Goal: Communication & Community: Answer question/provide support

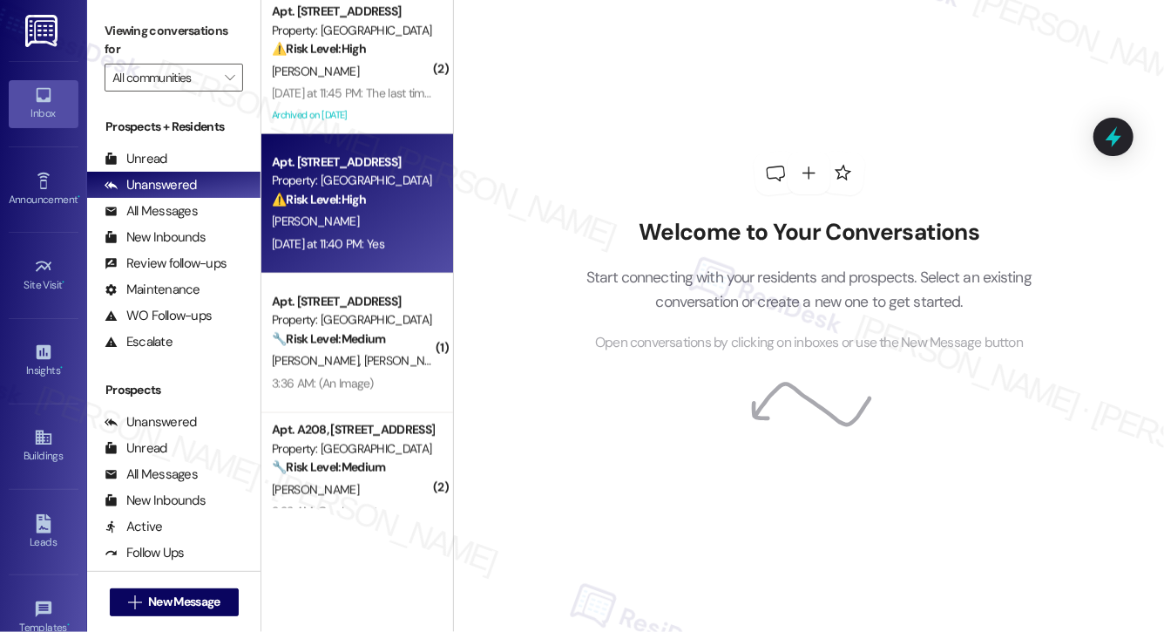
scroll to position [1120, 0]
click at [370, 234] on div "Yesterday at 11:40 PM: Yes Yesterday at 11:40 PM: Yes" at bounding box center [352, 245] width 165 height 22
click at [372, 234] on div "Yesterday at 11:40 PM: Yes Yesterday at 11:40 PM: Yes" at bounding box center [352, 245] width 165 height 22
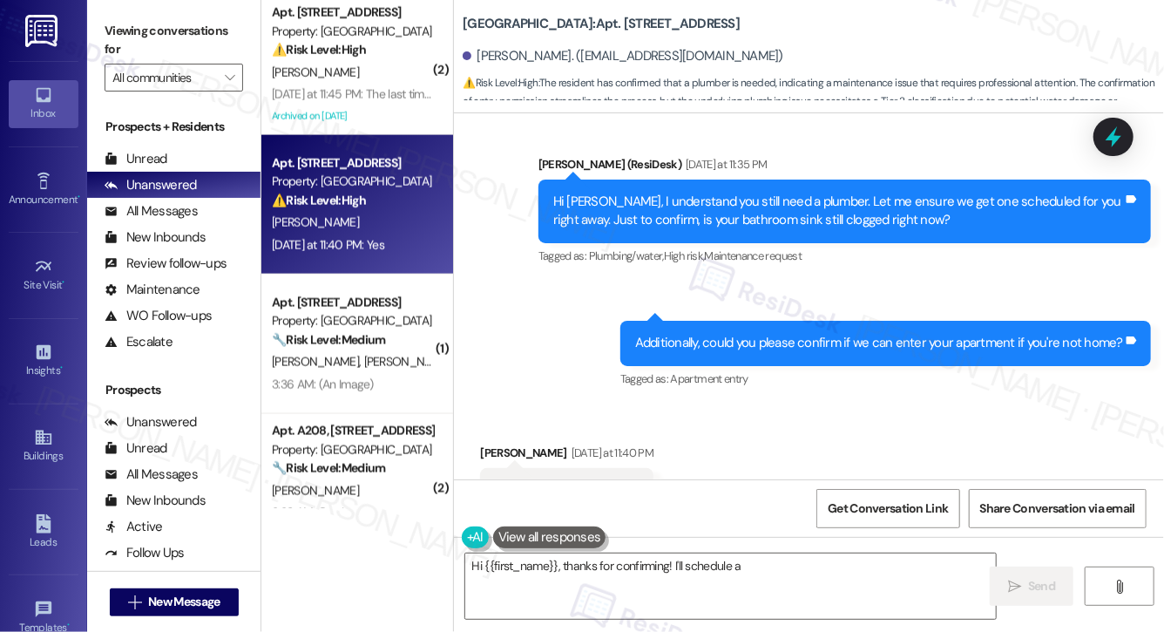
scroll to position [1314, 0]
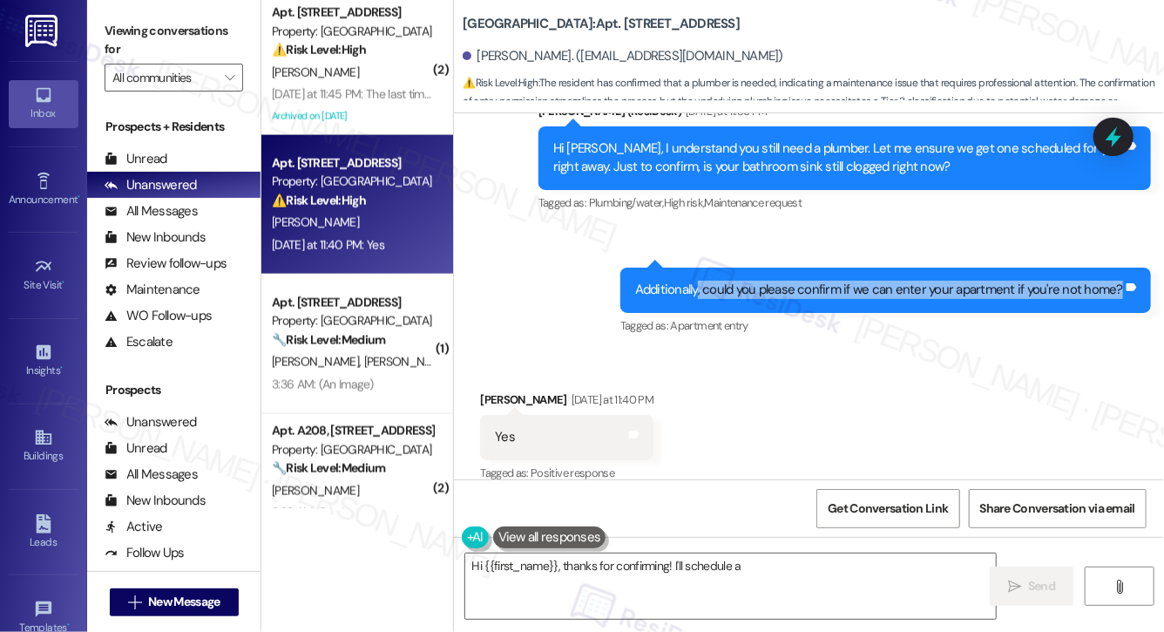
drag, startPoint x: 701, startPoint y: 274, endPoint x: 979, endPoint y: 291, distance: 278.4
click at [979, 292] on div "Additionally, could you please confirm if we can enter your apartment if you're…" at bounding box center [885, 290] width 531 height 44
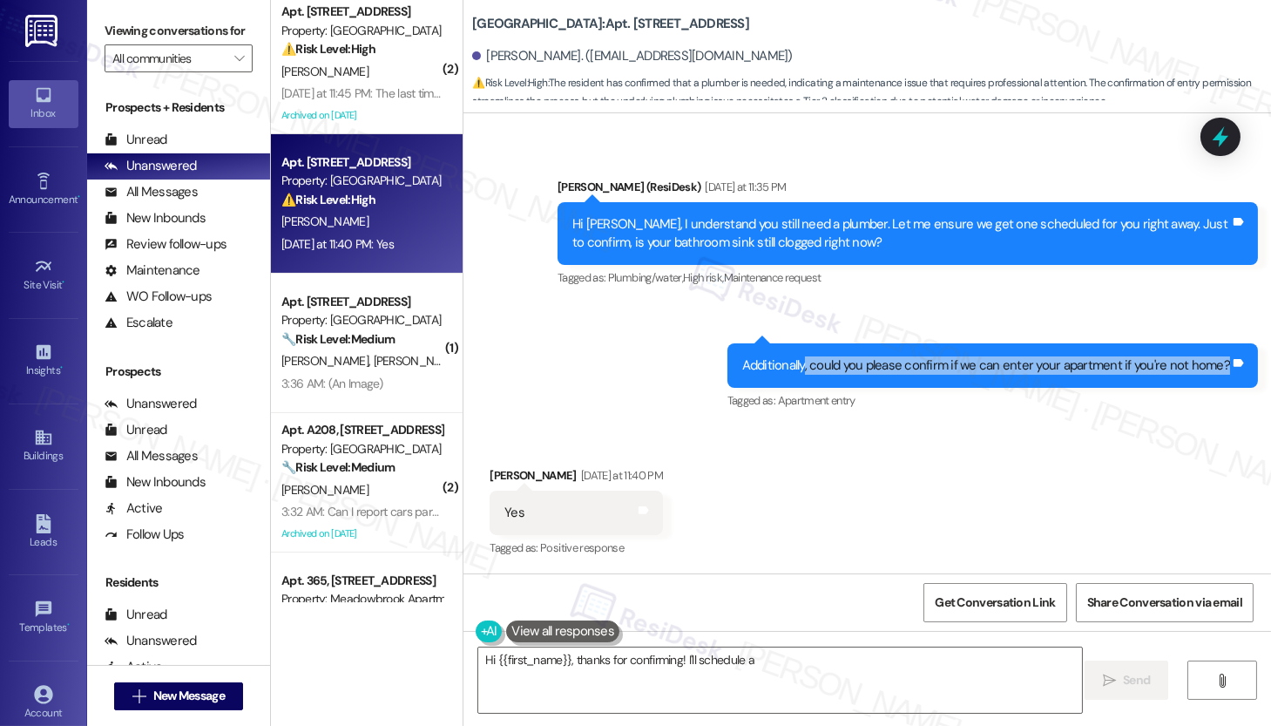
scroll to position [1220, 0]
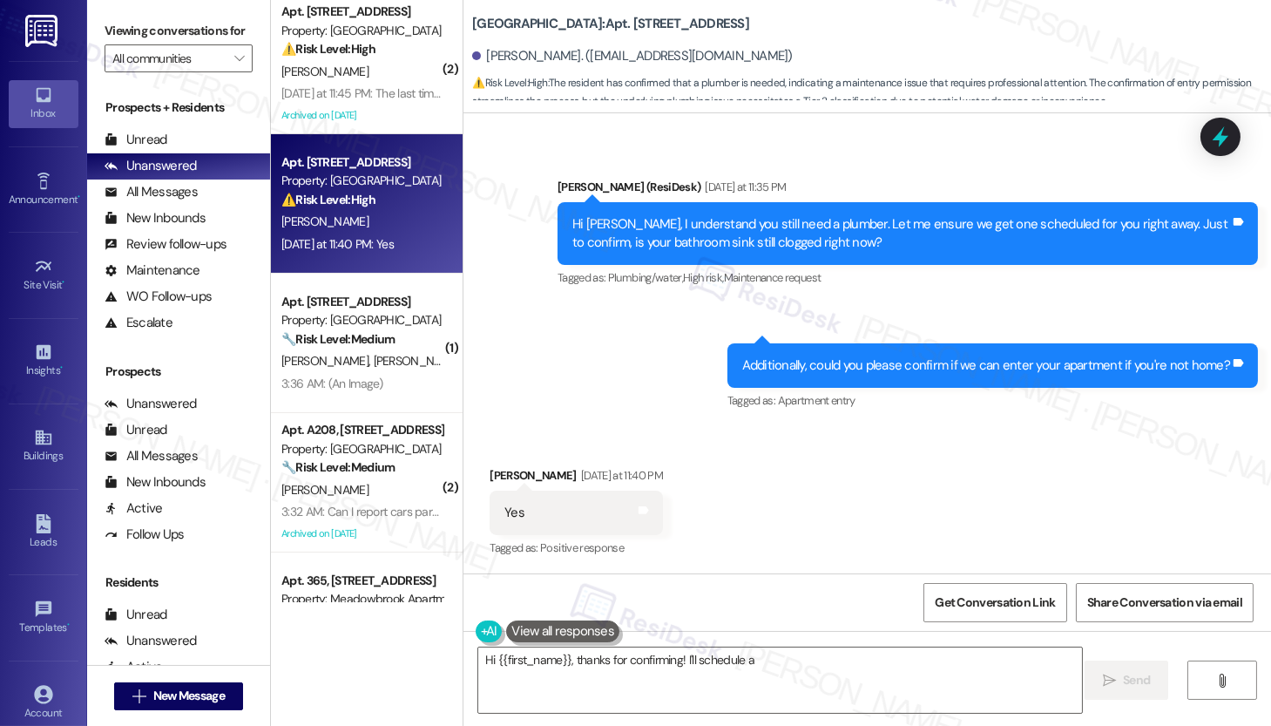
click at [650, 310] on div "Sent via SMS Emily (ResiDesk) Yesterday at 11:35 PM Hi Michele, I understand yo…" at bounding box center [868, 283] width 808 height 288
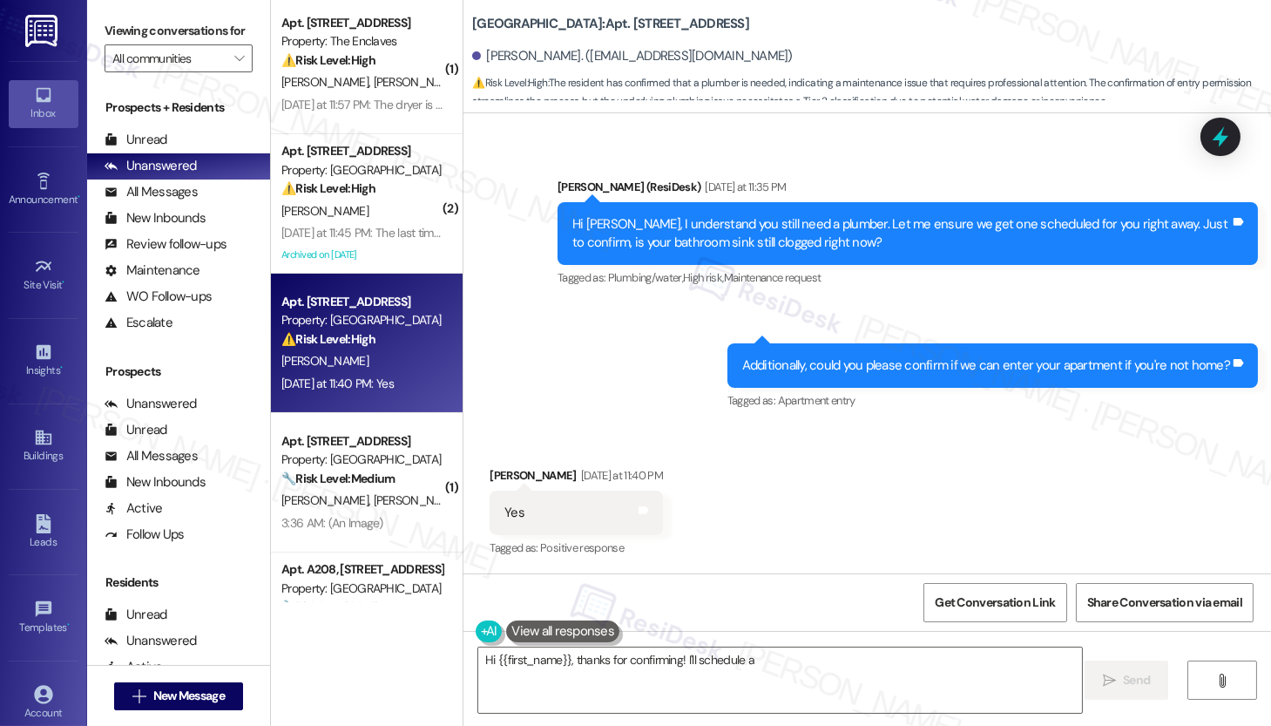
click at [572, 18] on b "York House: Apt. 1006, 5325 Old York Rd" at bounding box center [610, 24] width 277 height 18
copy b "1006"
click at [614, 631] on textarea "Hi {{first_name}}, thanks for confirming! I'll schedule a plumber to address th…" at bounding box center [780, 679] width 604 height 65
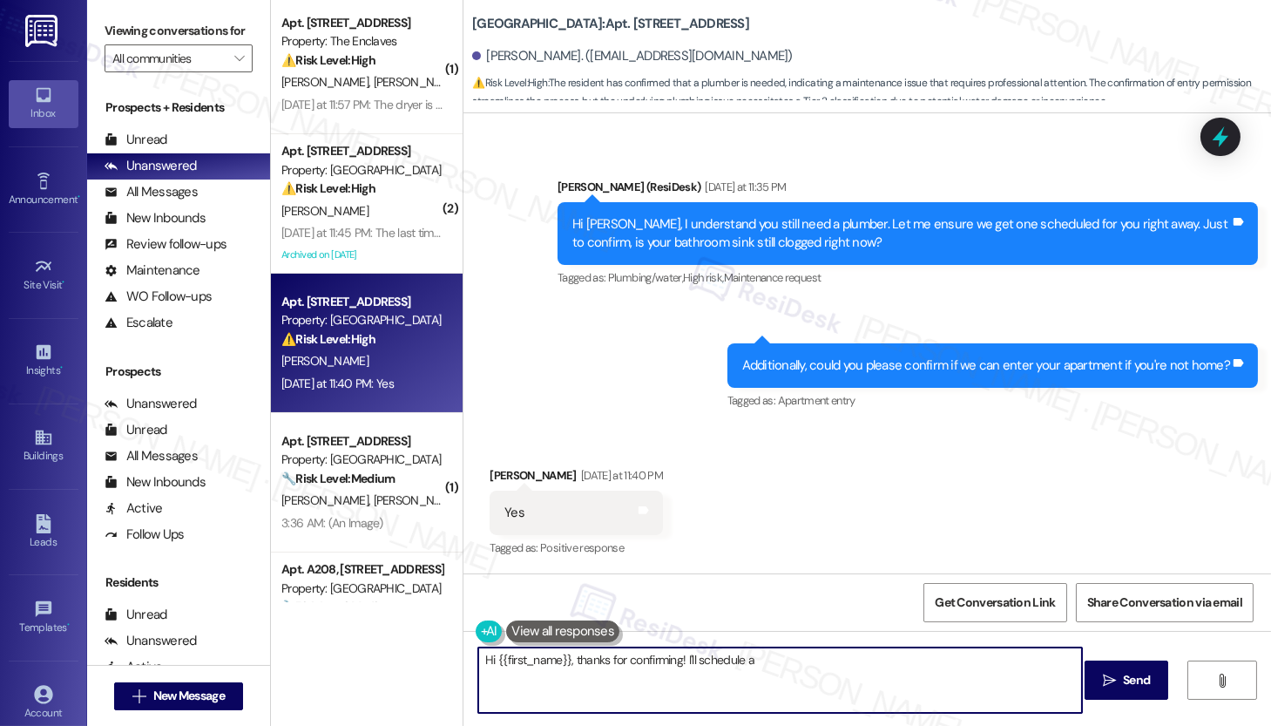
click at [614, 631] on textarea "Hi {{first_name}}, thanks for confirming! I'll schedule a plumber to address th…" at bounding box center [780, 679] width 604 height 65
click at [721, 631] on textarea "Hey Michele, which sink needs repair? Is it bathroom or a bedroom?" at bounding box center [780, 679] width 604 height 65
click at [842, 631] on textarea "Hey Michele, which sink needs repair? Is it a bathroom or a bedroom?" at bounding box center [780, 679] width 604 height 65
click at [1130, 631] on span "Send" at bounding box center [1136, 680] width 27 height 18
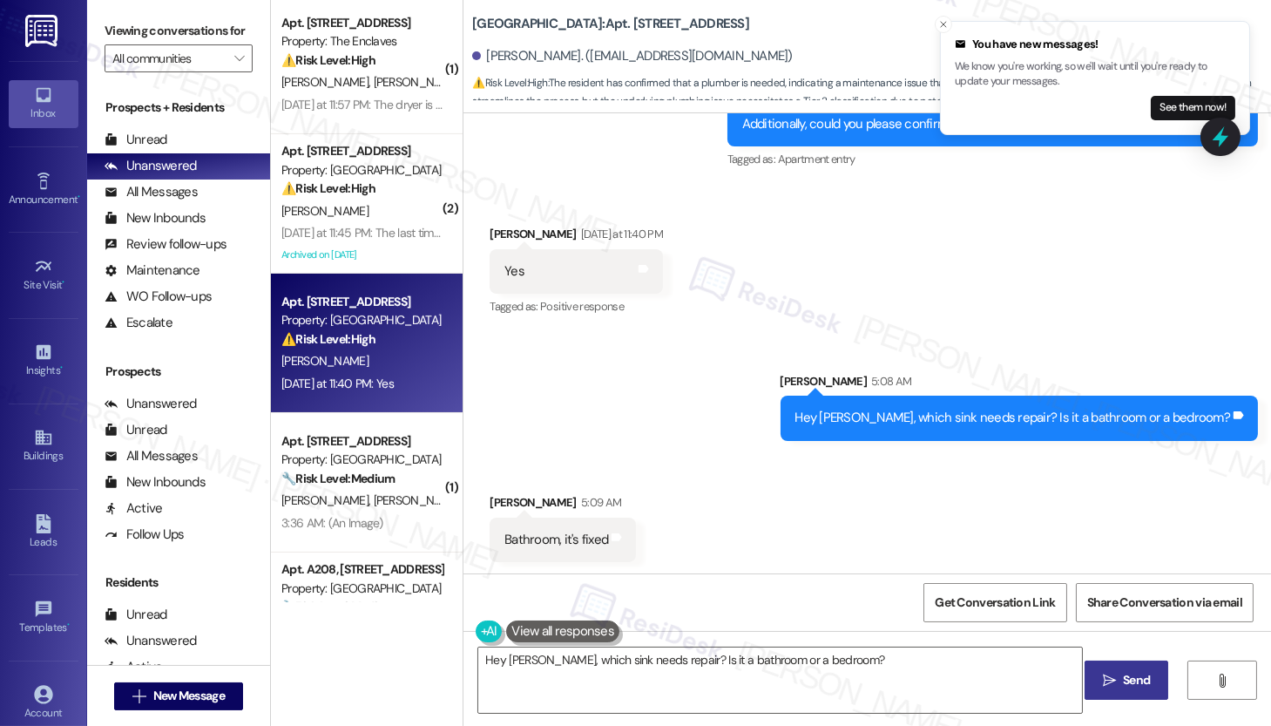
scroll to position [1464, 0]
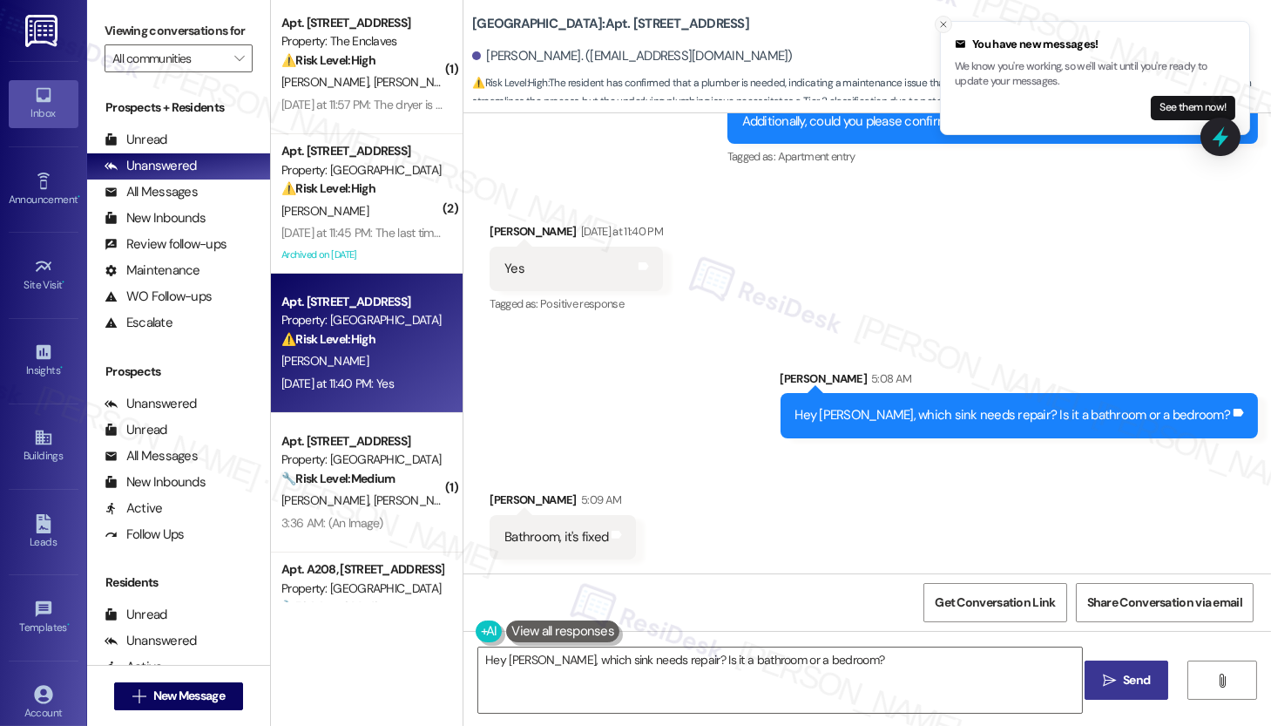
click at [941, 24] on icon "Close toast" at bounding box center [943, 24] width 10 height 10
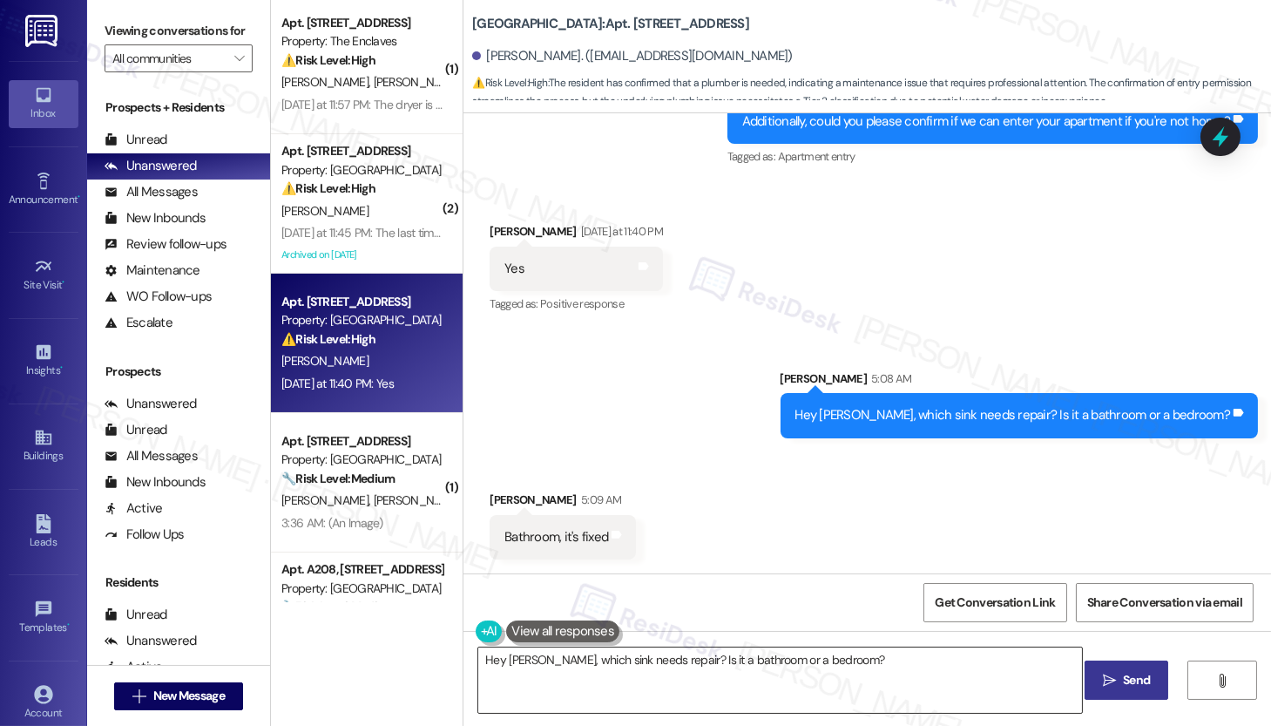
click at [588, 631] on textarea "Hi {{first_name}}! I see you need help with a sink. To clarify, is it in the ba…" at bounding box center [780, 679] width 604 height 65
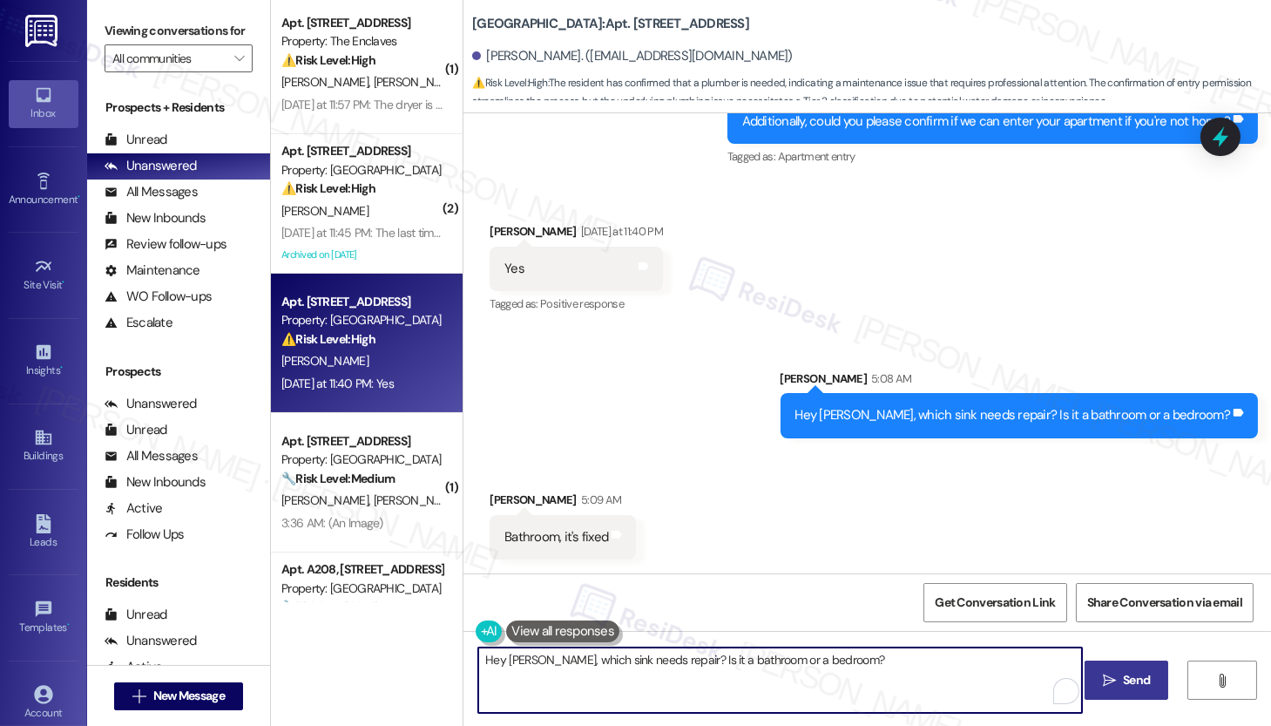
click at [586, 631] on textarea "Hi {{first_name}}! I see you need help with a sink. To clarify, is it in the ba…" at bounding box center [780, 679] width 604 height 65
click at [522, 631] on textarea "I'm glad its fixed." at bounding box center [780, 679] width 604 height 65
click at [612, 631] on textarea "I'm glad it's fixed." at bounding box center [780, 679] width 604 height 65
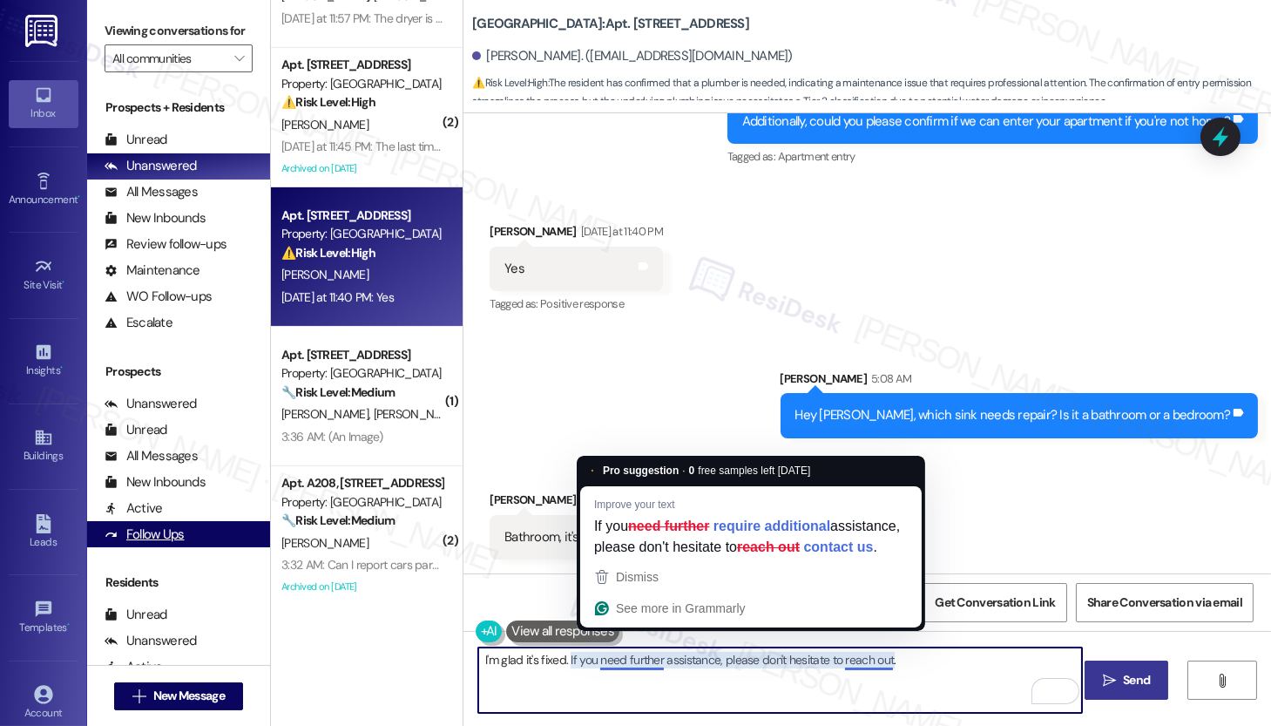
scroll to position [1209, 0]
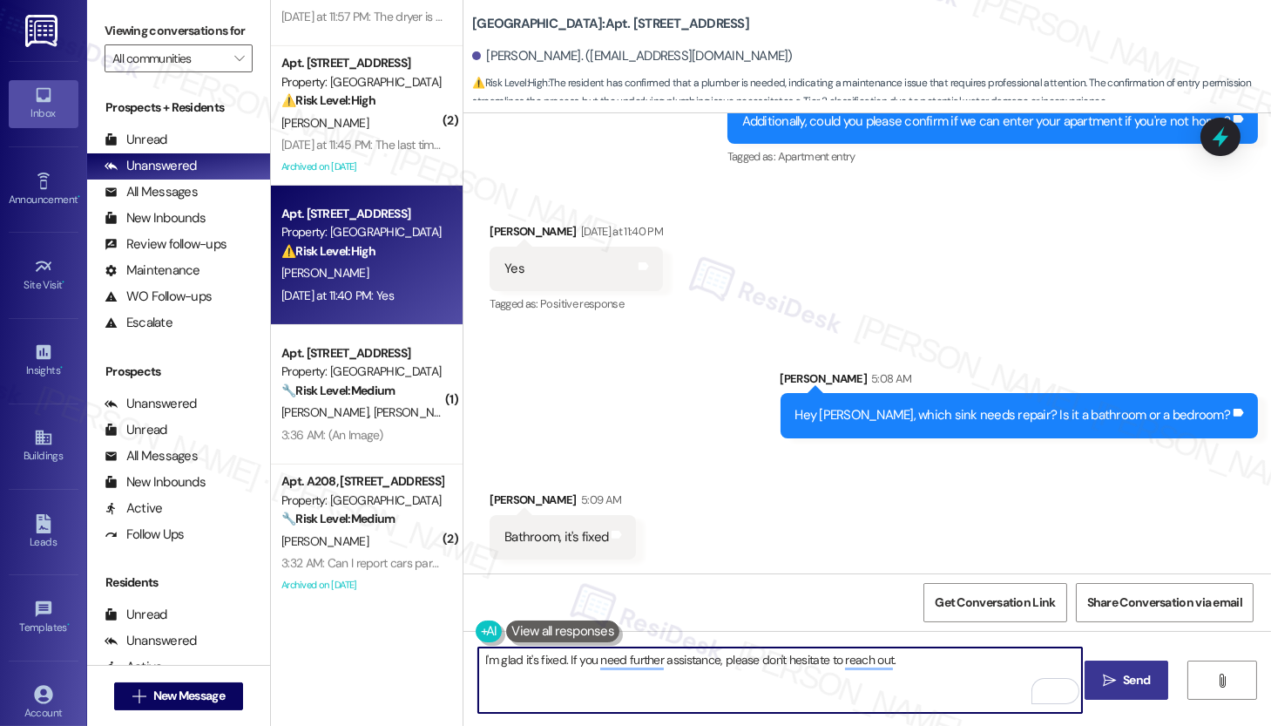
click at [555, 631] on textarea "I'm glad it's fixed. If you need further assistance, please don't hesitate to r…" at bounding box center [780, 679] width 604 height 65
type textarea "I'm glad it's fixed. If you need further assistance, please don't hesitate to r…"
click at [1145, 631] on span "Send" at bounding box center [1136, 680] width 27 height 18
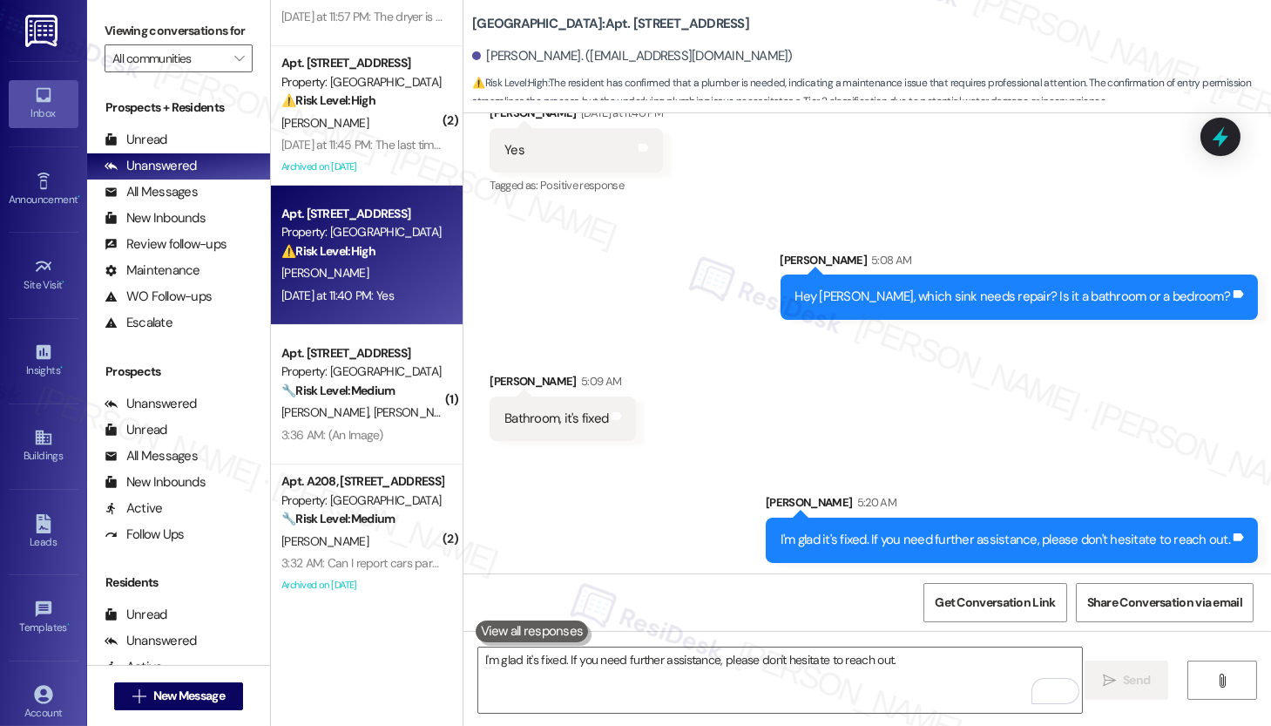
scroll to position [1585, 0]
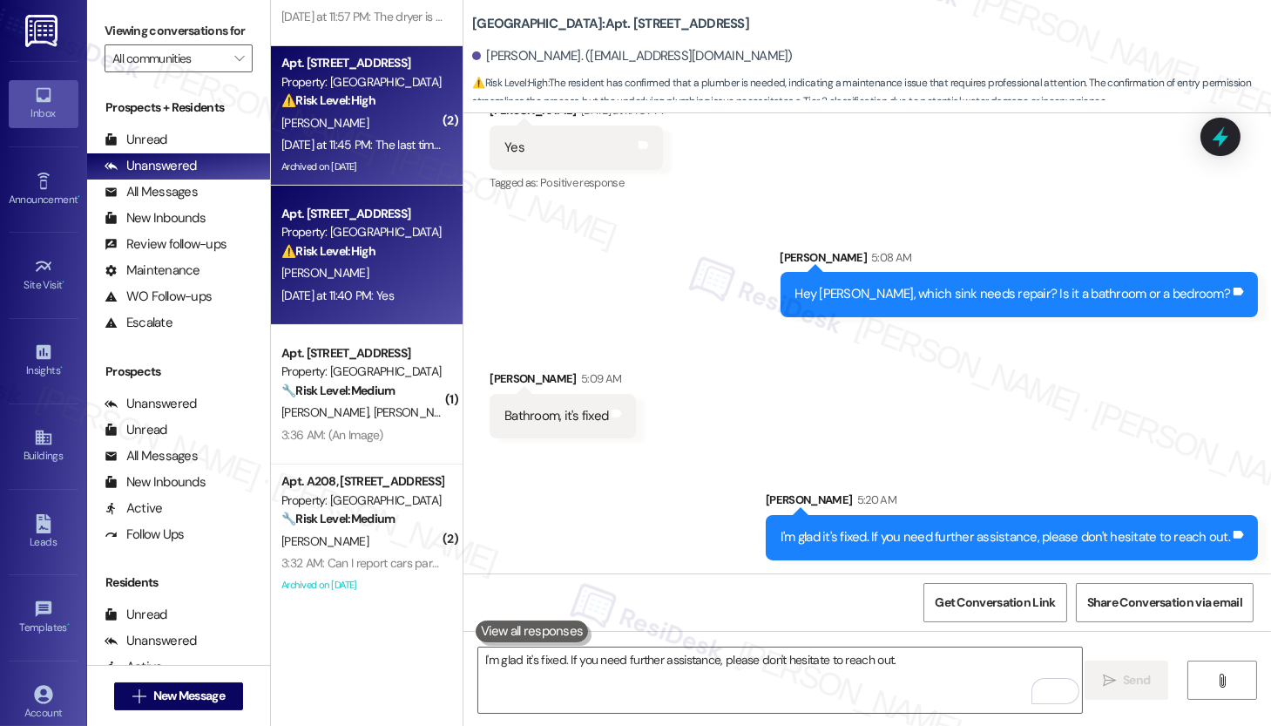
click at [330, 132] on div "M. Goldstein" at bounding box center [362, 123] width 165 height 22
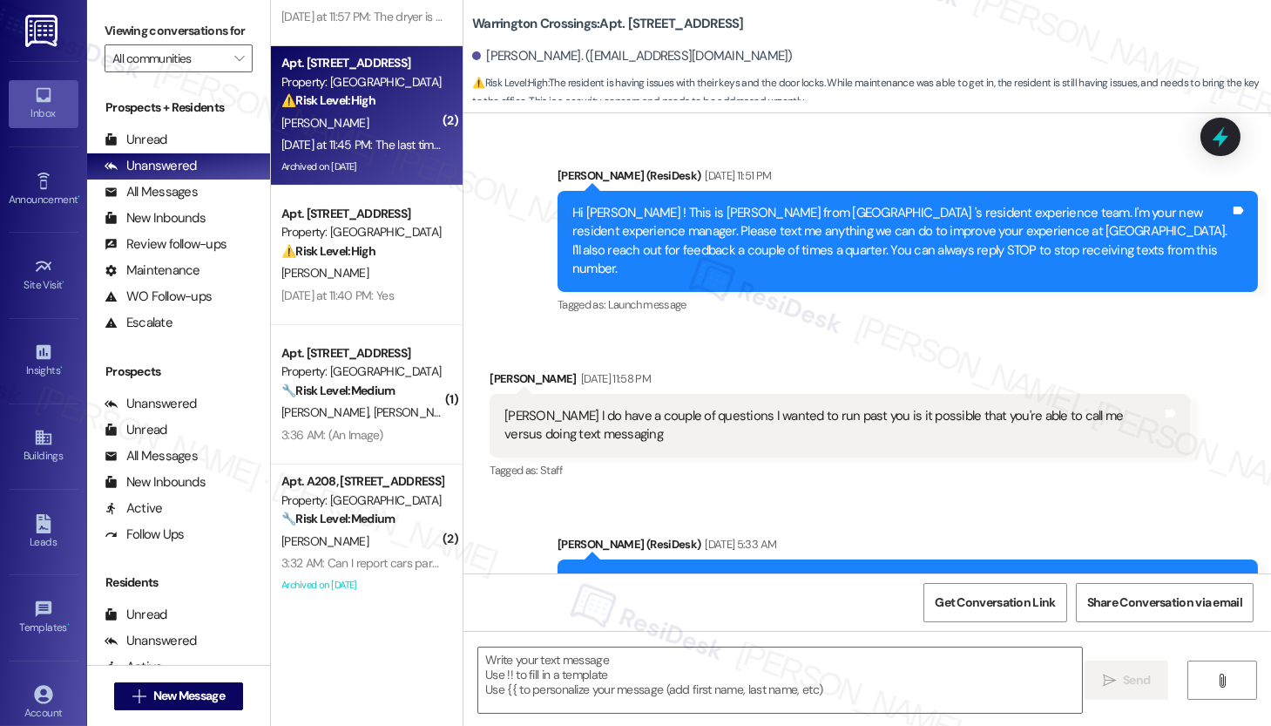
click at [332, 130] on div "M. Goldstein" at bounding box center [362, 123] width 165 height 22
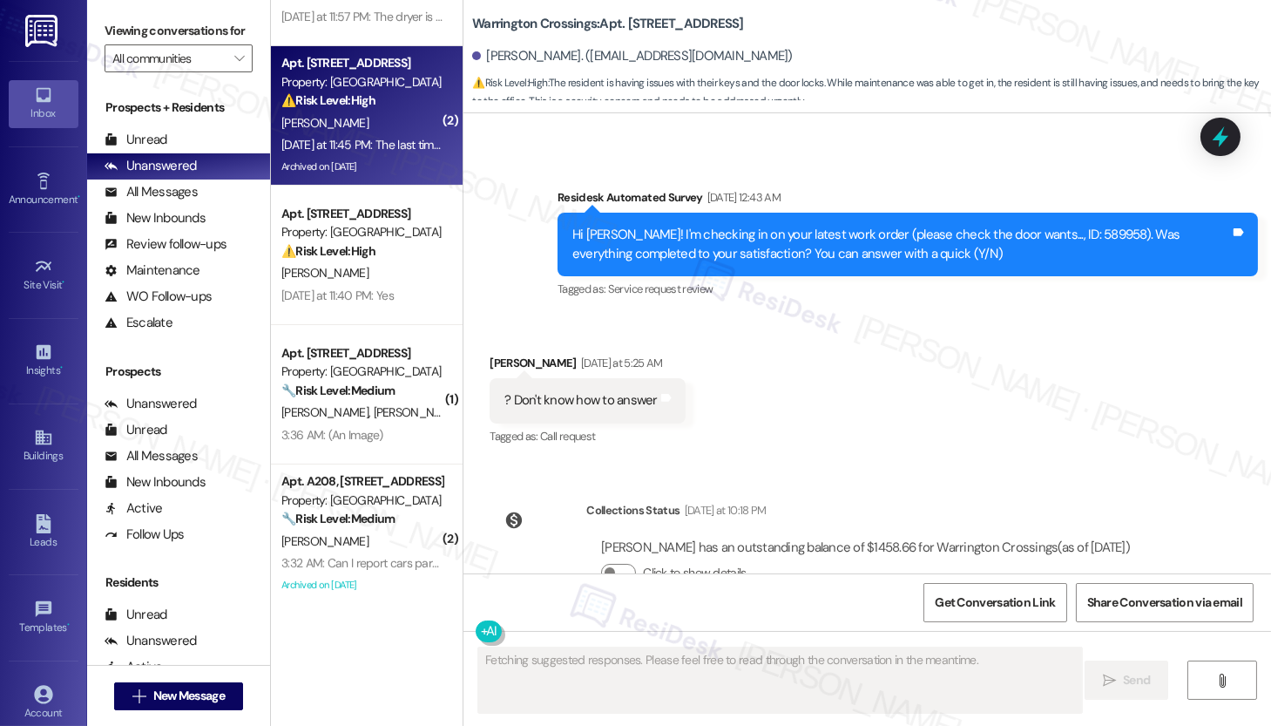
scroll to position [27375, 0]
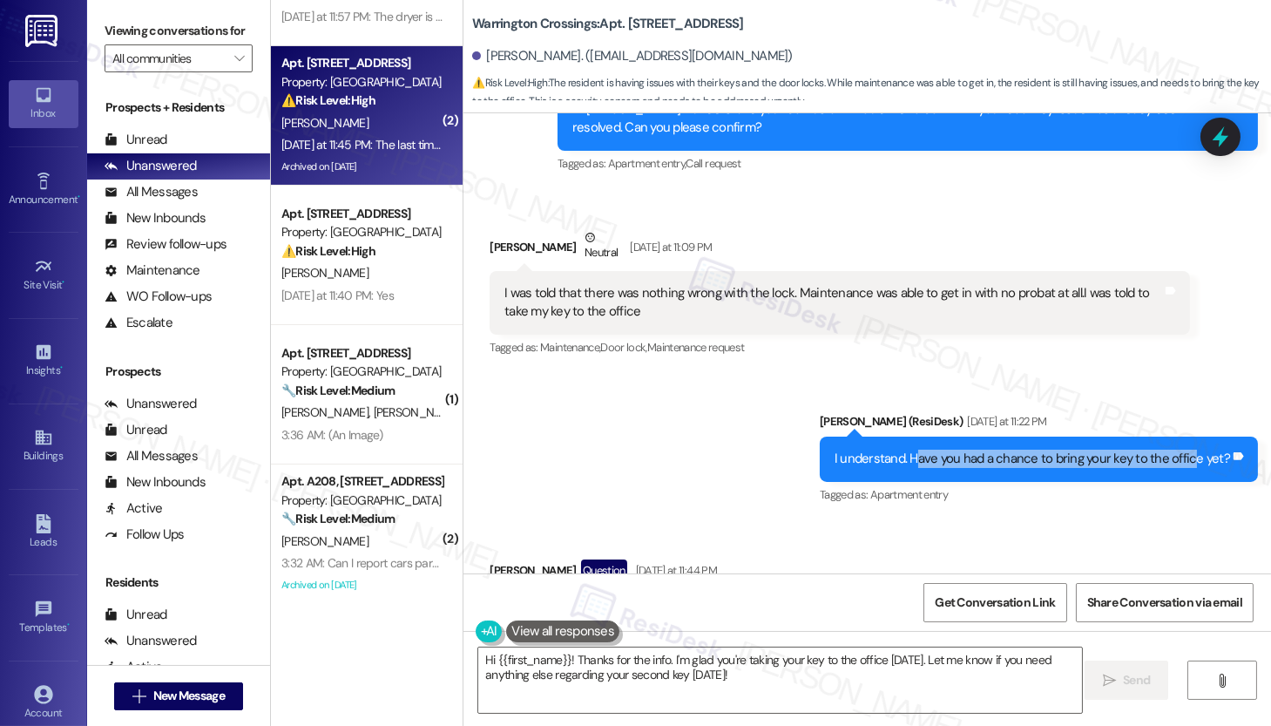
drag, startPoint x: 915, startPoint y: 183, endPoint x: 1191, endPoint y: 193, distance: 276.4
click at [1163, 450] on div "I understand. Have you had a chance to bring your key to the office yet?" at bounding box center [1033, 459] width 396 height 18
drag, startPoint x: 532, startPoint y: 337, endPoint x: 962, endPoint y: 338, distance: 430.4
click at [962, 600] on div "I'm bringing it to them today. But I do have more than one.So my second one wil…" at bounding box center [834, 618] width 658 height 37
drag, startPoint x: 525, startPoint y: 464, endPoint x: 779, endPoint y: 465, distance: 254.4
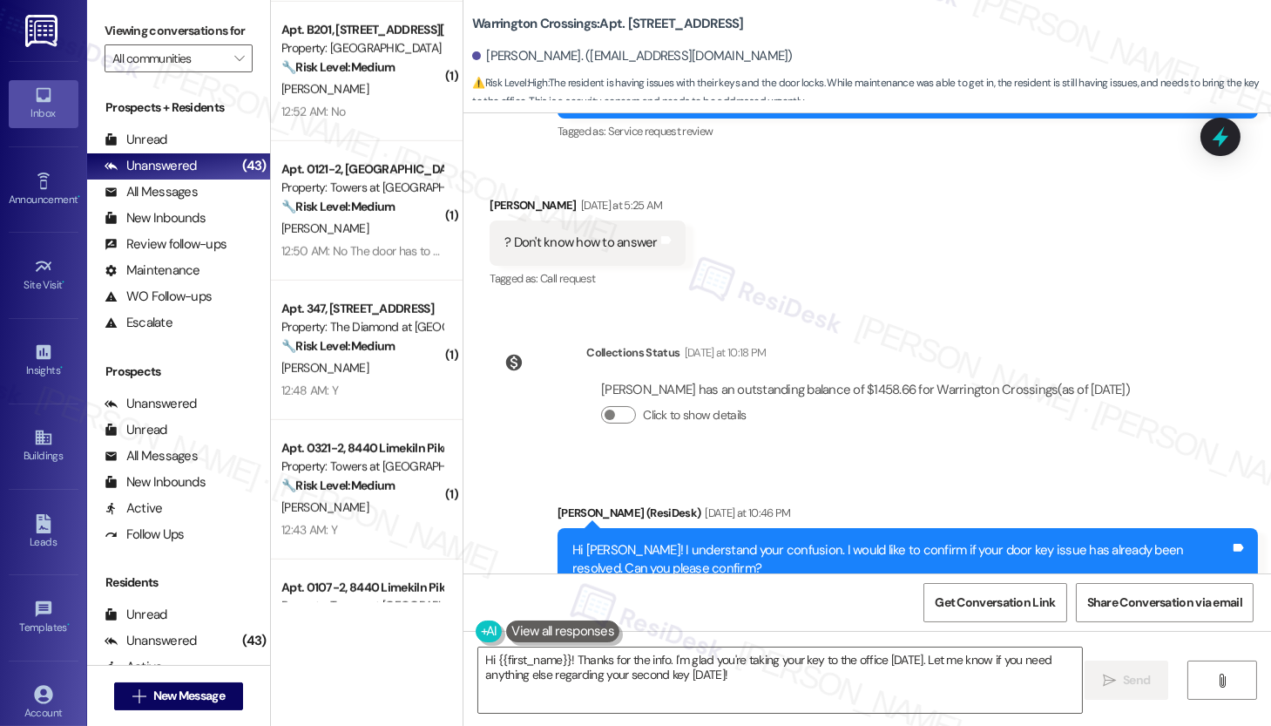
scroll to position [2945, 0]
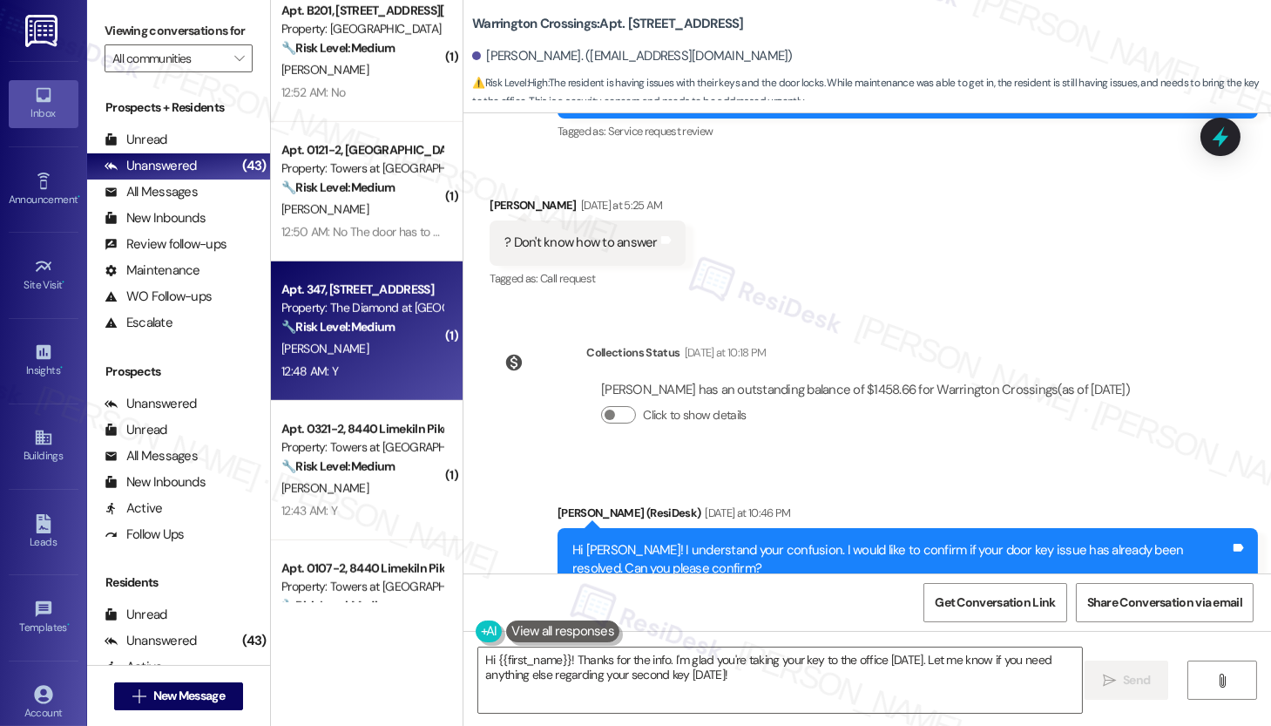
click at [389, 376] on div "12:48 AM: Y 12:48 AM: Y" at bounding box center [362, 372] width 165 height 22
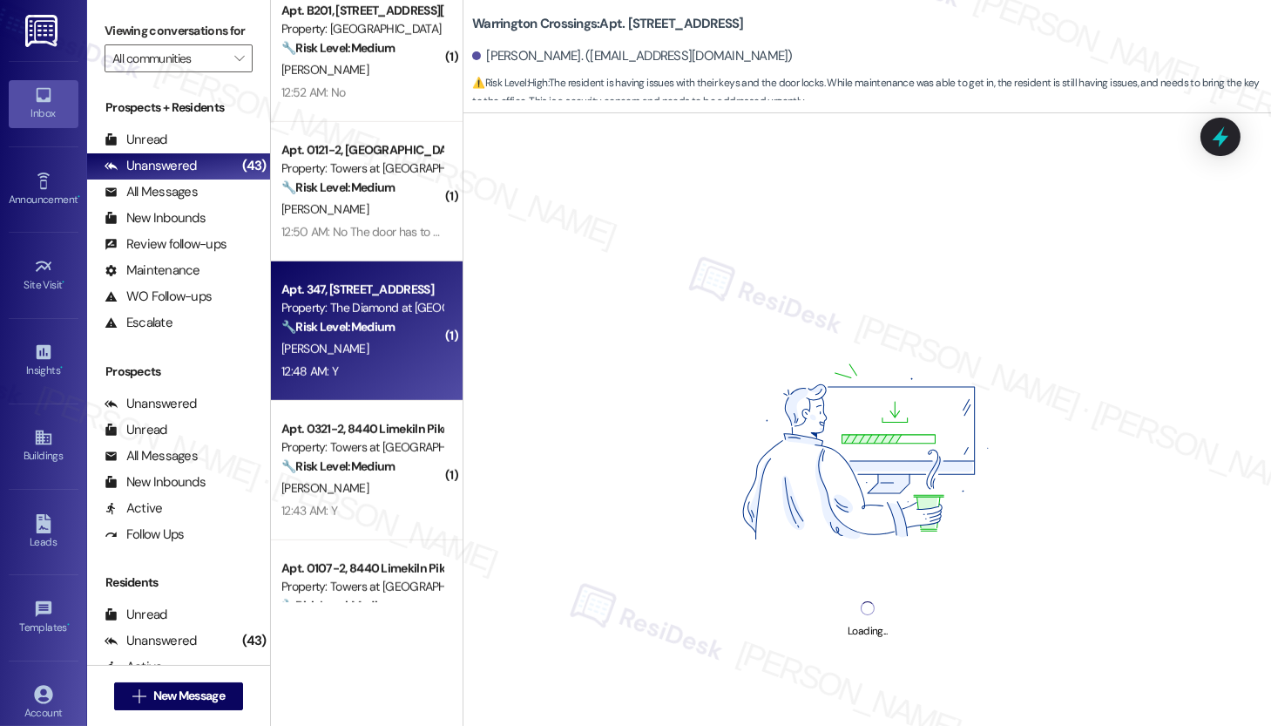
click at [389, 375] on div "12:48 AM: Y 12:48 AM: Y" at bounding box center [362, 372] width 165 height 22
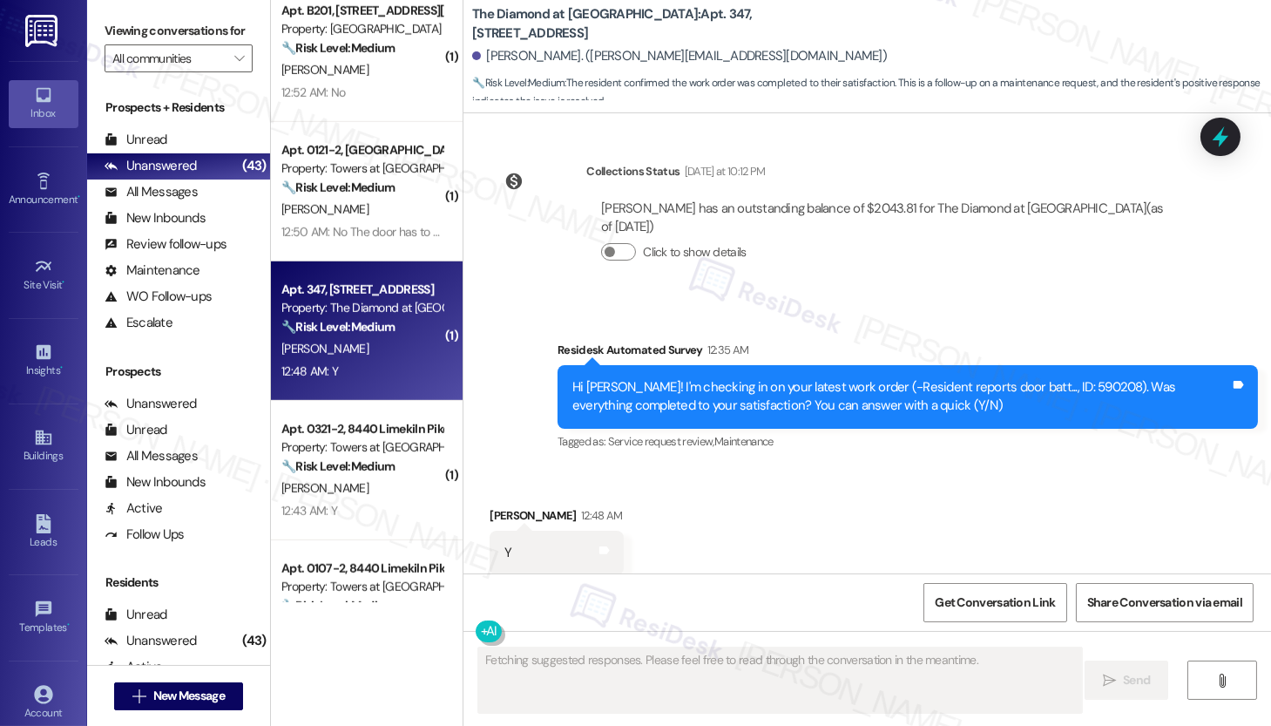
scroll to position [1217, 0]
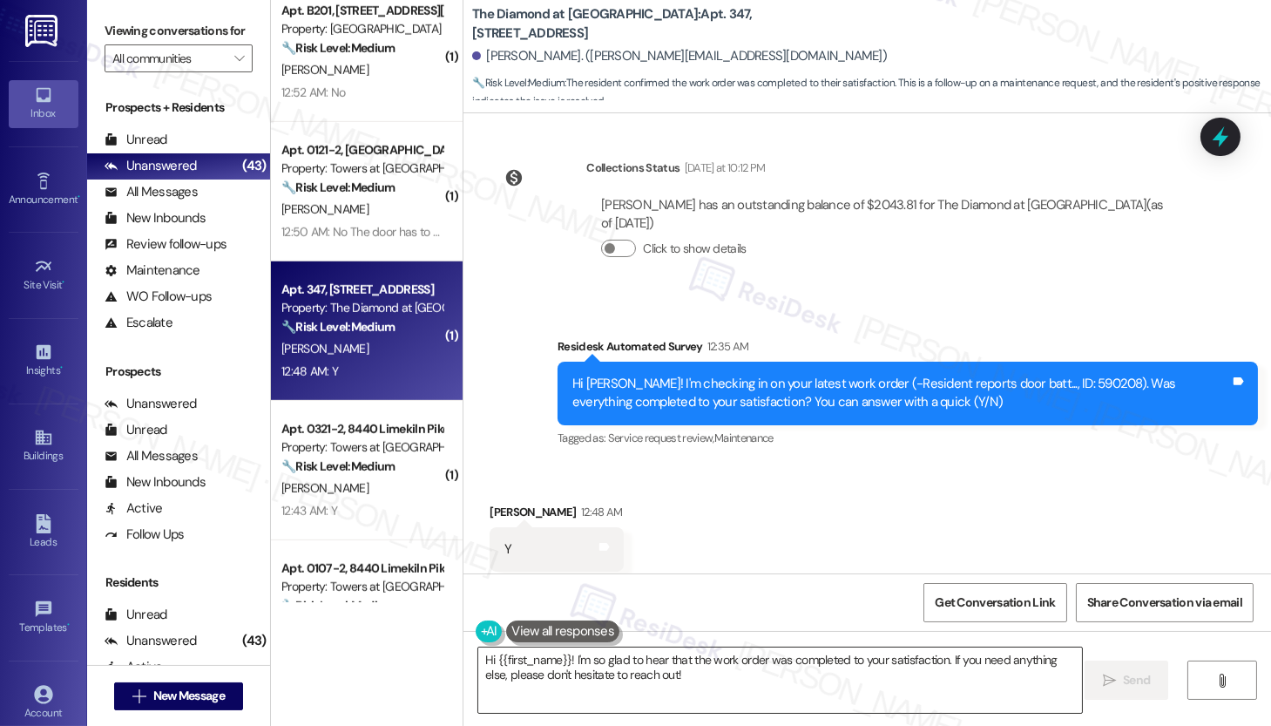
click at [655, 631] on textarea "Hi {{first_name}}! I'm so glad to hear that the work order was completed to you…" at bounding box center [780, 679] width 604 height 65
click at [1124, 631] on span "Send" at bounding box center [1136, 680] width 27 height 18
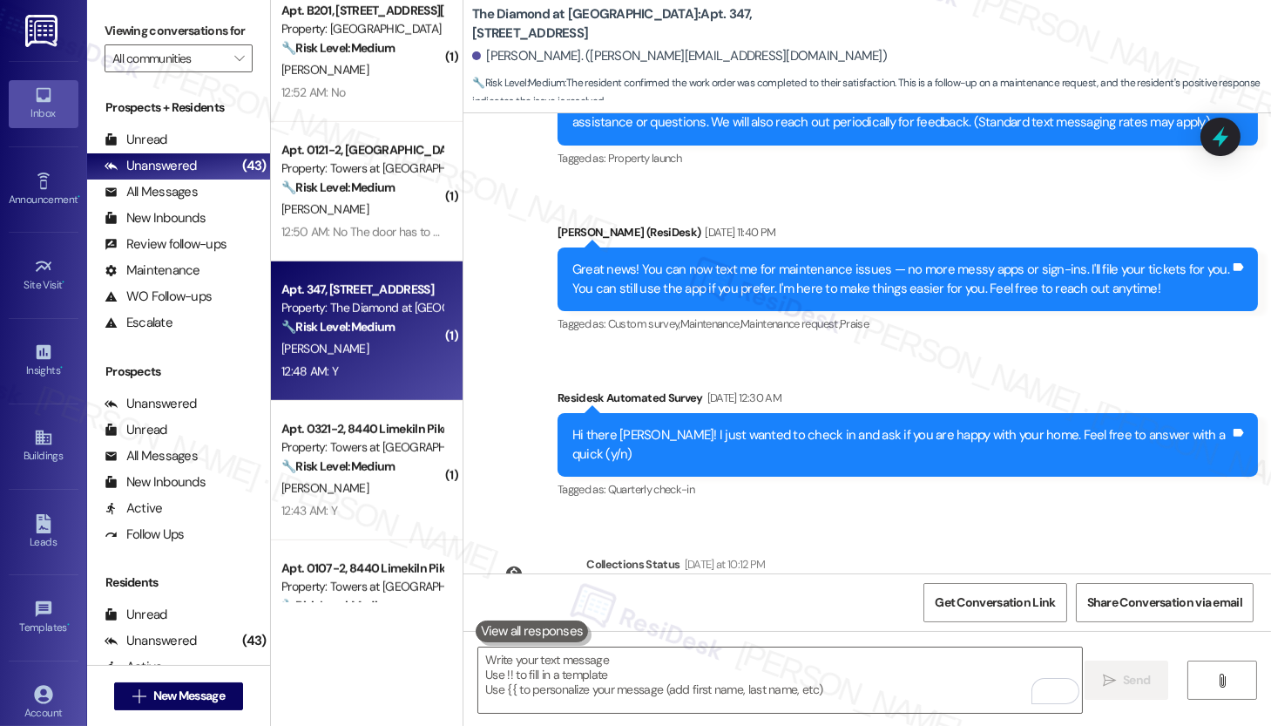
scroll to position [1358, 0]
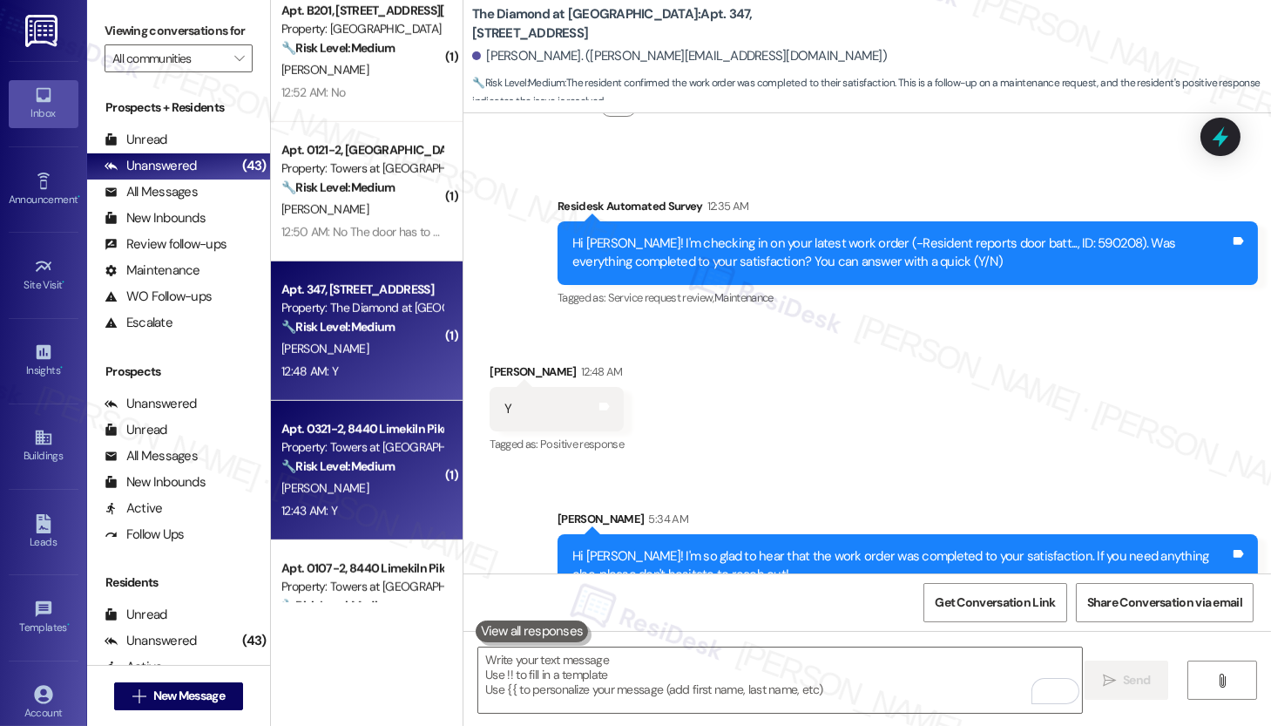
click at [359, 505] on div "12:43 AM: Y 12:43 AM: Y" at bounding box center [362, 511] width 165 height 22
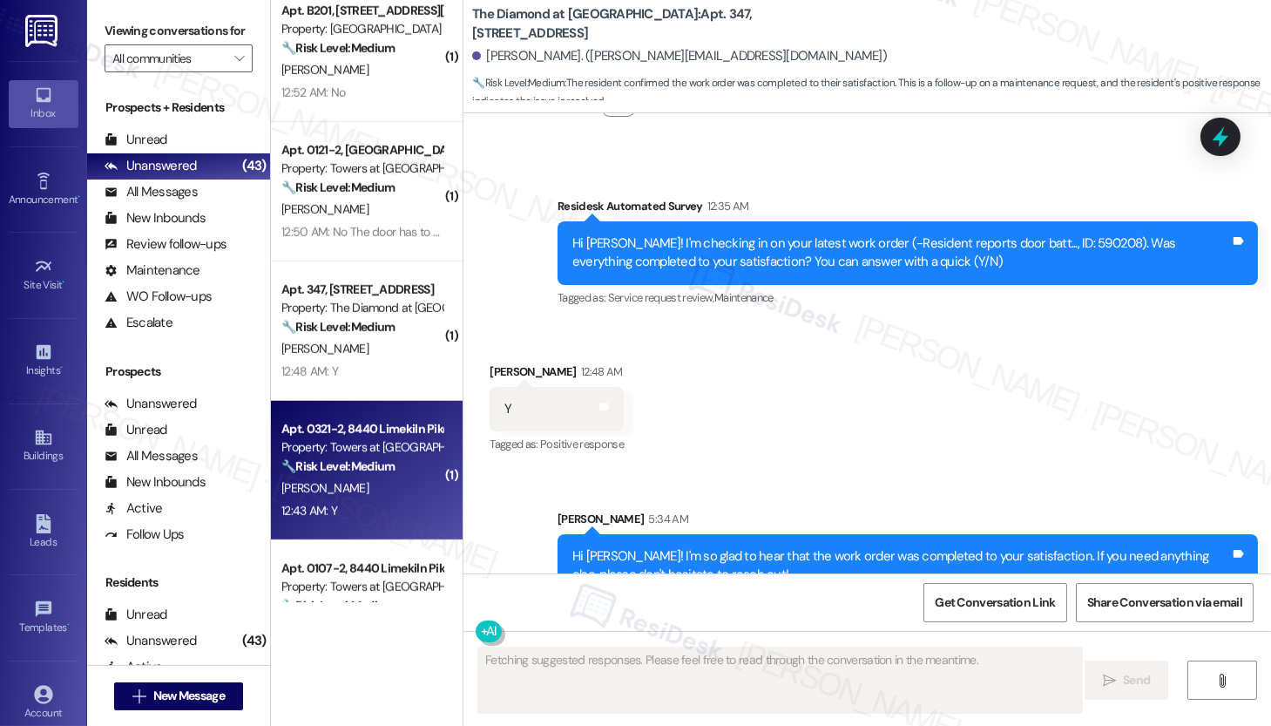
scroll to position [0, 0]
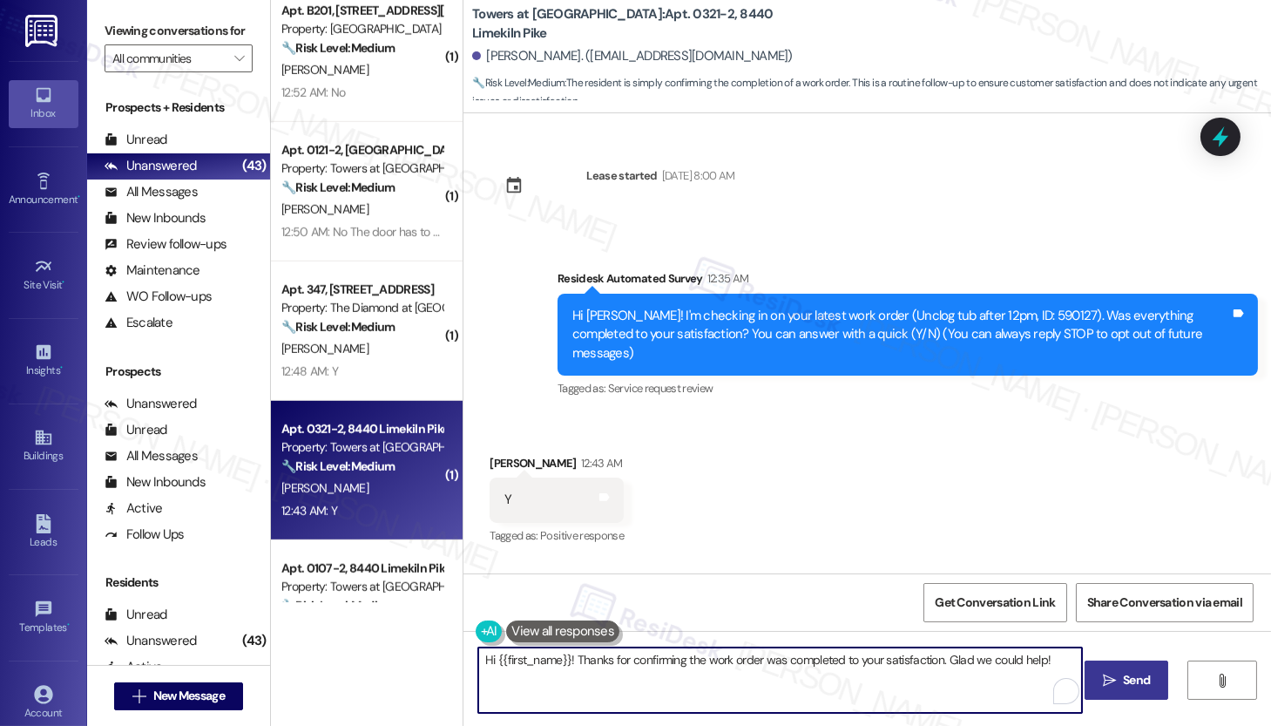
click at [567, 631] on textarea "Hi {{first_name}}! Thanks for confirming the work order was completed to your s…" at bounding box center [780, 679] width 604 height 65
click at [1137, 631] on span "Send" at bounding box center [1136, 680] width 27 height 18
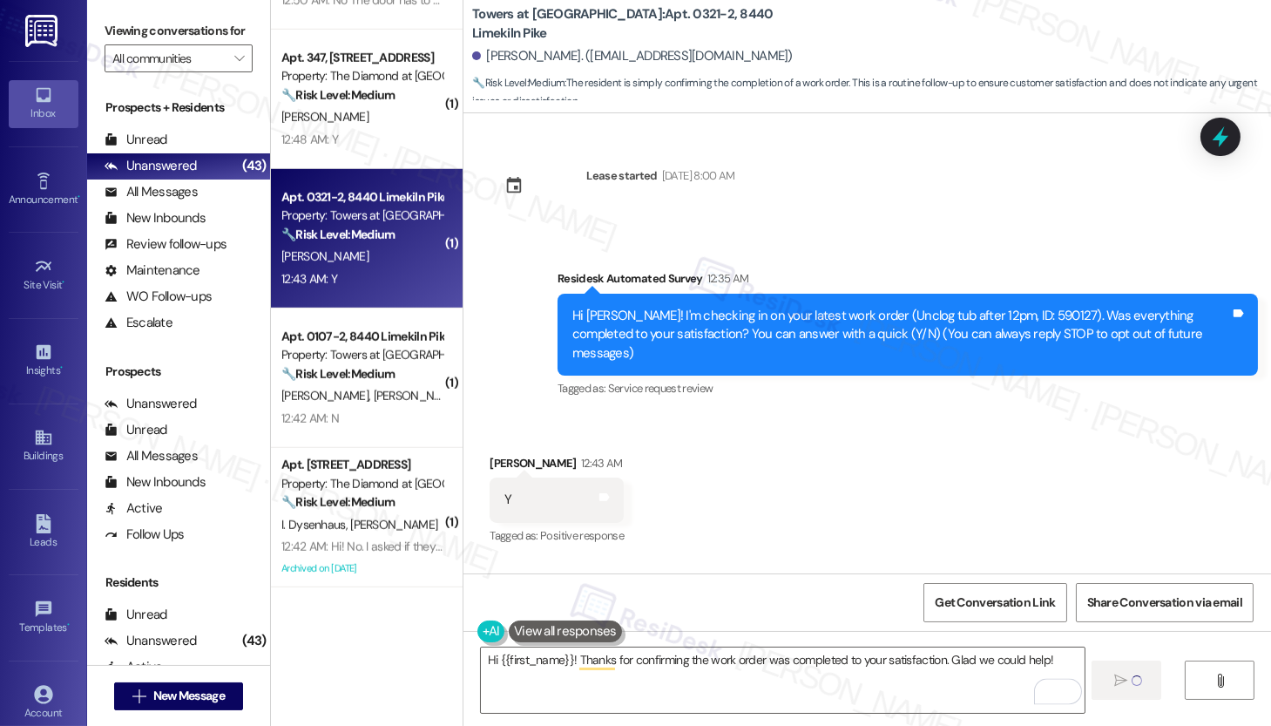
scroll to position [3180, 0]
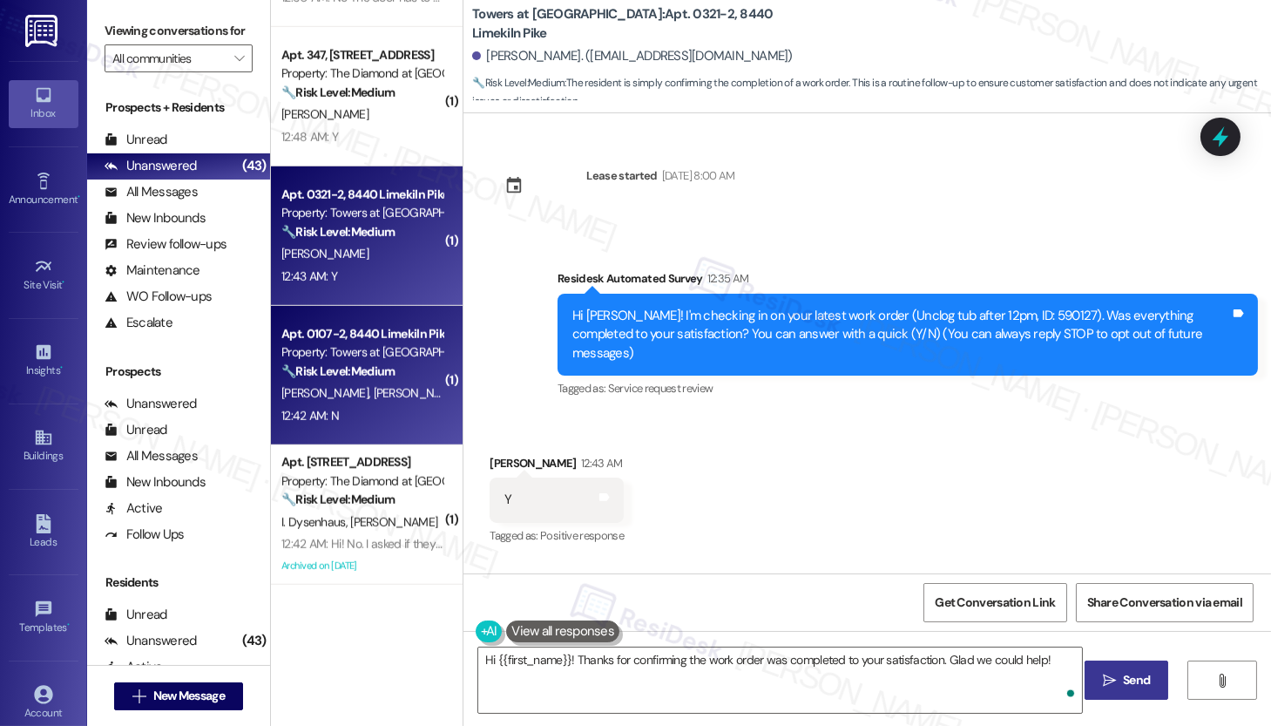
click at [387, 421] on div "12:42 AM: N 12:42 AM: N" at bounding box center [362, 416] width 165 height 22
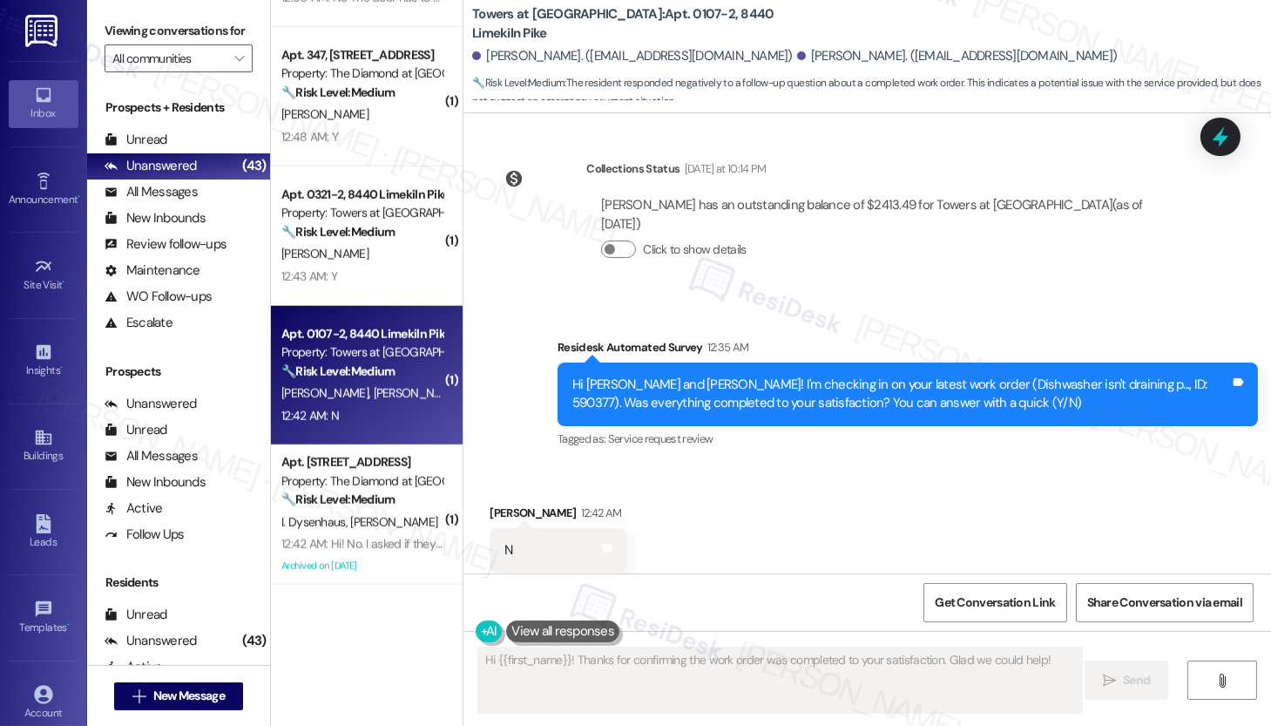
scroll to position [2605, 0]
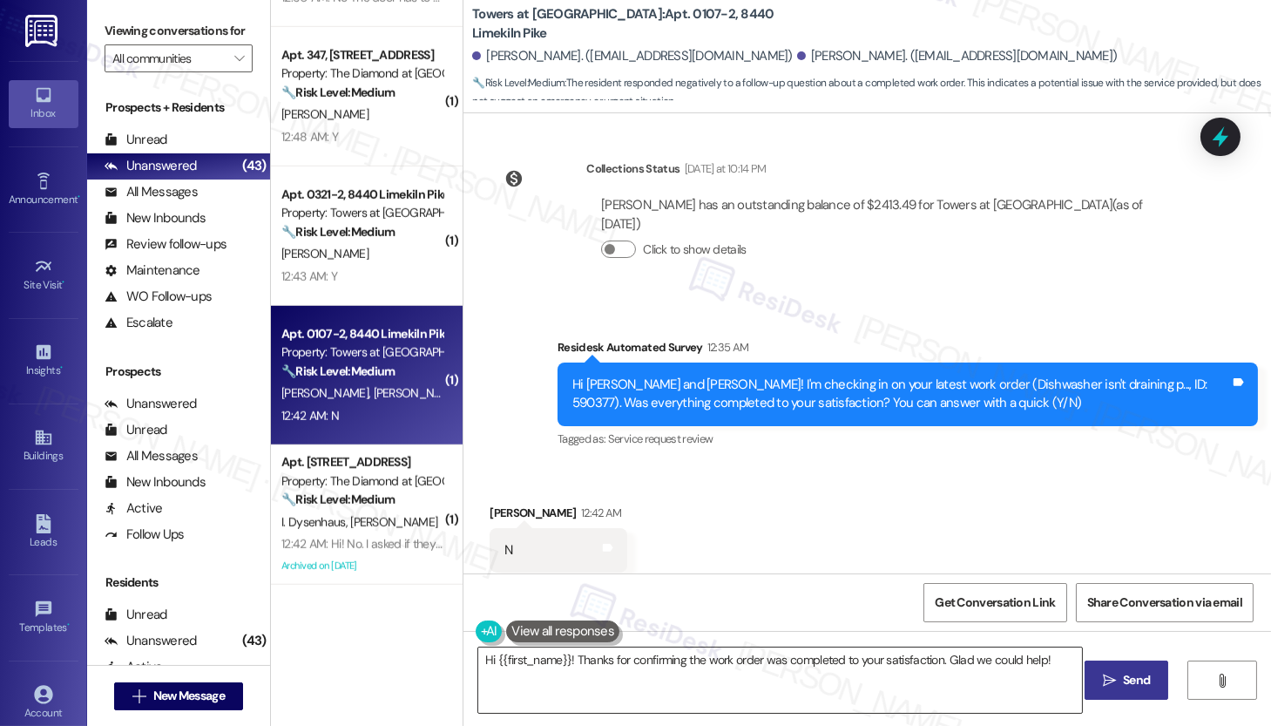
click at [754, 631] on textarea "Hi {{first_name}}, I understand your dishwasher work order isn't resolved. I'll…" at bounding box center [780, 679] width 604 height 65
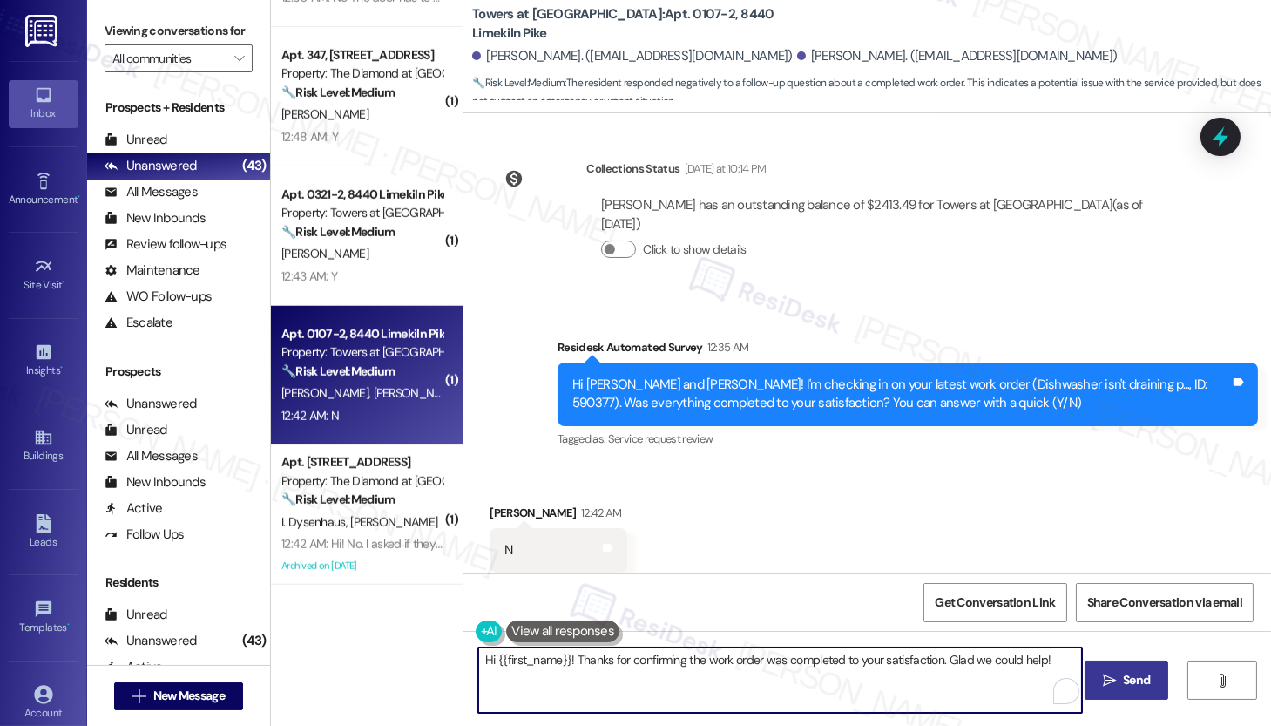
click at [754, 631] on textarea "Hi {{first_name}}, I understand your dishwasher work order isn't resolved. I'll…" at bounding box center [780, 679] width 604 height 65
paste textarea "the work order wasn't completed to your satisfaction. I'm happy to help! Could …"
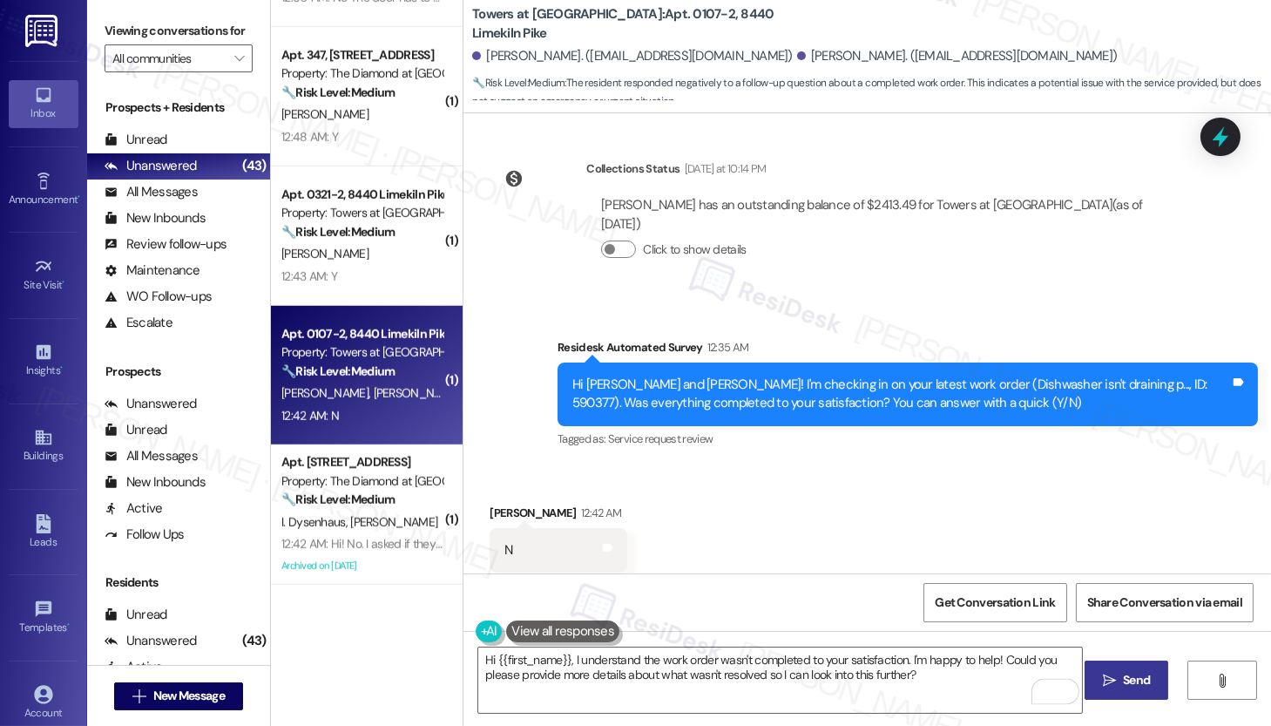
click at [490, 504] on div "Nina Marshall 12:42 AM" at bounding box center [559, 516] width 138 height 24
copy div "Nina"
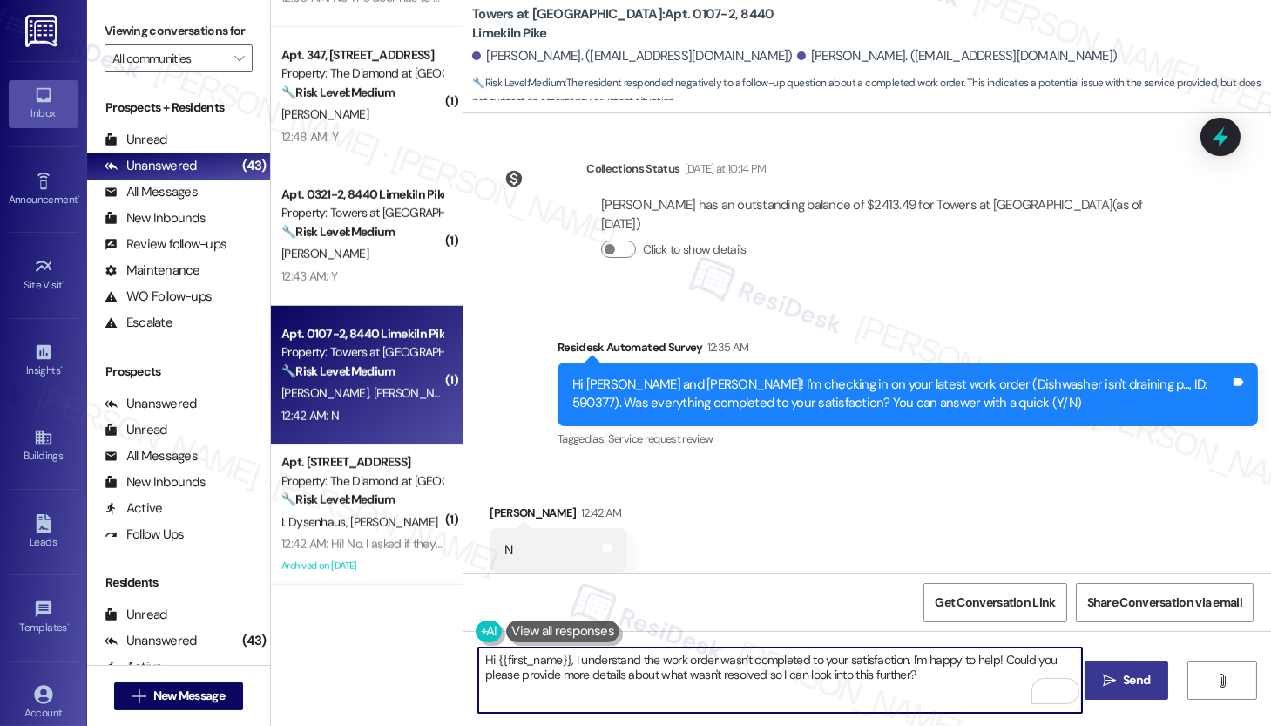
drag, startPoint x: 490, startPoint y: 659, endPoint x: 560, endPoint y: 660, distance: 70.6
click at [560, 631] on textarea "Hi {{first_name}}, I understand the work order wasn't completed to your satisfa…" at bounding box center [780, 679] width 604 height 65
paste textarea "Nina"
click at [883, 631] on textarea "Hi Nina, I understand the work order wasn't completed to your satisfaction. I'm…" at bounding box center [780, 679] width 604 height 65
type textarea "Hi Nina, I understand the work order wasn't completed to your satisfaction. I'm…"
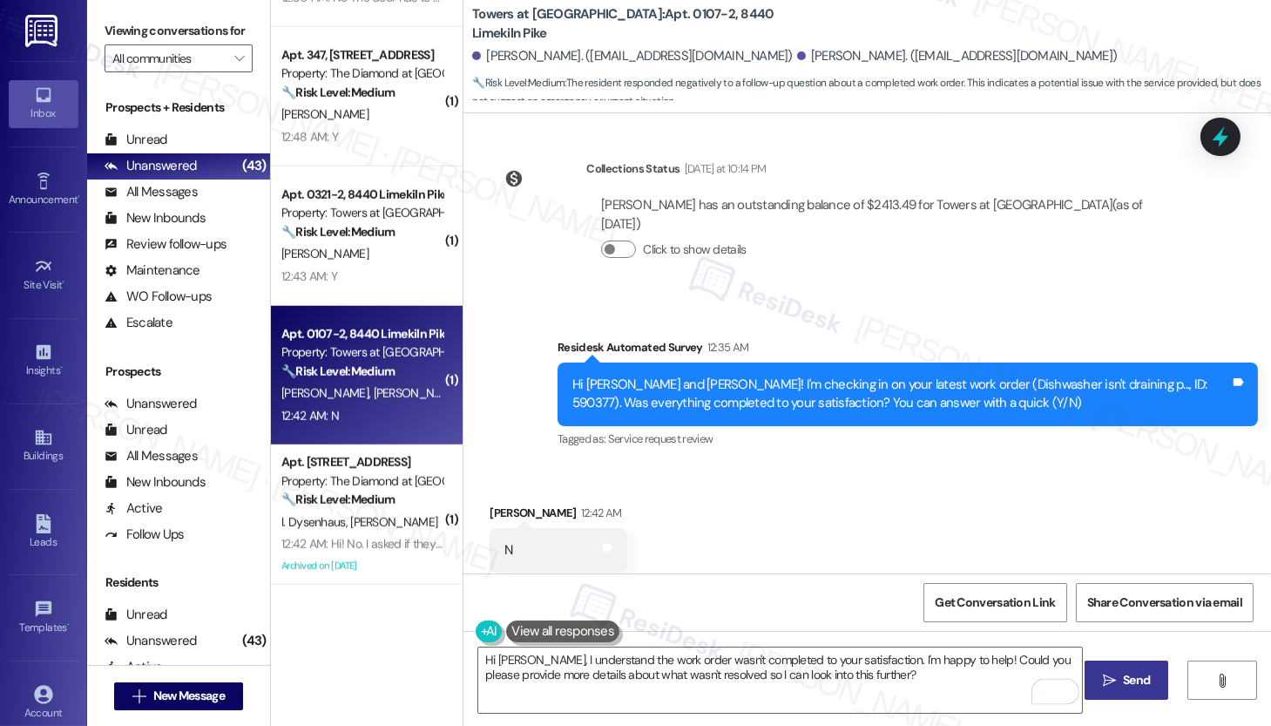
click at [1129, 631] on span "Send" at bounding box center [1136, 680] width 27 height 18
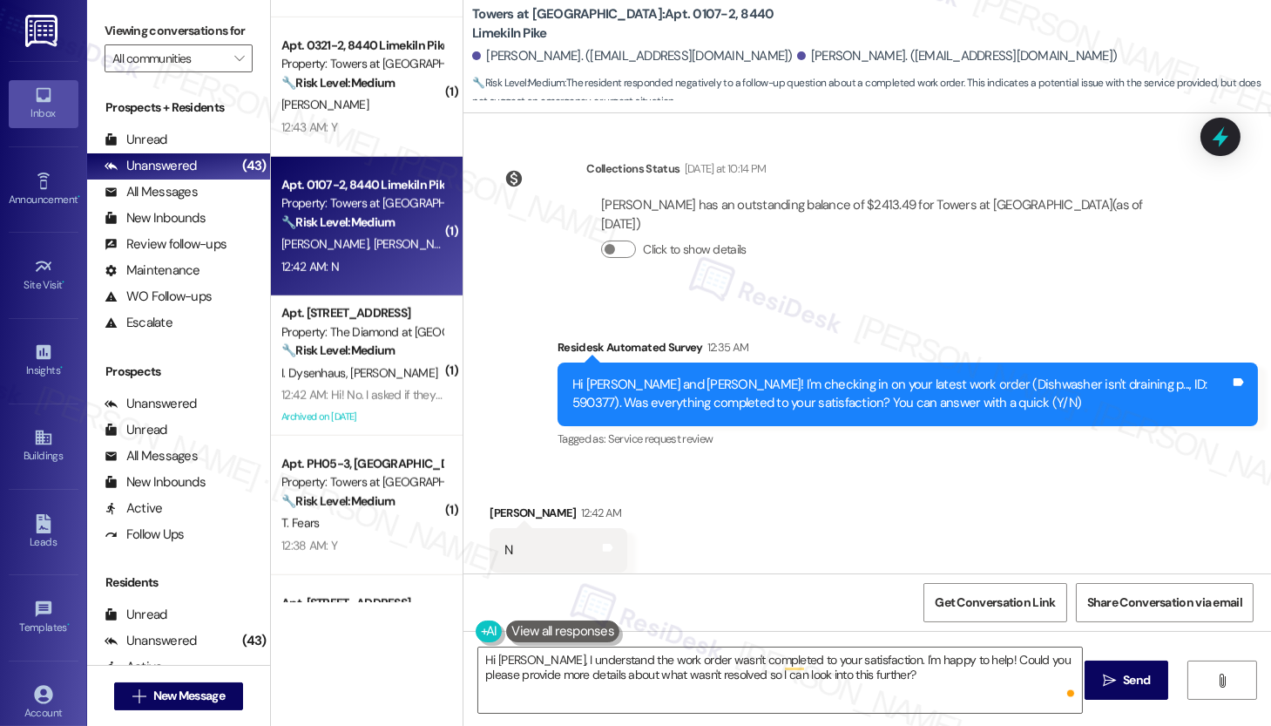
scroll to position [3332, 0]
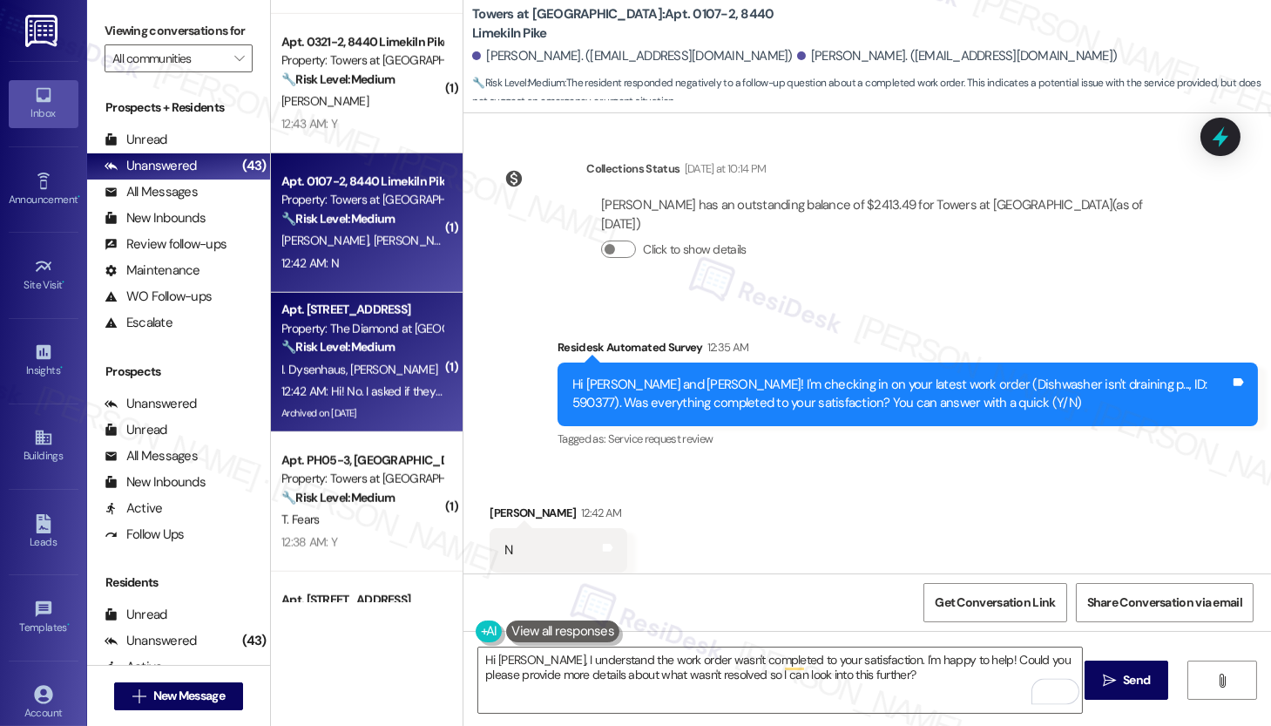
click at [378, 371] on span "M. Iamele" at bounding box center [394, 370] width 87 height 16
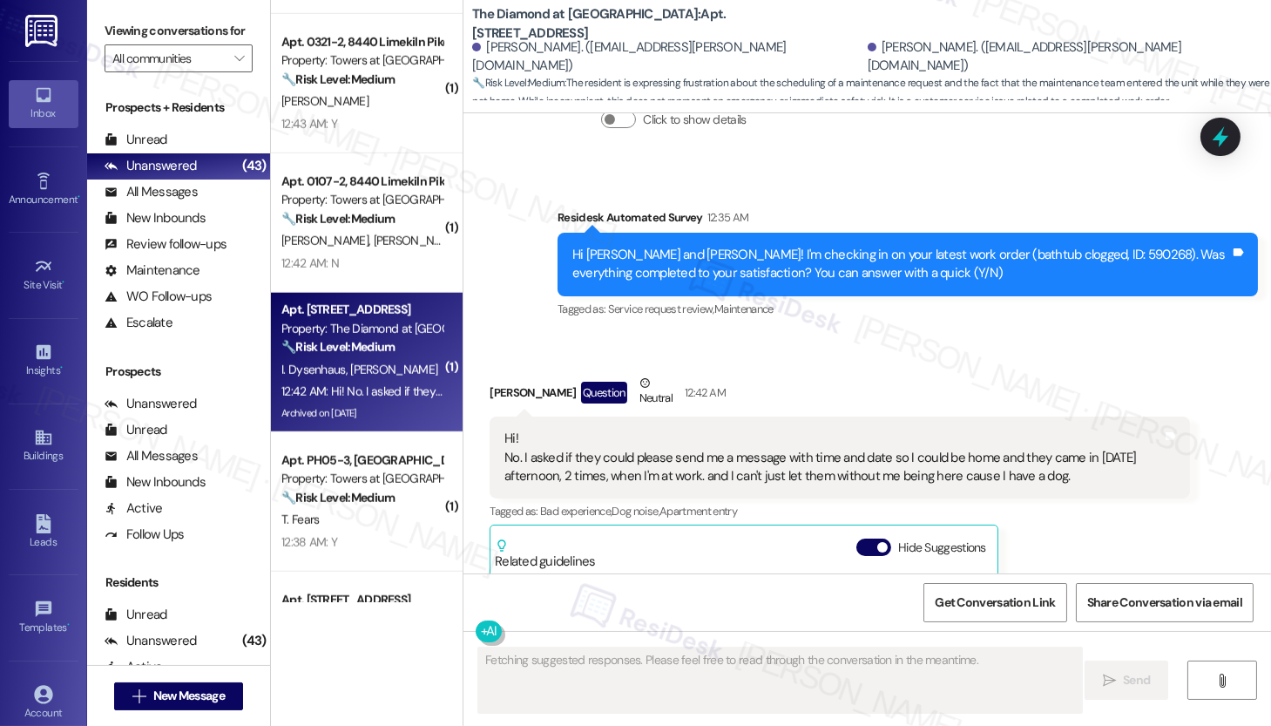
scroll to position [11860, 0]
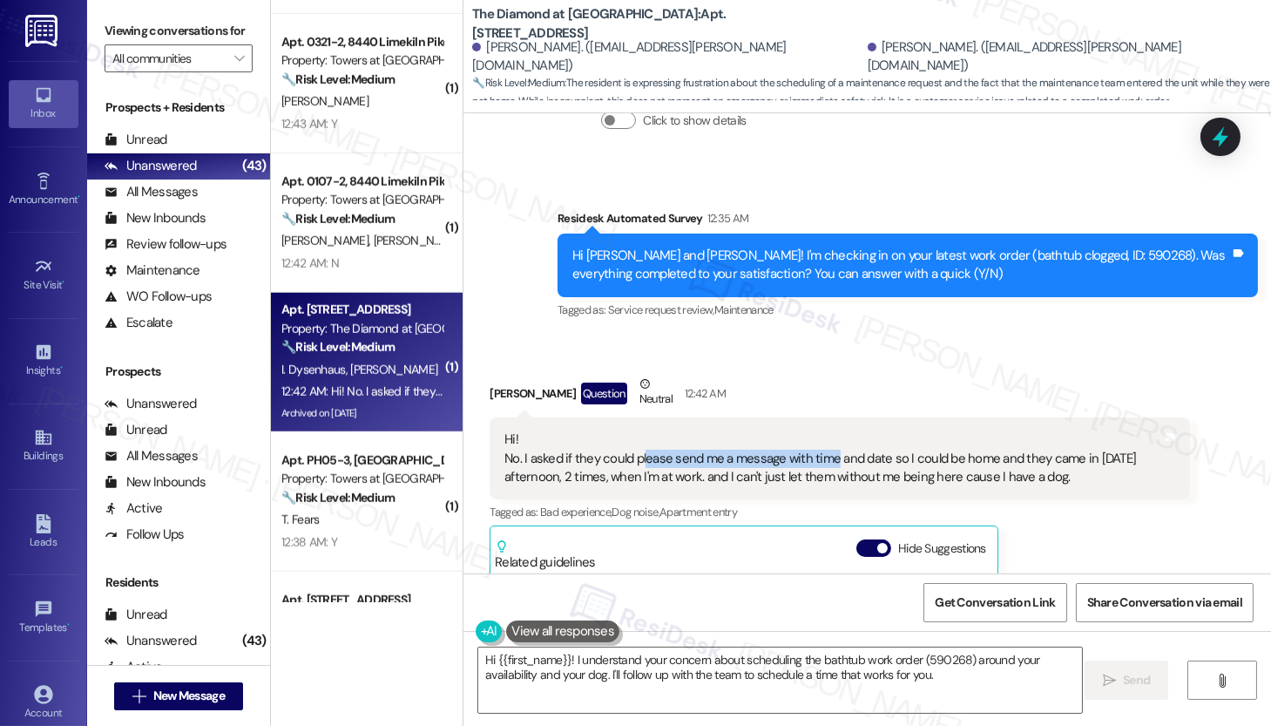
drag, startPoint x: 633, startPoint y: 373, endPoint x: 823, endPoint y: 383, distance: 190.2
click at [823, 430] on div "Hi! No. I asked if they could please send me a message with time and date so I …" at bounding box center [834, 458] width 658 height 56
drag, startPoint x: 530, startPoint y: 401, endPoint x: 751, endPoint y: 403, distance: 221.3
click at [751, 430] on div "Hi! No. I asked if they could please send me a message with time and date so I …" at bounding box center [834, 458] width 658 height 56
click at [1015, 247] on div "Hi Maria and Ivan! I'm checking in on your latest work order (bathtub clogged, …" at bounding box center [901, 265] width 658 height 37
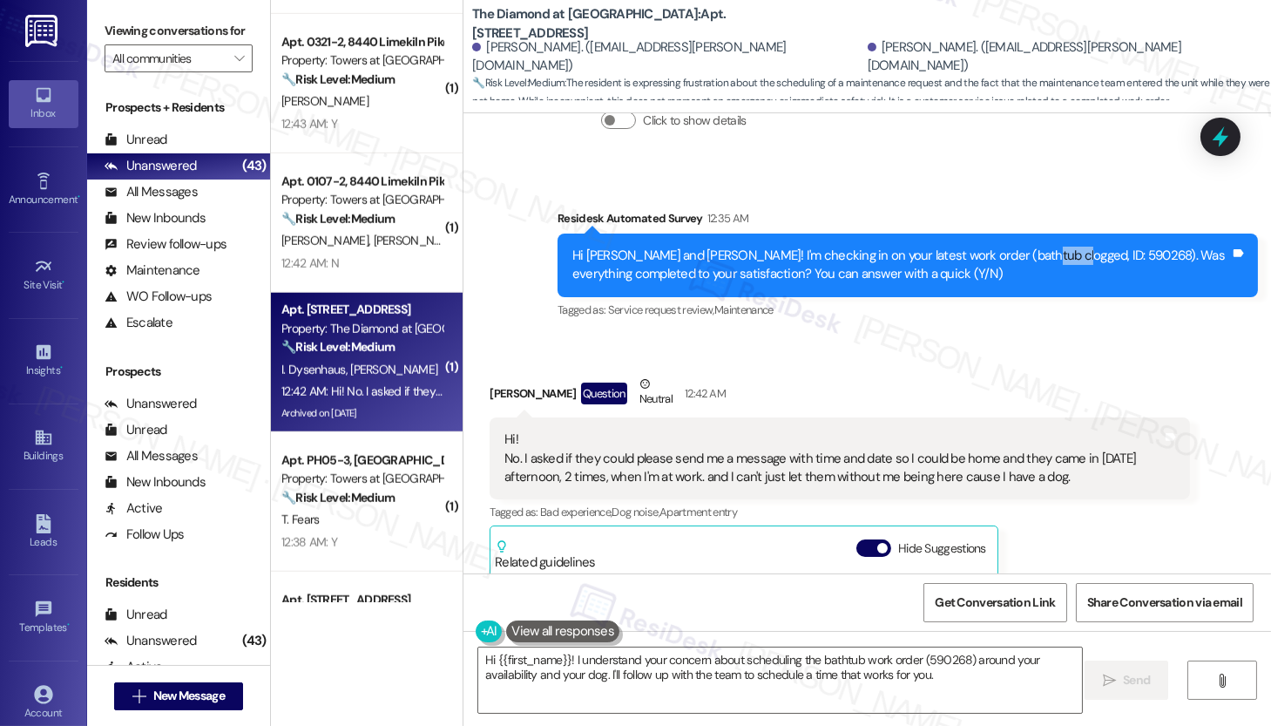
click at [1015, 247] on div "Hi Maria and Ivan! I'm checking in on your latest work order (bathtub clogged, …" at bounding box center [901, 265] width 658 height 37
copy div "590268"
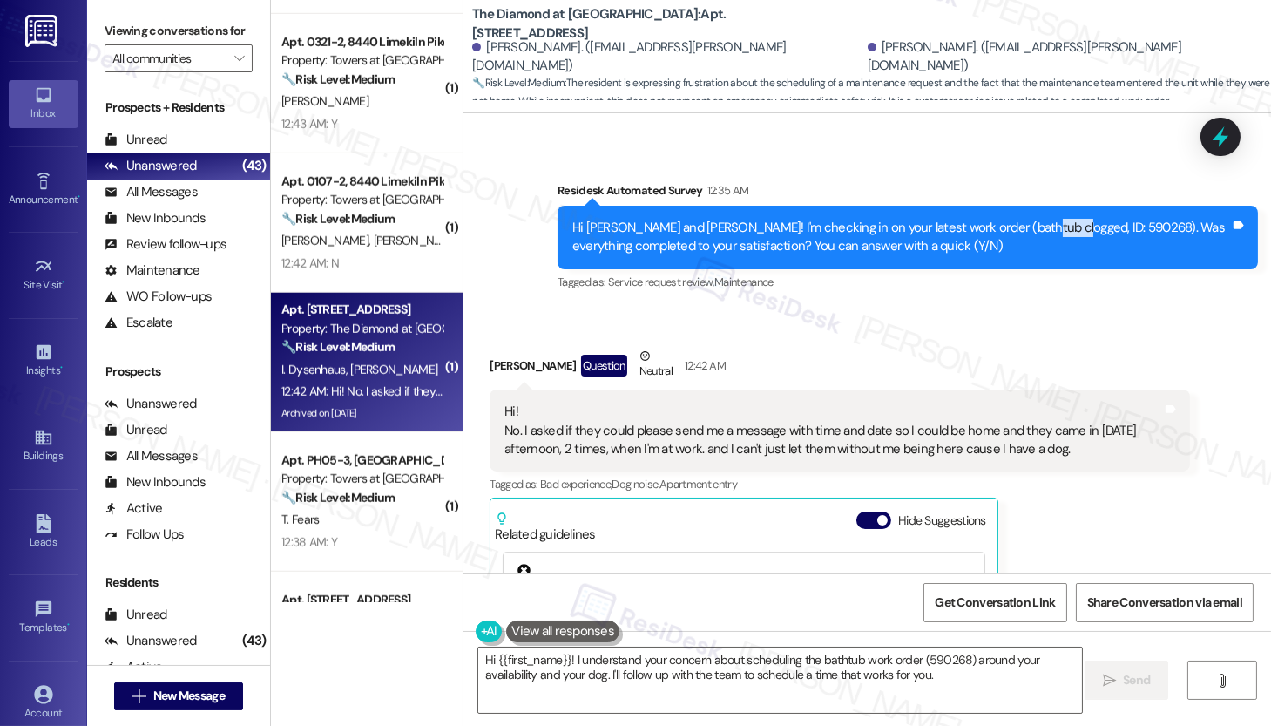
scroll to position [12088, 0]
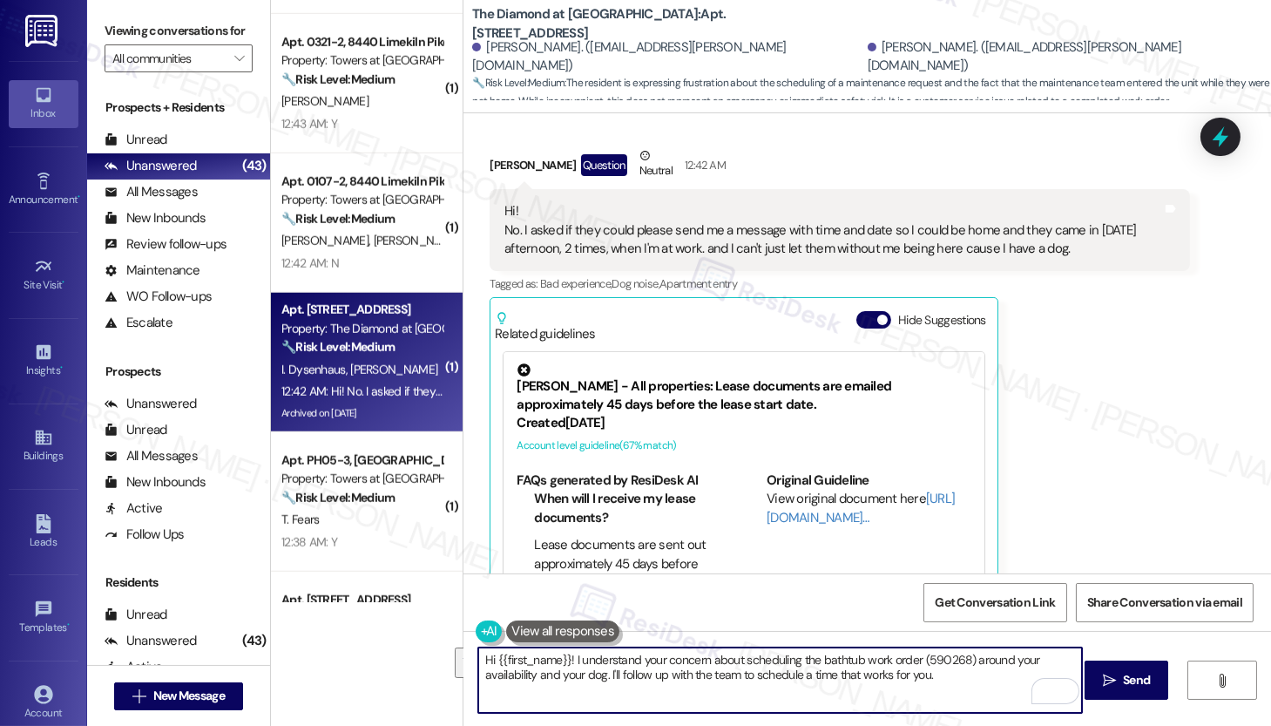
drag, startPoint x: 941, startPoint y: 674, endPoint x: 398, endPoint y: 633, distance: 544.5
click at [398, 631] on div "( 1 ) Apt. B201, 944 E. Johnson St Property: Willow Bend 🔧 Risk Level: Medium T…" at bounding box center [771, 363] width 1000 height 726
drag, startPoint x: 708, startPoint y: 681, endPoint x: 508, endPoint y: 672, distance: 200.6
click at [508, 631] on textarea "Hi Maria, thank you for letting me know. Our maintenance team cannot provide sp…" at bounding box center [780, 679] width 604 height 65
type textarea "Hi Maria, thank you for letting me know. Our maintenance team cannot provide sp…"
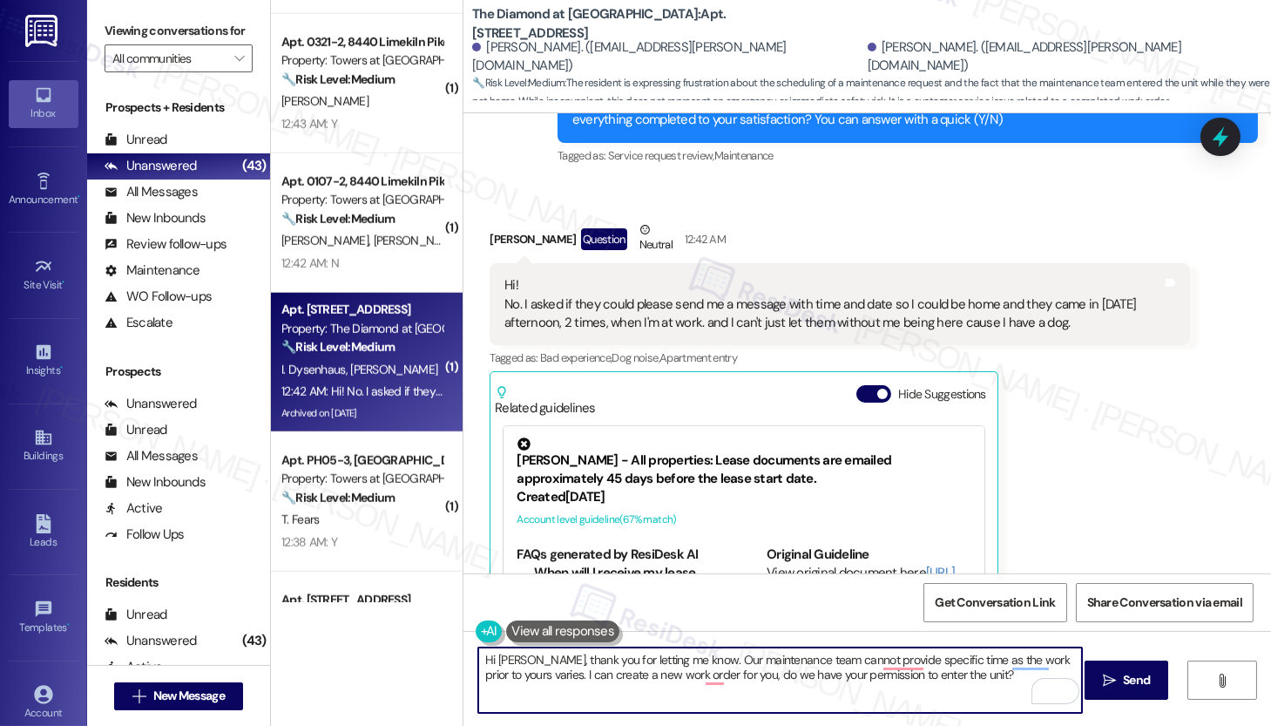
scroll to position [12012, 0]
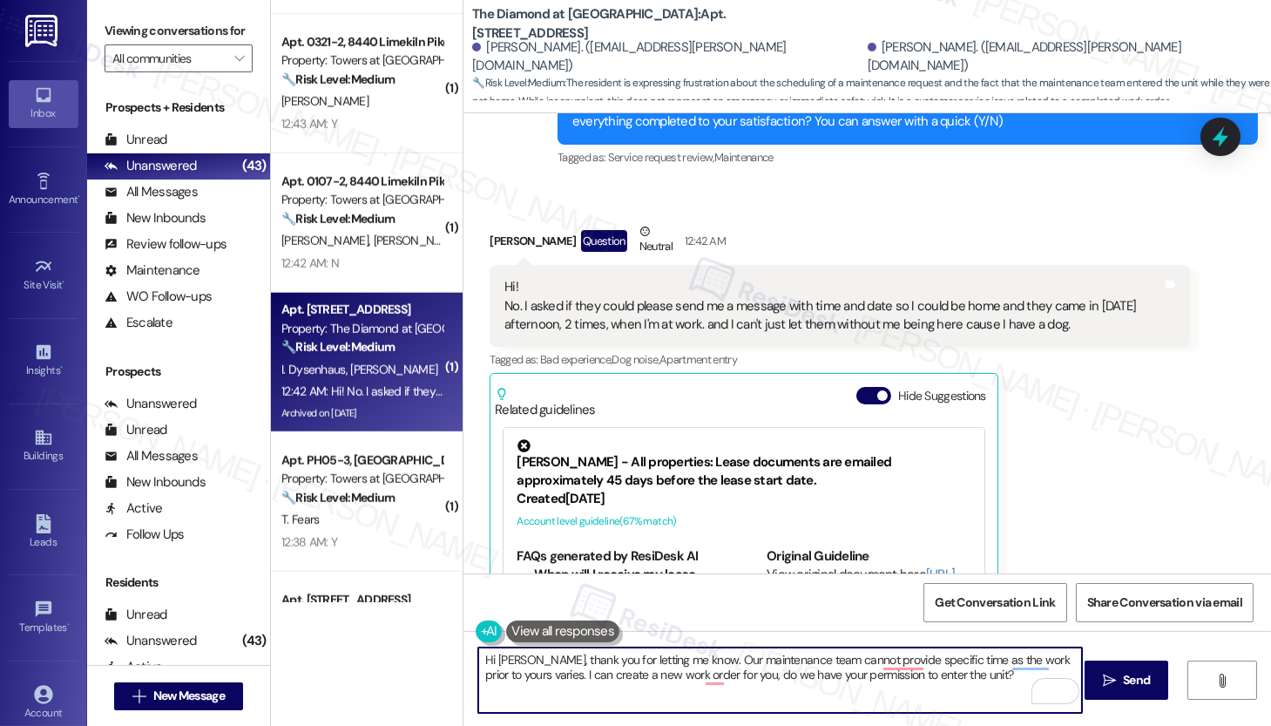
click at [791, 631] on textarea "Hi Maria, thank you for letting me know. Our maintenance team cannot provide sp…" at bounding box center [780, 679] width 604 height 65
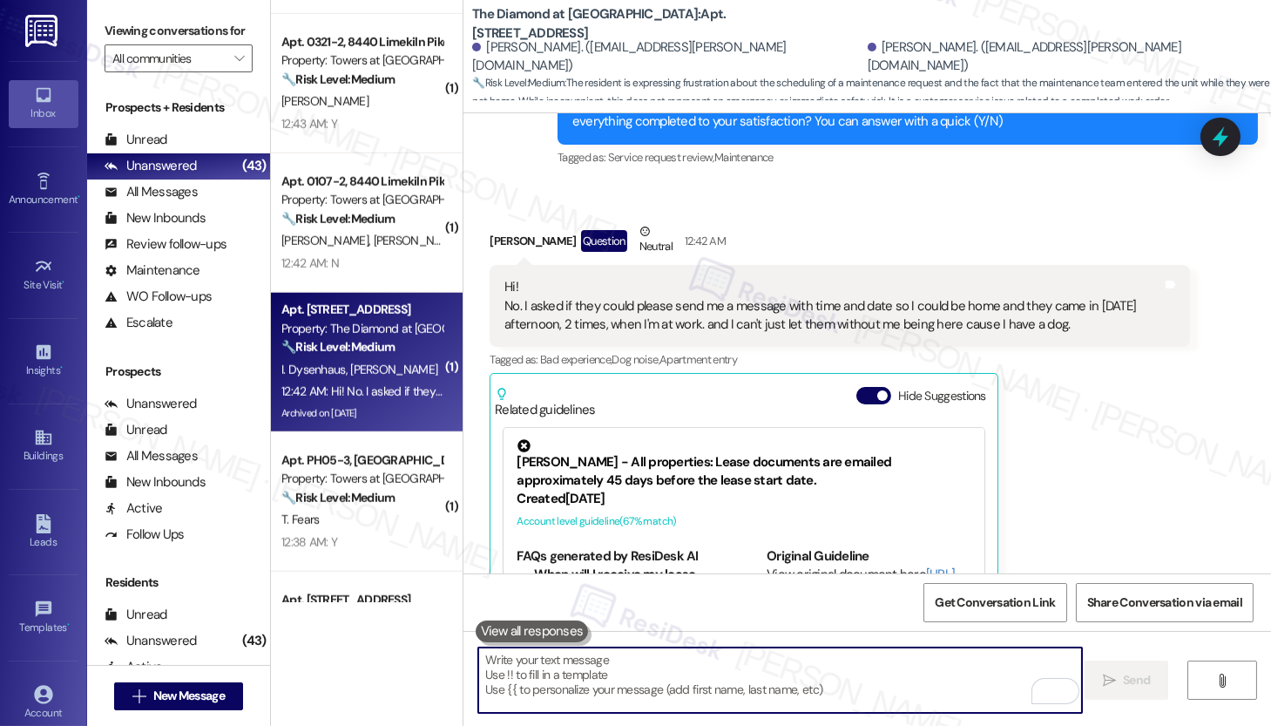
paste textarea "Hi Maria, thank you for letting me know. Our maintenance team isn’t able to pro…"
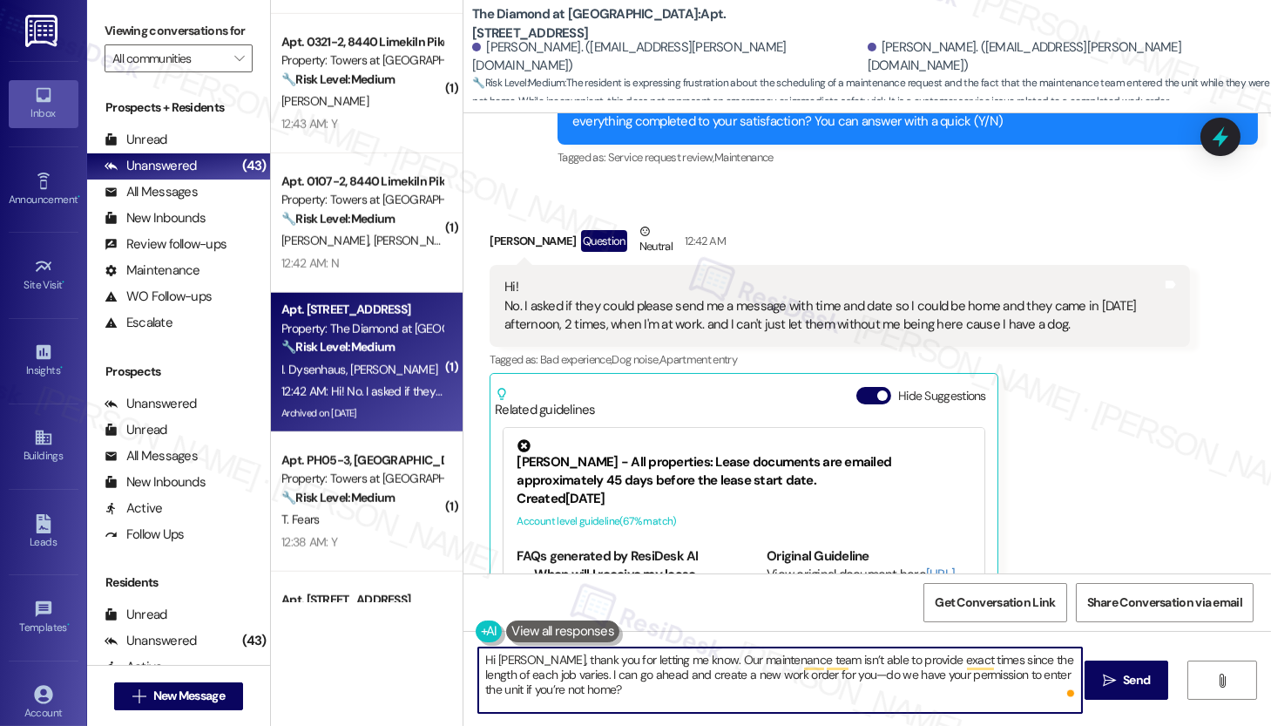
click at [672, 631] on textarea "Hi Maria, thank you for letting me know. Our maintenance team isn’t able to pro…" at bounding box center [780, 679] width 604 height 65
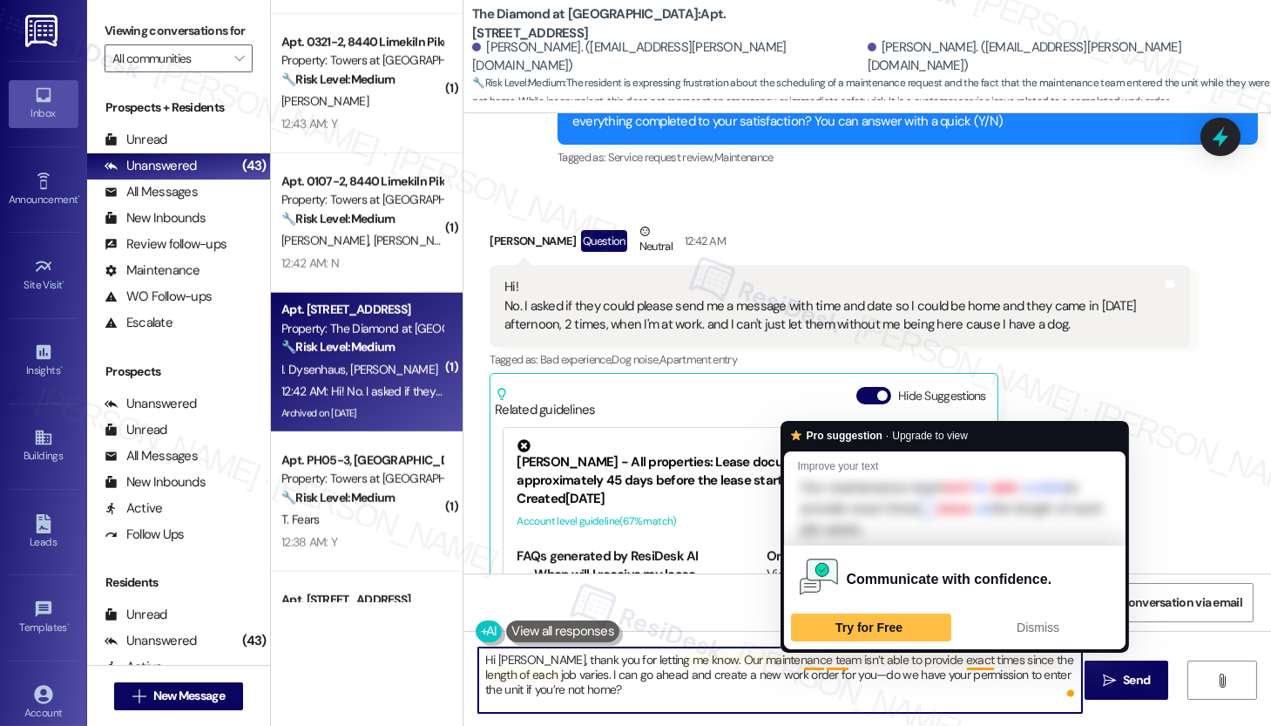
click at [898, 631] on textarea "Hi Maria, thank you for letting me know. Our maintenance team isn’t able to pro…" at bounding box center [780, 679] width 604 height 65
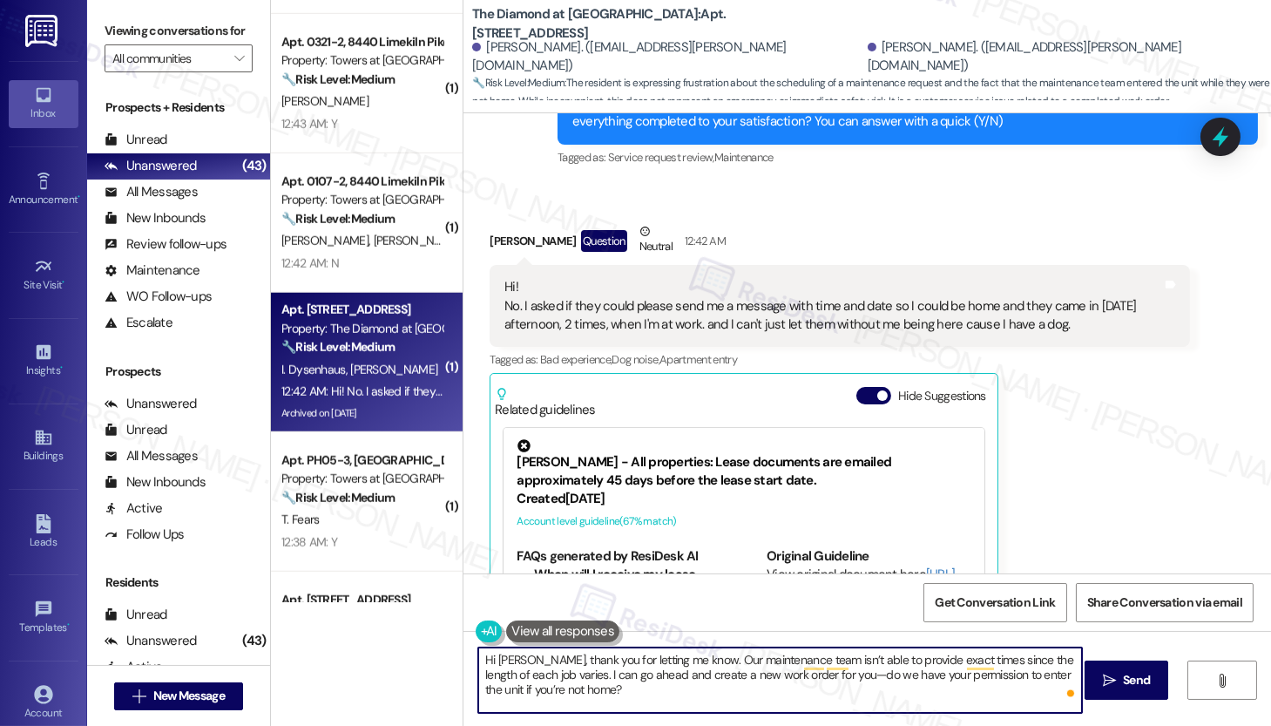
click at [764, 631] on textarea "Hi Maria, thank you for letting me know. Our maintenance team isn’t able to pro…" at bounding box center [780, 679] width 604 height 65
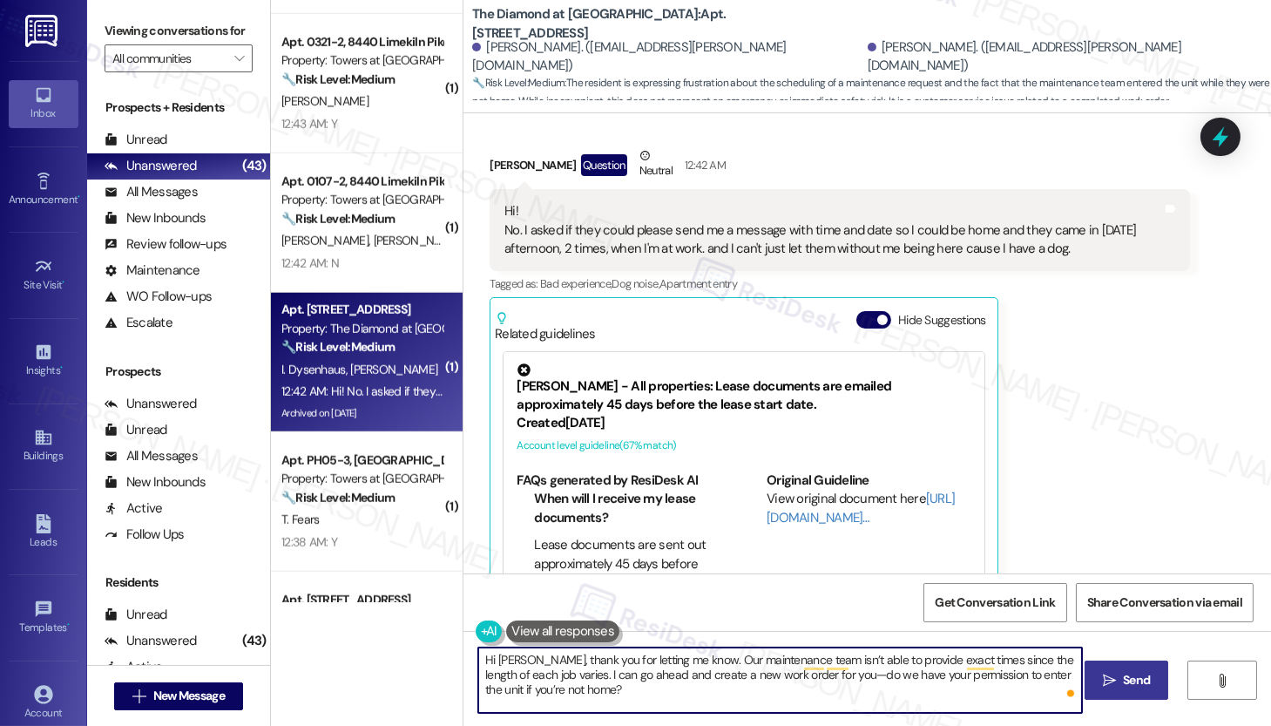
type textarea "Hi Maria, thank you for letting me know. Our maintenance team isn’t able to pro…"
click at [1130, 631] on span "Send" at bounding box center [1136, 680] width 27 height 18
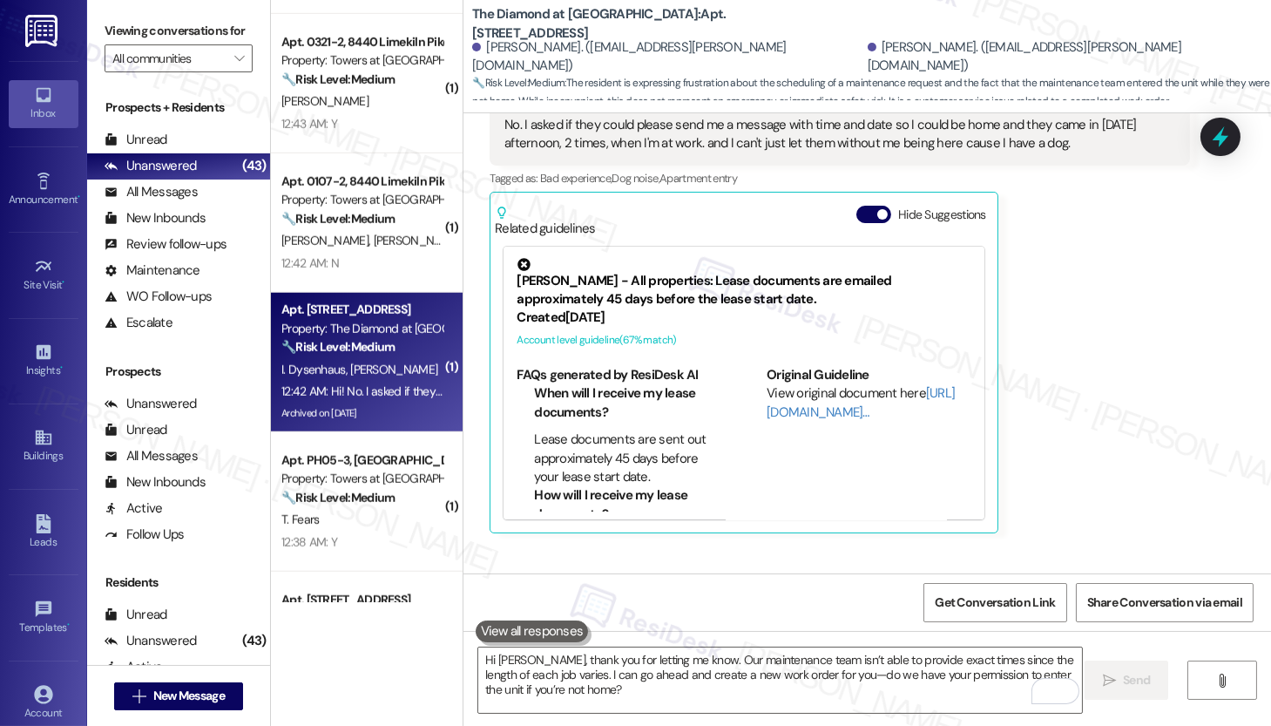
scroll to position [12247, 0]
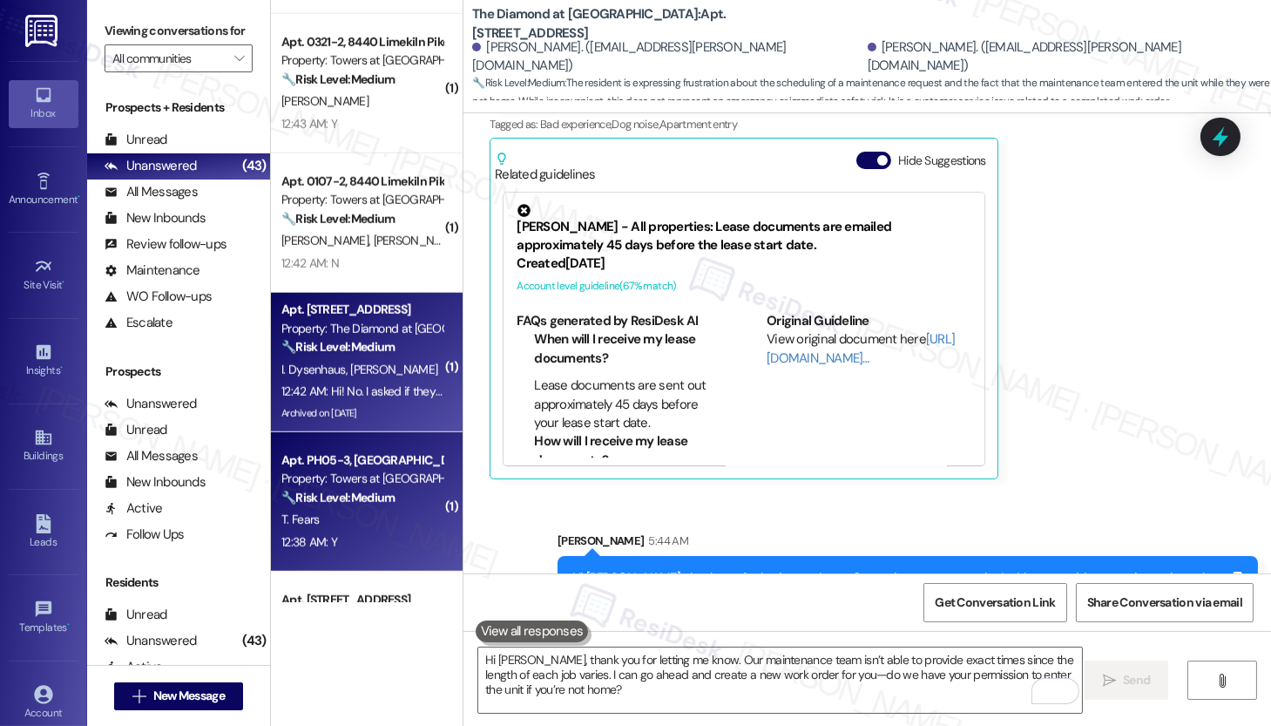
click at [369, 505] on div "🔧 Risk Level: Medium The resident responded positively to a follow-up regarding…" at bounding box center [361, 498] width 161 height 18
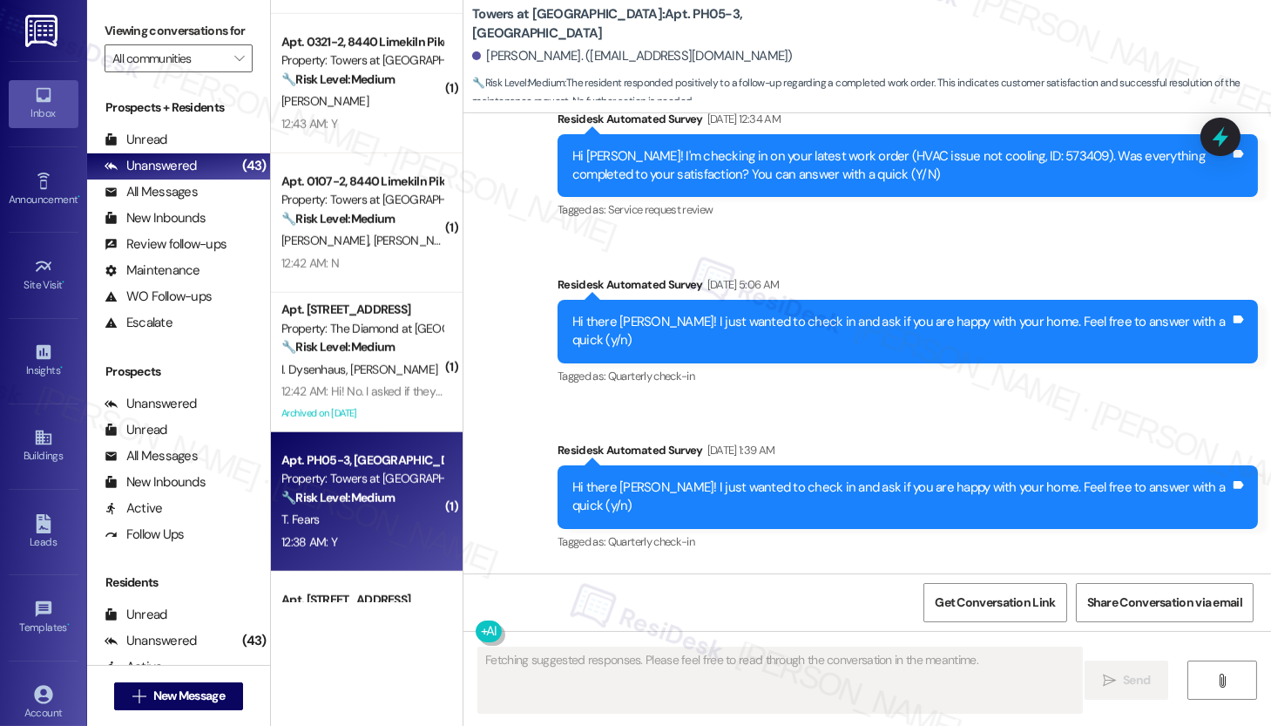
scroll to position [4310, 0]
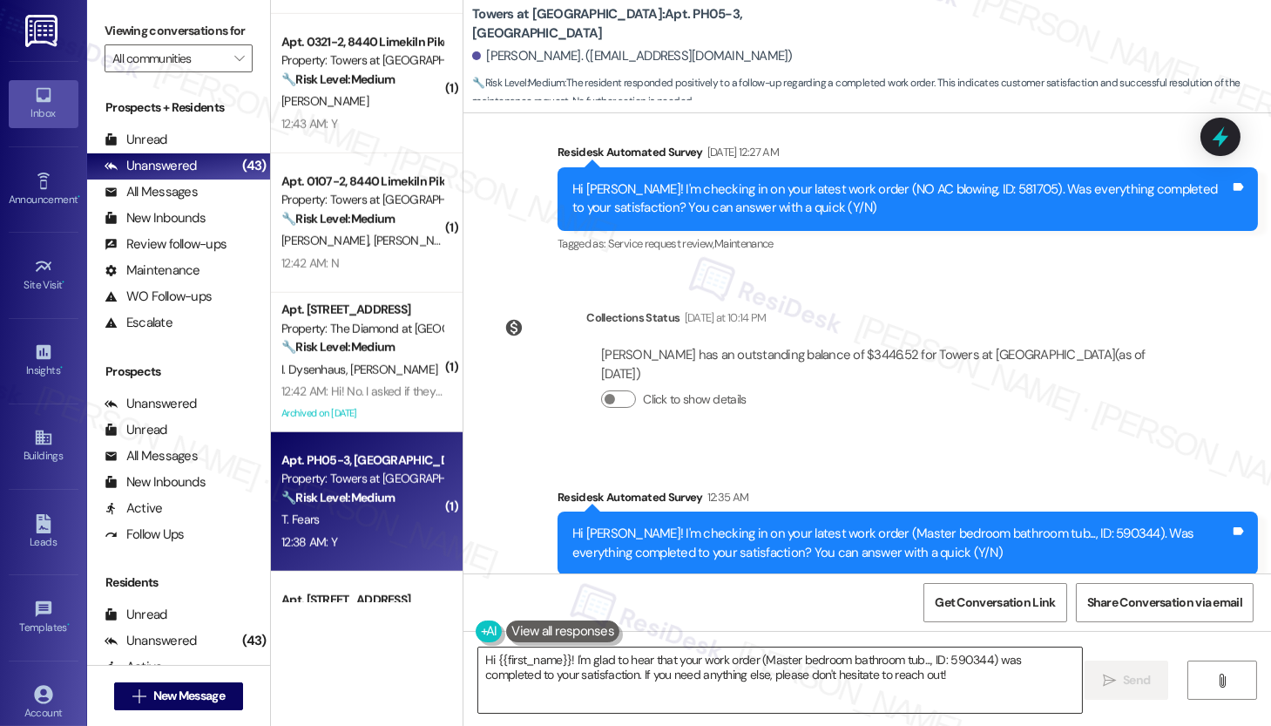
click at [910, 631] on textarea "Hi {{first_name}}! I'm glad to hear that your work order (Master bedroom bathro…" at bounding box center [780, 679] width 604 height 65
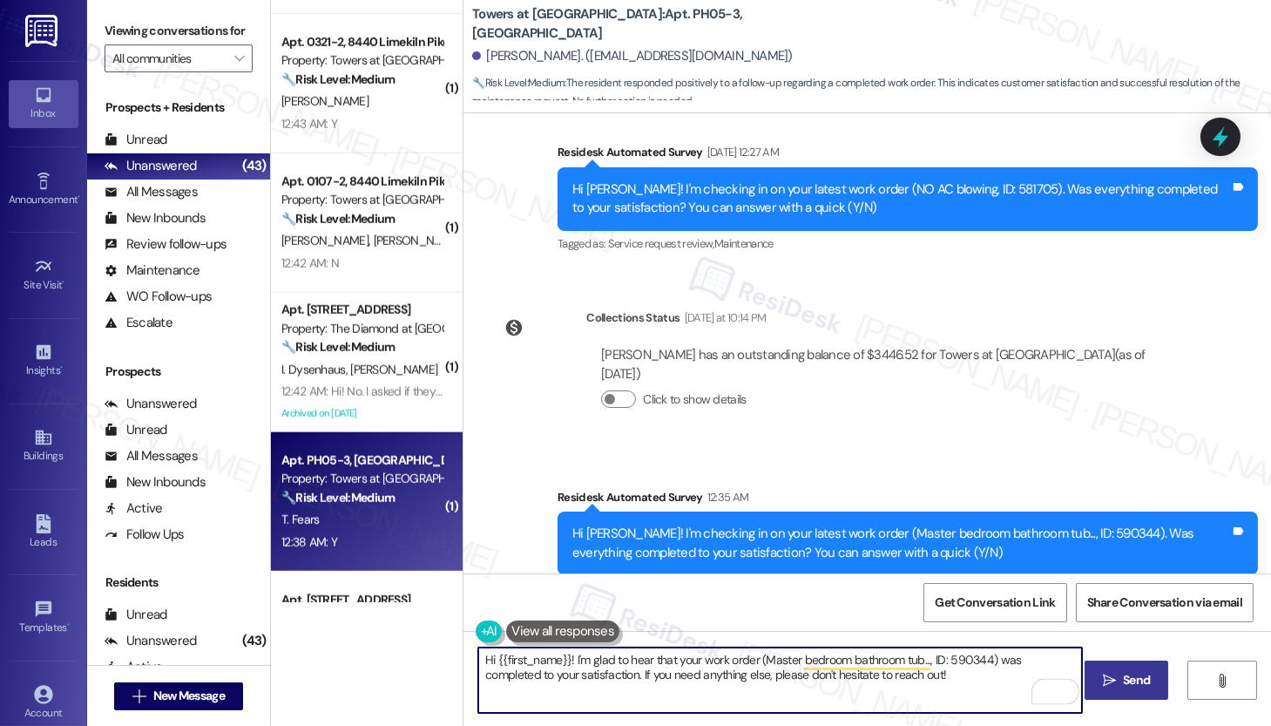
click at [1113, 631] on button " Send" at bounding box center [1127, 679] width 85 height 39
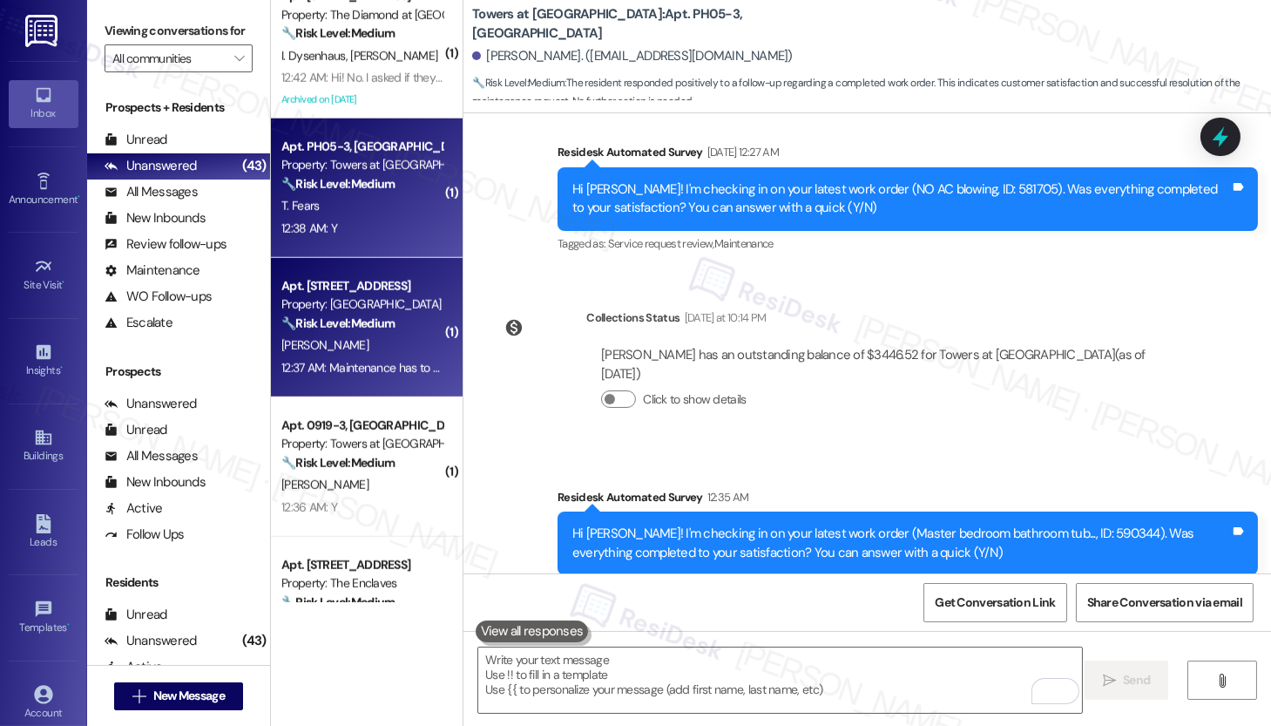
scroll to position [3654, 0]
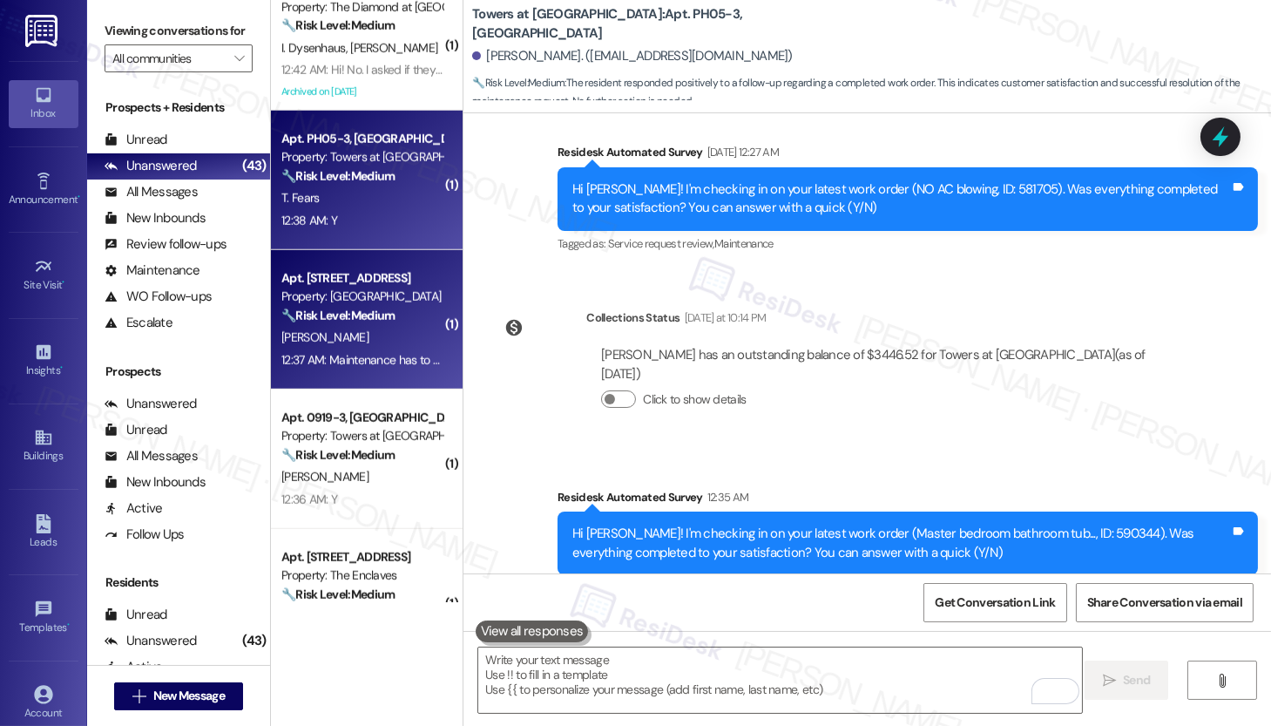
click at [371, 344] on div "[PERSON_NAME]" at bounding box center [362, 338] width 165 height 22
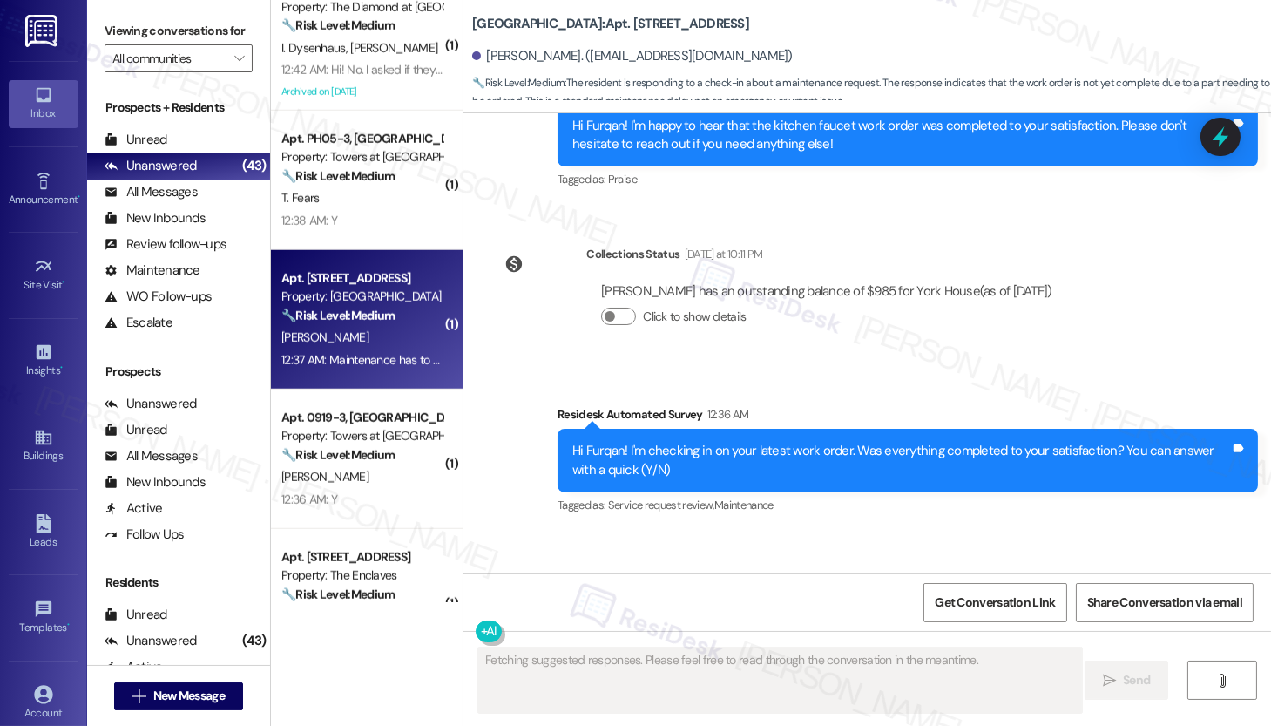
scroll to position [7992, 0]
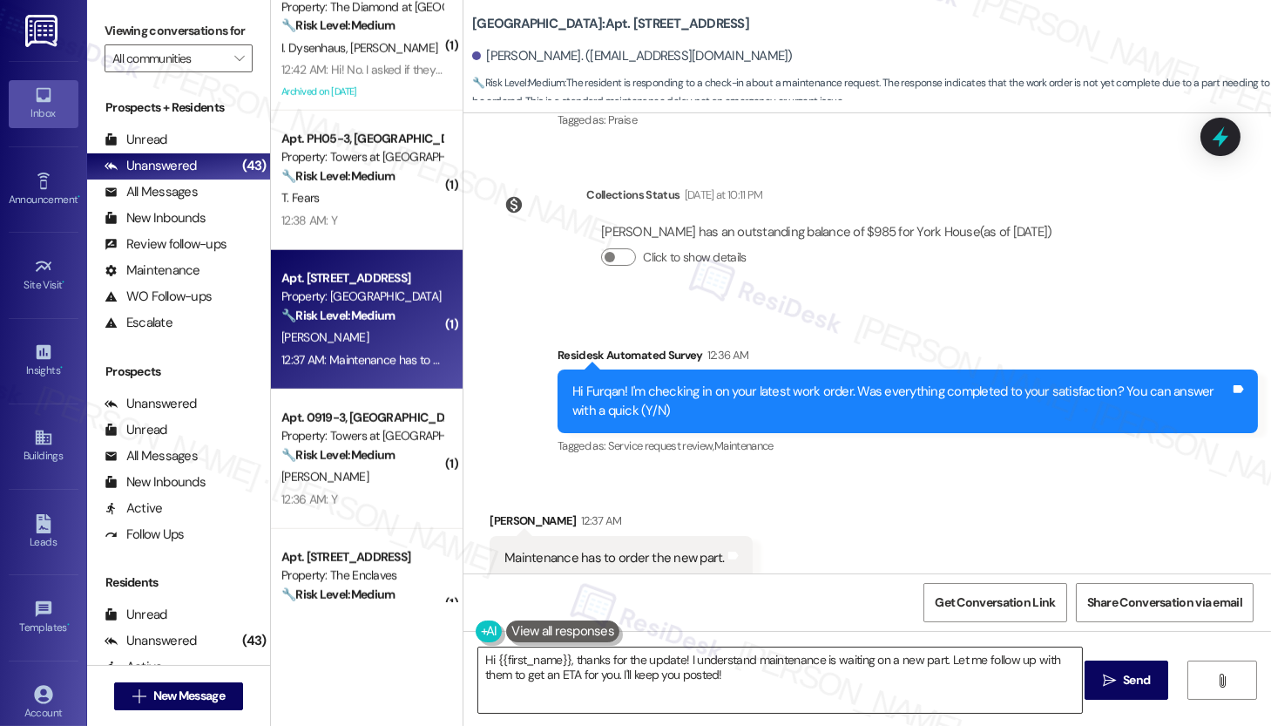
click at [723, 681] on textarea "Hi {{first_name}}, thanks for the update! I understand maintenance is waiting o…" at bounding box center [780, 679] width 604 height 65
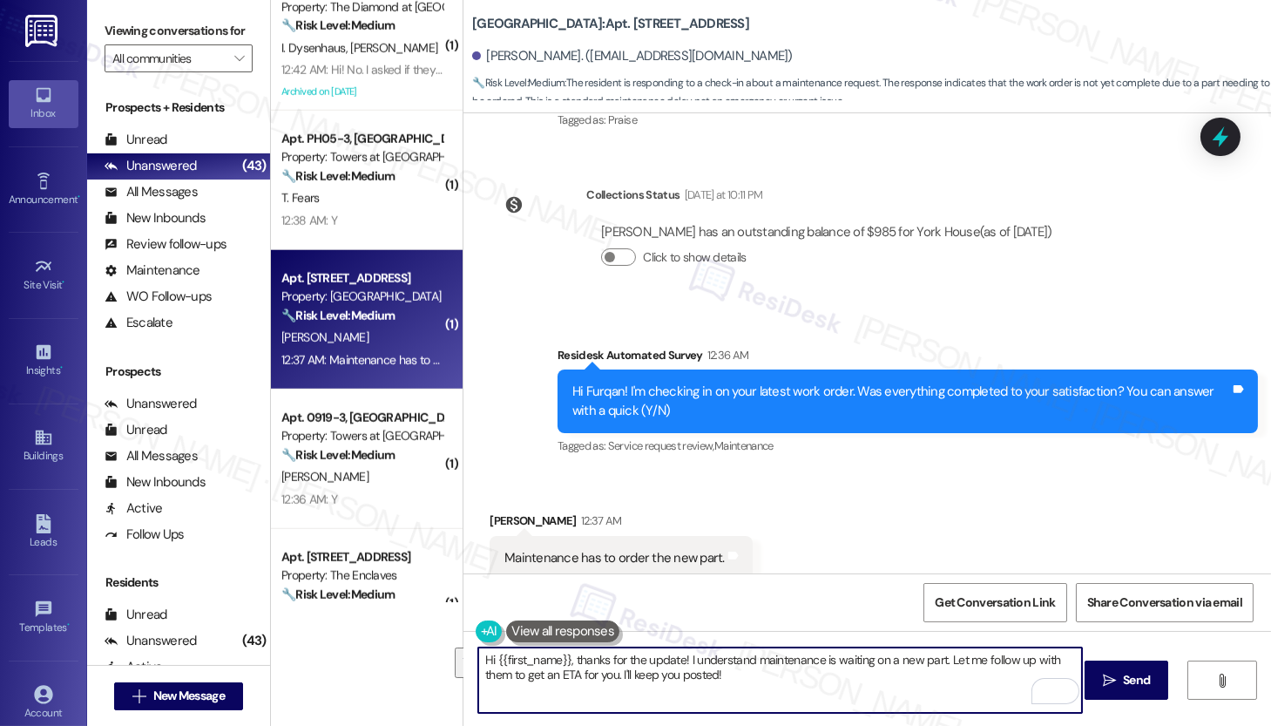
drag, startPoint x: 976, startPoint y: 658, endPoint x: 985, endPoint y: 681, distance: 24.3
click at [985, 681] on textarea "Hi {{first_name}}, thanks for the update! I understand maintenance is waiting o…" at bounding box center [780, 679] width 604 height 65
type textarea "Hi {{first_name}}, thanks for the update! I understand maintenance is waiting o…"
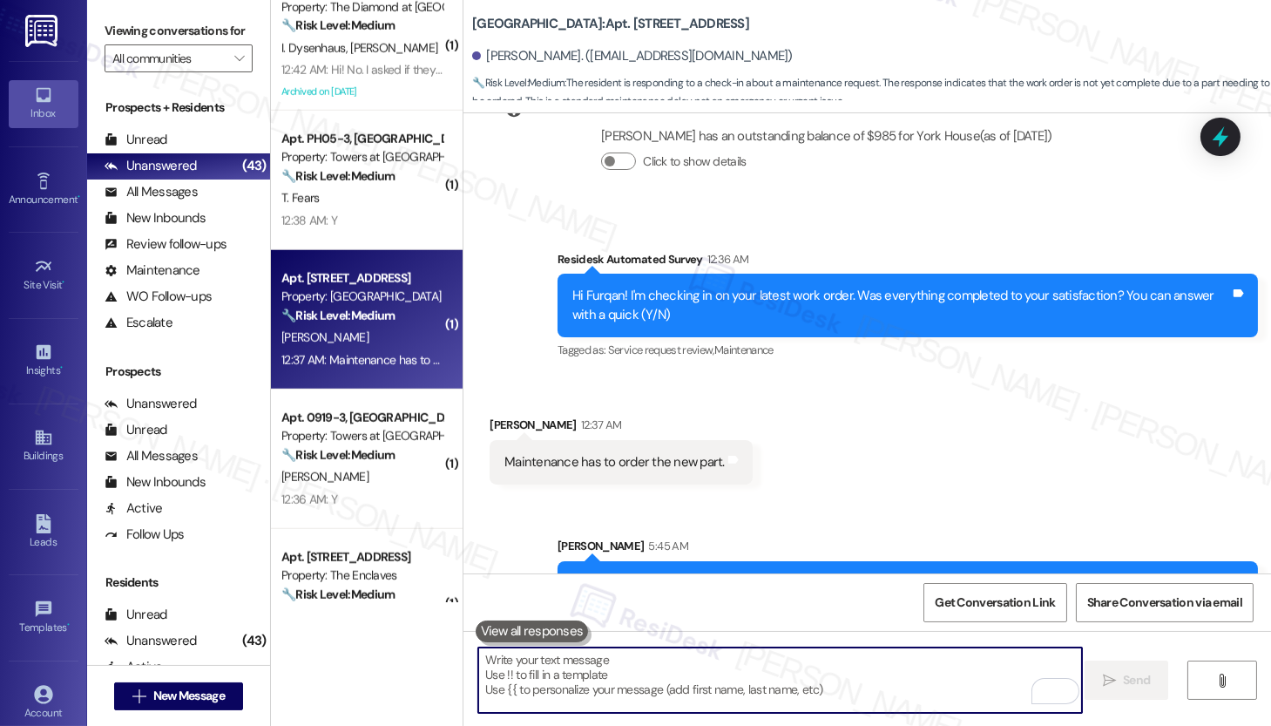
scroll to position [8132, 0]
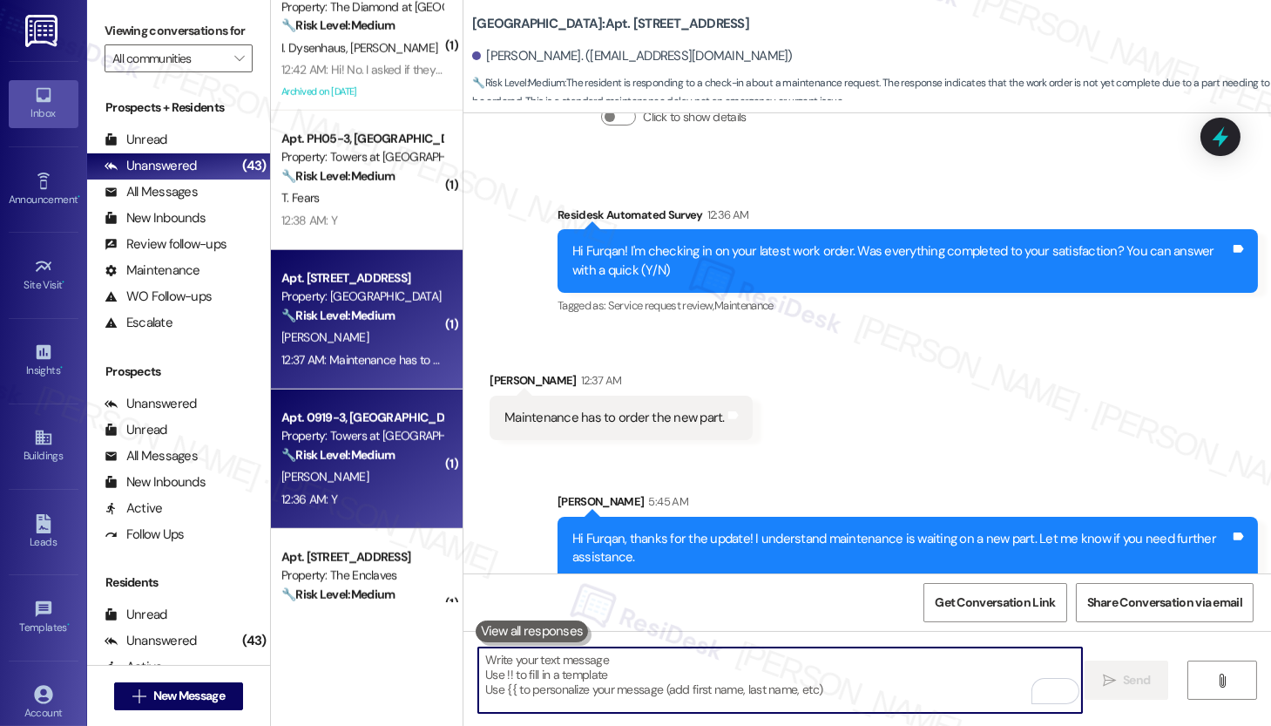
click at [364, 462] on div "🔧 Risk Level: Medium The resident responded positively to a follow-up regarding…" at bounding box center [361, 455] width 161 height 18
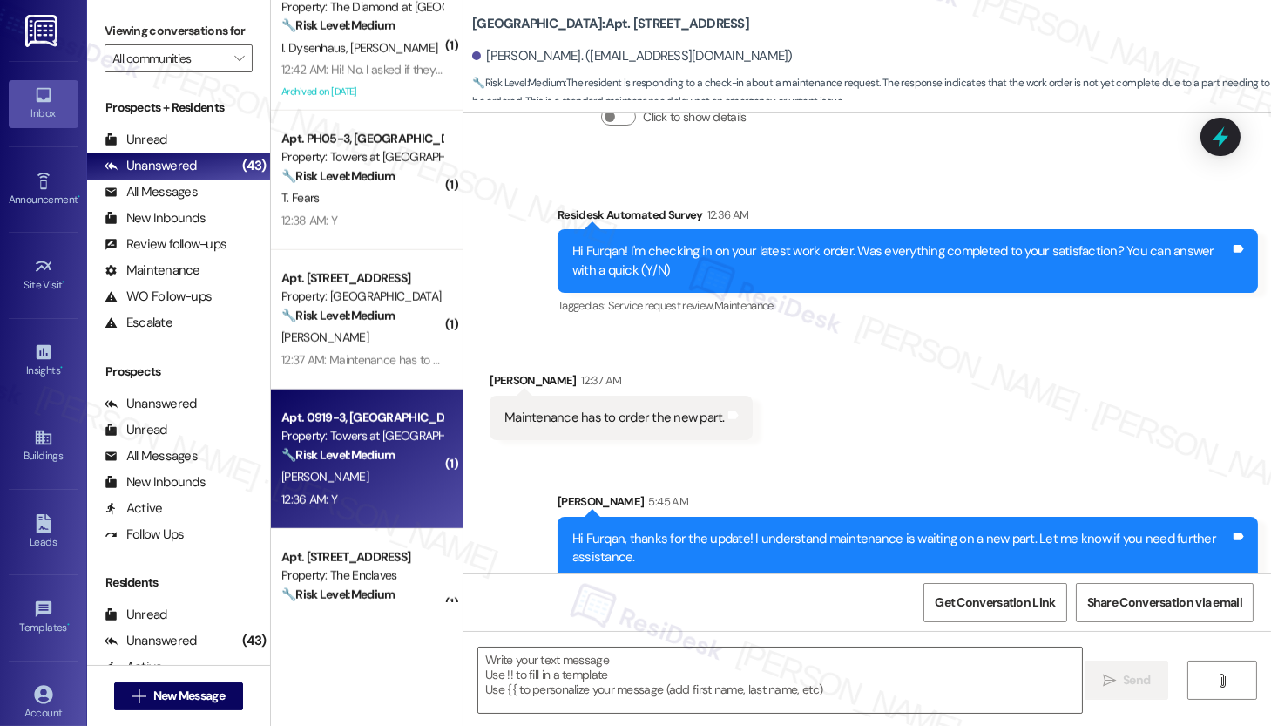
type textarea "Fetching suggested responses. Please feel free to read through the conversation…"
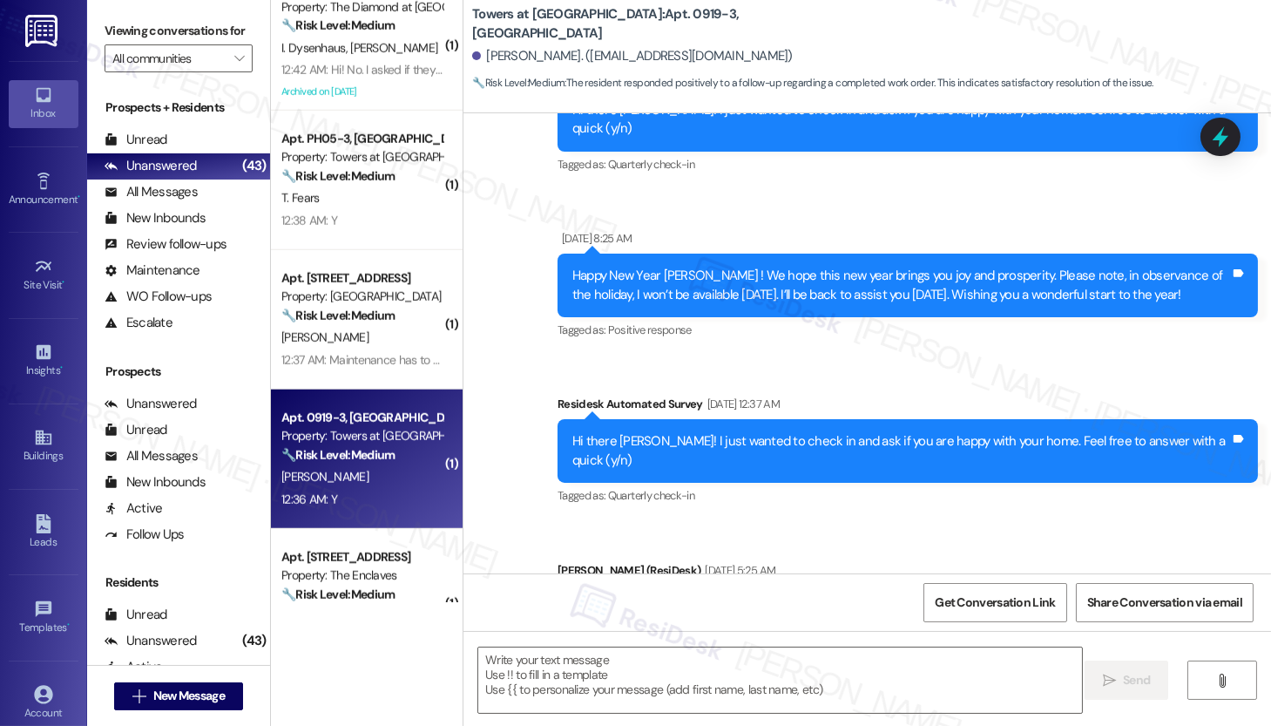
type textarea "Fetching suggested responses. Please feel free to read through the conversation…"
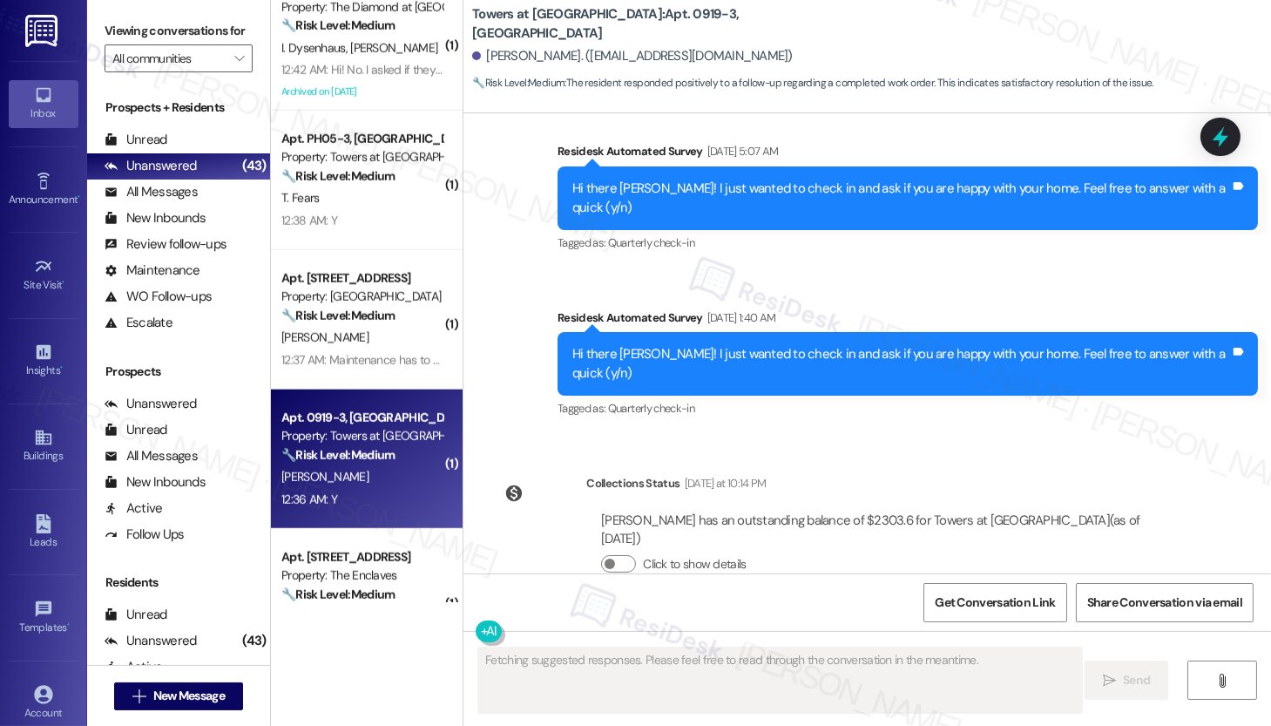
scroll to position [4840, 0]
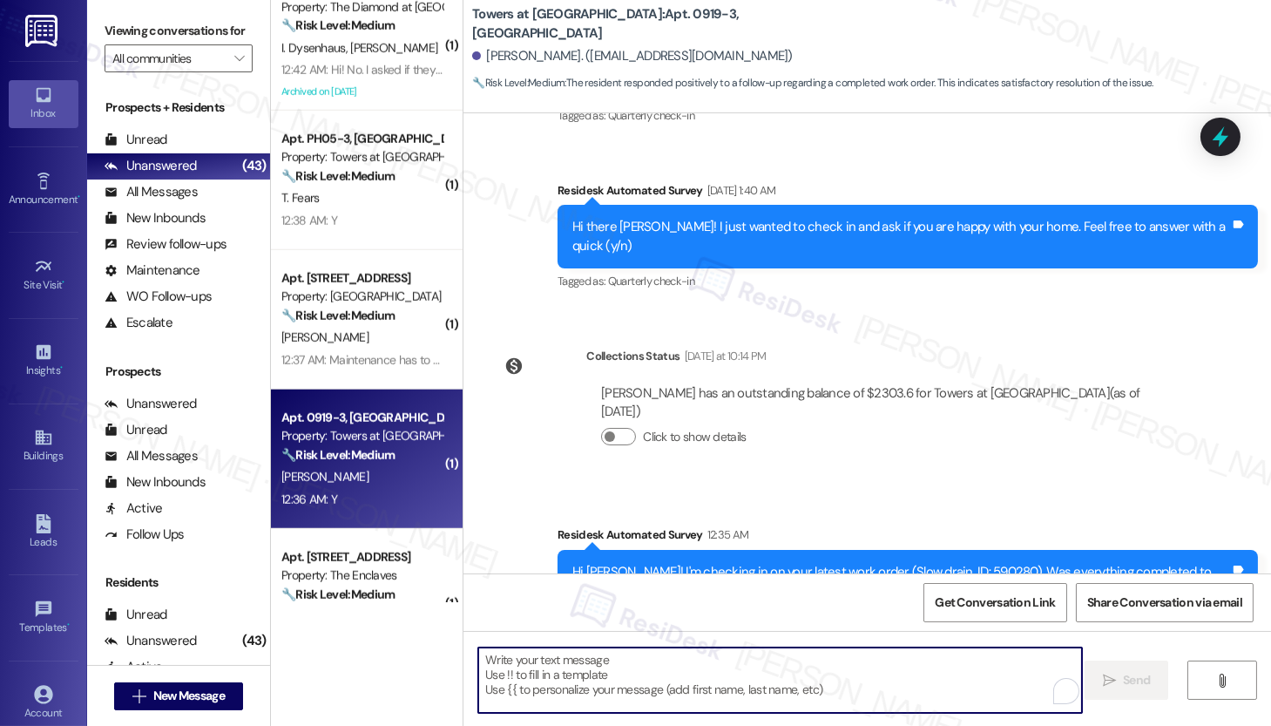
click at [625, 671] on textarea "To enrich screen reader interactions, please activate Accessibility in Grammarl…" at bounding box center [780, 679] width 604 height 65
click at [646, 674] on textarea "To enrich screen reader interactions, please activate Accessibility in Grammarl…" at bounding box center [780, 679] width 604 height 65
paste textarea "Hi {{first_name}}, I'm so glad to hear the work order was completed to your sat…"
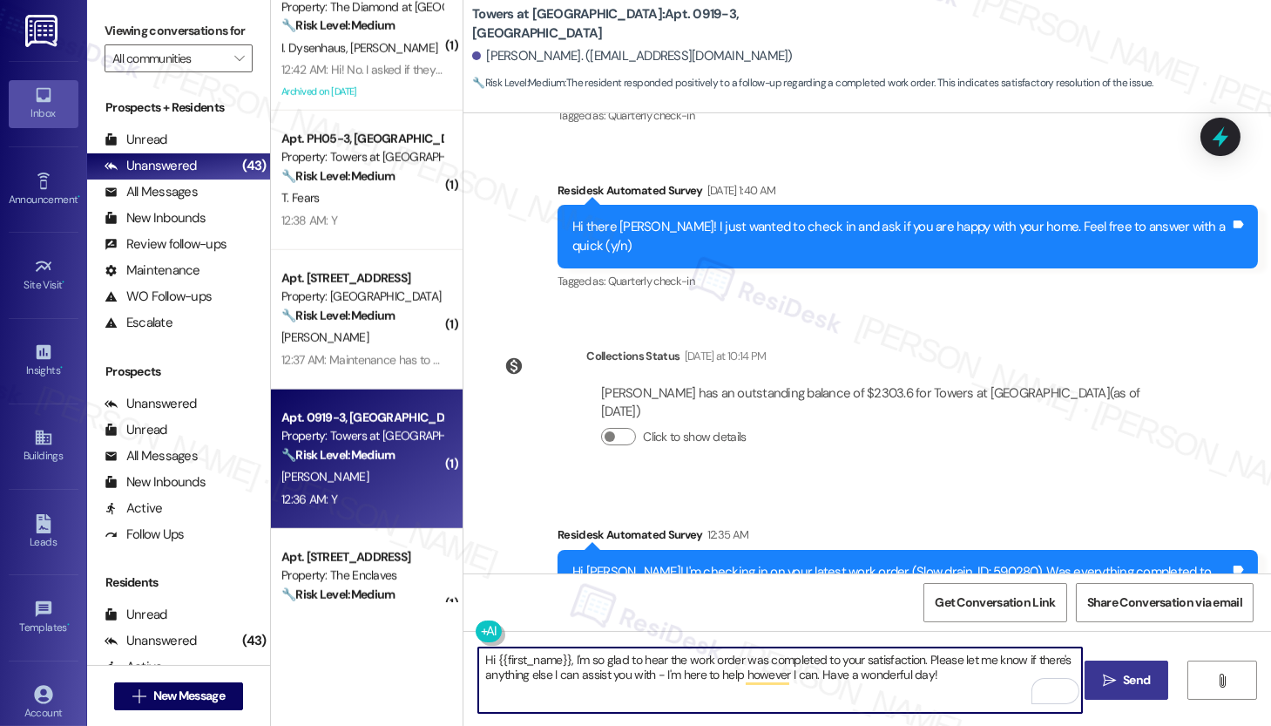
type textarea "Hi {{first_name}}, I'm so glad to hear the work order was completed to your sat…"
click at [1112, 685] on icon "" at bounding box center [1109, 681] width 13 height 14
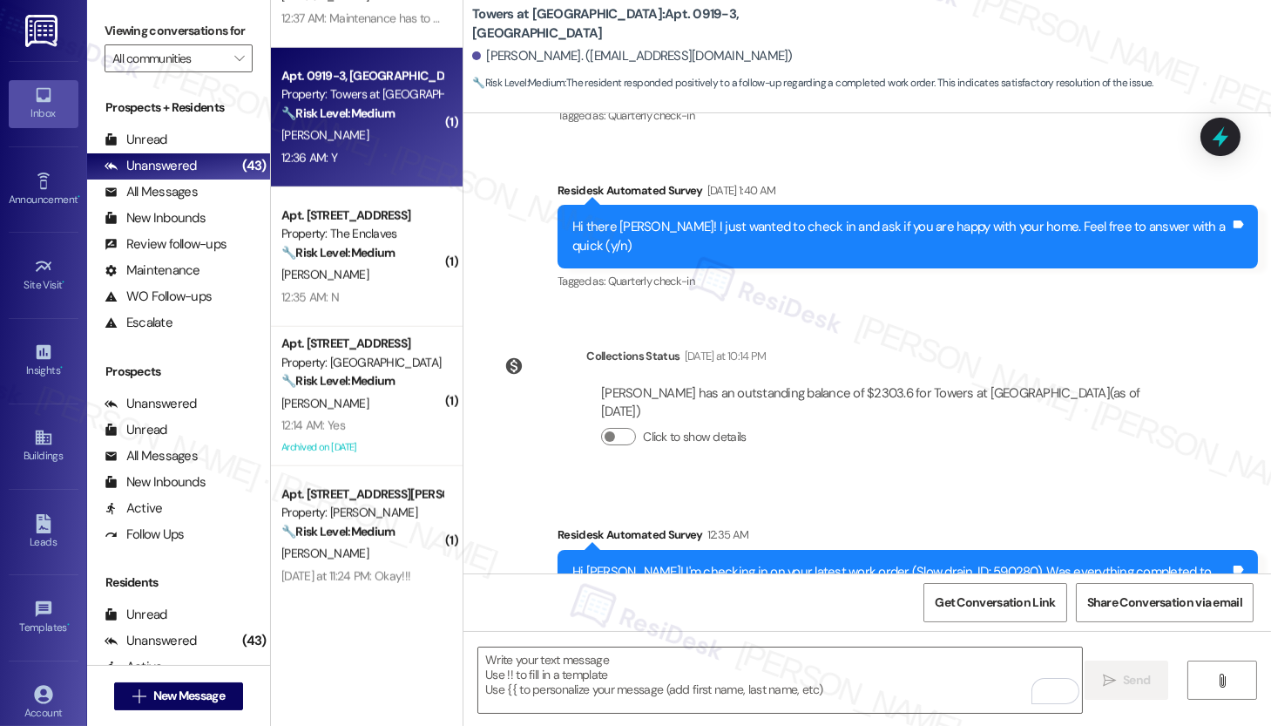
scroll to position [4011, 0]
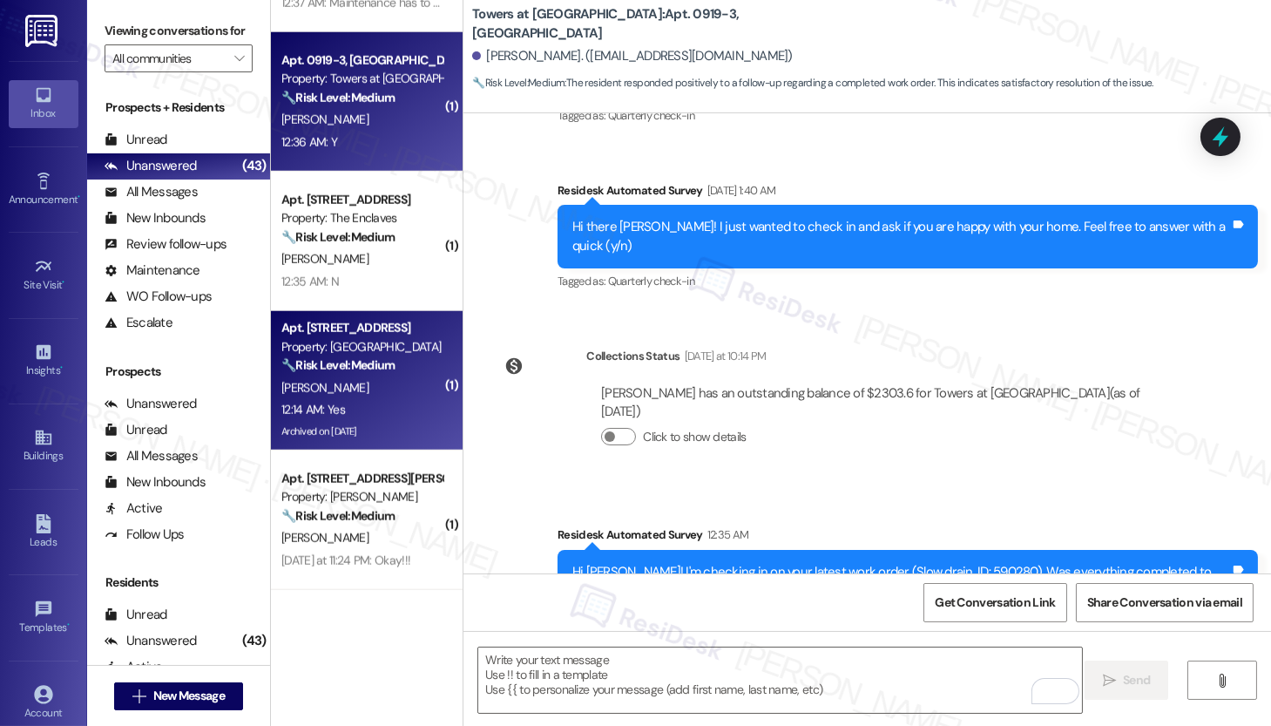
click at [348, 410] on div "12:14 AM: Yes 12:14 AM: Yes" at bounding box center [362, 410] width 165 height 22
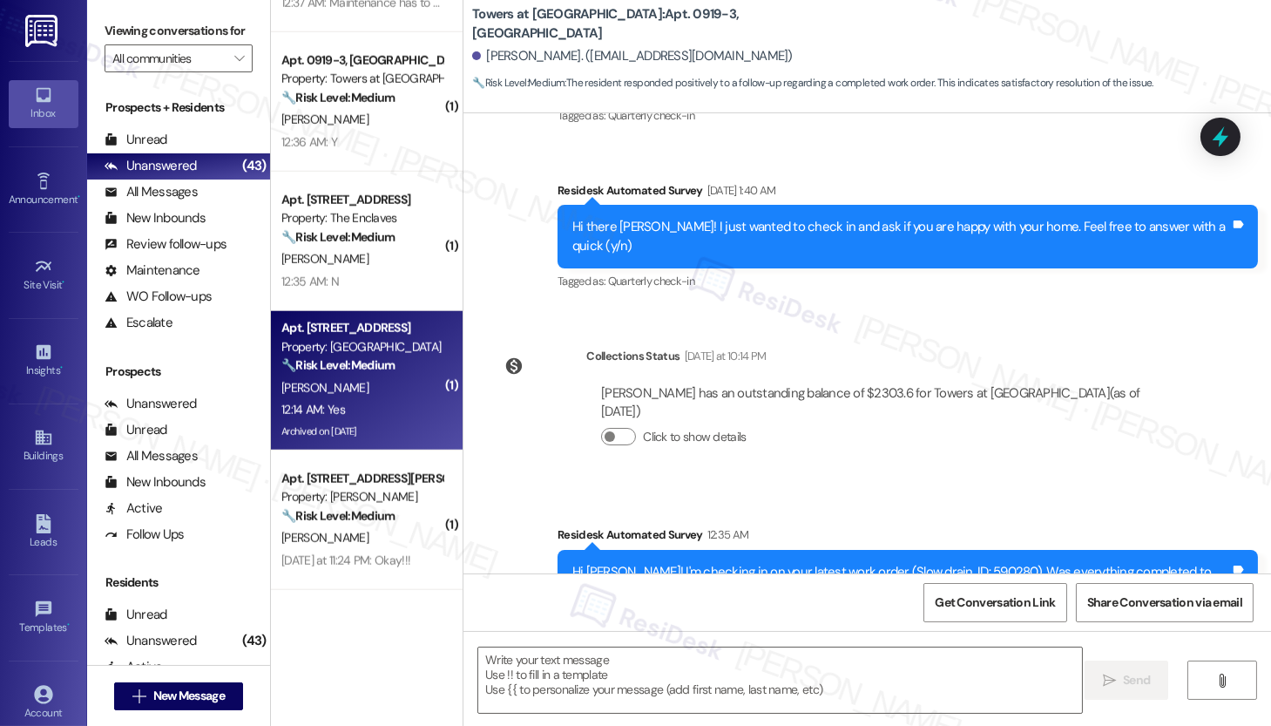
type textarea "Fetching suggested responses. Please feel free to read through the conversation…"
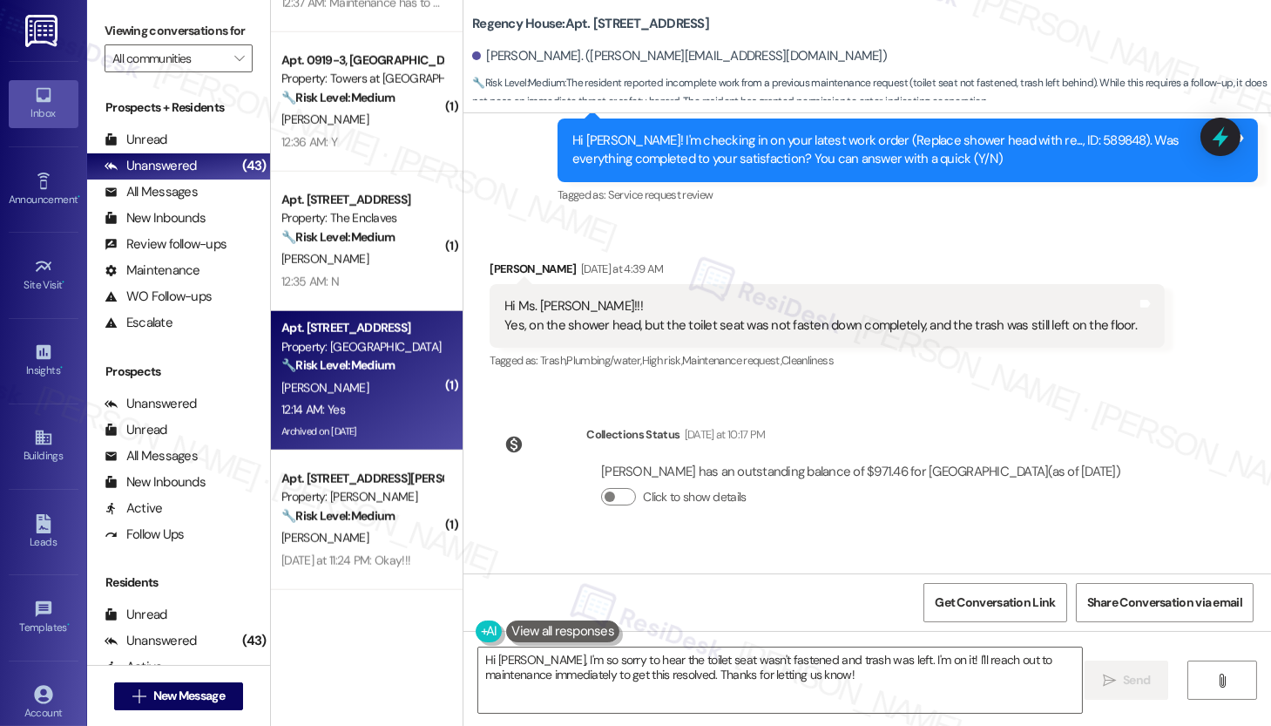
scroll to position [11020, 0]
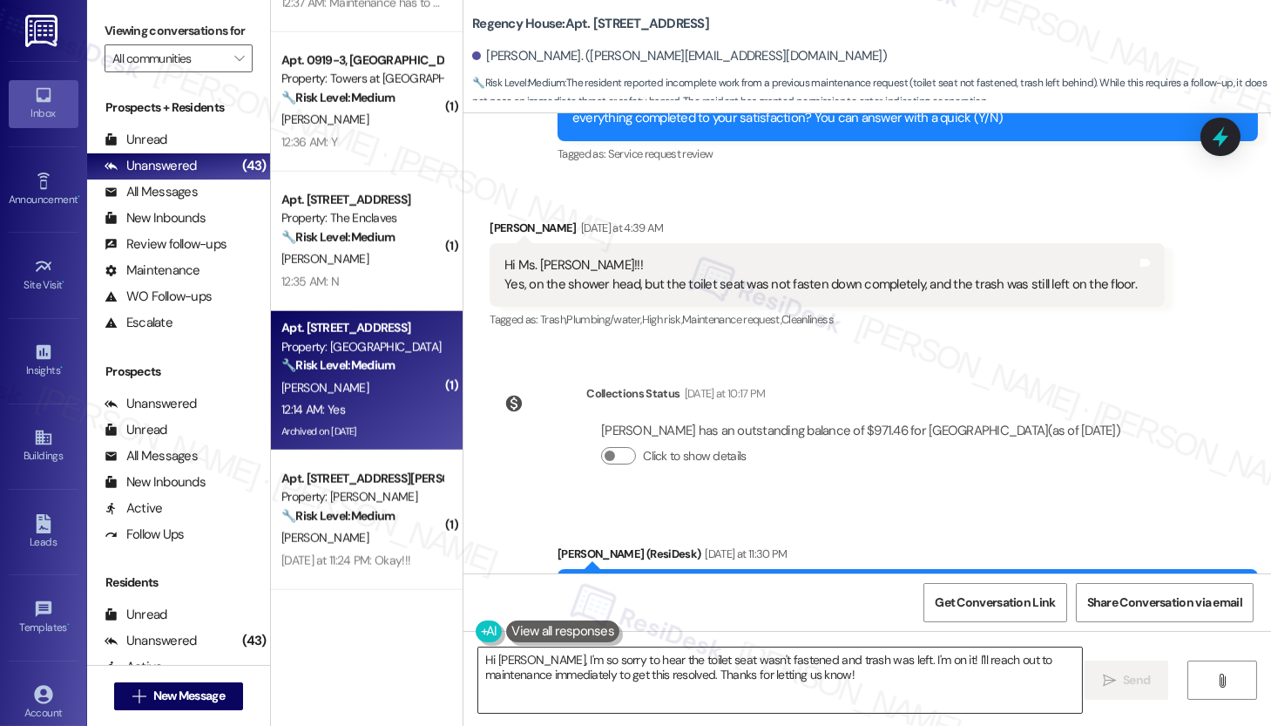
click at [821, 681] on textarea "Hi Jon, I'm so sorry to hear the toilet seat wasn't fastened and trash was left…" at bounding box center [780, 679] width 604 height 65
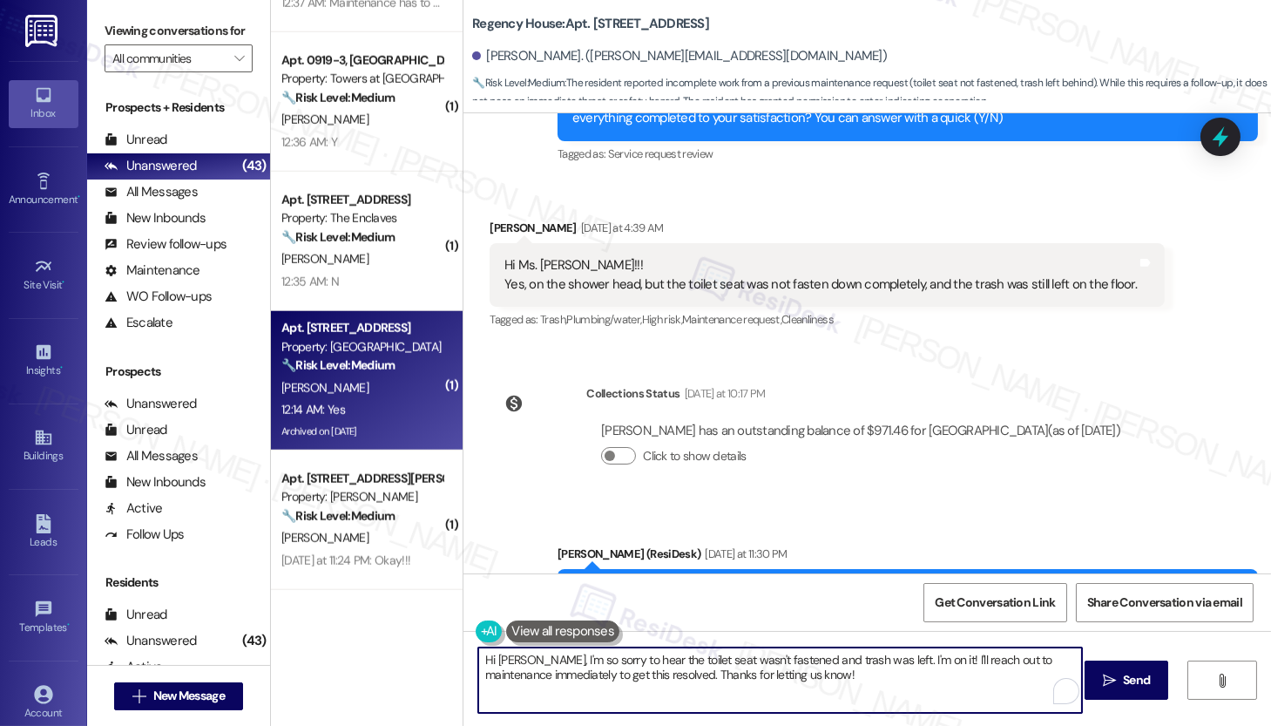
click at [821, 681] on textarea "Hi Jon, I'm so sorry to hear the toilet seat wasn't fastened and trash was left…" at bounding box center [780, 679] width 604 height 65
paste textarea "{{first_name}}, I'm so glad to hear the work order was completed to your satisf…"
type textarea "Hi Jon, I'm so sorry to hear the toilet seat wasn't fastened and trash was left…"
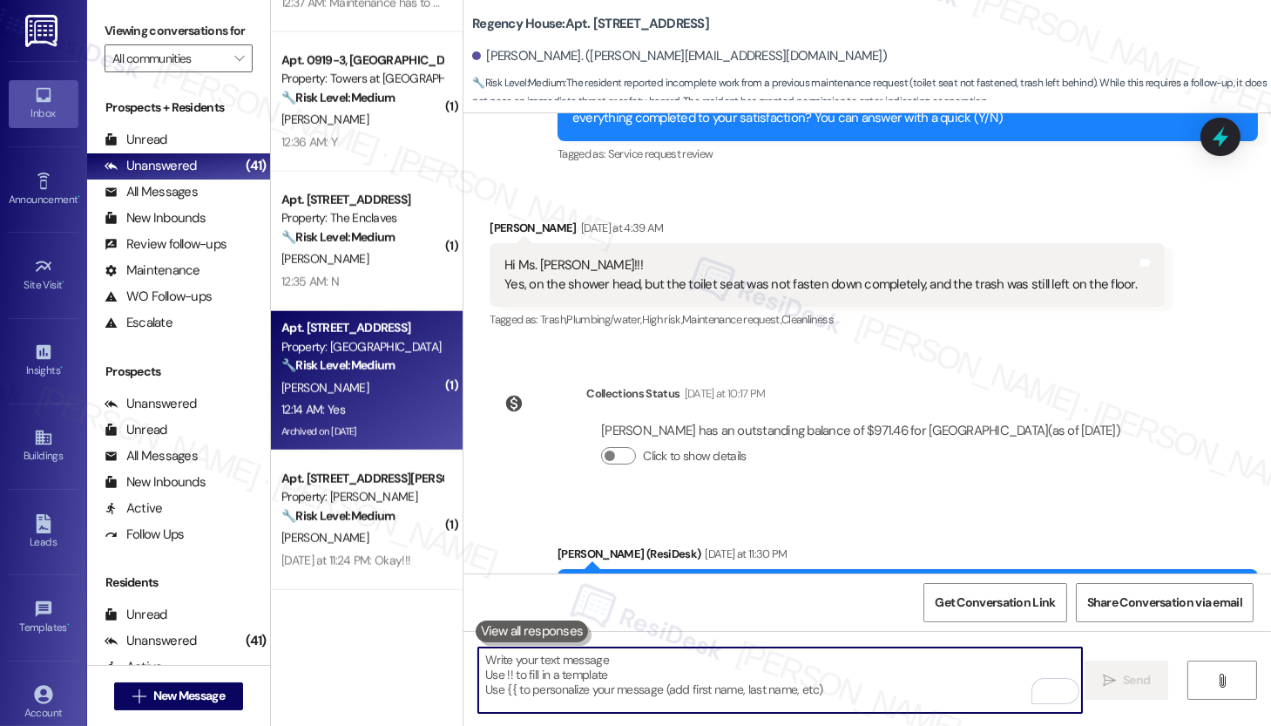
click at [860, 669] on textarea "To enrich screen reader interactions, please activate Accessibility in Grammarl…" at bounding box center [780, 679] width 604 height 65
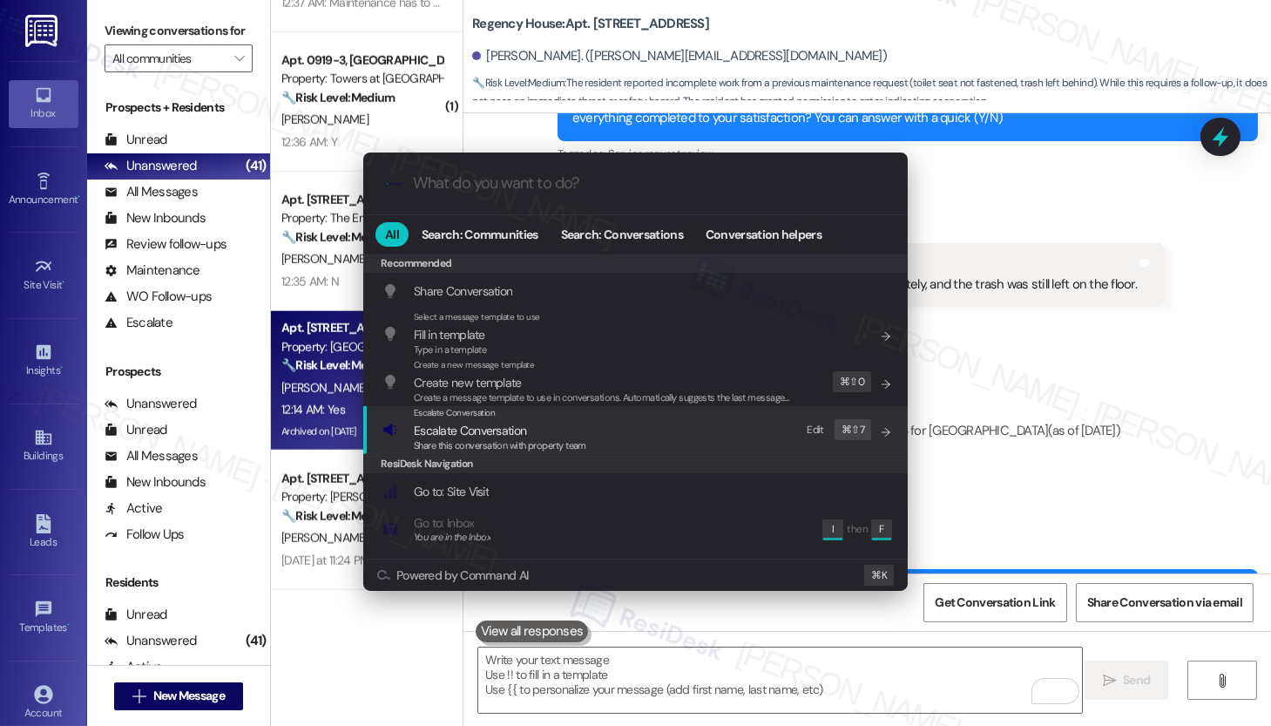
click at [701, 437] on div "Escalate Conversation Escalate Conversation Share this conversation with proper…" at bounding box center [638, 429] width 510 height 47
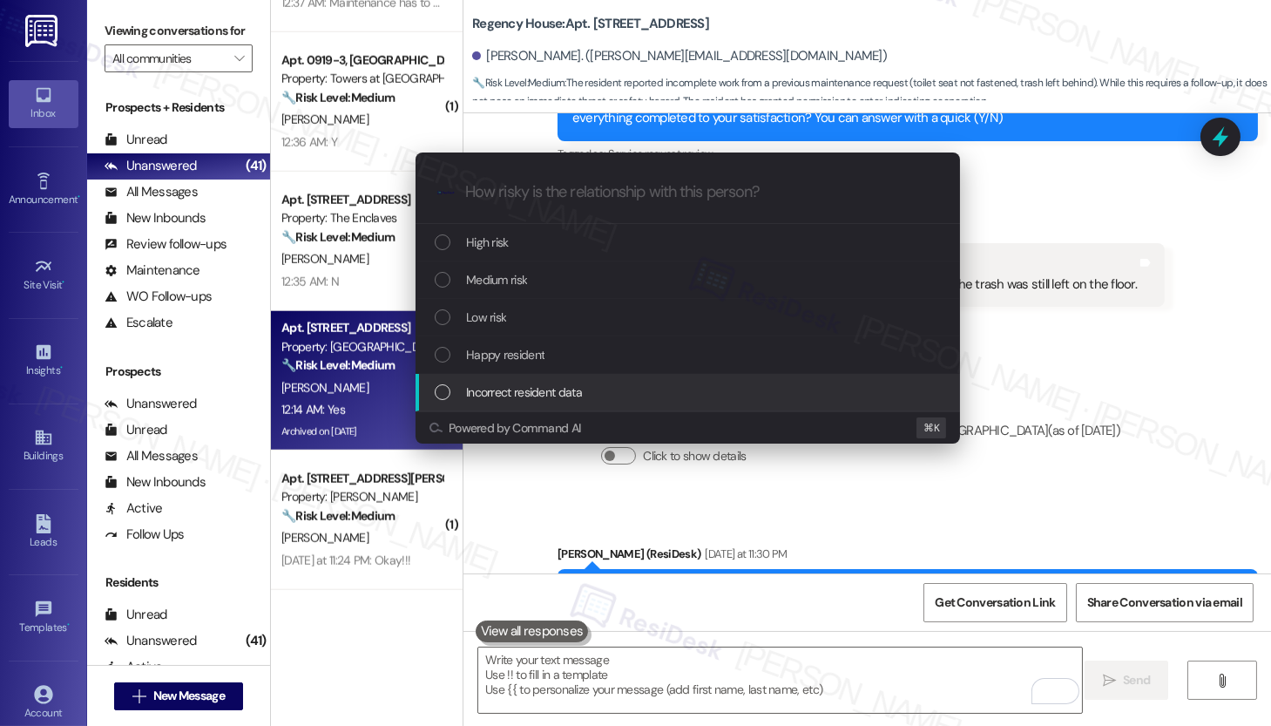
click at [637, 520] on div "Escalate Conversation How risky is the relationship with this person? Topics (e…" at bounding box center [635, 363] width 1271 height 726
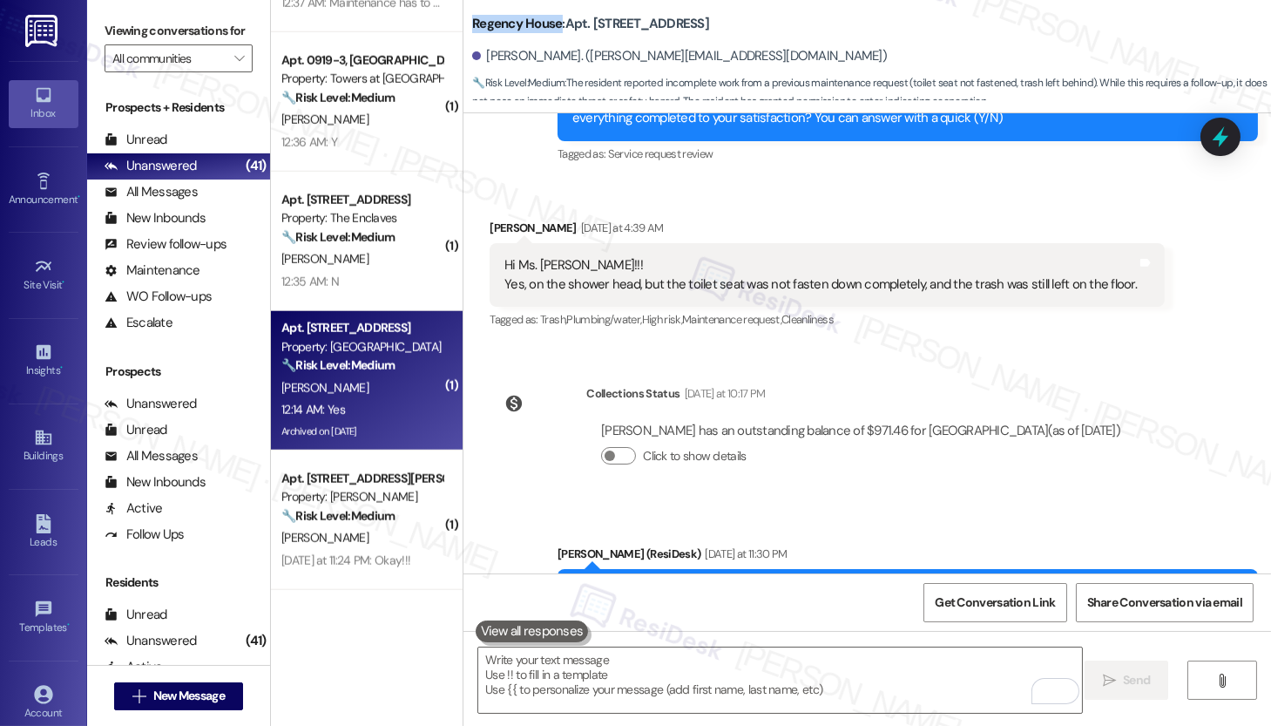
drag, startPoint x: 465, startPoint y: 24, endPoint x: 551, endPoint y: 30, distance: 85.6
click at [551, 30] on b "Regency House: Apt. 108, 6301 N. 10th St" at bounding box center [590, 24] width 237 height 18
copy b "Regency House"
click at [595, 25] on b "Regency House: Apt. 108, 6301 N. 10th St" at bounding box center [590, 24] width 237 height 18
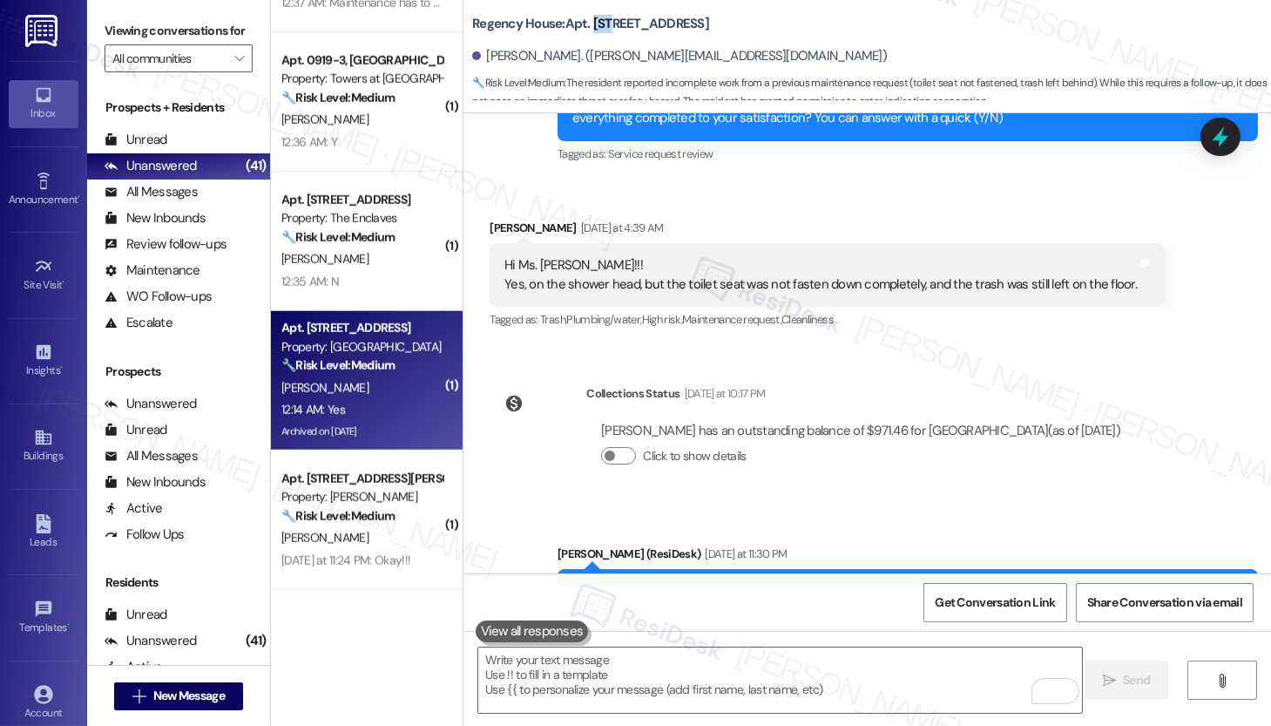
copy b "108"
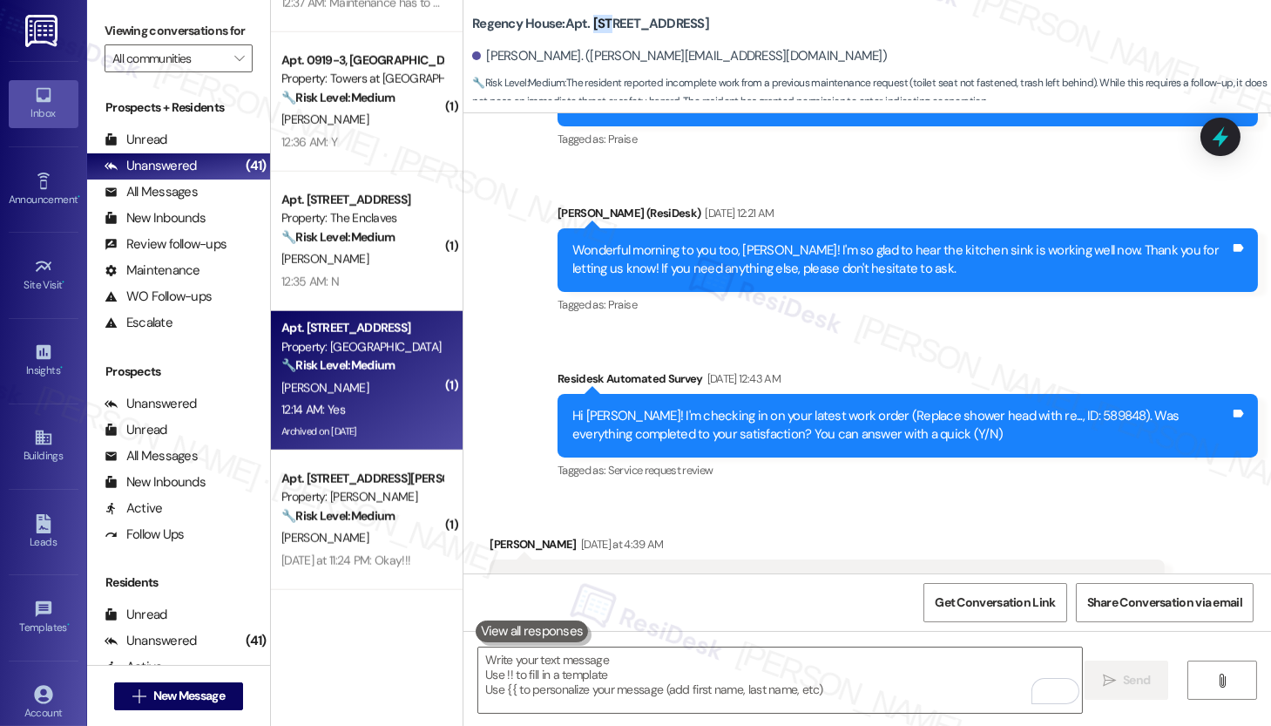
scroll to position [10703, 0]
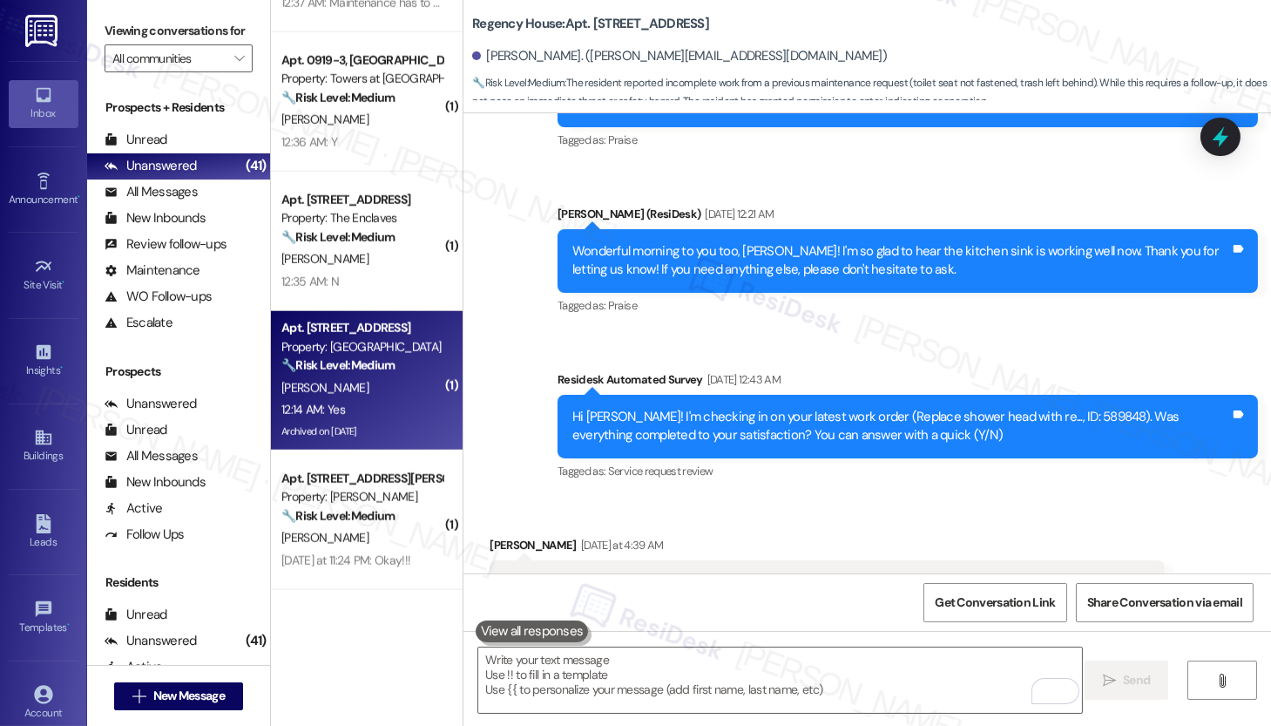
drag, startPoint x: 653, startPoint y: 355, endPoint x: 1112, endPoint y: 356, distance: 459.2
click at [1112, 573] on div "Hi Ms. Emily!!! Yes, on the shower head, but the toilet seat was not fasten dow…" at bounding box center [821, 591] width 636 height 37
copy div "the toilet seat was not fasten down completely, and the trash was still left on…"
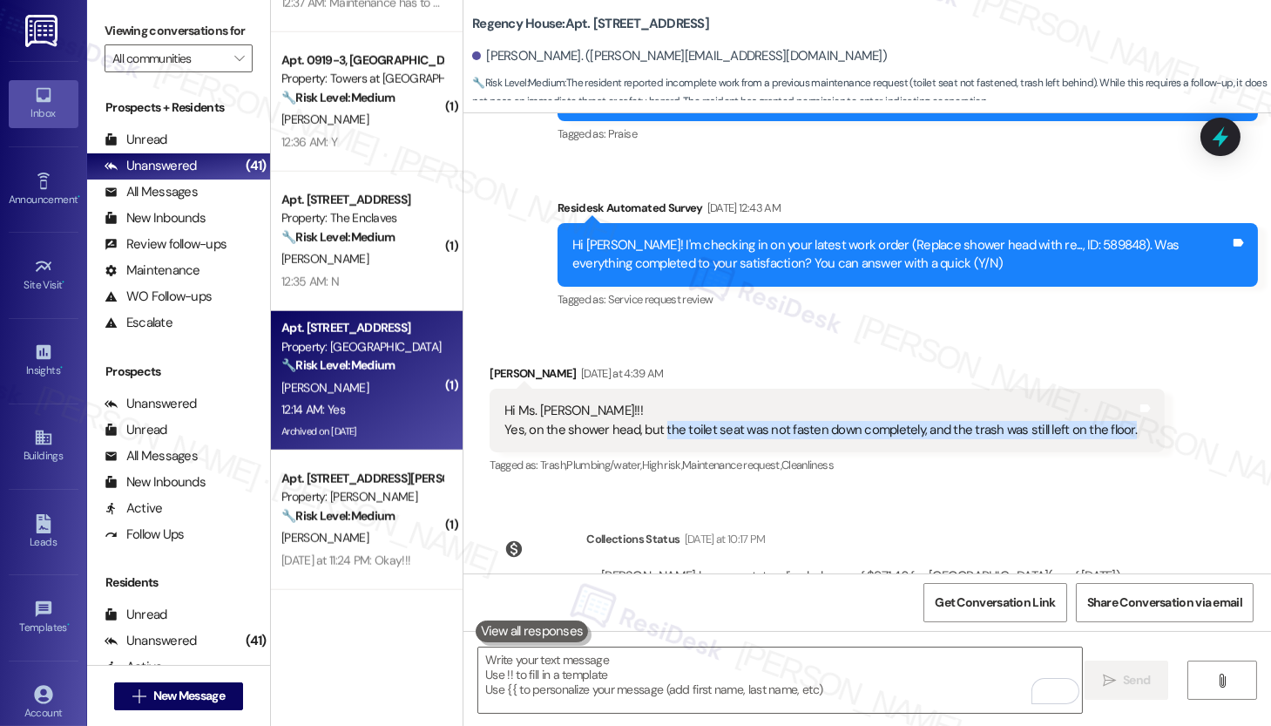
scroll to position [11020, 0]
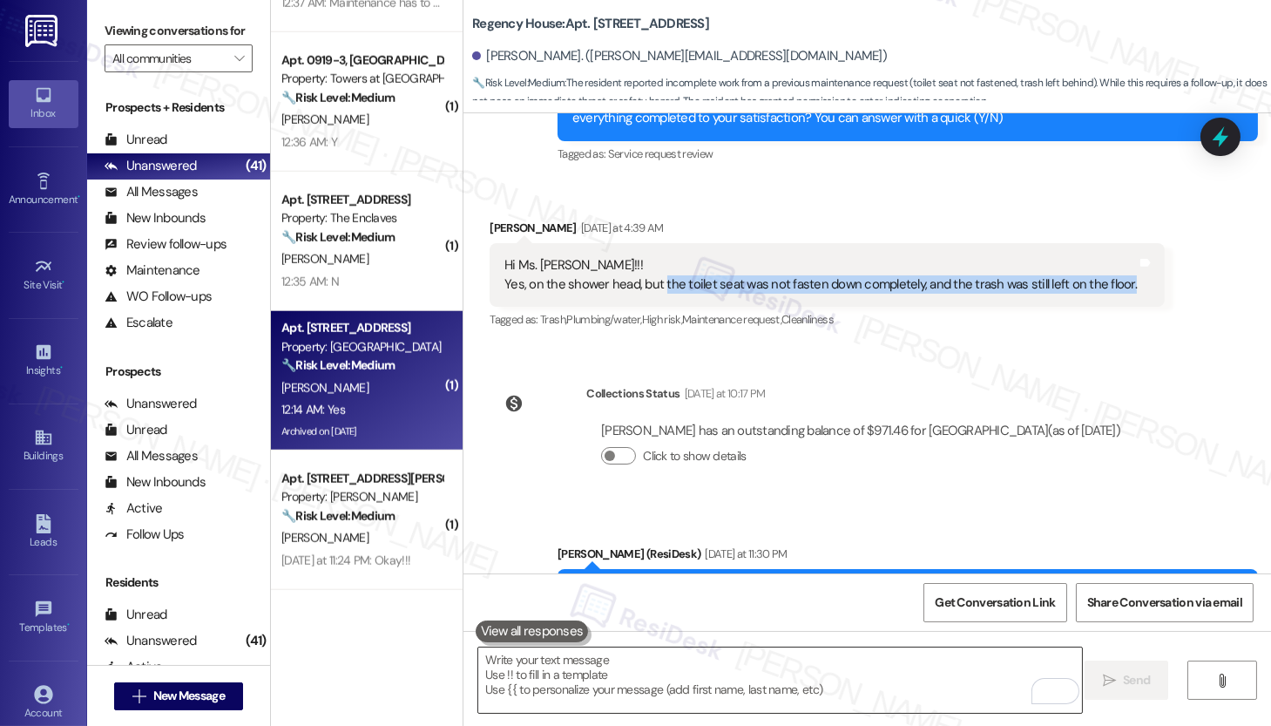
click at [552, 672] on textarea "To enrich screen reader interactions, please activate Accessibility in Grammarl…" at bounding box center [780, 679] width 604 height 65
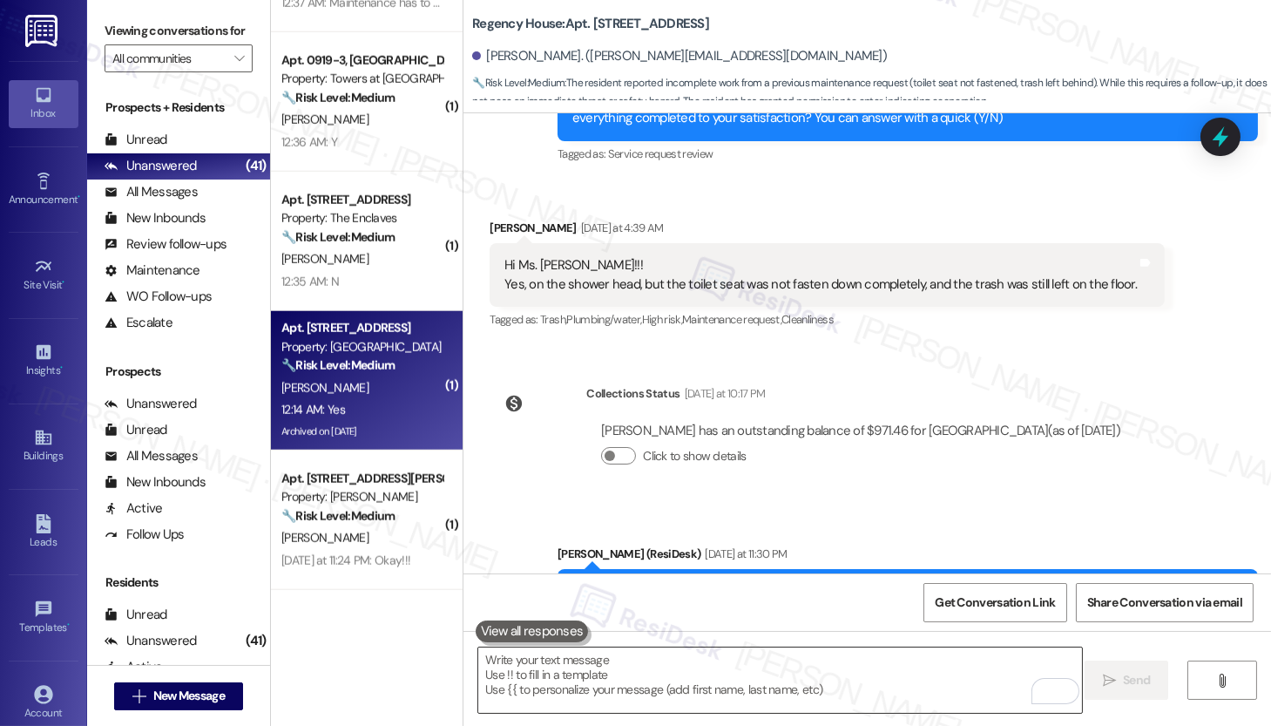
click at [552, 672] on textarea "To enrich screen reader interactions, please activate Accessibility in Grammarl…" at bounding box center [780, 679] width 604 height 65
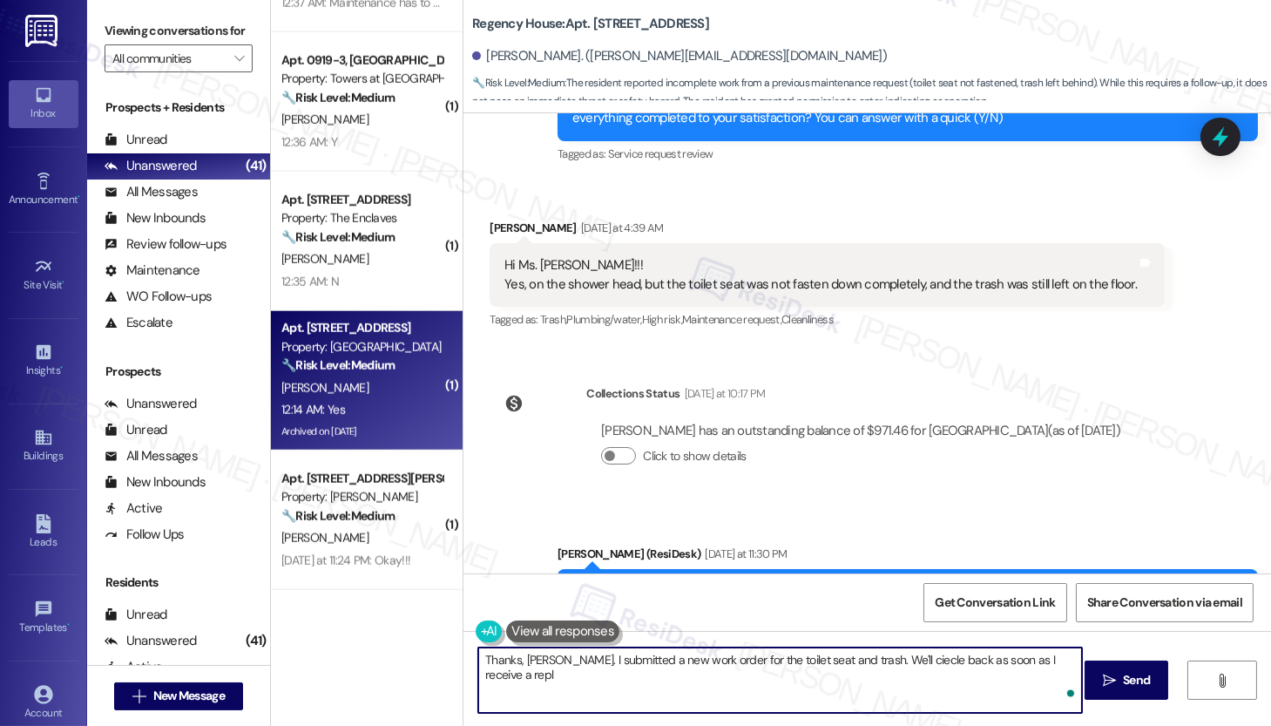
type textarea "Thanks, Jon. I submitted a new work order for the toilet seat and trash. We'll …"
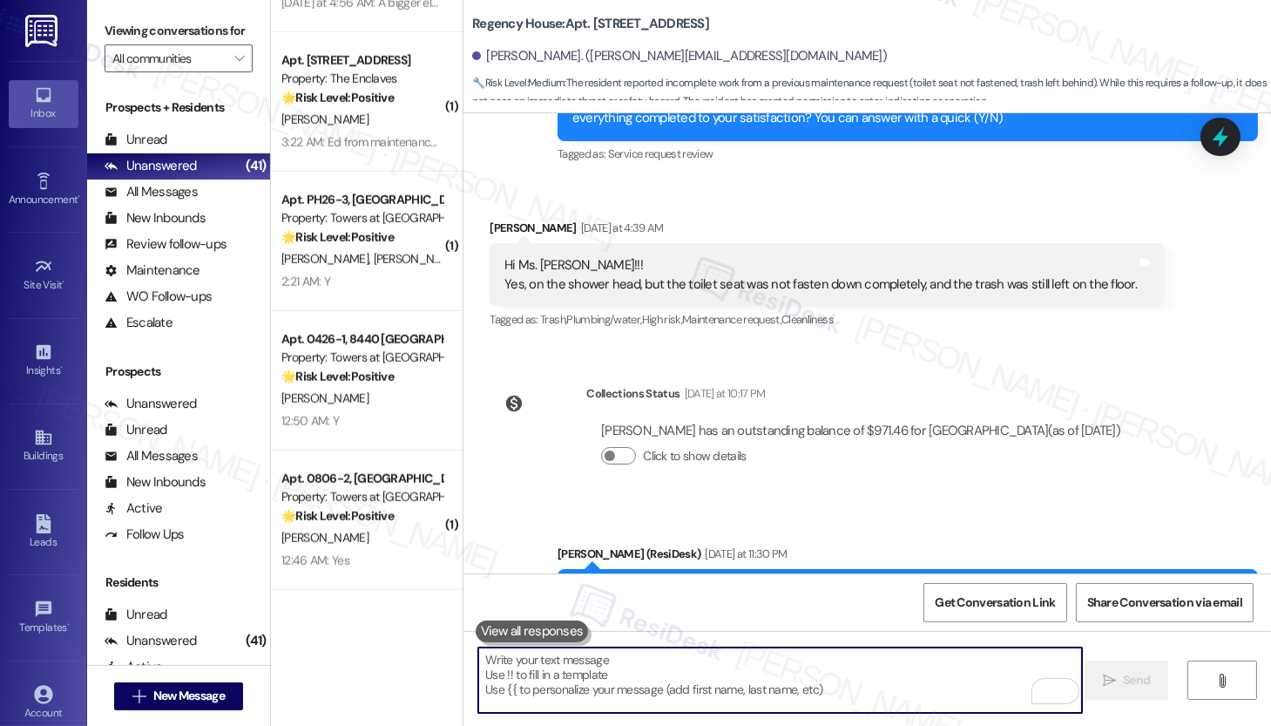
click at [593, 679] on textarea "To enrich screen reader interactions, please activate Accessibility in Grammarl…" at bounding box center [780, 679] width 604 height 65
paste textarea "Thanks, Jon. I’ve submitted a new work order for the toilet seat and trash. I’l…"
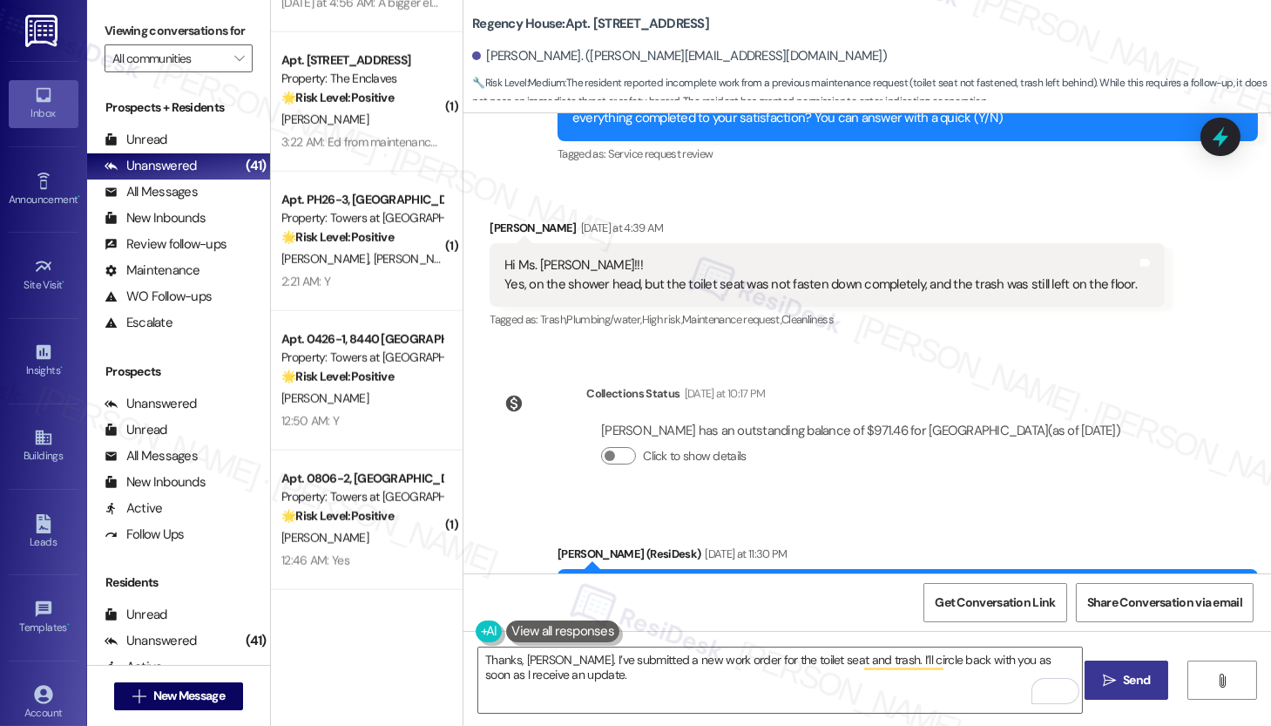
click at [1114, 686] on icon "" at bounding box center [1109, 681] width 13 height 14
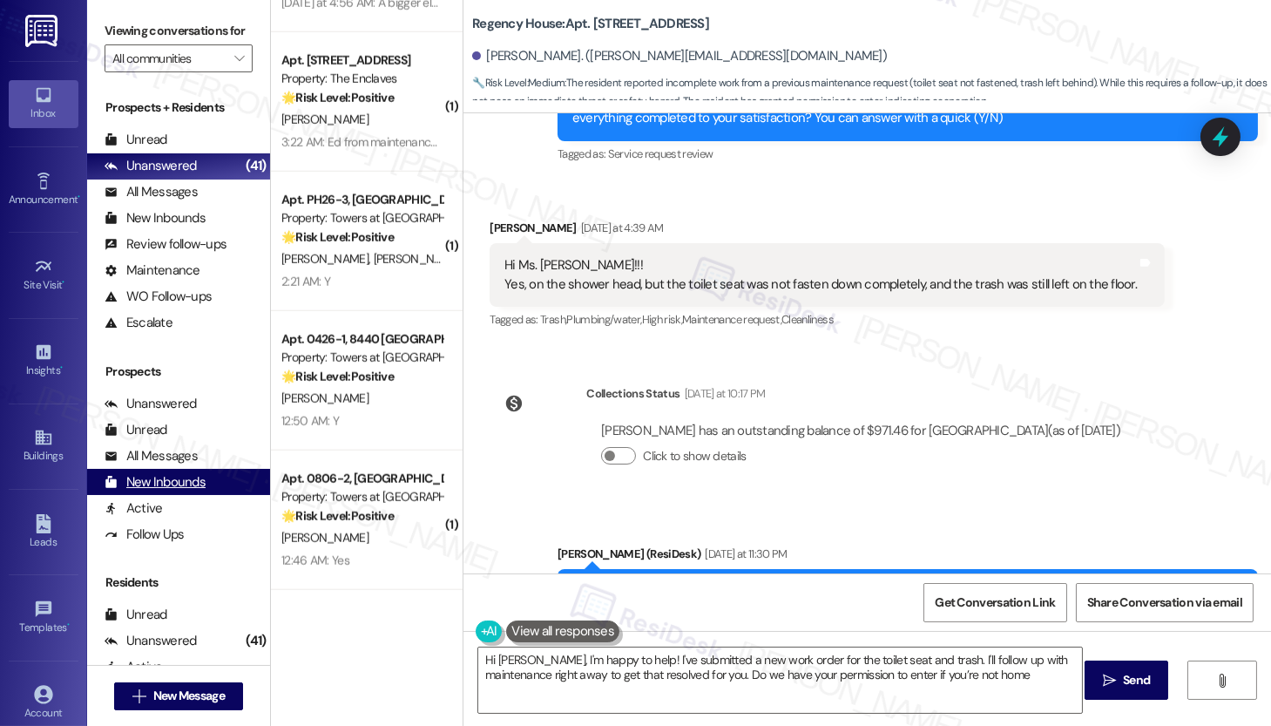
type textarea "Hi Jon, I'm happy to help! I've submitted a new work order for the toilet seat …"
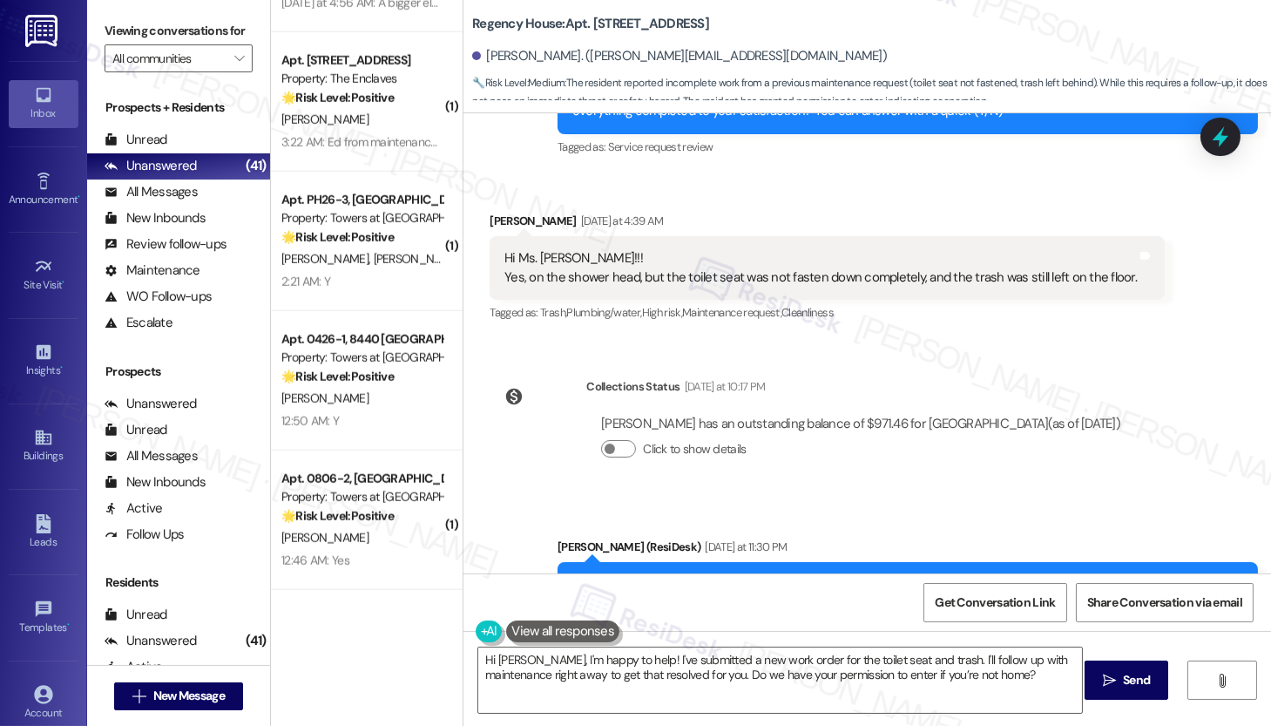
scroll to position [11160, 0]
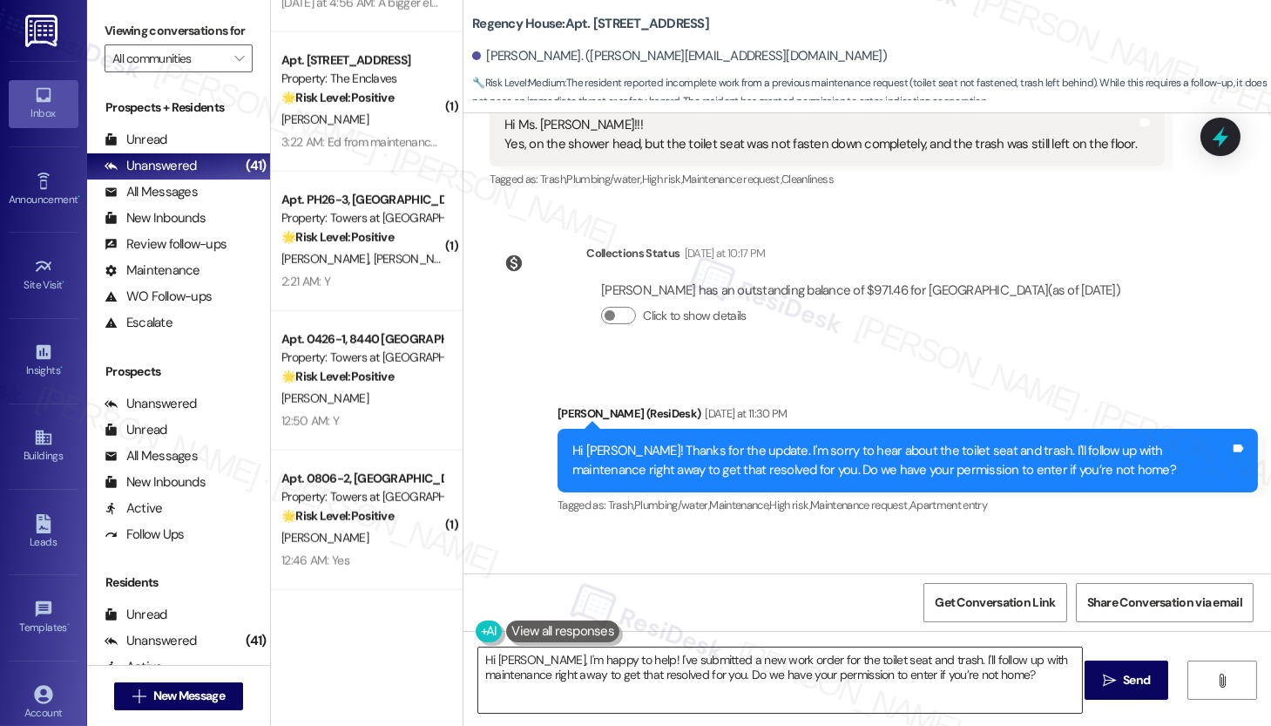
click at [674, 670] on textarea "Hi Jon, I'm happy to help! I've submitted a new work order for the toilet seat …" at bounding box center [780, 679] width 604 height 65
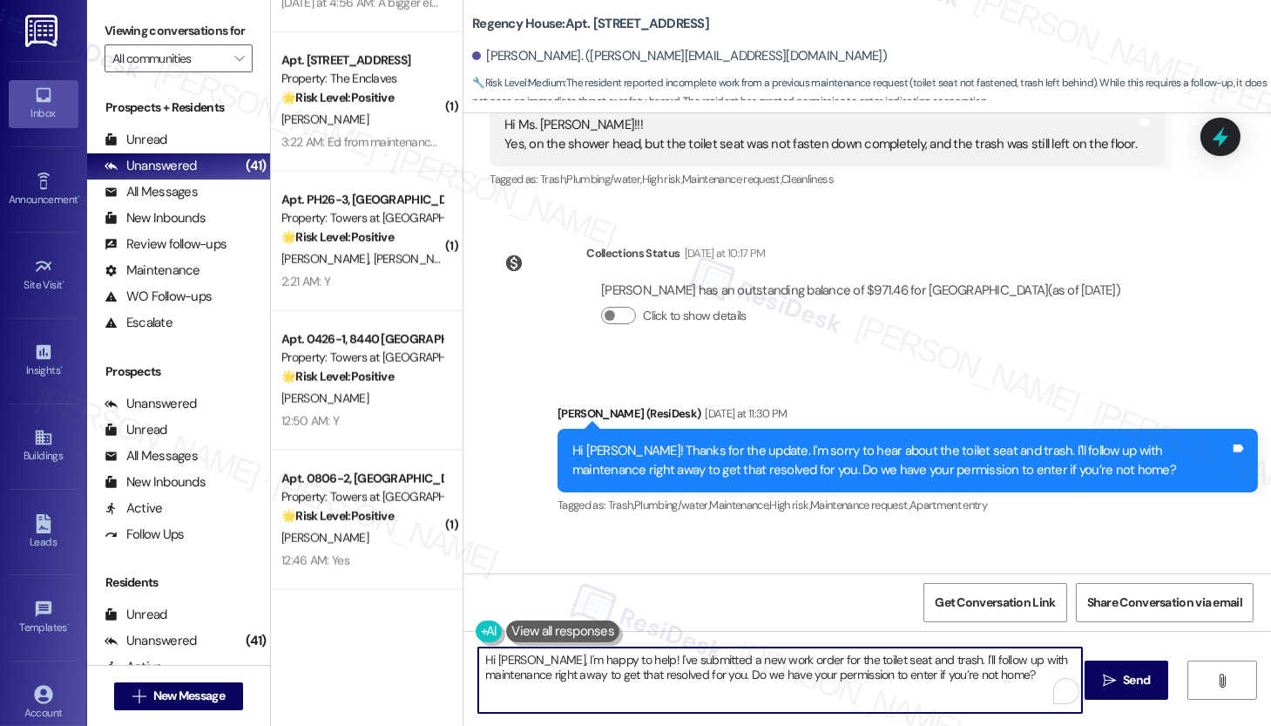
click at [674, 670] on textarea "Hi Jon, I'm happy to help! I've submitted a new work order for the toilet seat …" at bounding box center [780, 679] width 604 height 65
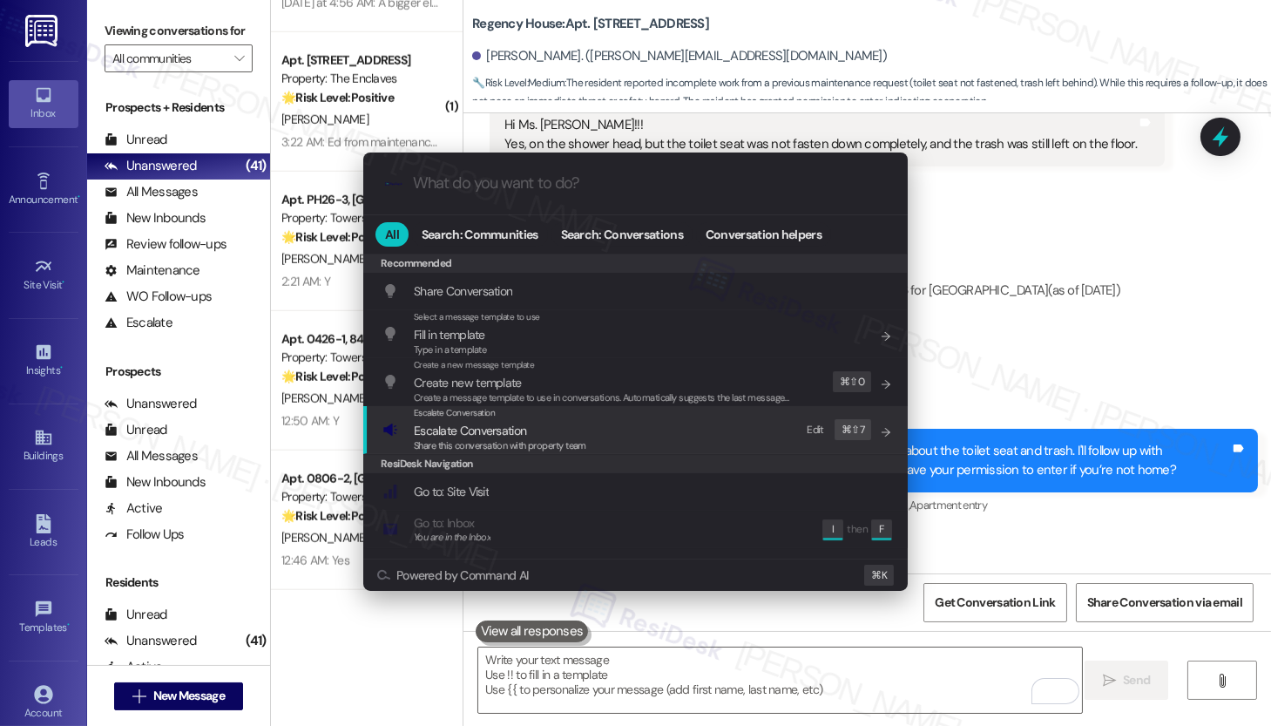
click at [607, 433] on div "Escalate Conversation Escalate Conversation Share this conversation with proper…" at bounding box center [638, 429] width 510 height 47
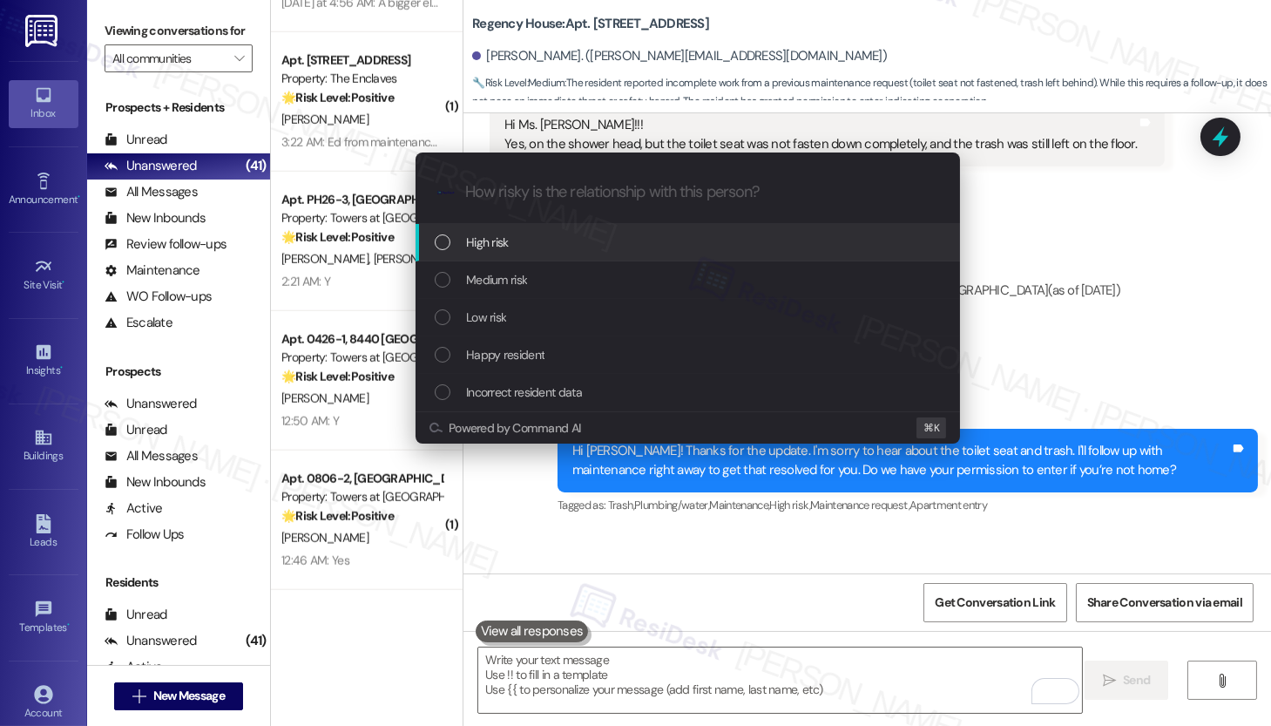
click at [627, 240] on div "High risk" at bounding box center [690, 242] width 510 height 19
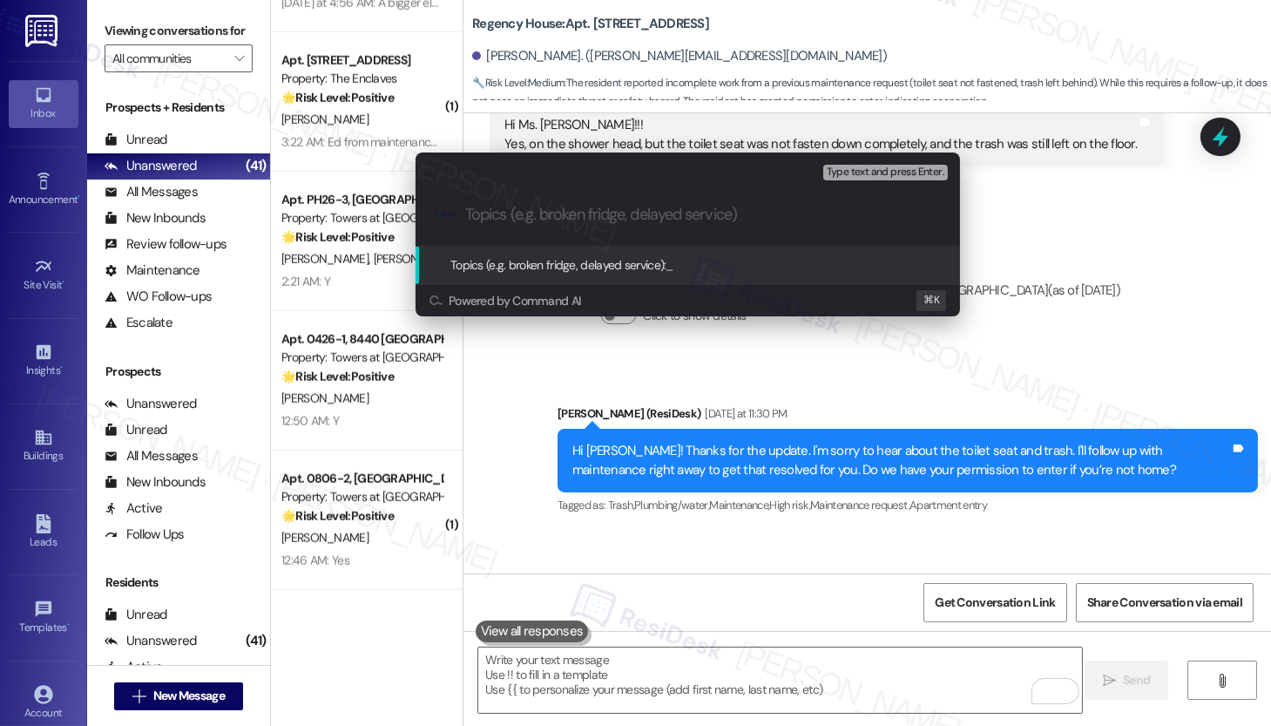
paste input "Work Order #590609"
click at [468, 219] on input "Work Order #590609 - Toilet Seat" at bounding box center [694, 215] width 459 height 18
paste input "Work order submitted by Residesk |"
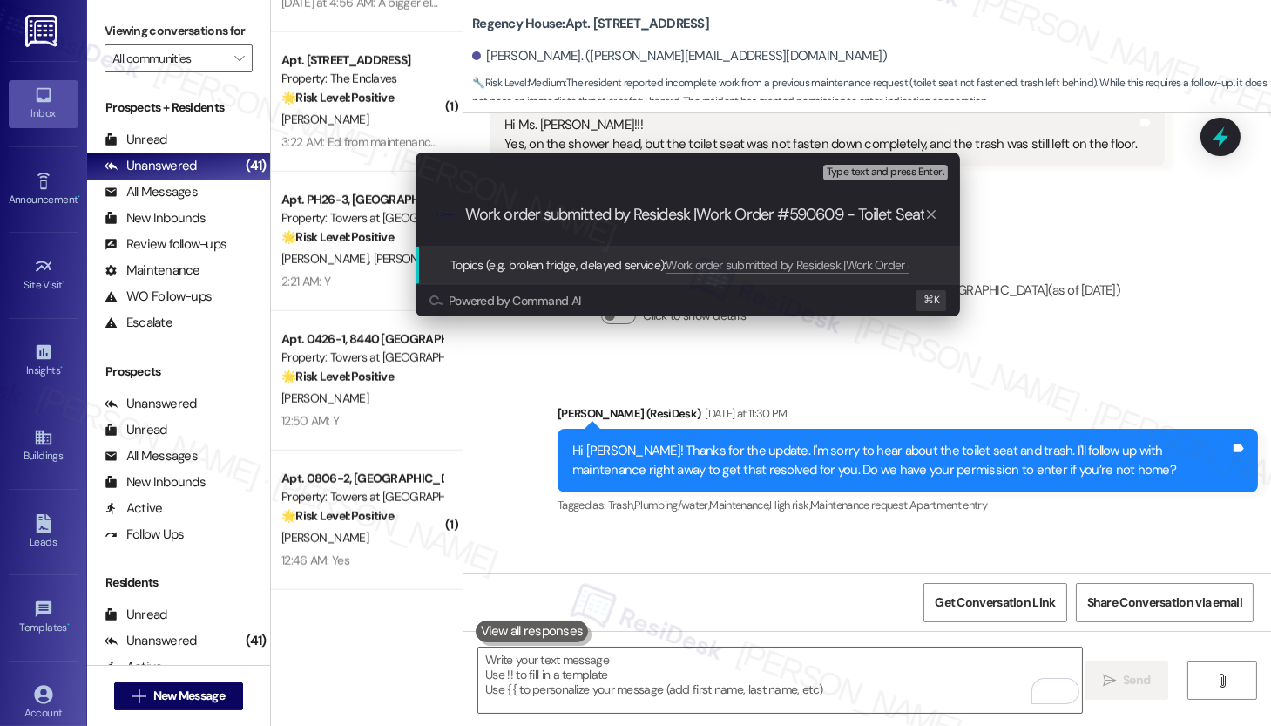
type input "Work order submitted by Residesk | Work Order #590609 - Toilet Seat"
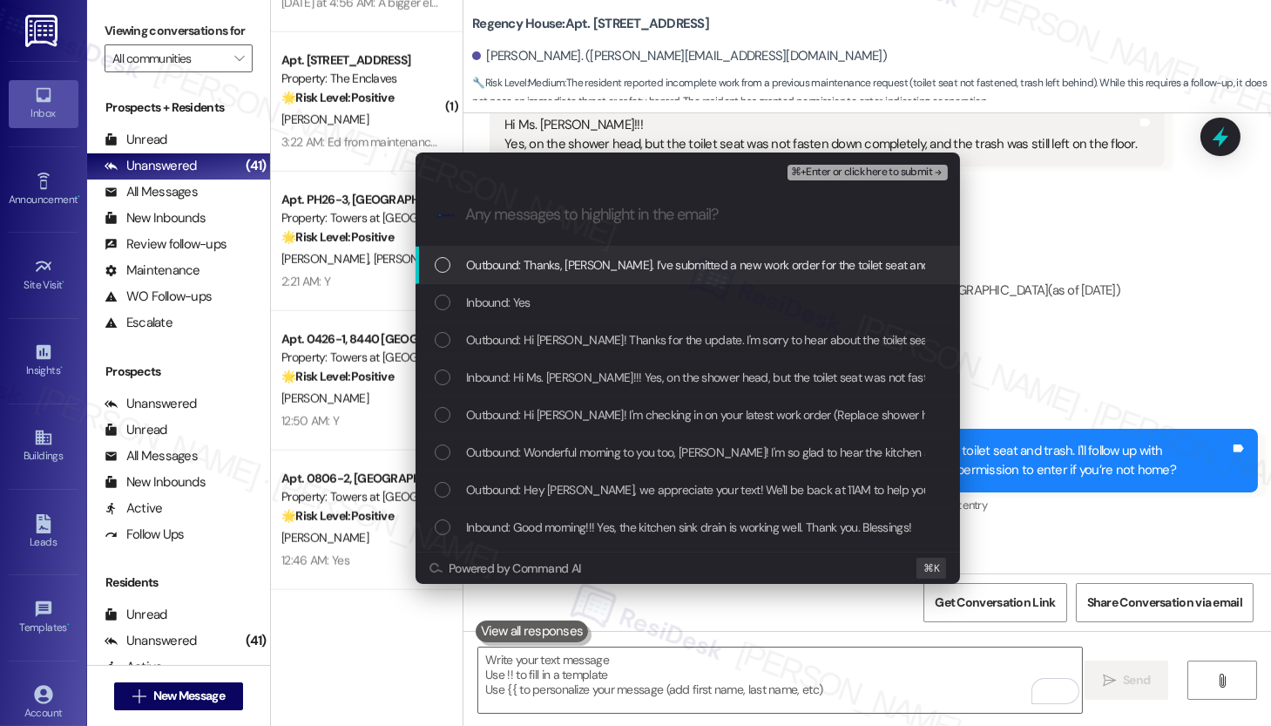
scroll to position [0, 0]
click at [477, 255] on span "Outbound: Thanks, Jon. I’ve submitted a new work order for the toilet seat and …" at bounding box center [850, 264] width 768 height 19
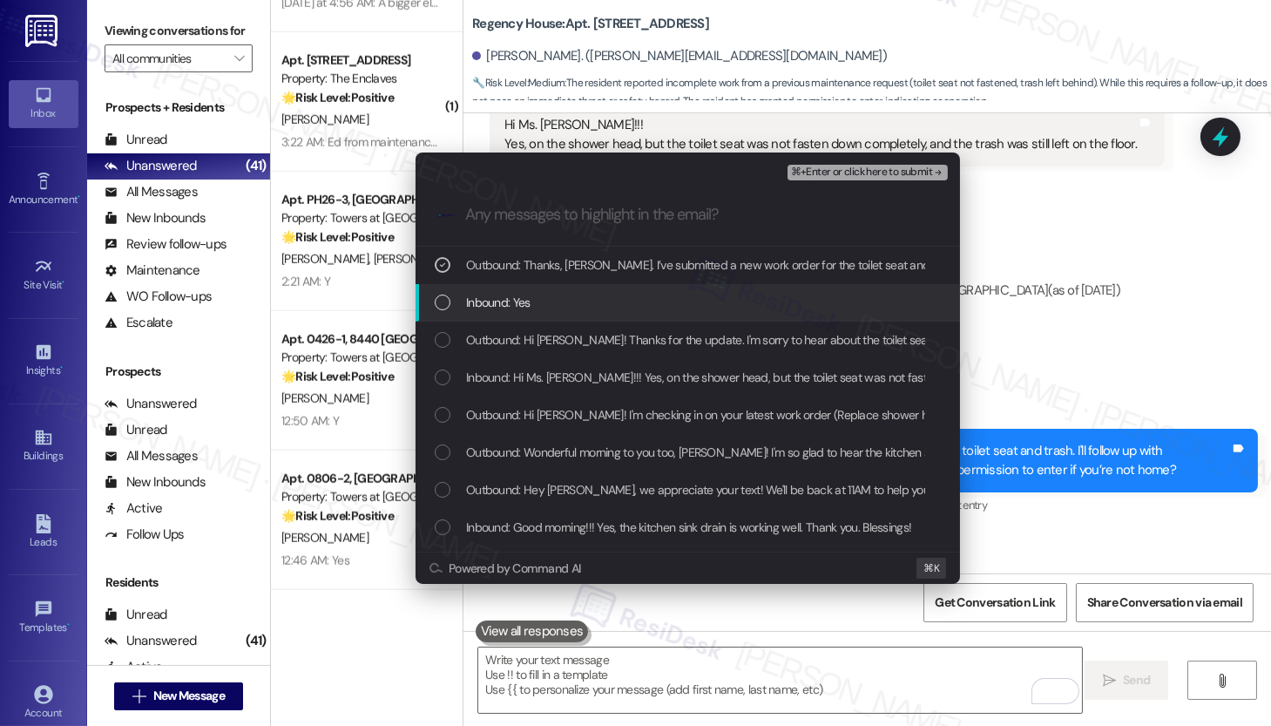
click at [489, 310] on span "Inbound: Yes" at bounding box center [498, 302] width 64 height 19
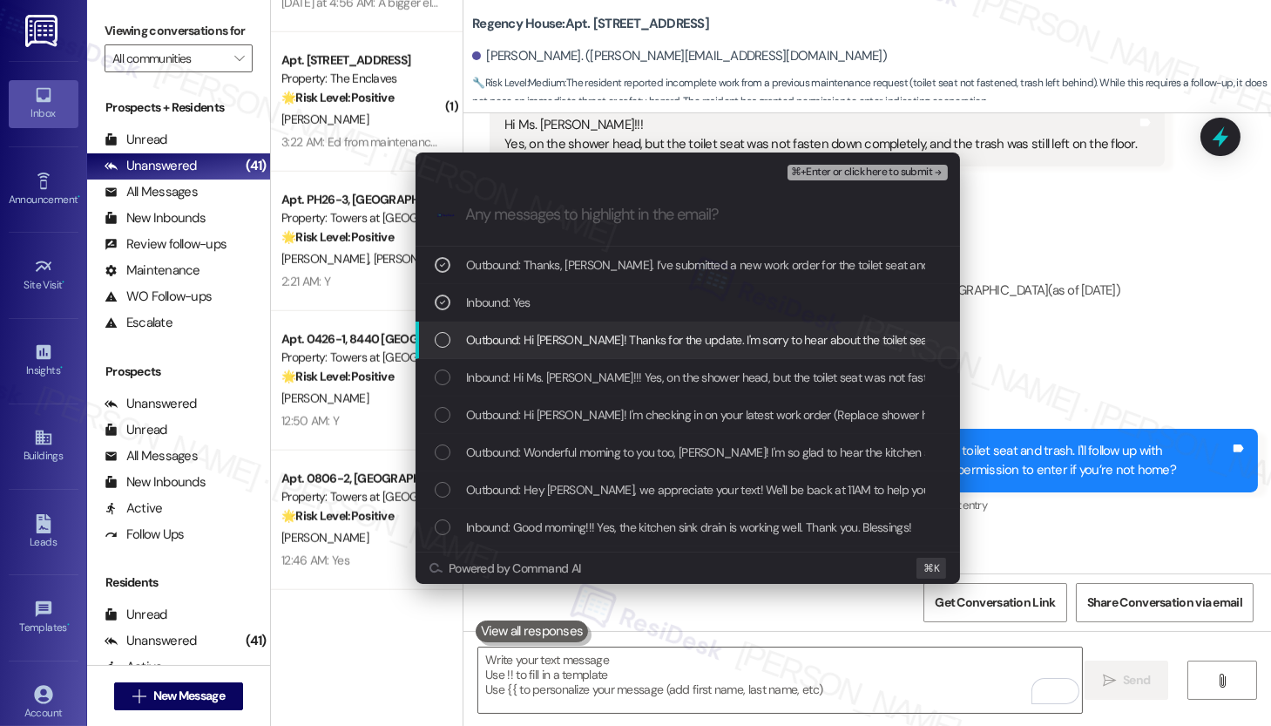
click at [487, 340] on span "Outbound: Hi Jon! Thanks for the update. I'm sorry to hear about the toilet sea…" at bounding box center [1043, 339] width 1155 height 19
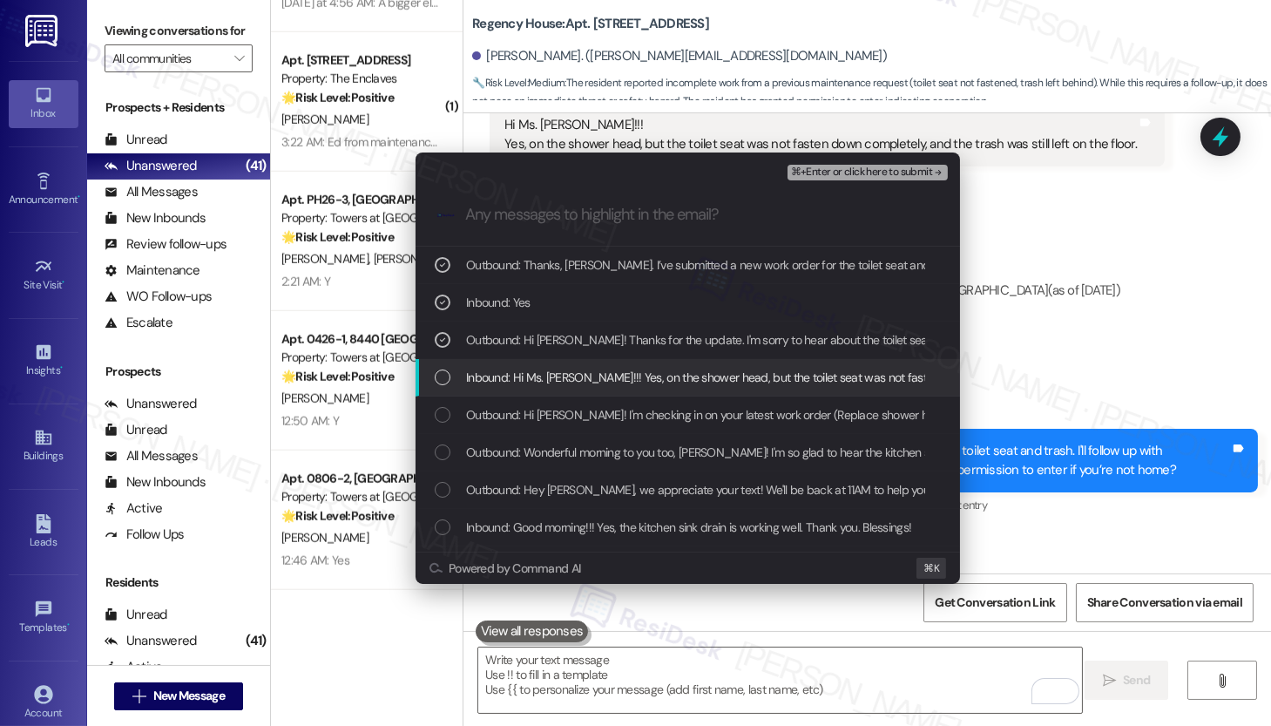
click at [508, 376] on span "Inbound: Hi Ms. Emily!!! Yes, on the shower head, but the toilet seat was not f…" at bounding box center [845, 377] width 759 height 19
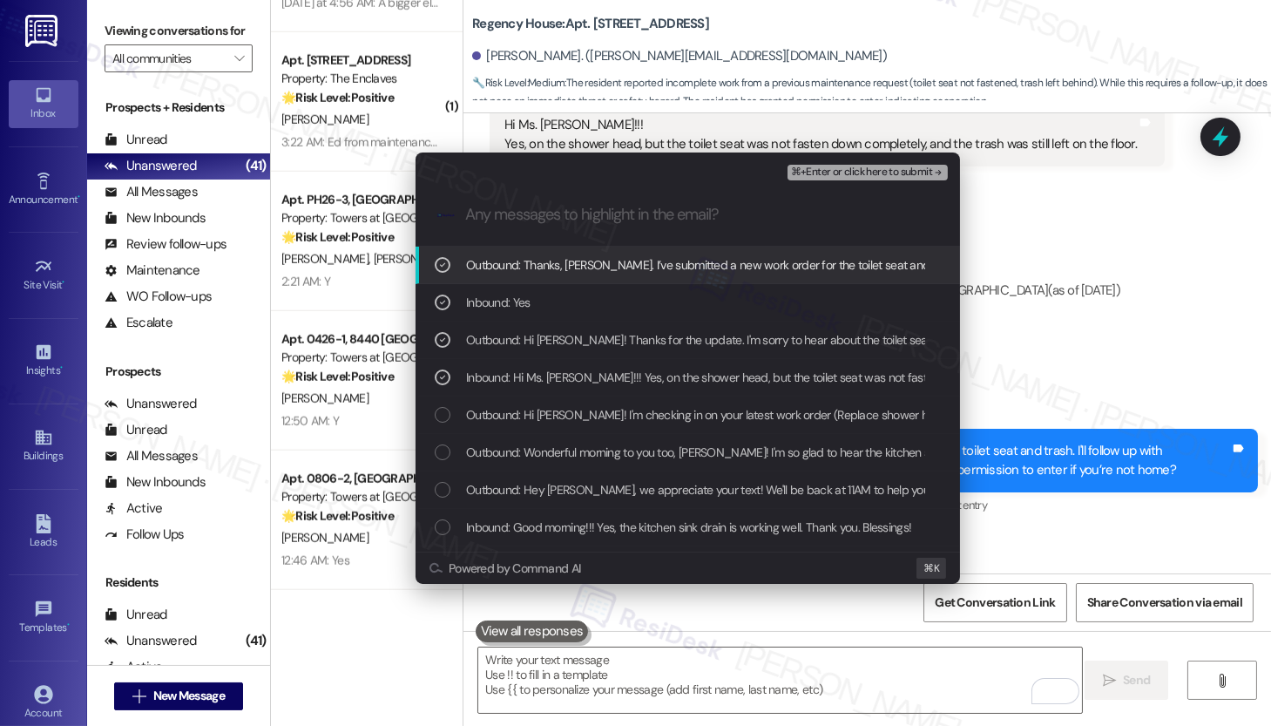
click at [848, 173] on span "⌘+Enter or click here to submit" at bounding box center [861, 172] width 141 height 12
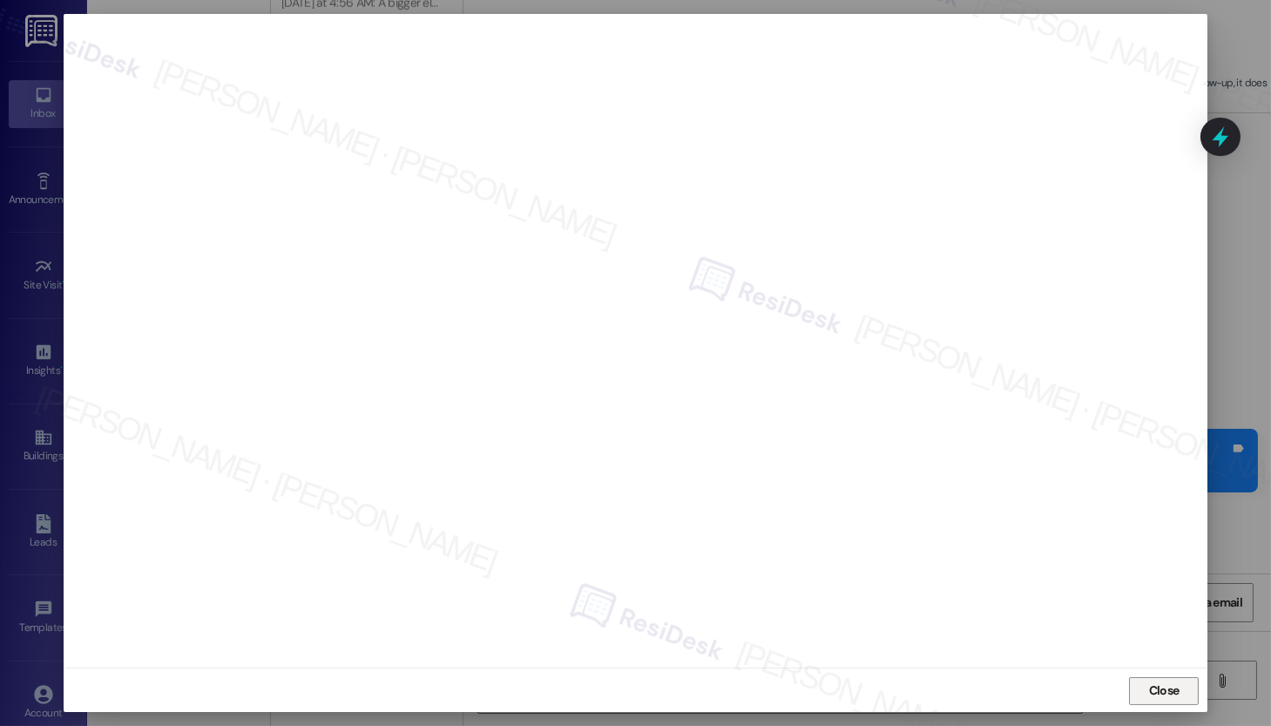
click at [1149, 696] on span "Close" at bounding box center [1164, 690] width 30 height 18
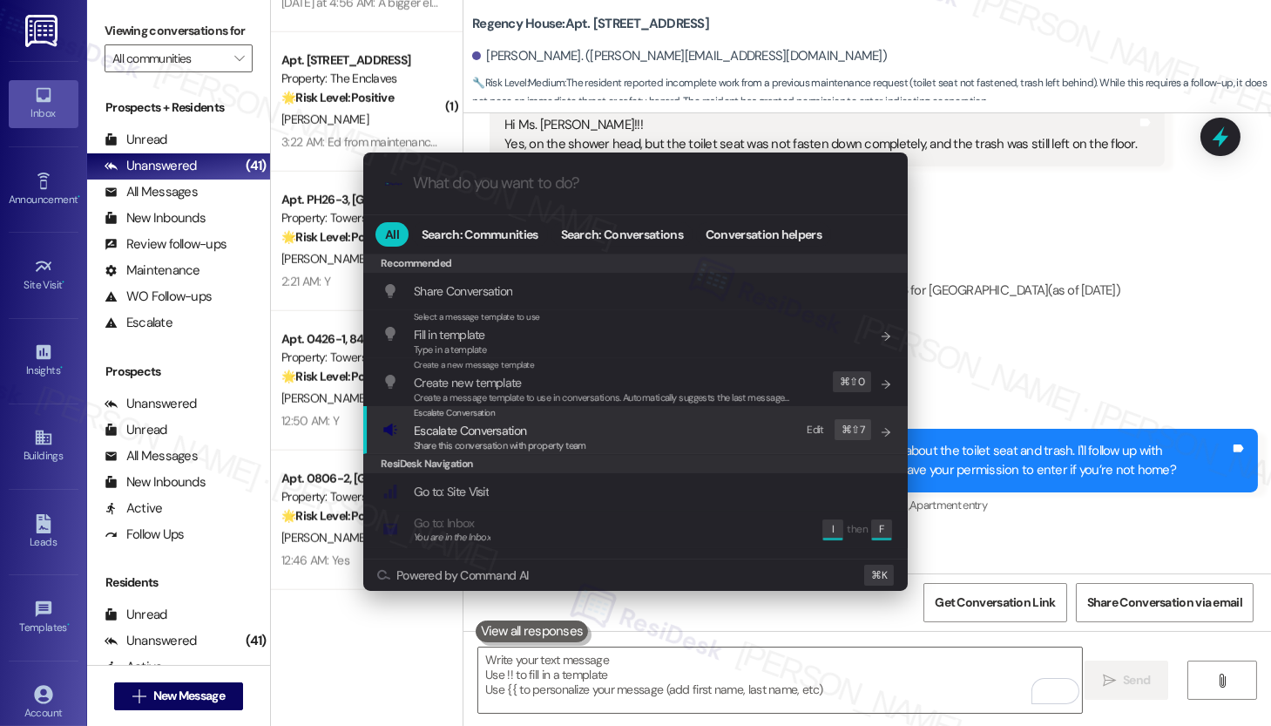
click at [474, 434] on span "Escalate Conversation" at bounding box center [470, 431] width 112 height 16
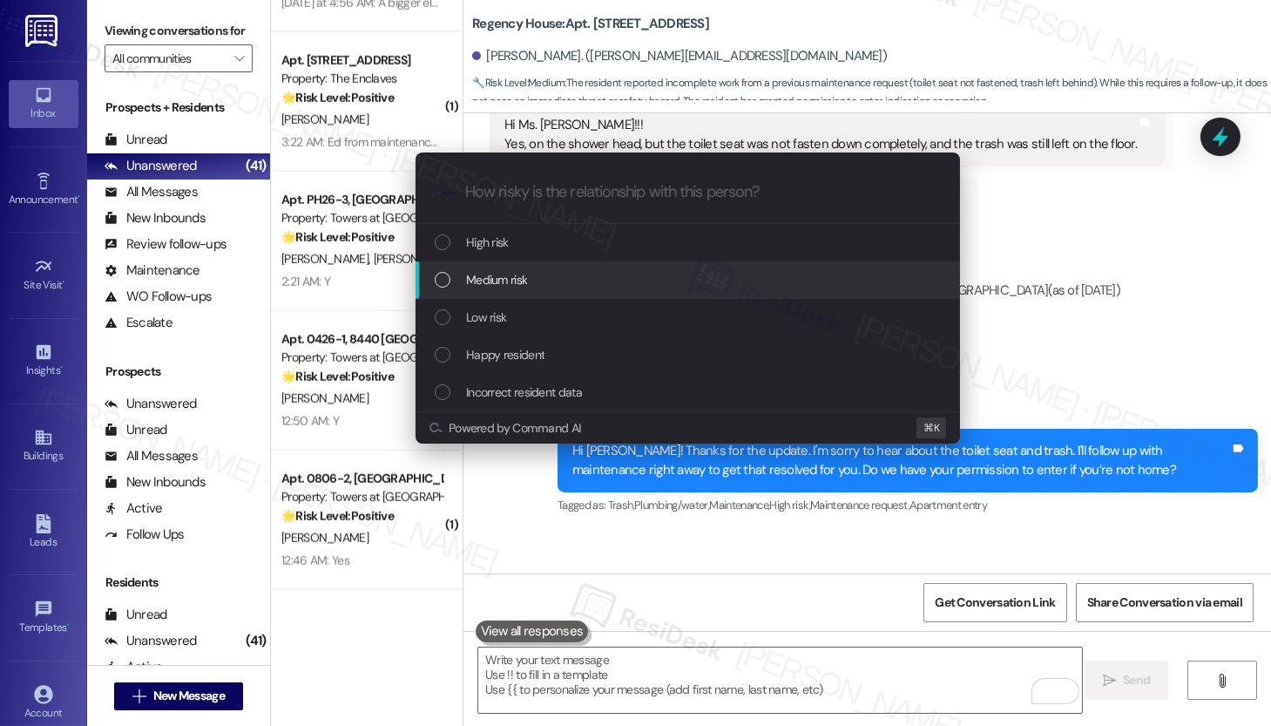
click at [510, 288] on span "Medium risk" at bounding box center [496, 279] width 61 height 19
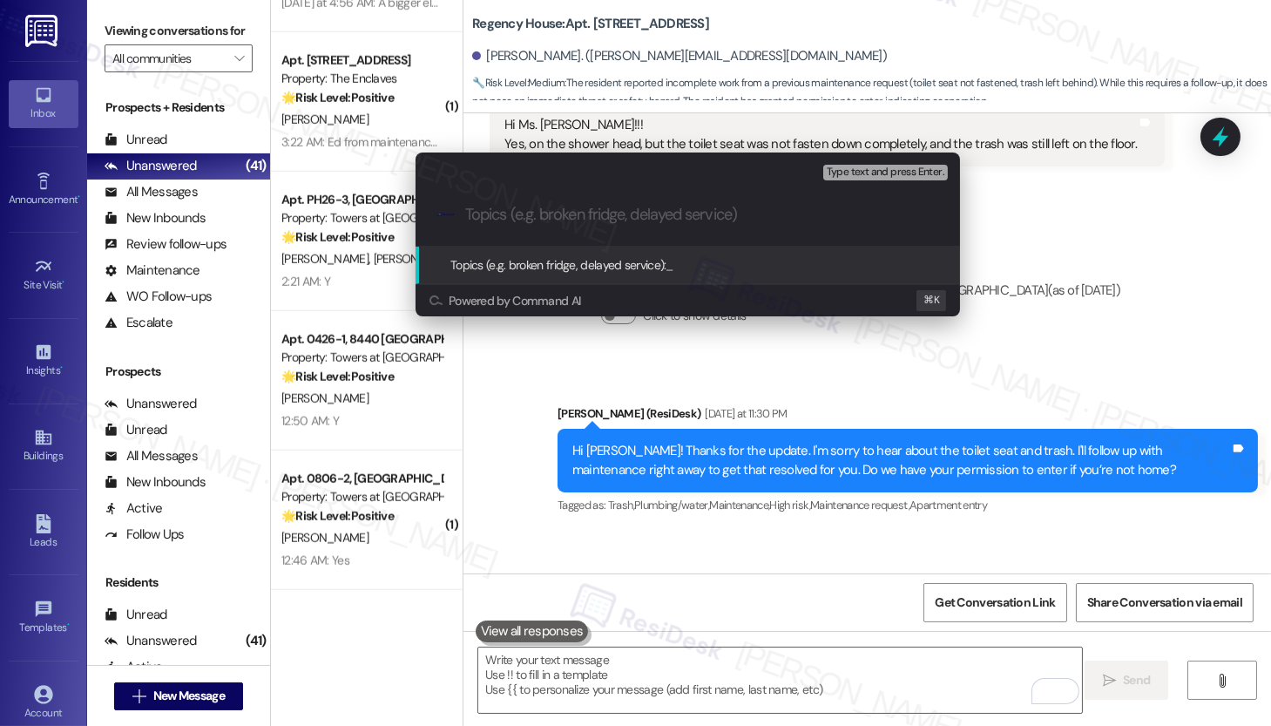
paste input "Work order submitted by Residesk | Work Order #590609 - Toilet Seat"
type input "Work order submitted by Residesk | Work Order #590609 - Toilet Seat"
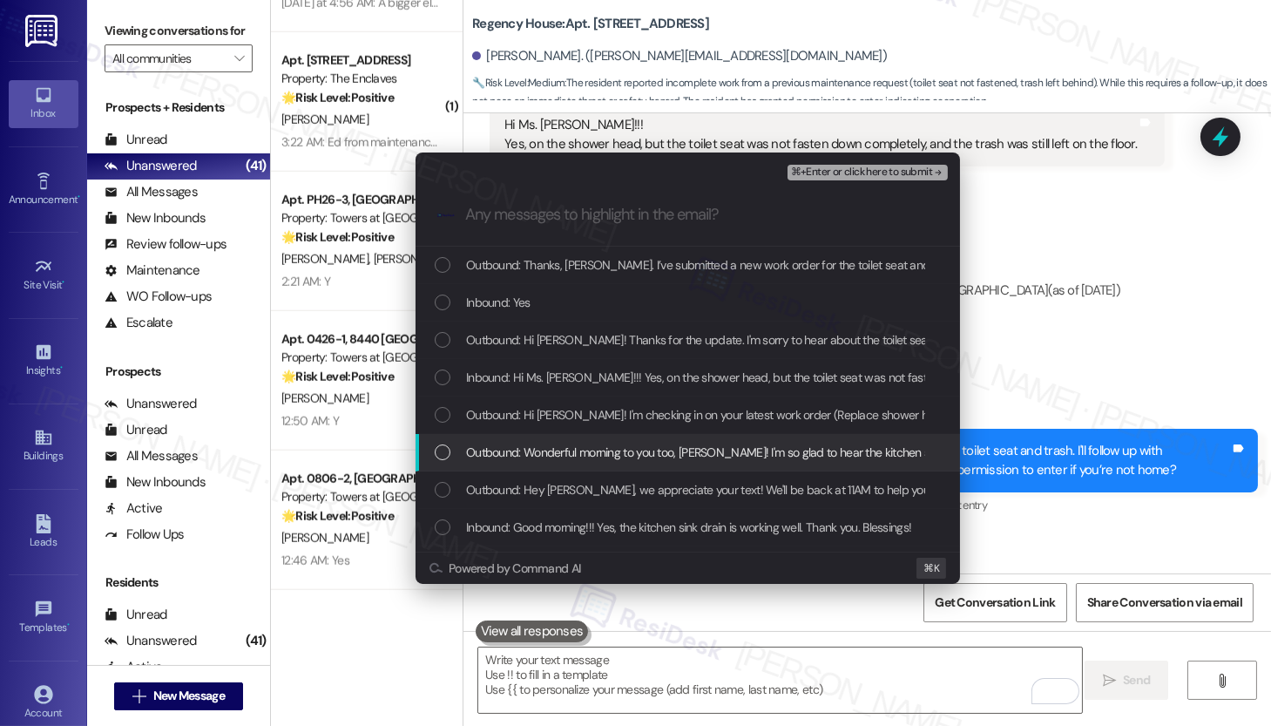
click at [559, 457] on span "Outbound: Wonderful morning to you too, Jon! I'm so glad to hear the kitchen si…" at bounding box center [968, 452] width 1005 height 19
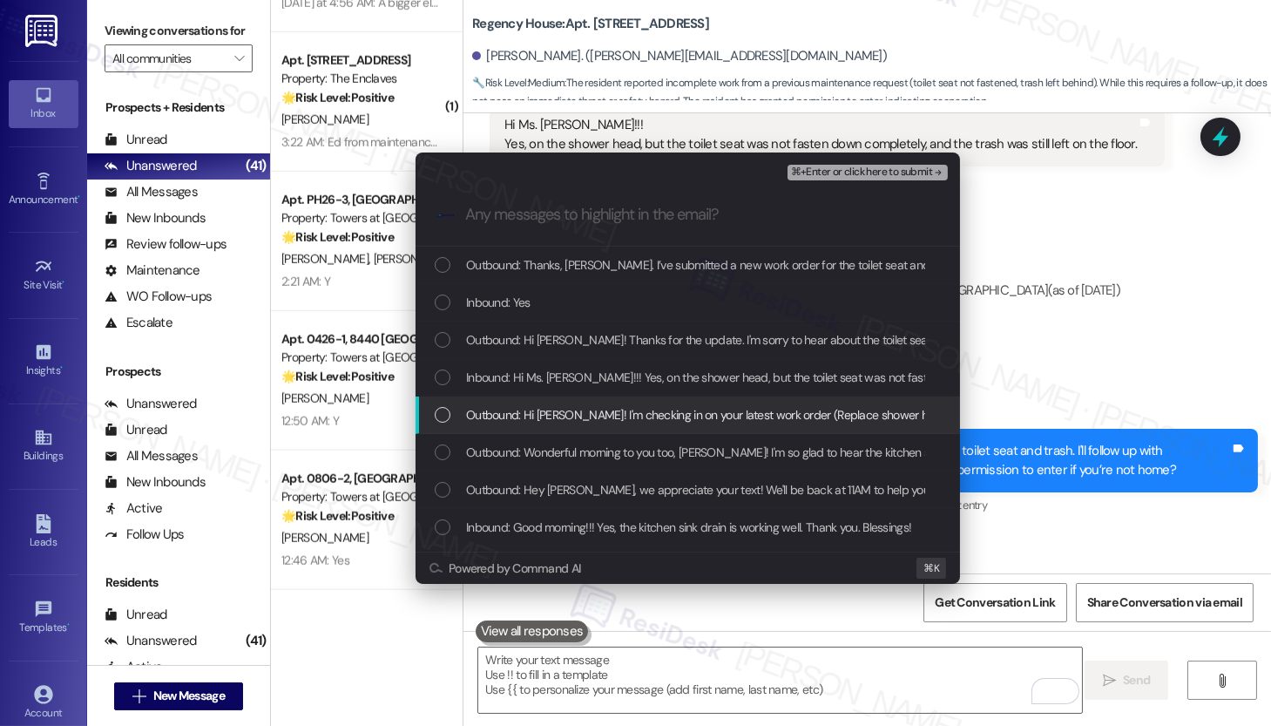
click at [570, 415] on span "Outbound: Hi Jon! I'm checking in on your latest work order (Replace shower hea…" at bounding box center [972, 414] width 1012 height 19
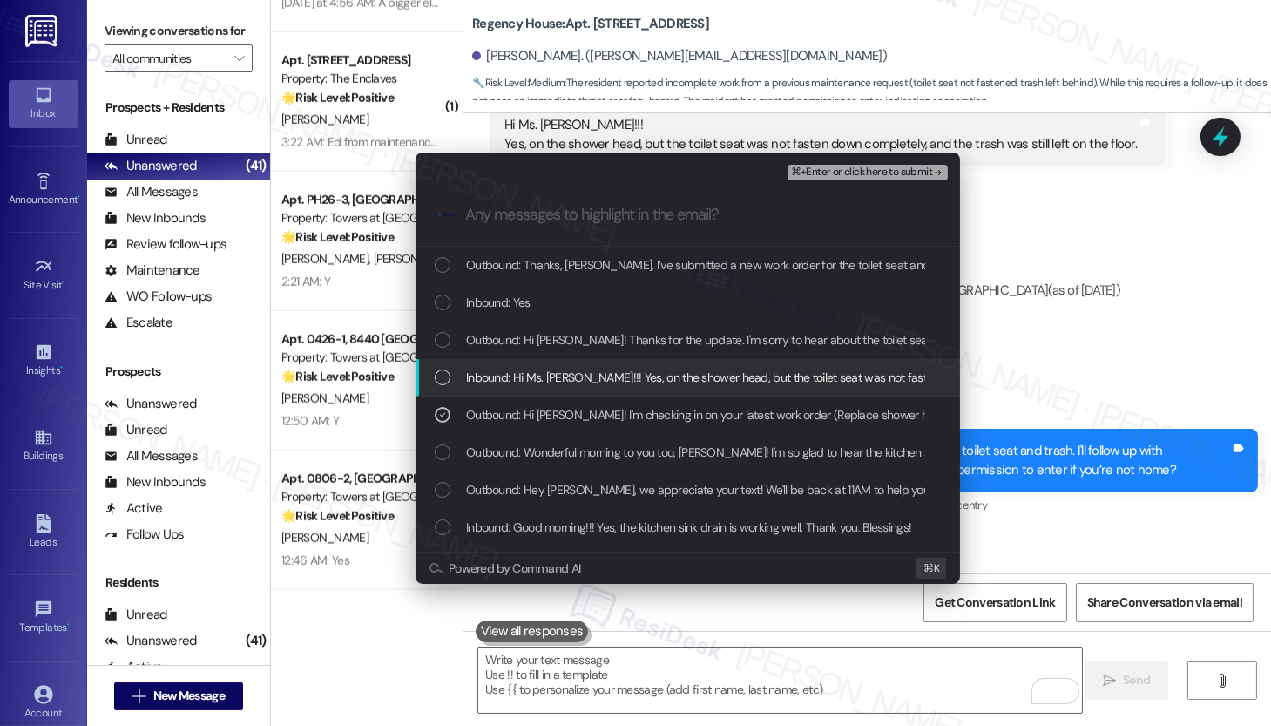
click at [586, 376] on span "Inbound: Hi Ms. Emily!!! Yes, on the shower head, but the toilet seat was not f…" at bounding box center [845, 377] width 759 height 19
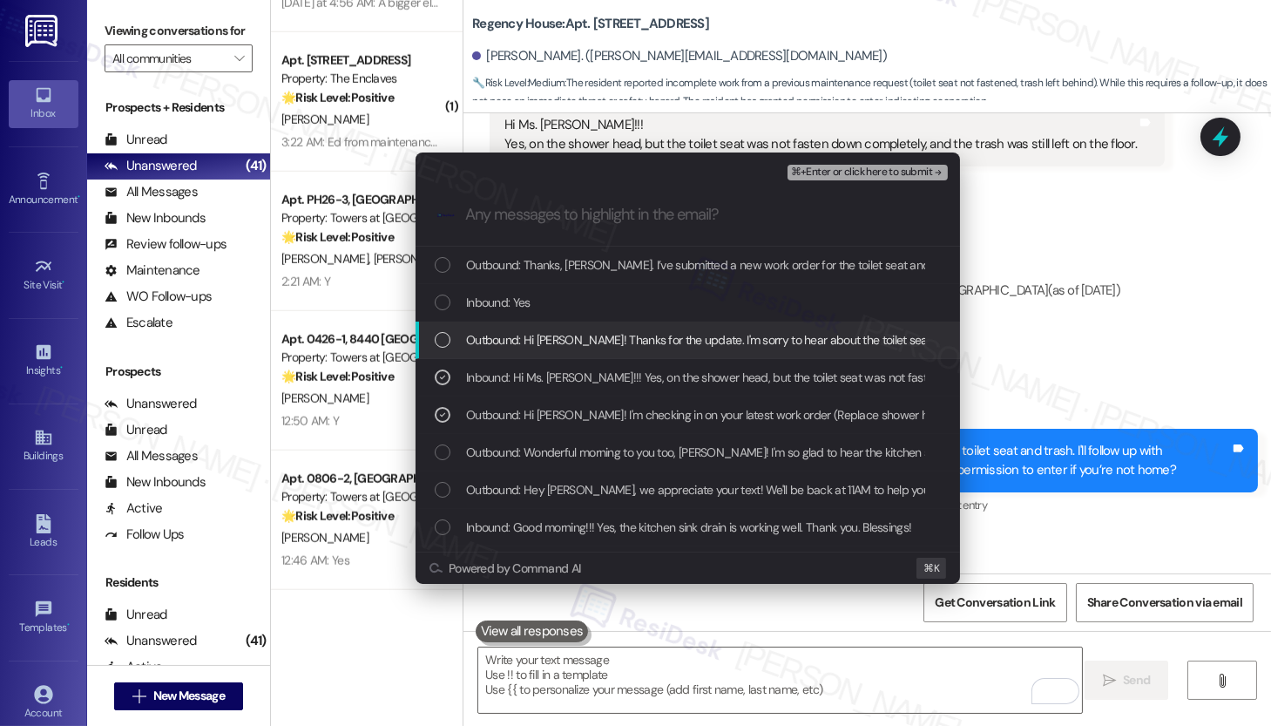
click at [587, 348] on span "Outbound: Hi Jon! Thanks for the update. I'm sorry to hear about the toilet sea…" at bounding box center [1043, 339] width 1155 height 19
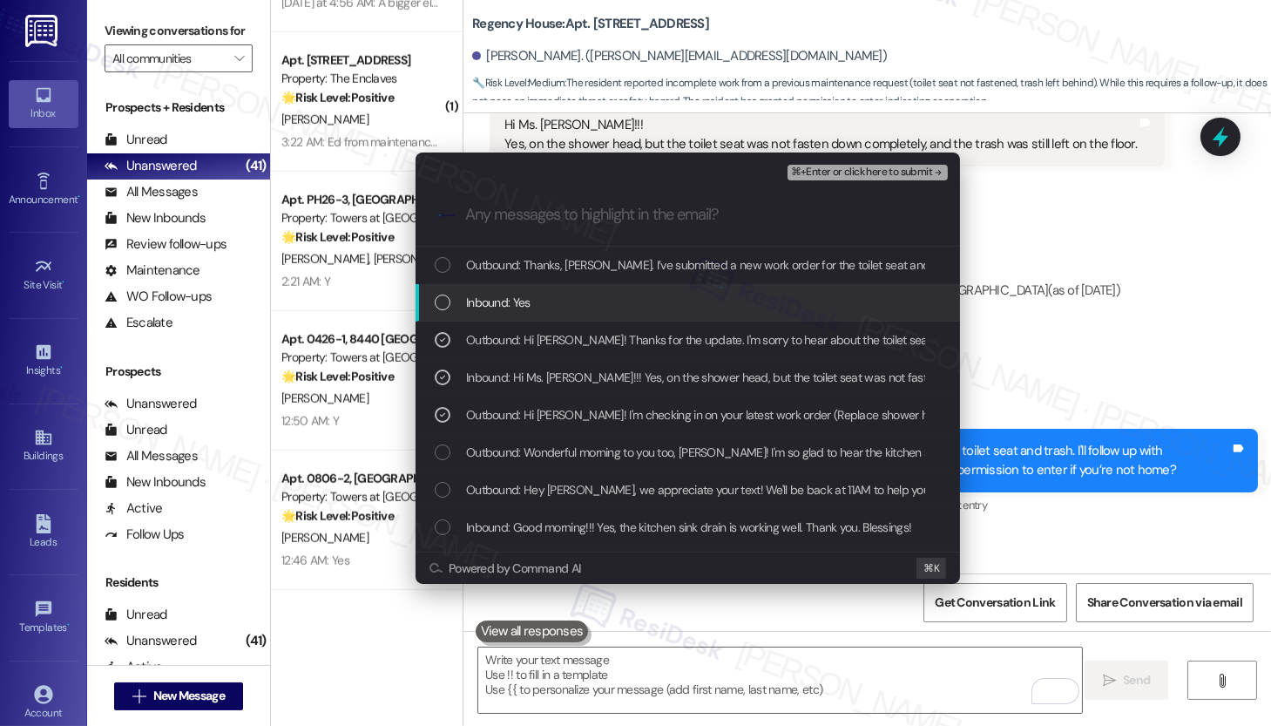
click at [492, 295] on span "Inbound: Yes" at bounding box center [498, 302] width 64 height 19
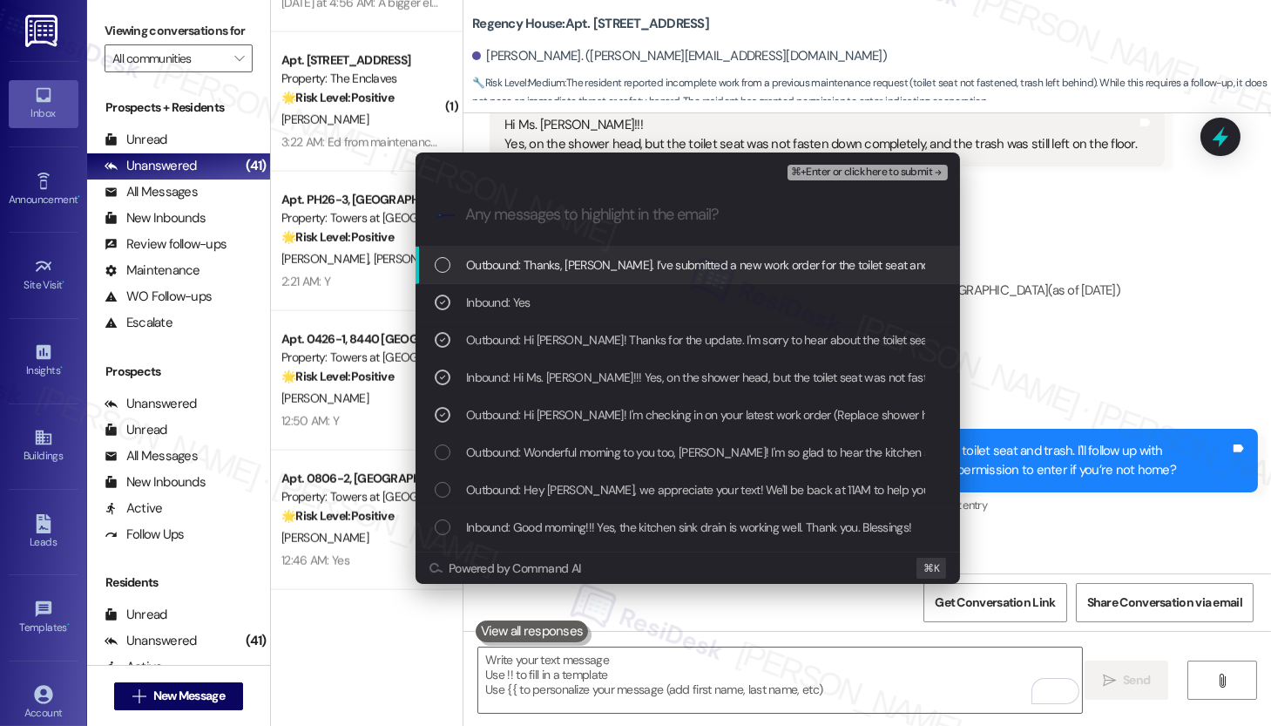
click at [870, 170] on span "⌘+Enter or click here to submit" at bounding box center [861, 172] width 141 height 12
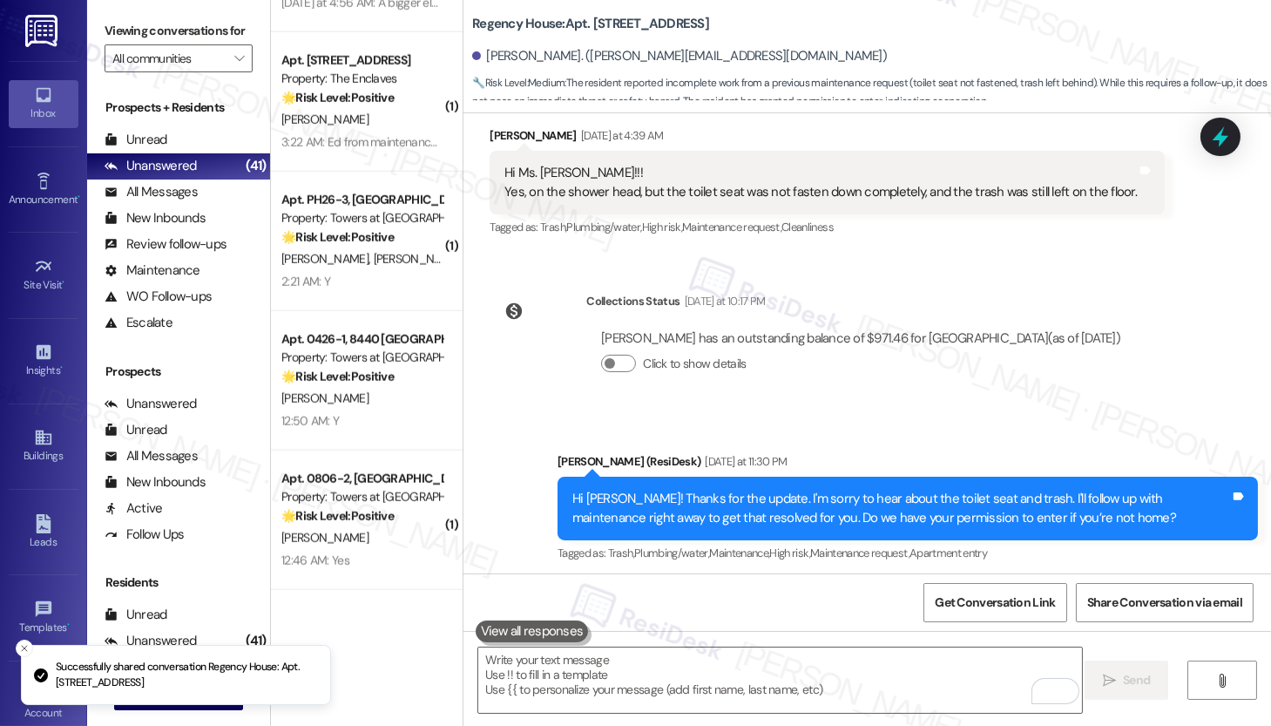
scroll to position [11020, 0]
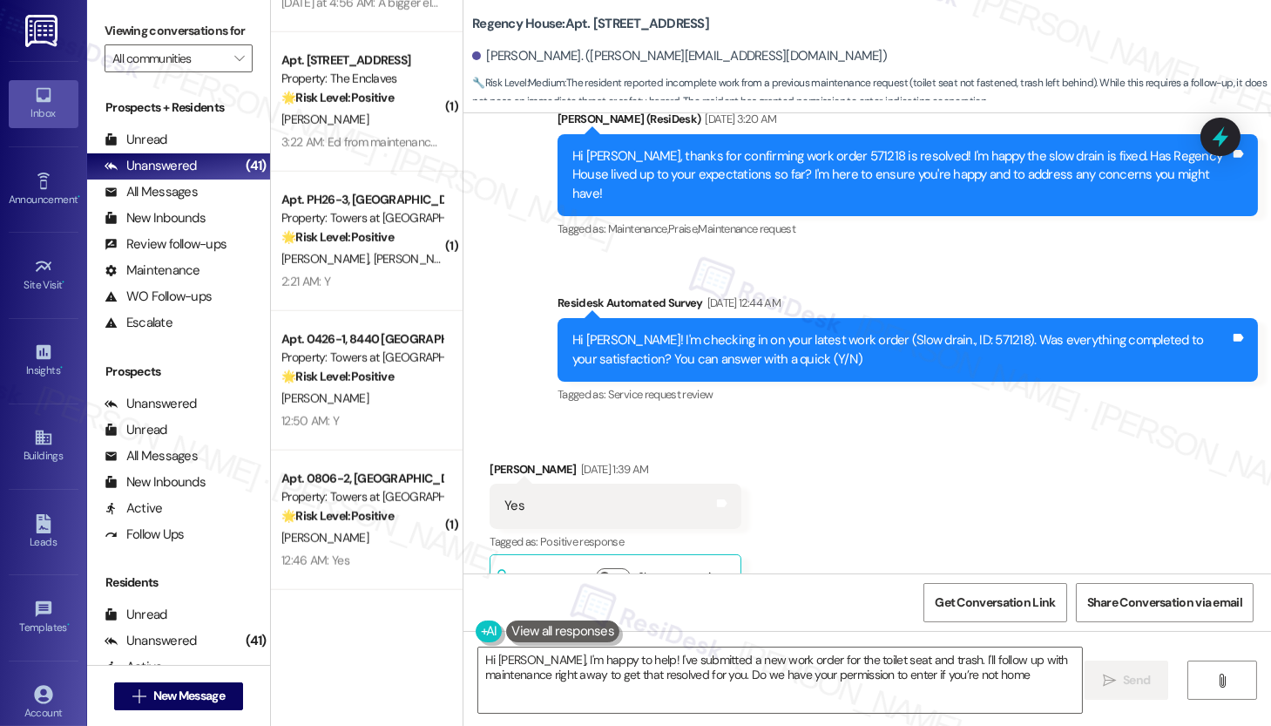
type textarea "Hi Jon, I'm happy to help! I've submitted a new work order for the toilet seat …"
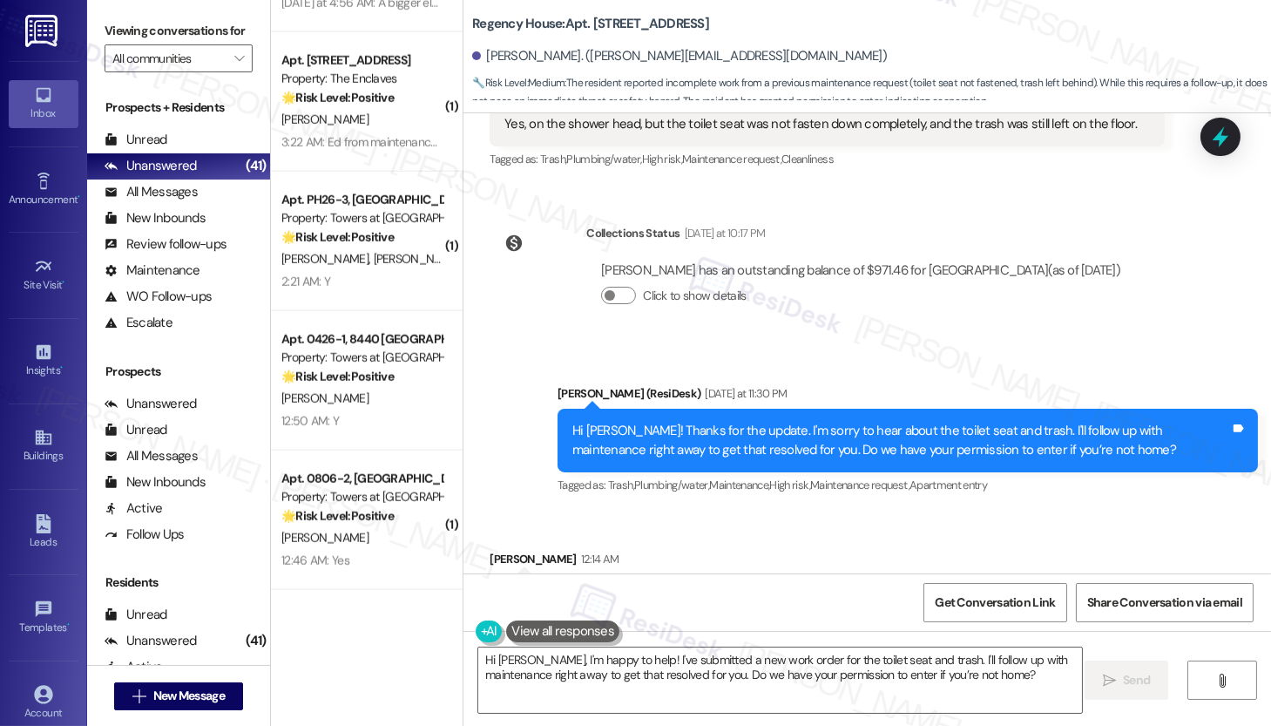
scroll to position [11186, 0]
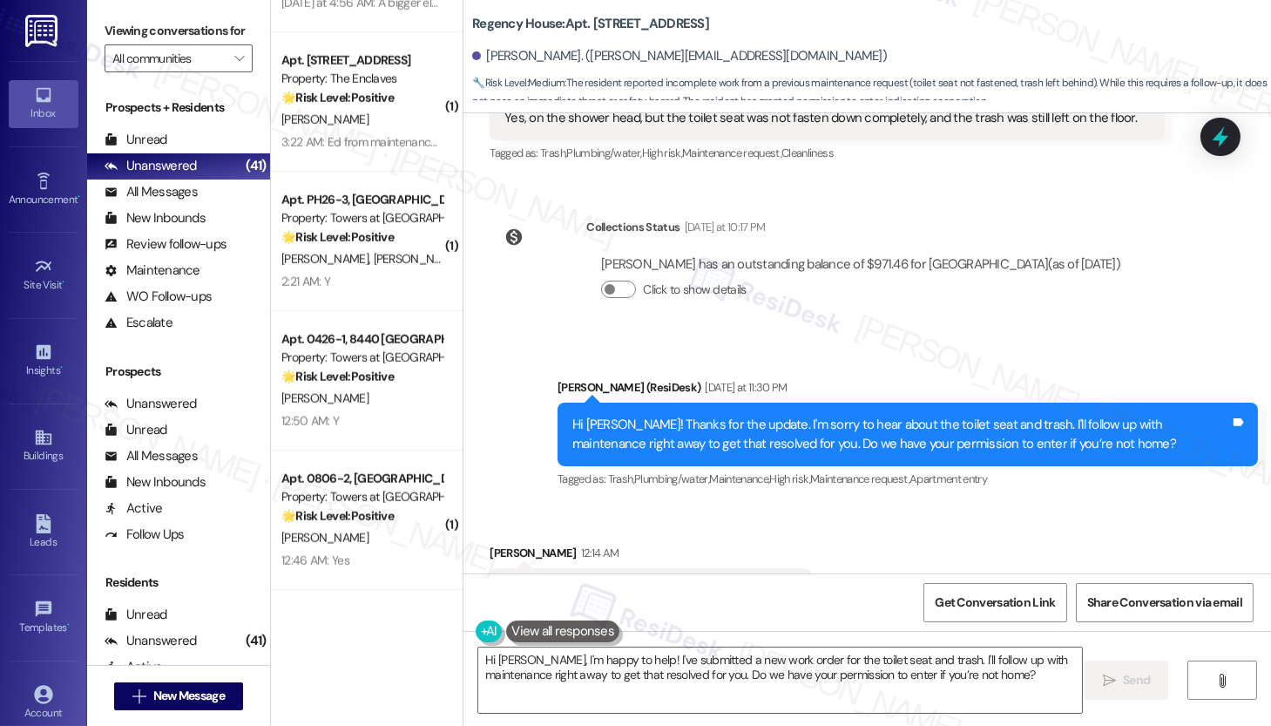
click at [746, 643] on div "Hi Jon, I'm happy to help! I've submitted a new work order for the toilet seat …" at bounding box center [868, 696] width 808 height 131
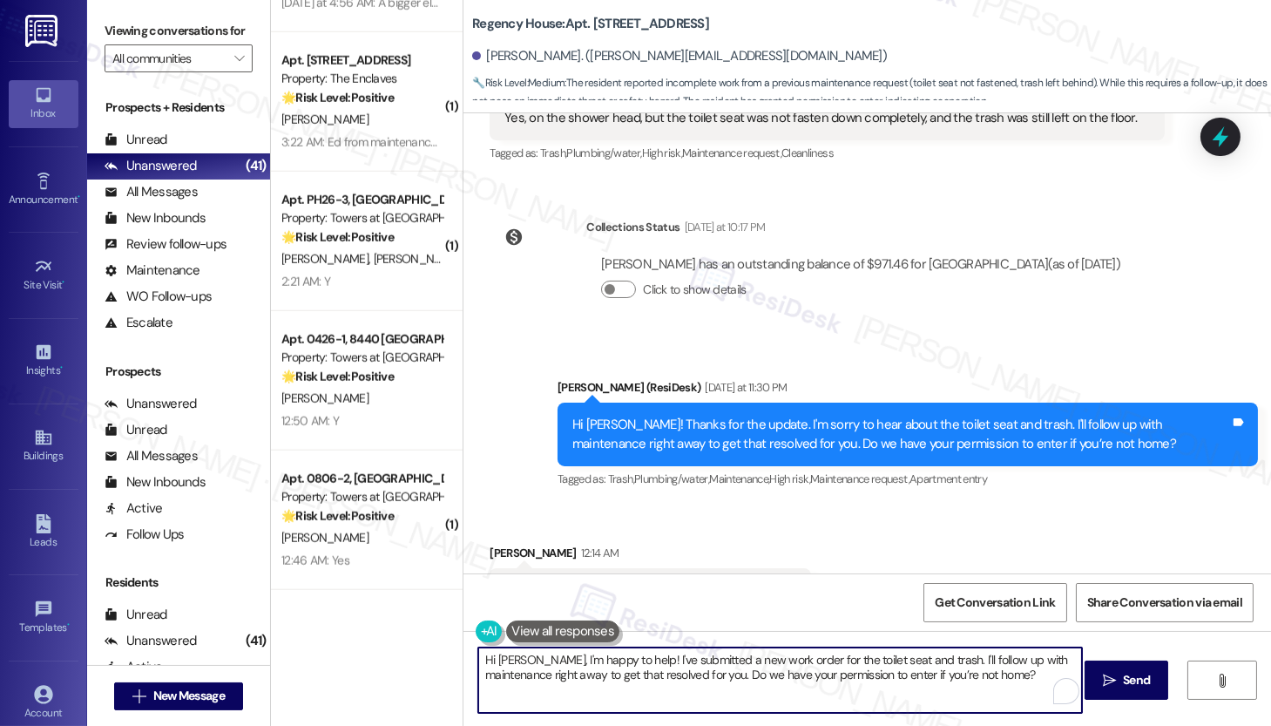
click at [742, 655] on textarea "Hi Jon, I'm happy to help! I've submitted a new work order for the toilet seat …" at bounding box center [780, 679] width 604 height 65
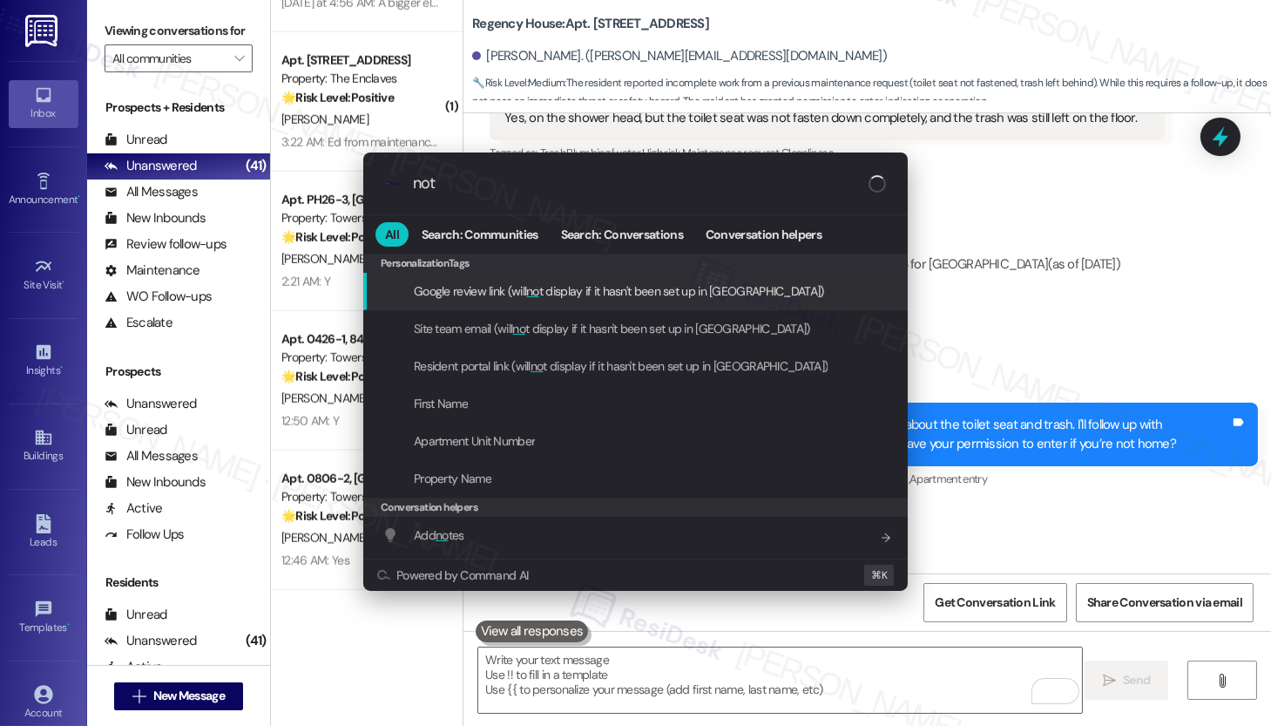
type input "note"
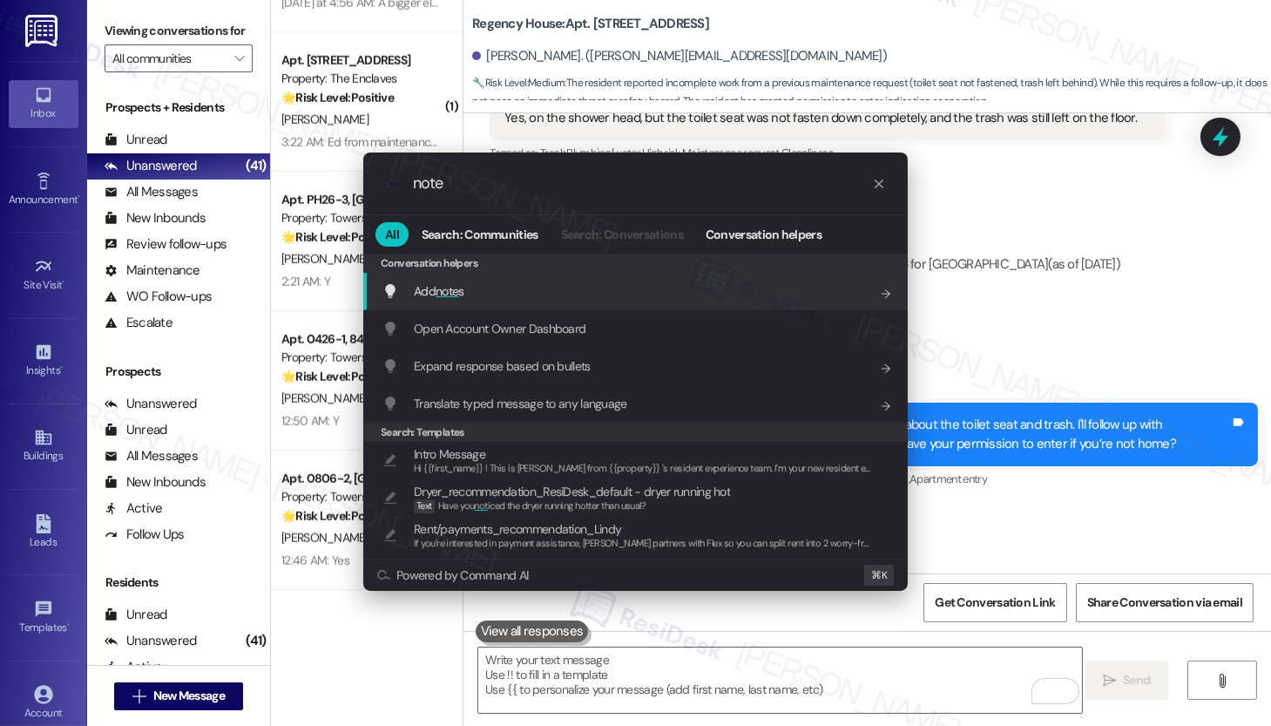
click at [652, 296] on div "Add note s Add shortcut" at bounding box center [638, 290] width 510 height 19
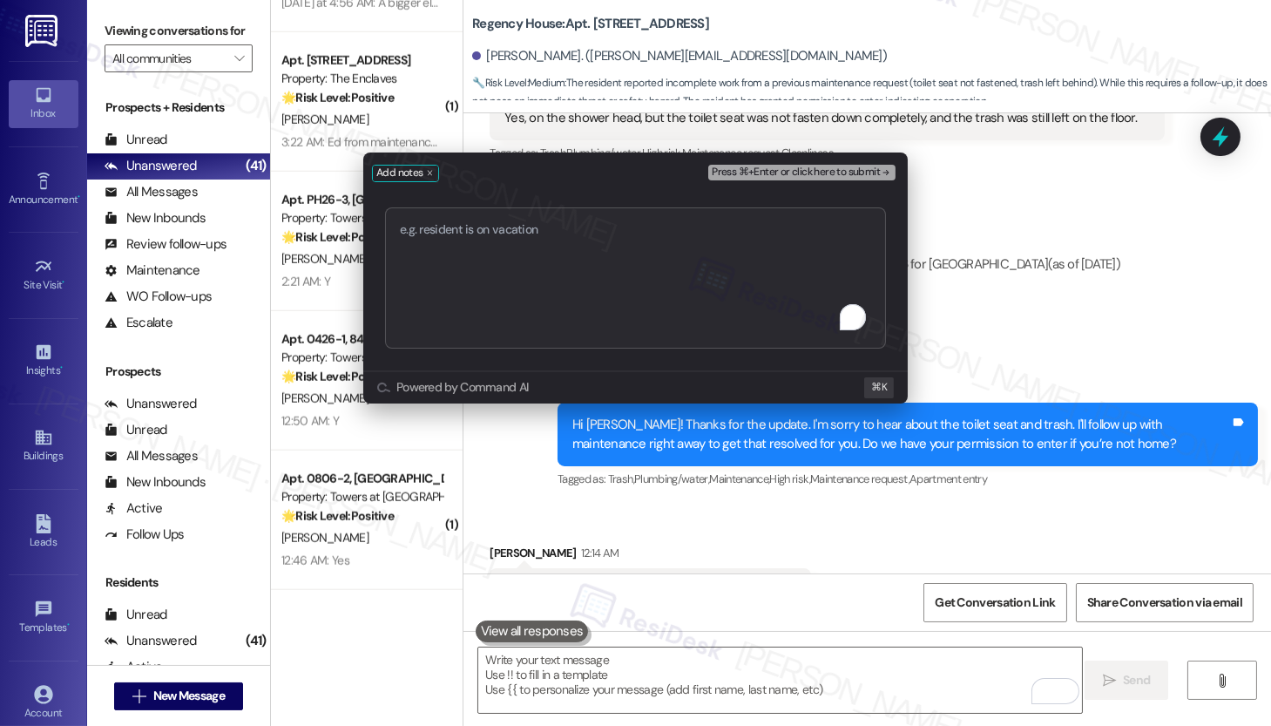
type textarea "Work order submitted by Residesk | Work Order #590609 - Toilet Seat"
click at [746, 174] on span "Press ⌘+Enter or click here to submit" at bounding box center [796, 172] width 168 height 12
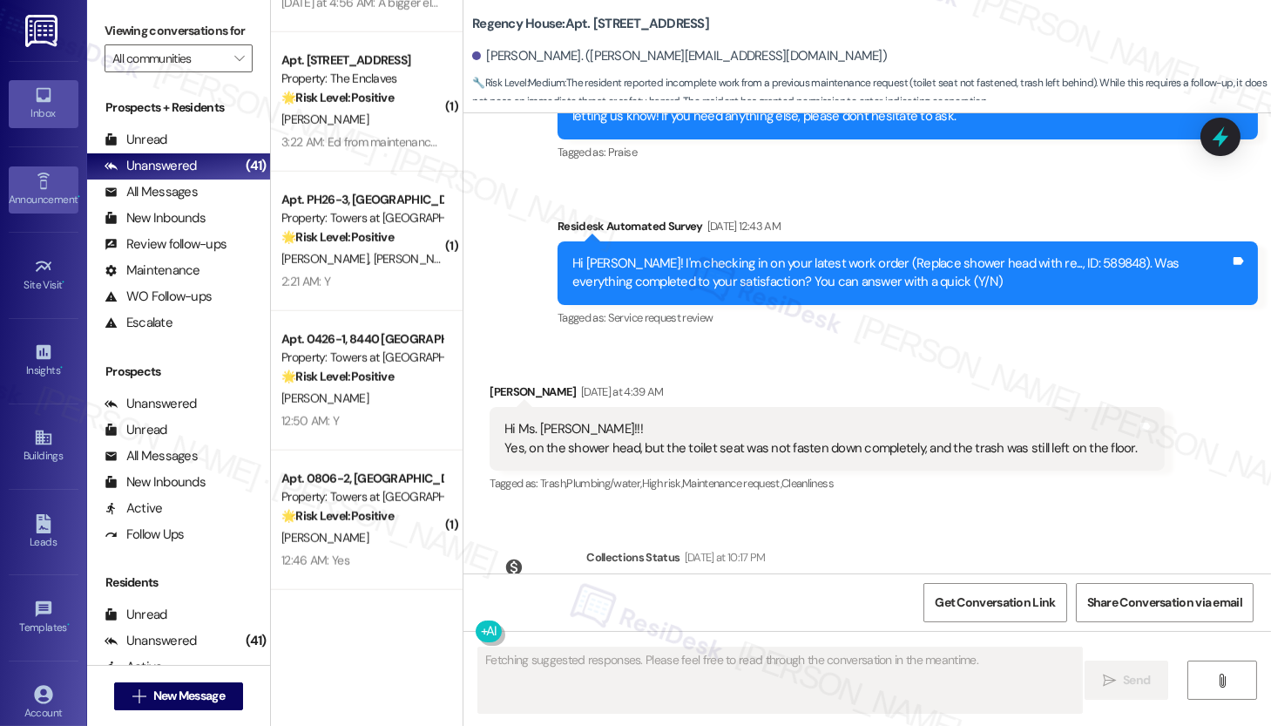
scroll to position [11020, 0]
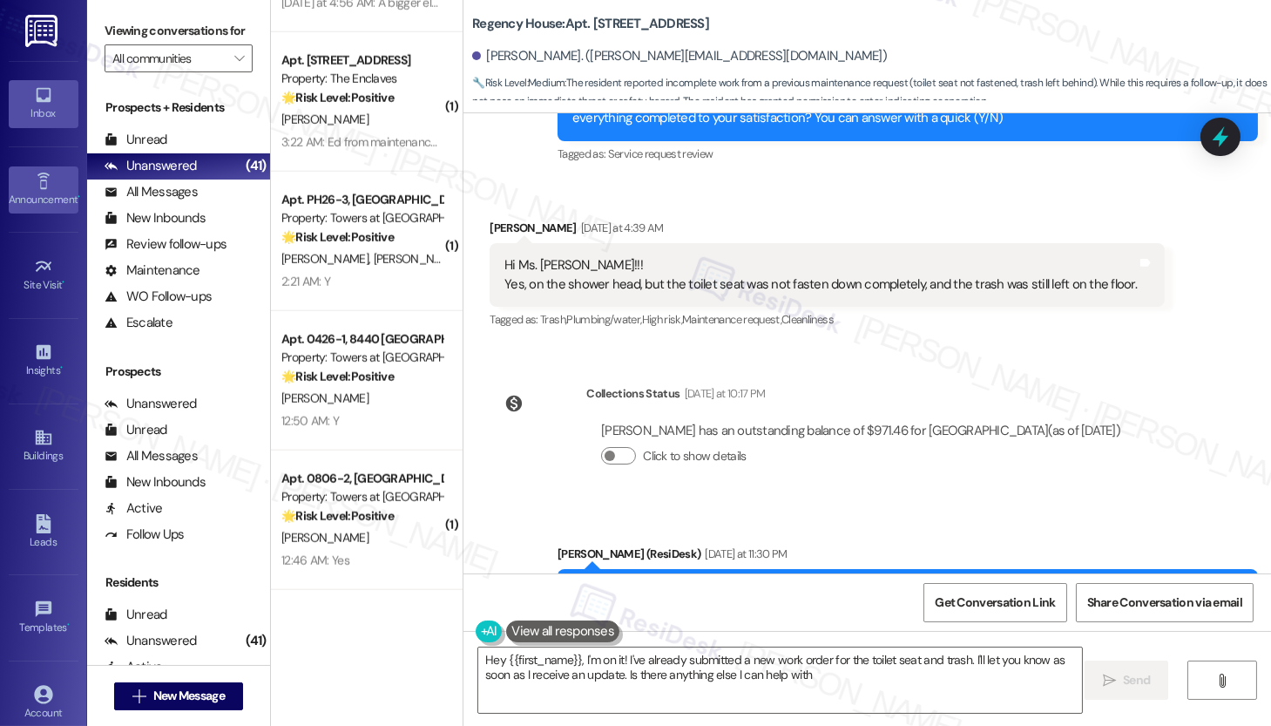
type textarea "Hey {{first_name}}, I'm on it! I've already submitted a new work order for the …"
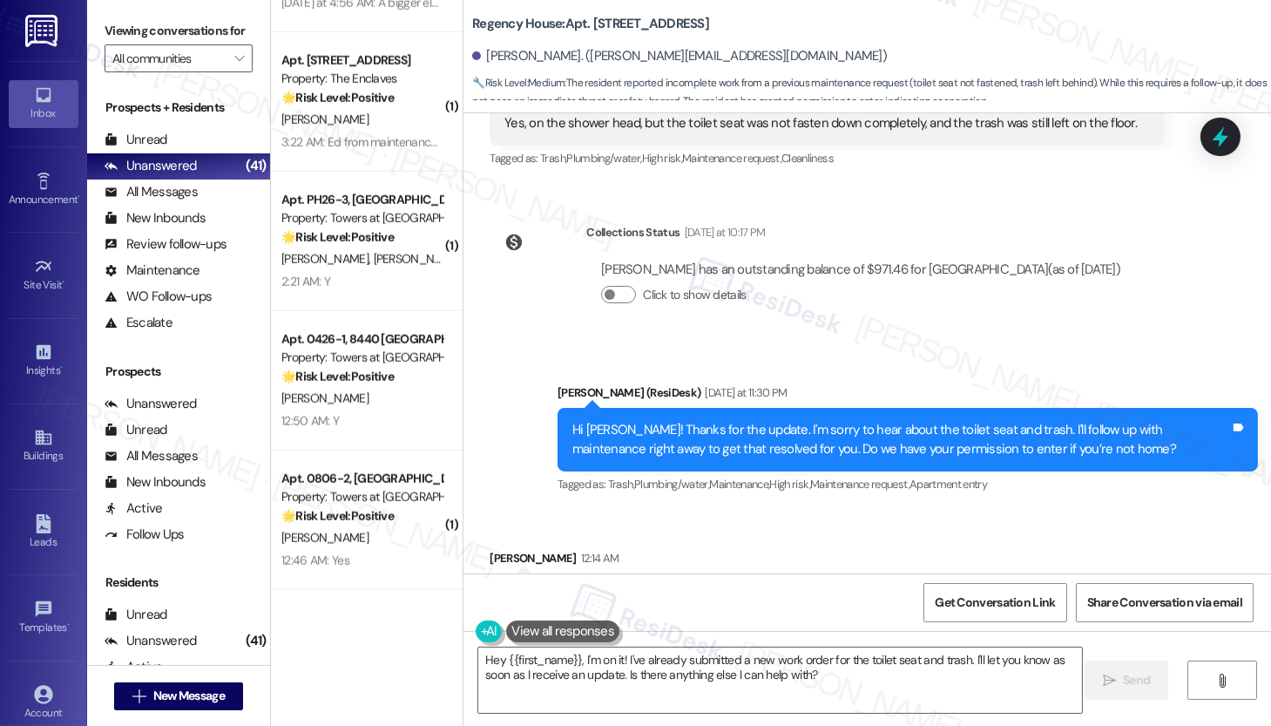
scroll to position [11547, 0]
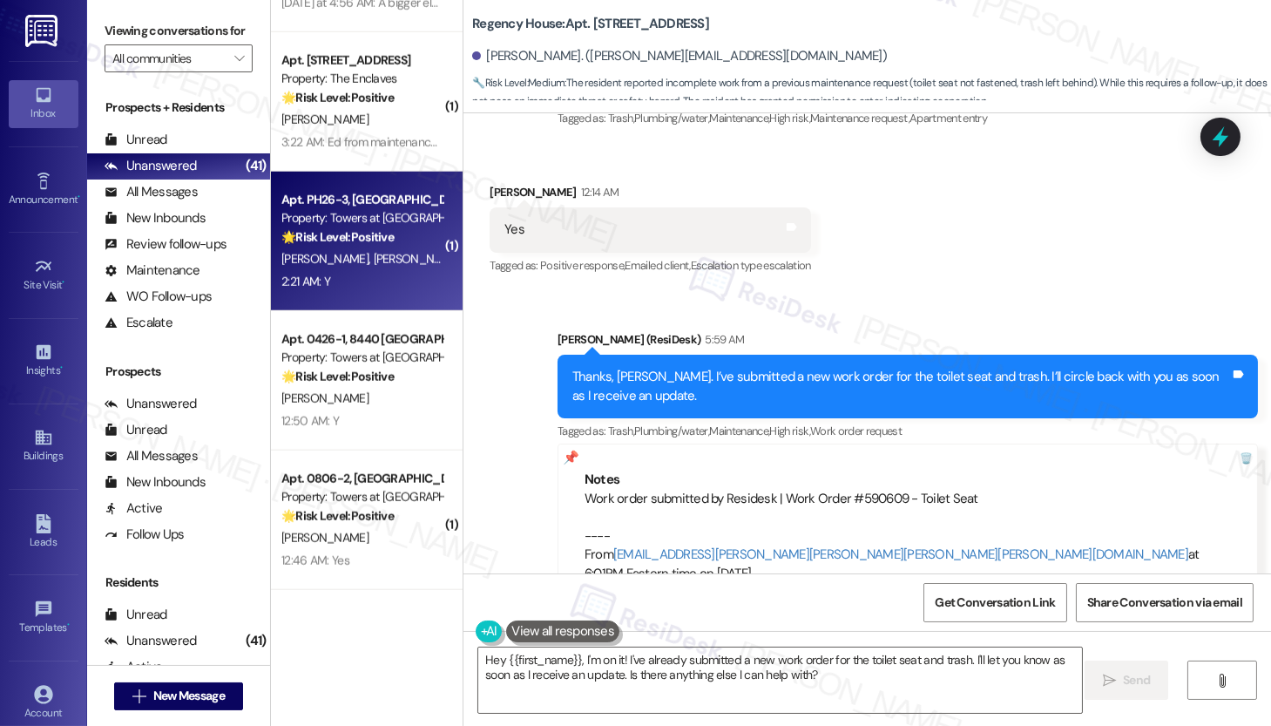
click at [389, 288] on div "2:21 AM: Y 2:21 AM: Y" at bounding box center [362, 282] width 165 height 22
type textarea "Fetching suggested responses. Please feel free to read through the conversation…"
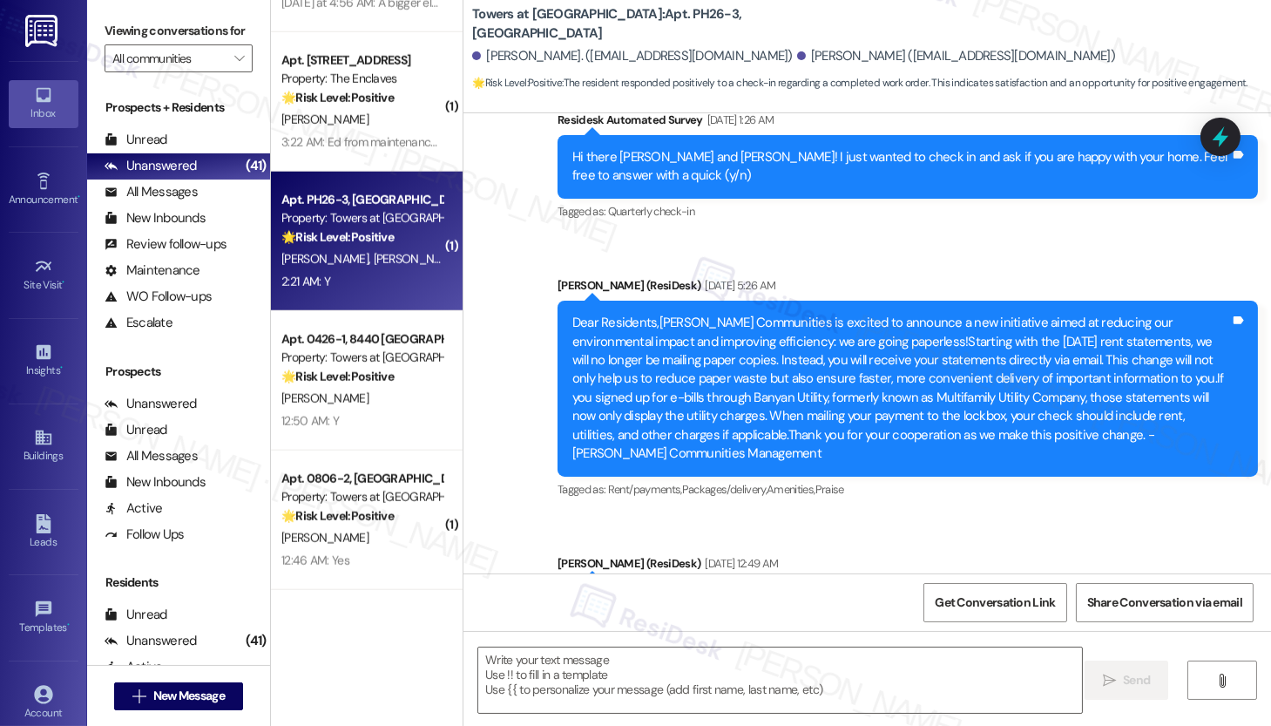
type textarea "Fetching suggested responses. Please feel free to read through the conversation…"
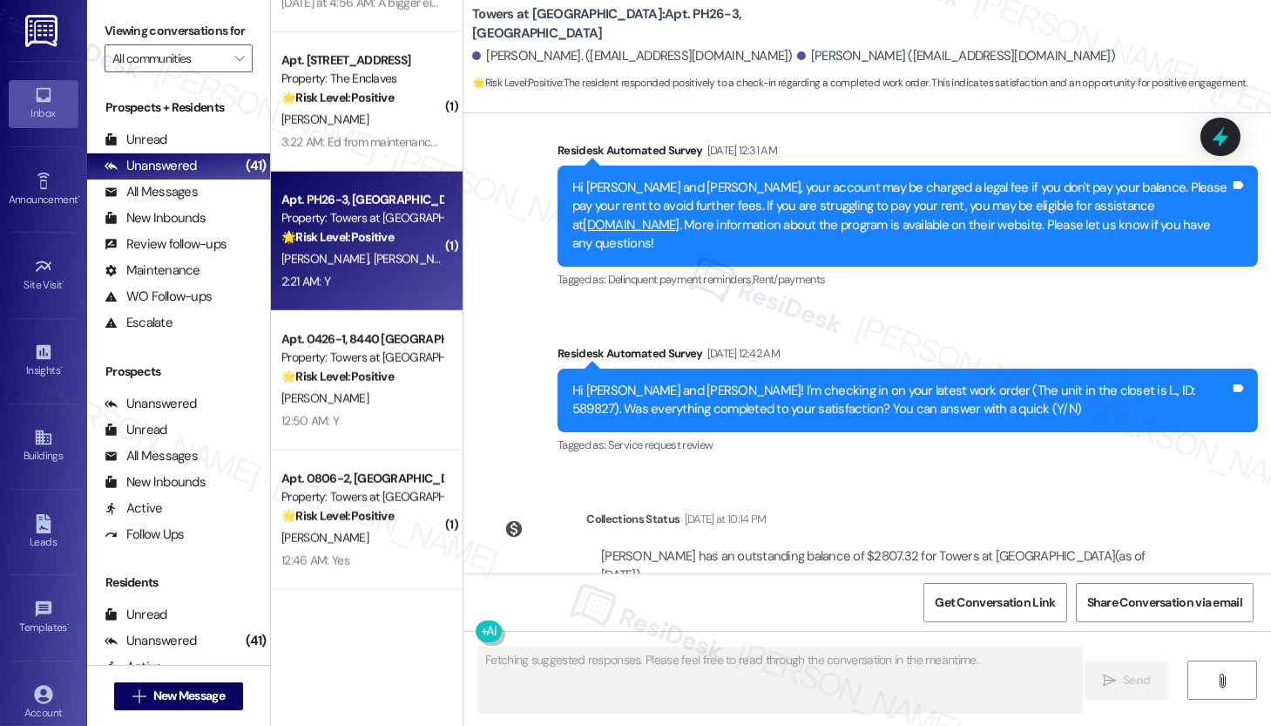
scroll to position [4209, 0]
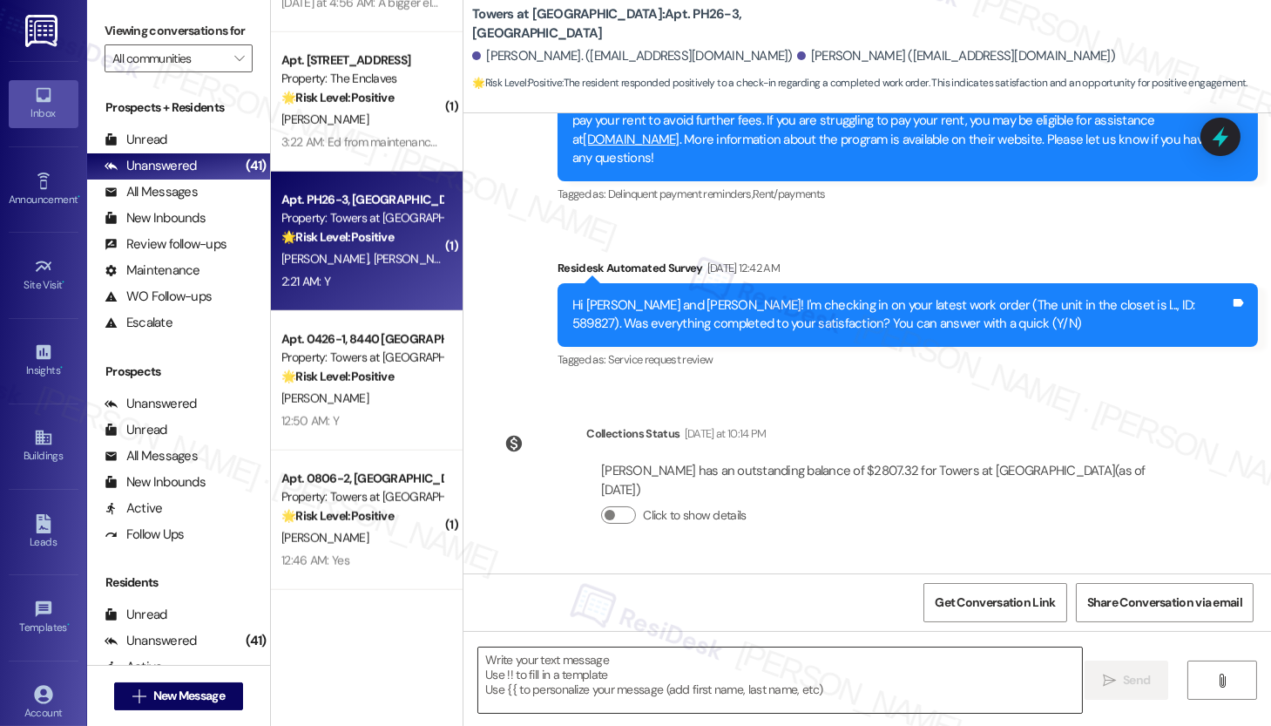
click at [613, 694] on textarea at bounding box center [780, 679] width 604 height 65
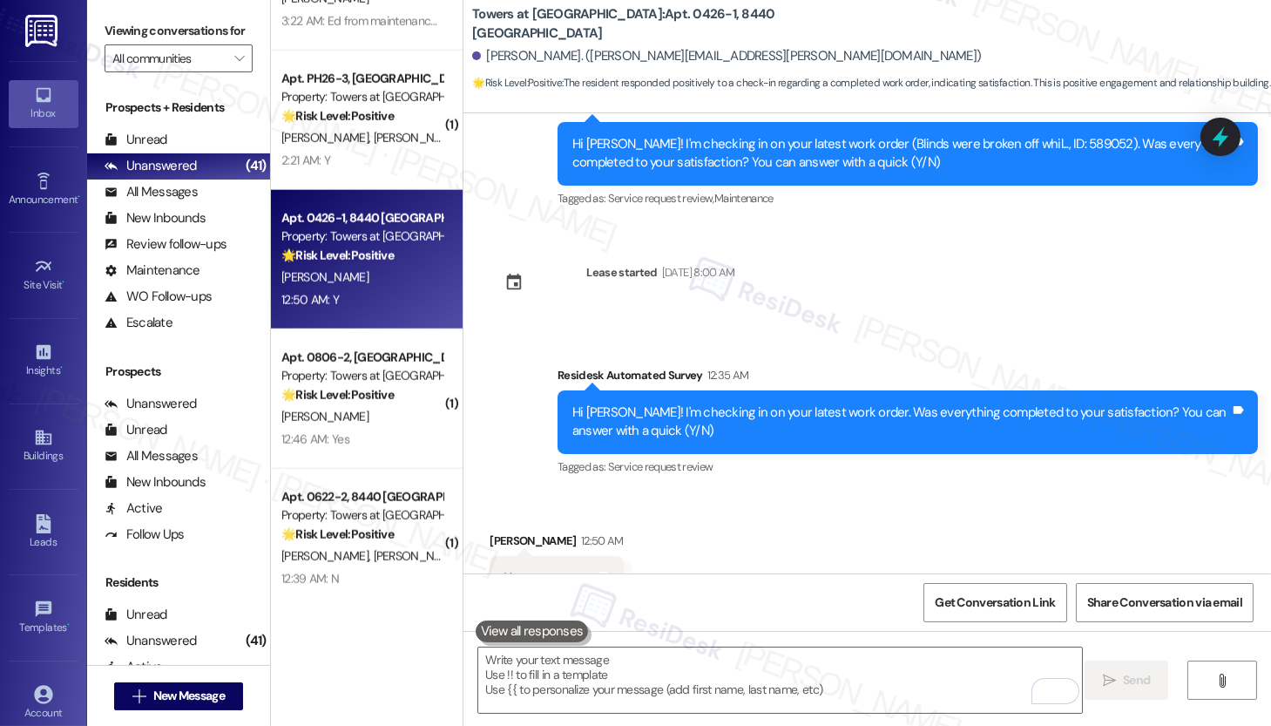
scroll to position [4220, 0]
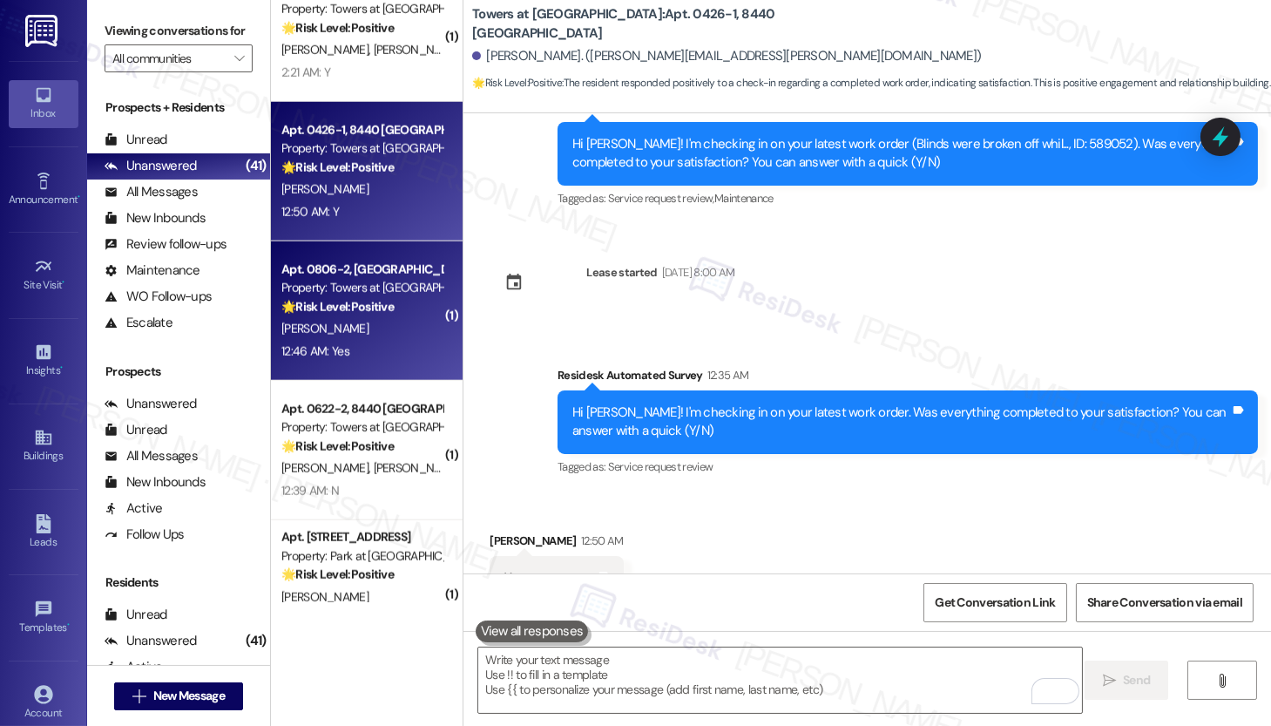
click at [377, 320] on div "B. Vorn" at bounding box center [362, 329] width 165 height 22
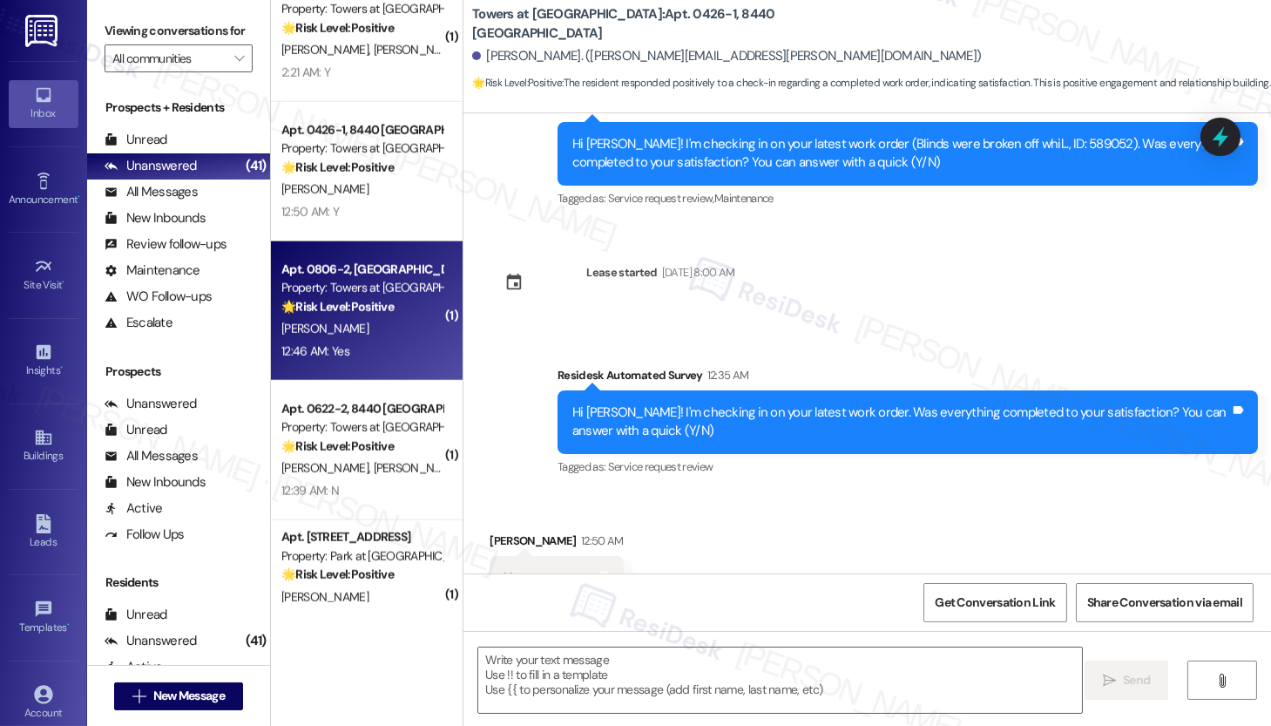
type textarea "Fetching suggested responses. Please feel free to read through the conversation…"
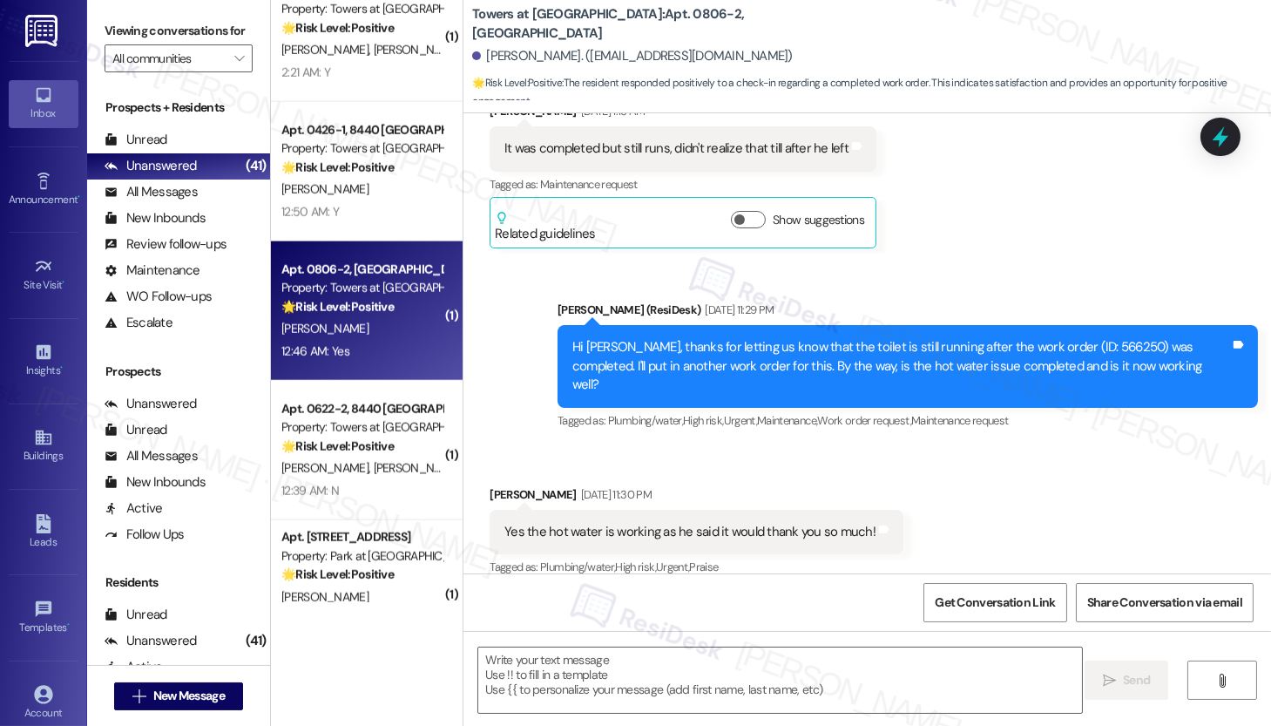
type textarea "Fetching suggested responses. Please feel free to read through the conversation…"
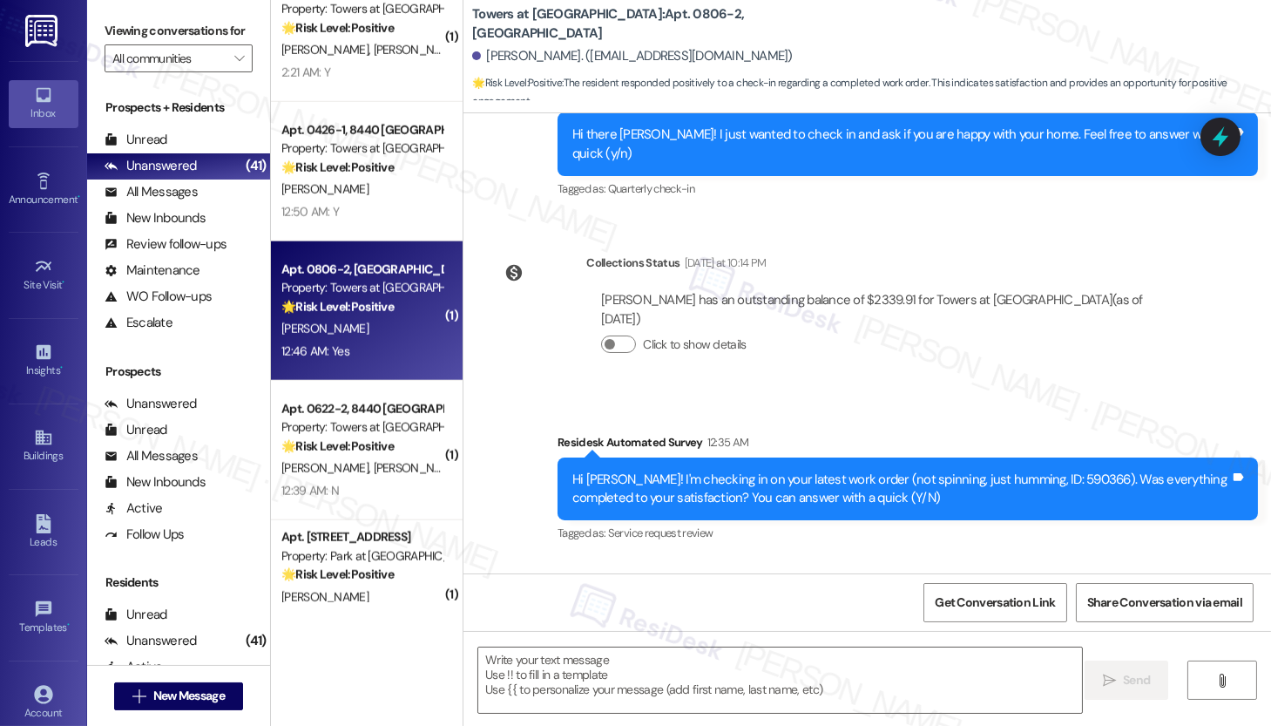
scroll to position [4811, 0]
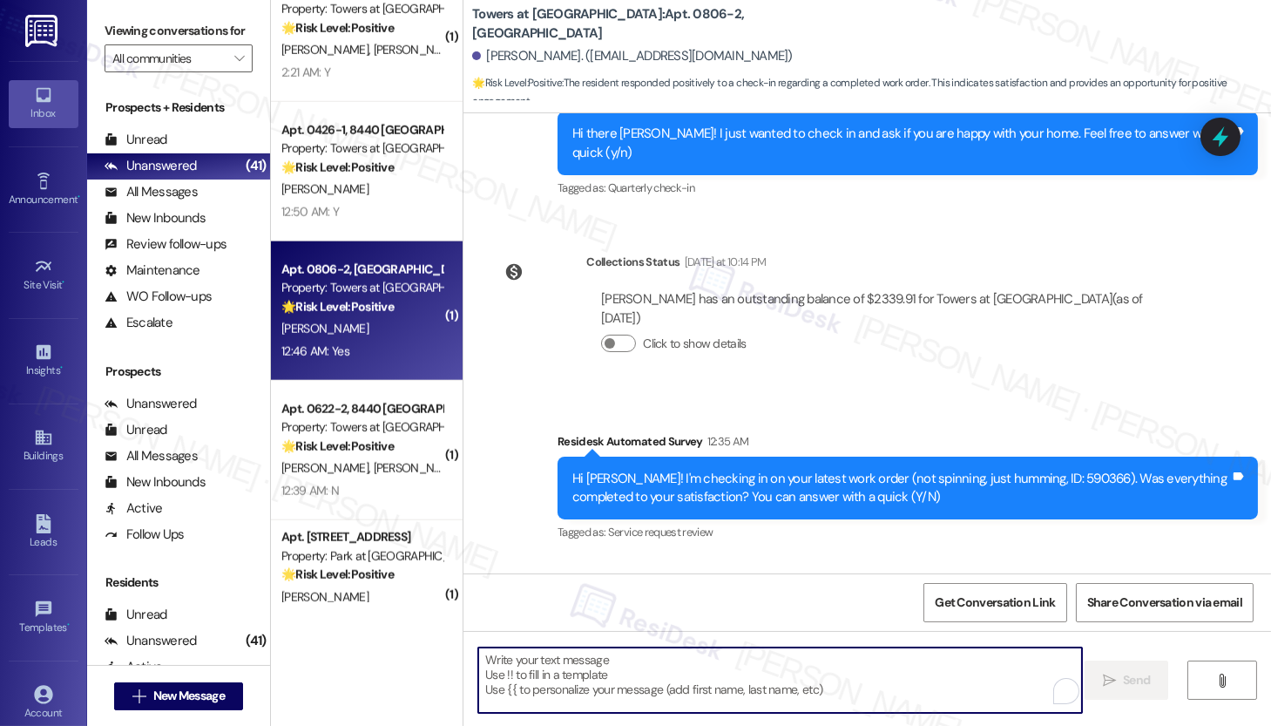
click at [554, 660] on textarea "To enrich screen reader interactions, please activate Accessibility in Grammarl…" at bounding box center [780, 679] width 604 height 65
paste textarea "Hi {{first_name}}, I'm so glad to hear the work order was completed to your sat…"
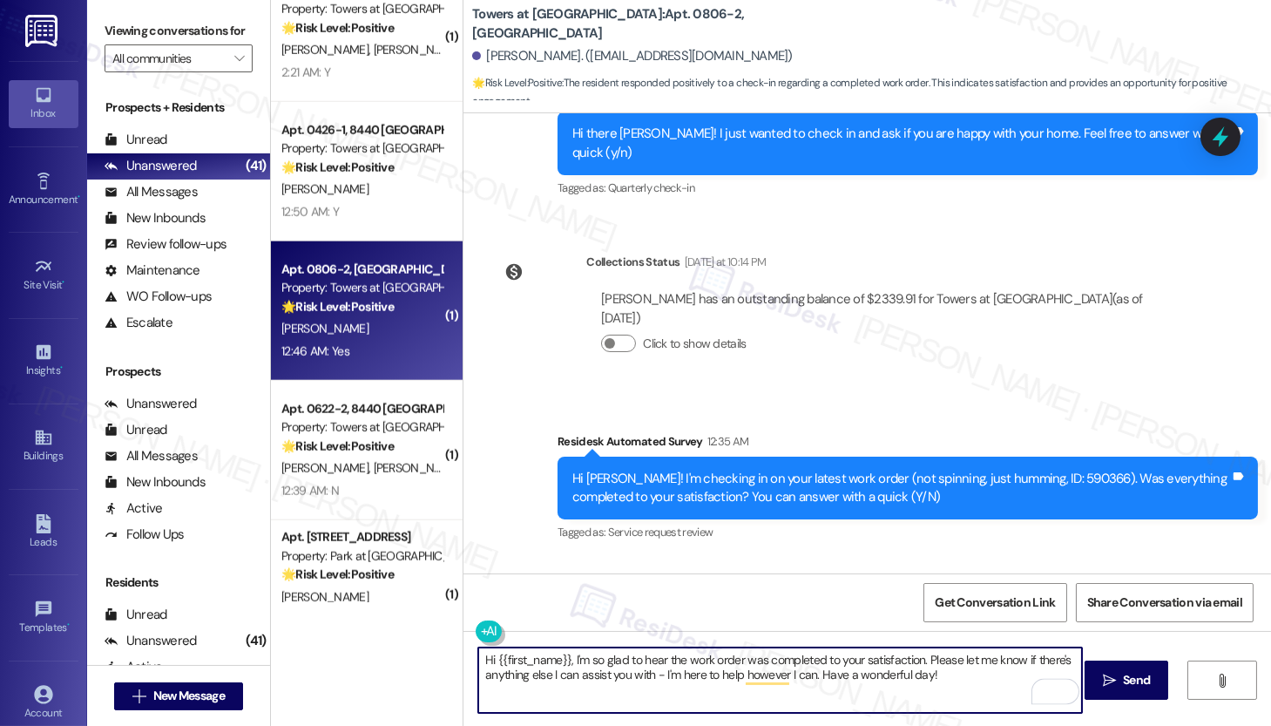
click at [944, 666] on textarea "Hi {{first_name}}, I'm so glad to hear the work order was completed to your sat…" at bounding box center [780, 679] width 604 height 65
click at [956, 676] on textarea "Hi {{first_name}}, I'm so glad to hear the work order was completed to your sat…" at bounding box center [780, 679] width 604 height 65
type textarea "Hi {{first_name}}, I'm so glad to hear the work order was completed to your sat…"
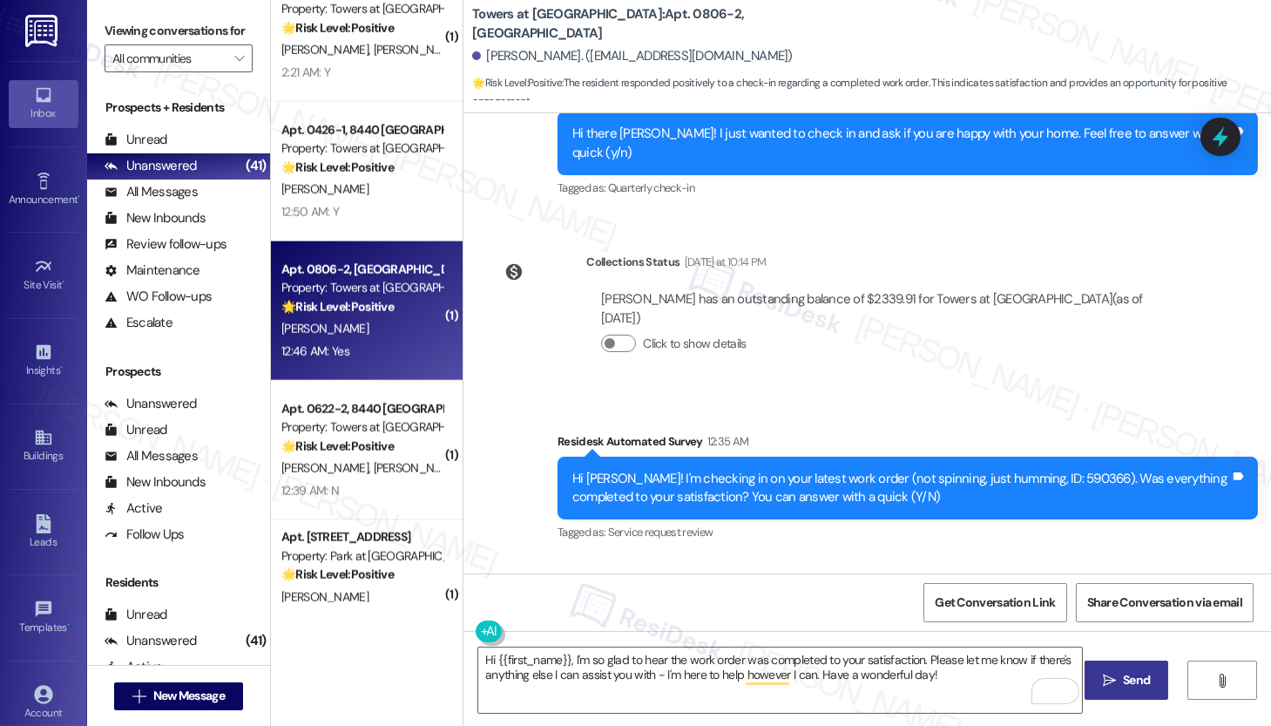
click at [1111, 694] on button " Send" at bounding box center [1127, 679] width 85 height 39
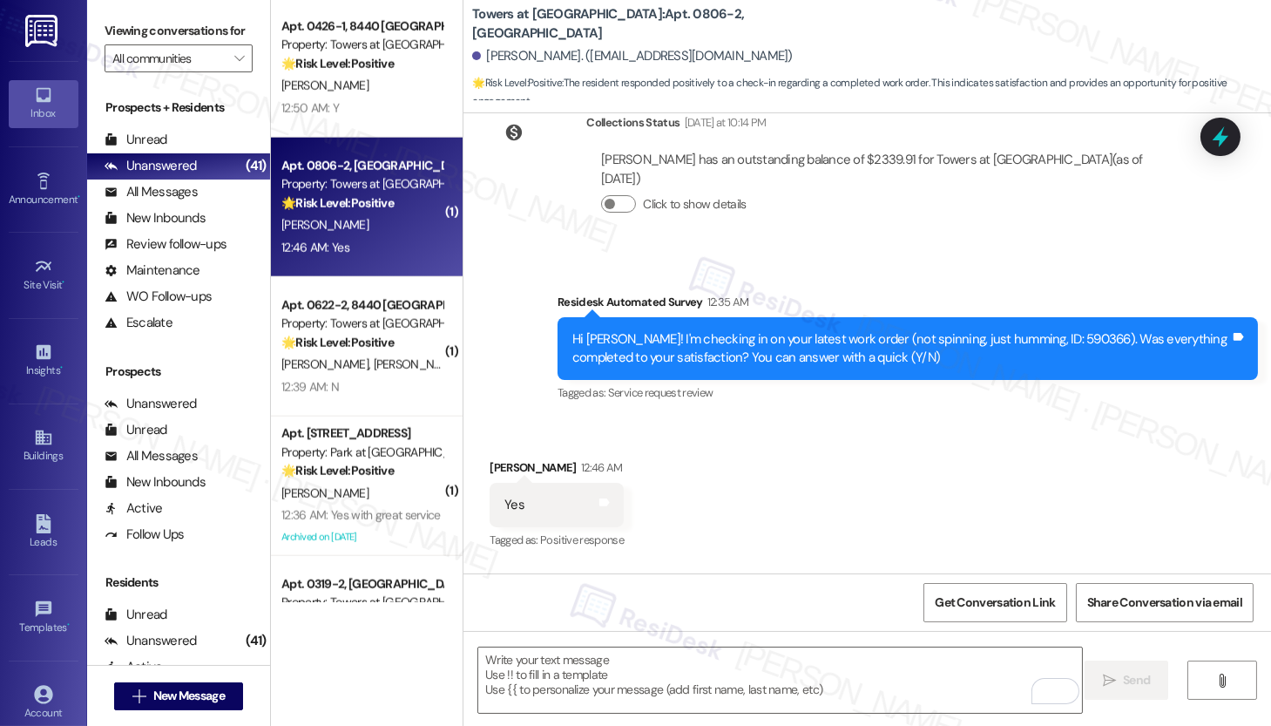
scroll to position [4470, 0]
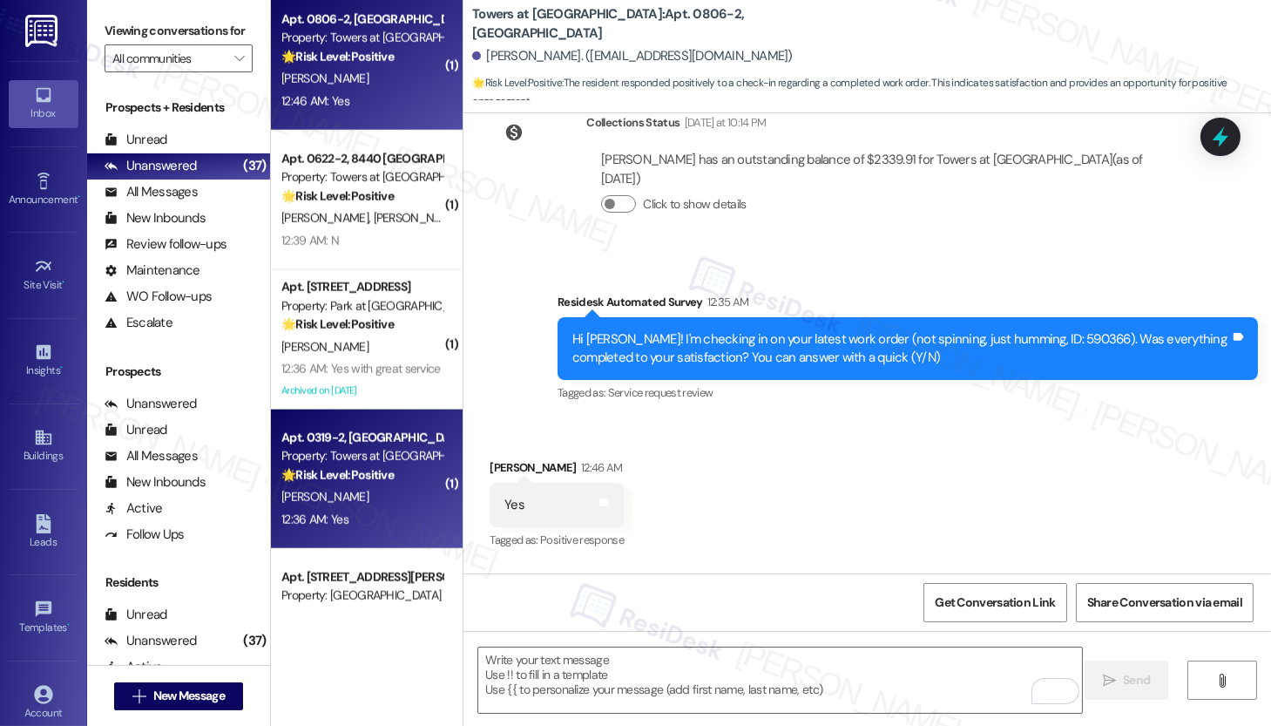
click at [389, 492] on div "B. Sowell" at bounding box center [362, 497] width 165 height 22
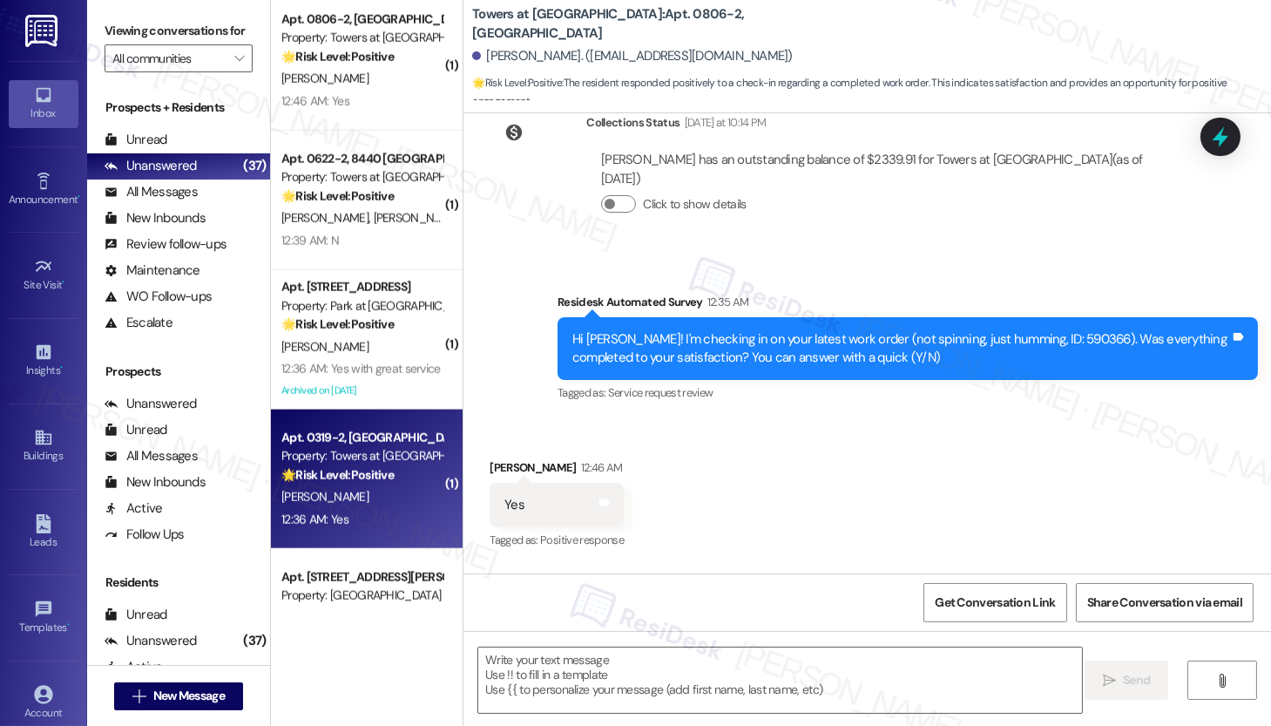
type textarea "Fetching suggested responses. Please feel free to read through the conversation…"
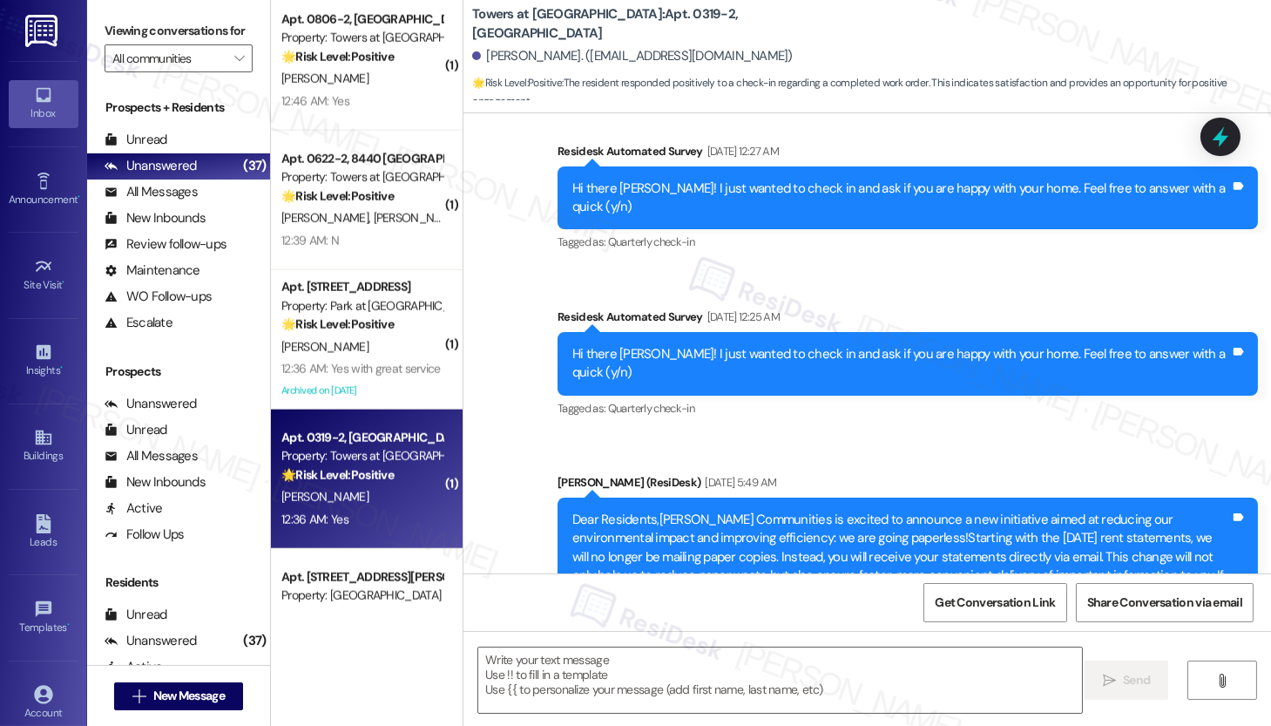
type textarea "Fetching suggested responses. Please feel free to read through the conversation…"
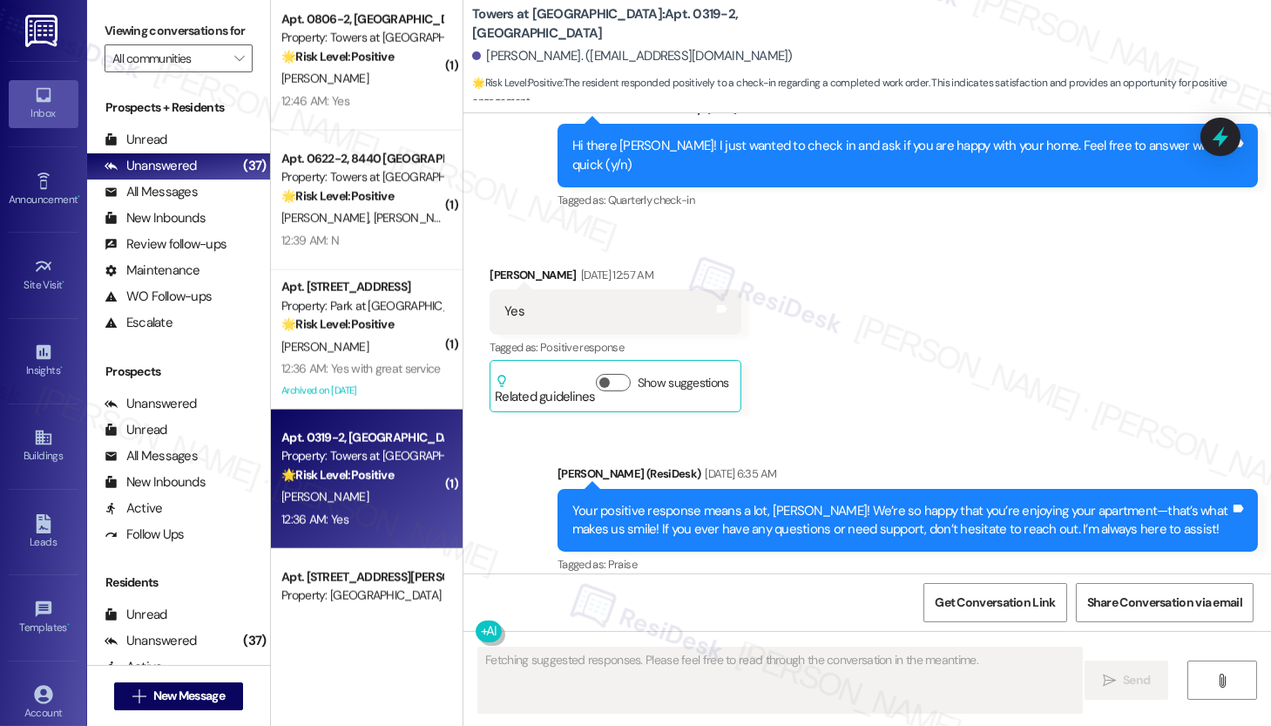
scroll to position [7745, 0]
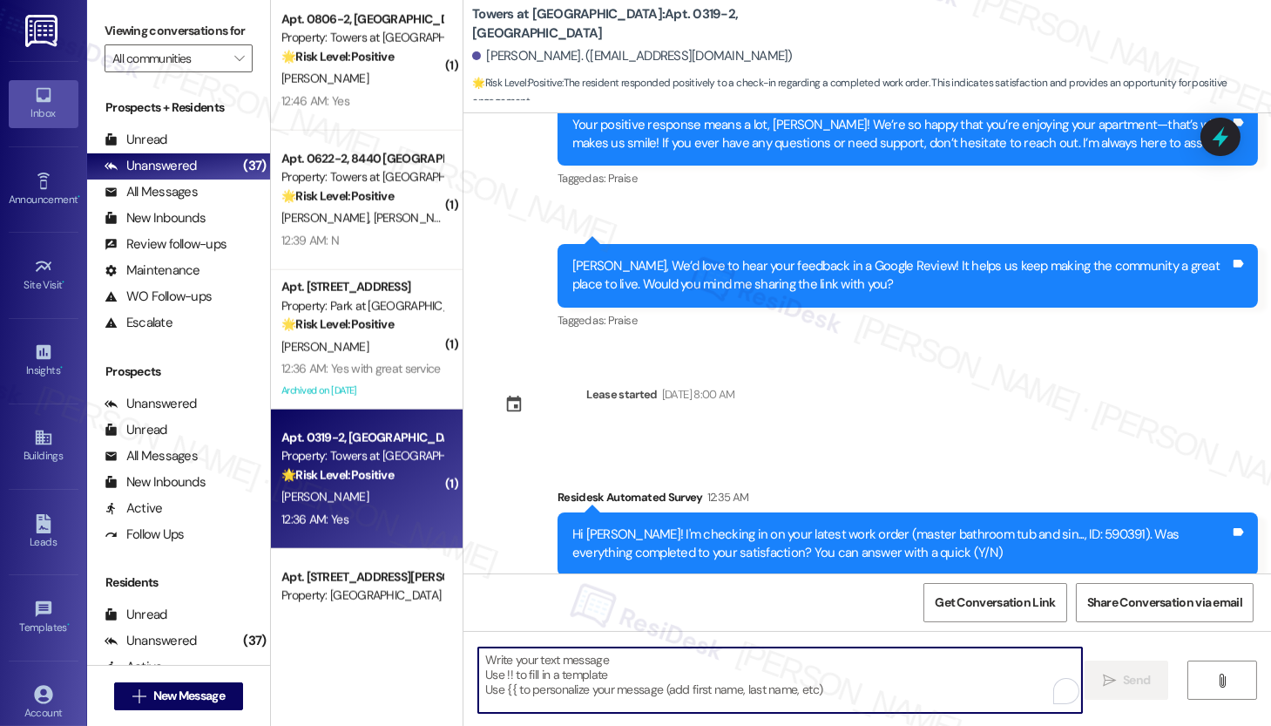
click at [528, 681] on textarea "To enrich screen reader interactions, please activate Accessibility in Grammarl…" at bounding box center [780, 679] width 604 height 65
paste textarea "Hi {{first_name}}, I'm so glad to hear the work order was completed to your sat…"
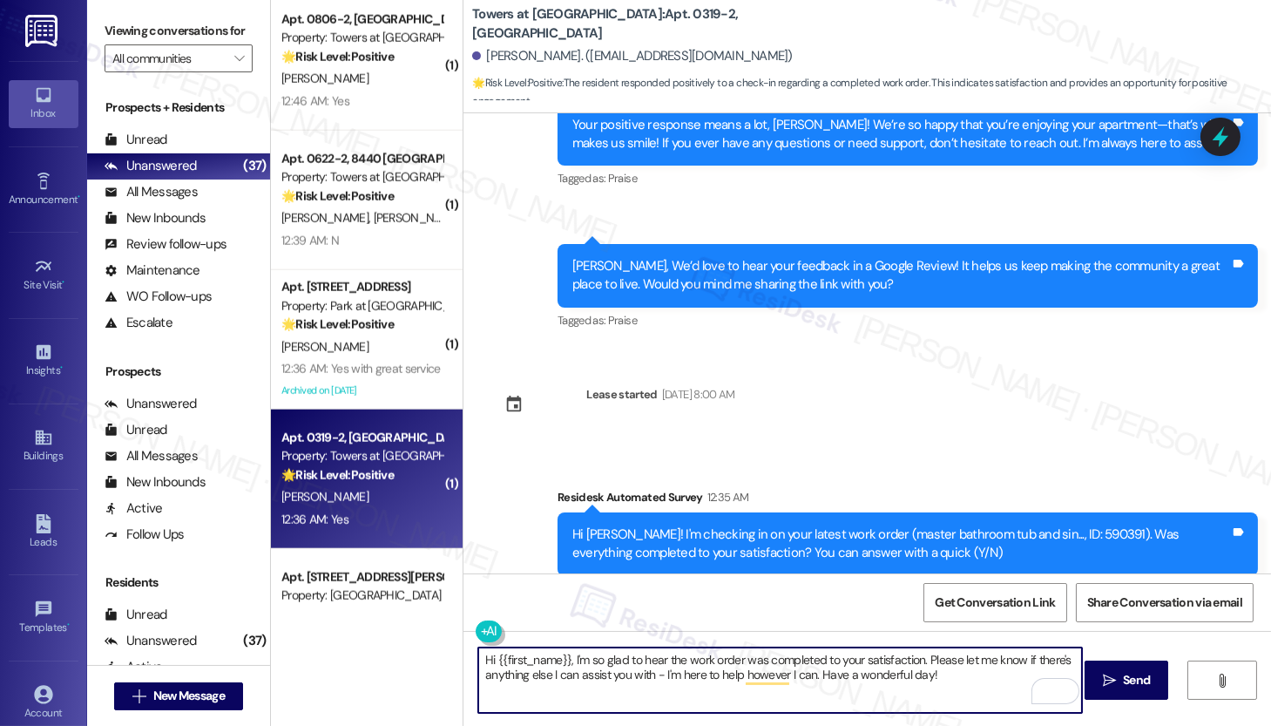
click at [940, 690] on textarea "Hi {{first_name}}, I'm so glad to hear the work order was completed to your sat…" at bounding box center [780, 679] width 604 height 65
type textarea "Hi {{first_name}}, I'm so glad to hear the work order was completed to your sat…"
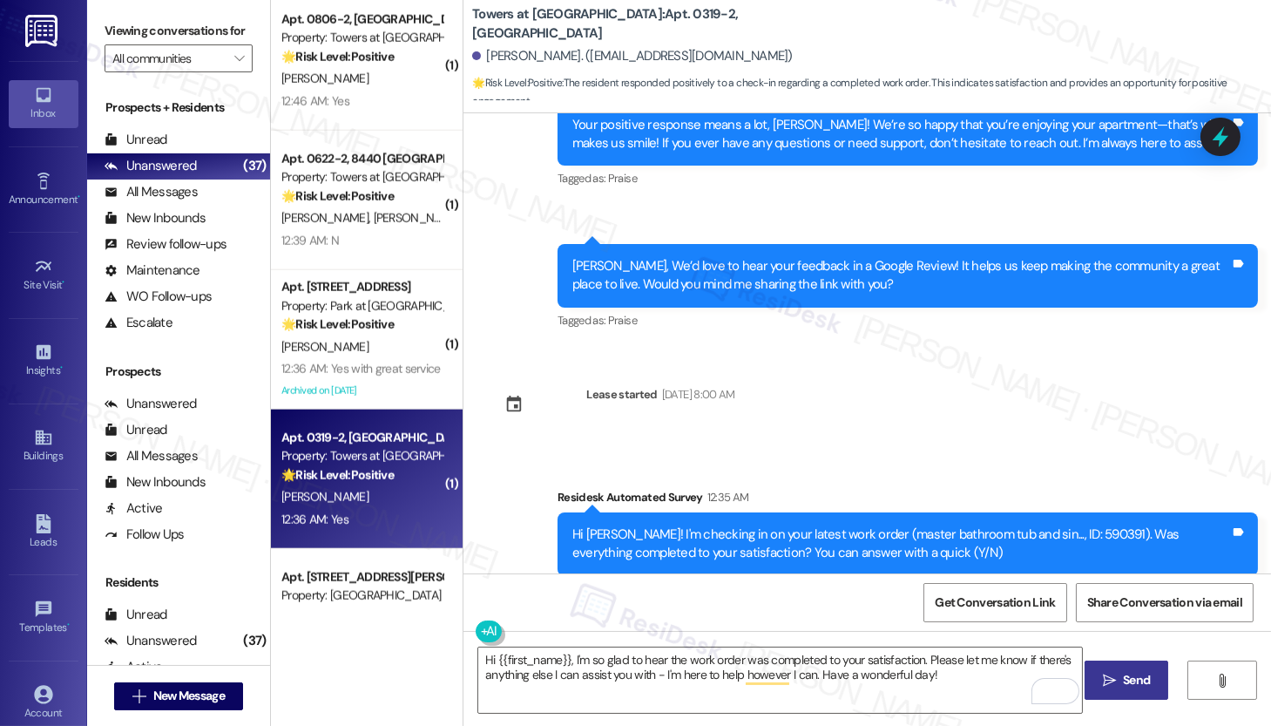
click at [1107, 683] on icon "" at bounding box center [1109, 681] width 13 height 14
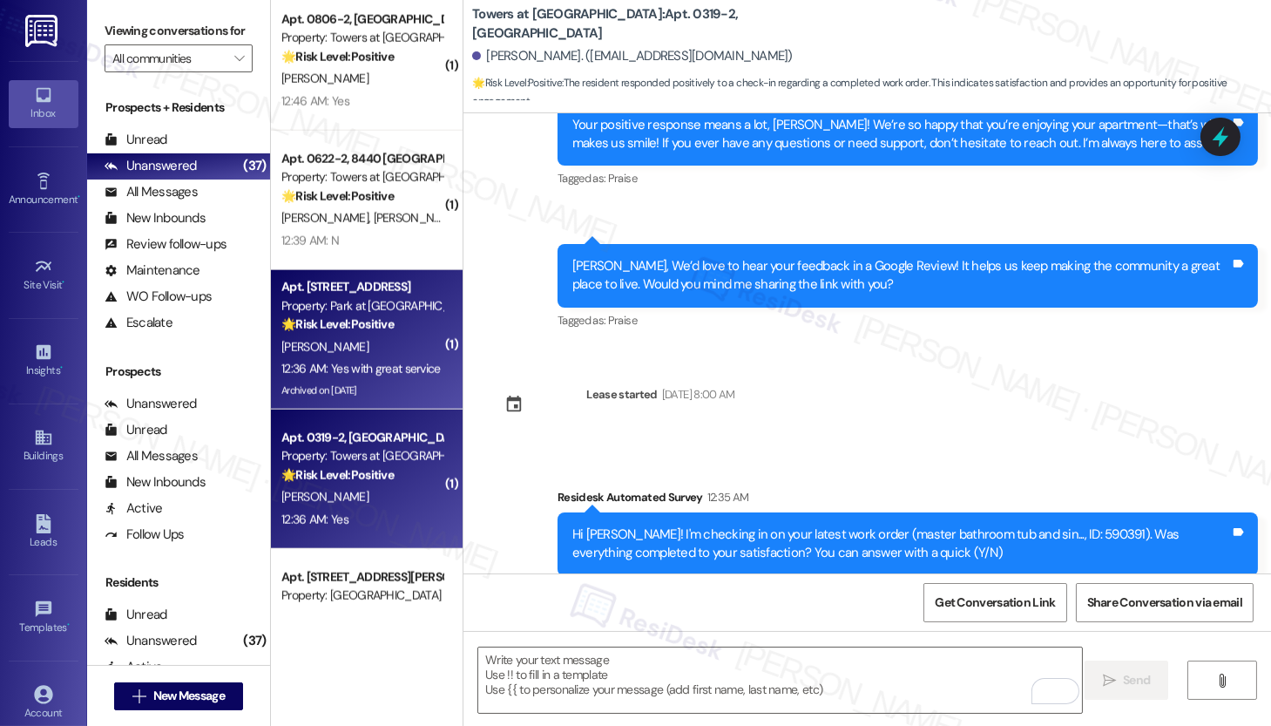
click at [389, 386] on div "Archived on 01/03/2024" at bounding box center [362, 391] width 165 height 22
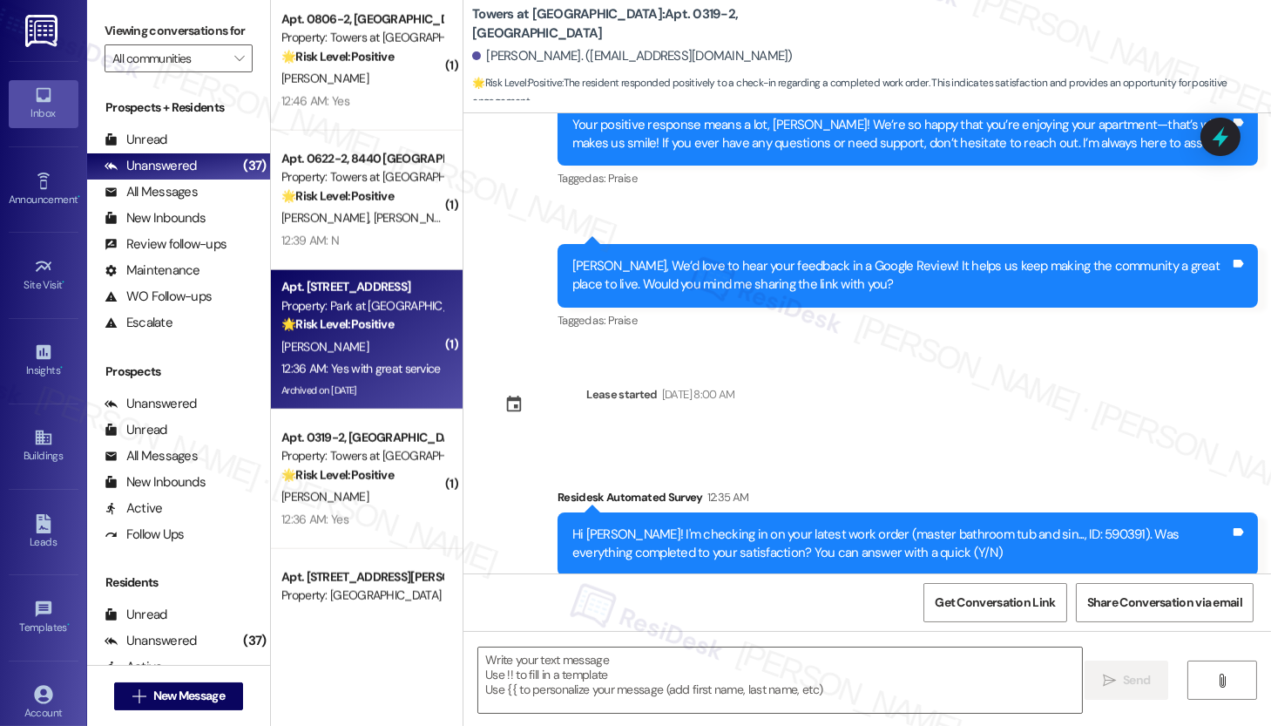
type textarea "Fetching suggested responses. Please feel free to read through the conversation…"
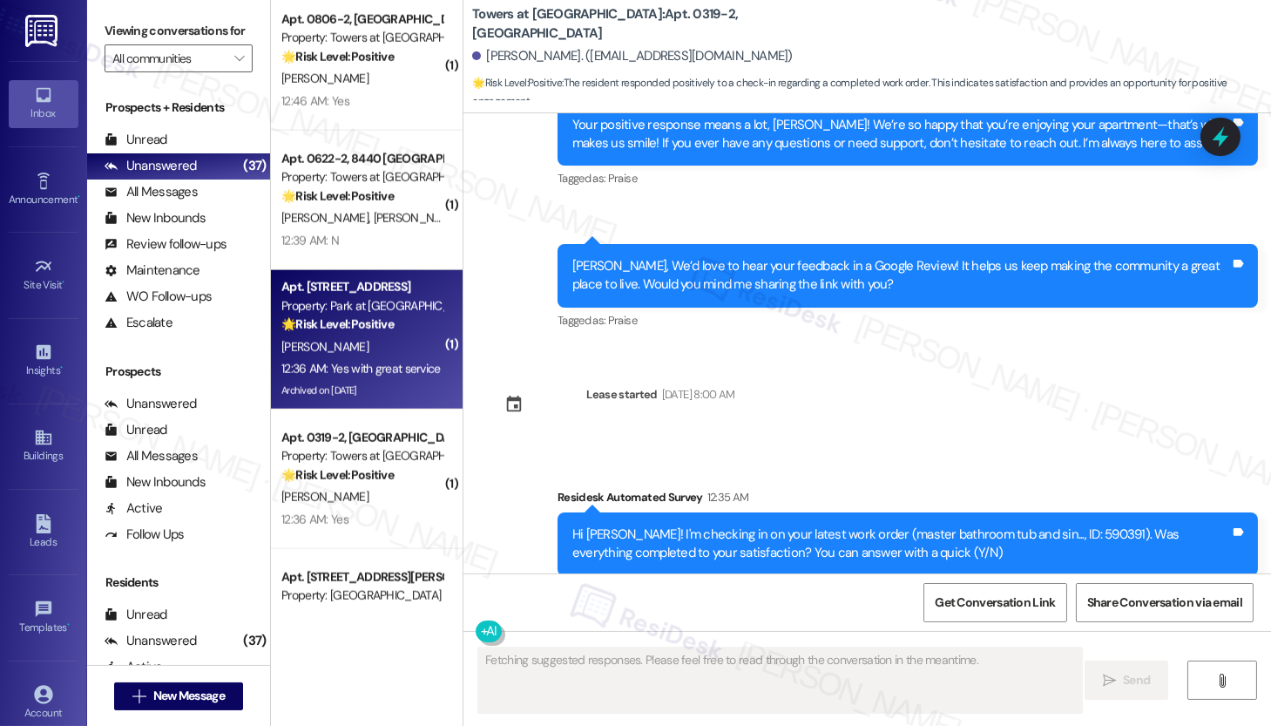
scroll to position [5208, 0]
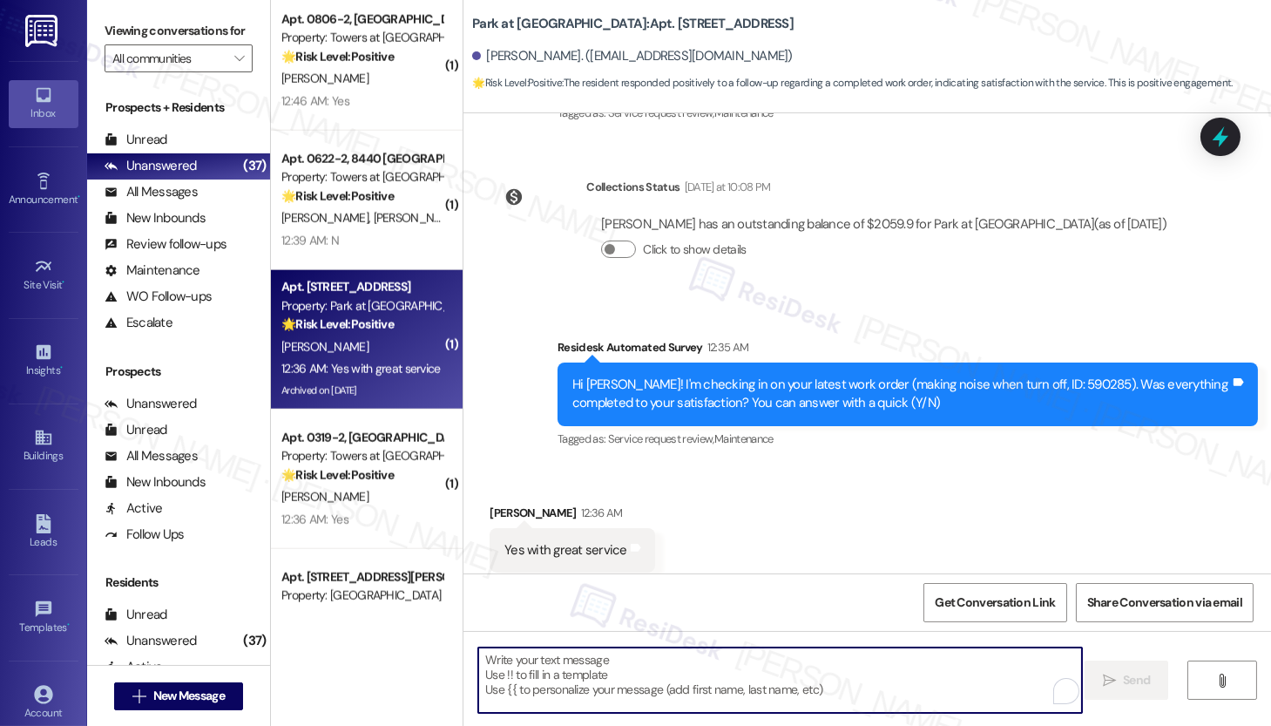
click at [595, 673] on textarea "To enrich screen reader interactions, please activate Accessibility in Grammarl…" at bounding box center [780, 679] width 604 height 65
paste textarea "Hi {{first_name}}, I'm so glad to hear the work order was completed to your sat…"
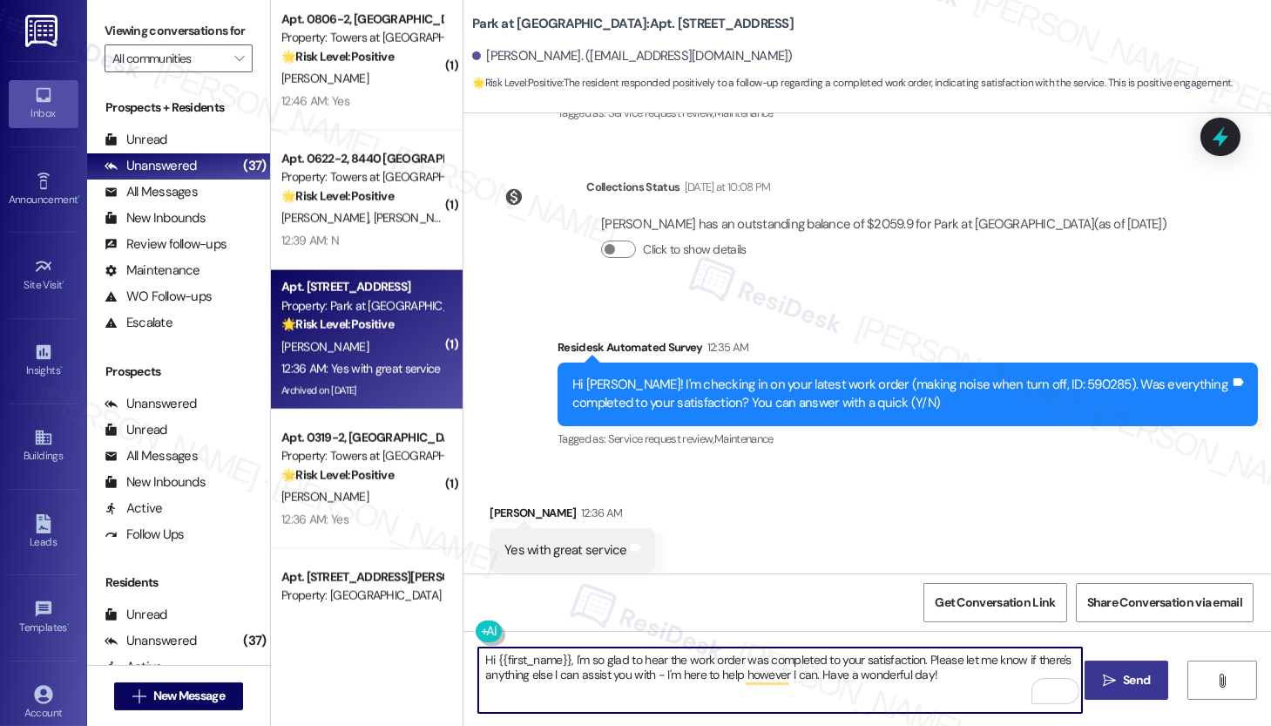
type textarea "Hi {{first_name}}, I'm so glad to hear the work order was completed to your sat…"
click at [1142, 677] on span "Send" at bounding box center [1136, 680] width 27 height 18
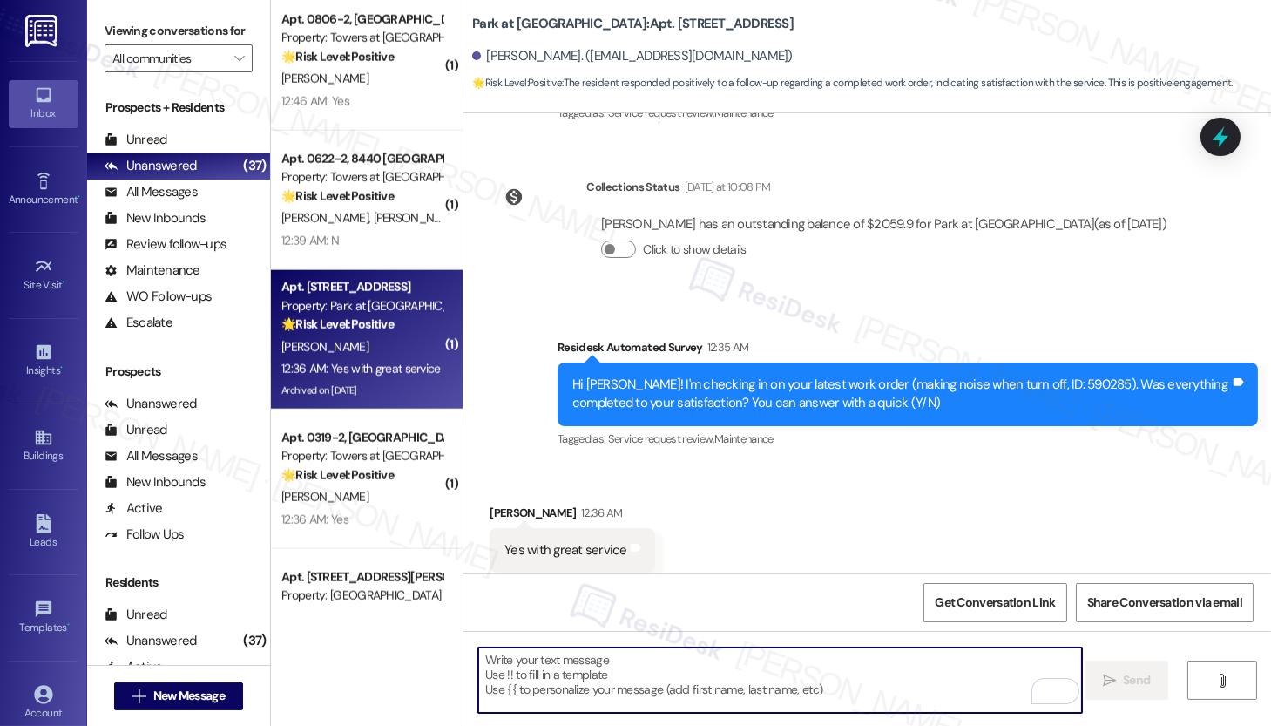
click at [582, 677] on textarea "To enrich screen reader interactions, please activate Accessibility in Grammarl…" at bounding box center [780, 679] width 604 height 65
paste textarea "If you have a moment, would you mind leaving us a Google review? It really help…"
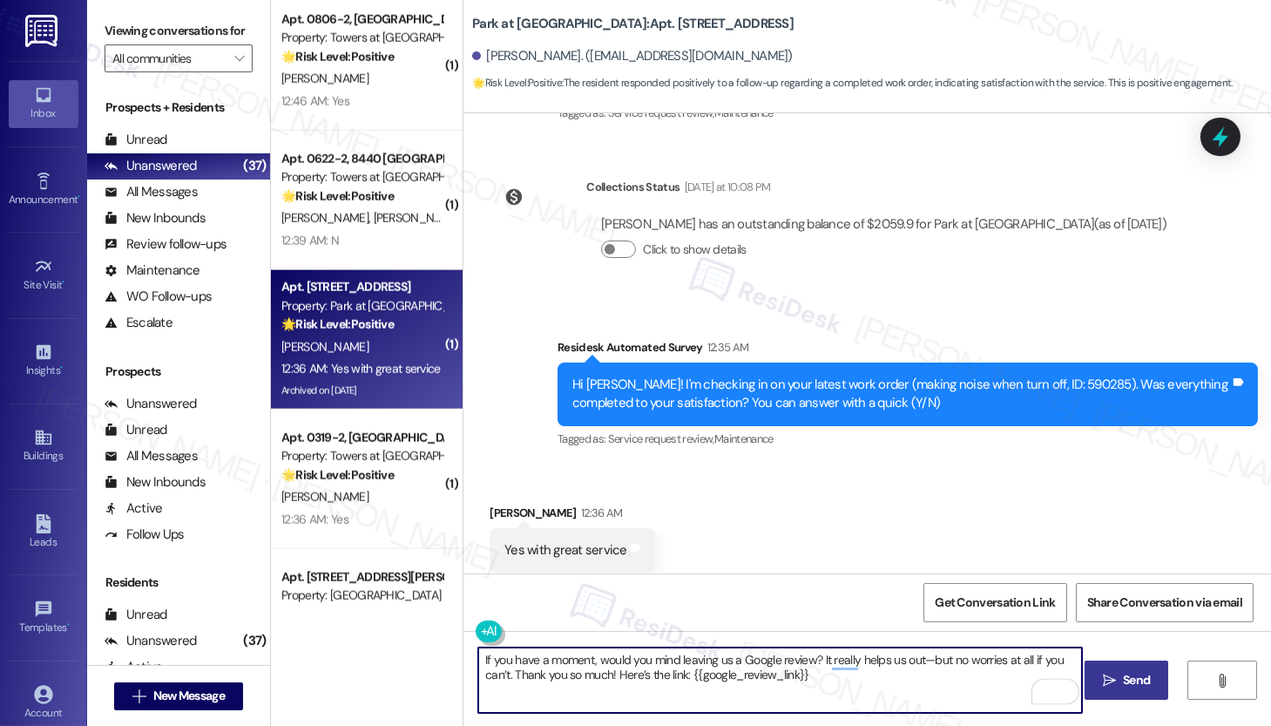
drag, startPoint x: 871, startPoint y: 682, endPoint x: 884, endPoint y: 682, distance: 13.1
click at [871, 682] on textarea "If you have a moment, would you mind leaving us a Google review? It really help…" at bounding box center [780, 679] width 604 height 65
type textarea "If you have a moment, would you mind leaving us a Google review? It really help…"
click at [1102, 688] on button " Send" at bounding box center [1127, 679] width 85 height 39
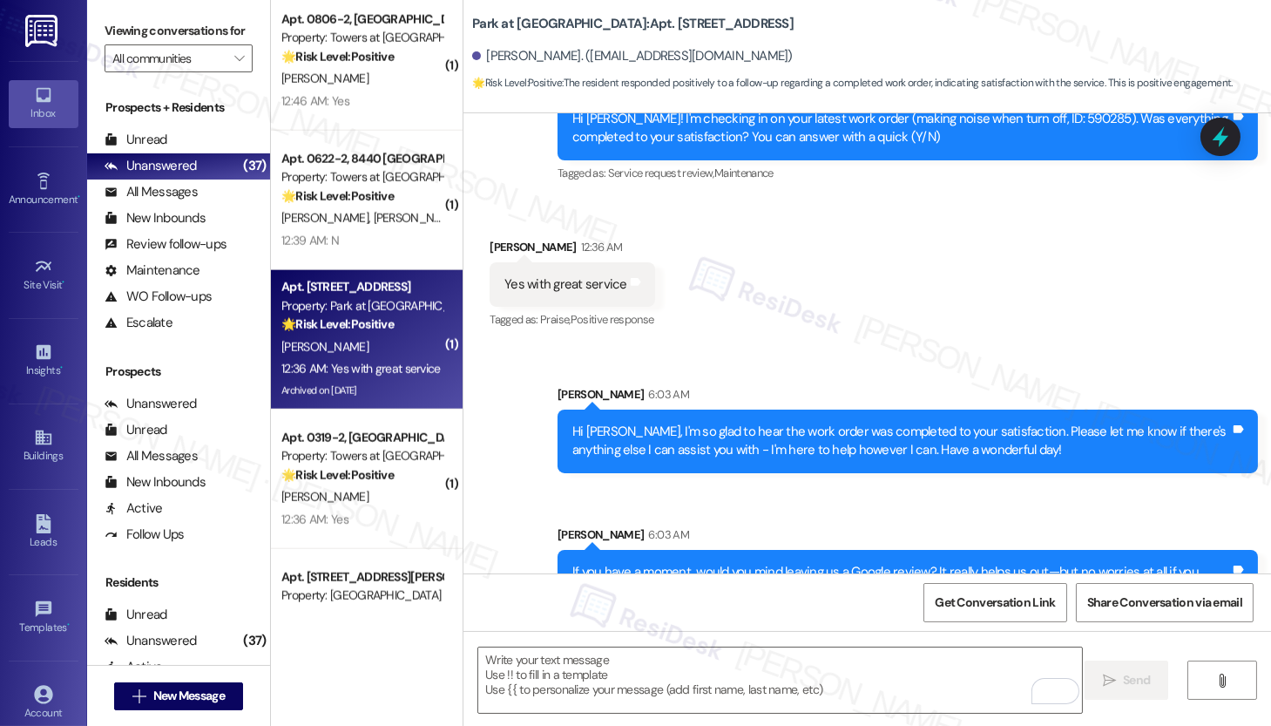
scroll to position [5489, 0]
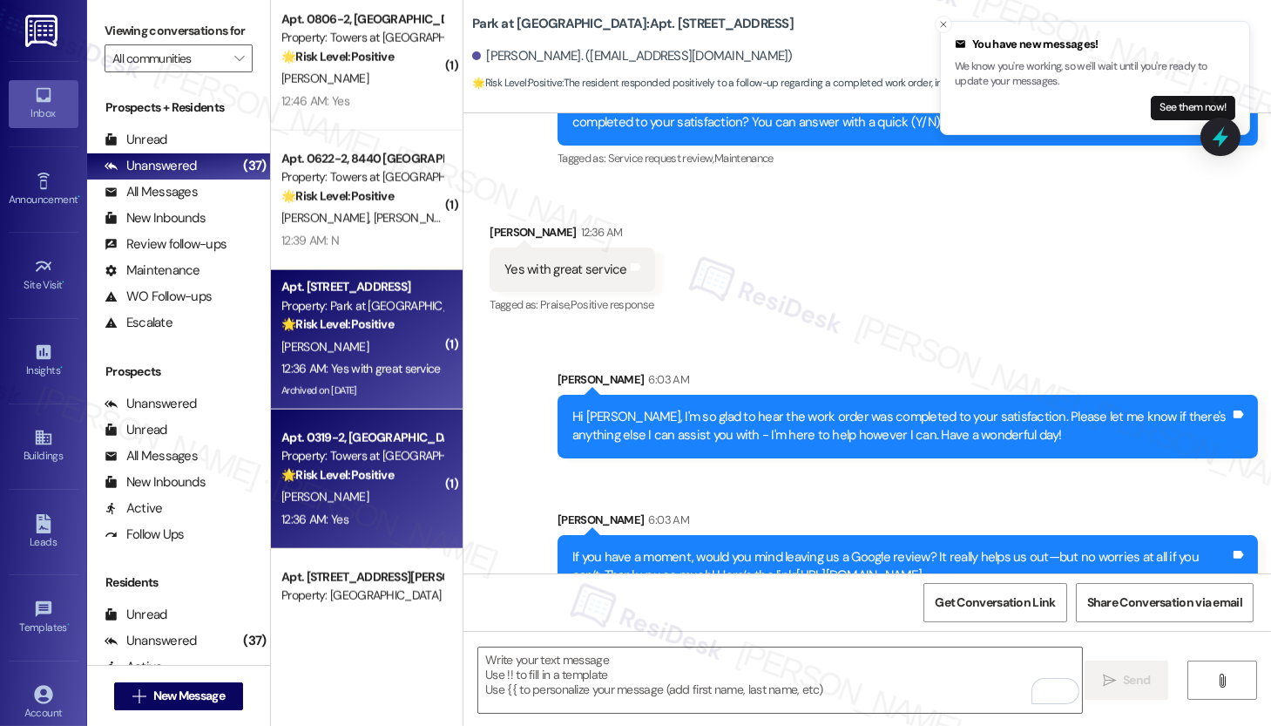
click at [361, 517] on div "12:36 AM: Yes 12:36 AM: Yes" at bounding box center [362, 520] width 165 height 22
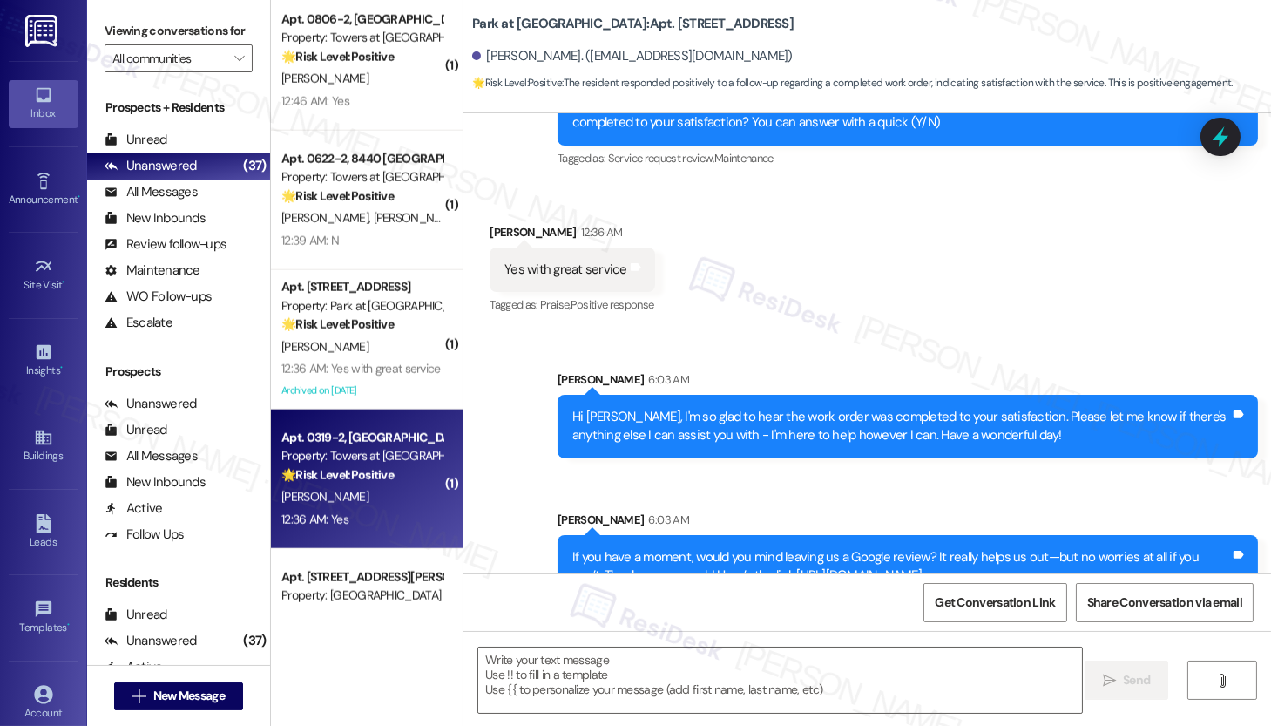
type textarea "Fetching suggested responses. Please feel free to read through the conversation…"
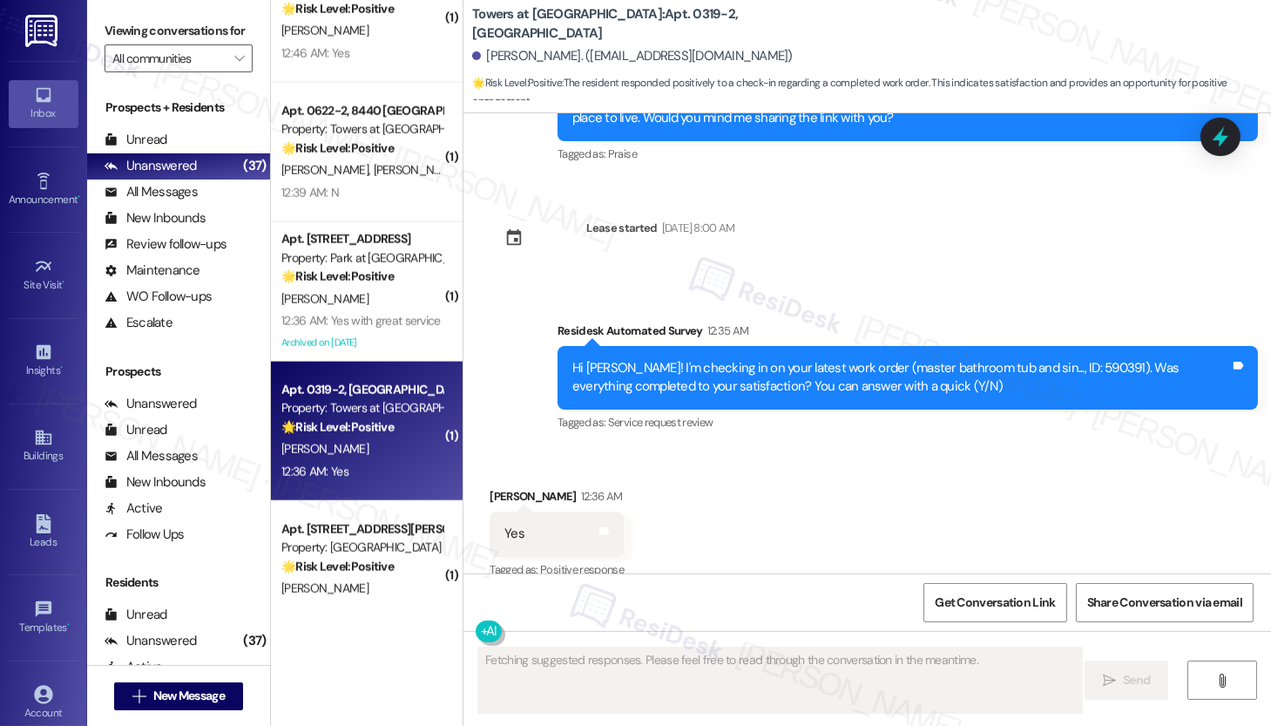
scroll to position [4696, 0]
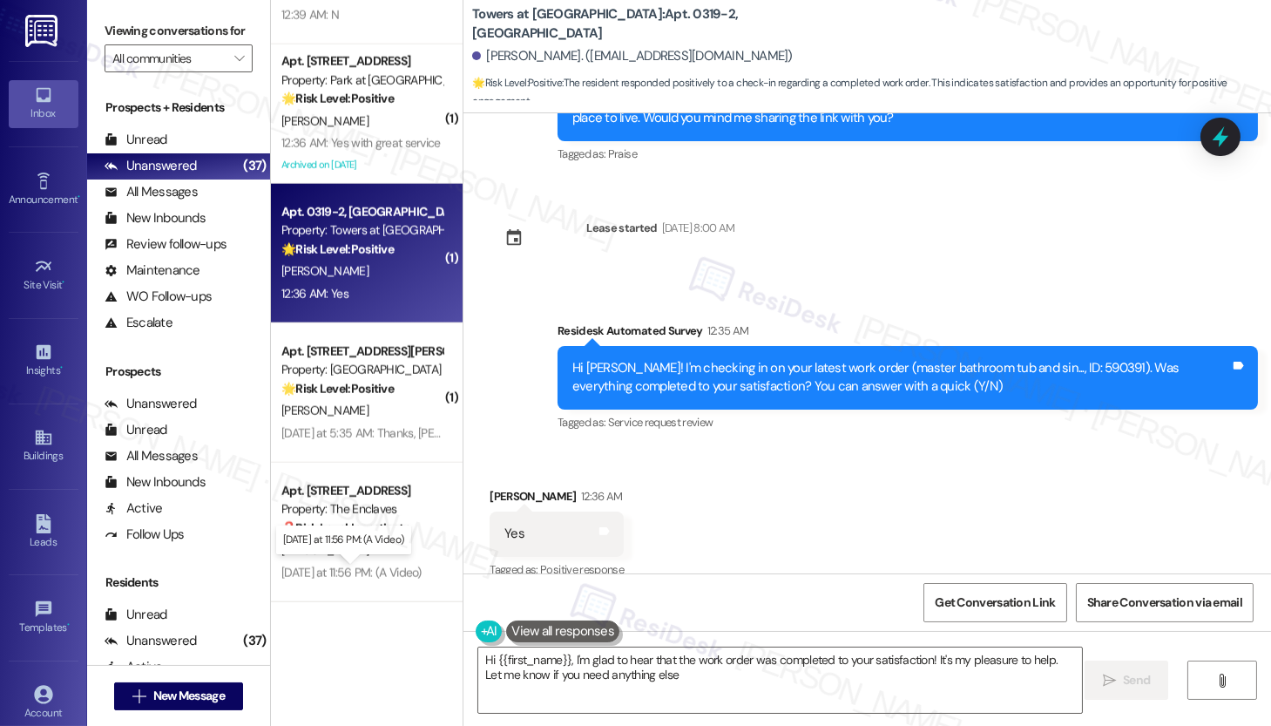
type textarea "Hi {{first_name}}, I'm glad to hear that the work order was completed to your s…"
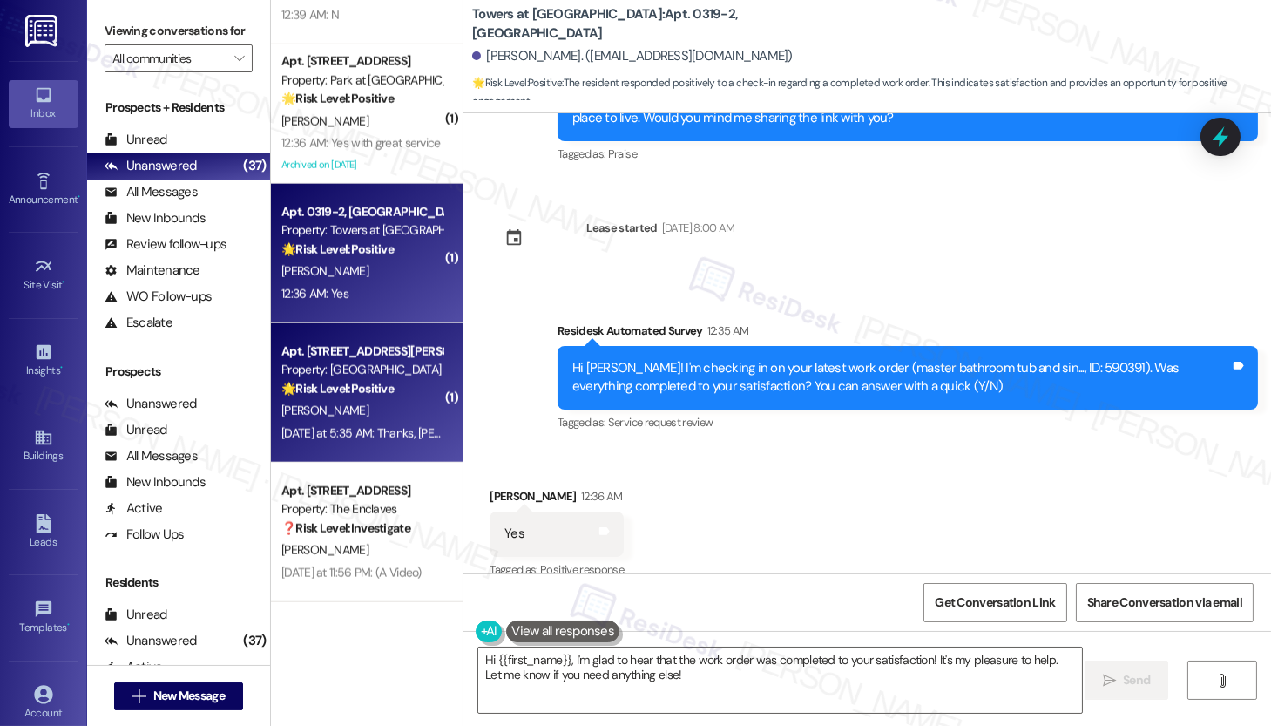
click at [358, 409] on div "A. Vazir" at bounding box center [362, 411] width 165 height 22
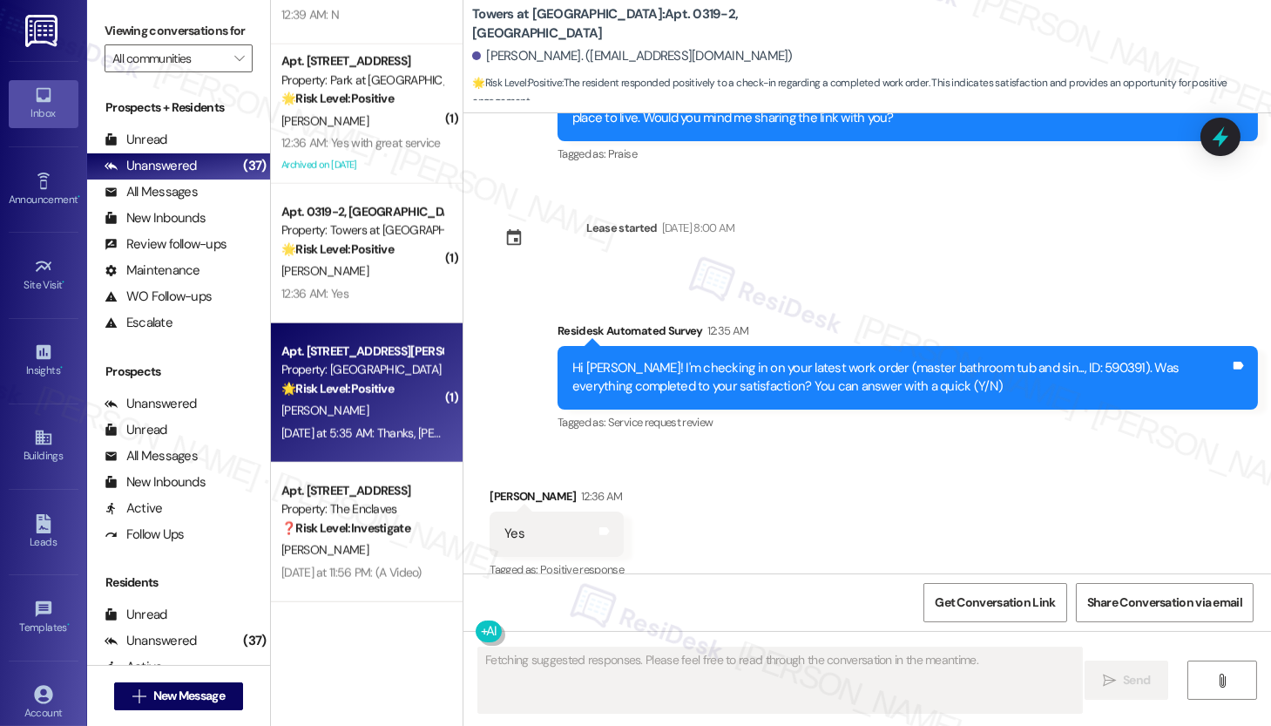
scroll to position [1025, 0]
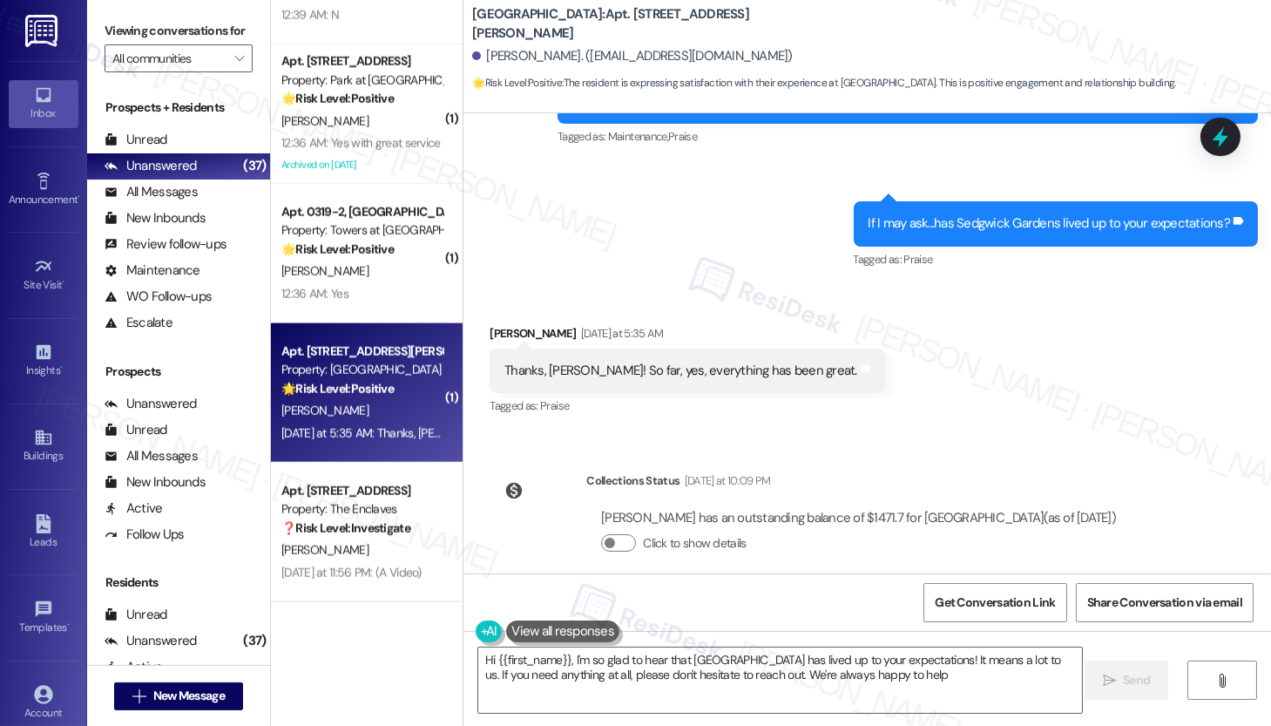
type textarea "Hi {{first_name}}, I'm so glad to hear that Sedgwick Gardens has lived up to yo…"
click at [955, 689] on textarea "Hi {{first_name}}, I'm so glad to hear that Sedgwick Gardens has lived up to yo…" at bounding box center [780, 679] width 604 height 65
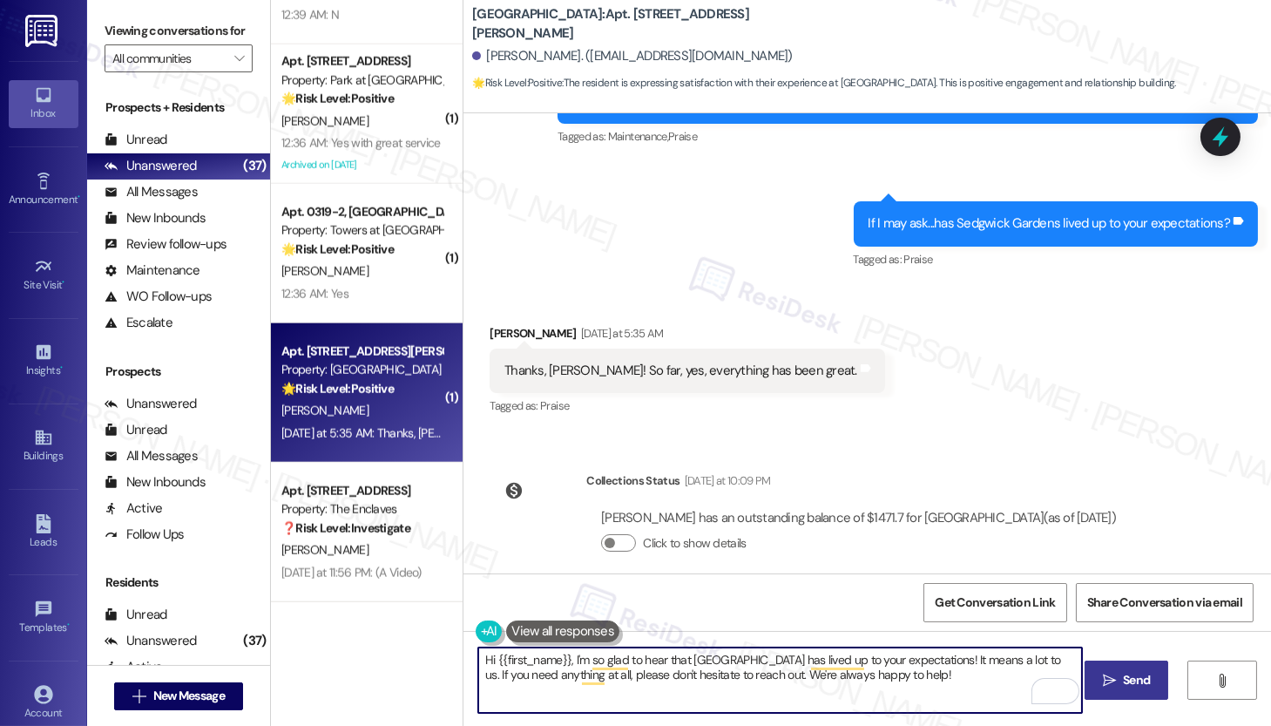
click at [1107, 684] on icon "" at bounding box center [1109, 681] width 13 height 14
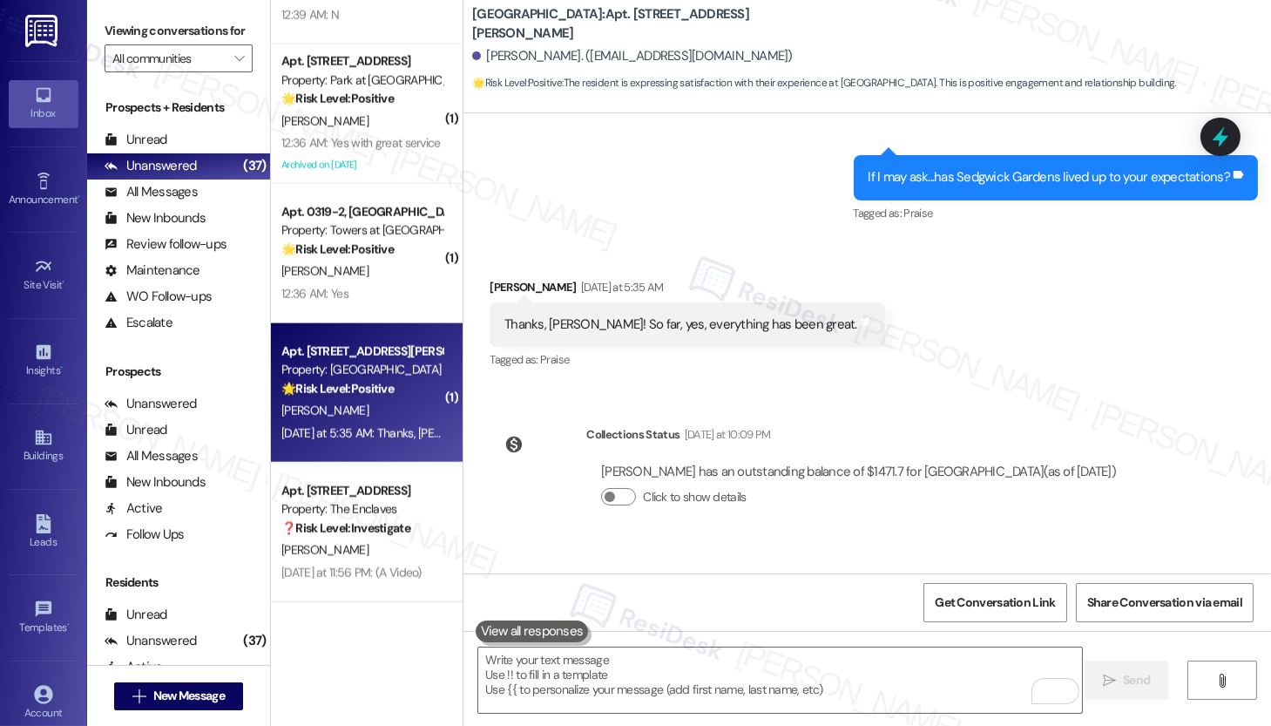
scroll to position [1165, 0]
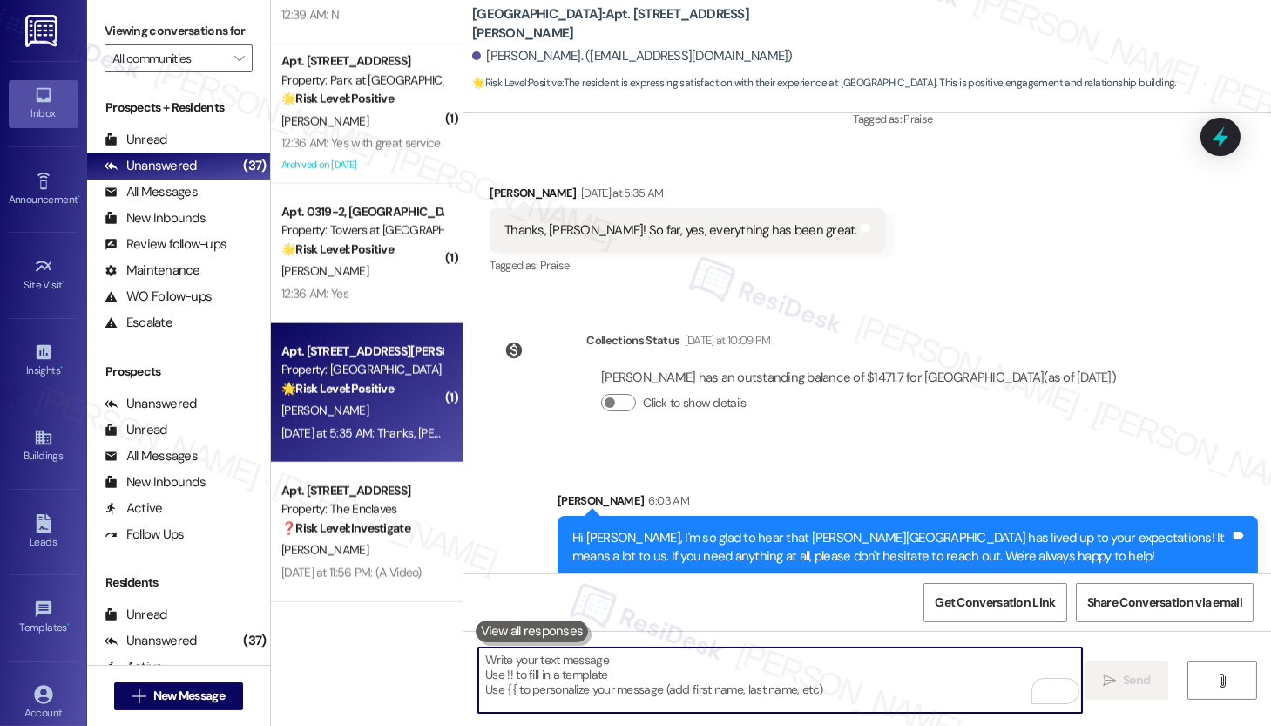
paste textarea "If you have a moment, would you mind leaving us a Google review? It really help…"
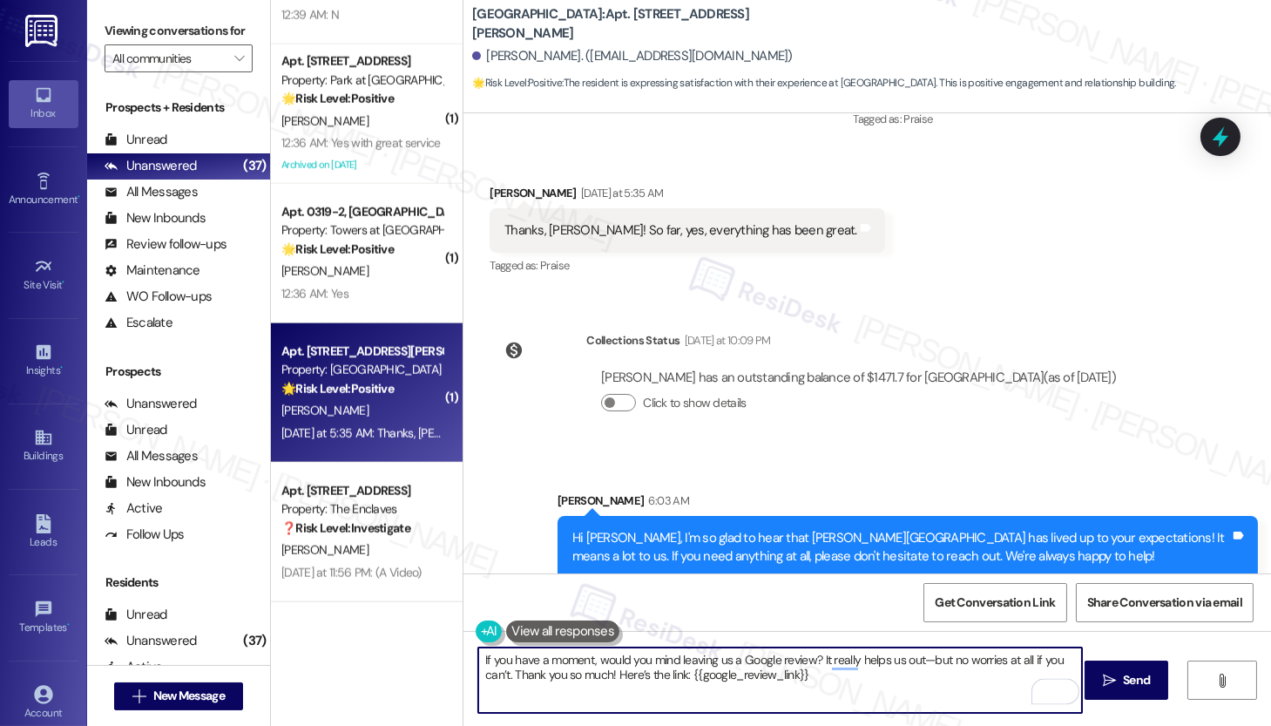
click at [853, 679] on textarea "If you have a moment, would you mind leaving us a Google review? It really help…" at bounding box center [780, 679] width 604 height 65
type textarea "If you have a moment, would you mind leaving us a Google review? It really help…"
click at [1127, 677] on span "Send" at bounding box center [1136, 680] width 27 height 18
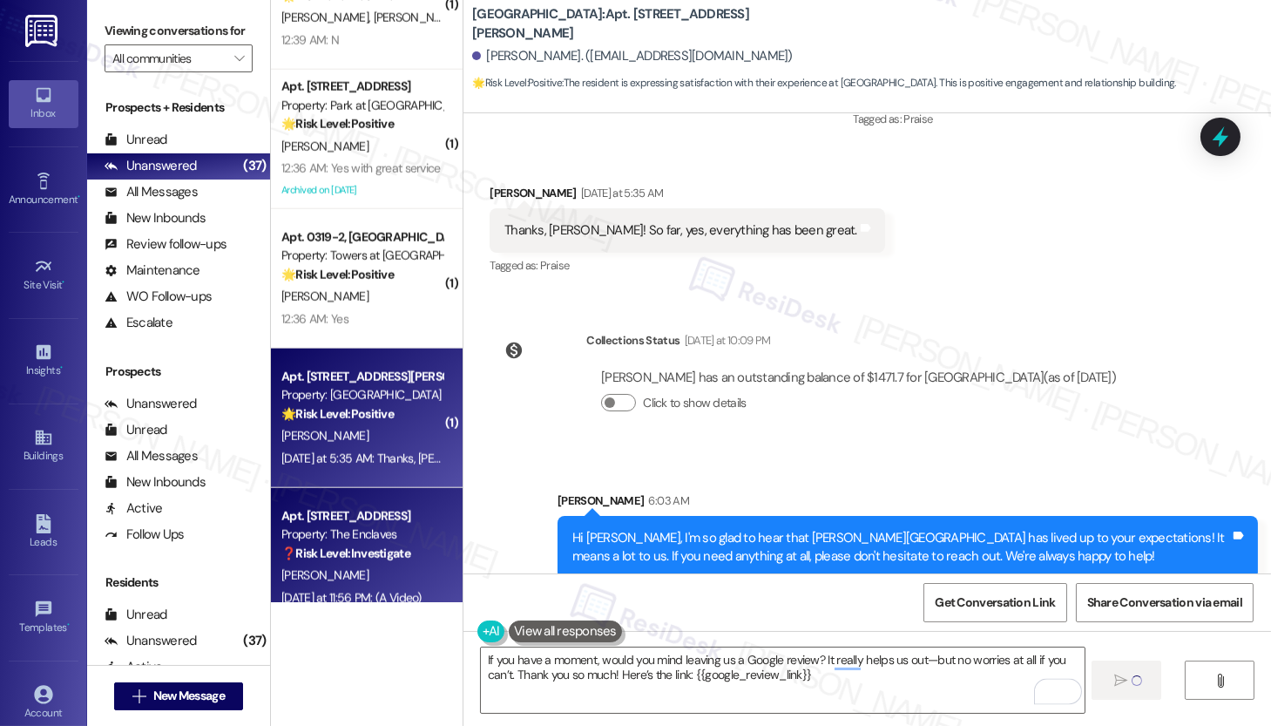
scroll to position [4696, 0]
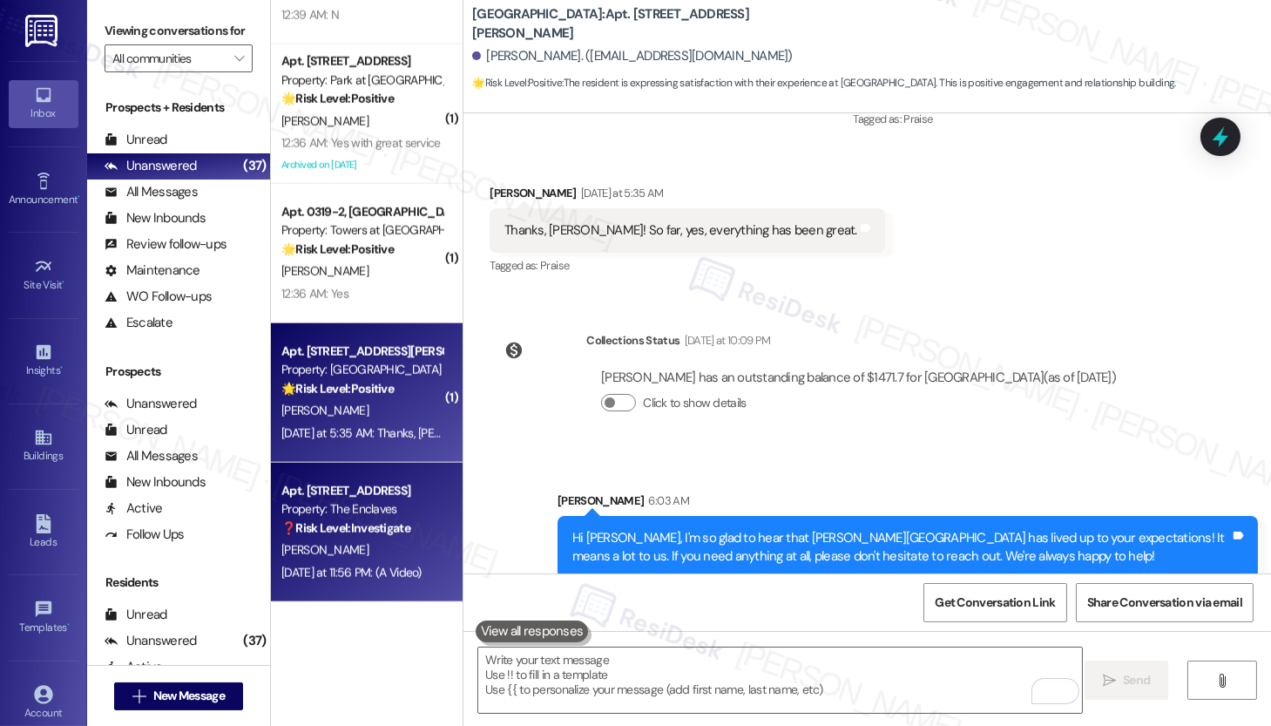
click at [380, 545] on div "[PERSON_NAME]" at bounding box center [362, 550] width 165 height 22
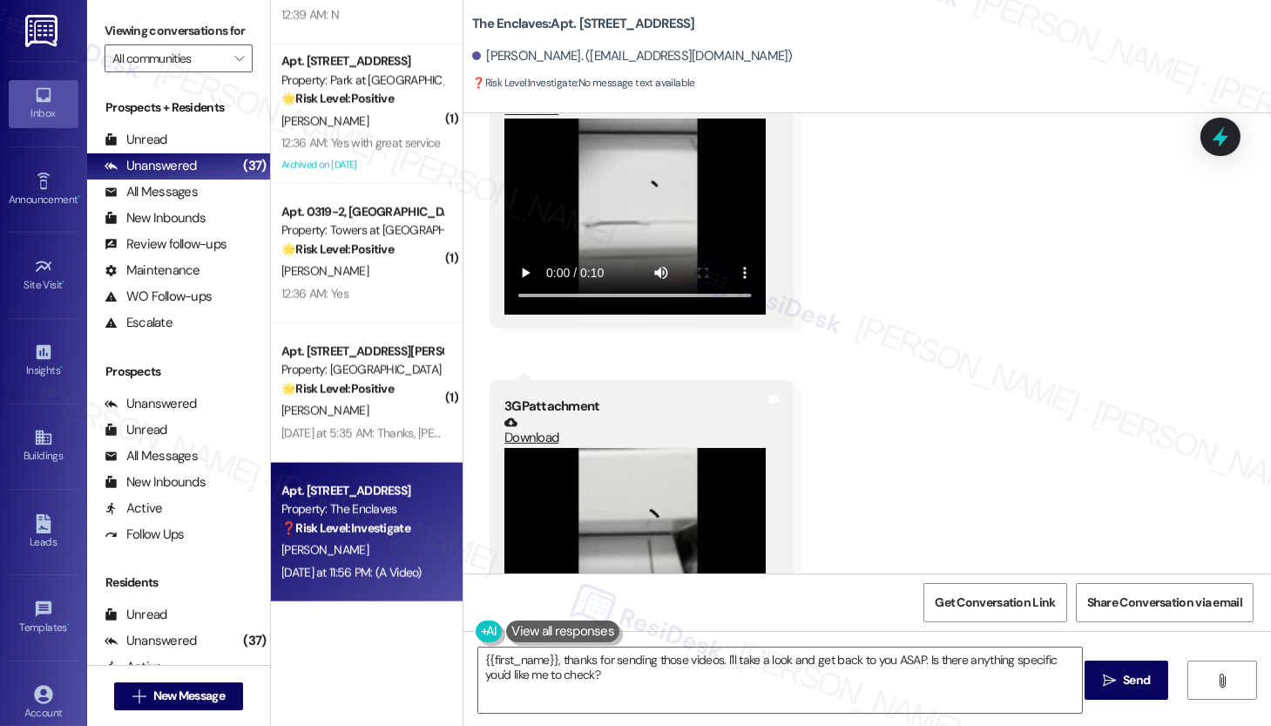
scroll to position [460, 0]
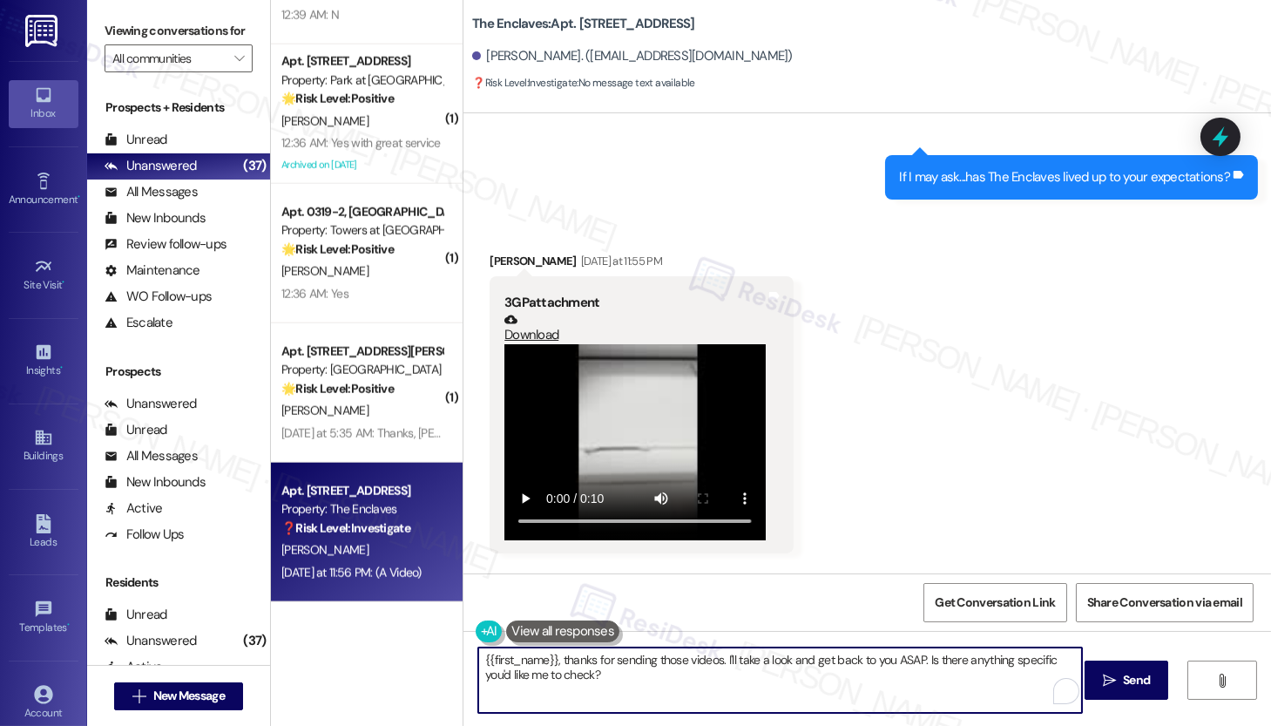
drag, startPoint x: 721, startPoint y: 659, endPoint x: 736, endPoint y: 679, distance: 25.4
click at [736, 679] on textarea "{{first_name}}, thanks for sending those videos. I'll take a look and get back …" at bounding box center [780, 679] width 604 height 65
drag, startPoint x: 719, startPoint y: 659, endPoint x: 739, endPoint y: 669, distance: 22.6
click at [739, 669] on textarea "{{first_name}}, thanks for sending those videos. I'll take a look and get back …" at bounding box center [780, 679] width 604 height 65
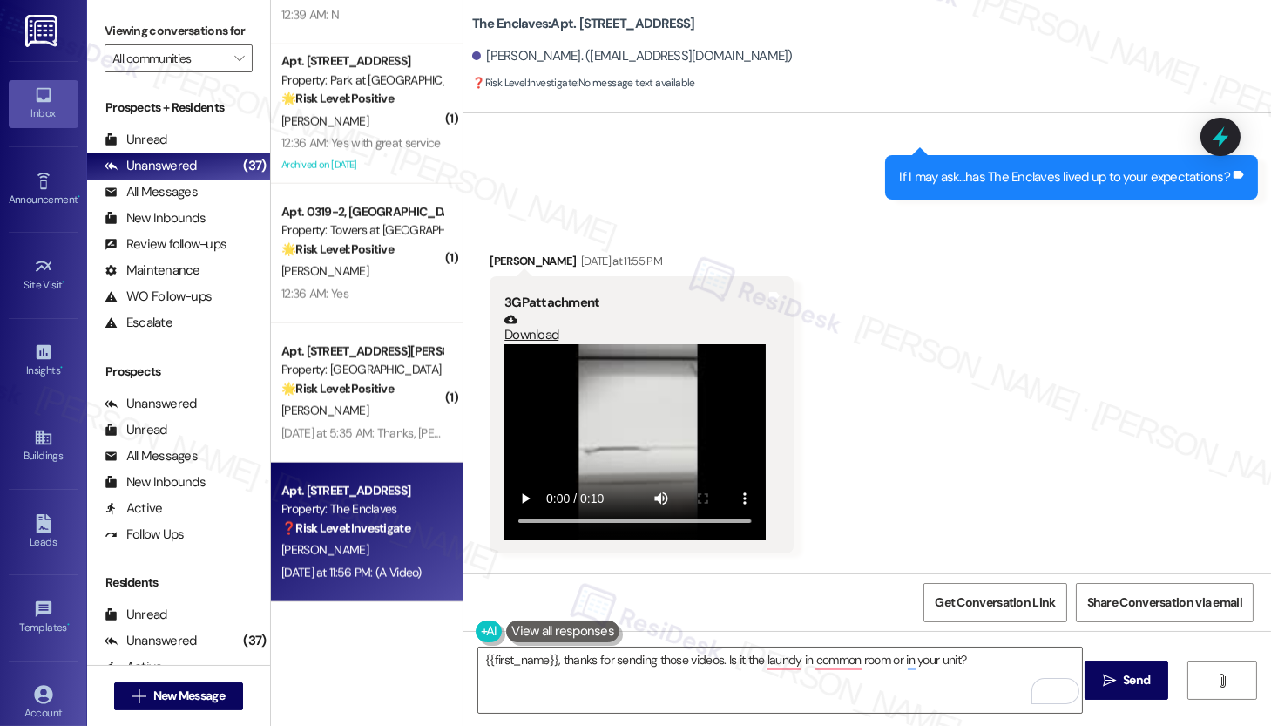
click at [495, 254] on div "Maria Keen Yesterday at 11:55 PM" at bounding box center [642, 264] width 304 height 24
copy div "Maria"
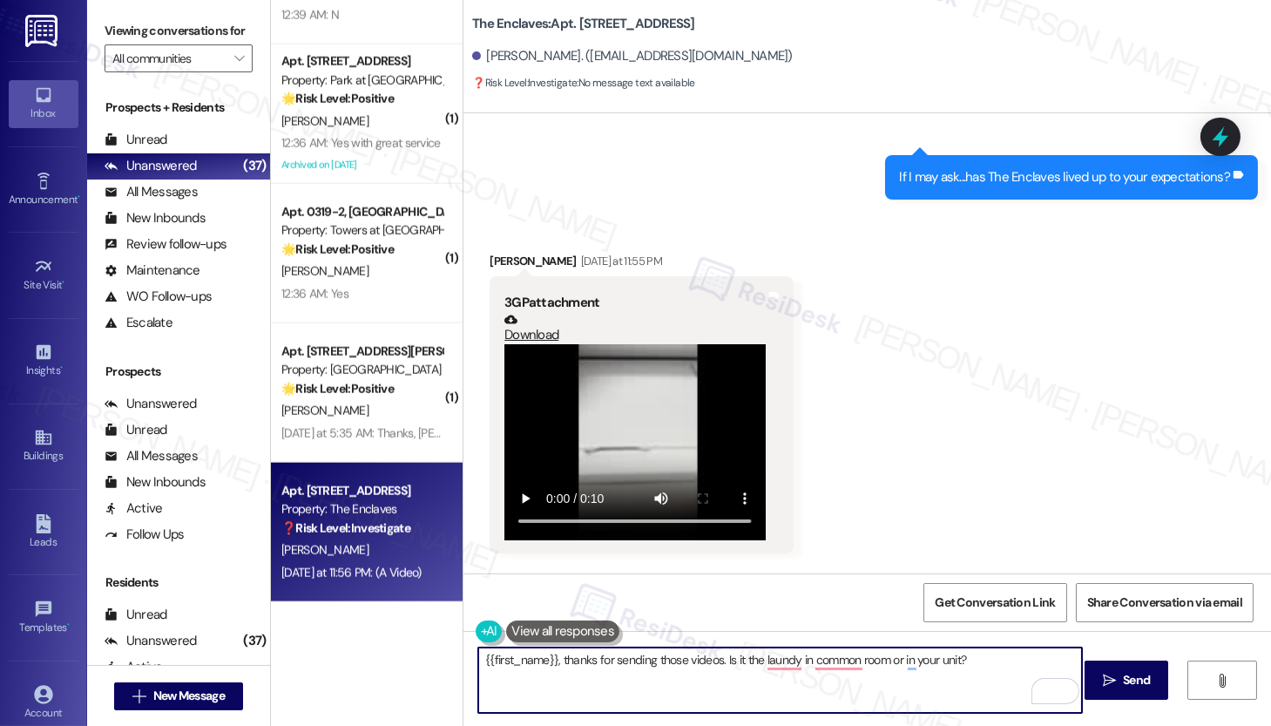
drag, startPoint x: 476, startPoint y: 655, endPoint x: 549, endPoint y: 654, distance: 73.2
click at [549, 654] on textarea "{{first_name}}, thanks for sending those videos. Is it the laundy in common roo…" at bounding box center [780, 679] width 604 height 65
paste textarea "Maria"
type textarea "Maria, thanks for sending those videos. Is it the laundy in common room or in y…"
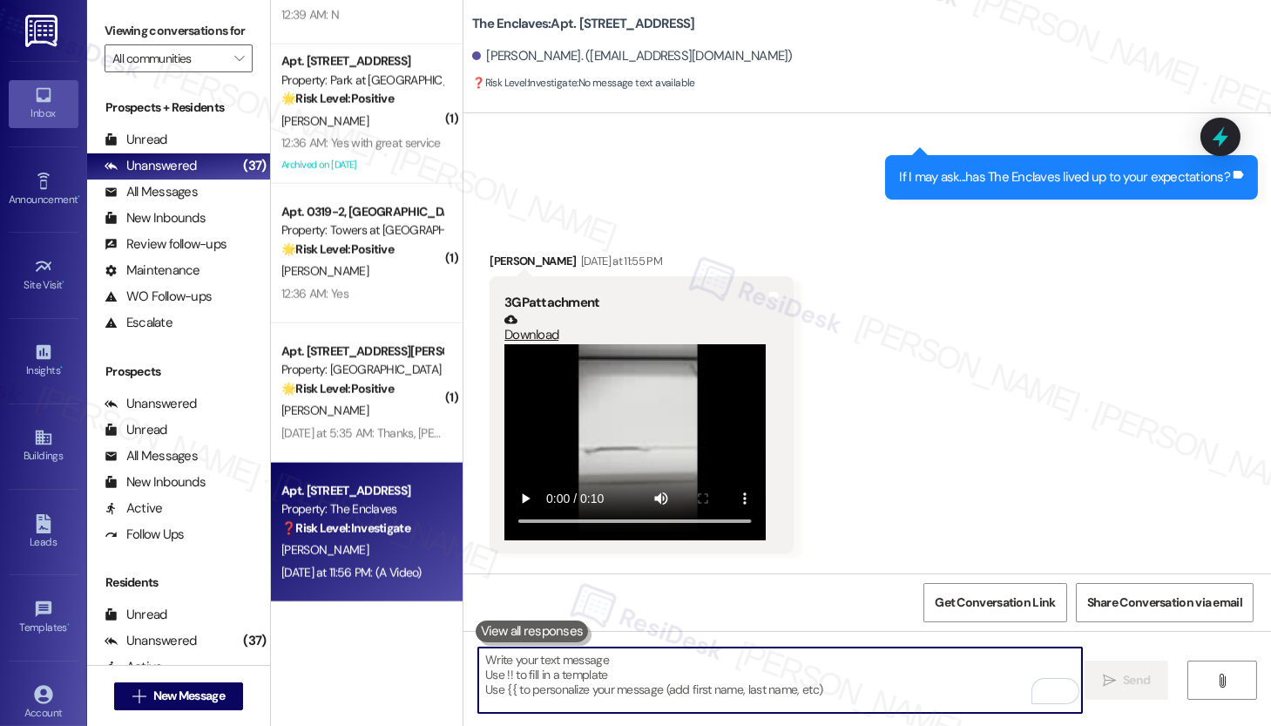
click at [582, 670] on textarea "To enrich screen reader interactions, please activate Accessibility in Grammarl…" at bounding box center [780, 679] width 604 height 65
paste textarea "Maria, thank you for sending the videos. Can you confirm if this is happening i…"
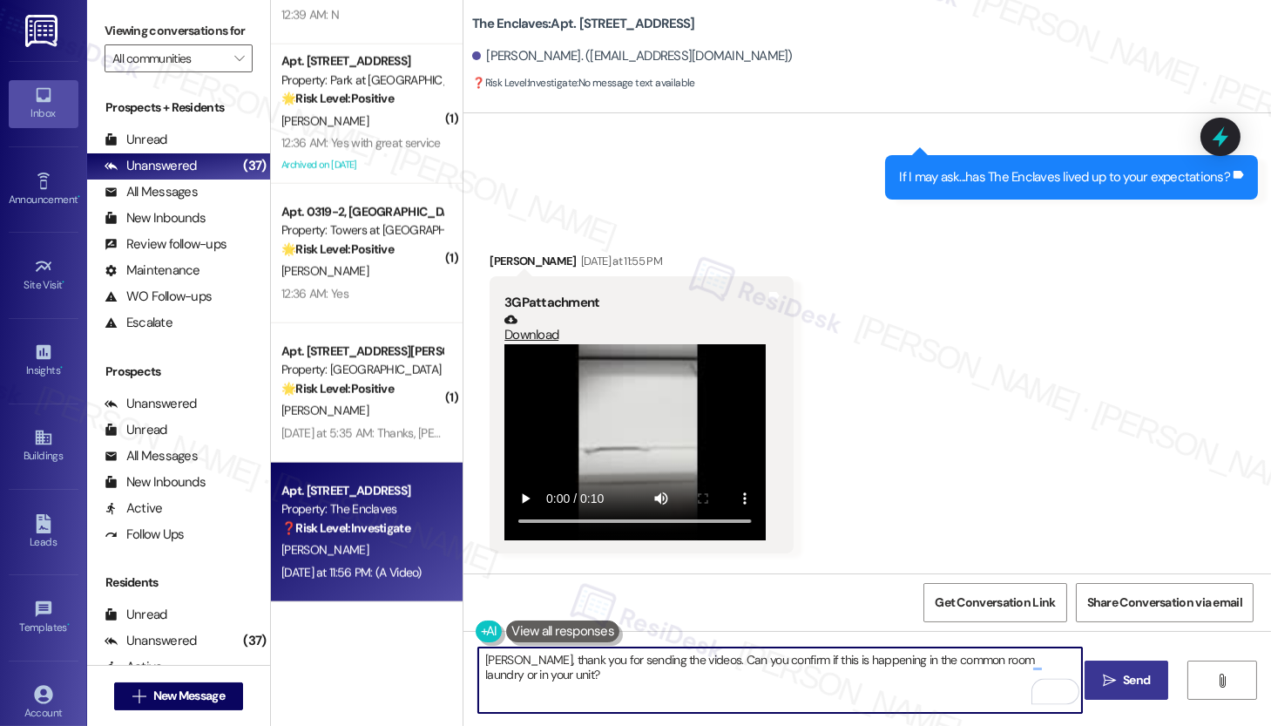
type textarea "Maria, thank you for sending the videos. Can you confirm if this is happening i…"
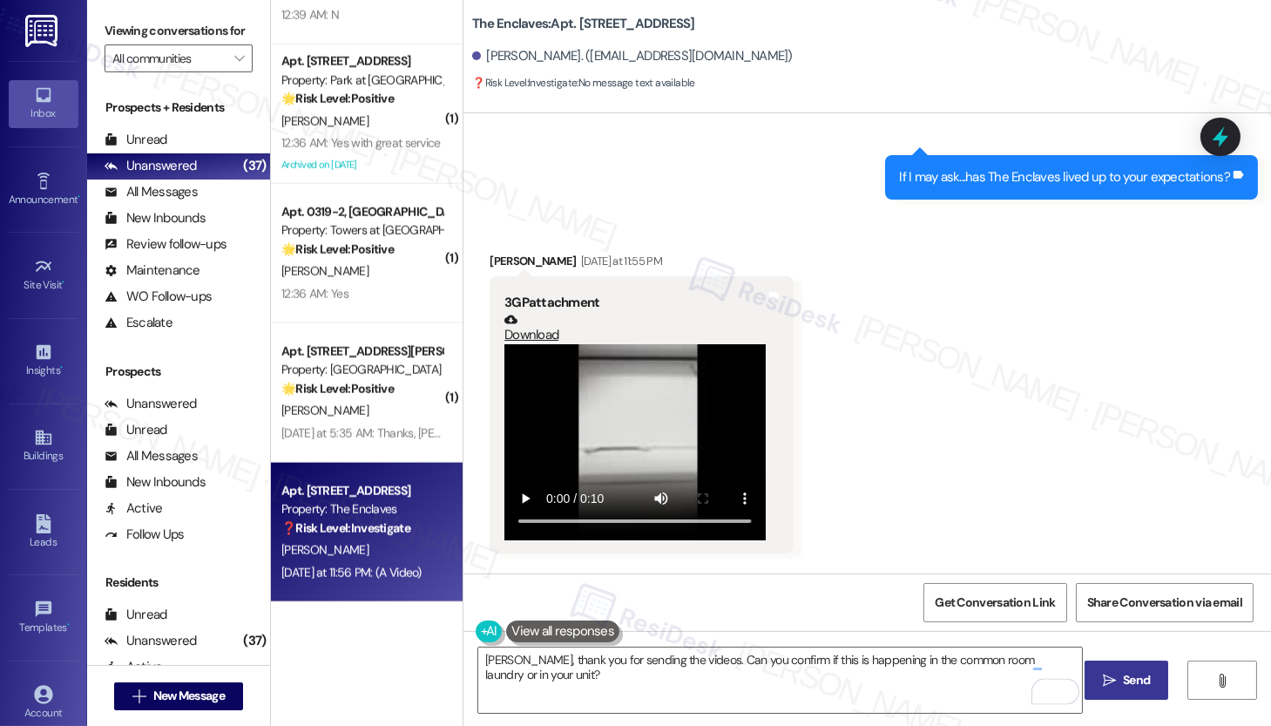
click at [1140, 689] on button " Send" at bounding box center [1127, 679] width 85 height 39
type textarea "{{first_name}}, thanks for sending those videos. I'll take a look and get back …"
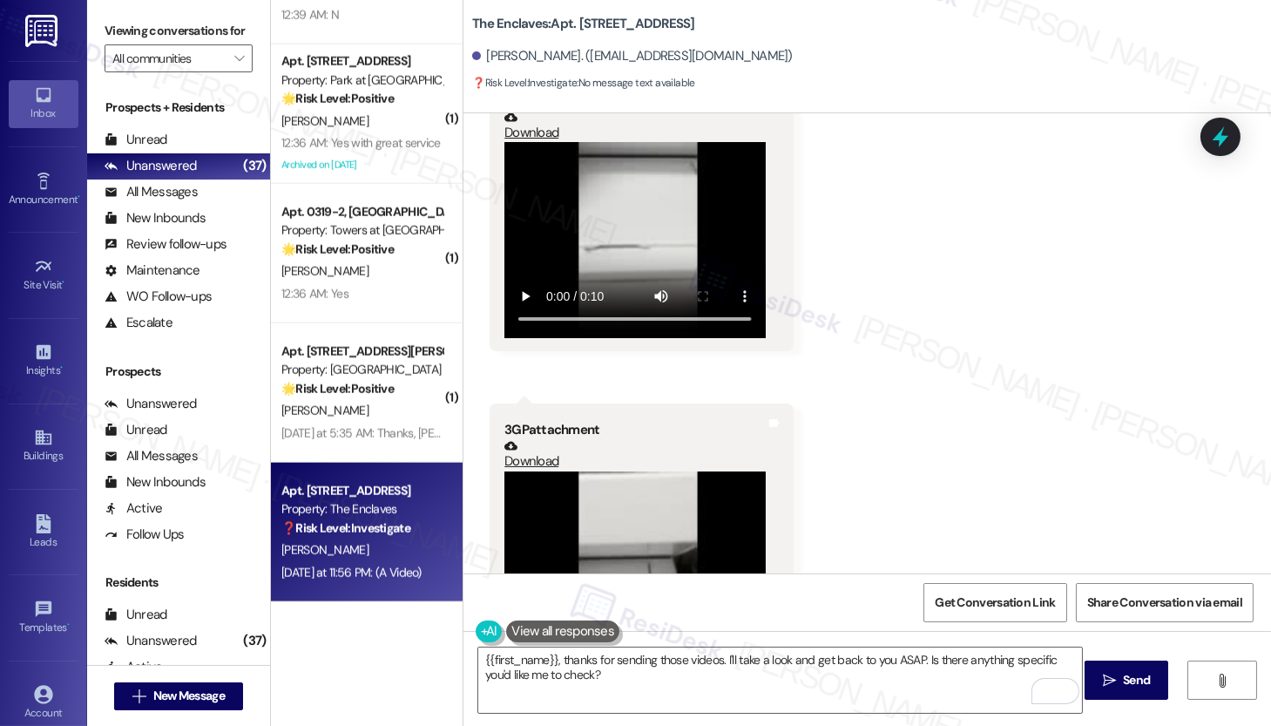
scroll to position [904, 0]
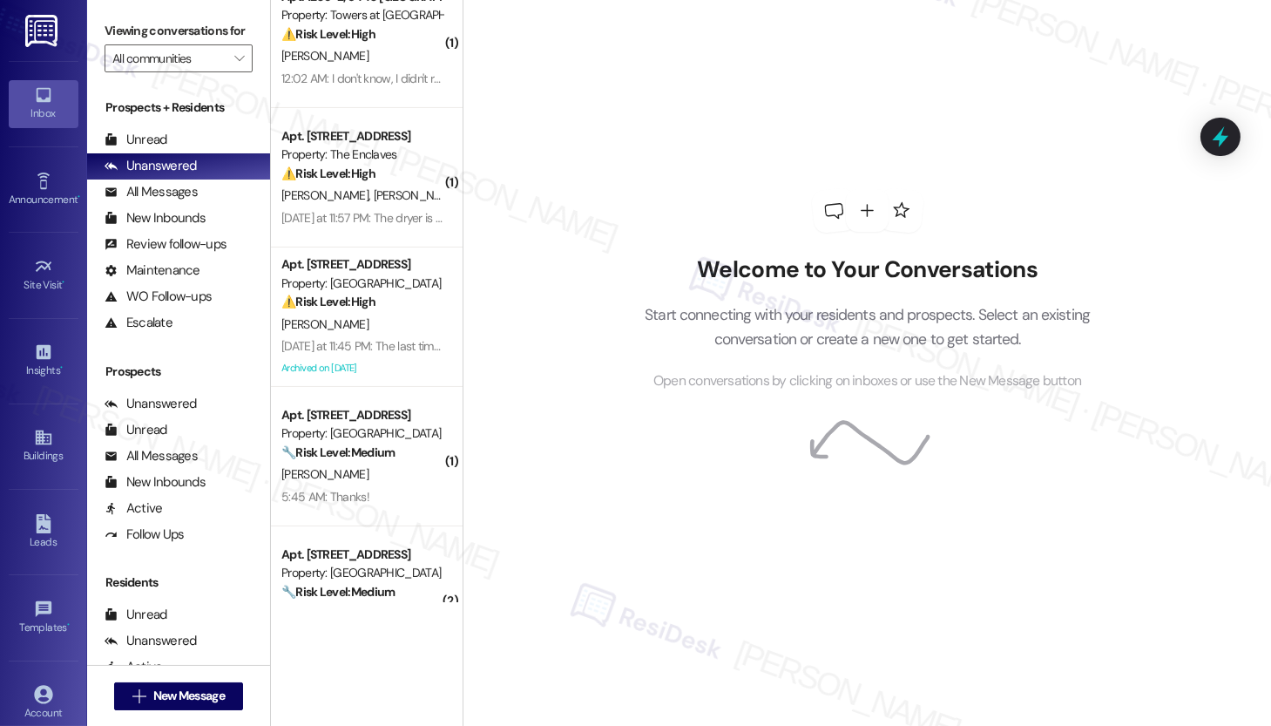
scroll to position [1182, 0]
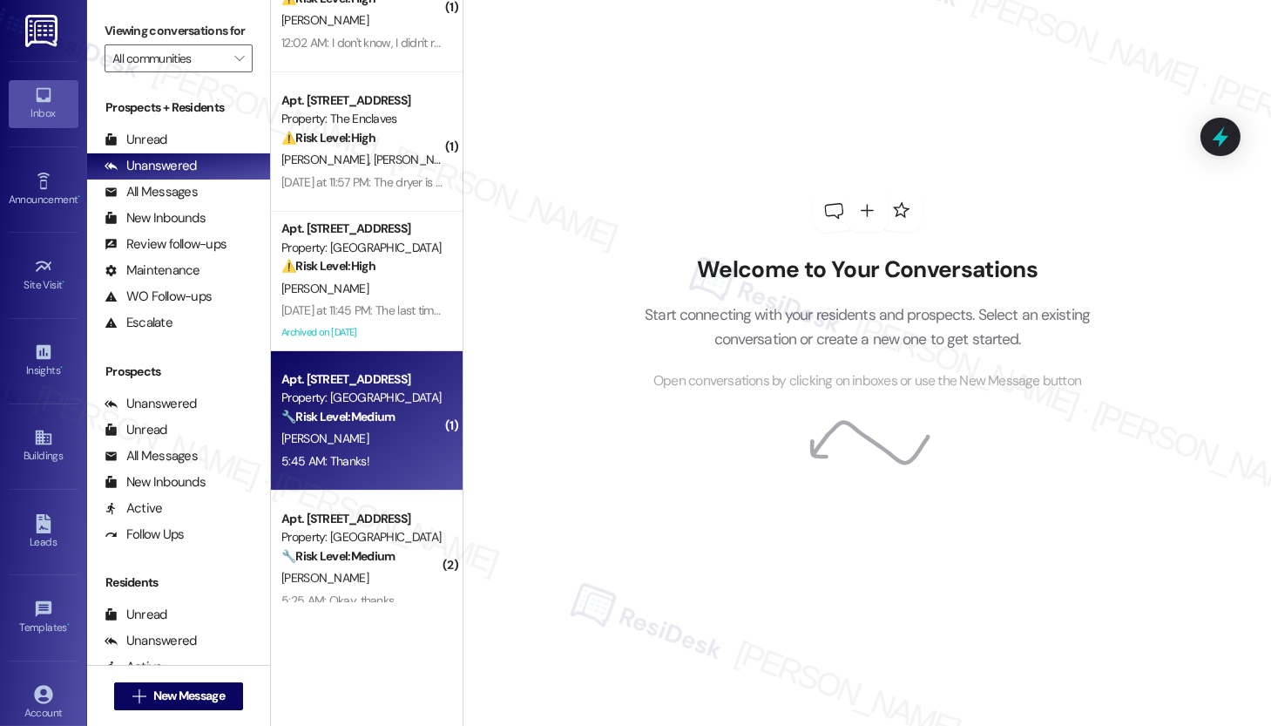
click at [406, 459] on div "5:45 AM: Thanks! 5:45 AM: Thanks!" at bounding box center [362, 461] width 165 height 22
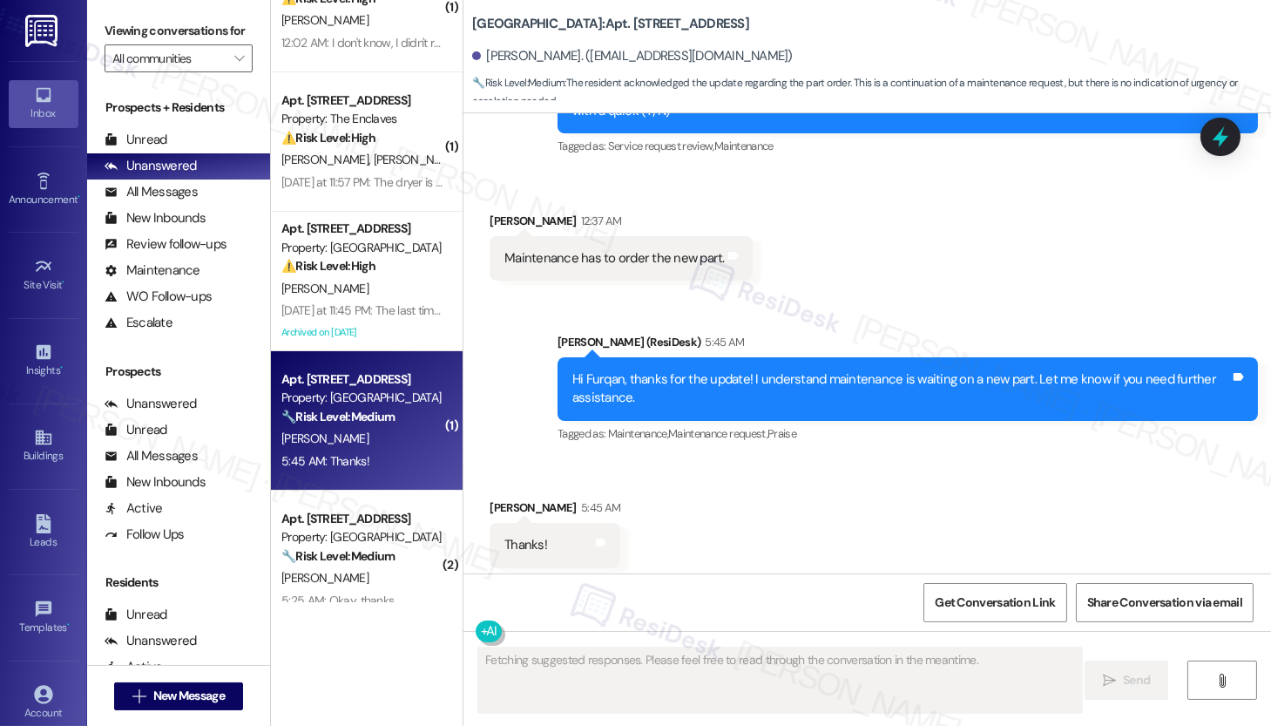
scroll to position [8304, 0]
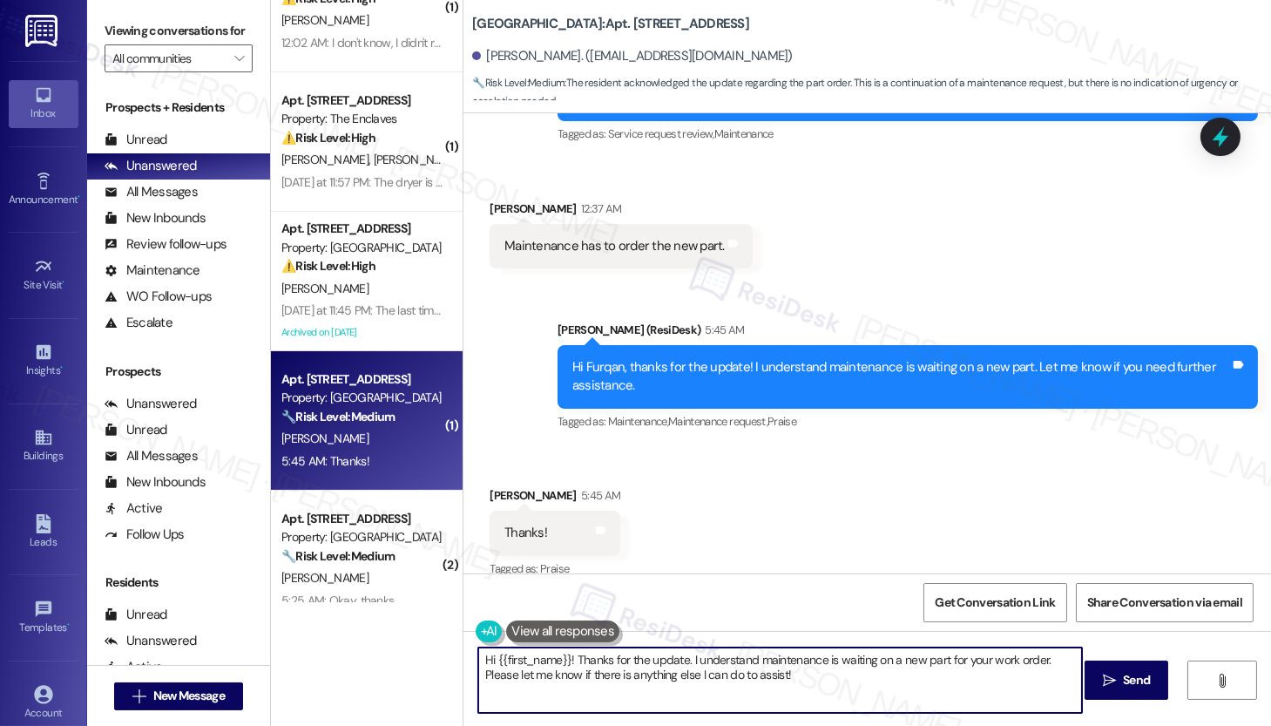
click at [572, 653] on textarea "Hi {{first_name}}! Thanks for the update. I understand maintenance is waiting o…" at bounding box center [780, 679] width 604 height 65
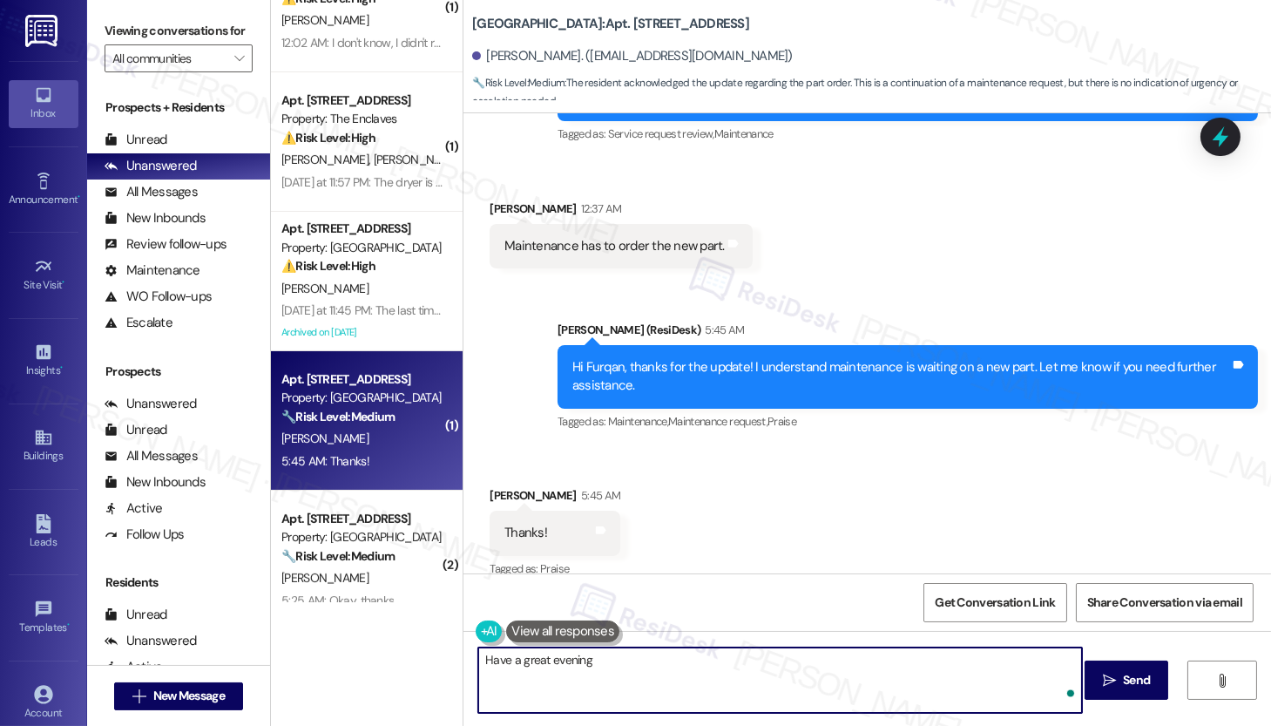
type textarea "Have a great evening!"
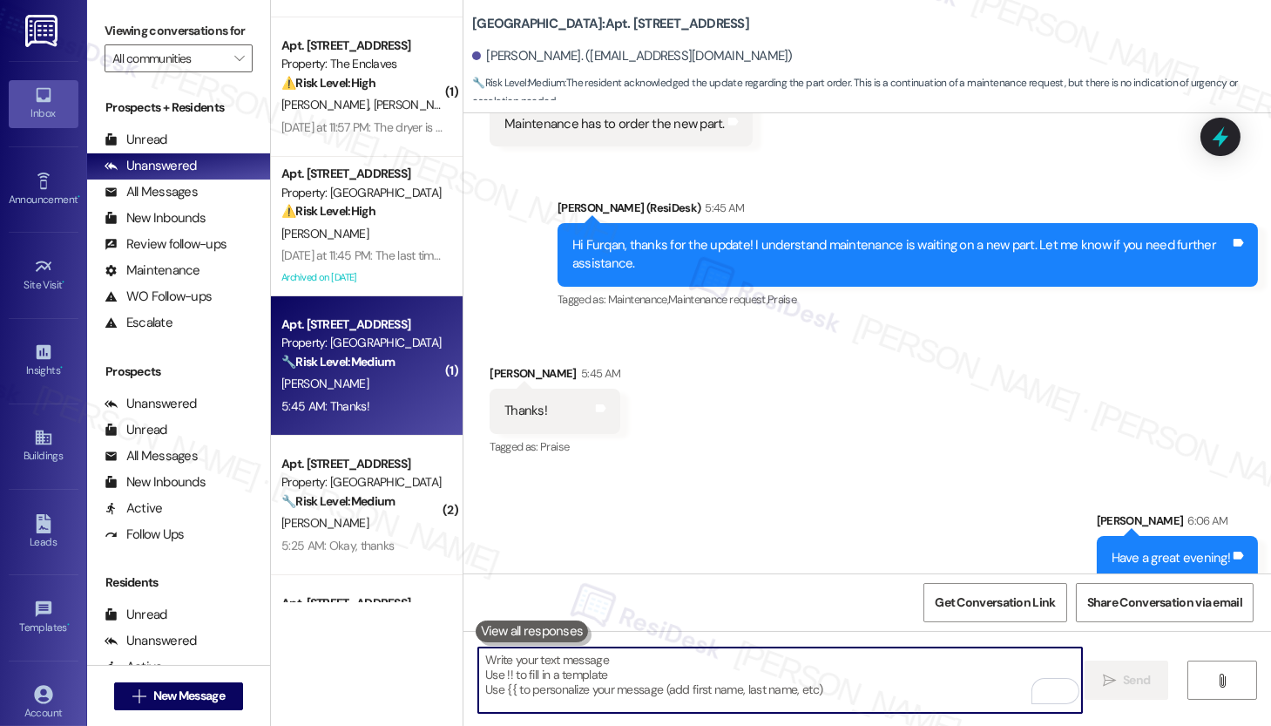
scroll to position [1239, 0]
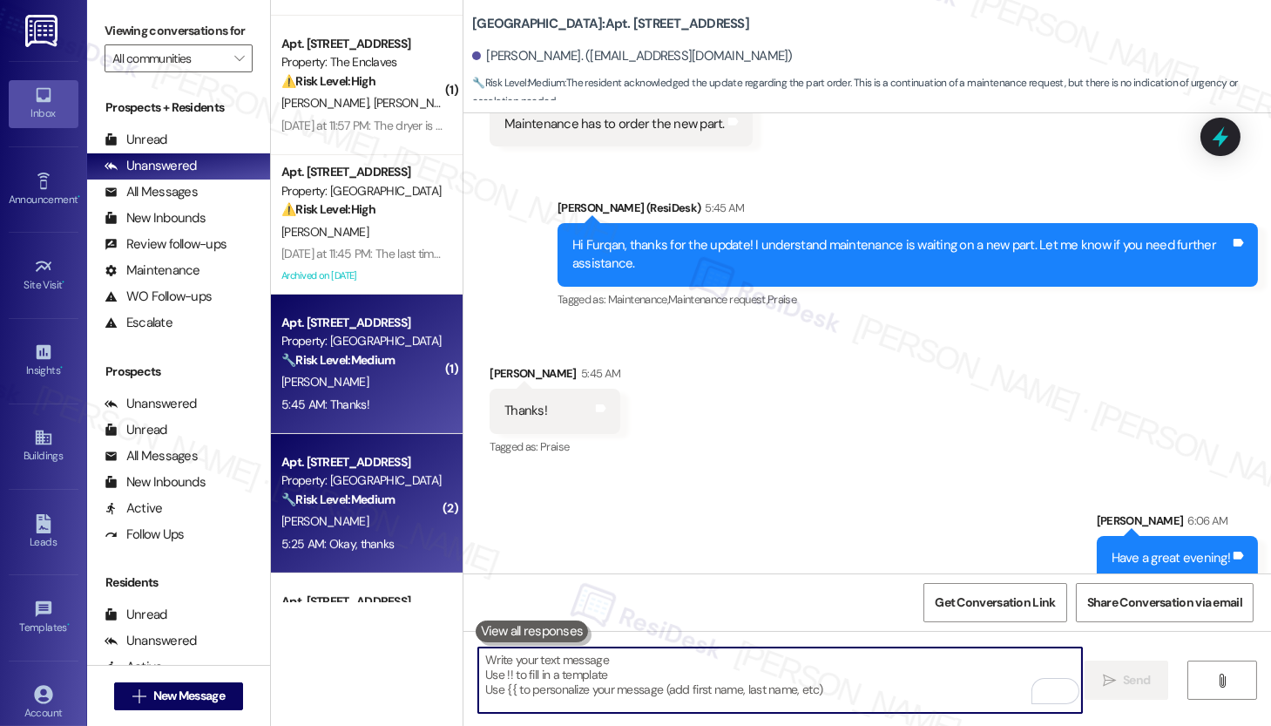
click at [396, 505] on div "🔧 Risk Level: Medium The resident confirmed the bathroom sink is fixed. The iss…" at bounding box center [361, 500] width 161 height 18
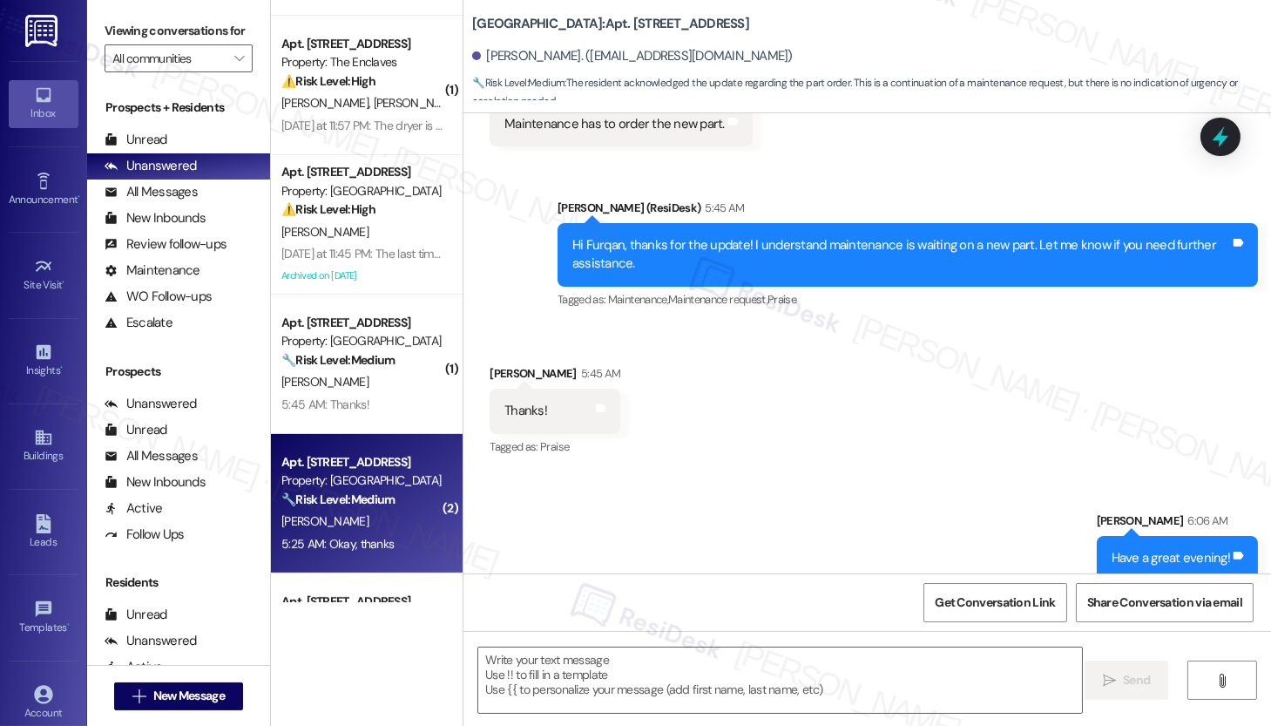
type textarea "Fetching suggested responses. Please feel free to read through the conversation…"
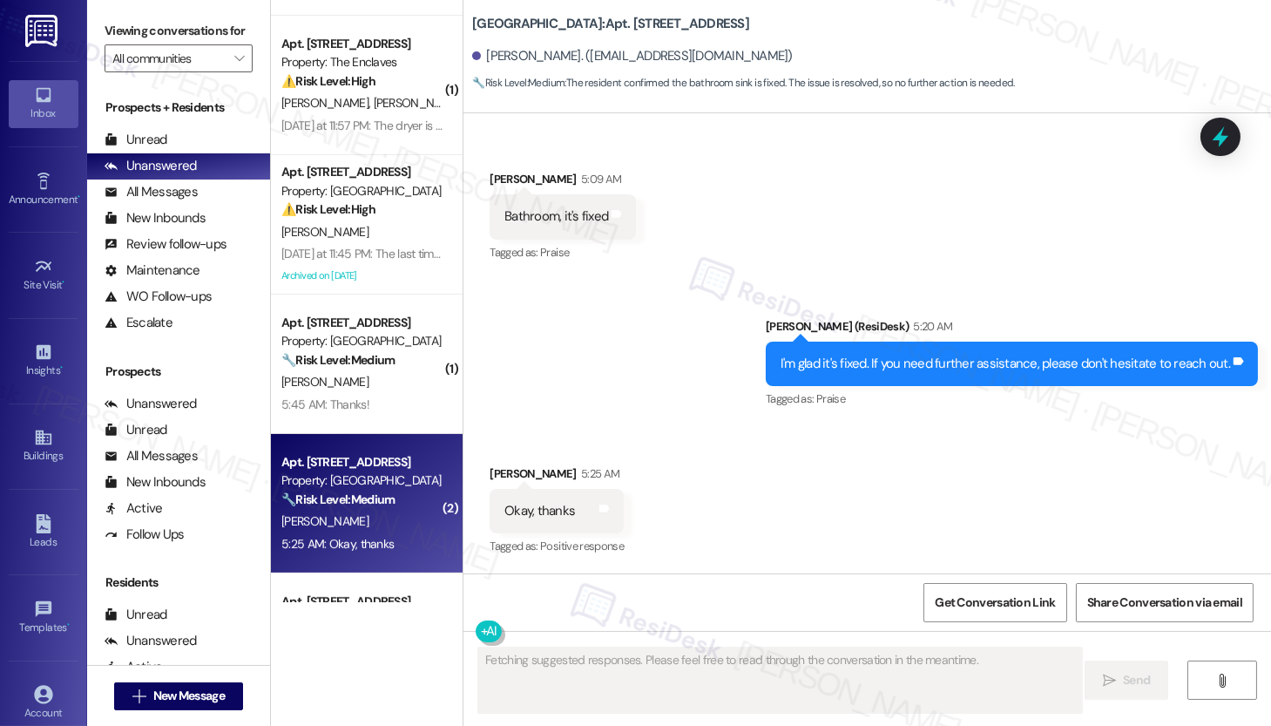
scroll to position [1809, 0]
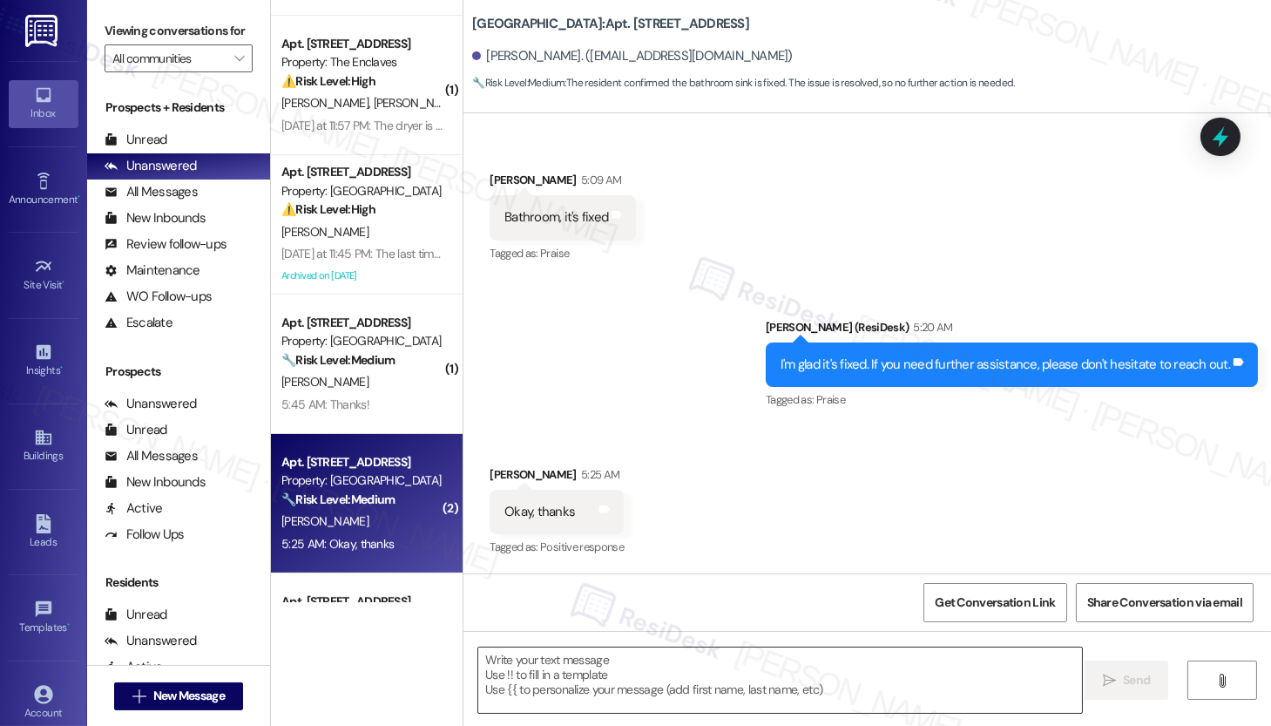
click at [625, 673] on textarea at bounding box center [780, 679] width 604 height 65
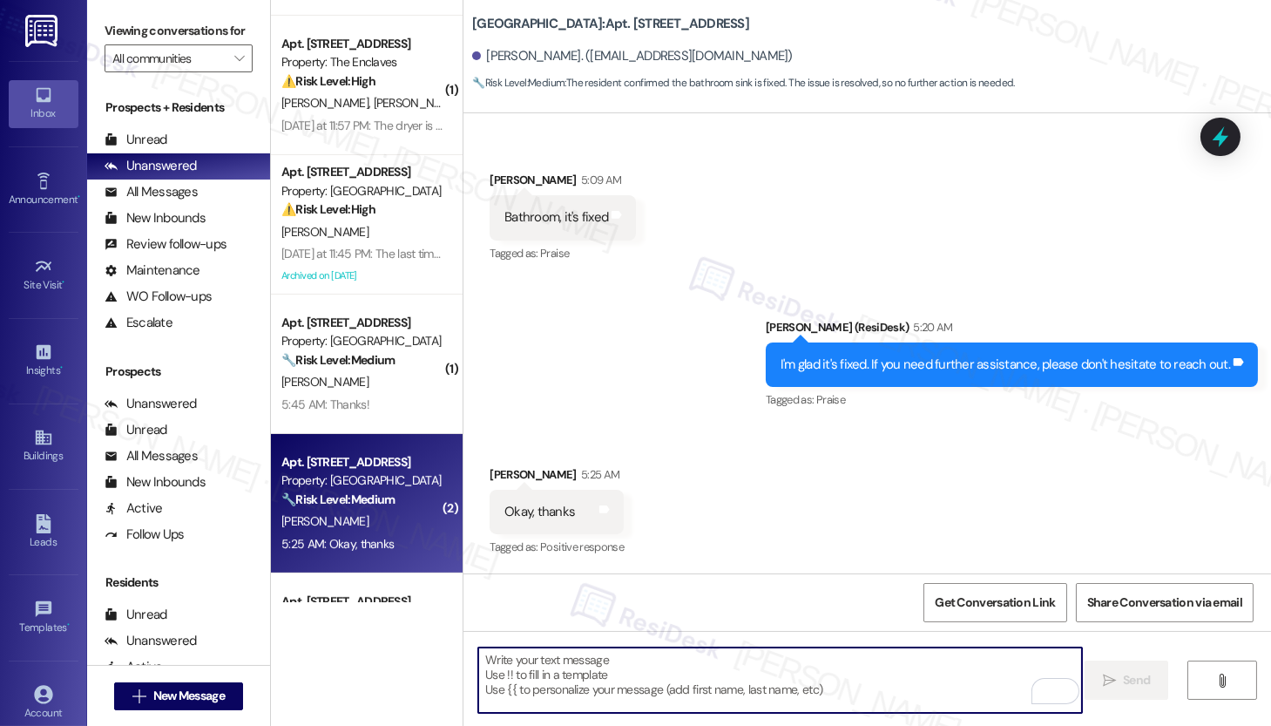
click at [620, 681] on textarea "To enrich screen reader interactions, please activate Accessibility in Grammarl…" at bounding box center [780, 679] width 604 height 65
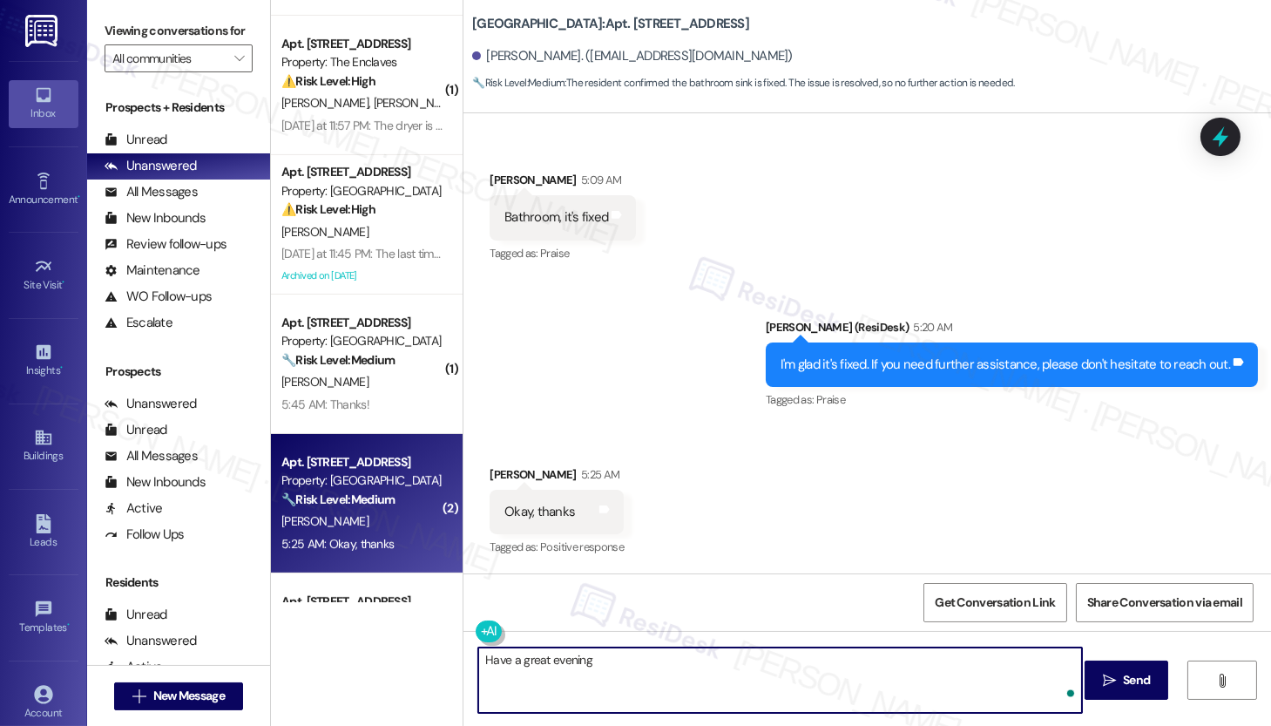
type textarea "Have a great evening!"
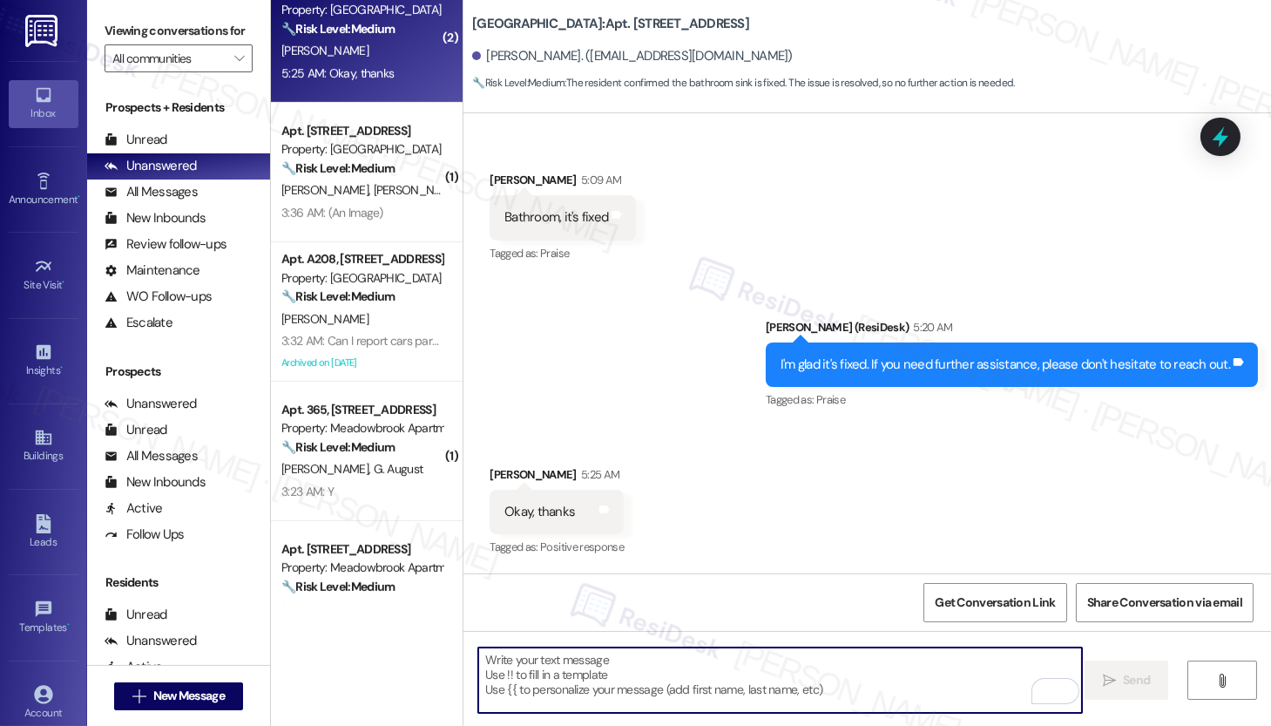
scroll to position [1718, 0]
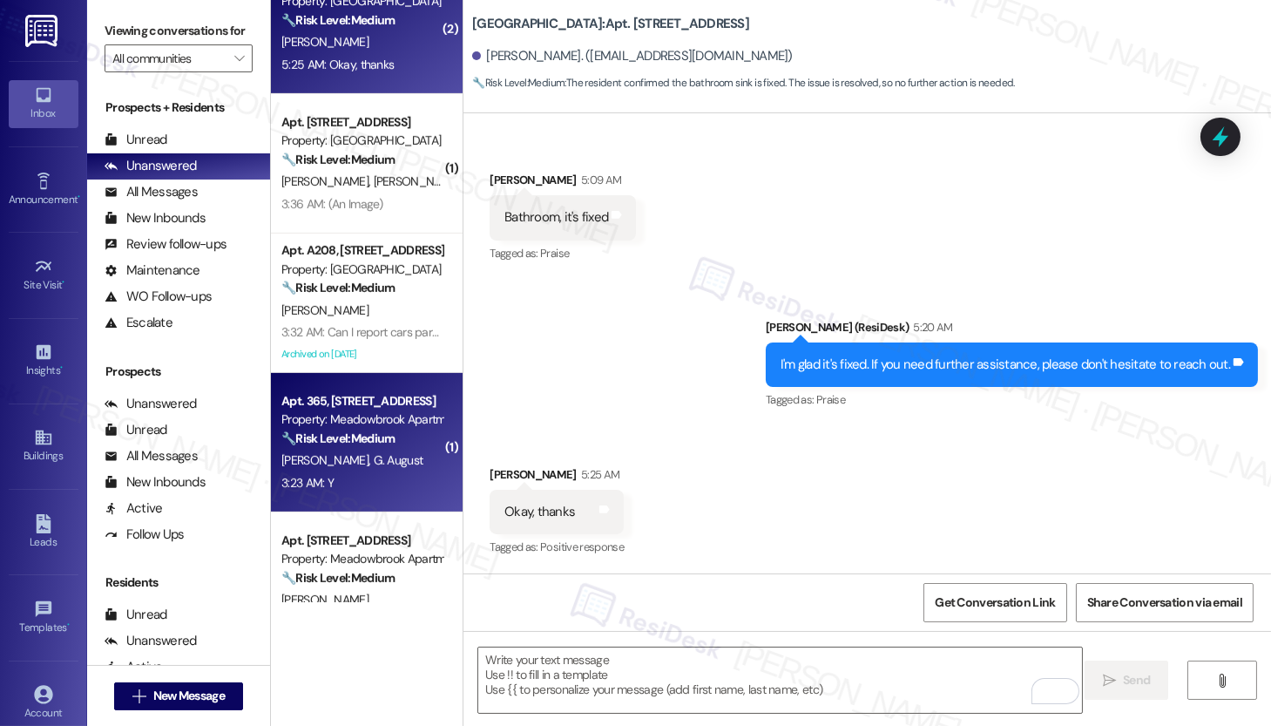
click at [394, 459] on div "M. Oconnell G. August" at bounding box center [362, 461] width 165 height 22
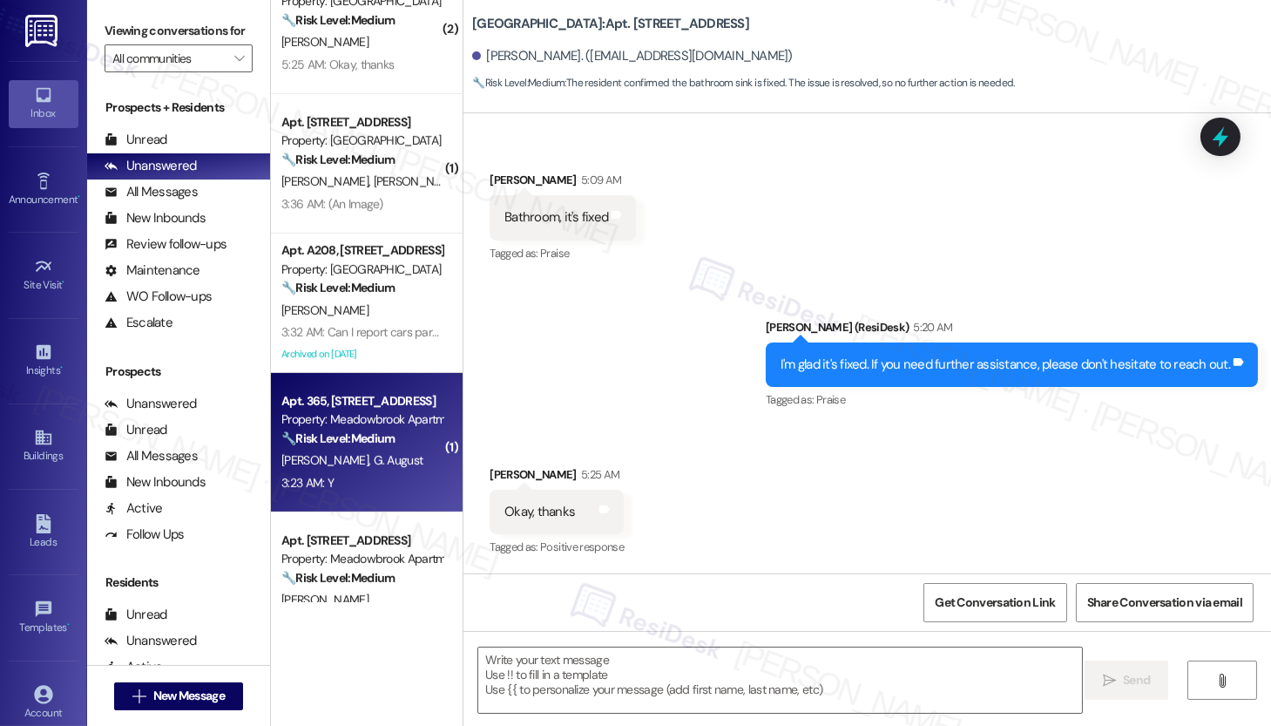
type textarea "Fetching suggested responses. Please feel free to read through the conversation…"
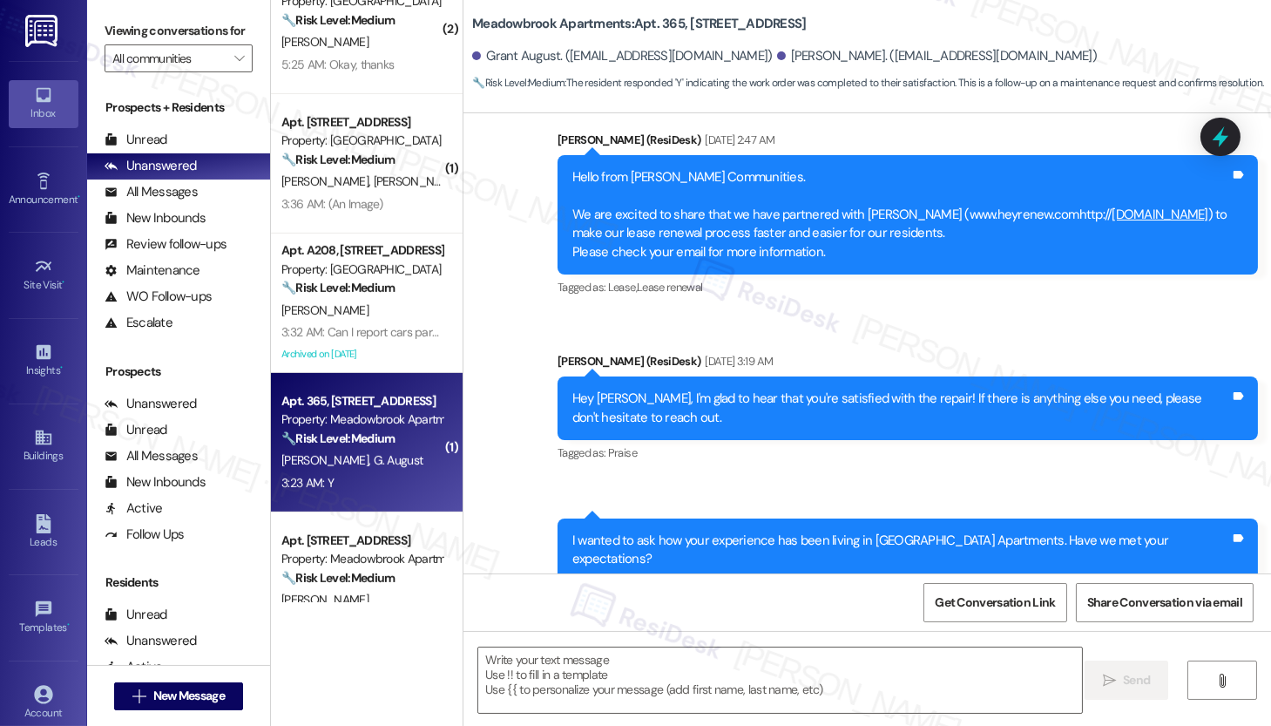
type textarea "Fetching suggested responses. Please feel free to read through the conversation…"
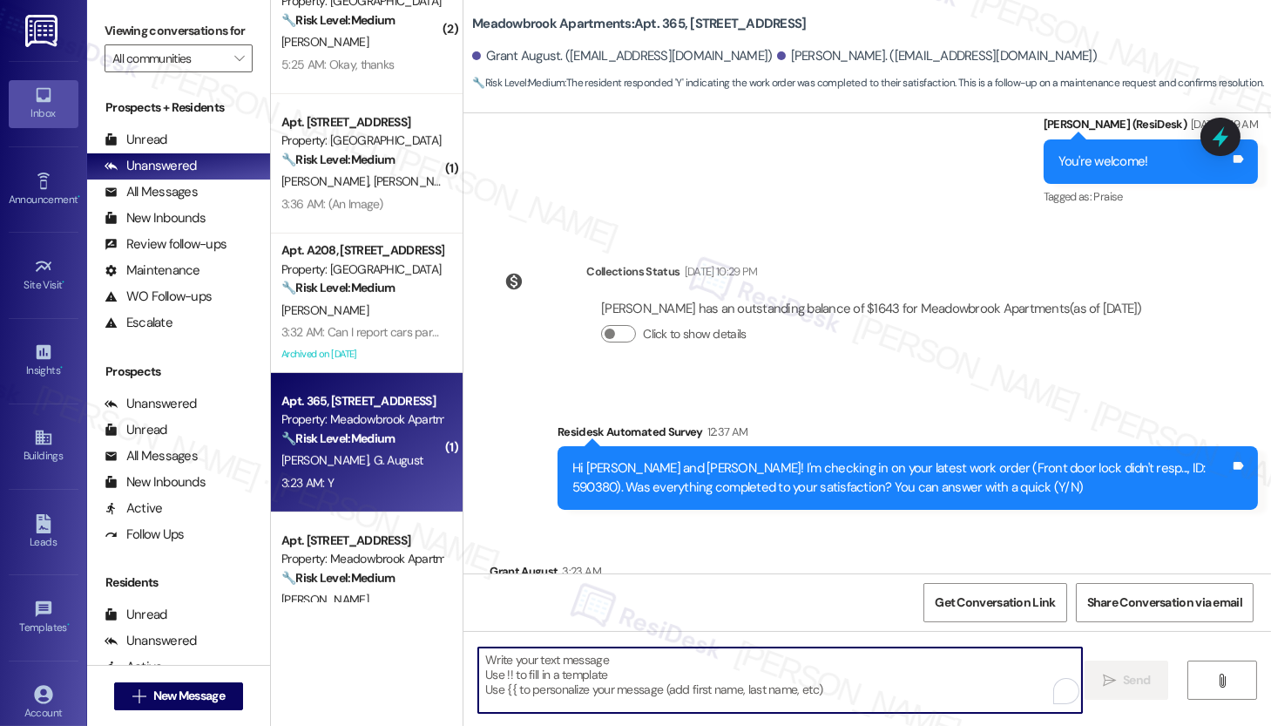
click at [593, 697] on textarea "To enrich screen reader interactions, please activate Accessibility in Grammarl…" at bounding box center [780, 679] width 604 height 65
click at [598, 691] on textarea "To enrich screen reader interactions, please activate Accessibility in Grammarl…" at bounding box center [780, 679] width 604 height 65
click at [518, 681] on textarea "To enrich screen reader interactions, please activate Accessibility in Grammarl…" at bounding box center [780, 679] width 604 height 65
paste textarea "Hi {{first_name}}, I'm so glad to hear the work order was completed to your sat…"
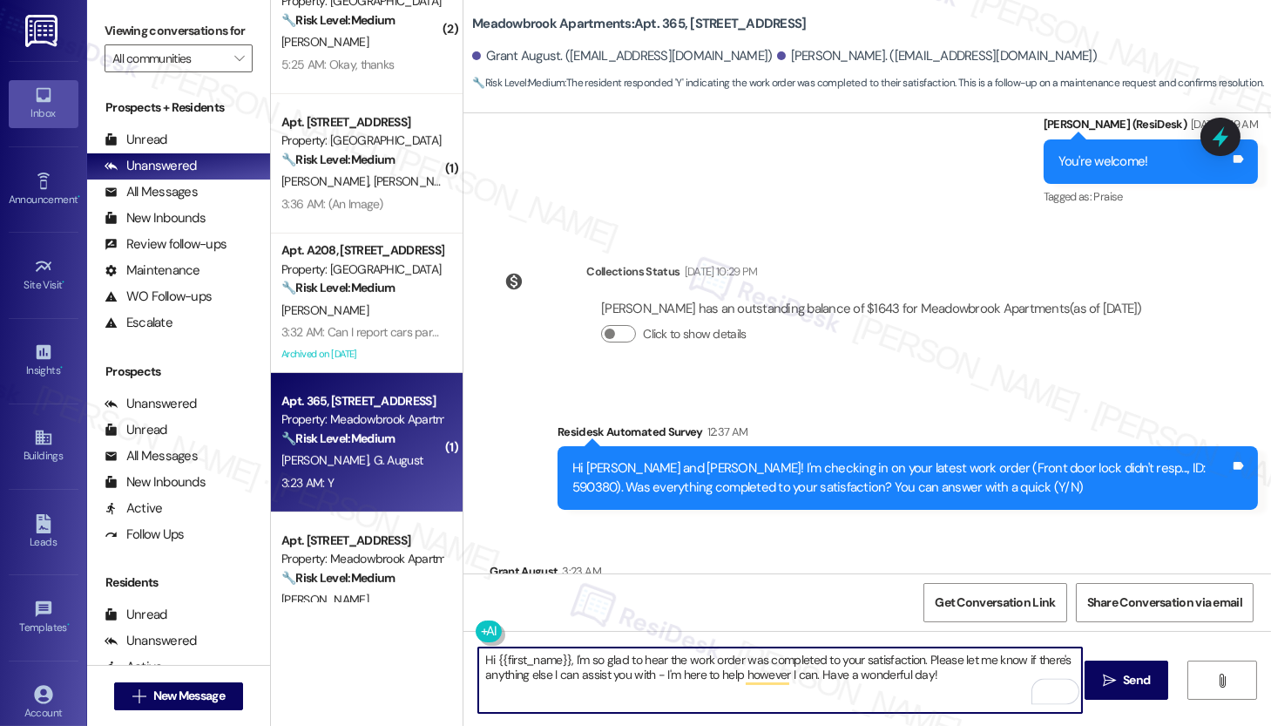
click at [969, 677] on textarea "Hi {{first_name}}, I'm so glad to hear the work order was completed to your sat…" at bounding box center [780, 679] width 604 height 65
type textarea "Hi {{first_name}}, I'm so glad to hear the work order was completed to your sat…"
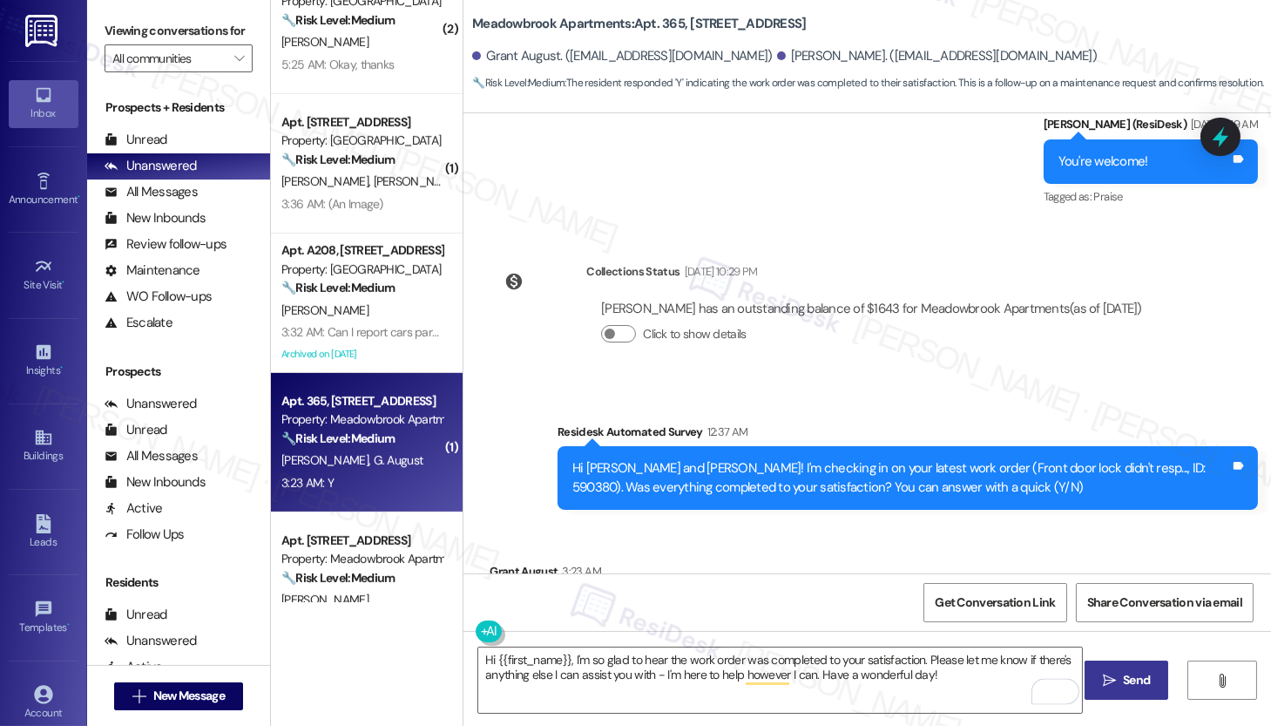
click at [1108, 677] on icon "" at bounding box center [1109, 681] width 13 height 14
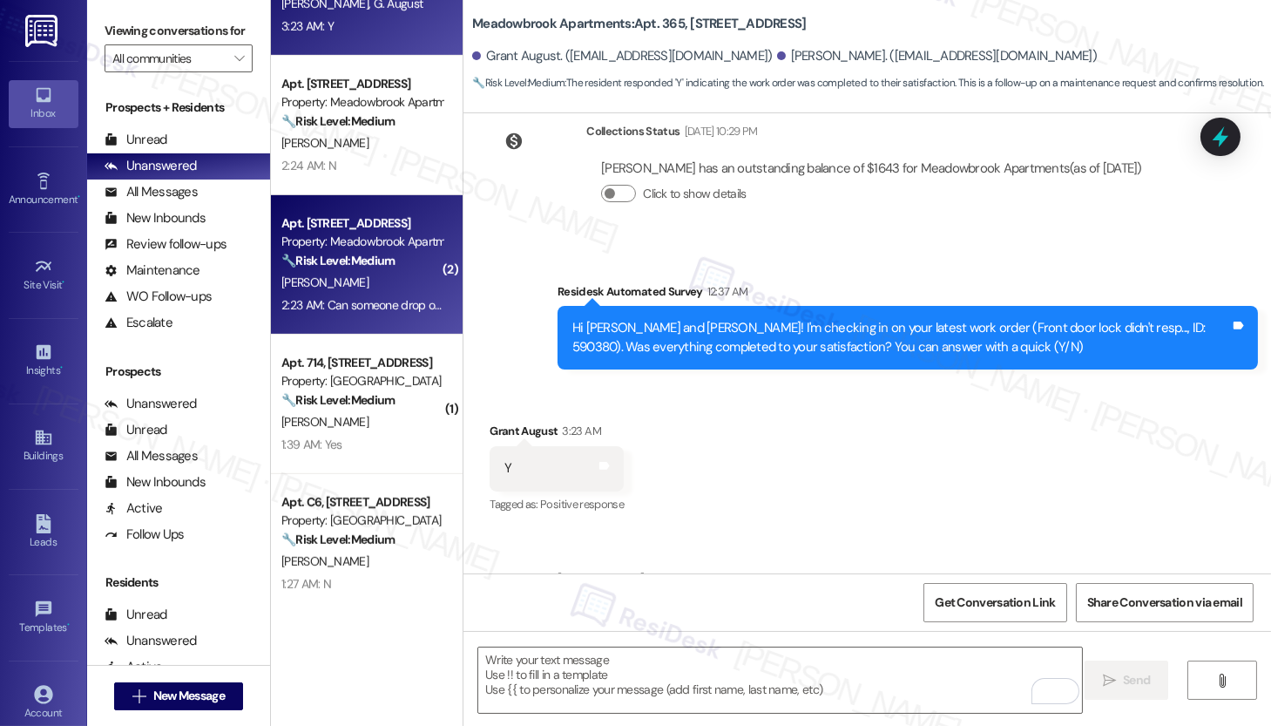
scroll to position [2213, 0]
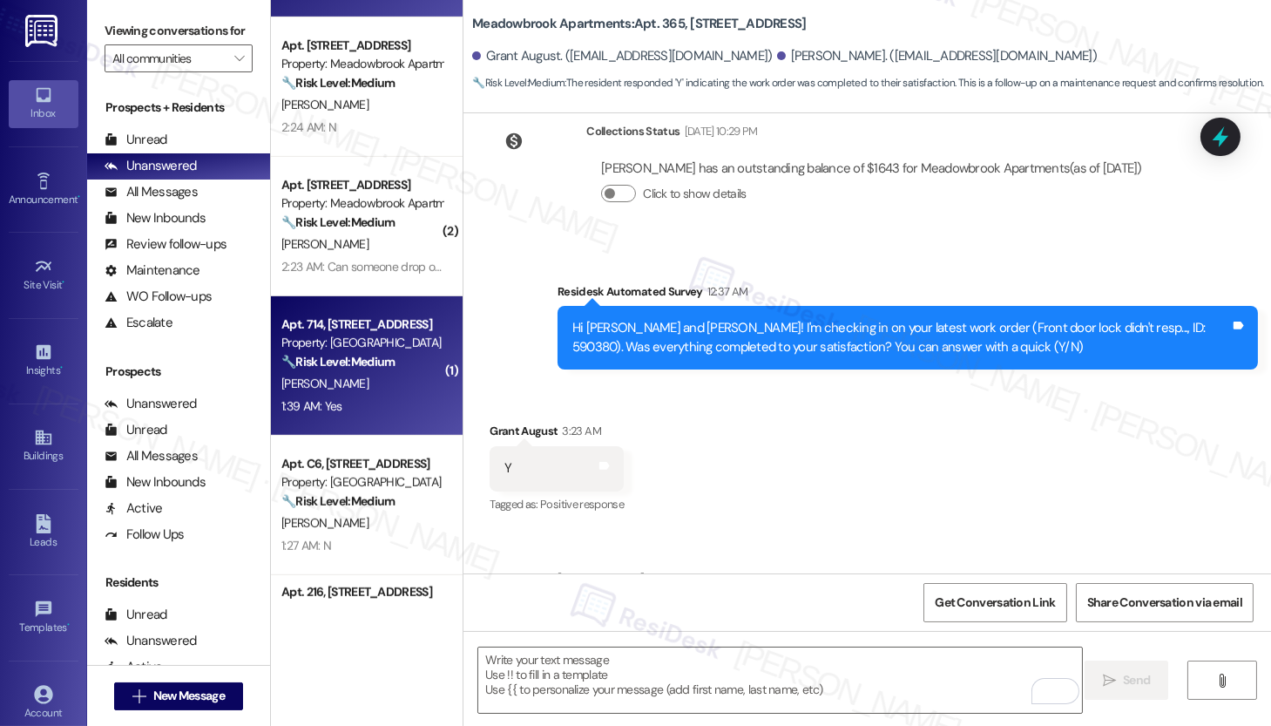
click at [392, 420] on div "Apt. 714, 5325 Old York Rd Property: York House 🔧 Risk Level: Medium The reside…" at bounding box center [367, 365] width 192 height 139
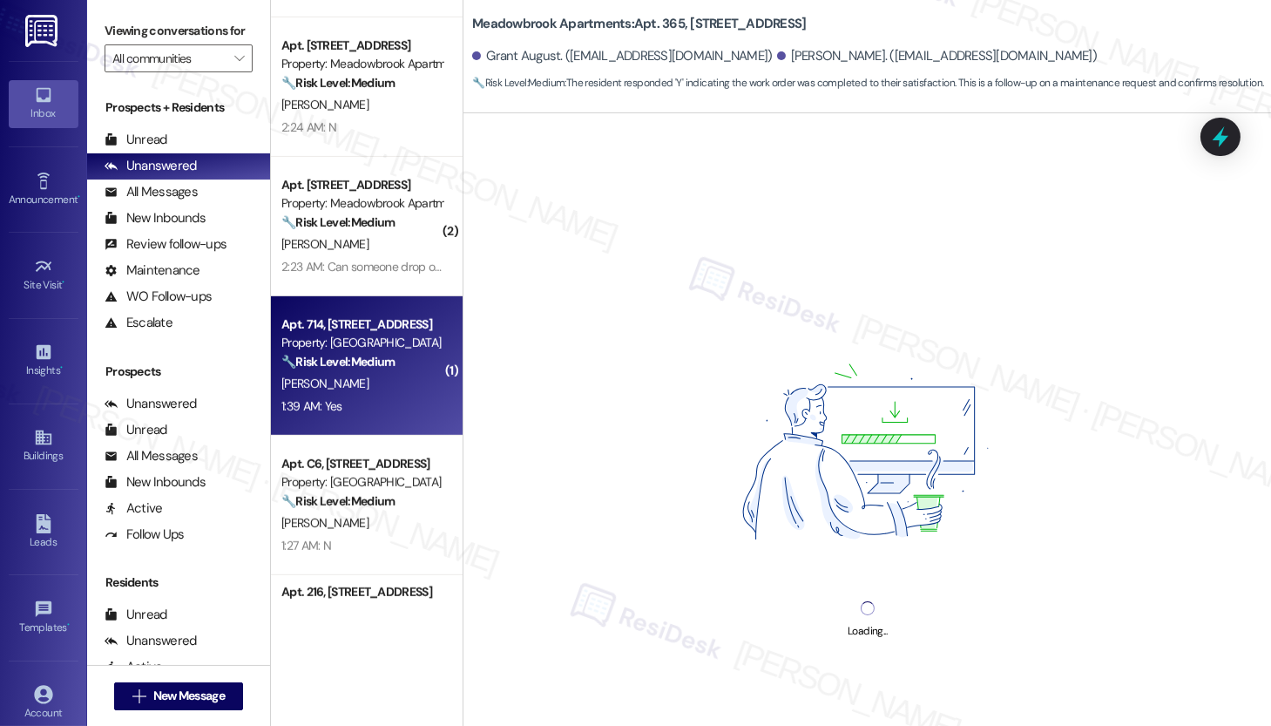
click at [392, 420] on div "Apt. 714, 5325 Old York Rd Property: York House 🔧 Risk Level: Medium The reside…" at bounding box center [367, 365] width 192 height 139
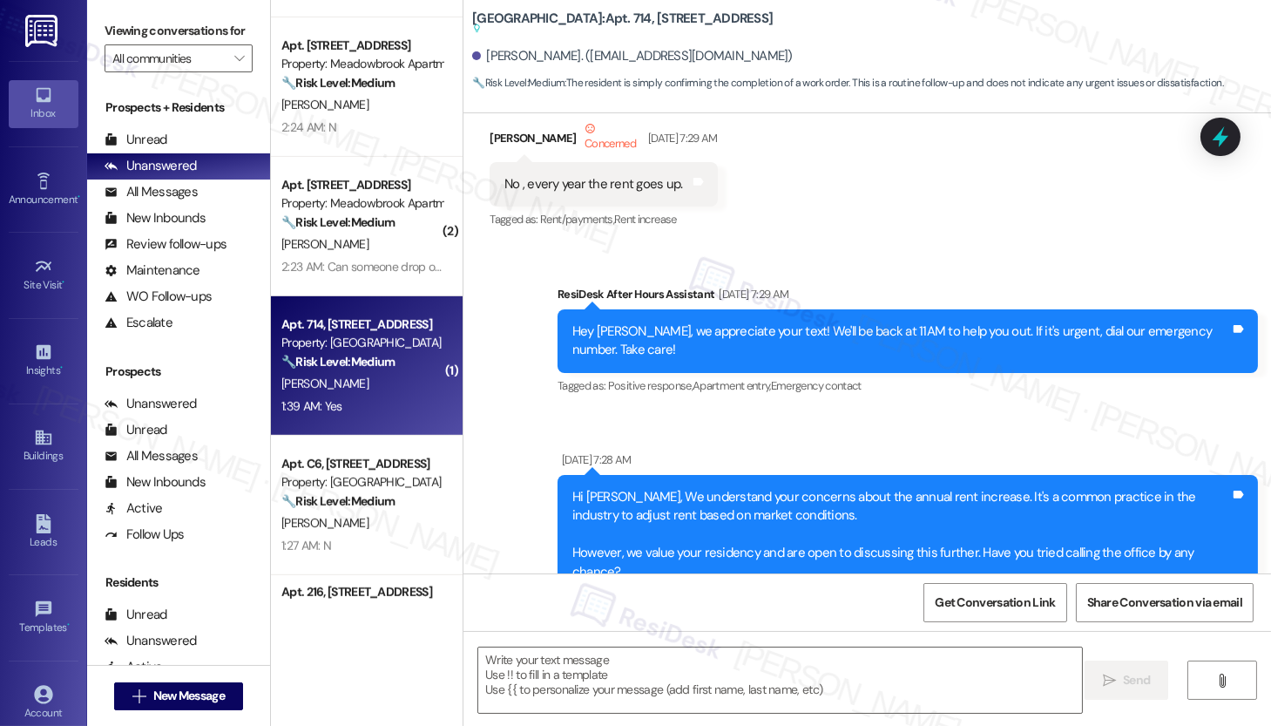
type textarea "Fetching suggested responses. Please feel free to read through the conversation…"
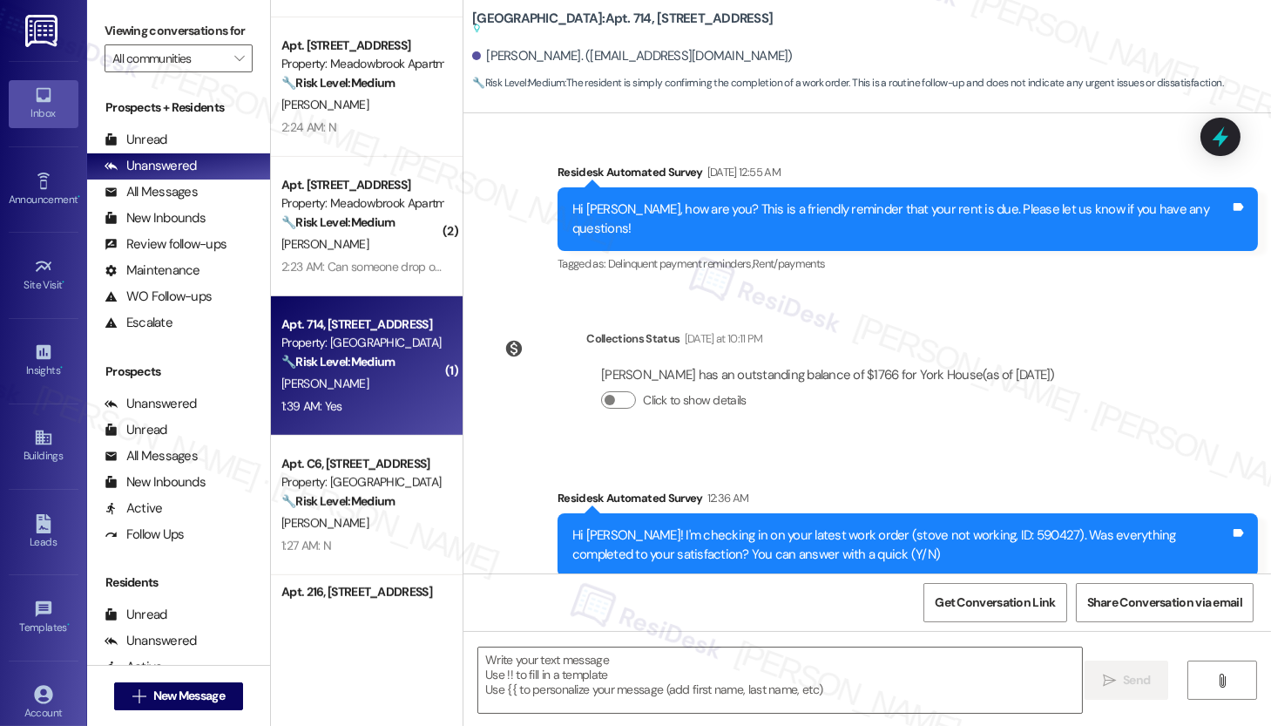
scroll to position [10720, 0]
click at [516, 672] on textarea at bounding box center [780, 679] width 604 height 65
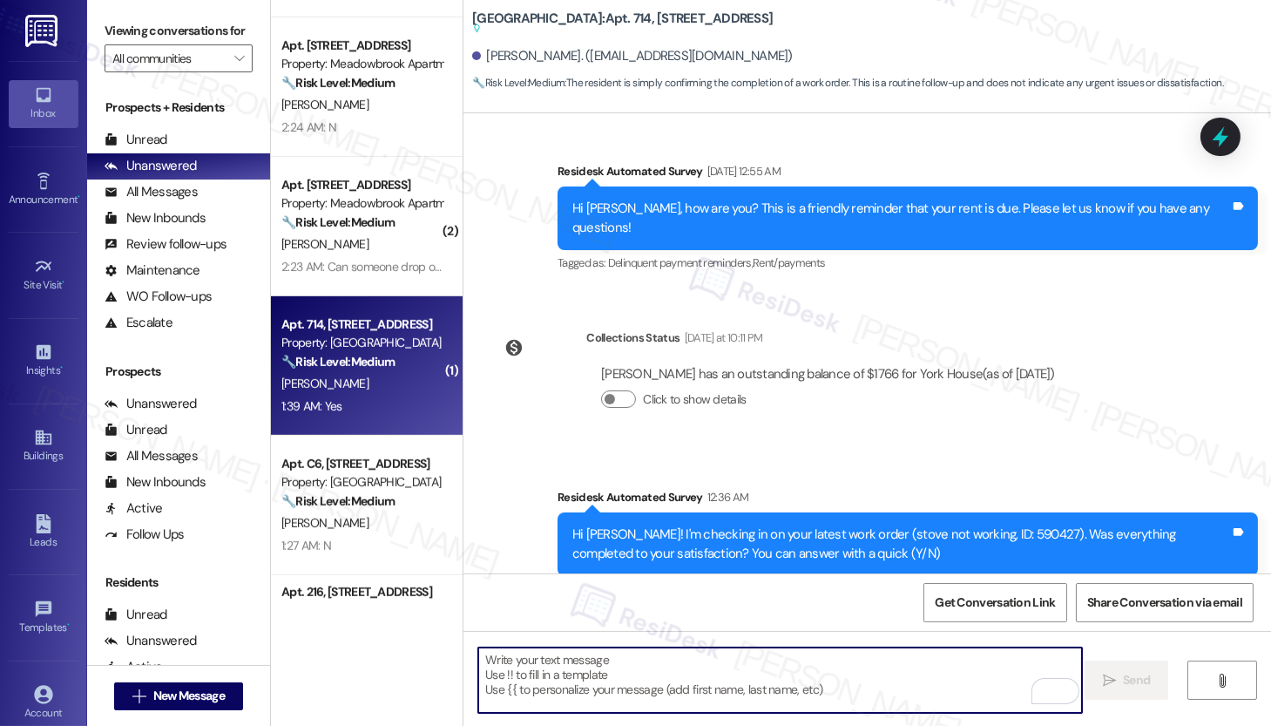
paste textarea "Hi {{first_name}}, I'm so glad to hear the work order was completed to your sat…"
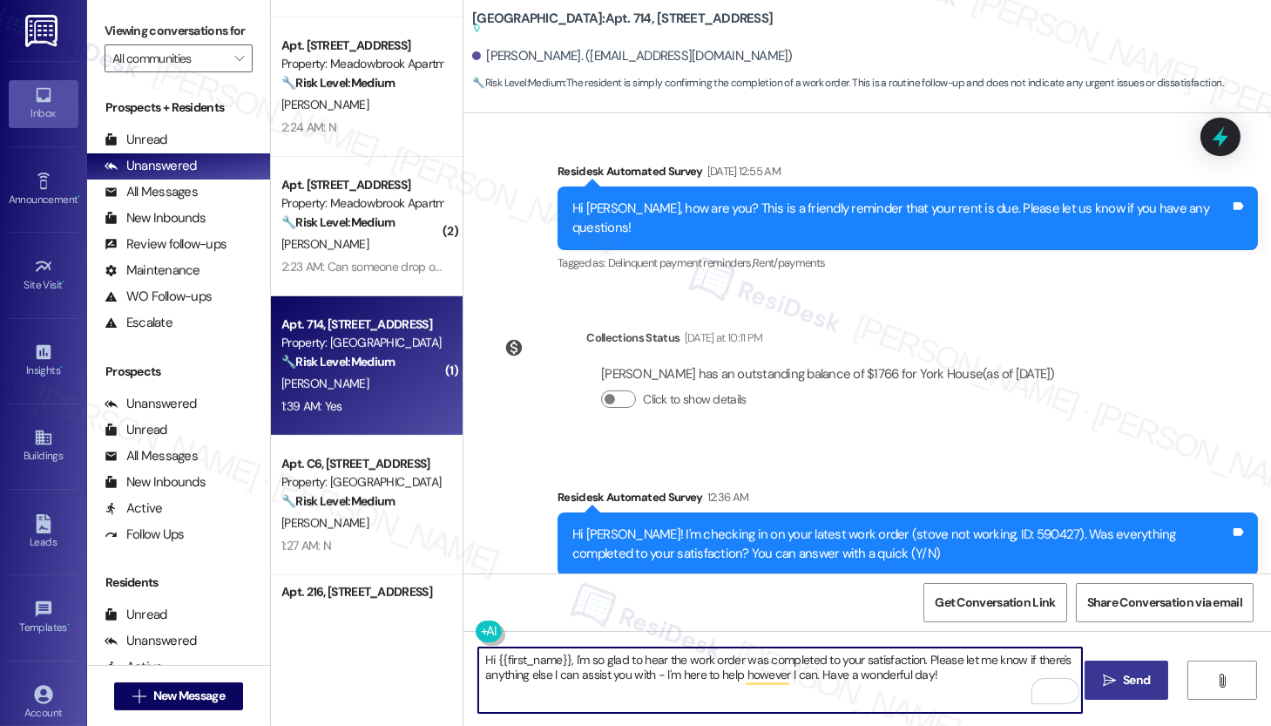
type textarea "Hi {{first_name}}, I'm so glad to hear the work order was completed to your sat…"
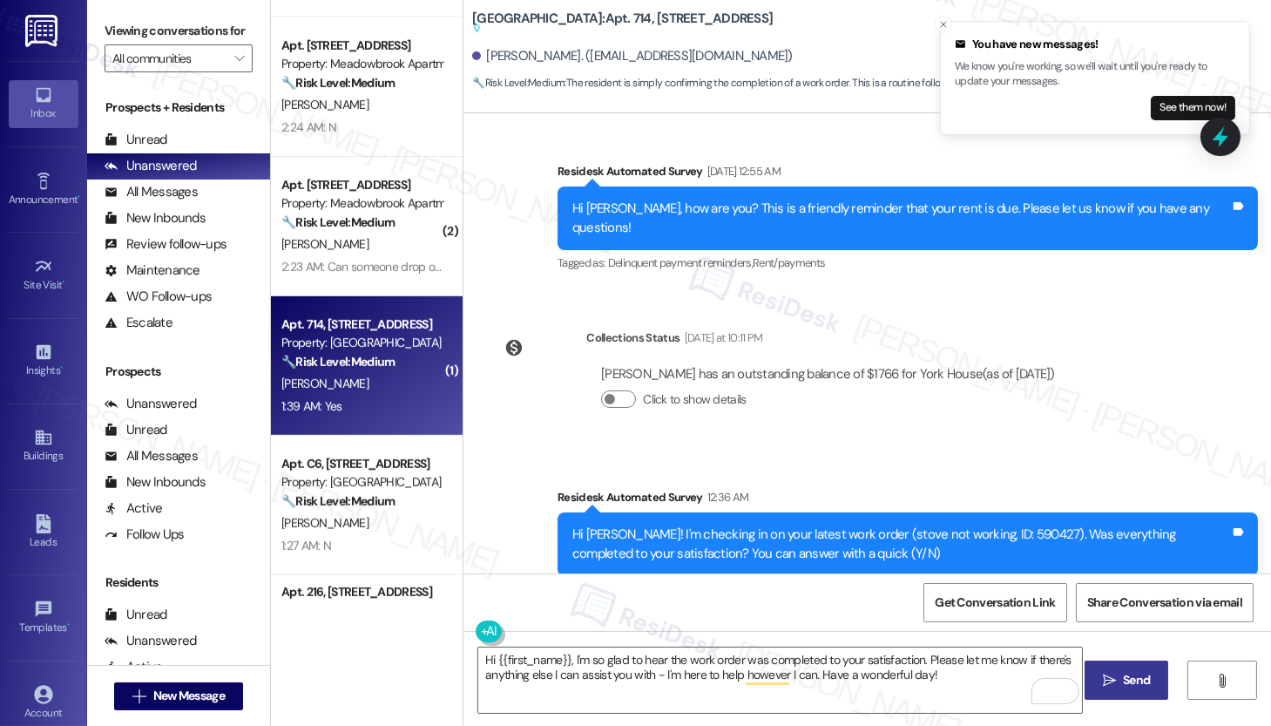
click at [1144, 683] on span "Send" at bounding box center [1136, 680] width 27 height 18
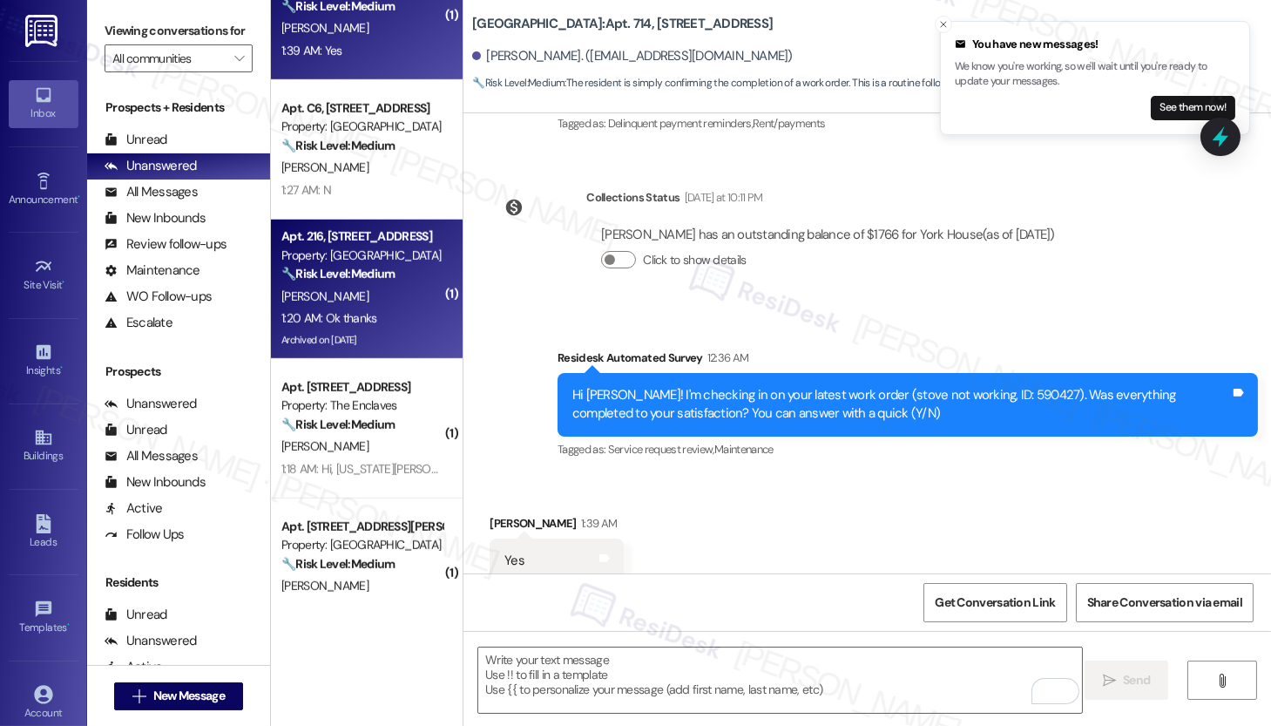
scroll to position [2570, 0]
click at [391, 295] on div "S. Elam" at bounding box center [362, 295] width 165 height 22
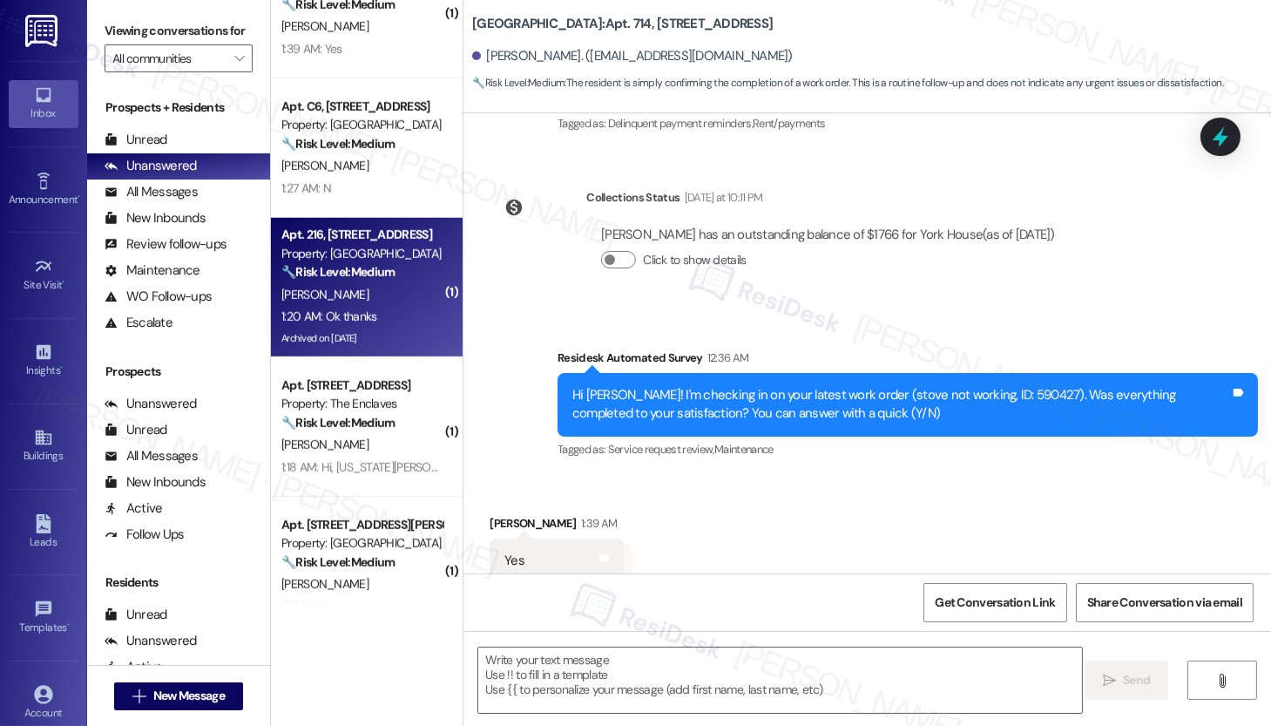
type textarea "Fetching suggested responses. Please feel free to read through the conversation…"
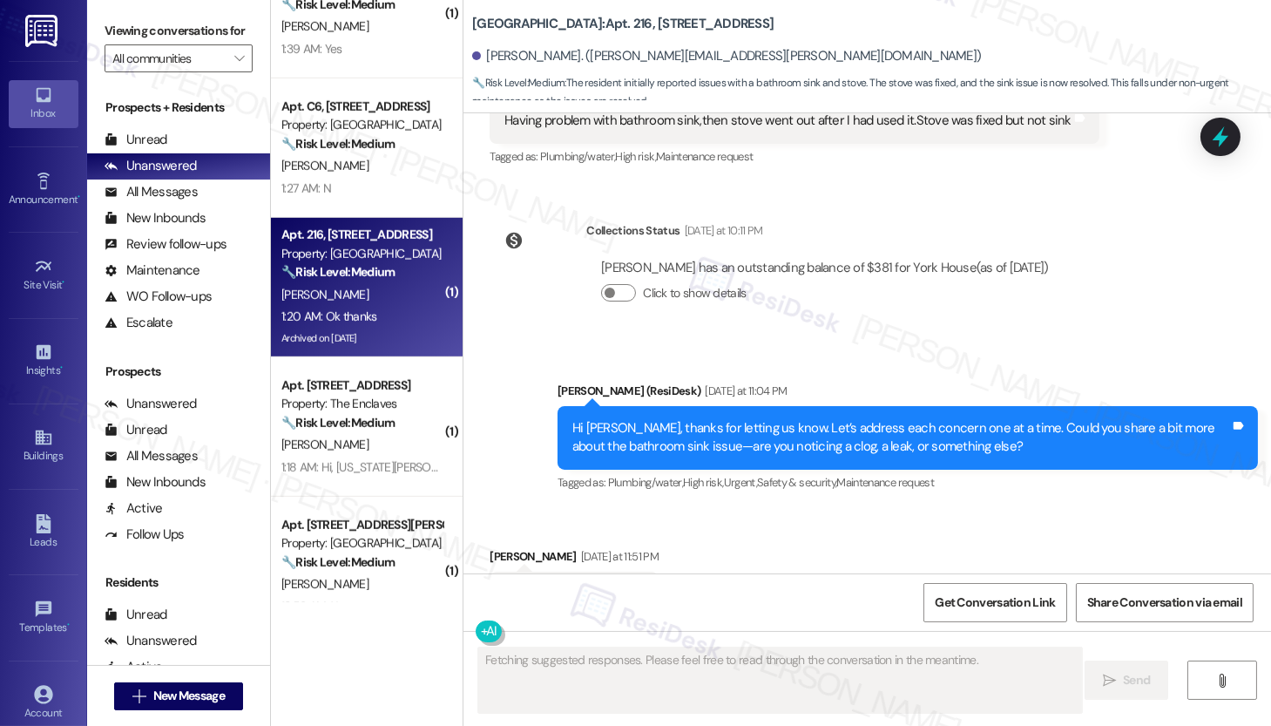
scroll to position [11044, 0]
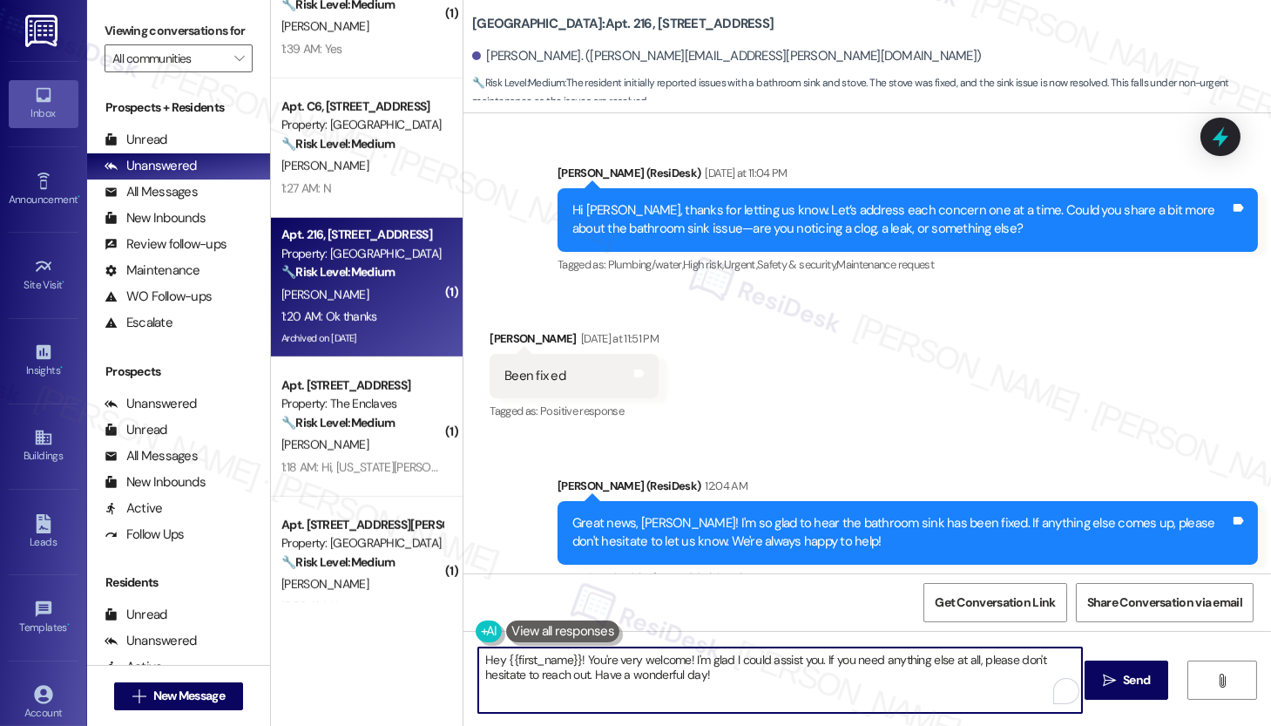
click at [704, 681] on textarea "Hey {{first_name}}! You're very welcome! I'm glad I could assist you. If you ne…" at bounding box center [780, 679] width 604 height 65
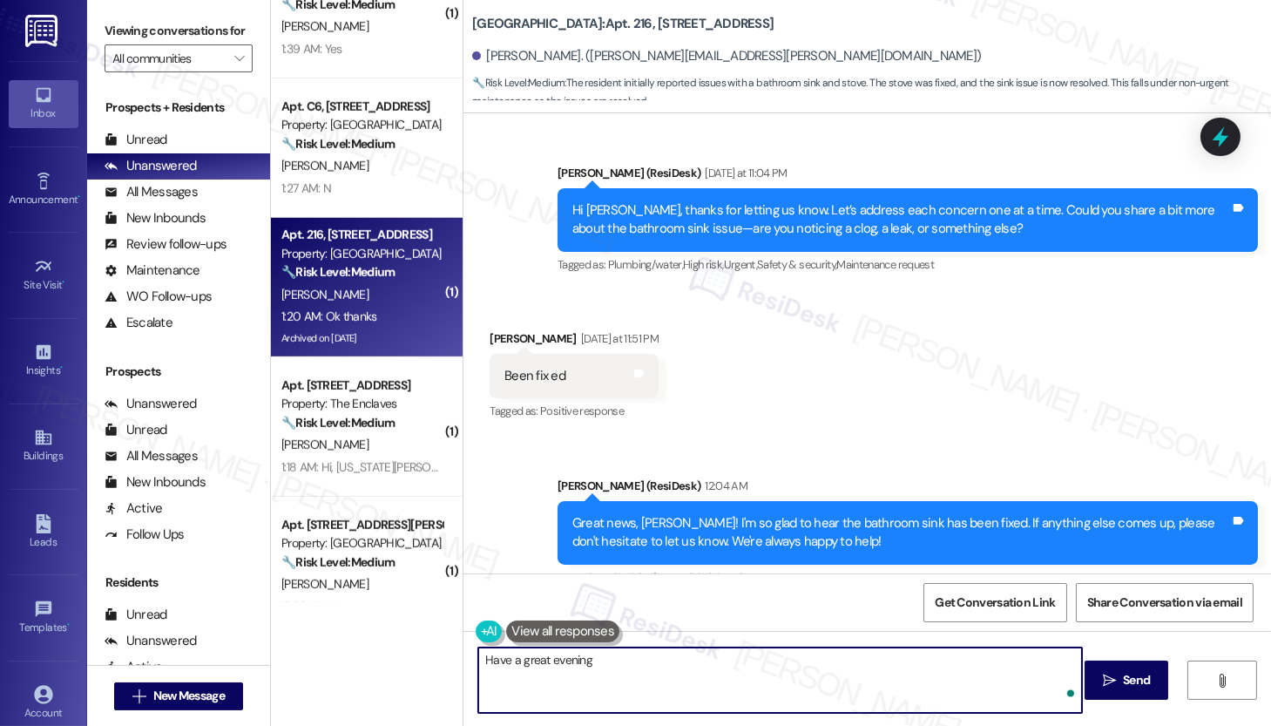
type textarea "Have a great evening!"
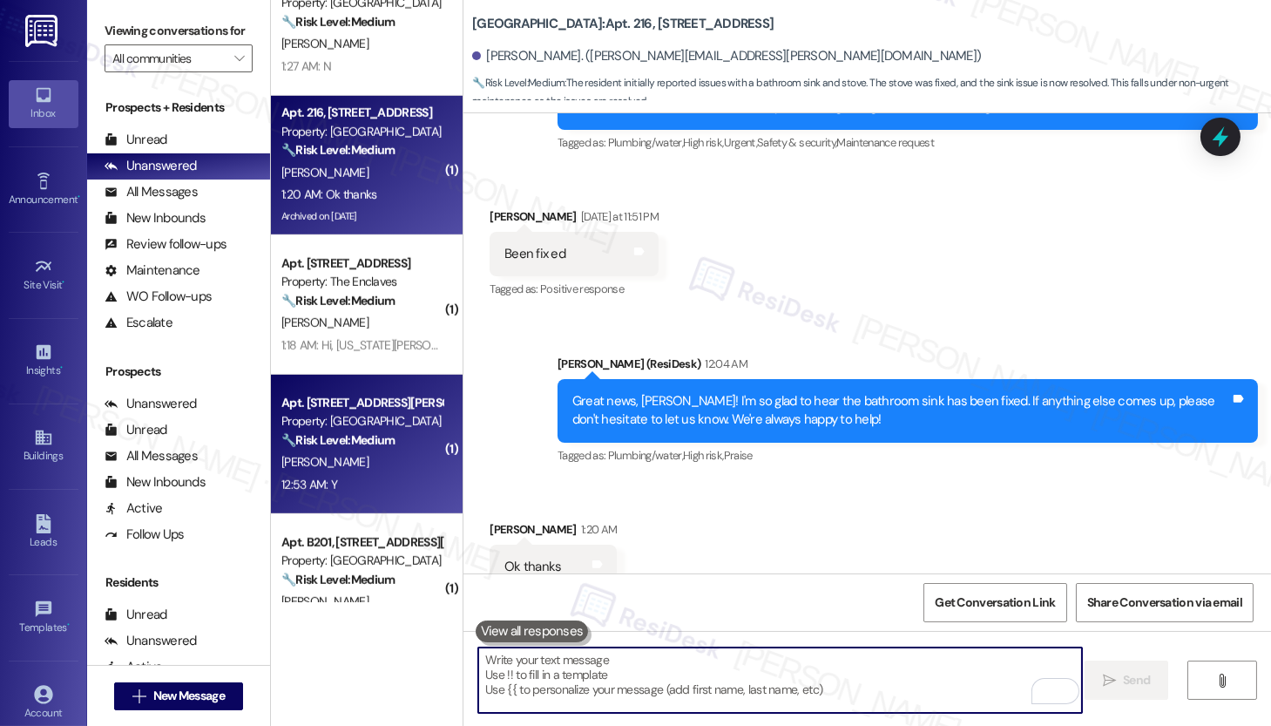
scroll to position [2692, 0]
click at [383, 491] on div "12:53 AM: Y 12:53 AM: Y" at bounding box center [362, 485] width 165 height 22
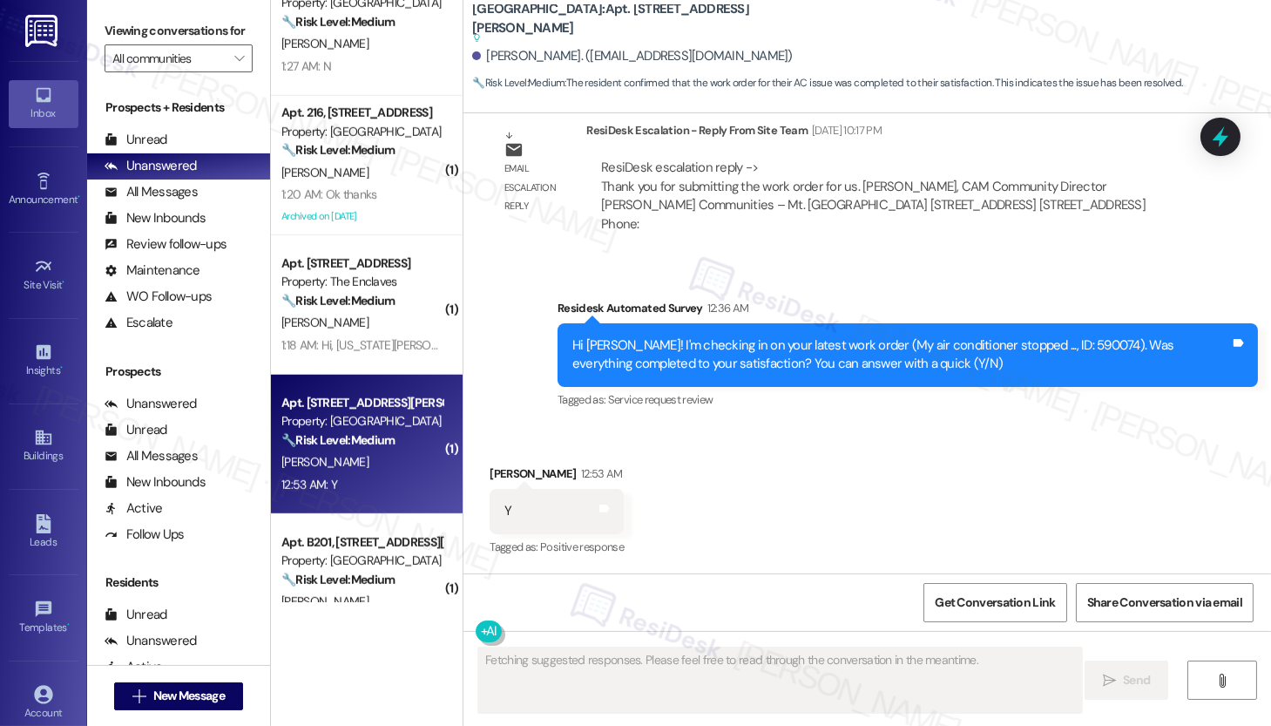
scroll to position [8754, 0]
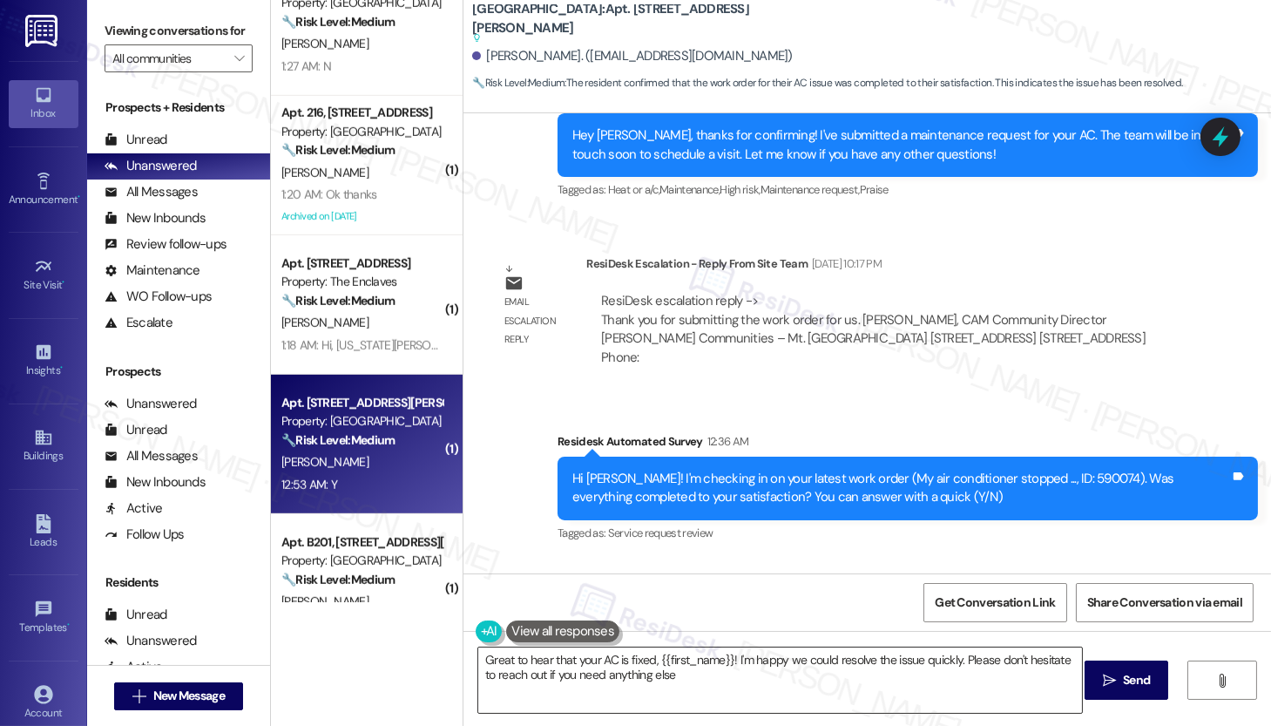
type textarea "Great to hear that your AC is fixed, {{first_name}}! I'm happy we could resolve…"
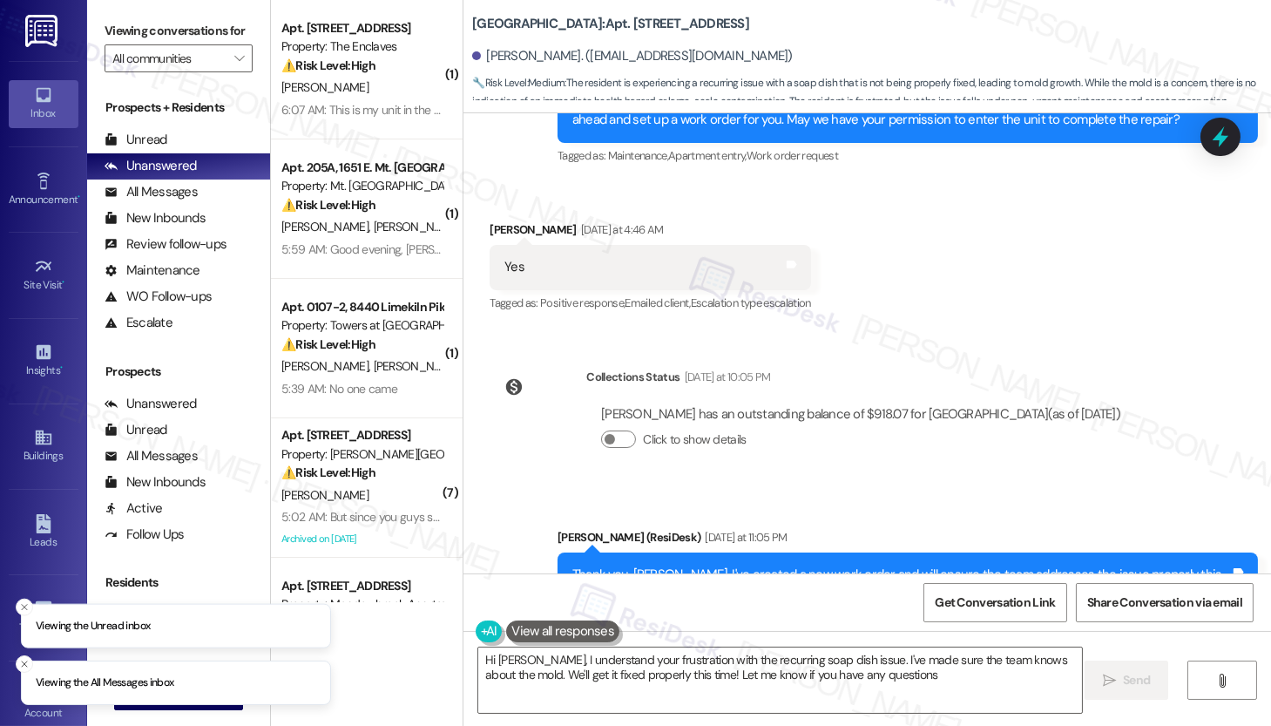
type textarea "Hi [PERSON_NAME], I understand your frustration with the recurring soap dish is…"
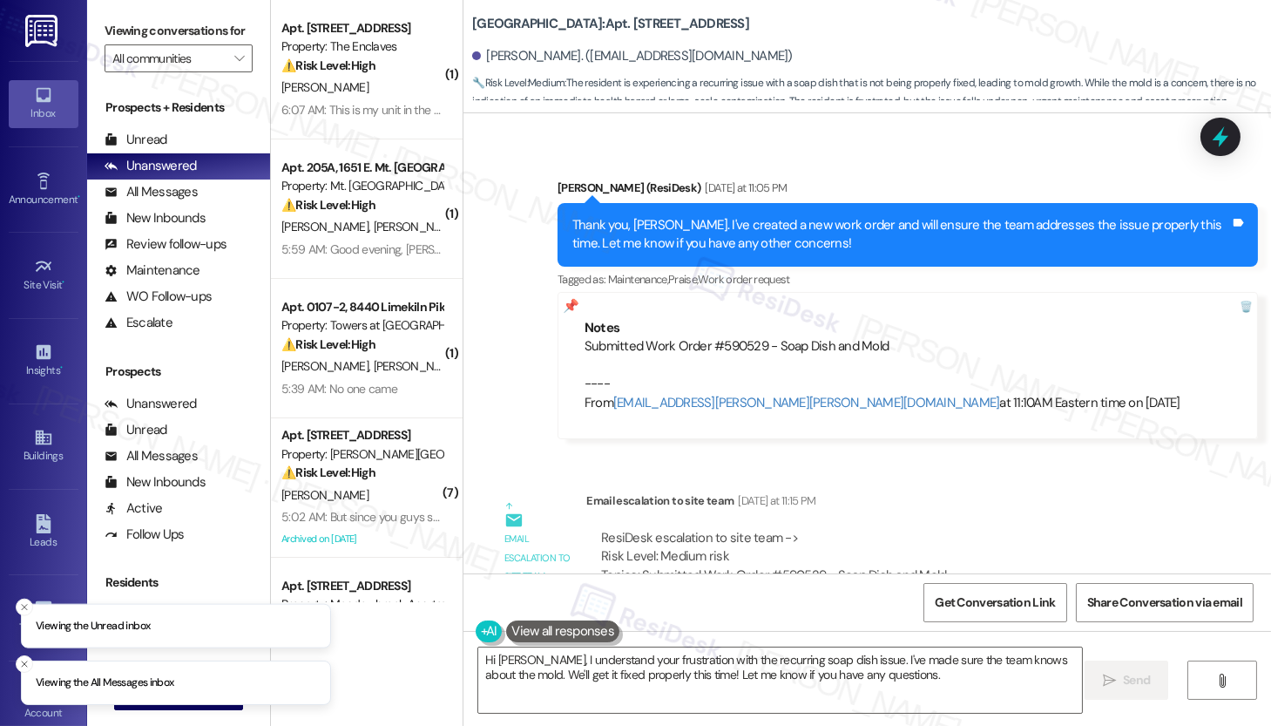
scroll to position [14761, 0]
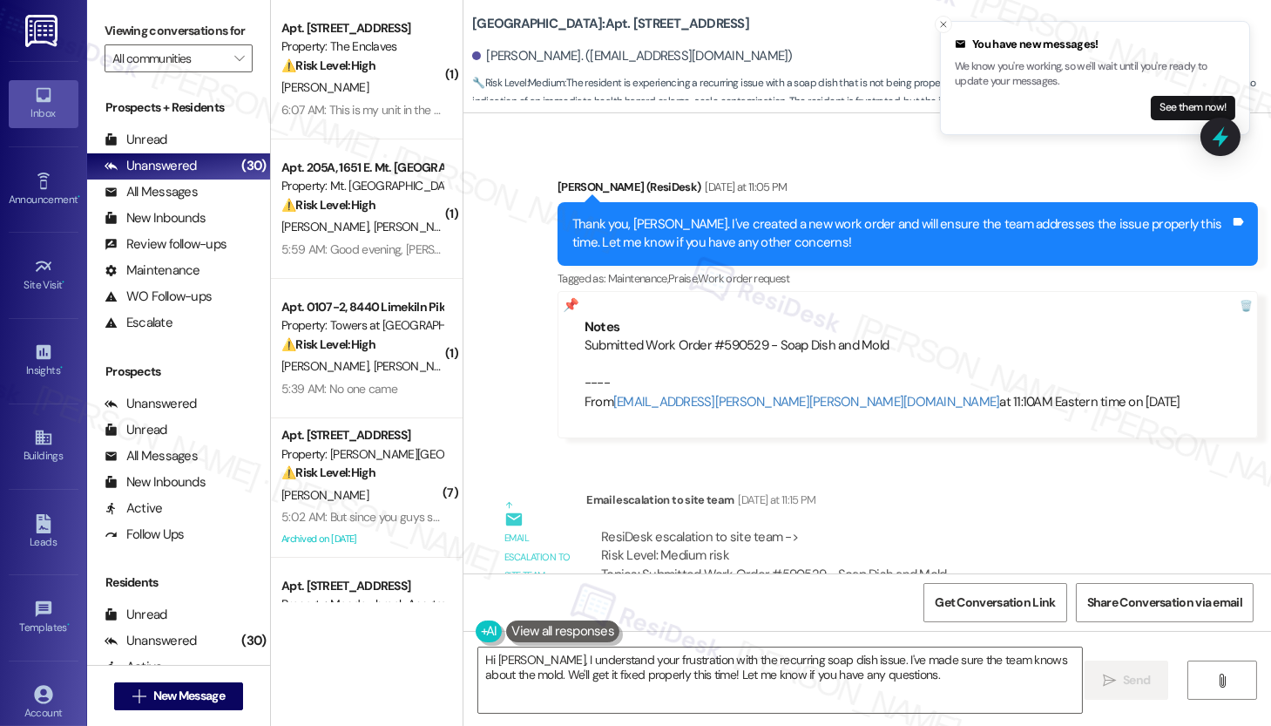
click at [509, 329] on div "Sent via SMS [PERSON_NAME] (ResiDesk) [DATE] at 11:05 PM Thank you, [PERSON_NAM…" at bounding box center [868, 295] width 808 height 313
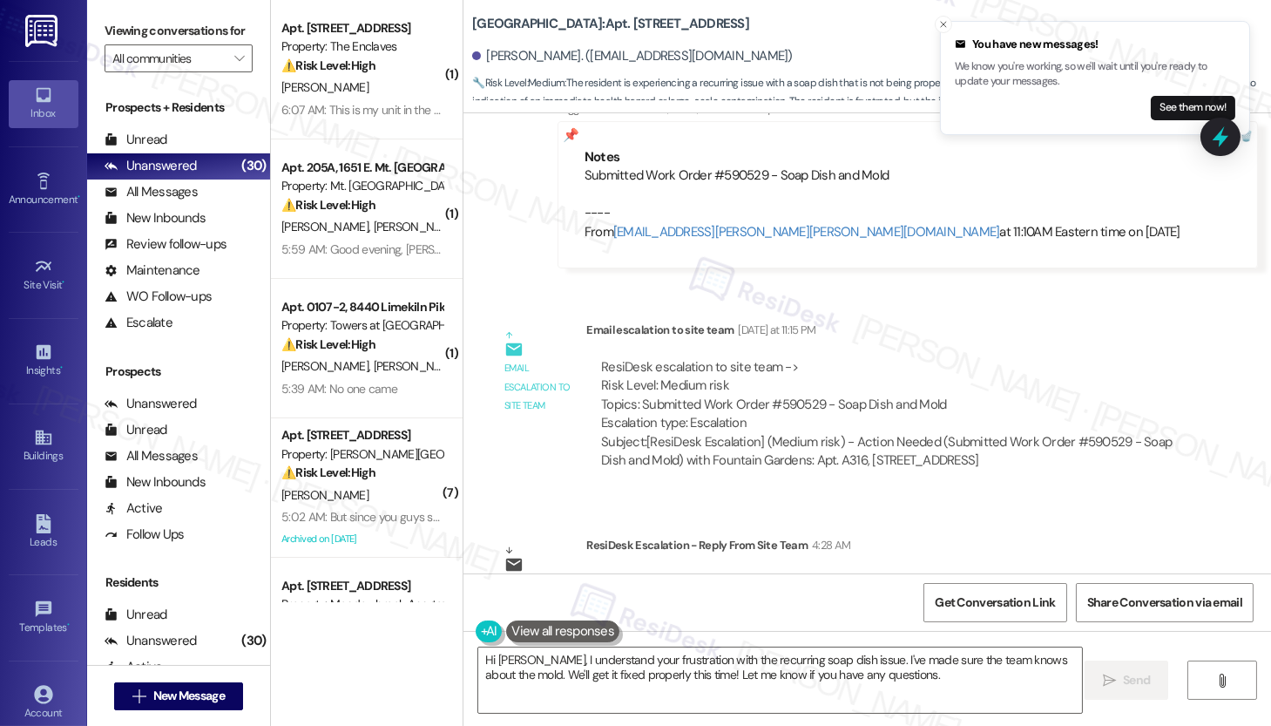
scroll to position [14933, 0]
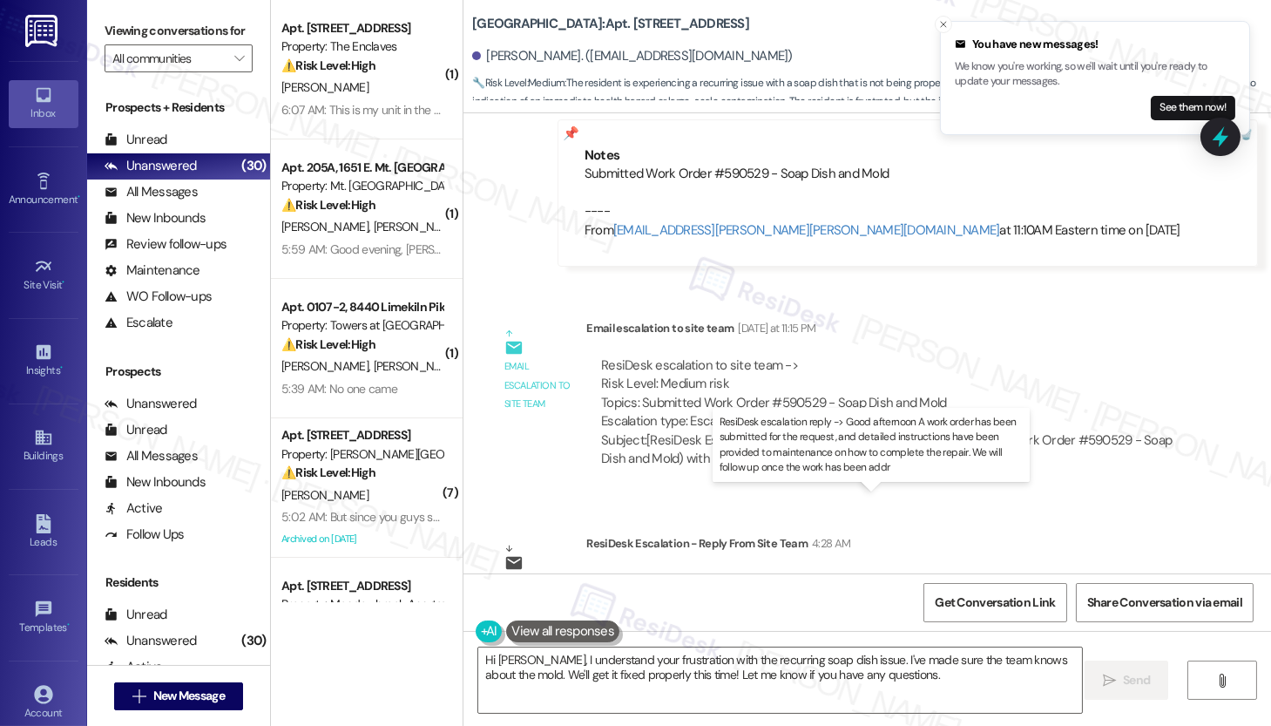
drag, startPoint x: 683, startPoint y: 516, endPoint x: 972, endPoint y: 532, distance: 288.8
click at [972, 572] on div "ResiDesk escalation reply -> Good afternoon A work order has been submitted for…" at bounding box center [886, 599] width 571 height 55
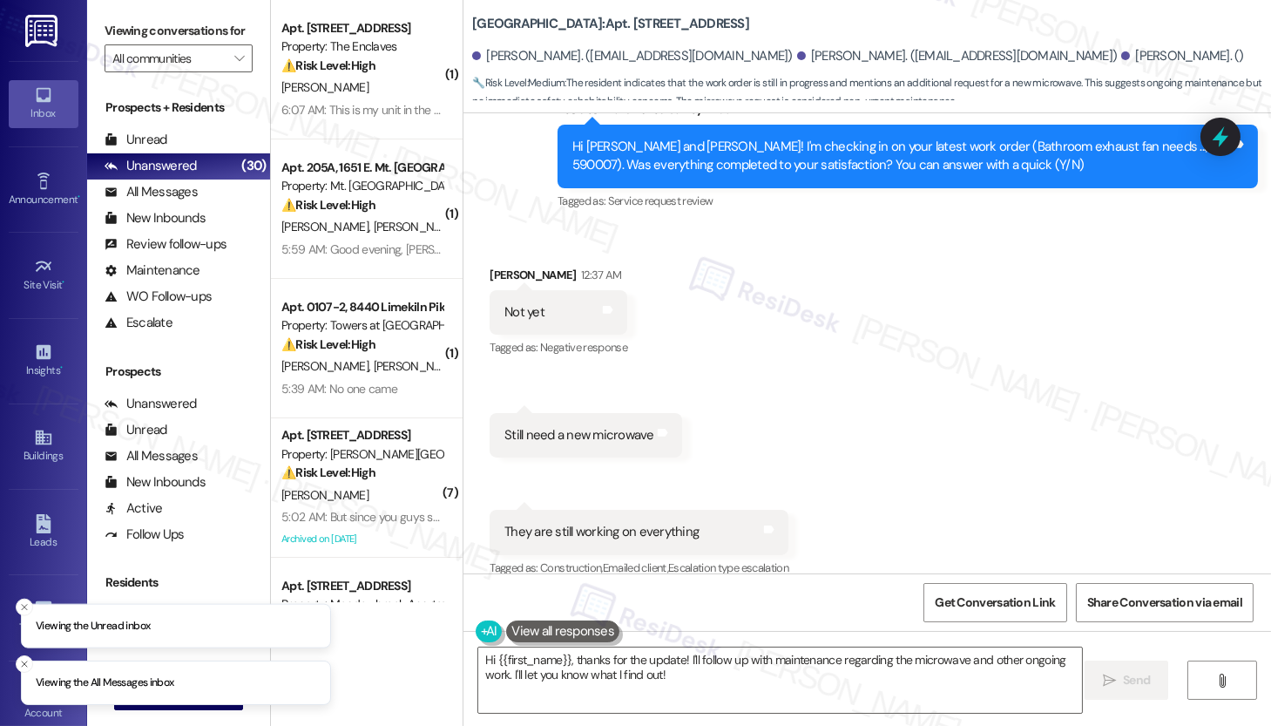
scroll to position [5202, 0]
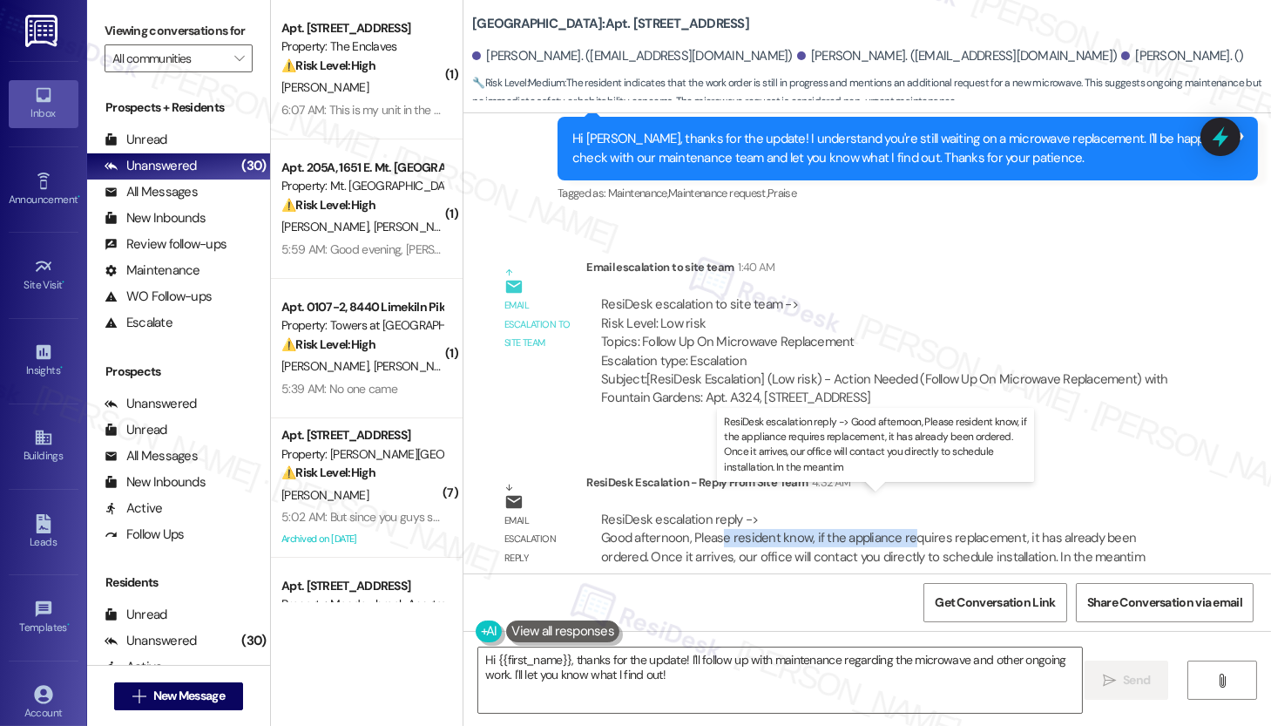
drag, startPoint x: 711, startPoint y: 523, endPoint x: 934, endPoint y: 518, distance: 223.1
click at [902, 515] on div "ResiDesk escalation reply -> Good afternoon, Please resident know, if the appli…" at bounding box center [873, 538] width 544 height 55
click at [890, 521] on div "ResiDesk escalation reply -> Good afternoon, Please resident know, if the appli…" at bounding box center [873, 538] width 544 height 55
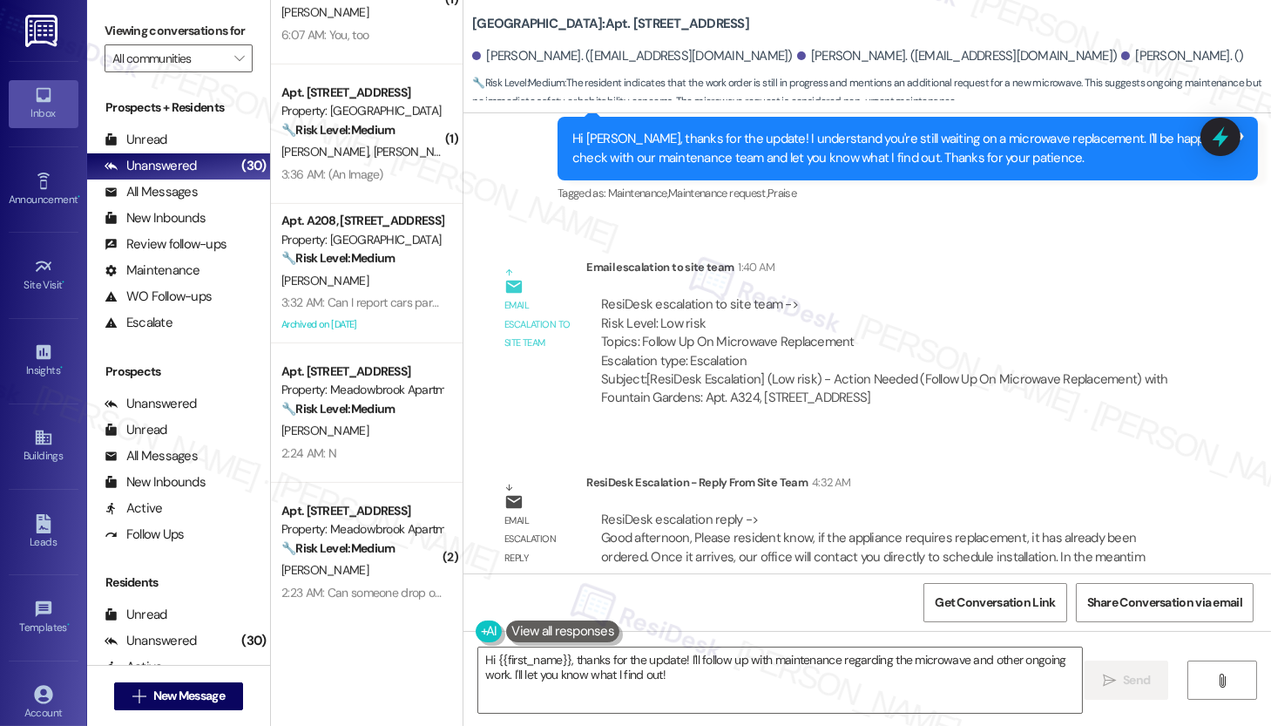
scroll to position [1328, 0]
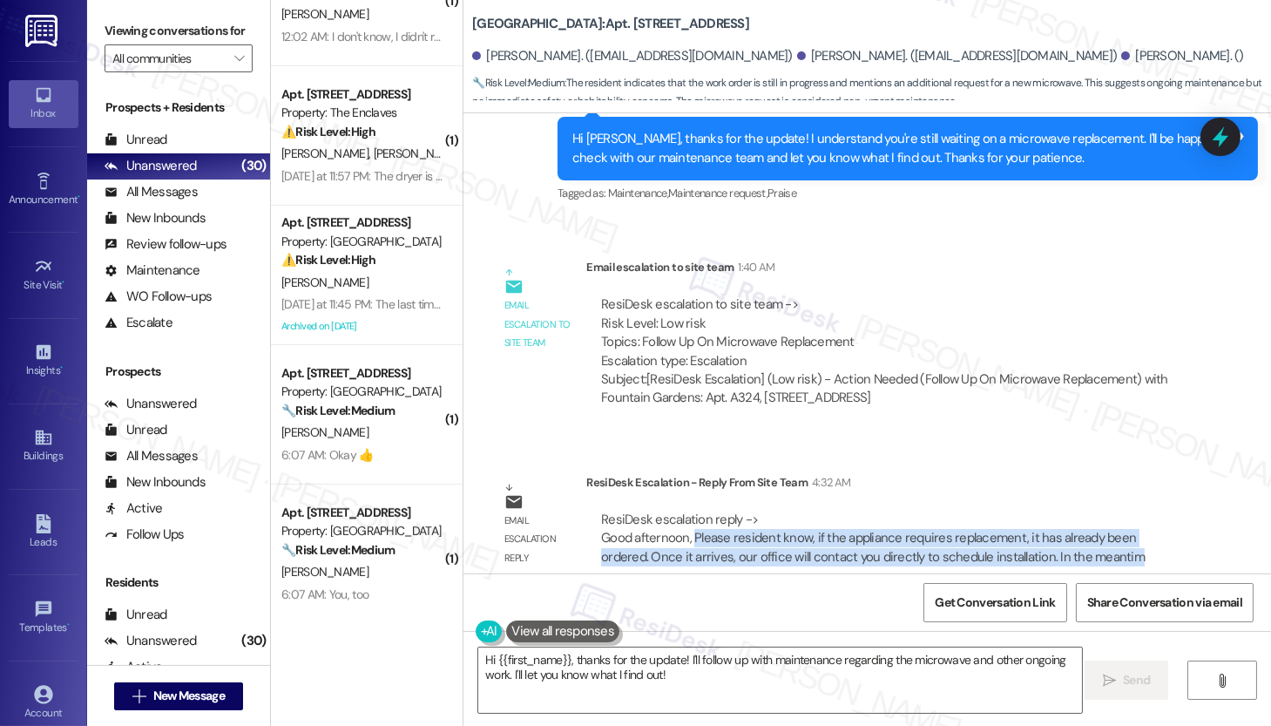
drag, startPoint x: 684, startPoint y: 513, endPoint x: 1054, endPoint y: 549, distance: 372.0
click at [1054, 549] on div "ResiDesk escalation reply -> Good afternoon, Please resident know, if the appli…" at bounding box center [888, 539] width 604 height 82
click at [552, 672] on textarea "Hi {{first_name}}, thanks for the update! I'll follow up with maintenance regar…" at bounding box center [780, 679] width 604 height 65
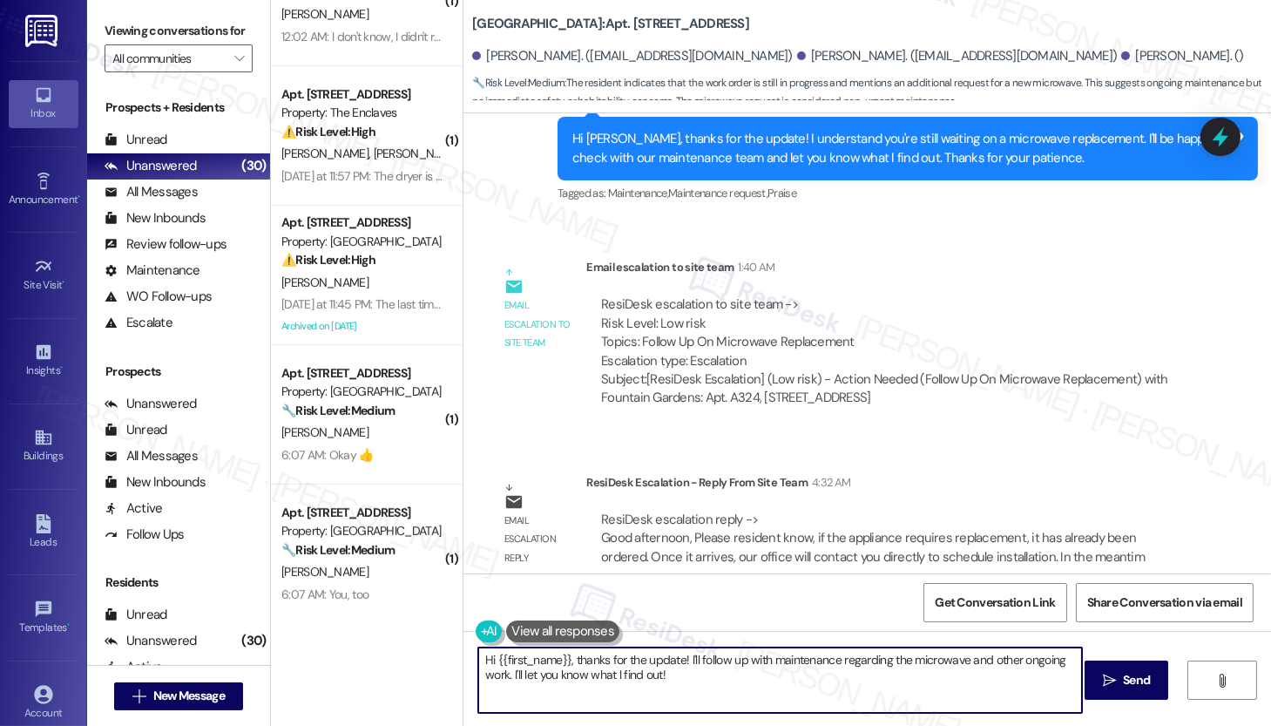
click at [552, 672] on textarea "Hi {{first_name}}, thanks for the update! I'll follow up with maintenance regar…" at bounding box center [780, 679] width 604 height 65
paste textarea "[Resident Name], if your appliance requires replacement, the order has already …"
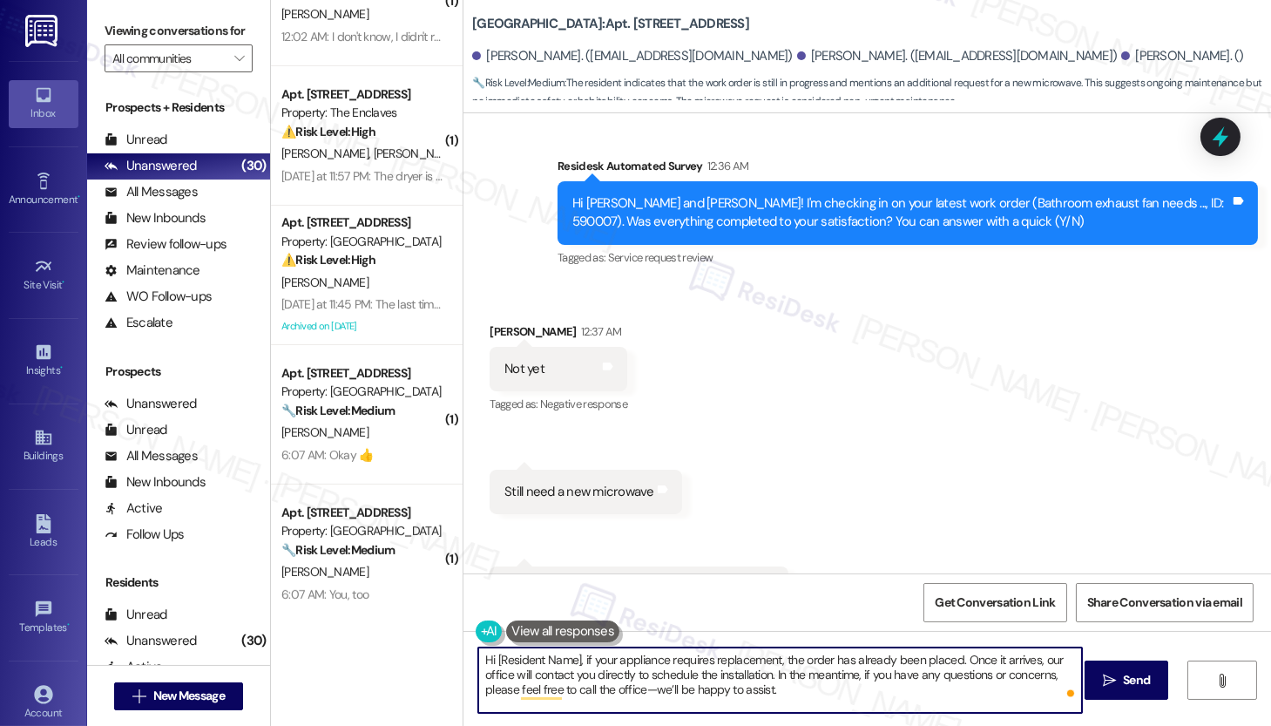
scroll to position [4596, 0]
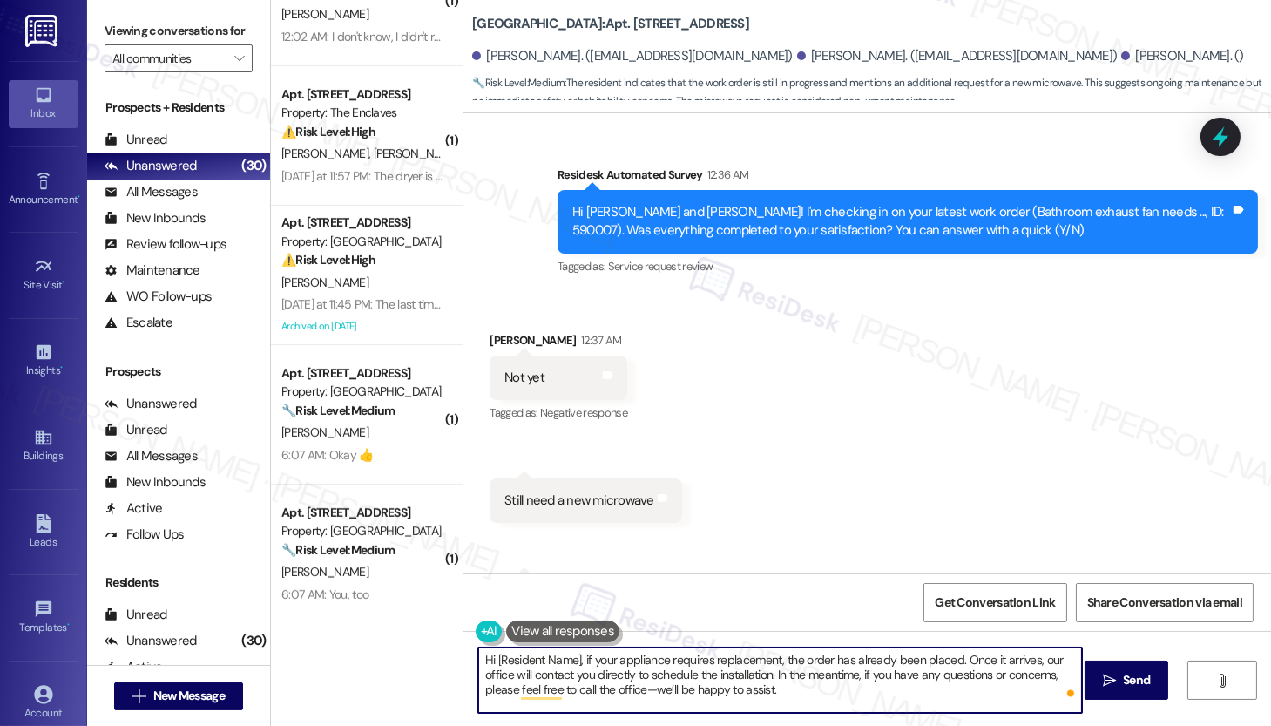
click at [497, 331] on div "[PERSON_NAME] 12:37 AM" at bounding box center [559, 343] width 138 height 24
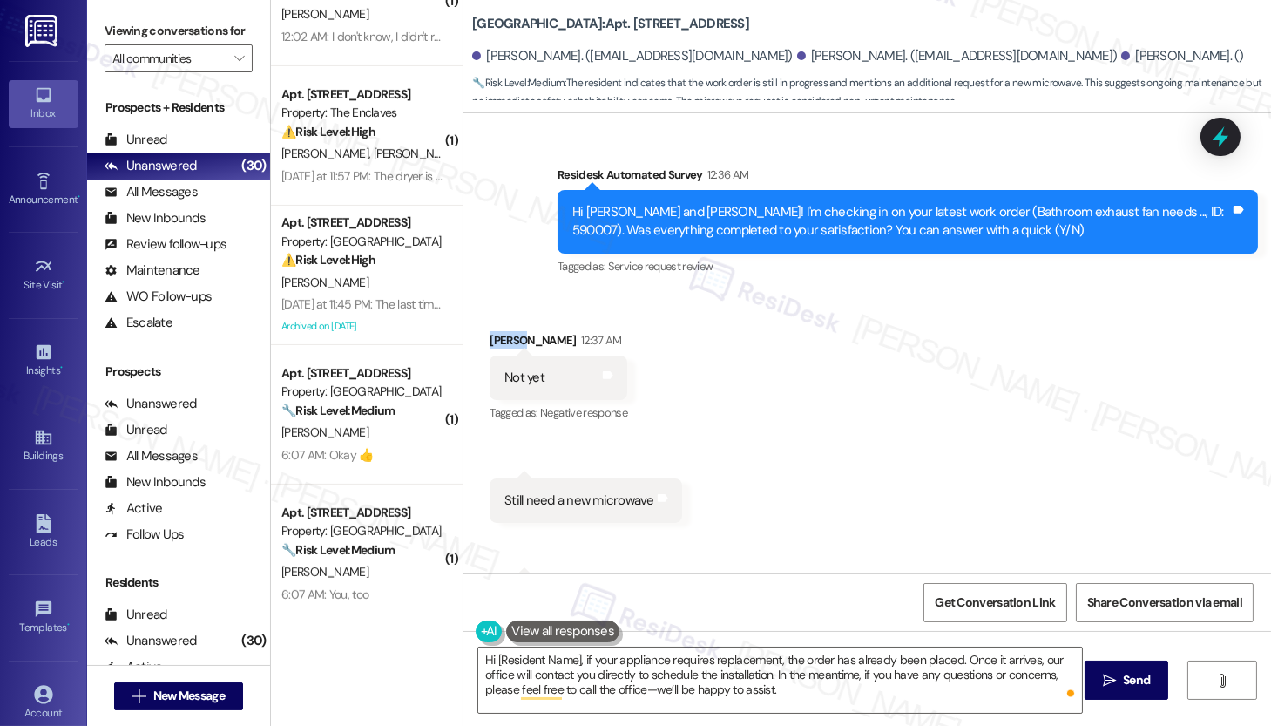
click at [497, 331] on div "[PERSON_NAME] 12:37 AM" at bounding box center [559, 343] width 138 height 24
copy div "[PERSON_NAME]"
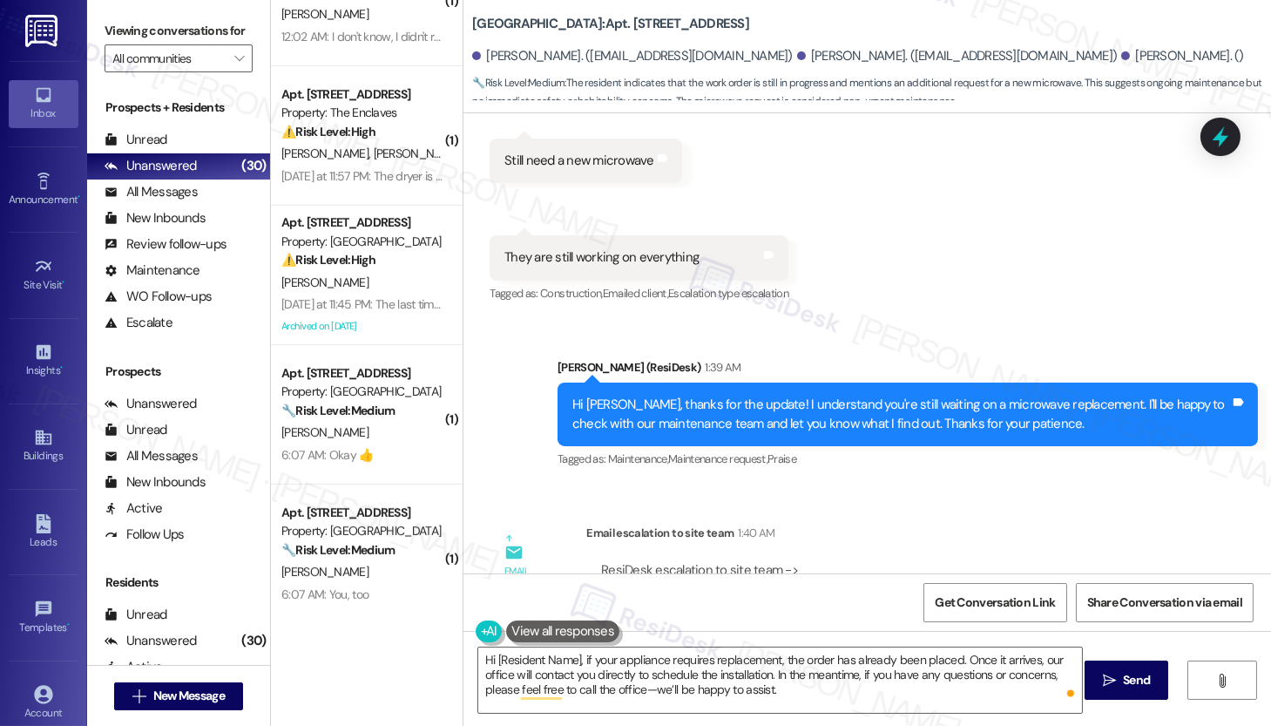
scroll to position [5202, 0]
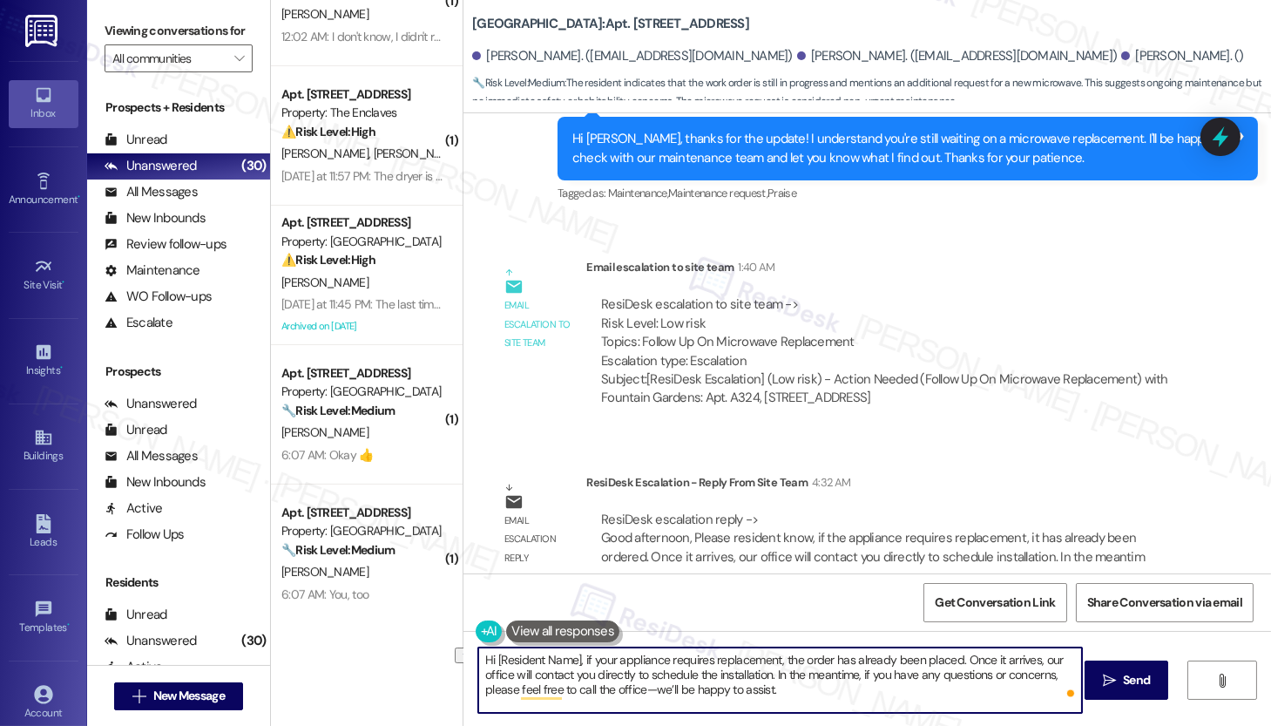
drag, startPoint x: 488, startPoint y: 660, endPoint x: 567, endPoint y: 660, distance: 79.3
click at [574, 660] on textarea "Hi [Resident Name], if your appliance requires replacement, the order has alrea…" at bounding box center [780, 679] width 604 height 65
paste textarea "[PERSON_NAME]"
click at [882, 681] on textarea "Hi [PERSON_NAME], quick update from our site team: if your appliance requires r…" at bounding box center [780, 679] width 604 height 65
click at [915, 708] on textarea "Hi [PERSON_NAME], quick update from our site team: if your appliance requires r…" at bounding box center [780, 679] width 604 height 65
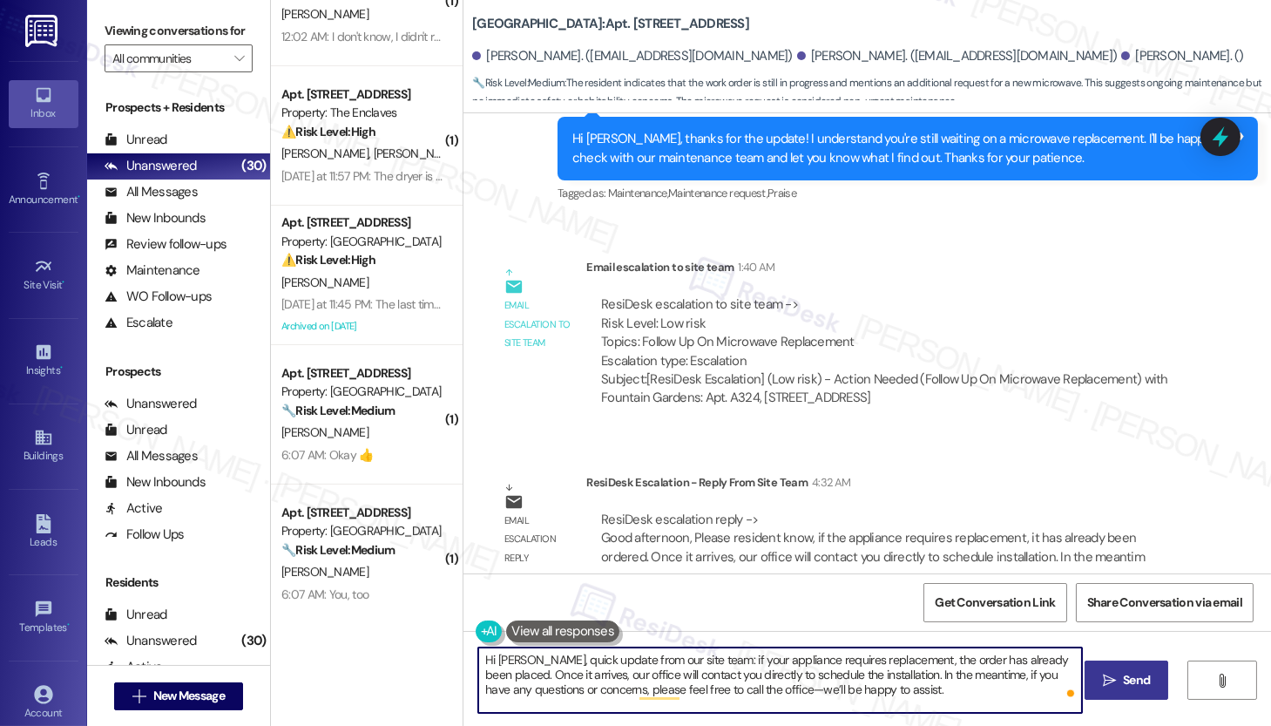
type textarea "Hi [PERSON_NAME], quick update from our site team: if your appliance requires r…"
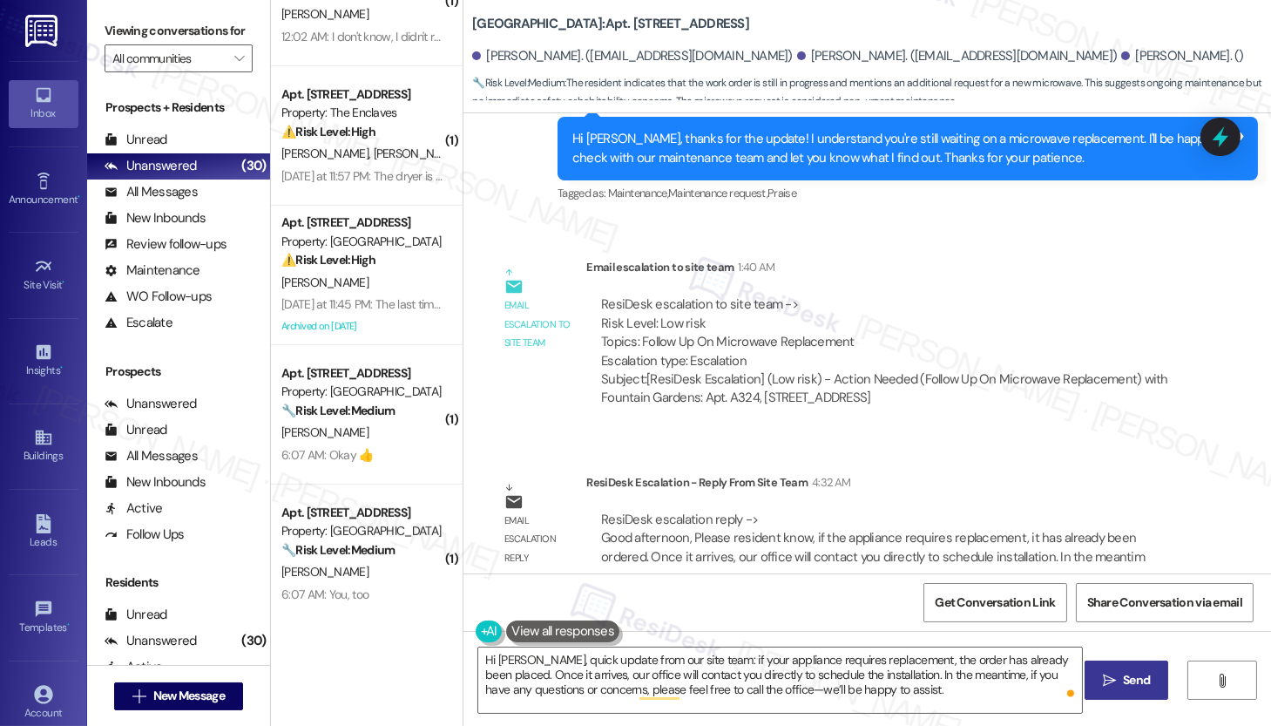
click at [1110, 681] on icon "" at bounding box center [1109, 681] width 13 height 14
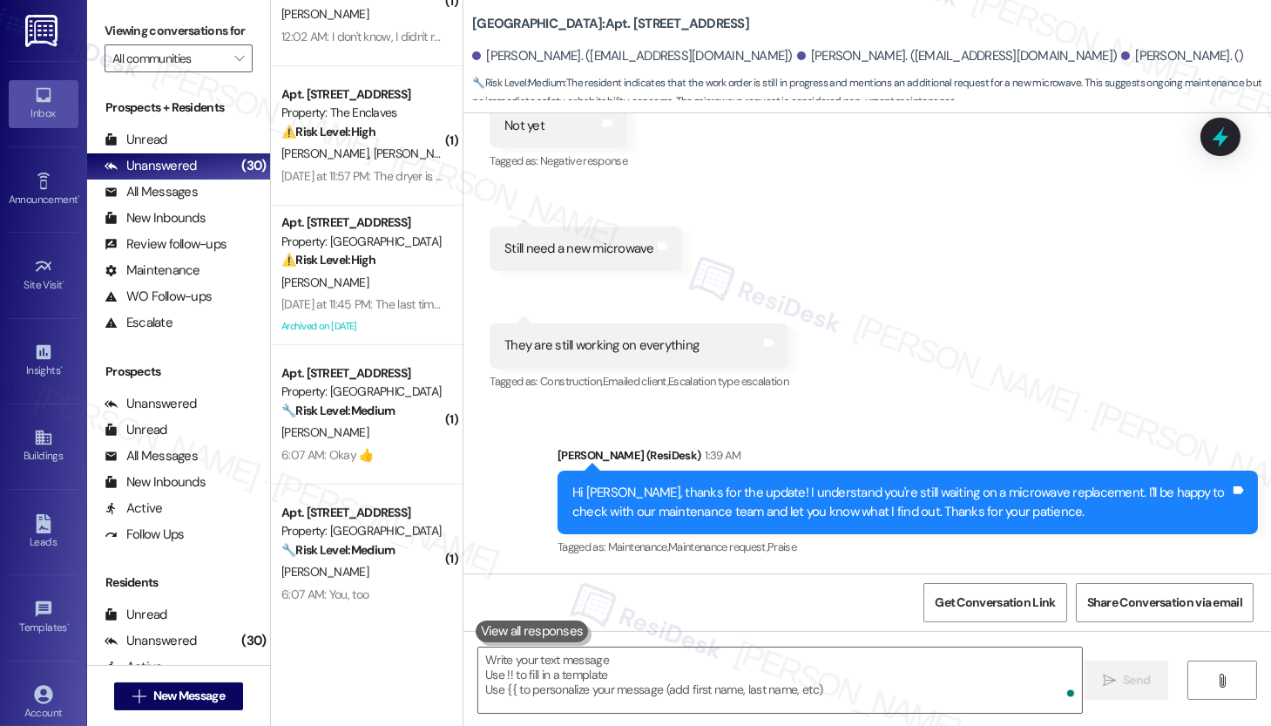
scroll to position [5360, 0]
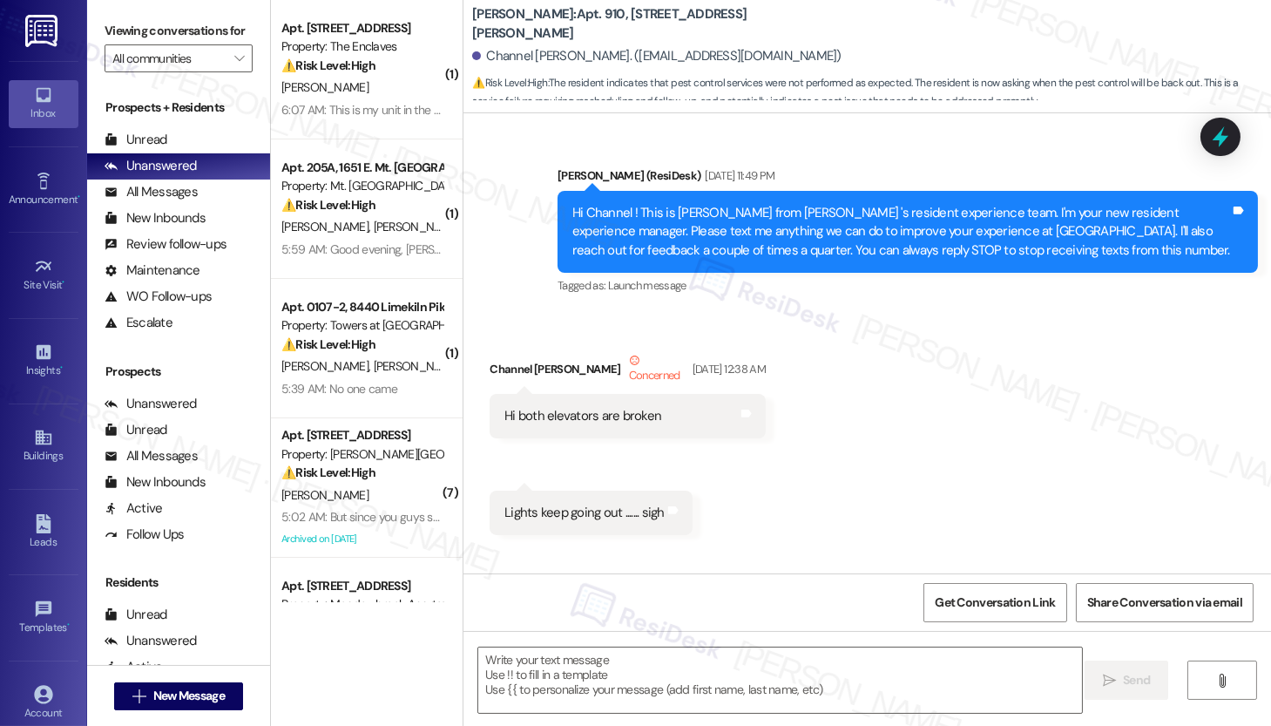
scroll to position [22529, 0]
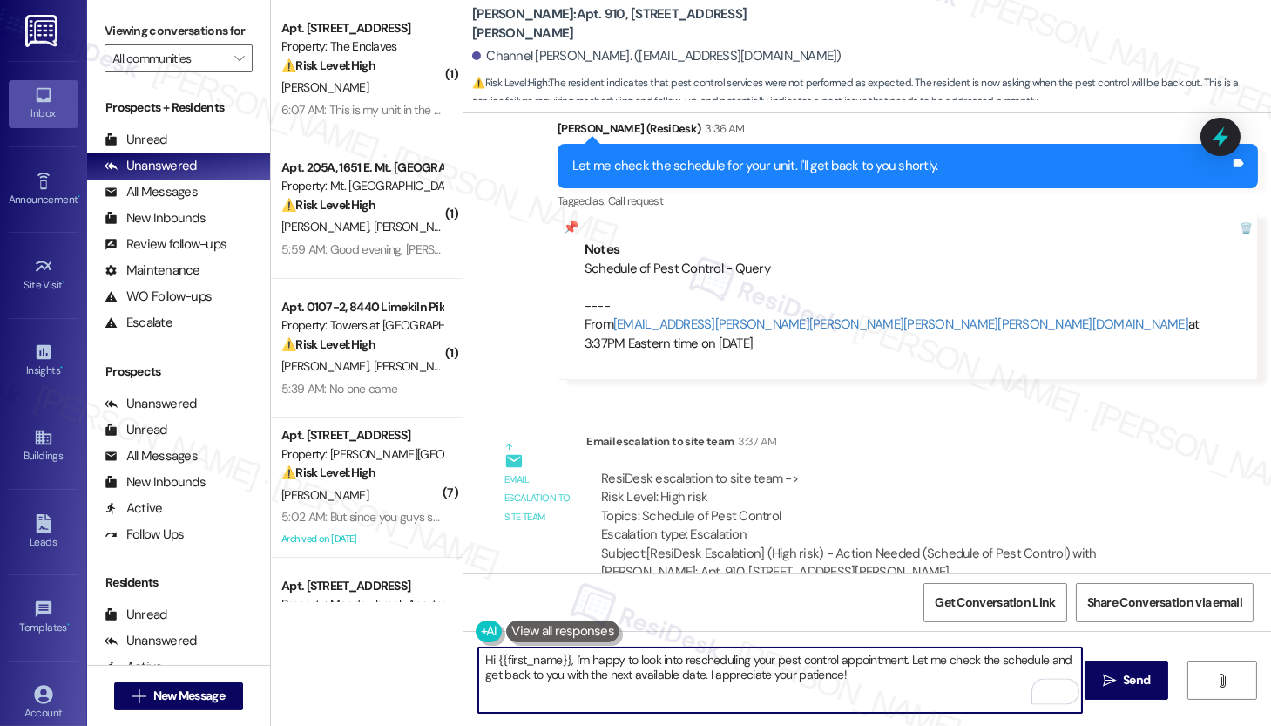
drag, startPoint x: 843, startPoint y: 671, endPoint x: 599, endPoint y: 652, distance: 244.7
click at [569, 654] on textarea "Hi {{first_name}}, I'm happy to look into rescheduling your pest control appoin…" at bounding box center [780, 679] width 604 height 65
click at [867, 681] on textarea "Hi {{first_name}}, quick update from our pest control team: Your unit will be o…" at bounding box center [780, 679] width 604 height 65
type textarea "Hi {{first_name}}, quick update from our pest control team: Your unit will be o…"
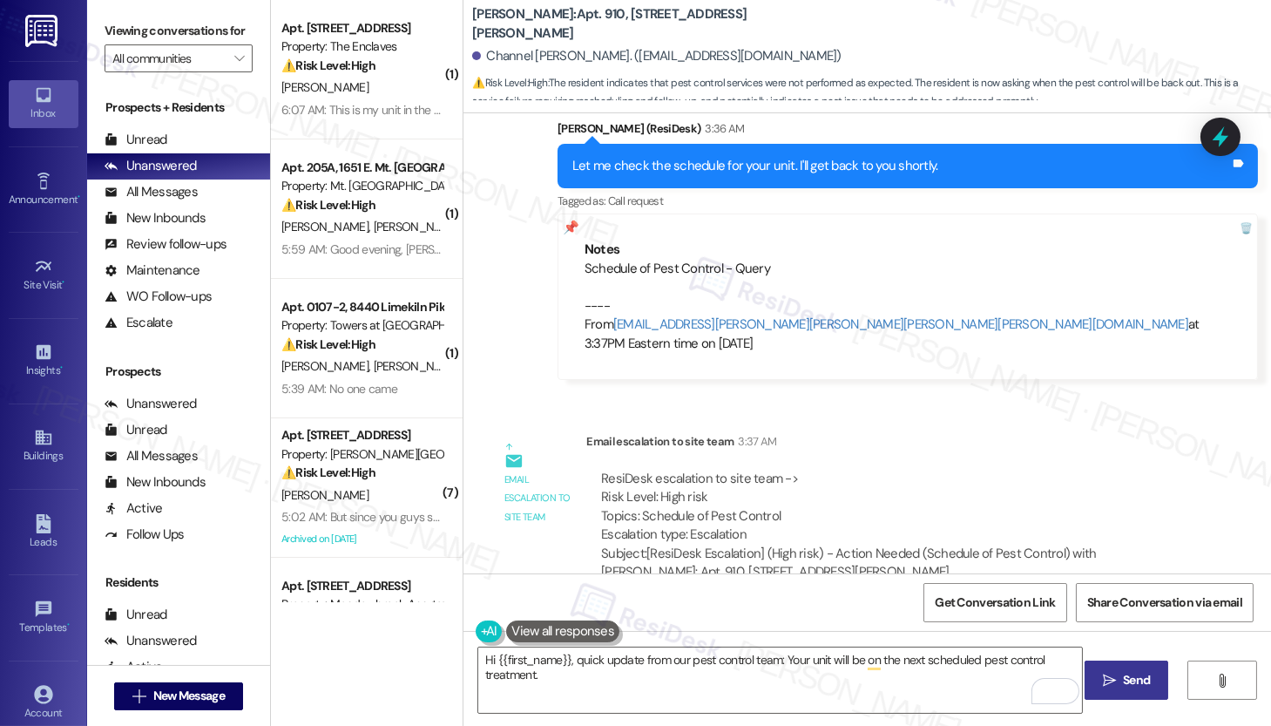
click at [1134, 683] on span "Send" at bounding box center [1136, 680] width 27 height 18
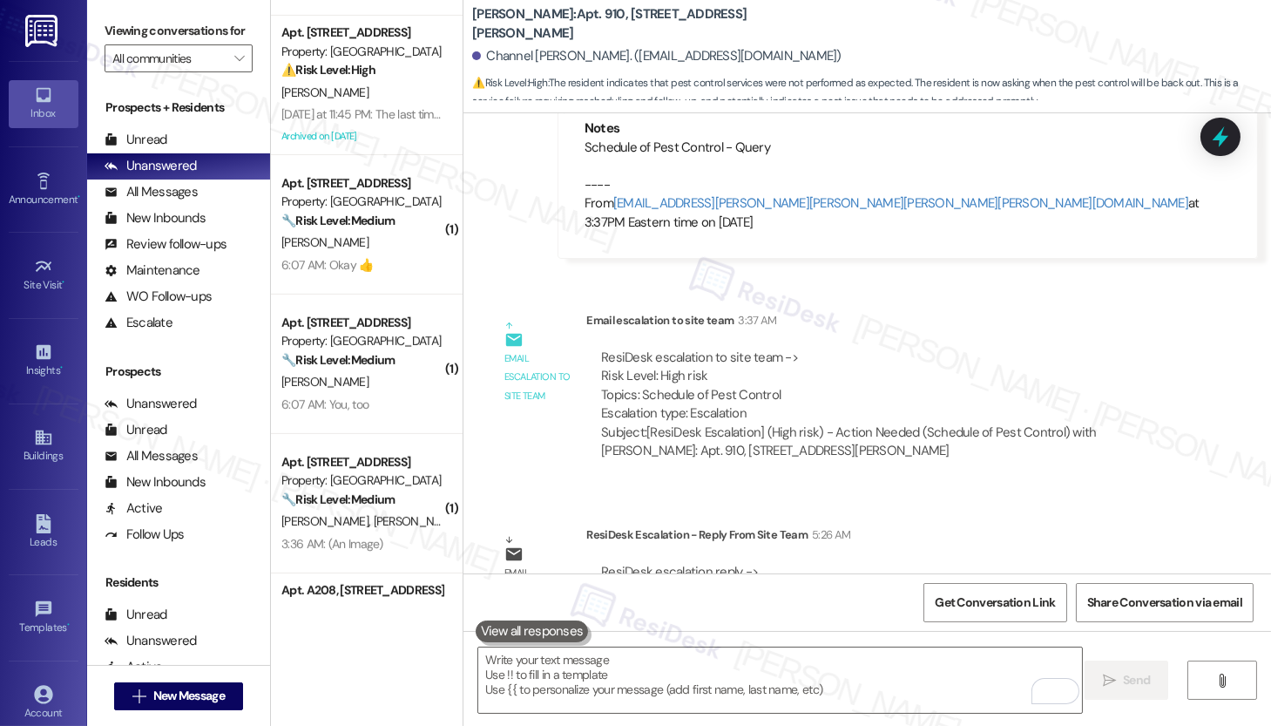
scroll to position [1309, 0]
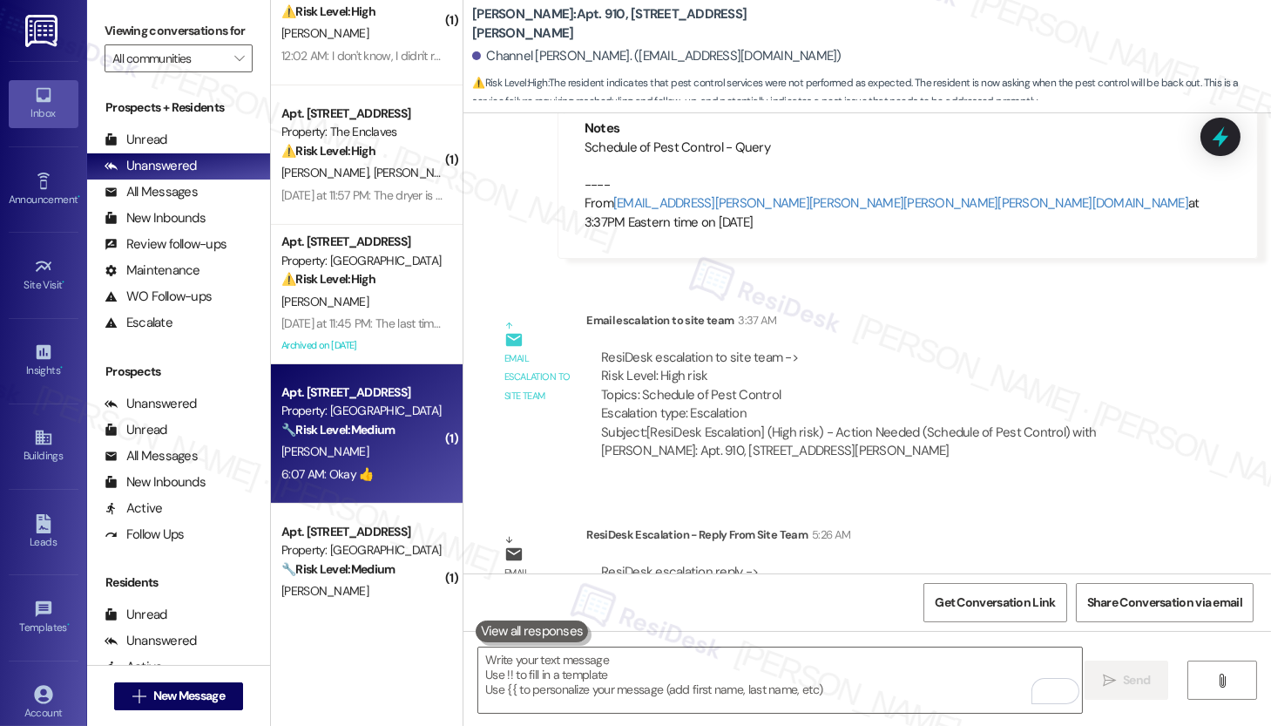
click at [405, 428] on div "🔧 Risk Level: Medium The resident is acknowledging that maintenance is waiting …" at bounding box center [361, 430] width 161 height 18
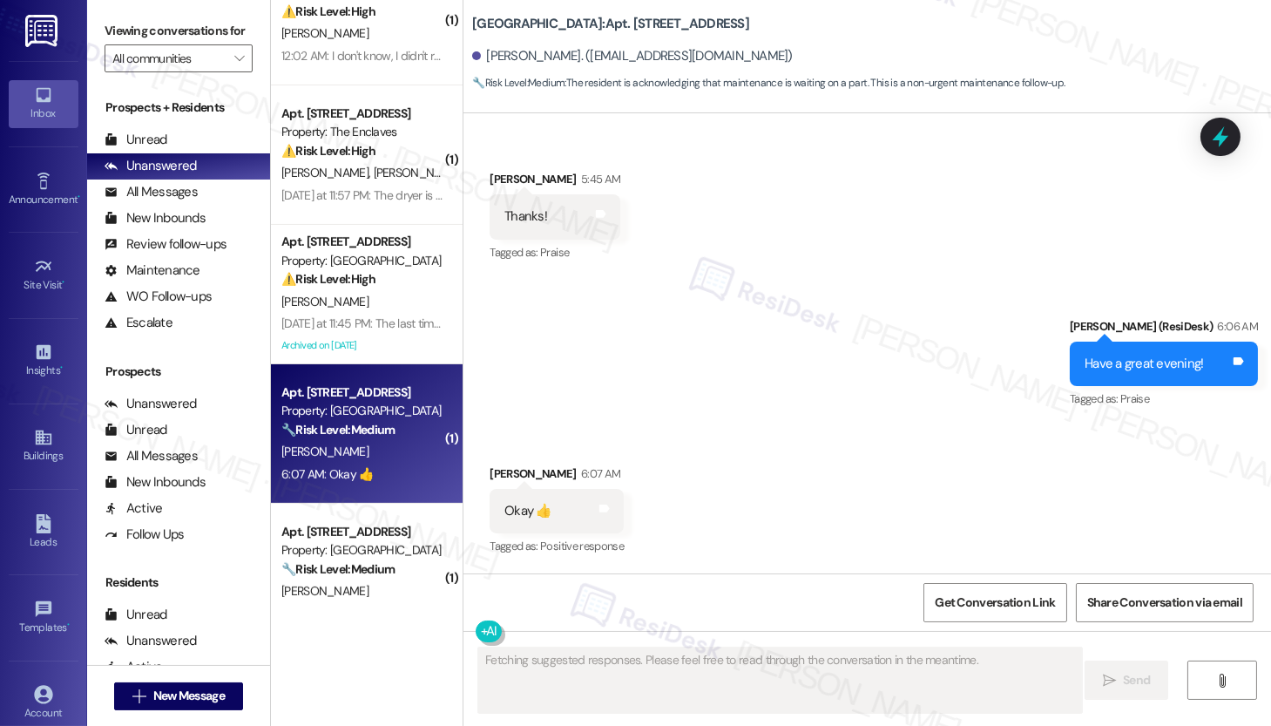
scroll to position [8599, 0]
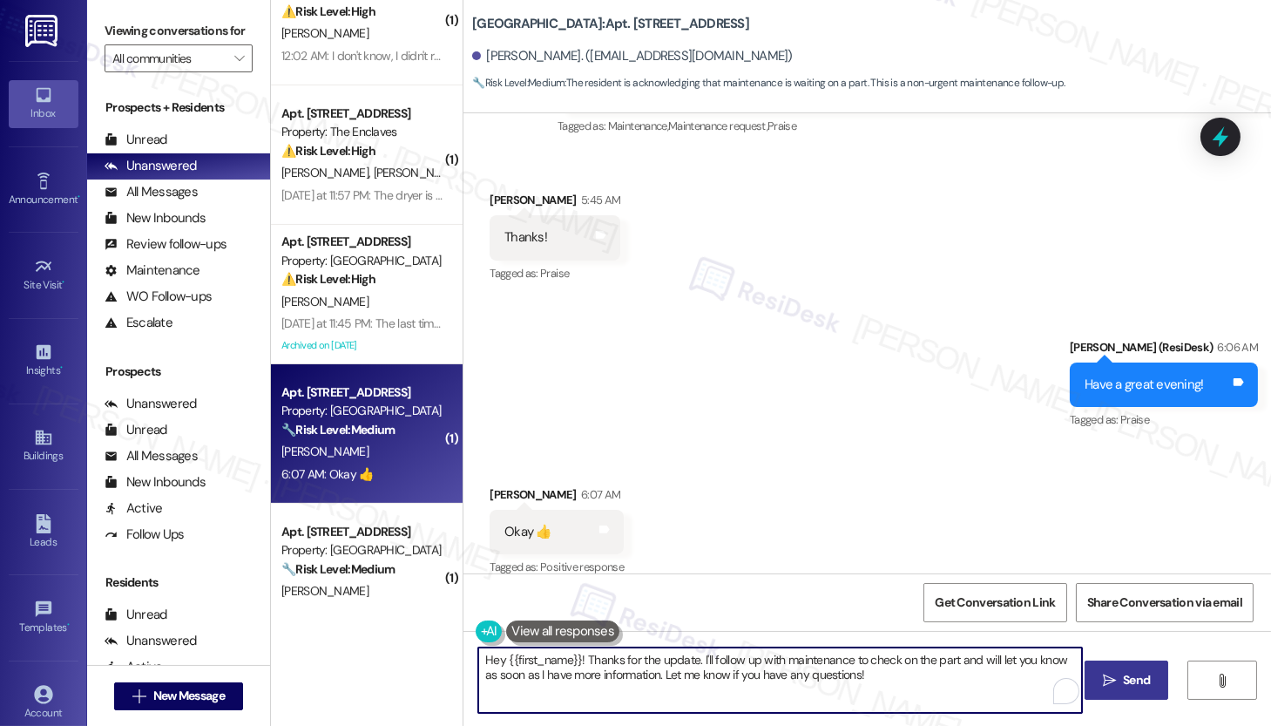
click at [536, 674] on textarea "Hey {{first_name}}! Thanks for the update. I'll follow up with maintenance to c…" at bounding box center [780, 679] width 604 height 65
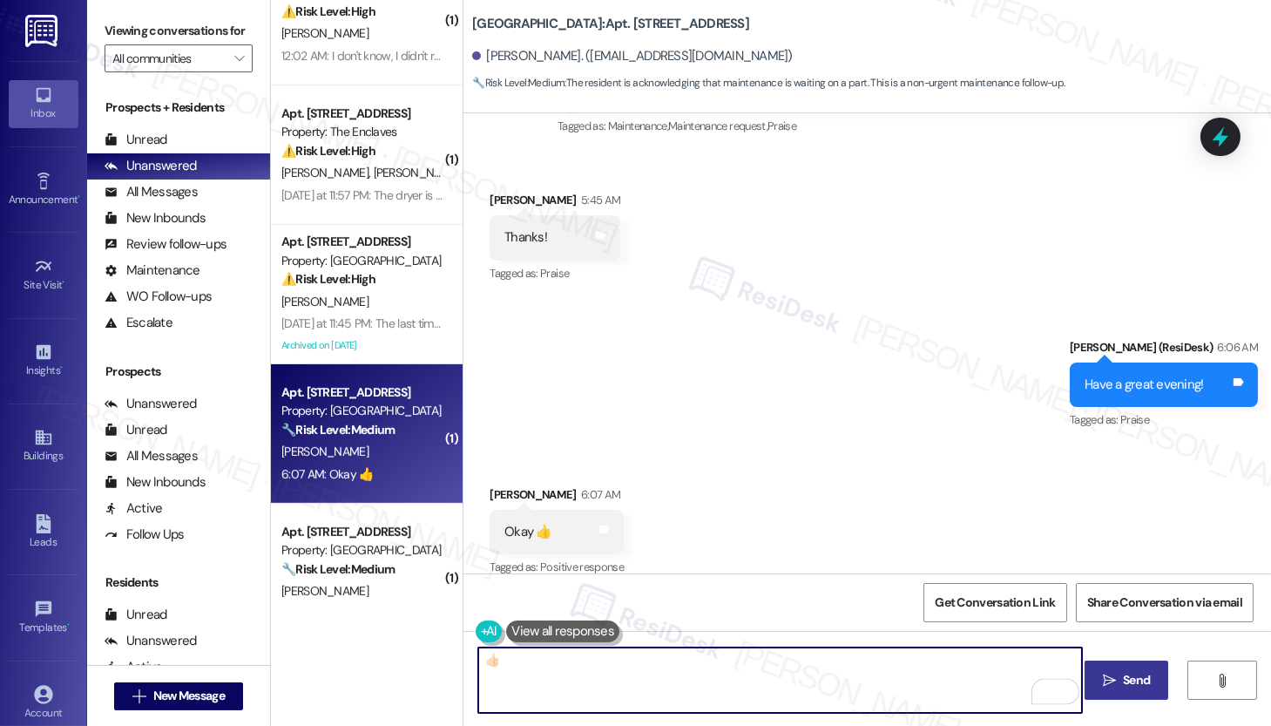
type textarea "👍🏻"
click at [1147, 693] on button " Send" at bounding box center [1127, 679] width 85 height 39
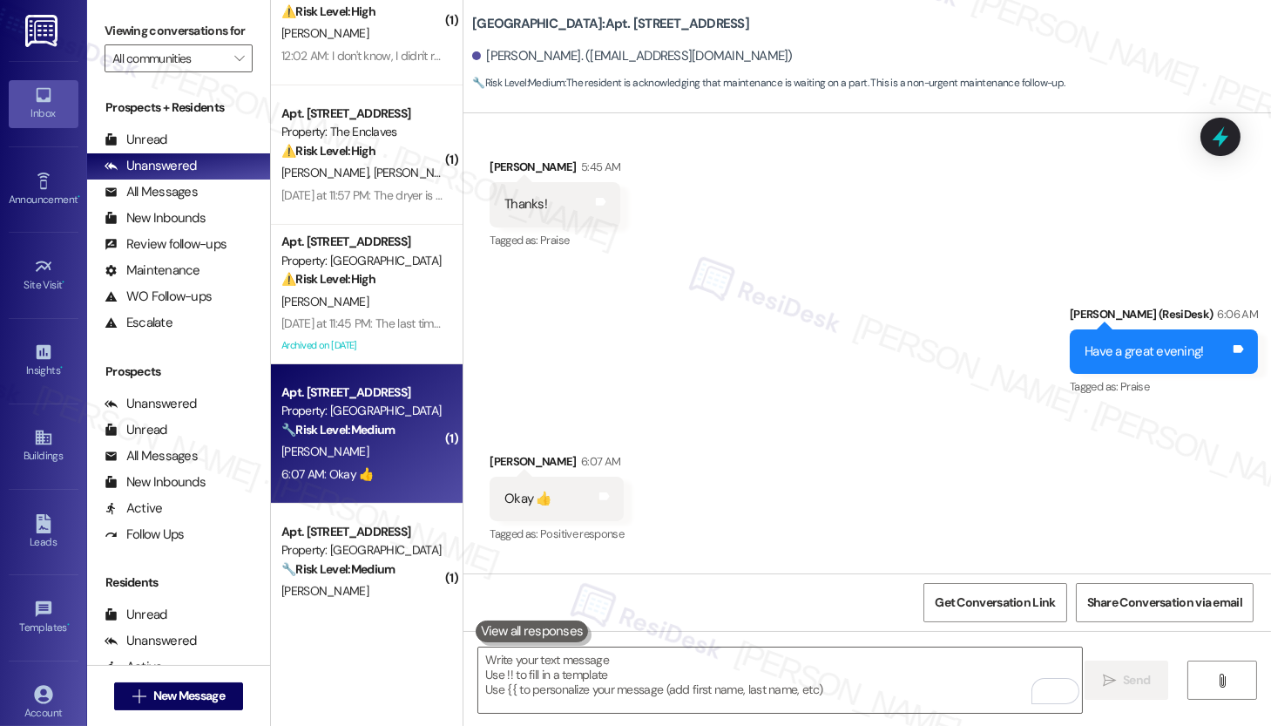
scroll to position [8720, 0]
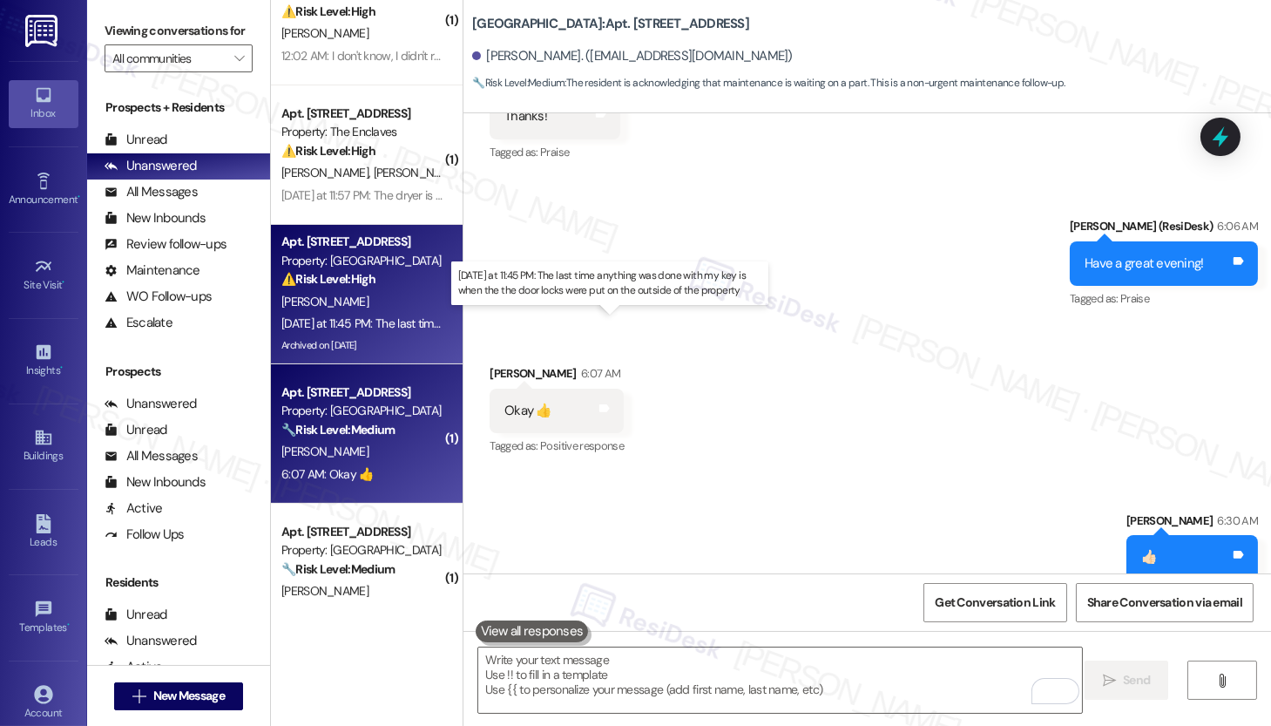
click at [365, 328] on div "Yesterday at 11:45 PM: The last time anything was done with my key is when the …" at bounding box center [611, 323] width 660 height 16
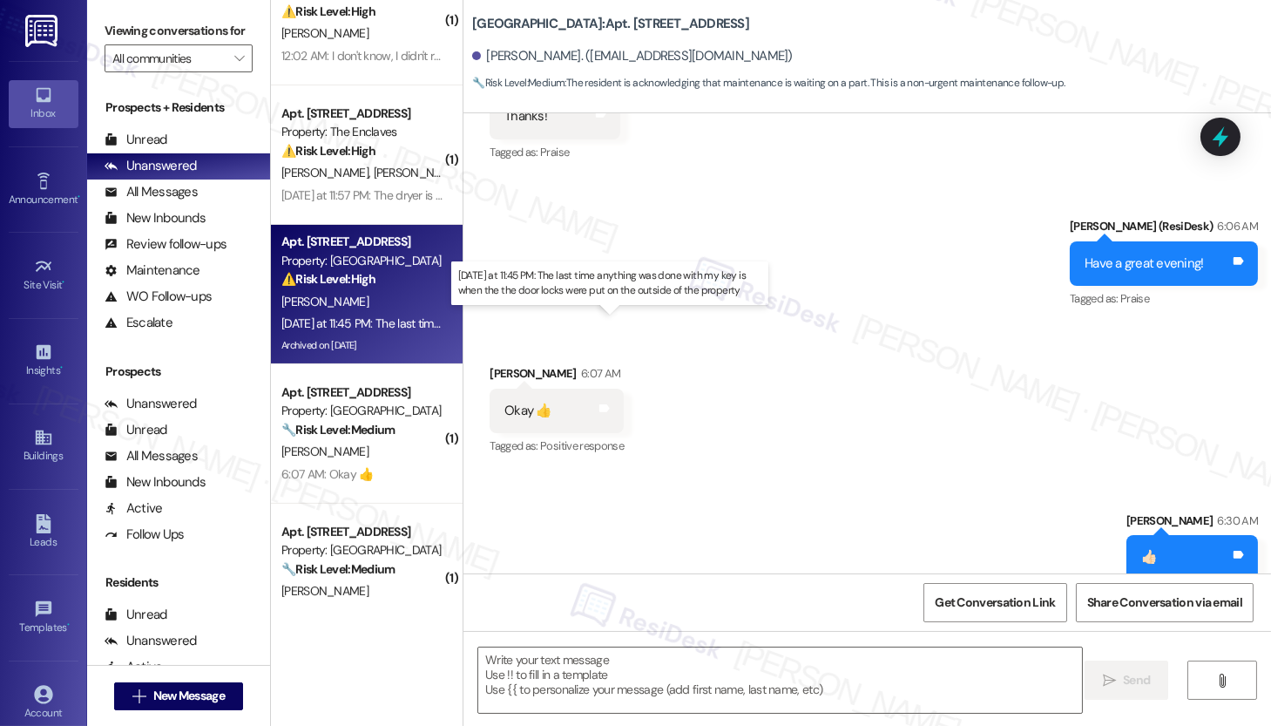
type textarea "Fetching suggested responses. Please feel free to read through the conversation…"
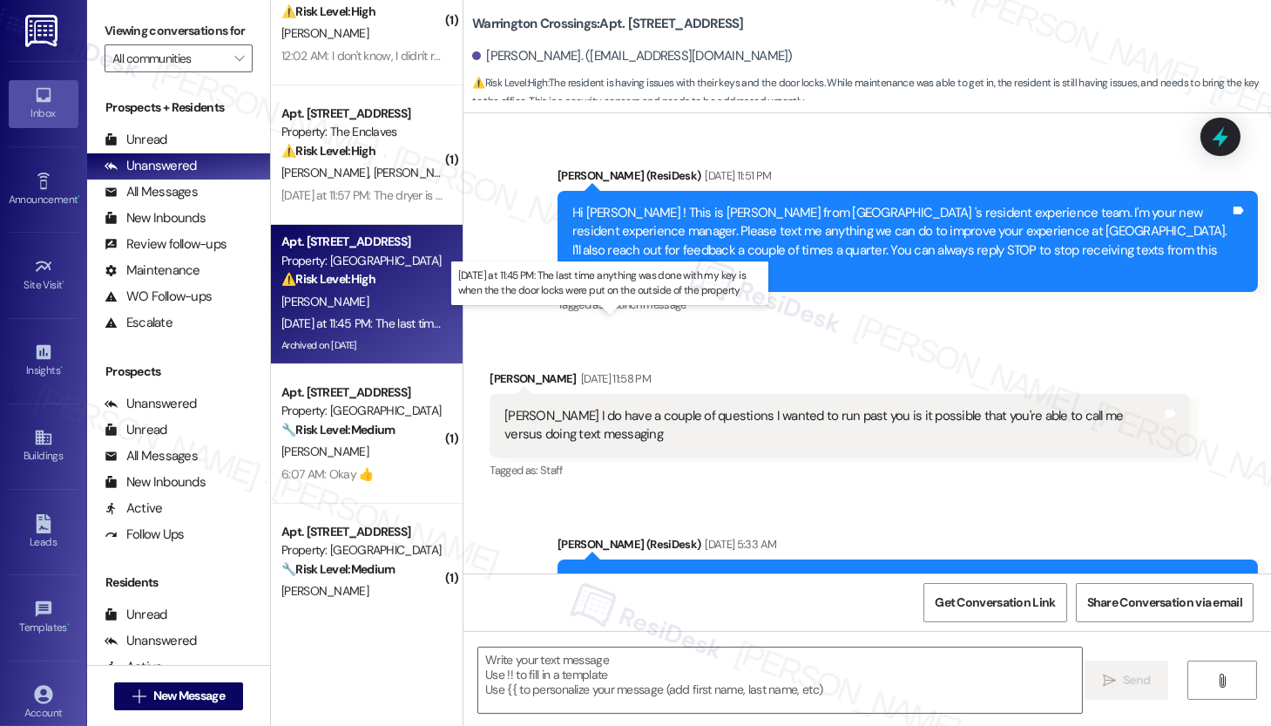
click at [365, 328] on div "Yesterday at 11:45 PM: The last time anything was done with my key is when the …" at bounding box center [611, 323] width 660 height 16
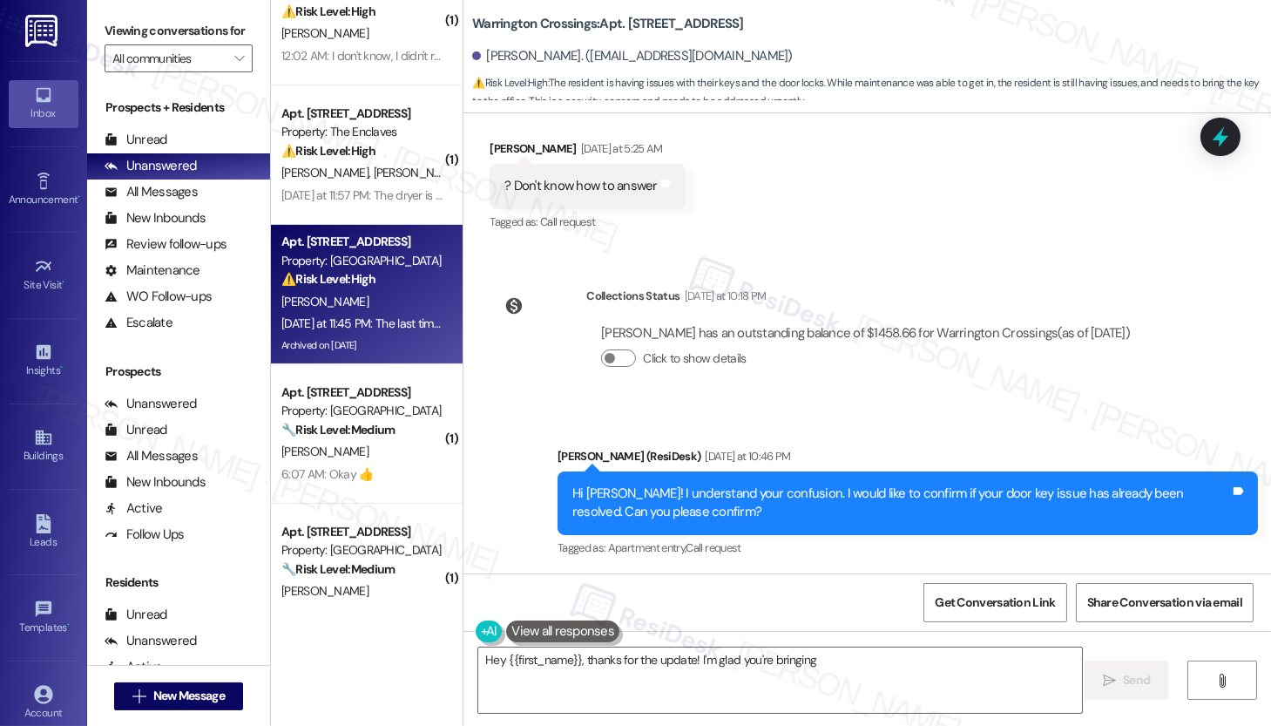
scroll to position [26965, 0]
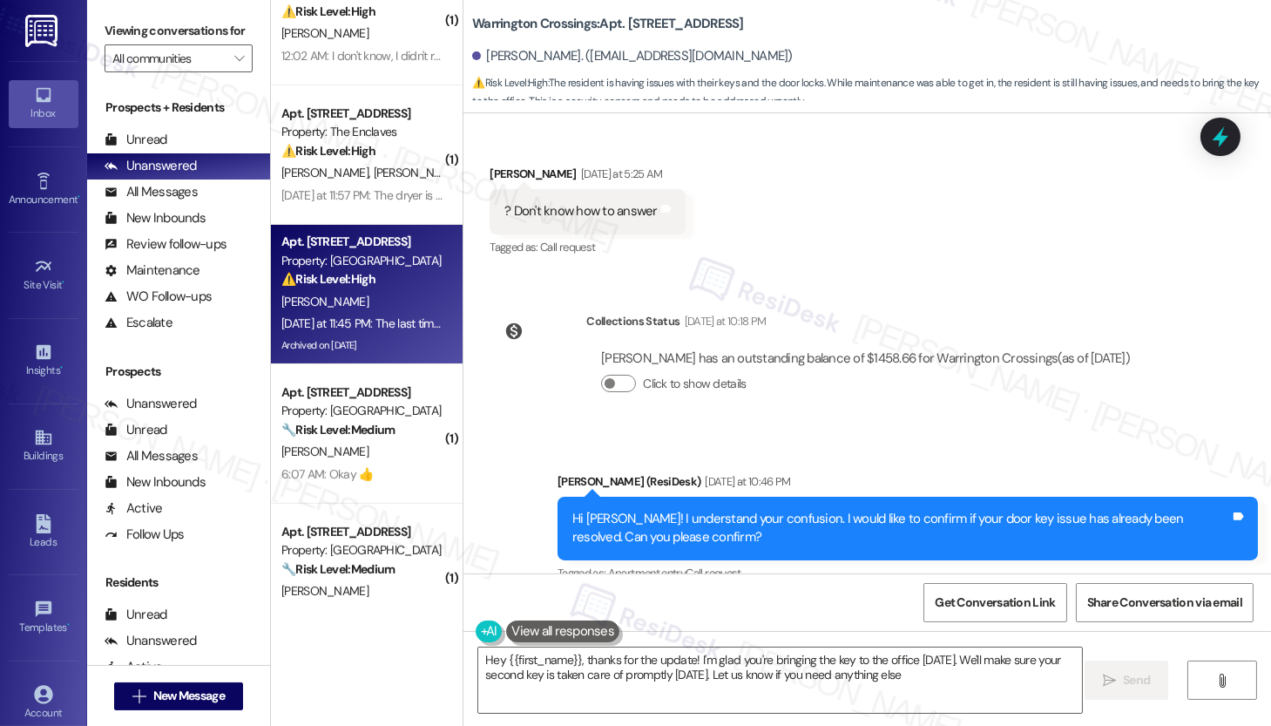
type textarea "Hey {{first_name}}, thanks for the update! I'm glad you're bringing the key to …"
click at [599, 510] on div "Hi Melissa! I understand your confusion. I would like to confirm if your door k…" at bounding box center [901, 528] width 658 height 37
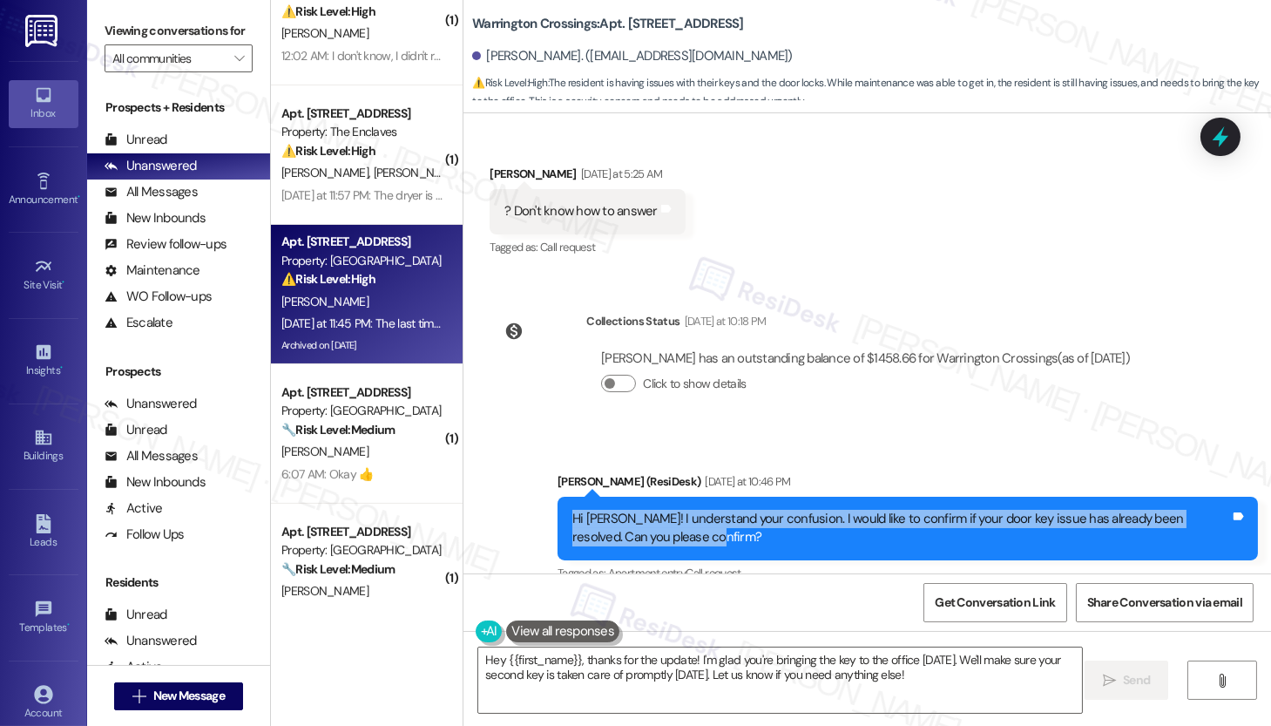
drag, startPoint x: 561, startPoint y: 244, endPoint x: 708, endPoint y: 268, distance: 148.3
click at [708, 510] on div "Hi Melissa! I understand your confusion. I would like to confirm if your door k…" at bounding box center [901, 528] width 661 height 37
copy div "Hi Melissa! I understand your confusion. I would like to confirm if your door k…"
click at [552, 694] on div "I was told that there was nothing wrong with the lock. Maintenance was able to …" at bounding box center [834, 712] width 658 height 37
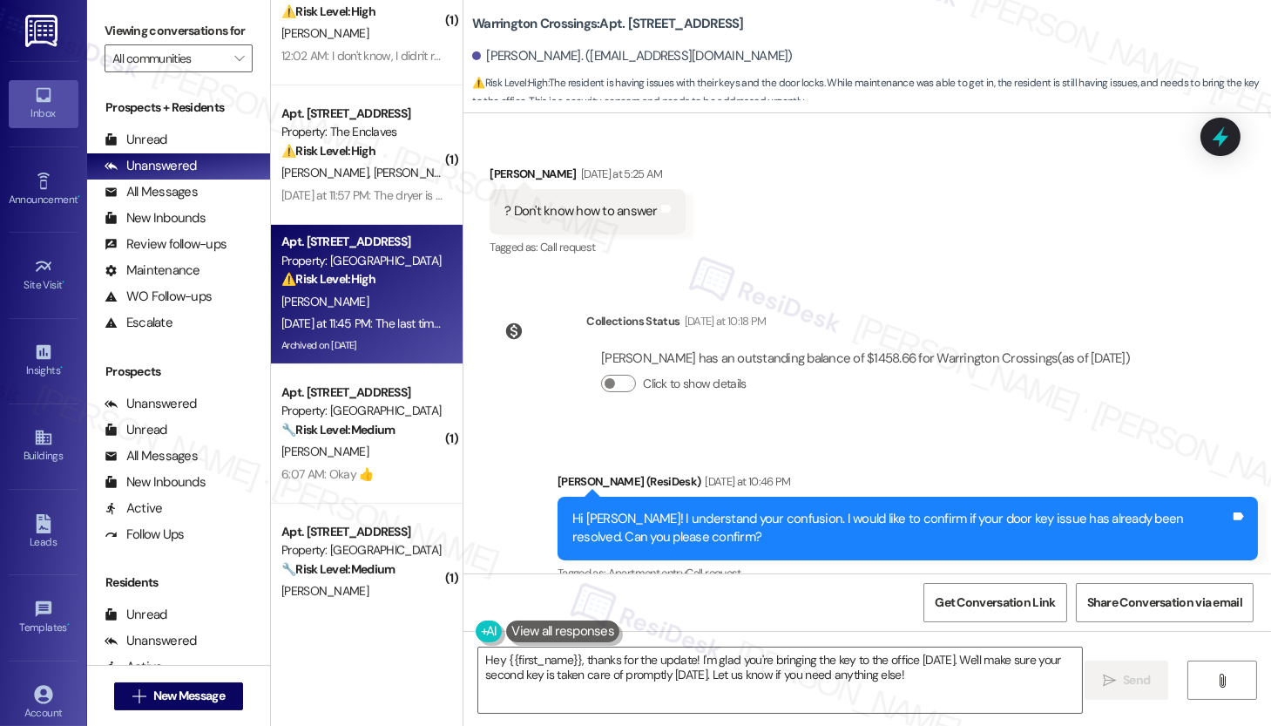
click at [552, 694] on div "I was told that there was nothing wrong with the lock. Maintenance was able to …" at bounding box center [834, 712] width 658 height 37
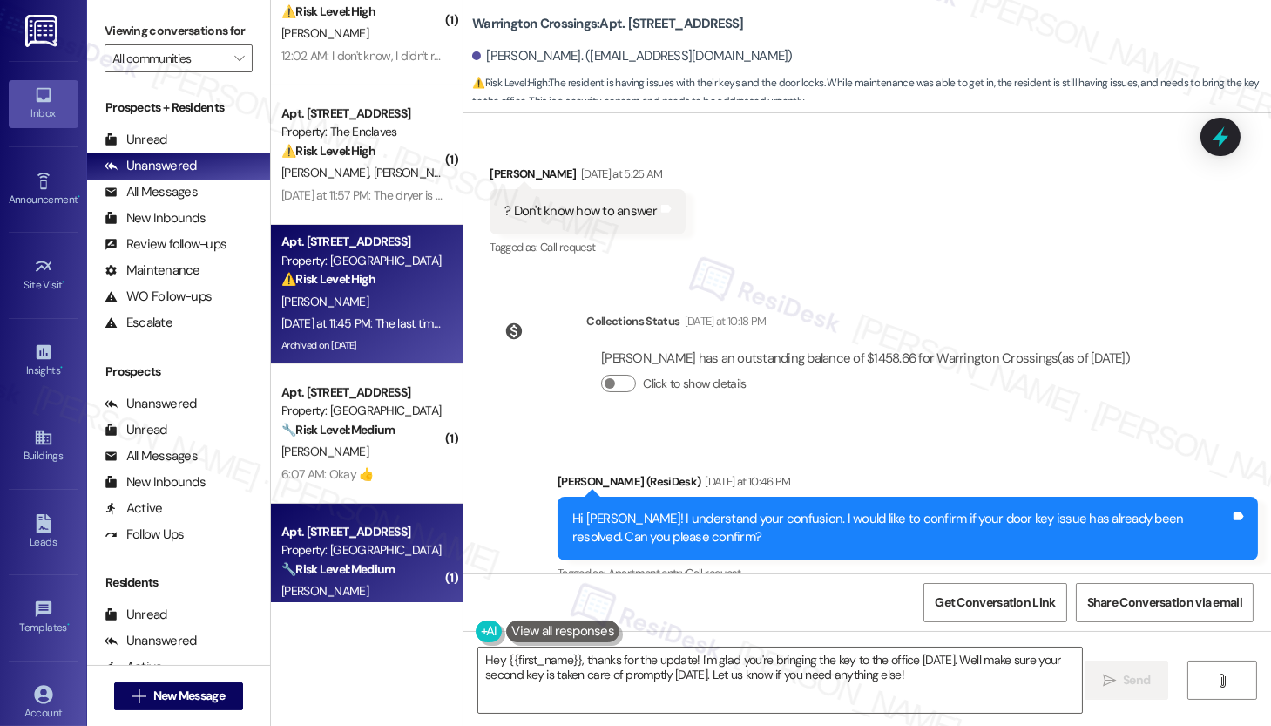
copy div "I was told that there was nothing wrong with the lock. Maintenance was able to …"
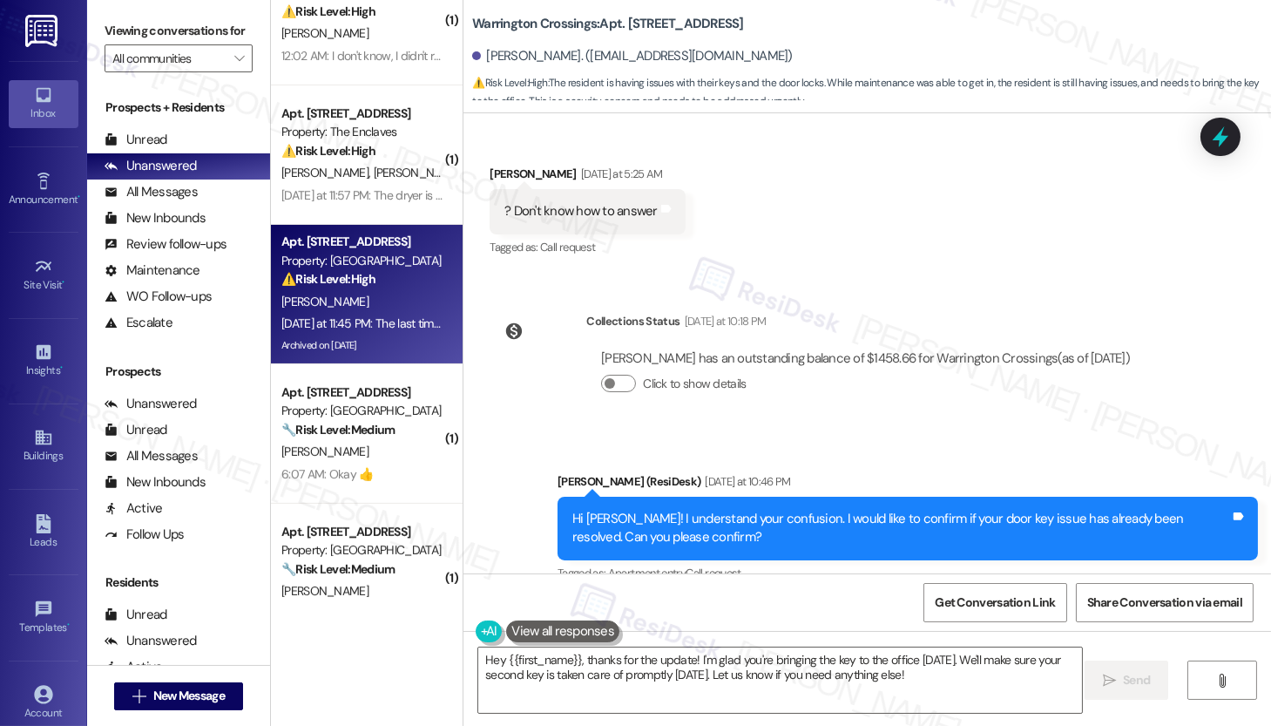
scroll to position [27270, 0]
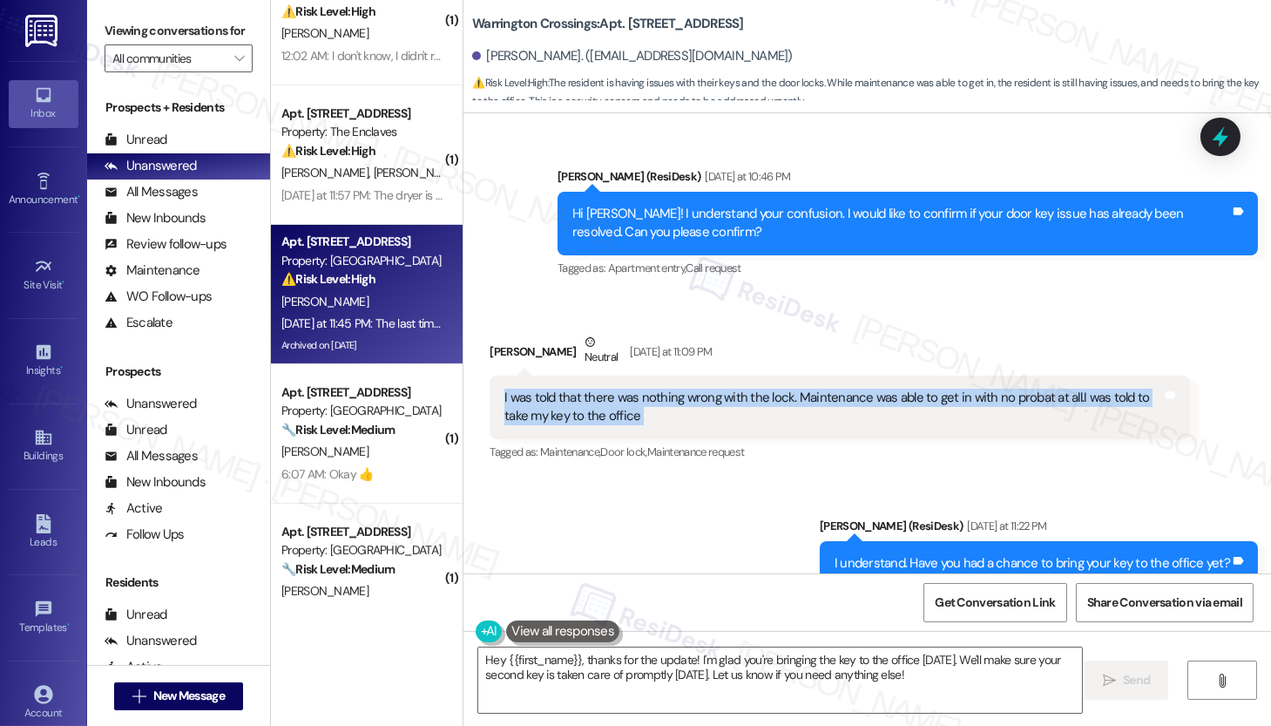
click at [908, 554] on div "I understand. Have you had a chance to bring your key to the office yet?" at bounding box center [1033, 563] width 396 height 18
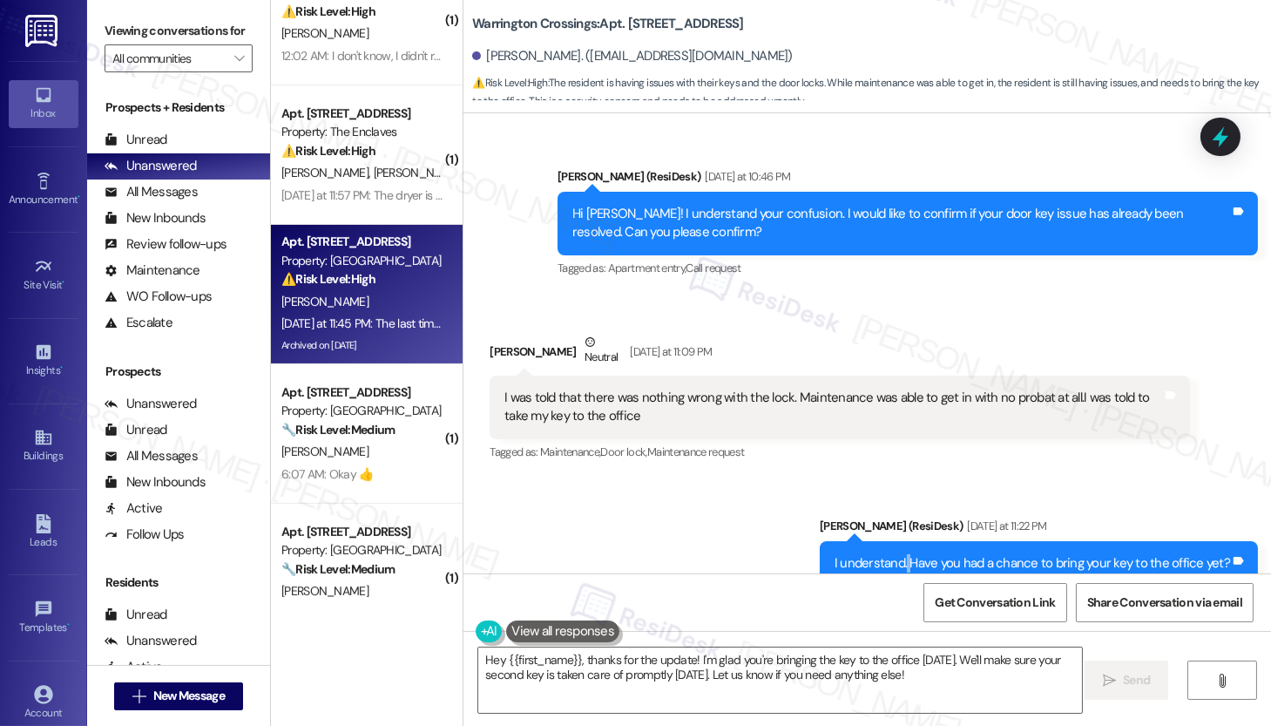
click at [908, 554] on div "I understand. Have you had a chance to bring your key to the office yet?" at bounding box center [1033, 563] width 396 height 18
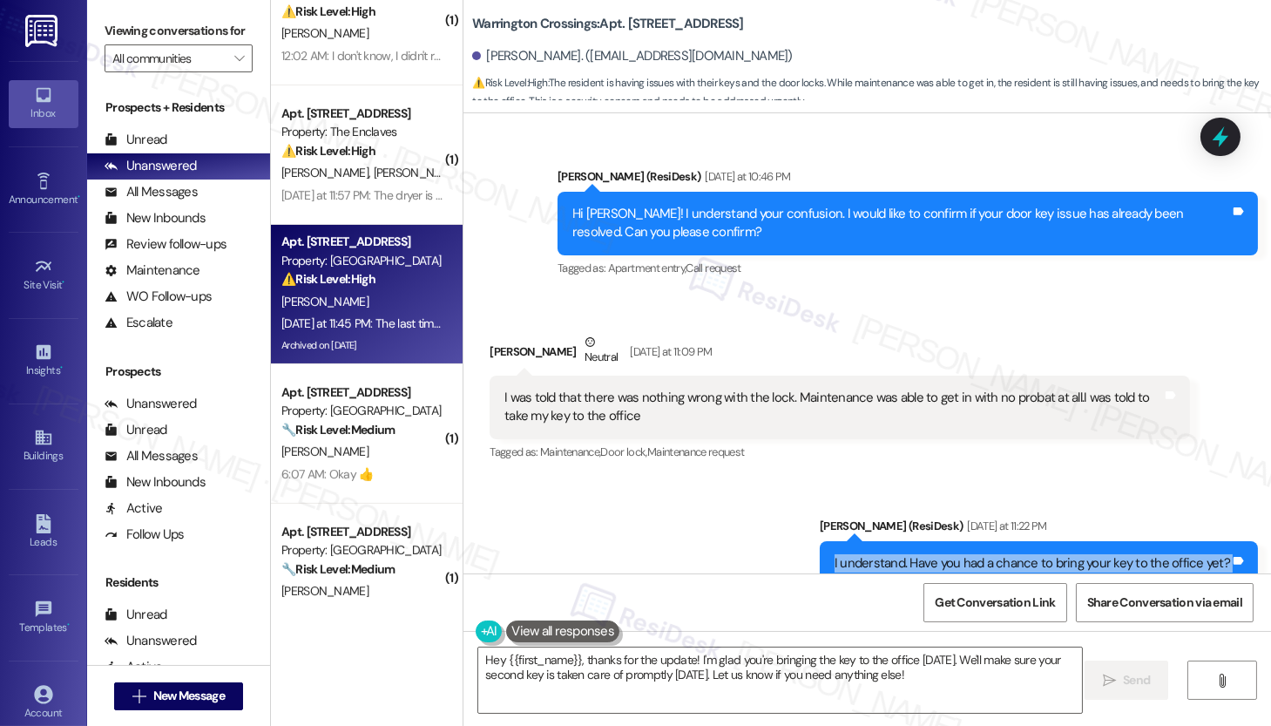
click at [908, 554] on div "I understand. Have you had a chance to bring your key to the office yet?" at bounding box center [1033, 563] width 396 height 18
copy div "I understand. Have you had a chance to bring your key to the office yet? Tags a…"
click at [646, 705] on div "I'm bringing it to them today. But I do have more than one.So my second one wil…" at bounding box center [834, 723] width 658 height 37
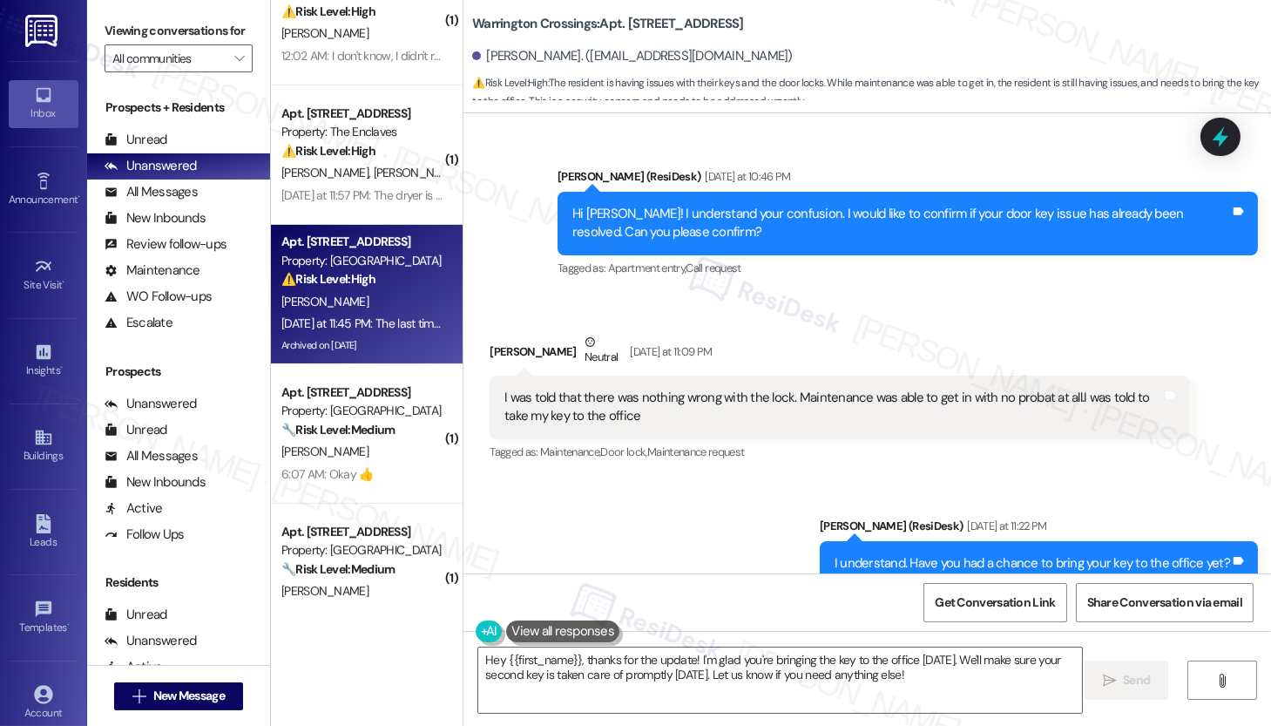
click at [646, 705] on div "I'm bringing it to them today. But I do have more than one.So my second one wil…" at bounding box center [834, 723] width 658 height 37
copy div "I'm bringing it to them today. But I do have more than one.So my second one wil…"
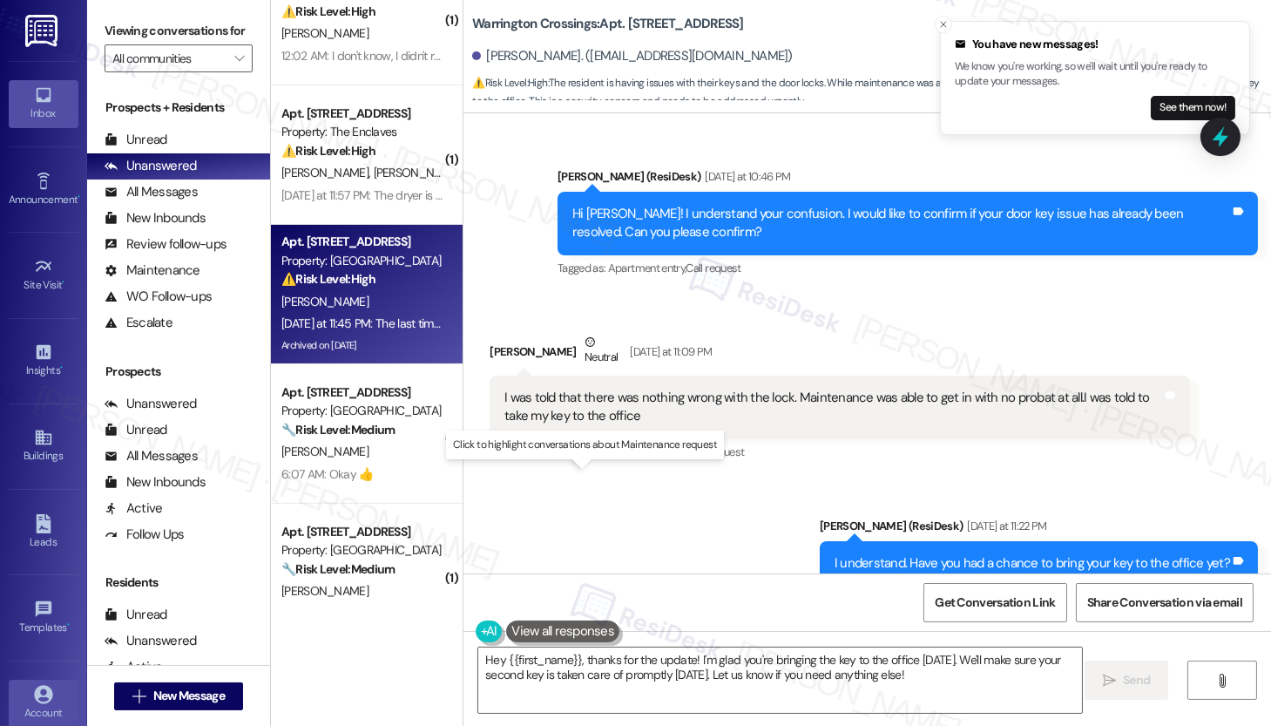
copy div "I'm bringing it to them today. But I do have more than one.So my second one wil…"
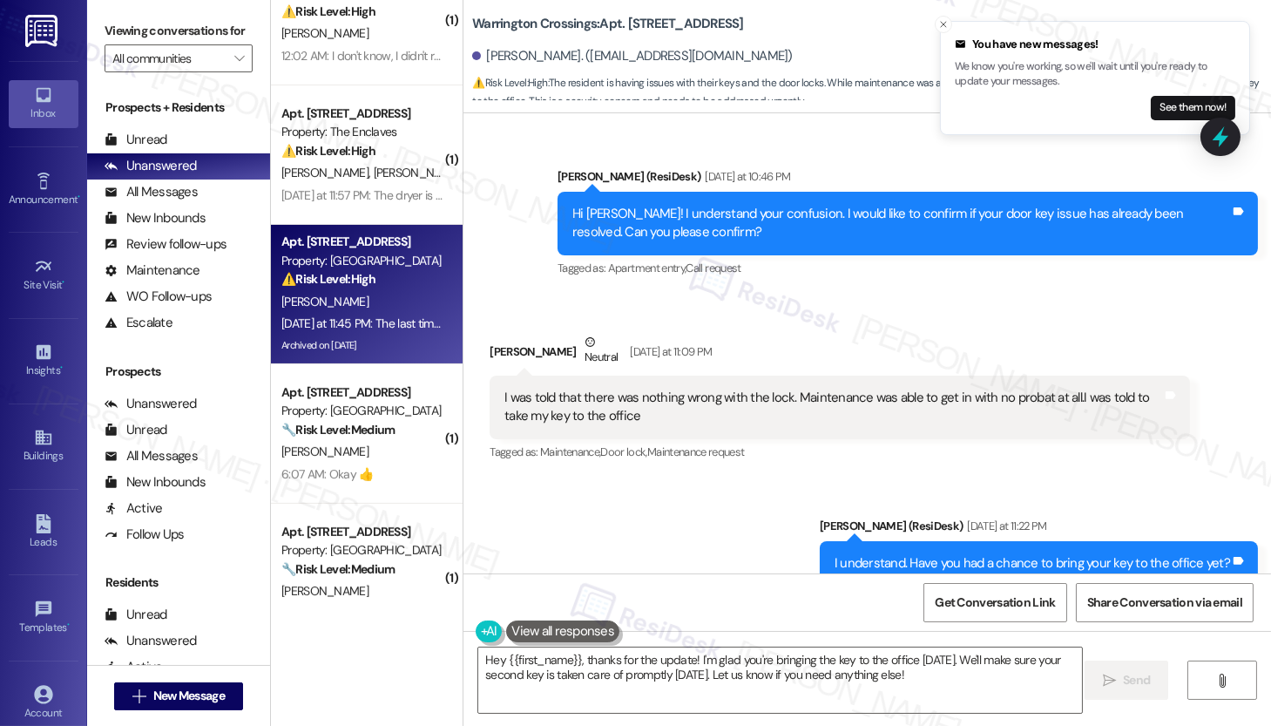
copy div "The last time anything was done with my key is when the the door locks were put…"
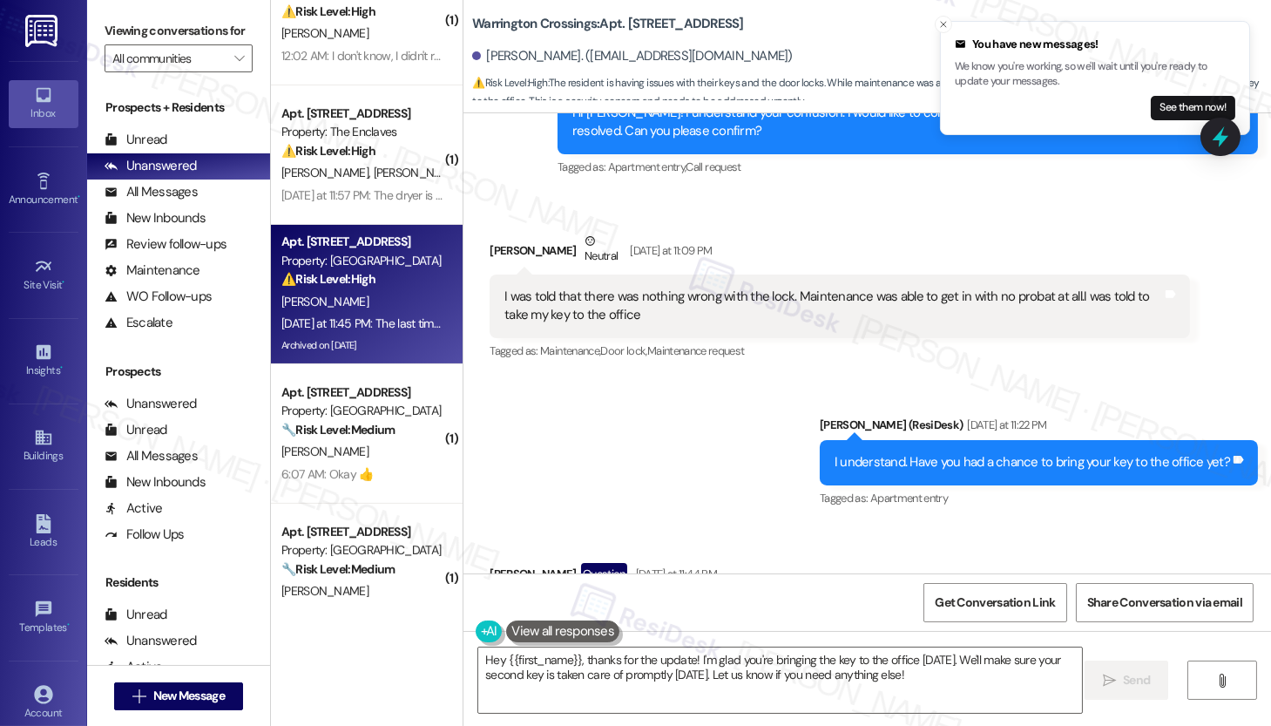
scroll to position [27375, 0]
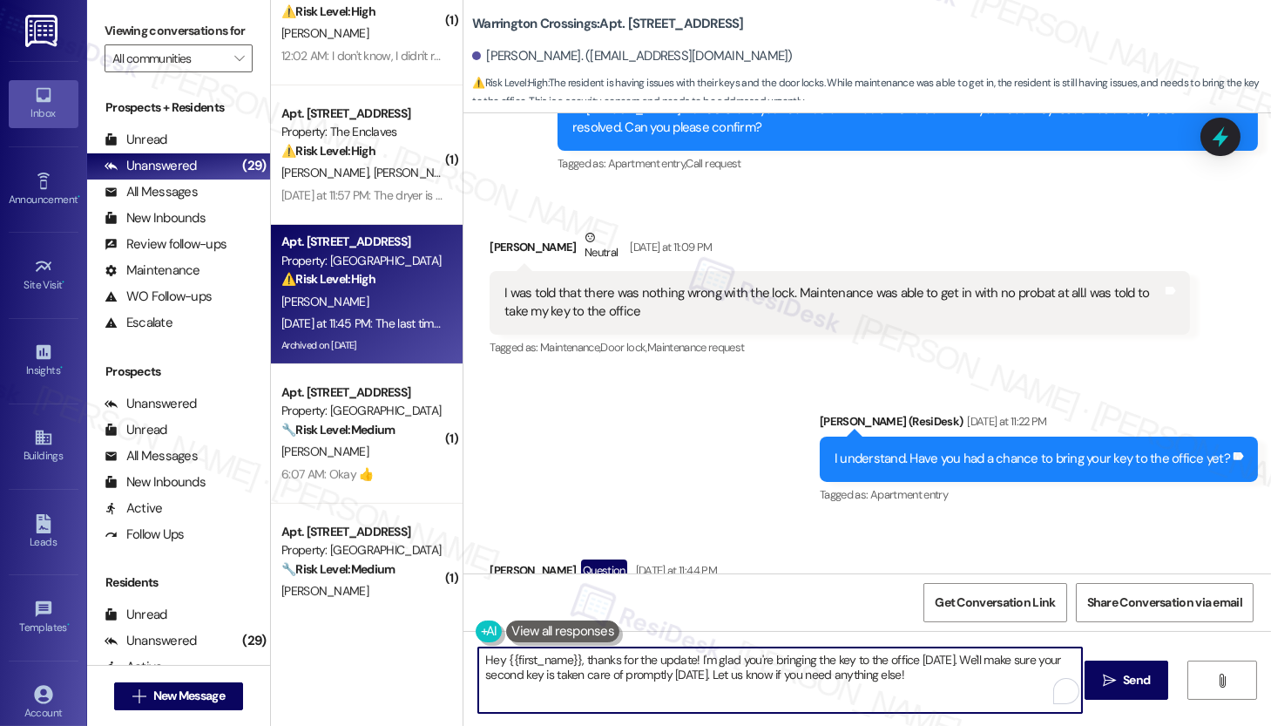
drag, startPoint x: 685, startPoint y: 662, endPoint x: 870, endPoint y: 674, distance: 185.1
click at [874, 674] on textarea "Hey {{first_name}}, thanks for the update! I'm glad you're bringing the key to …" at bounding box center [780, 679] width 604 height 65
drag, startPoint x: 972, startPoint y: 663, endPoint x: 902, endPoint y: 660, distance: 69.8
click at [972, 663] on textarea "Hey {{first_name}}, thanks for the update! I'm glad you're bringing the key to …" at bounding box center [780, 679] width 604 height 65
drag, startPoint x: 523, startPoint y: 678, endPoint x: 737, endPoint y: 679, distance: 214.4
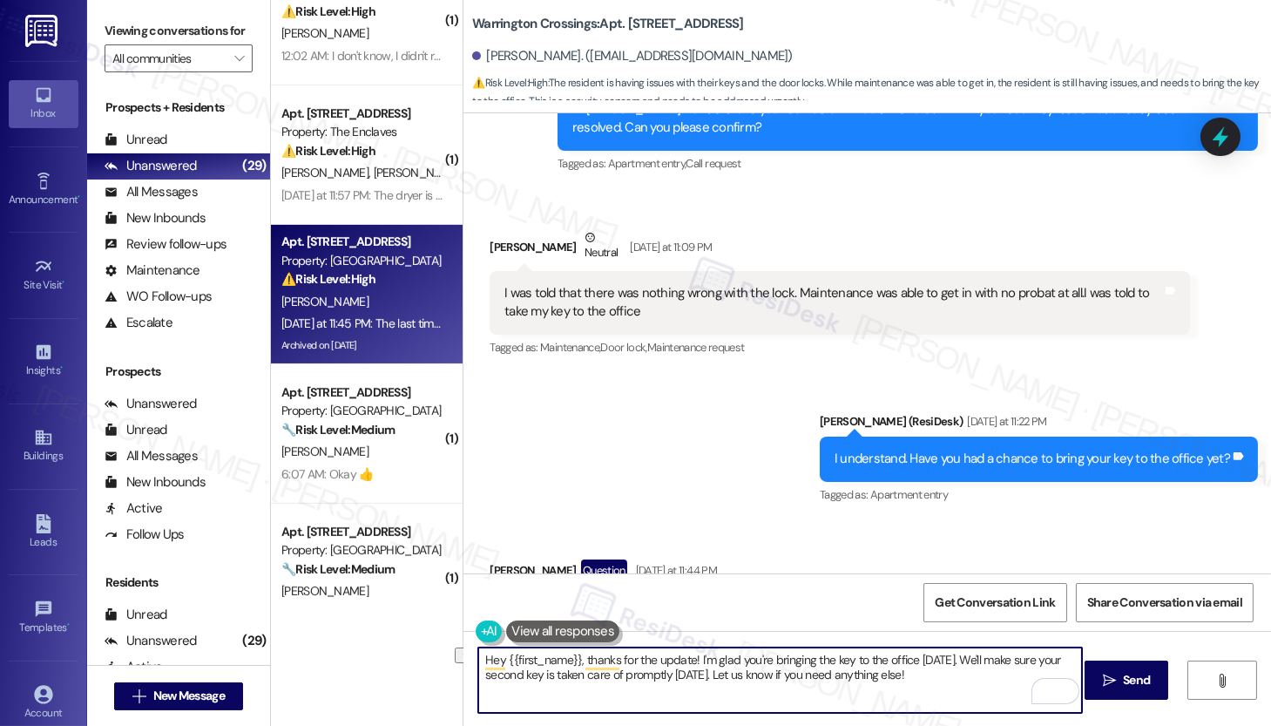
click at [737, 679] on textarea "Hey {{first_name}}, thanks for the update! I'm glad you're bringing the key to …" at bounding box center [780, 679] width 604 height 65
click at [712, 694] on textarea "Hey {{first_name}}, thanks for the update! I'm glad you're bringing the key to …" at bounding box center [780, 679] width 604 height 65
drag, startPoint x: 1129, startPoint y: 687, endPoint x: 1019, endPoint y: 649, distance: 117.1
click at [1129, 687] on span "Send" at bounding box center [1136, 680] width 27 height 18
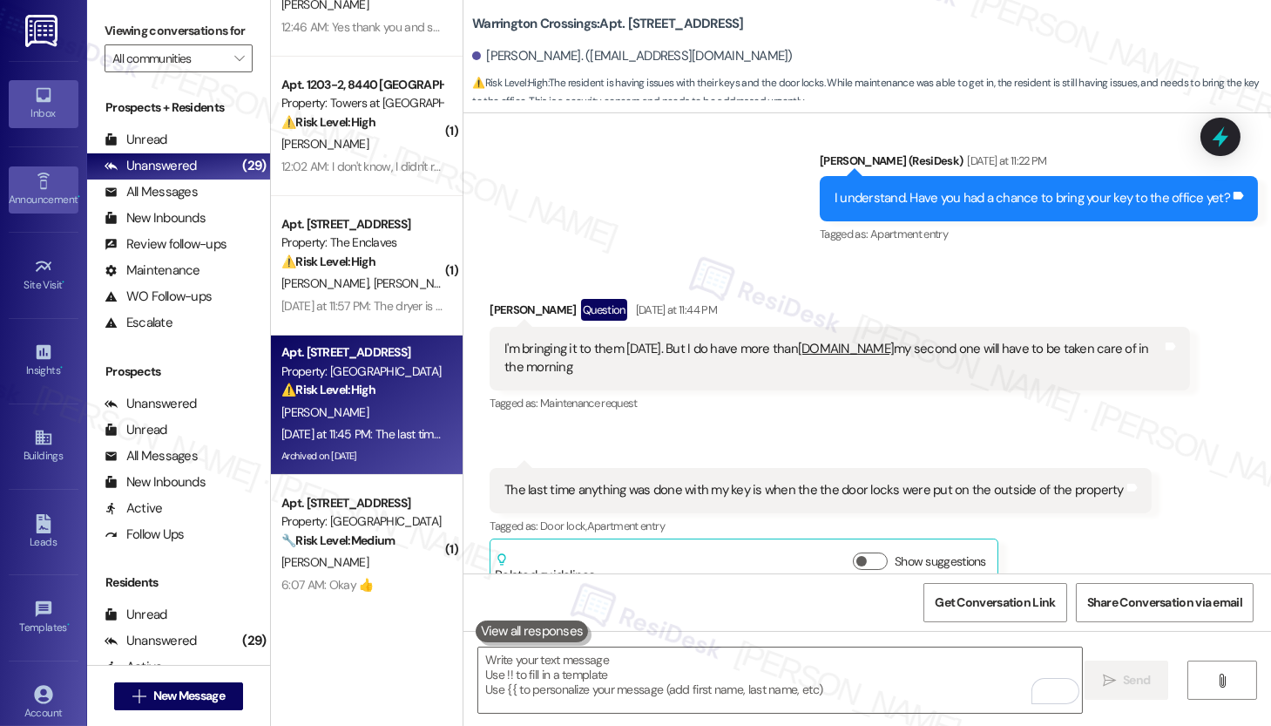
scroll to position [27636, 0]
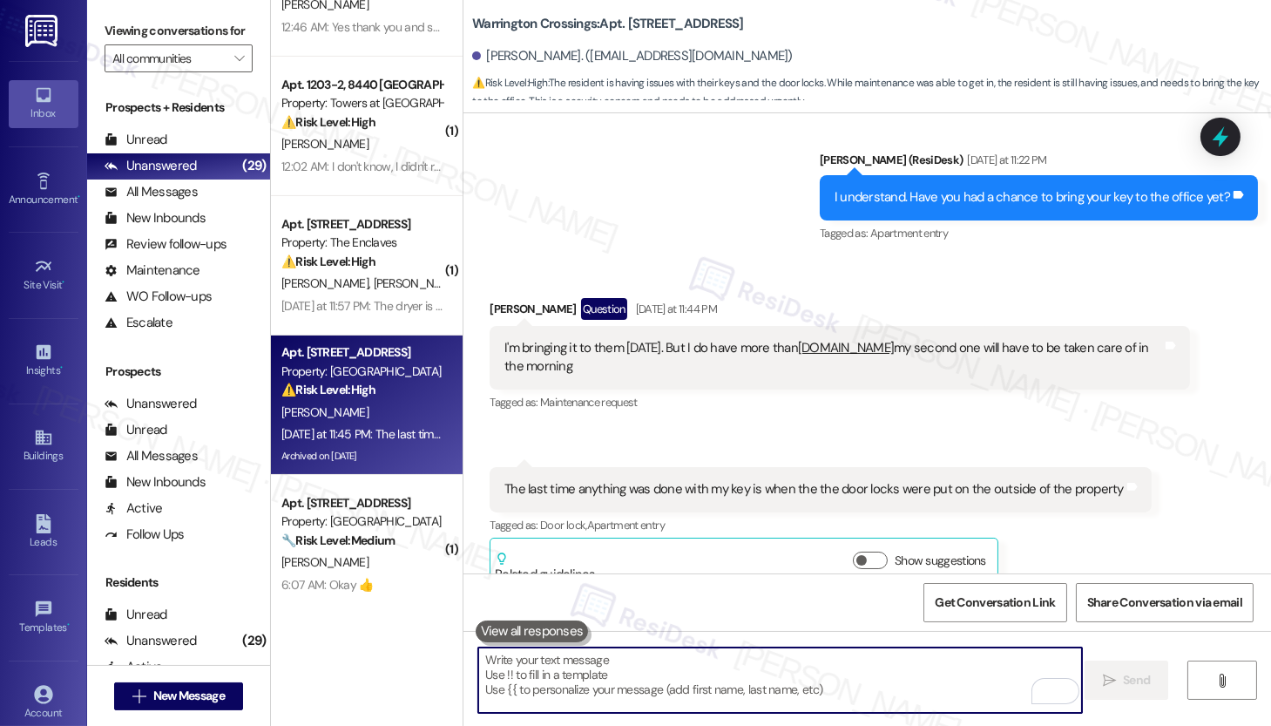
click at [714, 674] on textarea "To enrich screen reader interactions, please activate Accessibility in Grammarl…" at bounding box center [780, 679] width 604 height 65
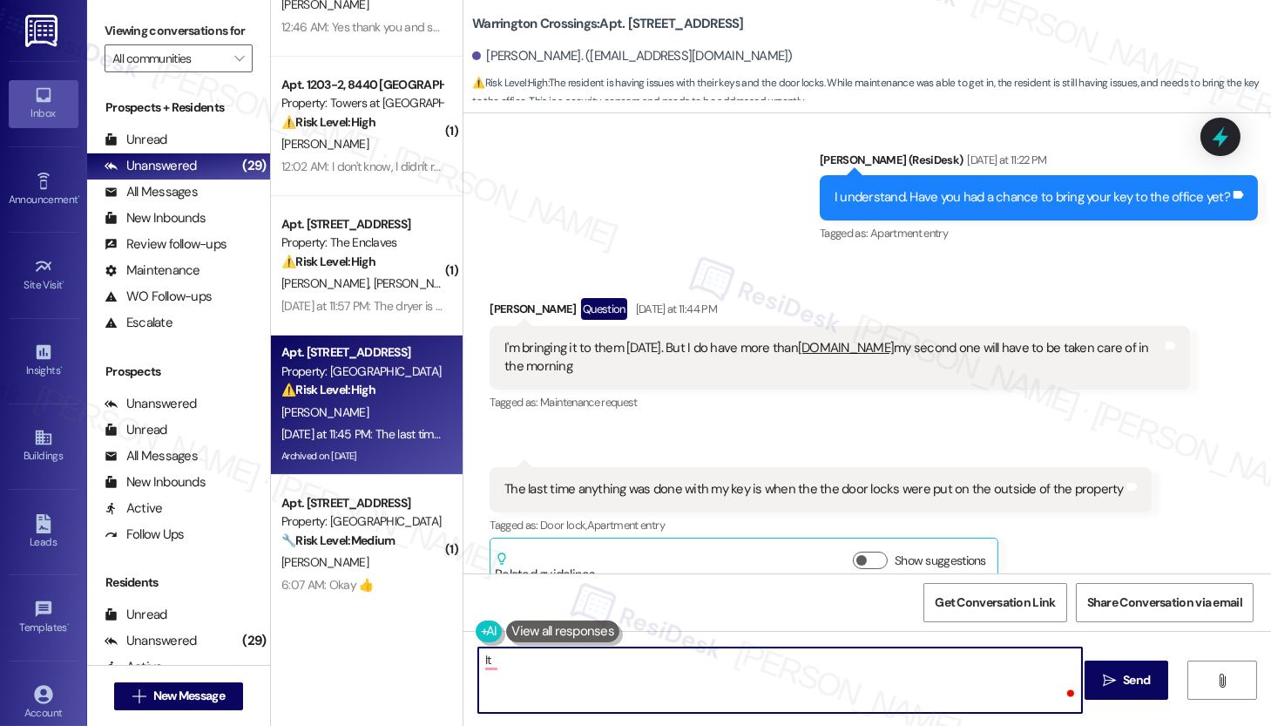
type textarea "I"
type textarea "No worries. You have a great evening!"
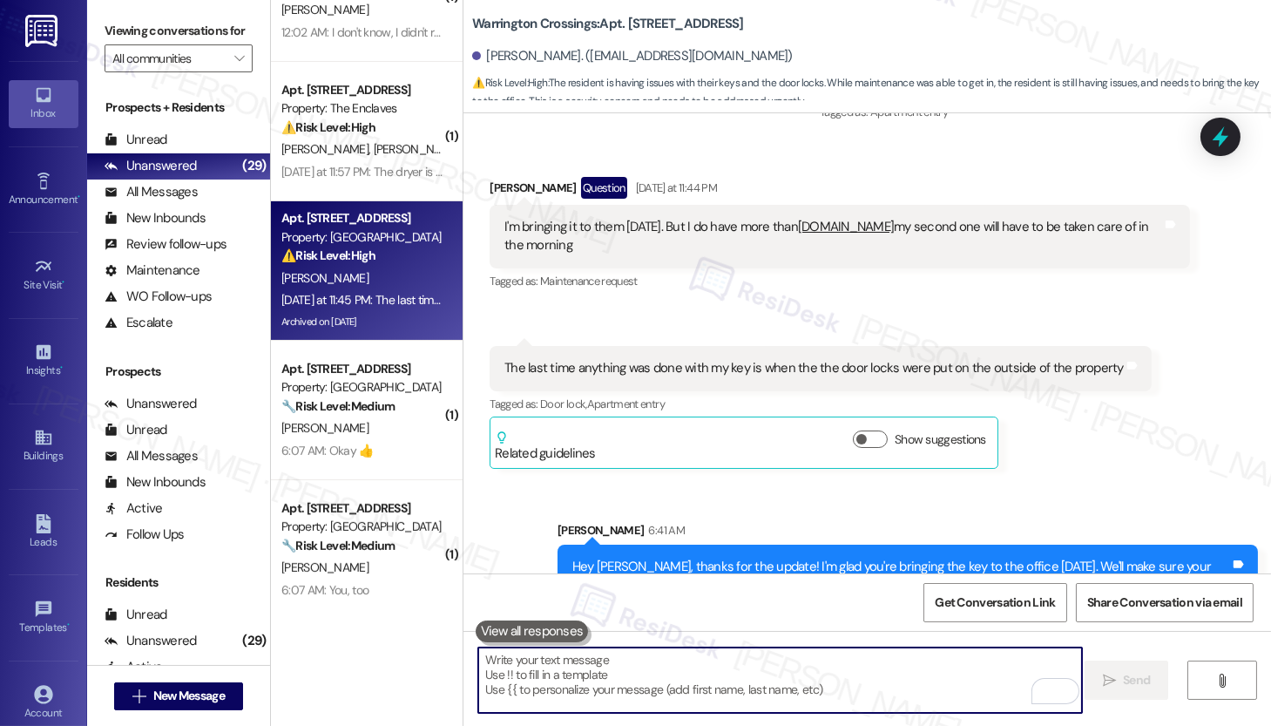
scroll to position [1344, 0]
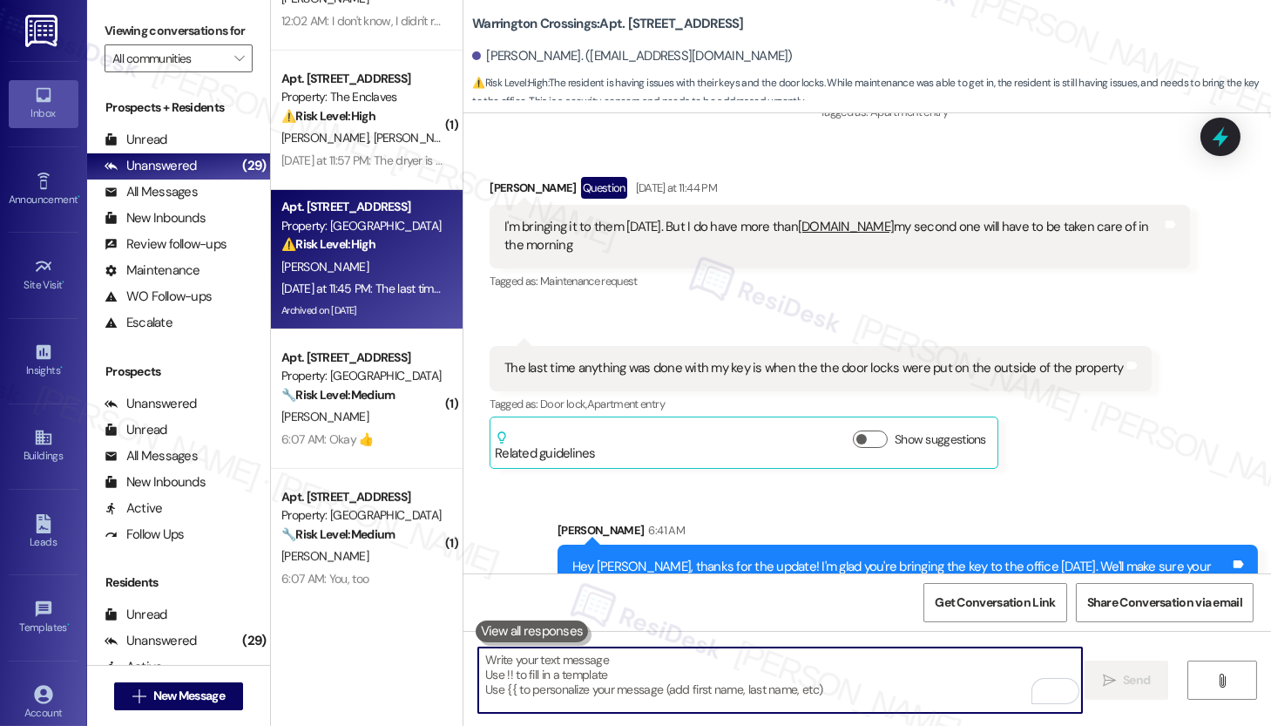
click at [356, 406] on div "F. Mcleod" at bounding box center [362, 417] width 165 height 22
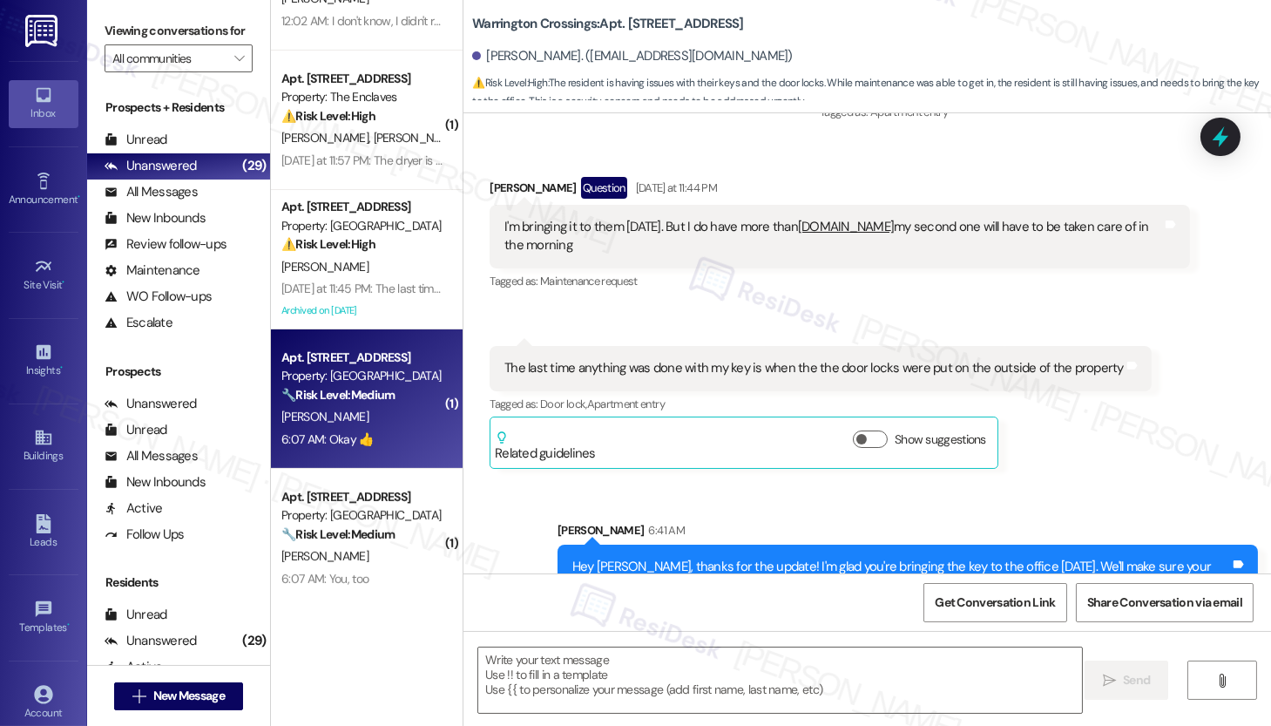
click at [356, 406] on div "F. Mcleod" at bounding box center [362, 417] width 165 height 22
type textarea "Fetching suggested responses. Please feel free to read through the conversation…"
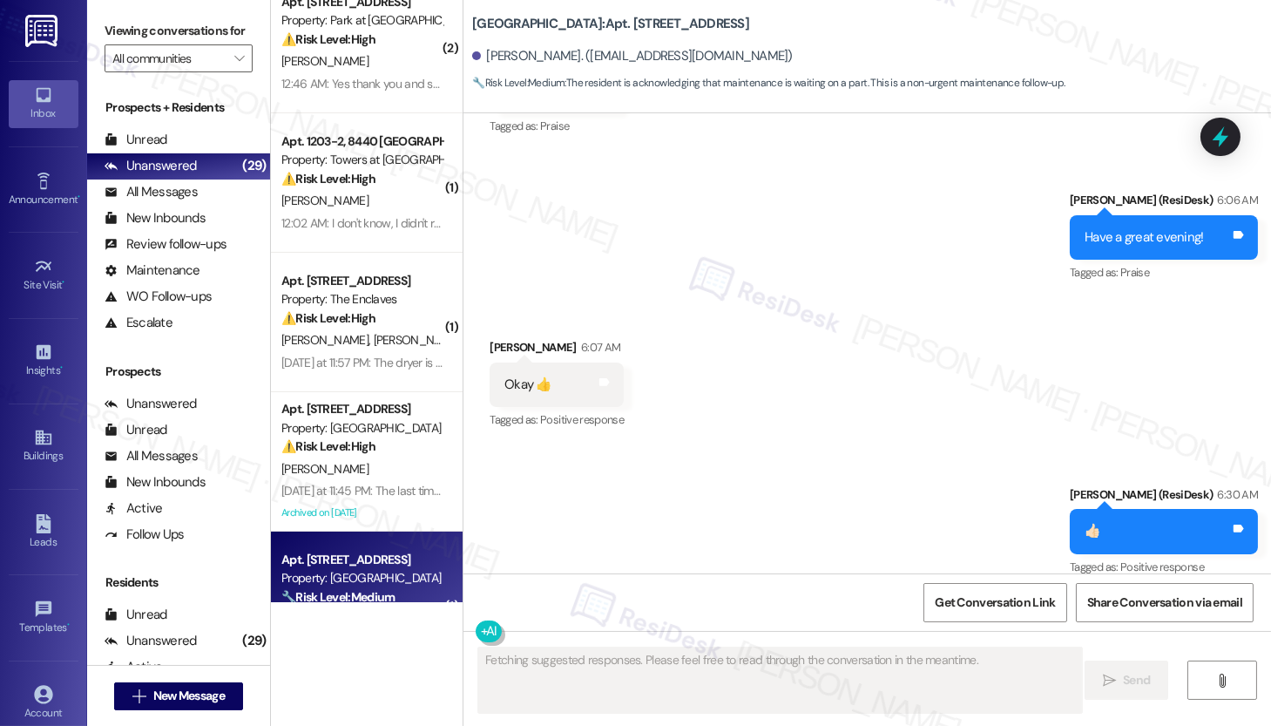
scroll to position [1130, 0]
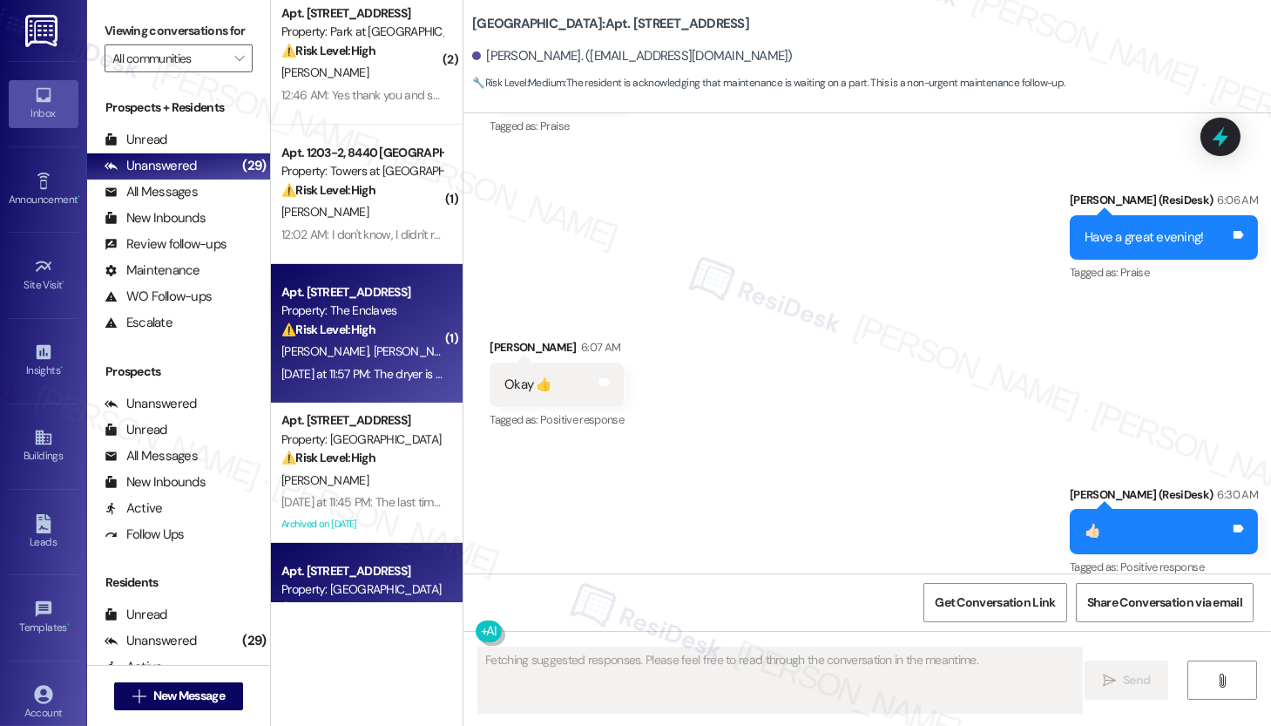
click at [348, 333] on strong "⚠️ Risk Level: High" at bounding box center [328, 330] width 94 height 16
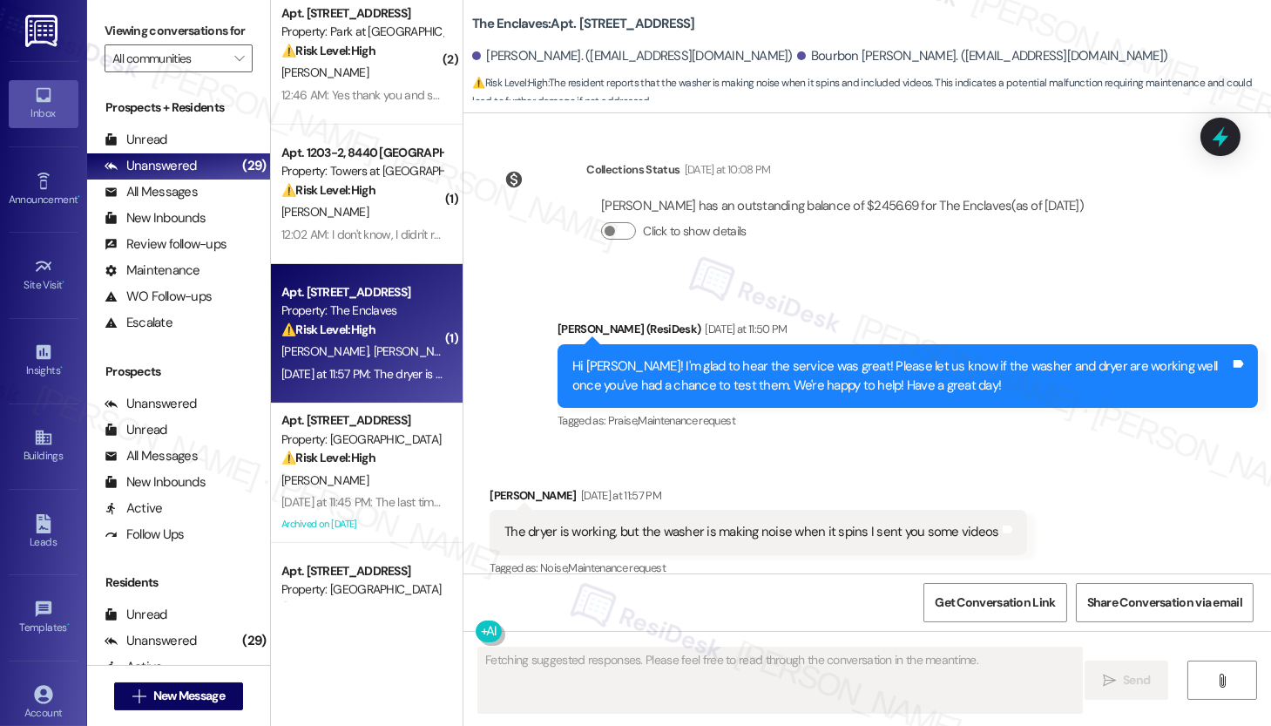
scroll to position [3877, 0]
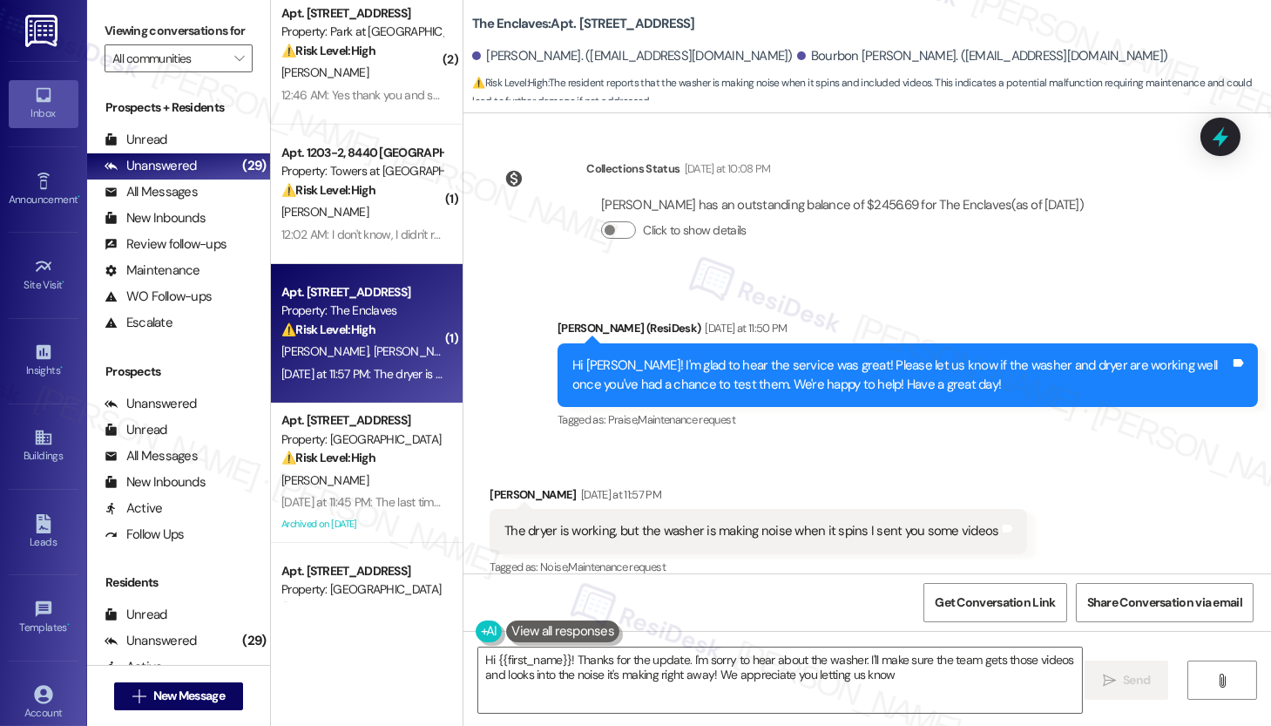
type textarea "Hi {{first_name}}! Thanks for the update. I'm sorry to hear about the washer. I…"
click at [755, 522] on div "The dryer is working, but the washer is making noise when it spins I sent you s…" at bounding box center [752, 531] width 494 height 18
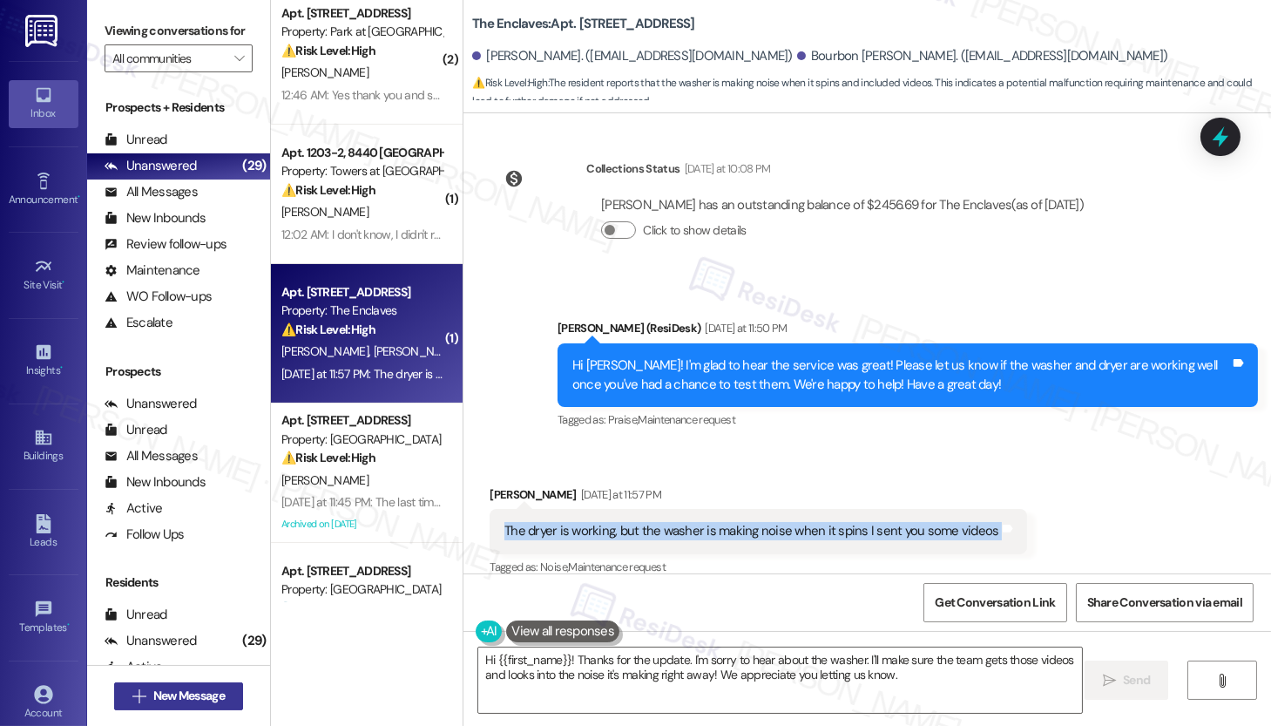
click at [159, 692] on span "New Message" at bounding box center [188, 696] width 71 height 18
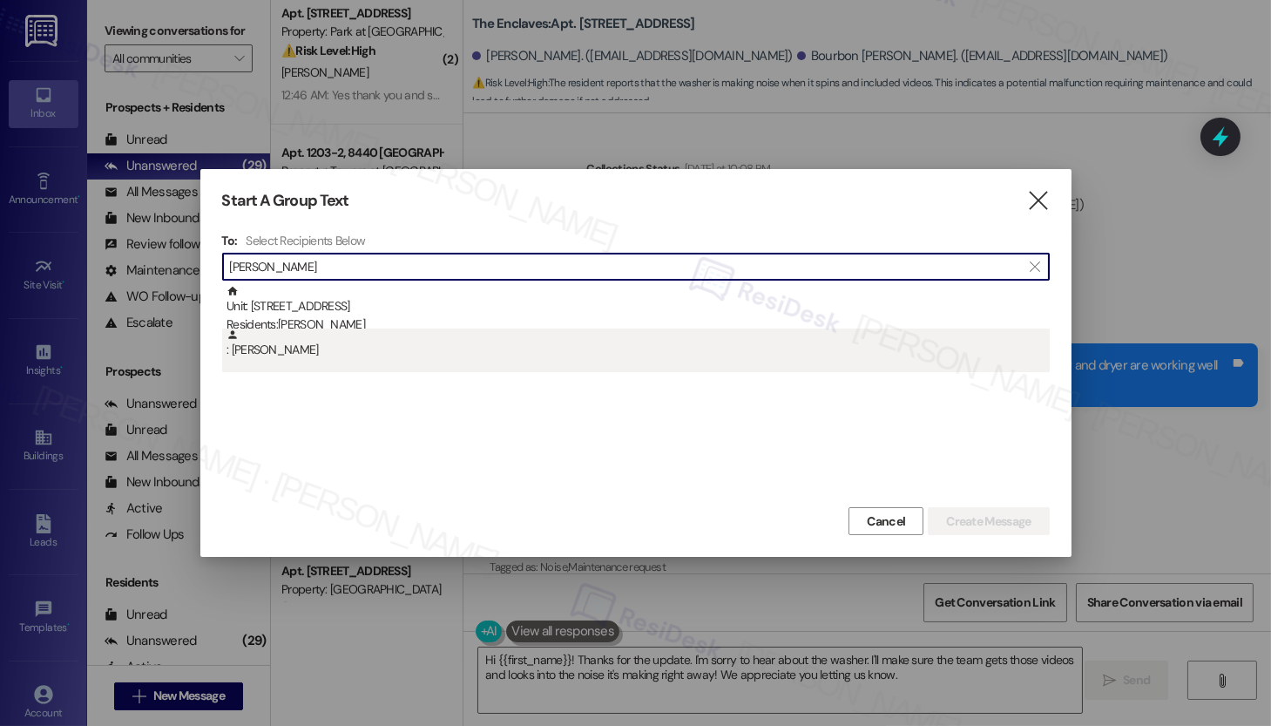
type input "maria keen"
click at [272, 335] on div ": Maria Keen" at bounding box center [638, 343] width 823 height 30
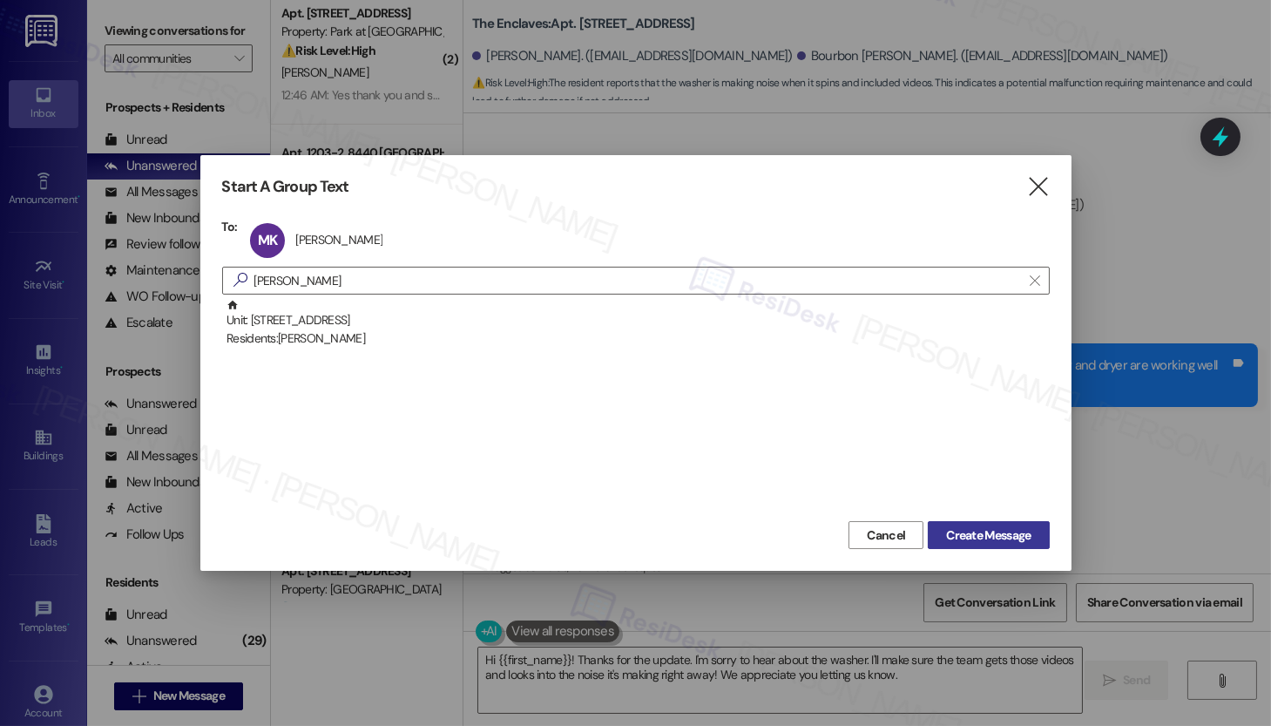
click at [952, 538] on span "Create Message" at bounding box center [988, 535] width 85 height 18
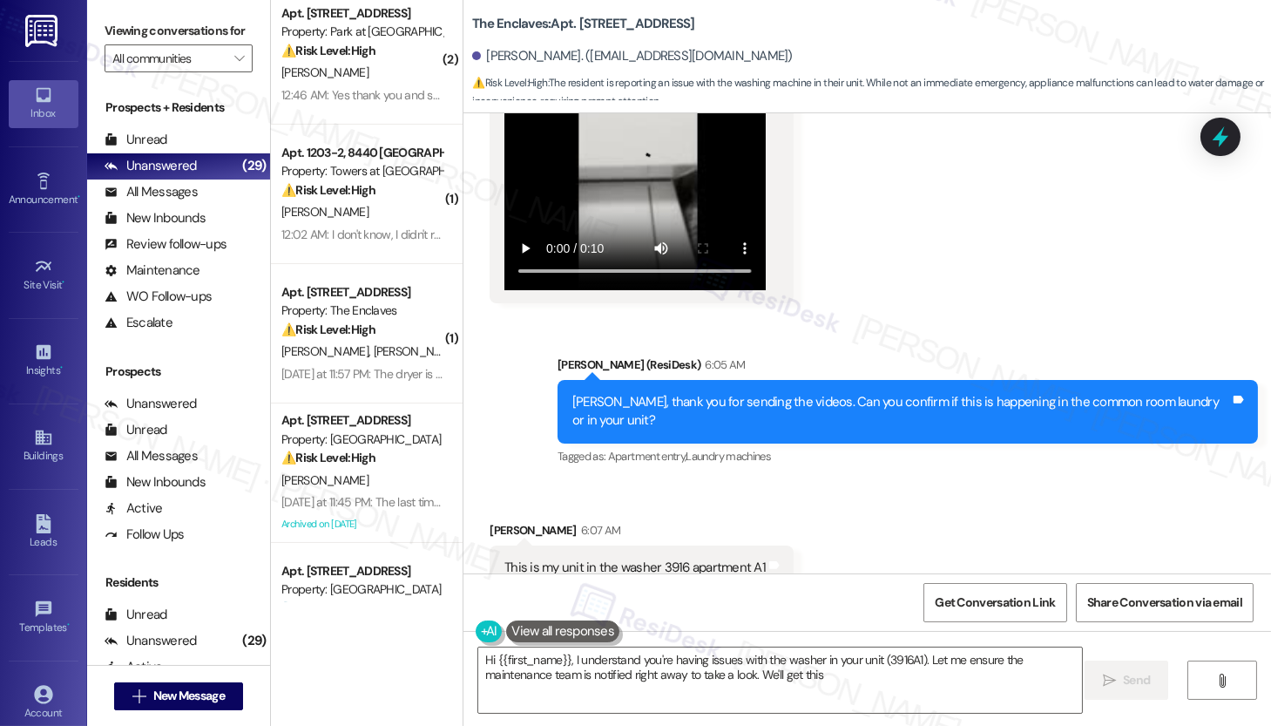
scroll to position [1077, 0]
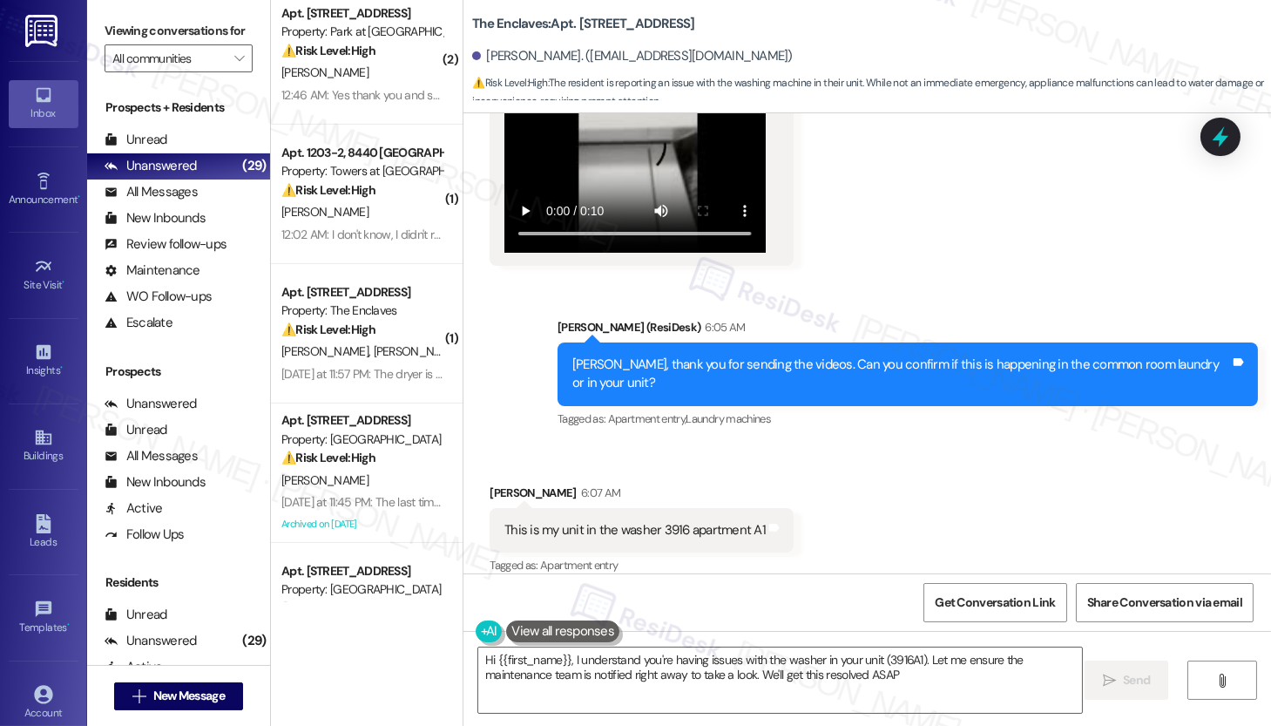
type textarea "Hi {{first_name}}, I understand you're having issues with the washer in your un…"
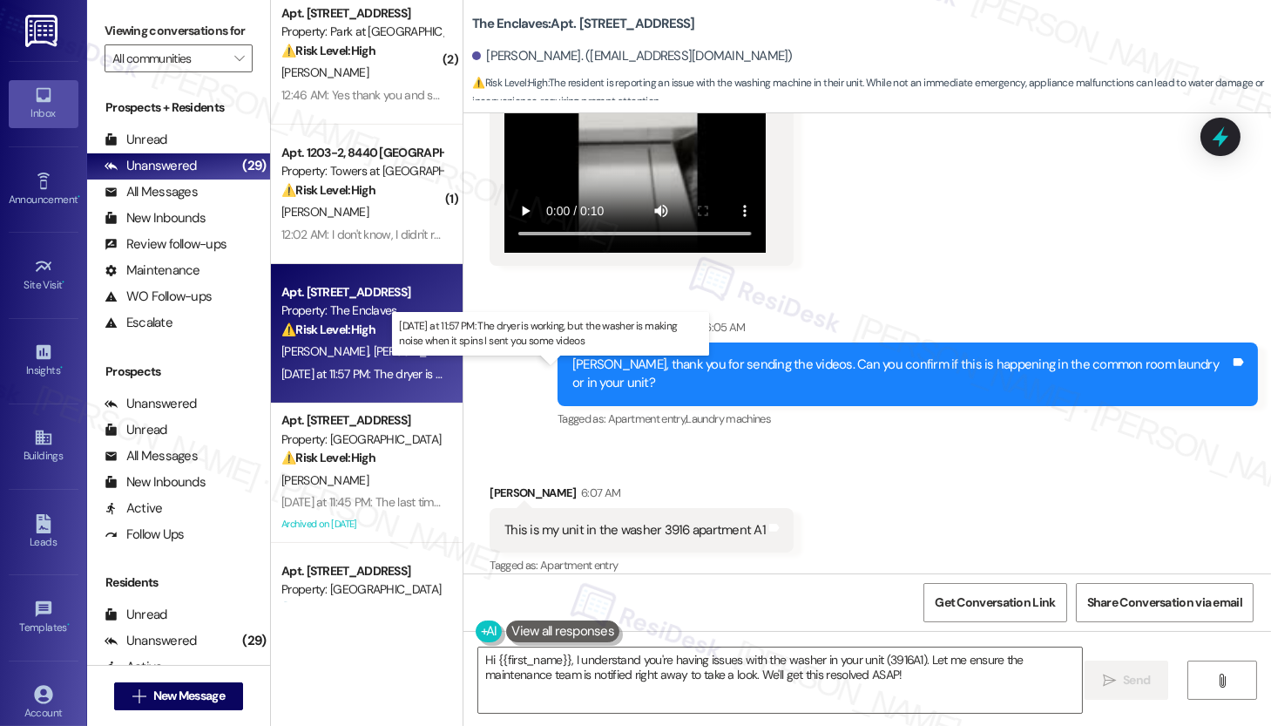
click at [349, 369] on div "Yesterday at 11:57 PM: The dryer is working, but the washer is making noise whe…" at bounding box center [551, 374] width 541 height 16
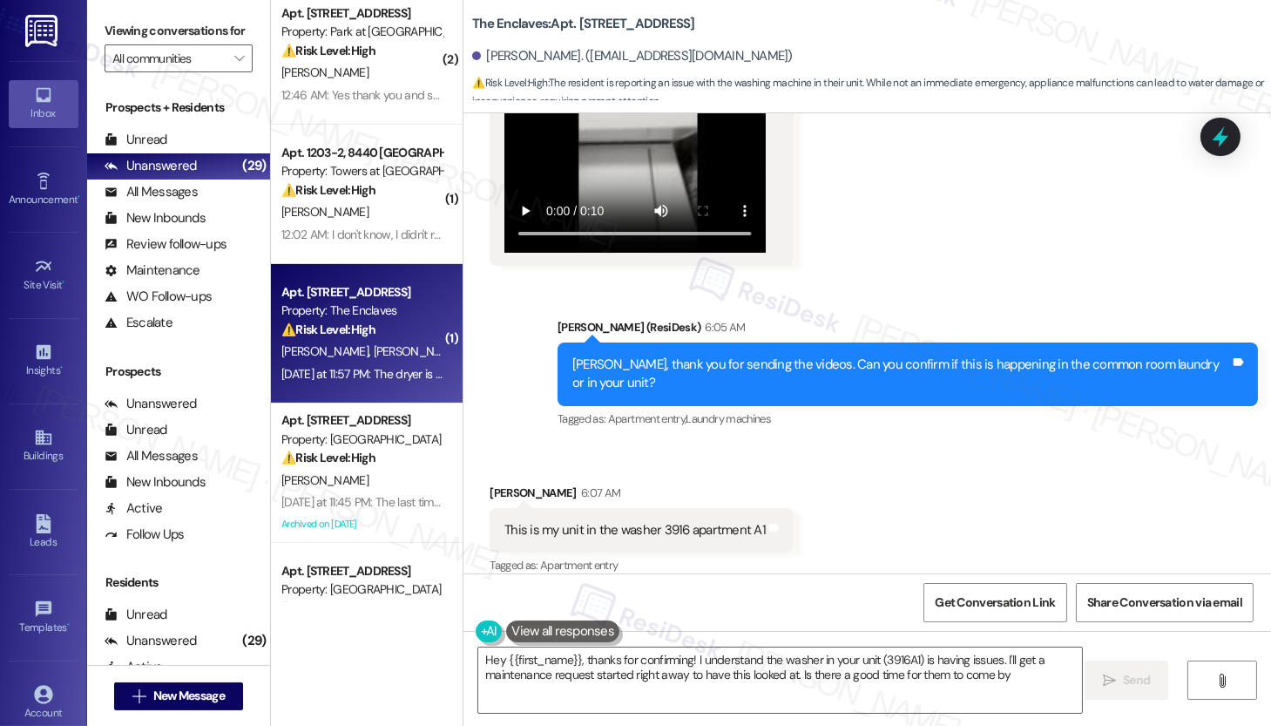
type textarea "Hey {{first_name}}, thanks for confirming! I understand the washer in your unit…"
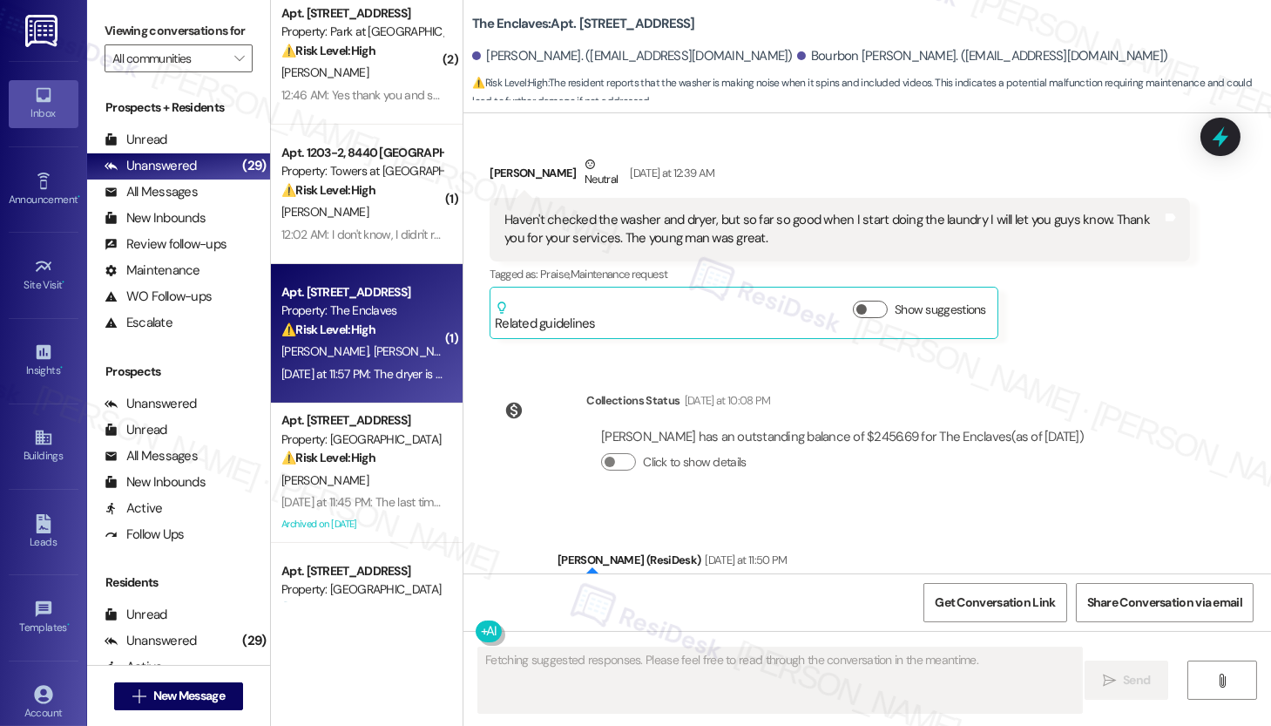
scroll to position [3877, 0]
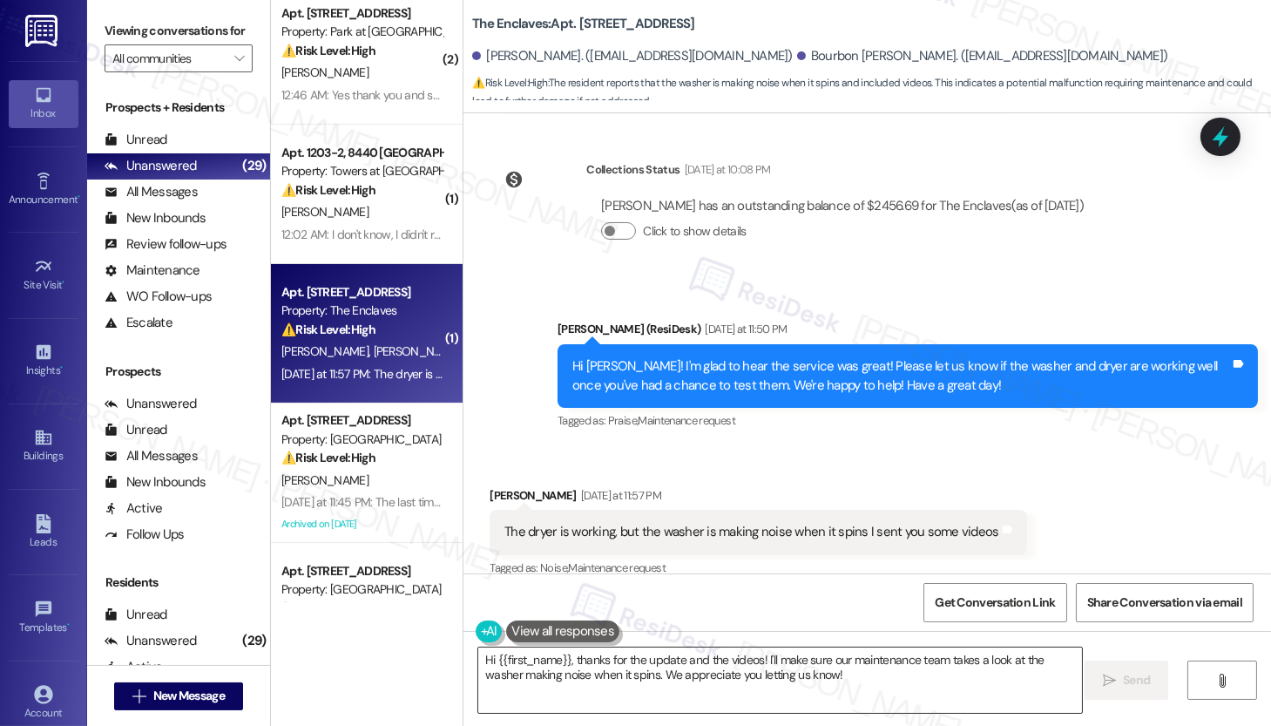
click at [699, 673] on textarea "Hi {{first_name}}, thanks for the update and the videos! I'll make sure our mai…" at bounding box center [780, 679] width 604 height 65
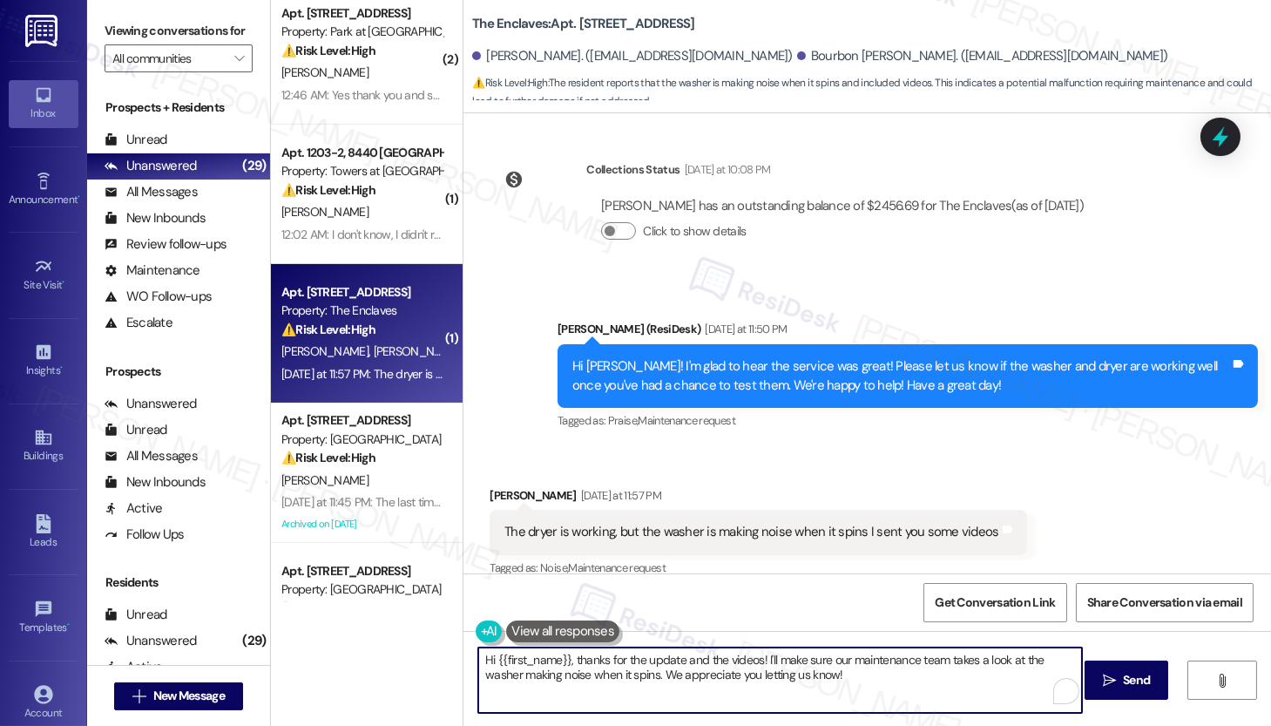
click at [699, 673] on textarea "Hi {{first_name}}, thanks for the update and the videos! I'll make sure our mai…" at bounding box center [780, 679] width 604 height 65
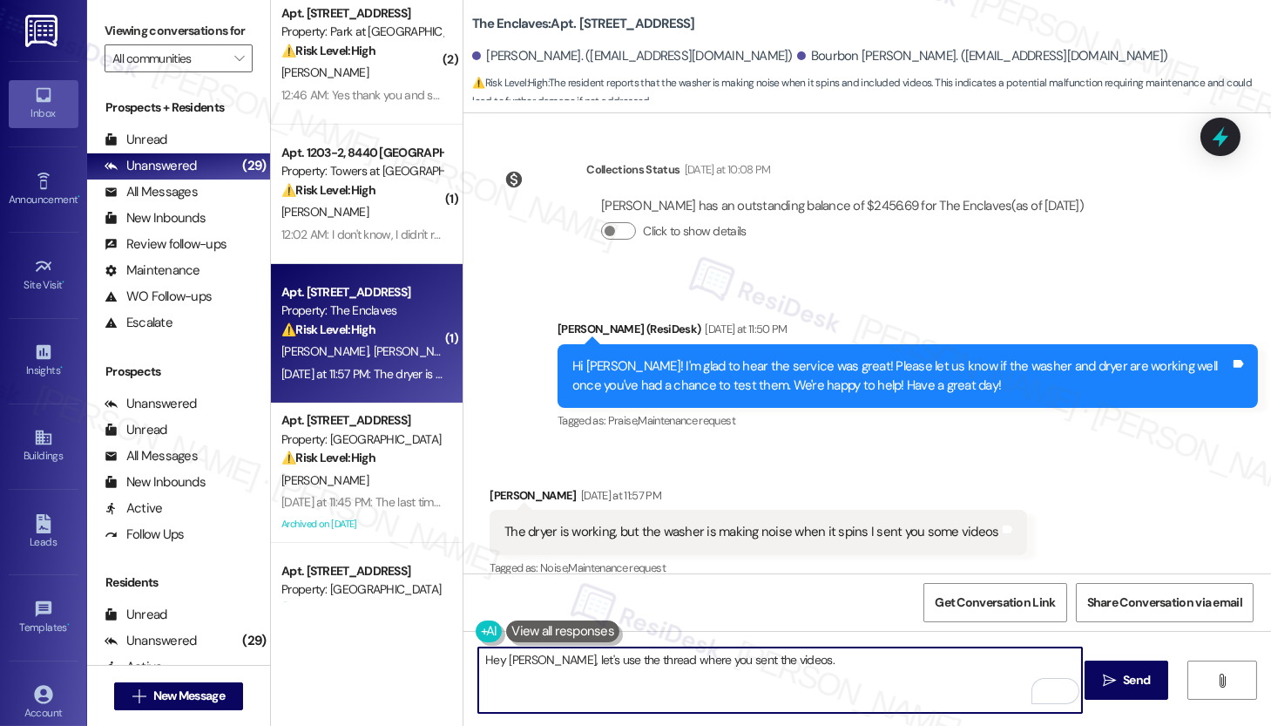
click at [529, 660] on textarea "Hey Maria, let's use the thread where you sent the videos." at bounding box center [780, 679] width 604 height 65
type textarea "Hey Maria, to be organized let's use the thread where you sent the videos."
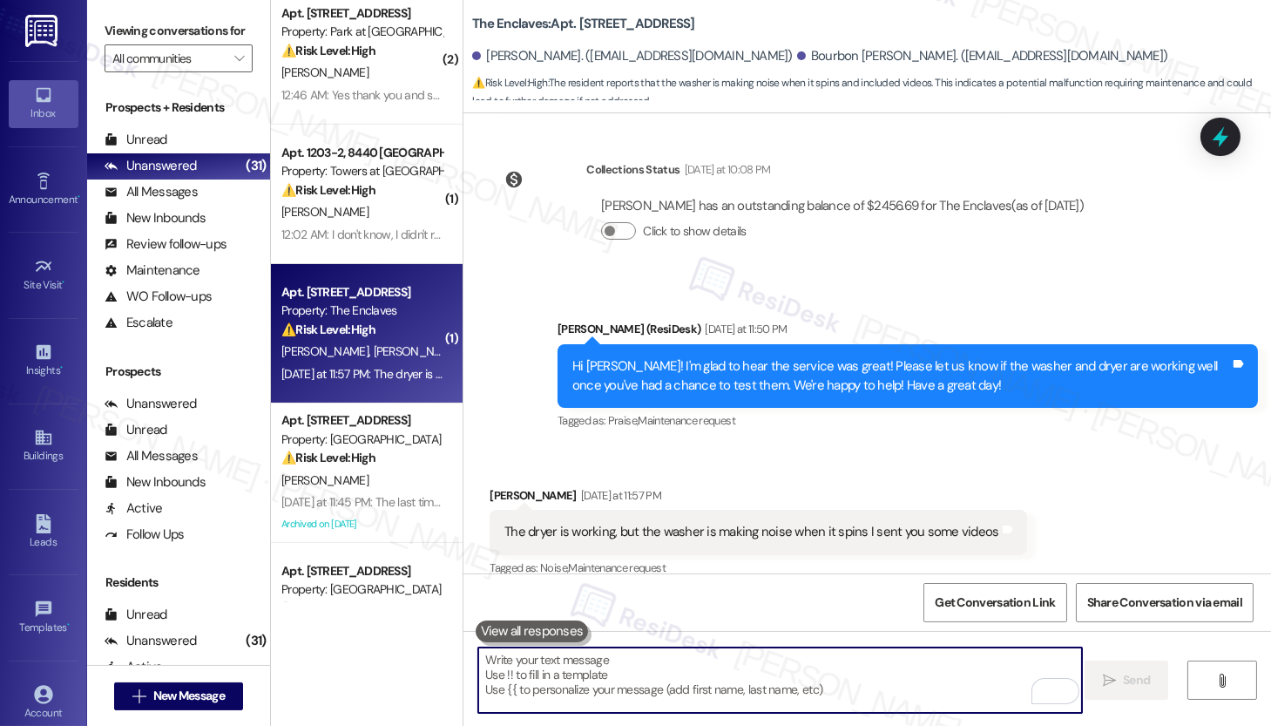
click at [520, 679] on textarea "To enrich screen reader interactions, please activate Accessibility in Grammarl…" at bounding box center [780, 679] width 604 height 65
paste textarea "Hi Maria, to keep things organized, let’s continue using the thread where you s…"
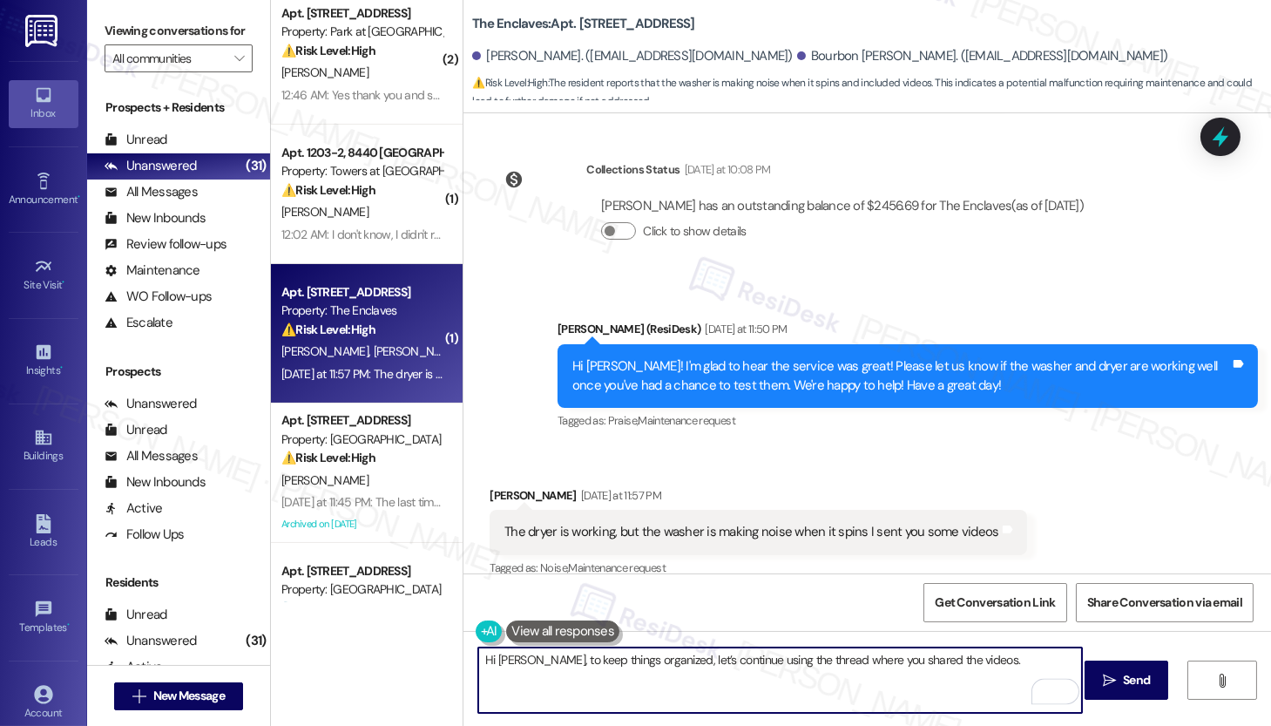
click at [987, 669] on textarea "Hi Maria, to keep things organized, let’s continue using the thread where you s…" at bounding box center [780, 679] width 604 height 65
type textarea "Hi Maria, to keep things organized, let’s continue using the thread where you s…"
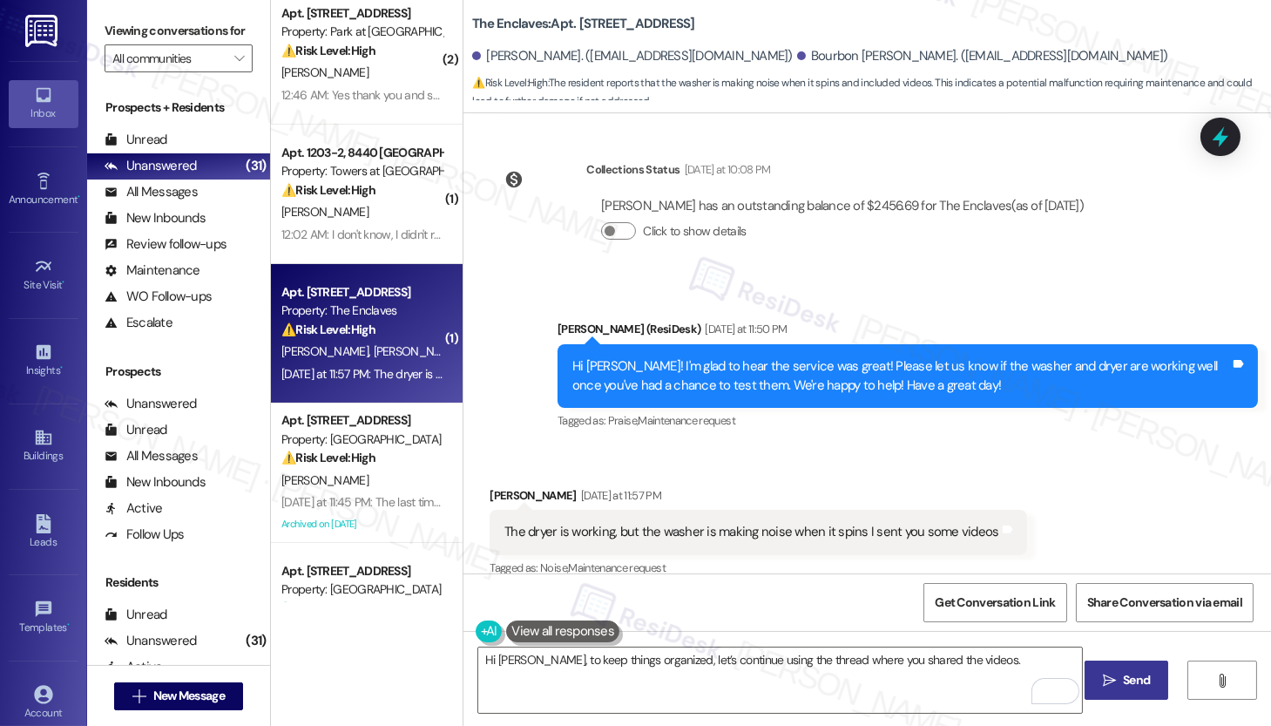
click at [1111, 686] on icon "" at bounding box center [1109, 681] width 13 height 14
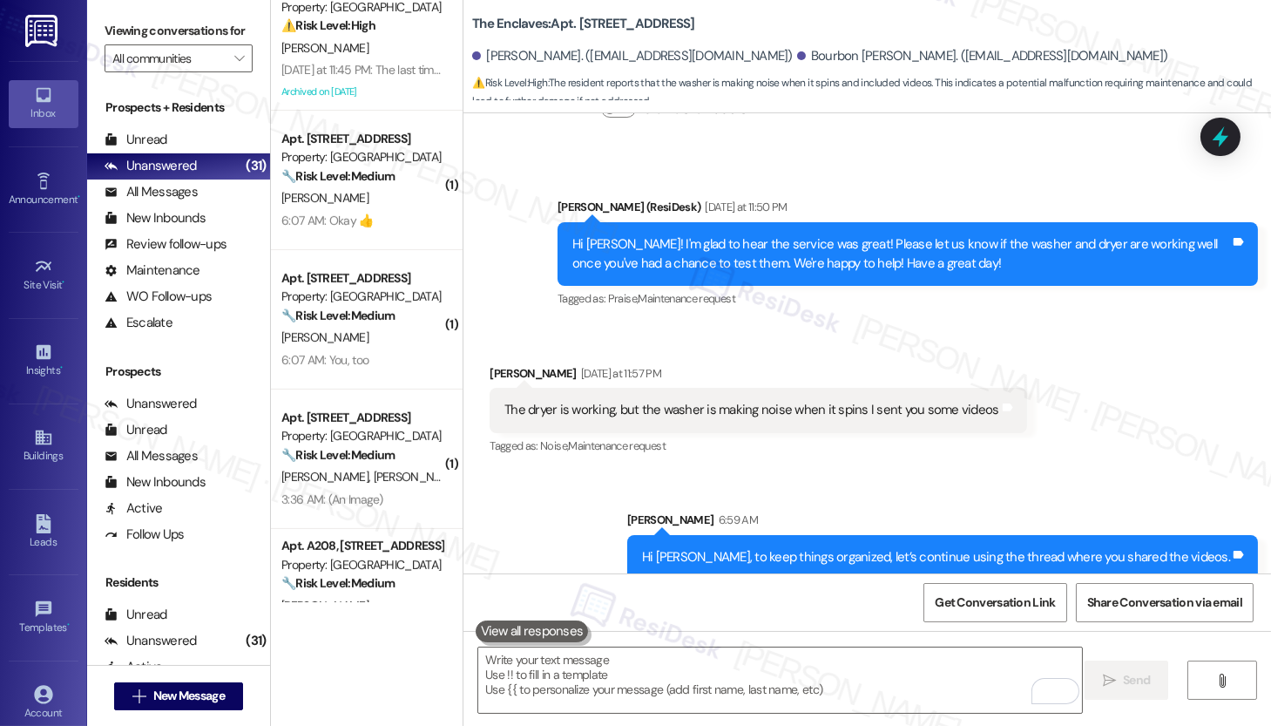
scroll to position [1565, 0]
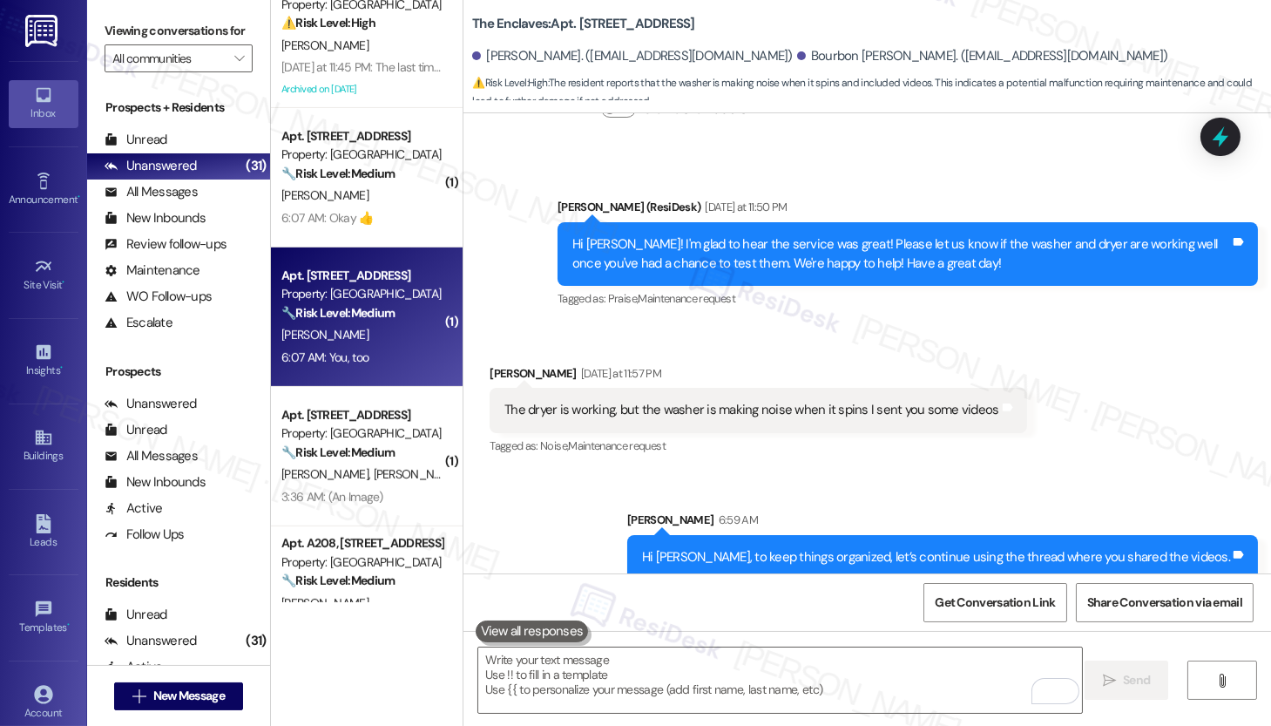
click at [383, 370] on div "Apt. 1006, 5325 Old York Rd Property: York House 🔧 Risk Level: Medium The resid…" at bounding box center [367, 316] width 192 height 139
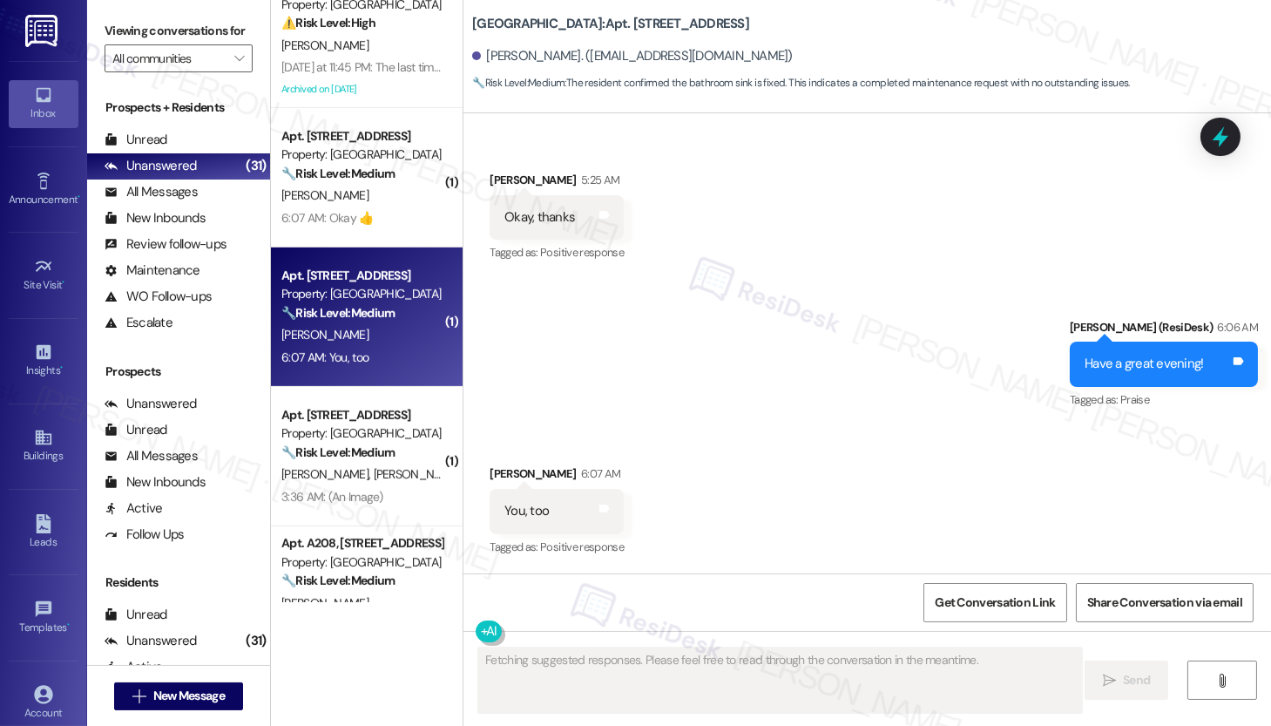
scroll to position [2102, 0]
click at [825, 452] on div "Received via SMS Michele Patterson 6:07 AM You, too Tags and notes Tagged as: P…" at bounding box center [868, 500] width 808 height 147
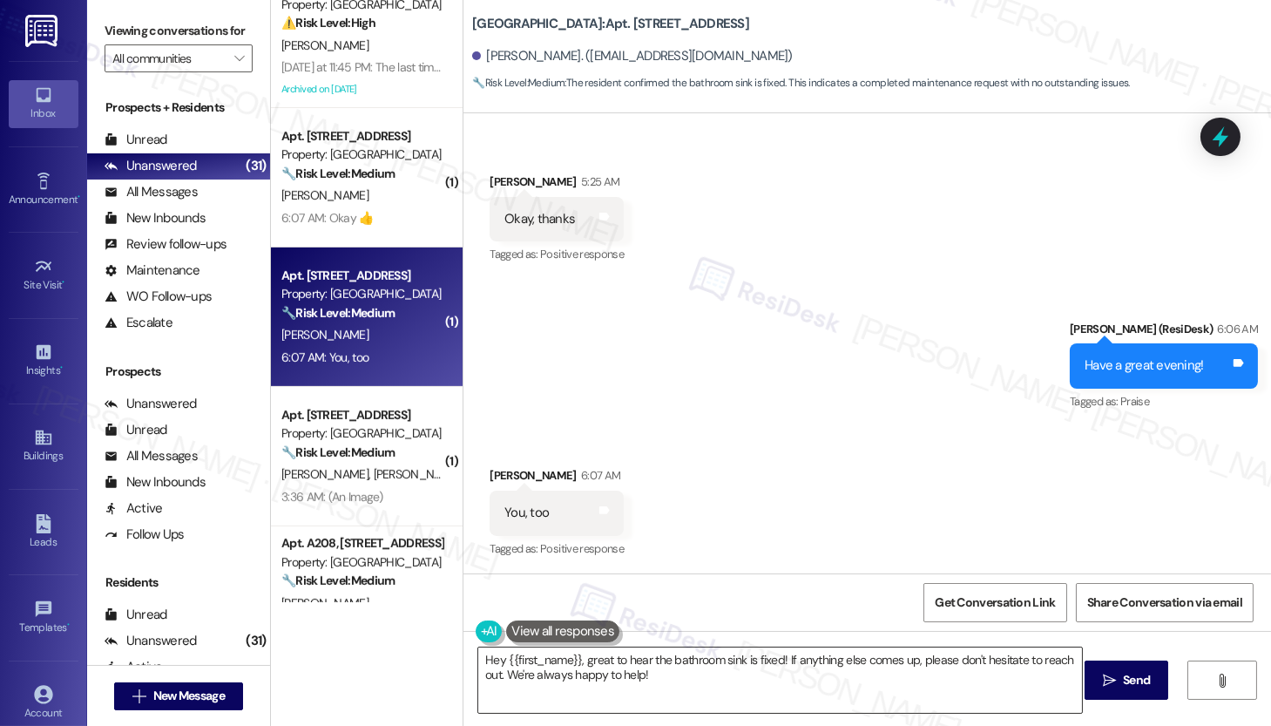
click at [538, 663] on textarea "Hey {{first_name}}, great to hear the bathroom sink is fixed! If anything else …" at bounding box center [780, 679] width 604 height 65
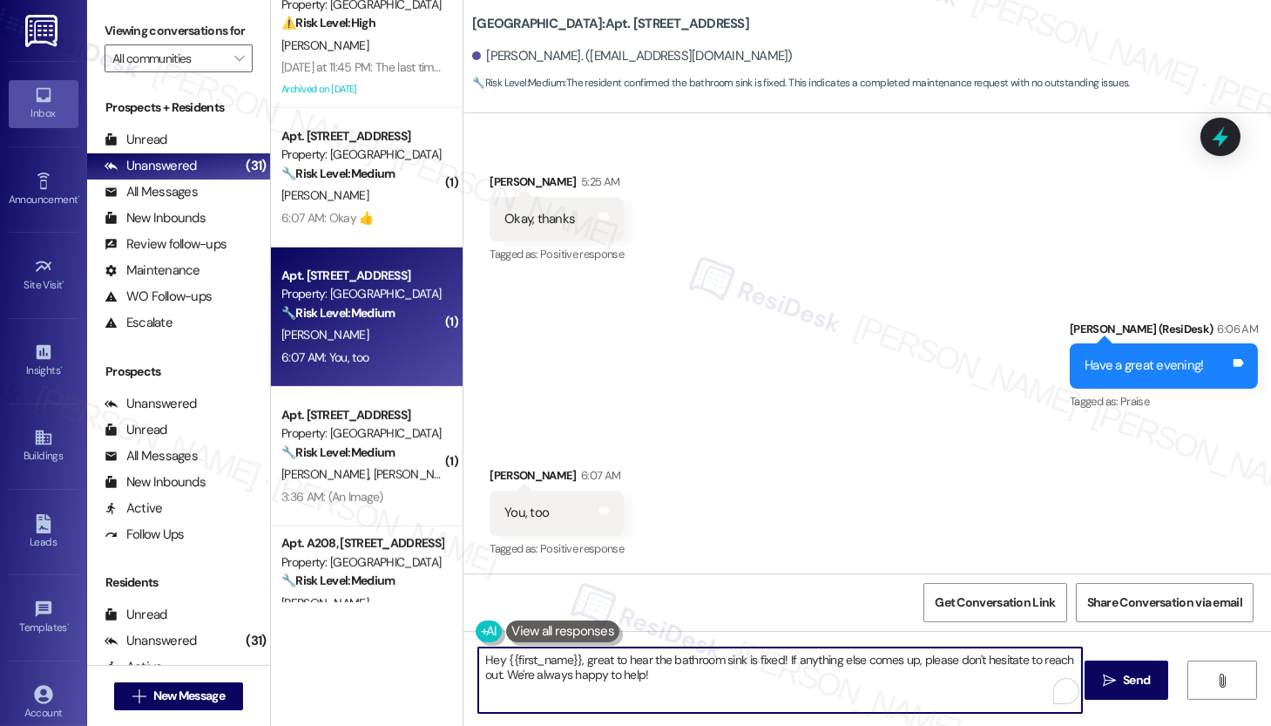
click at [538, 663] on textarea "Hey {{first_name}}, great to hear the bathroom sink is fixed! If anything else …" at bounding box center [780, 679] width 604 height 65
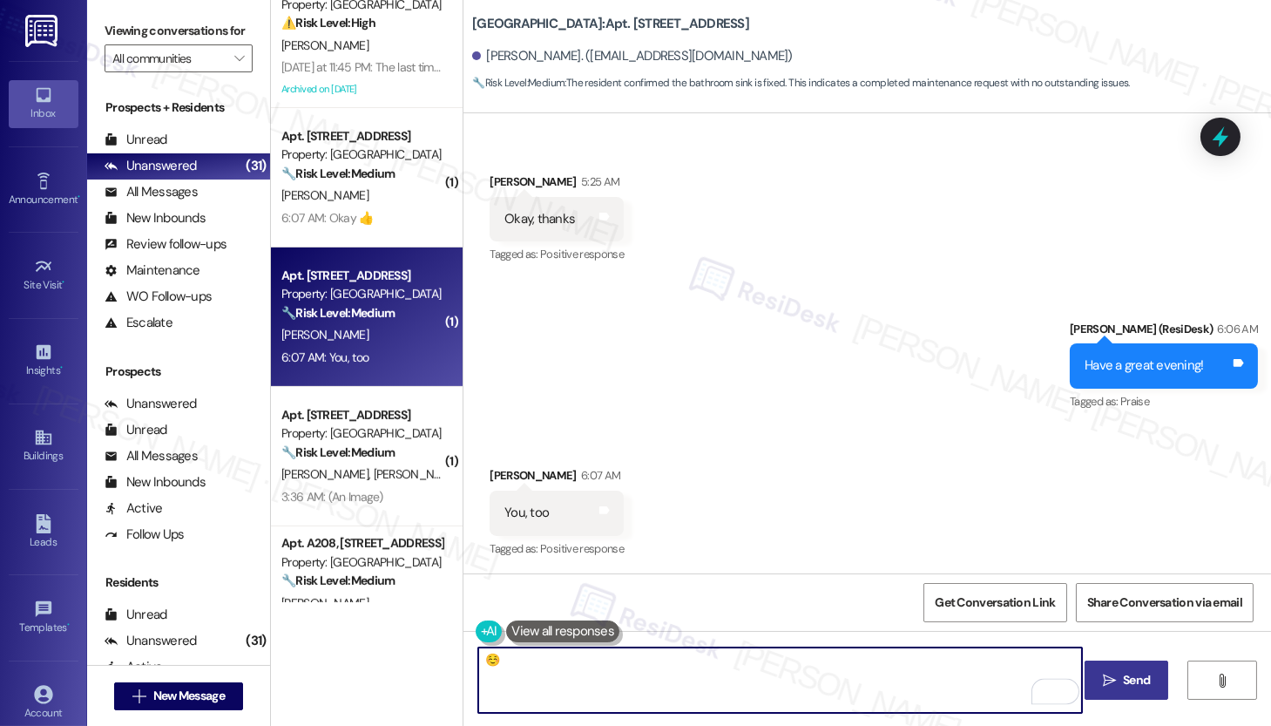
type textarea "☺️"
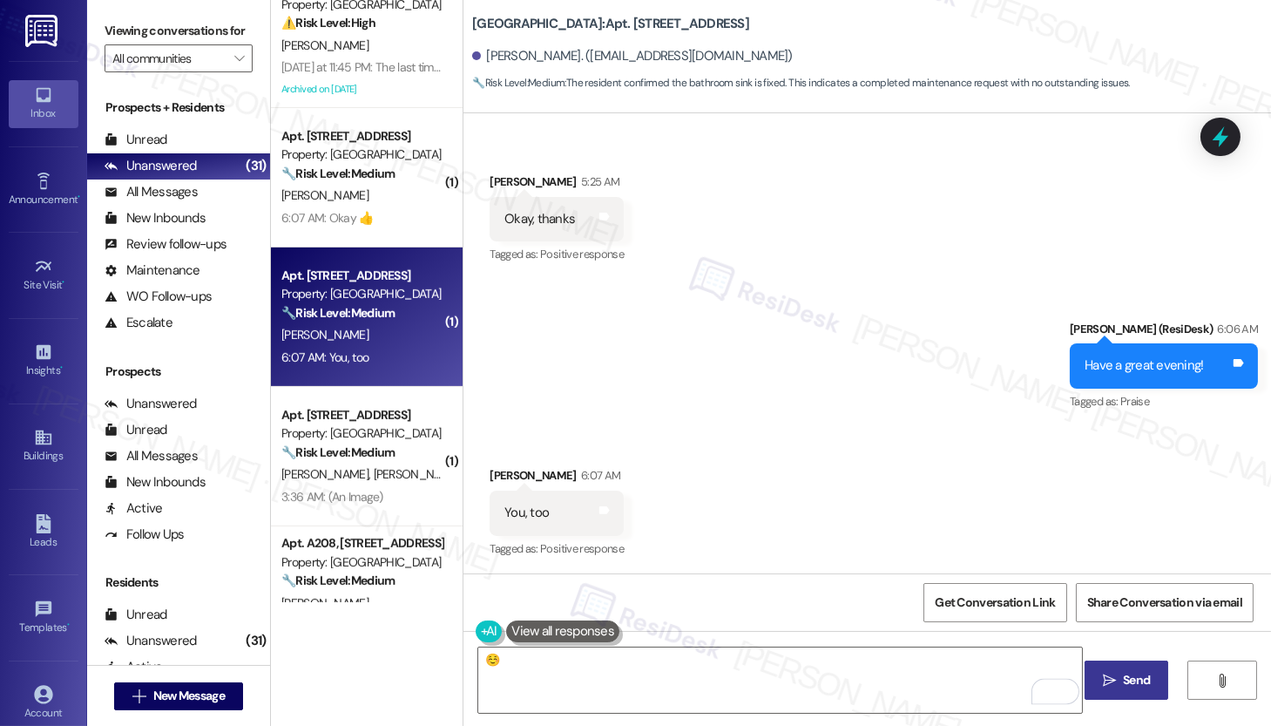
click at [1120, 687] on span "Send" at bounding box center [1137, 680] width 34 height 18
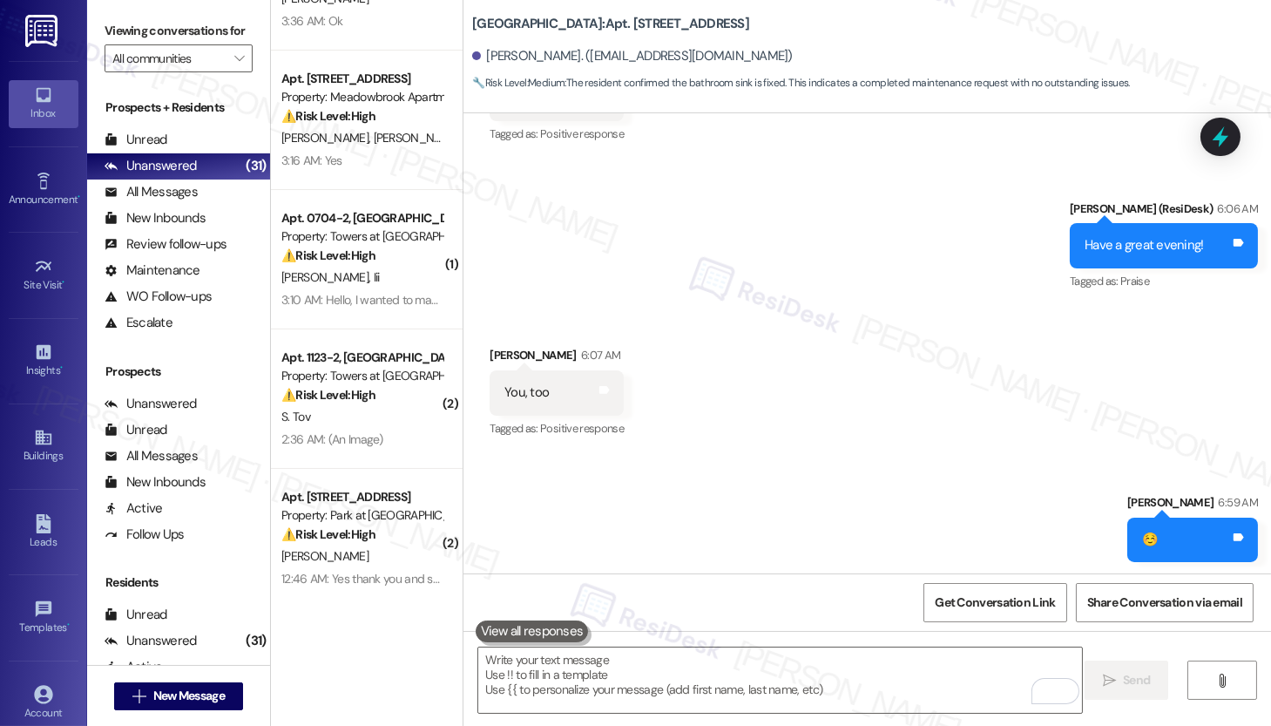
scroll to position [2224, 0]
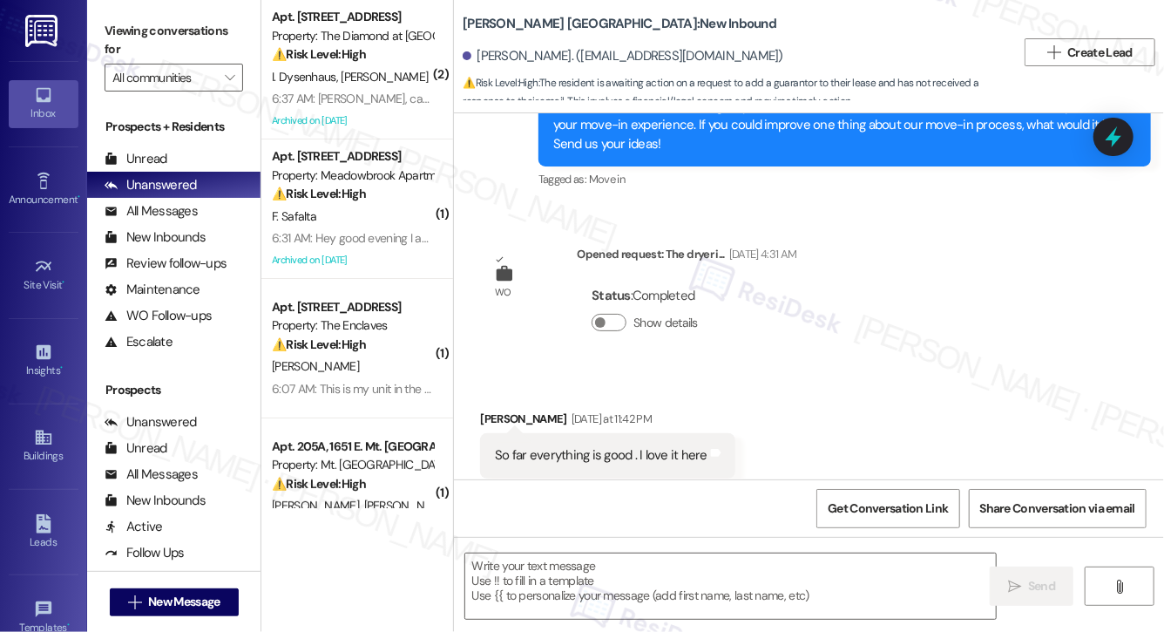
type textarea "Fetching suggested responses. Please feel free to read through the conversation…"
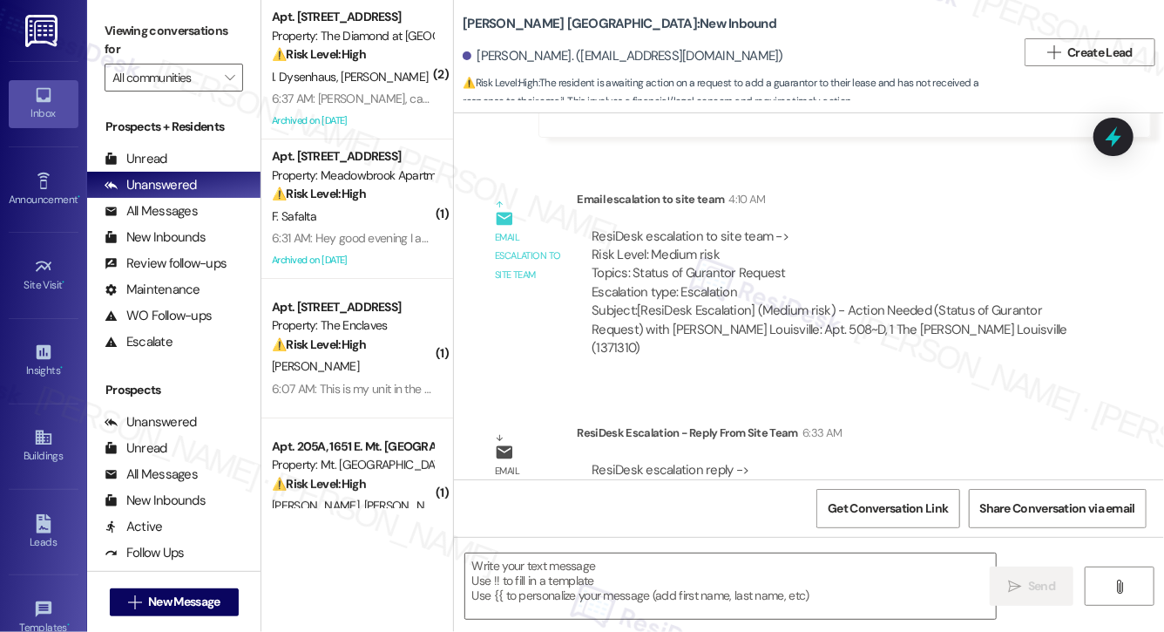
scroll to position [2344, 0]
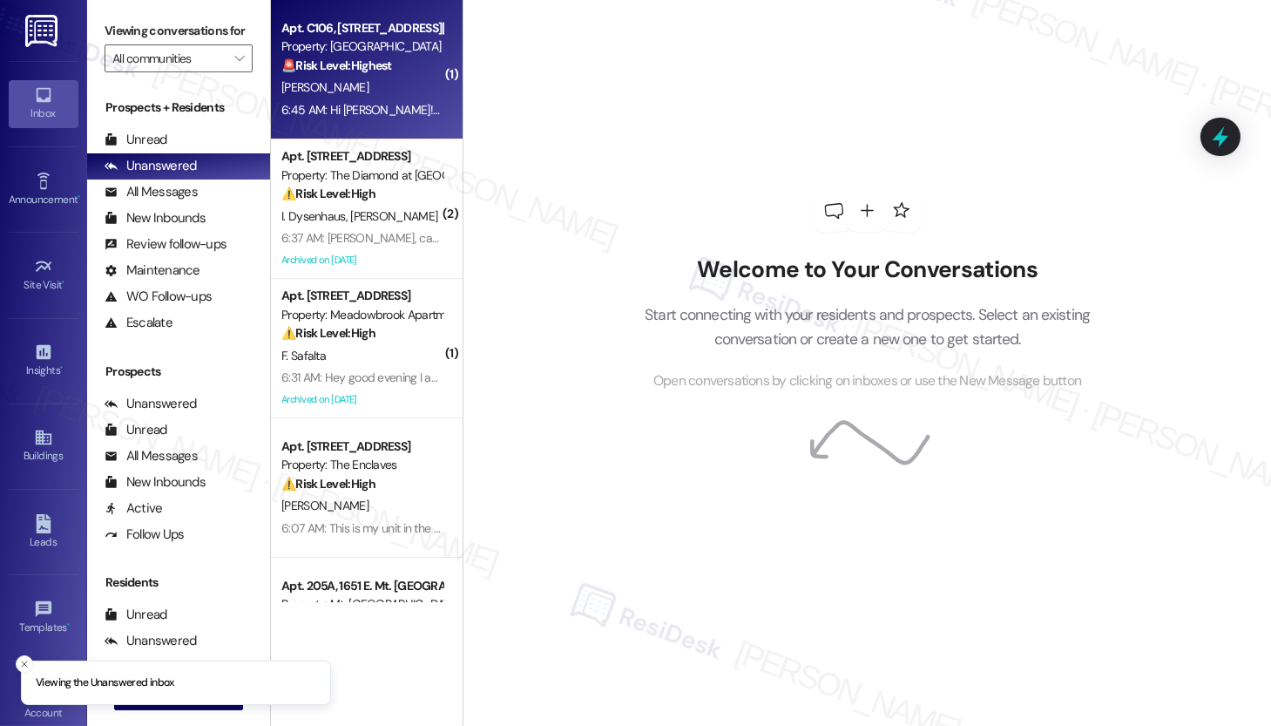
click at [356, 83] on div "[PERSON_NAME]" at bounding box center [362, 88] width 165 height 22
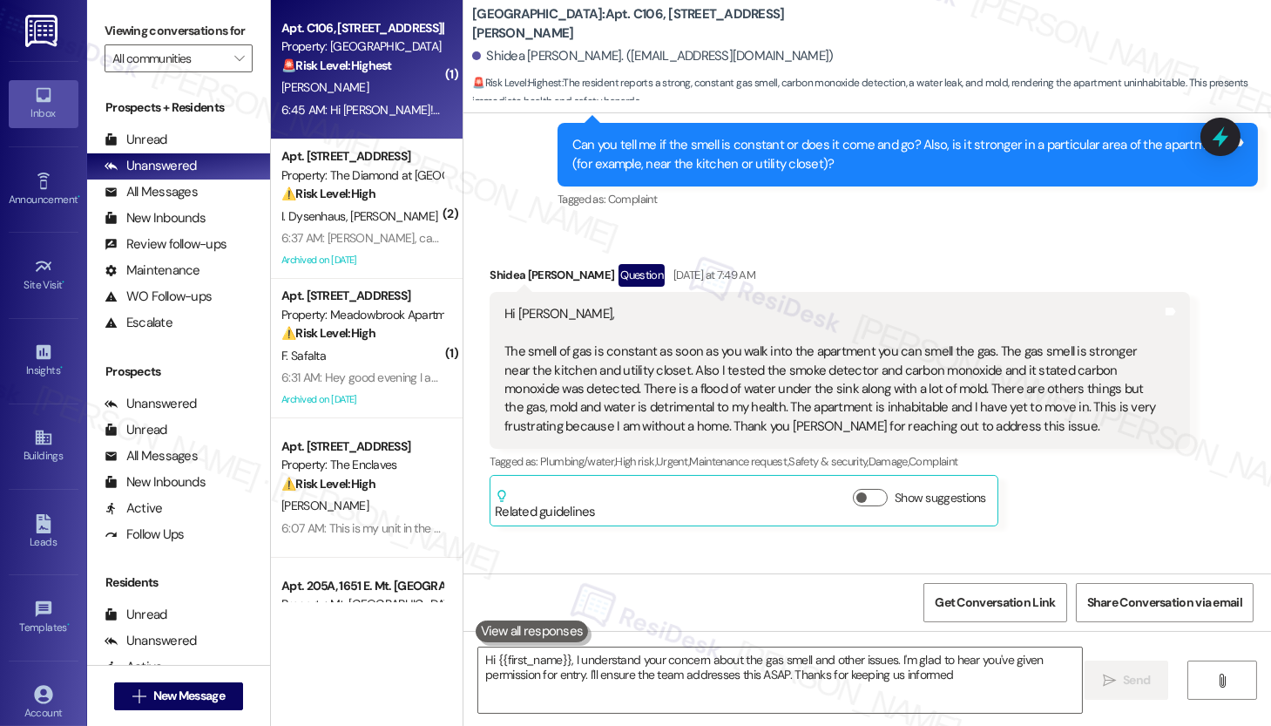
type textarea "Hi {{first_name}}, I understand your concern about the gas smell and other issu…"
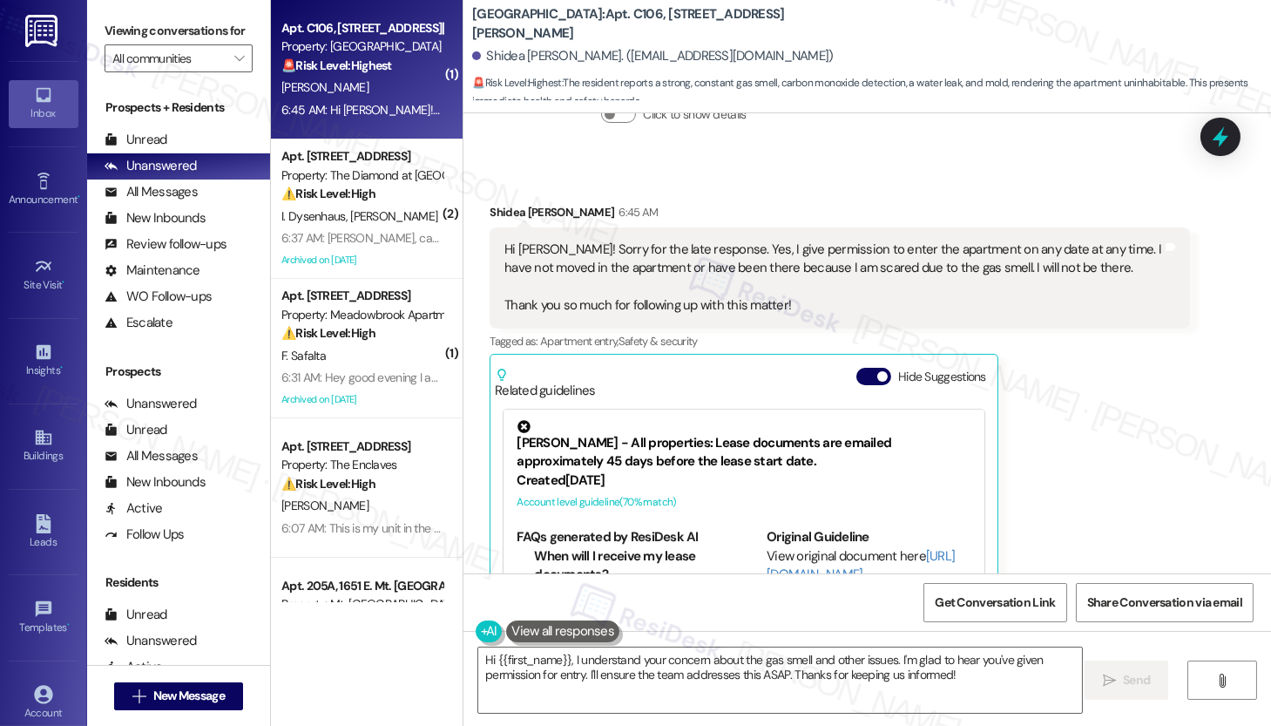
scroll to position [2045, 0]
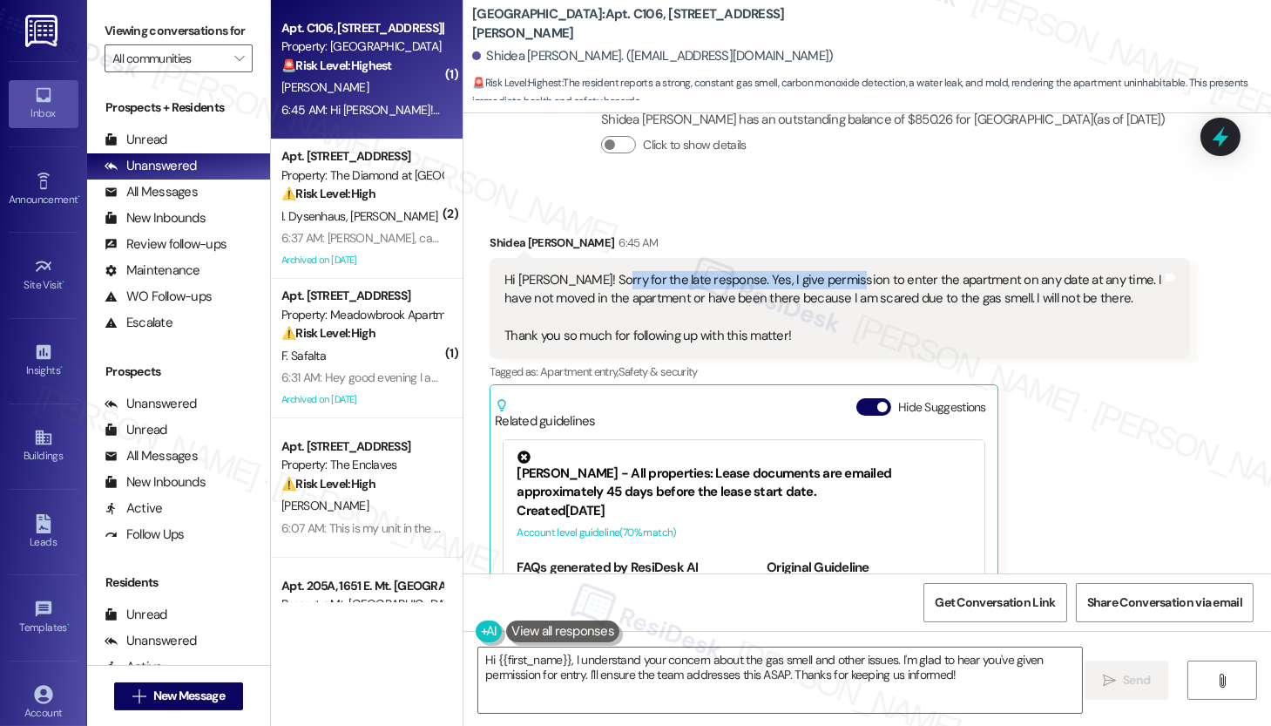
drag, startPoint x: 592, startPoint y: 244, endPoint x: 824, endPoint y: 243, distance: 232.6
click at [824, 271] on div "Hi [PERSON_NAME]! Sorry for the late response. Yes, I give permission to enter …" at bounding box center [834, 308] width 658 height 75
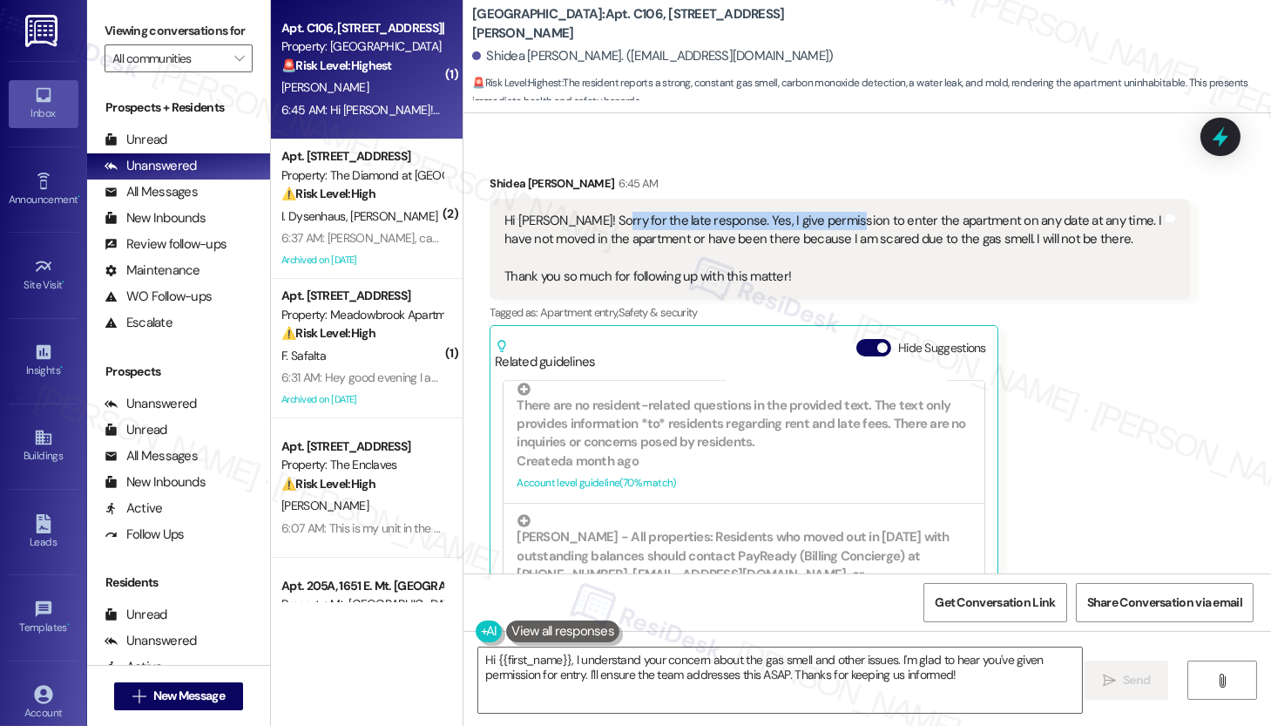
scroll to position [2173, 0]
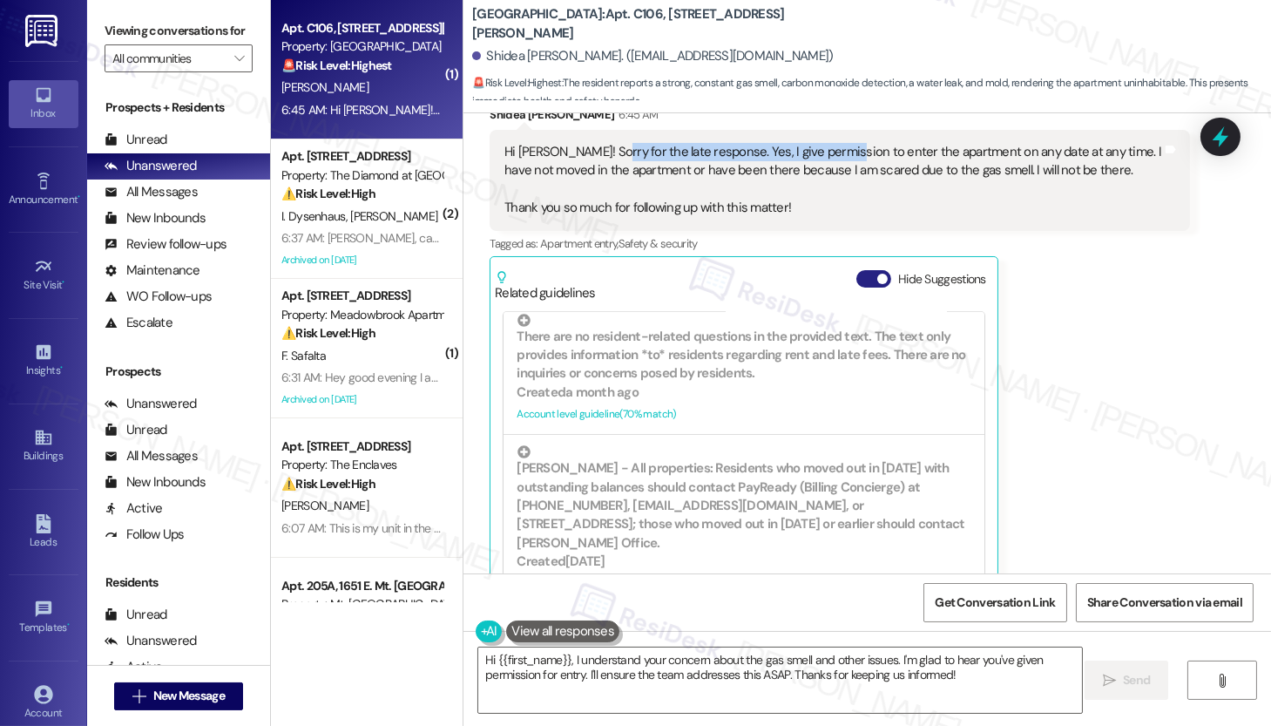
click at [858, 270] on button "Hide Suggestions" at bounding box center [874, 278] width 35 height 17
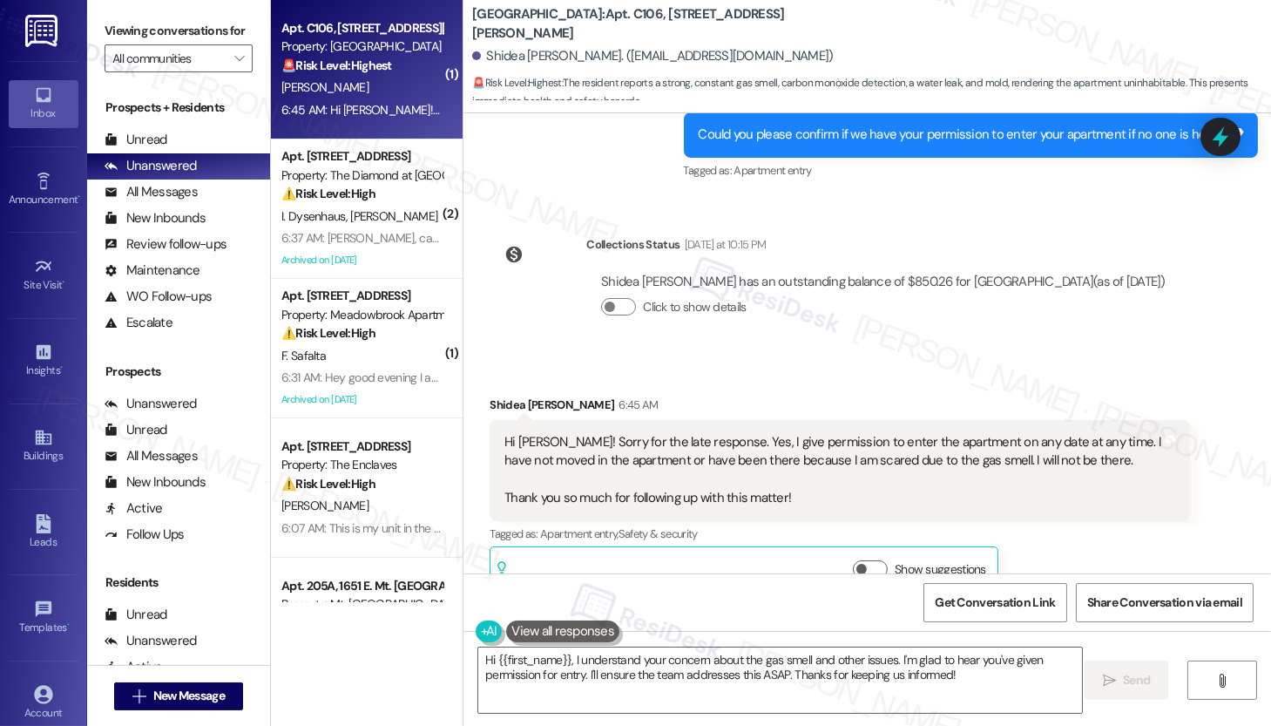
click at [484, 16] on b "Willow Bend: Apt. C106, [STREET_ADDRESS][PERSON_NAME]" at bounding box center [646, 23] width 349 height 37
drag, startPoint x: 462, startPoint y: 21, endPoint x: 534, endPoint y: 22, distance: 72.3
click at [534, 22] on b "Willow Bend: Apt. C106, [STREET_ADDRESS][PERSON_NAME]" at bounding box center [646, 23] width 349 height 37
copy b "Willow Bend"
click at [870, 560] on button "Show suggestions" at bounding box center [870, 568] width 35 height 17
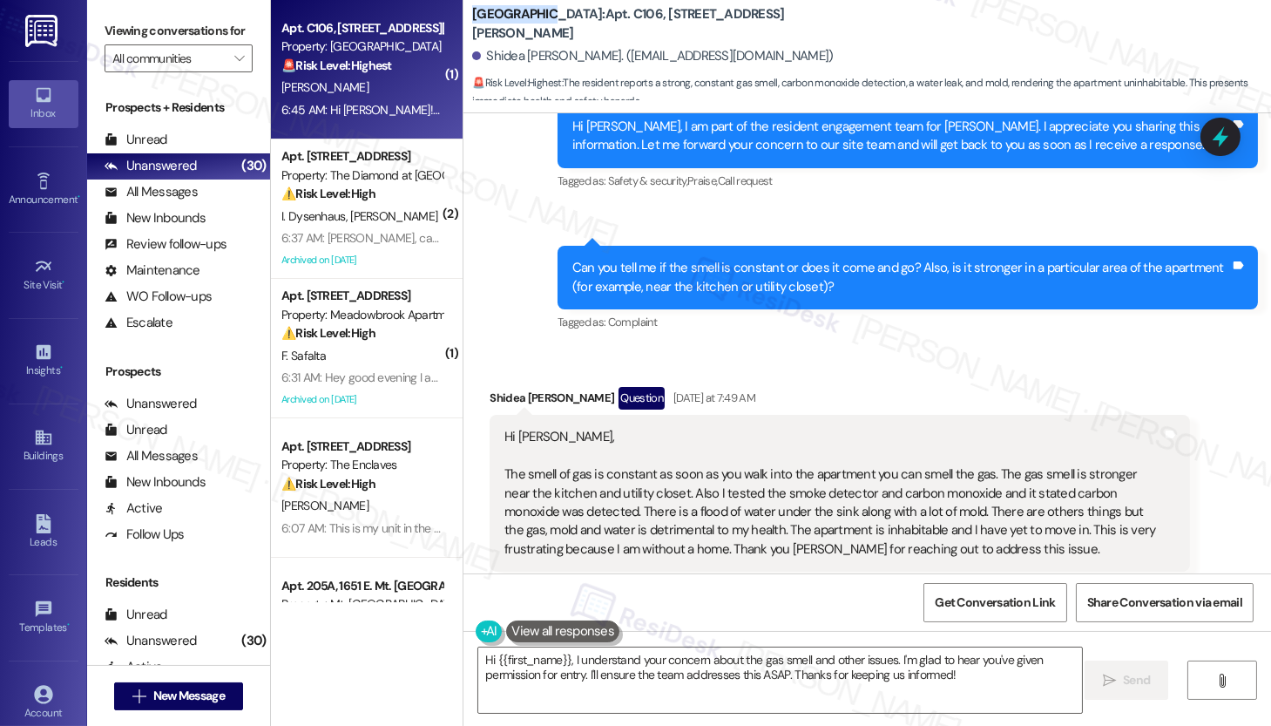
scroll to position [911, 0]
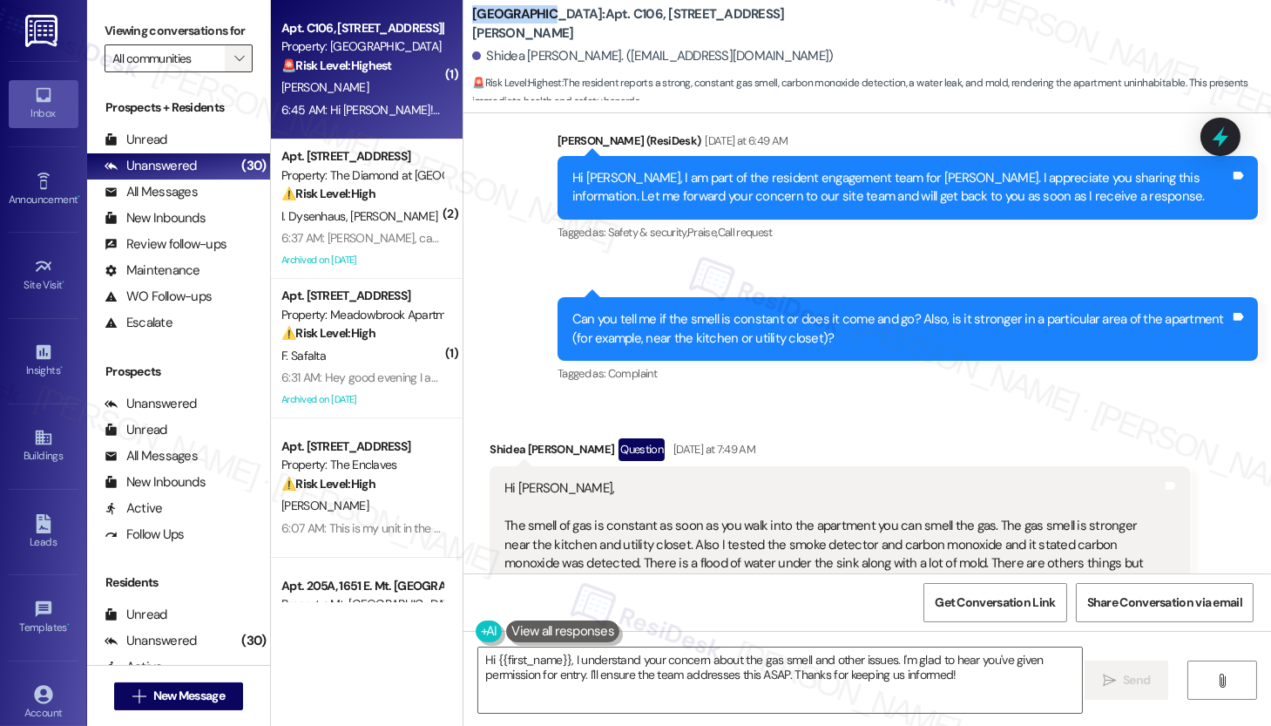
click at [234, 65] on icon "" at bounding box center [239, 58] width 10 height 14
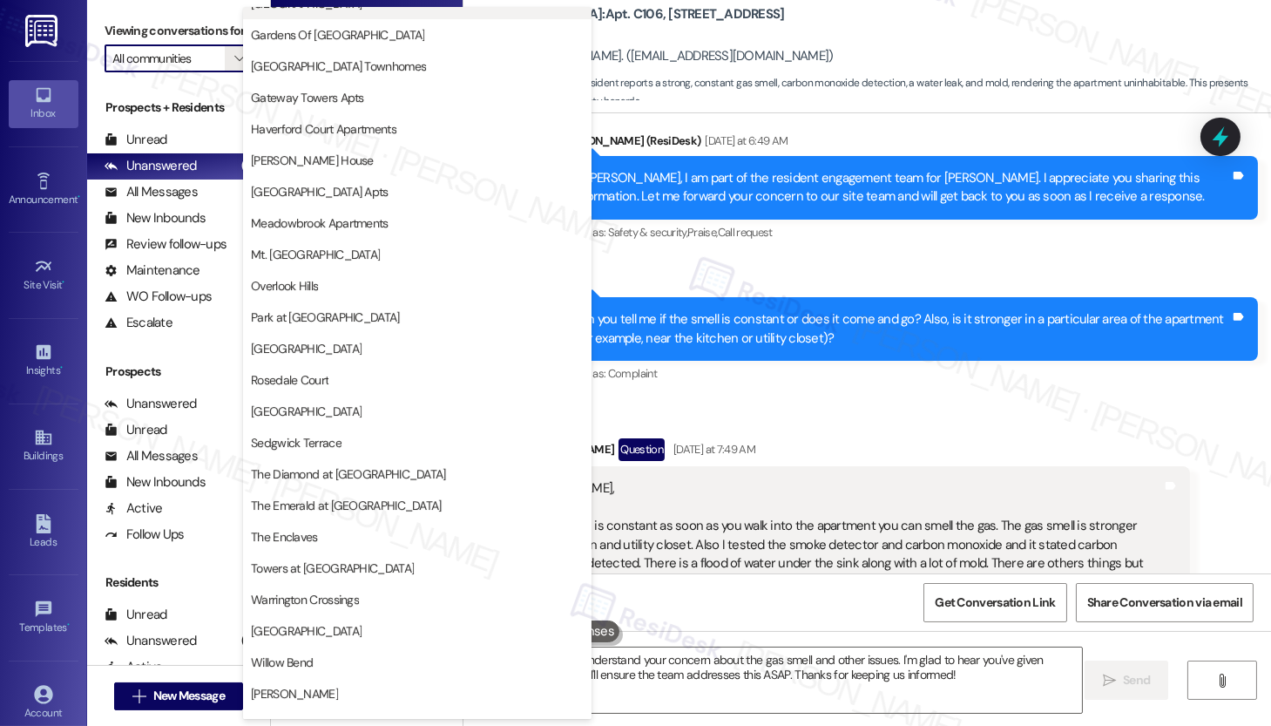
scroll to position [323, 0]
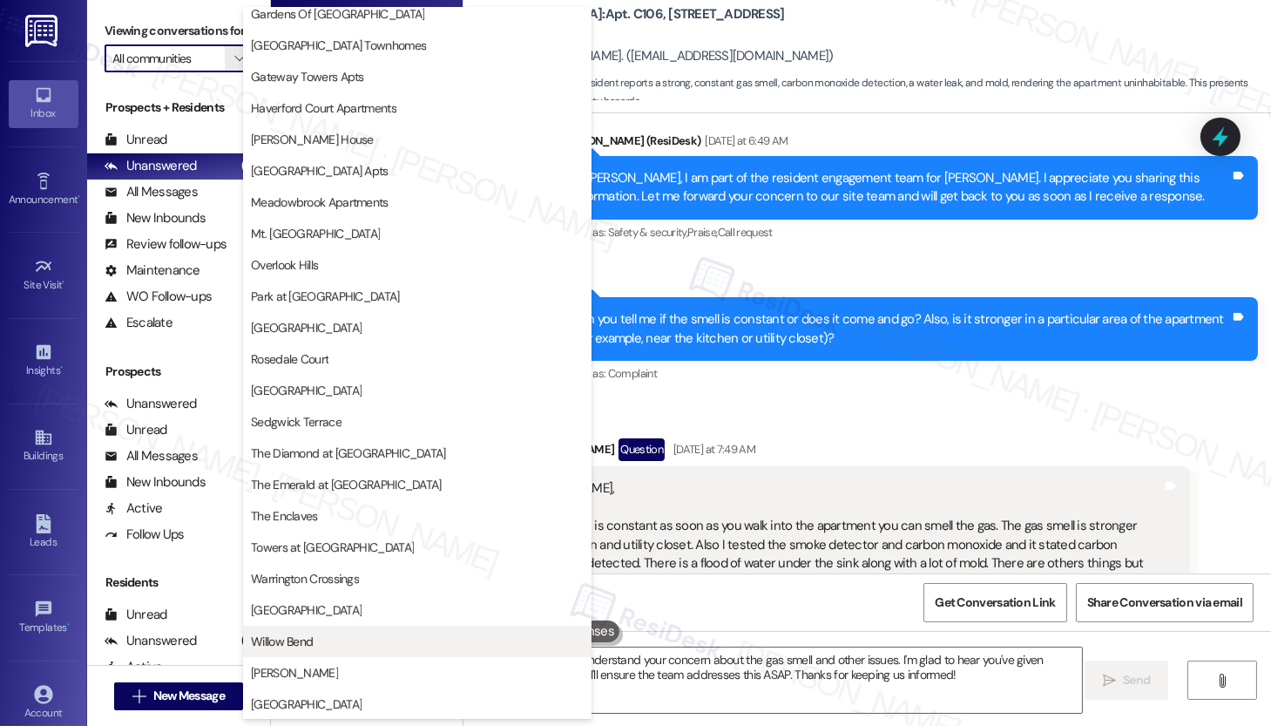
click at [339, 633] on span "Willow Bend" at bounding box center [417, 641] width 333 height 17
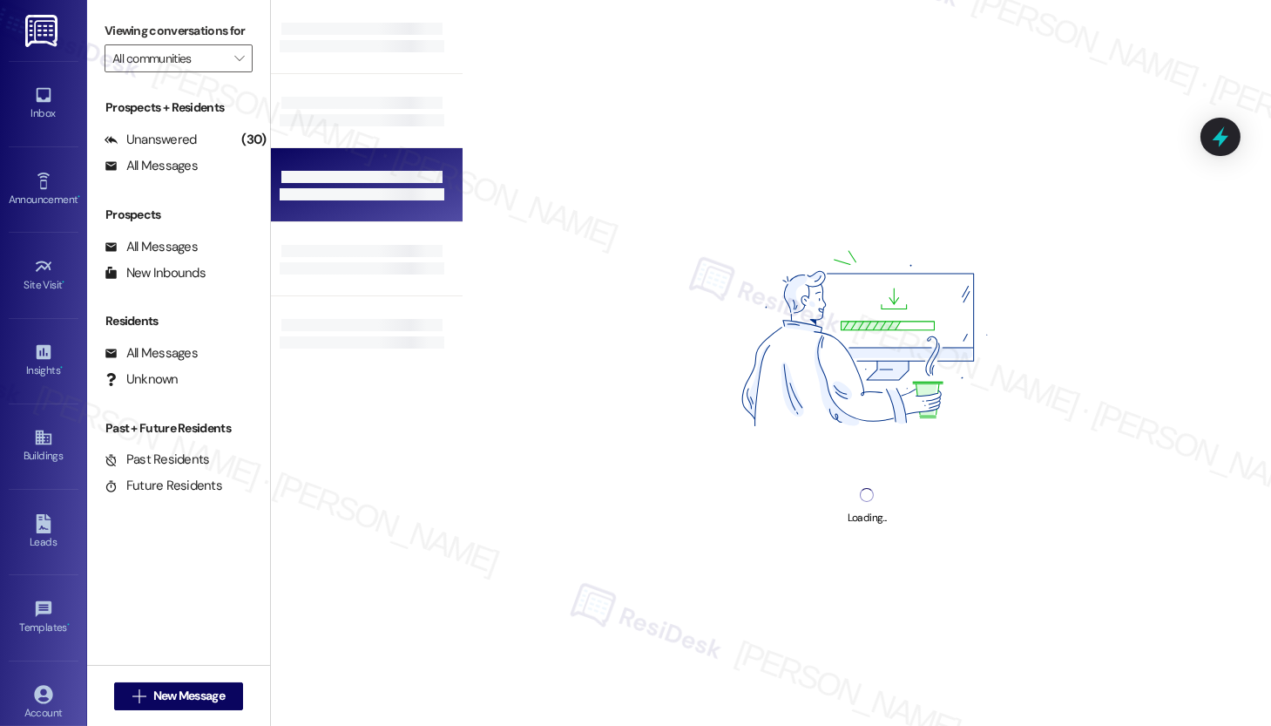
type input "Willow Bend"
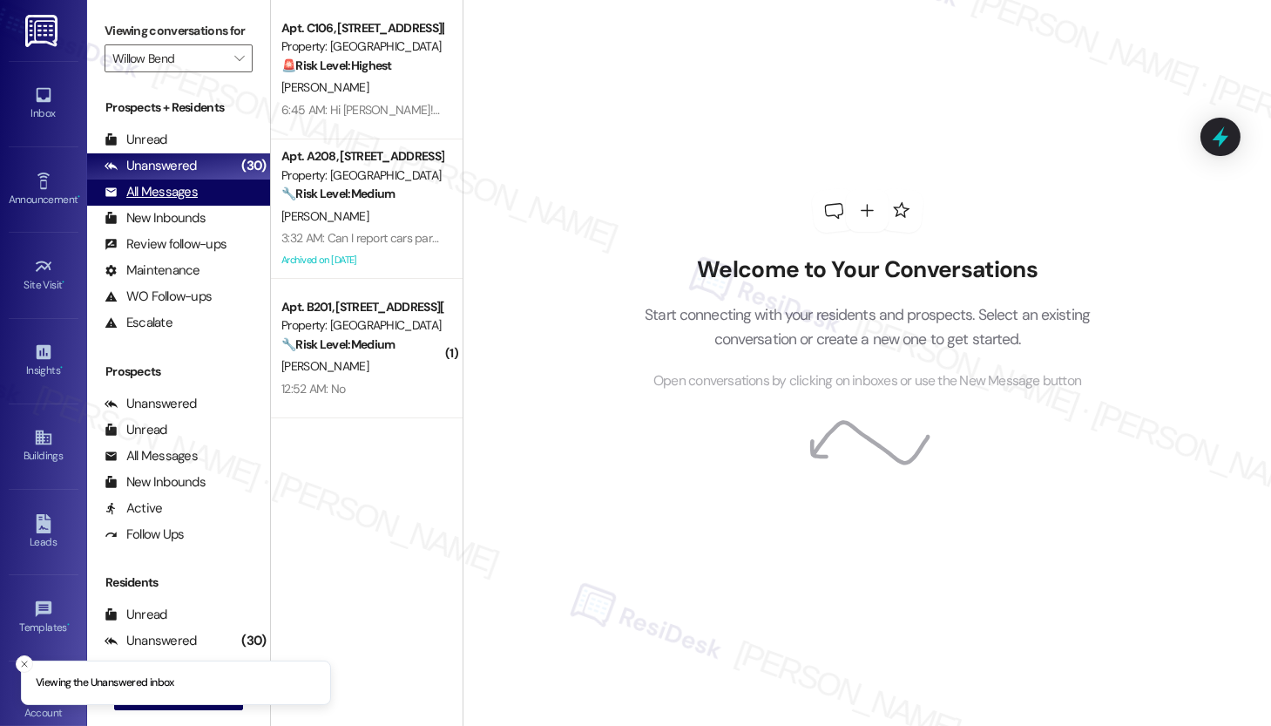
click at [173, 199] on div "All Messages (undefined)" at bounding box center [178, 192] width 183 height 26
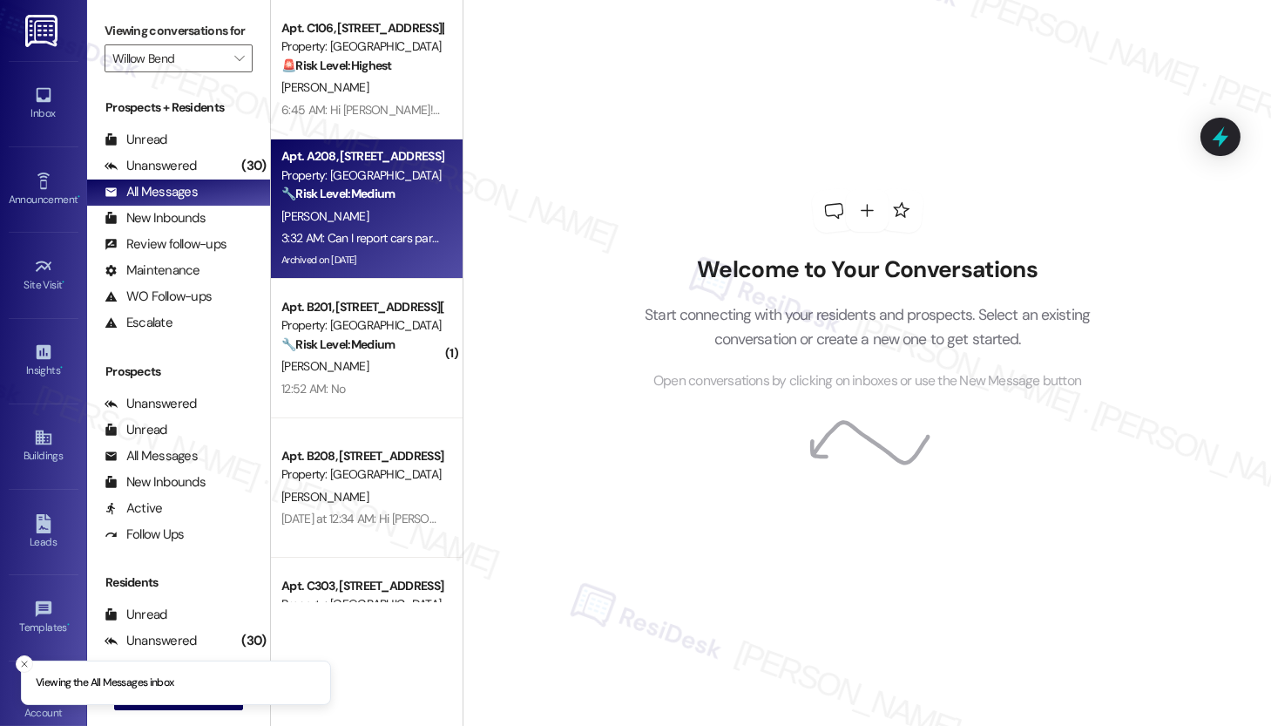
click at [362, 224] on div "[PERSON_NAME]" at bounding box center [362, 217] width 165 height 22
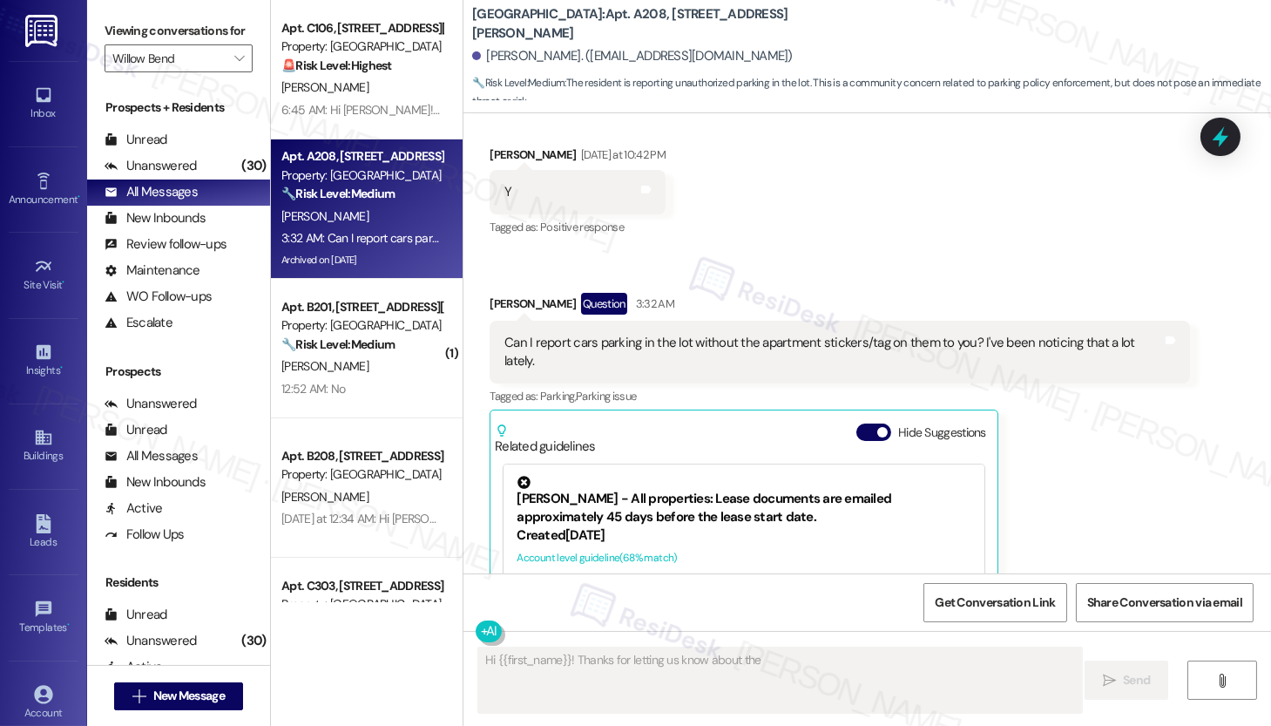
scroll to position [14933, 0]
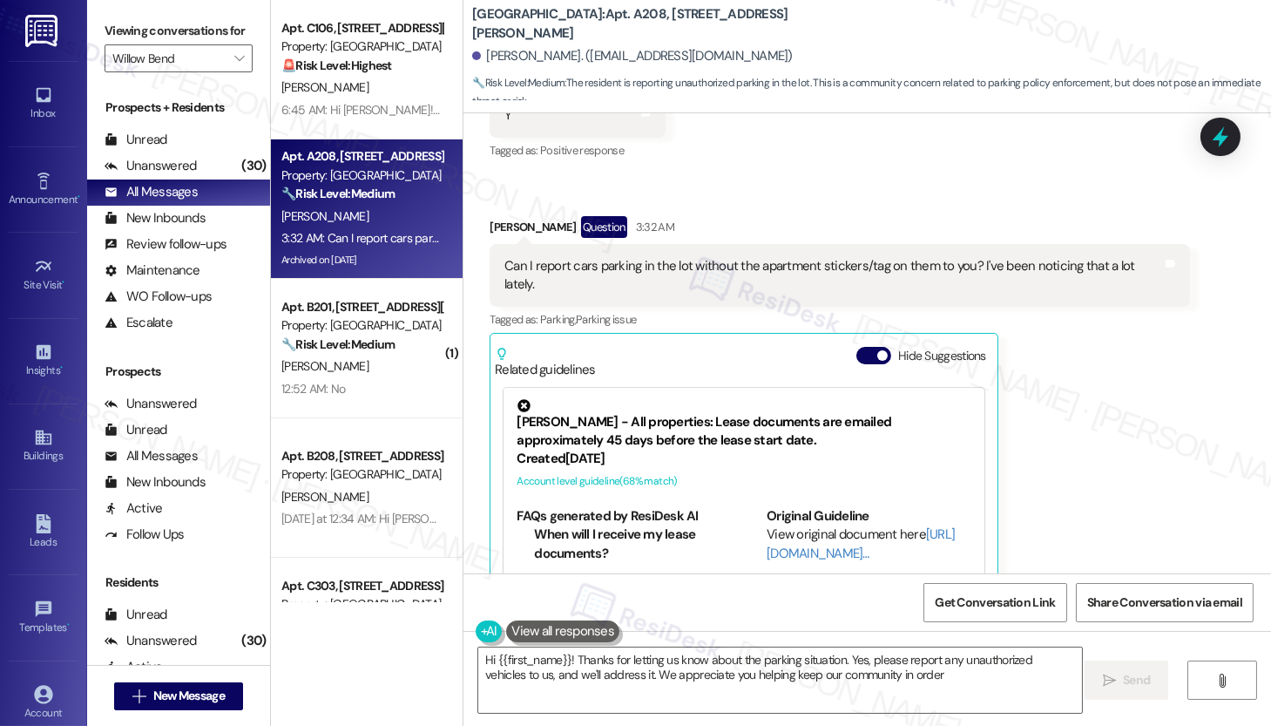
type textarea "Hi {{first_name}}! Thanks for letting us know about the parking situation. Yes,…"
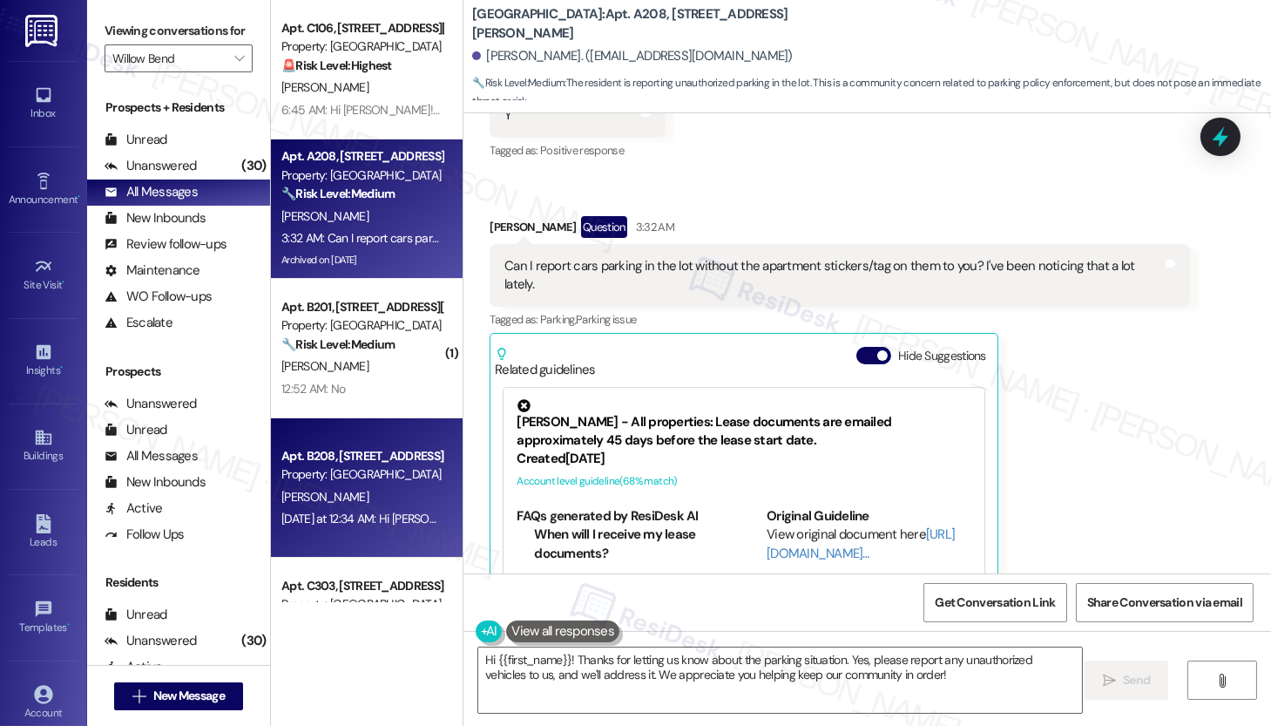
click at [293, 464] on div "Apt. B208, [STREET_ADDRESS][PERSON_NAME]" at bounding box center [361, 456] width 161 height 18
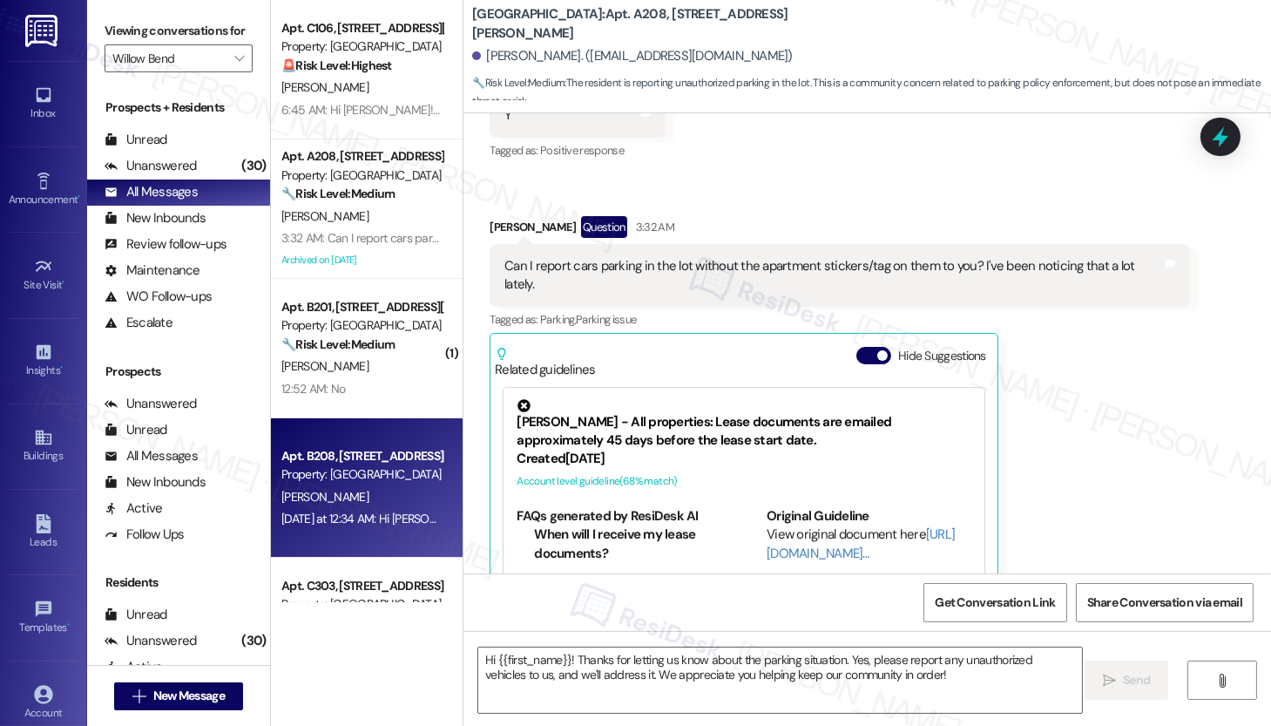
type textarea "Fetching suggested responses. Please feel free to read through the conversation…"
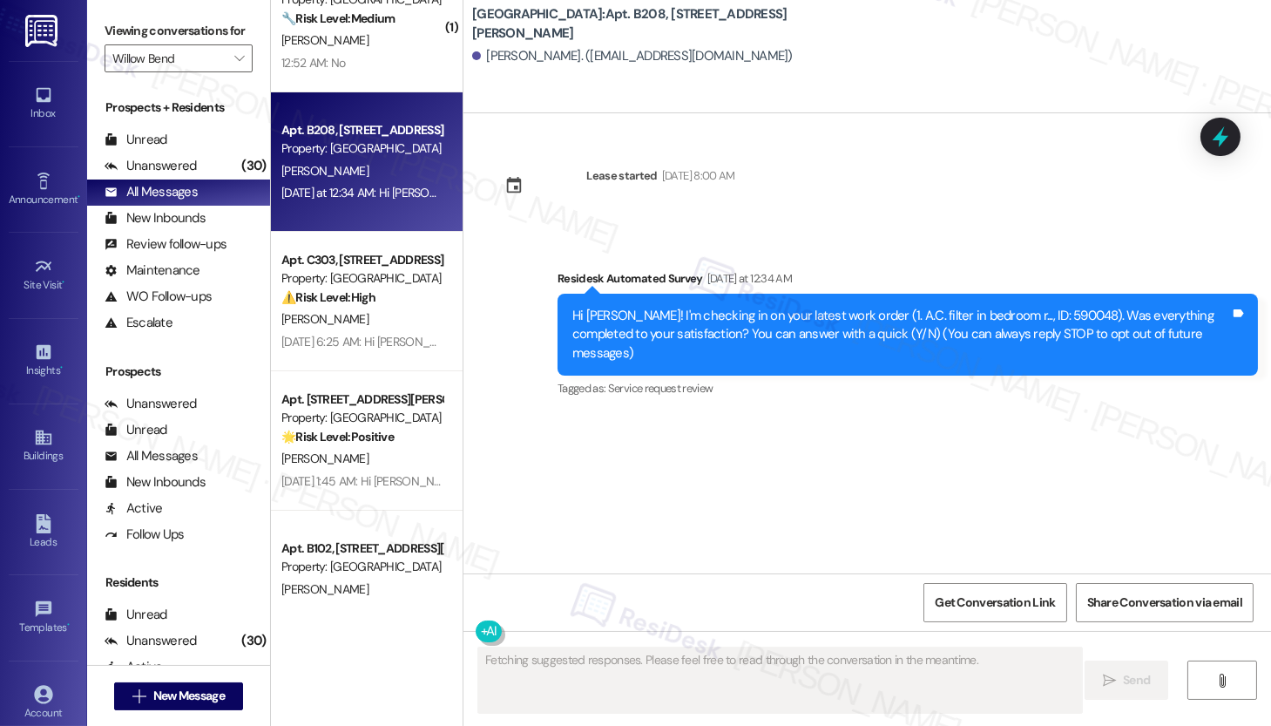
scroll to position [408, 0]
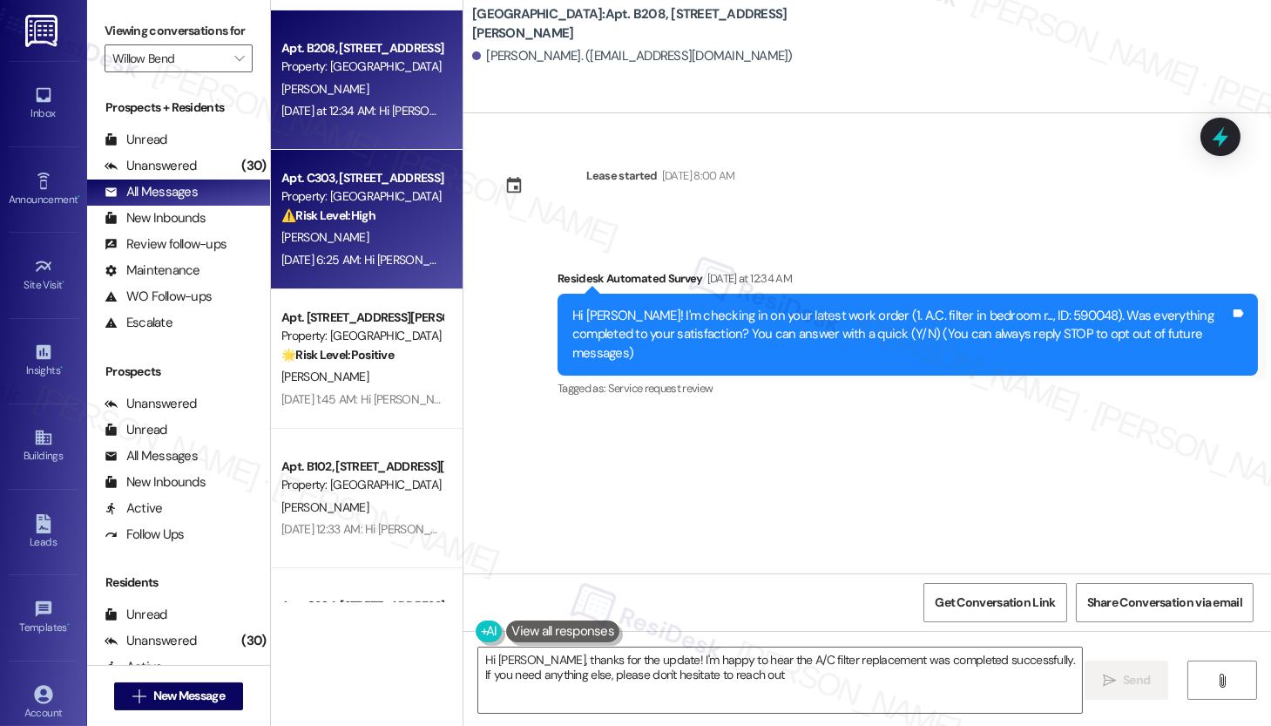
type textarea "Hi [PERSON_NAME], thanks for the update! I'm happy to hear the A/C filter repla…"
click at [358, 276] on div "Apt. [STREET_ADDRESS][PERSON_NAME] Property: Willow Bend ⚠️ Risk Level: High Th…" at bounding box center [367, 219] width 192 height 139
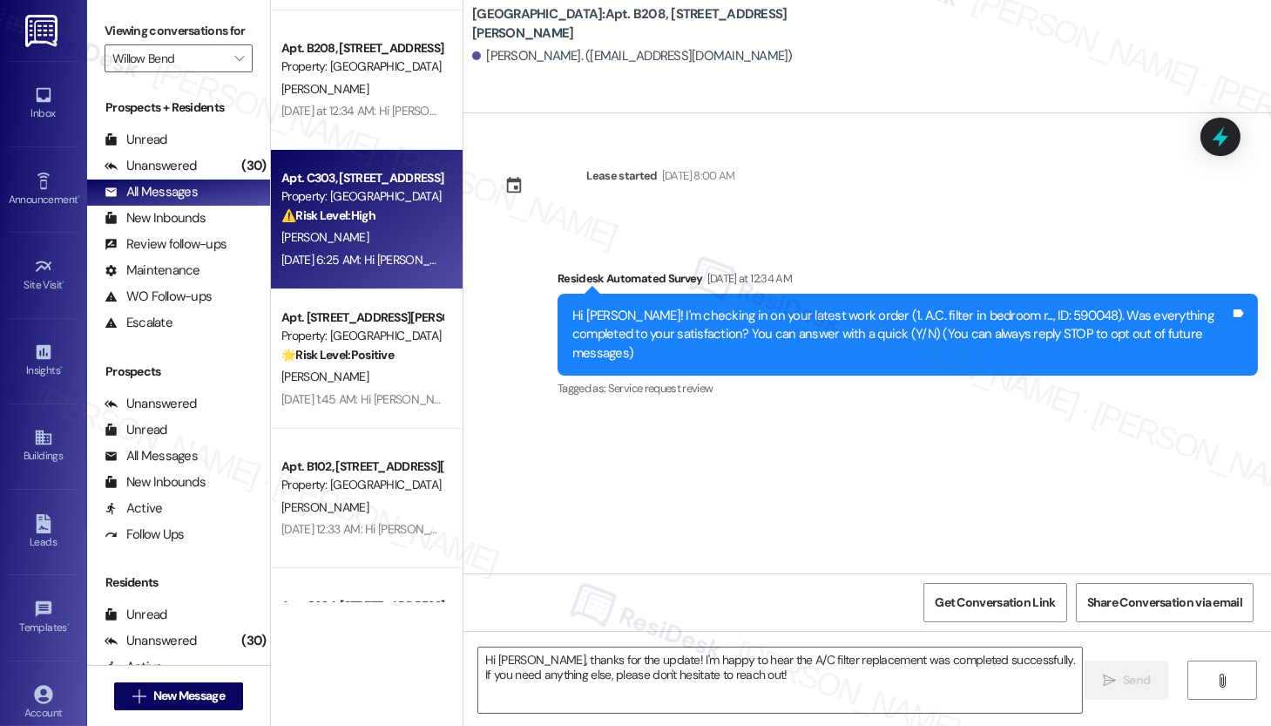
type textarea "Fetching suggested responses. Please feel free to read through the conversation…"
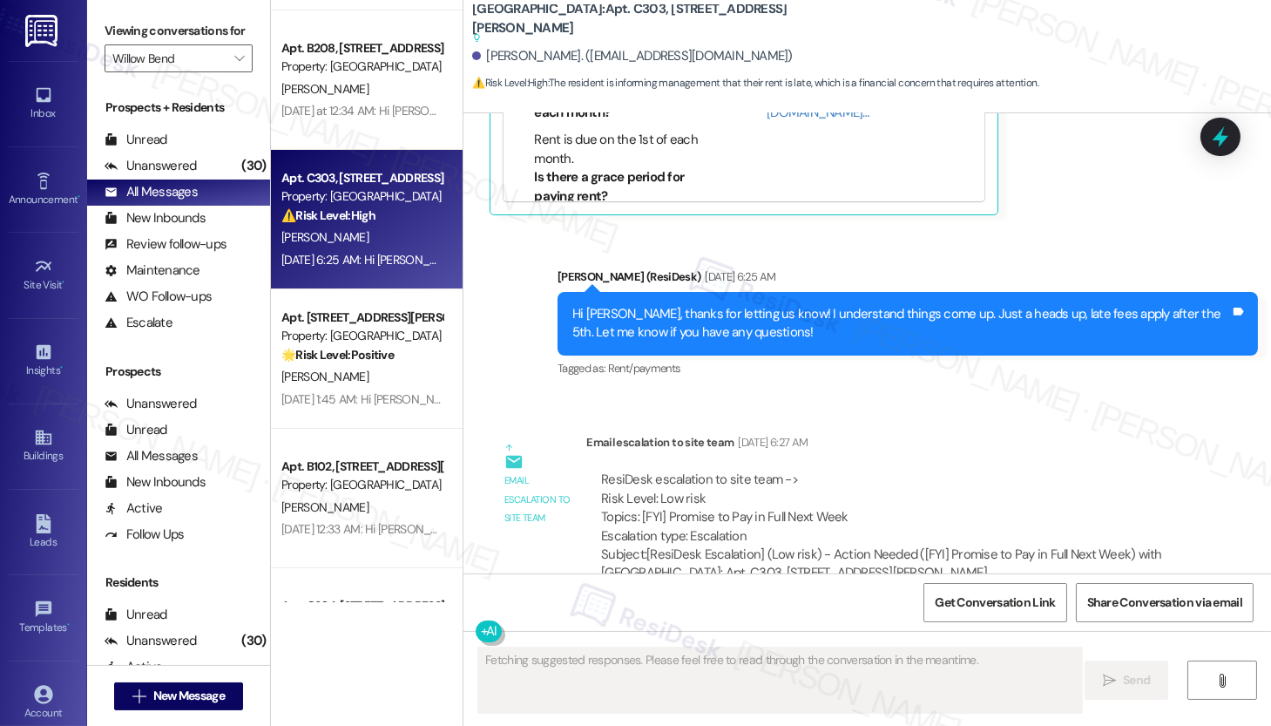
scroll to position [6274, 0]
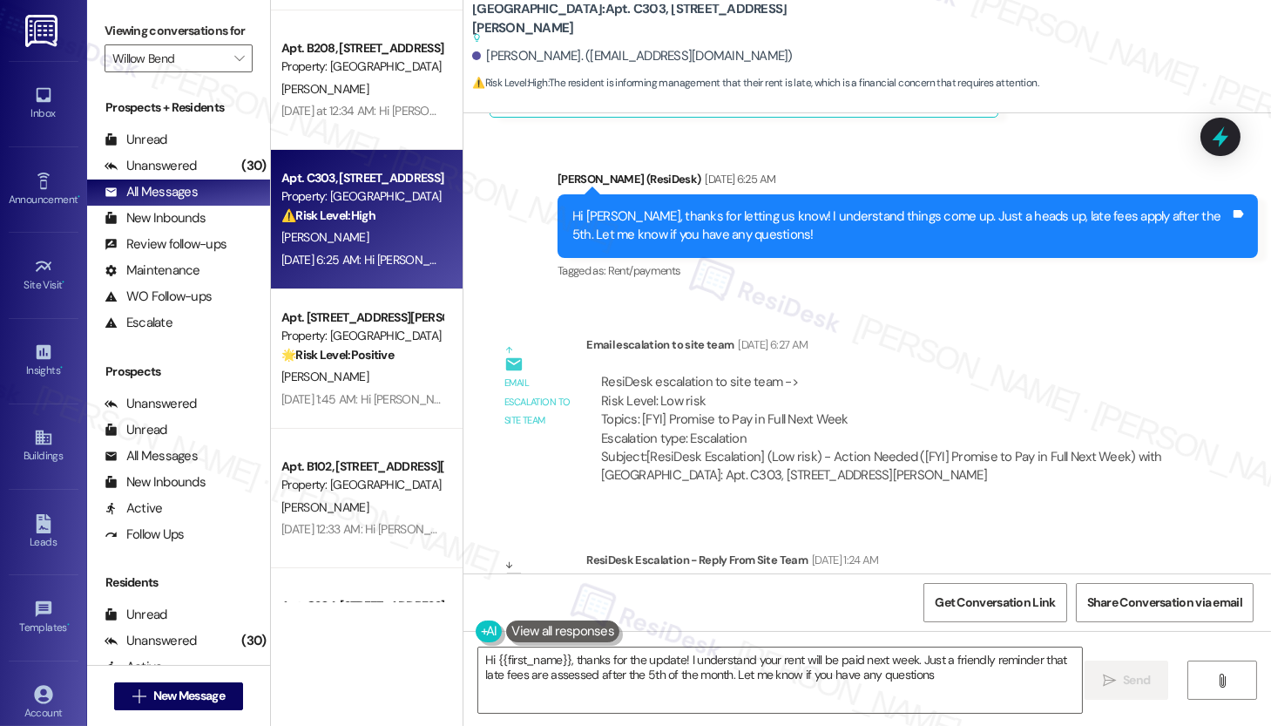
type textarea "Hi {{first_name}}, thanks for the update! I understand your rent will be paid n…"
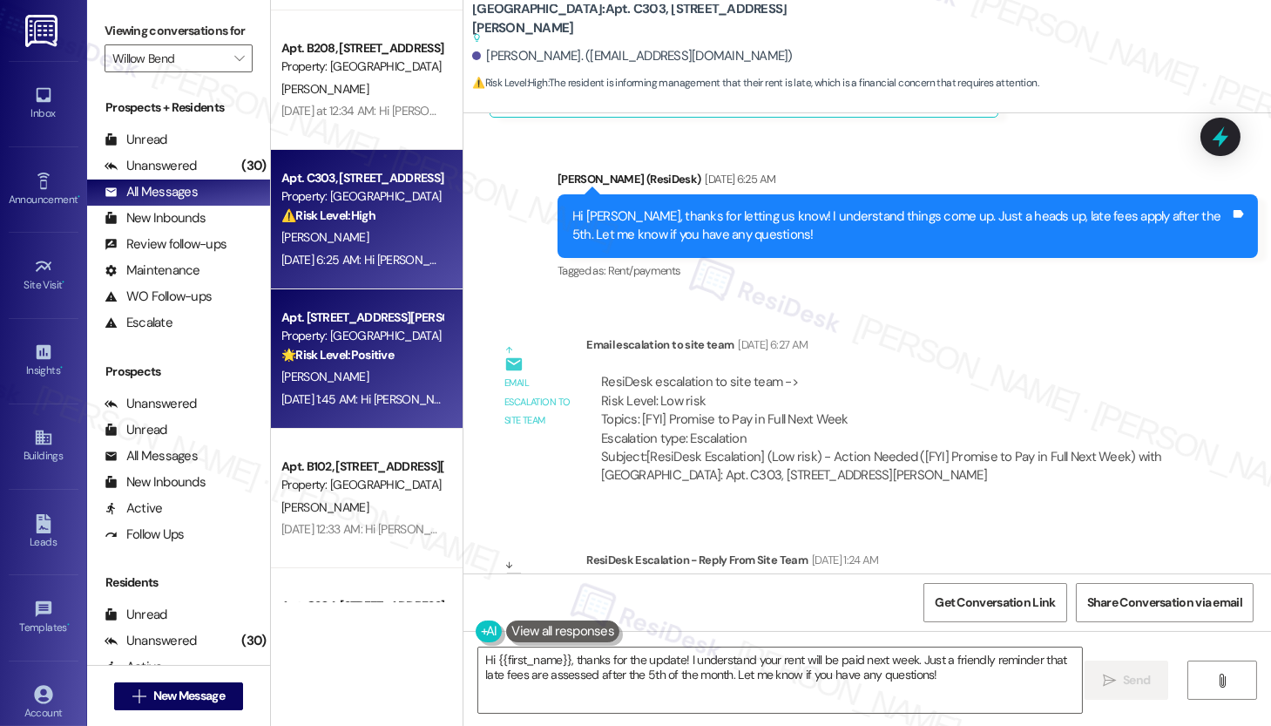
click at [316, 356] on strong "🌟 Risk Level: Positive" at bounding box center [337, 355] width 112 height 16
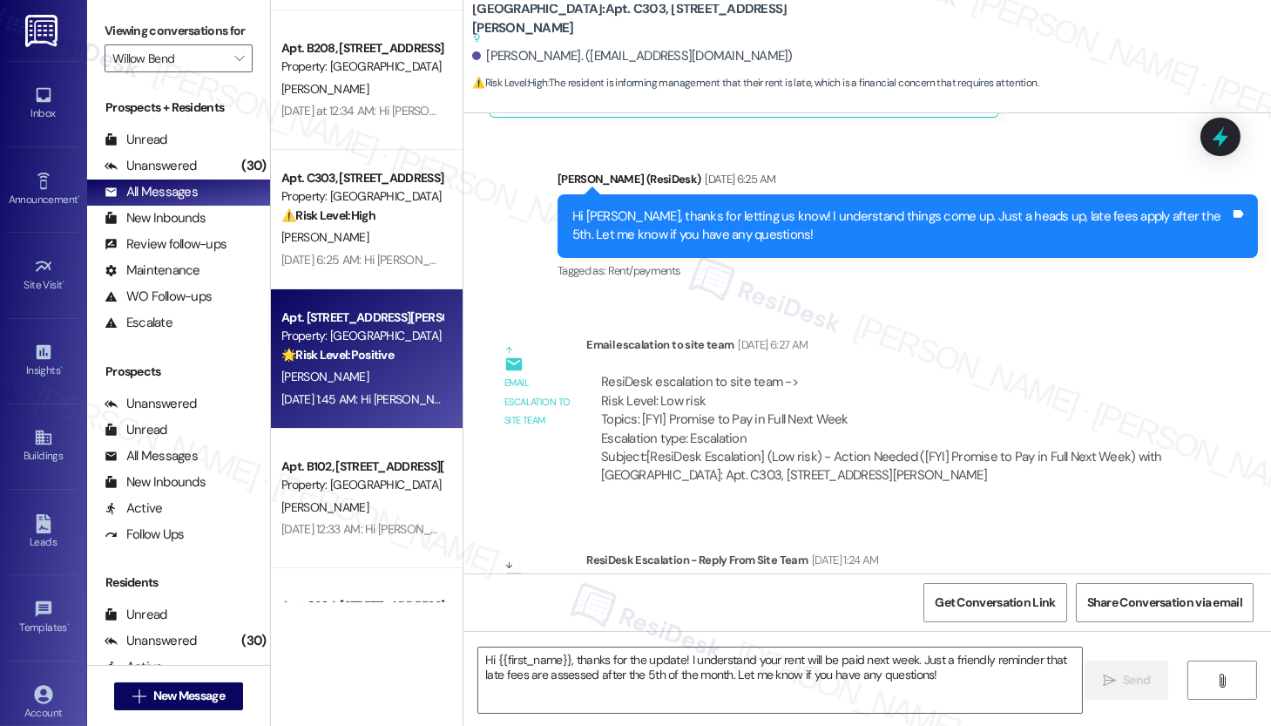
type textarea "Fetching suggested responses. Please feel free to read through the conversation…"
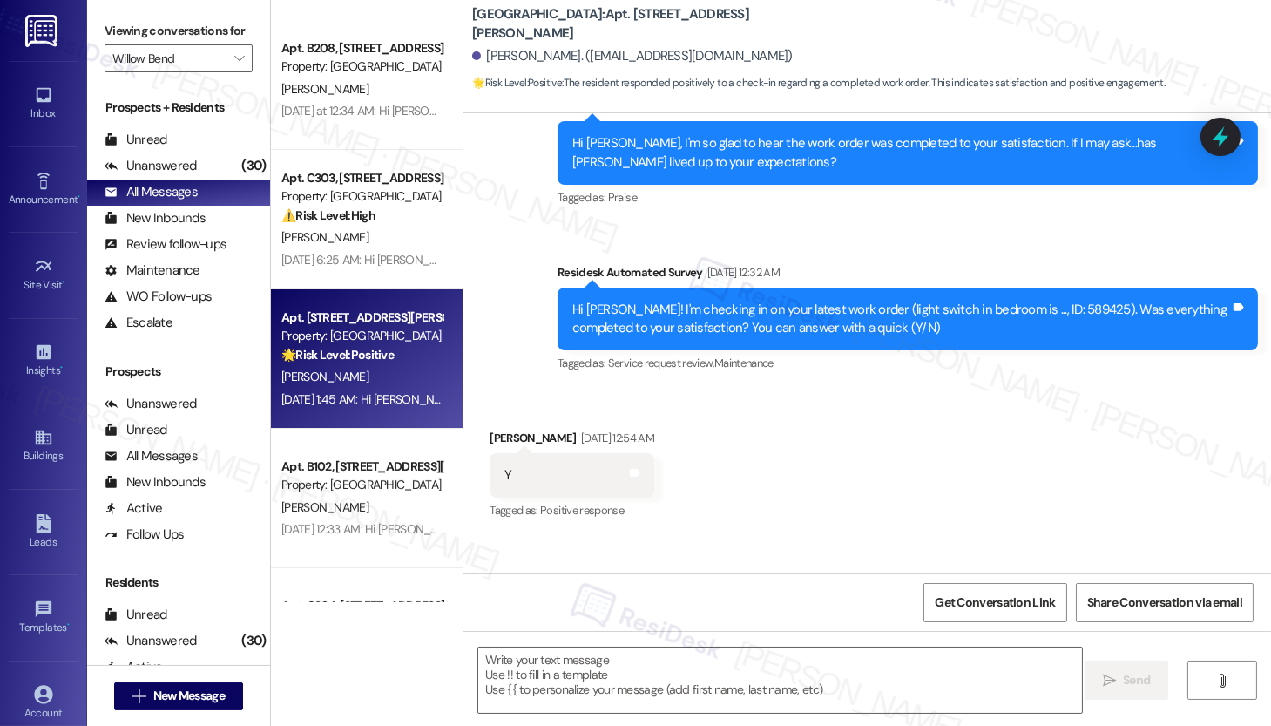
scroll to position [6159, 0]
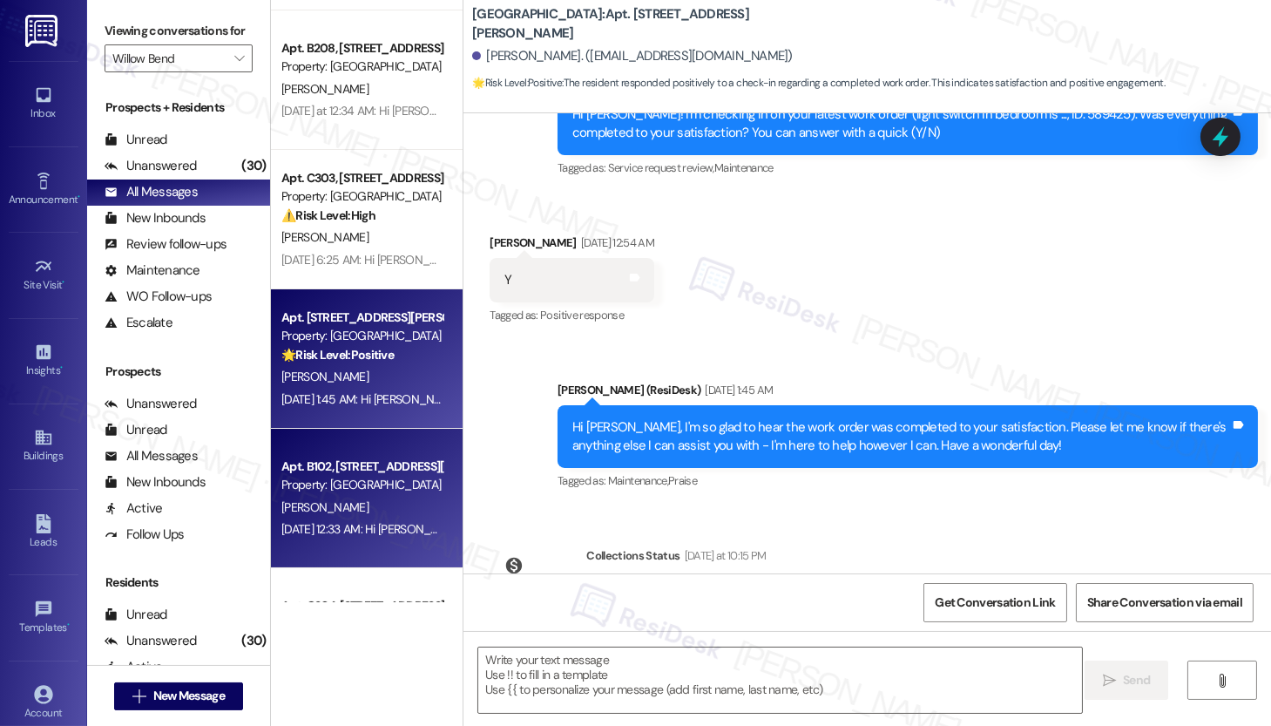
click at [373, 547] on div "Apt. [STREET_ADDRESS][PERSON_NAME] Property: [GEOGRAPHIC_DATA] [PERSON_NAME] [D…" at bounding box center [367, 498] width 192 height 139
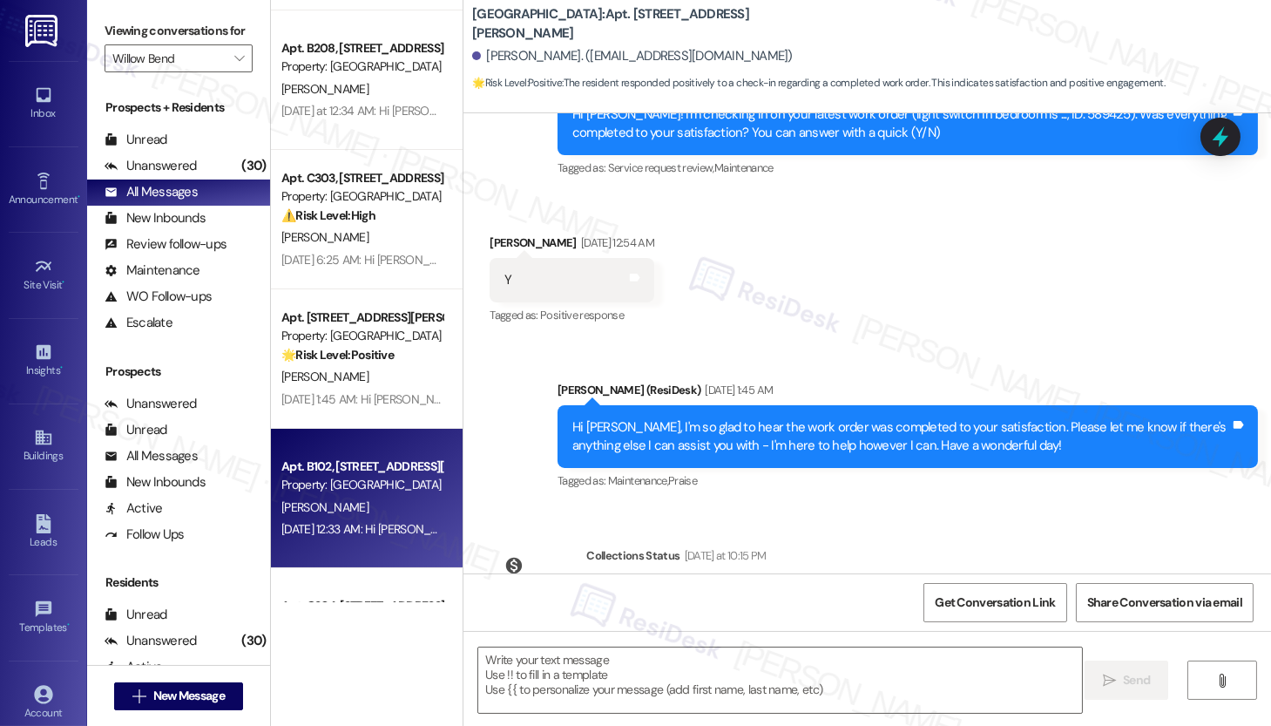
type textarea "Fetching suggested responses. Please feel free to read through the conversation…"
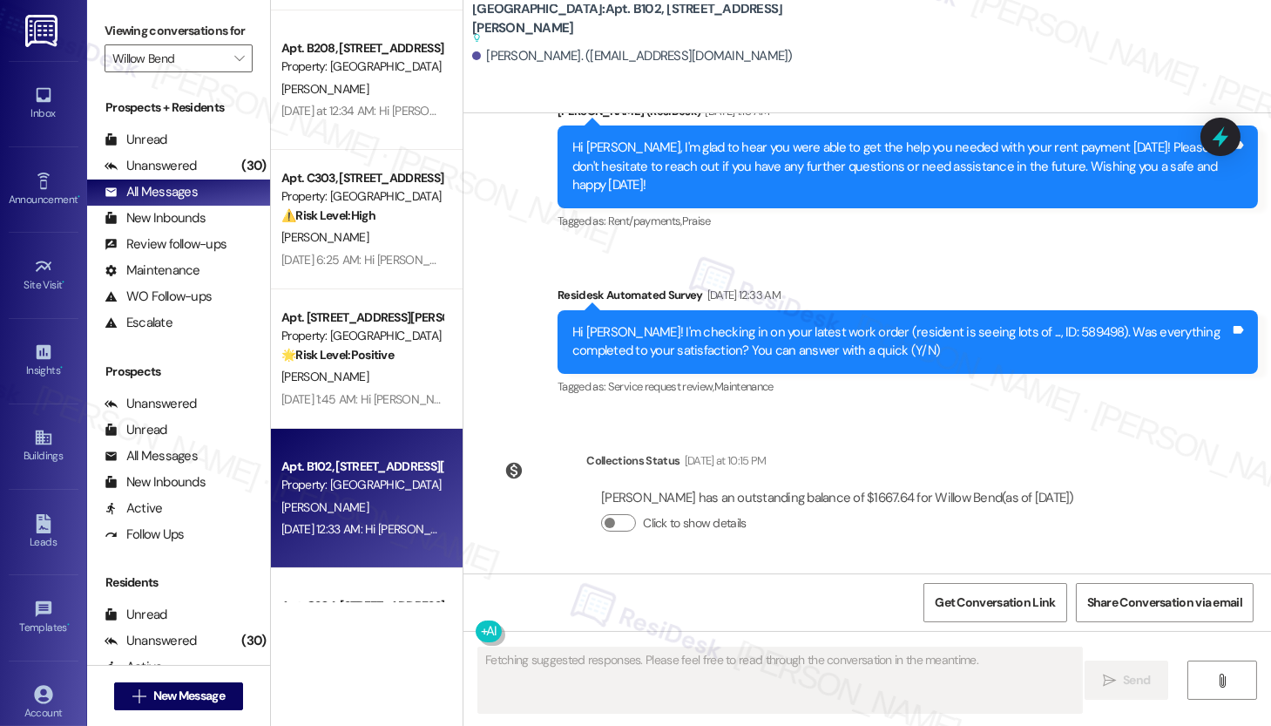
scroll to position [1037, 0]
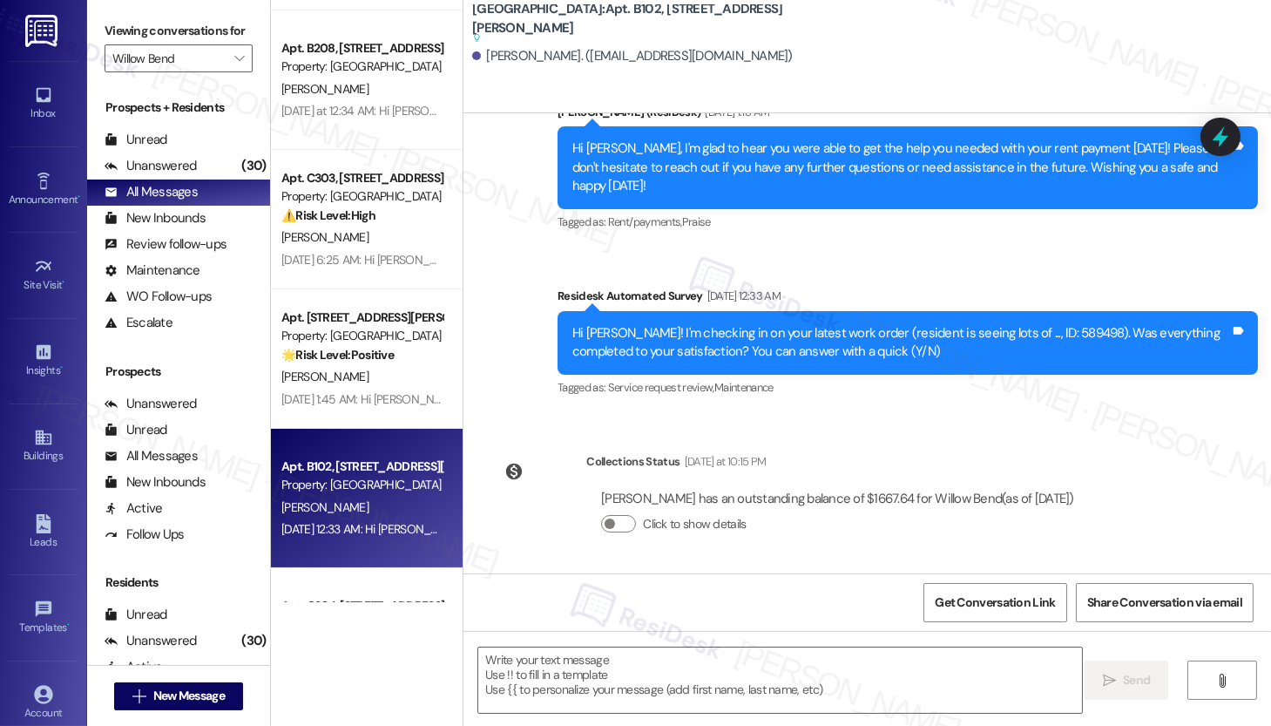
click at [397, 481] on div "Property: [GEOGRAPHIC_DATA]" at bounding box center [361, 485] width 161 height 18
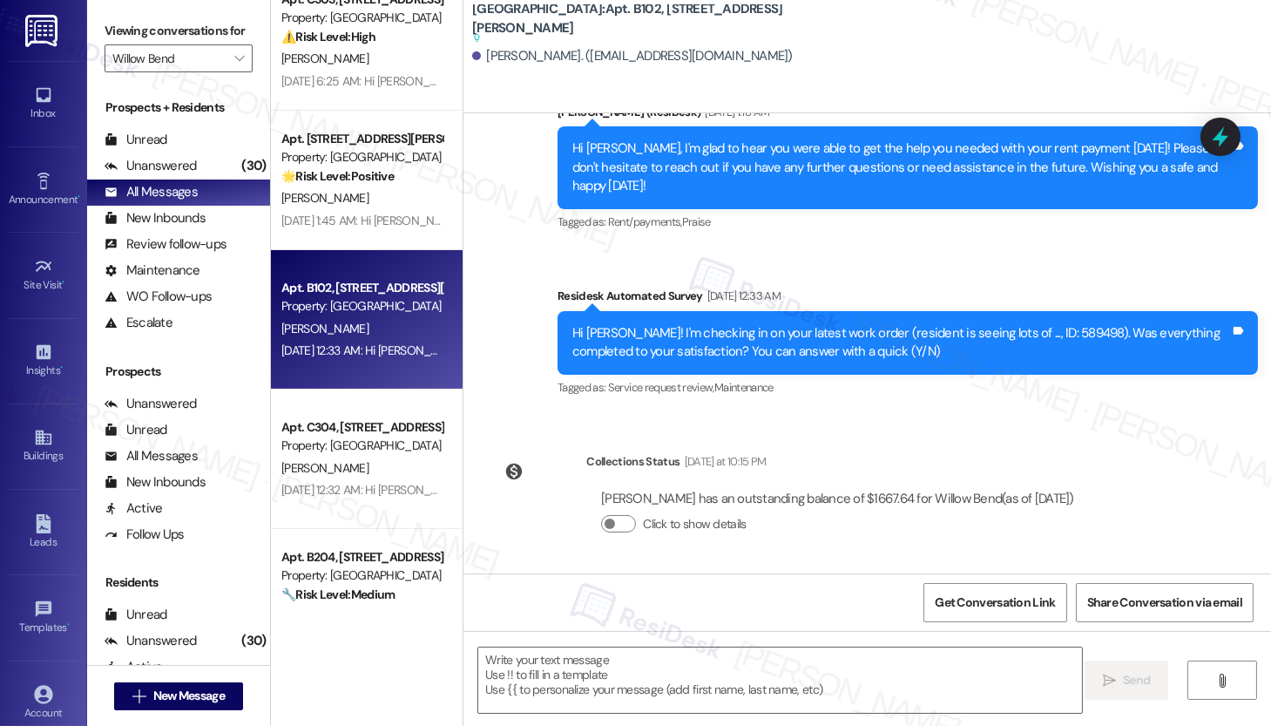
scroll to position [803, 0]
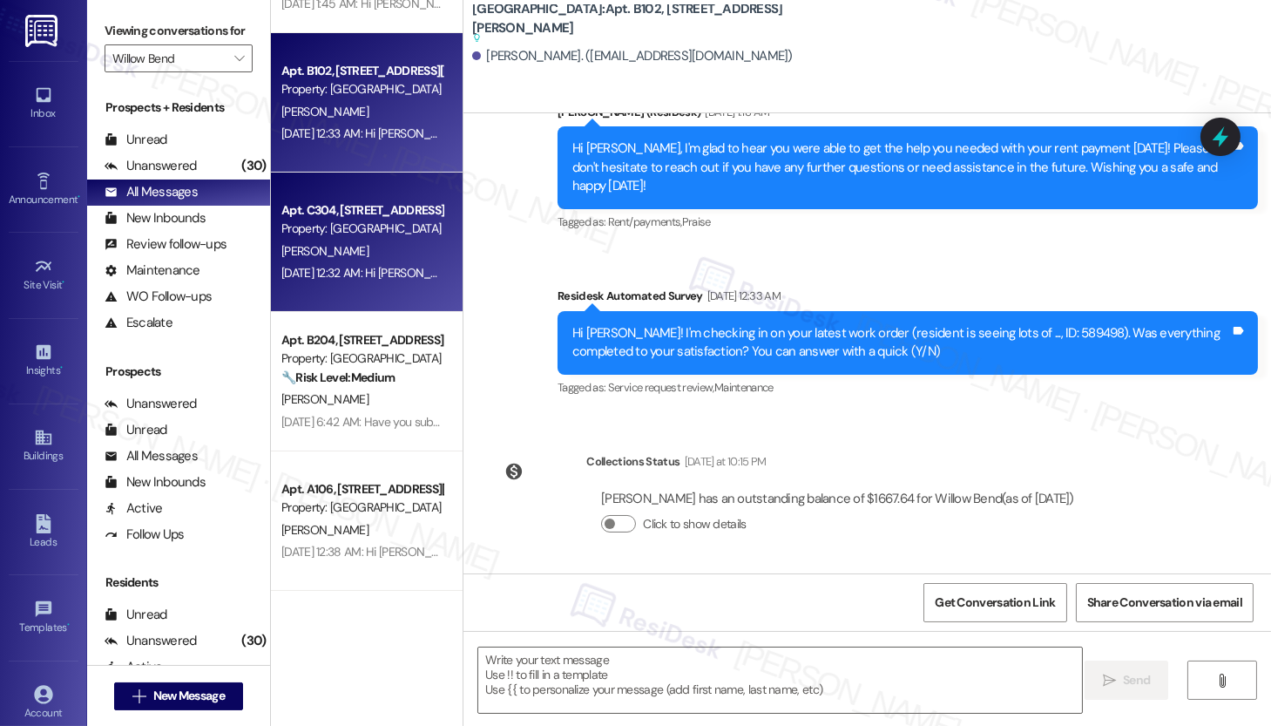
click at [360, 271] on div "[DATE] 12:32 AM: Hi [PERSON_NAME]! I'm checking in on your latest work order (r…" at bounding box center [793, 273] width 1025 height 16
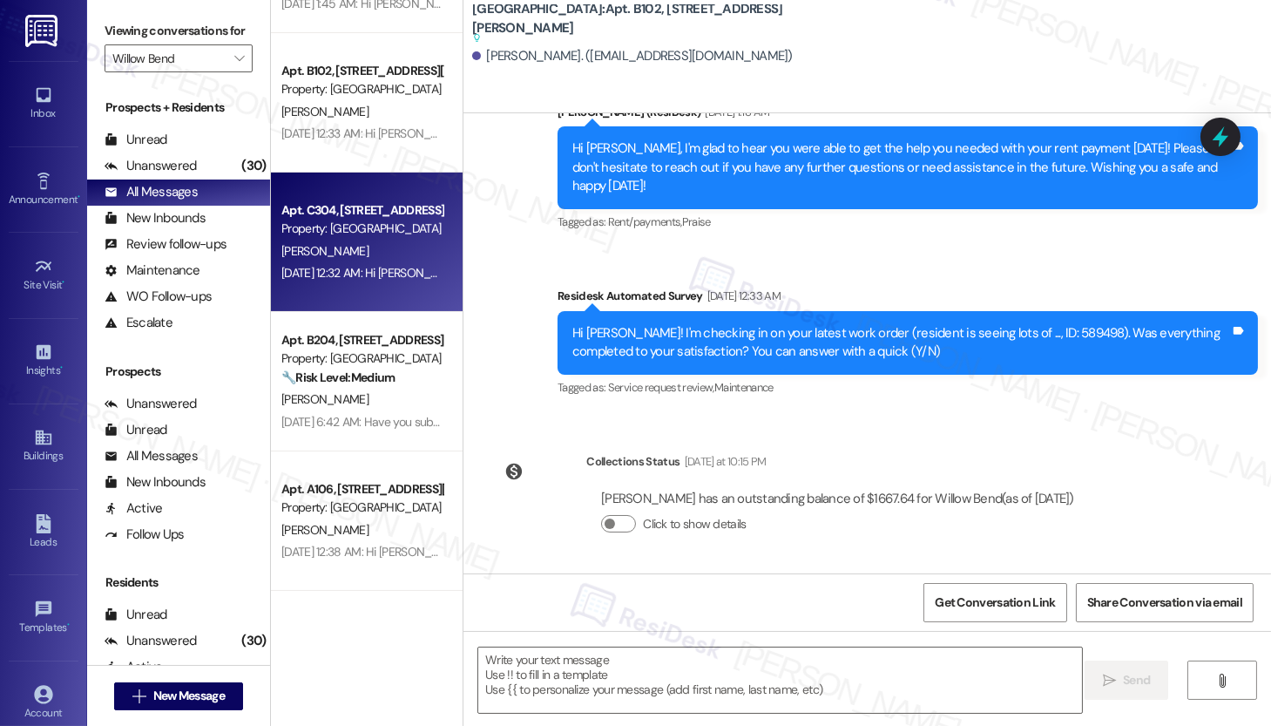
type textarea "Fetching suggested responses. Please feel free to read through the conversation…"
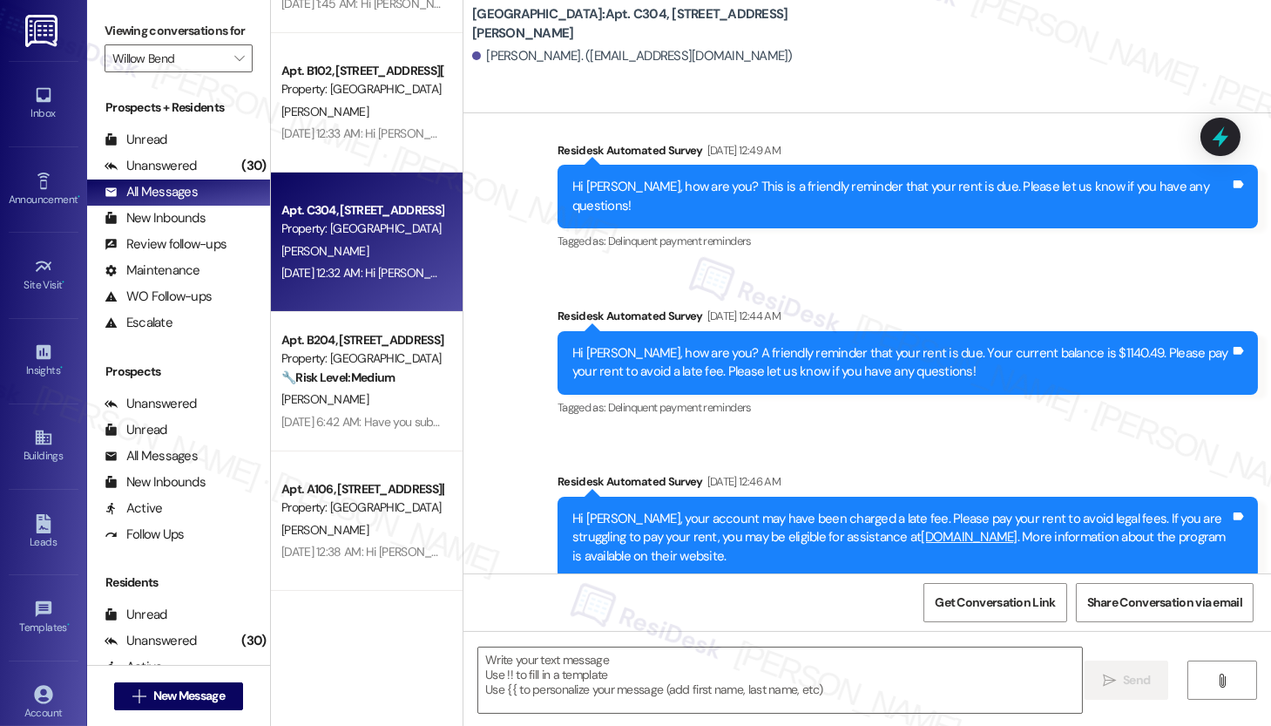
type textarea "Fetching suggested responses. Please feel free to read through the conversation…"
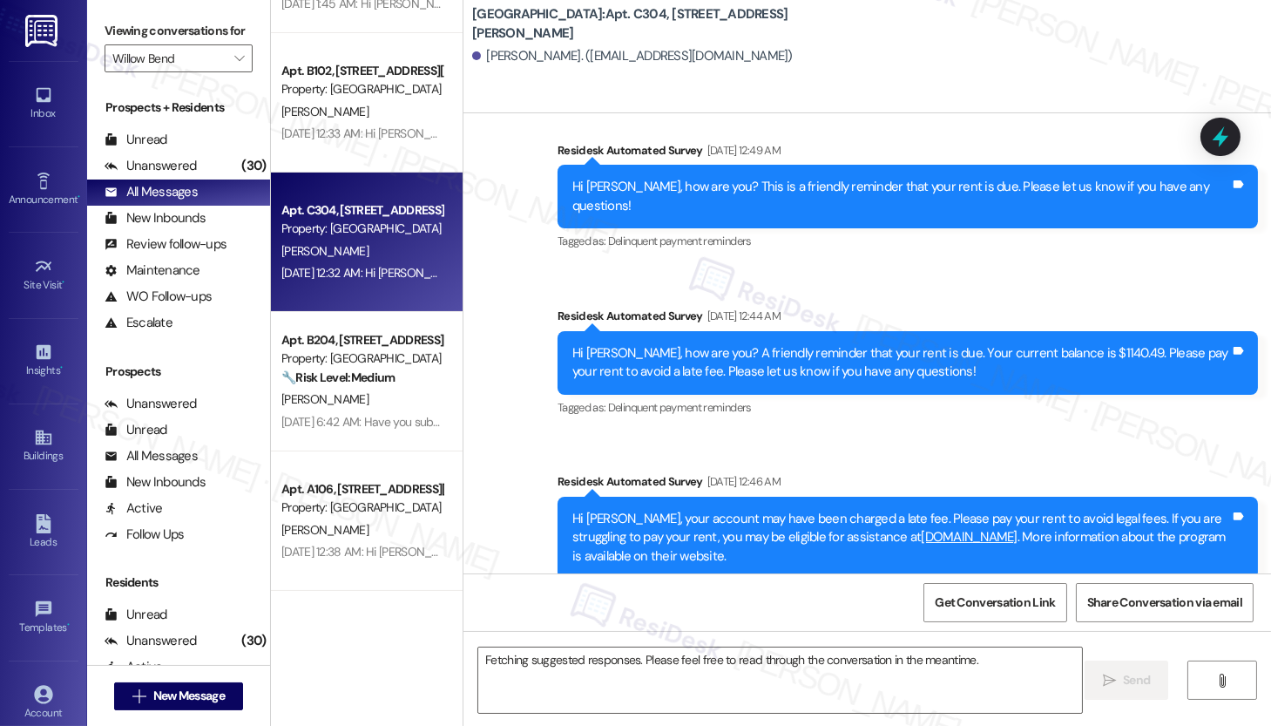
scroll to position [15857, 0]
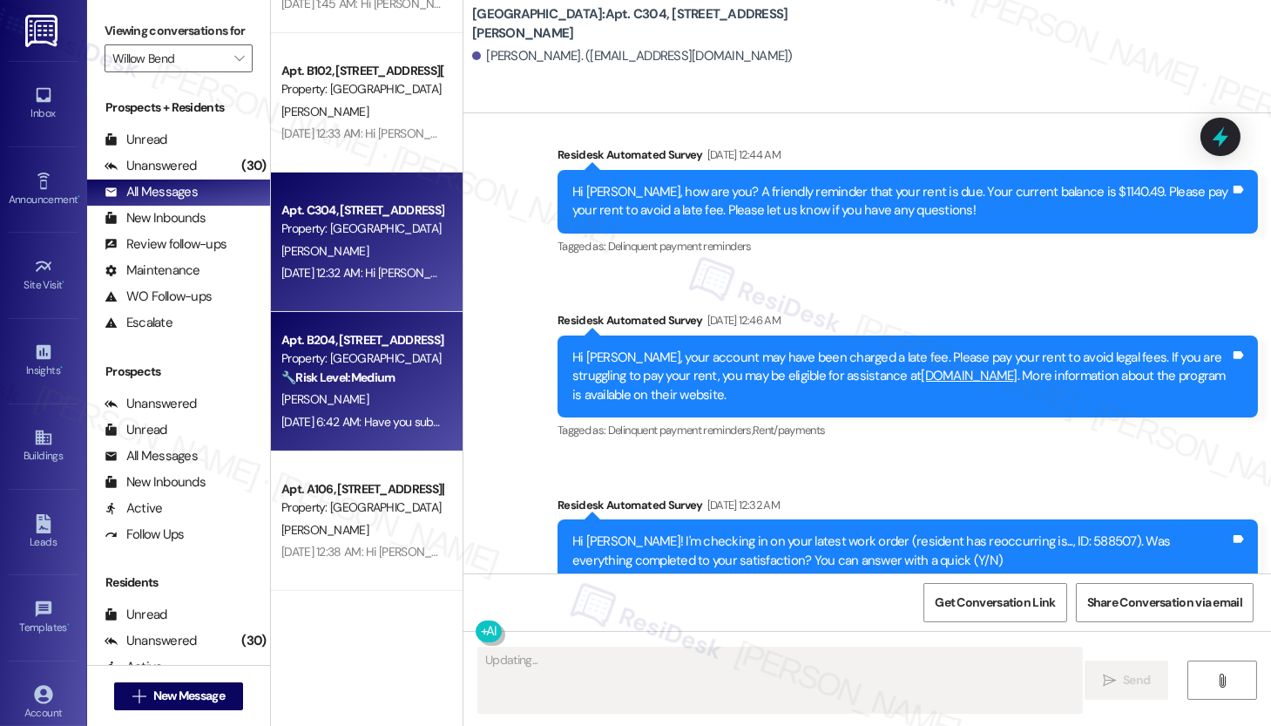
click at [376, 399] on div "[PERSON_NAME]" at bounding box center [362, 400] width 165 height 22
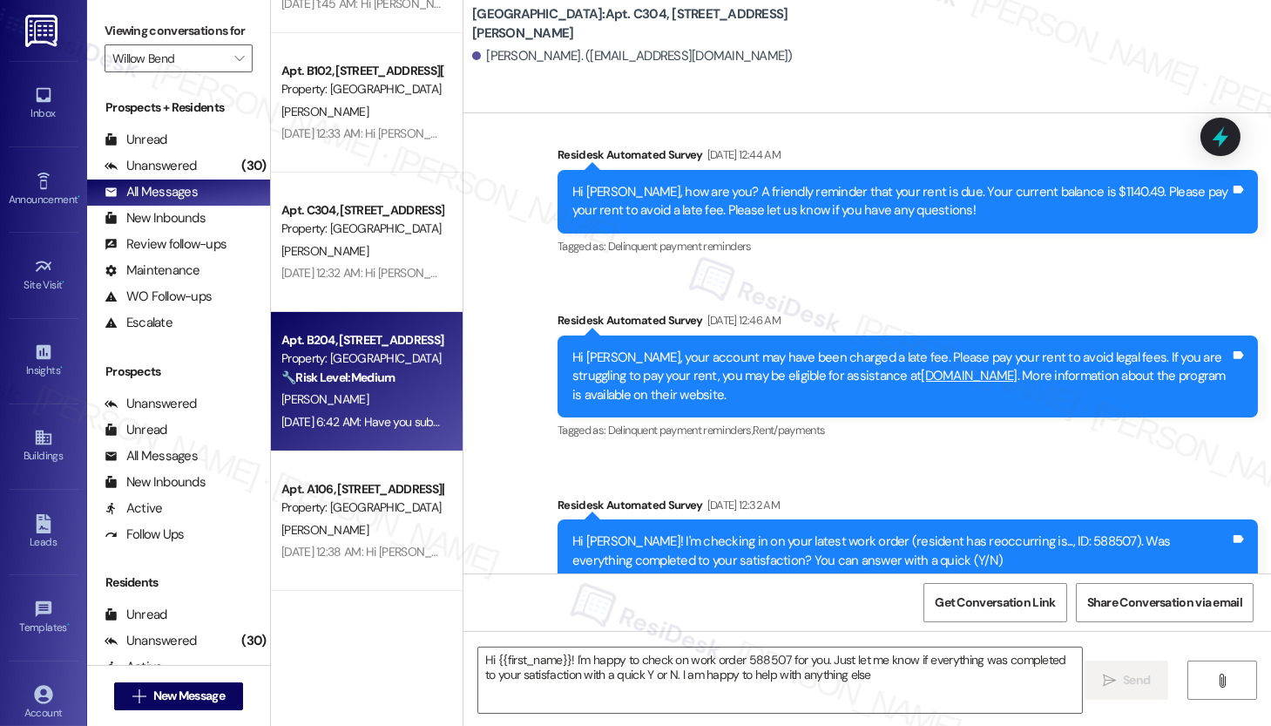
type textarea "Hi {{first_name}}! I'm happy to check on work order 588507 for you. Just let me…"
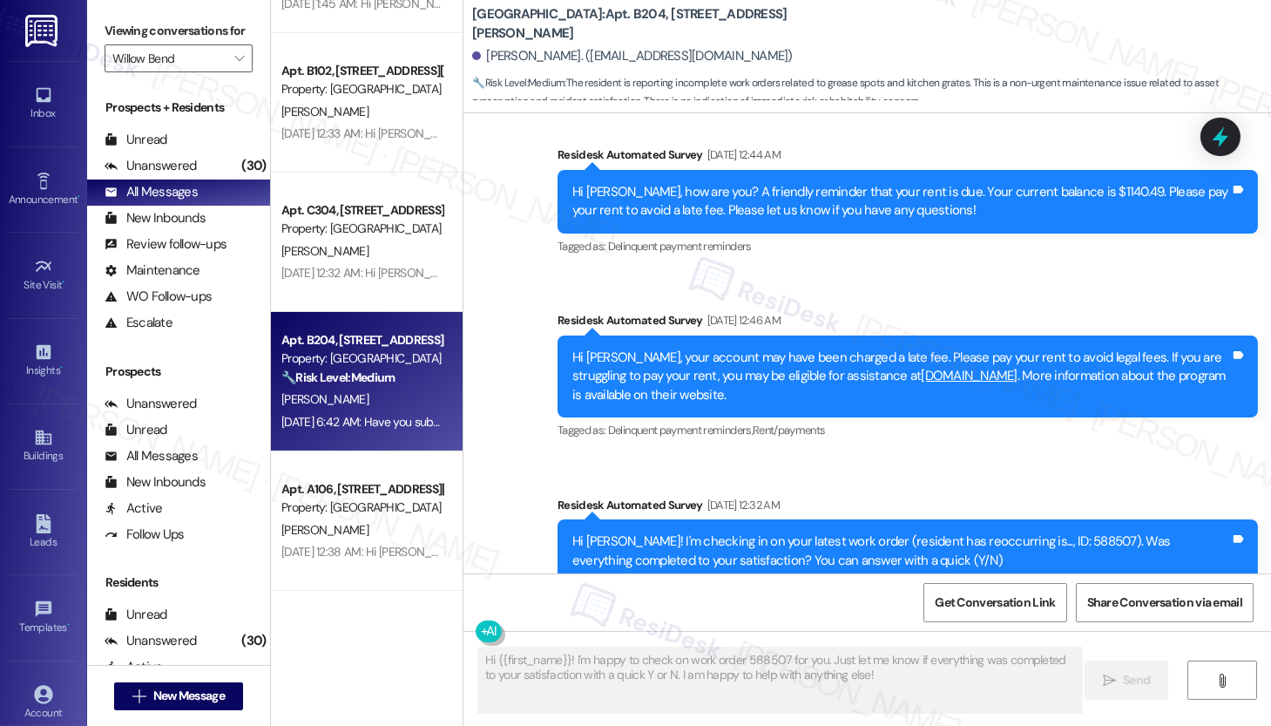
scroll to position [1030, 0]
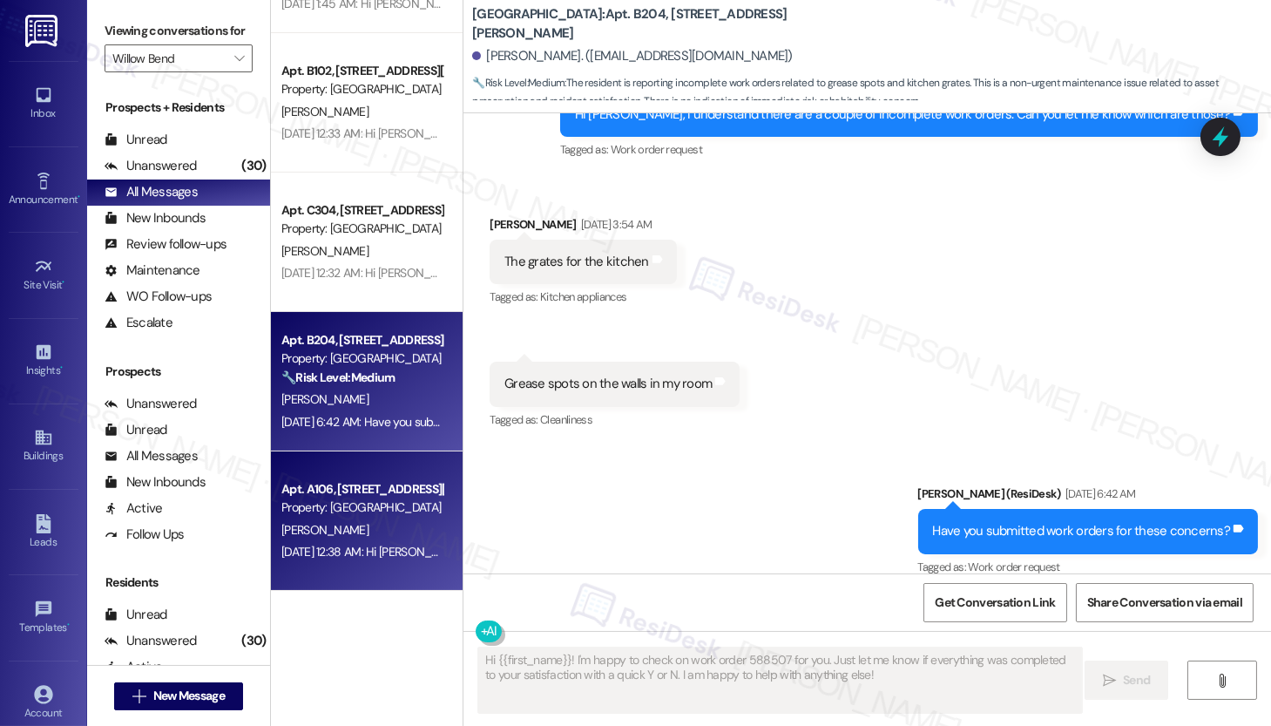
click at [332, 470] on div "Apt. A106, [STREET_ADDRESS][PERSON_NAME] Property: [GEOGRAPHIC_DATA] [PERSON_NA…" at bounding box center [367, 520] width 192 height 139
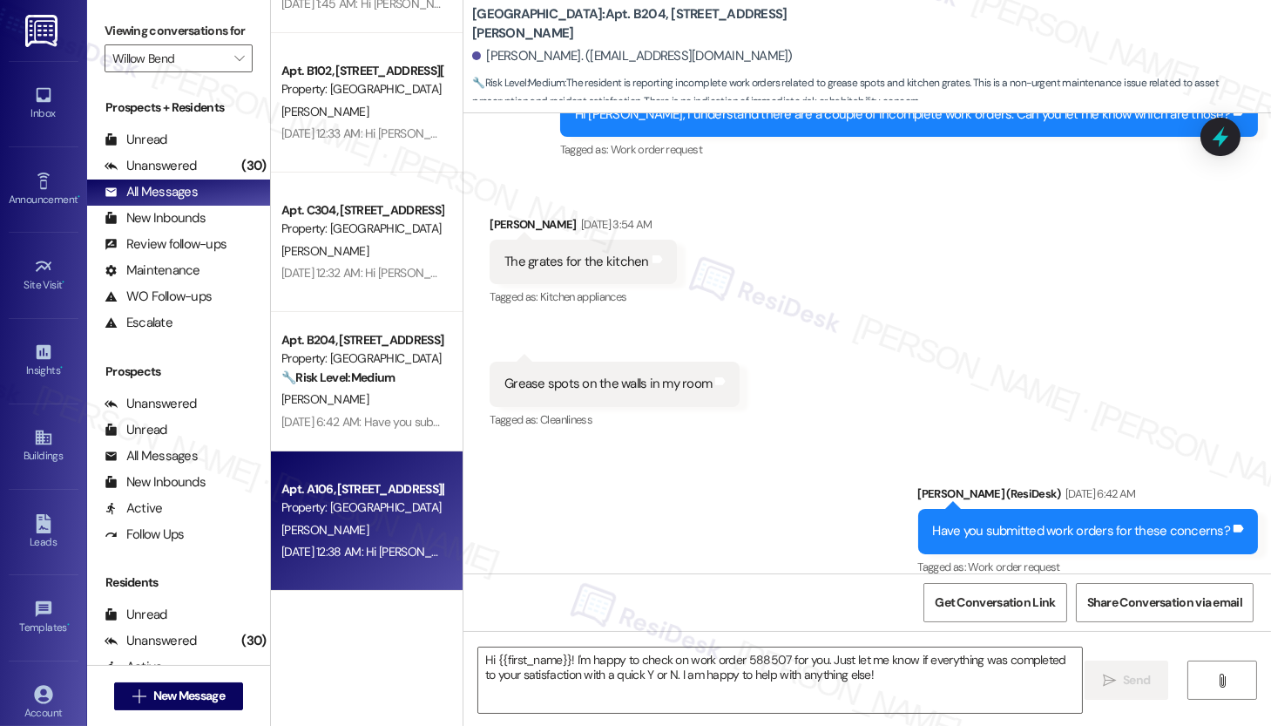
type textarea "Fetching suggested responses. Please feel free to read through the conversation…"
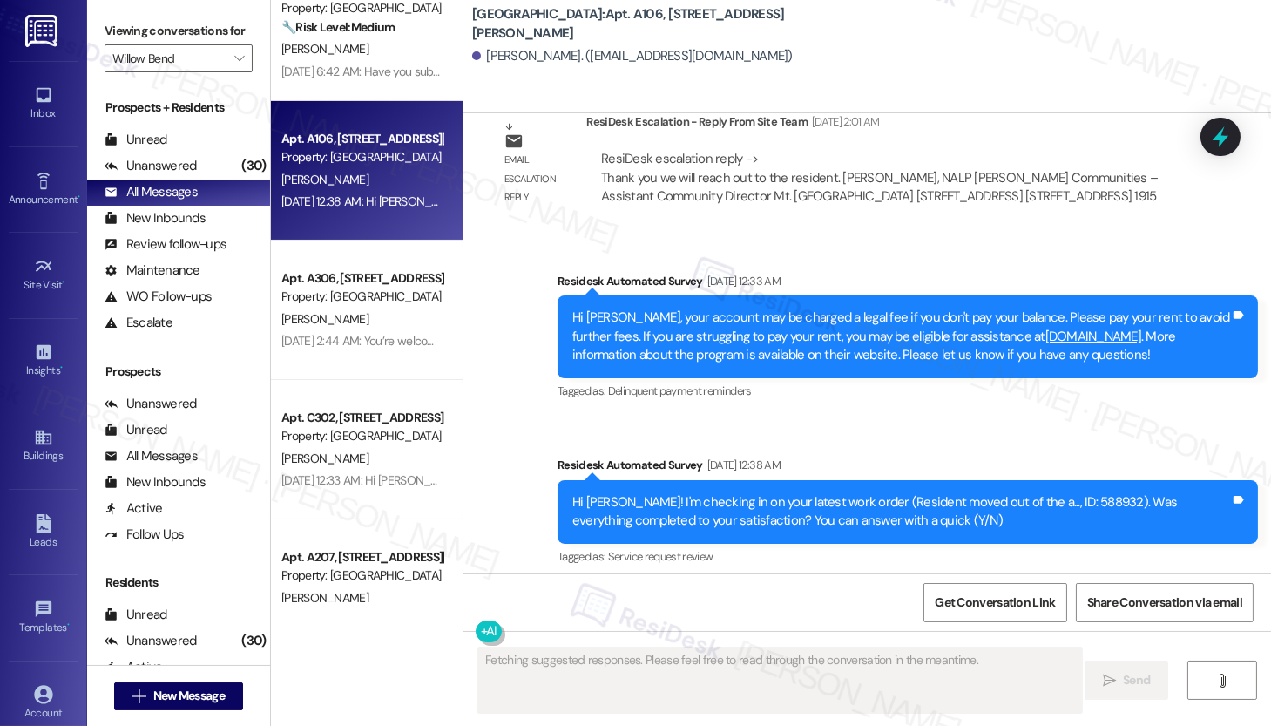
scroll to position [1153, 0]
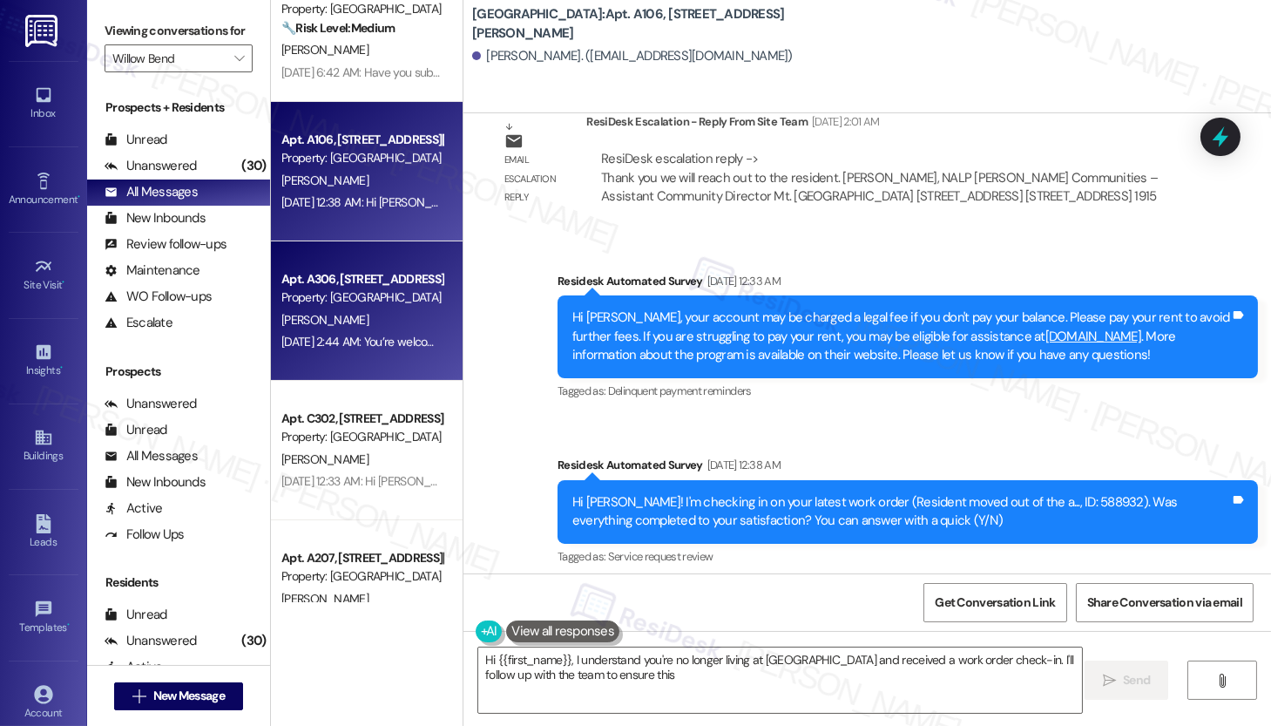
type textarea "Hi {{first_name}}, I understand you're no longer living at [GEOGRAPHIC_DATA] an…"
click at [365, 336] on div "[DATE] 2:44 AM: You’re welcome, [PERSON_NAME]! Please note that the late fee wi…" at bounding box center [516, 342] width 471 height 16
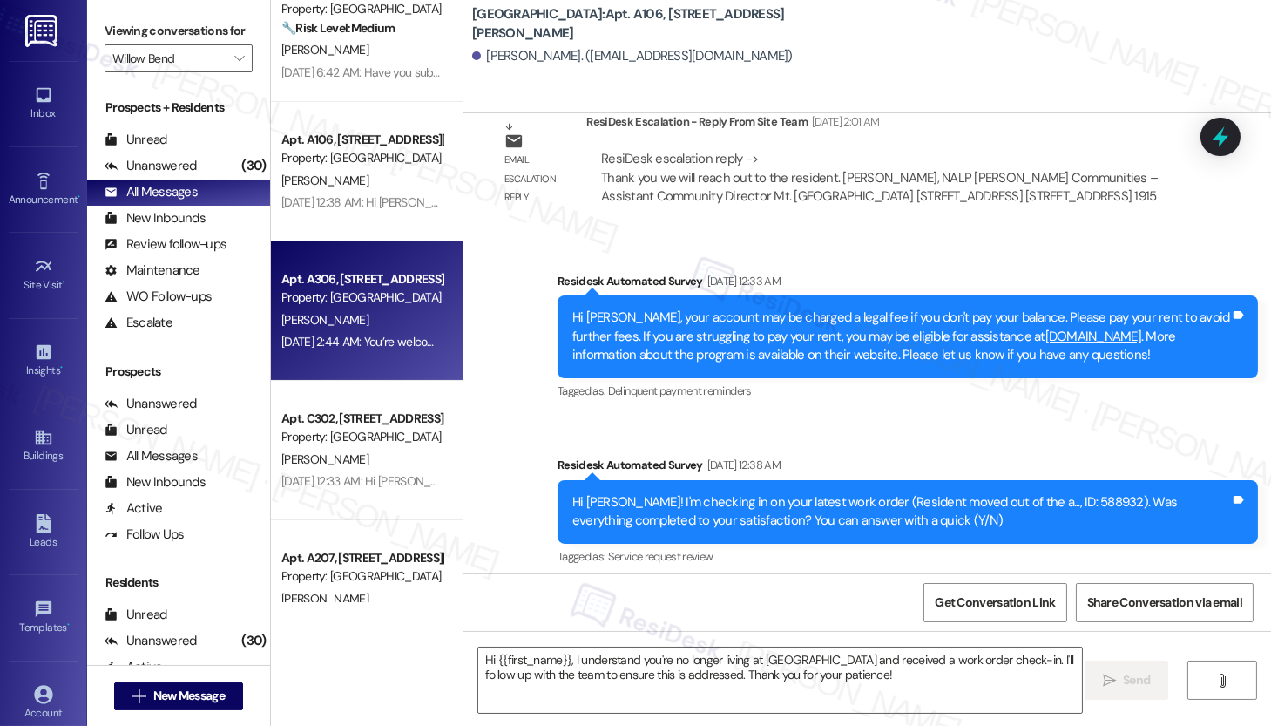
type textarea "Fetching suggested responses. Please feel free to read through the conversation…"
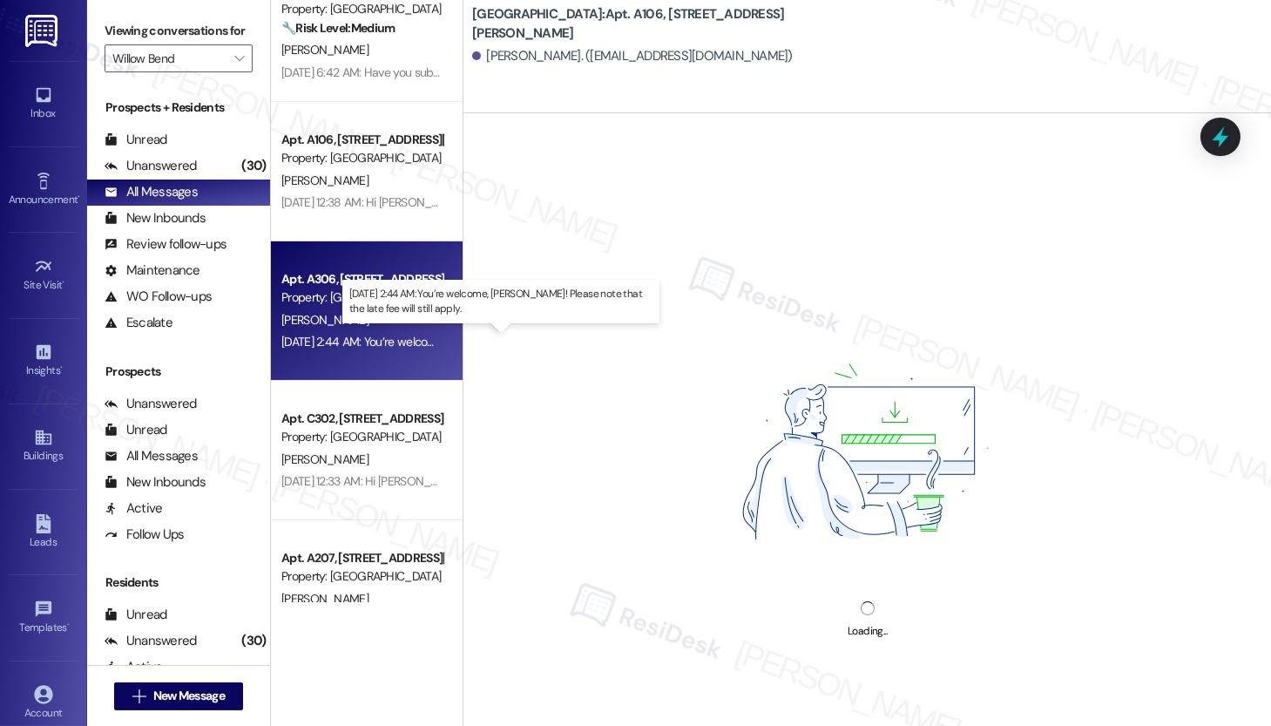
click at [365, 336] on div "[DATE] 2:44 AM: You’re welcome, [PERSON_NAME]! Please note that the late fee wi…" at bounding box center [516, 342] width 471 height 16
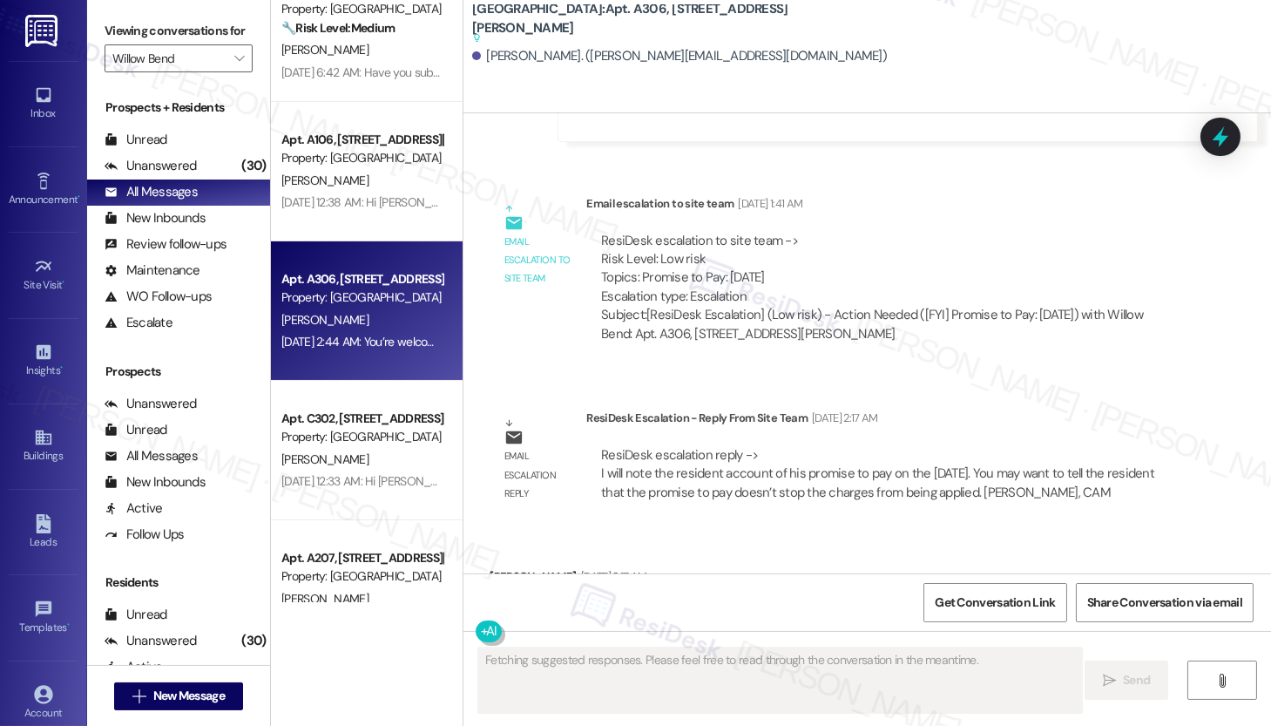
scroll to position [9017, 0]
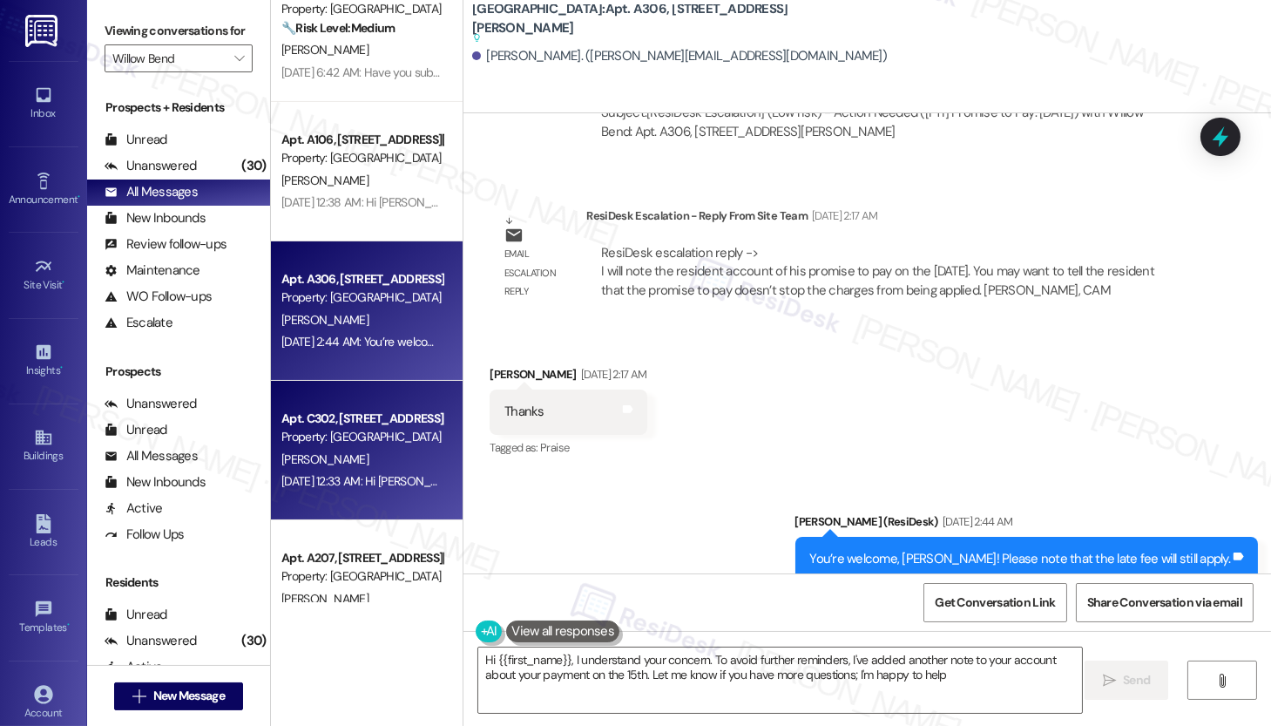
type textarea "Hi {{first_name}}, I understand your concern. To avoid further reminders, I've …"
click at [381, 464] on div "[PERSON_NAME]" at bounding box center [362, 460] width 165 height 22
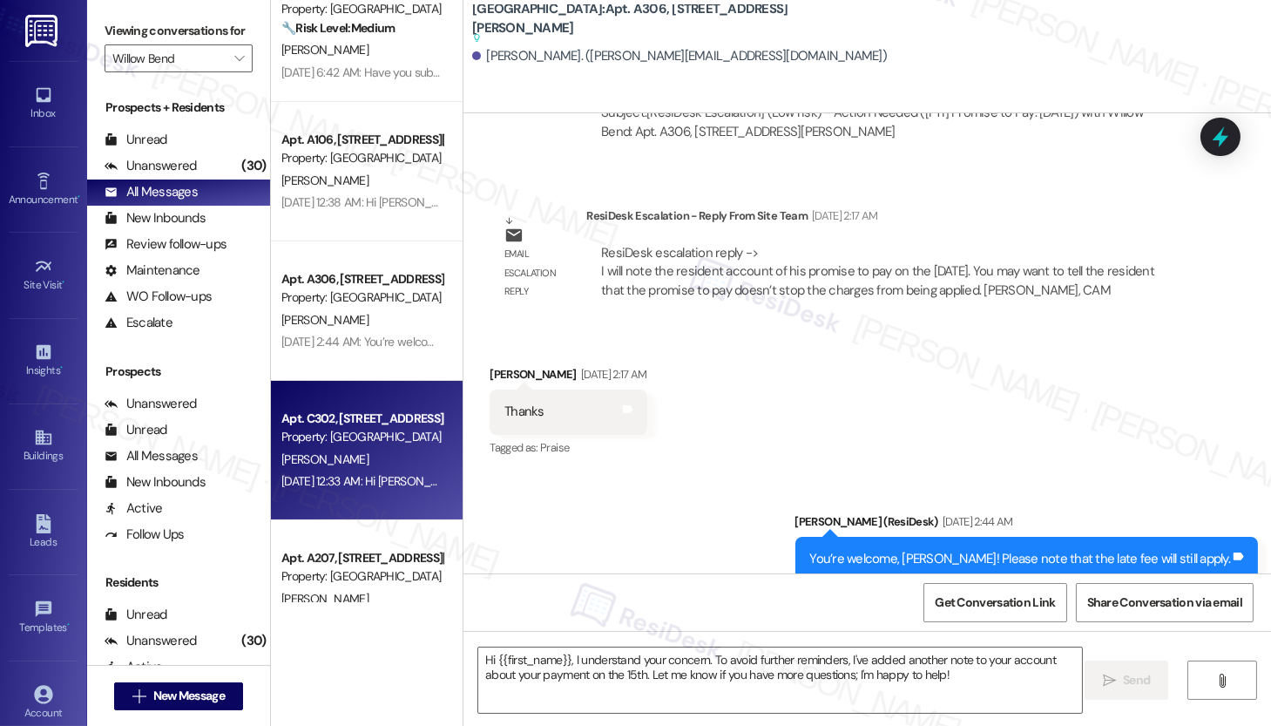
type textarea "Fetching suggested responses. Please feel free to read through the conversation…"
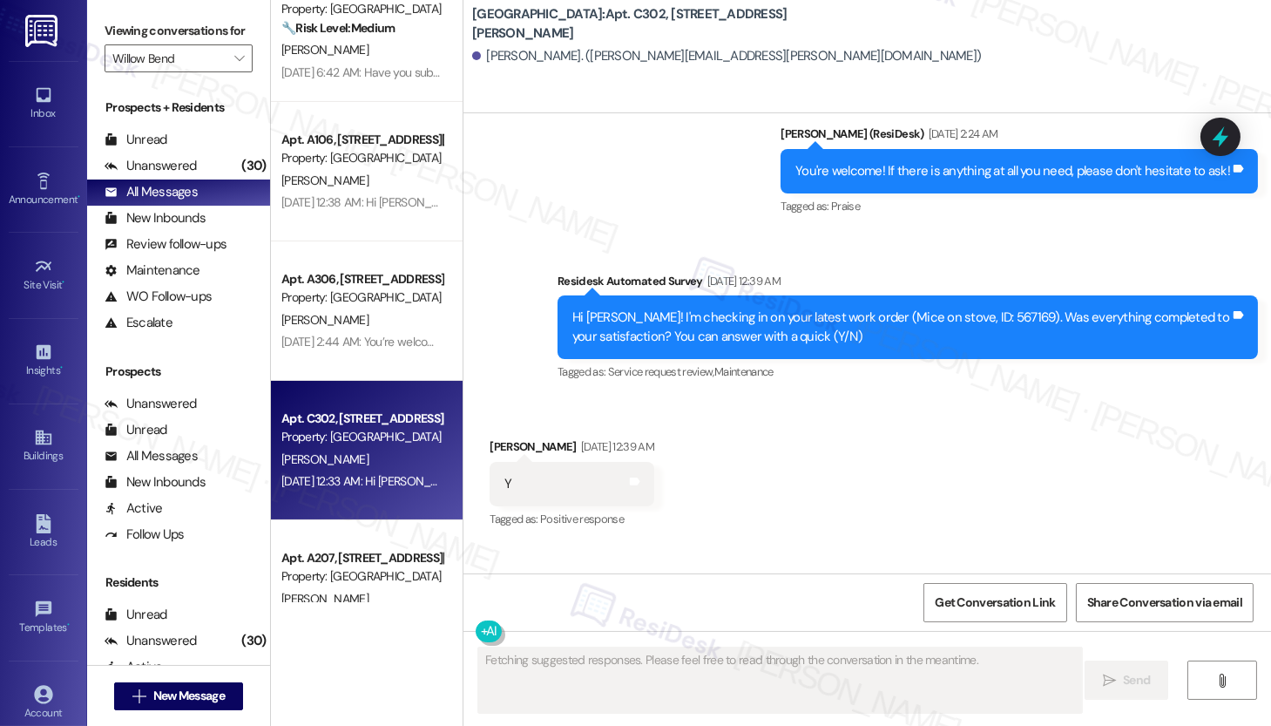
scroll to position [6985, 0]
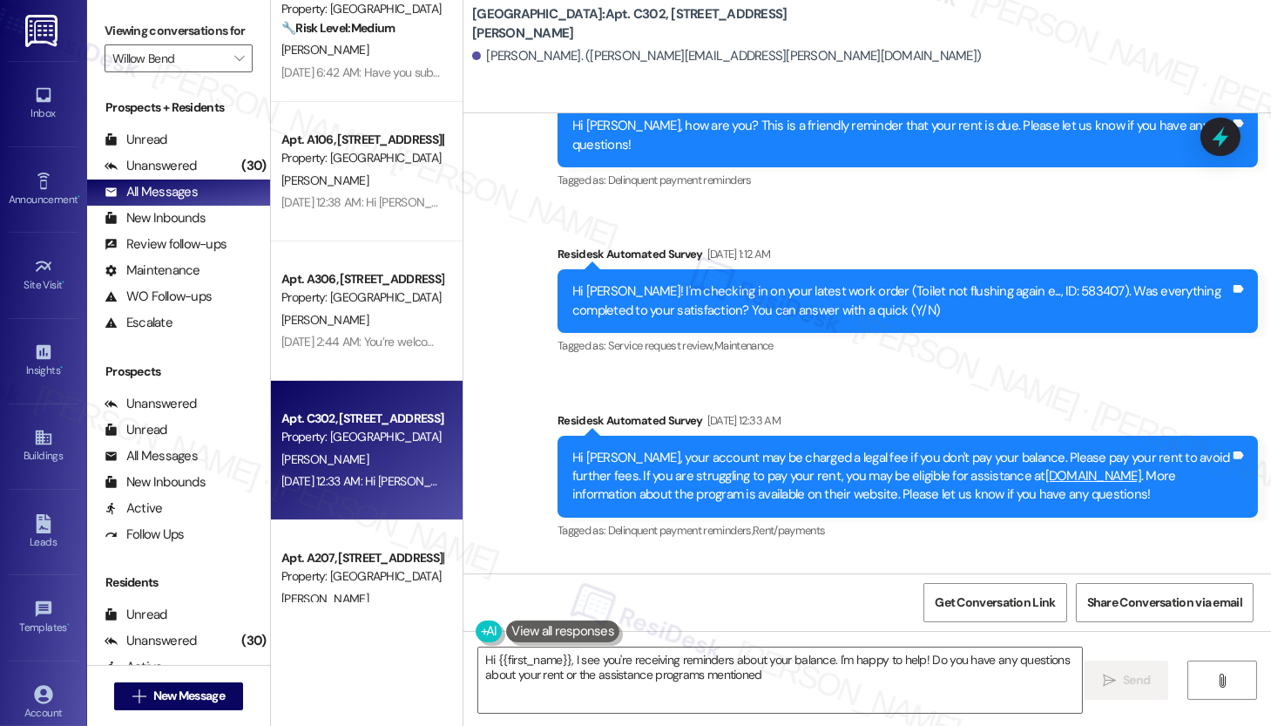
type textarea "Hi {{first_name}}, I see you're receiving reminders about your balance. I'm hap…"
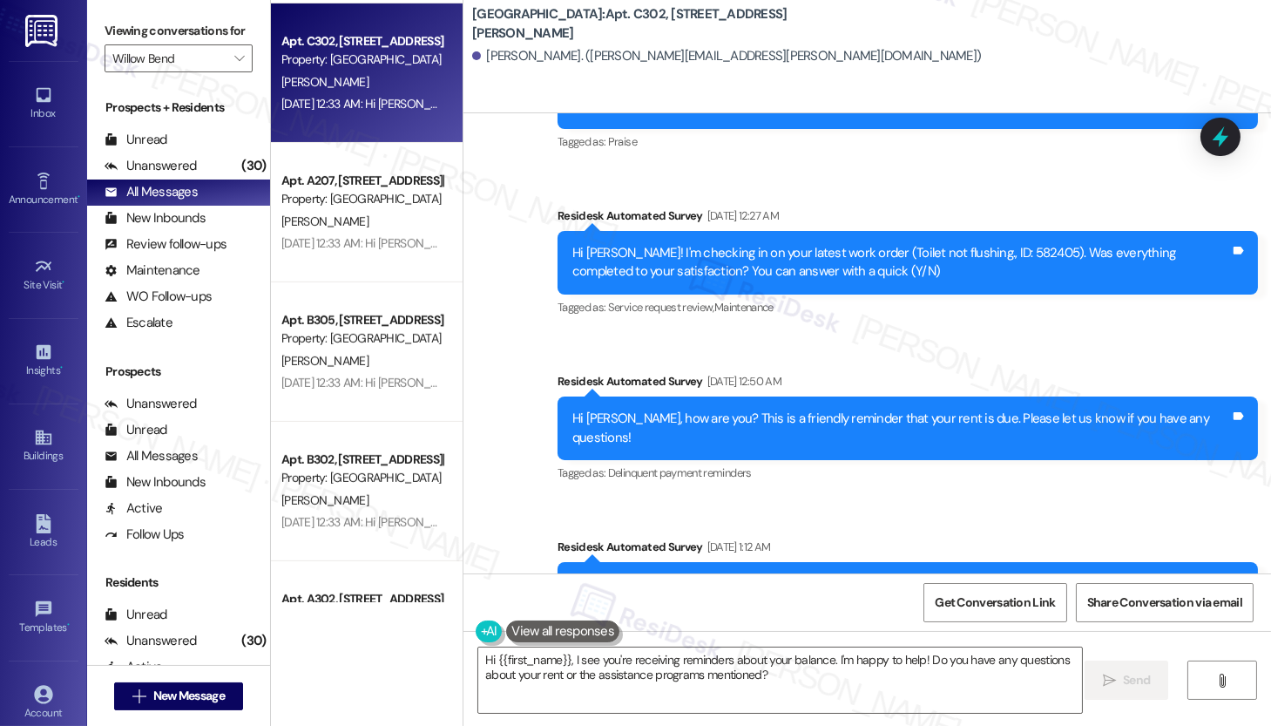
scroll to position [1534, 0]
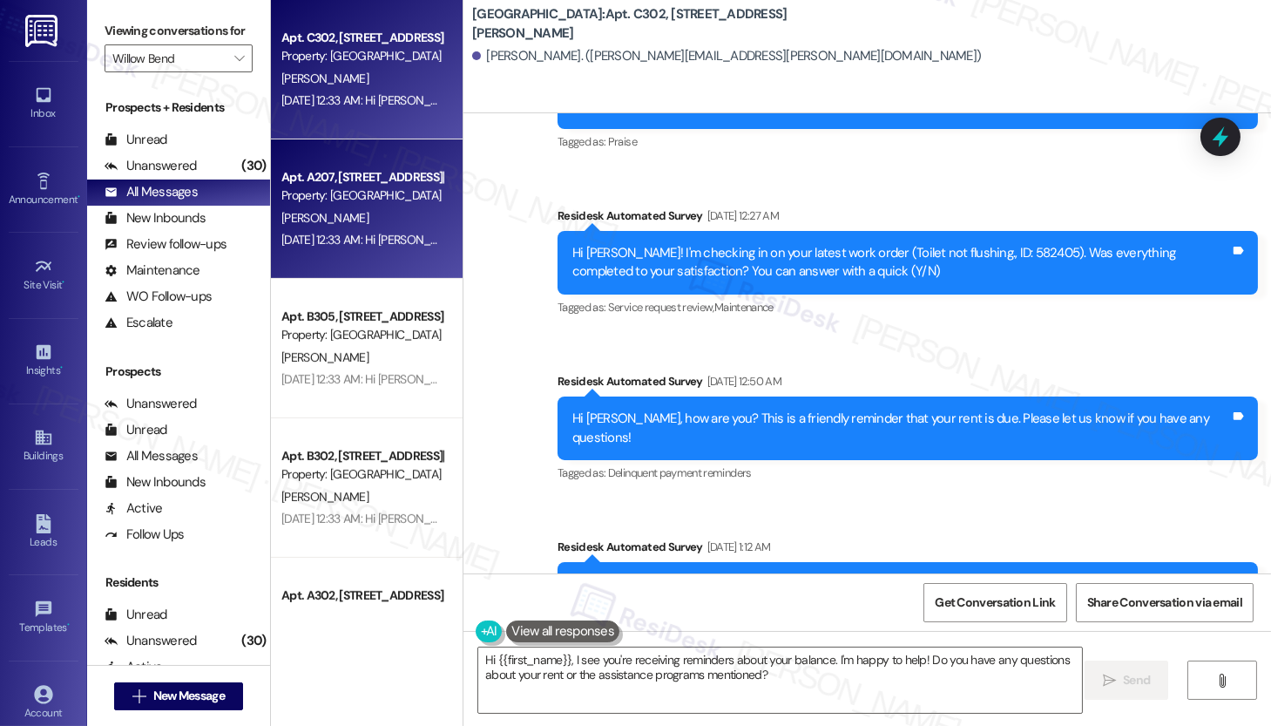
click at [347, 213] on div "[PERSON_NAME]" at bounding box center [362, 218] width 165 height 22
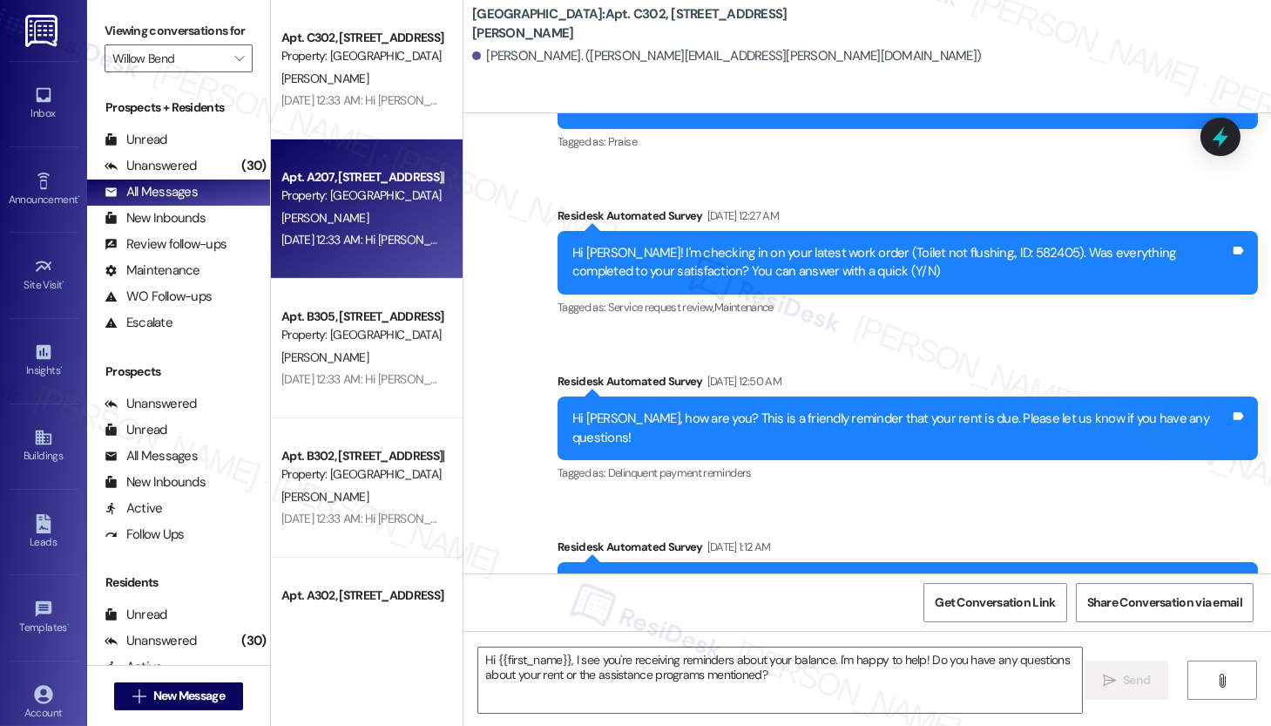
click at [347, 213] on div "[PERSON_NAME]" at bounding box center [362, 218] width 165 height 22
type textarea "Fetching suggested responses. Please feel free to read through the conversation…"
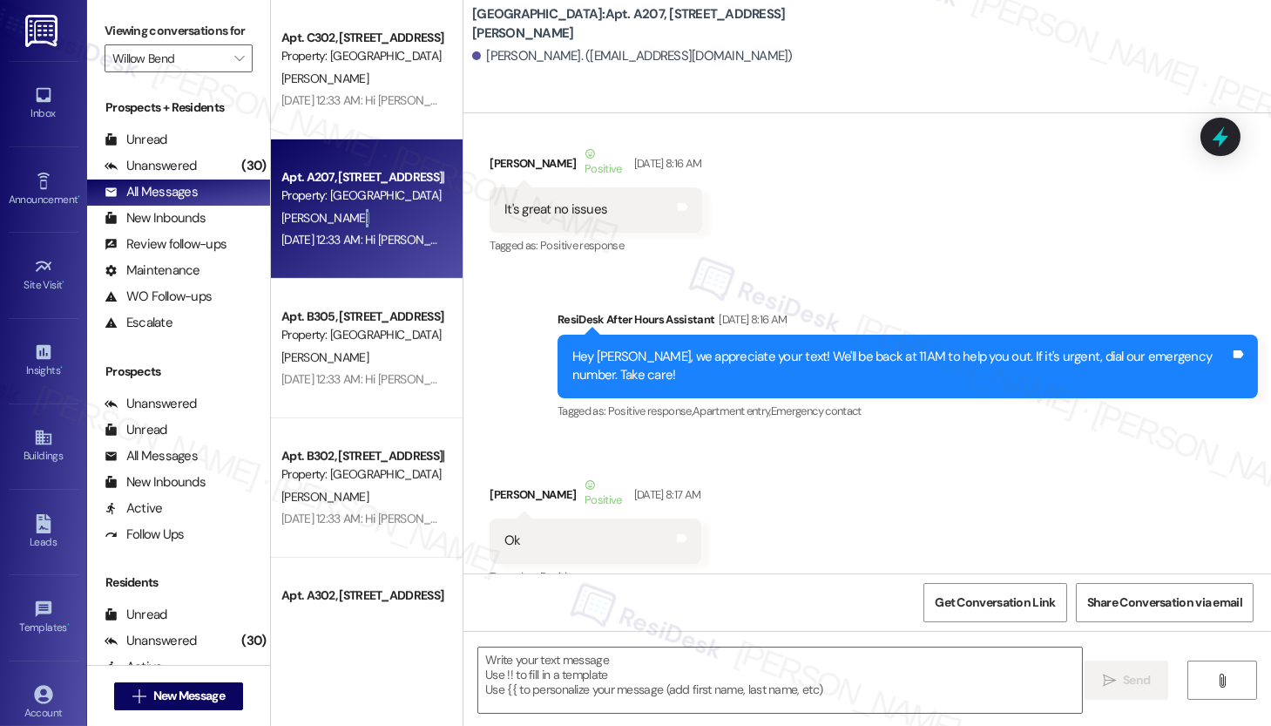
type textarea "Fetching suggested responses. Please feel free to read through the conversation…"
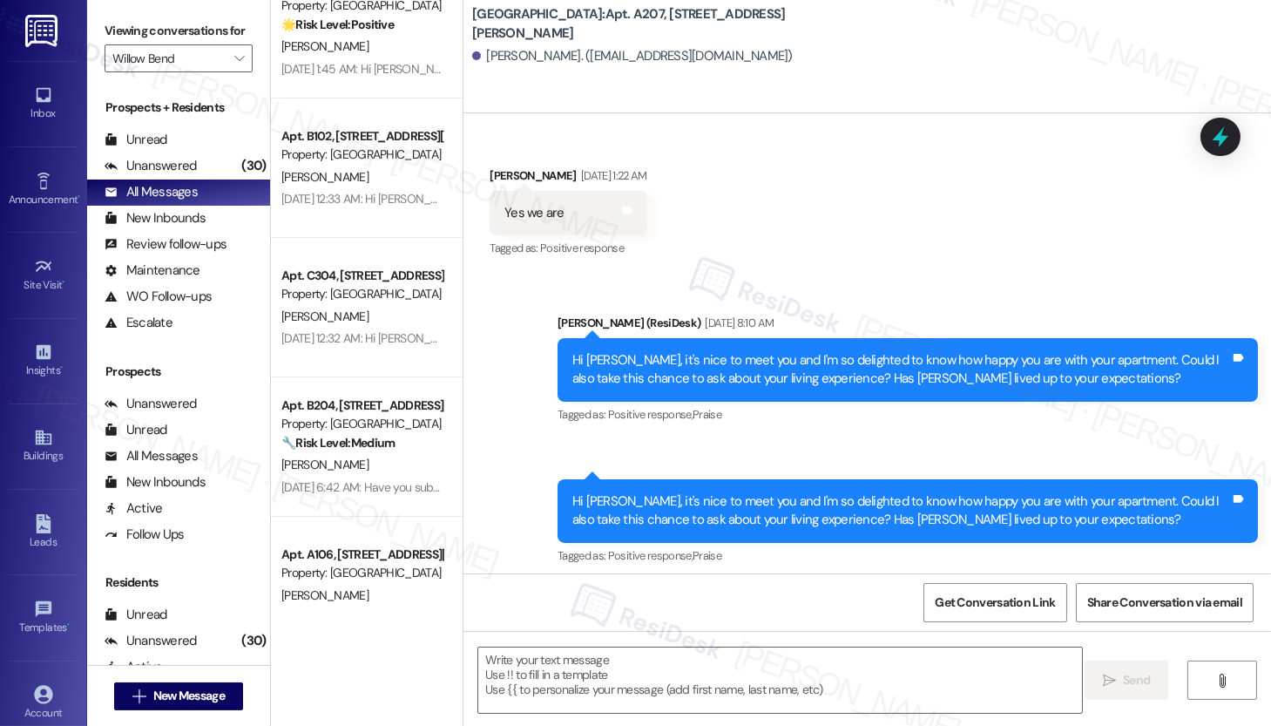
scroll to position [0, 0]
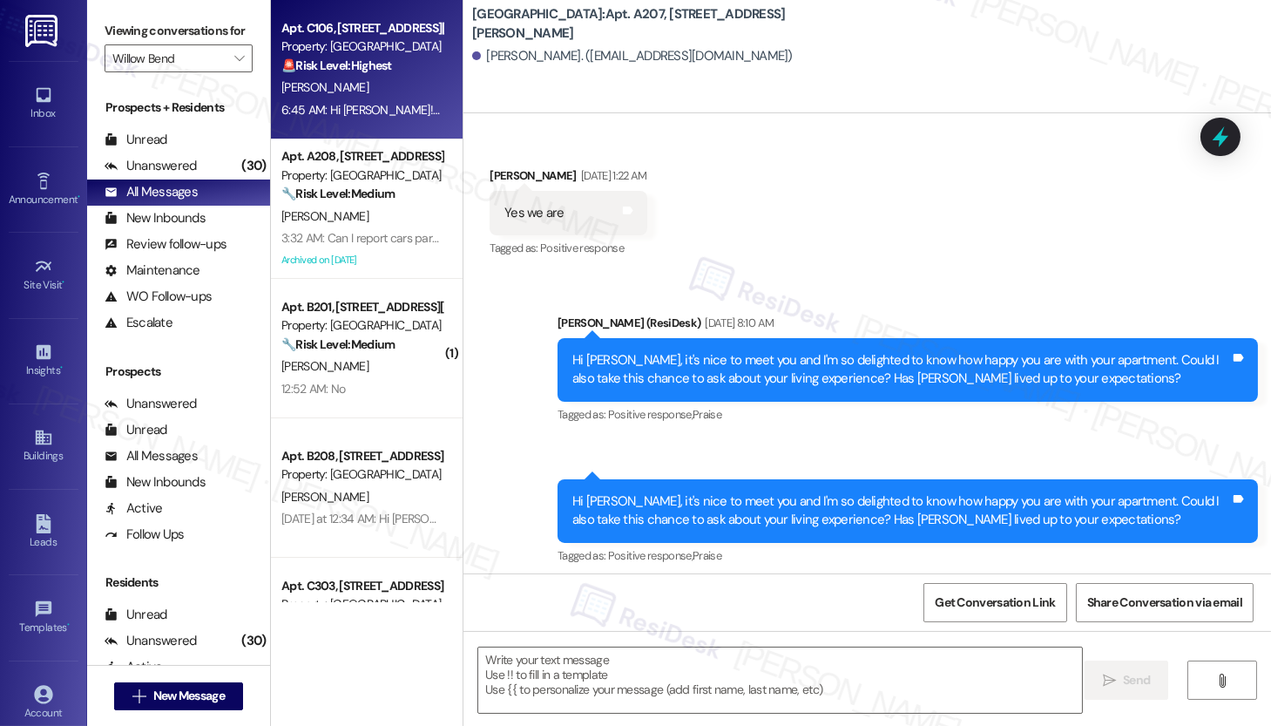
click at [349, 77] on div "S. Archie" at bounding box center [362, 88] width 165 height 22
type textarea "Fetching suggested responses. Please feel free to read through the conversation…"
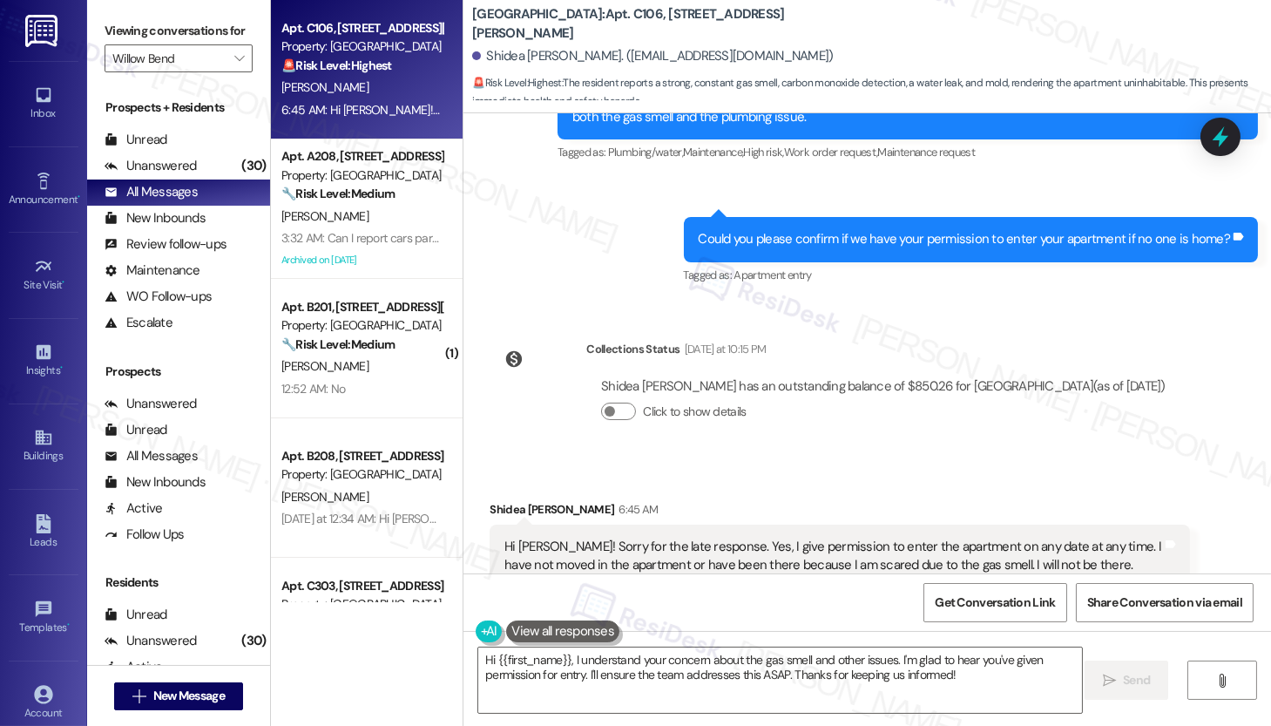
scroll to position [1732, 0]
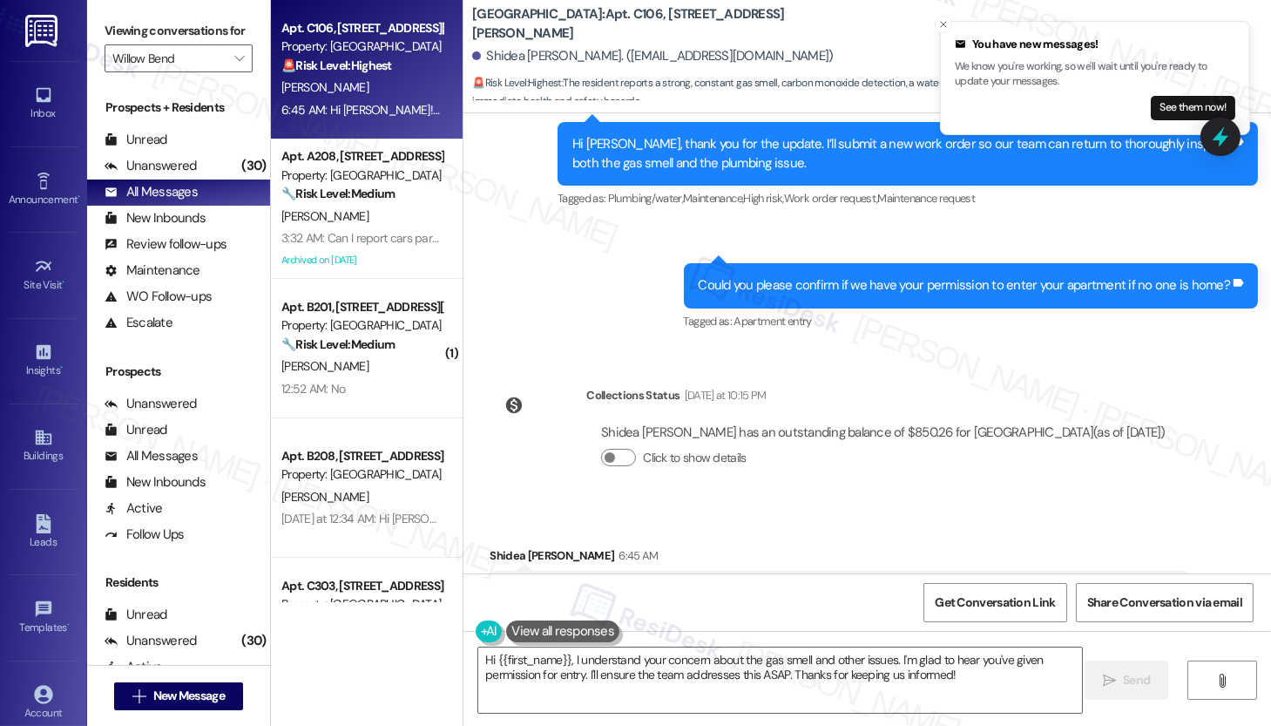
click at [582, 24] on b "Willow Bend: Apt. C106, 944 E. Johnson St" at bounding box center [646, 23] width 349 height 37
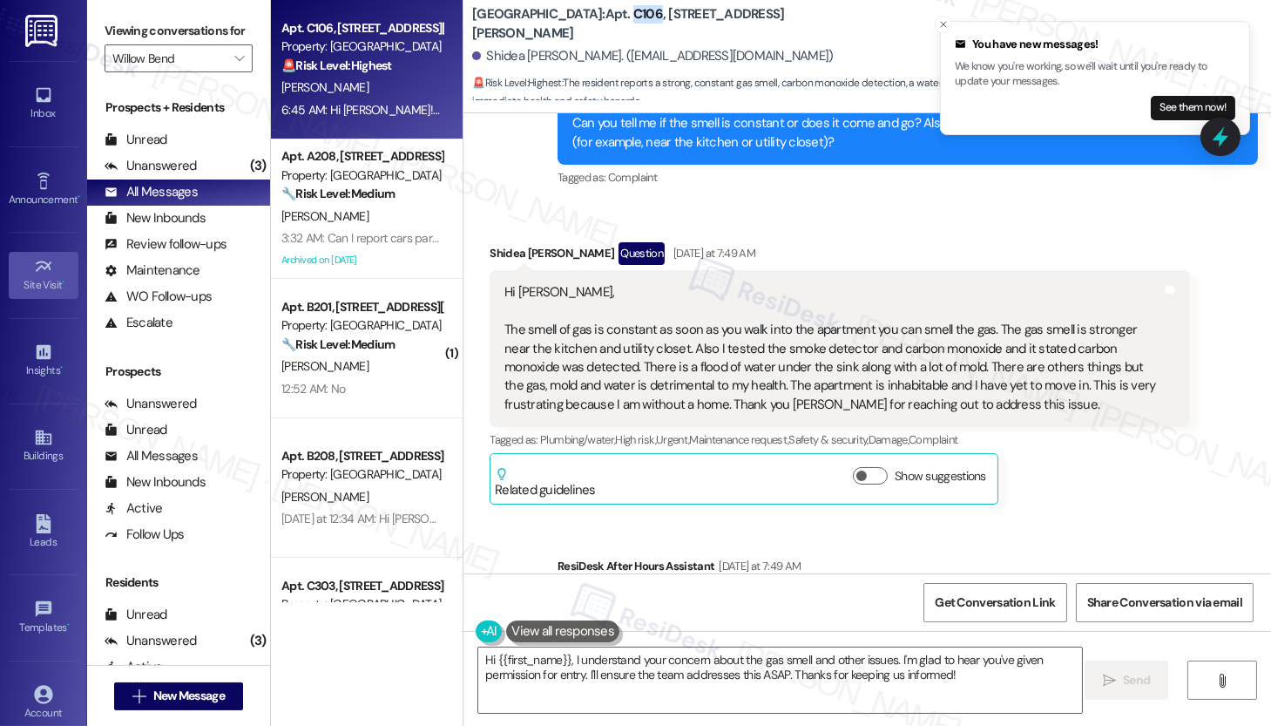
scroll to position [1107, 0]
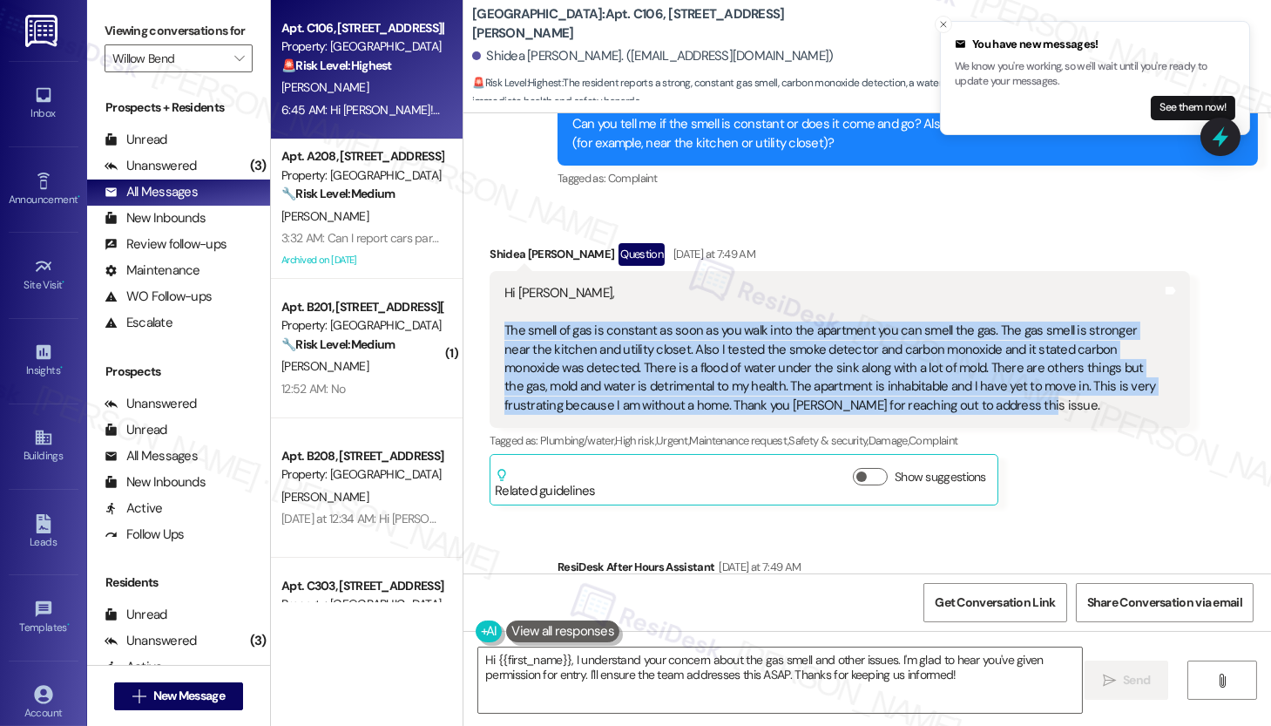
drag, startPoint x: 486, startPoint y: 290, endPoint x: 945, endPoint y: 362, distance: 464.0
click at [945, 362] on div "Hi Emily, The smell of gas is constant as soon as you walk into the apartment y…" at bounding box center [840, 349] width 701 height 157
copy div "The smell of gas is constant as soon as you walk into the apartment you can sme…"
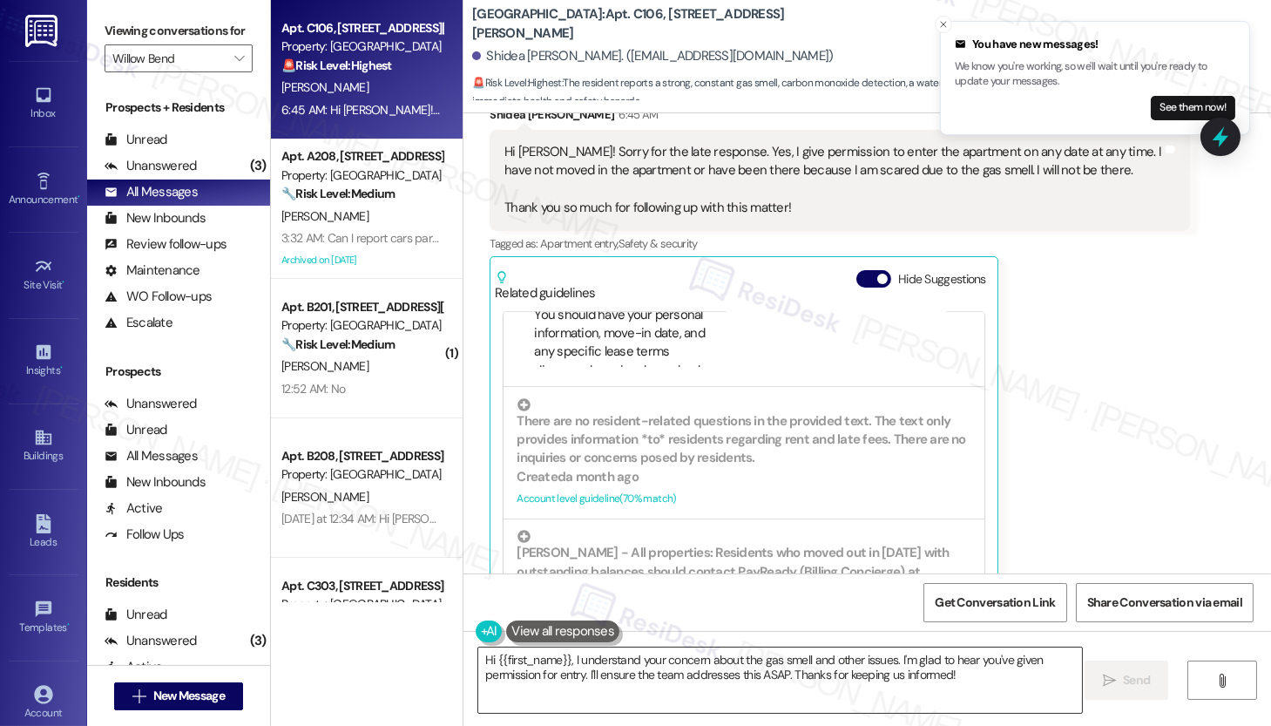
scroll to position [294, 0]
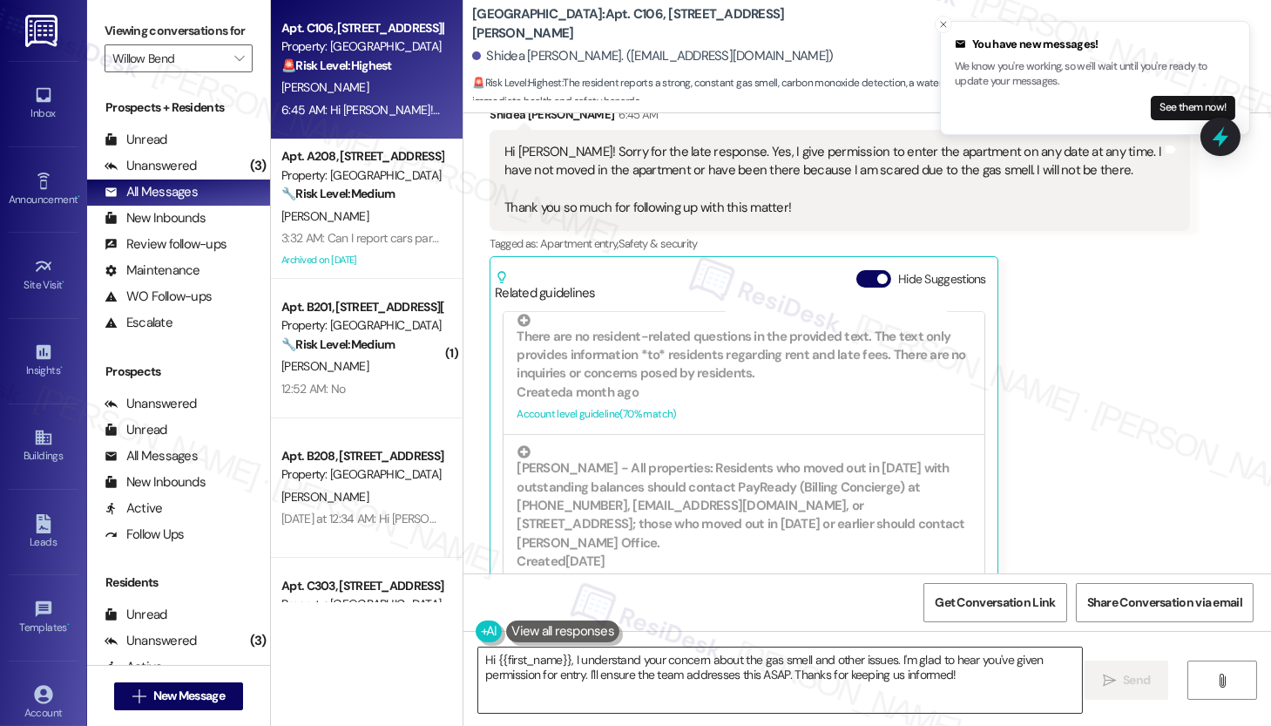
click at [666, 664] on textarea "Hi {{first_name}}, I understand your concern about the gas smell and other issu…" at bounding box center [780, 679] width 604 height 65
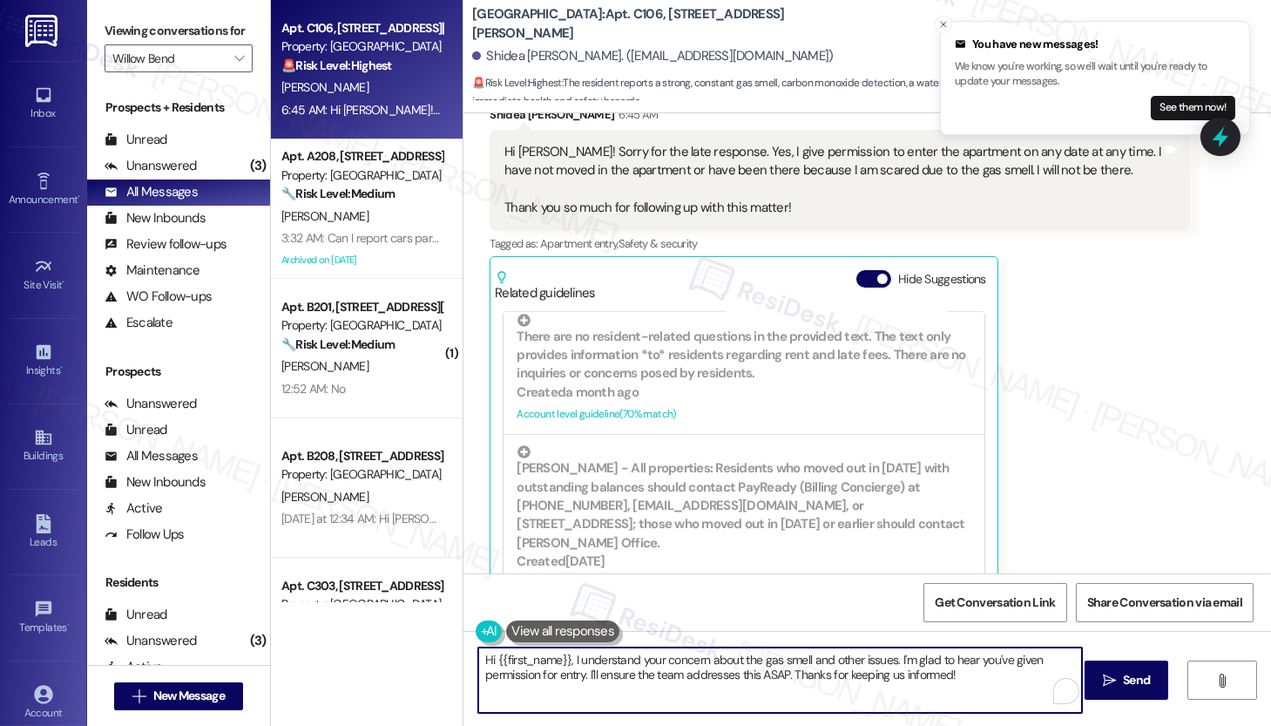
drag, startPoint x: 614, startPoint y: 660, endPoint x: 854, endPoint y: 665, distance: 239.7
click at [854, 665] on textarea "Hi {{first_name}}, I understand your concern about the gas smell and other issu…" at bounding box center [780, 679] width 604 height 65
click at [932, 676] on textarea "Hi {{first_name}}, I understand your concern about the gas smell and other issu…" at bounding box center [780, 679] width 604 height 65
drag, startPoint x: 997, startPoint y: 677, endPoint x: 481, endPoint y: 659, distance: 516.2
click at [481, 659] on textarea "Hi {{first_name}}, I understand your concern about the gas smell and other issu…" at bounding box center [780, 679] width 604 height 65
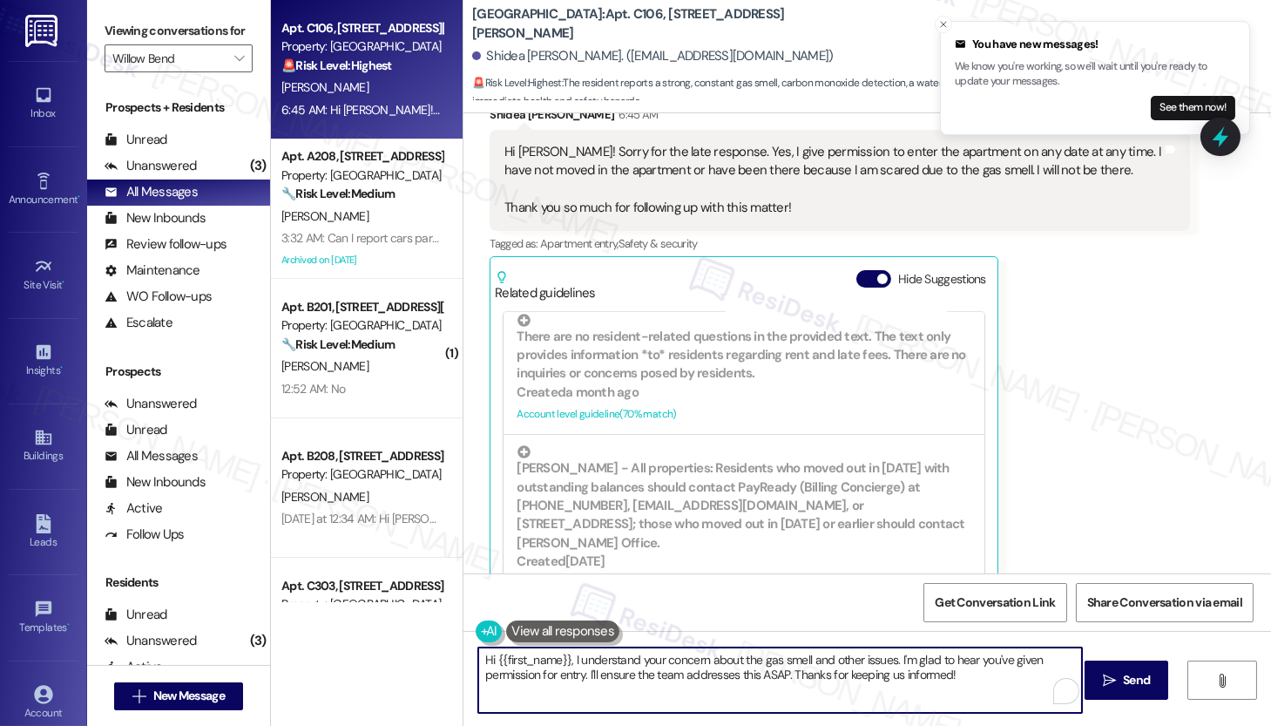
click at [681, 696] on textarea "Hi {{first_name}}, I understand your concern about the gas smell and other issu…" at bounding box center [780, 679] width 604 height 65
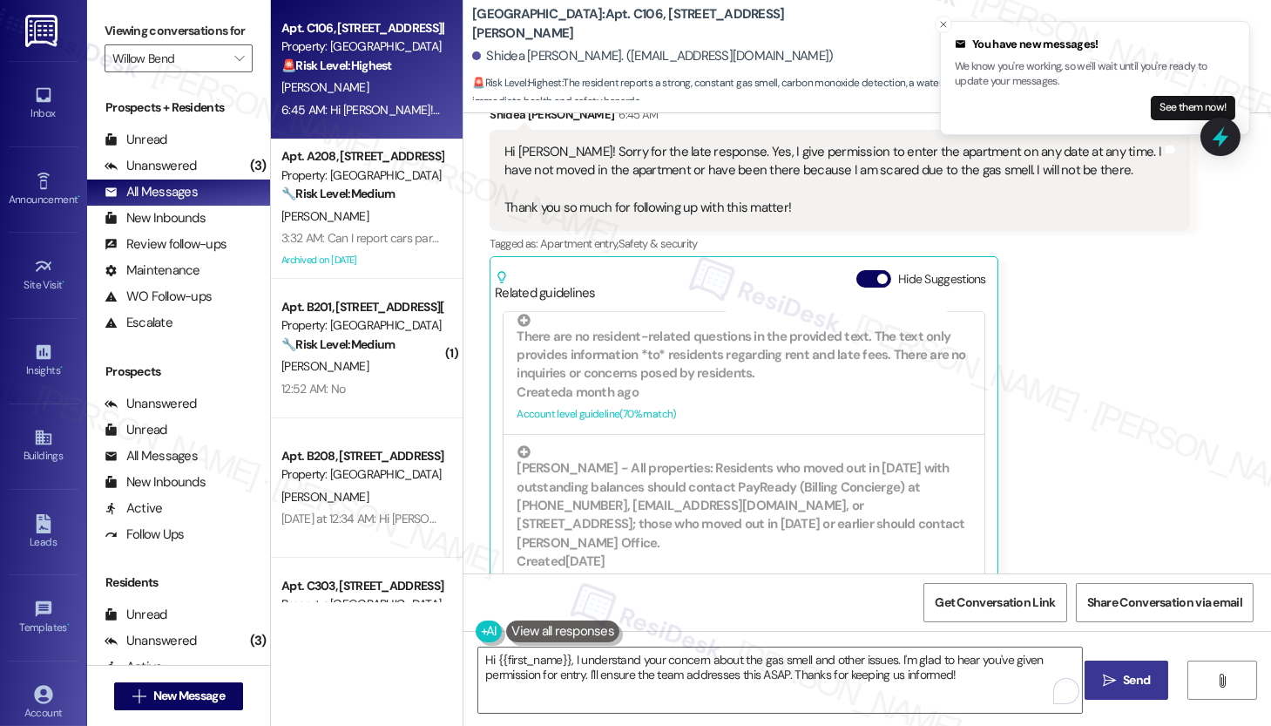
click at [1098, 690] on button " Send" at bounding box center [1127, 679] width 85 height 39
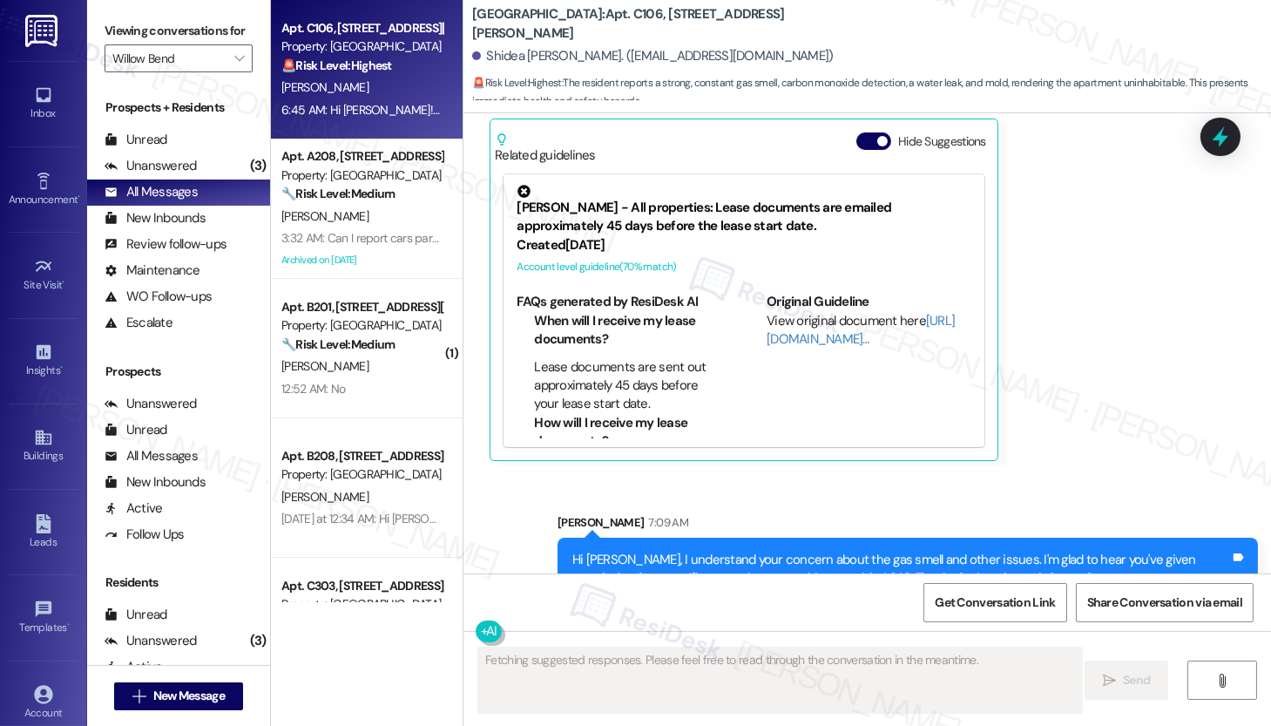
scroll to position [2313, 0]
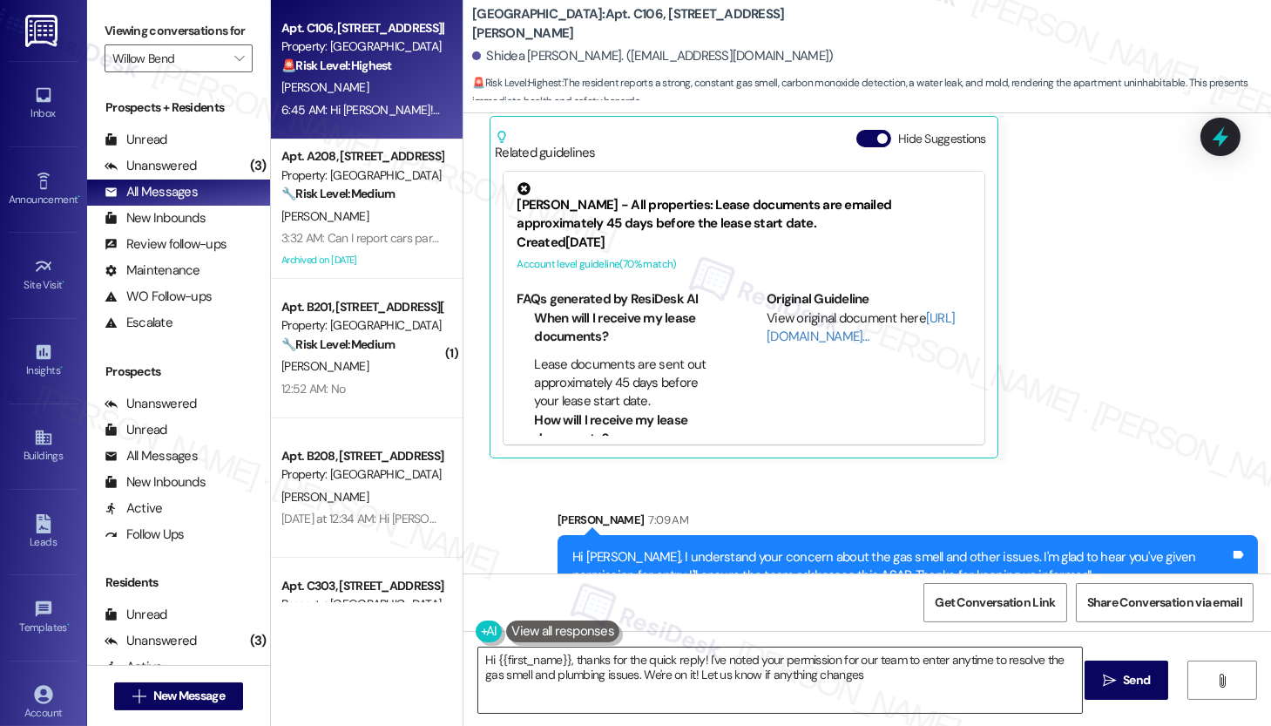
type textarea "Hi {{first_name}}, thanks for the quick reply! I've noted your permission for o…"
click at [758, 672] on textarea "Hi {{first_name}}, thanks for the quick reply! I've noted your permission for o…" at bounding box center [780, 679] width 604 height 65
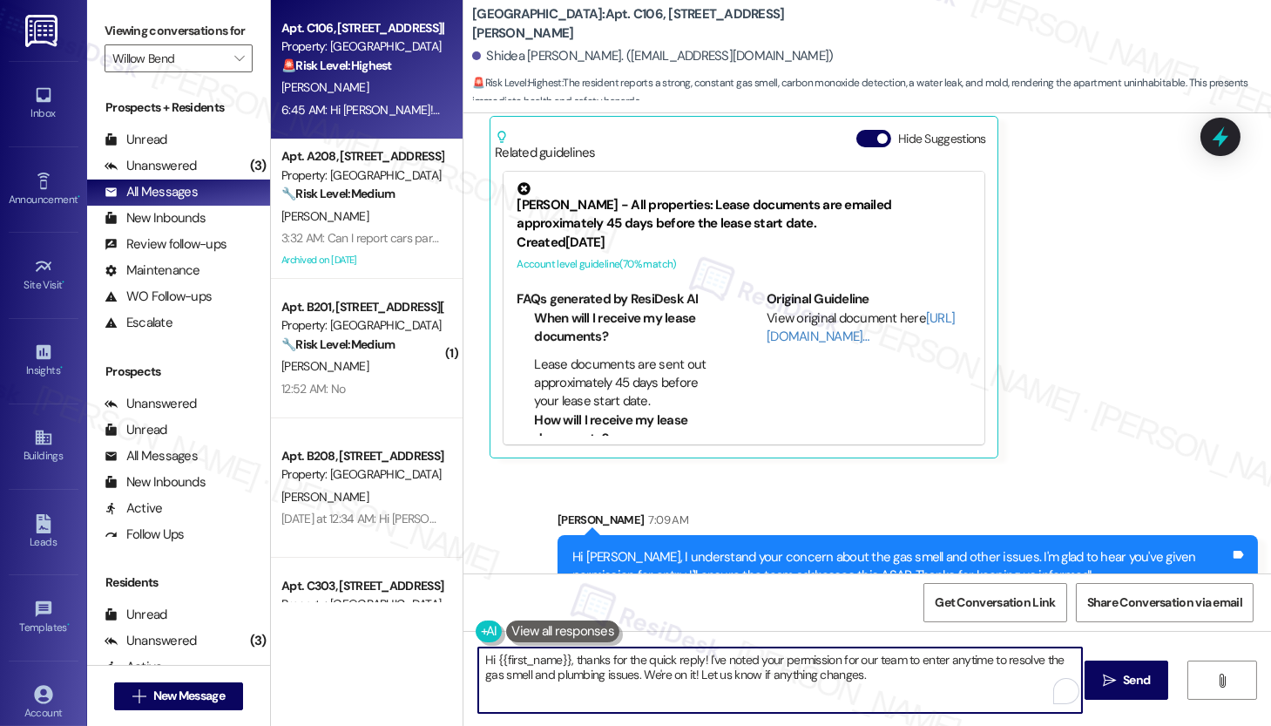
click at [758, 672] on textarea "Hi {{first_name}}, thanks for the quick reply! I've noted your permission for o…" at bounding box center [780, 679] width 604 height 65
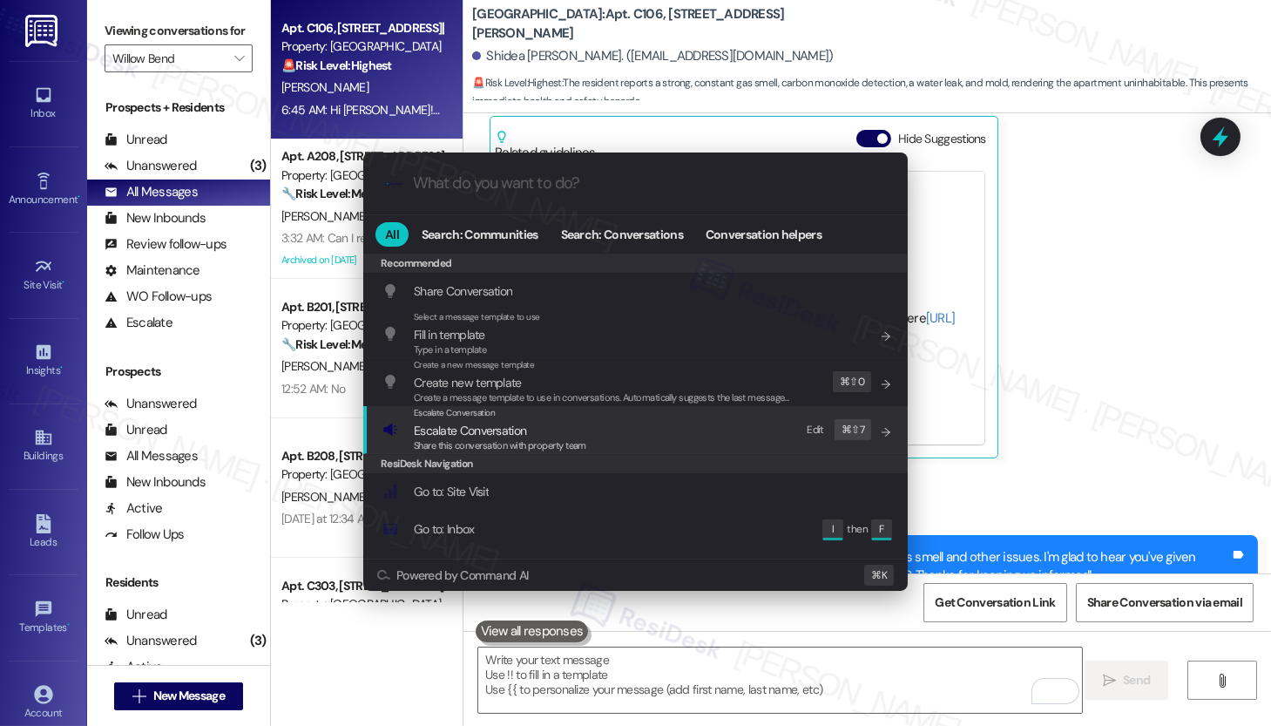
click at [464, 432] on span "Escalate Conversation" at bounding box center [470, 431] width 112 height 16
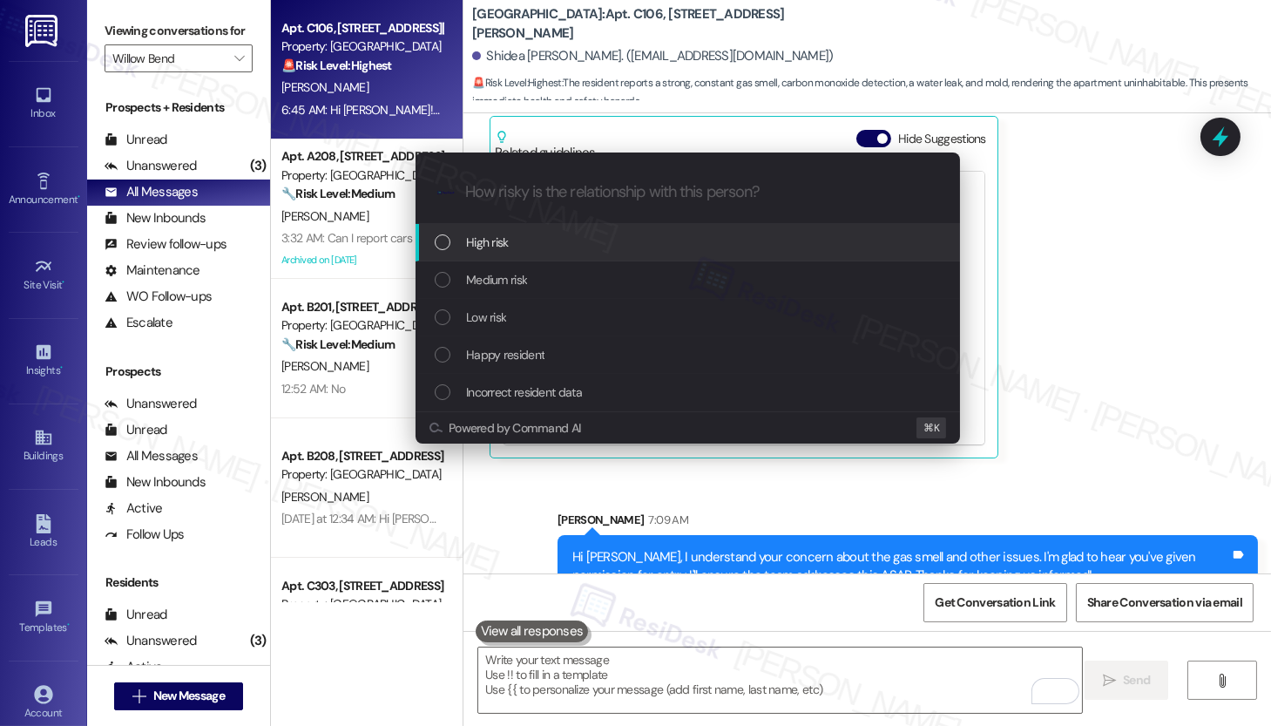
click at [507, 240] on span "High risk" at bounding box center [487, 242] width 43 height 19
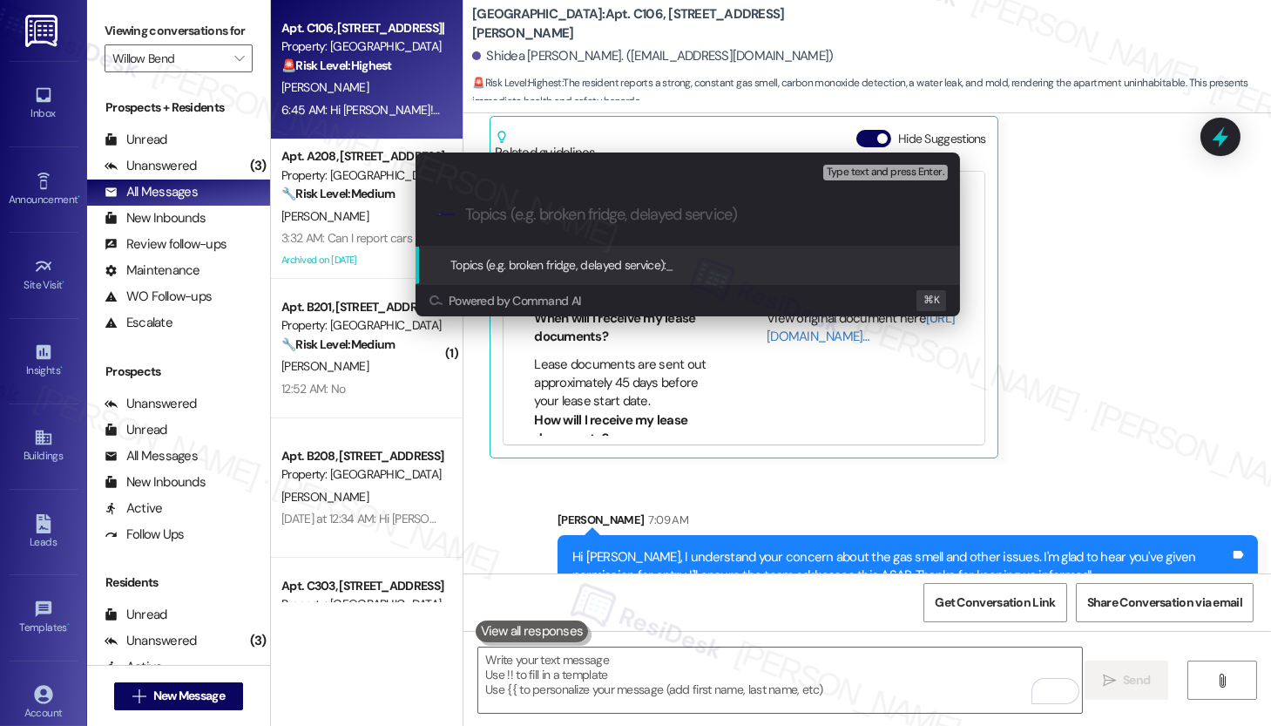
paste input "Work Order #590621"
paste input "Gas Leak Smell"
click at [467, 220] on input "Work Order #590621 - Gas Leak Smell" at bounding box center [694, 215] width 459 height 18
paste input "Work order submitted by Residesk |"
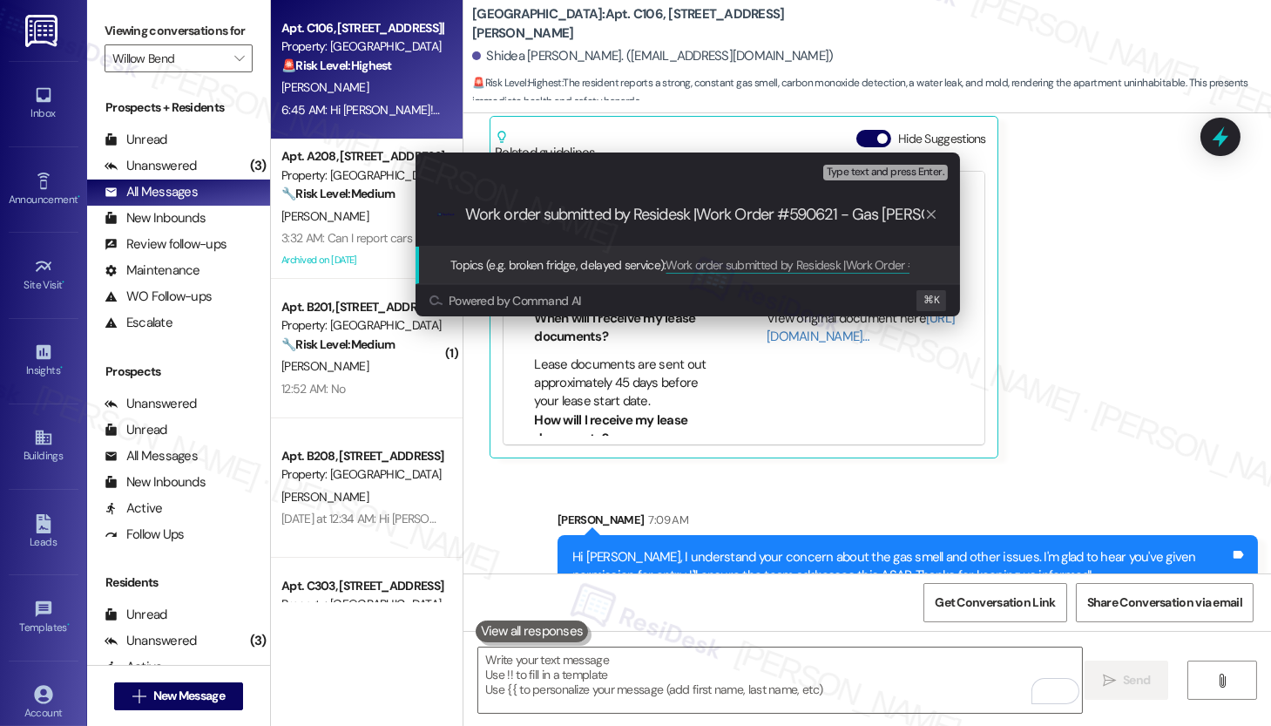
type input "Work order submitted by Residesk | Work Order #590621 - Gas Leak Smell"
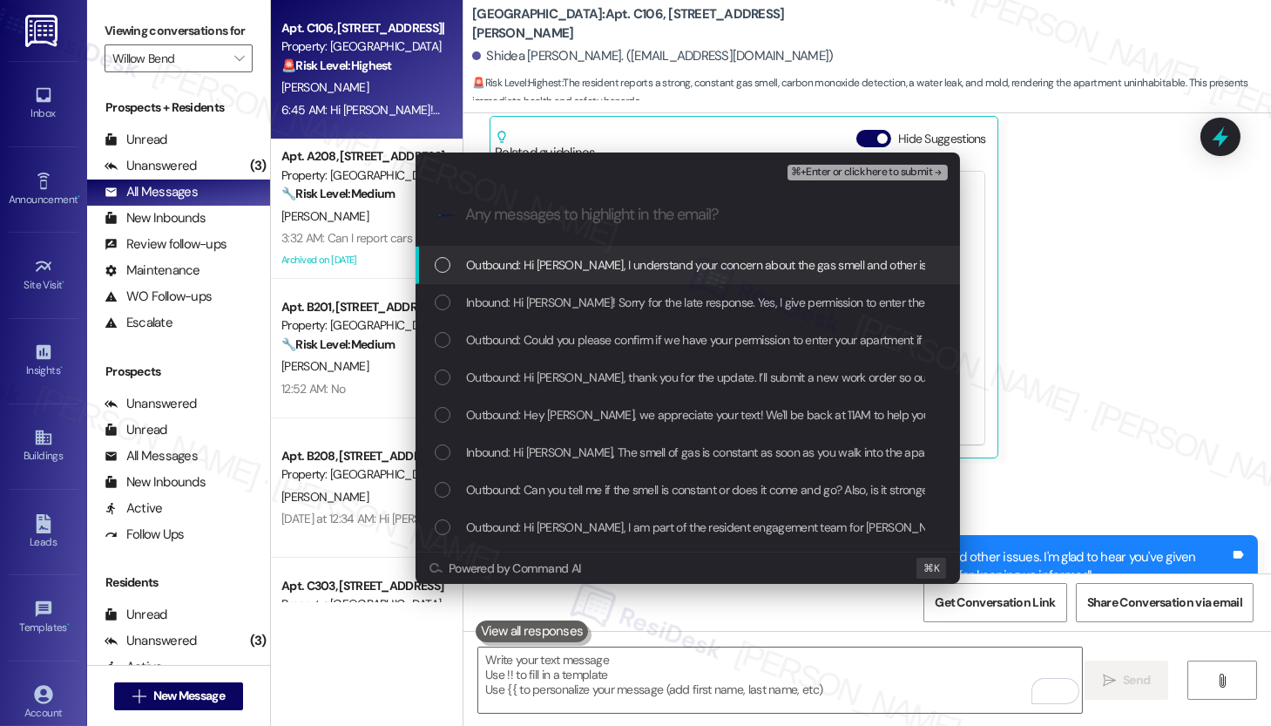
scroll to position [0, 0]
click at [640, 264] on span "Outbound: Hi Shidea, I understand your concern about the gas smell and other is…" at bounding box center [1017, 264] width 1103 height 19
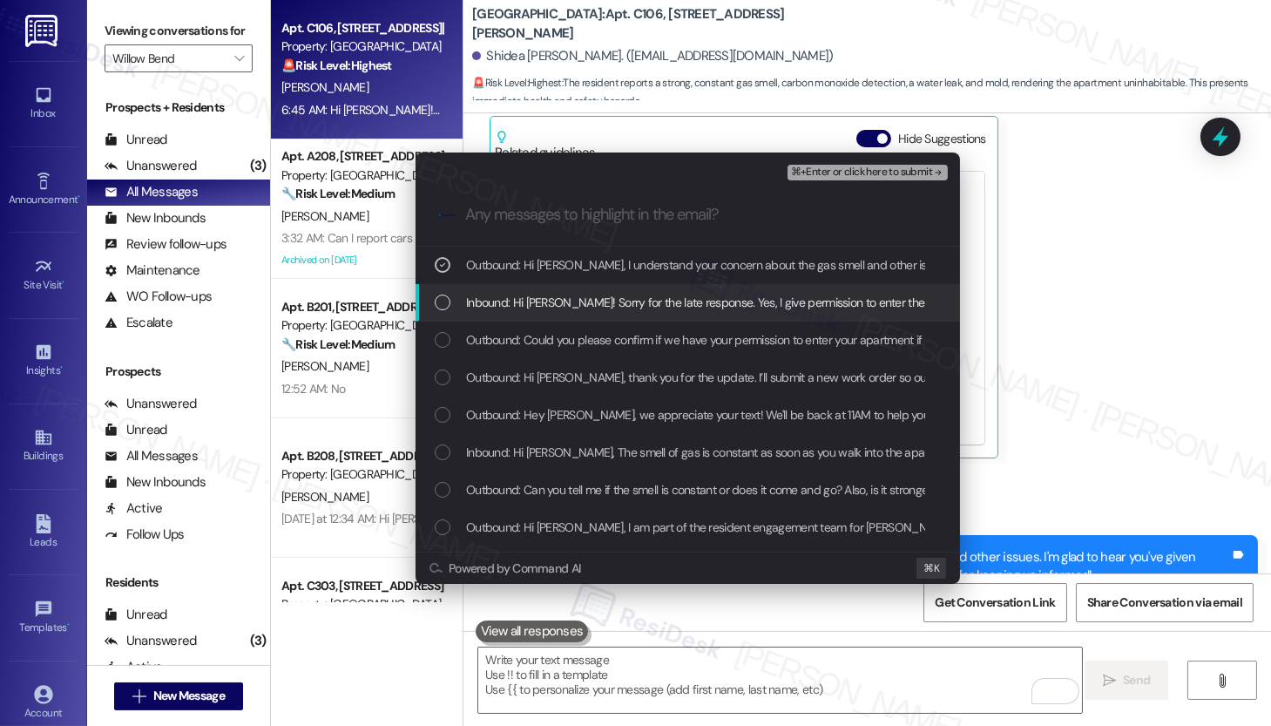
click at [623, 306] on span "Inbound: Hi Emily! Sorry for the late response. Yes, I give permission to enter…" at bounding box center [1211, 302] width 1490 height 19
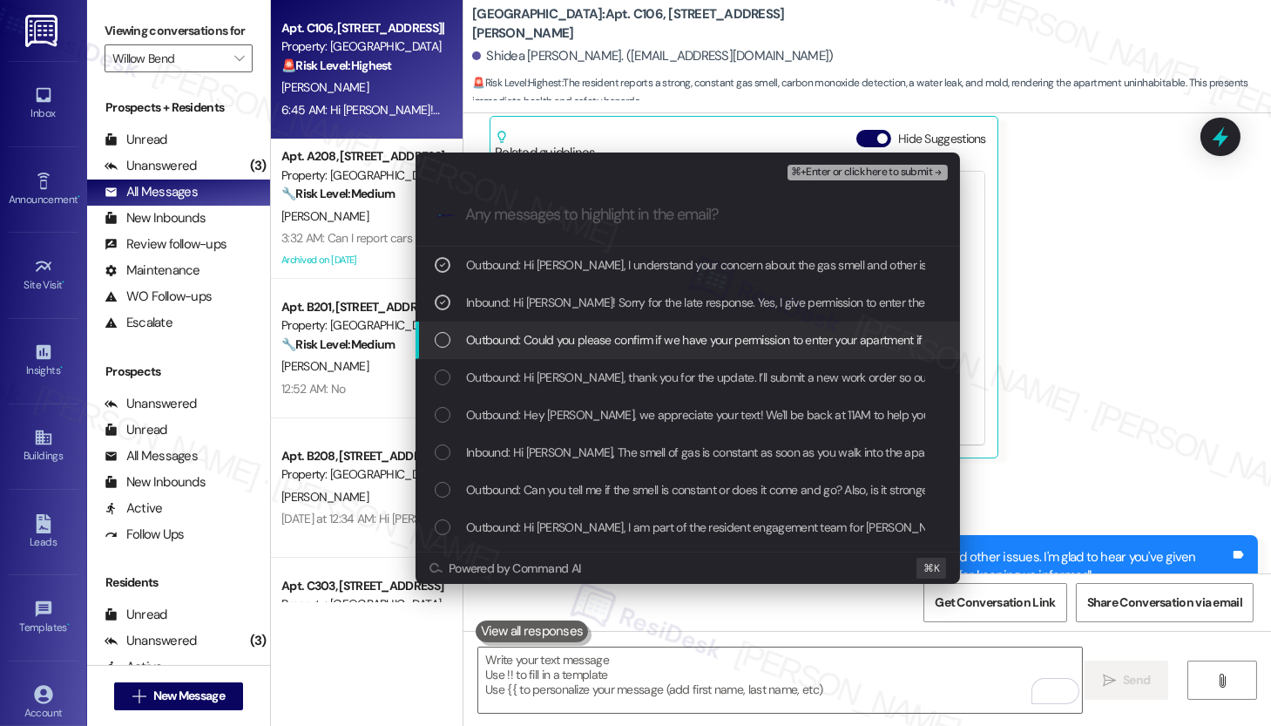
click at [622, 347] on span "Outbound: Could you please confirm if we have your permission to enter your apa…" at bounding box center [736, 339] width 541 height 19
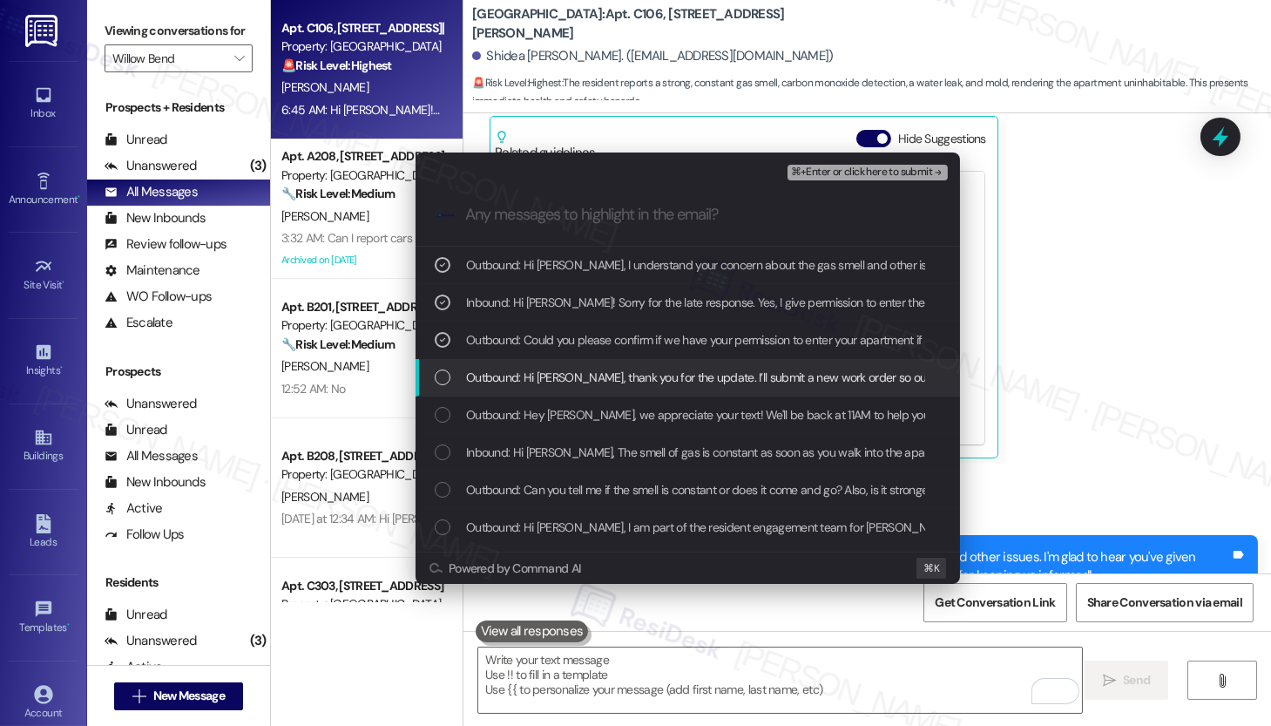
click at [615, 383] on span "Outbound: Hi Shidea, thank you for the update. I’ll submit a new work order so …" at bounding box center [904, 377] width 877 height 19
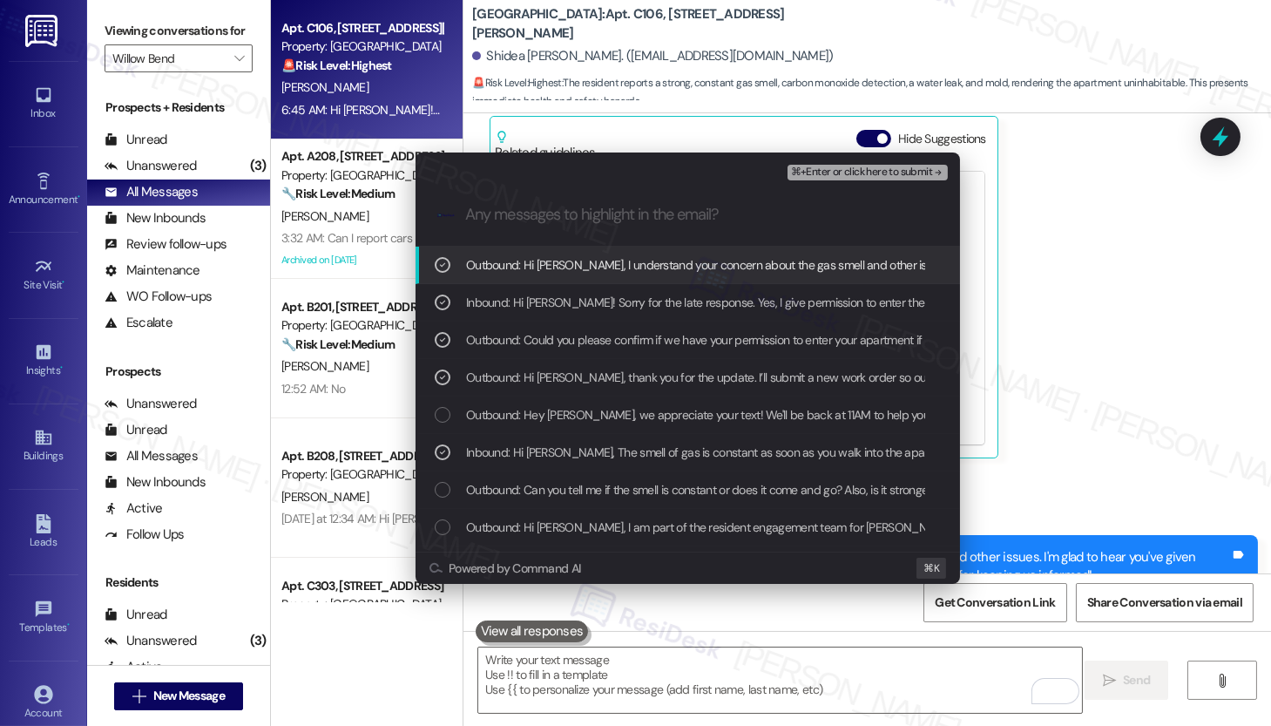
click at [866, 170] on span "⌘+Enter or click here to submit" at bounding box center [861, 172] width 141 height 12
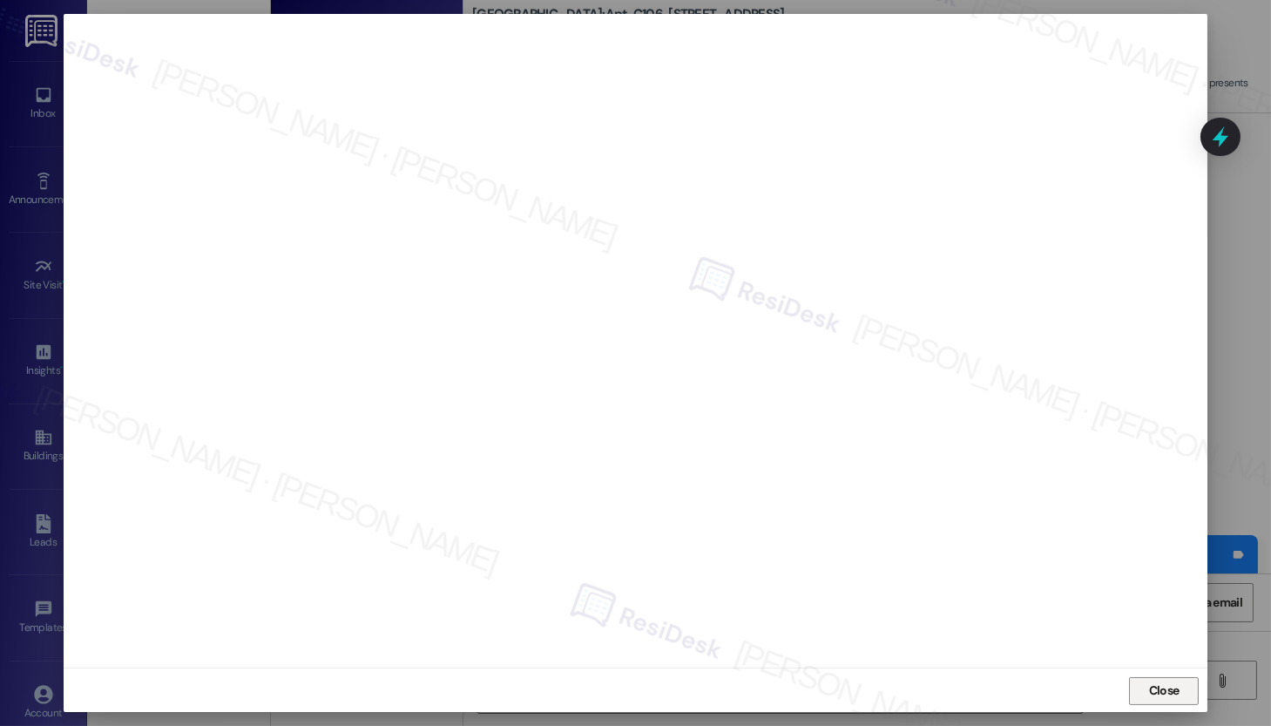
click at [1149, 691] on span "Close" at bounding box center [1164, 690] width 30 height 18
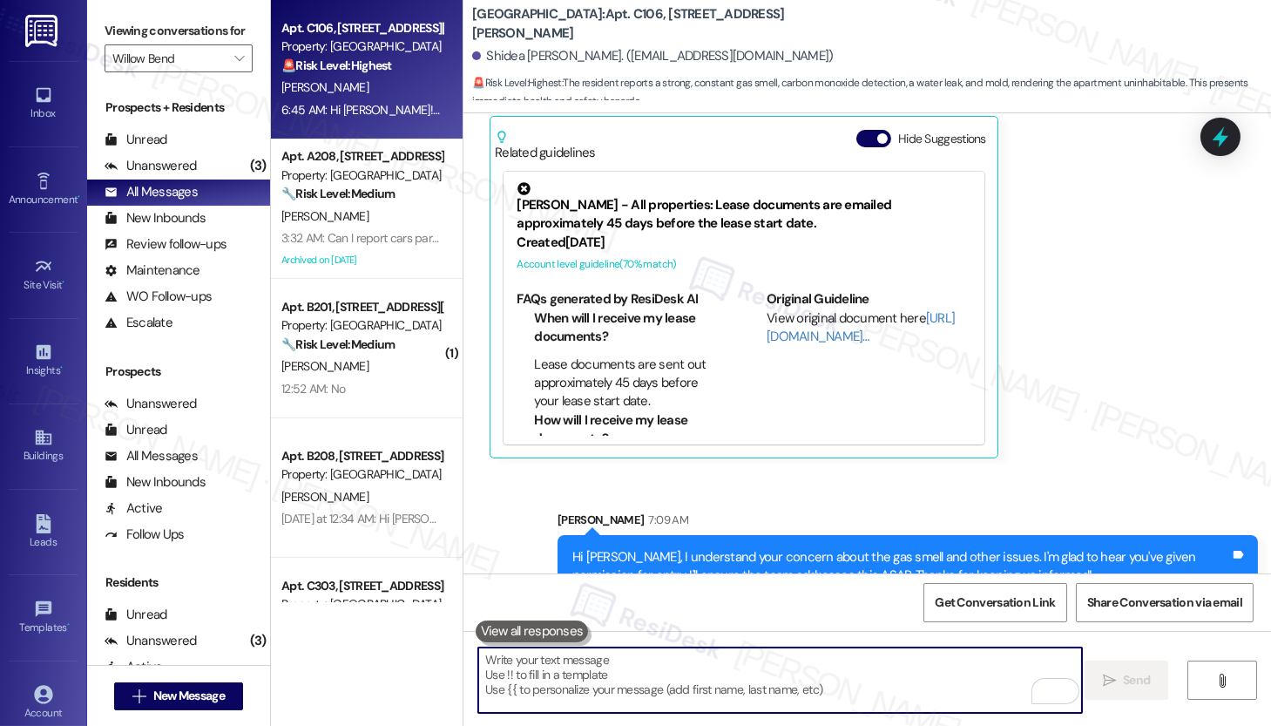
click at [842, 671] on textarea "To enrich screen reader interactions, please activate Accessibility in Grammarl…" at bounding box center [780, 679] width 604 height 65
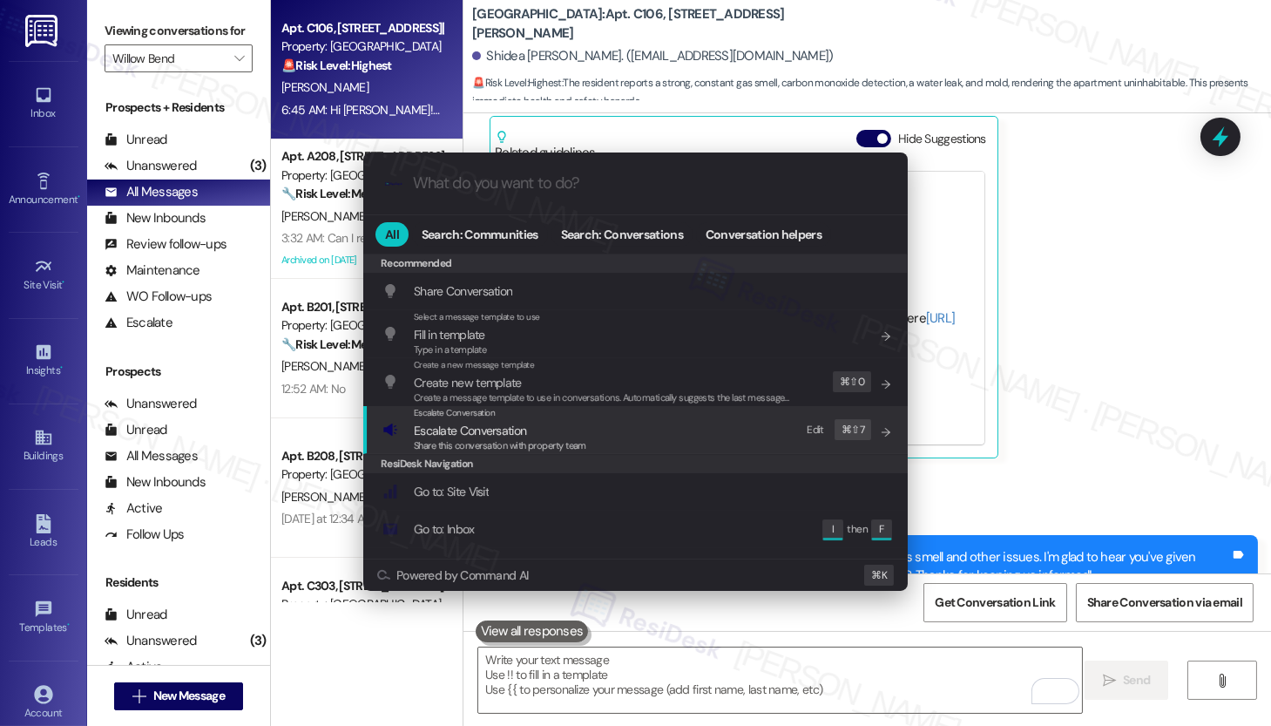
click at [584, 439] on span "Share this conversation with property team" at bounding box center [500, 445] width 173 height 12
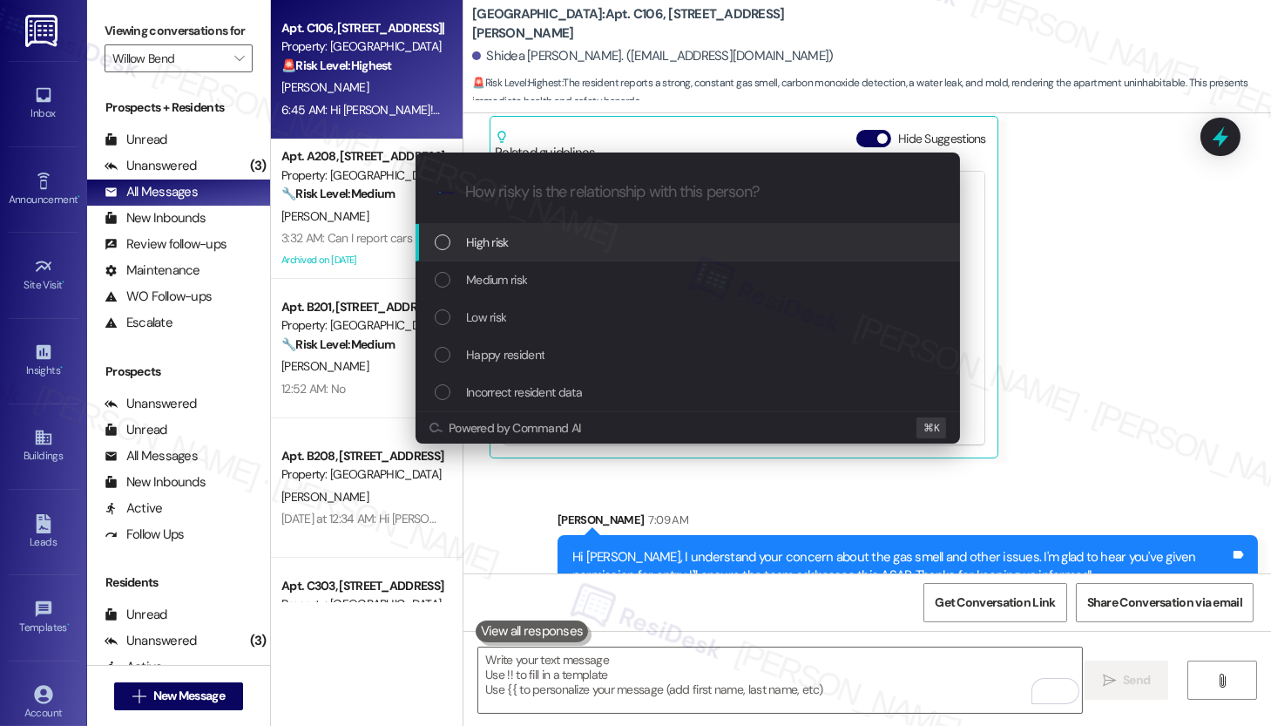
click at [555, 246] on div "High risk" at bounding box center [690, 242] width 510 height 19
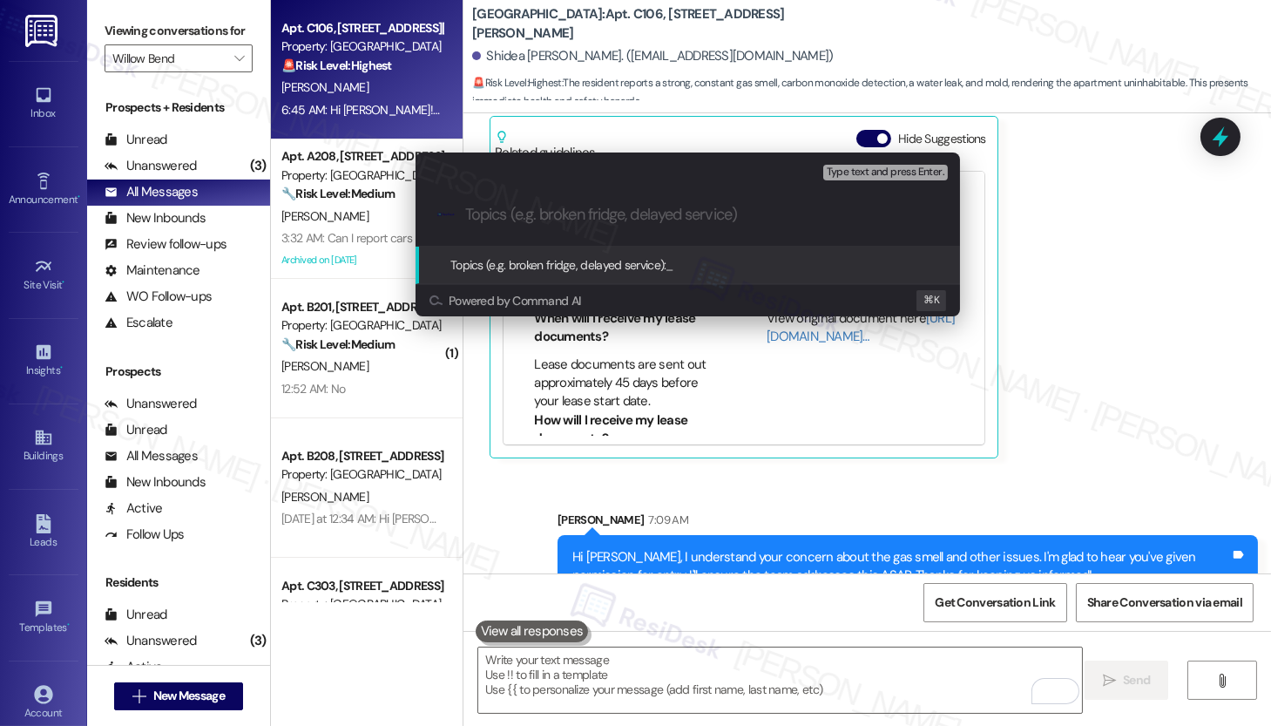
paste input "Work order submitted by Residesk | Work Order #590621 - Gas Leak Smell"
type input "Work order submitted by Residesk | Work Order #590621 - Gas Leak Smell"
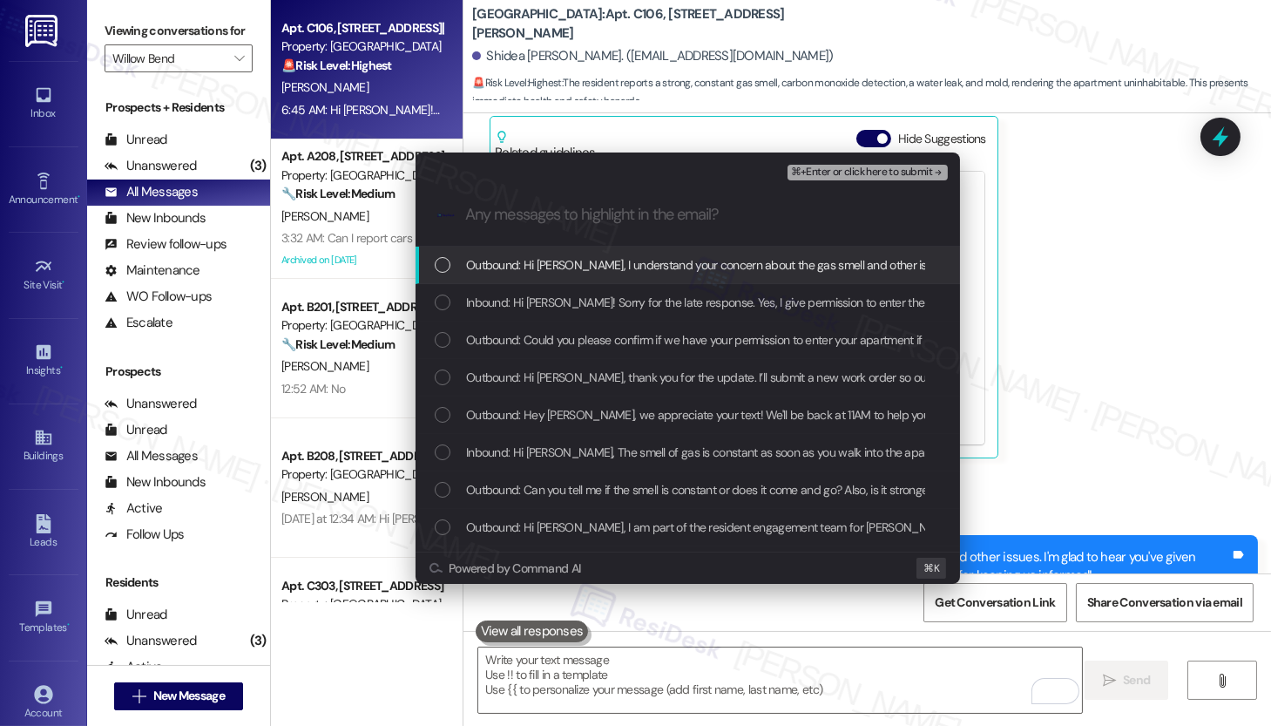
click at [583, 258] on span "Outbound: Hi Shidea, I understand your concern about the gas smell and other is…" at bounding box center [1017, 264] width 1103 height 19
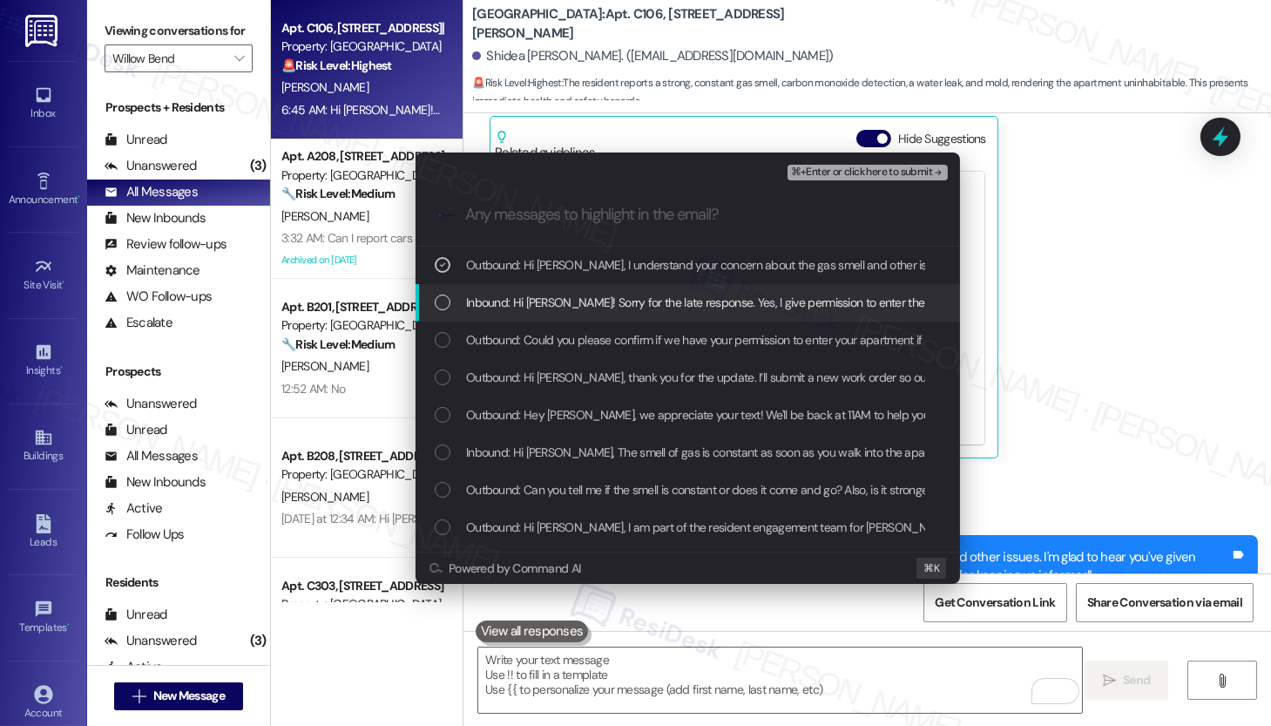
click at [565, 301] on span "Inbound: Hi Emily! Sorry for the late response. Yes, I give permission to enter…" at bounding box center [1211, 302] width 1490 height 19
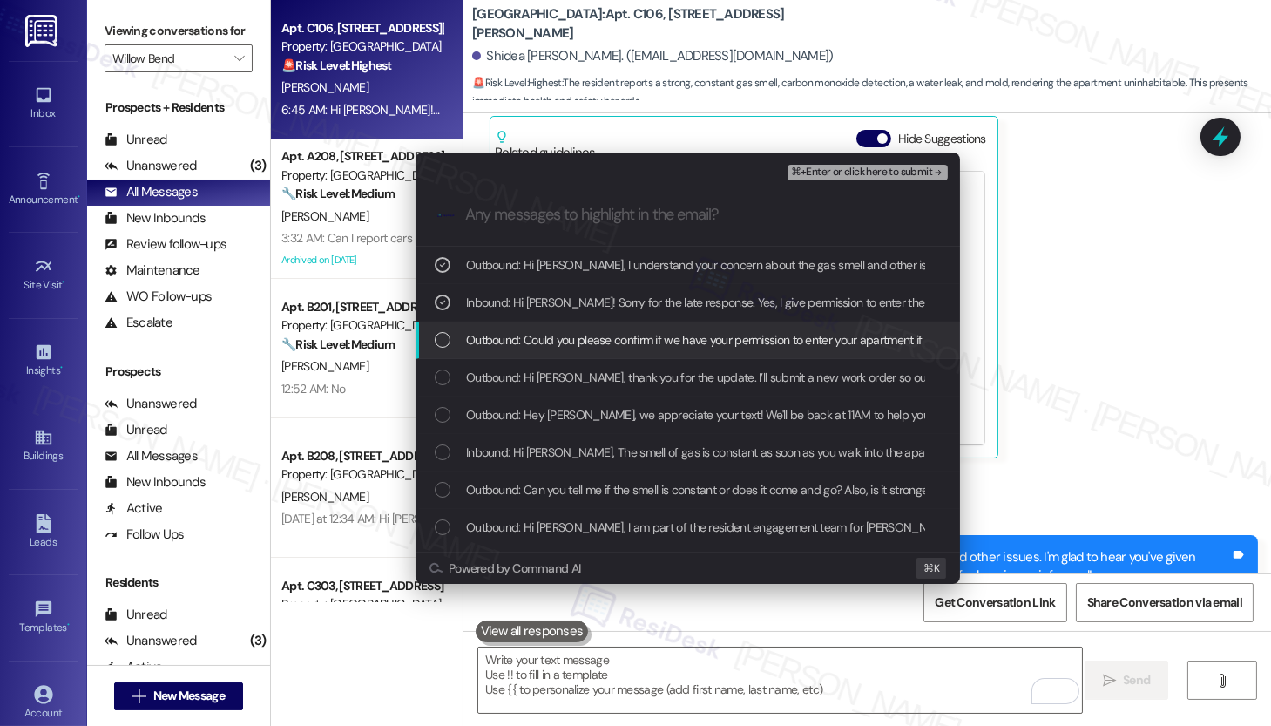
click at [547, 339] on span "Outbound: Could you please confirm if we have your permission to enter your apa…" at bounding box center [736, 339] width 541 height 19
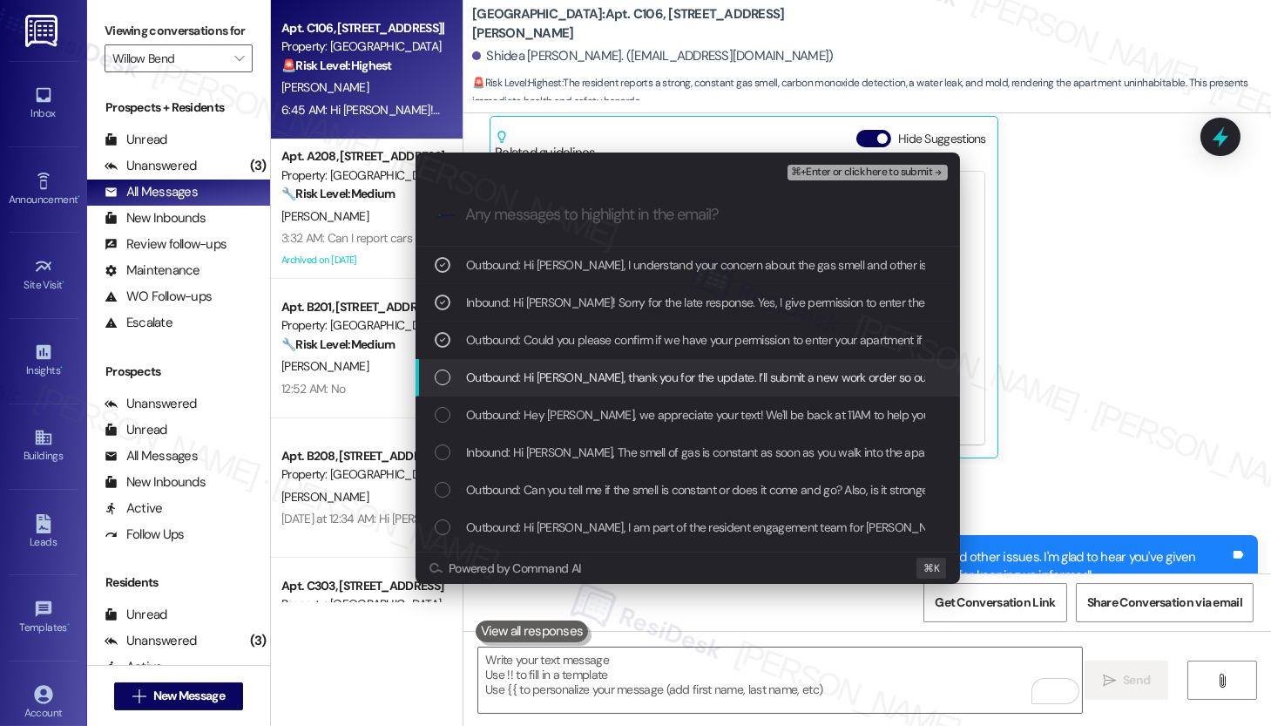
click at [539, 378] on span "Outbound: Hi Shidea, thank you for the update. I’ll submit a new work order so …" at bounding box center [904, 377] width 877 height 19
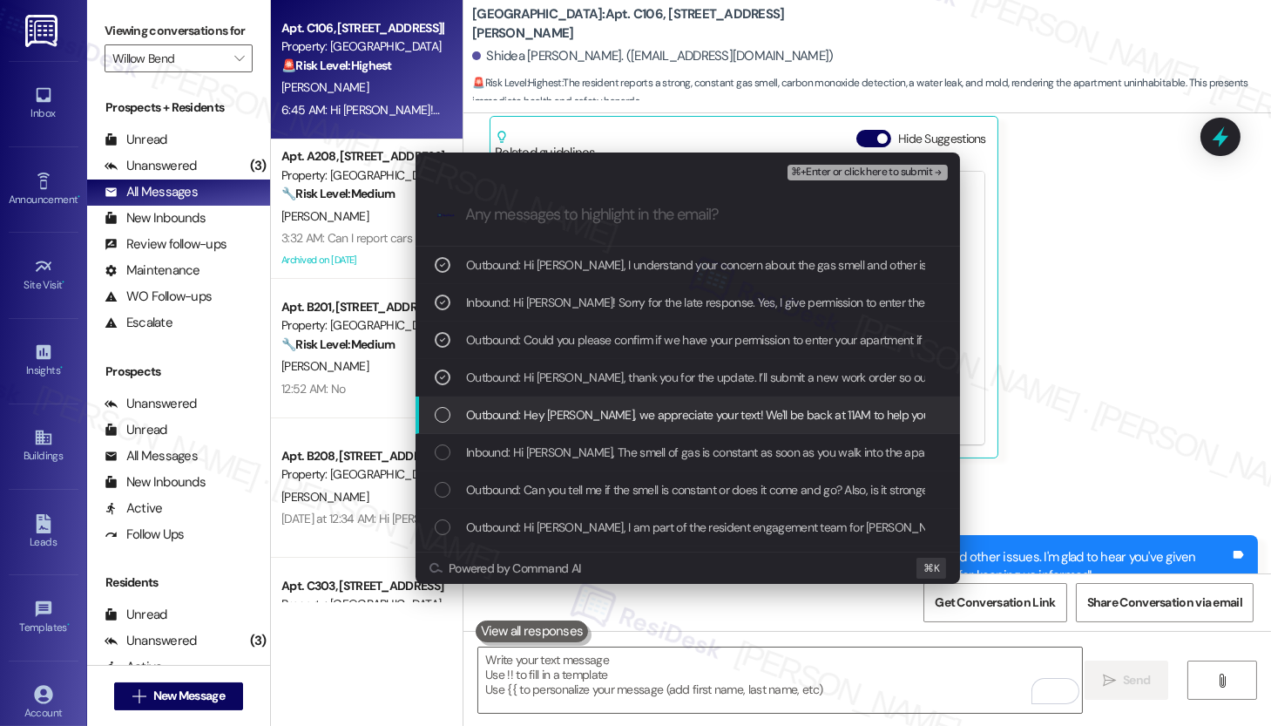
click at [545, 410] on span "Outbound: Hey Shidea, we appreciate your text! We'll be back at 11AM to help yo…" at bounding box center [839, 414] width 747 height 19
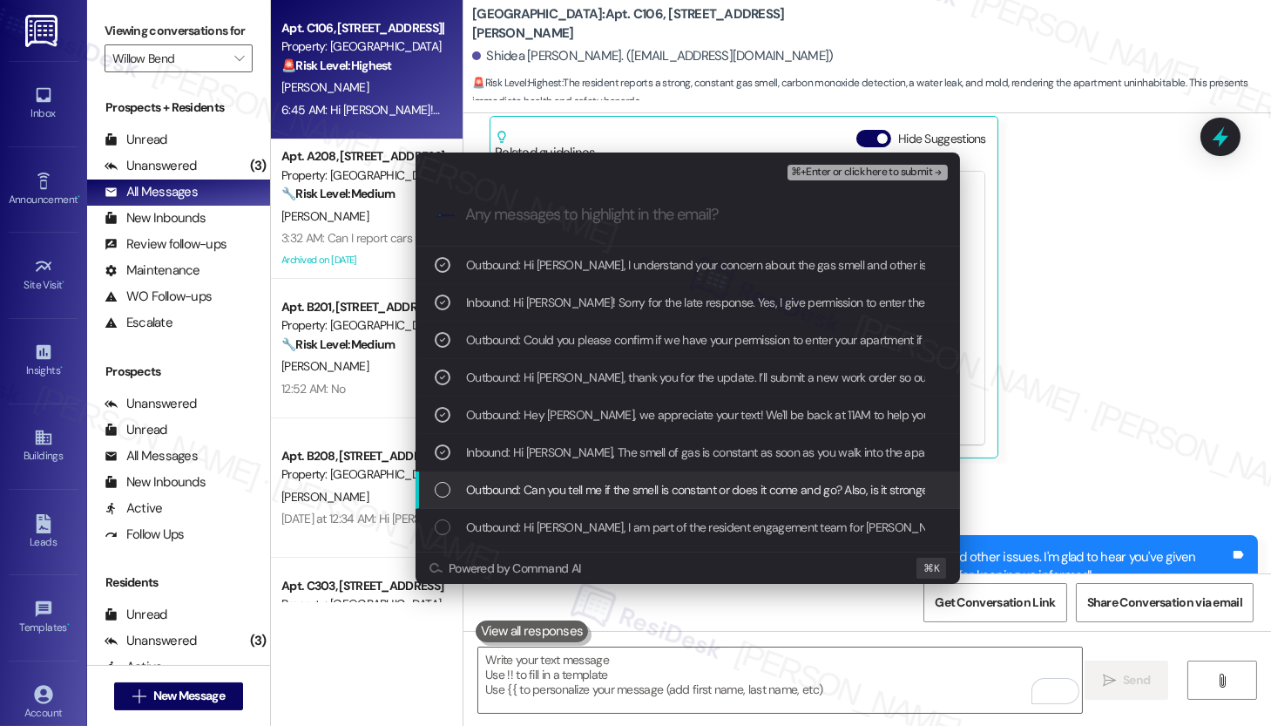
click at [648, 489] on span "Outbound: Can you tell me if the smell is constant or does it come and go? Also…" at bounding box center [911, 489] width 890 height 19
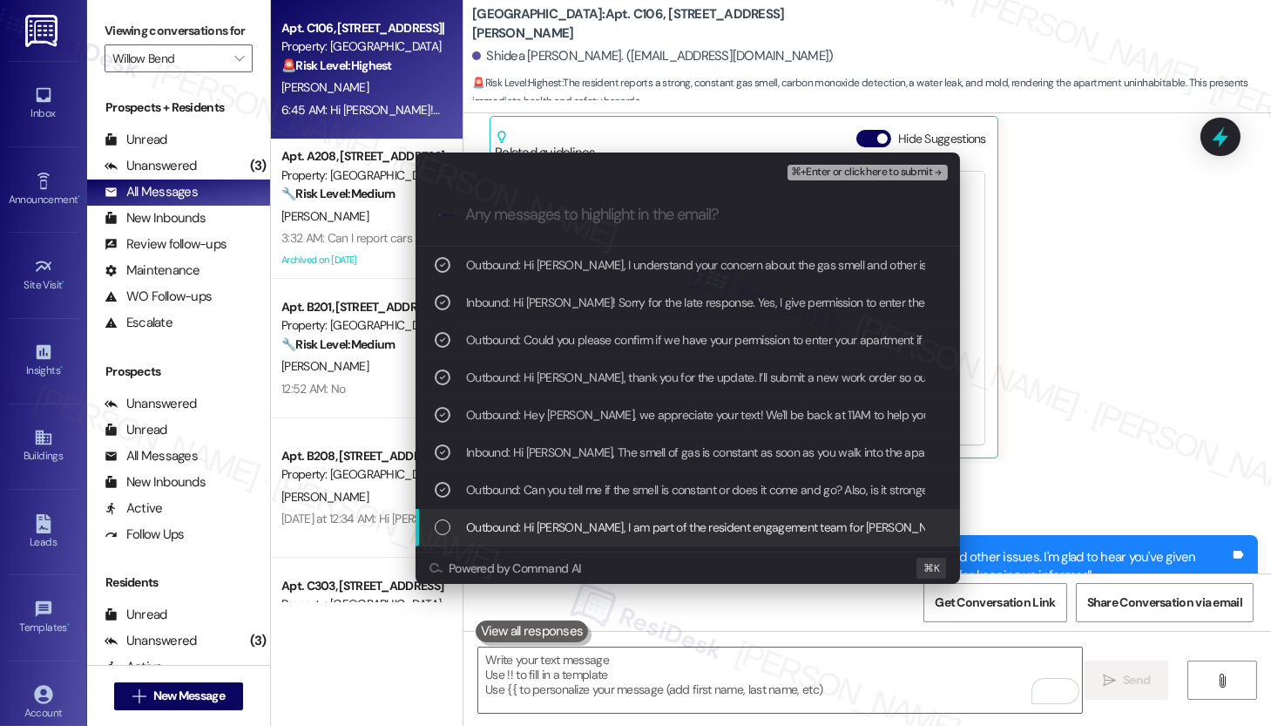
click at [748, 524] on span "Outbound: Hi Shidea, I am part of the resident engagement team for Lindy. I app…" at bounding box center [1072, 527] width 1213 height 19
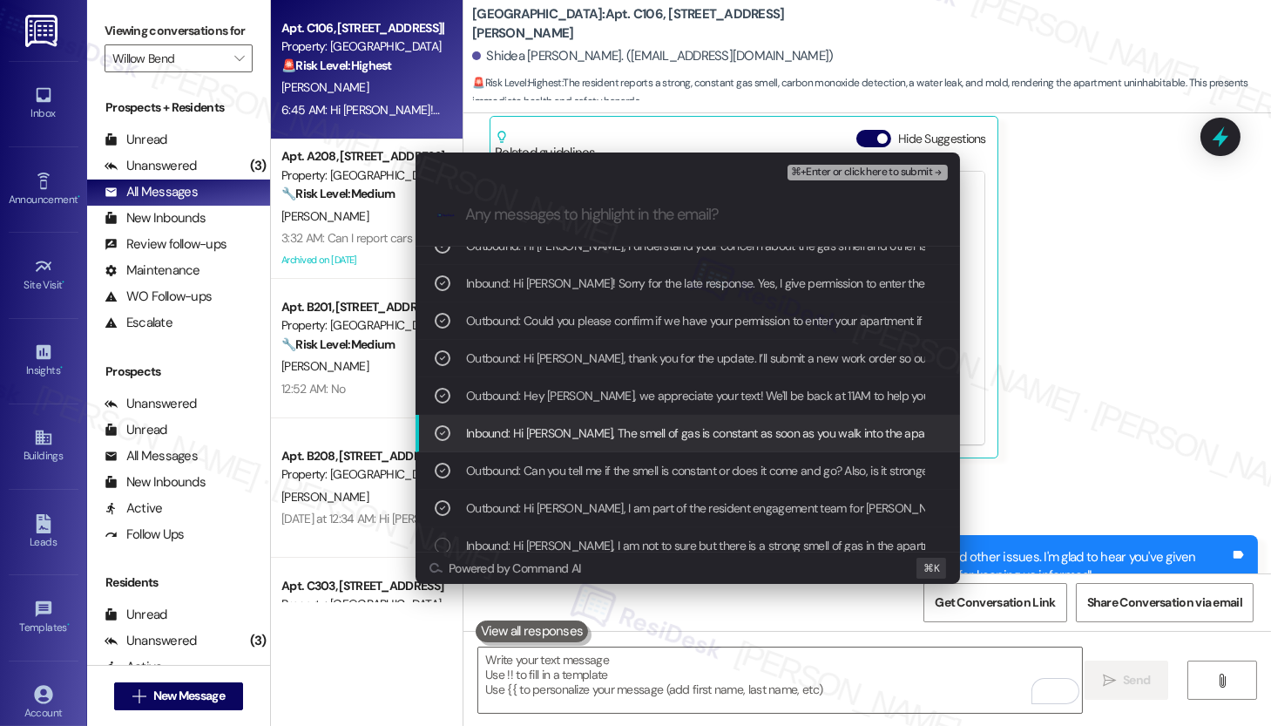
scroll to position [51, 0]
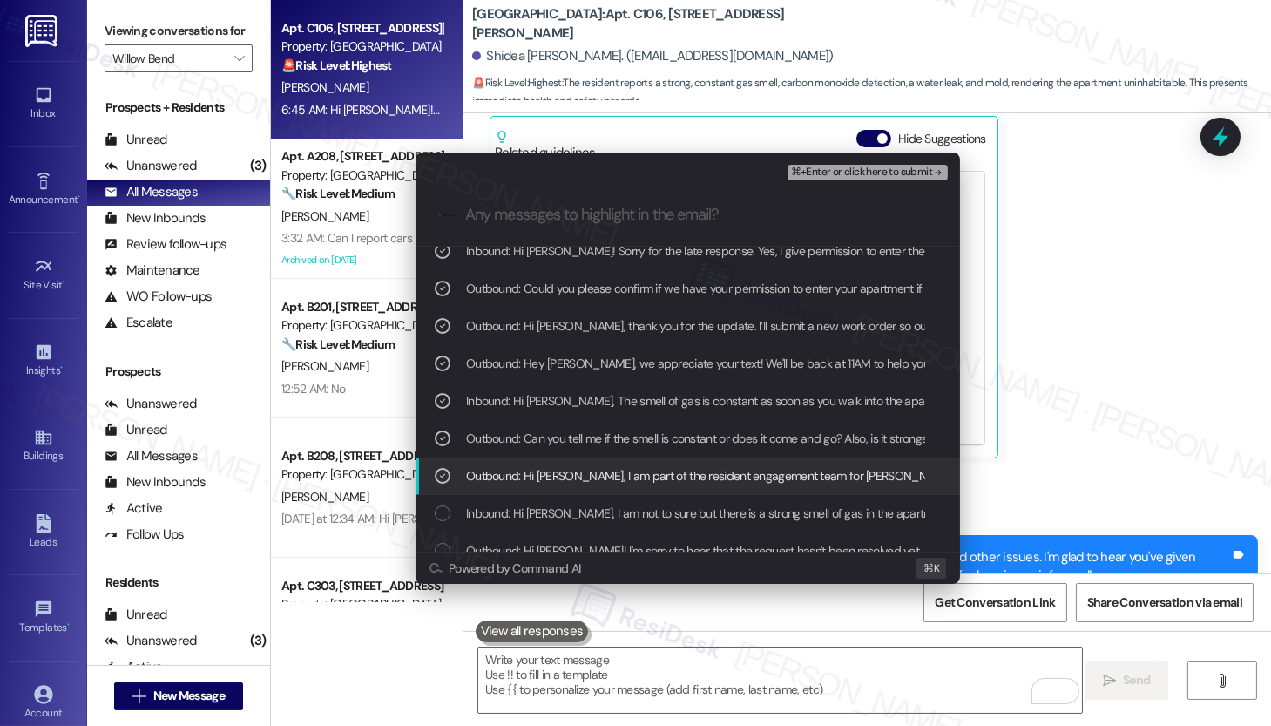
click at [714, 475] on span "Outbound: Hi Shidea, I am part of the resident engagement team for Lindy. I app…" at bounding box center [1072, 475] width 1213 height 19
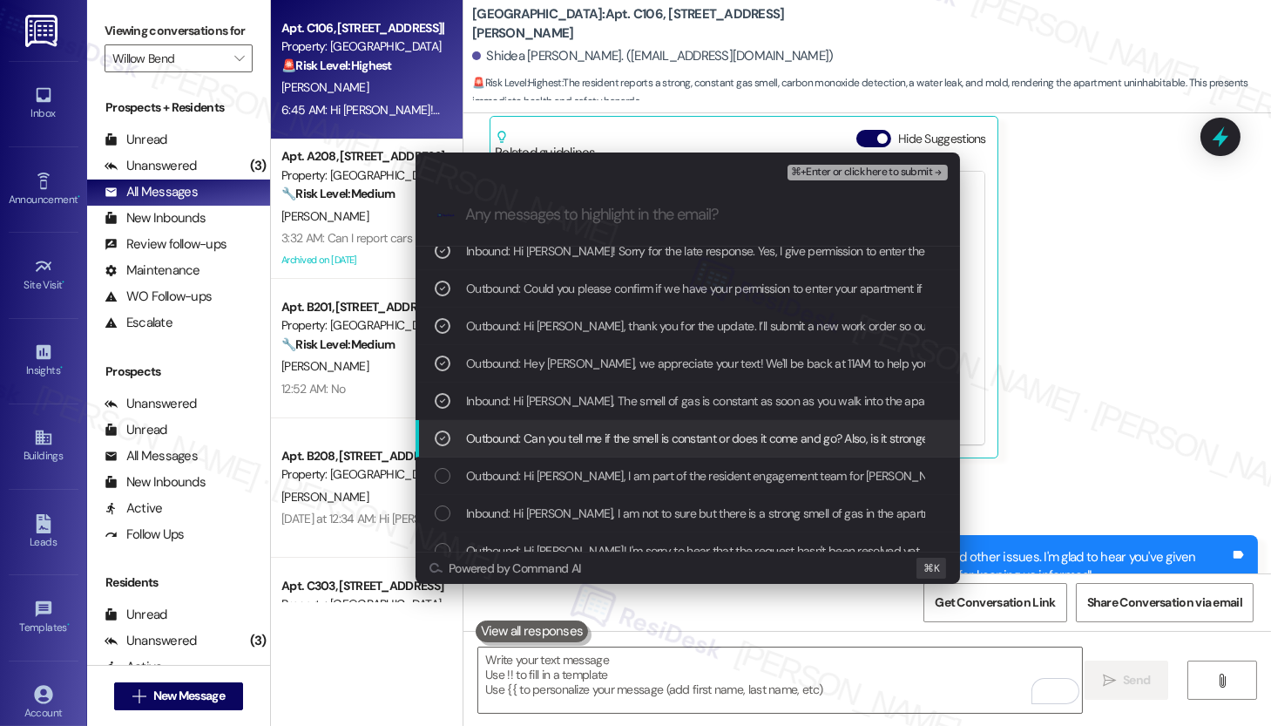
click at [723, 436] on span "Outbound: Can you tell me if the smell is constant or does it come and go? Also…" at bounding box center [911, 438] width 890 height 19
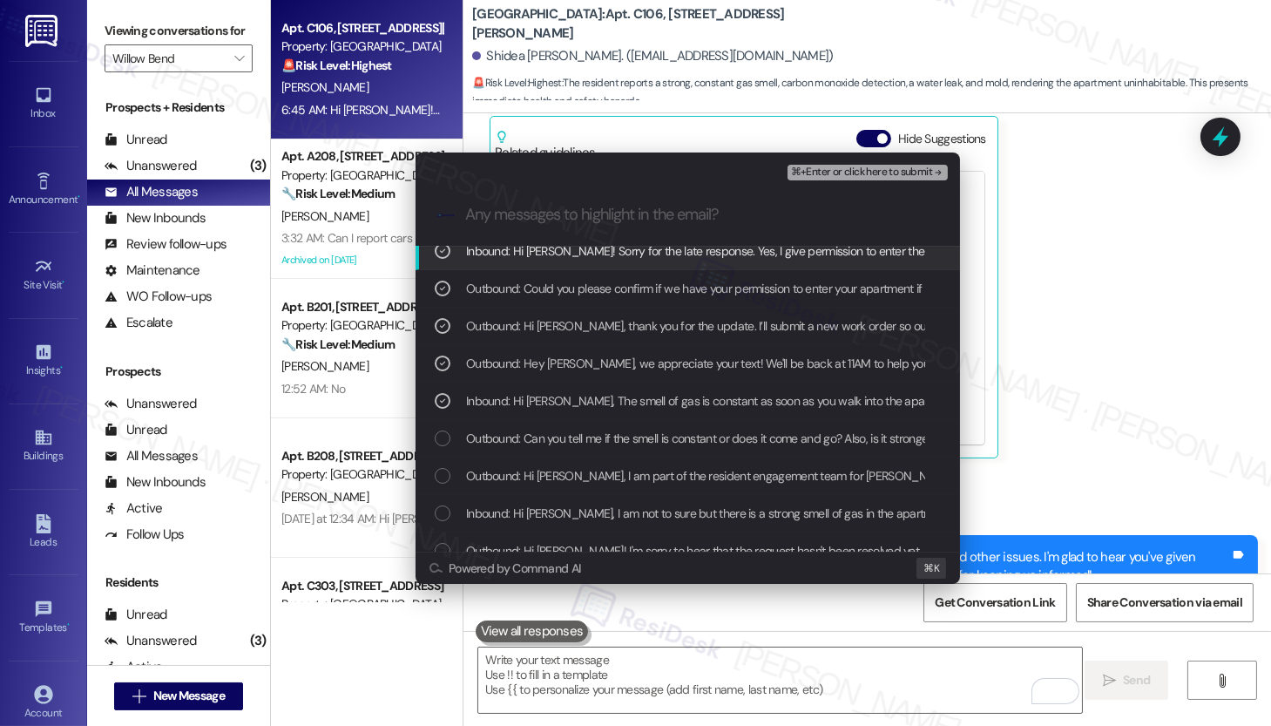
click at [823, 178] on span "⌘+Enter or click here to submit" at bounding box center [861, 172] width 141 height 12
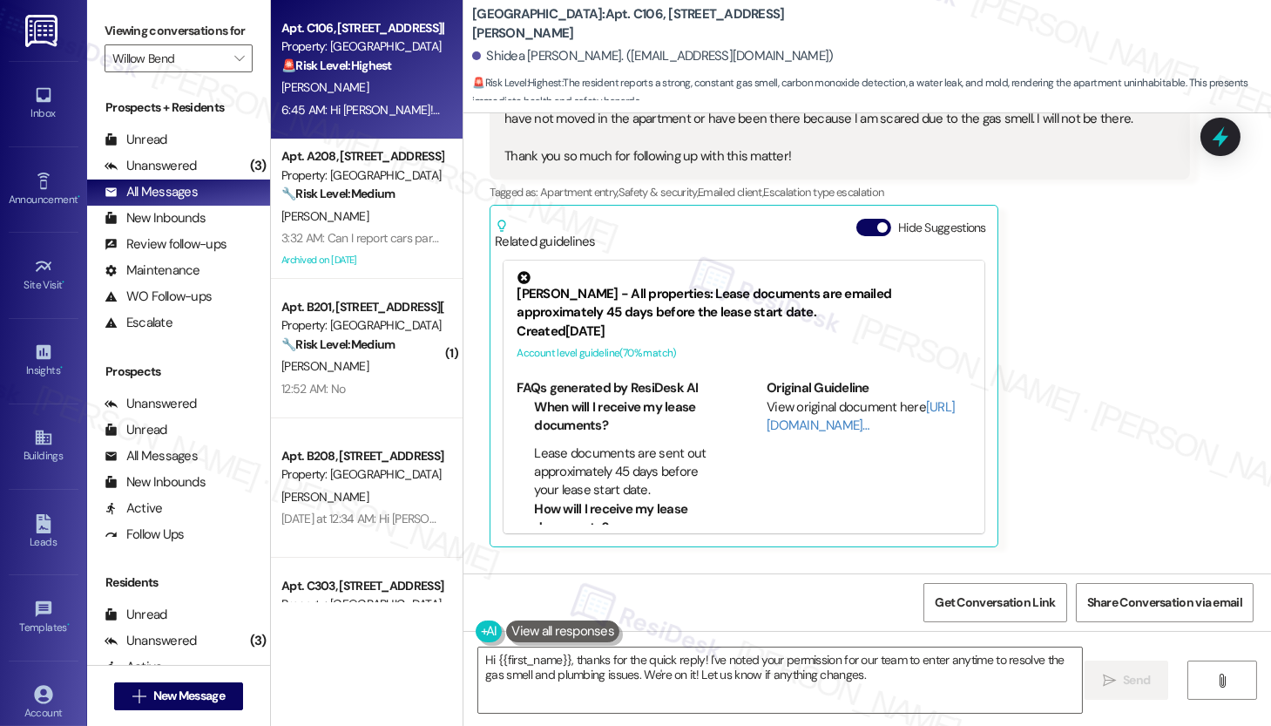
scroll to position [2339, 0]
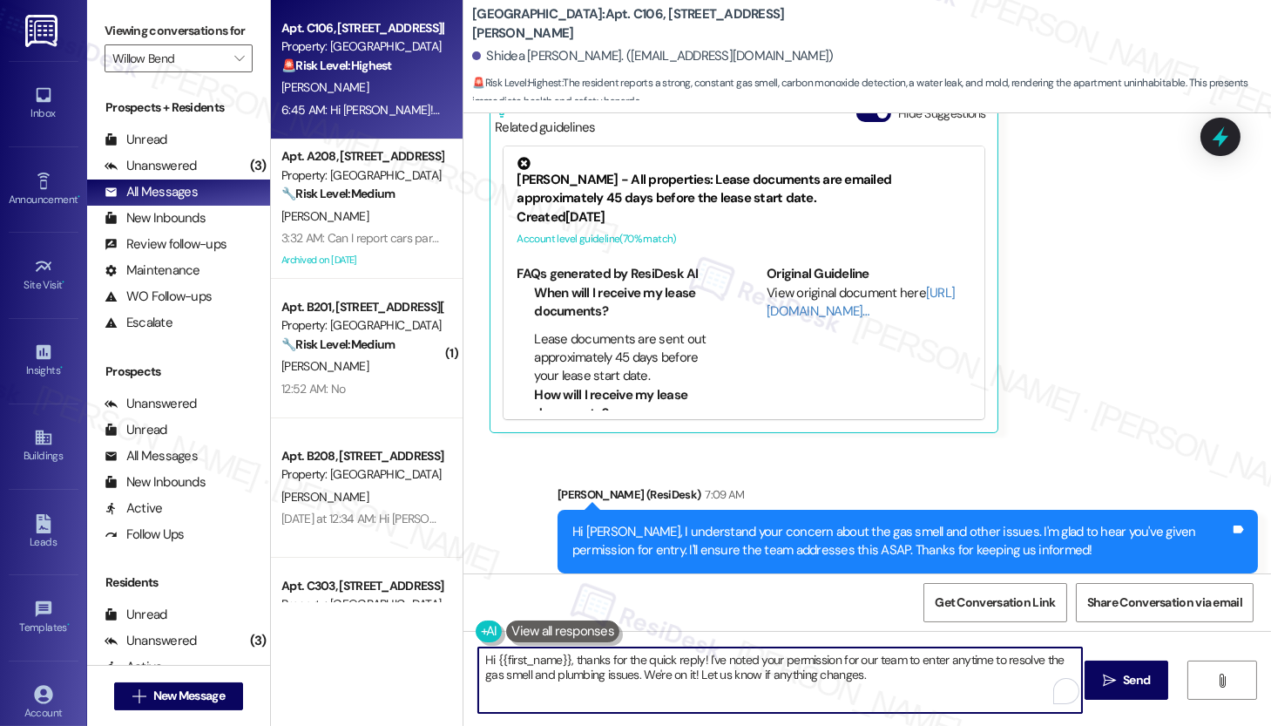
click at [874, 678] on textarea "Hi {{first_name}}, thanks for the quick reply! I've noted your permission for o…" at bounding box center [780, 679] width 604 height 65
drag, startPoint x: 939, startPoint y: 685, endPoint x: 635, endPoint y: 675, distance: 304.2
click at [635, 675] on textarea "Hi {{first_name}}, thanks for the quick reply! I've noted your permission for o…" at bounding box center [780, 679] width 604 height 65
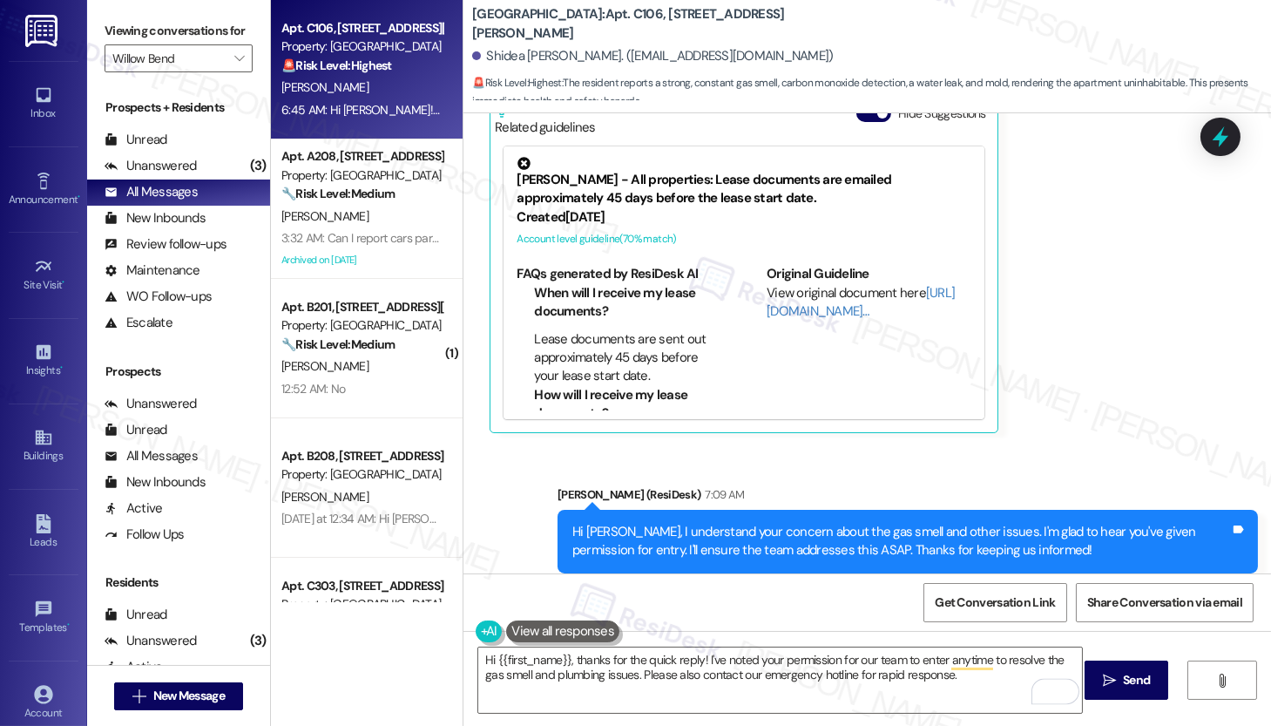
click at [485, 56] on div "Shidea Archie. (sarchiej@gmail.com)" at bounding box center [652, 56] width 361 height 18
copy div "Shidea"
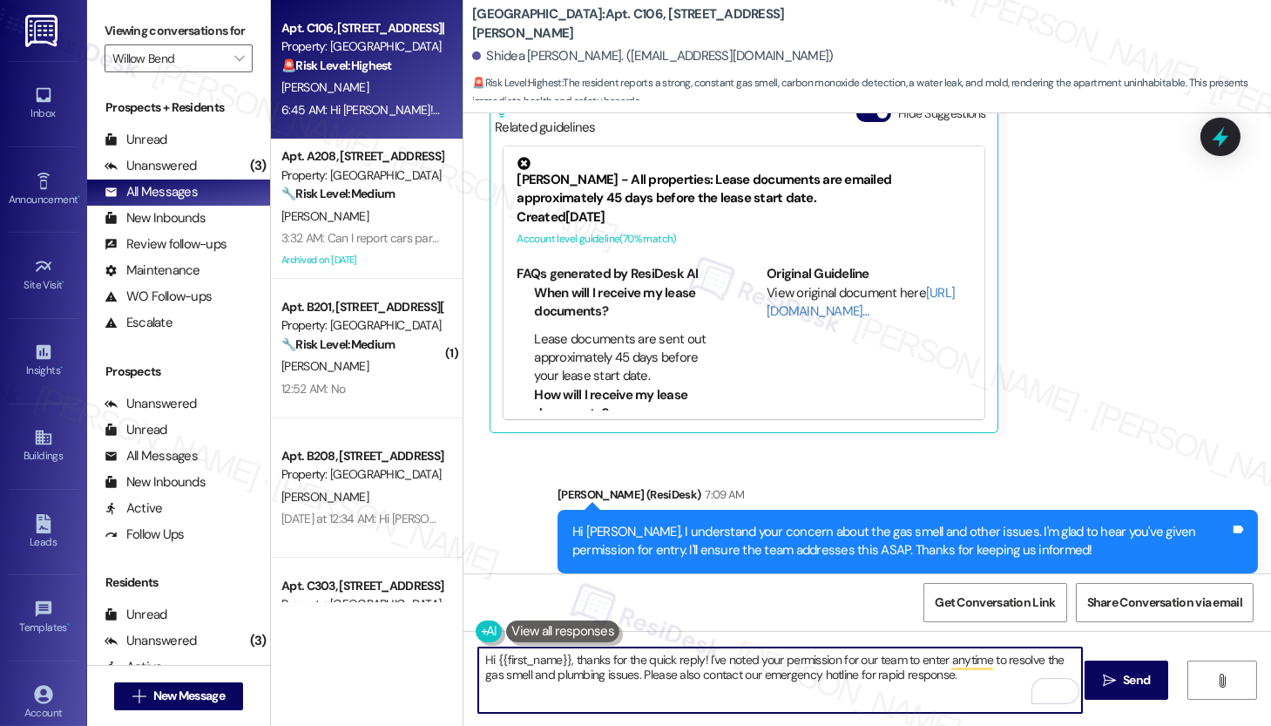
drag, startPoint x: 488, startPoint y: 658, endPoint x: 561, endPoint y: 659, distance: 73.2
click at [561, 659] on textarea "Hi {{first_name}}, thanks for the quick reply! I've noted your permission for o…" at bounding box center [780, 679] width 604 height 65
paste textarea "Shidea"
type textarea "Hi Shidea, thanks for the quick reply! I've noted your permission for our team …"
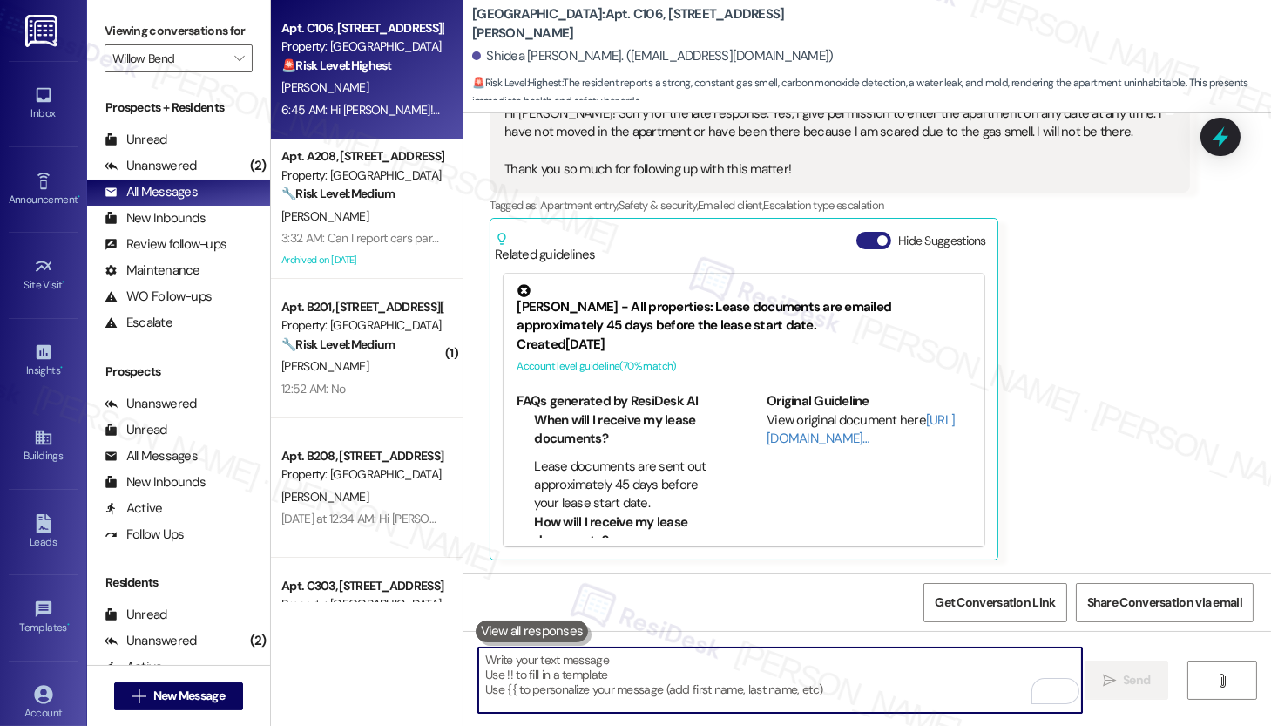
click at [860, 232] on button "Hide Suggestions" at bounding box center [874, 240] width 35 height 17
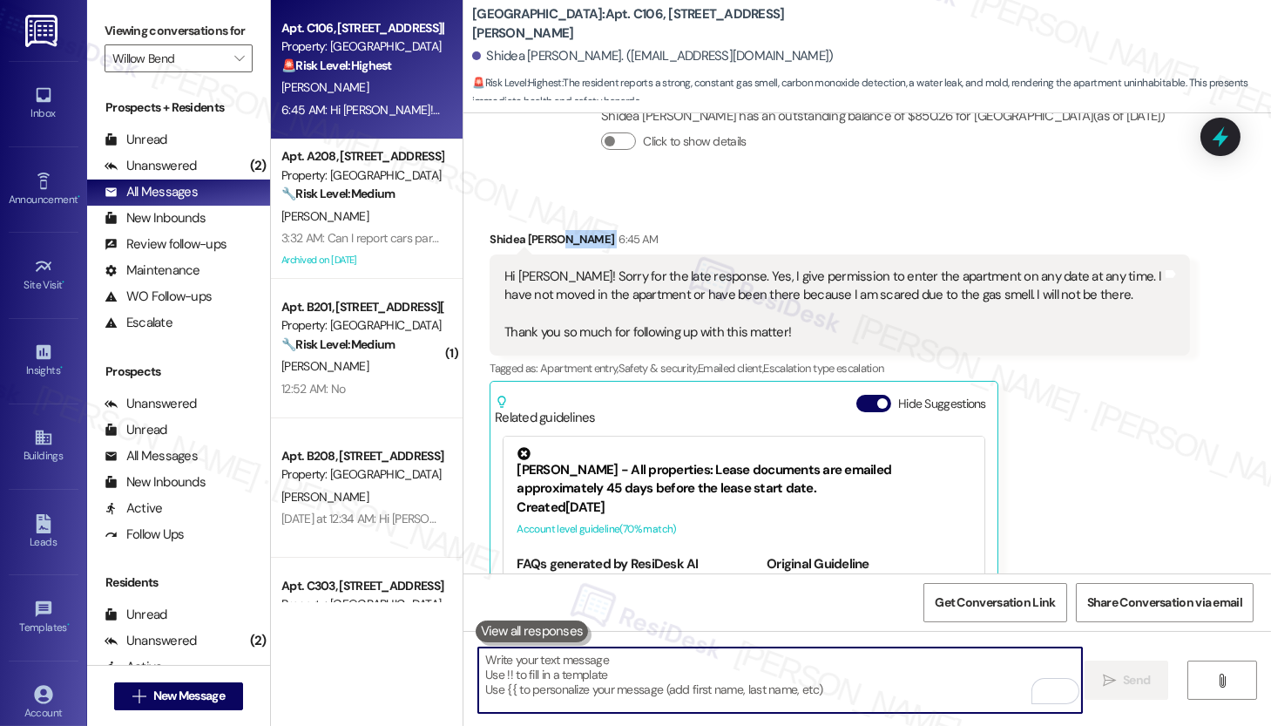
click at [860, 230] on div "Shidea Archie 6:45 AM" at bounding box center [840, 242] width 701 height 24
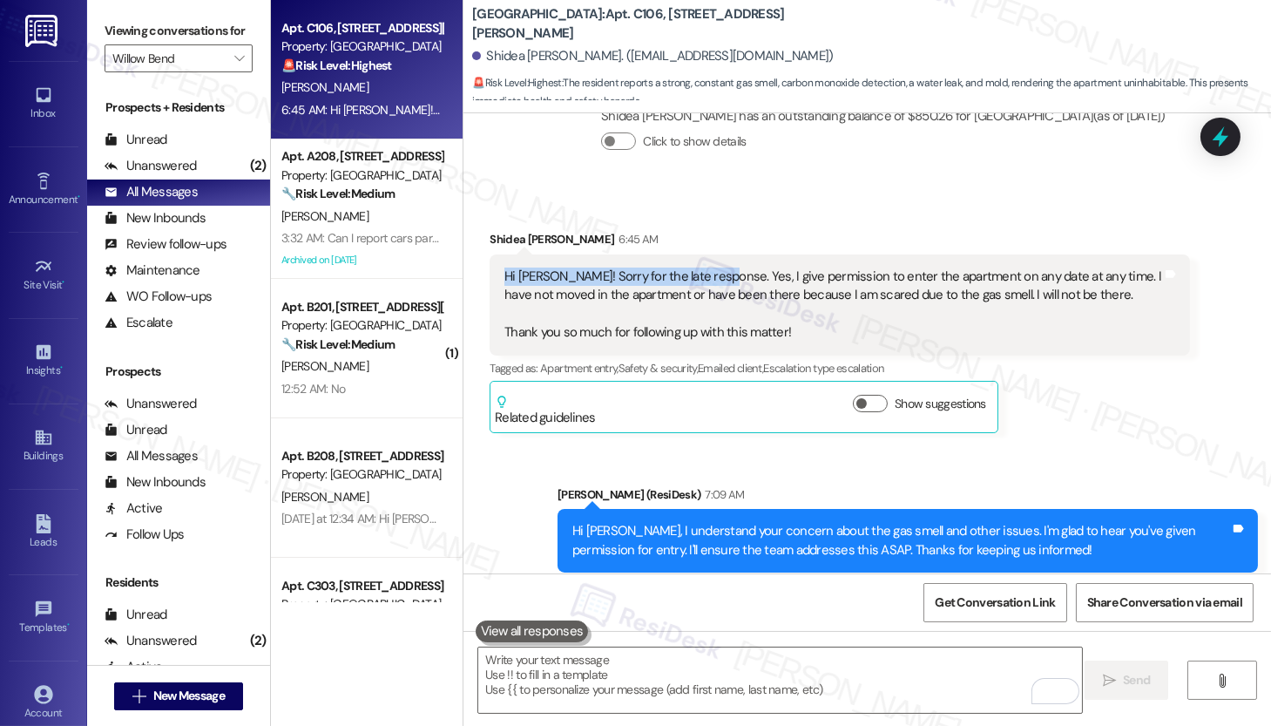
drag, startPoint x: 496, startPoint y: 237, endPoint x: 701, endPoint y: 245, distance: 205.8
click at [701, 268] on div "Hi Emily! Sorry for the late response. Yes, I give permission to enter the apar…" at bounding box center [834, 305] width 658 height 75
click at [613, 268] on div "Hi Emily! Sorry for the late response. Yes, I give permission to enter the apar…" at bounding box center [834, 305] width 658 height 75
drag, startPoint x: 653, startPoint y: 497, endPoint x: 940, endPoint y: 499, distance: 287.6
click at [940, 522] on div "Hi Shidea, I understand your concern about the gas smell and other issues. I'm …" at bounding box center [901, 540] width 658 height 37
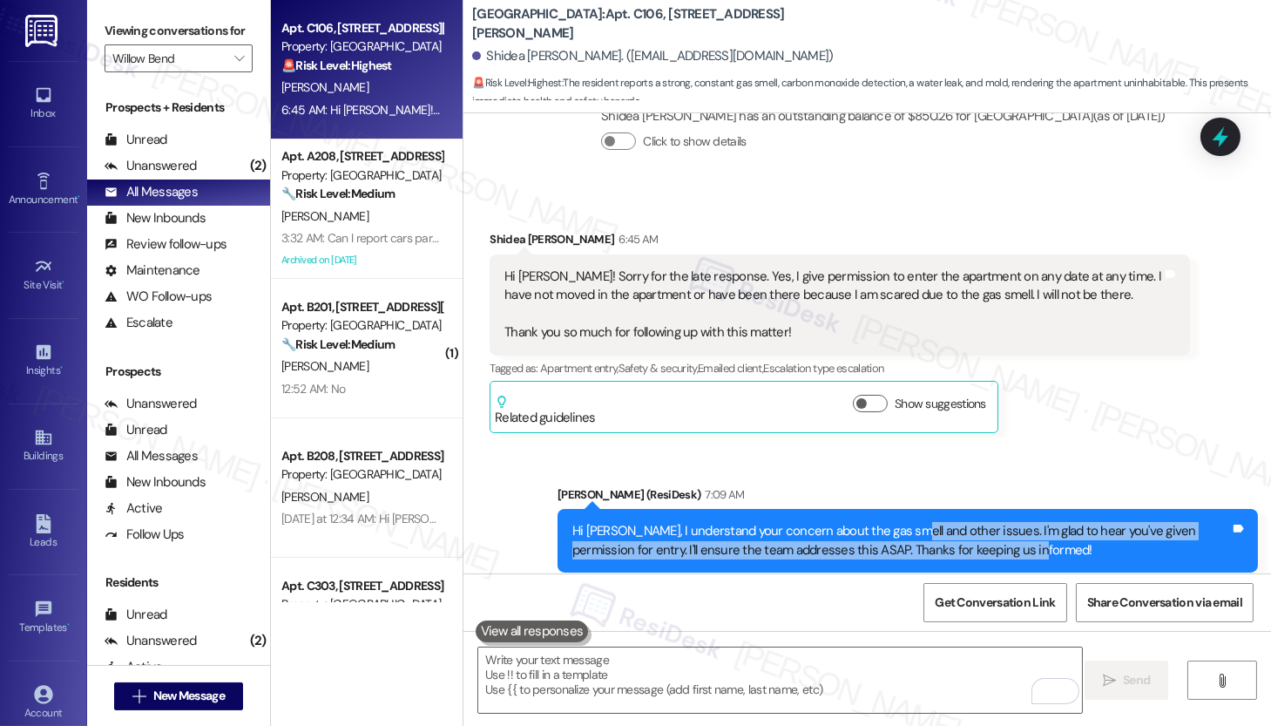
drag, startPoint x: 894, startPoint y: 499, endPoint x: 1067, endPoint y: 511, distance: 173.8
click at [1067, 522] on div "Hi Shidea, I understand your concern about the gas smell and other issues. I'm …" at bounding box center [901, 540] width 658 height 37
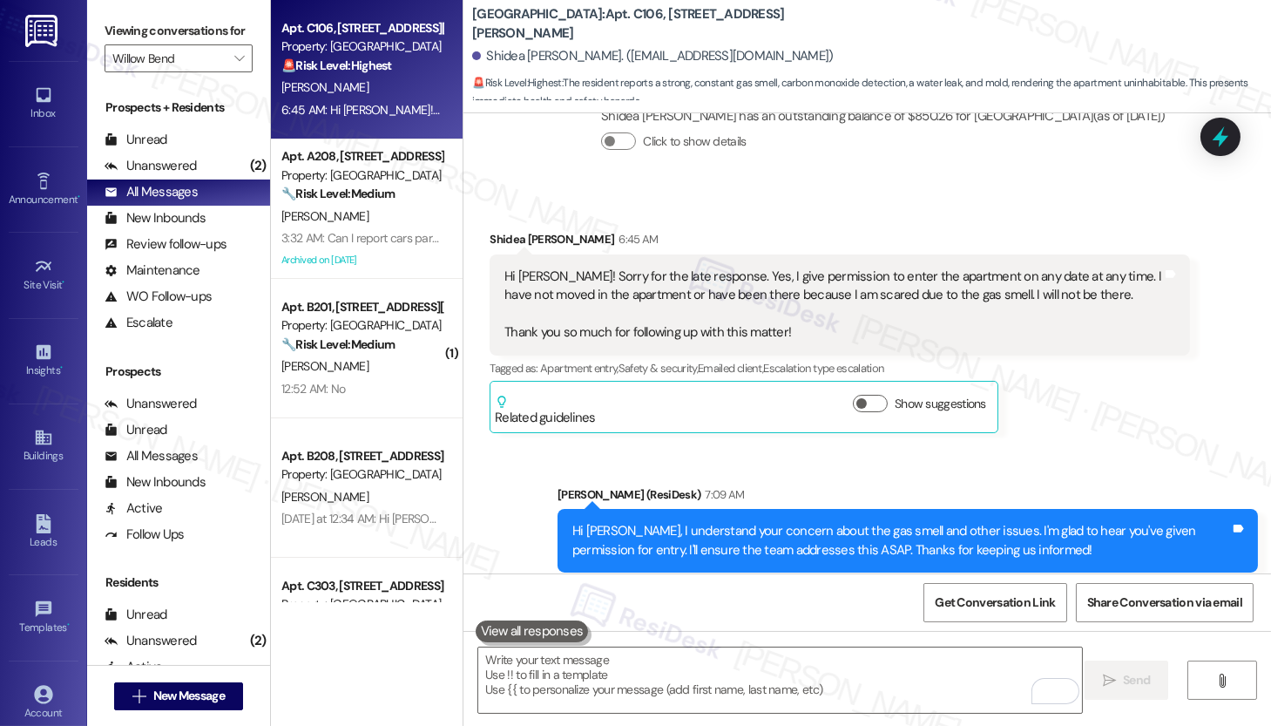
click at [1066, 522] on div "Hi Shidea, I understand your concern about the gas smell and other issues. I'm …" at bounding box center [901, 540] width 658 height 37
click at [513, 667] on textarea "To enrich screen reader interactions, please activate Accessibility in Grammarl…" at bounding box center [780, 679] width 604 height 65
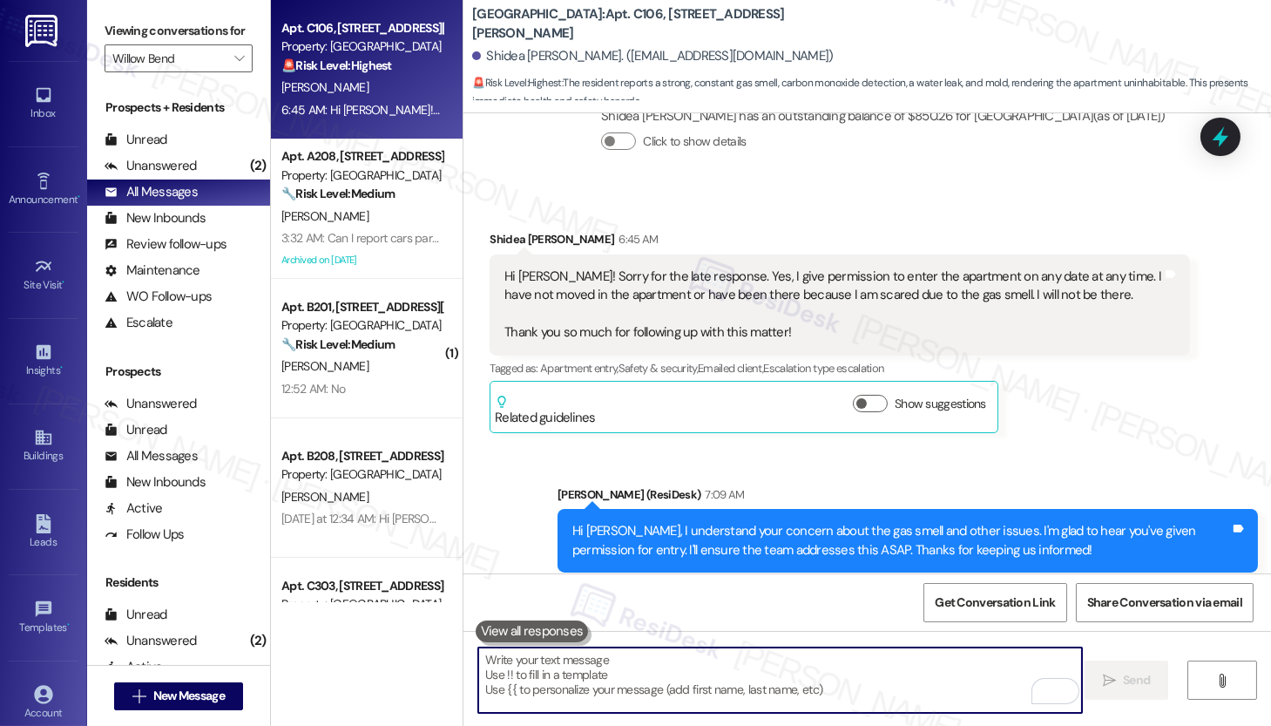
click at [514, 668] on textarea "To enrich screen reader interactions, please activate Accessibility in Grammarl…" at bounding box center [780, 679] width 604 height 65
paste textarea "Hi Shidea, thank you for your quick reply. I’ve noted your permission for our t…"
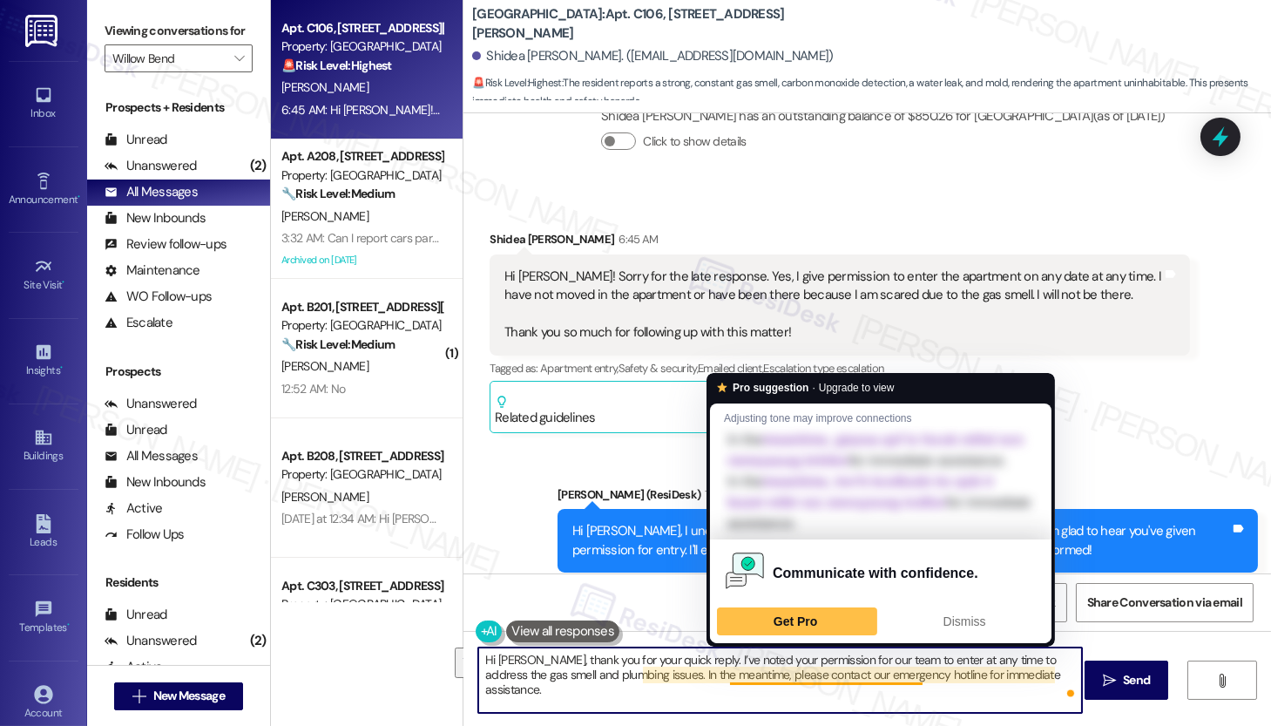
drag, startPoint x: 615, startPoint y: 663, endPoint x: 732, endPoint y: 674, distance: 117.3
click at [731, 674] on textarea "Hi Shidea, thank you for your quick reply. I’ve noted your permission for our t…" at bounding box center [780, 679] width 604 height 65
click at [675, 684] on textarea "Hi Shidea, thank you for your quick reply. I’ve noted your permission for our t…" at bounding box center [780, 679] width 604 height 65
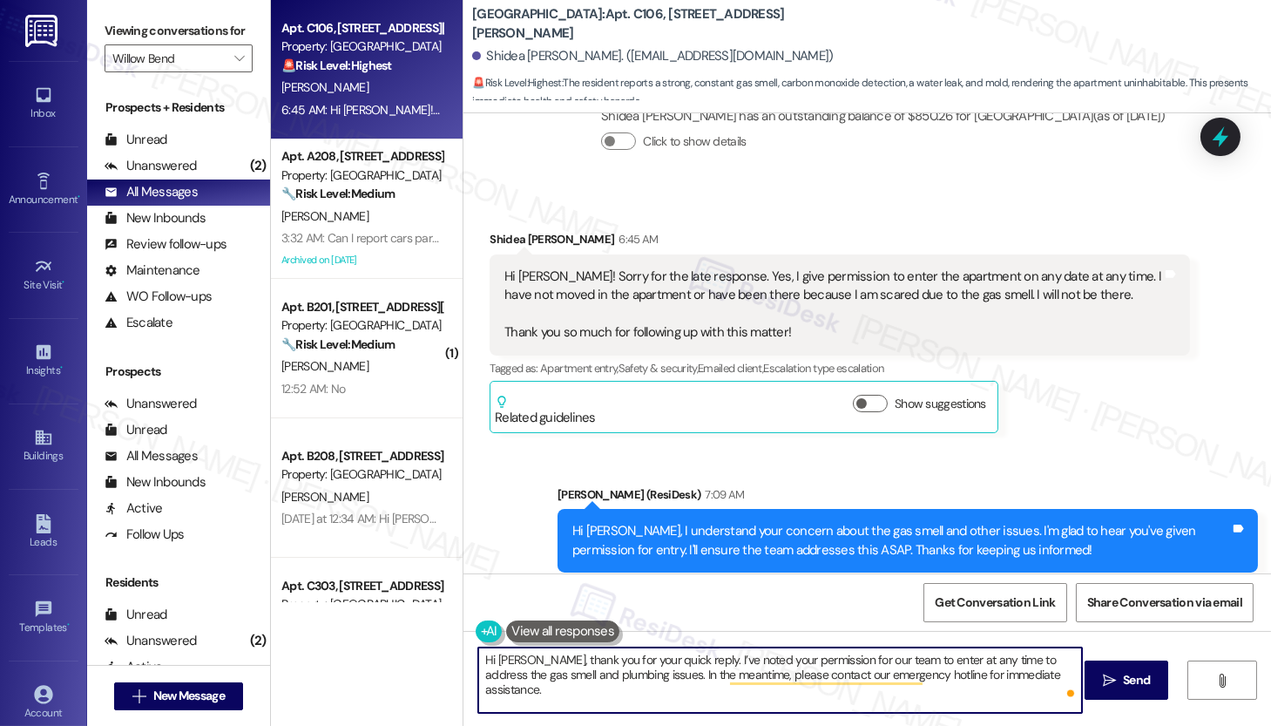
click at [782, 689] on textarea "Hi Shidea, thank you for your quick reply. I’ve noted your permission for our t…" at bounding box center [780, 679] width 604 height 65
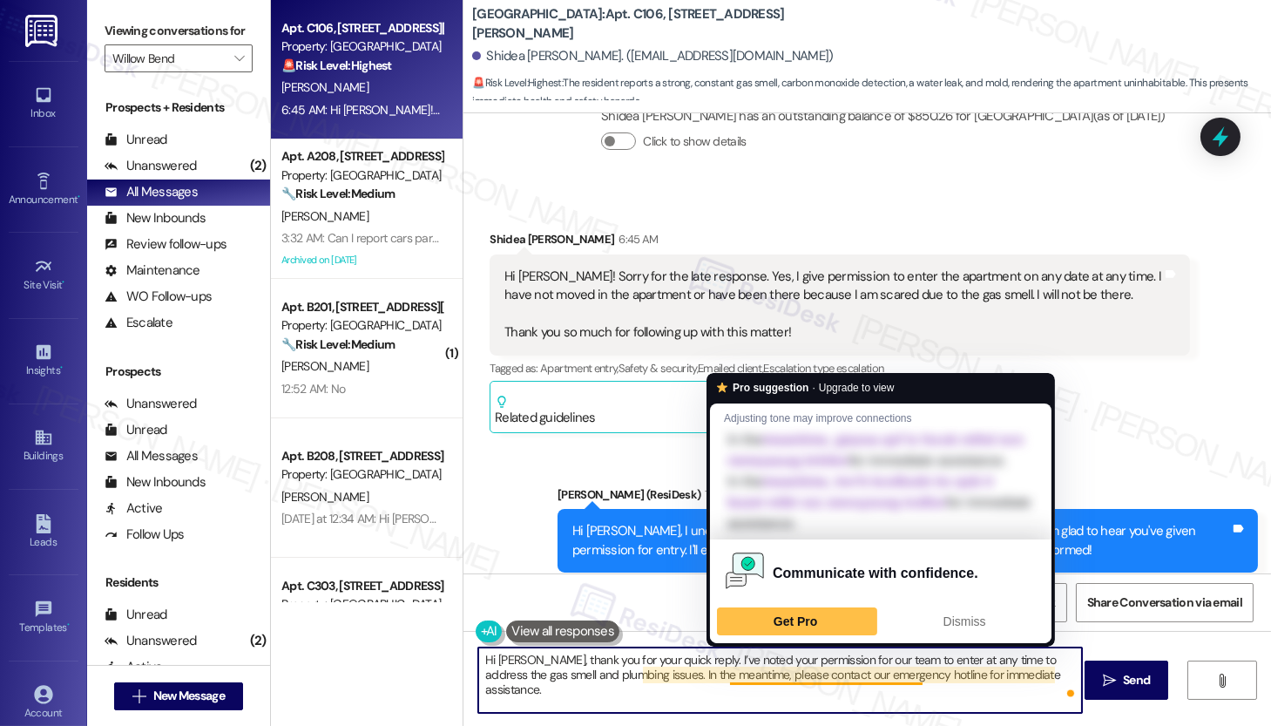
click at [877, 689] on textarea "Hi Shidea, thank you for your quick reply. I’ve noted your permission for our t…" at bounding box center [780, 679] width 604 height 65
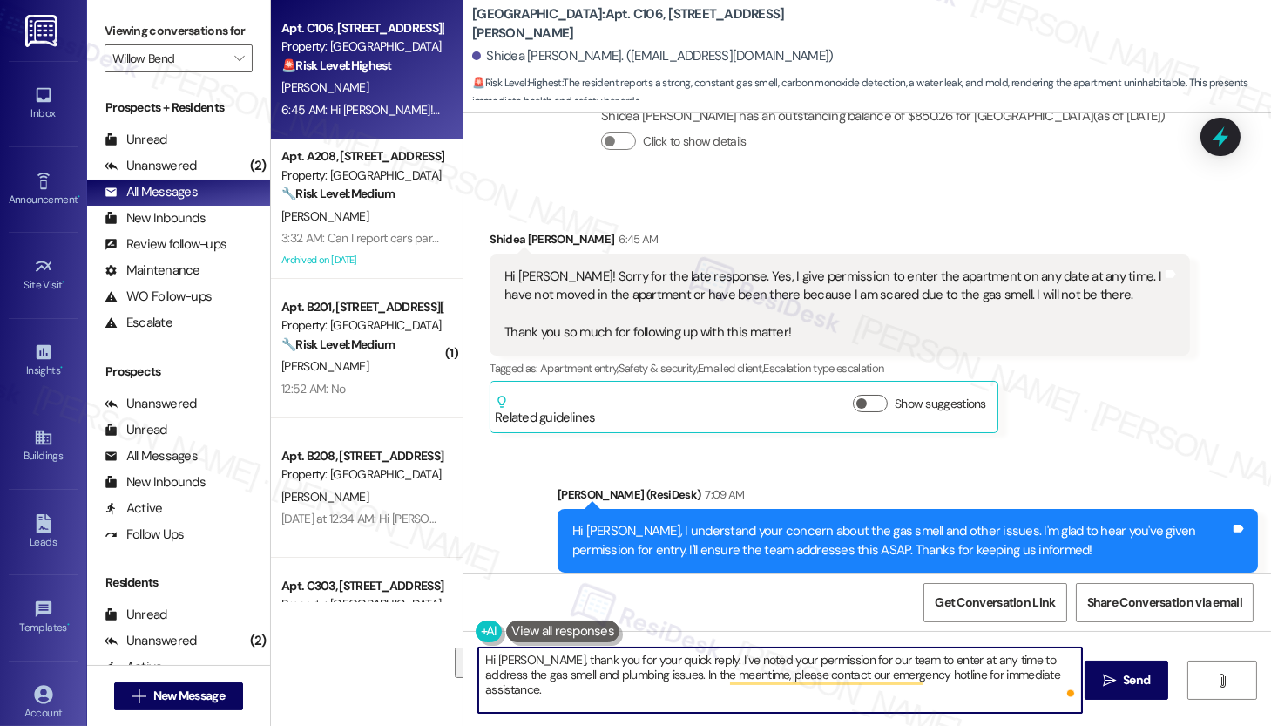
drag, startPoint x: 715, startPoint y: 676, endPoint x: 447, endPoint y: 654, distance: 269.3
click at [448, 654] on div "Apt. C106, 944 E. Johnson St Property: Willow Bend 🚨 Risk Level: Highest The re…" at bounding box center [771, 363] width 1000 height 726
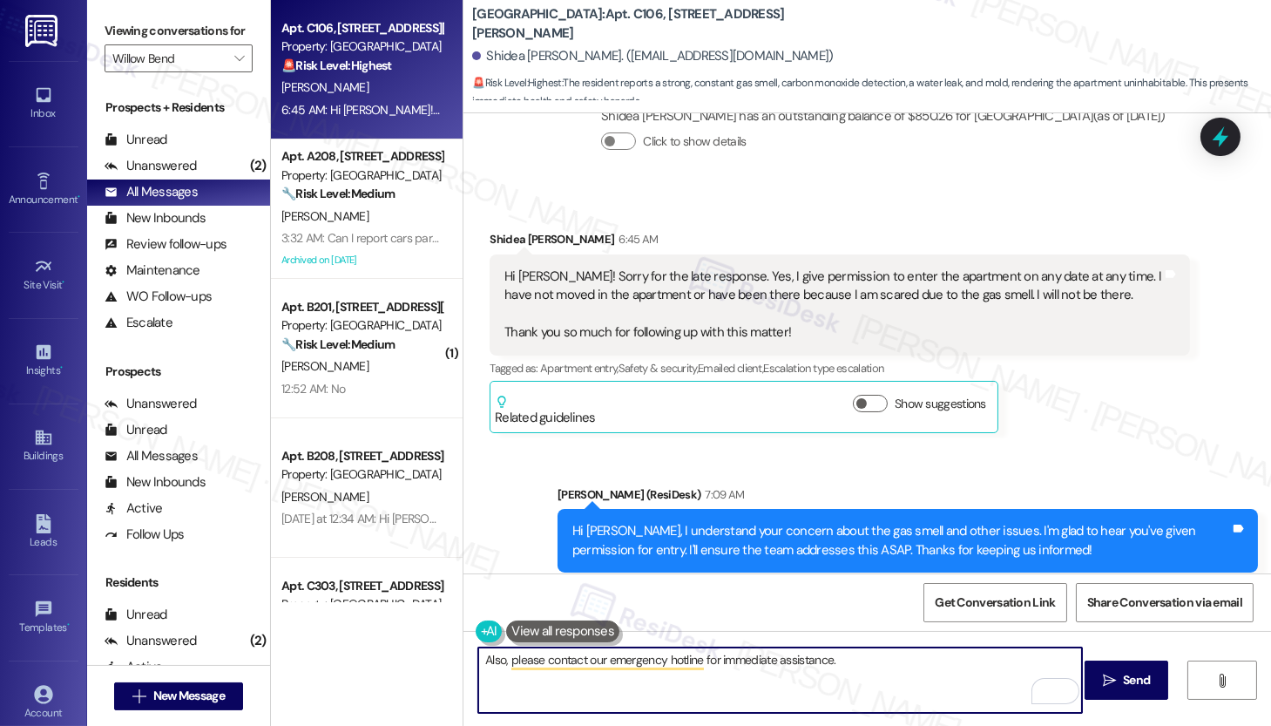
click at [870, 667] on textarea "Also, please contact our emergency hotline for immediate assistance." at bounding box center [780, 679] width 604 height 65
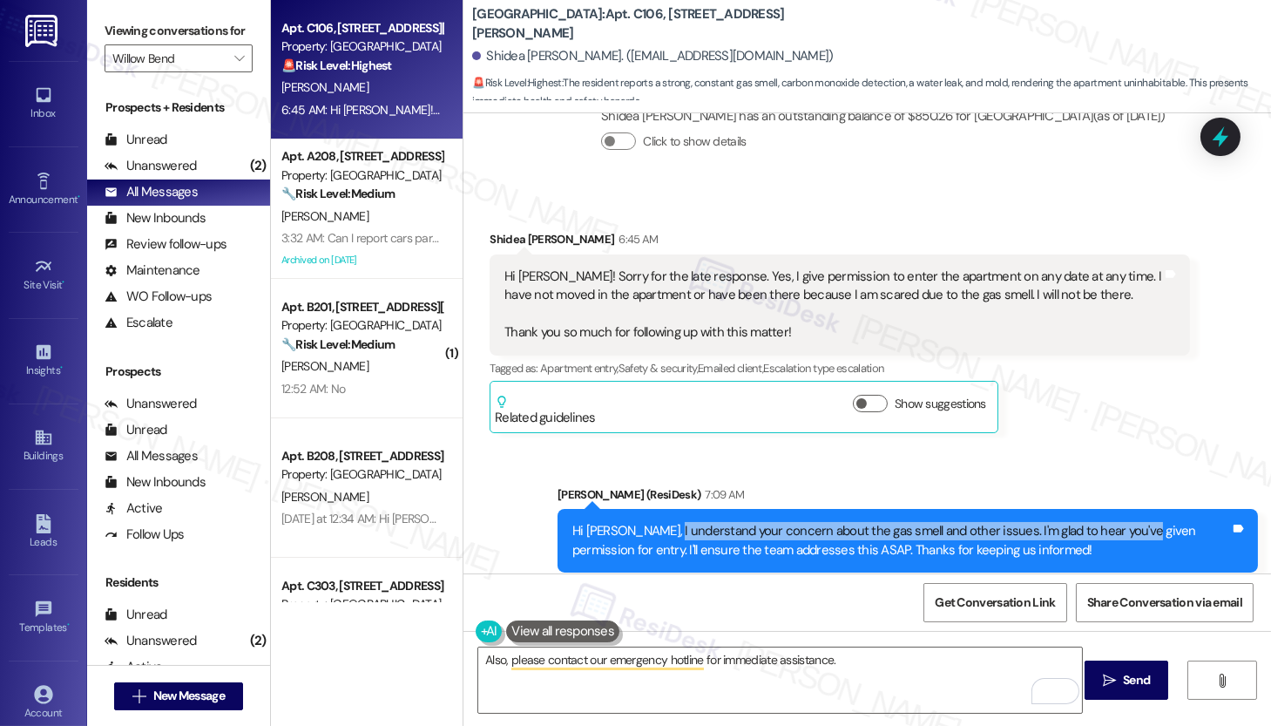
drag, startPoint x: 657, startPoint y: 491, endPoint x: 1120, endPoint y: 491, distance: 462.7
click at [1120, 522] on div "Hi Shidea, I understand your concern about the gas smell and other issues. I'm …" at bounding box center [901, 540] width 658 height 37
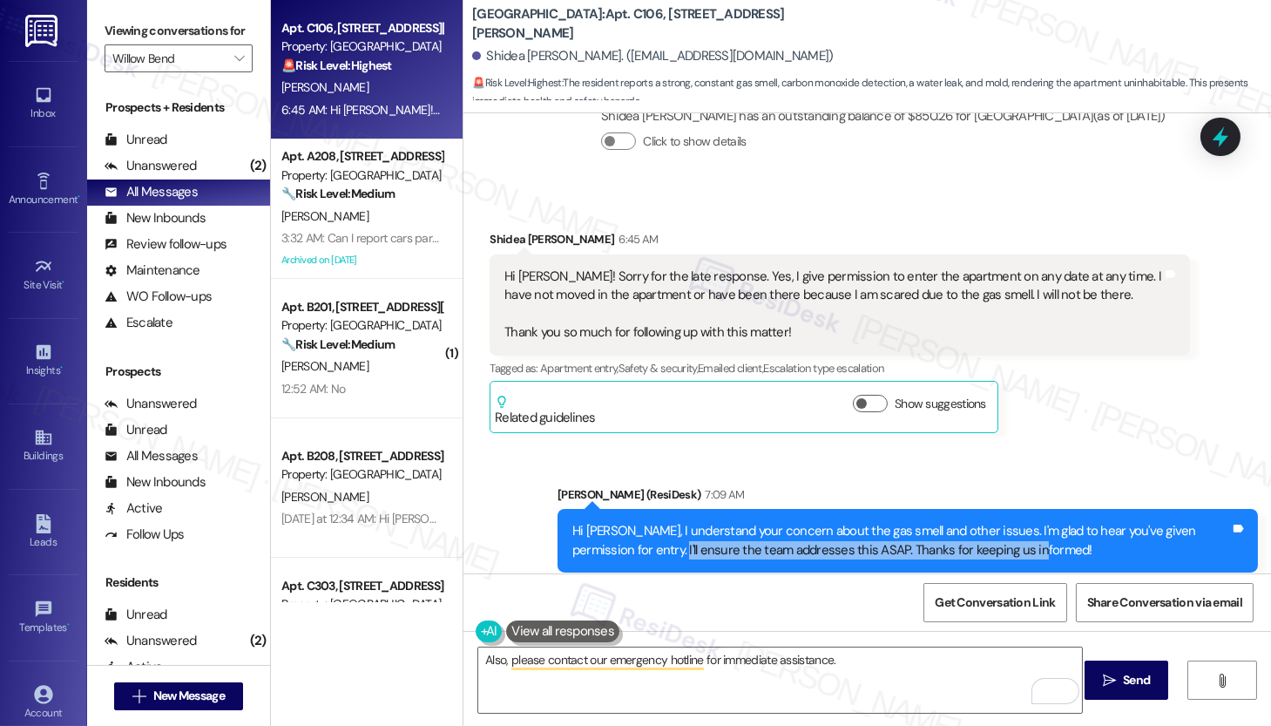
drag, startPoint x: 622, startPoint y: 515, endPoint x: 803, endPoint y: 521, distance: 180.5
click at [803, 521] on div "Hi Shidea, I understand your concern about the gas smell and other issues. I'm …" at bounding box center [908, 541] width 701 height 64
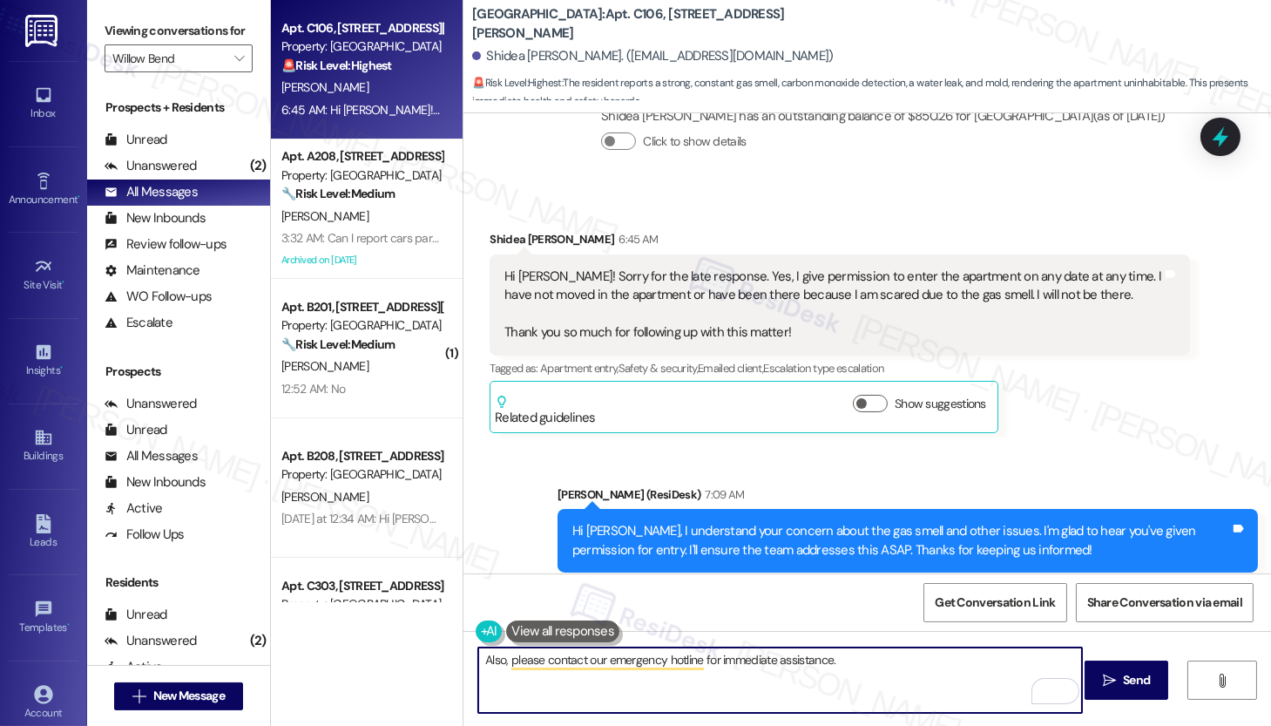
click at [862, 660] on textarea "Also, please contact our emergency hotline for immediate assistance." at bounding box center [780, 679] width 604 height 65
click at [1137, 682] on span "Send" at bounding box center [1136, 680] width 27 height 18
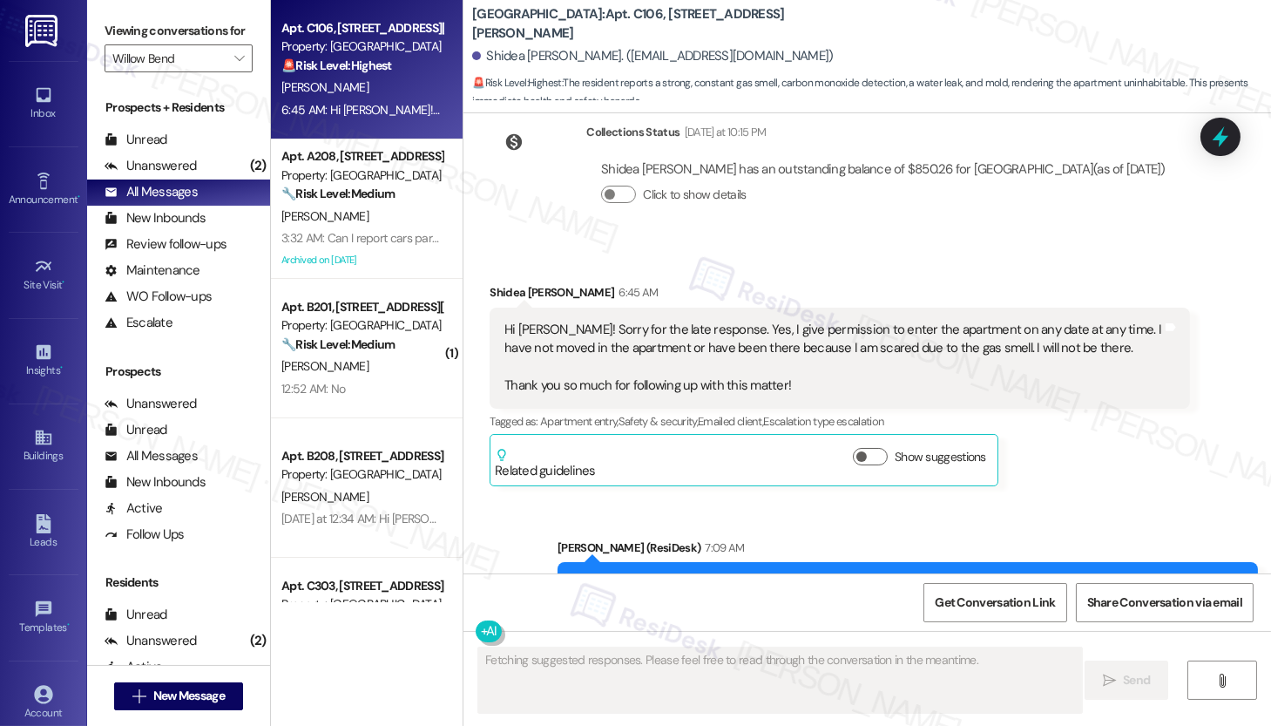
scroll to position [2170, 0]
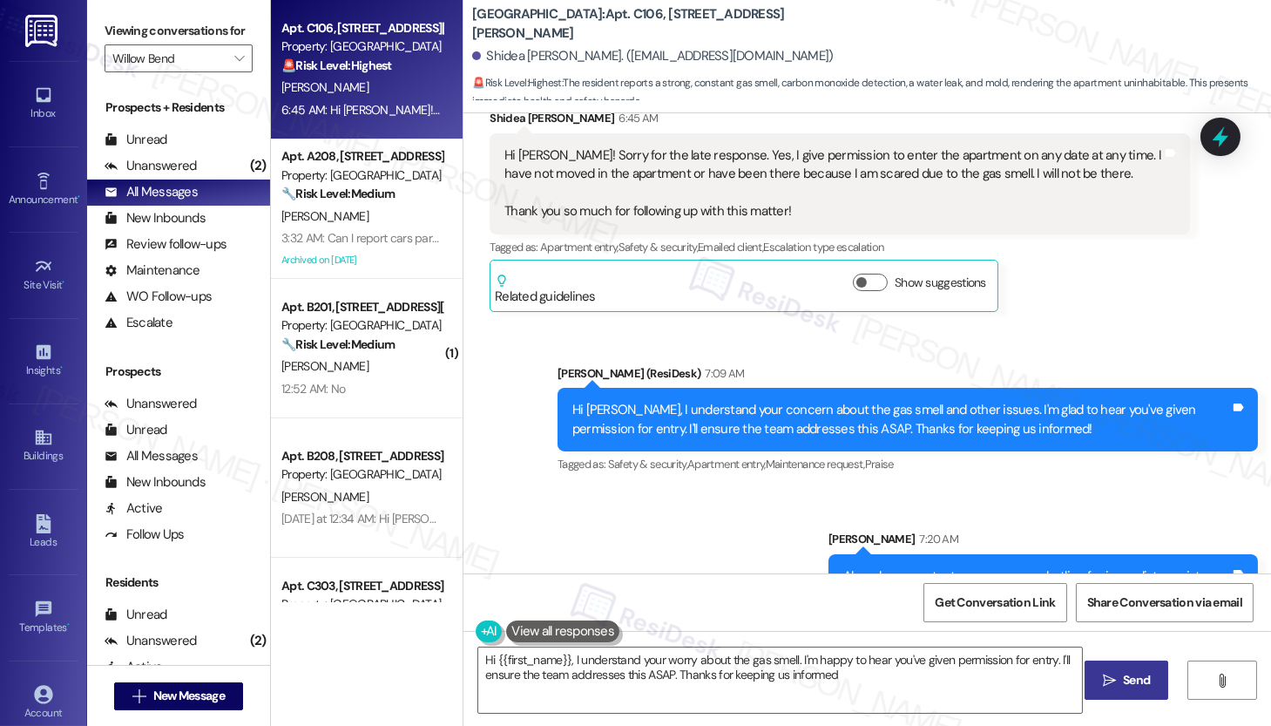
type textarea "Hi {{first_name}}, I understand your worry about the gas smell. I'm happy to he…"
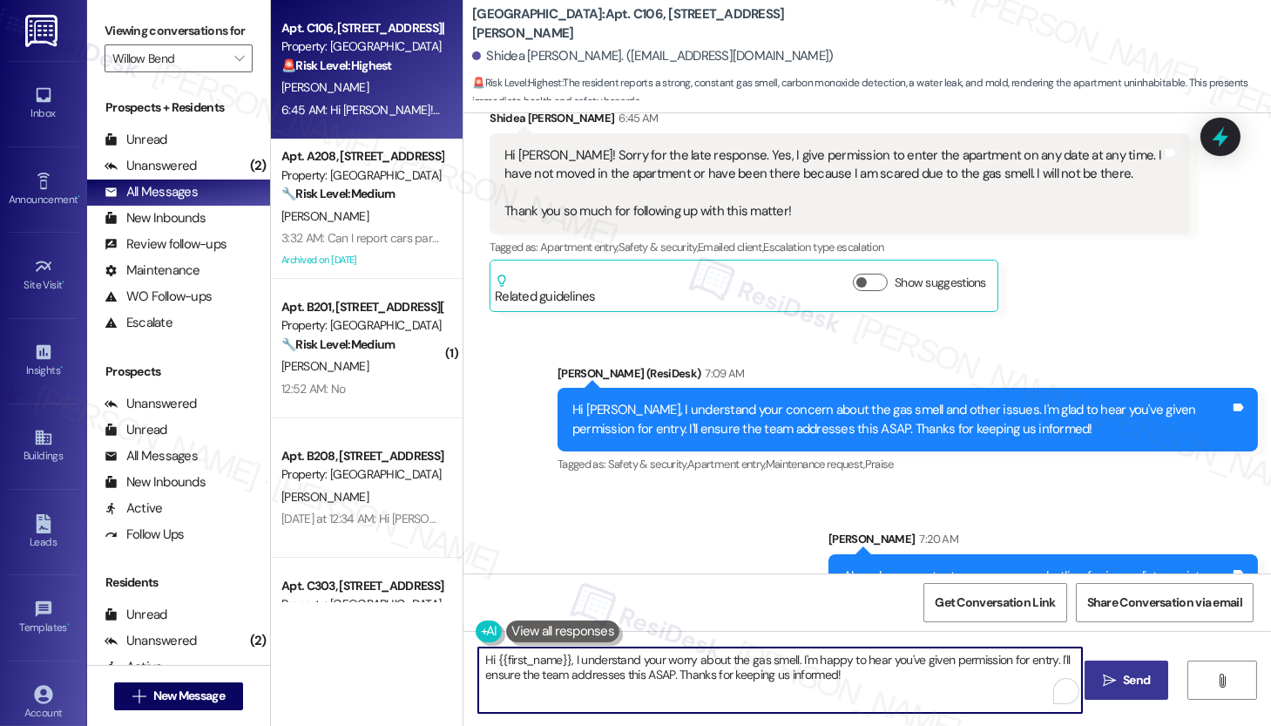
click at [570, 660] on textarea "Hi {{first_name}}, I understand your worry about the gas smell. I'm happy to he…" at bounding box center [780, 679] width 604 height 65
click at [570, 659] on textarea "Hi {{first_name}}, I understand your worry about the gas smell. I'm happy to he…" at bounding box center [780, 679] width 604 height 65
click at [570, 658] on textarea "Hi {{first_name}}, I understand your worry about the gas smell. I'm happy to he…" at bounding box center [780, 679] width 604 height 65
click at [633, 674] on textarea "Hi {{first_name}}, I understand your worry about the gas smell. I'm happy to he…" at bounding box center [780, 679] width 604 height 65
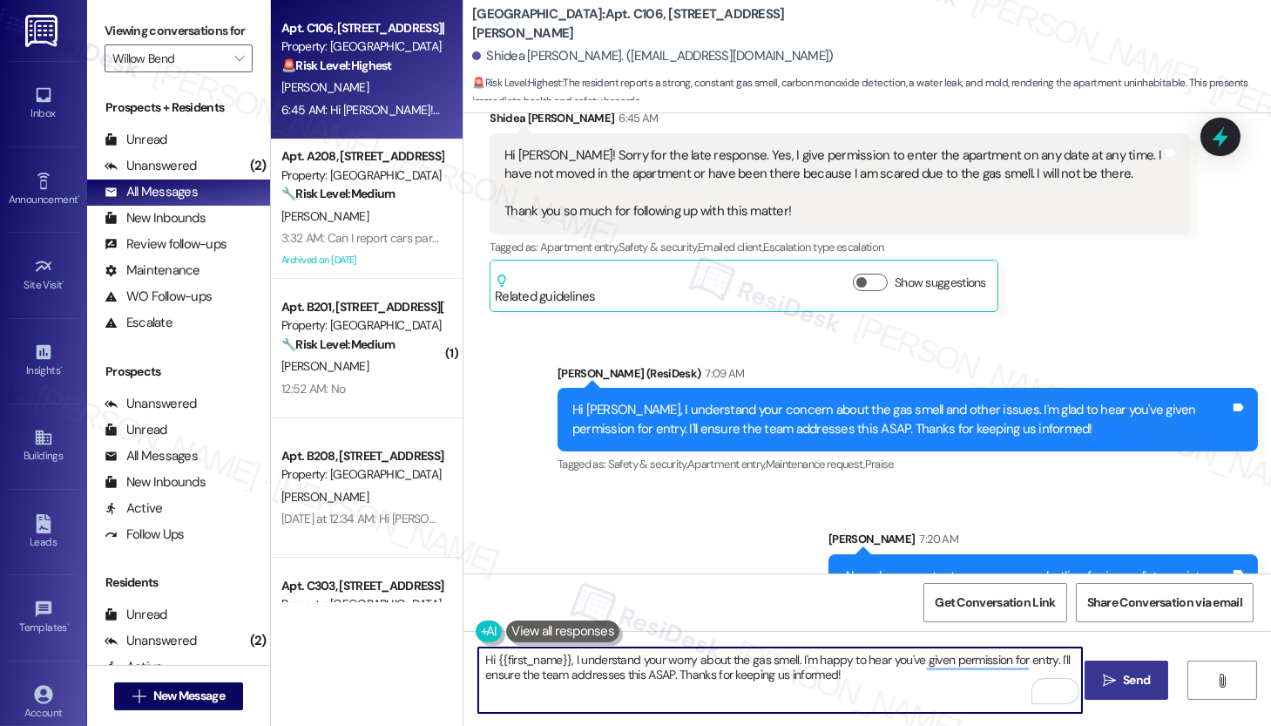
click at [632, 674] on textarea "Hi {{first_name}}, I understand your worry about the gas smell. I'm happy to he…" at bounding box center [780, 679] width 604 height 65
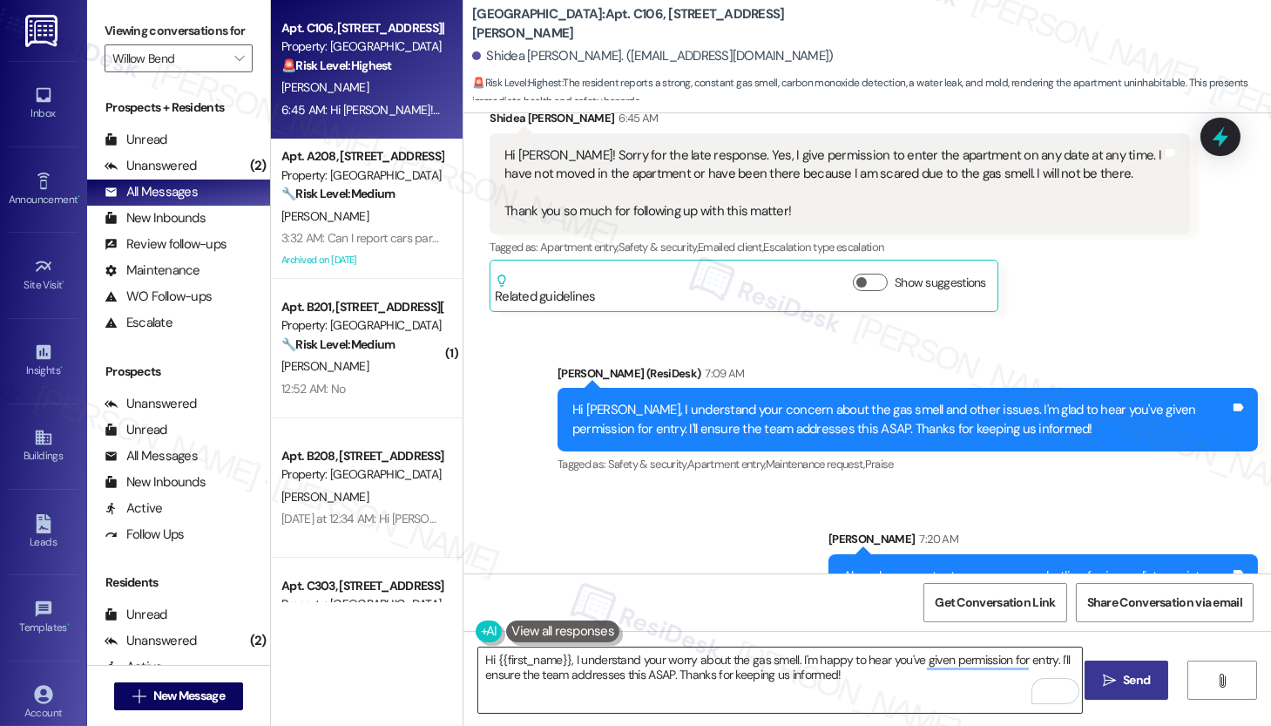
click at [667, 679] on textarea "Hi {{first_name}}, I understand your worry about the gas smell. I'm happy to he…" at bounding box center [780, 679] width 604 height 65
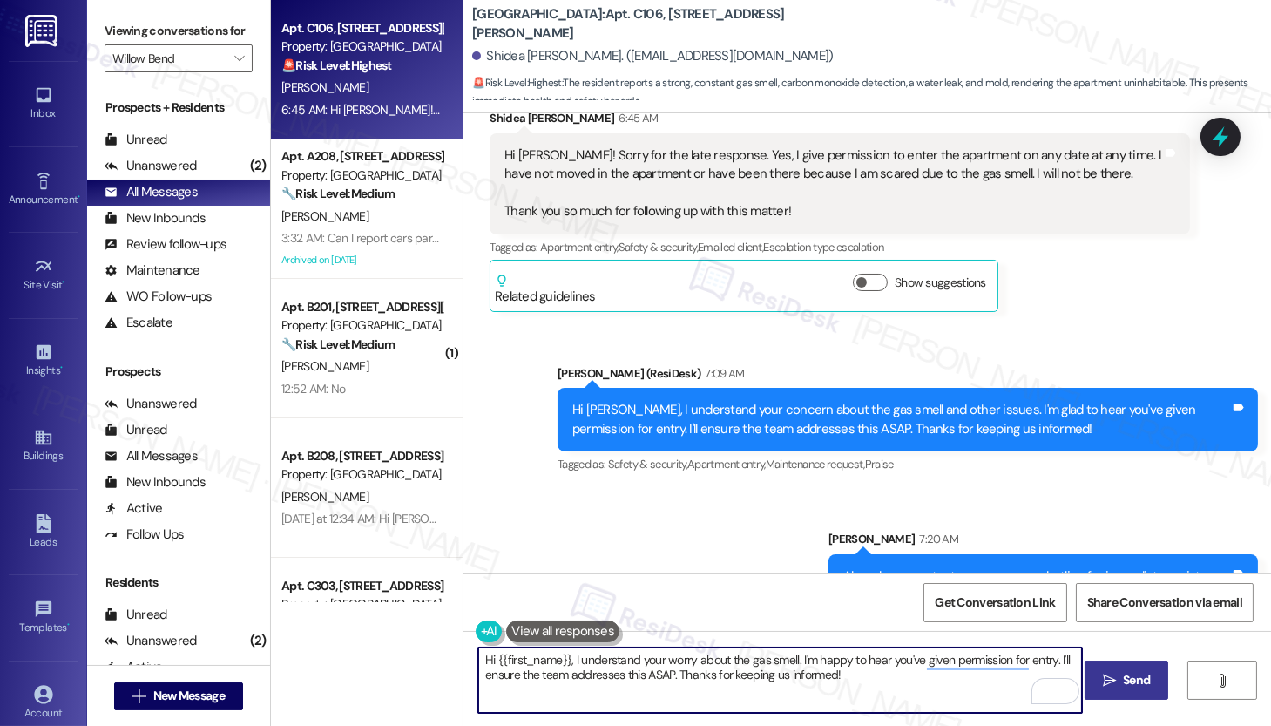
click at [667, 679] on textarea "Hi {{first_name}}, I understand your worry about the gas smell. I'm happy to he…" at bounding box center [780, 679] width 604 height 65
click at [667, 678] on textarea "Hi {{first_name}}, I understand your worry about the gas smell. I'm happy to he…" at bounding box center [780, 679] width 604 height 65
click at [666, 677] on textarea "Hi {{first_name}}, I understand your worry about the gas smell. I'm happy to he…" at bounding box center [780, 679] width 604 height 65
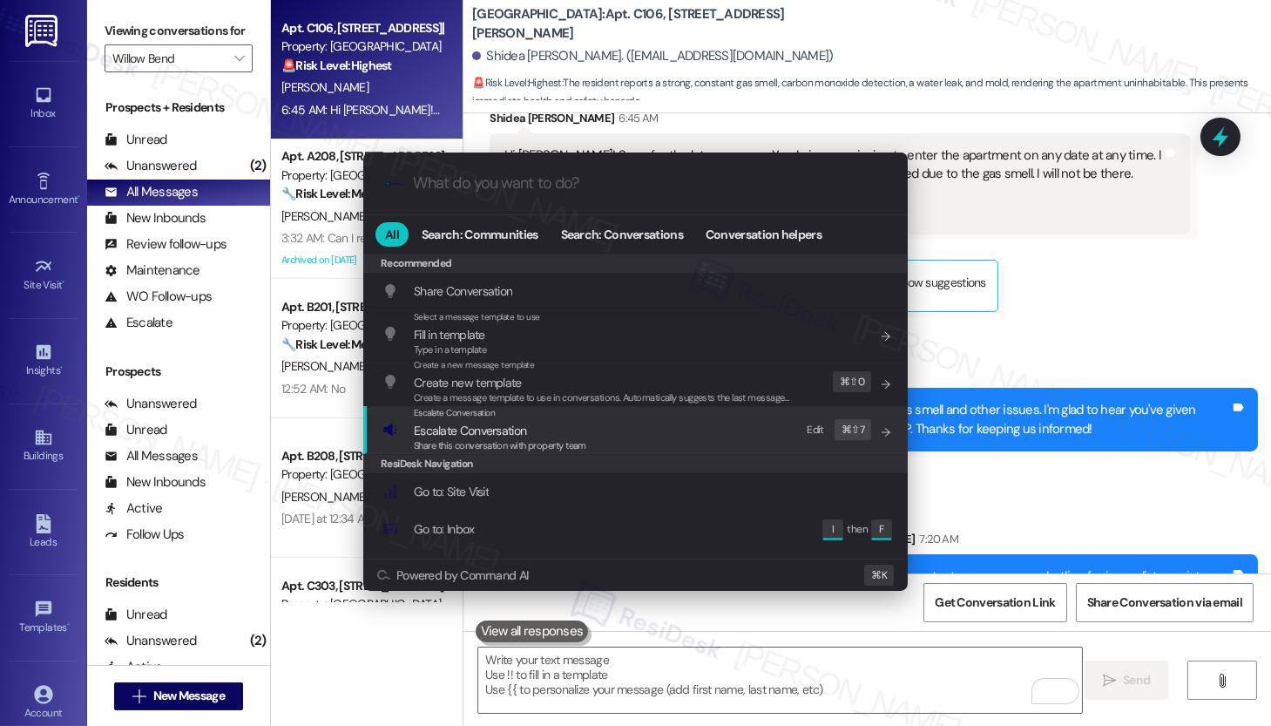
click at [600, 429] on div "Escalate Conversation Escalate Conversation Share this conversation with proper…" at bounding box center [638, 429] width 510 height 47
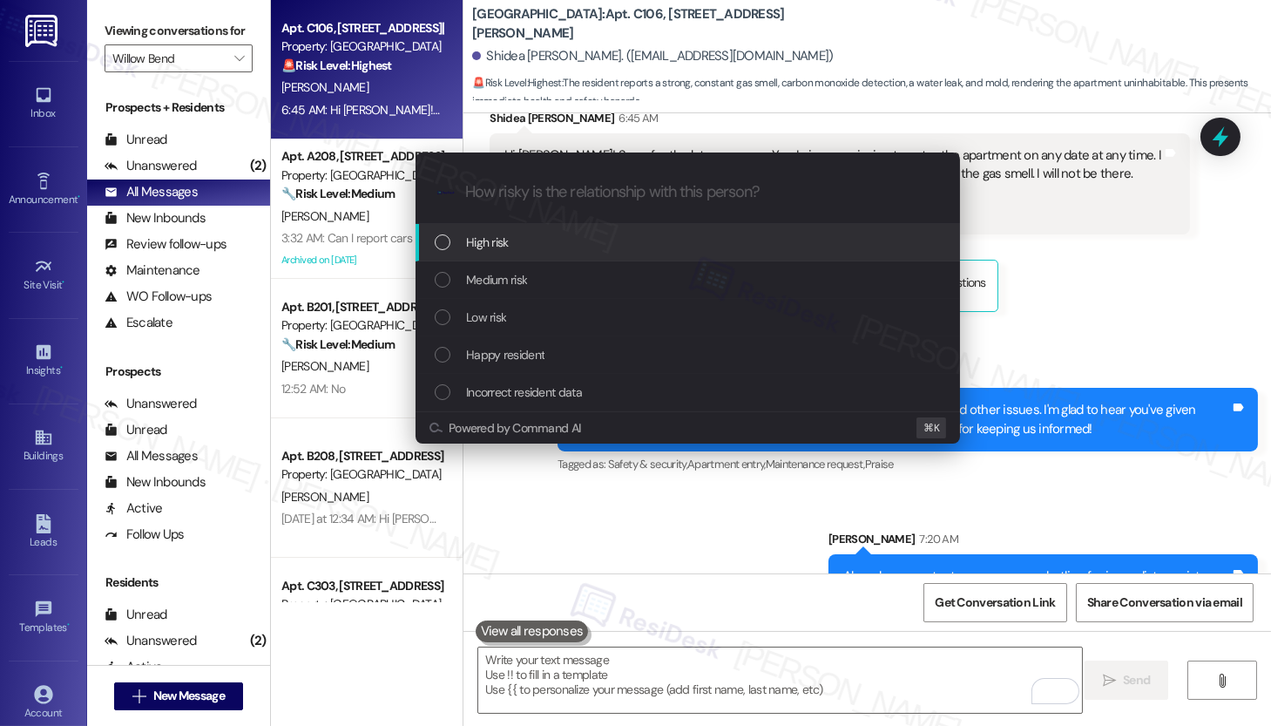
click at [644, 256] on div "High risk" at bounding box center [688, 242] width 545 height 37
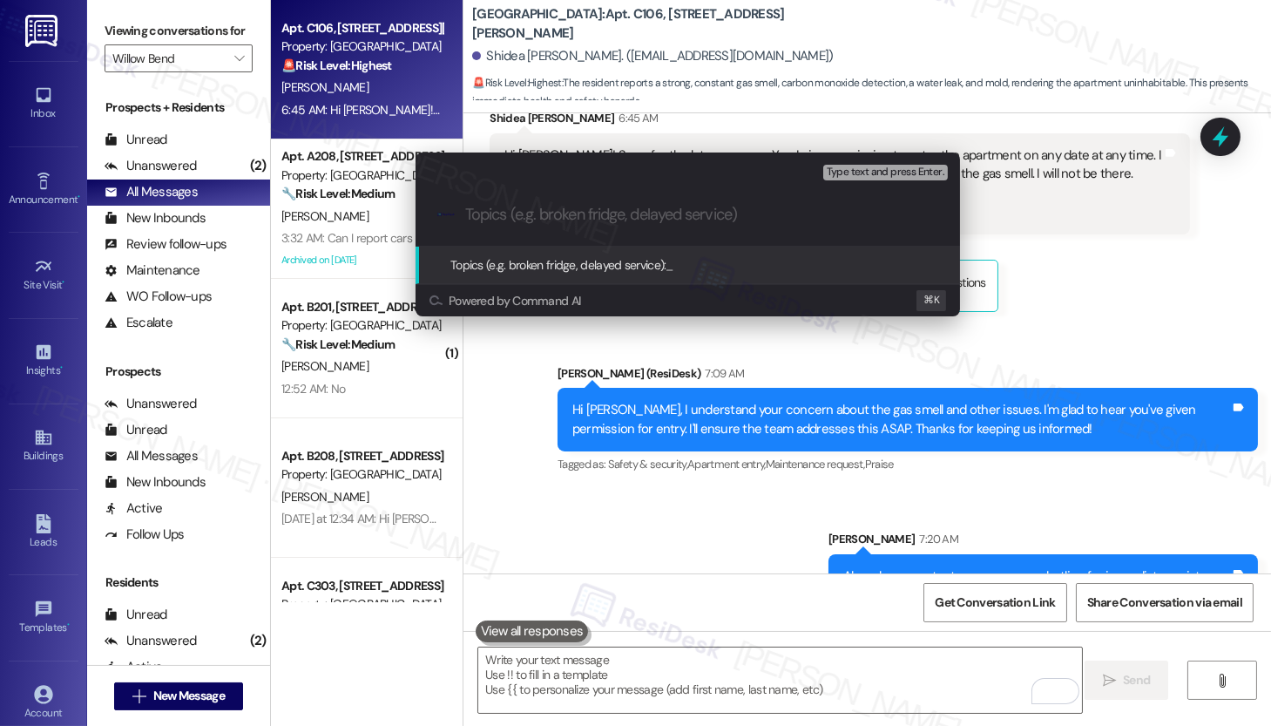
click at [653, 215] on input "Topics (e.g. broken fridge, delayed service)" at bounding box center [701, 215] width 473 height 18
paste input "Work Order #590621"
click at [465, 214] on input "Work Order #590621 - Gas Leak" at bounding box center [694, 215] width 459 height 18
paste input "Work order submitted by Residesk |"
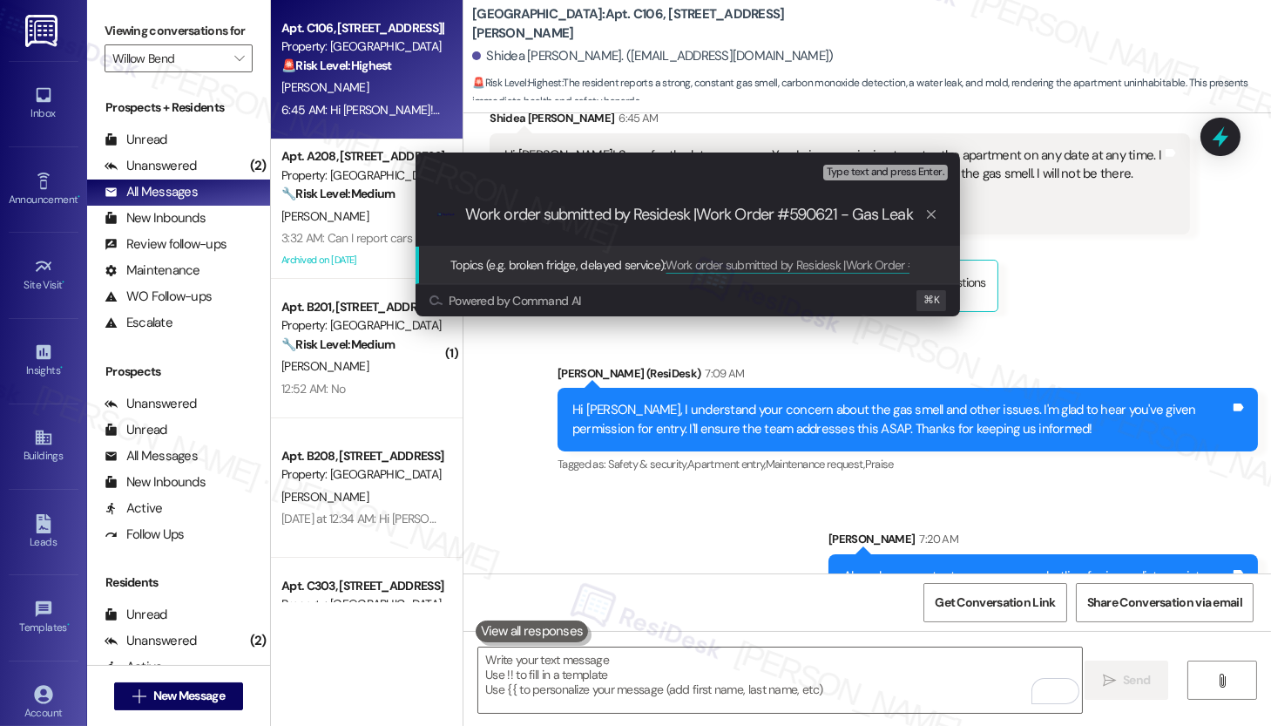
type input "Work order submitted by Residesk | Work Order #590621 - Gas Leak"
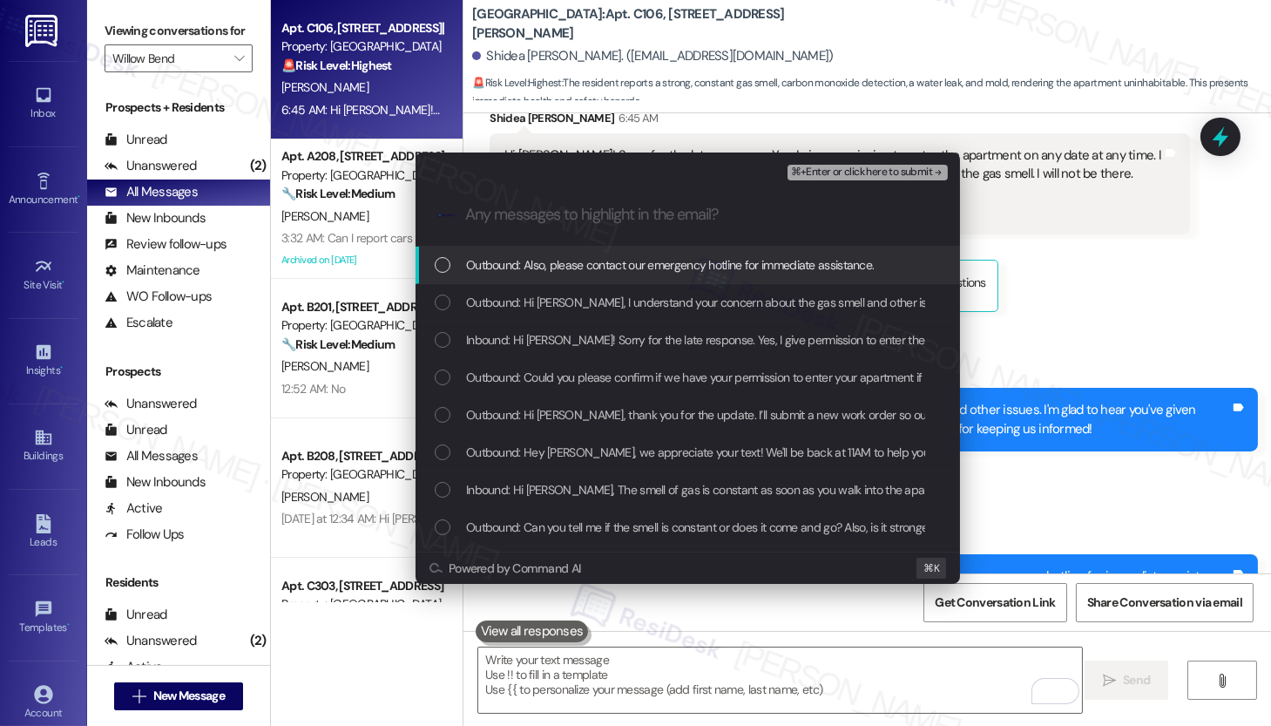
click at [554, 266] on span "Outbound: Also, please contact our emergency hotline for immediate assistance." at bounding box center [670, 264] width 408 height 19
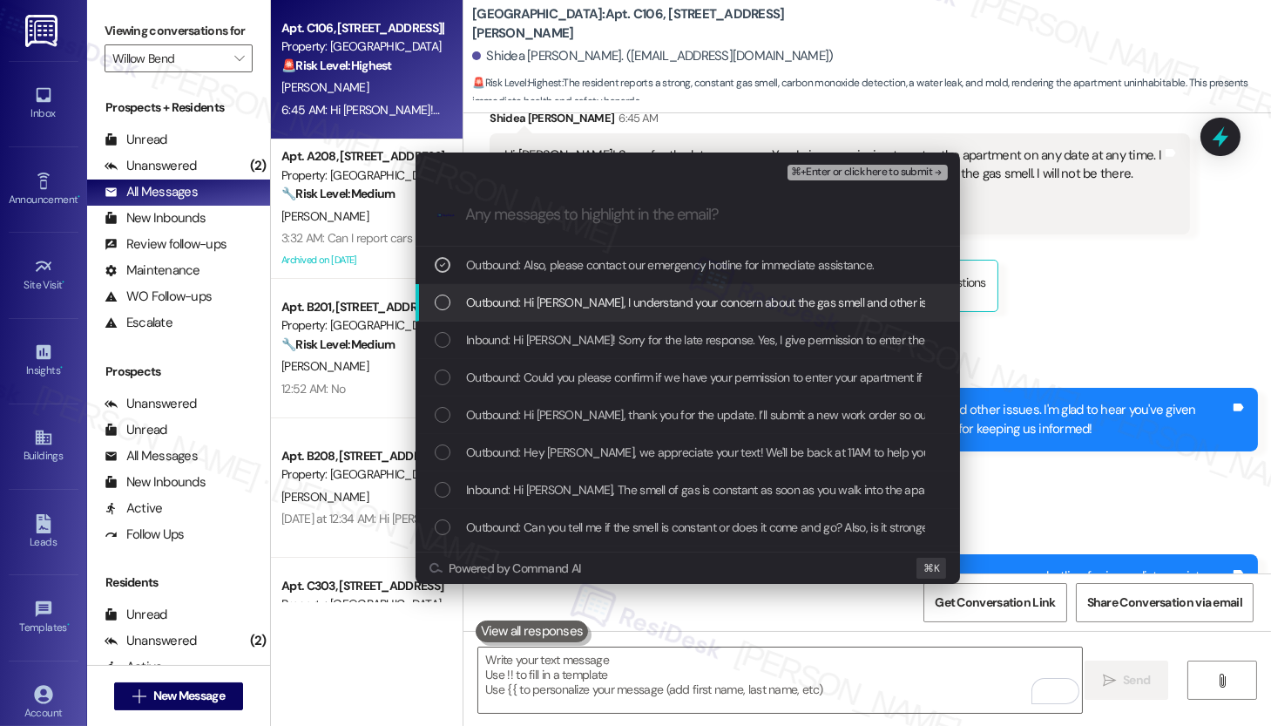
click at [556, 305] on span "Outbound: Hi Shidea, I understand your concern about the gas smell and other is…" at bounding box center [1017, 302] width 1103 height 19
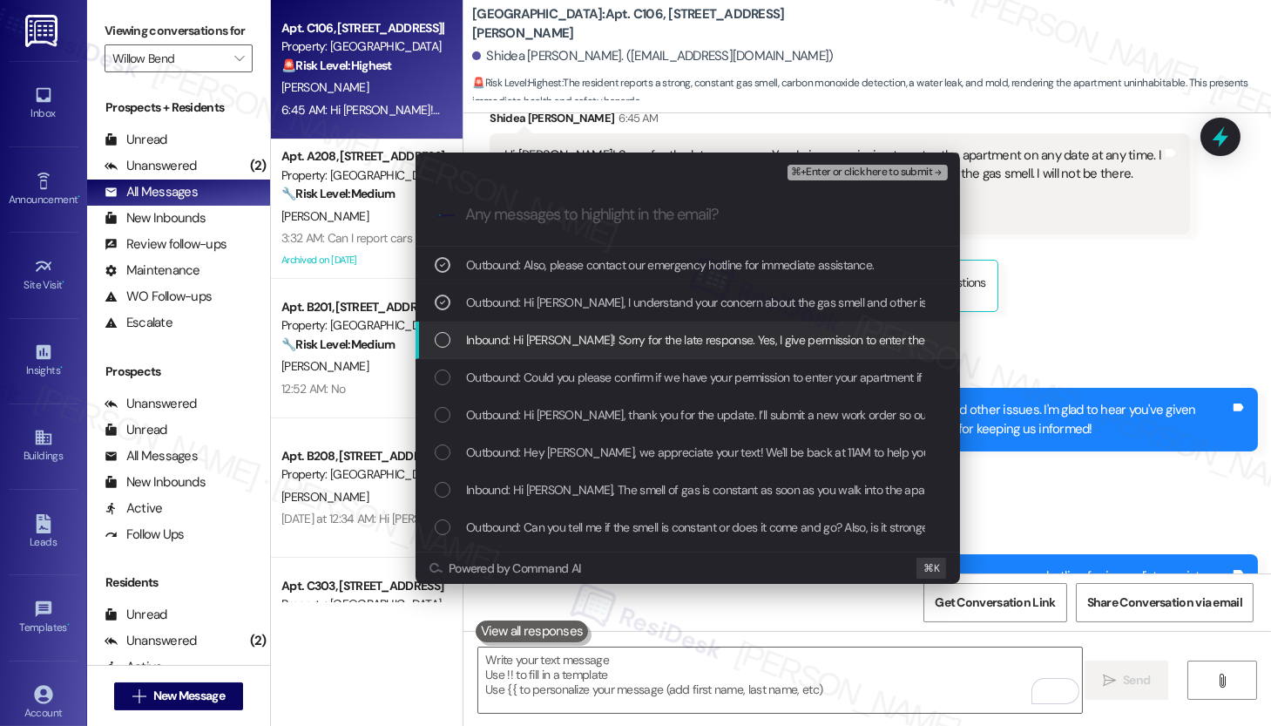
click at [541, 349] on span "Inbound: Hi Emily! Sorry for the late response. Yes, I give permission to enter…" at bounding box center [1211, 339] width 1490 height 19
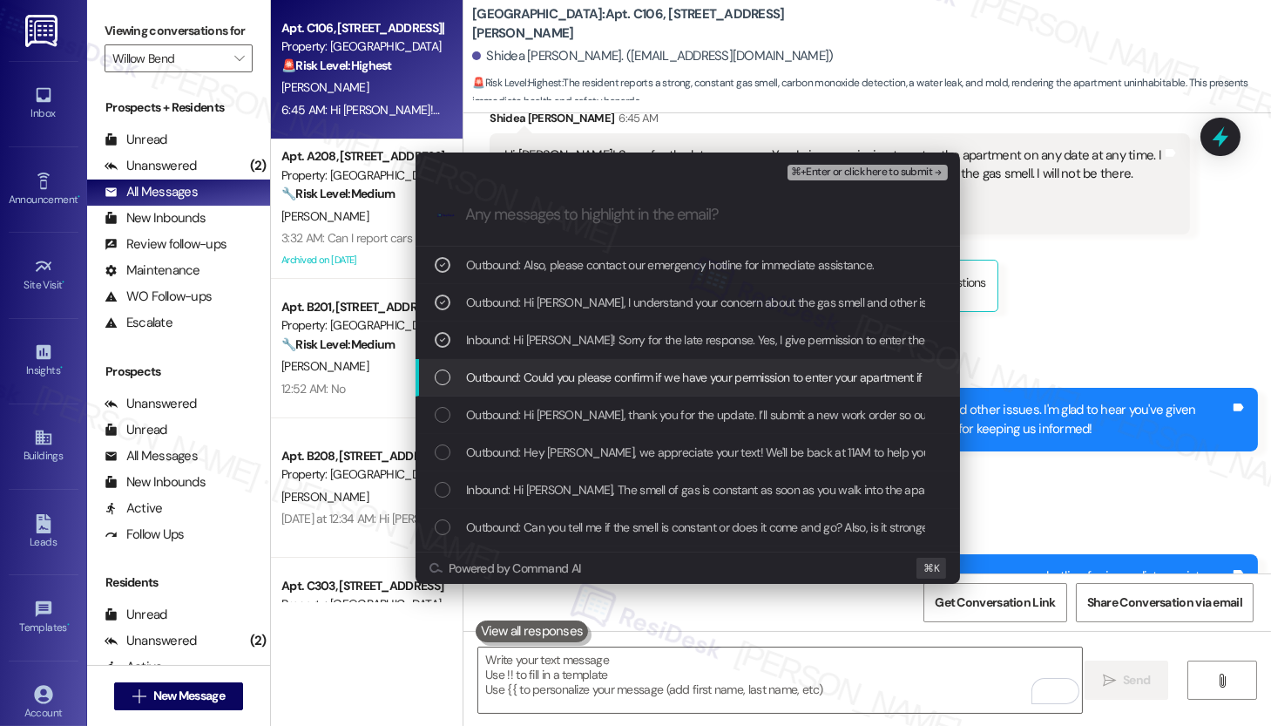
click at [531, 383] on span "Outbound: Could you please confirm if we have your permission to enter your apa…" at bounding box center [736, 377] width 541 height 19
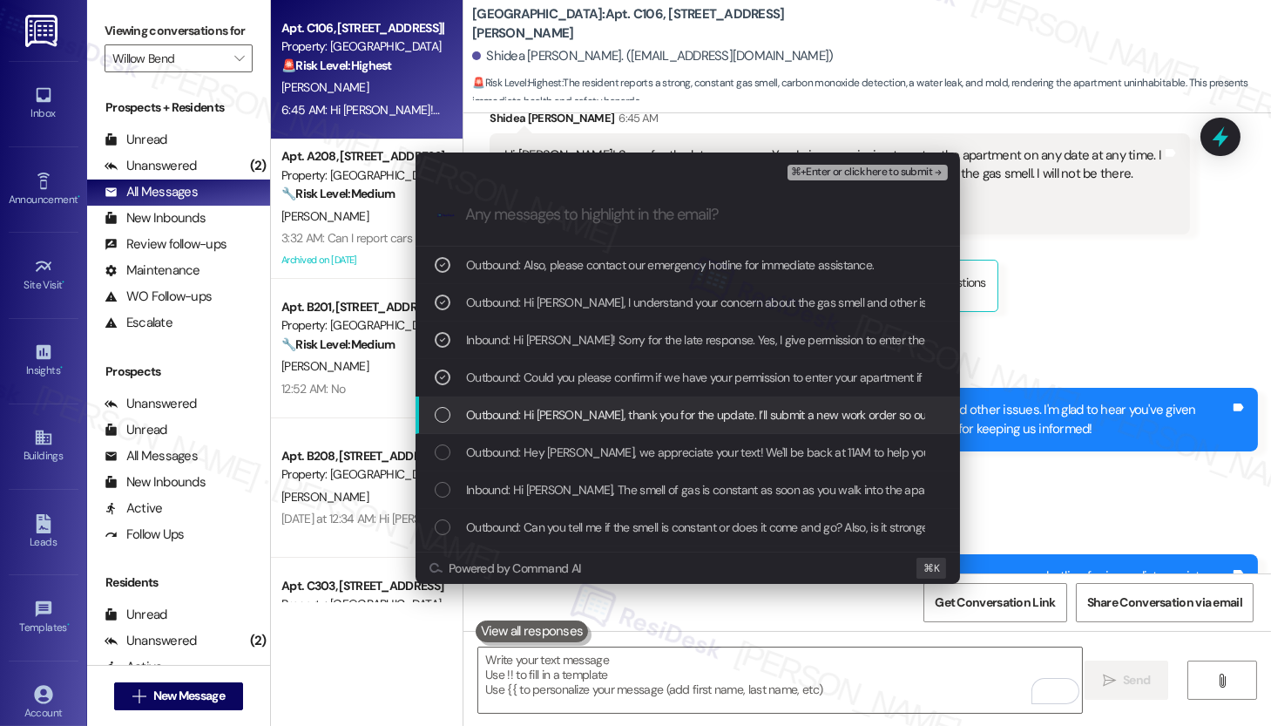
click at [526, 411] on span "Outbound: Hi Shidea, thank you for the update. I’ll submit a new work order so …" at bounding box center [904, 414] width 877 height 19
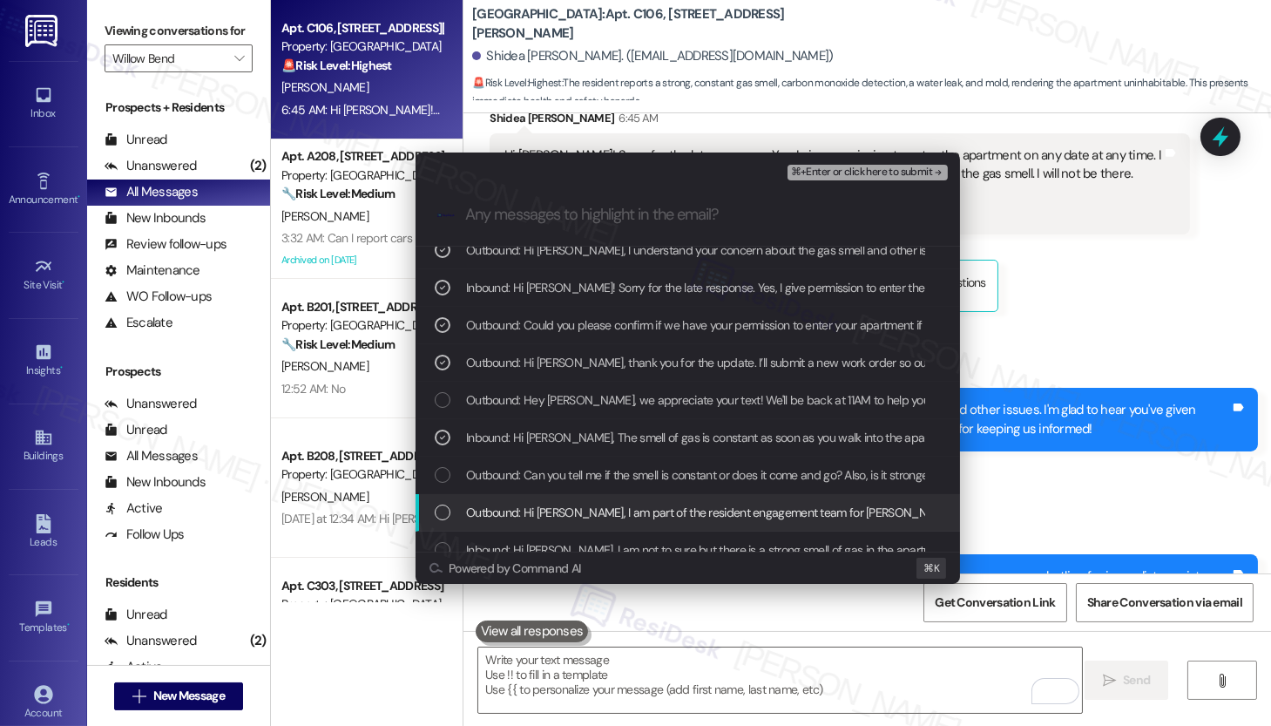
scroll to position [57, 0]
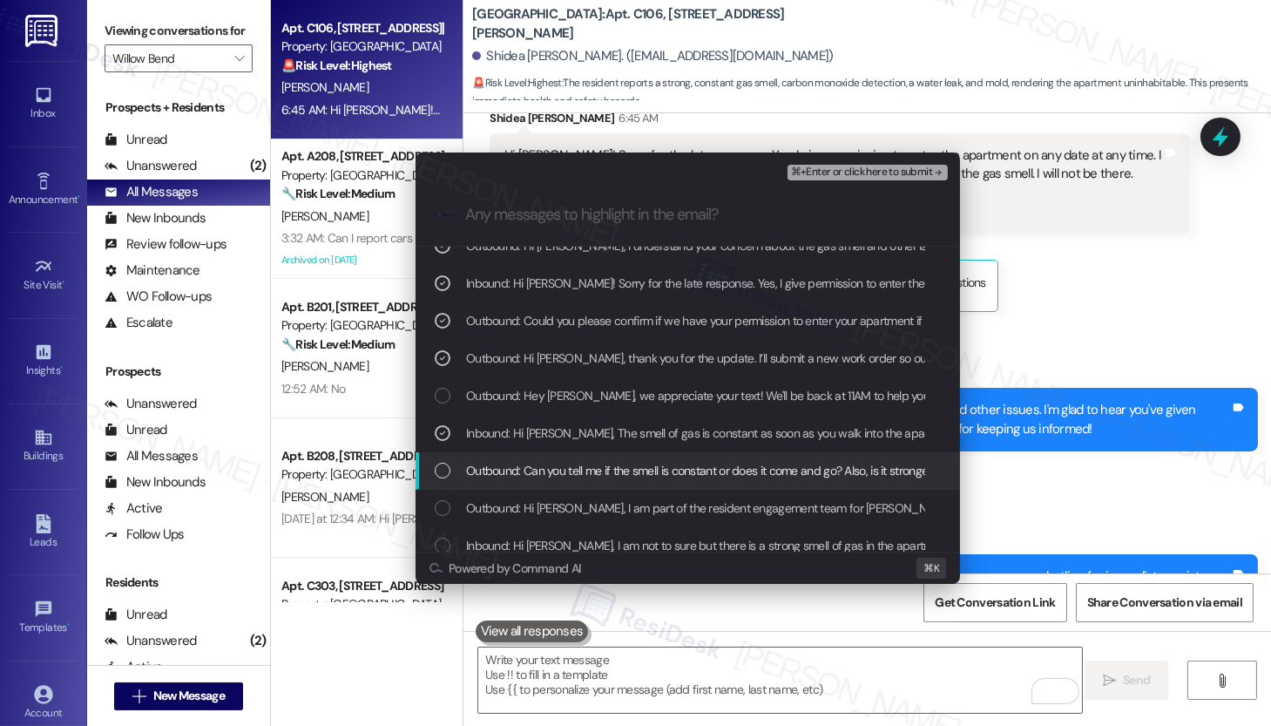
click at [661, 467] on span "Outbound: Can you tell me if the smell is constant or does it come and go? Also…" at bounding box center [911, 470] width 890 height 19
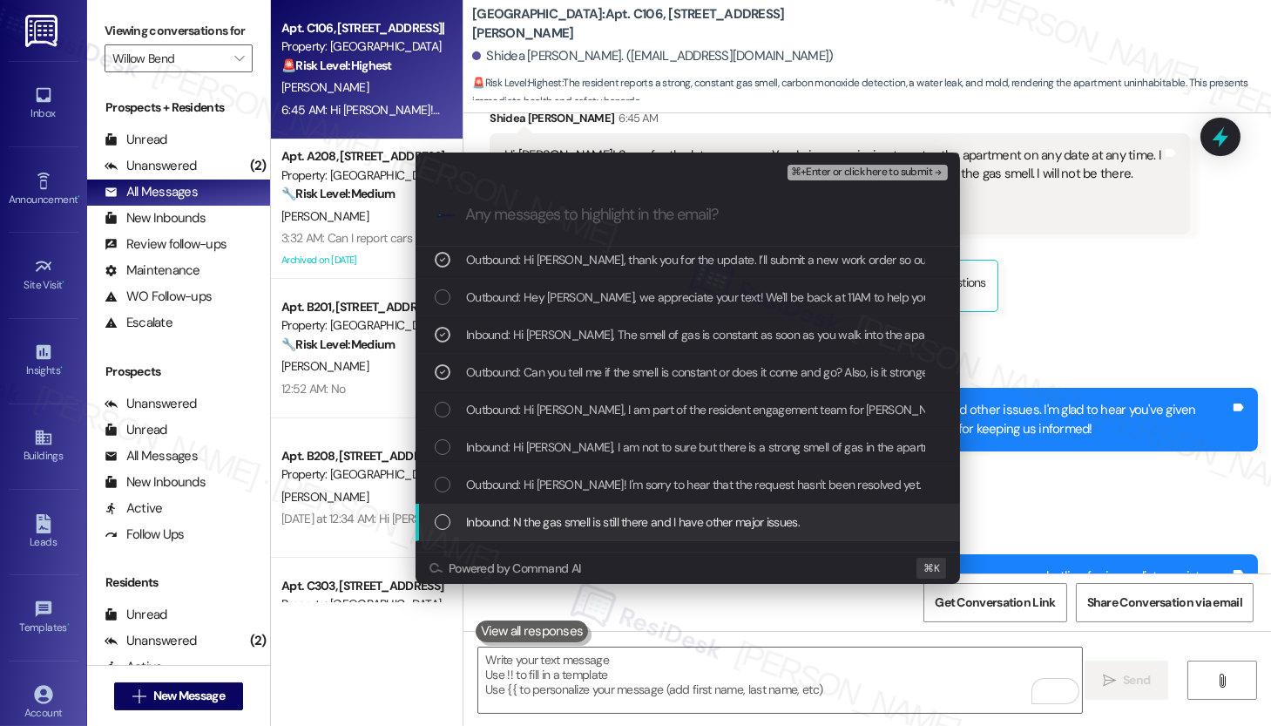
scroll to position [181, 0]
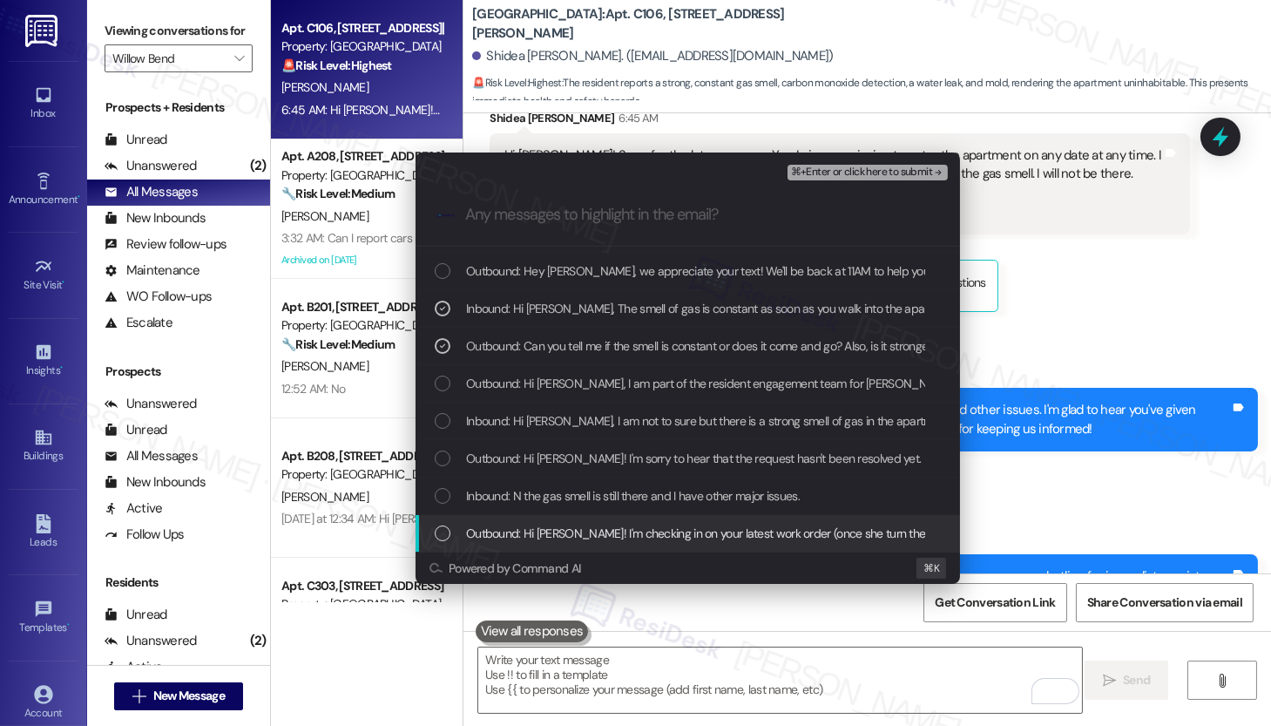
click at [601, 531] on span "Outbound: Hi Shidea! I'm checking in on your latest work order (once she turn t…" at bounding box center [1118, 533] width 1304 height 19
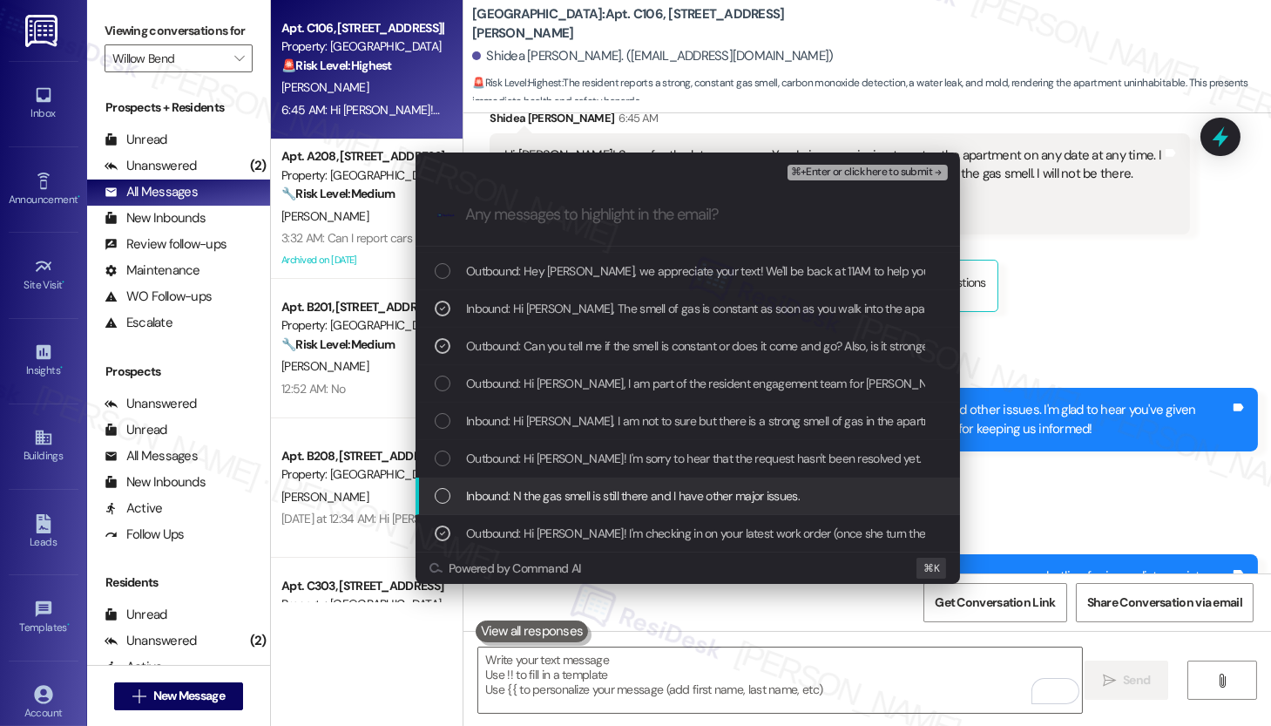
click at [608, 498] on span "Inbound: N the gas smell is still there and I have other major issues." at bounding box center [633, 495] width 334 height 19
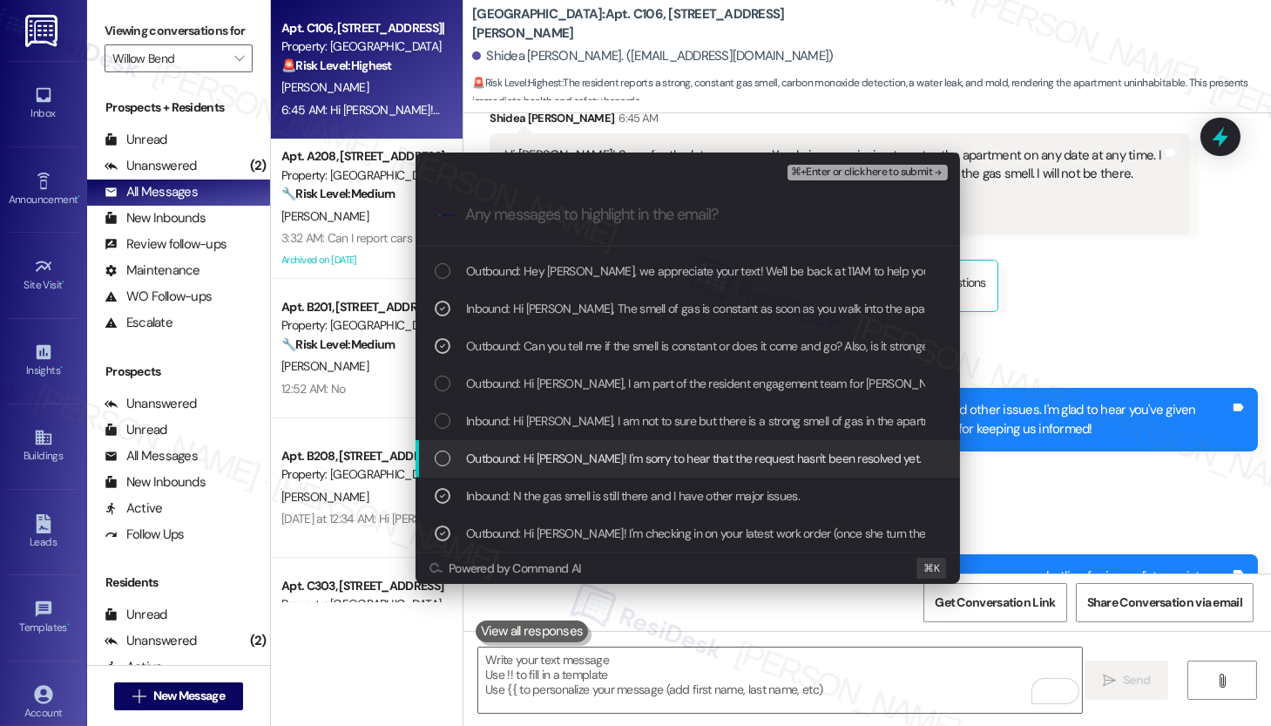
click at [539, 456] on span "Outbound: Hi Shidea! I'm sorry to hear that the request hasn't been resolved ye…" at bounding box center [829, 458] width 727 height 19
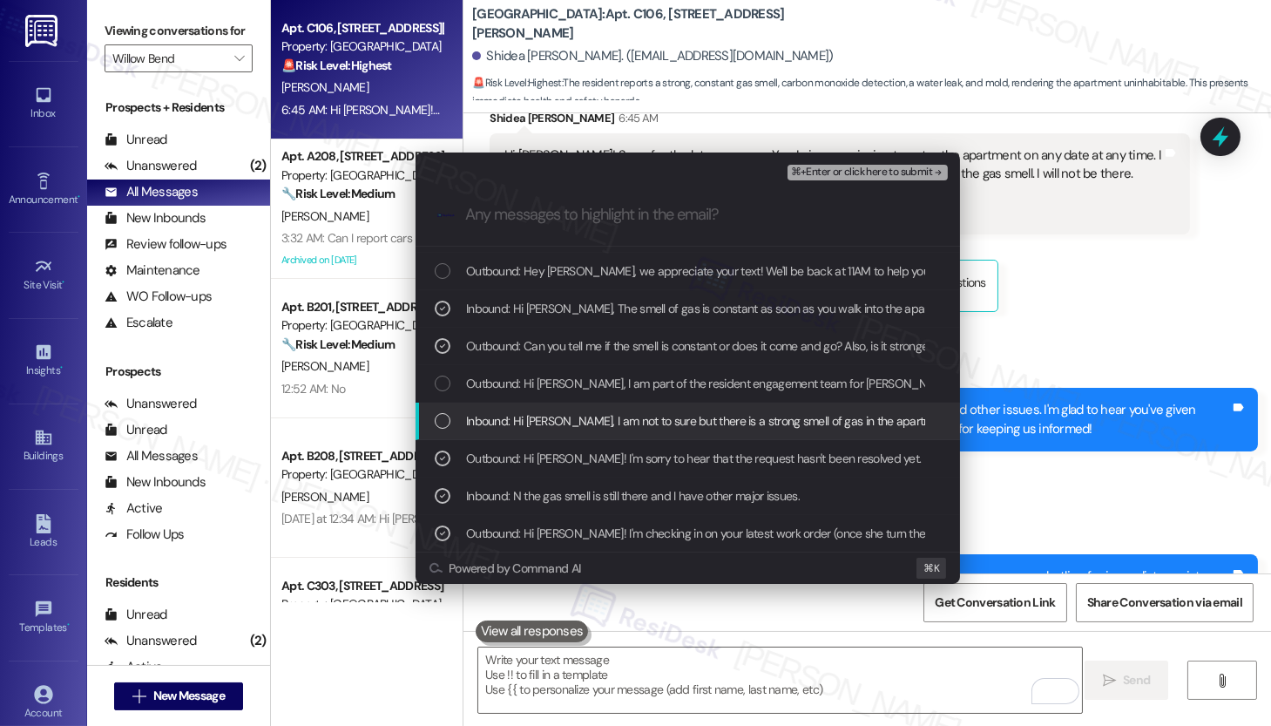
click at [635, 425] on span "Inbound: Hi Emily, I am not to sure but there is a strong smell of gas in the a…" at bounding box center [1010, 420] width 1089 height 19
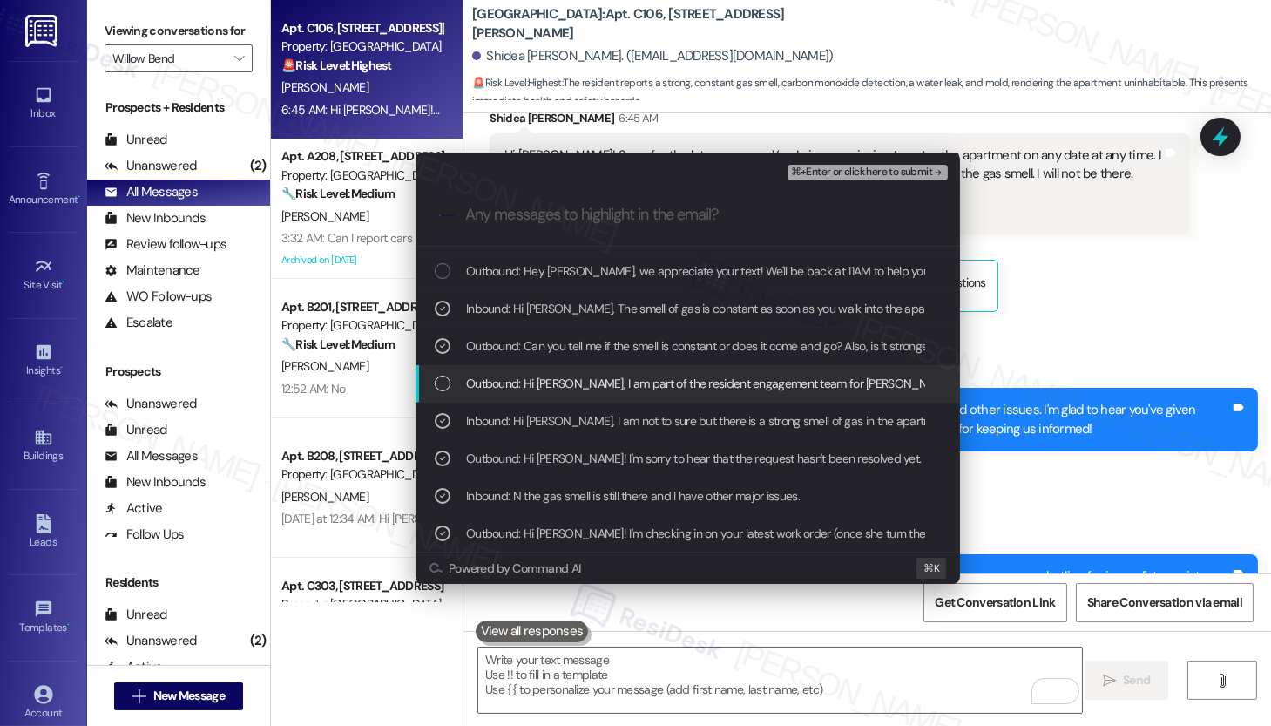
click at [603, 384] on span "Outbound: Hi Shidea, I am part of the resident engagement team for Lindy. I app…" at bounding box center [1072, 383] width 1213 height 19
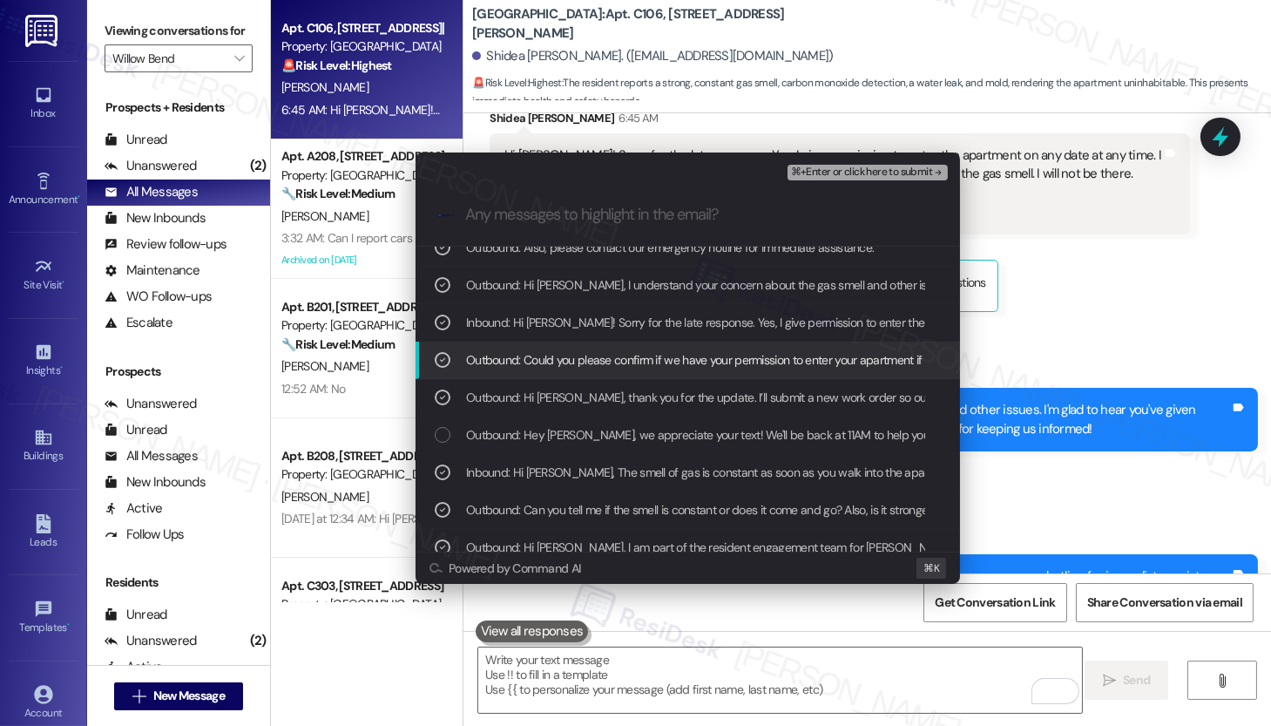
scroll to position [0, 0]
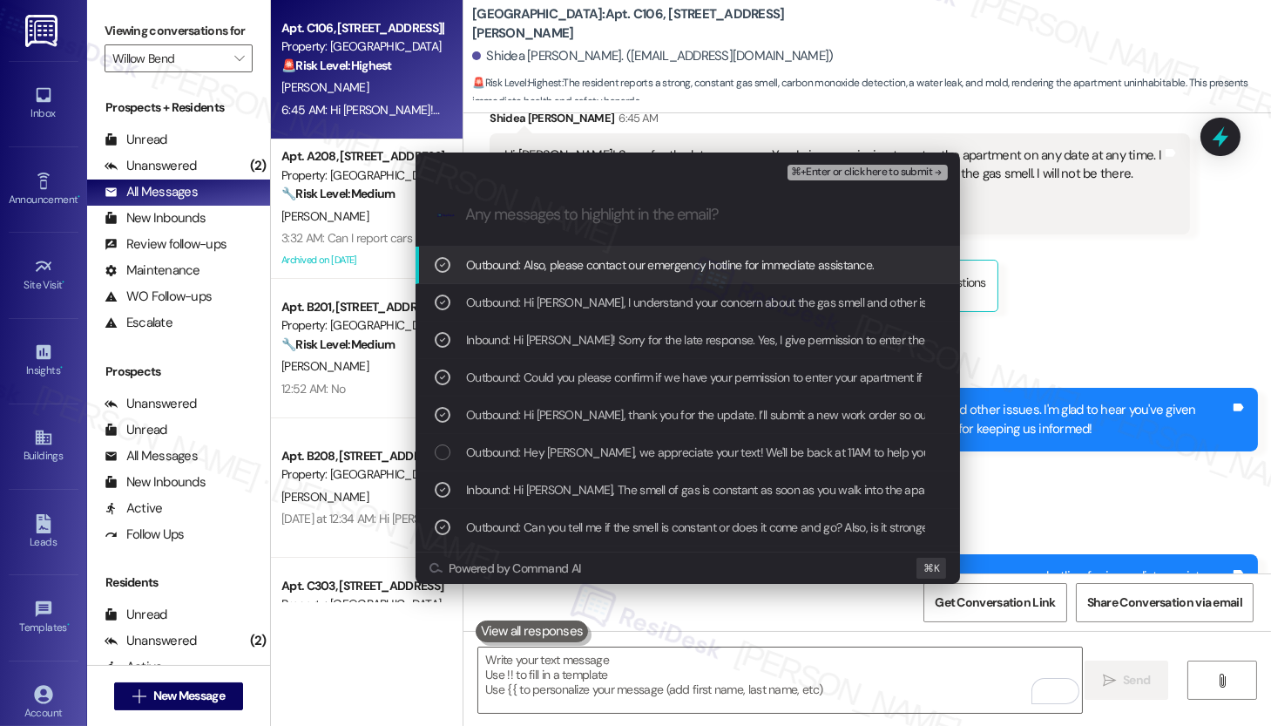
click at [870, 173] on span "⌘+Enter or click here to submit" at bounding box center [861, 172] width 141 height 12
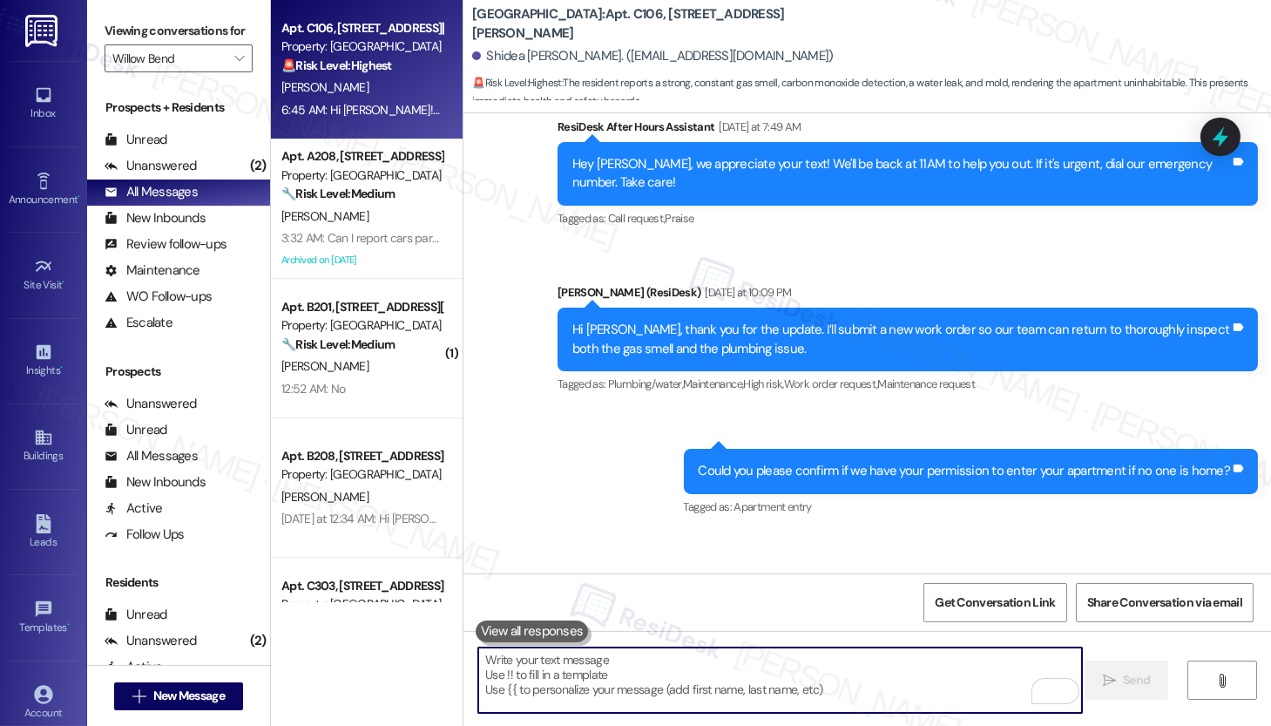
scroll to position [1516, 0]
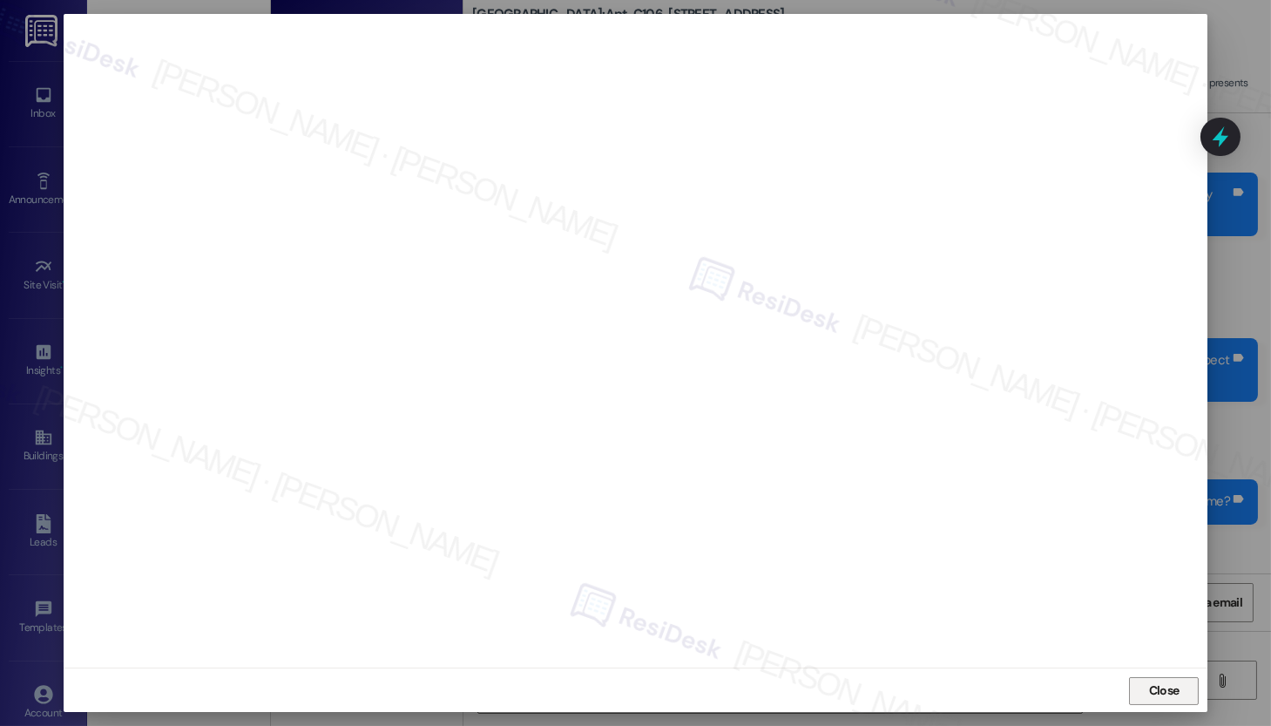
click at [1134, 694] on button "Close" at bounding box center [1164, 691] width 70 height 28
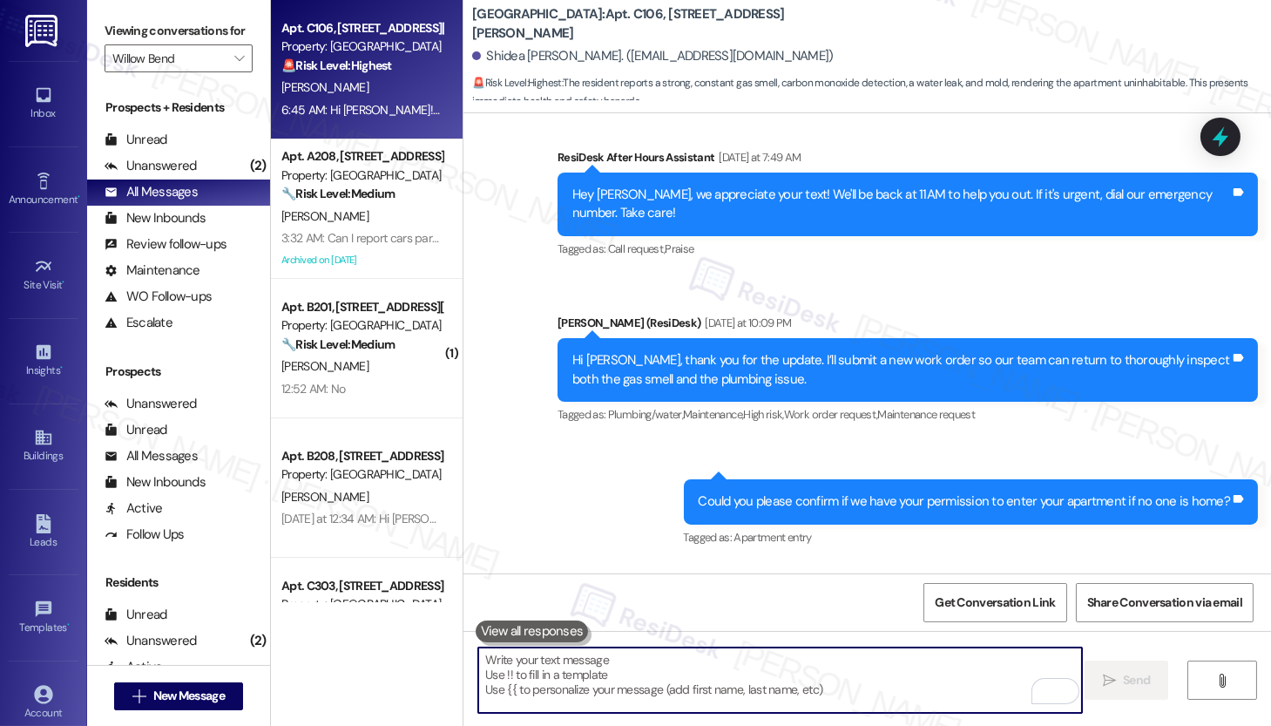
click at [745, 674] on textarea "To enrich screen reader interactions, please activate Accessibility in Grammarl…" at bounding box center [780, 679] width 604 height 65
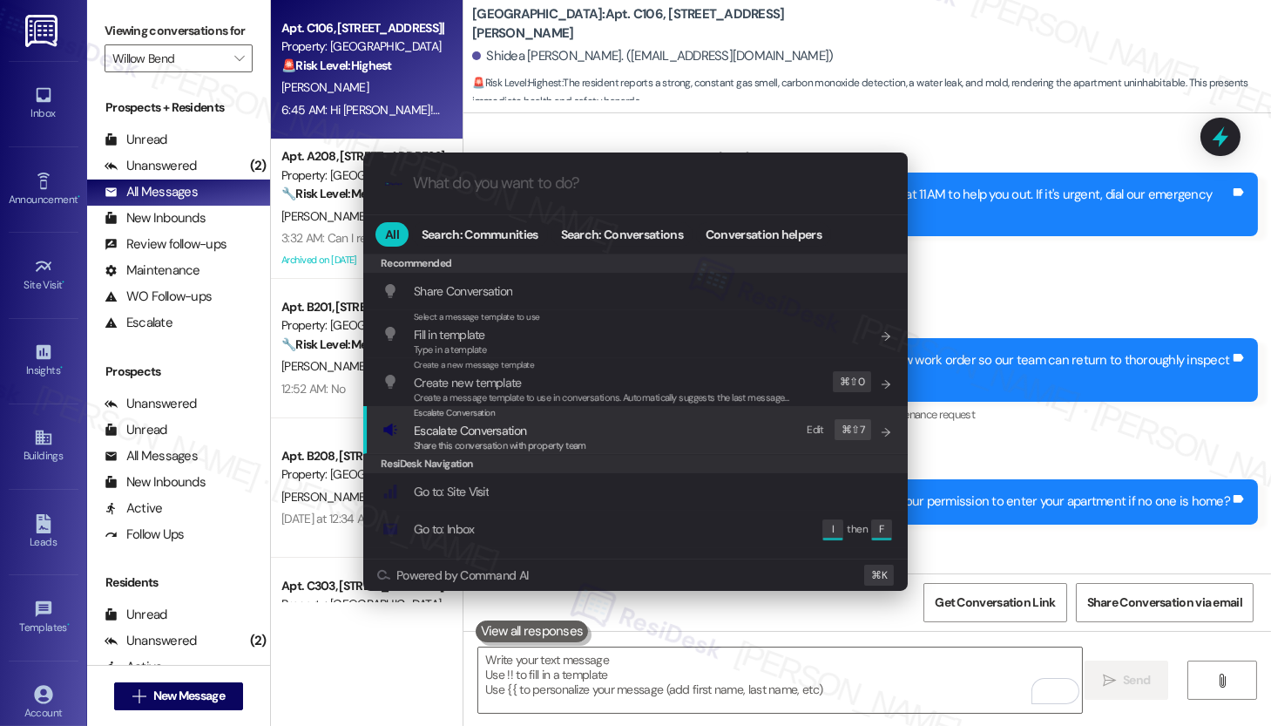
click at [453, 439] on span "Share this conversation with property team" at bounding box center [500, 445] width 173 height 12
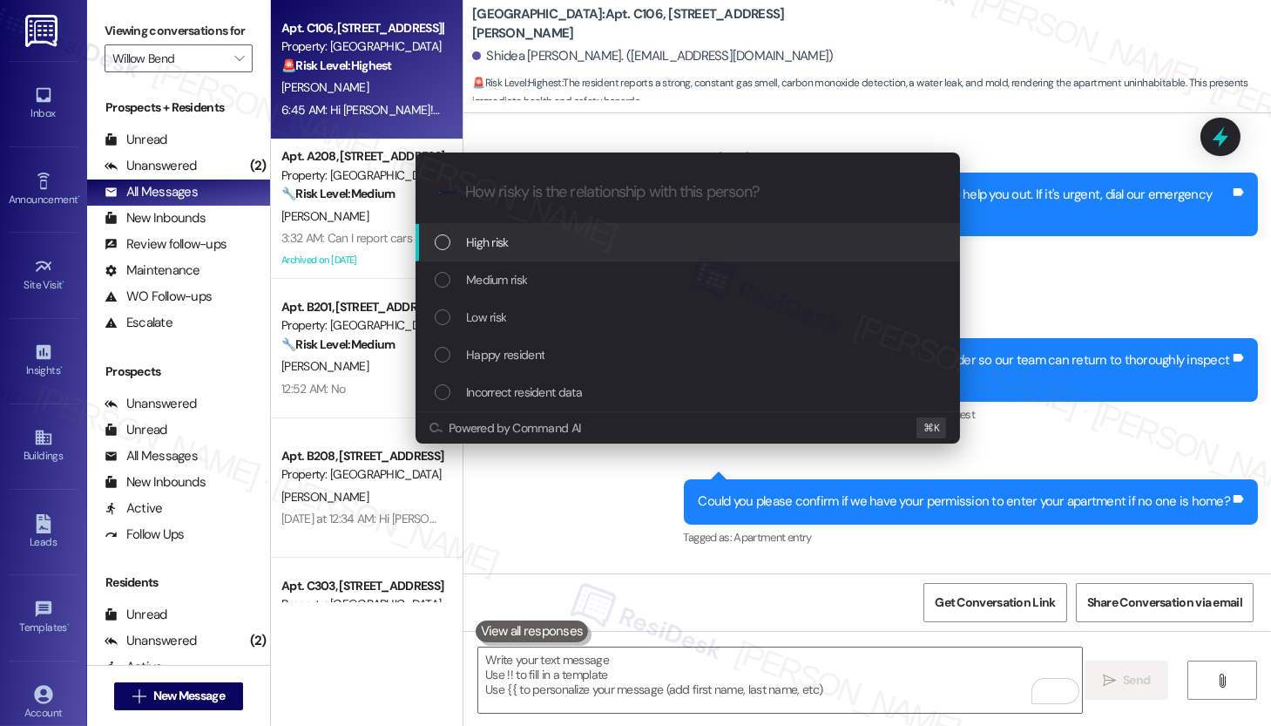
click at [514, 254] on div "High risk" at bounding box center [688, 242] width 545 height 37
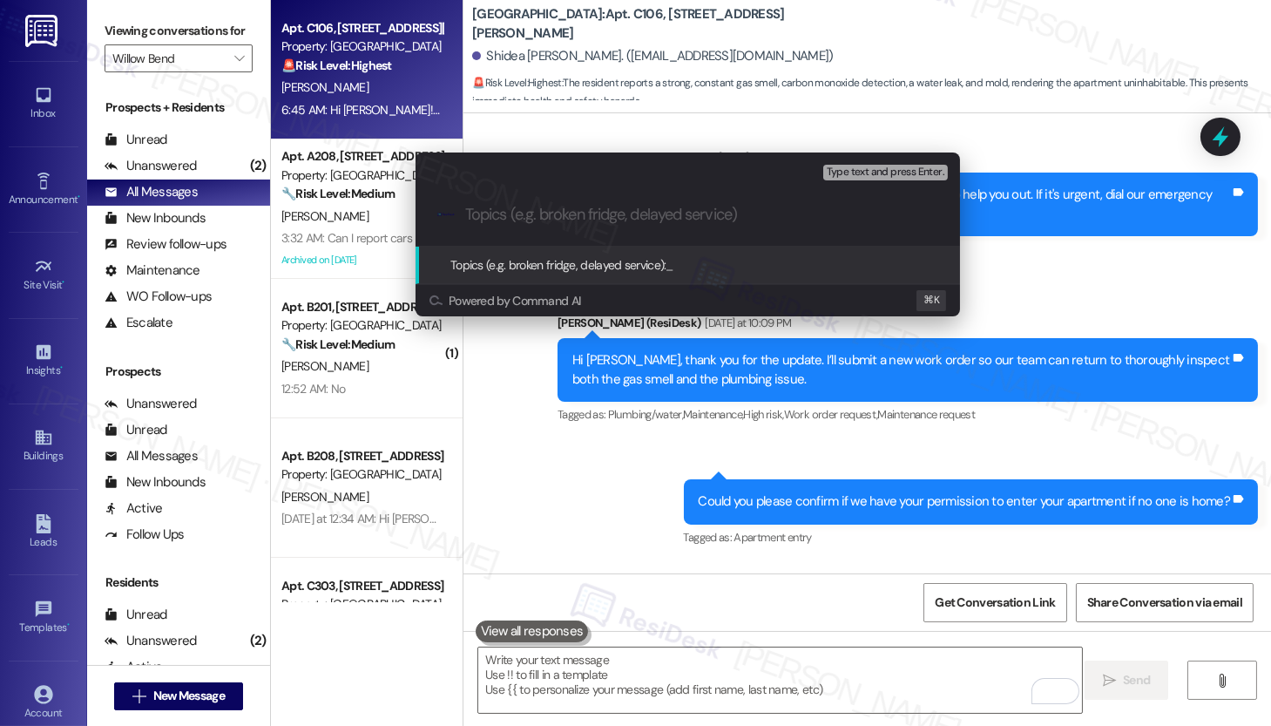
paste input "Work order submitted by Residesk | Work Order #590621 - Gas Leak"
type input "Work order submitted by Residesk | Work Order #590621 - Gas Leak"
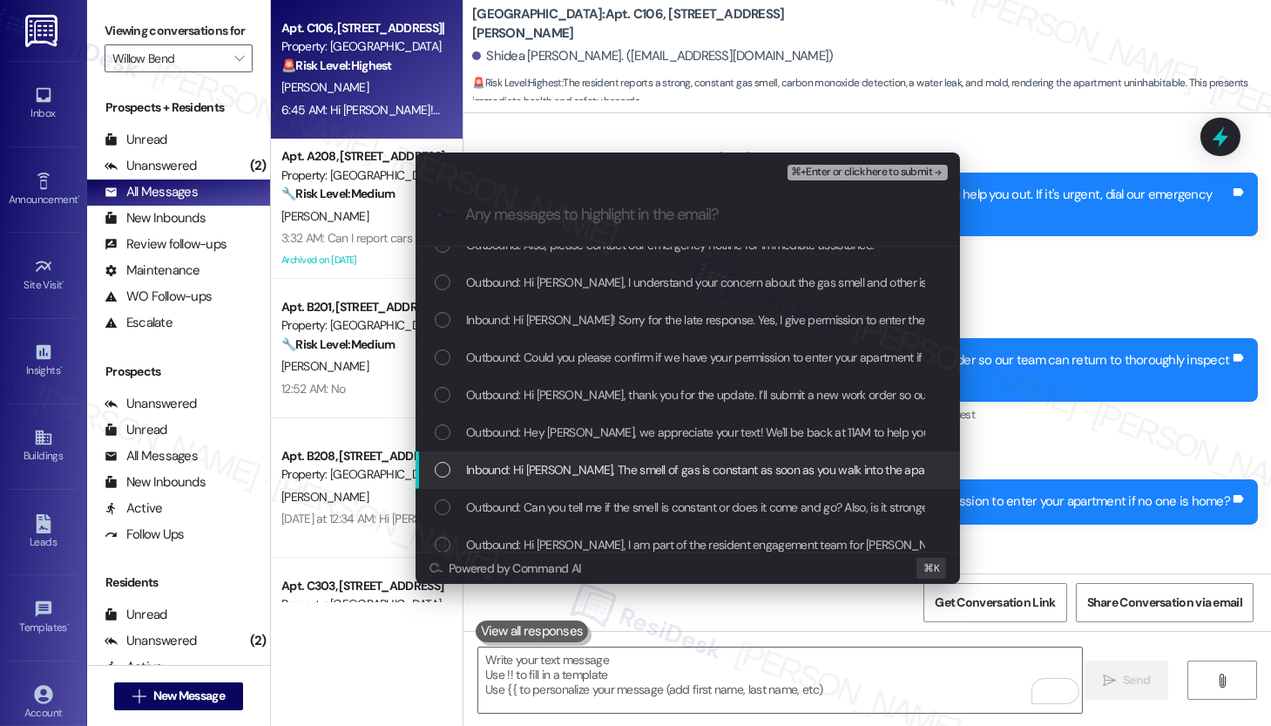
scroll to position [181, 0]
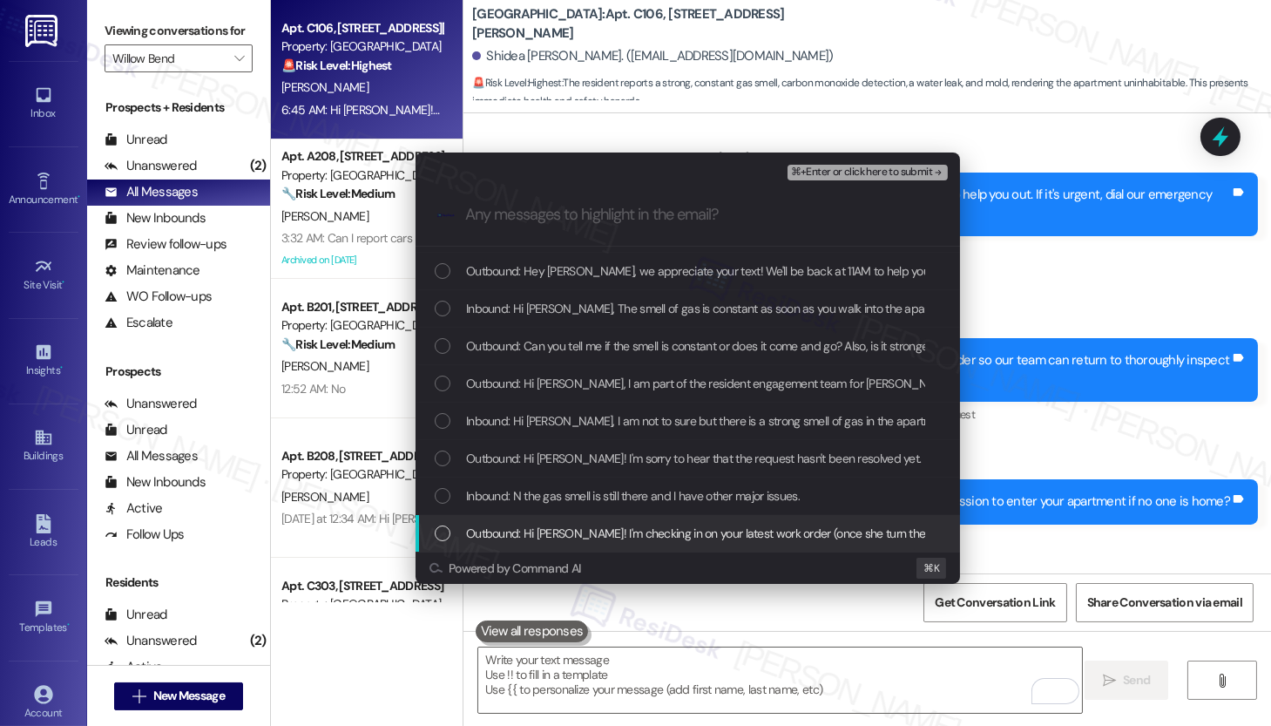
drag, startPoint x: 525, startPoint y: 532, endPoint x: 523, endPoint y: 509, distance: 23.6
click at [525, 532] on span "Outbound: Hi Shidea! I'm checking in on your latest work order (once she turn t…" at bounding box center [1118, 533] width 1304 height 19
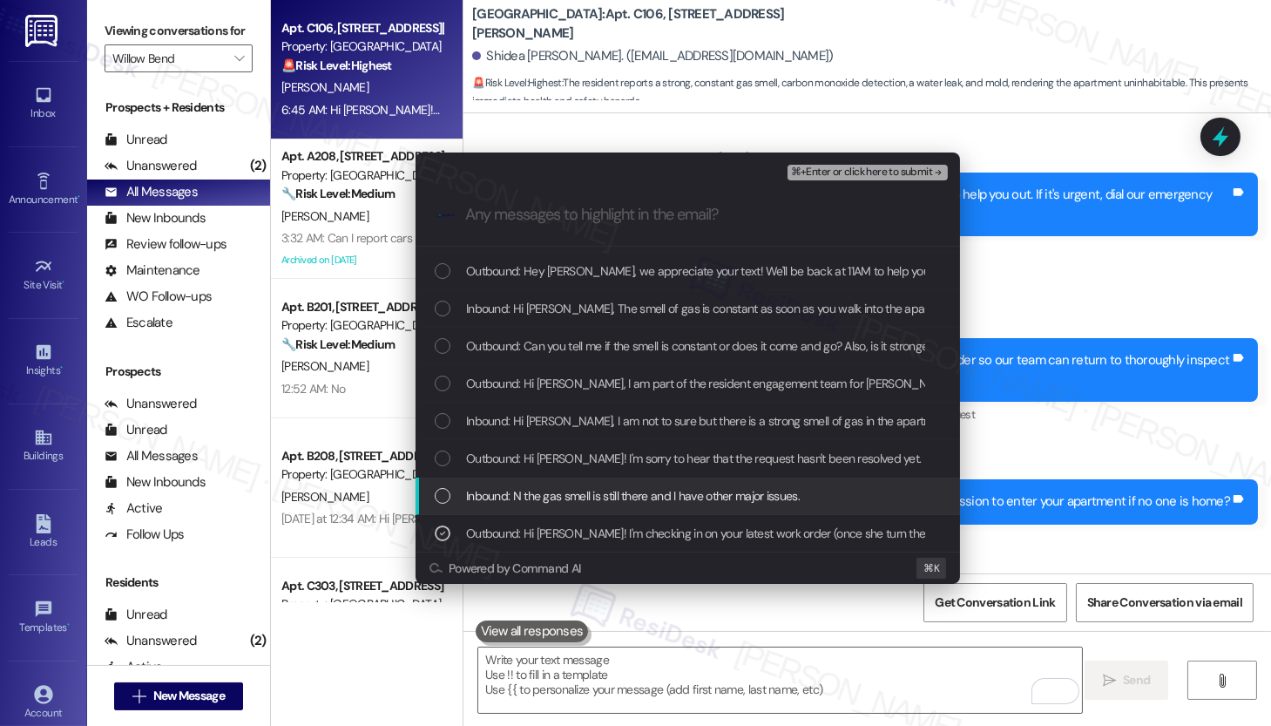
drag, startPoint x: 524, startPoint y: 497, endPoint x: 524, endPoint y: 471, distance: 26.1
click at [524, 497] on span "Inbound: N the gas smell is still there and I have other major issues." at bounding box center [633, 495] width 334 height 19
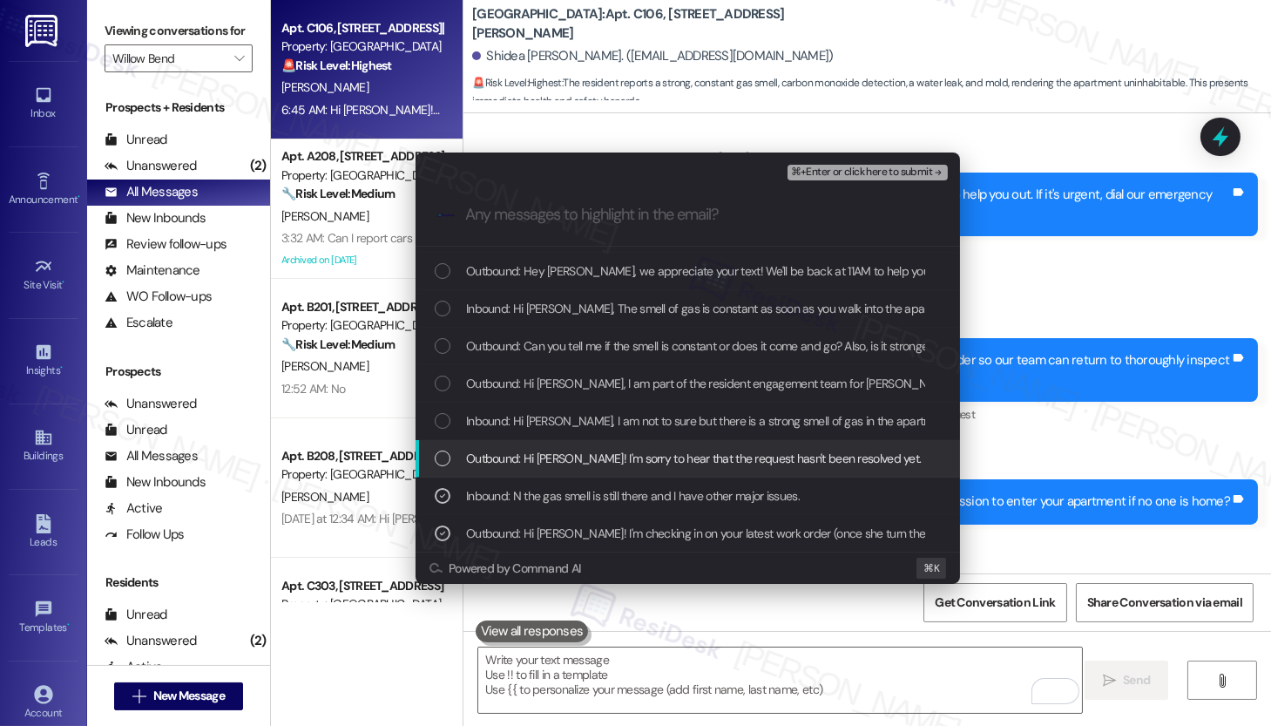
click at [525, 450] on span "Outbound: Hi Shidea! I'm sorry to hear that the request hasn't been resolved ye…" at bounding box center [829, 458] width 727 height 19
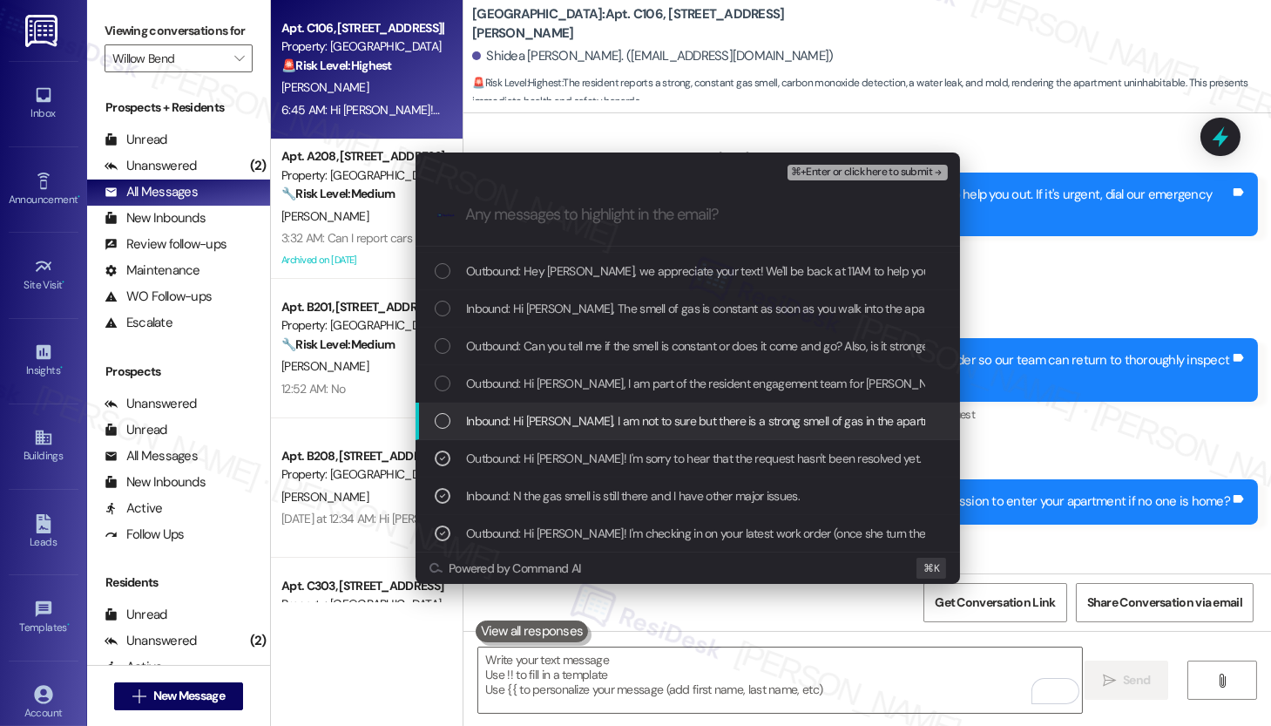
drag, startPoint x: 525, startPoint y: 430, endPoint x: 524, endPoint y: 408, distance: 21.9
click at [525, 430] on span "Inbound: Hi Emily, I am not to sure but there is a strong smell of gas in the a…" at bounding box center [1010, 420] width 1089 height 19
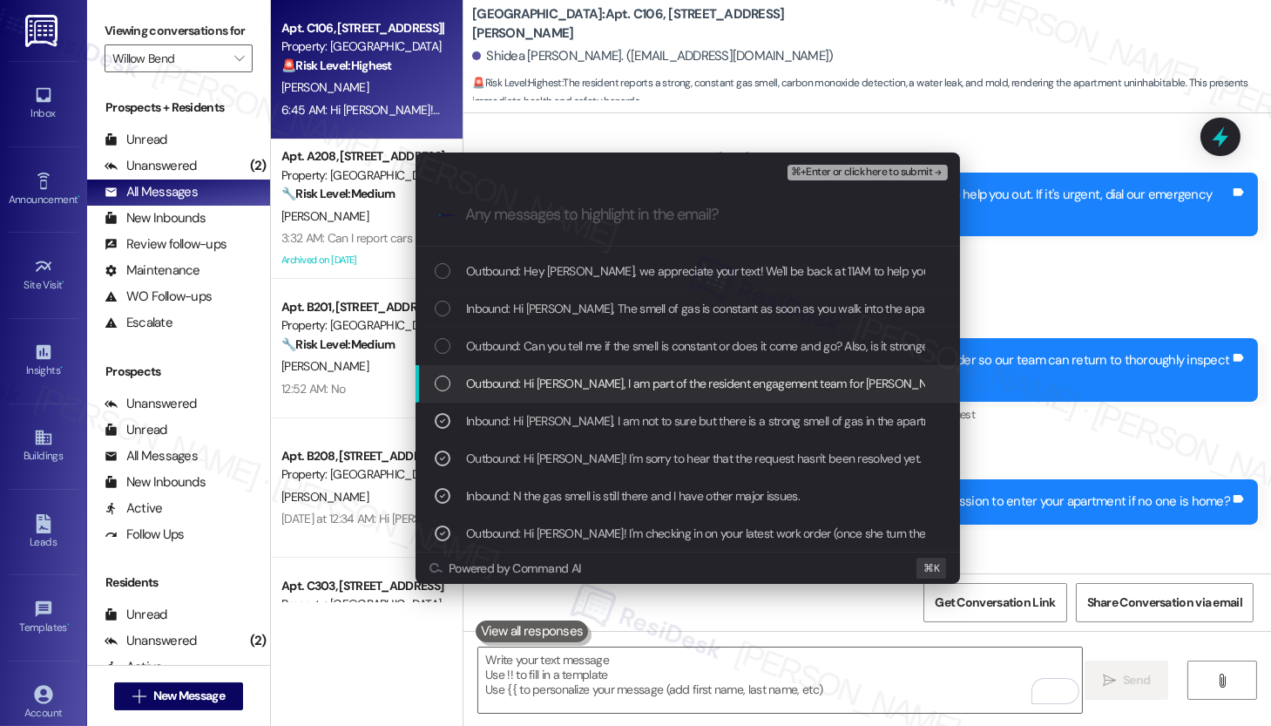
drag, startPoint x: 520, startPoint y: 385, endPoint x: 519, endPoint y: 358, distance: 27.0
click at [520, 385] on span "Outbound: Hi Shidea, I am part of the resident engagement team for Lindy. I app…" at bounding box center [1072, 383] width 1213 height 19
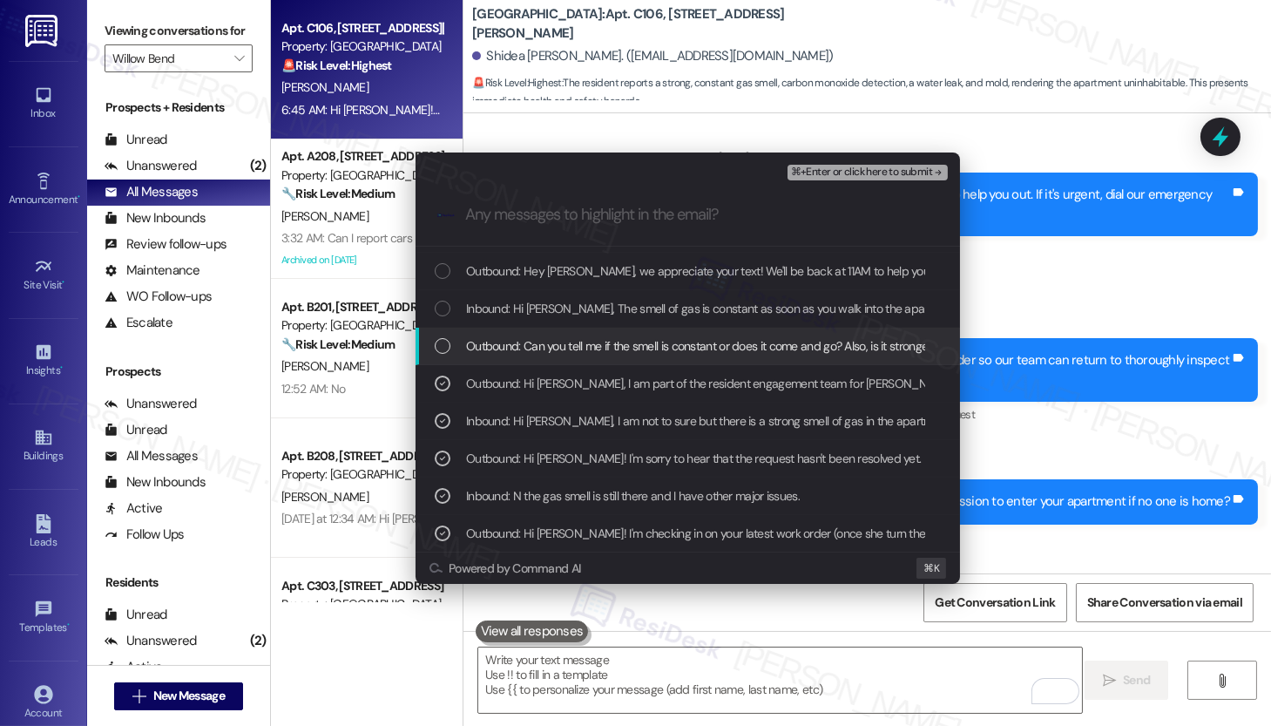
click at [518, 342] on span "Outbound: Can you tell me if the smell is constant or does it come and go? Also…" at bounding box center [911, 345] width 890 height 19
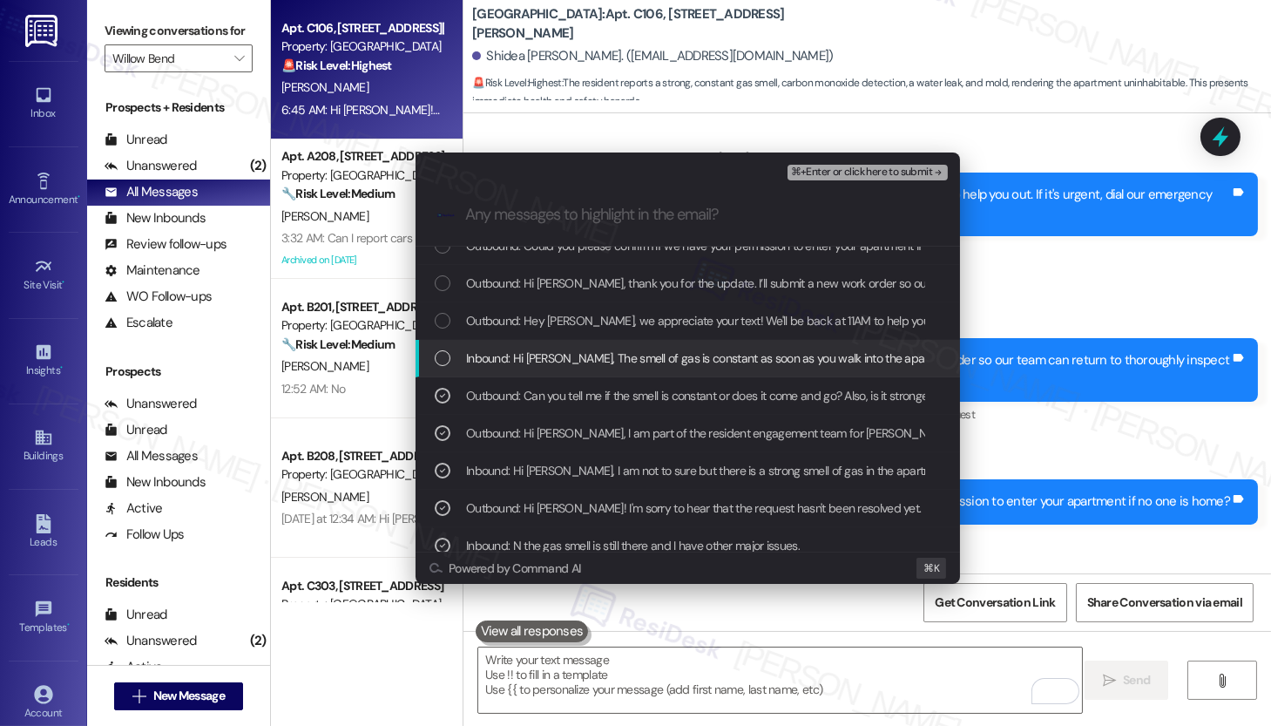
scroll to position [137, 0]
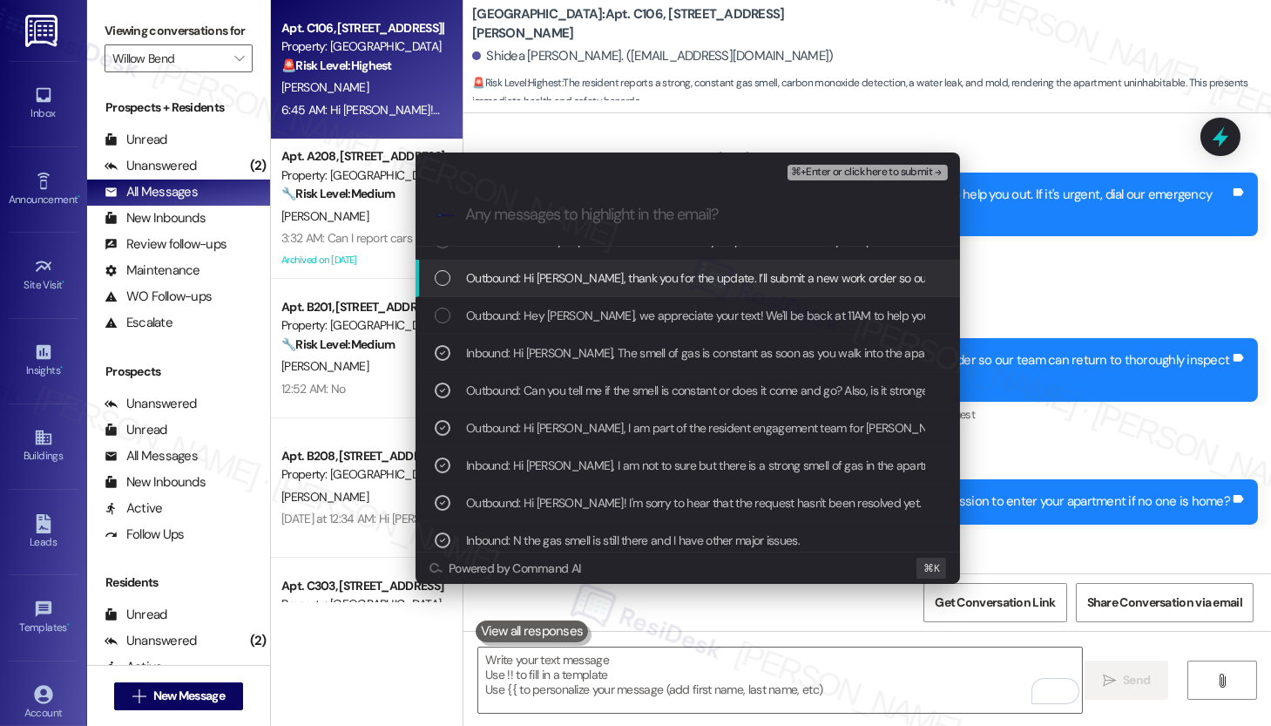
drag, startPoint x: 538, startPoint y: 274, endPoint x: 518, endPoint y: 353, distance: 80.9
click at [538, 274] on span "Outbound: Hi Shidea, thank you for the update. I’ll submit a new work order so …" at bounding box center [904, 277] width 877 height 19
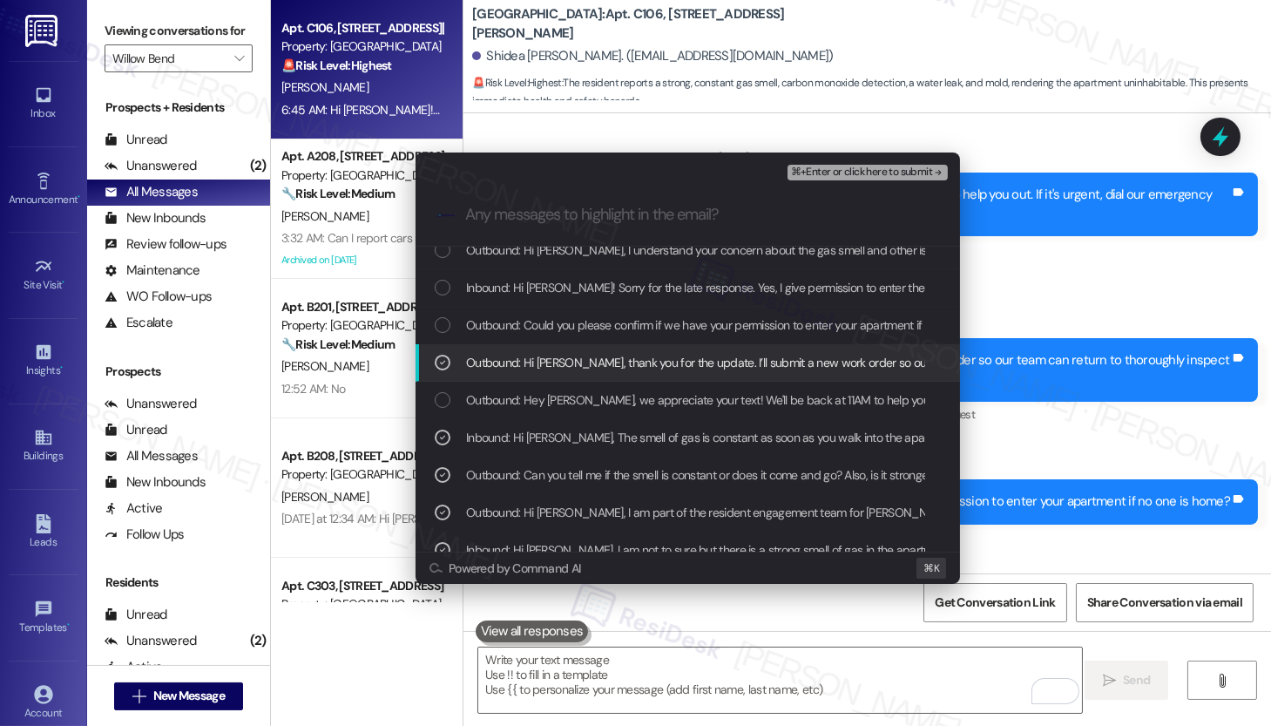
scroll to position [41, 0]
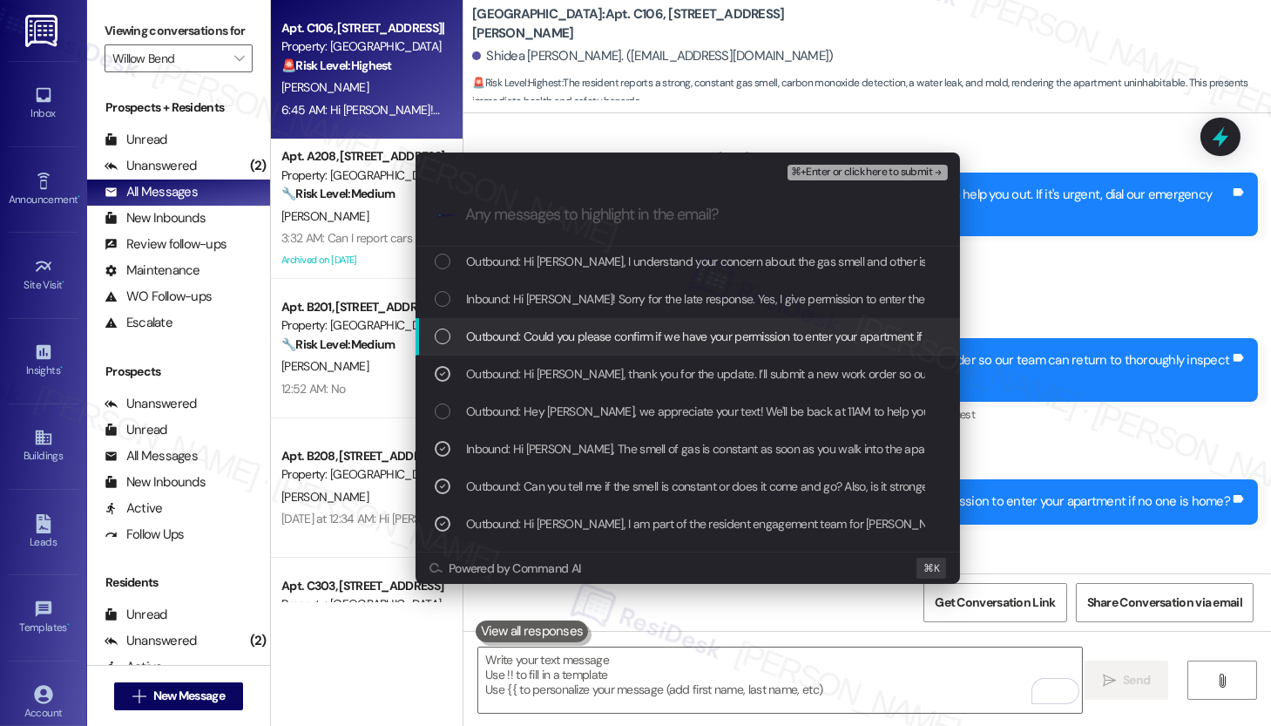
click at [527, 330] on span "Outbound: Could you please confirm if we have your permission to enter your apa…" at bounding box center [736, 336] width 541 height 19
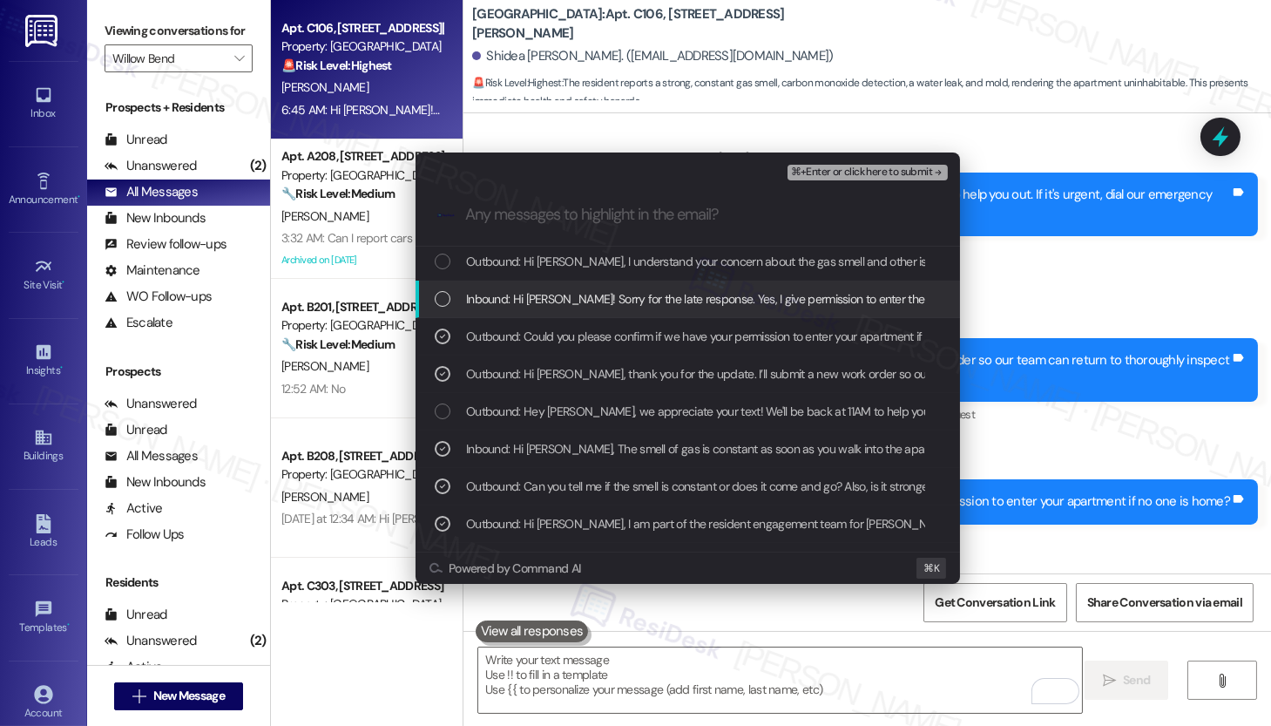
click at [527, 306] on span "Inbound: Hi Emily! Sorry for the late response. Yes, I give permission to enter…" at bounding box center [1211, 298] width 1490 height 19
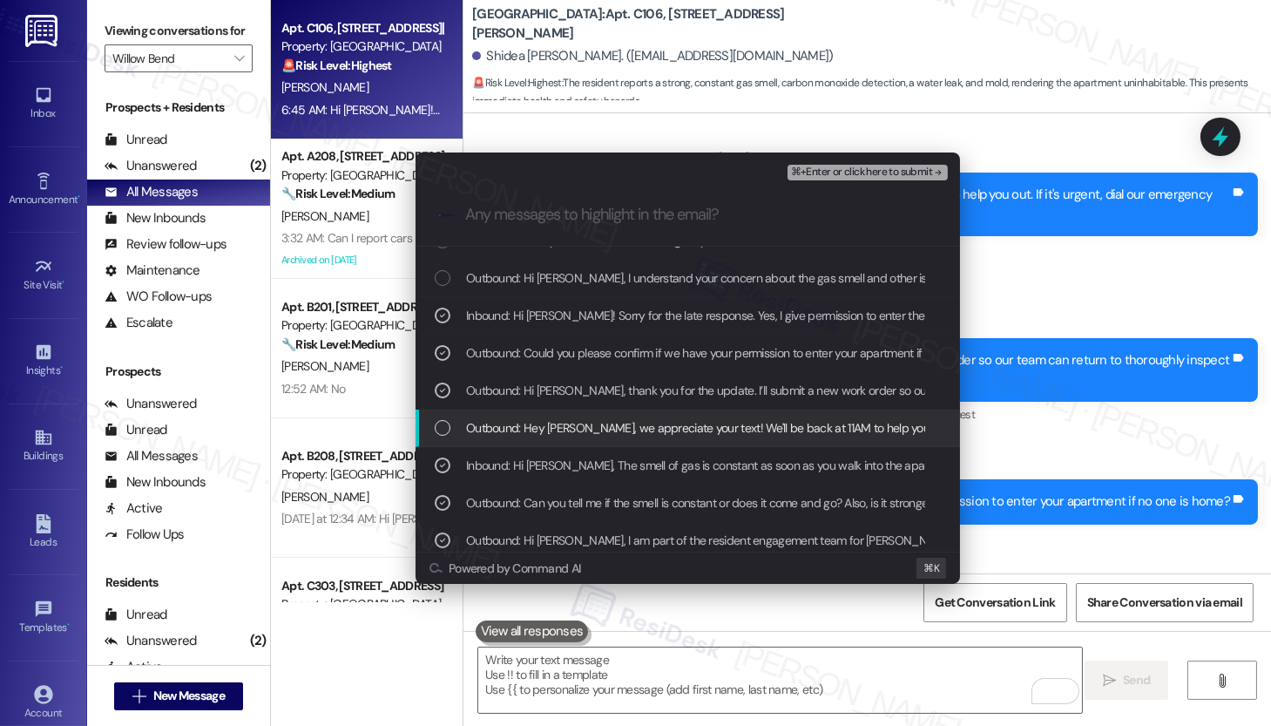
scroll to position [0, 0]
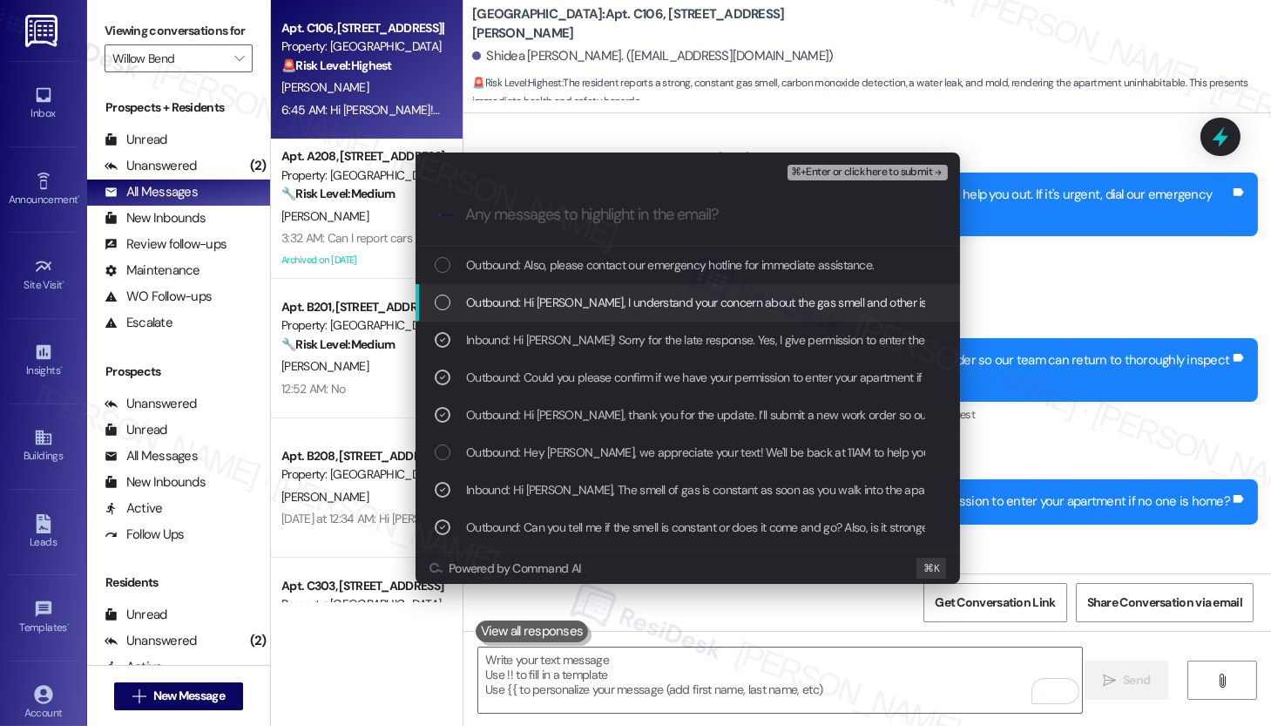
click at [526, 308] on span "Outbound: Hi Shidea, I understand your concern about the gas smell and other is…" at bounding box center [1017, 302] width 1103 height 19
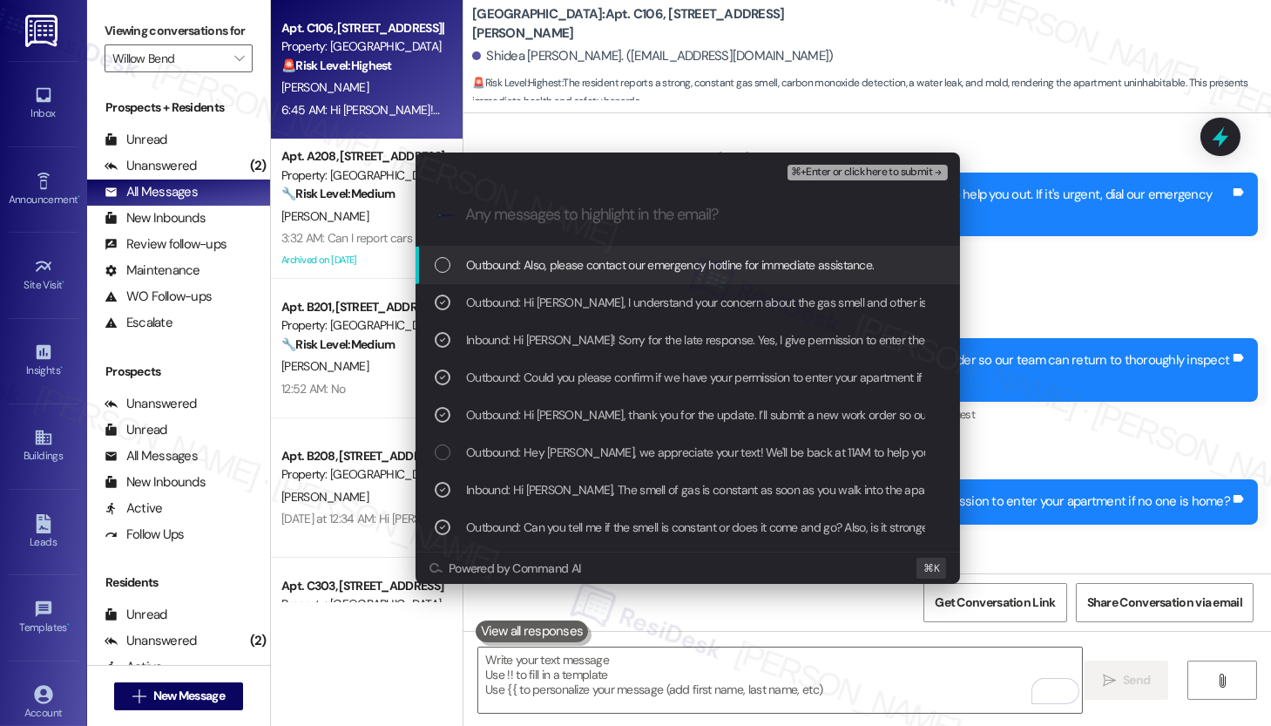
click at [601, 266] on span "Outbound: Also, please contact our emergency hotline for immediate assistance." at bounding box center [670, 264] width 408 height 19
click at [836, 170] on span "⌘+Enter or click here to submit" at bounding box center [861, 172] width 141 height 12
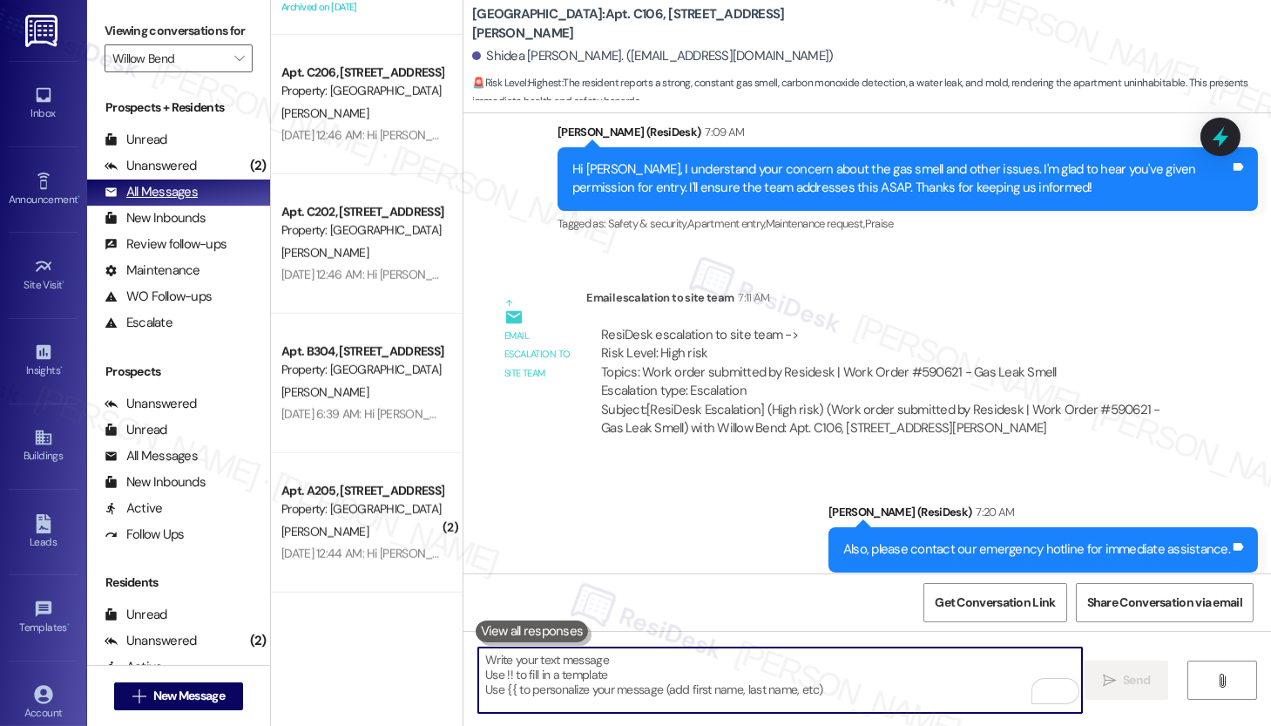
scroll to position [3312, 0]
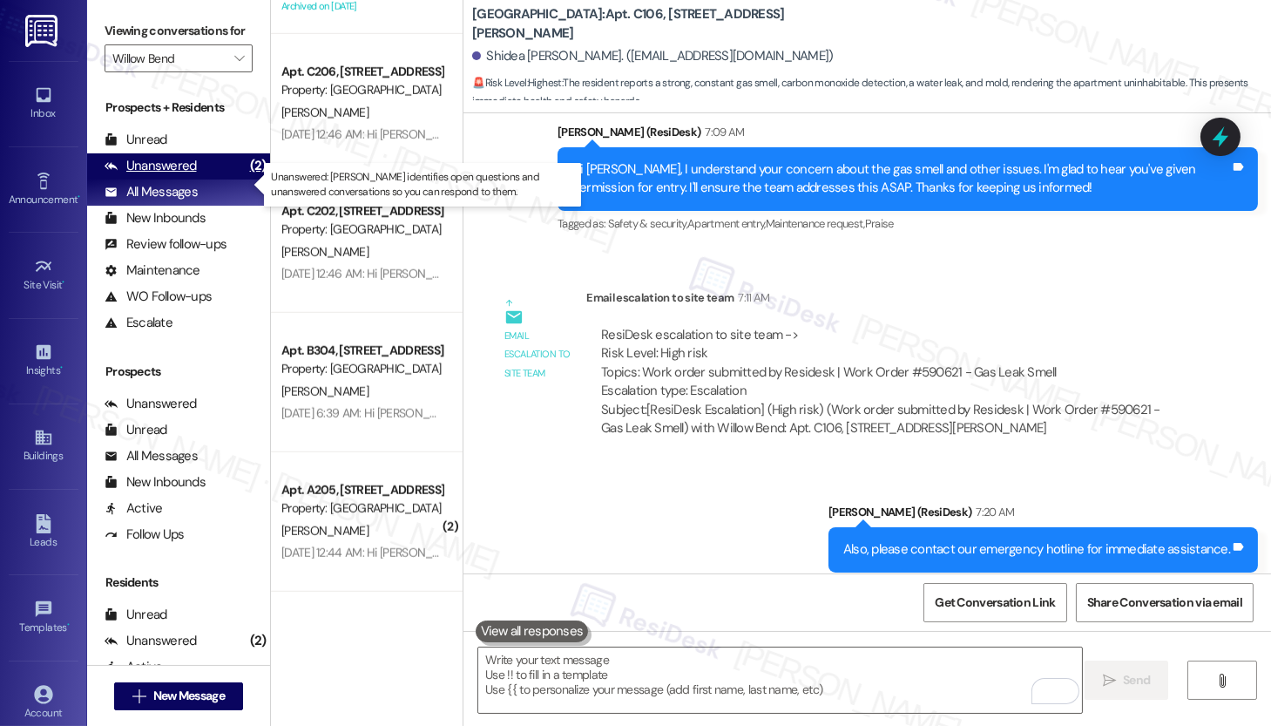
click at [168, 175] on div "Unanswered" at bounding box center [151, 166] width 92 height 18
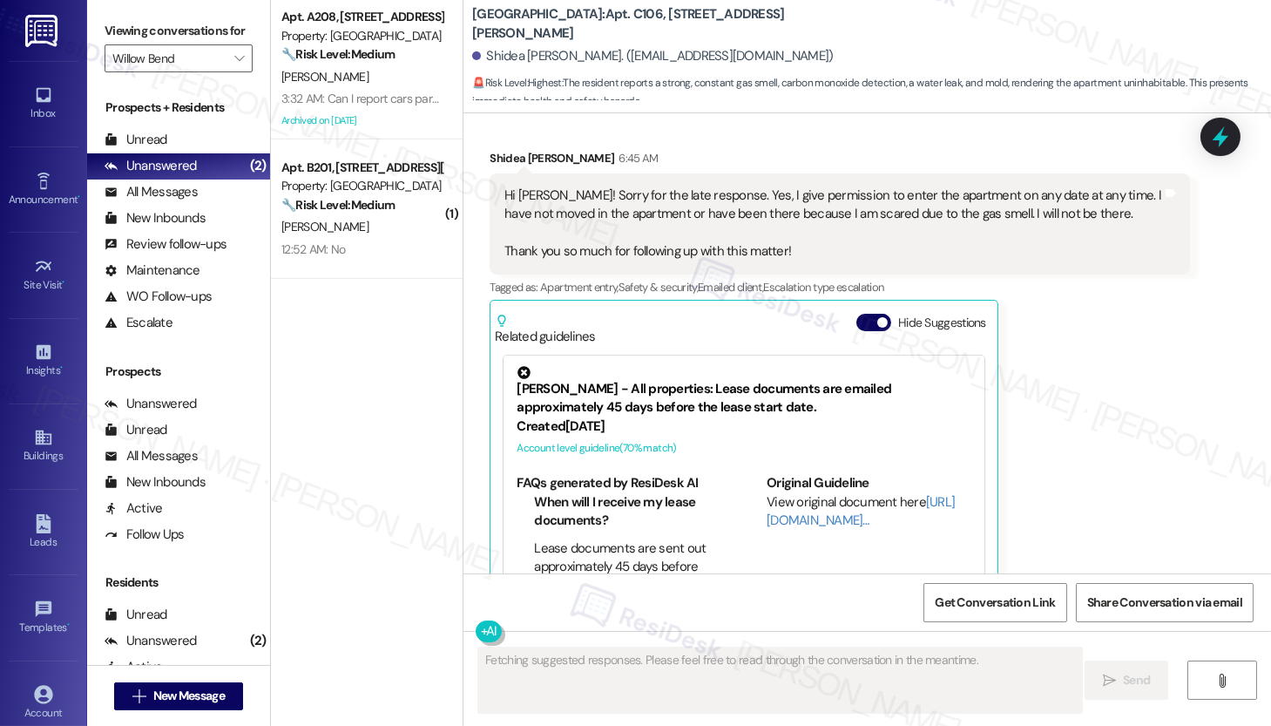
scroll to position [2172, 0]
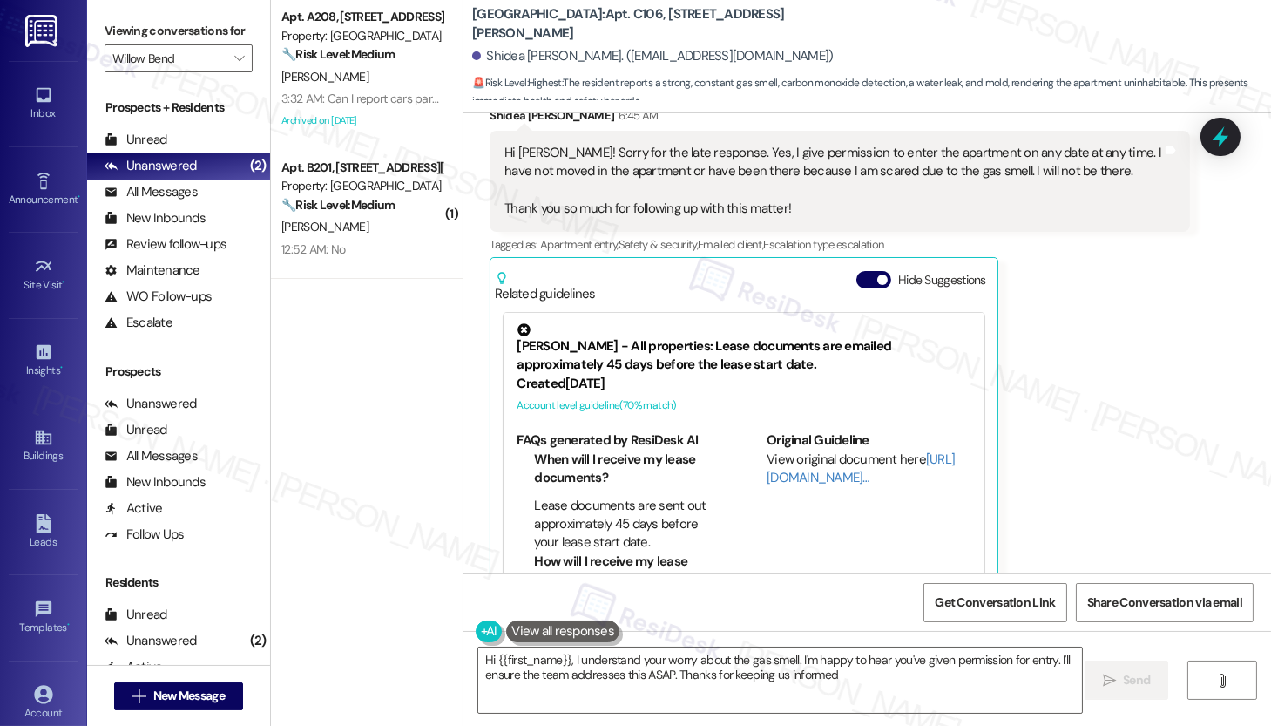
type textarea "Hi {{first_name}}, I understand your worry about the gas smell. I'm happy to he…"
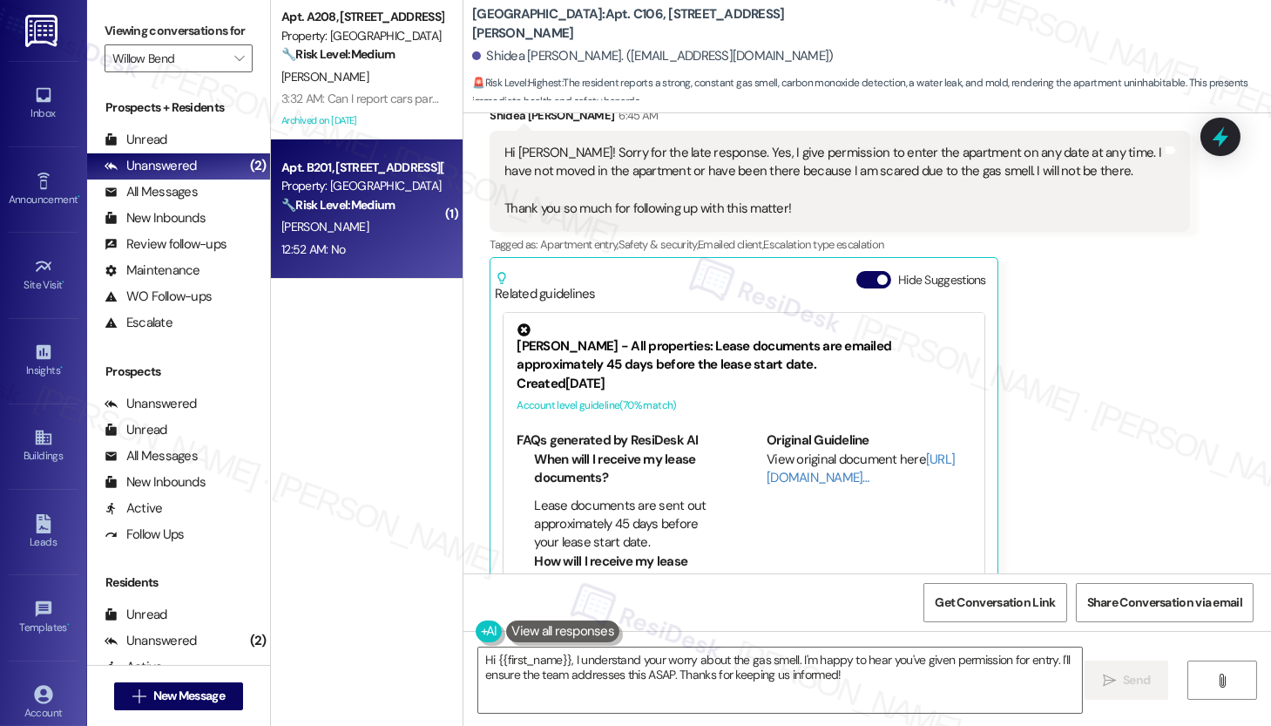
click at [395, 232] on div "C. Loveless" at bounding box center [362, 227] width 165 height 22
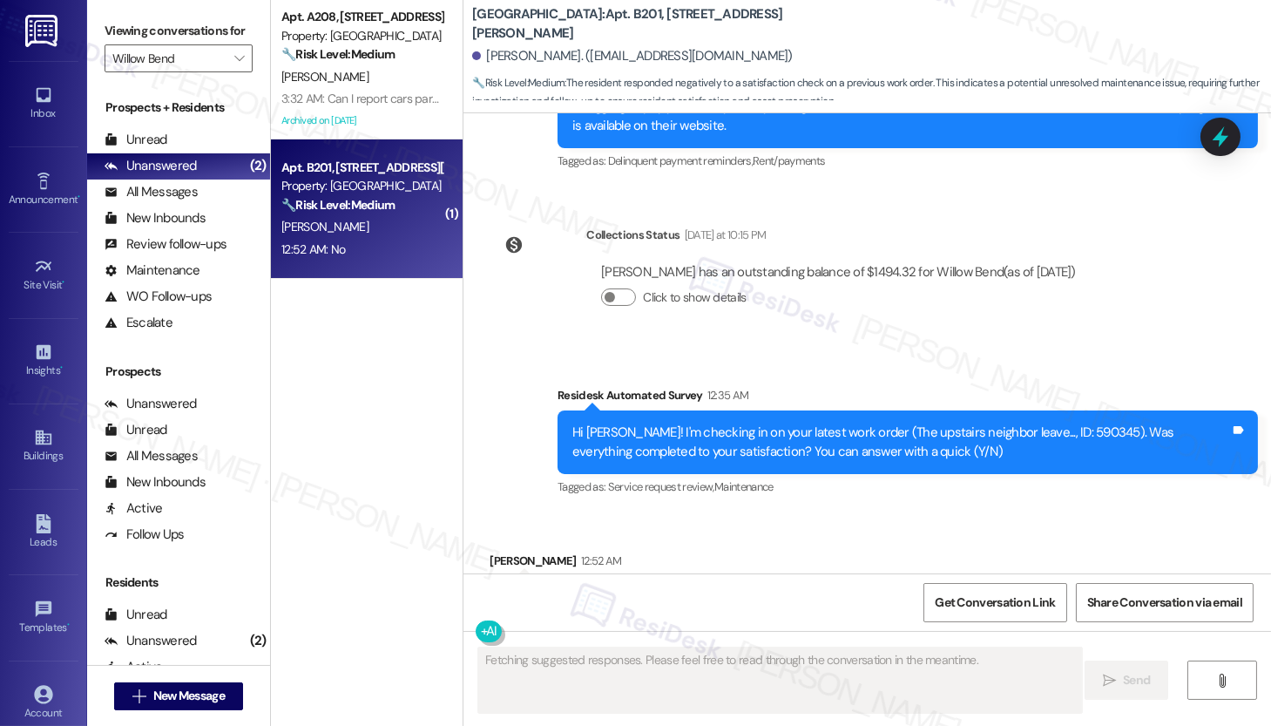
scroll to position [2236, 0]
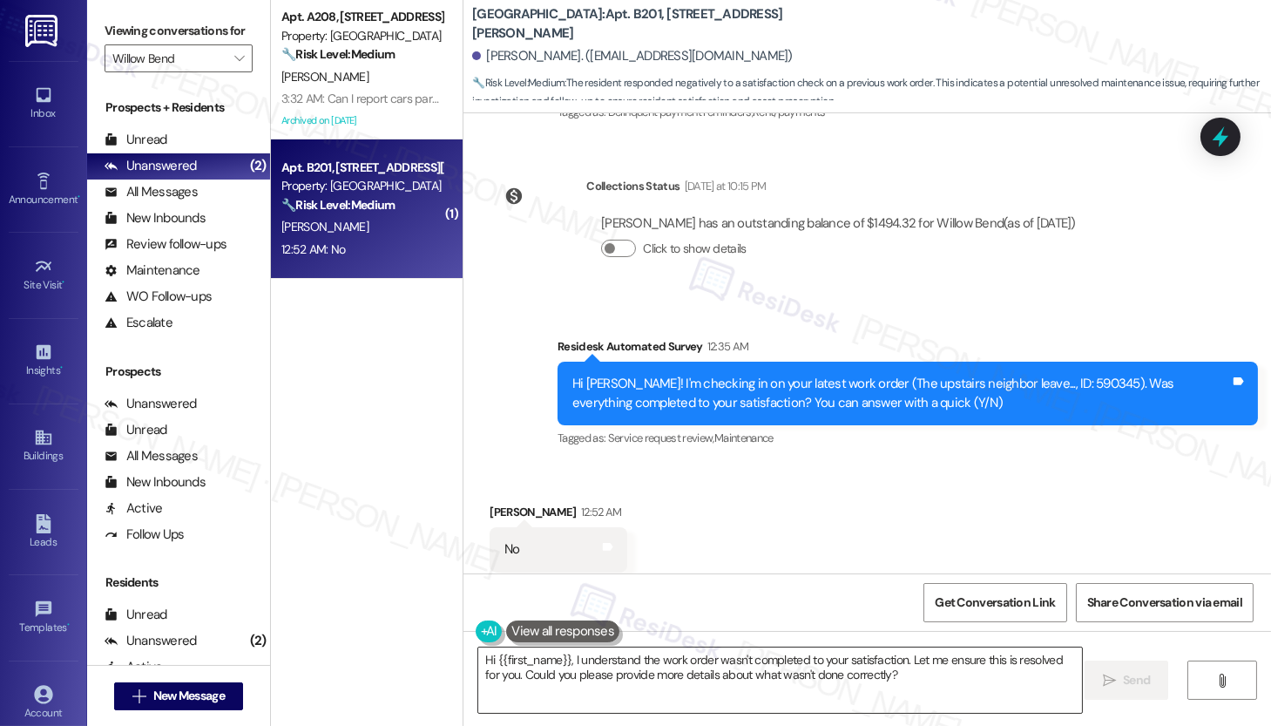
click at [526, 662] on textarea "Hi {{first_name}}, I understand the work order wasn't completed to your satisfa…" at bounding box center [780, 679] width 604 height 65
click at [526, 661] on textarea "Hi {{first_name}}, I understand the work order wasn't completed to your satisfa…" at bounding box center [780, 679] width 604 height 65
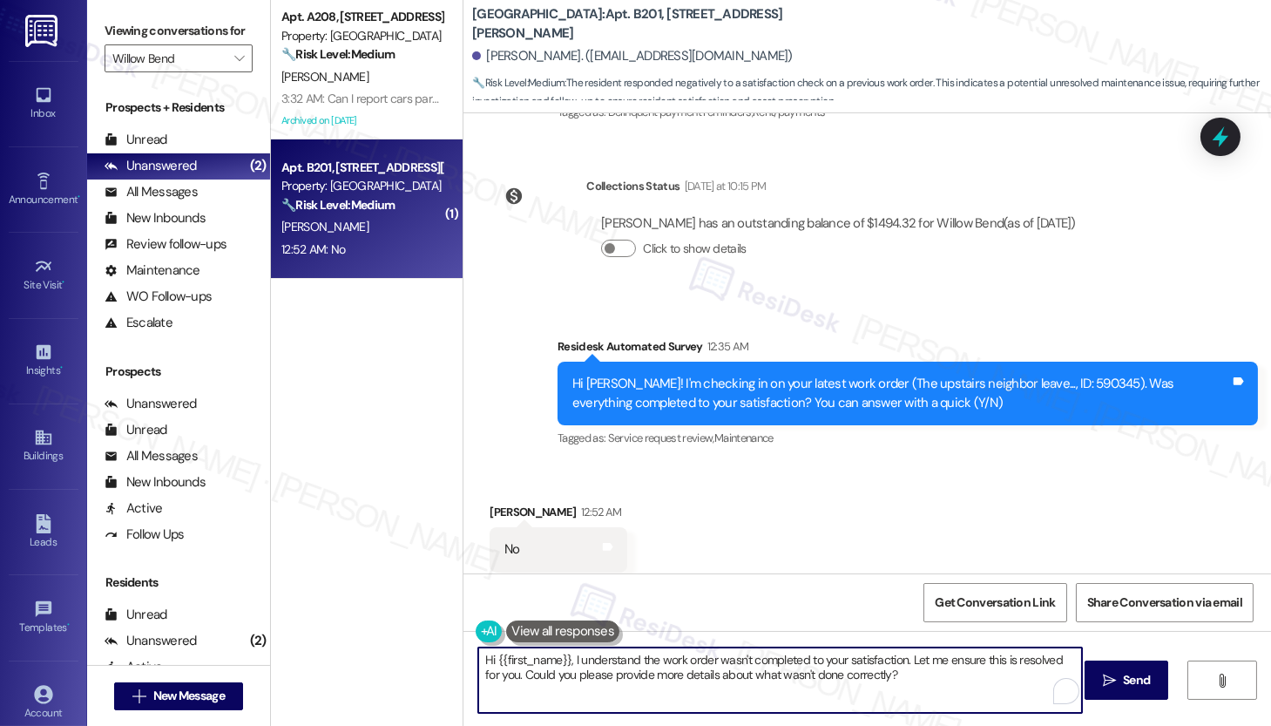
click at [525, 661] on textarea "Hi {{first_name}}, I understand the work order wasn't completed to your satisfa…" at bounding box center [780, 679] width 604 height 65
paste textarea "I'm happy to help! Could you please provide more details about what wasn't reso…"
type textarea "Hi {{first_name}}, I understand the work order wasn't completed to your satisfa…"
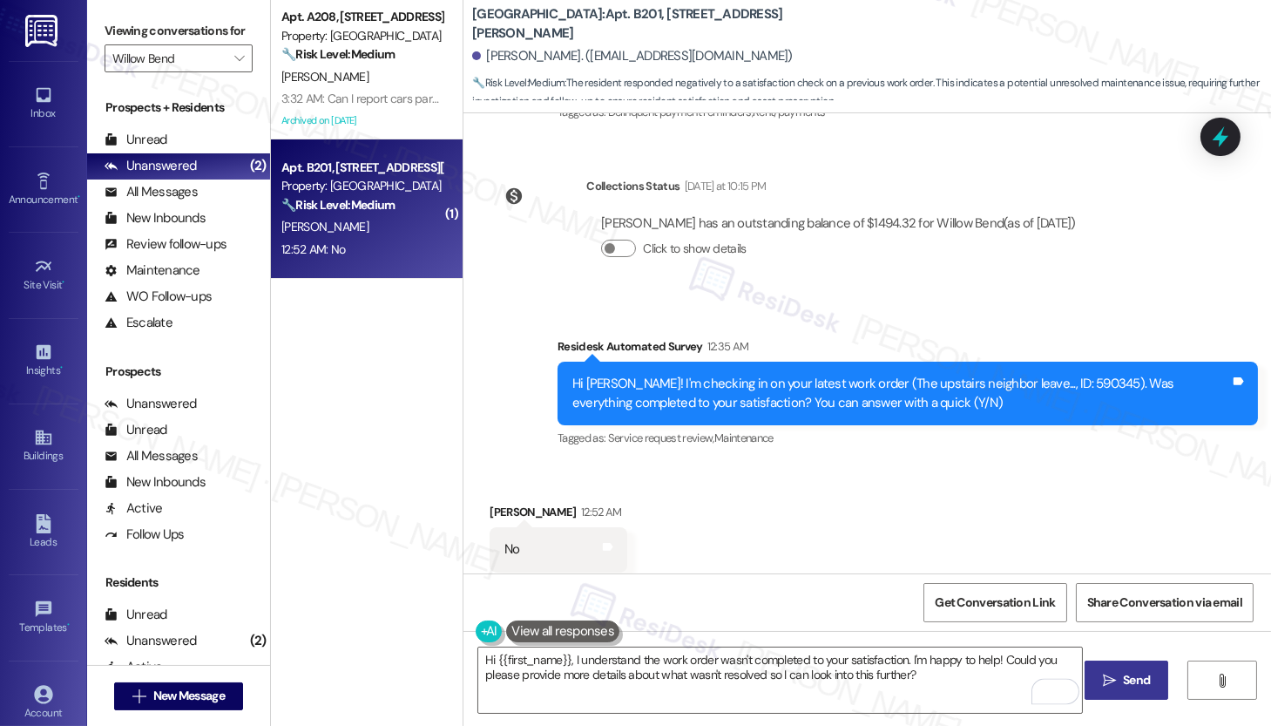
click at [1115, 686] on span " Send" at bounding box center [1127, 680] width 55 height 18
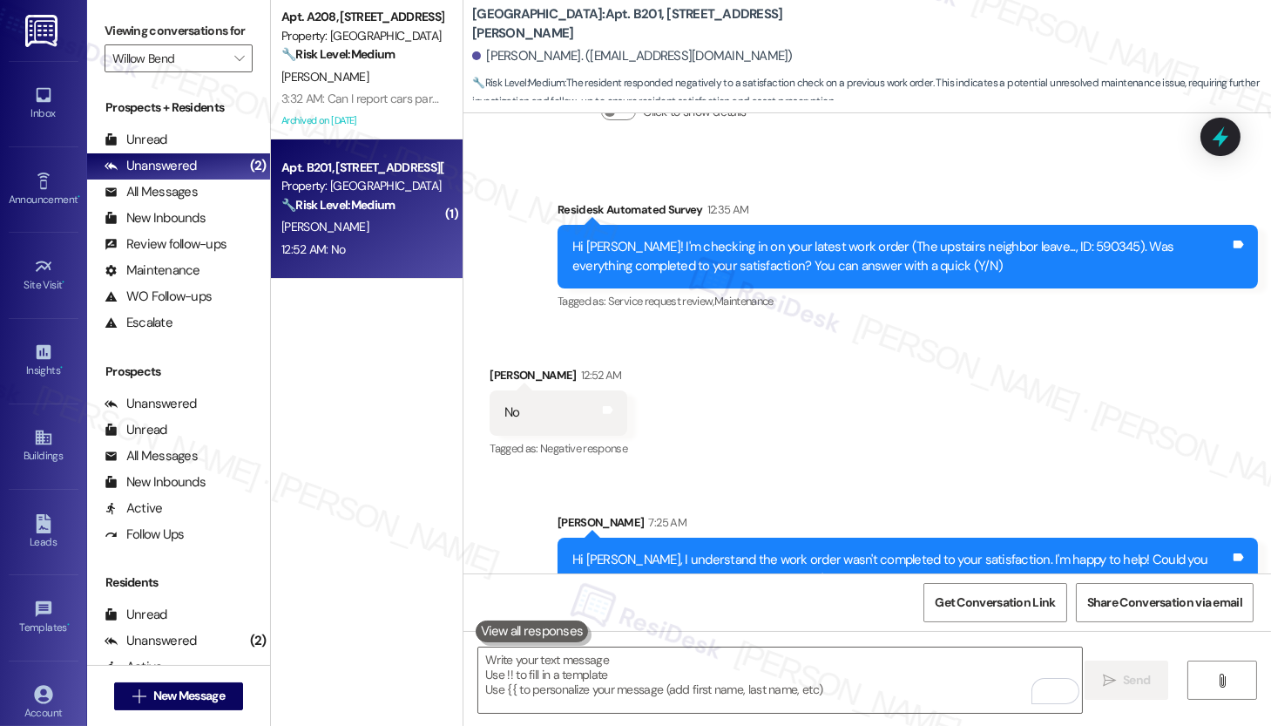
scroll to position [2376, 0]
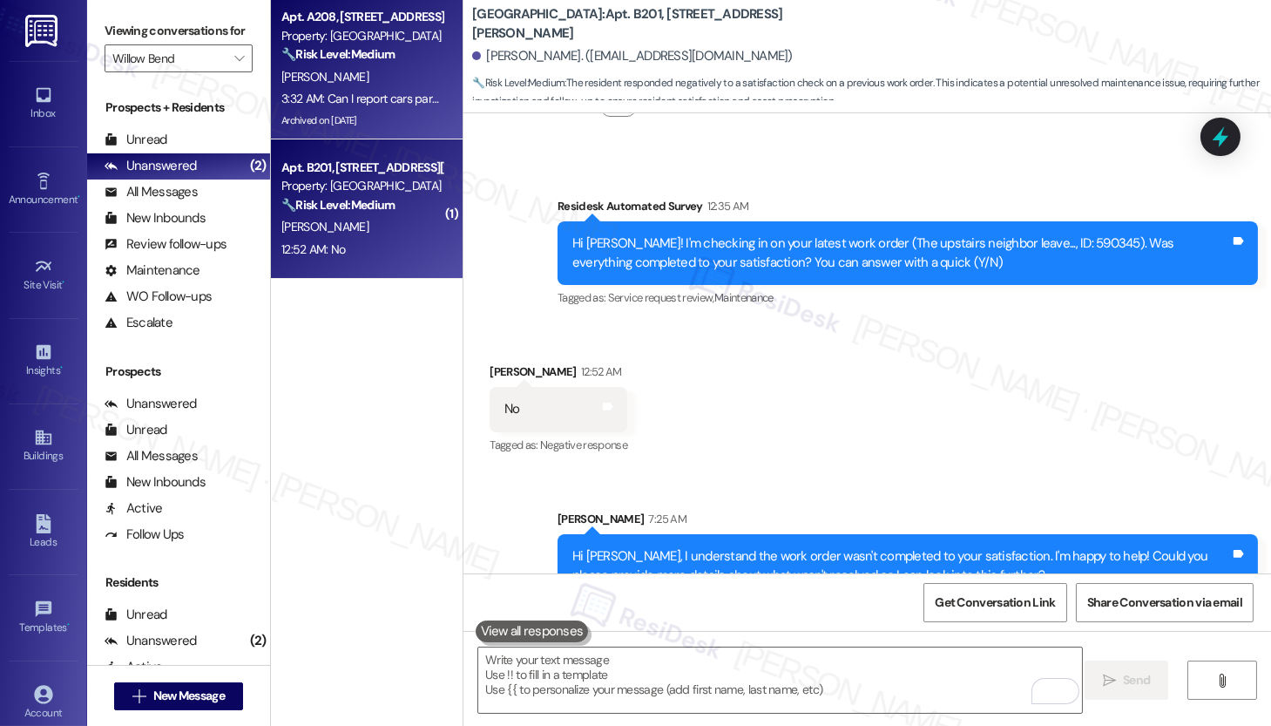
click at [371, 127] on div "Archived on 11/19/2024" at bounding box center [362, 121] width 165 height 22
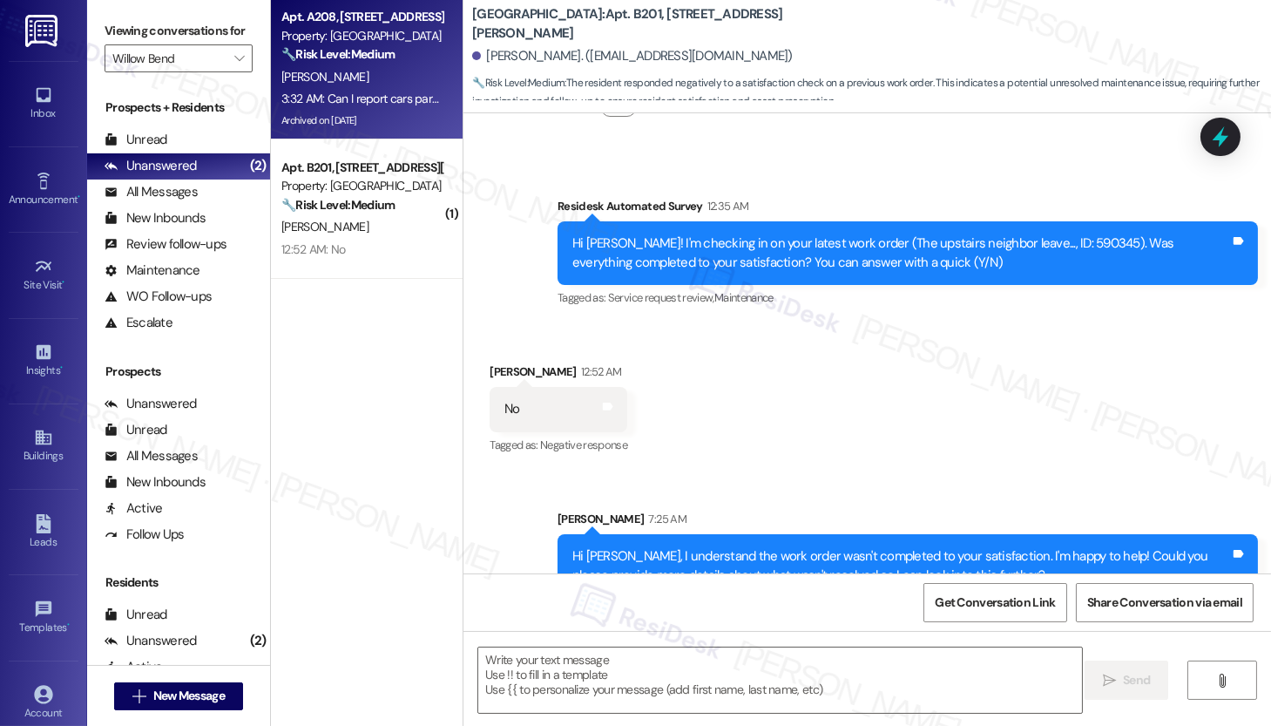
type textarea "Fetching suggested responses. Please feel free to read through the conversation…"
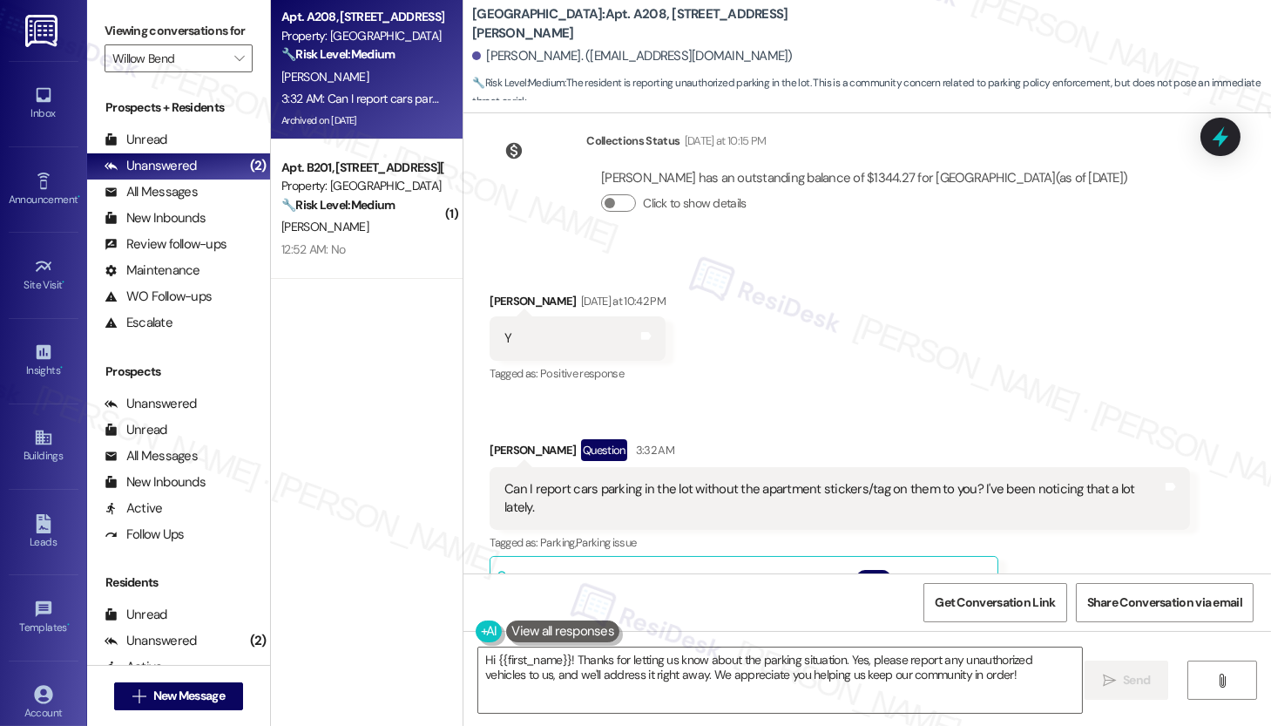
scroll to position [14713, 0]
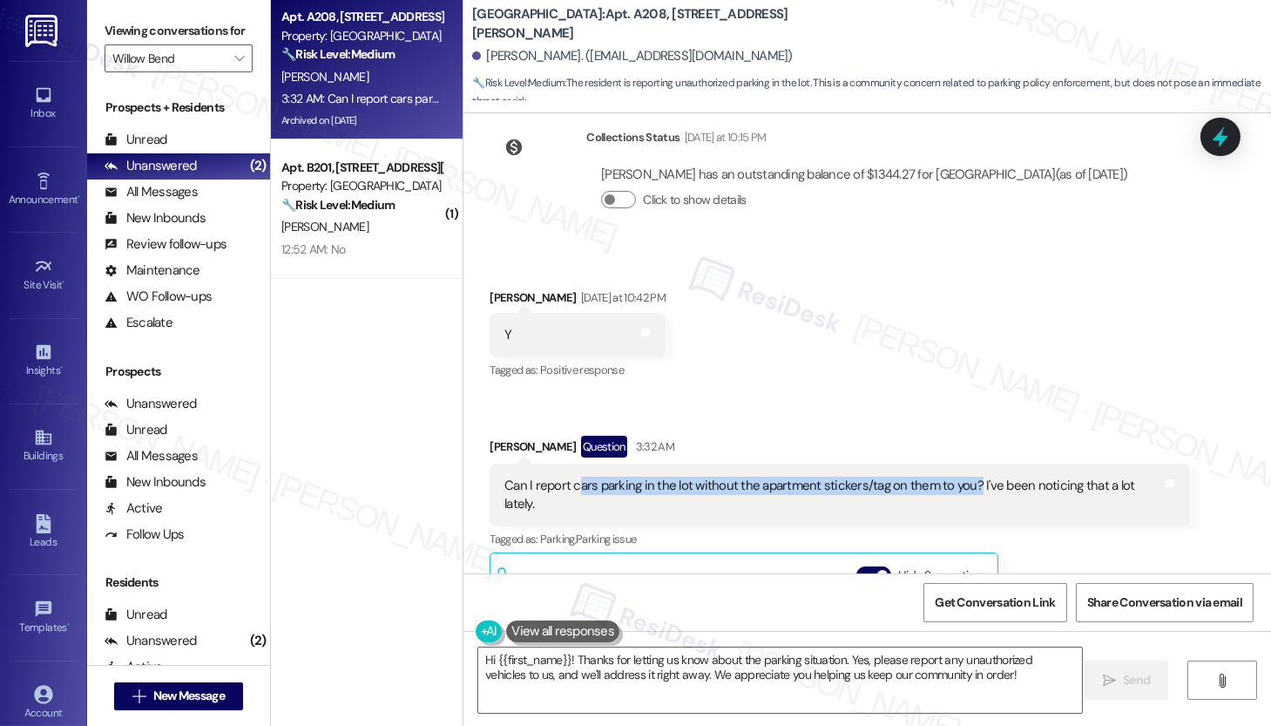
drag, startPoint x: 569, startPoint y: 388, endPoint x: 964, endPoint y: 391, distance: 394.7
click at [964, 477] on div "Can I report cars parking in the lot without the apartment stickers/tag on them…" at bounding box center [834, 495] width 658 height 37
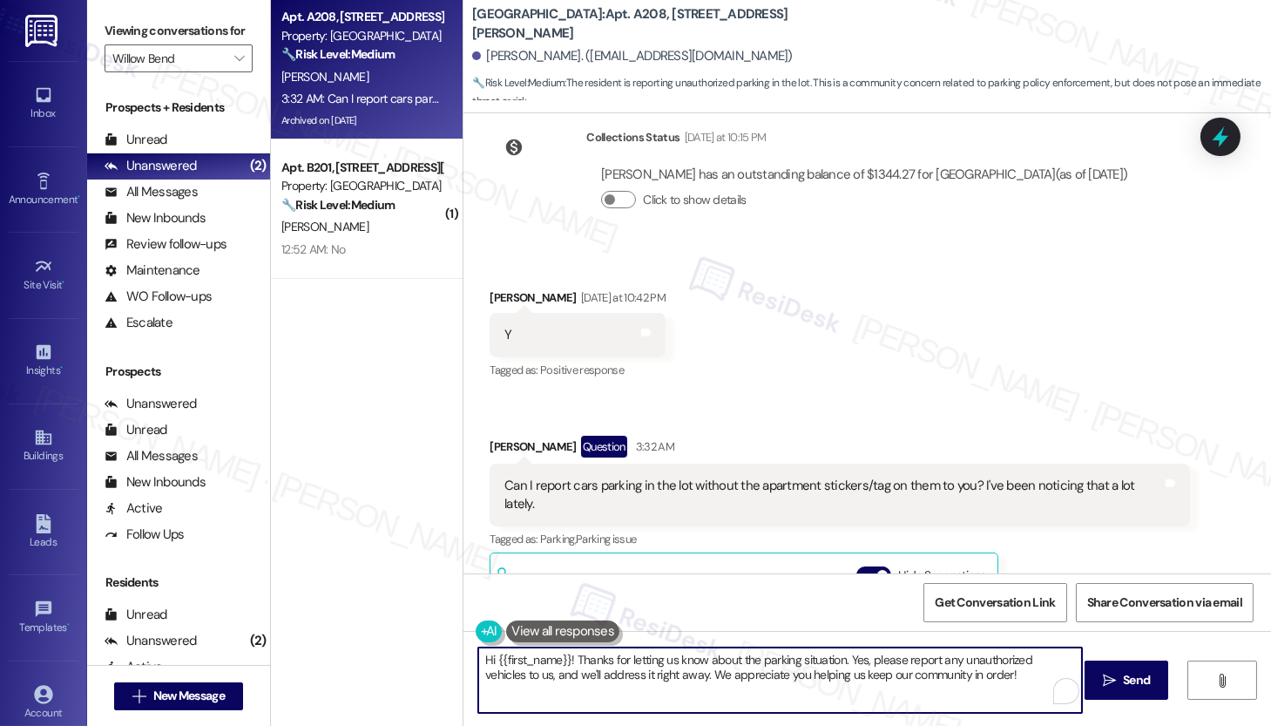
drag, startPoint x: 570, startPoint y: 674, endPoint x: 687, endPoint y: 675, distance: 117.6
click at [687, 675] on textarea "Hi {{first_name}}! Thanks for letting us know about the parking situation. Yes,…" at bounding box center [780, 679] width 604 height 65
click at [993, 678] on textarea "Hi {{first_name}}! Thanks for letting us know about the parking situation. Yes,…" at bounding box center [780, 679] width 604 height 65
click at [660, 674] on textarea "Hi {{first_name}}! Thanks for letting us know about the parking situation. Yes,…" at bounding box center [780, 679] width 604 height 65
click at [490, 436] on div "Kay-Ann Khan Question 3:32 AM" at bounding box center [840, 450] width 701 height 28
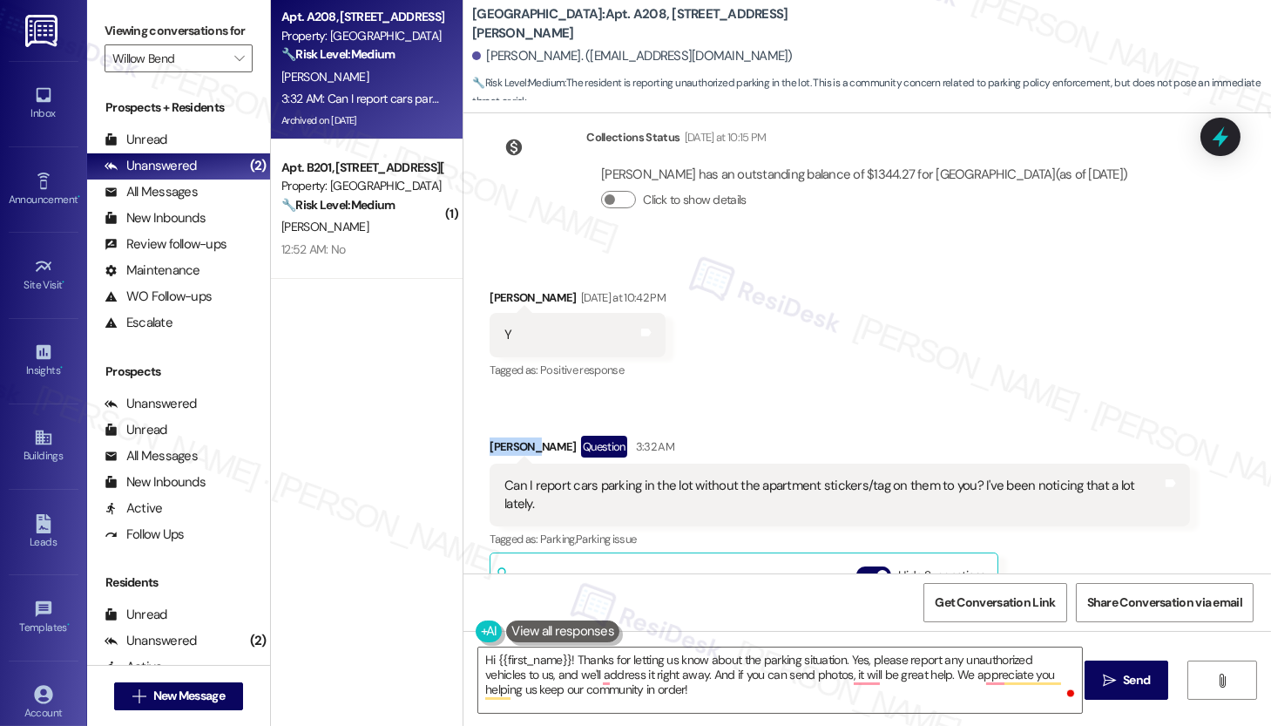
drag, startPoint x: 479, startPoint y: 354, endPoint x: 526, endPoint y: 367, distance: 48.8
click at [526, 436] on div "Kay-Ann Khan Question 3:32 AM" at bounding box center [840, 450] width 701 height 28
copy div "Kay-Ann"
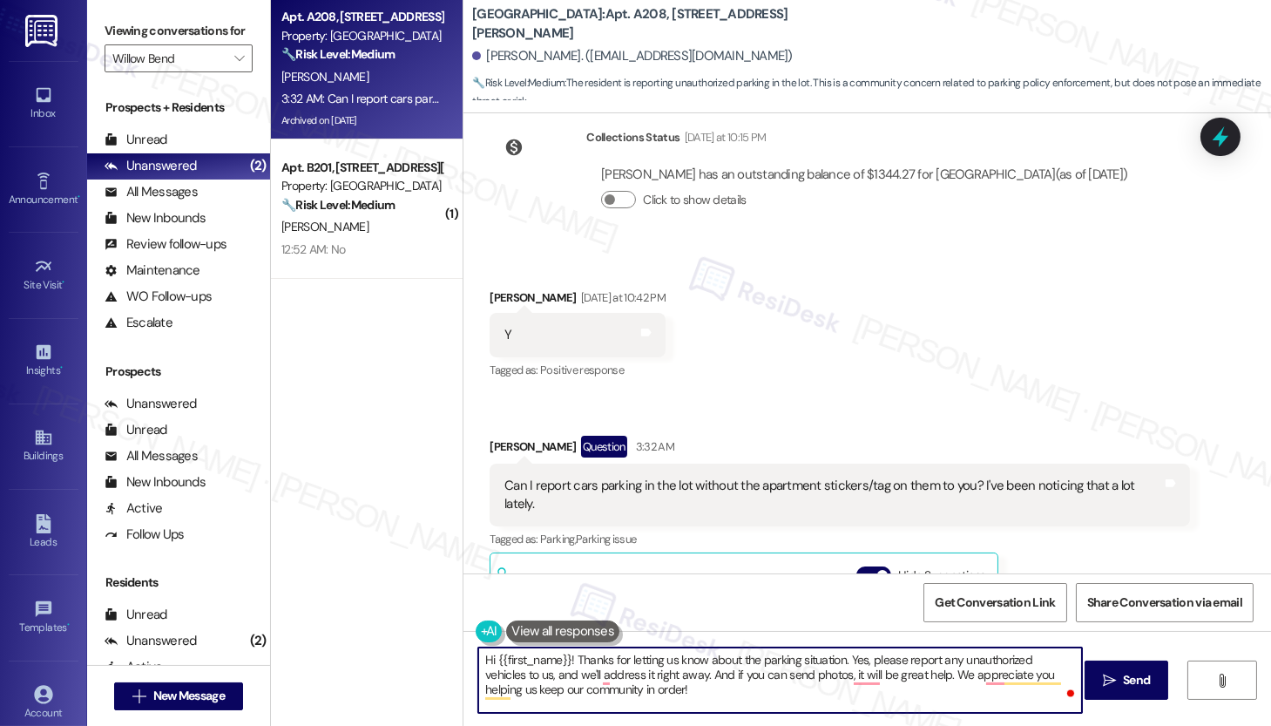
drag, startPoint x: 488, startPoint y: 659, endPoint x: 560, endPoint y: 655, distance: 72.4
click at [560, 655] on textarea "Hi {{first_name}}! Thanks for letting us know about the parking situation. Yes,…" at bounding box center [780, 679] width 604 height 65
paste textarea "Kay-Ann"
type textarea "Hi Kay-Ann ! Thanks for letting us know about the parking situation. Yes, pleas…"
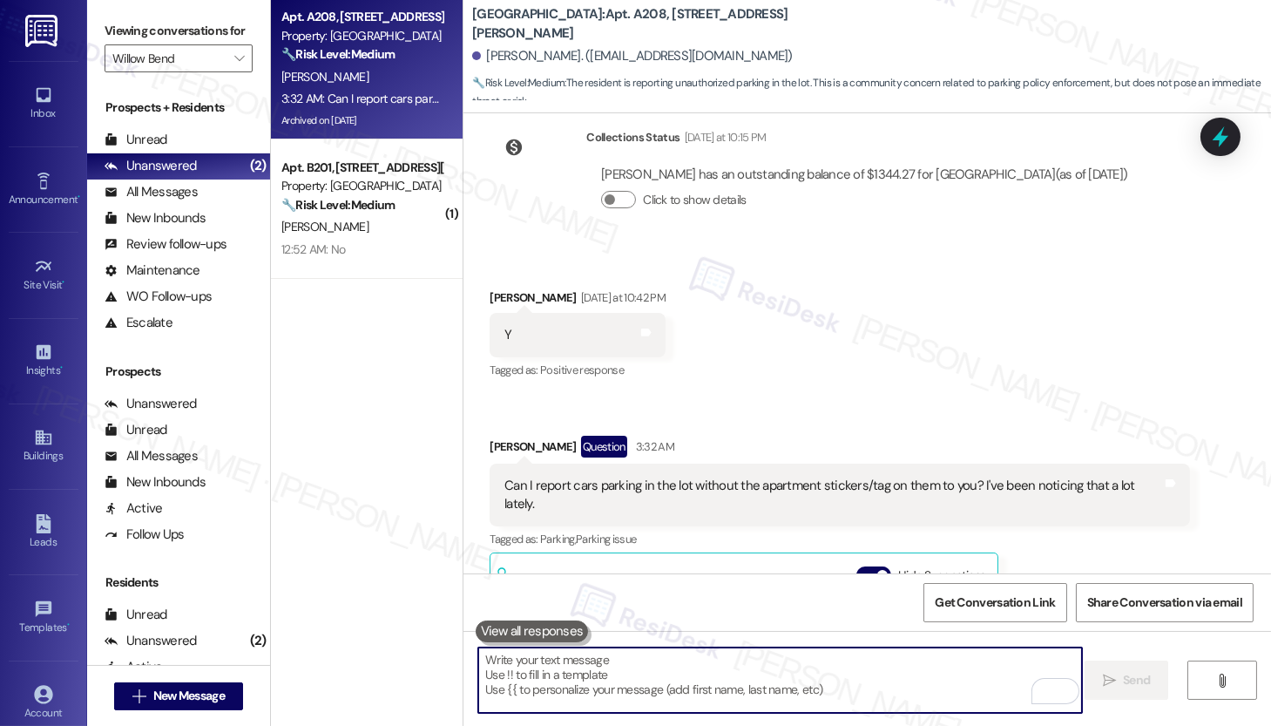
click at [532, 679] on textarea "To enrich screen reader interactions, please activate Accessibility in Grammarl…" at bounding box center [780, 679] width 604 height 65
paste textarea "Hi Kay-Ann! Thank you for letting us know about the parking situation. Please c…"
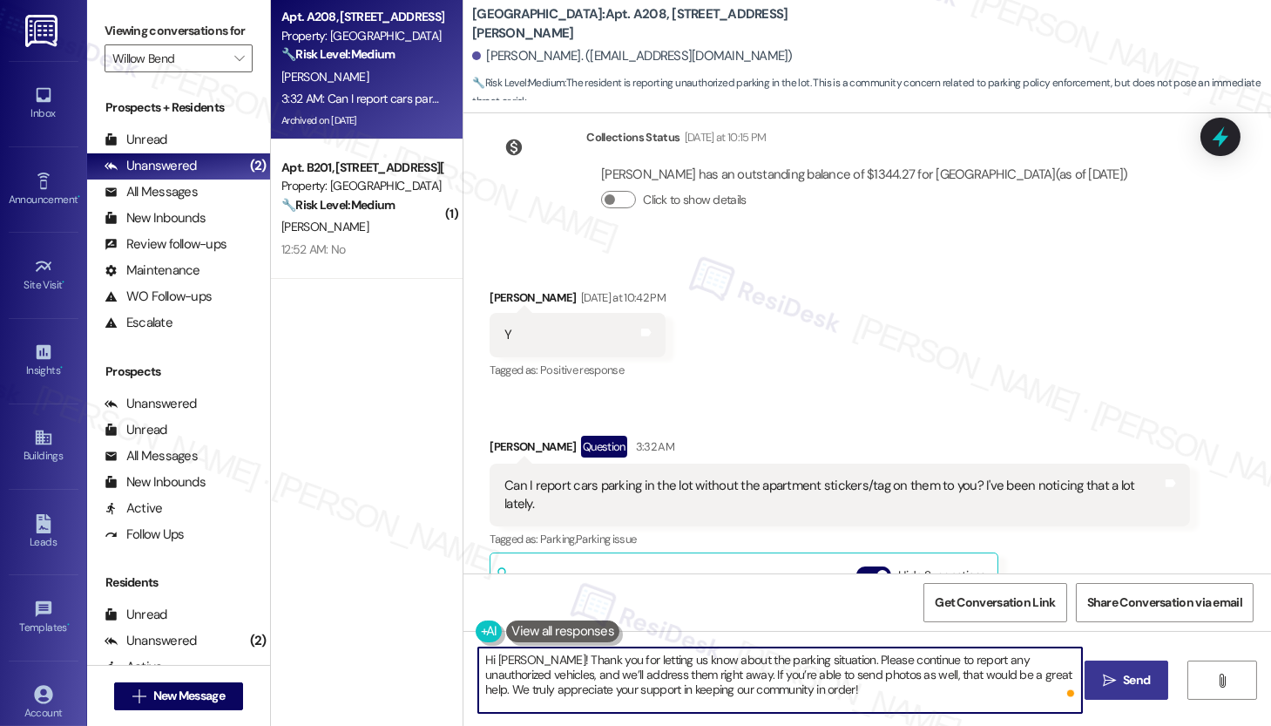
type textarea "Hi Kay-Ann! Thank you for letting us know about the parking situation. Please c…"
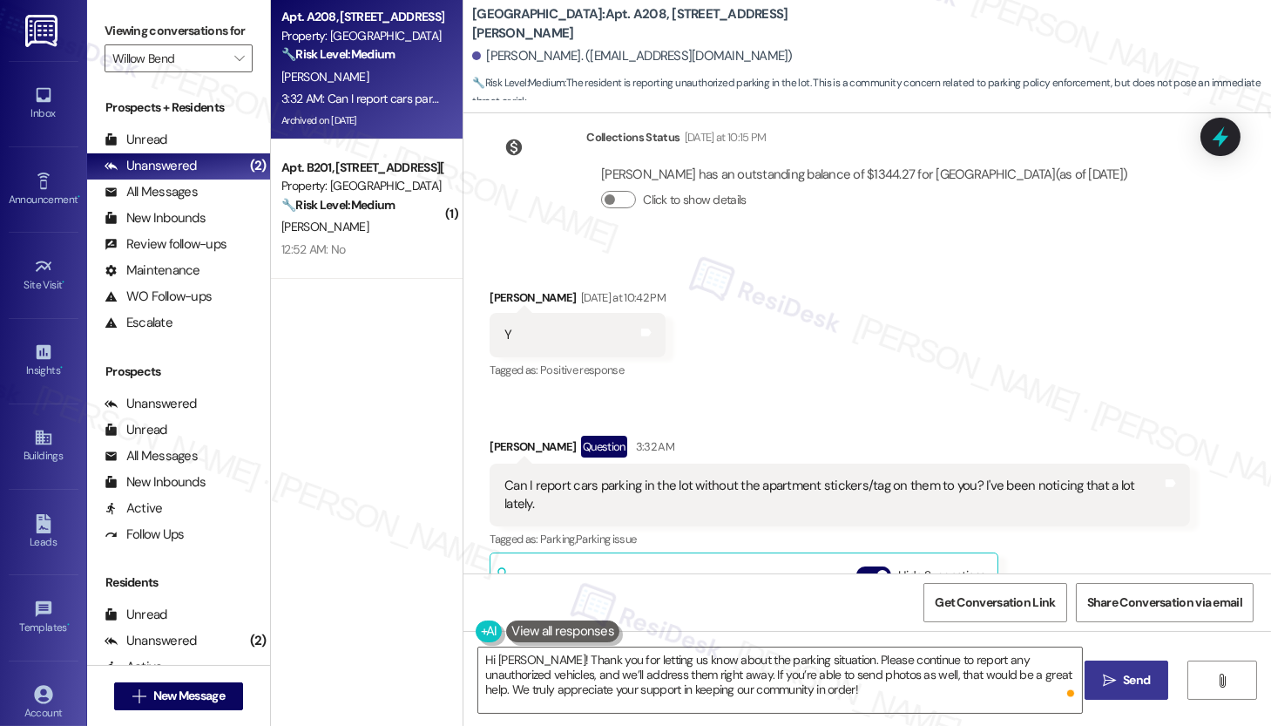
click at [1128, 683] on span "Send" at bounding box center [1136, 680] width 27 height 18
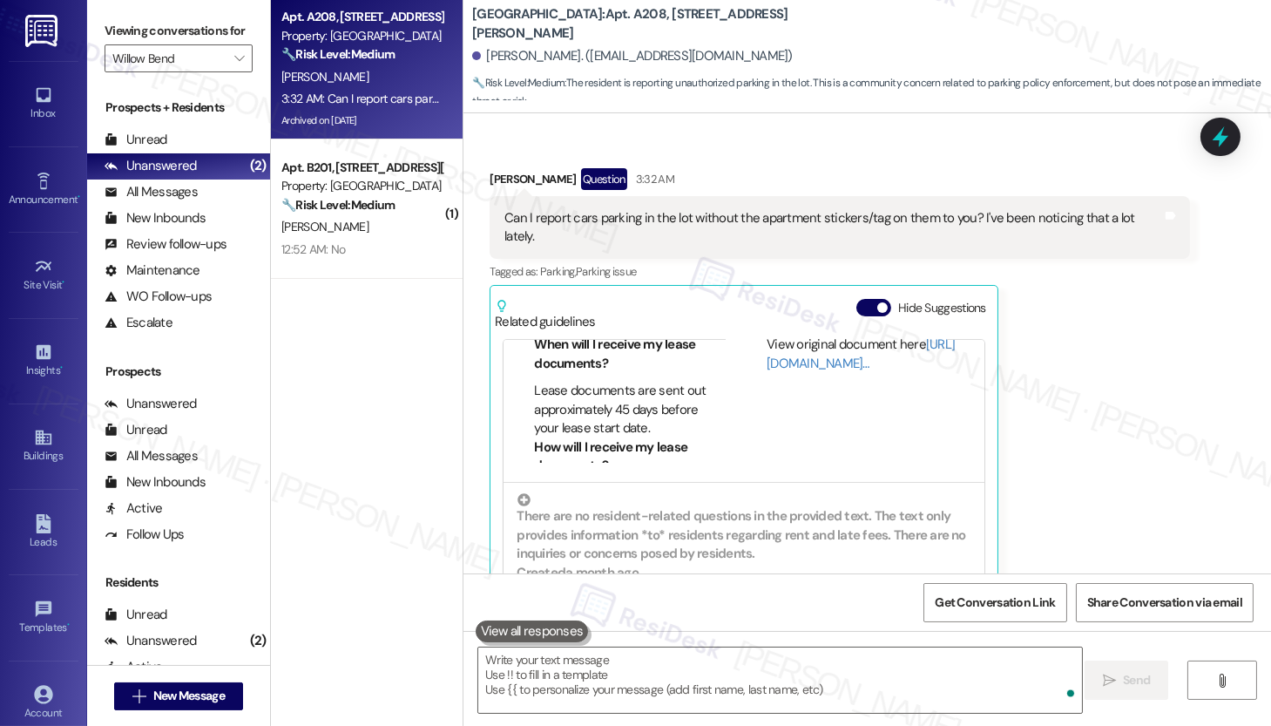
scroll to position [15092, 0]
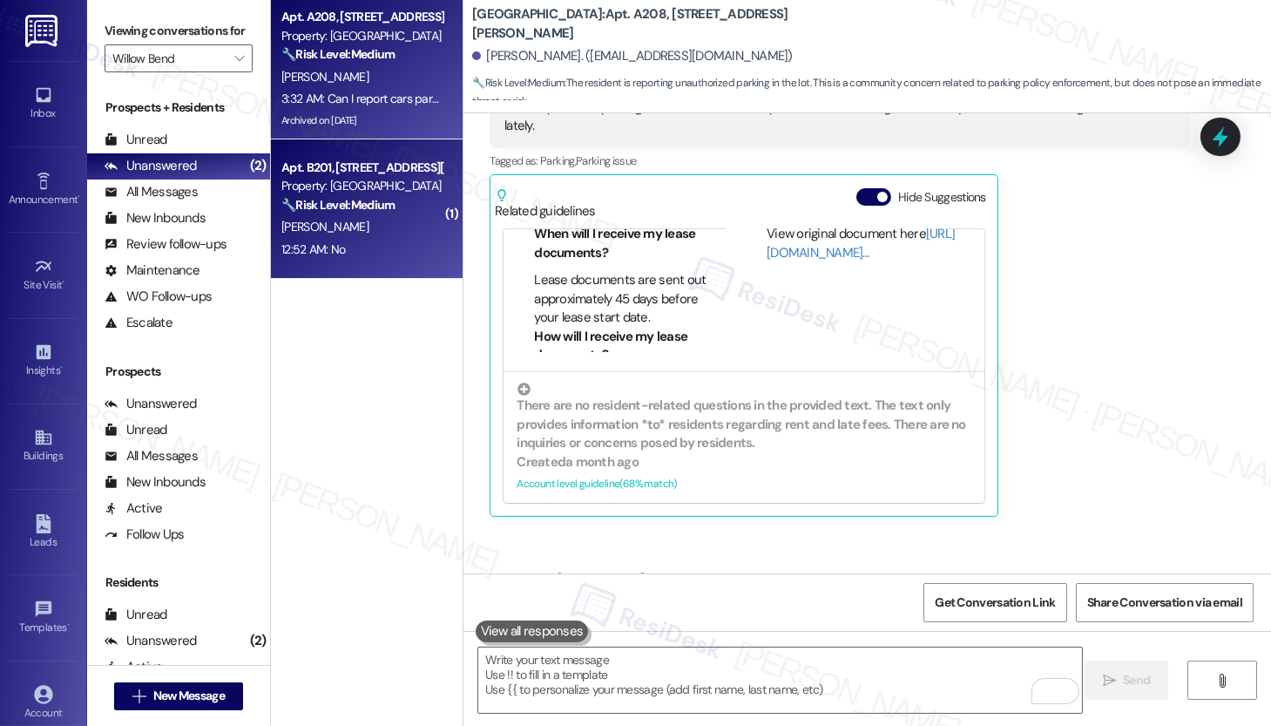
click at [322, 192] on div "Property: Willow Bend" at bounding box center [361, 186] width 161 height 18
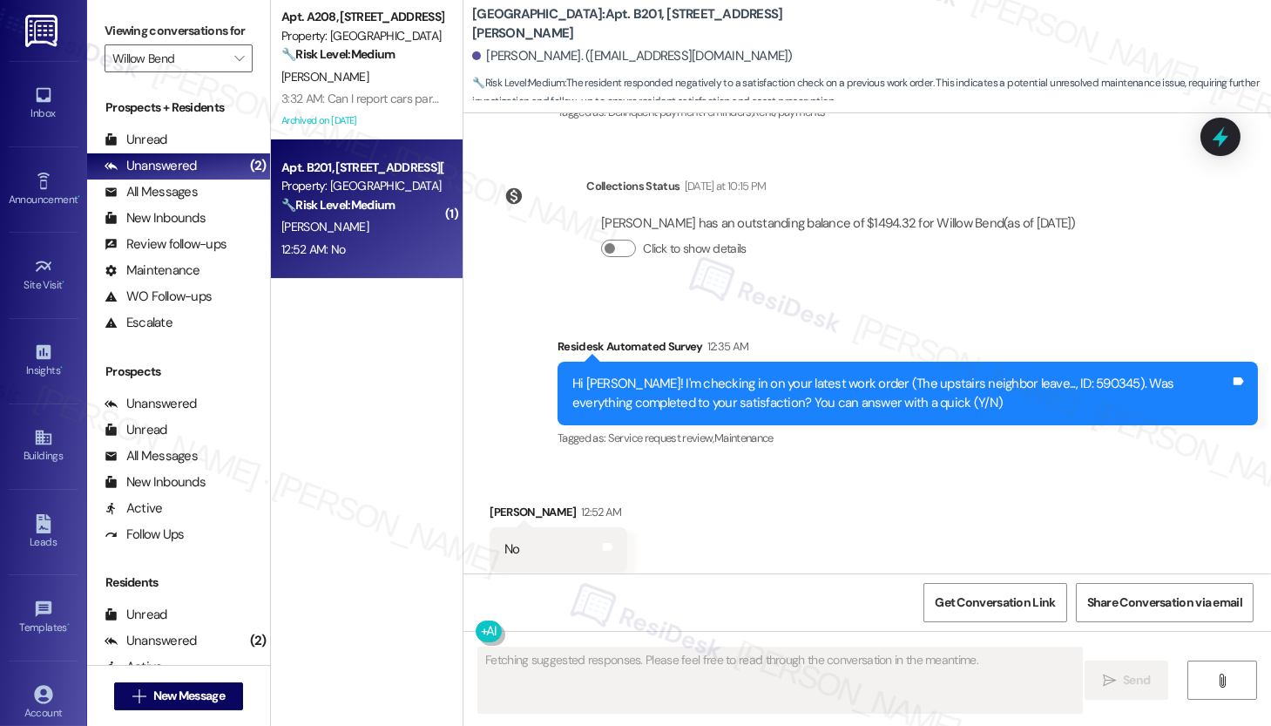
scroll to position [2402, 0]
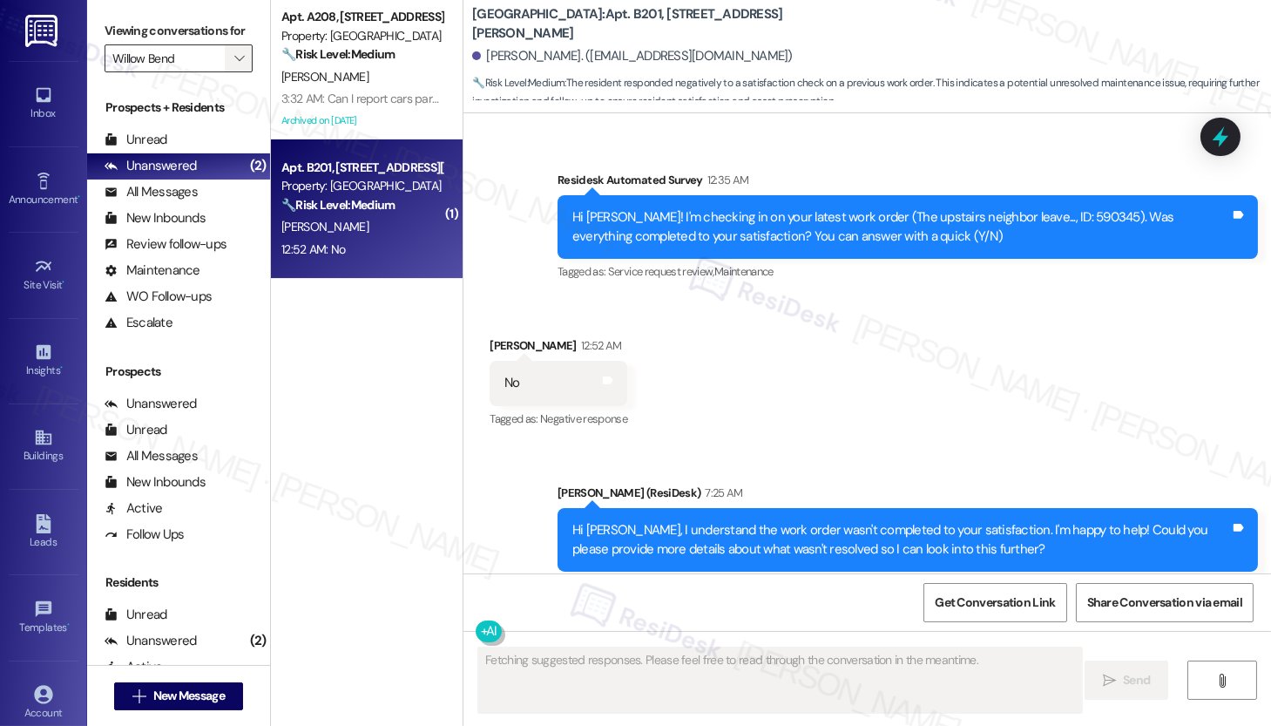
click at [234, 65] on icon "" at bounding box center [239, 58] width 10 height 14
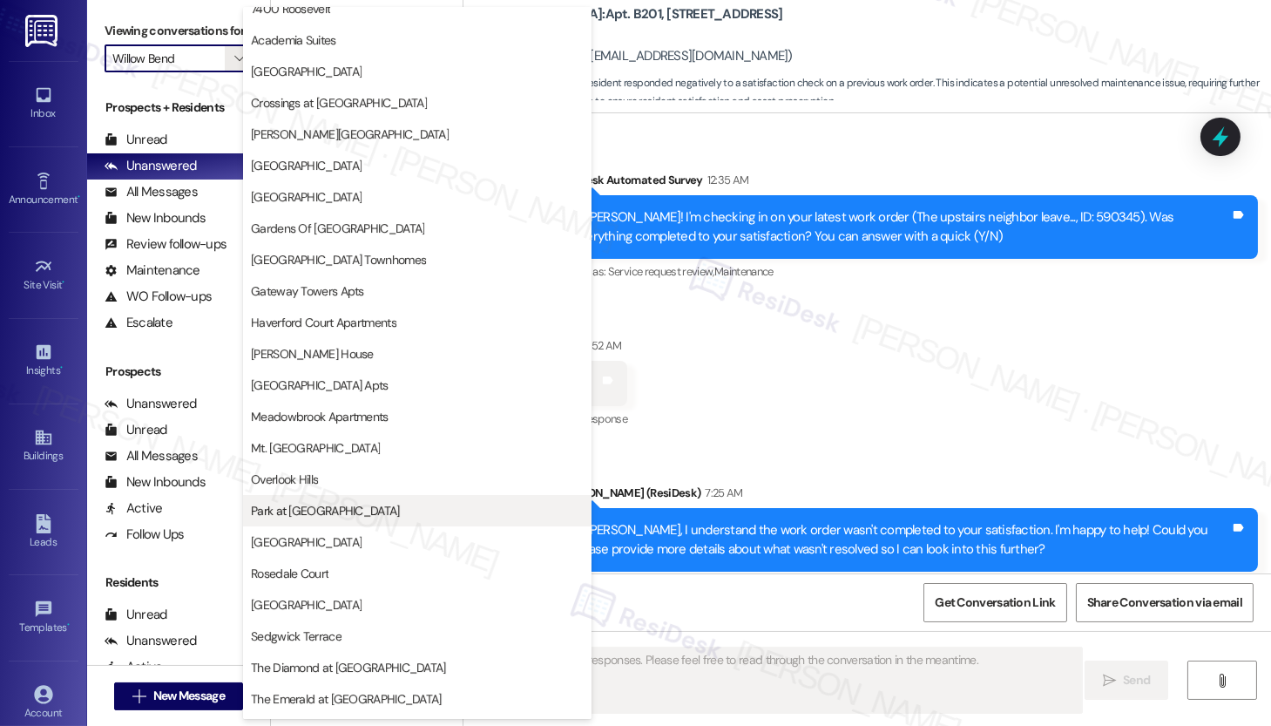
scroll to position [0, 0]
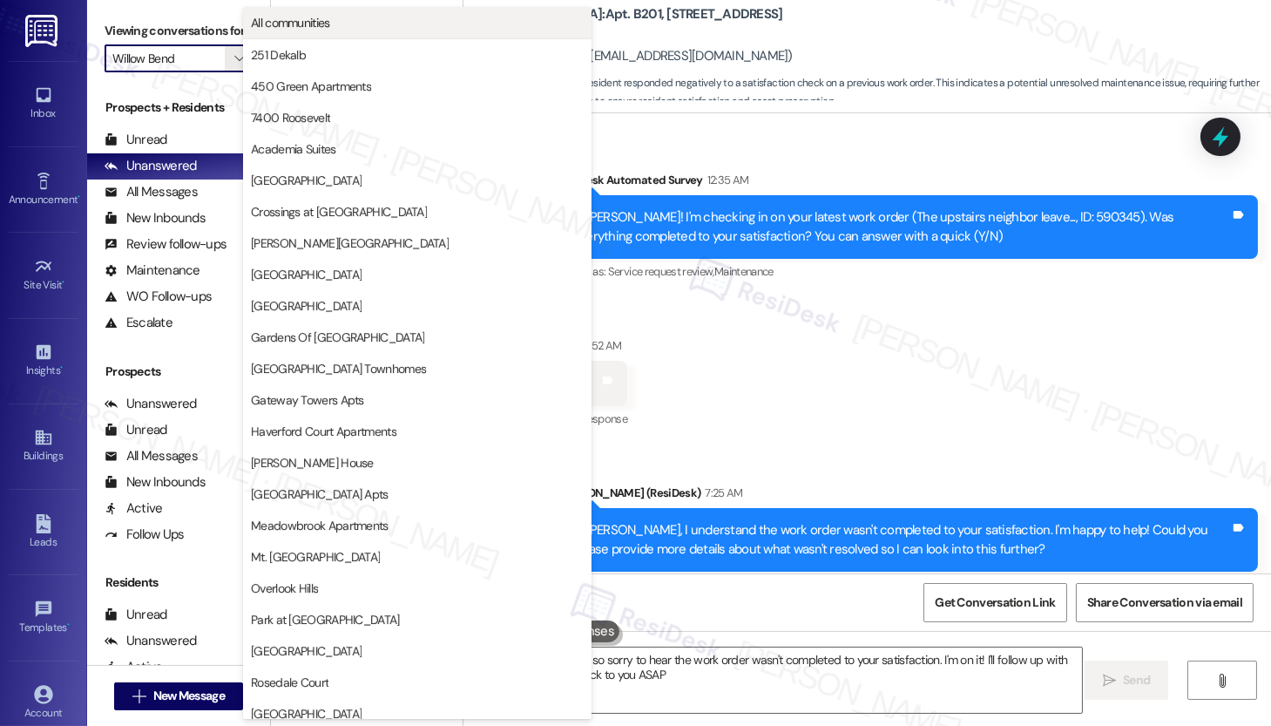
type textarea "Hi {{first_name}}, I'm so sorry to hear the work order wasn't completed to your…"
click at [314, 25] on span "All communities" at bounding box center [290, 22] width 79 height 17
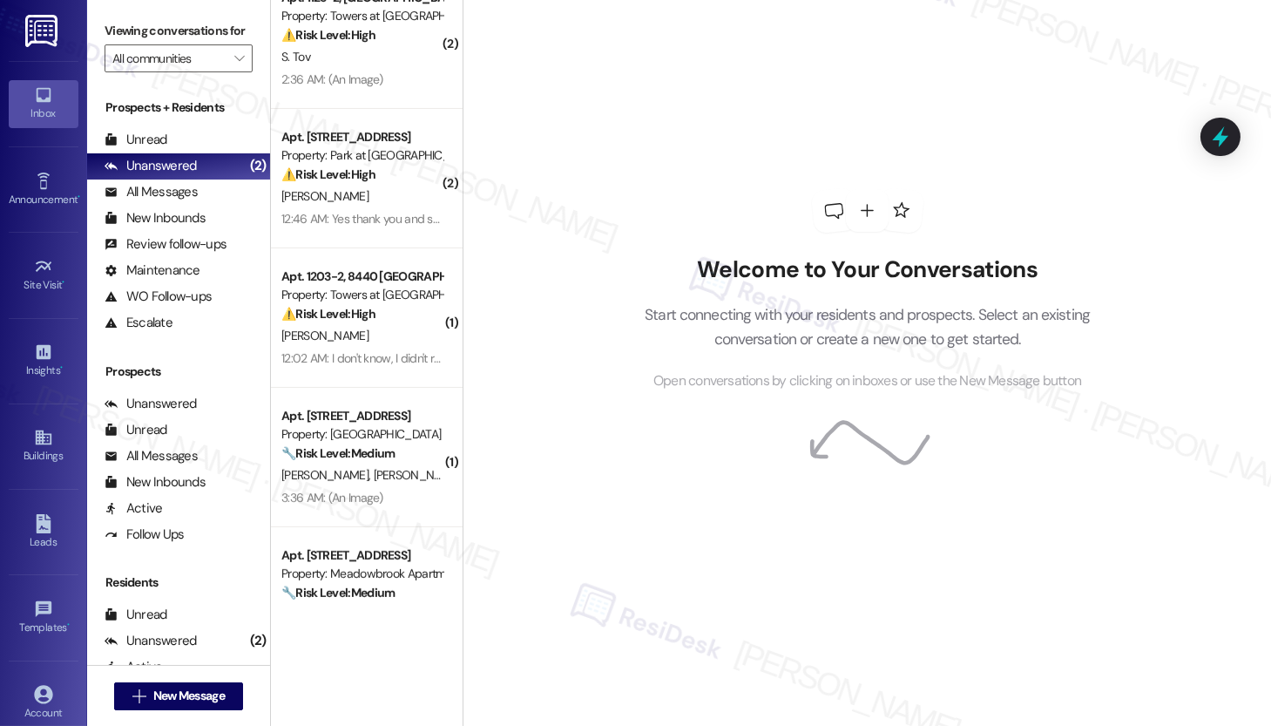
scroll to position [1243, 0]
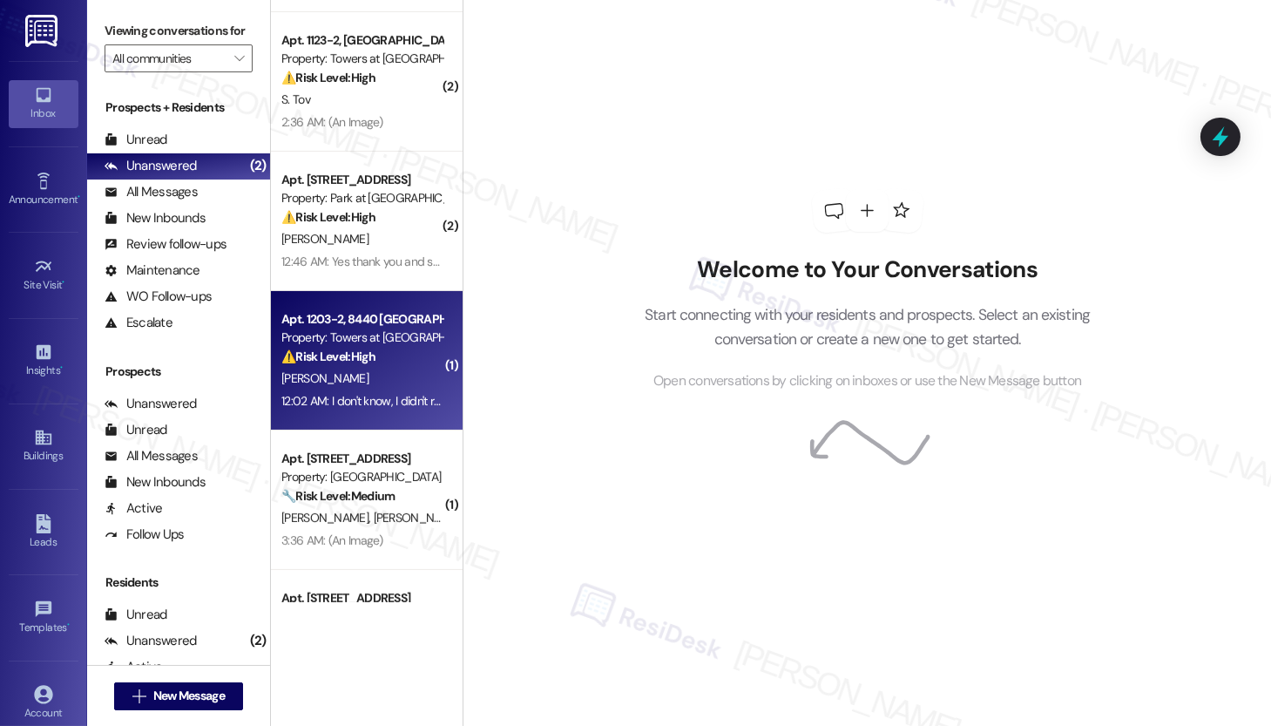
click at [370, 379] on div "[PERSON_NAME]" at bounding box center [362, 379] width 165 height 22
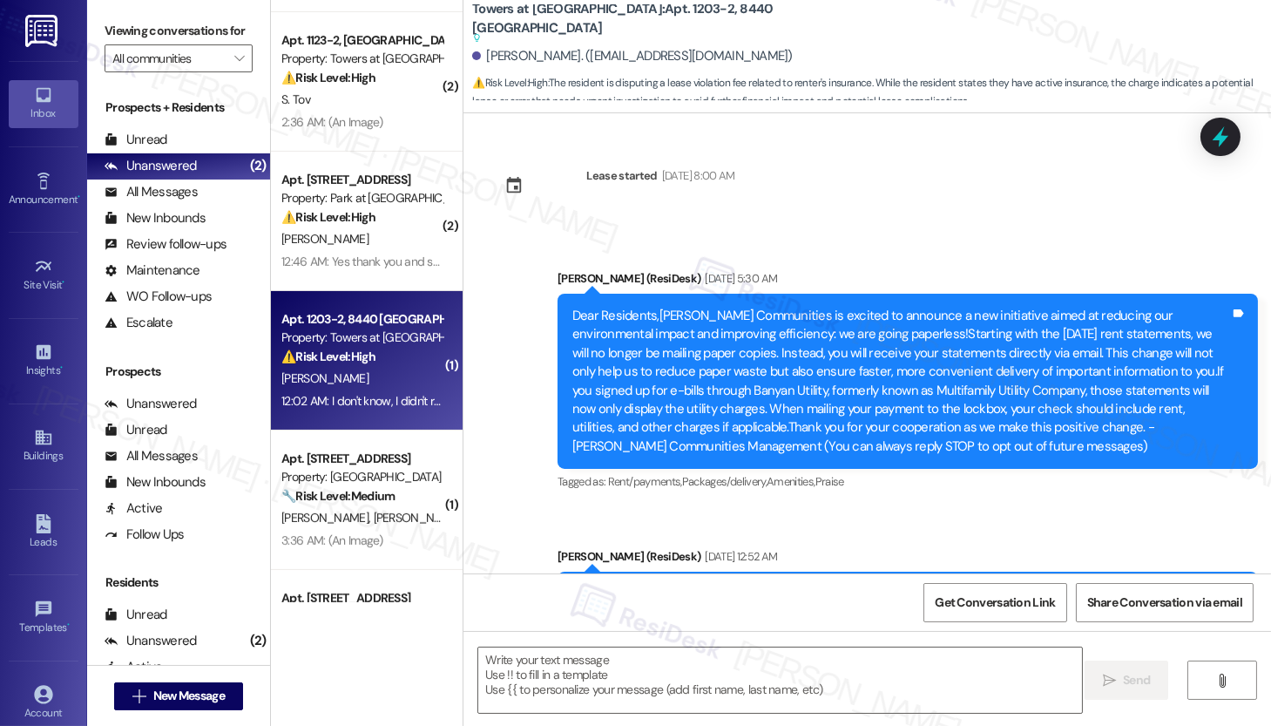
scroll to position [14052, 0]
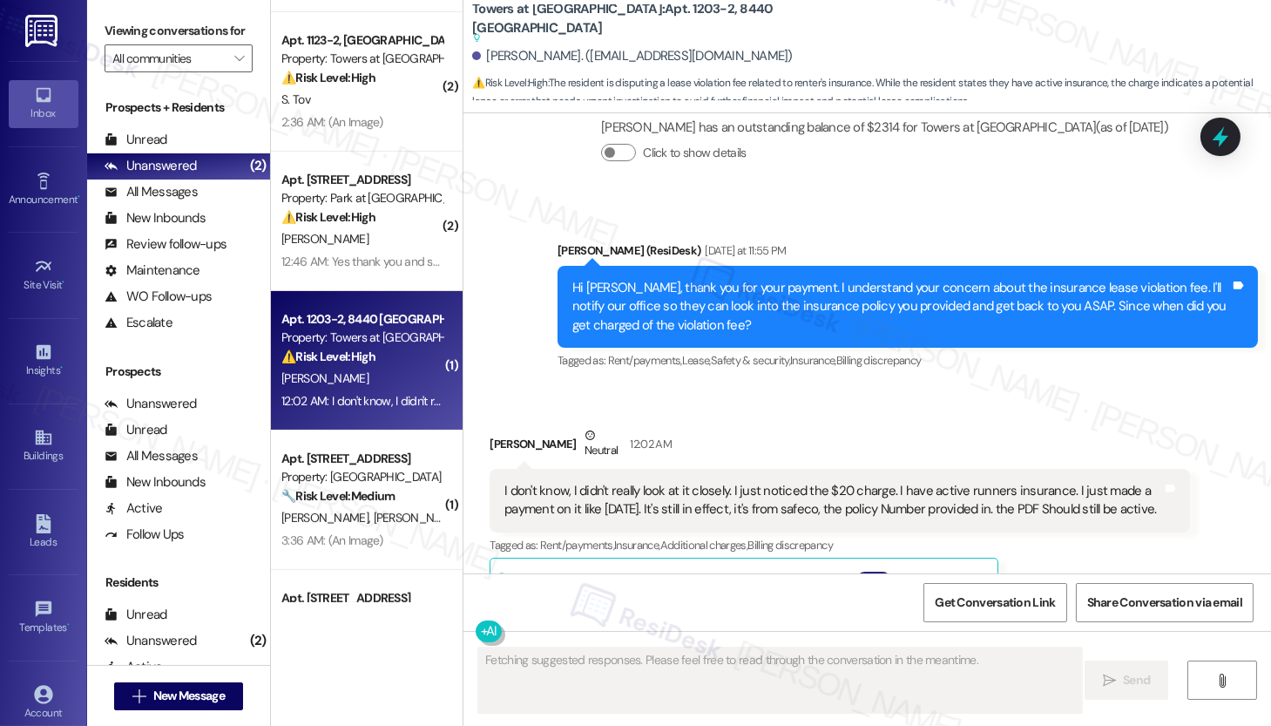
click at [859, 572] on button "Hide Suggestions" at bounding box center [874, 580] width 35 height 17
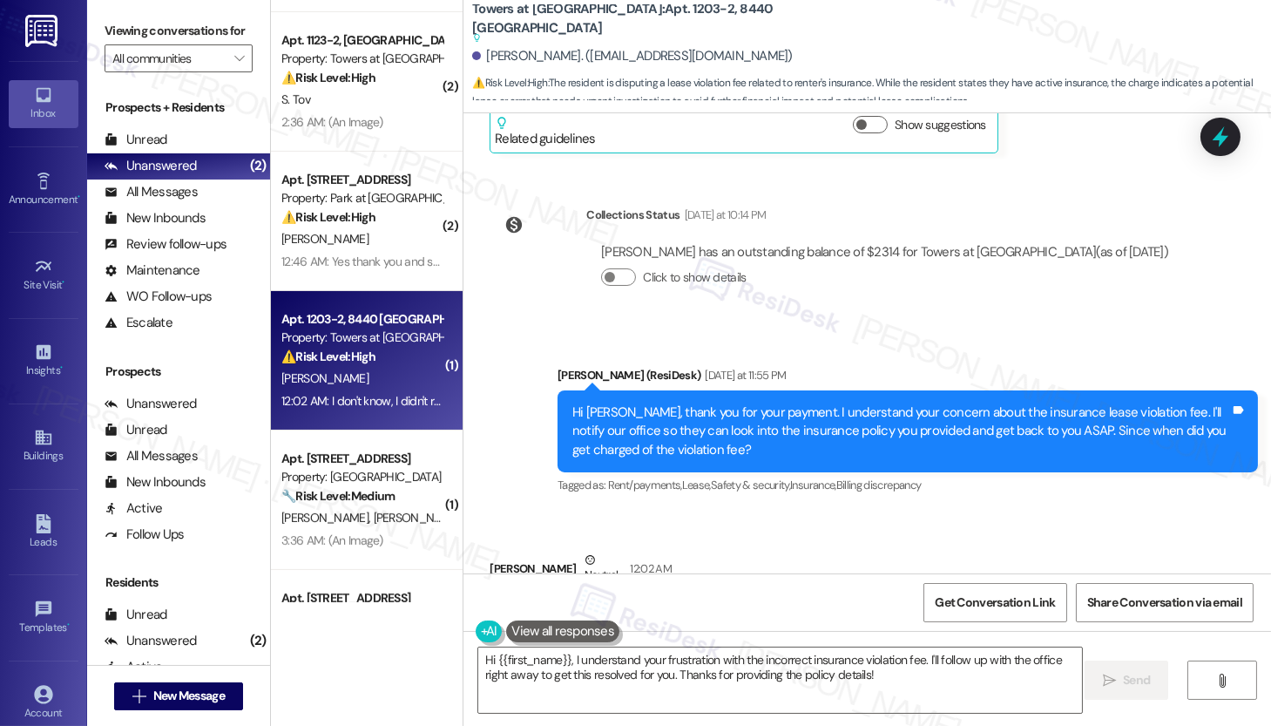
drag, startPoint x: 559, startPoint y: 444, endPoint x: 657, endPoint y: 442, distance: 97.6
click at [657, 606] on div "I don't know, I didn't really look at it closely. I just noticed the $20 charge…" at bounding box center [834, 624] width 658 height 37
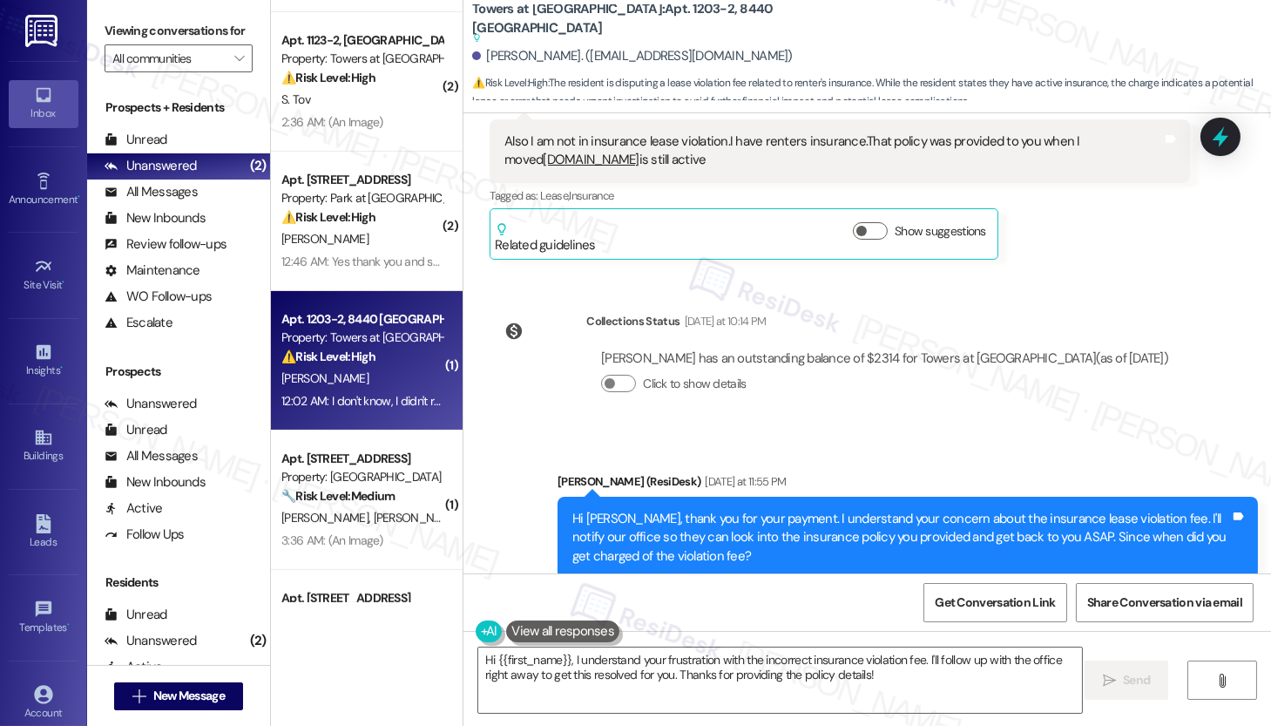
scroll to position [13379, 0]
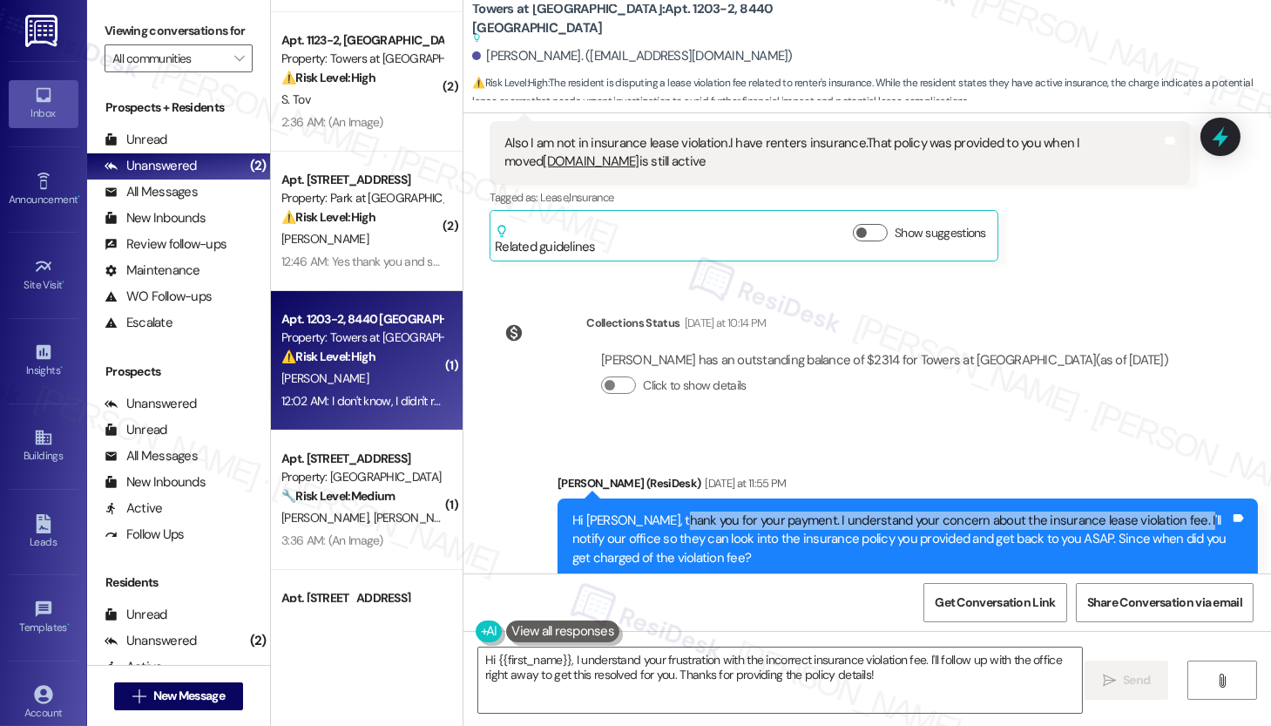
drag, startPoint x: 672, startPoint y: 345, endPoint x: 1167, endPoint y: 348, distance: 494.9
click at [1167, 511] on div "Hi [PERSON_NAME], thank you for your payment. I understand your concern about t…" at bounding box center [901, 539] width 658 height 56
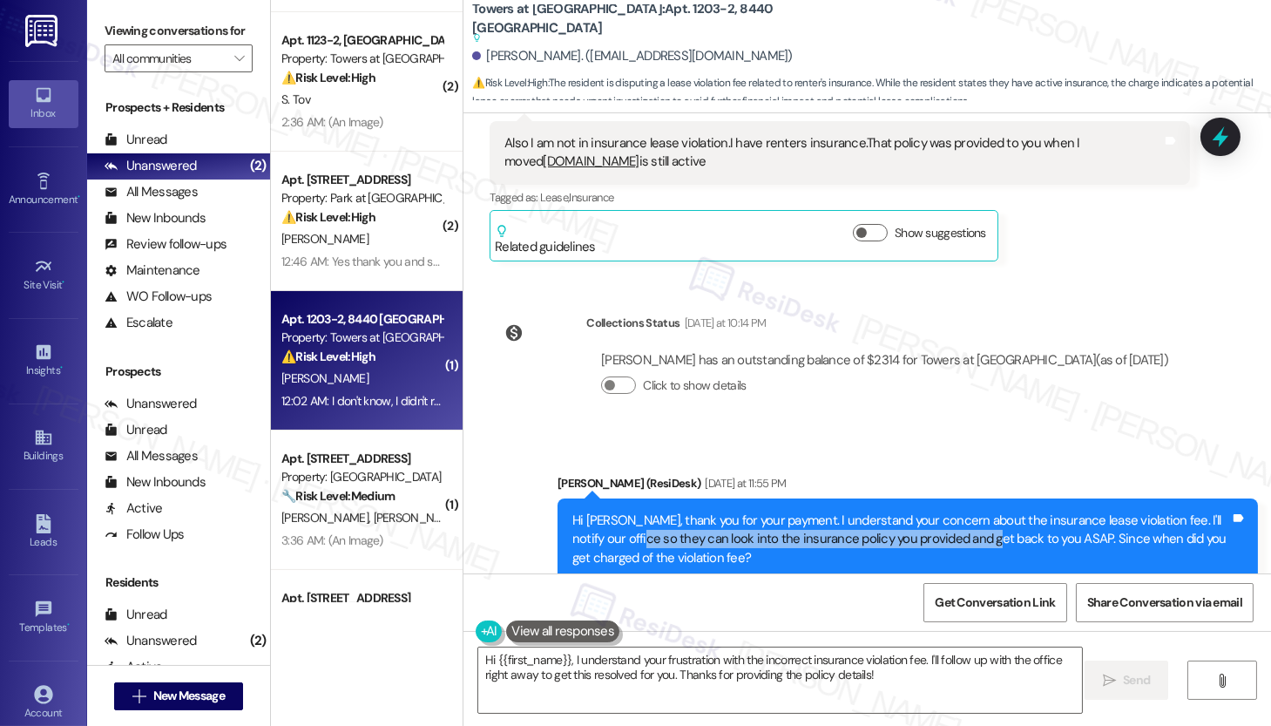
drag, startPoint x: 613, startPoint y: 367, endPoint x: 965, endPoint y: 369, distance: 352.9
click at [965, 511] on div "Hi [PERSON_NAME], thank you for your payment. I understand your concern about t…" at bounding box center [901, 539] width 658 height 56
click at [781, 511] on div "Hi [PERSON_NAME], thank you for your payment. I understand your concern about t…" at bounding box center [901, 539] width 658 height 56
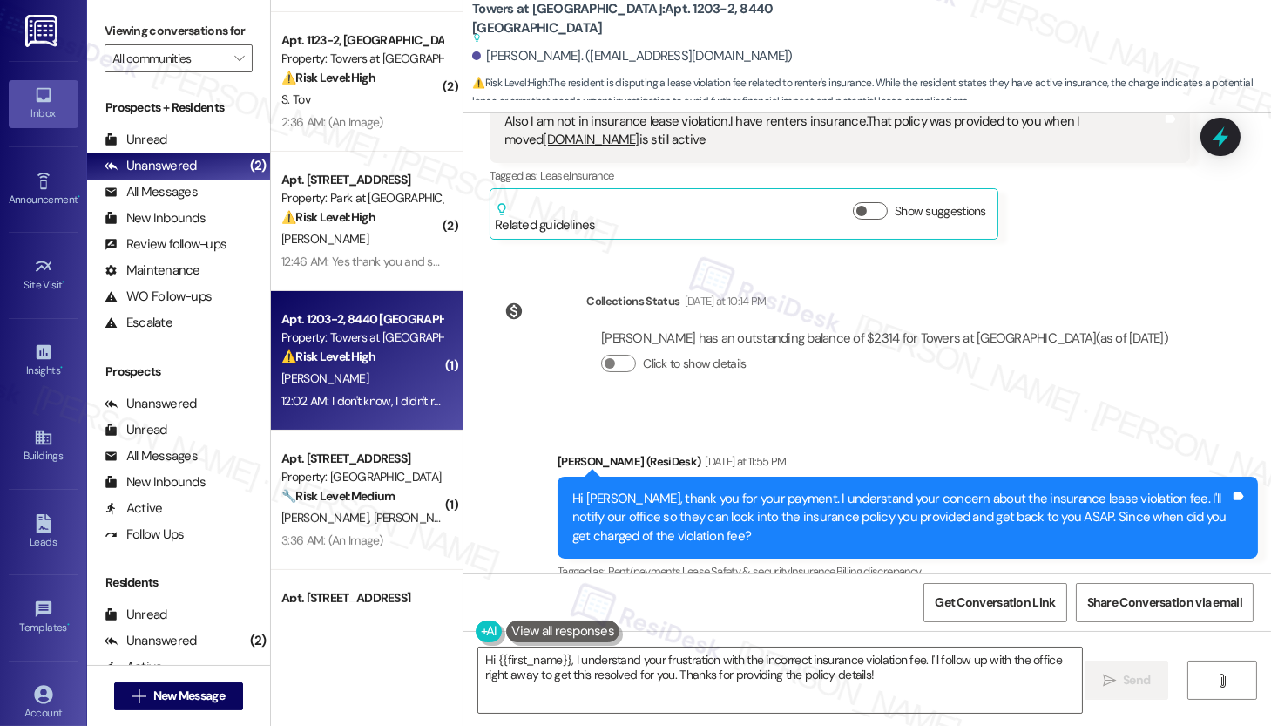
scroll to position [13427, 0]
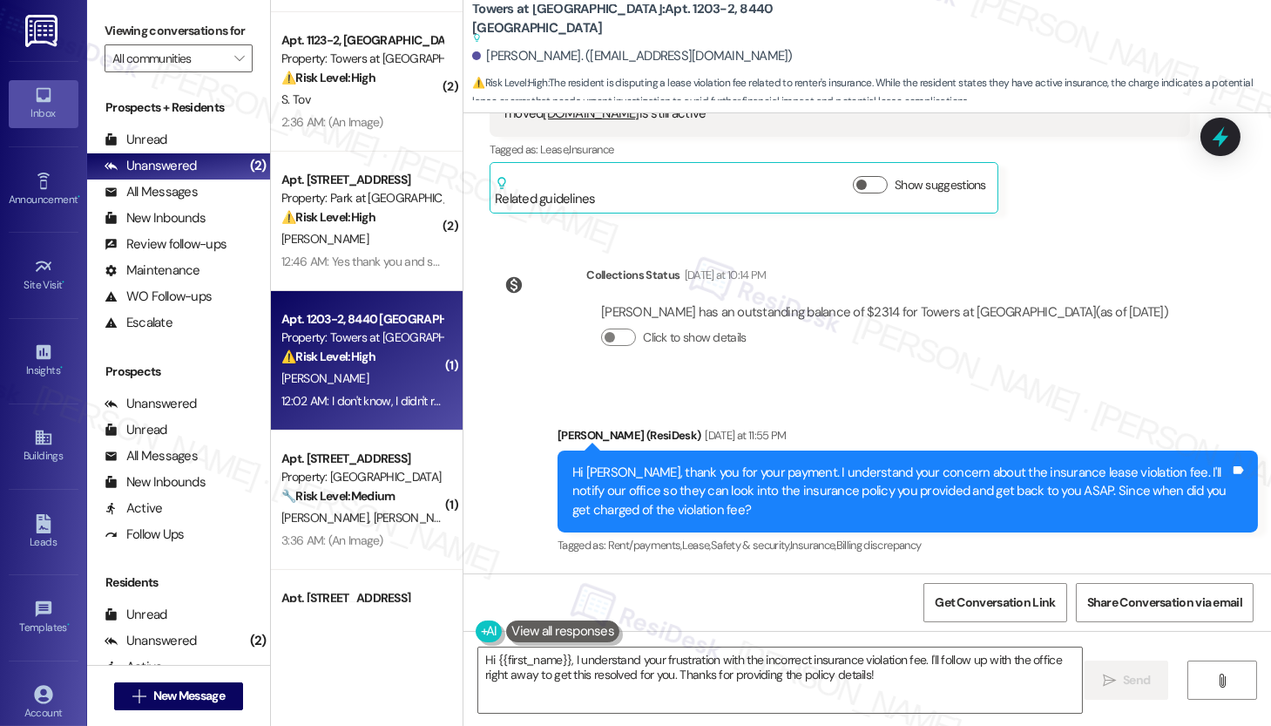
drag, startPoint x: 761, startPoint y: 505, endPoint x: 1006, endPoint y: 498, distance: 245.8
click at [1006, 667] on div "I don't know, I didn't really look at it closely. I just noticed the $20 charge…" at bounding box center [834, 685] width 658 height 37
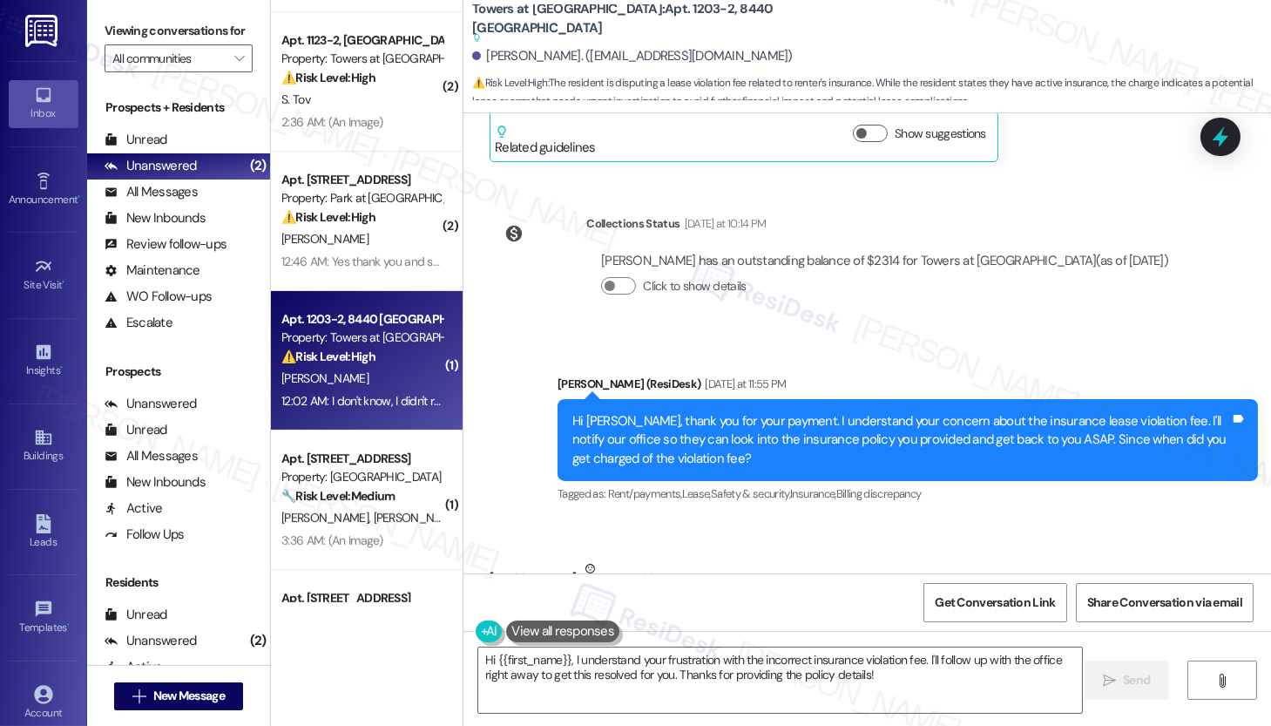
scroll to position [13487, 0]
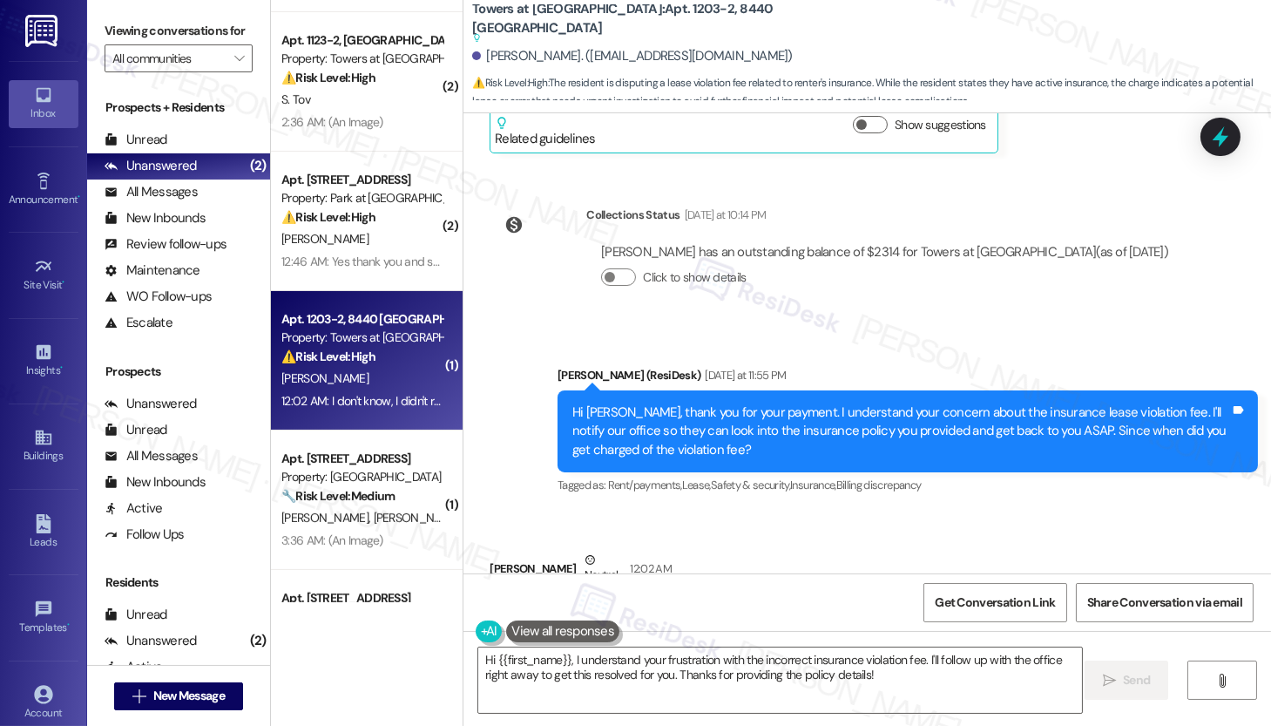
drag, startPoint x: 521, startPoint y: 455, endPoint x: 685, endPoint y: 463, distance: 164.0
click at [685, 606] on div "I don't know, I didn't really look at it closely. I just noticed the $20 charge…" at bounding box center [834, 624] width 658 height 37
click at [938, 685] on textarea "Hi {{first_name}}, I understand your frustration with the incorrect insurance v…" at bounding box center [780, 679] width 604 height 65
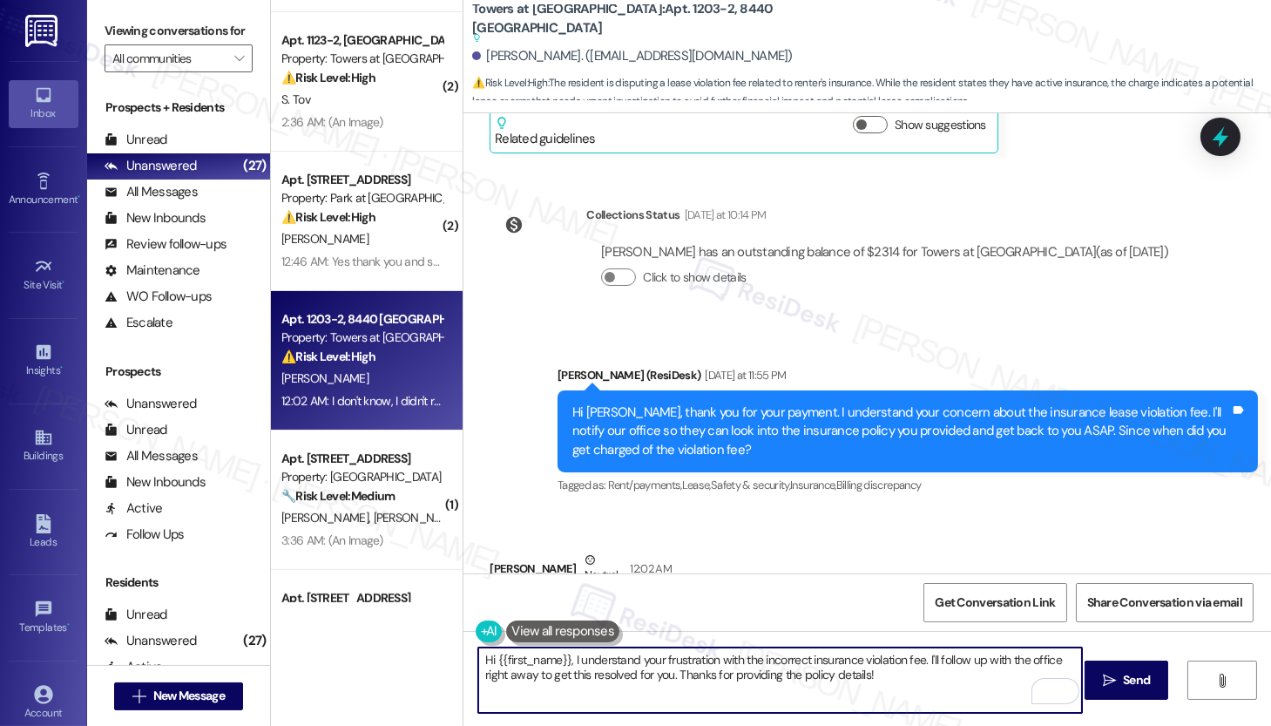
click at [773, 660] on textarea "Hi {{first_name}}, I understand your frustration with the incorrect insurance v…" at bounding box center [780, 679] width 604 height 65
click at [890, 670] on textarea "Hi {{first_name}}, I understand your frustration with the insurance violation f…" at bounding box center [780, 679] width 604 height 65
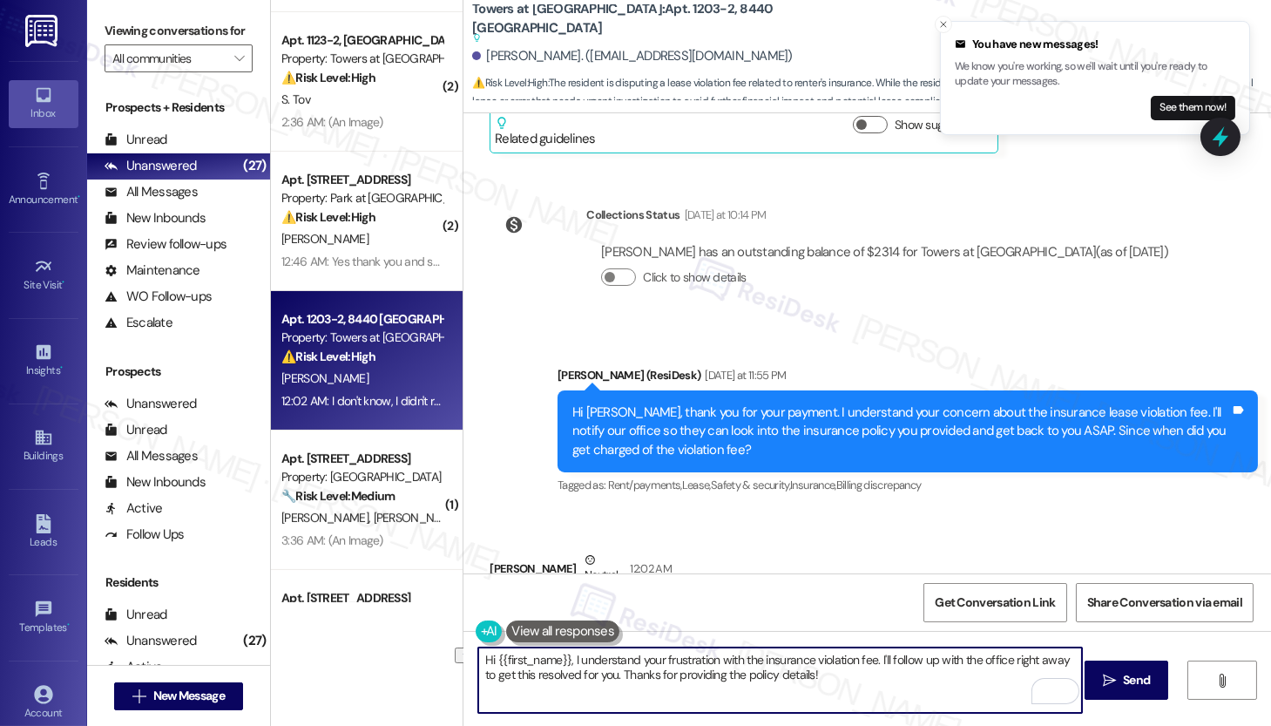
drag, startPoint x: 886, startPoint y: 679, endPoint x: 602, endPoint y: 679, distance: 284.1
click at [602, 679] on textarea "Hi {{first_name}}, I understand your frustration with the insurance violation f…" at bounding box center [780, 679] width 604 height 65
type textarea "Hi {{first_name}}, I understand your frustration with the insurance violation f…"
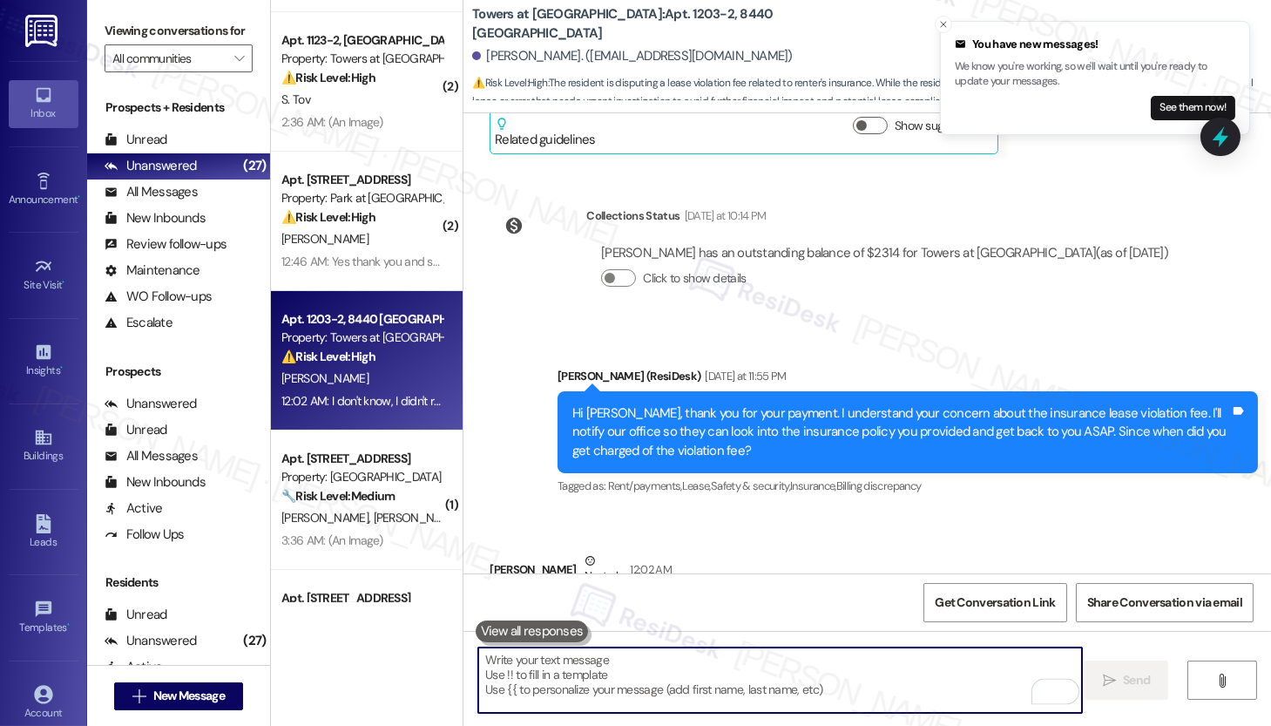
scroll to position [13628, 0]
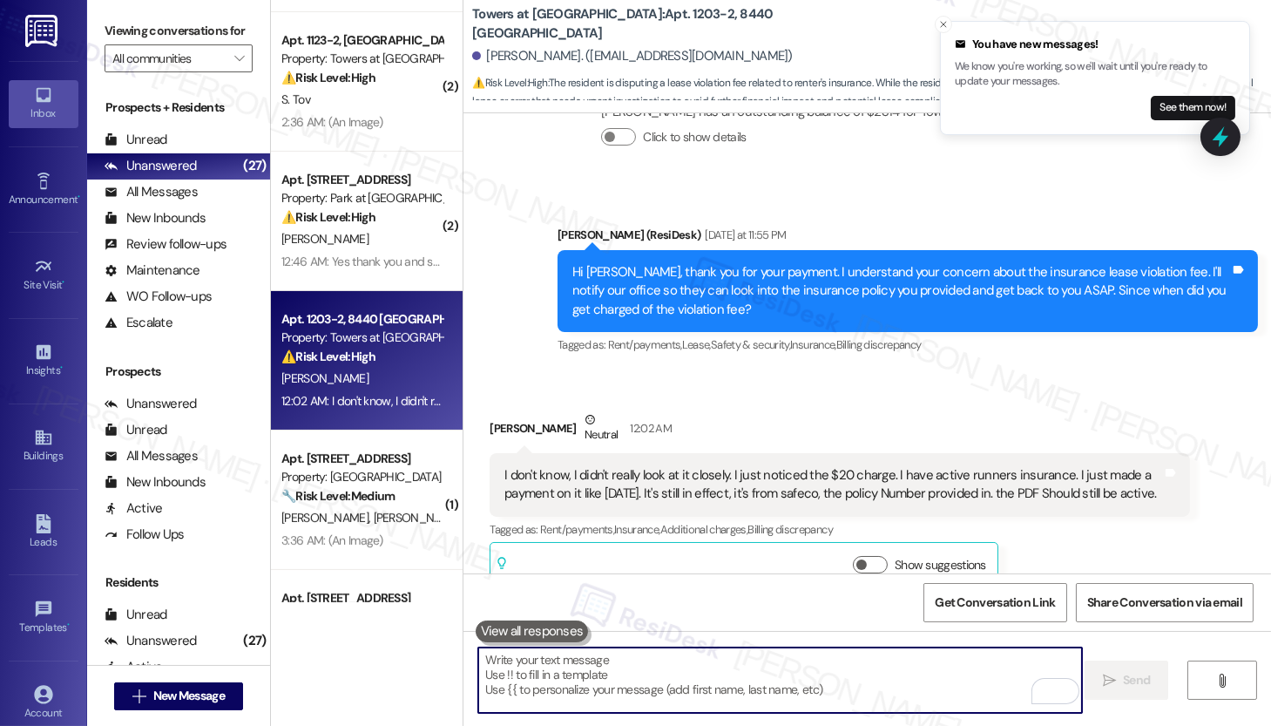
click at [659, 673] on textarea "To enrich screen reader interactions, please activate Accessibility in Grammarl…" at bounding box center [780, 679] width 604 height 65
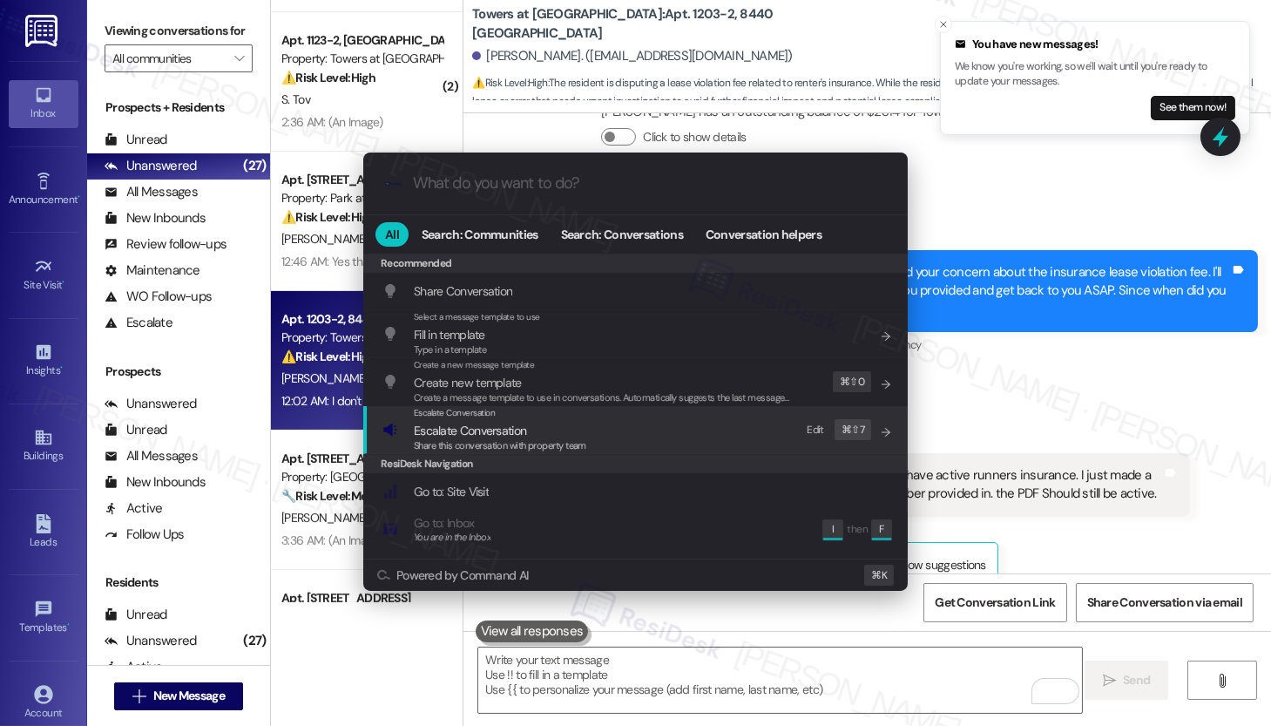
click at [591, 430] on div "Escalate Conversation Escalate Conversation Share this conversation with proper…" at bounding box center [638, 429] width 510 height 47
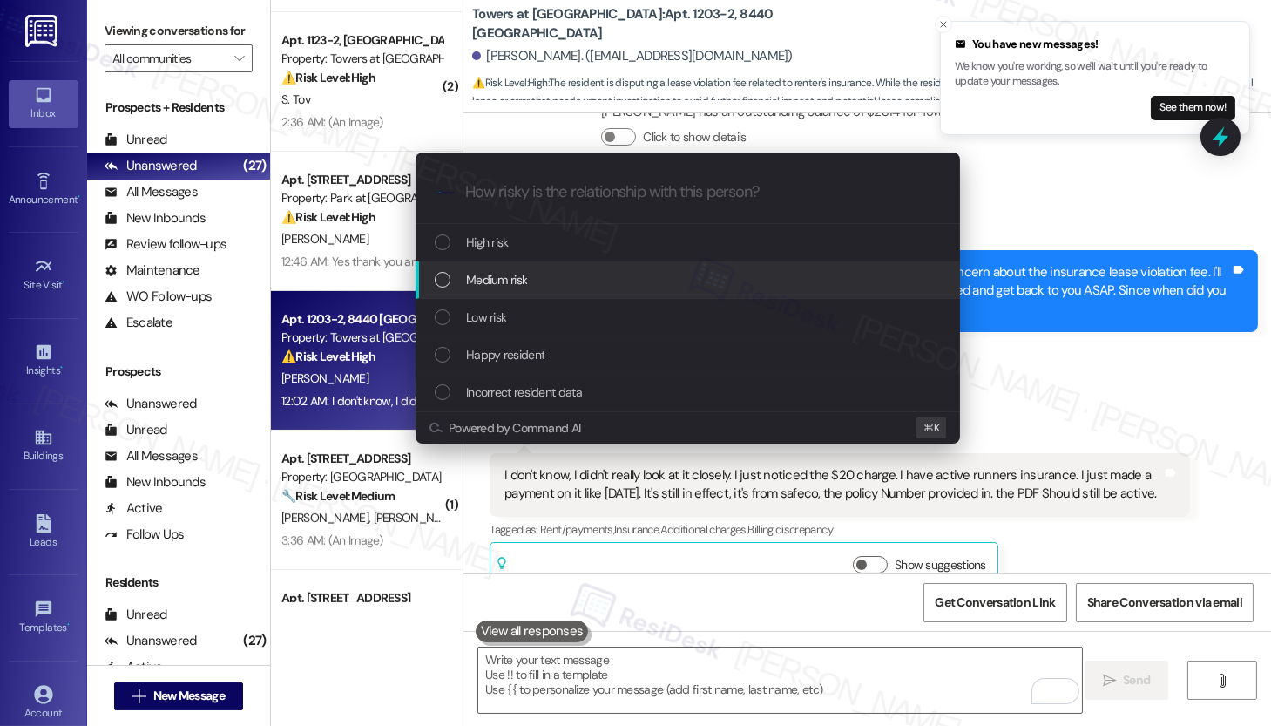
click at [599, 289] on div "Medium risk" at bounding box center [688, 279] width 545 height 37
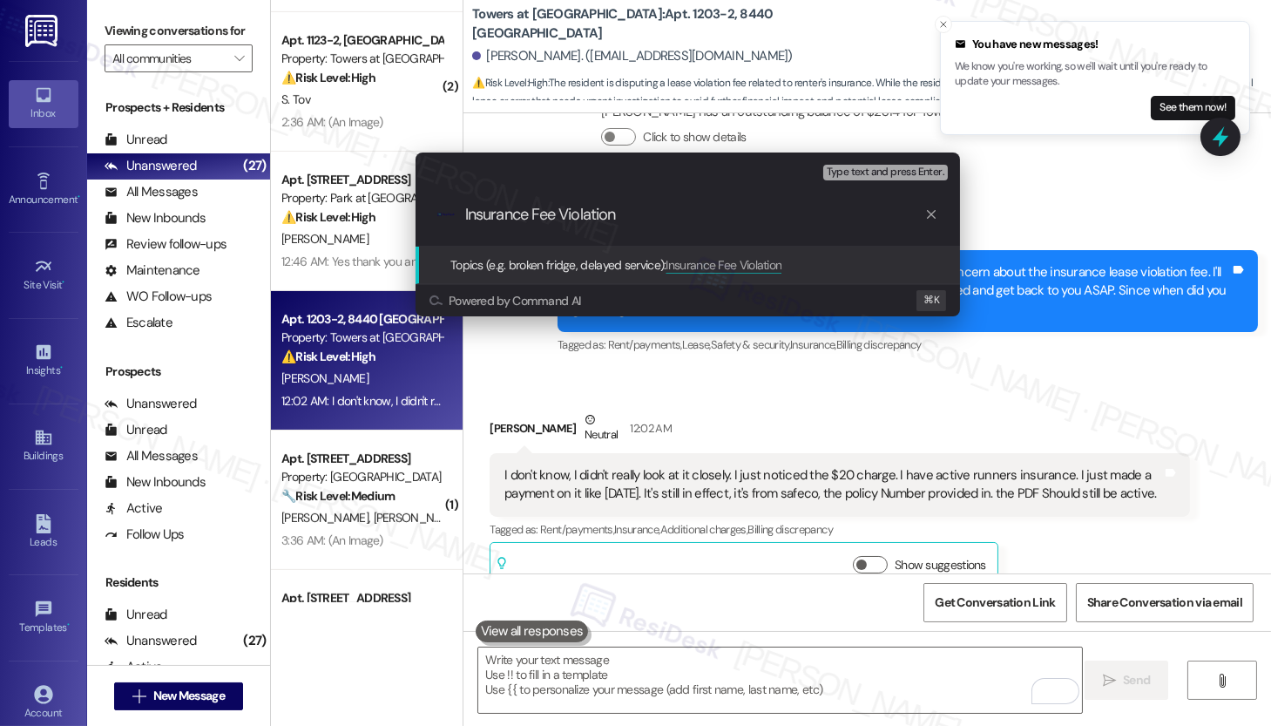
click at [547, 213] on input "Insurance Fee Violation" at bounding box center [694, 215] width 459 height 18
click at [664, 220] on input "Insurance Violation" at bounding box center [694, 215] width 459 height 18
paste input "Fee"
click at [463, 214] on div ".cls-1{fill:#0a055f;}.cls-2{fill:#0cc4c4;} resideskLogoBlueOrange Insurance Vio…" at bounding box center [688, 215] width 545 height 62
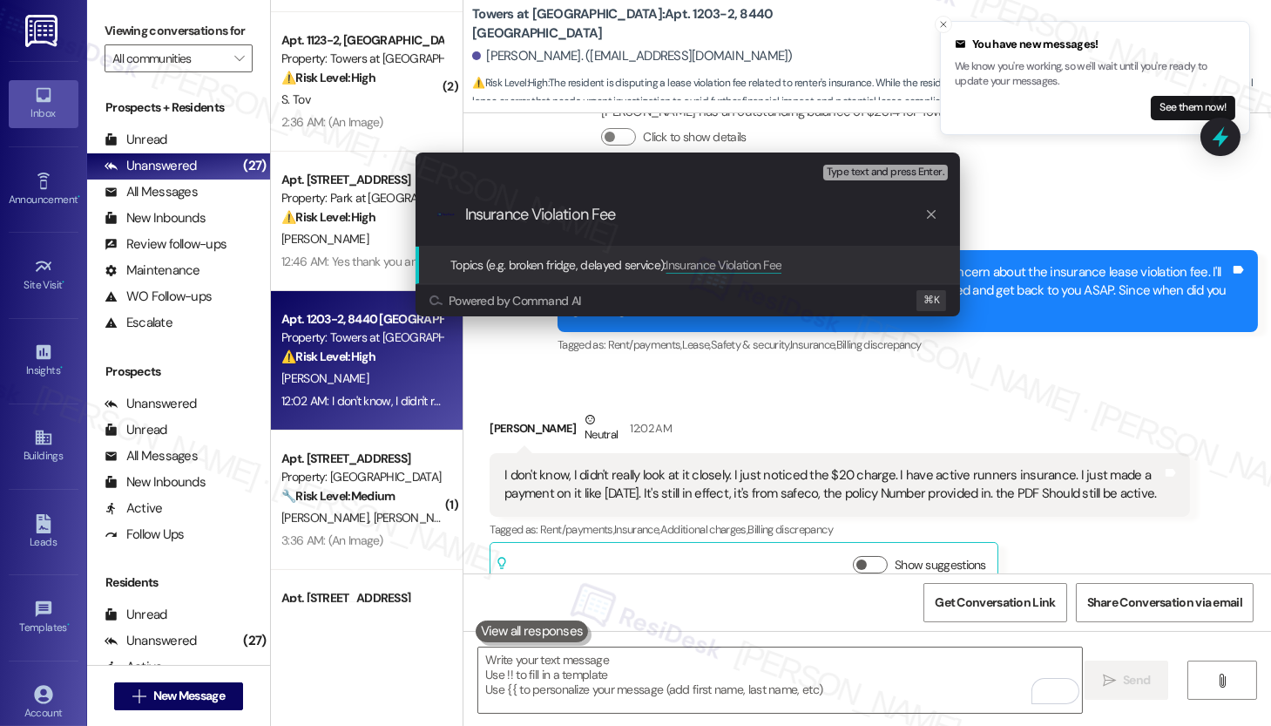
click at [463, 214] on div ".cls-1{fill:#0a055f;}.cls-2{fill:#0cc4c4;} resideskLogoBlueOrange Insurance Vio…" at bounding box center [688, 215] width 545 height 62
click at [653, 221] on input "Insurance Violation Fee" at bounding box center [694, 215] width 459 height 18
type input "Insurance Violation Fee - Dispute"
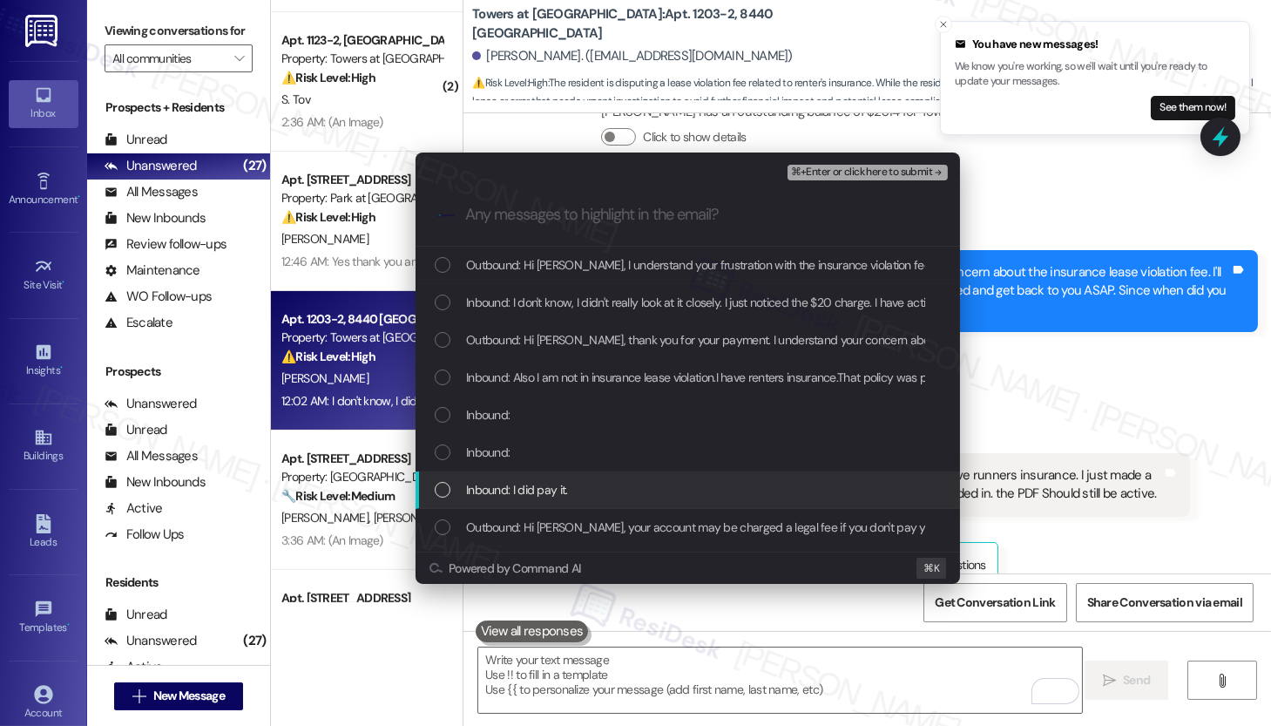
scroll to position [3, 0]
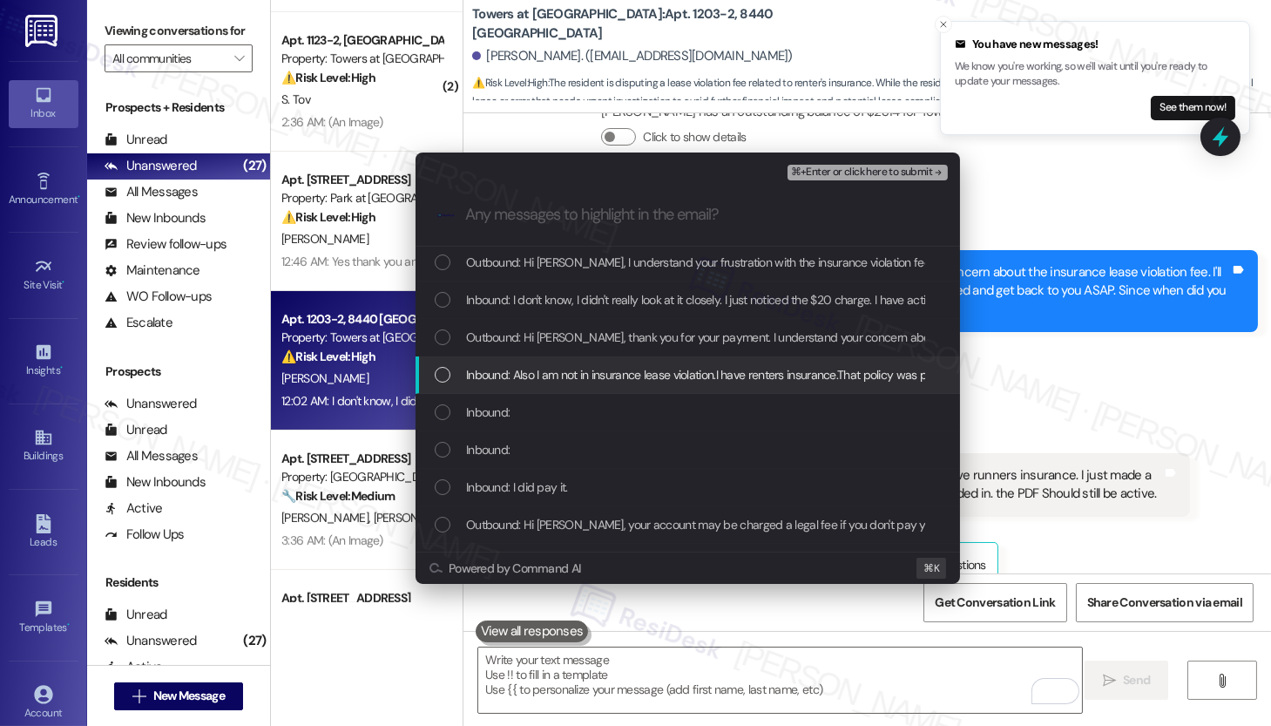
click at [640, 378] on span "Inbound: Also I am not in insurance lease violation.I have renters insurance.Th…" at bounding box center [846, 374] width 761 height 19
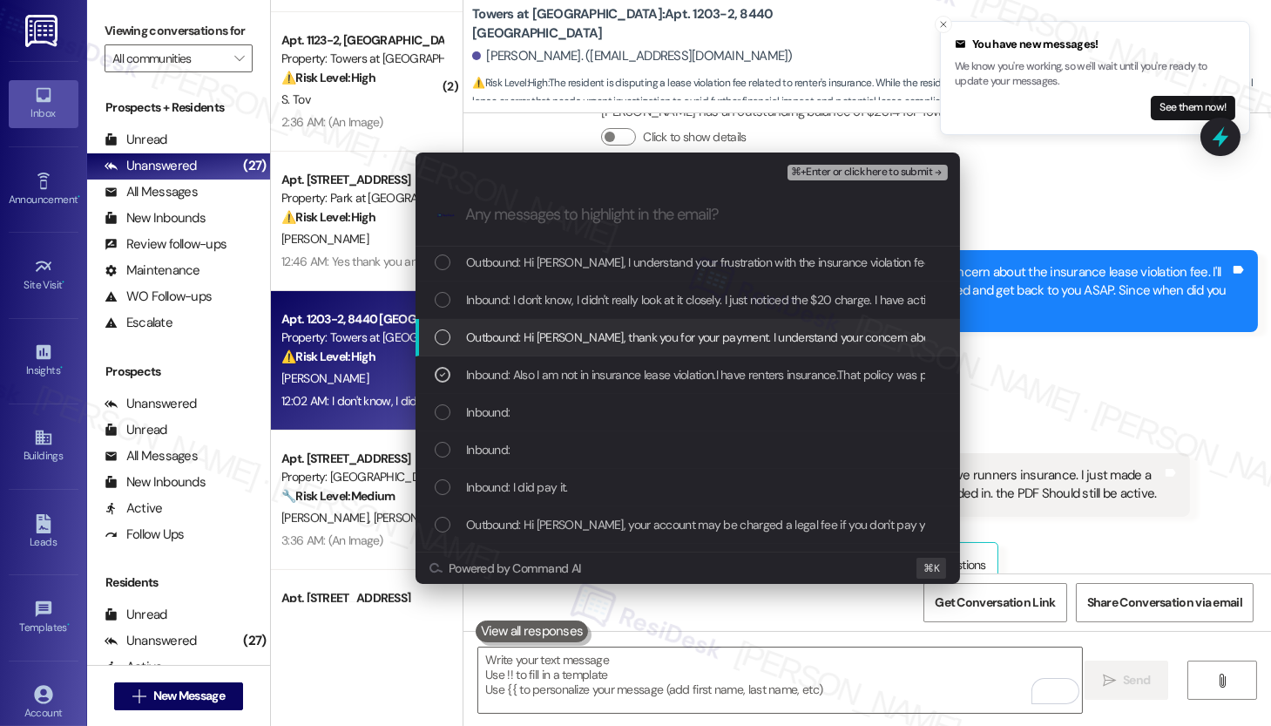
click at [653, 331] on span "Outbound: Hi Jasmine, thank you for your payment. I understand your concern abo…" at bounding box center [1174, 337] width 1417 height 19
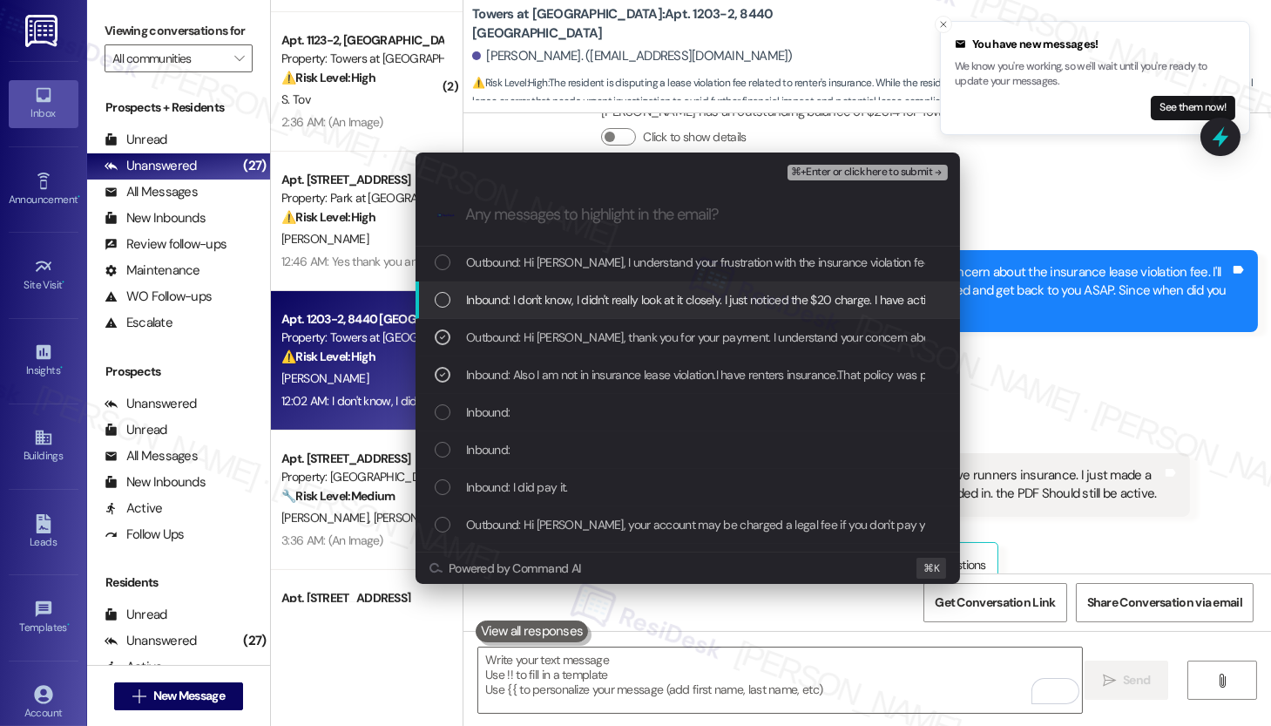
click at [657, 302] on span "Inbound: I don't know, I didn't really look at it closely. I just noticed the $…" at bounding box center [1082, 299] width 1233 height 19
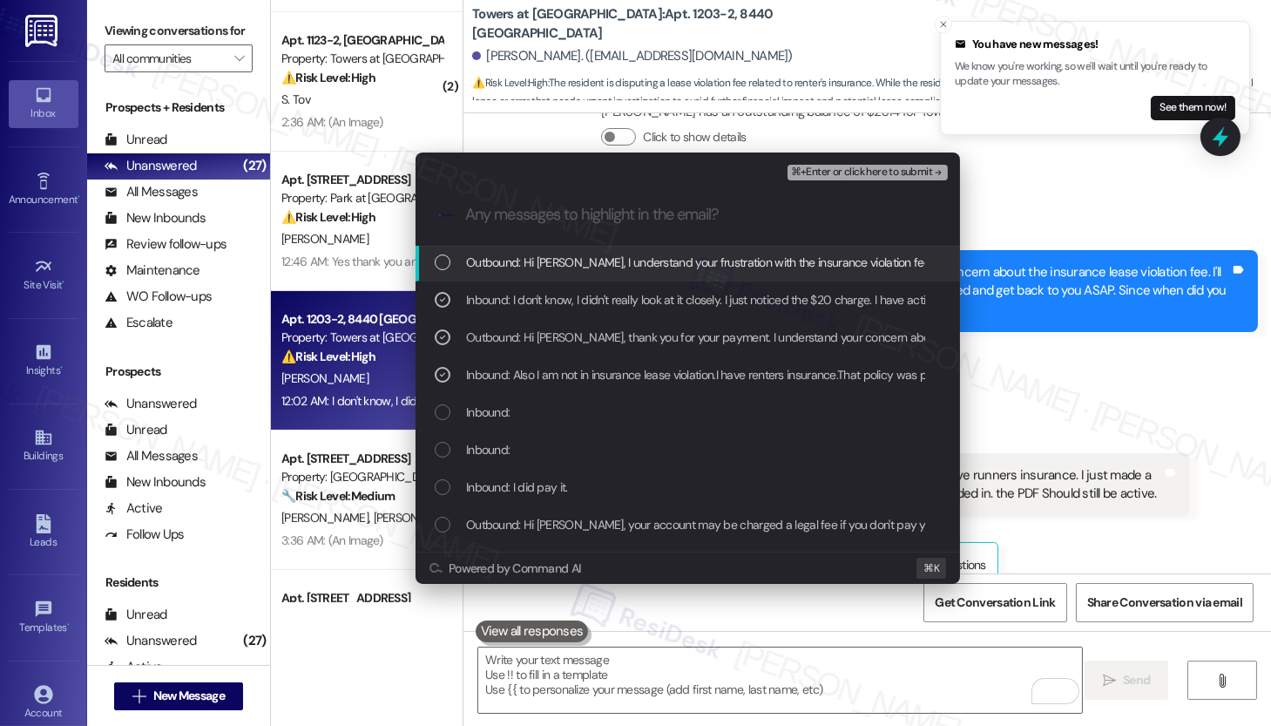
click at [660, 267] on span "Outbound: Hi Jasmine, I understand your frustration with the insurance violatio…" at bounding box center [987, 262] width 1043 height 19
click at [867, 177] on span "⌘+Enter or click here to submit" at bounding box center [861, 172] width 141 height 12
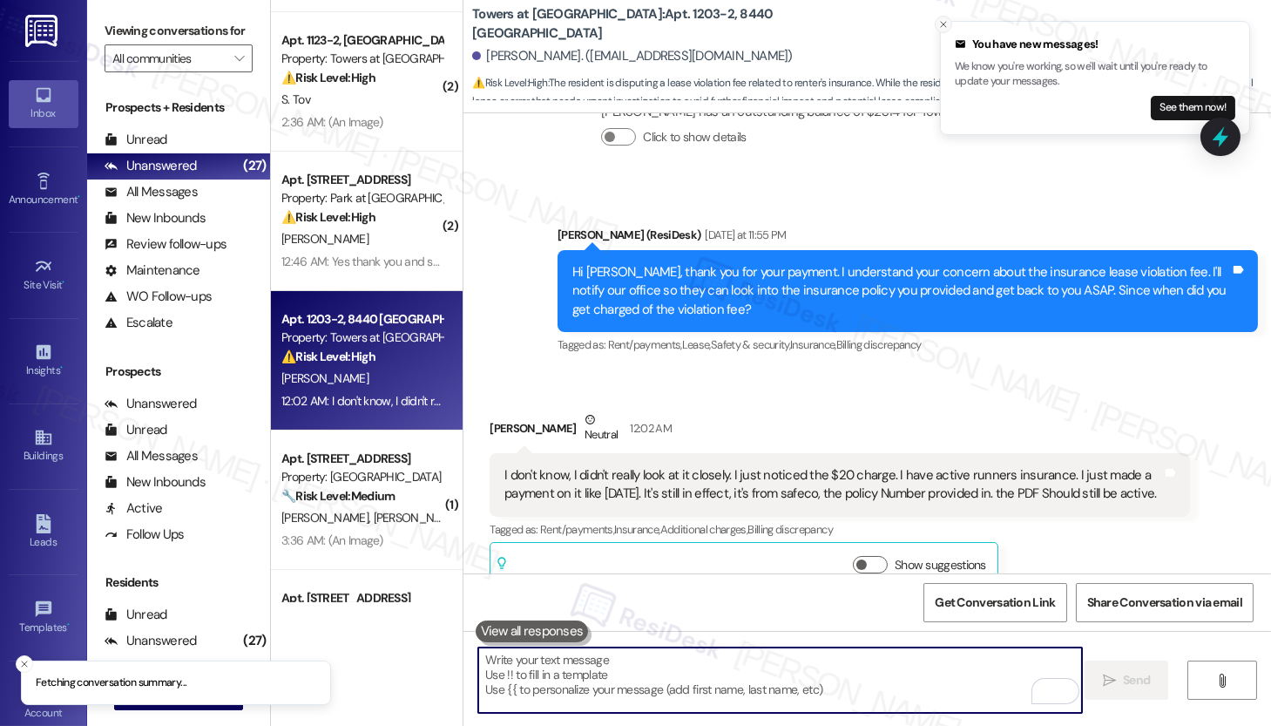
click at [946, 24] on icon "Close toast" at bounding box center [943, 24] width 10 height 10
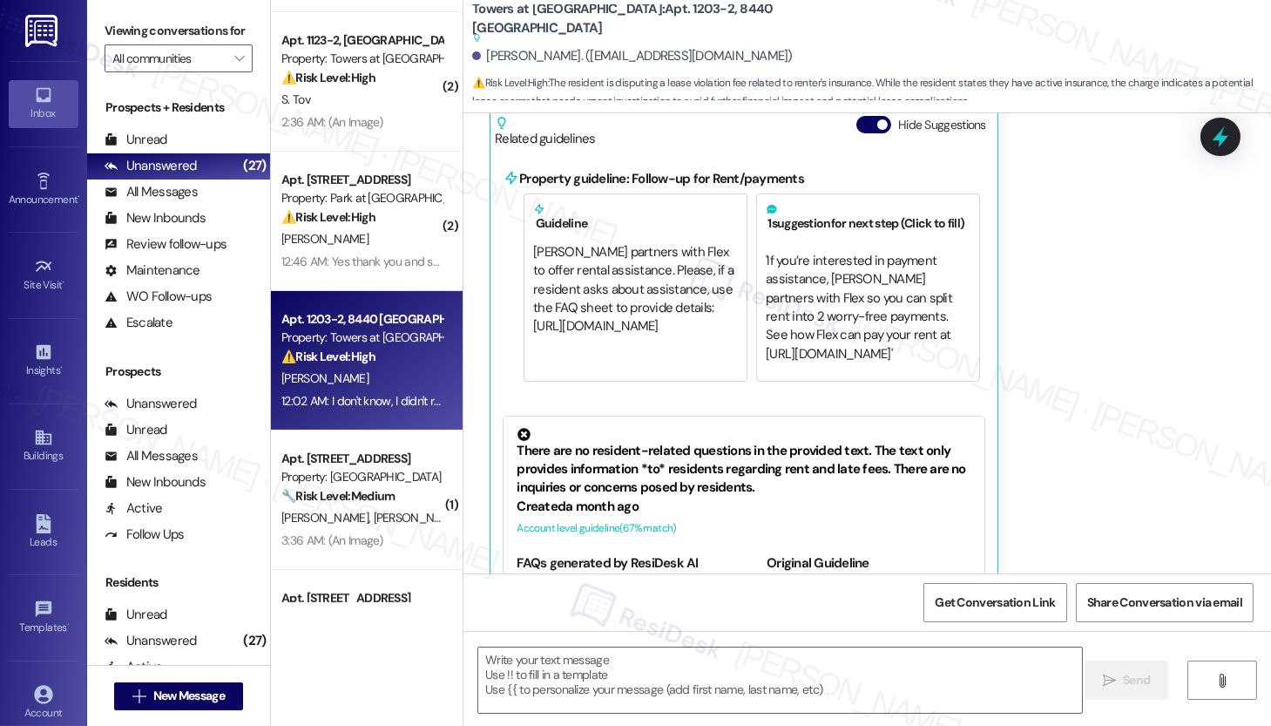
scroll to position [14052, 0]
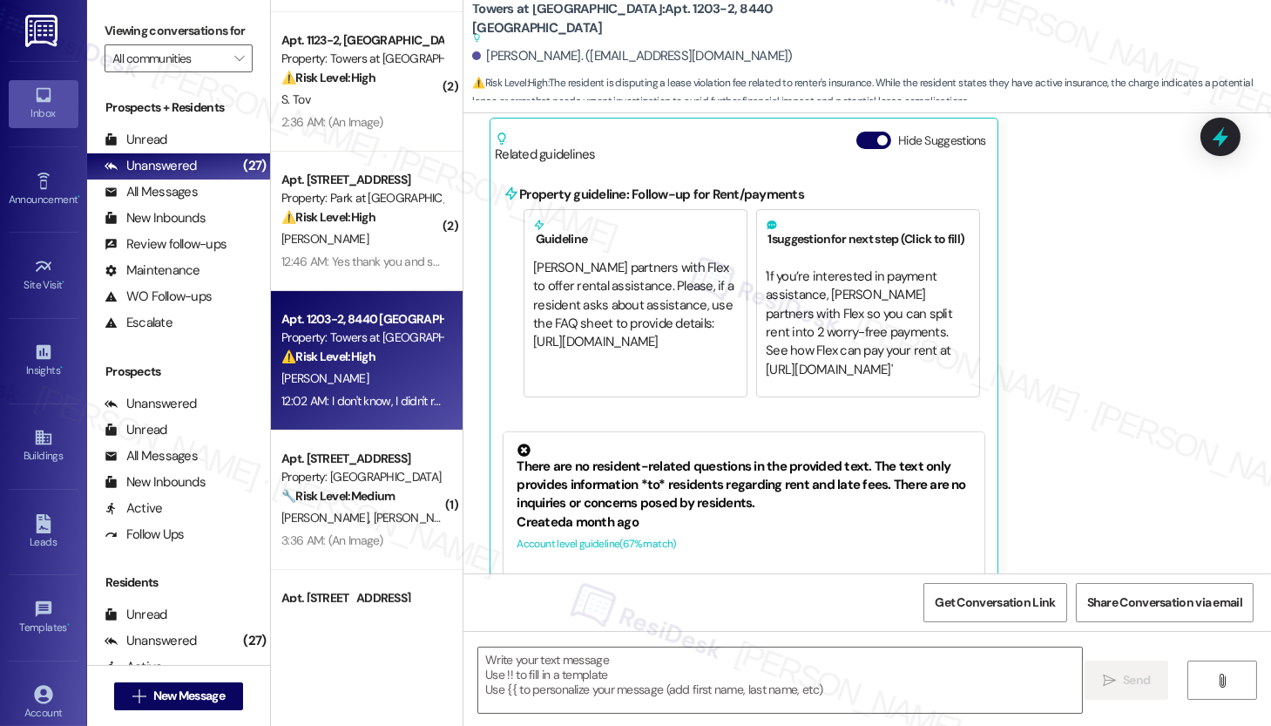
type textarea "Fetching suggested responses. Please feel free to read through the conversation…"
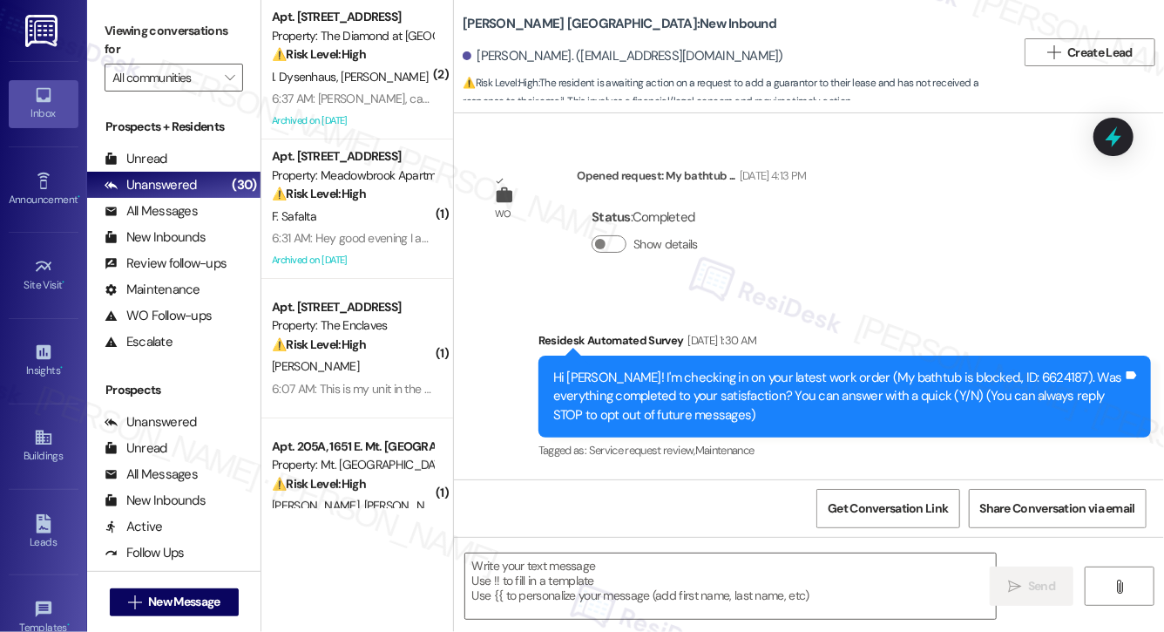
scroll to position [2344, 0]
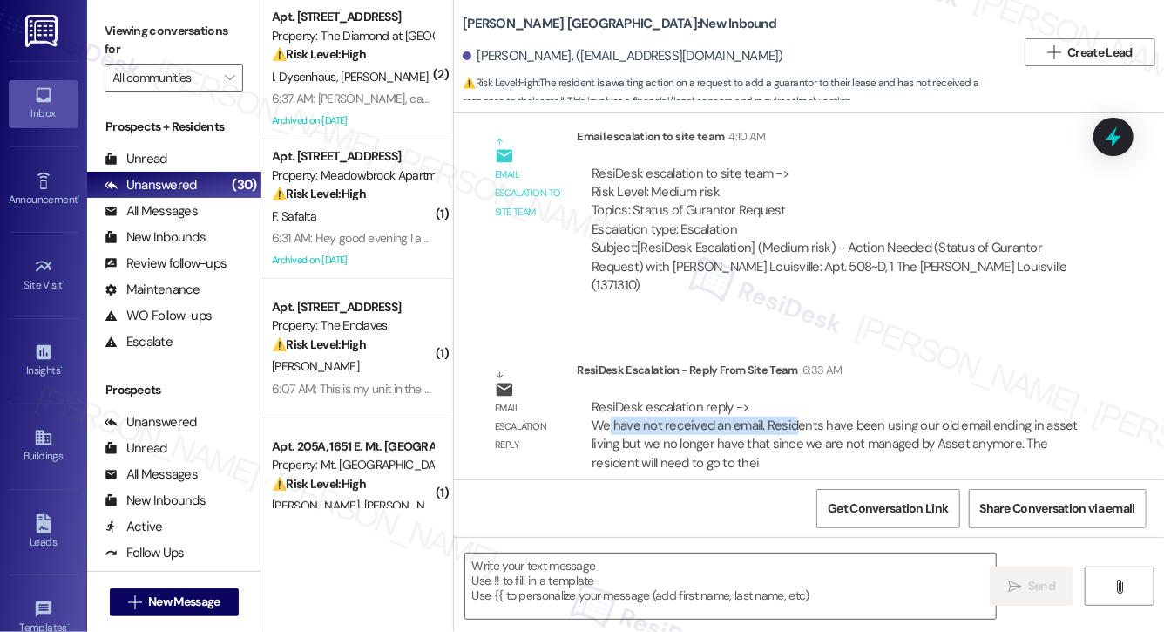
drag, startPoint x: 609, startPoint y: 406, endPoint x: 793, endPoint y: 415, distance: 184.1
click at [793, 415] on div "ResiDesk escalation reply -> We have not received an email. Residents have been…" at bounding box center [835, 435] width 490 height 75
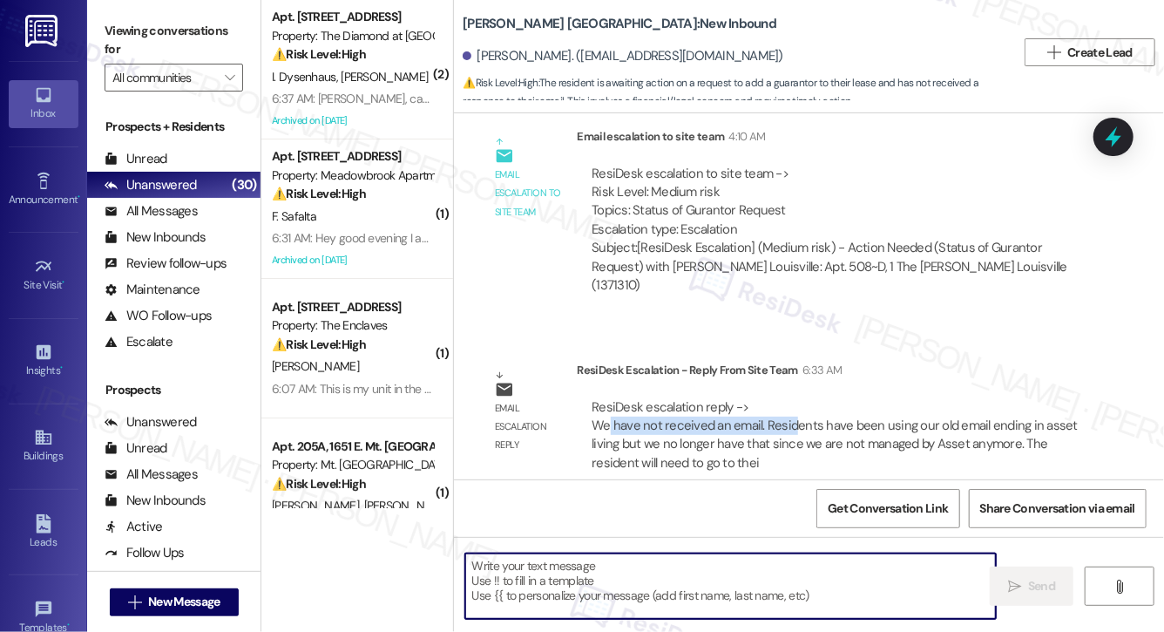
click at [570, 593] on textarea at bounding box center [730, 585] width 531 height 65
paste textarea "Hi [Resident Name], we haven’t received your email. Some residents have been us…"
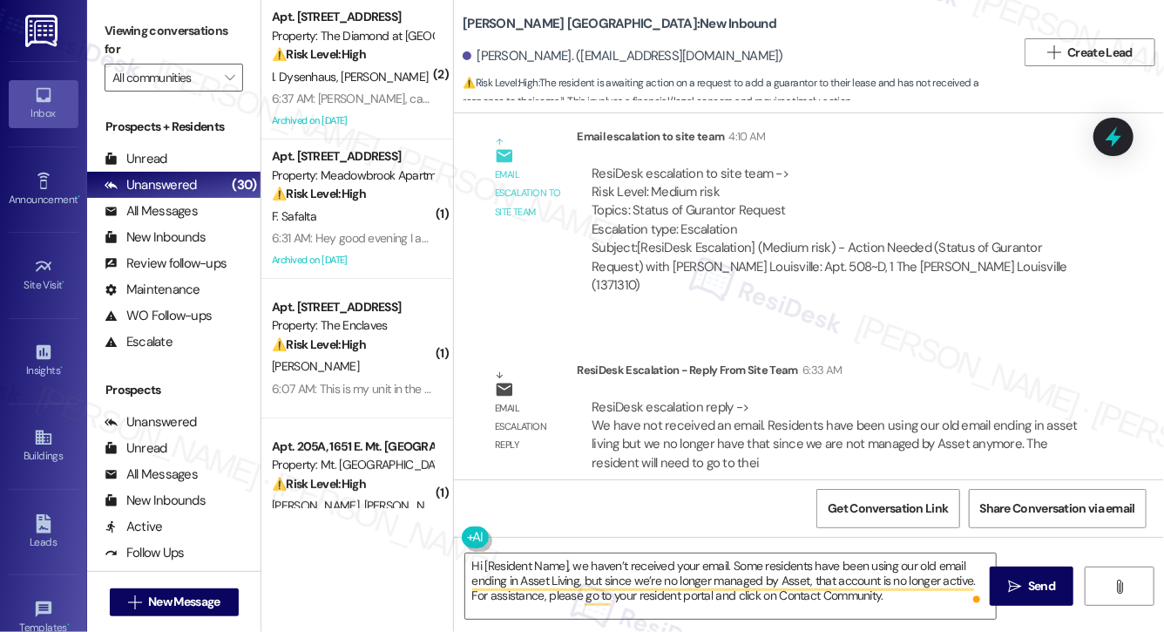
click at [491, 58] on div "[PERSON_NAME]. ([EMAIL_ADDRESS][DOMAIN_NAME])" at bounding box center [623, 56] width 321 height 18
copy div "[PERSON_NAME]"
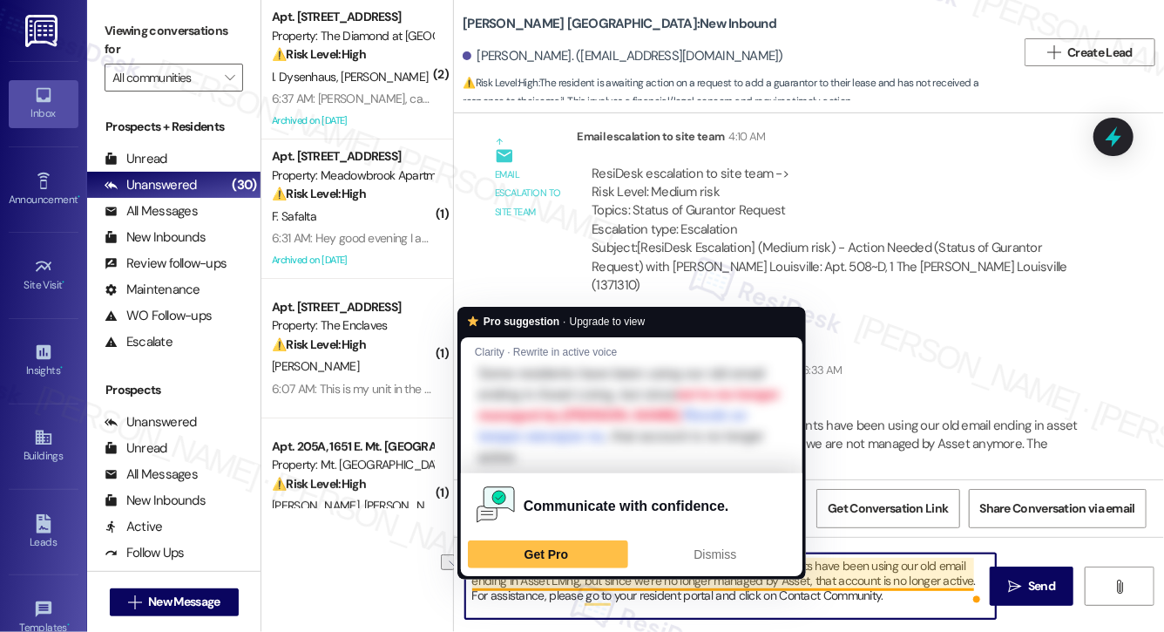
drag, startPoint x: 483, startPoint y: 565, endPoint x: 571, endPoint y: 566, distance: 88.0
click at [571, 566] on textarea "Hi [Resident Name], we haven’t received your email. Some residents have been us…" at bounding box center [730, 585] width 531 height 65
paste textarea "[PERSON_NAME]"
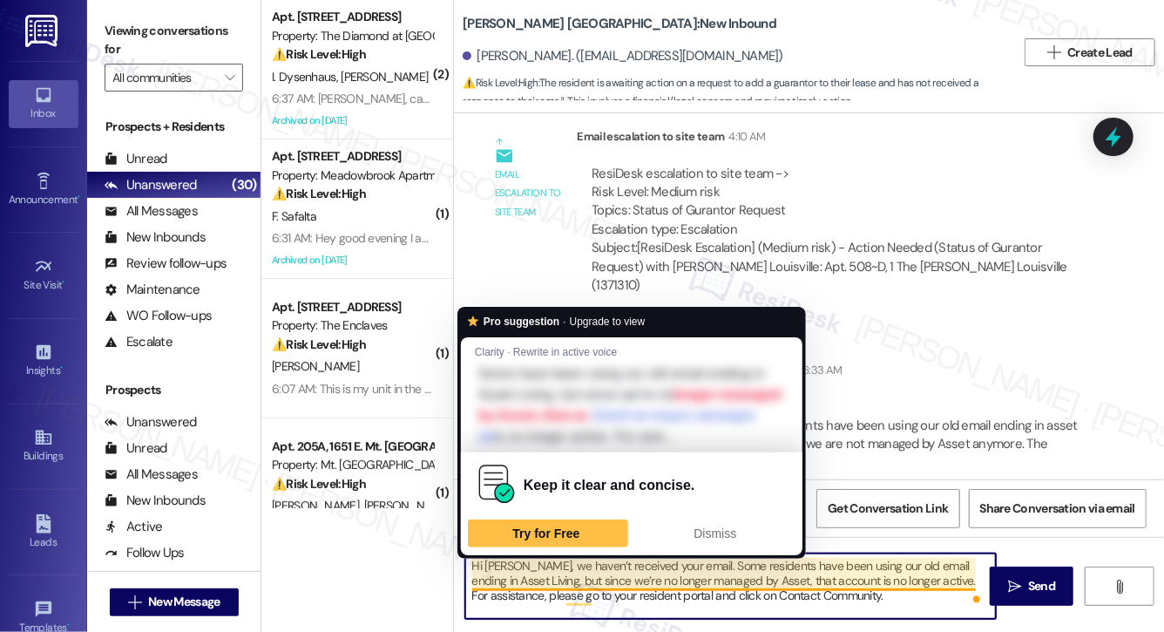
click at [633, 578] on textarea "Hi [PERSON_NAME], we haven’t received your email. Some residents have been usin…" at bounding box center [730, 585] width 531 height 65
click at [672, 573] on textarea "Hi [PERSON_NAME], we haven’t received your email. Some residents have been usin…" at bounding box center [730, 585] width 531 height 65
click at [755, 574] on textarea "Hi [PERSON_NAME], we haven’t received your email. Some residents have been usin…" at bounding box center [730, 585] width 531 height 65
click at [823, 579] on textarea "Hi [PERSON_NAME], we haven’t received your email. Some residents have been usin…" at bounding box center [730, 585] width 531 height 65
click at [735, 532] on span "Dismiss" at bounding box center [715, 533] width 43 height 14
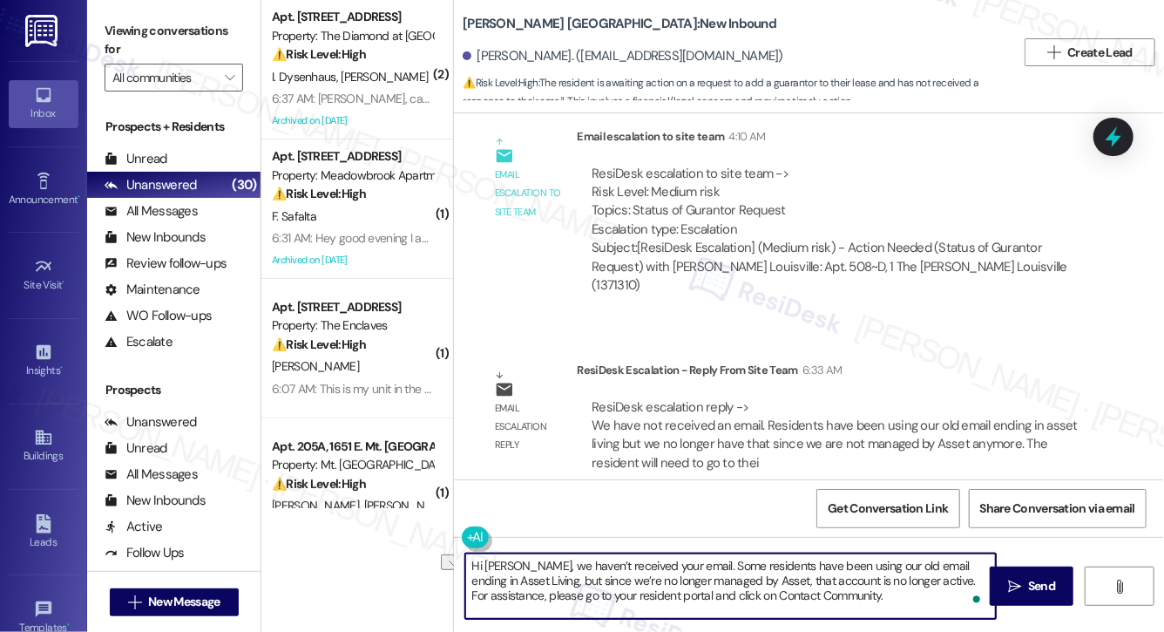
drag, startPoint x: 822, startPoint y: 567, endPoint x: 924, endPoint y: 564, distance: 102.9
click at [924, 564] on textarea "Hi [PERSON_NAME], we haven’t received your email. Some residents have been usin…" at bounding box center [730, 585] width 531 height 65
drag, startPoint x: 496, startPoint y: 583, endPoint x: 538, endPoint y: 583, distance: 41.8
click at [538, 583] on textarea "Hi [PERSON_NAME], we haven’t received your email. Some residents have been usin…" at bounding box center [730, 585] width 531 height 65
drag, startPoint x: 590, startPoint y: 582, endPoint x: 786, endPoint y: 585, distance: 196.1
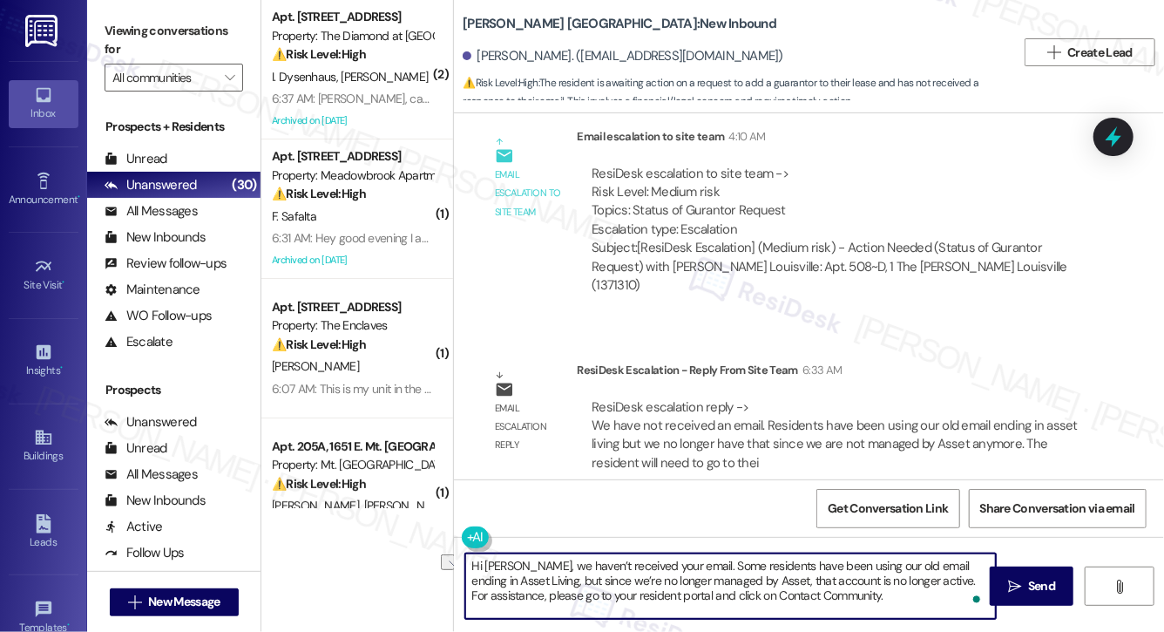
click at [786, 585] on textarea "Hi [PERSON_NAME], we haven’t received your email. Some residents have been usin…" at bounding box center [730, 585] width 531 height 65
drag, startPoint x: 505, startPoint y: 596, endPoint x: 741, endPoint y: 598, distance: 236.1
click at [741, 598] on textarea "Hi [PERSON_NAME], we haven’t received your email. Some residents have been usin…" at bounding box center [730, 585] width 531 height 65
click at [840, 598] on textarea "Hi [PERSON_NAME], we haven’t received your email. Some residents have been usin…" at bounding box center [730, 585] width 531 height 65
type textarea "Hi [PERSON_NAME], we haven’t received your email. Some residents have been usin…"
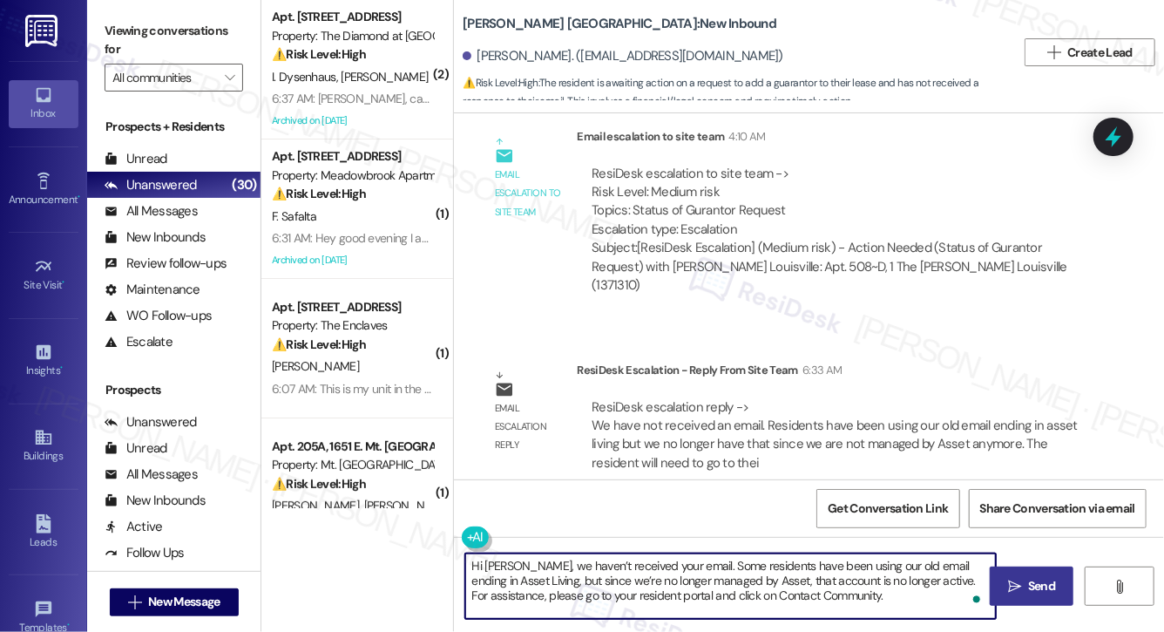
click at [1030, 587] on span "Send" at bounding box center [1041, 586] width 27 height 18
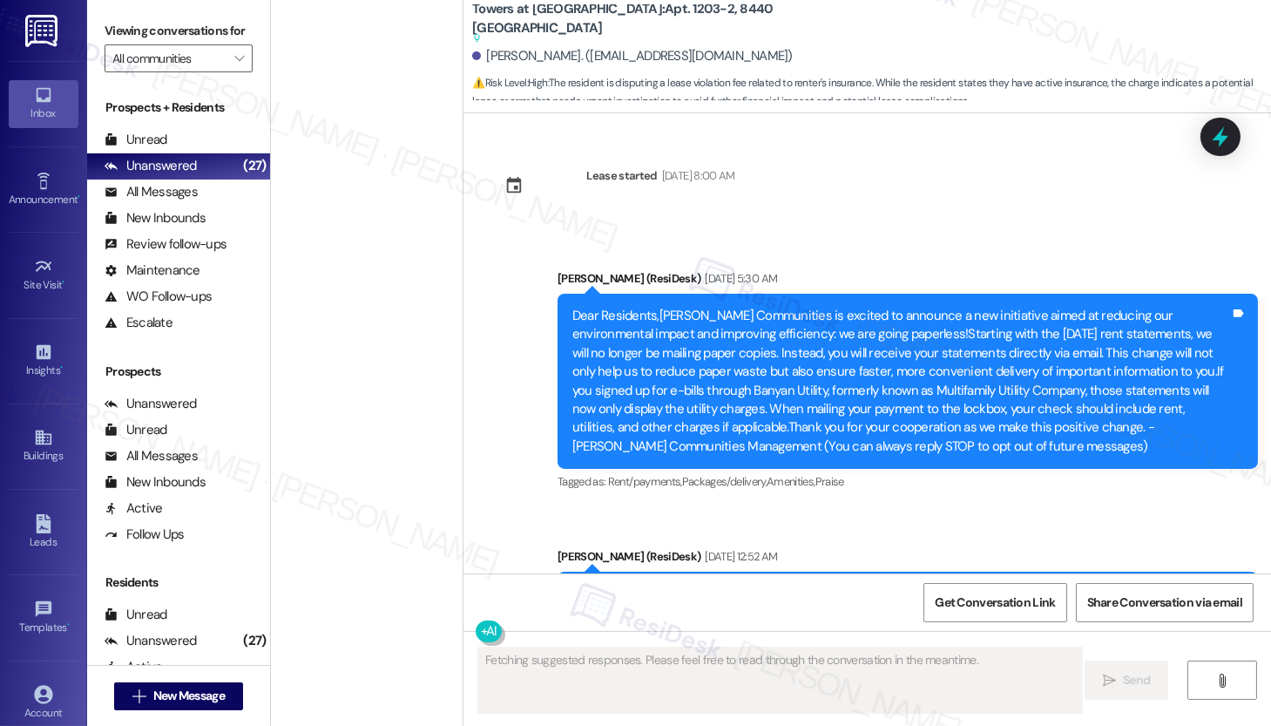
scroll to position [14218, 0]
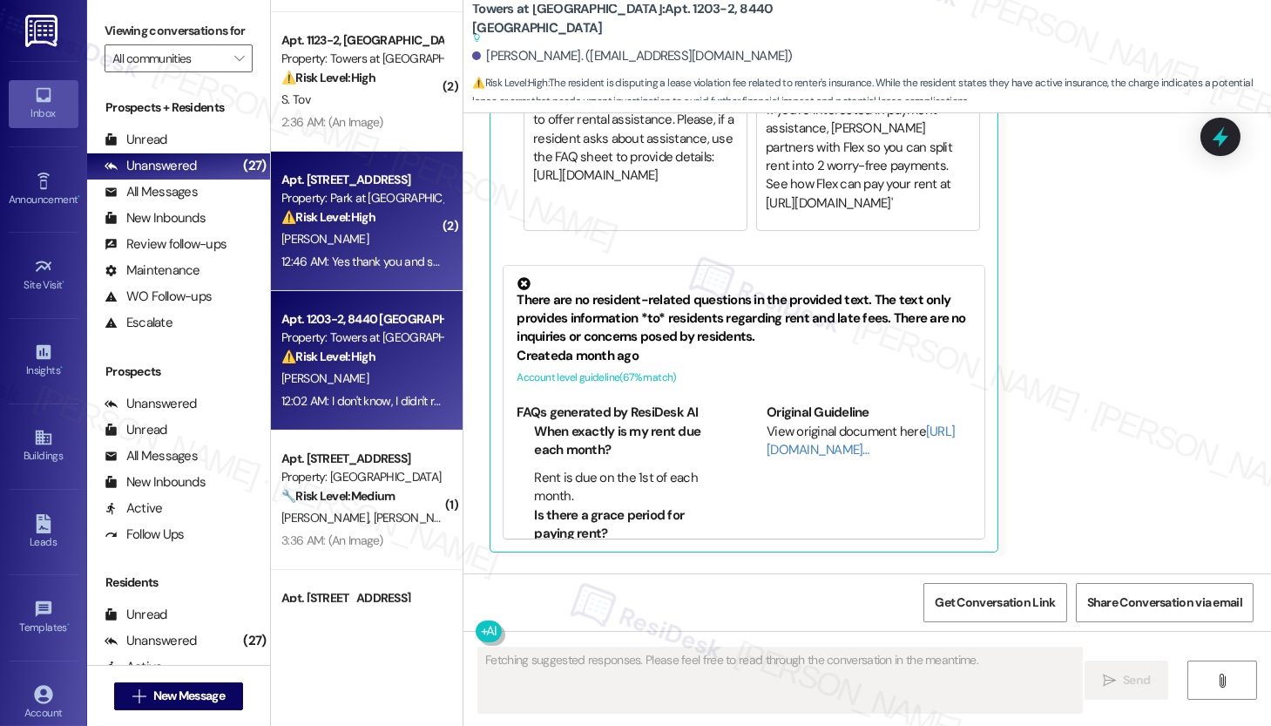
click at [348, 229] on div "[PERSON_NAME]" at bounding box center [362, 239] width 165 height 22
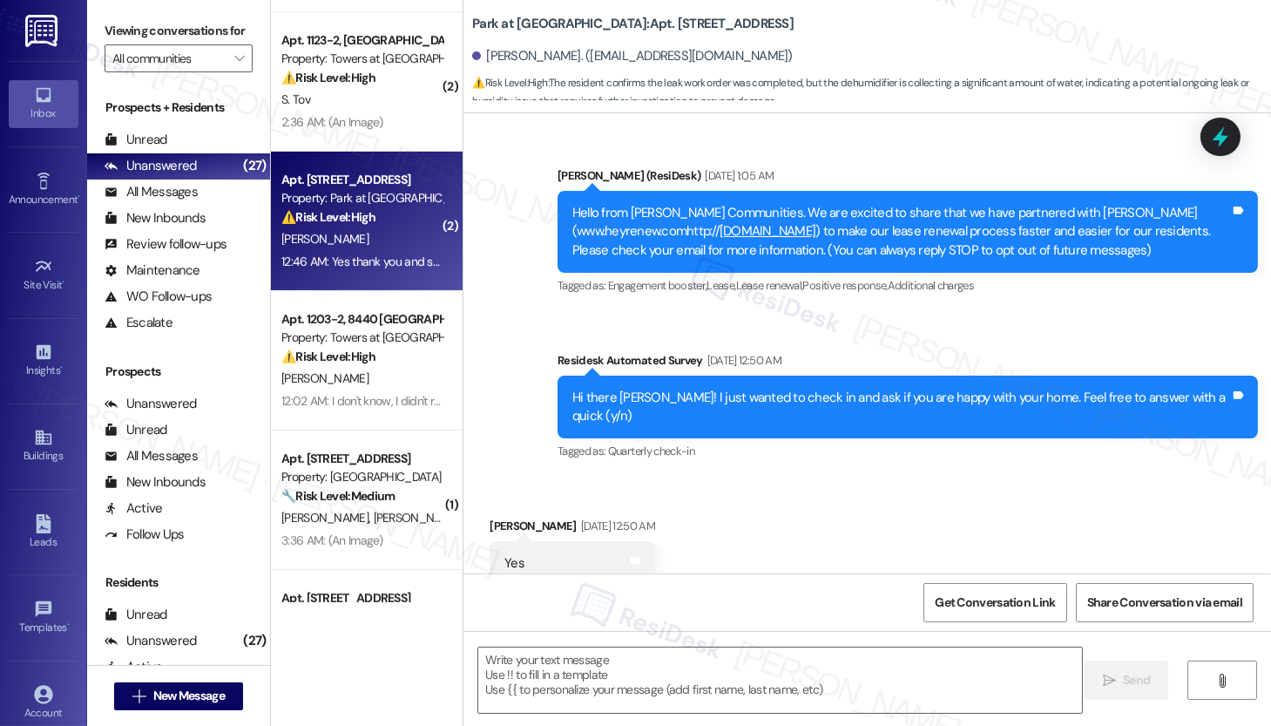
scroll to position [12827, 0]
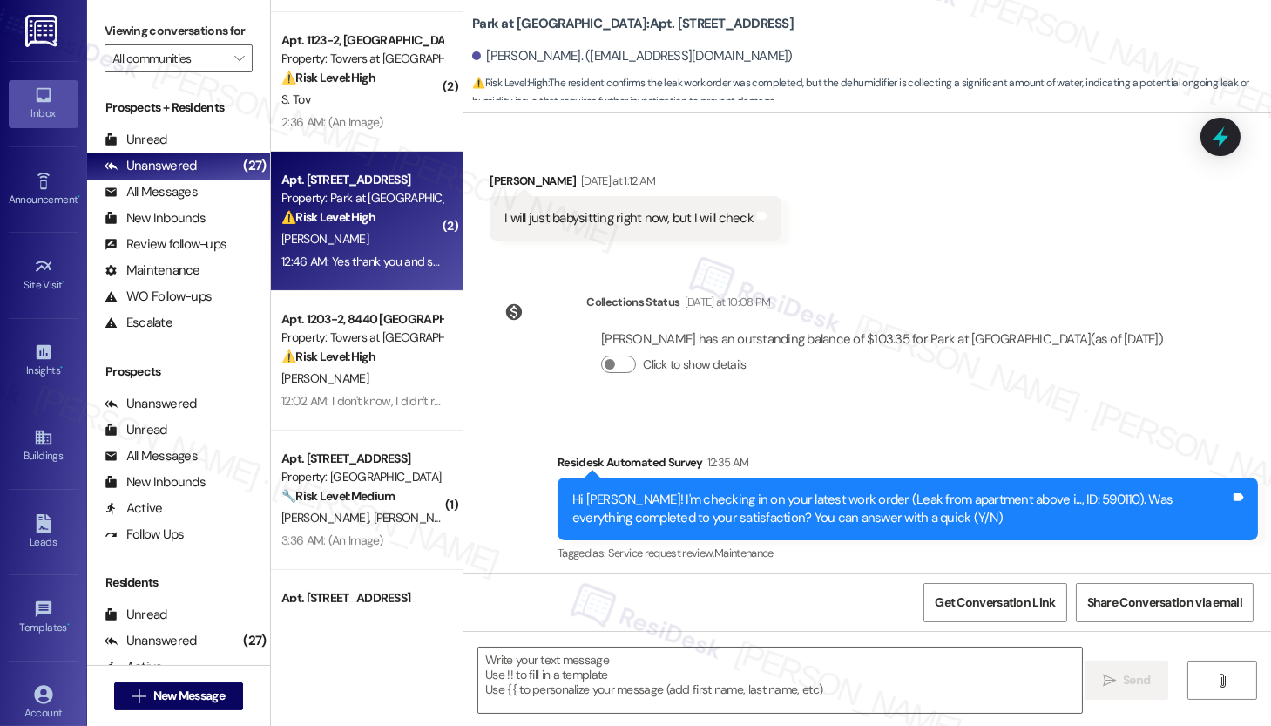
click at [348, 229] on div "[PERSON_NAME]" at bounding box center [362, 239] width 165 height 22
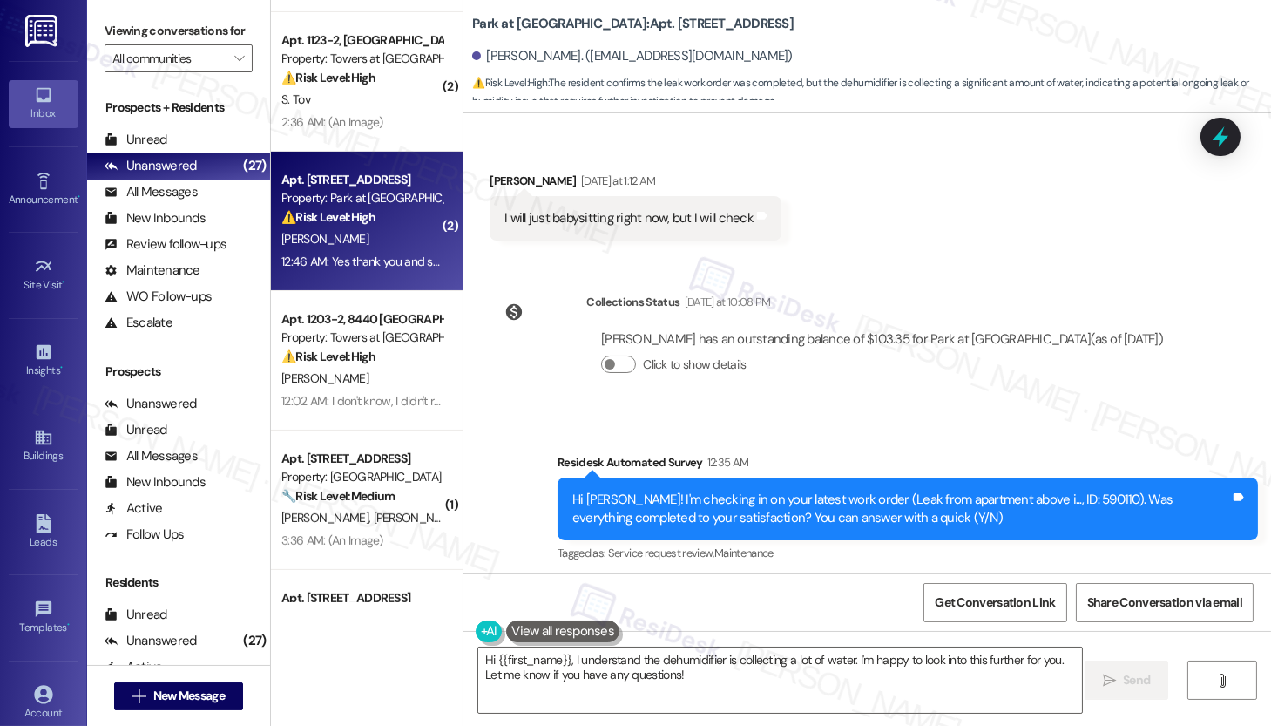
drag, startPoint x: 572, startPoint y: 492, endPoint x: 1031, endPoint y: 511, distance: 459.6
click at [1031, 656] on div "Yes thank you and someone brought in a dehumidifier. It is constantly running a…" at bounding box center [834, 674] width 658 height 37
click at [599, 656] on div "Yes thank you and someone brought in a dehumidifier. It is constantly running a…" at bounding box center [834, 674] width 658 height 37
drag, startPoint x: 543, startPoint y: 510, endPoint x: 769, endPoint y: 516, distance: 226.6
click at [769, 656] on div "Yes thank you and someone brought in a dehumidifier. It is constantly running a…" at bounding box center [834, 674] width 658 height 37
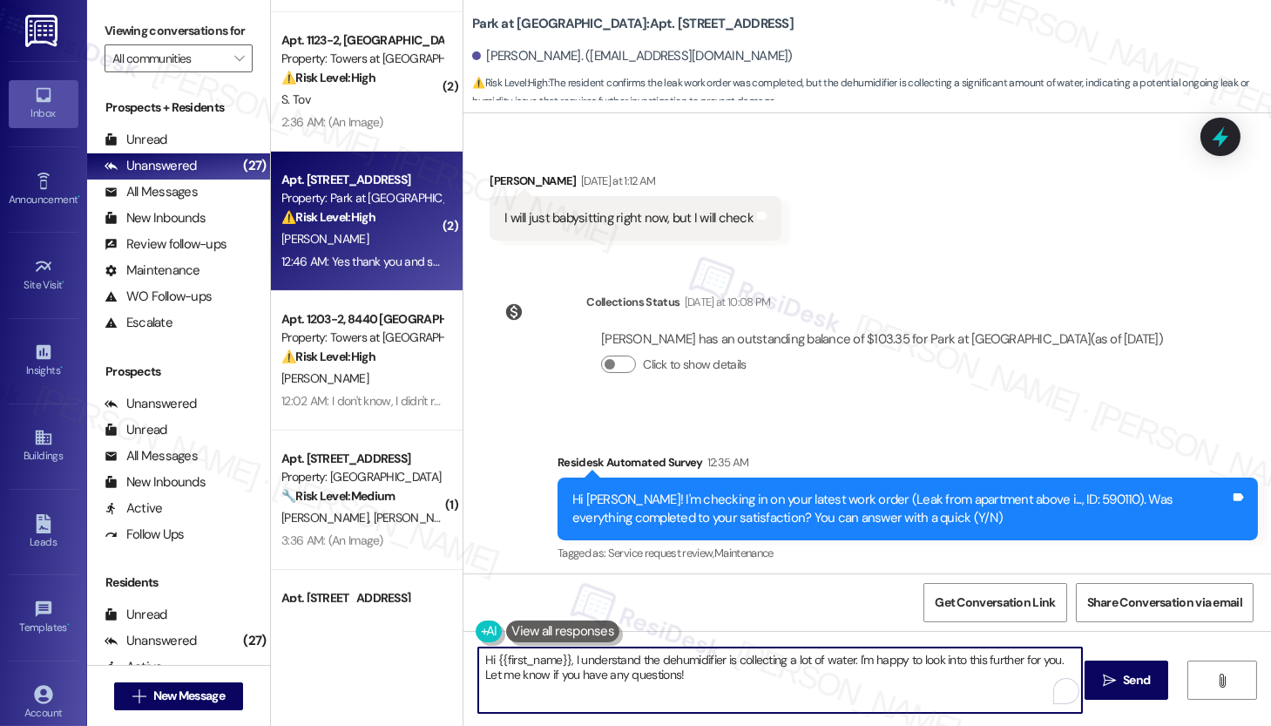
click at [668, 687] on textarea "Hi {{first_name}}, I understand the dehumidifier is collecting a lot of water. …" at bounding box center [780, 679] width 604 height 65
click at [614, 668] on textarea "Hi {{first_name}}, I understand the dehumidifier is collecting a lot of water. …" at bounding box center [780, 679] width 604 height 65
drag, startPoint x: 757, startPoint y: 685, endPoint x: 433, endPoint y: 651, distance: 325.9
click at [433, 651] on div "( 1 ) Apt. [STREET_ADDRESS] Property: Meadowbrook Apartments ⚠️ Risk Level: Hig…" at bounding box center [771, 363] width 1000 height 726
type textarea "Thanks for letting me know. Feel free to reach out if you need further assistan…"
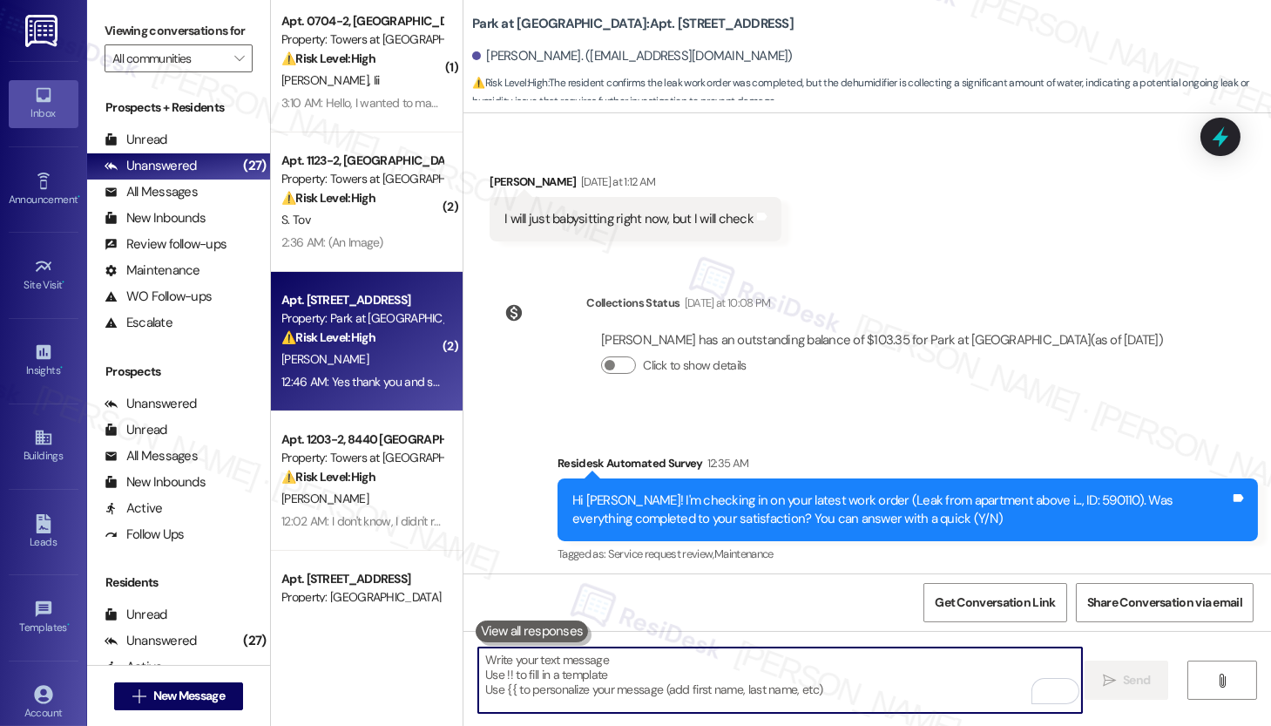
scroll to position [1103, 0]
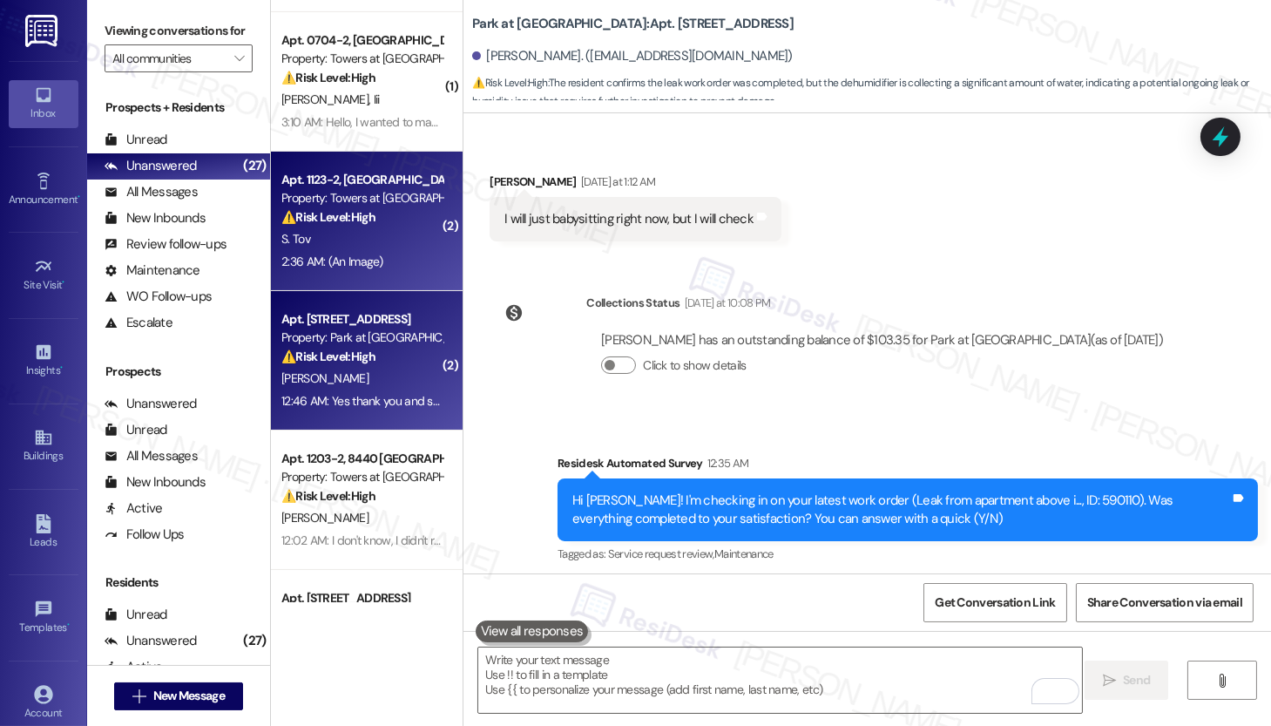
click at [390, 234] on div "S. Tov" at bounding box center [362, 239] width 165 height 22
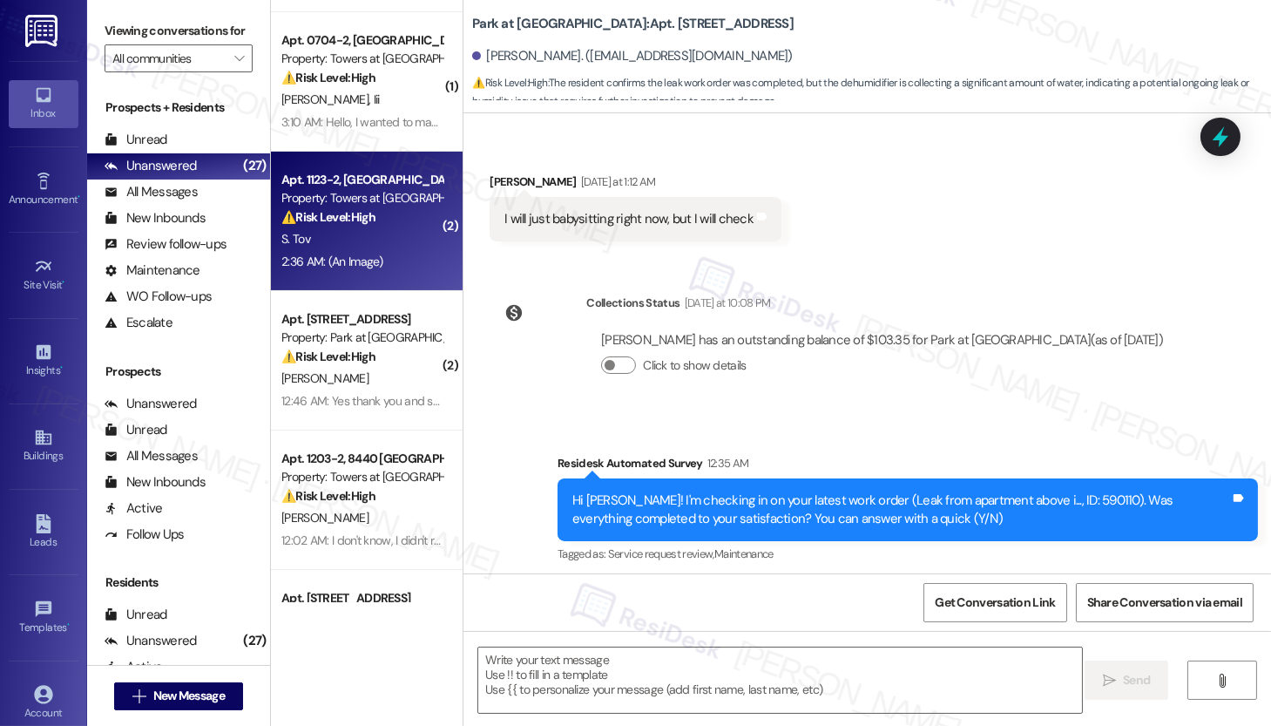
type textarea "Fetching suggested responses. Please feel free to read through the conversation…"
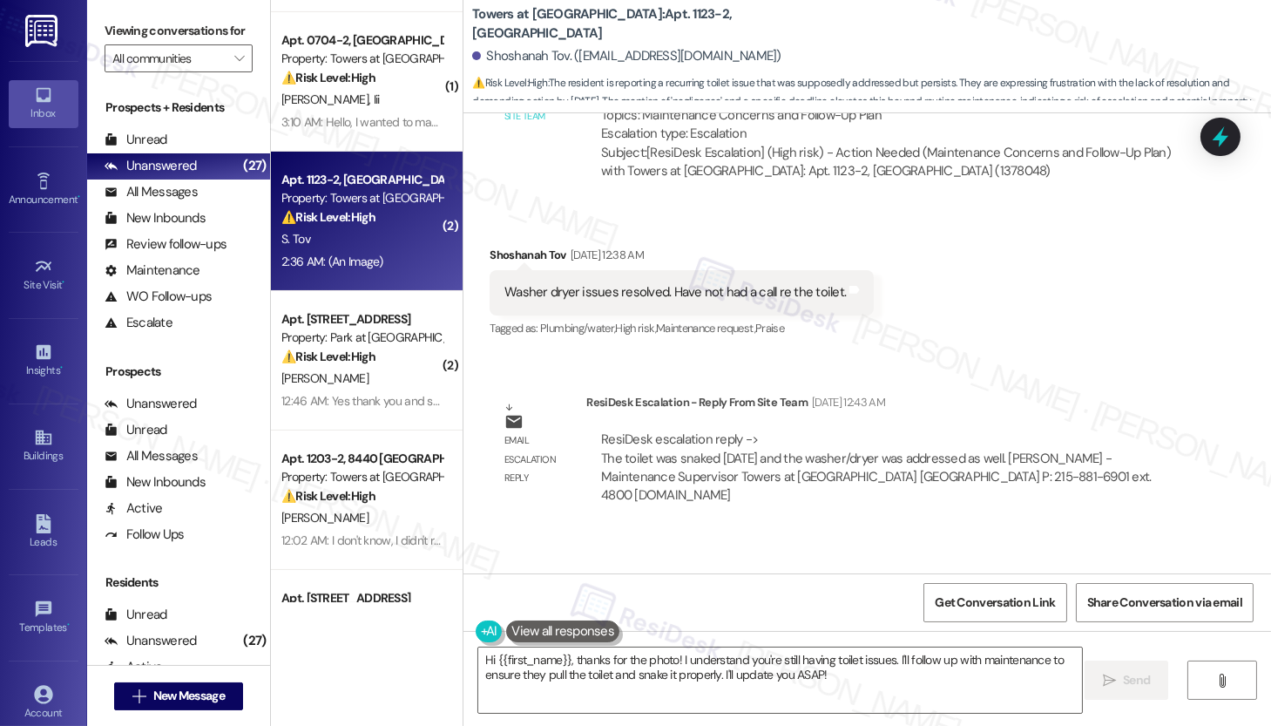
scroll to position [18042, 0]
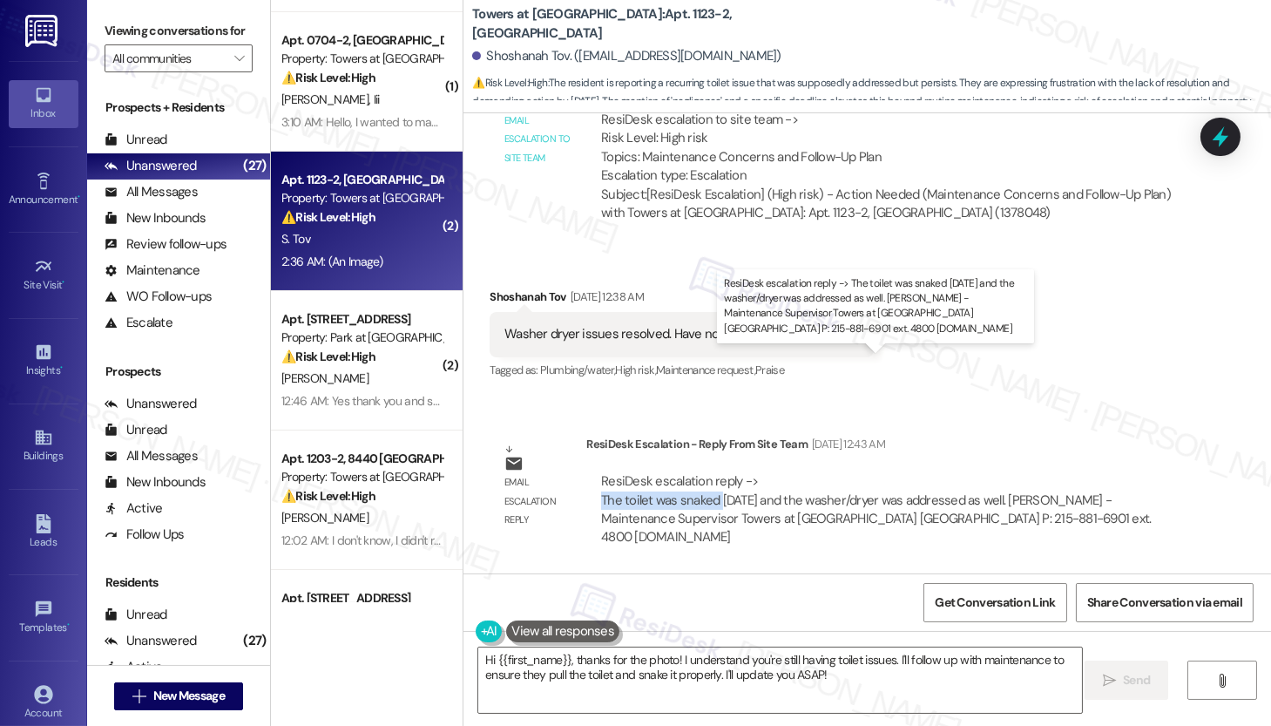
drag, startPoint x: 592, startPoint y: 379, endPoint x: 709, endPoint y: 385, distance: 117.8
click at [709, 472] on div "ResiDesk escalation reply -> The toilet was snaked [DATE] and the washer/dryer …" at bounding box center [876, 508] width 550 height 73
copy div "The toilet was snaked"
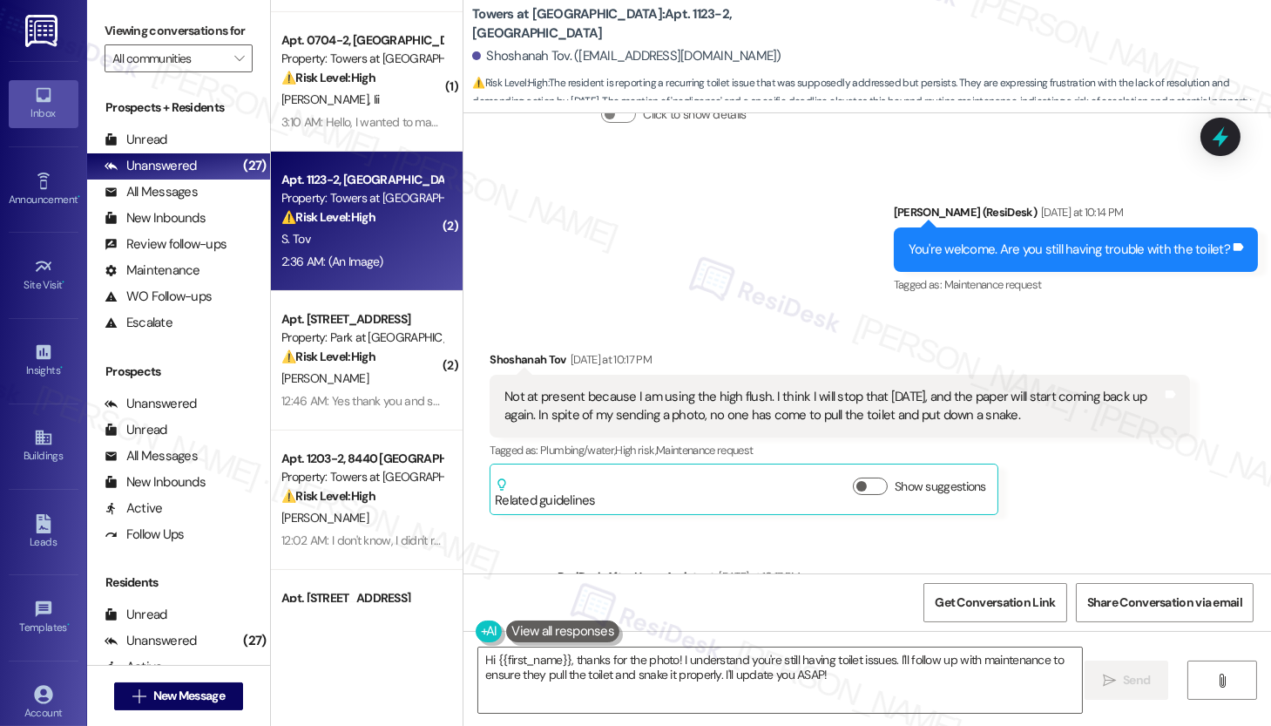
scroll to position [18945, 0]
click at [660, 386] on div "Not at present because I am using the high flush. I think I will stop that [DAT…" at bounding box center [834, 404] width 658 height 37
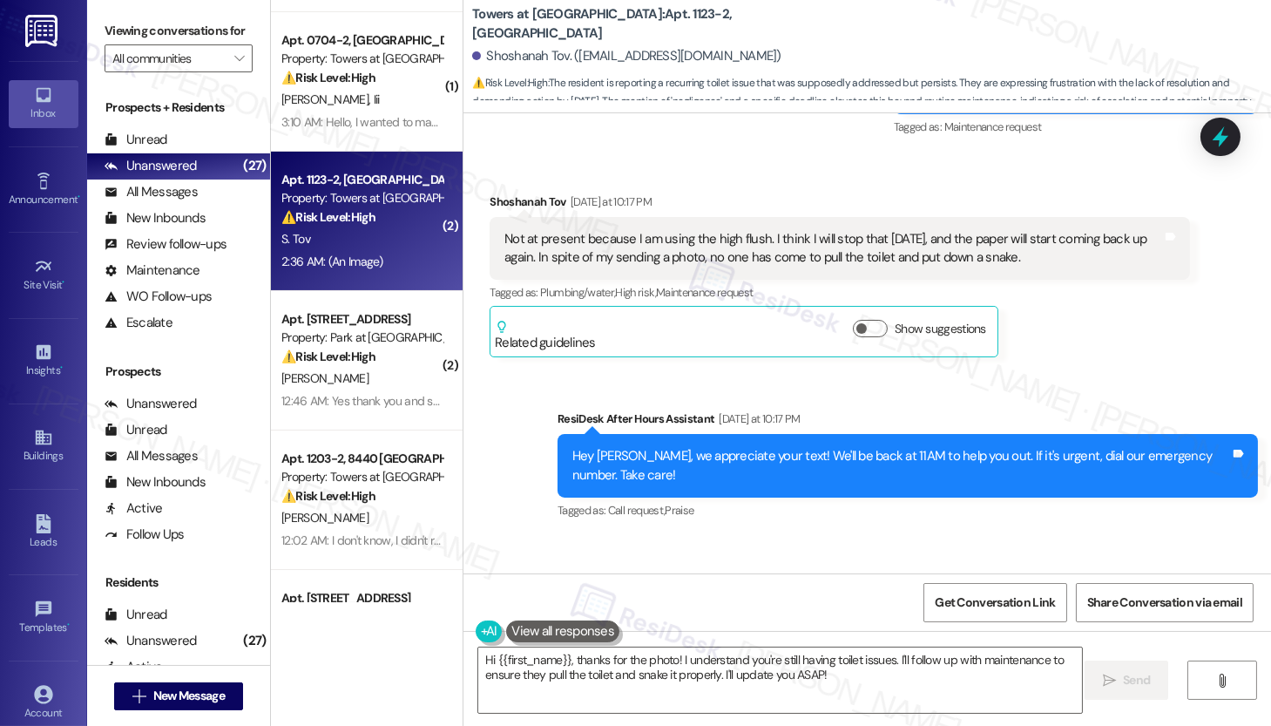
scroll to position [19103, 0]
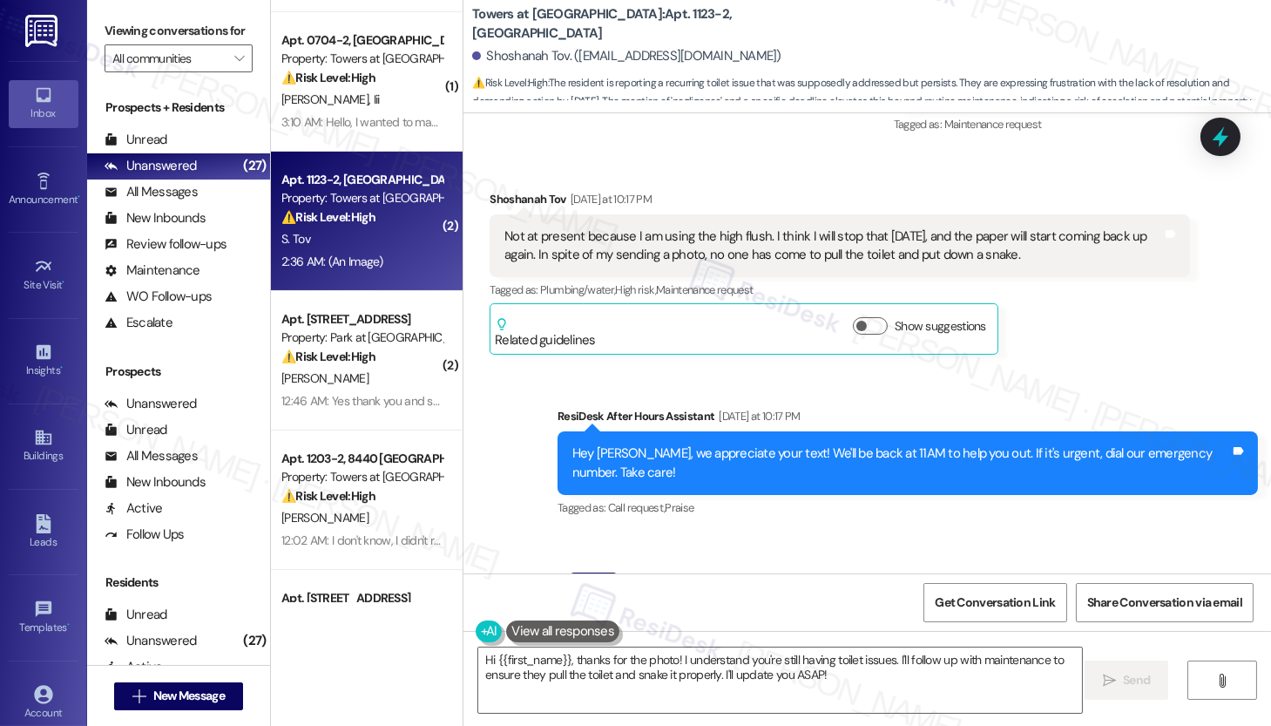
drag, startPoint x: 581, startPoint y: 470, endPoint x: 831, endPoint y: 467, distance: 250.1
click at [831, 613] on div "This photo is after using the toilet twice. Paper circled in yellow. Urine only…" at bounding box center [834, 650] width 658 height 75
click at [675, 613] on div "This photo is after using the toilet twice. Paper circled in yellow. Urine only…" at bounding box center [834, 650] width 658 height 75
drag, startPoint x: 626, startPoint y: 465, endPoint x: 992, endPoint y: 475, distance: 367.0
click at [992, 613] on div "This photo is after using the toilet twice. Paper circled in yellow. Urine only…" at bounding box center [834, 650] width 658 height 75
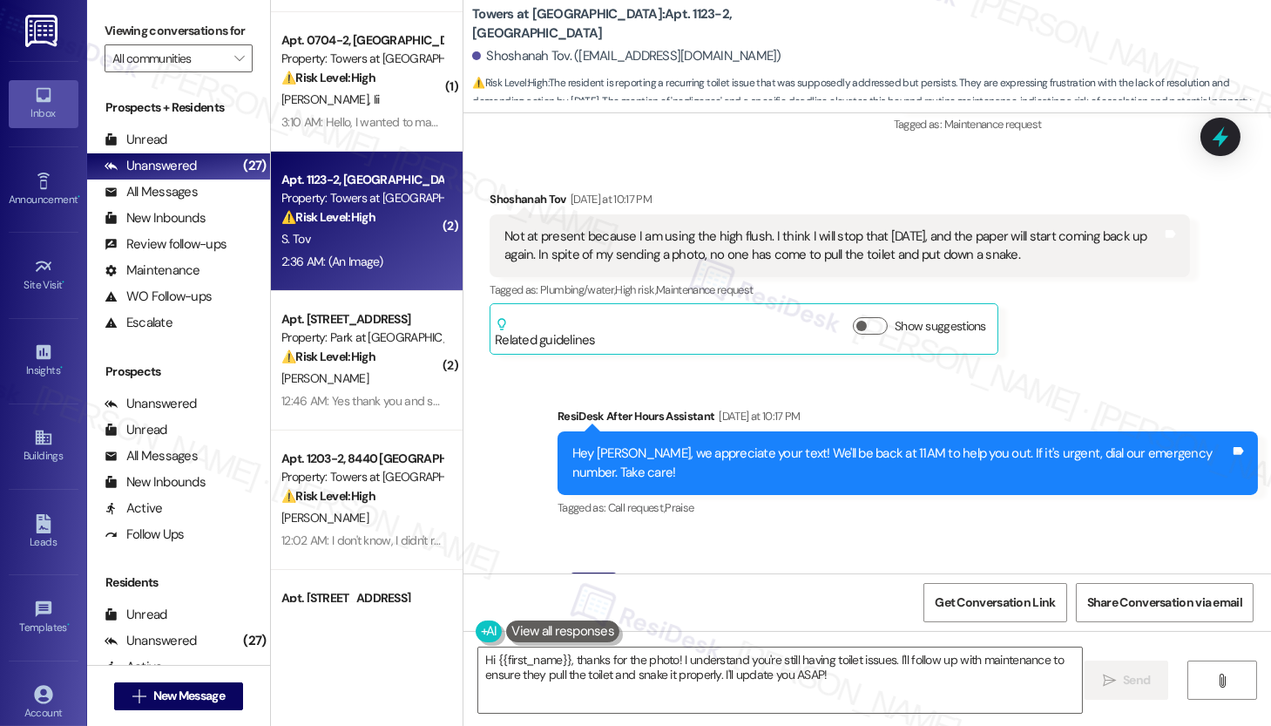
click at [681, 613] on div "This photo is after using the toilet twice. Paper circled in yellow. Urine only…" at bounding box center [834, 650] width 658 height 75
drag, startPoint x: 541, startPoint y: 484, endPoint x: 880, endPoint y: 493, distance: 339.1
click at [880, 613] on div "This photo is after using the toilet twice. Paper circled in yellow. Urine only…" at bounding box center [834, 650] width 658 height 75
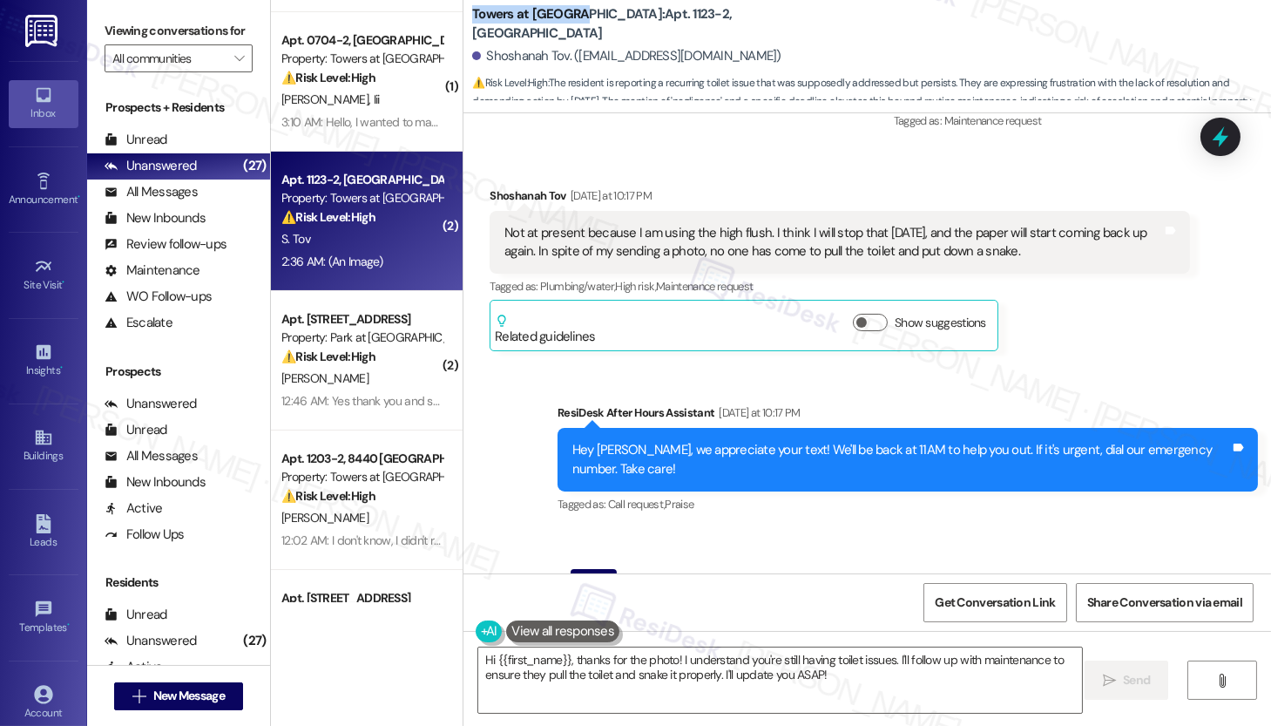
drag, startPoint x: 464, startPoint y: 22, endPoint x: 574, endPoint y: 21, distance: 110.7
click at [574, 21] on b "Towers at [GEOGRAPHIC_DATA]: Apt. 1123-2, [GEOGRAPHIC_DATA]" at bounding box center [646, 23] width 349 height 37
copy b "Towers at [GEOGRAPHIC_DATA]"
click at [605, 22] on b "Towers at [GEOGRAPHIC_DATA]: Apt. 1123-2, [GEOGRAPHIC_DATA]" at bounding box center [646, 23] width 349 height 37
drag, startPoint x: 605, startPoint y: 22, endPoint x: 640, endPoint y: 26, distance: 36.0
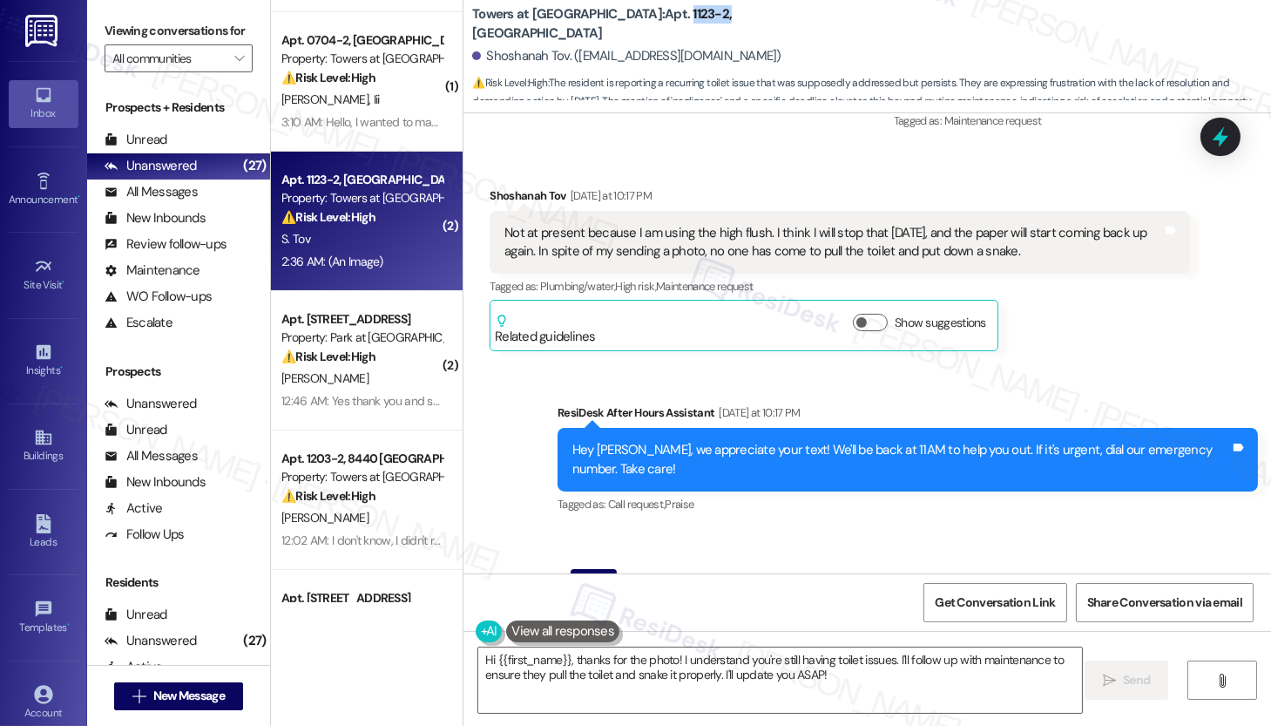
click at [640, 26] on b "Towers at [GEOGRAPHIC_DATA]: Apt. 1123-2, [GEOGRAPHIC_DATA]" at bounding box center [646, 23] width 349 height 37
copy b "1123-2,"
drag, startPoint x: 494, startPoint y: 460, endPoint x: 723, endPoint y: 509, distance: 234.3
click at [723, 610] on div "This photo is after using the toilet twice. Paper circled in yellow. Urine only…" at bounding box center [834, 647] width 658 height 75
copy div "This photo is after using the toilet twice. Paper circled in yellow. Urine only…"
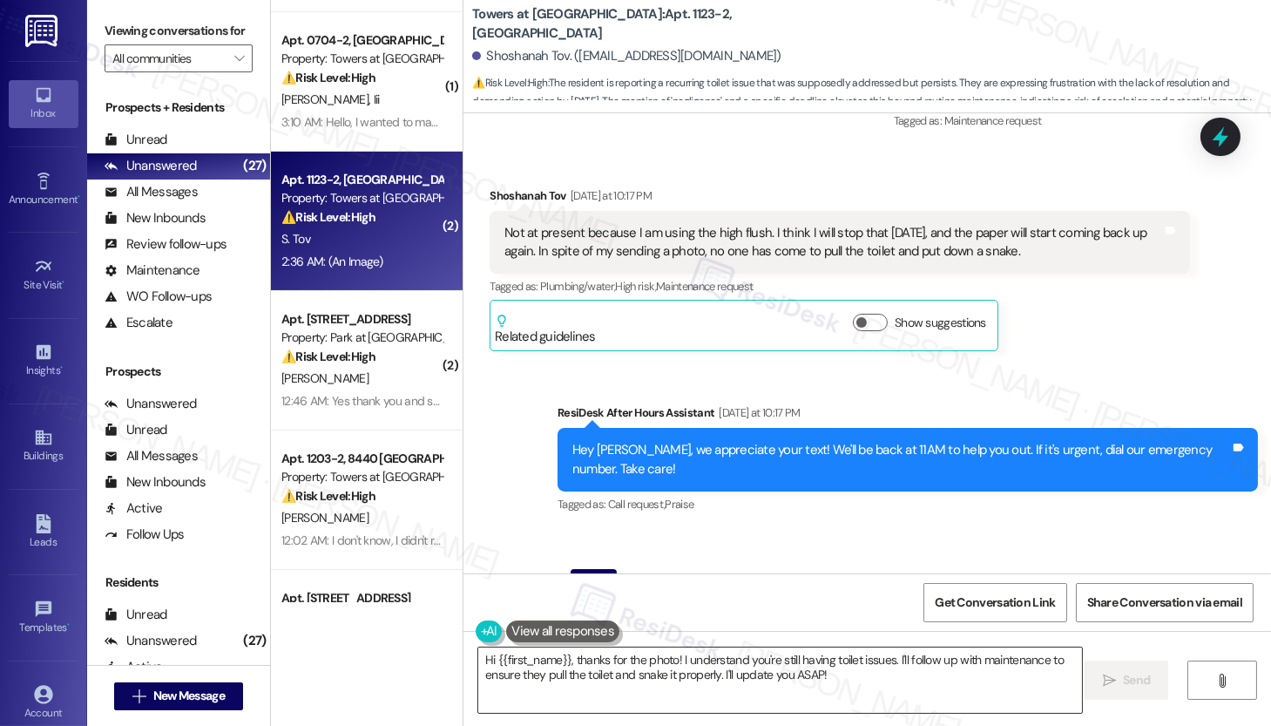
click at [534, 674] on textarea "Hi {{first_name}}, thanks for the photo! I understand you're still having toile…" at bounding box center [780, 679] width 604 height 65
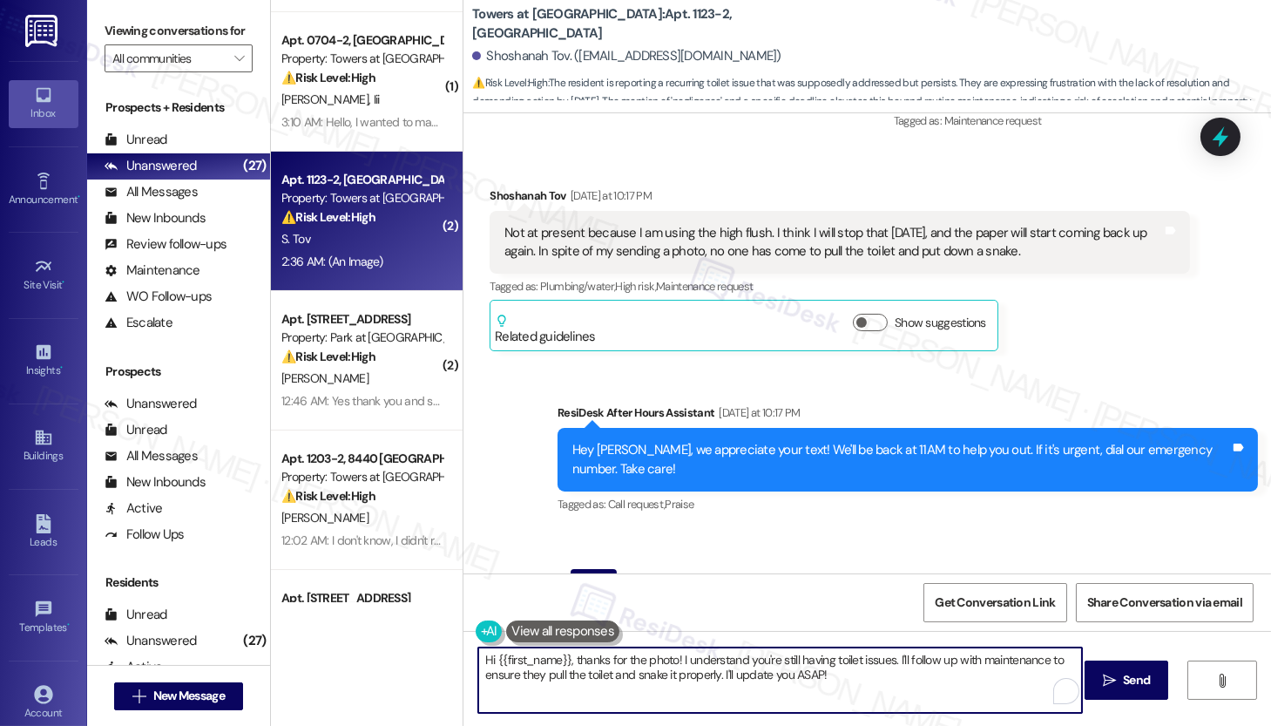
click at [534, 674] on textarea "Hi {{first_name}}, thanks for the photo! I understand you're still having toile…" at bounding box center [780, 679] width 604 height 65
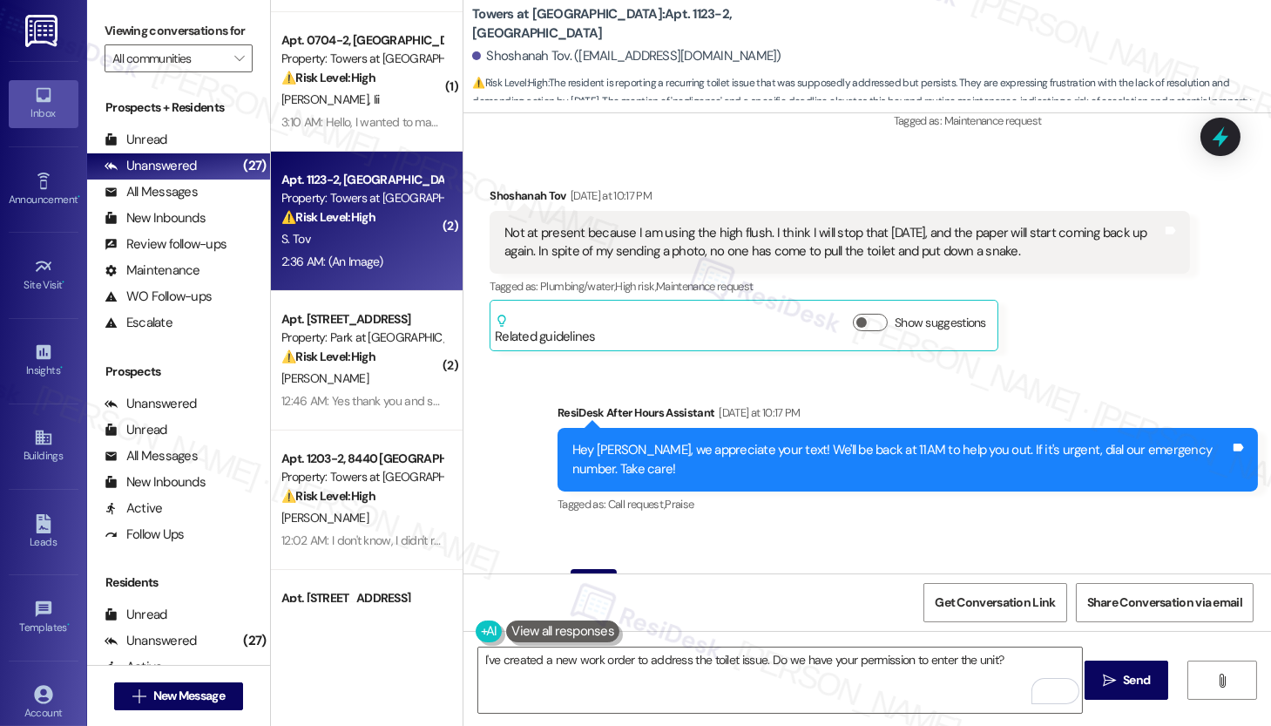
drag, startPoint x: 492, startPoint y: 457, endPoint x: 711, endPoint y: 515, distance: 226.4
copy div "This photo is after using the toilet twice. Paper circled in yellow. Urine only…"
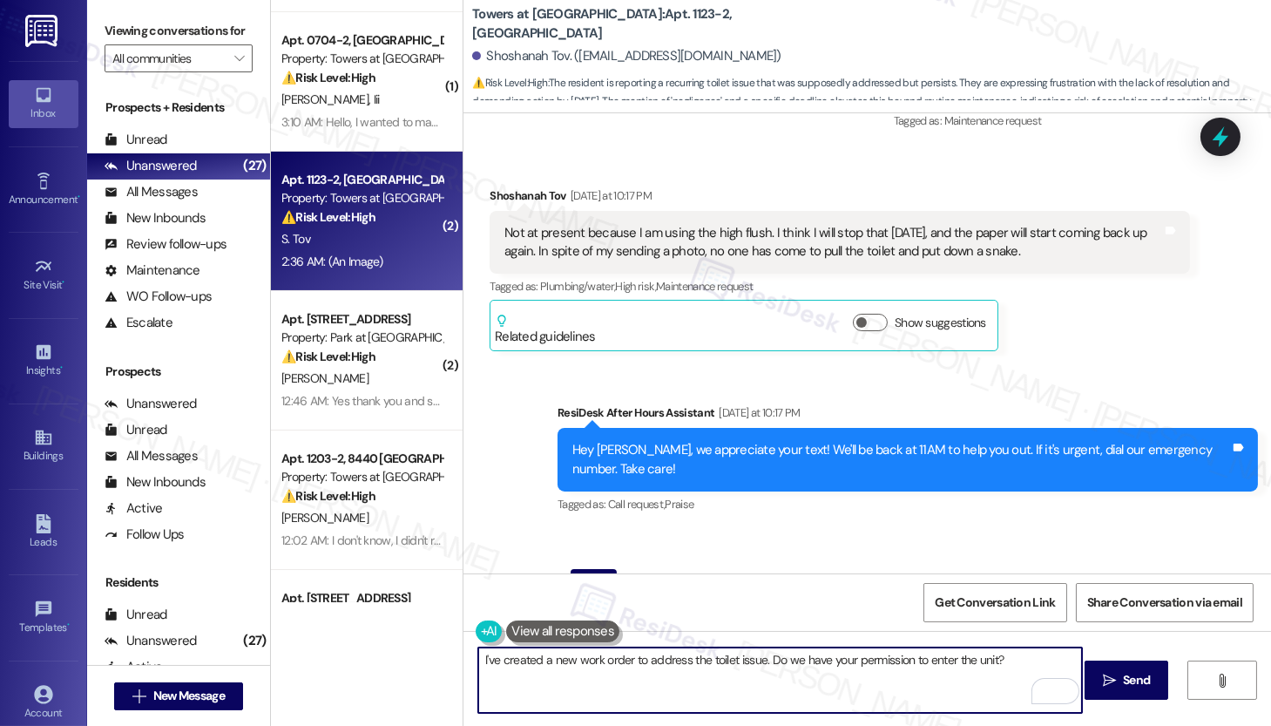
click at [478, 661] on textarea "I've created a new work order to address the toilet issue. Do we have your perm…" at bounding box center [780, 679] width 604 height 65
paste textarea "Hi [Resident Name], I’m very sorry to hear you’re still experiencing this issue…"
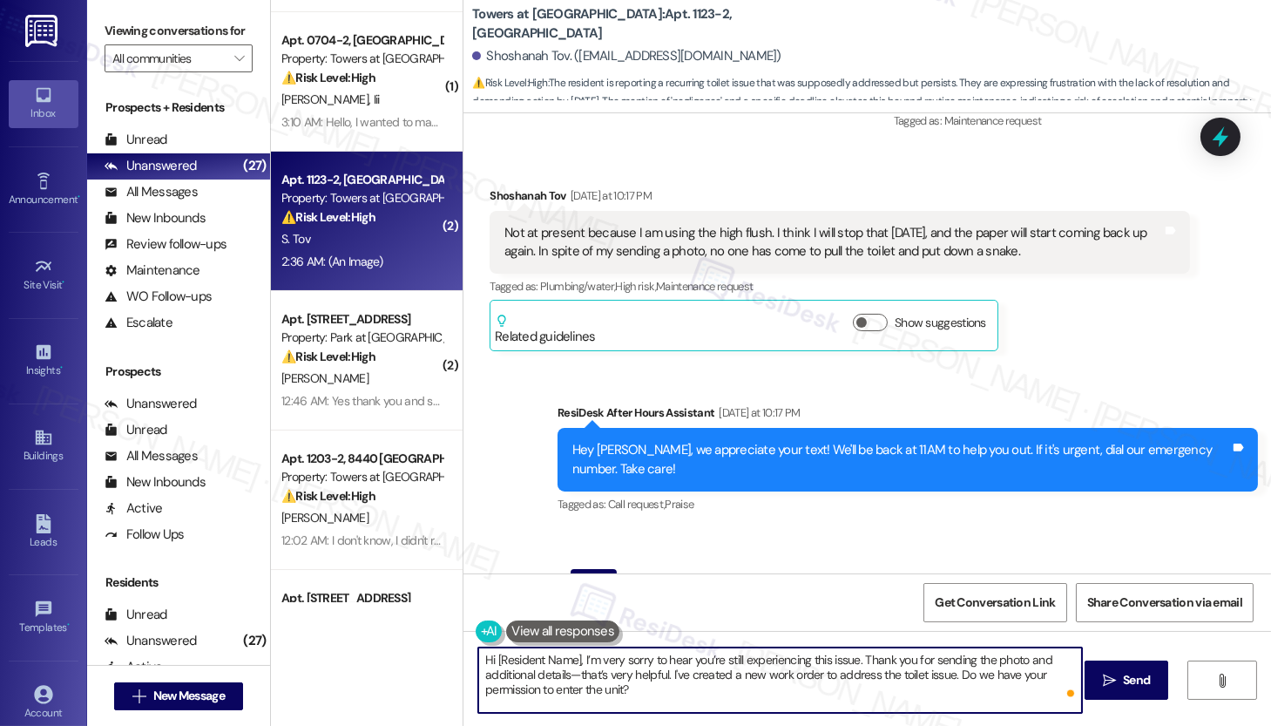
click at [498, 569] on div "Shoshanah Tov Question 2:36 AM" at bounding box center [840, 583] width 701 height 28
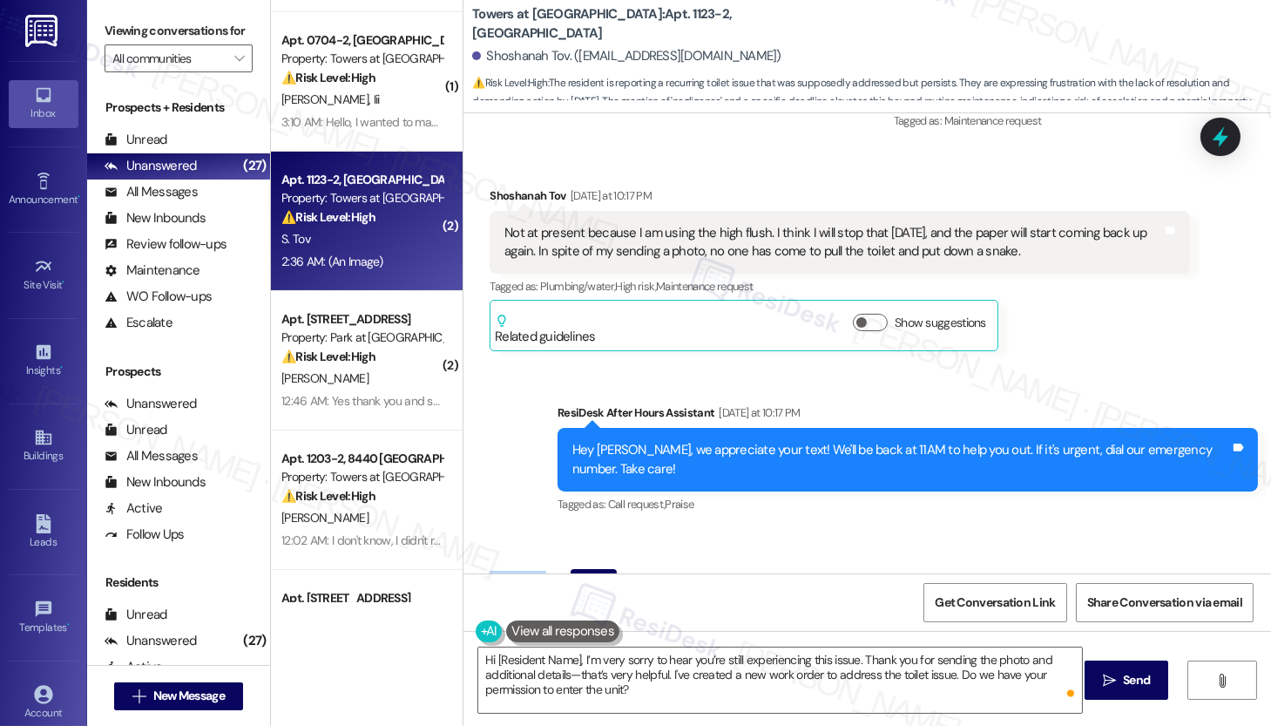
click at [498, 569] on div "Shoshanah Tov Question 2:36 AM" at bounding box center [840, 583] width 701 height 28
copy div "Shoshanah"
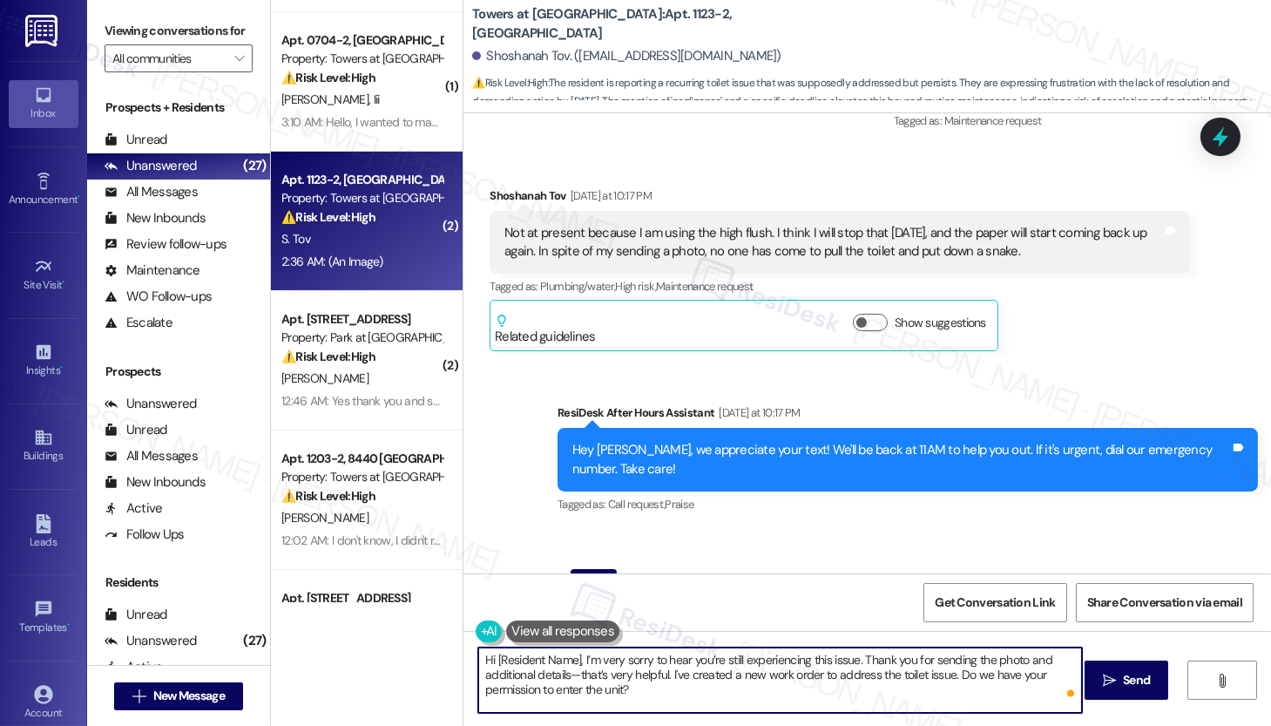
drag, startPoint x: 485, startPoint y: 660, endPoint x: 525, endPoint y: 660, distance: 39.2
click at [525, 660] on textarea "Hi [Resident Name], I’m very sorry to hear you’re still experiencing this issue…" at bounding box center [780, 679] width 604 height 65
click at [522, 660] on textarea "Hi [Resident Name], I’m very sorry to hear you’re still experiencing this issue…" at bounding box center [780, 679] width 604 height 65
drag, startPoint x: 488, startPoint y: 660, endPoint x: 572, endPoint y: 659, distance: 83.7
click at [572, 659] on textarea "Hi [Resident Name], I’m very sorry to hear you’re still experiencing this issue…" at bounding box center [780, 679] width 604 height 65
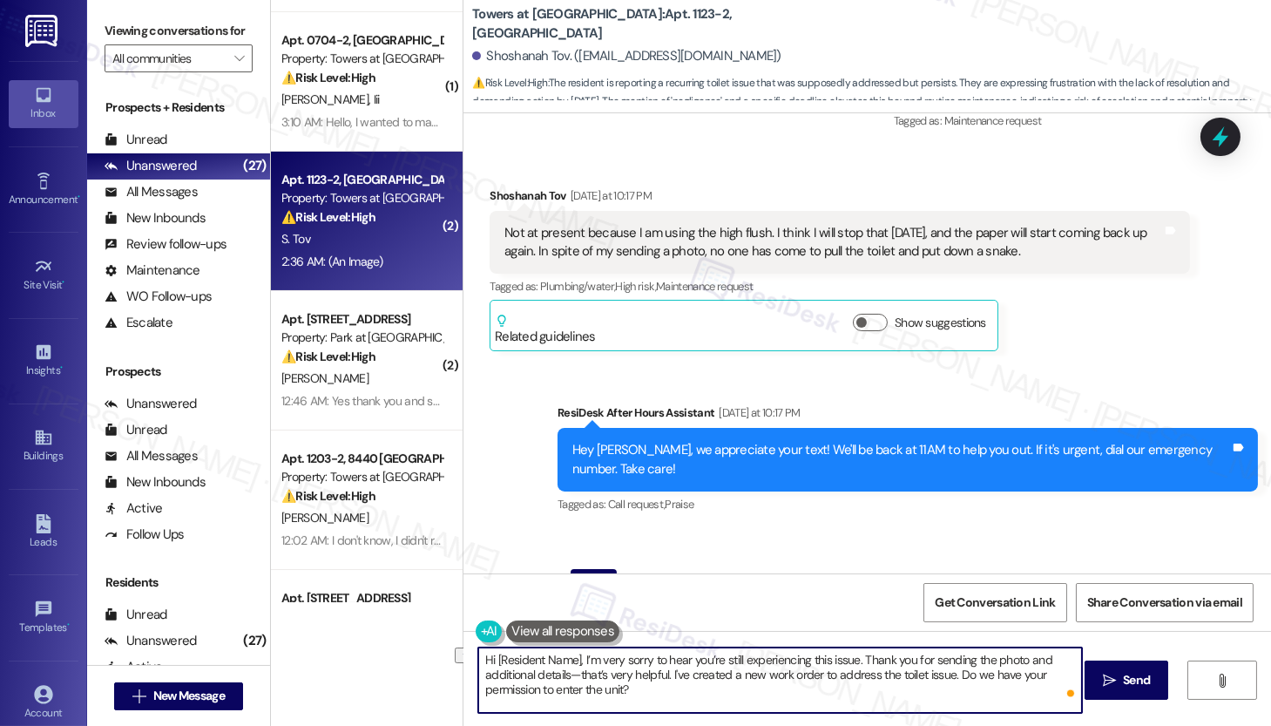
paste textarea "Shoshanah"
drag, startPoint x: 503, startPoint y: 664, endPoint x: 769, endPoint y: 679, distance: 267.0
click at [769, 679] on textarea "Hi [PERSON_NAME], I’m very sorry to hear you’re still experiencing this issue. …" at bounding box center [780, 679] width 604 height 65
click at [873, 674] on textarea "Hi [PERSON_NAME], I’m very sorry to hear you’re still experiencing this issue. …" at bounding box center [780, 679] width 604 height 65
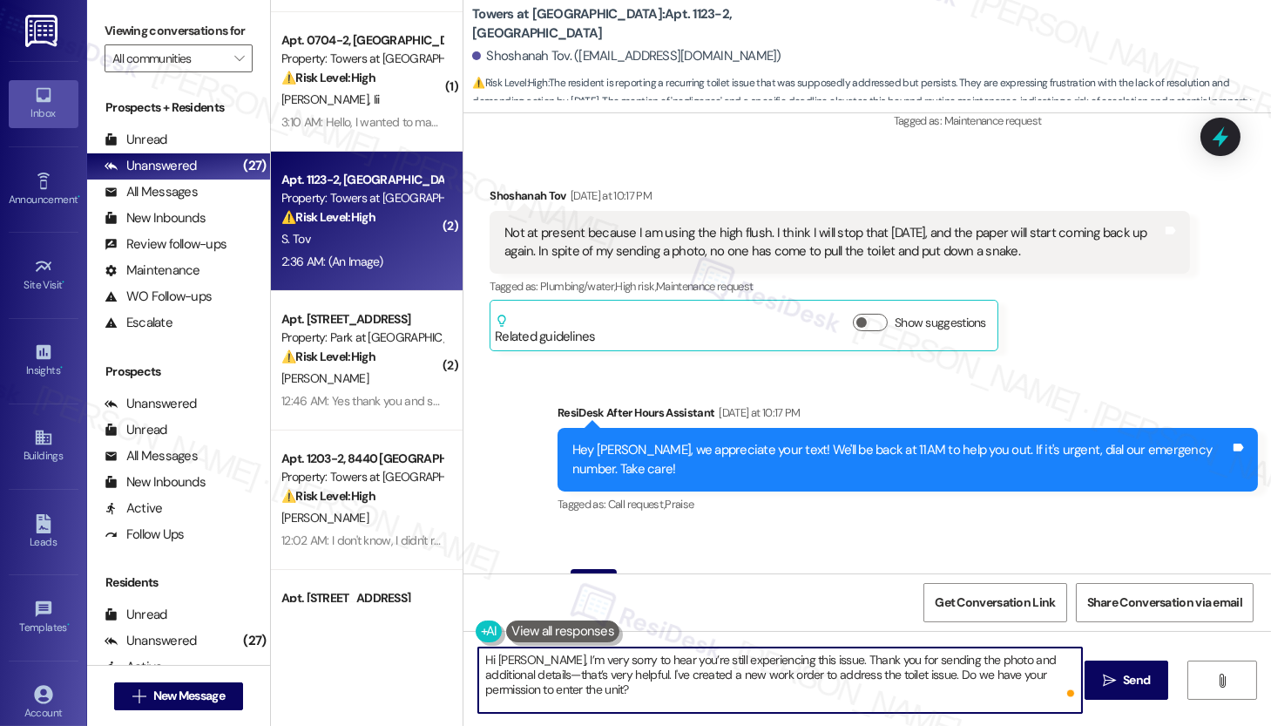
click at [873, 674] on textarea "Hi [PERSON_NAME], I’m very sorry to hear you’re still experiencing this issue. …" at bounding box center [780, 679] width 604 height 65
click at [555, 687] on textarea "Hi [PERSON_NAME], I’m very sorry to hear you’re still experiencing this issue. …" at bounding box center [780, 679] width 604 height 65
type textarea "Hi [PERSON_NAME], I’m very sorry to hear you’re still experiencing this issue. …"
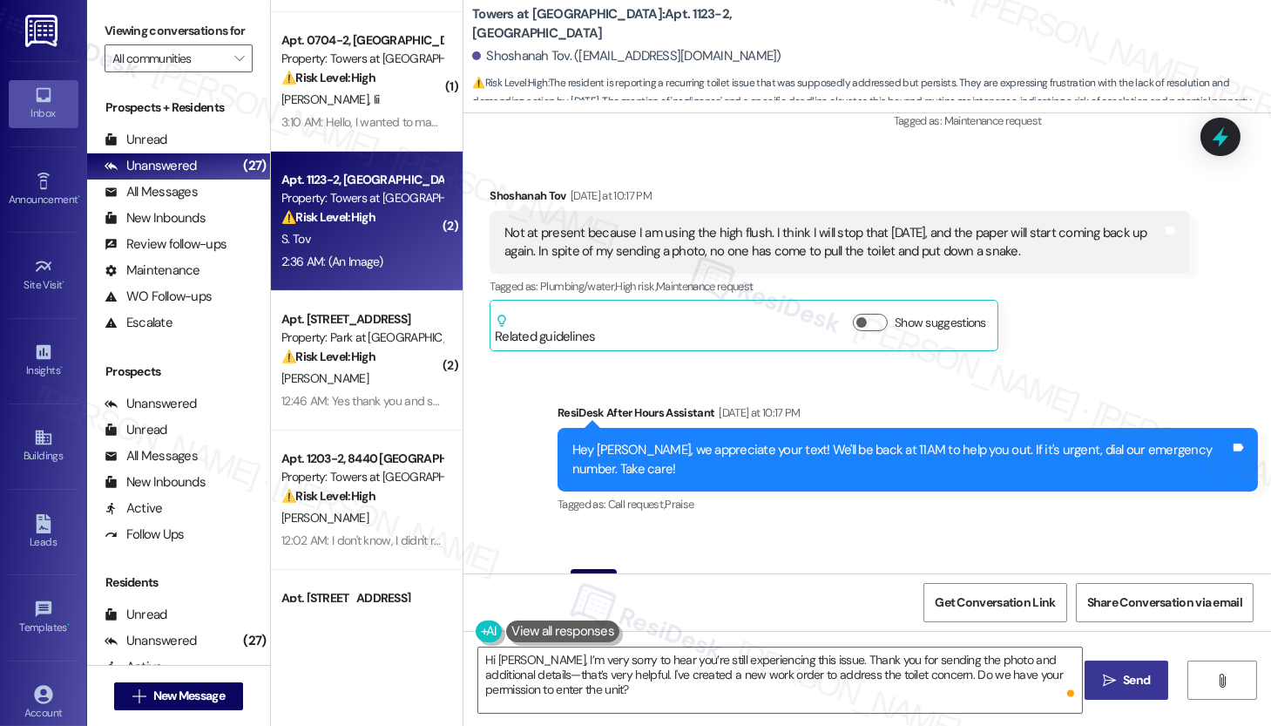
click at [1127, 678] on span "Send" at bounding box center [1136, 680] width 27 height 18
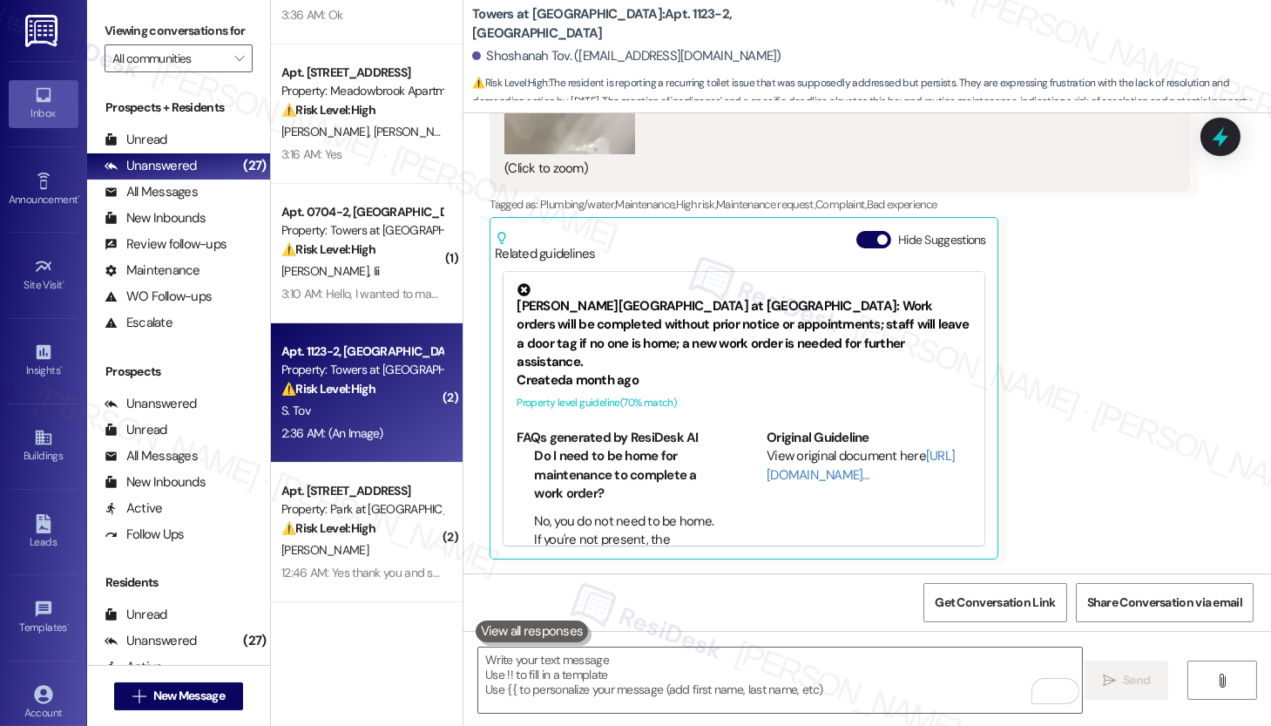
scroll to position [916, 0]
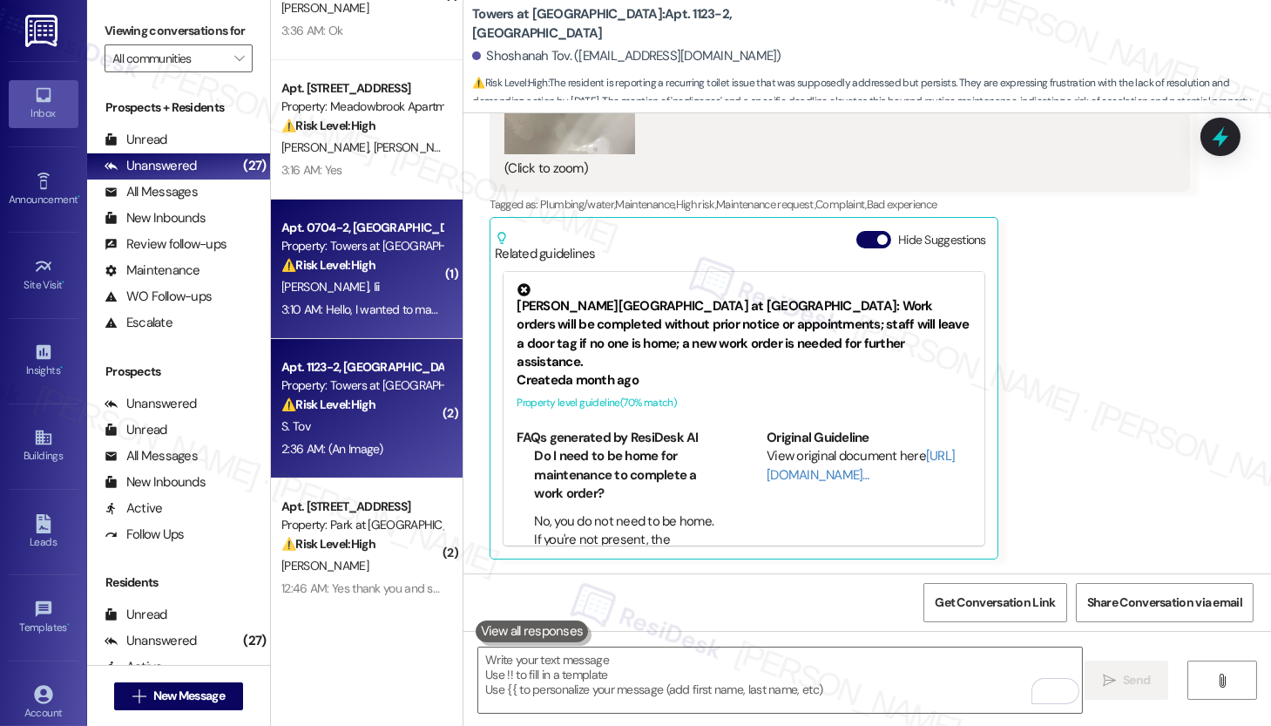
click at [357, 283] on div "[PERSON_NAME], Iii" at bounding box center [362, 287] width 165 height 22
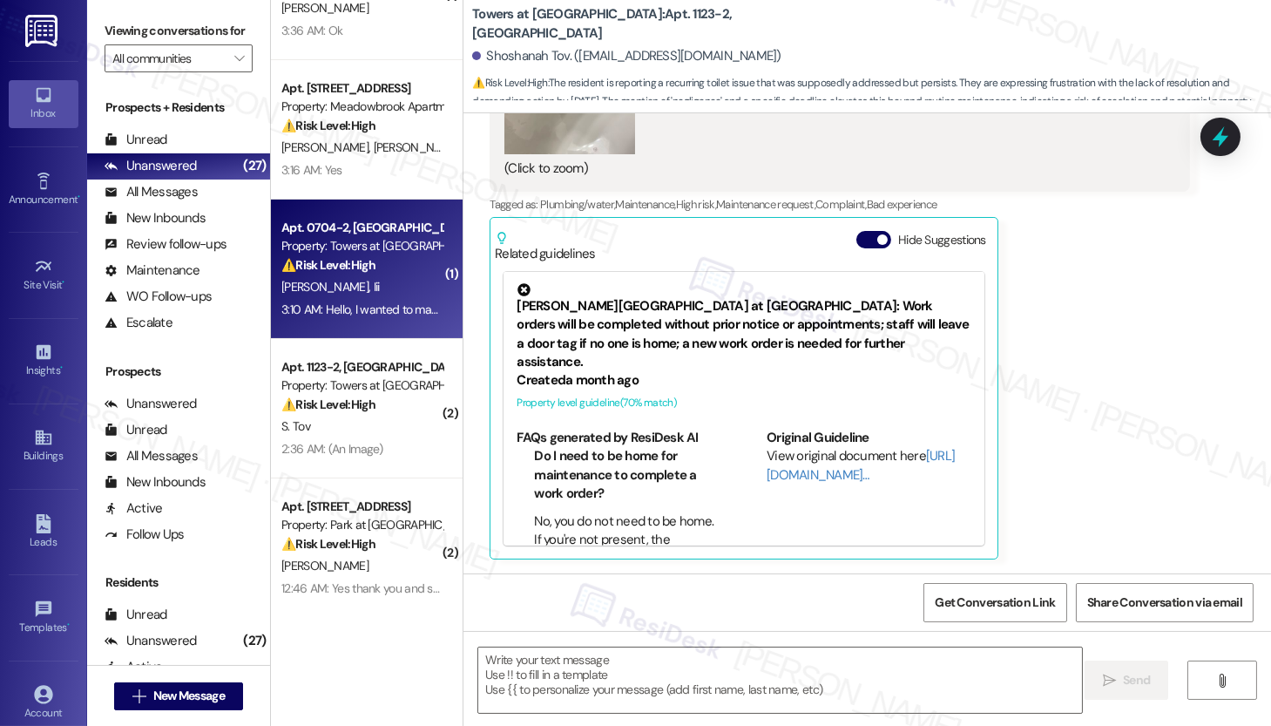
type textarea "Fetching suggested responses. Please feel free to read through the conversation…"
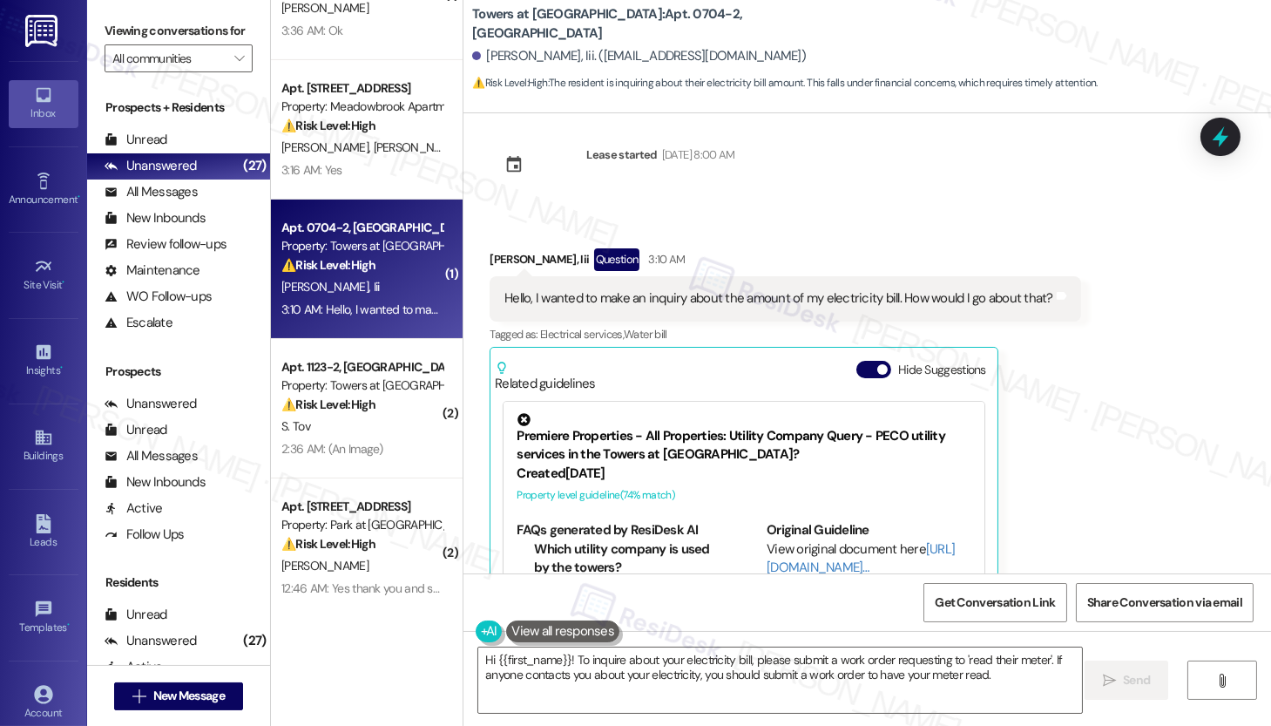
scroll to position [463, 0]
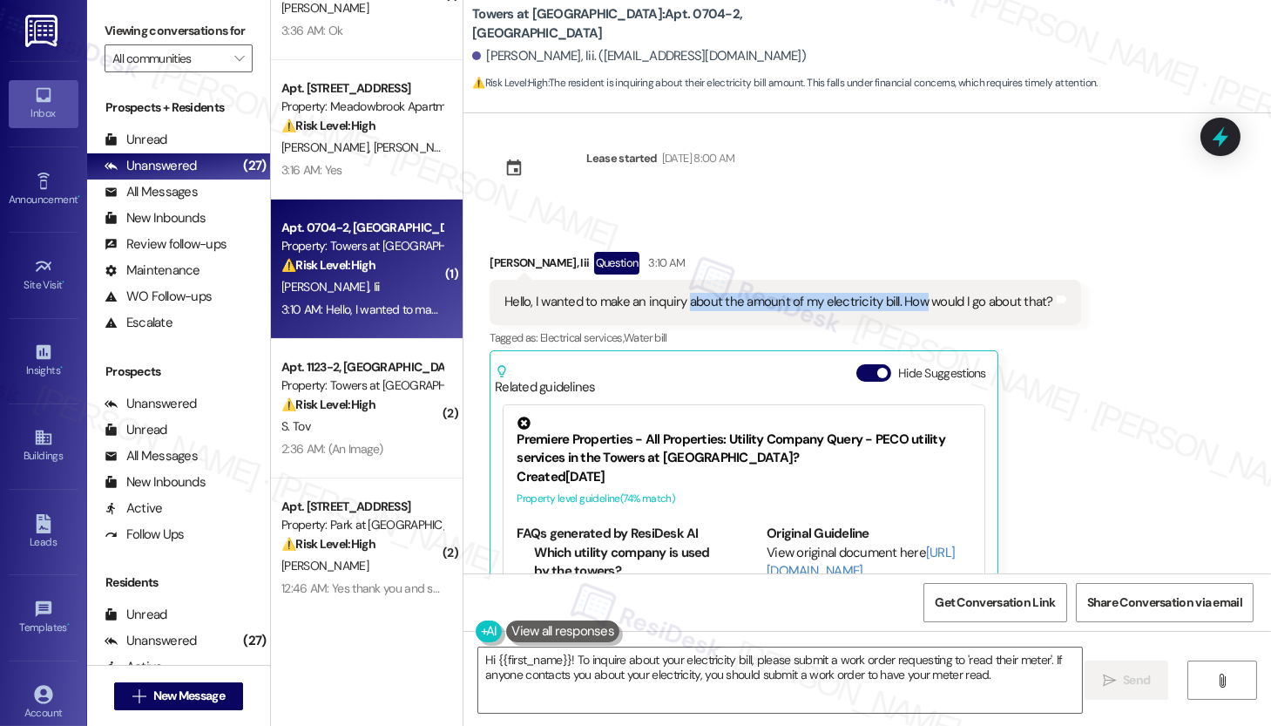
drag, startPoint x: 680, startPoint y: 301, endPoint x: 915, endPoint y: 300, distance: 235.3
click at [915, 300] on div "Hello, I wanted to make an inquiry about the amount of my electricity bill. How…" at bounding box center [779, 302] width 549 height 18
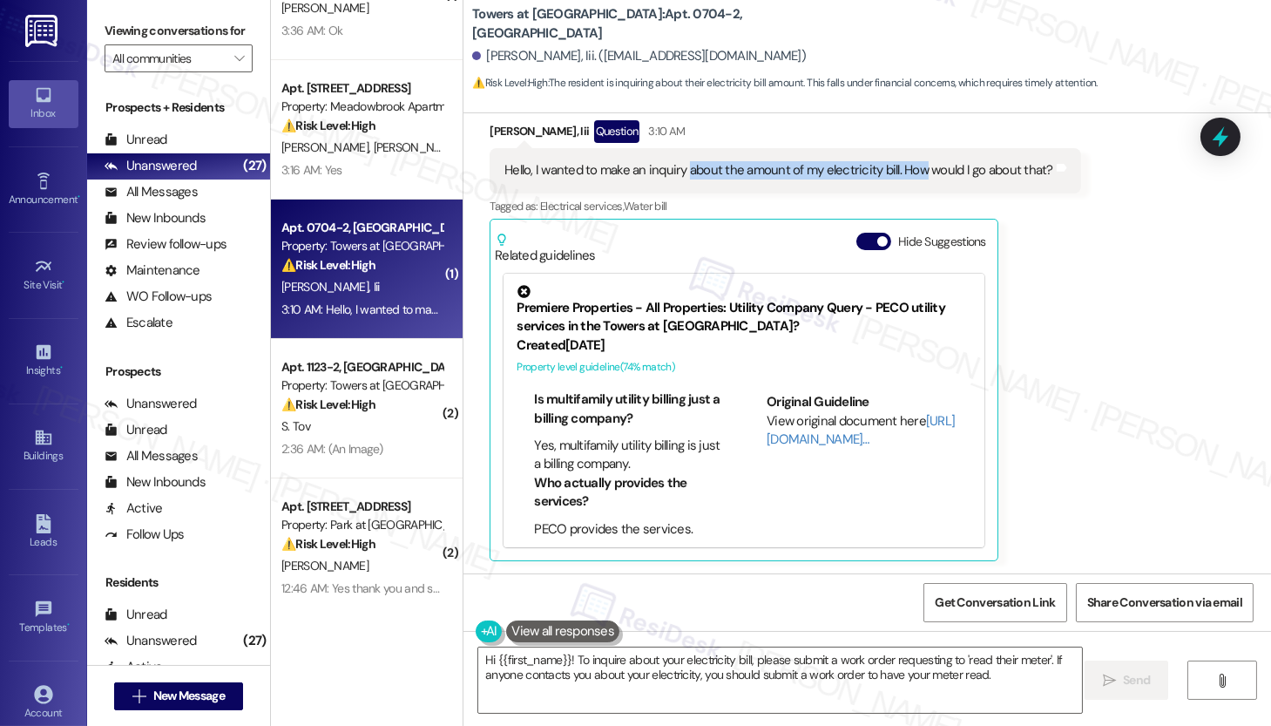
scroll to position [0, 0]
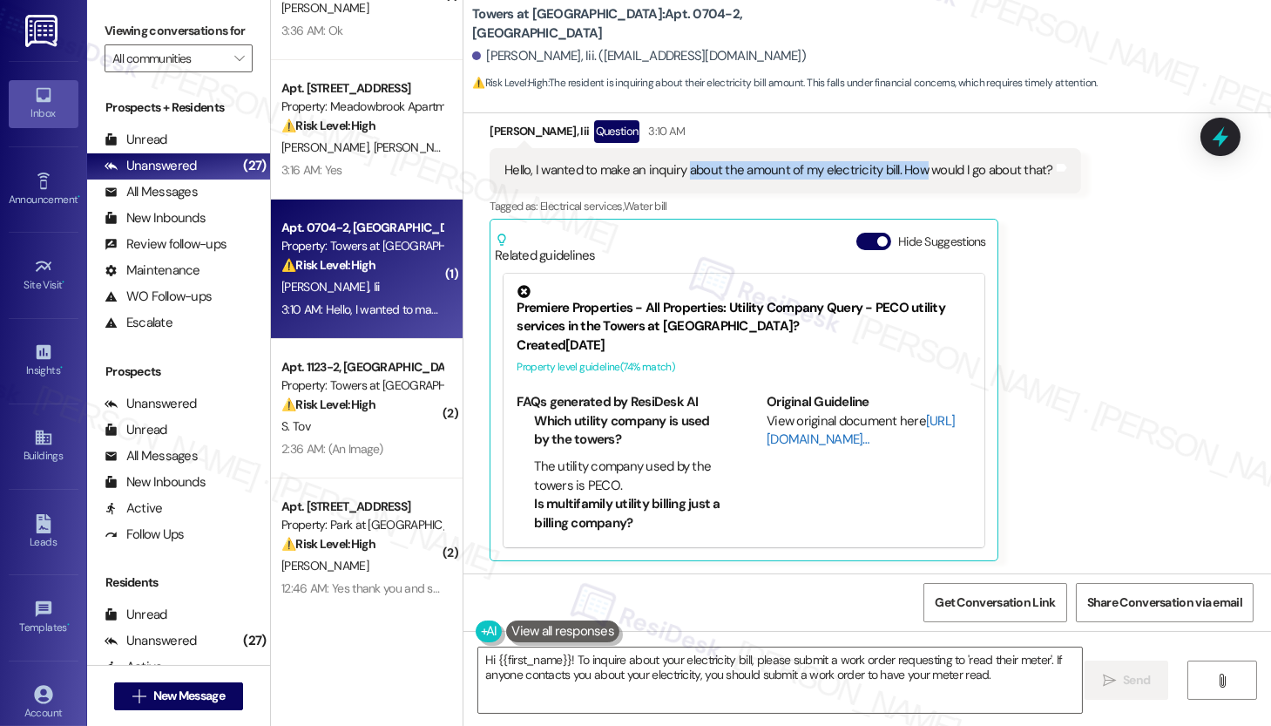
click at [790, 441] on link "[URL][DOMAIN_NAME]…" at bounding box center [861, 430] width 188 height 36
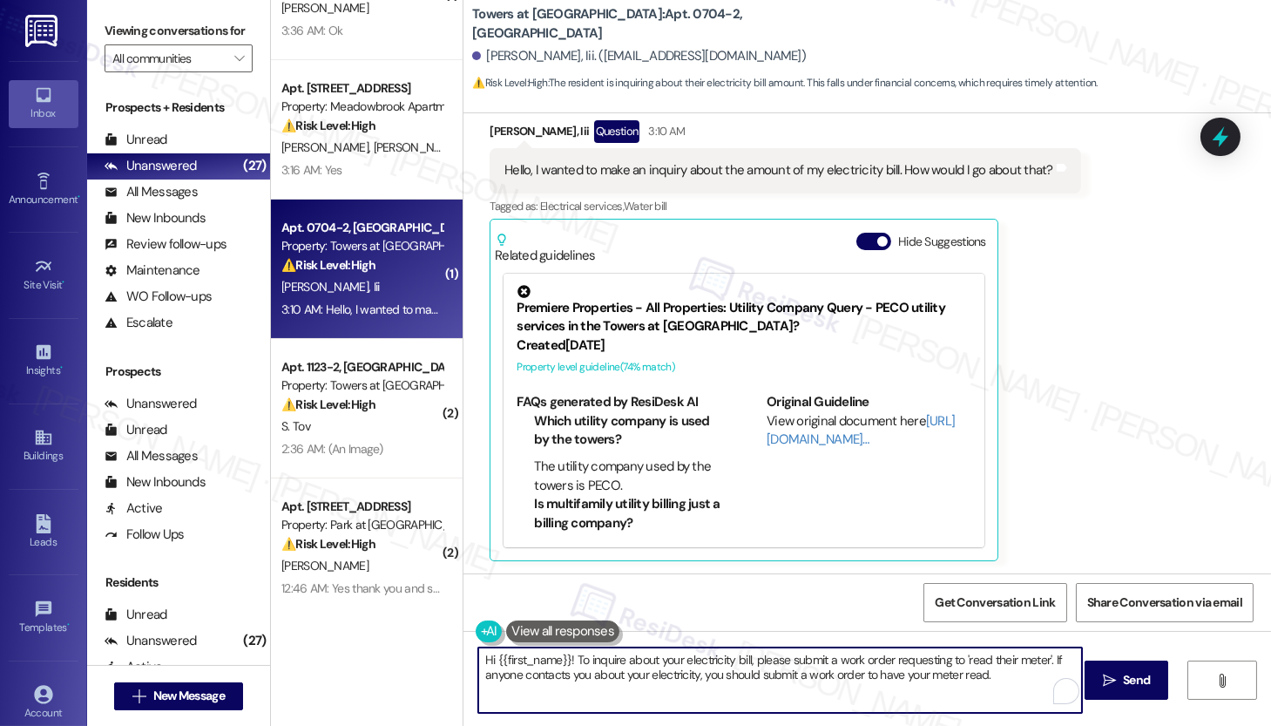
drag, startPoint x: 1025, startPoint y: 675, endPoint x: 414, endPoint y: 633, distance: 612.3
click at [414, 633] on div "( 1 ) Apt. 0107-2, [GEOGRAPHIC_DATA] Property: Towers at [GEOGRAPHIC_DATA] ⚠️ R…" at bounding box center [771, 363] width 1000 height 726
click at [494, 132] on div "[PERSON_NAME], Iii Question 3:10 AM" at bounding box center [786, 134] width 592 height 28
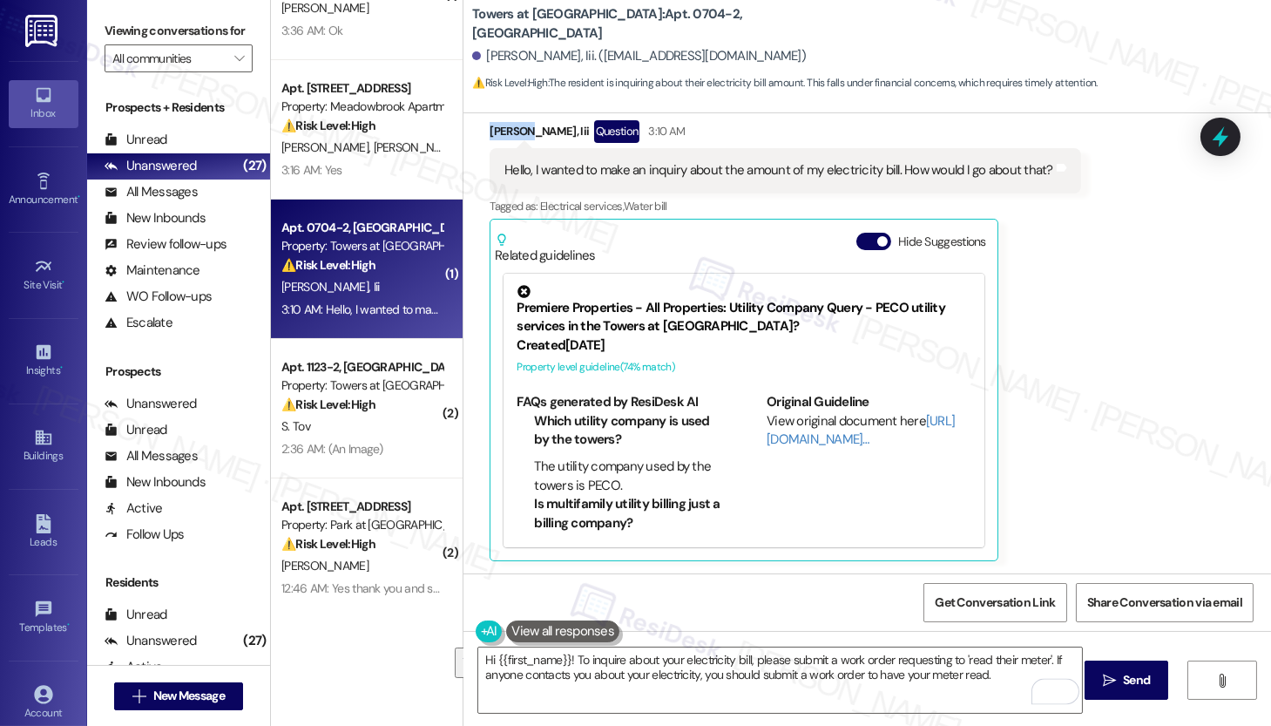
click at [494, 132] on div "[PERSON_NAME], Iii Question 3:10 AM" at bounding box center [786, 134] width 592 height 28
copy div "[PERSON_NAME]"
click at [601, 674] on textarea "Hi {{first_name}}! To inquire about your electricity bill, please submit a work…" at bounding box center [780, 679] width 604 height 65
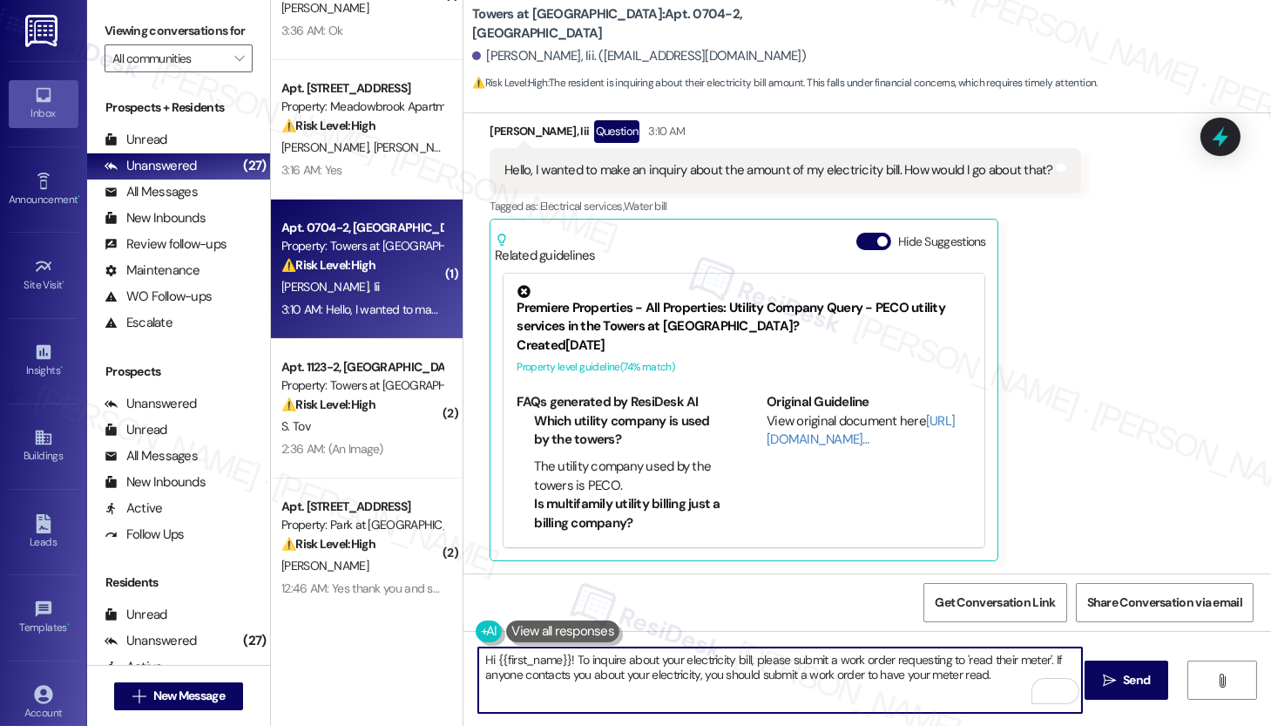
click at [601, 674] on textarea "Hi {{first_name}}! To inquire about your electricity bill, please submit a work…" at bounding box center [780, 679] width 604 height 65
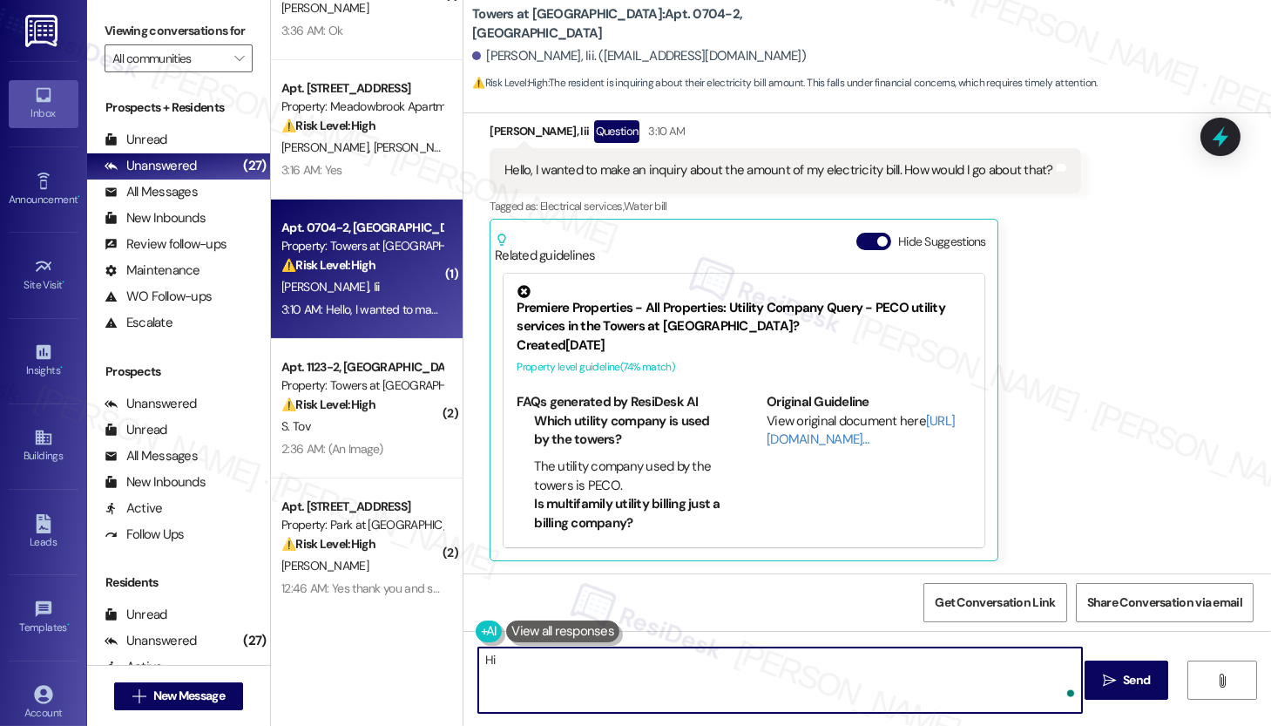
paste textarea "[PERSON_NAME]"
type textarea "Hi [PERSON_NAME], how may I help? Whats your questioin about your electricity b…"
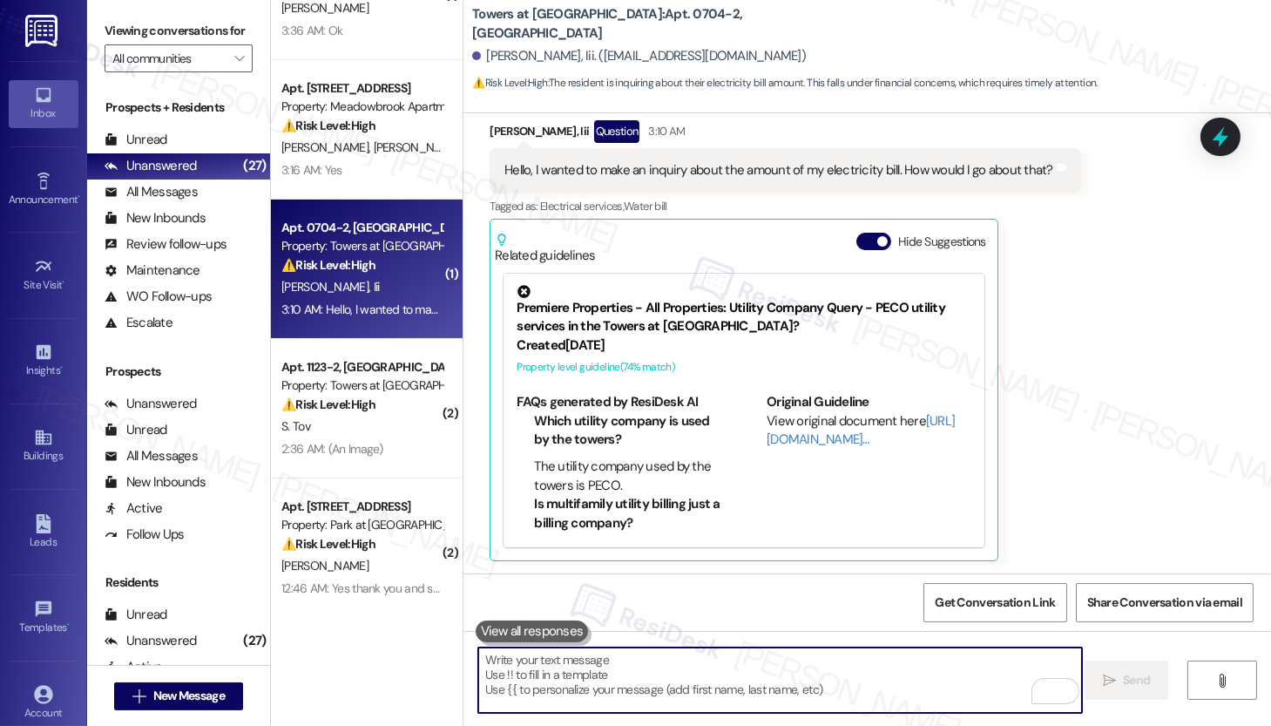
click at [558, 683] on textarea "To enrich screen reader interactions, please activate Accessibility in Grammarl…" at bounding box center [780, 679] width 604 height 65
paste textarea "Hi [PERSON_NAME], how can I help? Could you clarify your question about your el…"
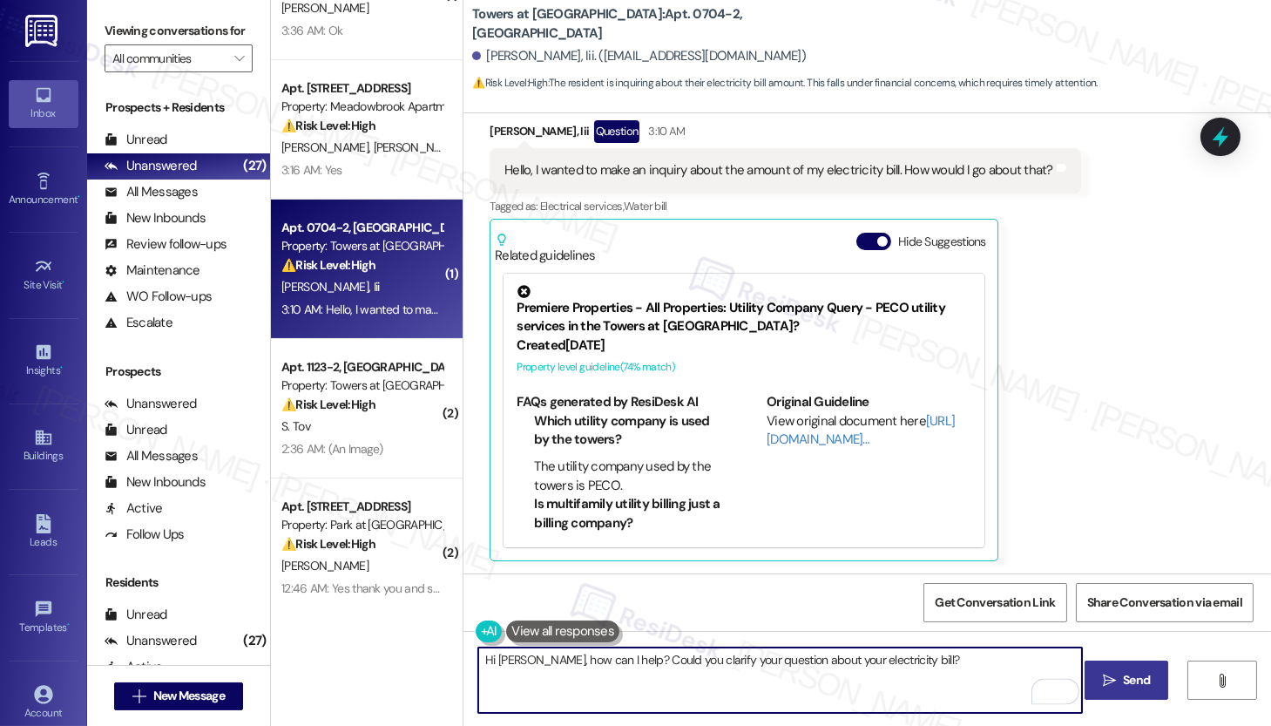
type textarea "Hi [PERSON_NAME], how can I help? Could you clarify your question about your el…"
click at [1154, 681] on button " Send" at bounding box center [1127, 679] width 85 height 39
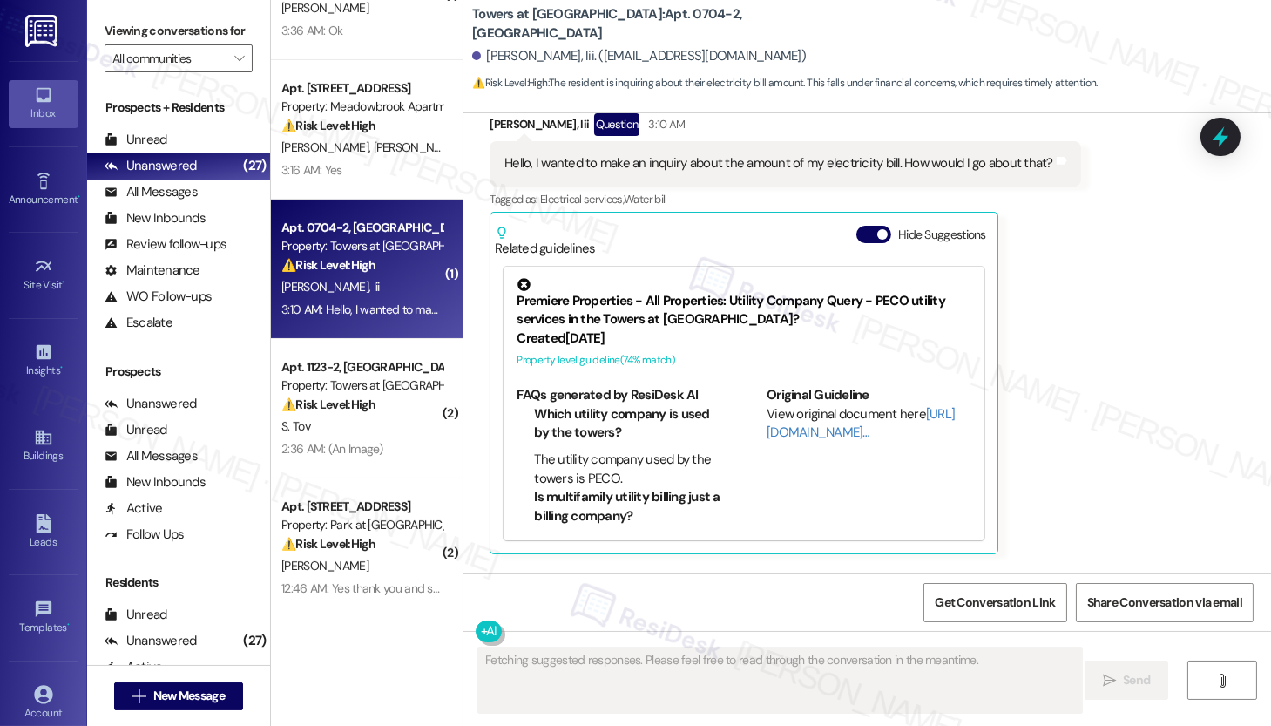
scroll to position [716, 0]
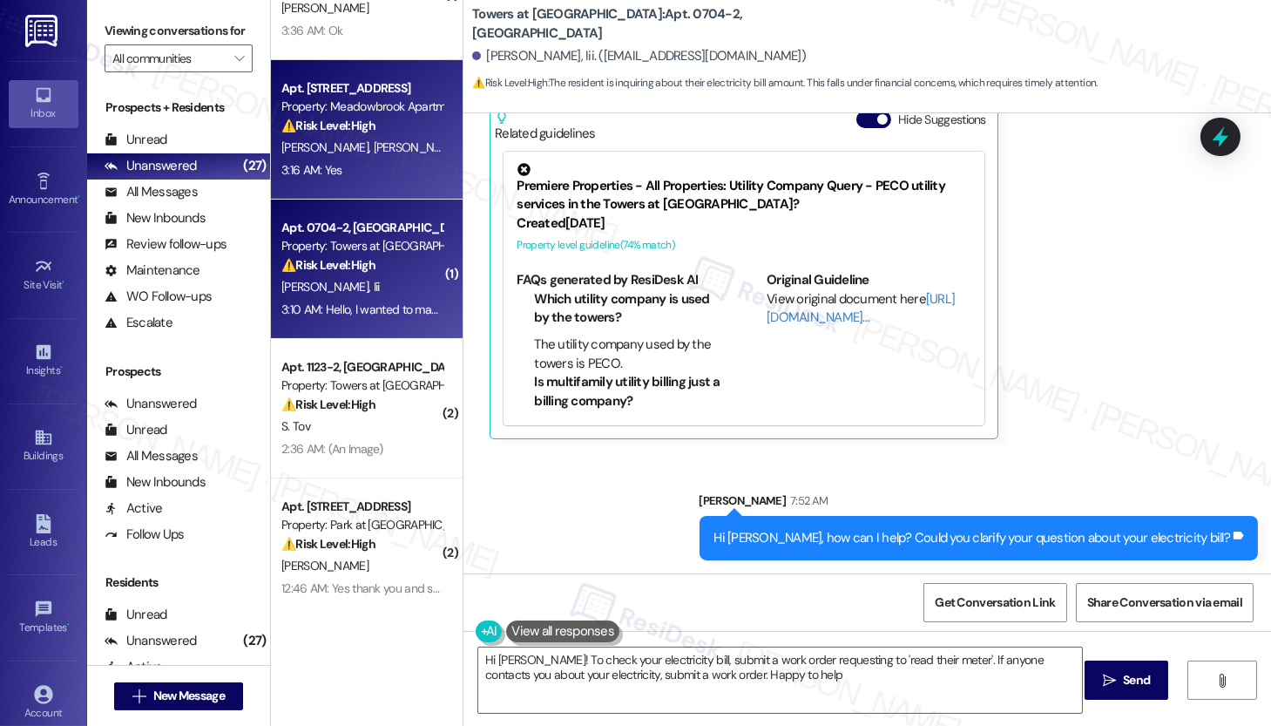
type textarea "Hi [PERSON_NAME]! To check your electricity bill, submit a work order requestin…"
click at [374, 144] on span "[PERSON_NAME]" at bounding box center [417, 147] width 87 height 16
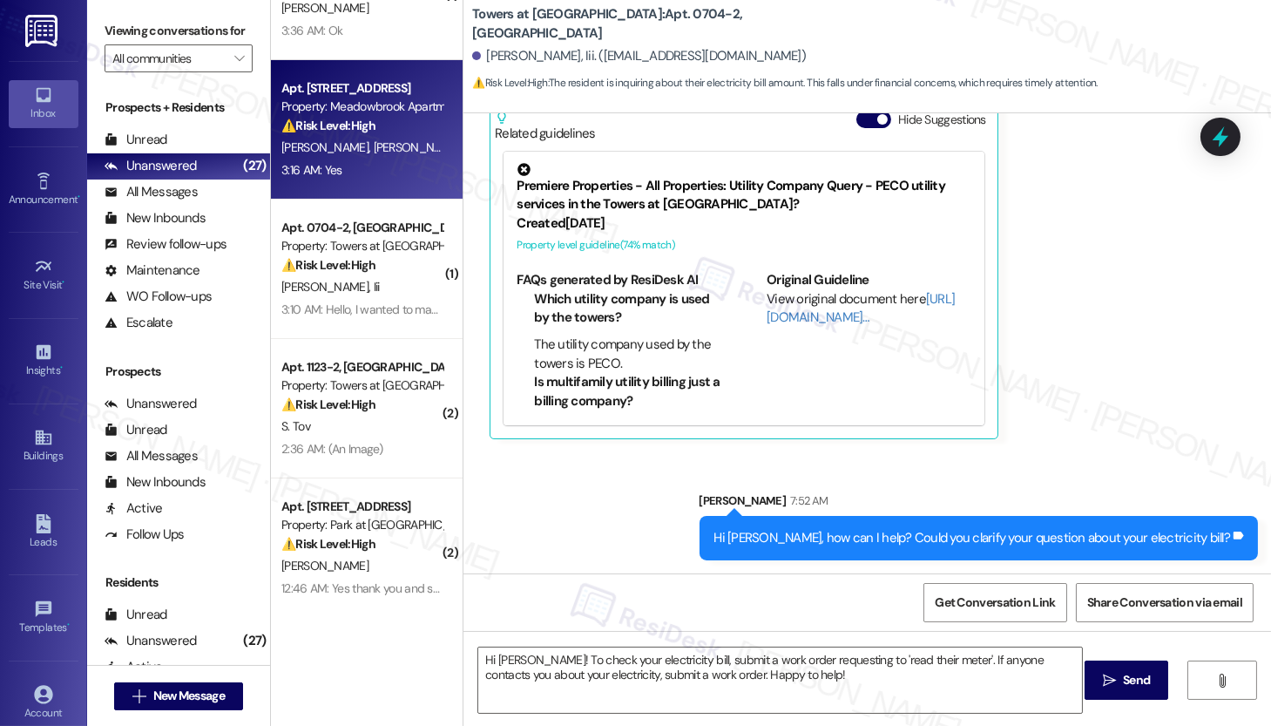
type textarea "Fetching suggested responses. Please feel free to read through the conversation…"
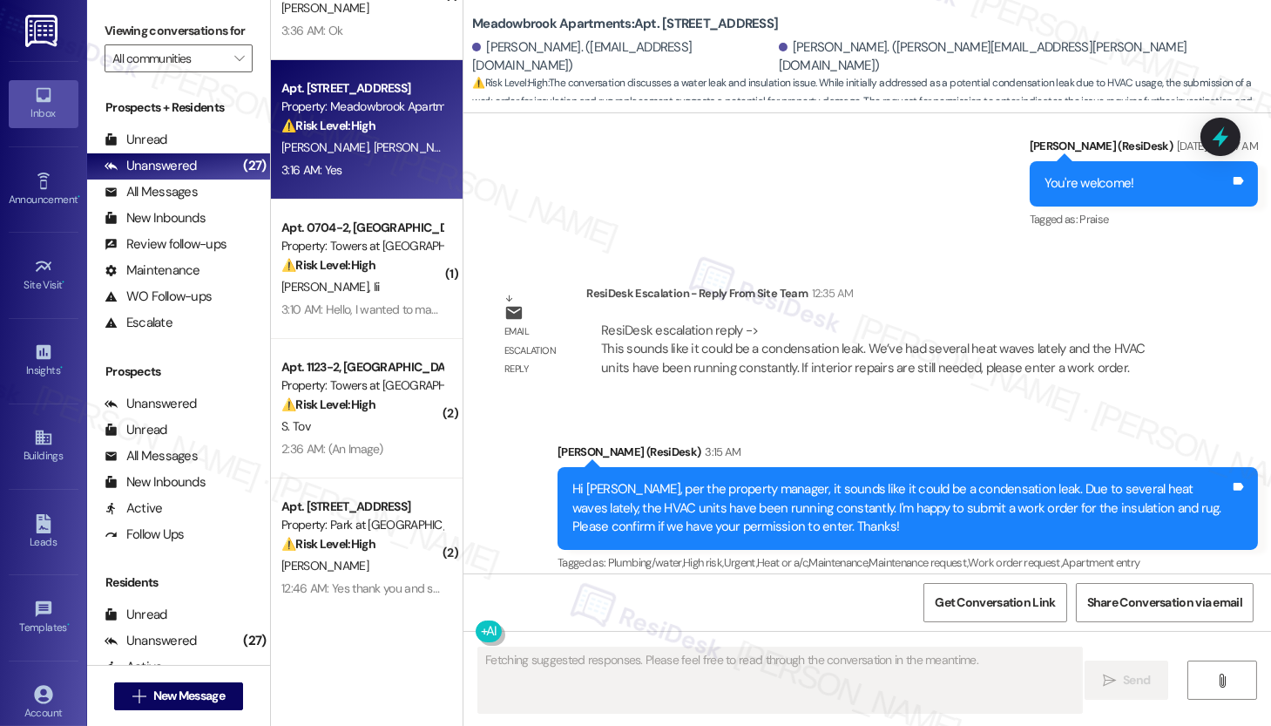
scroll to position [7362, 0]
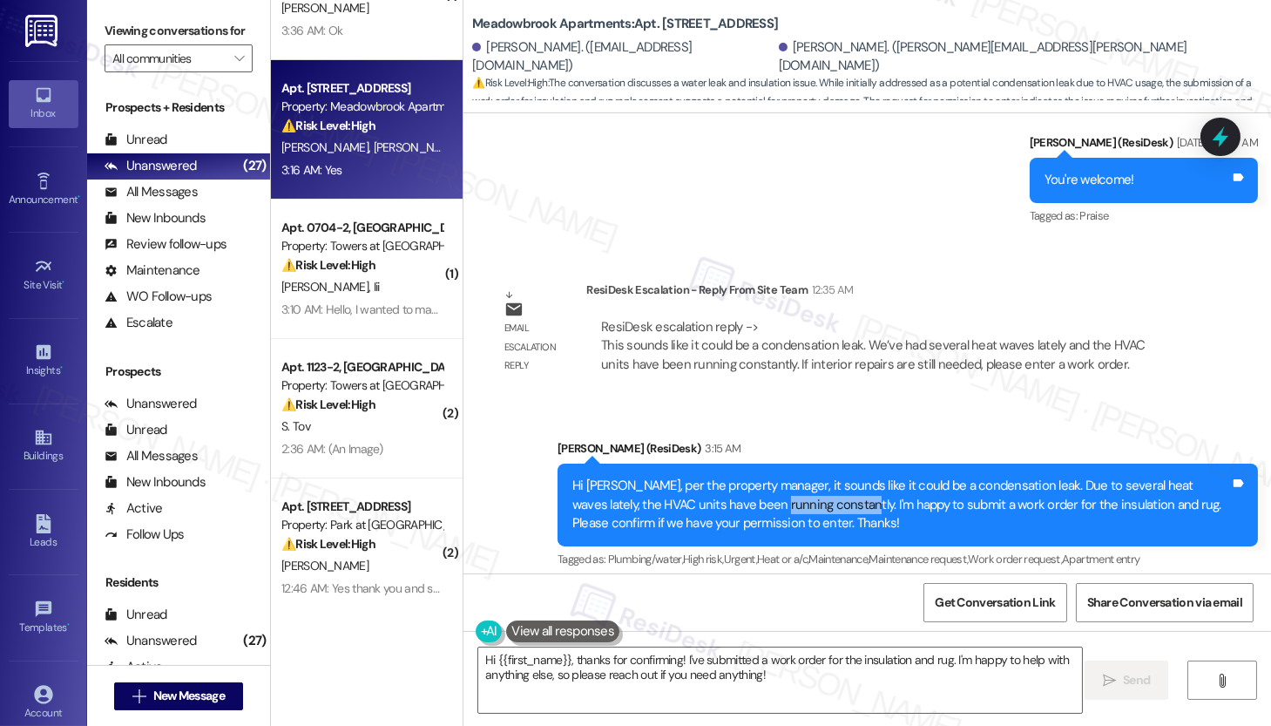
drag, startPoint x: 724, startPoint y: 371, endPoint x: 799, endPoint y: 372, distance: 74.9
click at [799, 477] on div "Hi [PERSON_NAME], per the property manager, it sounds like it could be a conden…" at bounding box center [901, 505] width 658 height 56
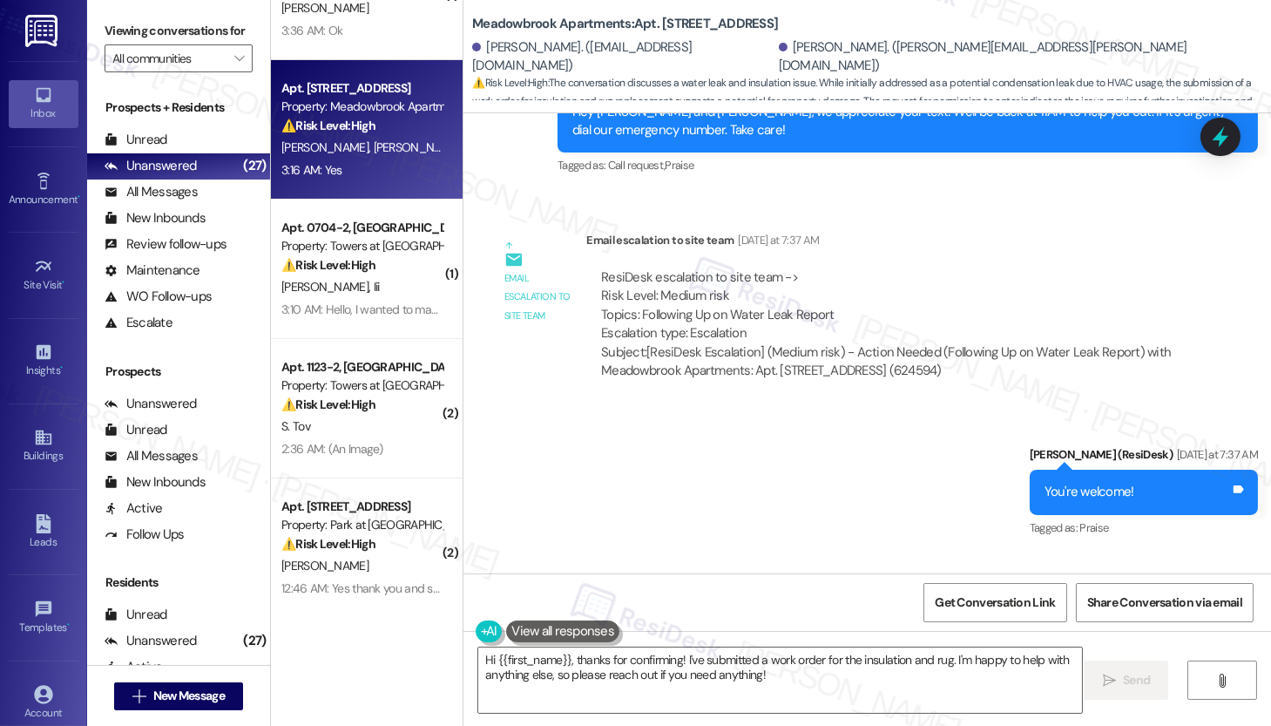
scroll to position [7046, 0]
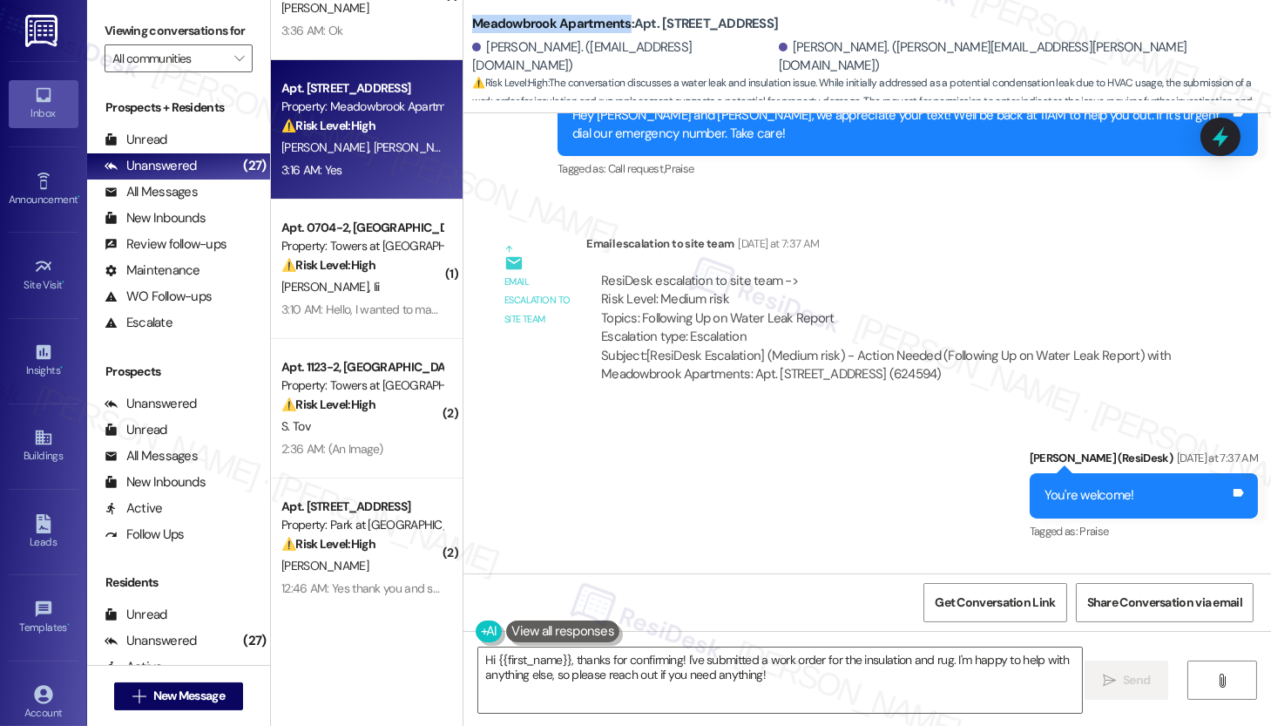
drag, startPoint x: 465, startPoint y: 16, endPoint x: 619, endPoint y: 14, distance: 153.4
click at [619, 15] on b "Meadowbrook Apartments: Apt. [STREET_ADDRESS]" at bounding box center [625, 24] width 306 height 18
copy b "Meadowbrook Apartments"
click at [664, 15] on b "Meadowbrook Apartments: Apt. [STREET_ADDRESS]" at bounding box center [625, 24] width 306 height 18
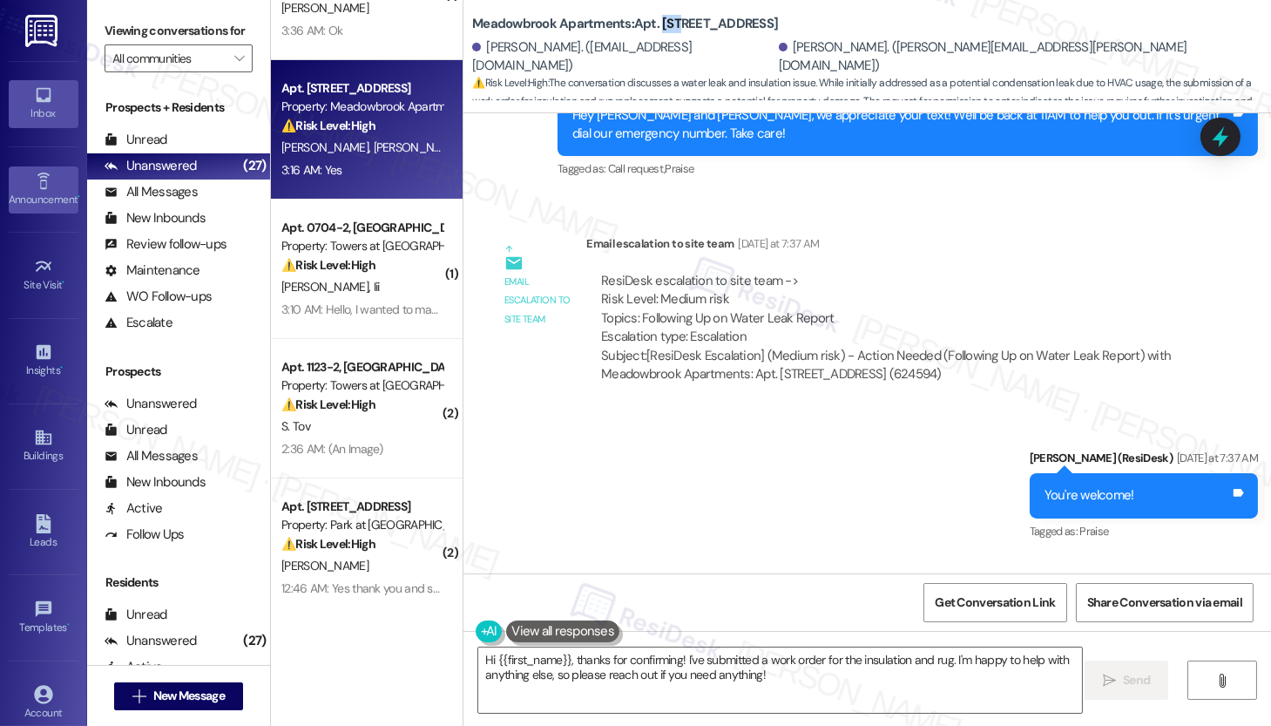
copy b "516"
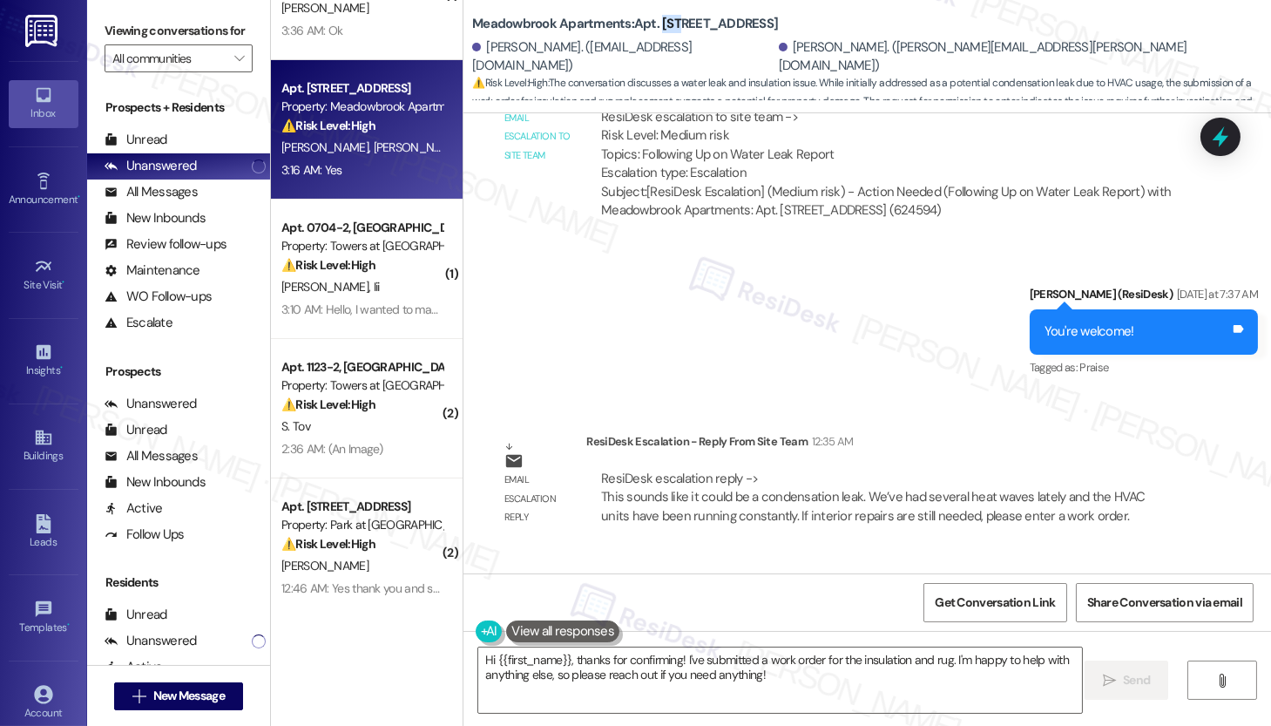
scroll to position [7214, 0]
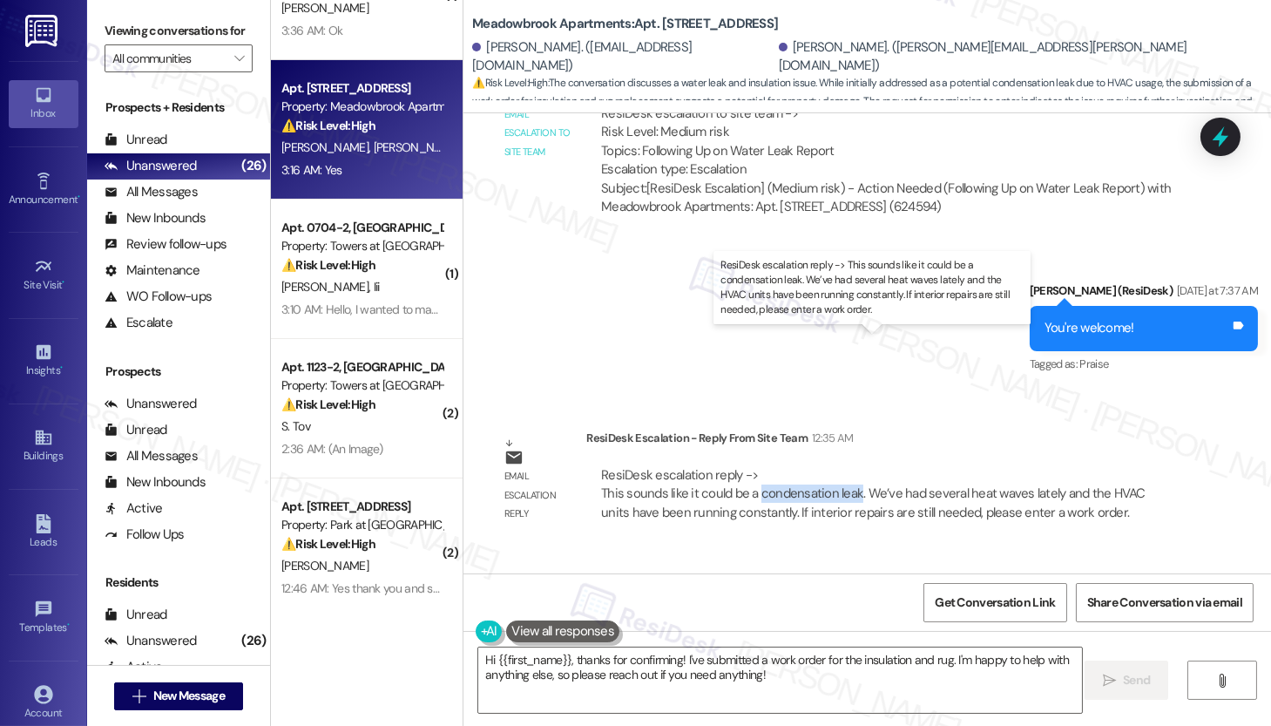
drag, startPoint x: 748, startPoint y: 363, endPoint x: 846, endPoint y: 366, distance: 97.6
click at [846, 466] on div "ResiDesk escalation reply -> This sounds like it could be a condensation leak. …" at bounding box center [873, 493] width 545 height 55
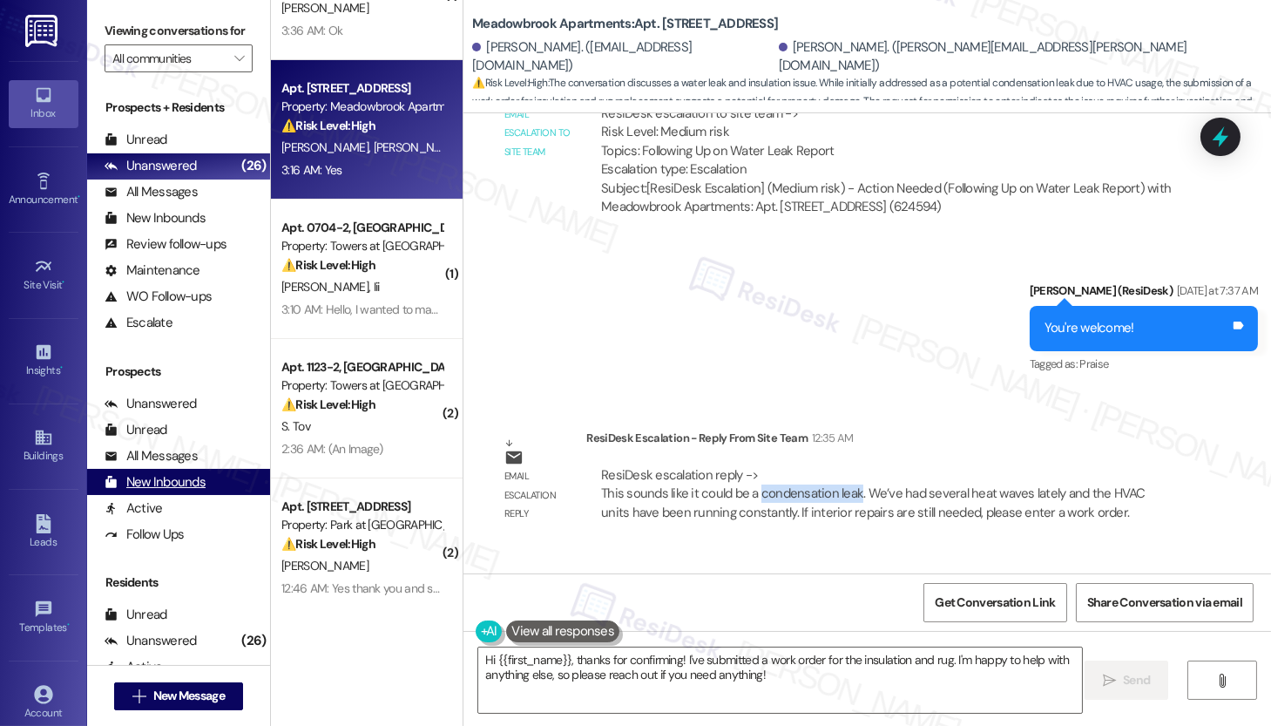
copy div "condensation leak"
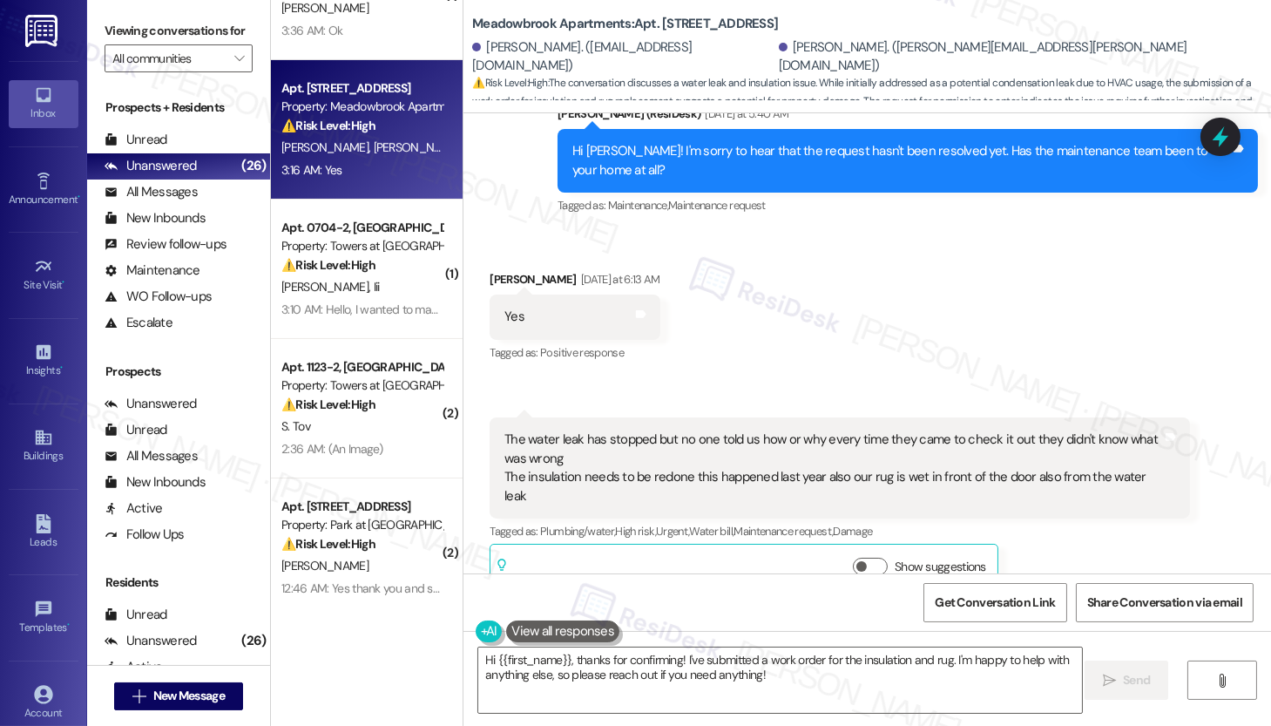
scroll to position [6130, 0]
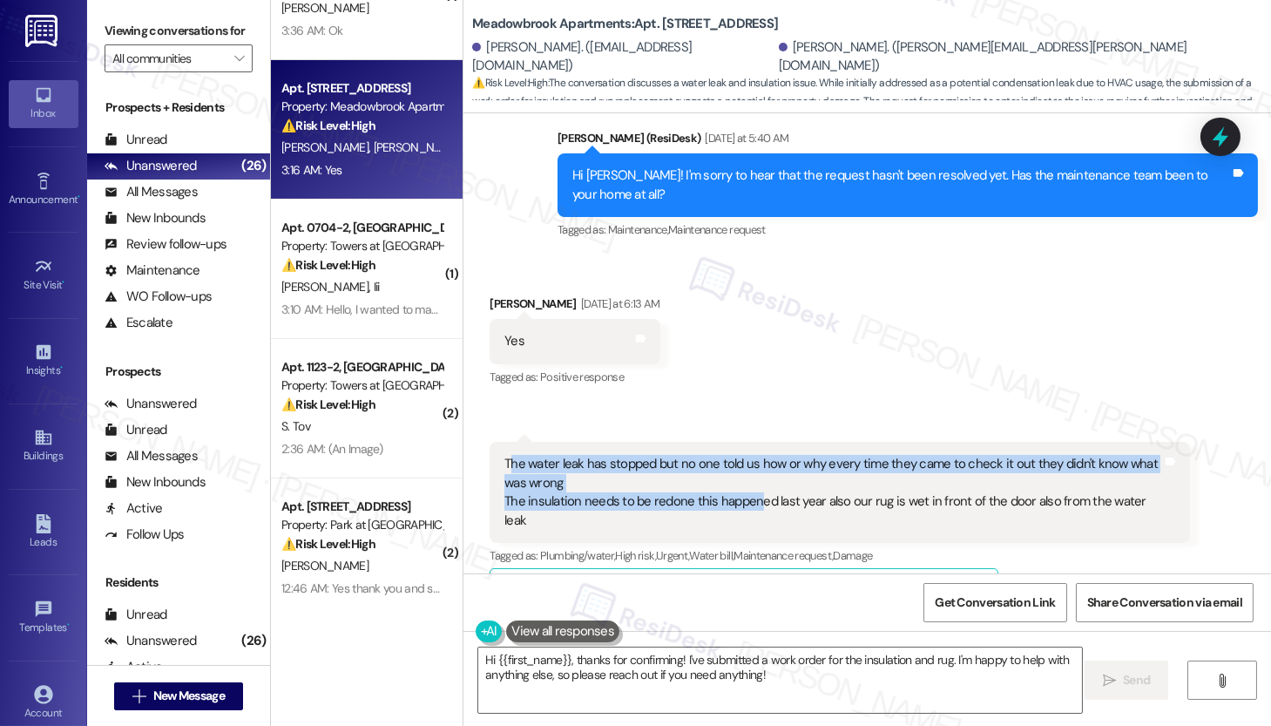
drag, startPoint x: 498, startPoint y: 349, endPoint x: 749, endPoint y: 386, distance: 253.6
click at [749, 455] on div "The water leak has stopped but no one told us how or why every time they came t…" at bounding box center [834, 492] width 658 height 75
click at [550, 455] on div "The water leak has stopped but no one told us how or why every time they came t…" at bounding box center [834, 492] width 658 height 75
drag, startPoint x: 496, startPoint y: 349, endPoint x: 975, endPoint y: 391, distance: 481.1
click at [975, 455] on div "The water leak has stopped but no one told us how or why every time they came t…" at bounding box center [834, 492] width 658 height 75
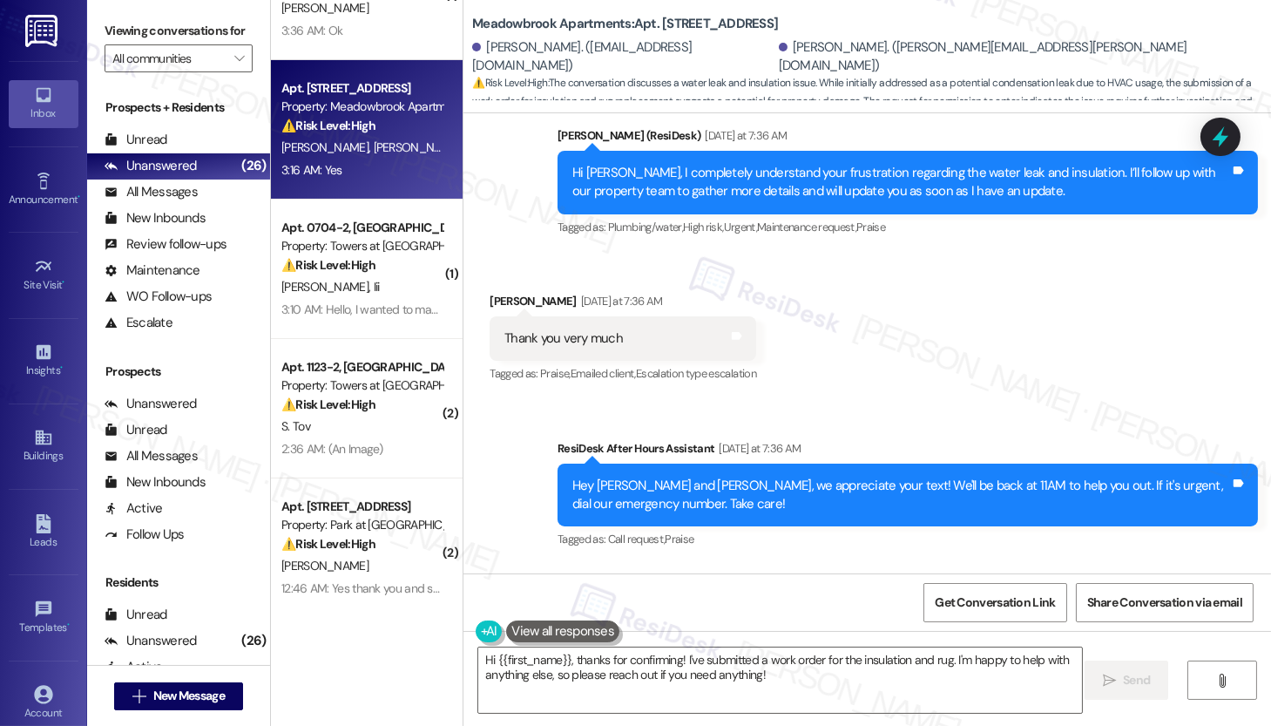
scroll to position [7363, 0]
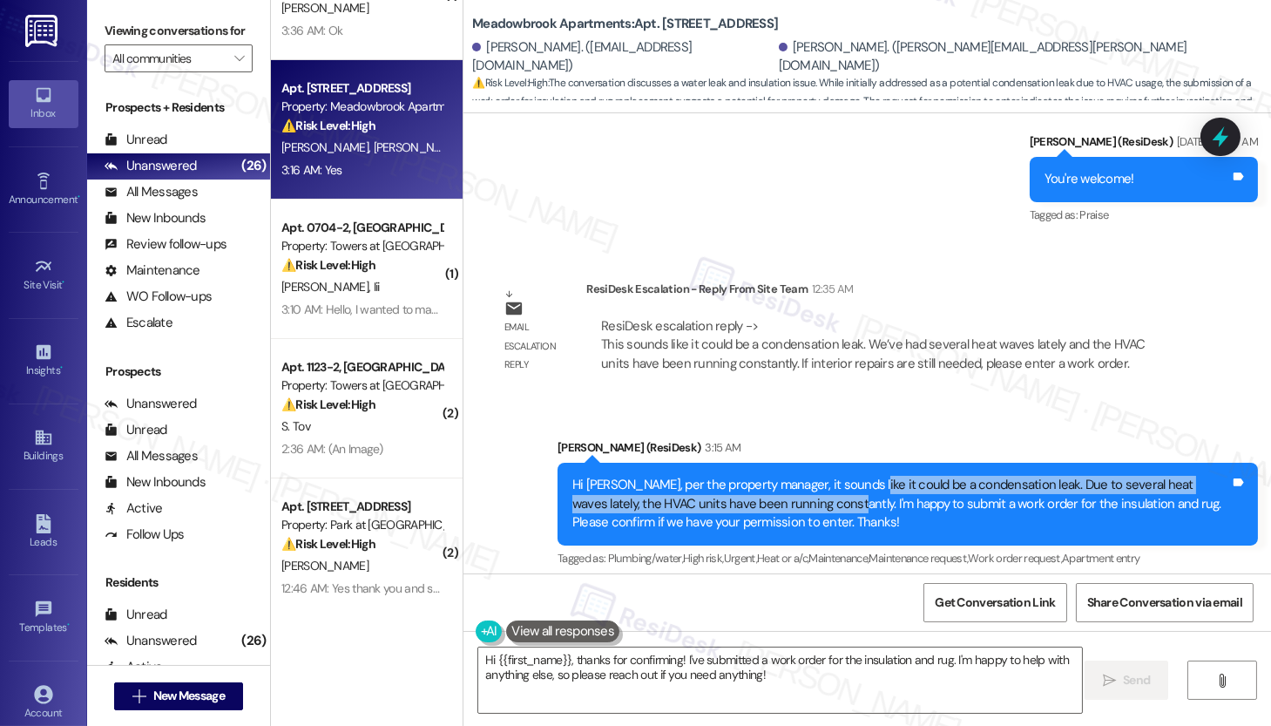
drag, startPoint x: 849, startPoint y: 355, endPoint x: 790, endPoint y: 376, distance: 62.0
click at [790, 476] on div "Hi [PERSON_NAME], per the property manager, it sounds like it could be a conden…" at bounding box center [901, 504] width 658 height 56
click at [711, 664] on textarea "Hi {{first_name}}, thanks for confirming! I've submitted a work order for the i…" at bounding box center [780, 679] width 604 height 65
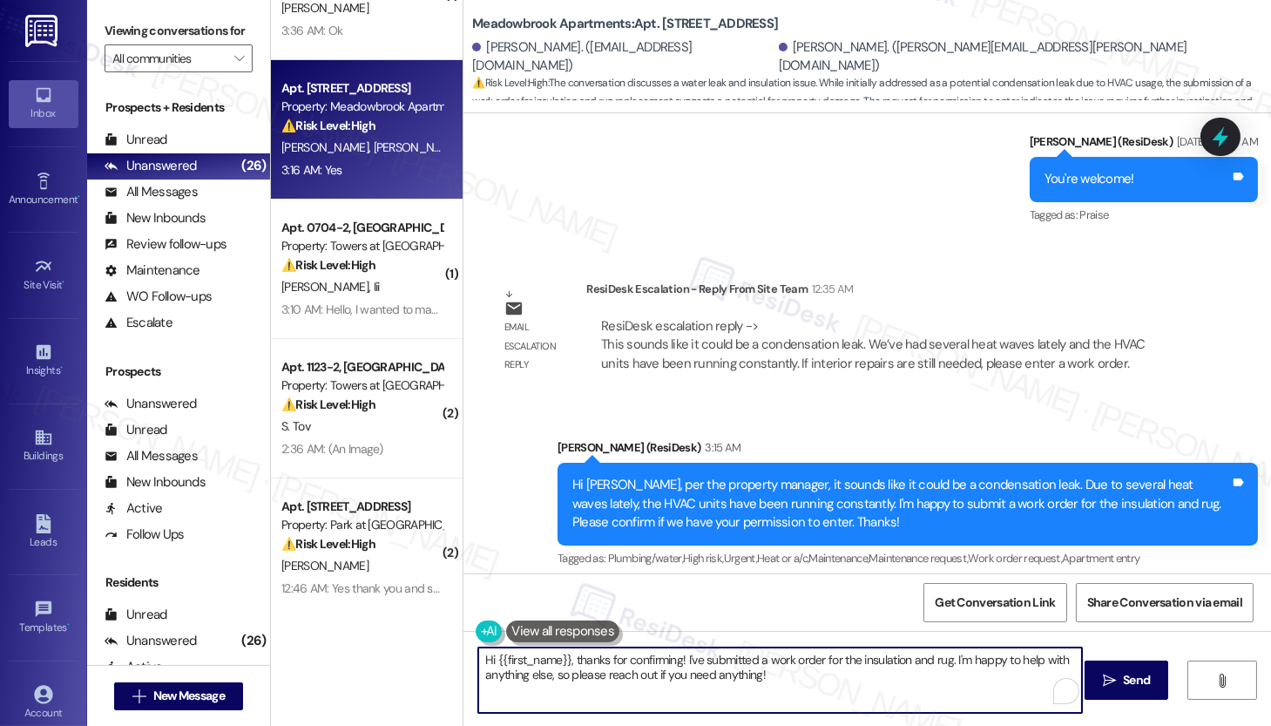
click at [711, 664] on textarea "Hi {{first_name}}, thanks for confirming! I've submitted a work order for the i…" at bounding box center [780, 679] width 604 height 65
click at [712, 664] on textarea "Hi {{first_name}}, thanks for confirming! I've submitted a work order for the i…" at bounding box center [780, 679] width 604 height 65
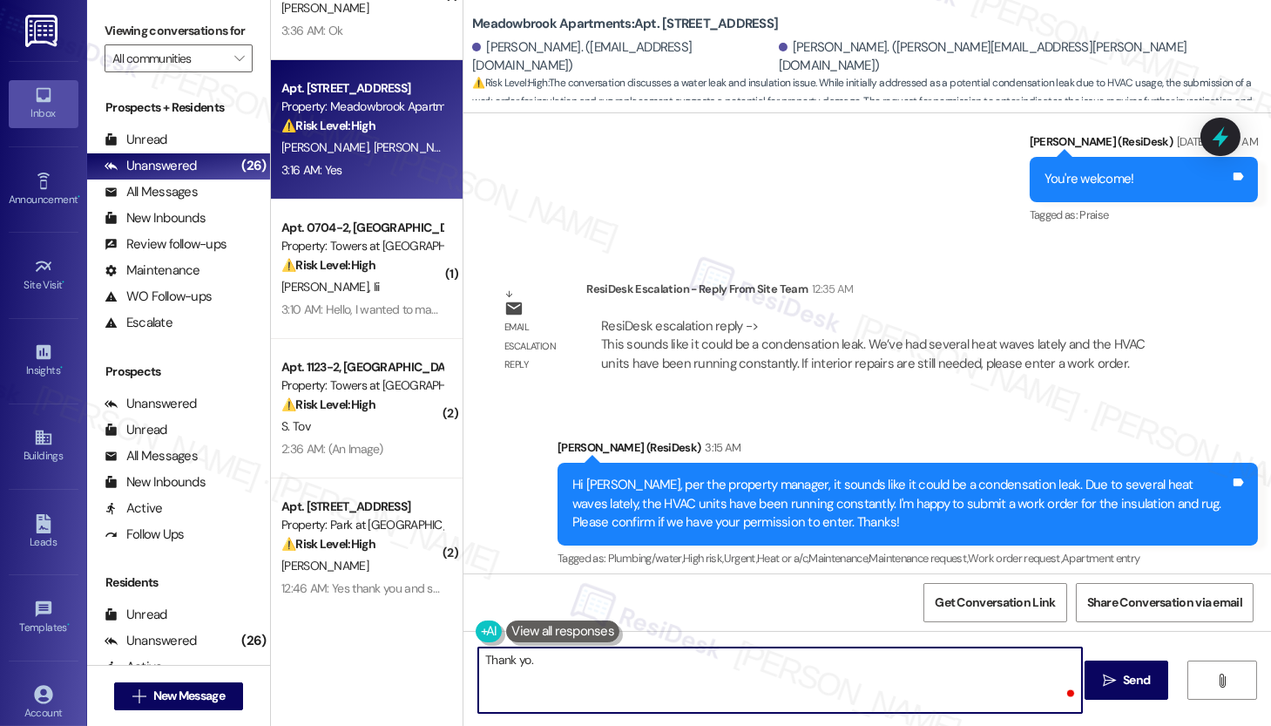
paste textarea "could be a condensation leak. Due to several heat waves lately, the HVAC units …"
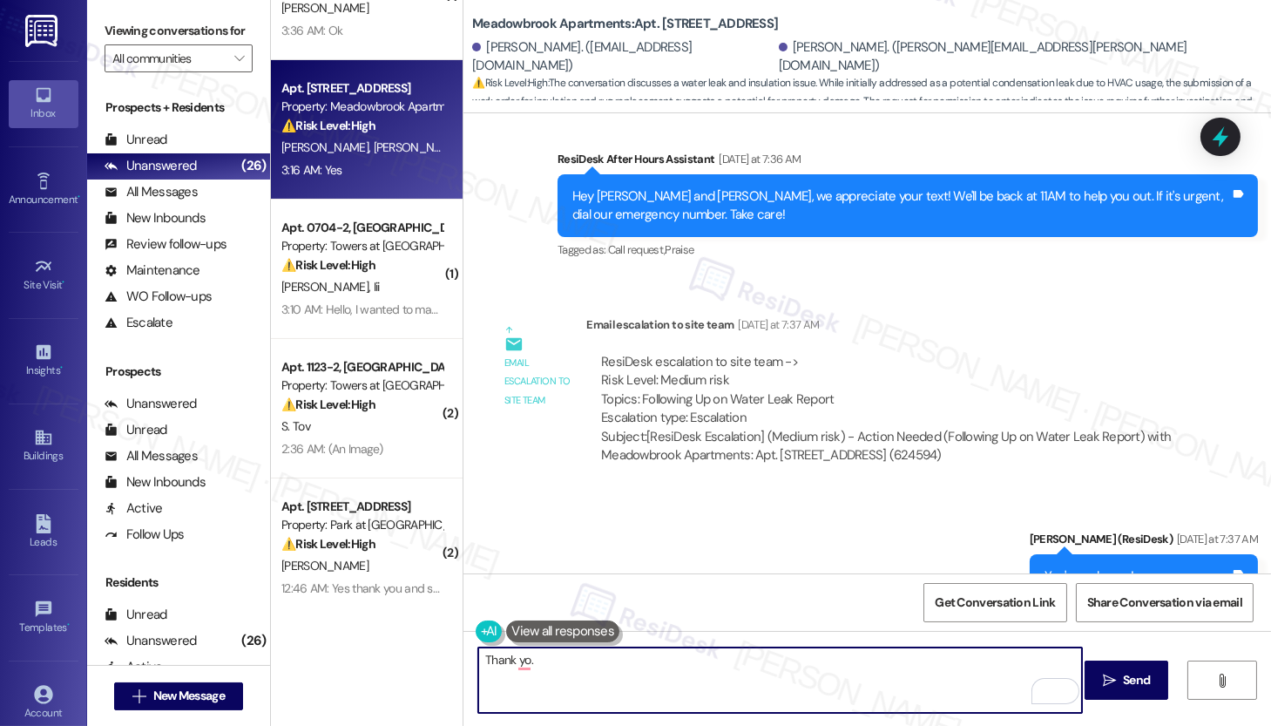
scroll to position [7204, 0]
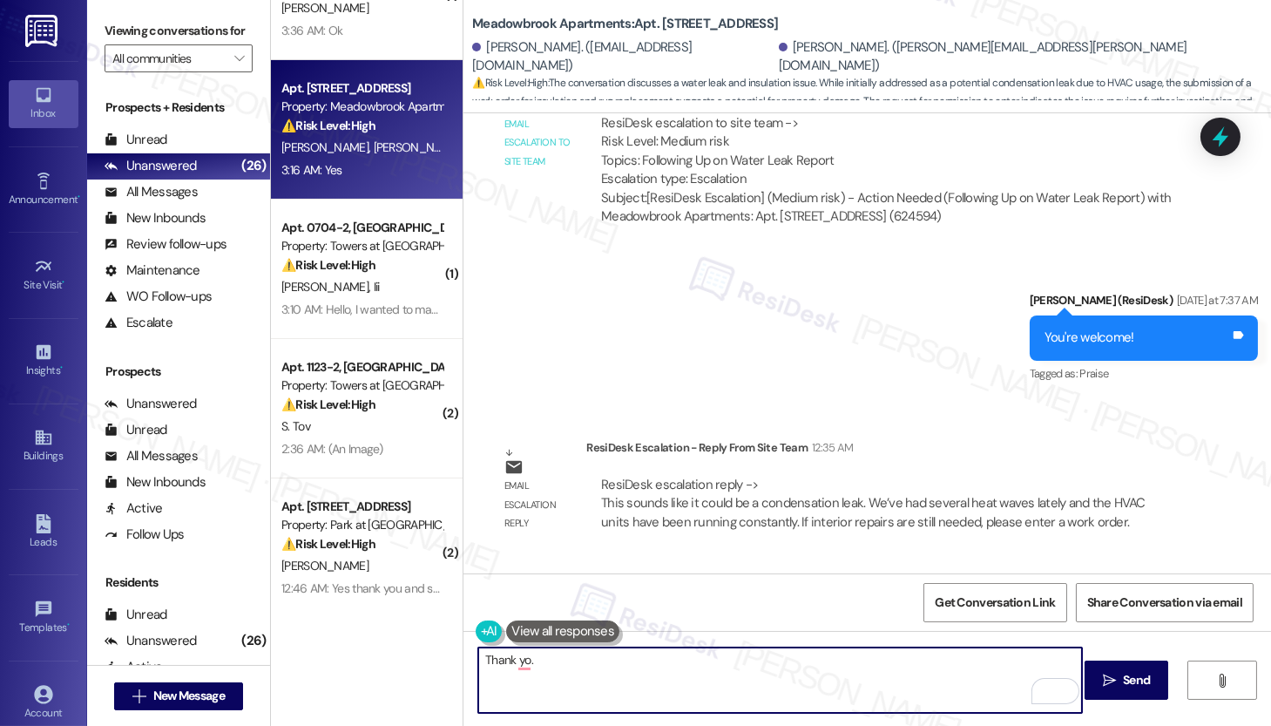
click at [565, 670] on textarea "Thank yo." at bounding box center [780, 679] width 604 height 65
paste textarea "Work Order #590626"
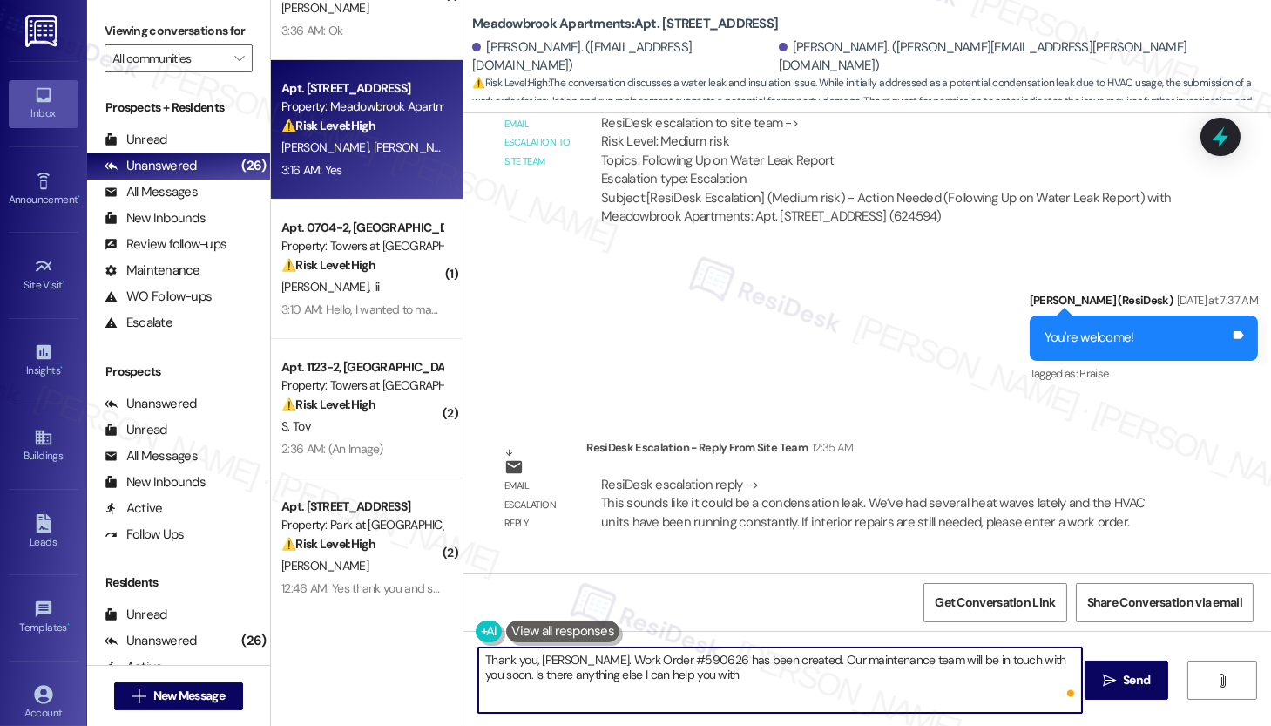
type textarea "Thank you, [PERSON_NAME]. Work Order #590626 has been created. Our maintenance …"
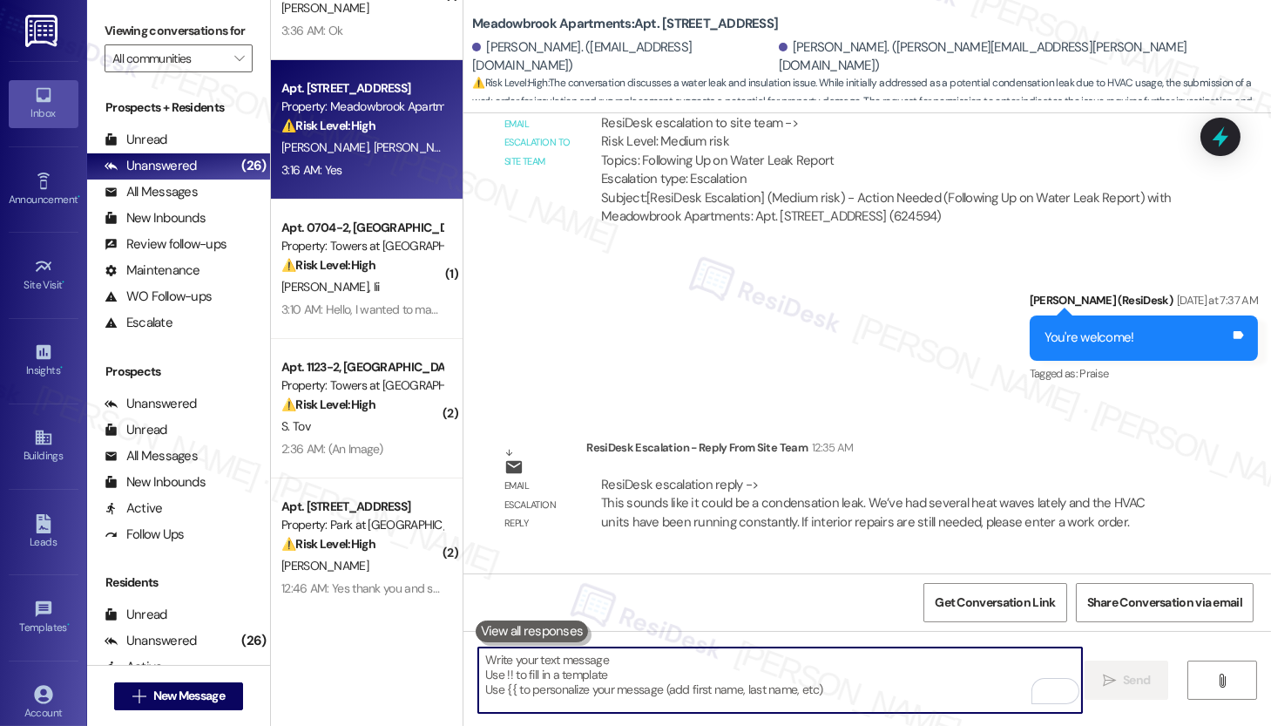
click at [575, 673] on textarea "To enrich screen reader interactions, please activate Accessibility in Grammarl…" at bounding box center [780, 679] width 604 height 65
paste textarea "Thank you, [PERSON_NAME]. Work Order #590626 has been created, and our maintena…"
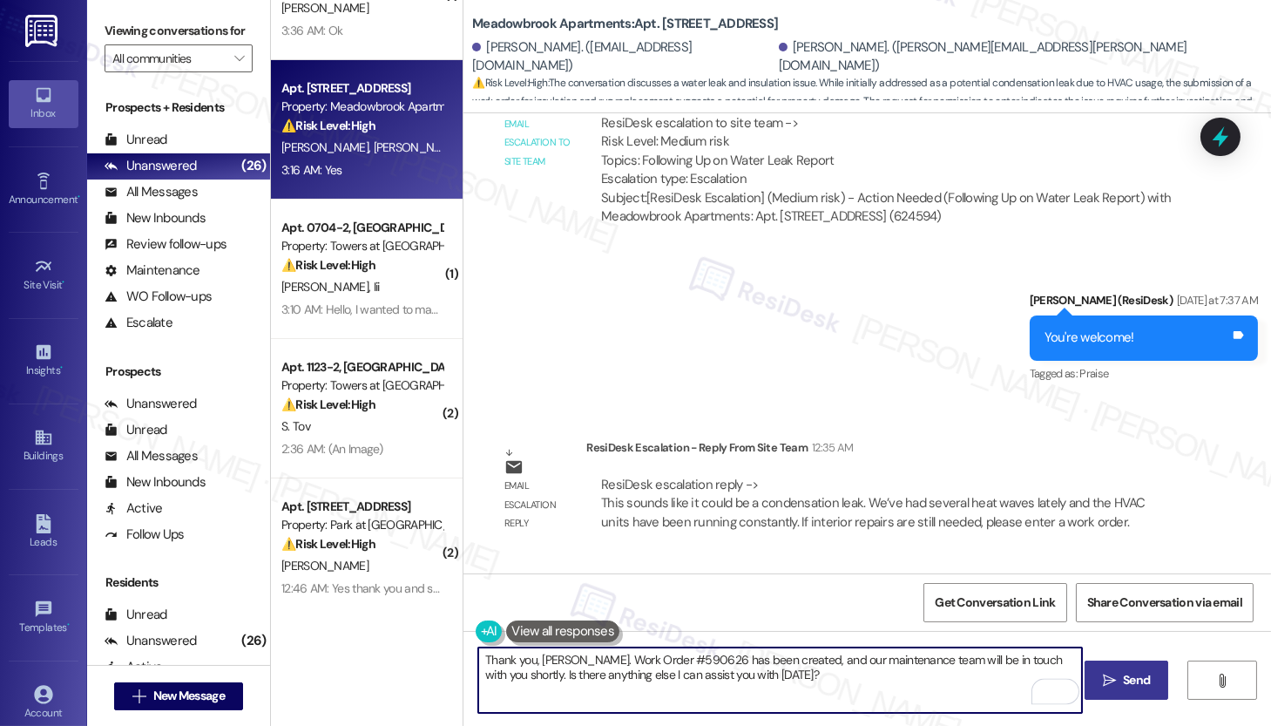
type textarea "Thank you, [PERSON_NAME]. Work Order #590626 has been created, and our maintena…"
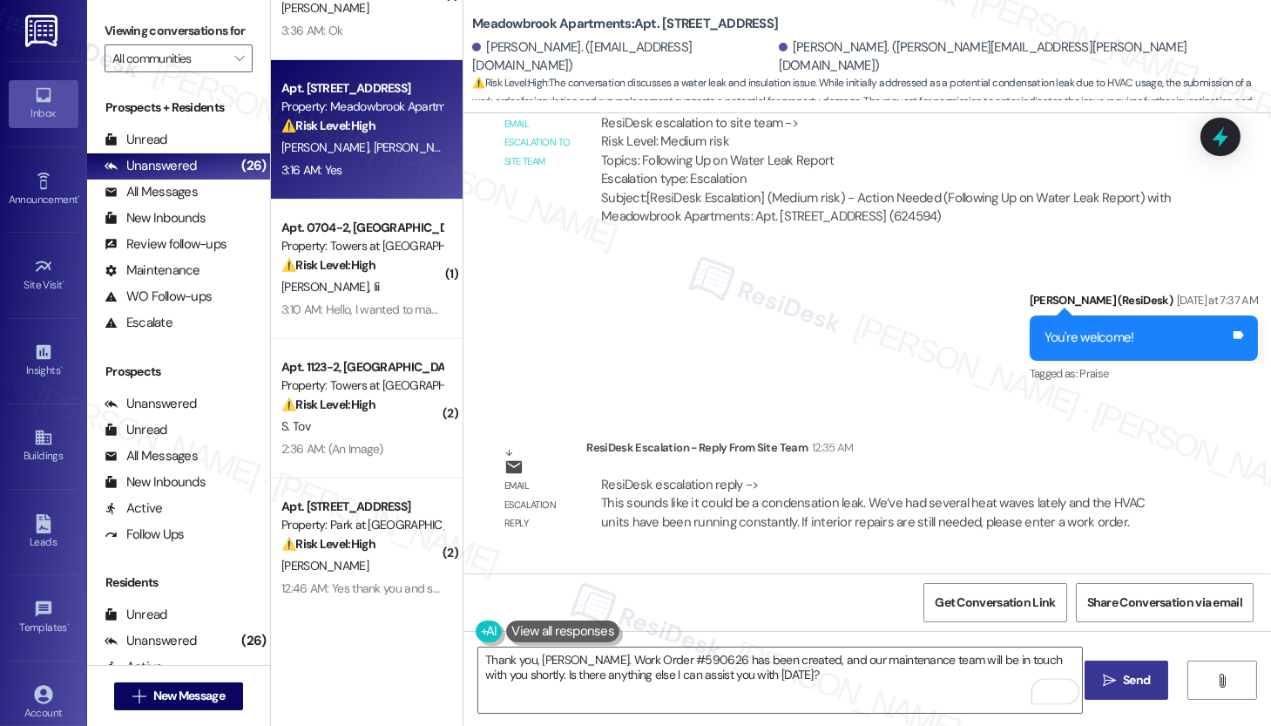
click at [1128, 685] on span "Send" at bounding box center [1136, 680] width 27 height 18
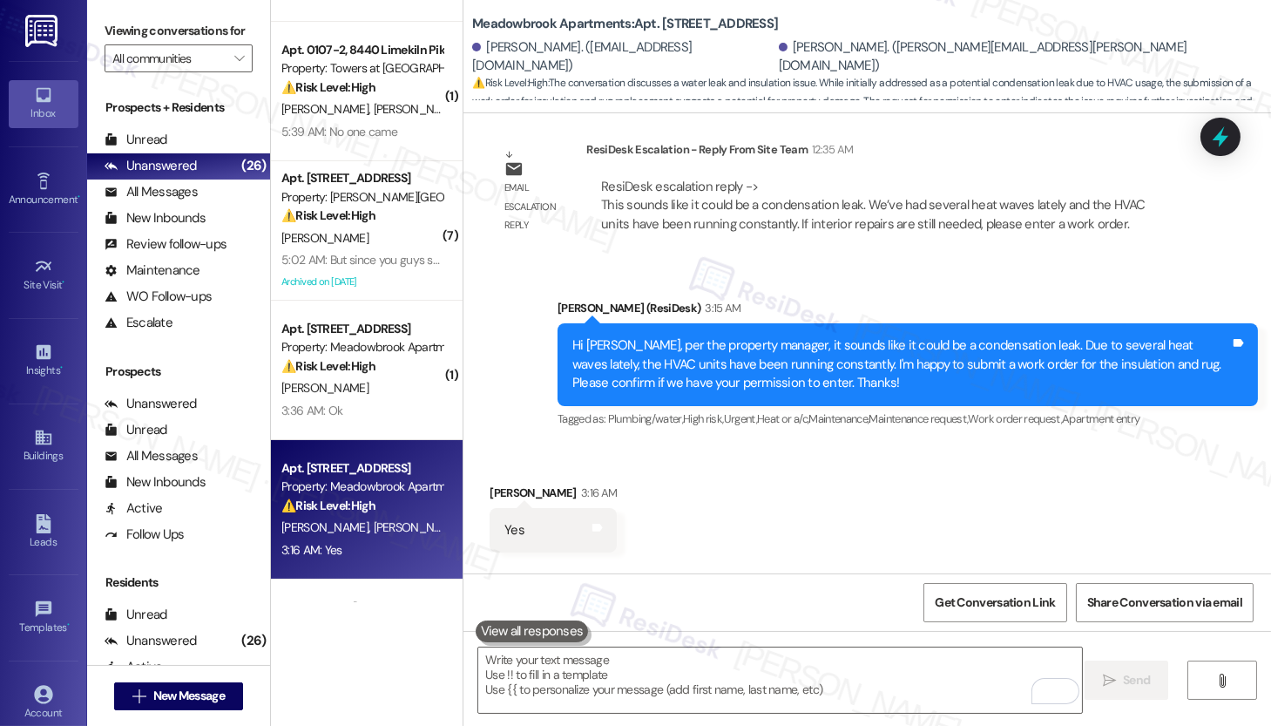
scroll to position [530, 0]
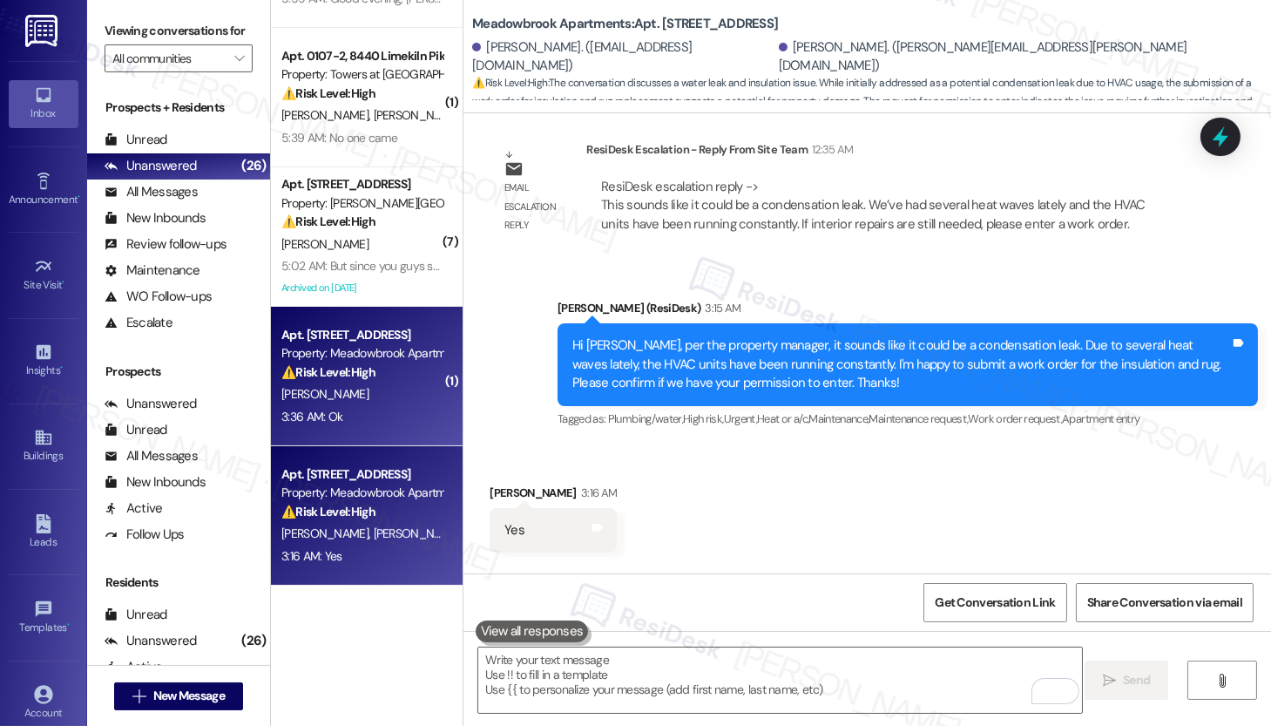
click at [392, 376] on div "⚠️ Risk Level: High The resident is reporting that a door was not fixed after a…" at bounding box center [361, 372] width 161 height 18
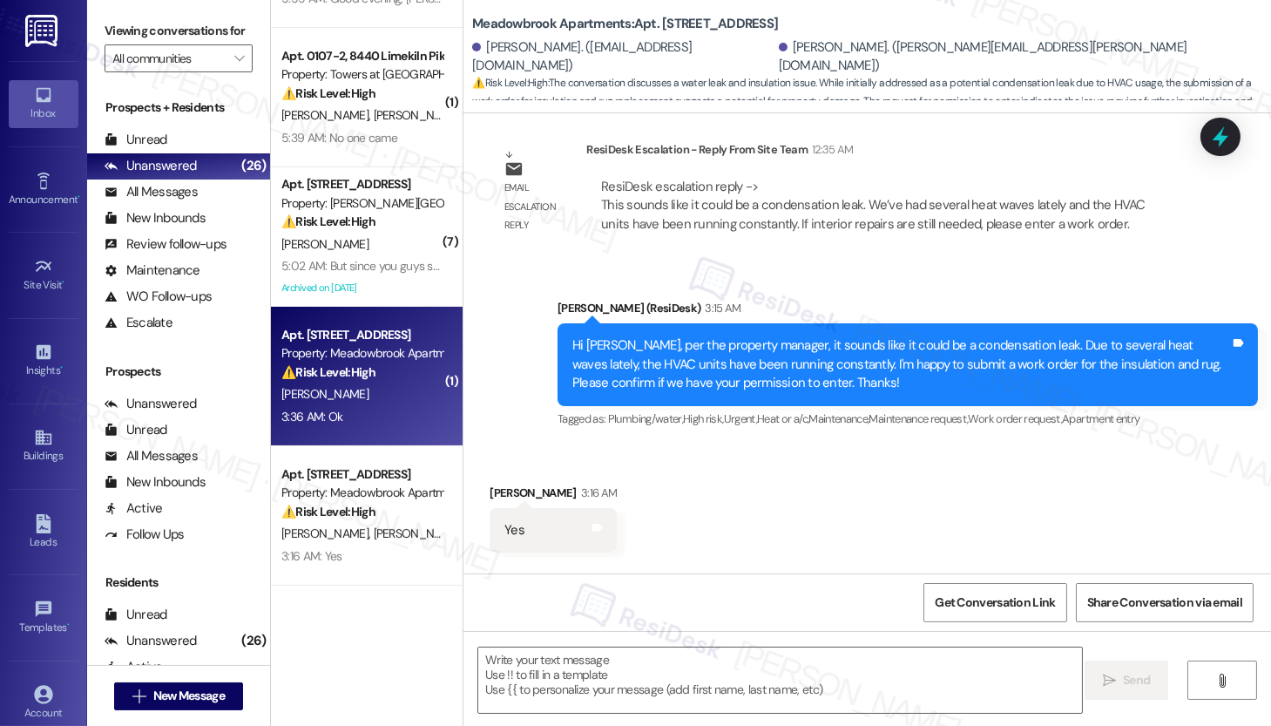
type textarea "Fetching suggested responses. Please feel free to read through the conversation…"
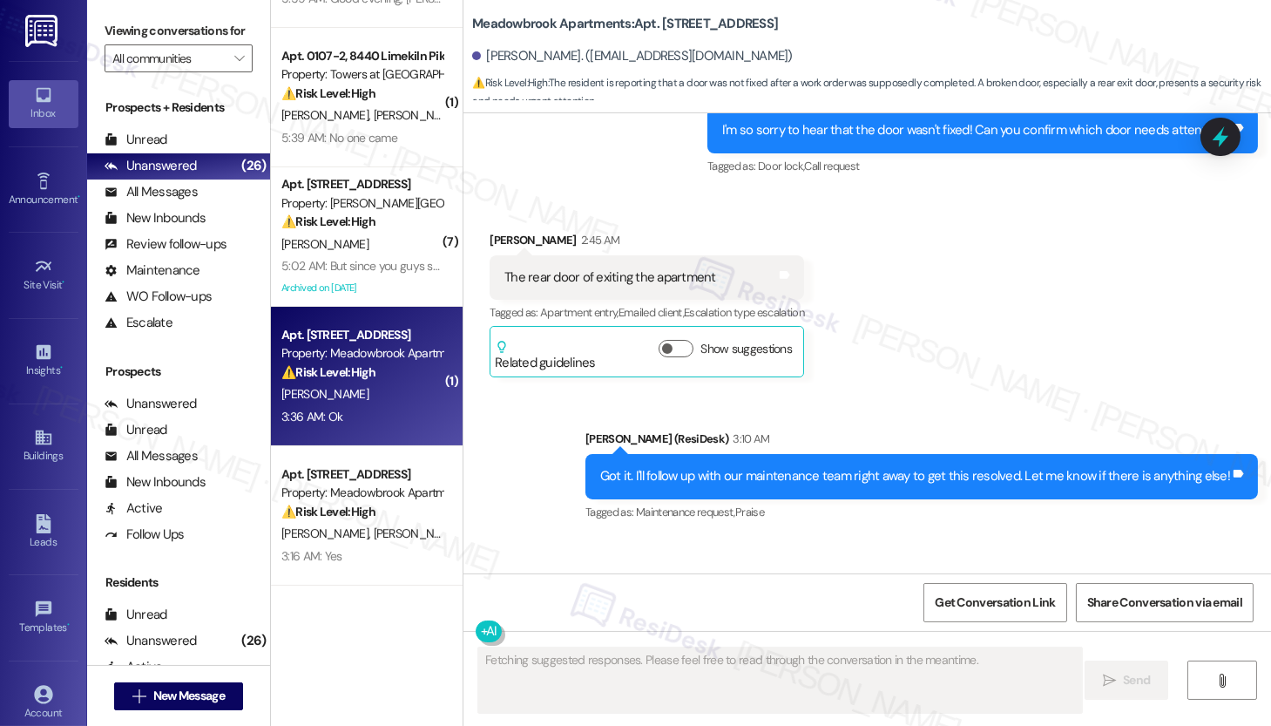
scroll to position [10623, 0]
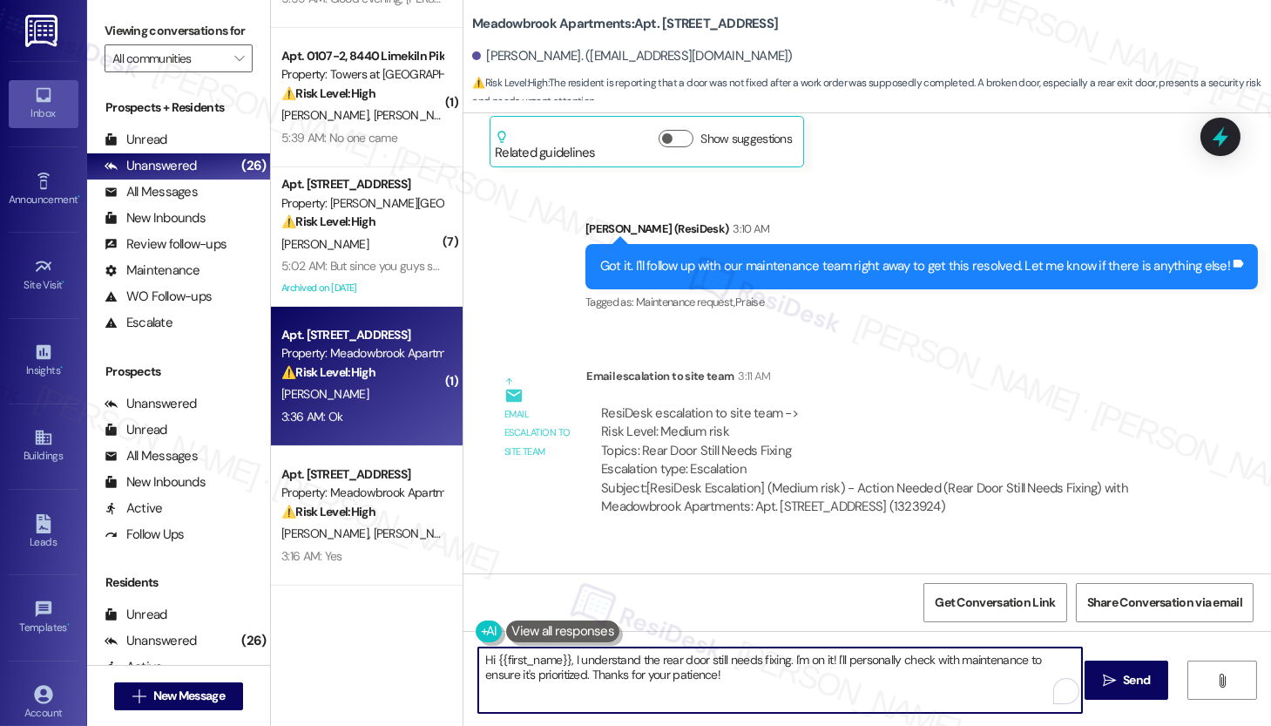
click at [538, 660] on textarea "Hi {{first_name}}, I understand the rear door still needs fixing. I'm on it! I'…" at bounding box center [780, 679] width 604 height 65
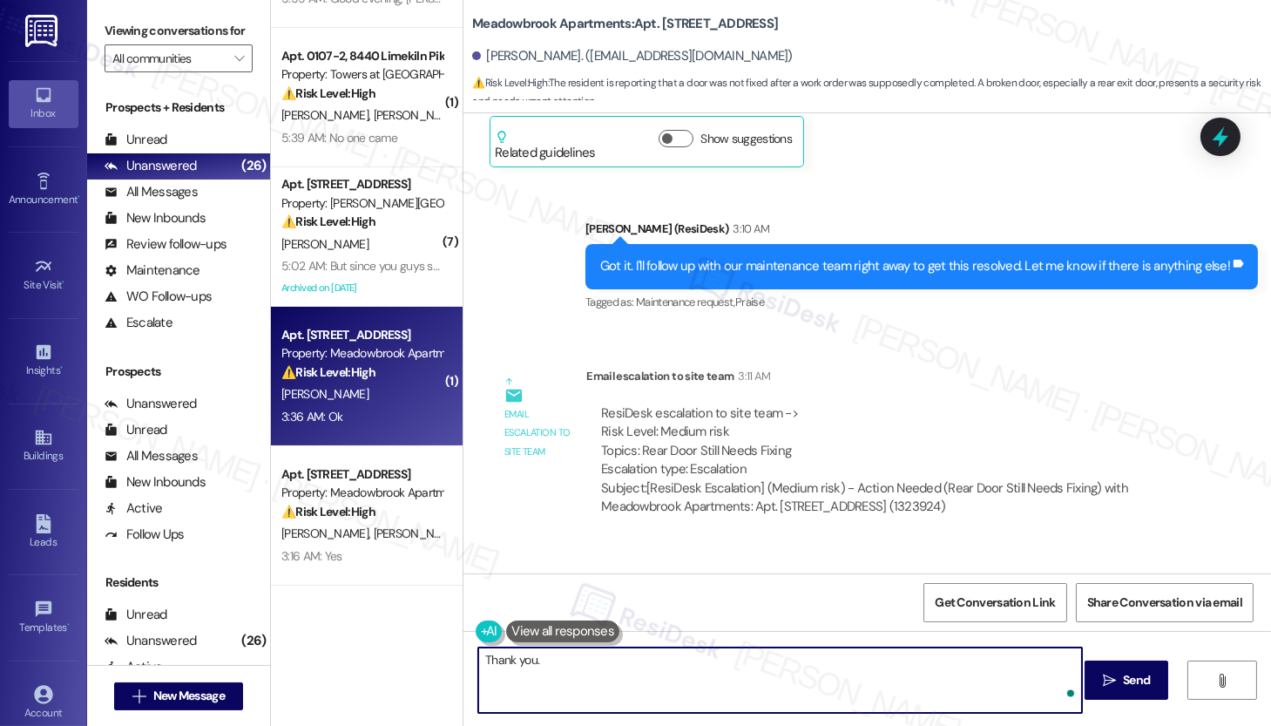
type textarea "Thank you."
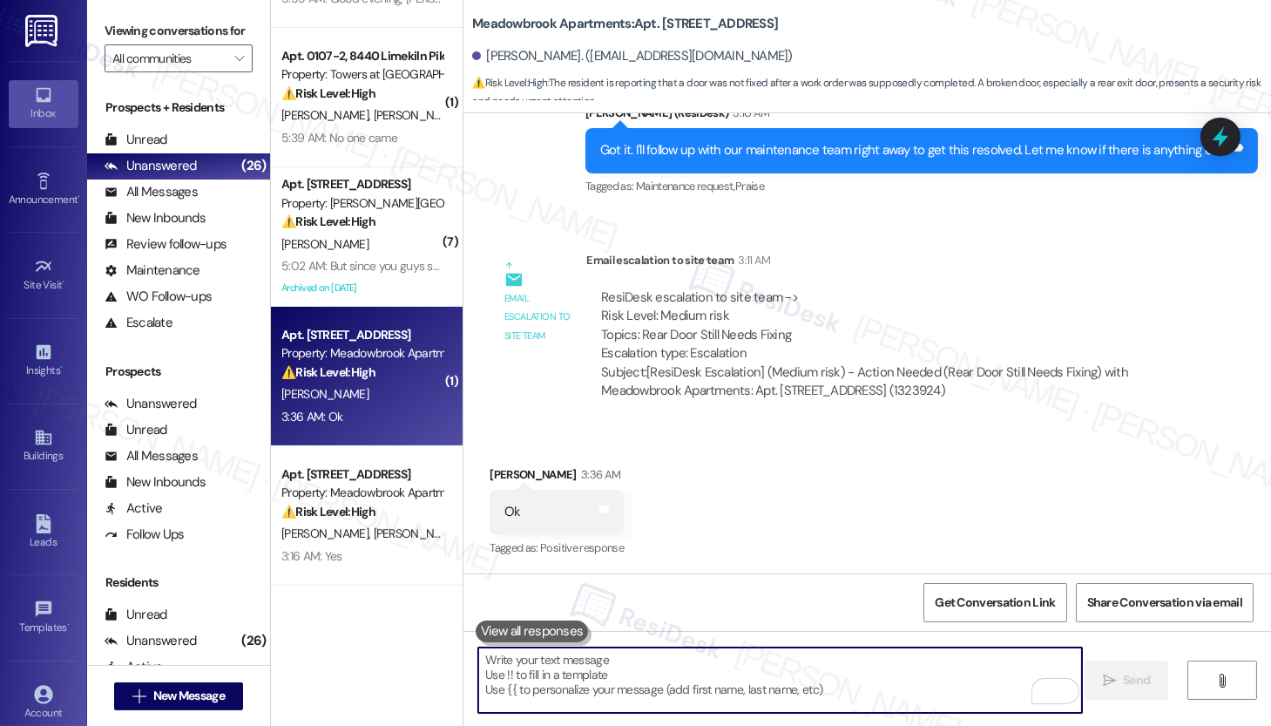
scroll to position [10744, 0]
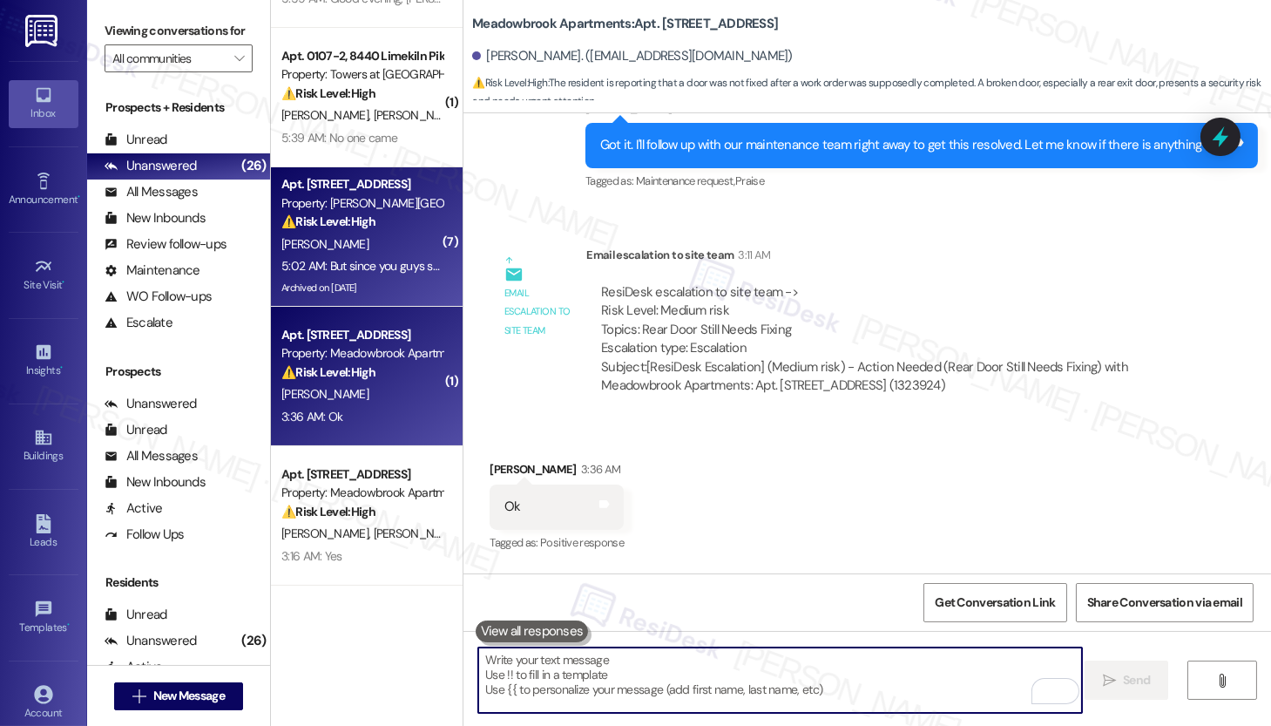
click at [352, 283] on div "Archived on [DATE]" at bounding box center [362, 288] width 165 height 22
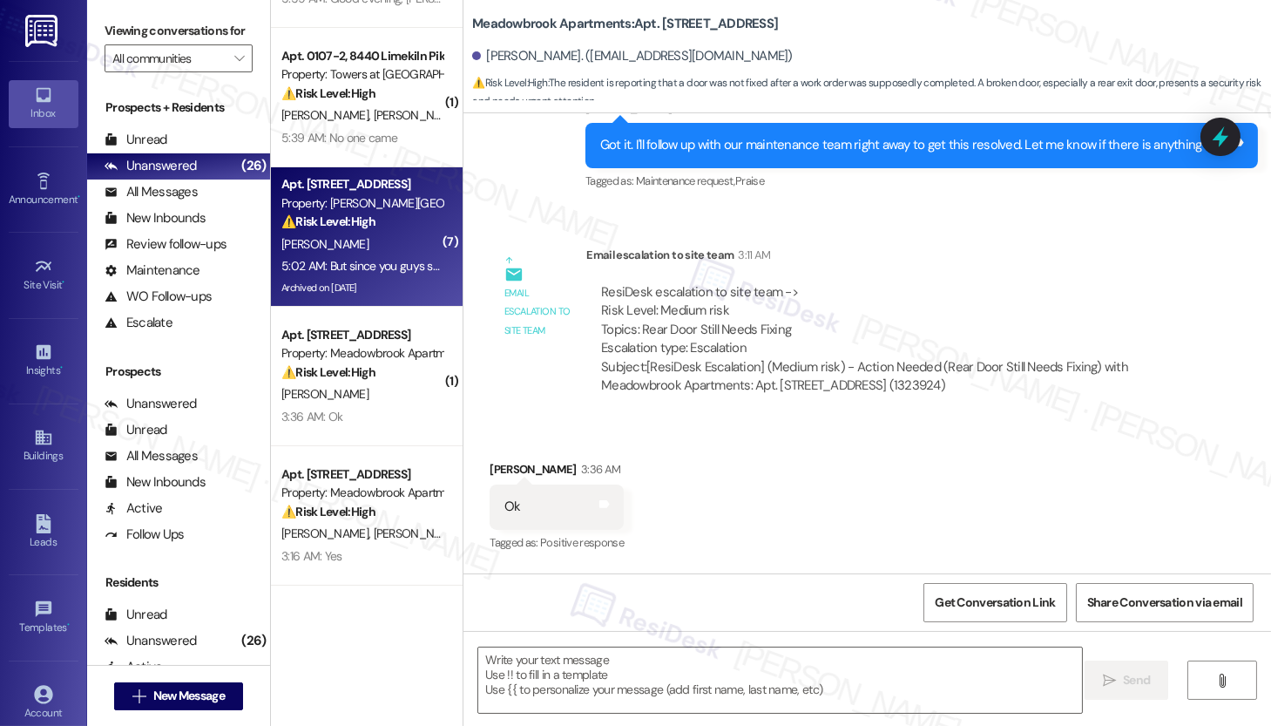
type textarea "Fetching suggested responses. Please feel free to read through the conversation…"
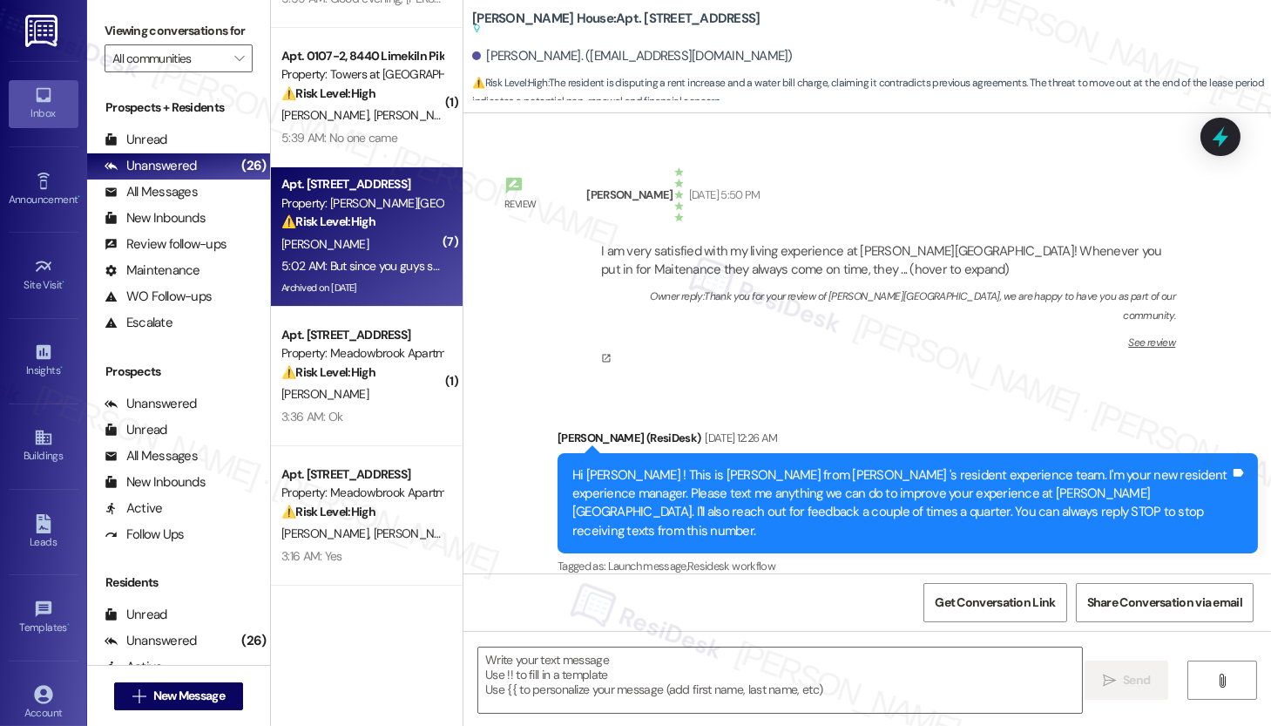
click at [352, 283] on div "Archived on [DATE]" at bounding box center [362, 288] width 165 height 22
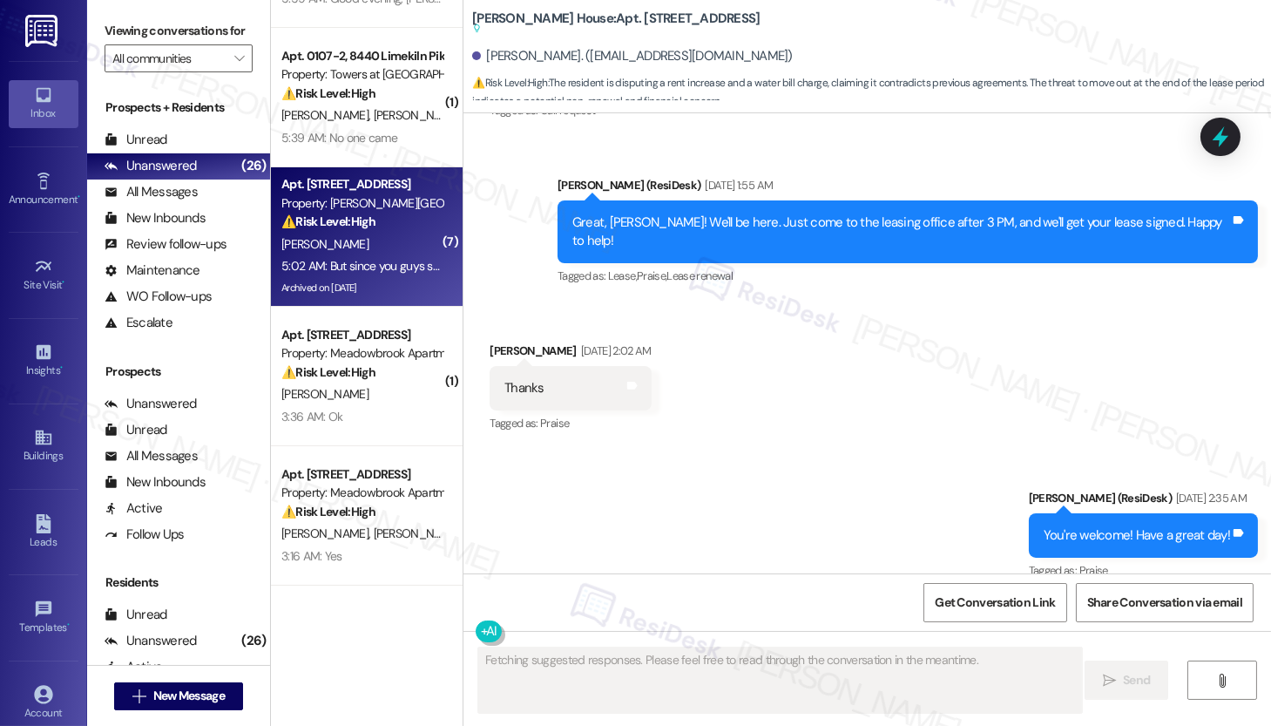
scroll to position [30926, 0]
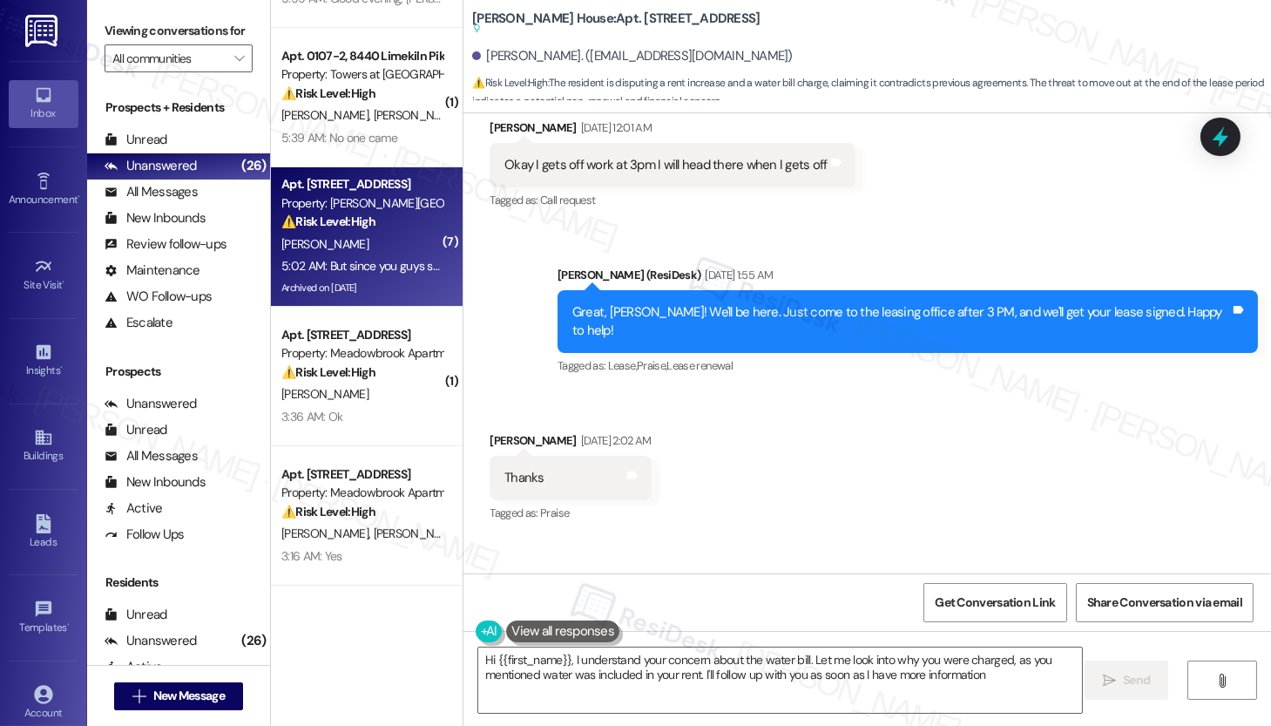
type textarea "Hi {{first_name}}, I understand your concern about the water bill. Let me look …"
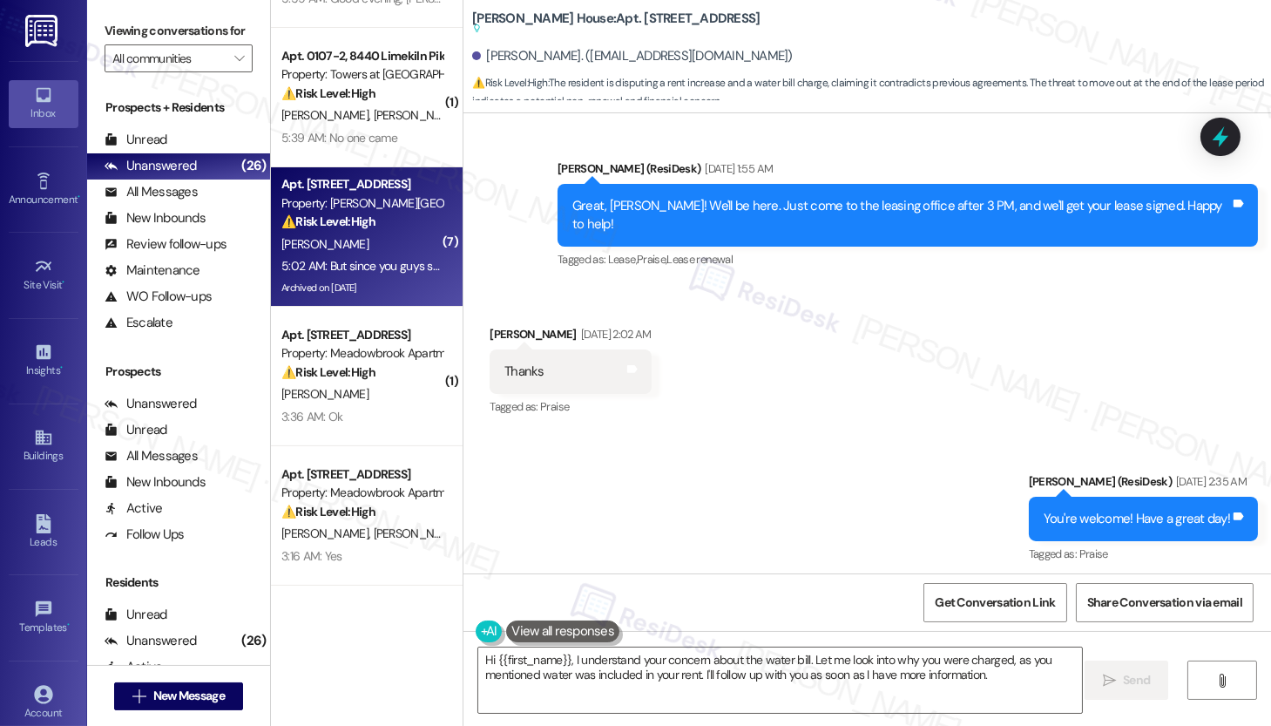
scroll to position [31188, 0]
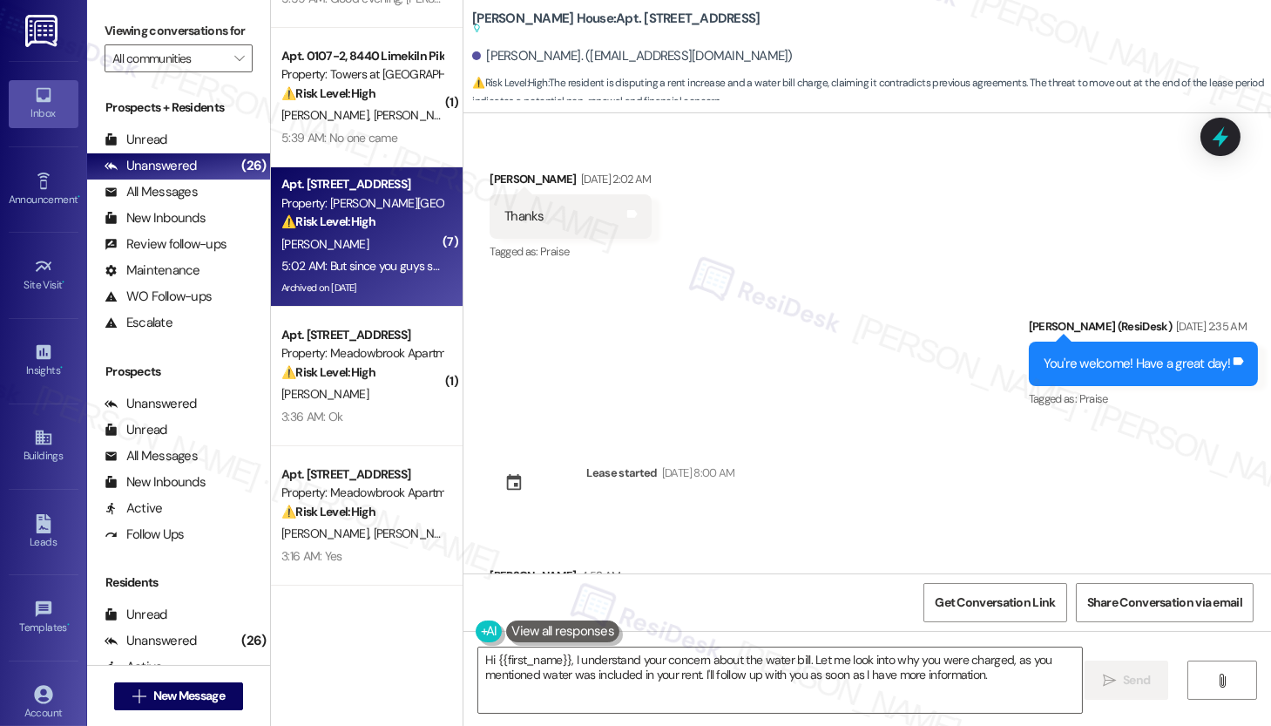
drag, startPoint x: 528, startPoint y: 440, endPoint x: 769, endPoint y: 440, distance: 241.4
click at [769, 701] on div "As I once told you that I pick the 13 months for my new leasing period and the …" at bounding box center [783, 710] width 557 height 18
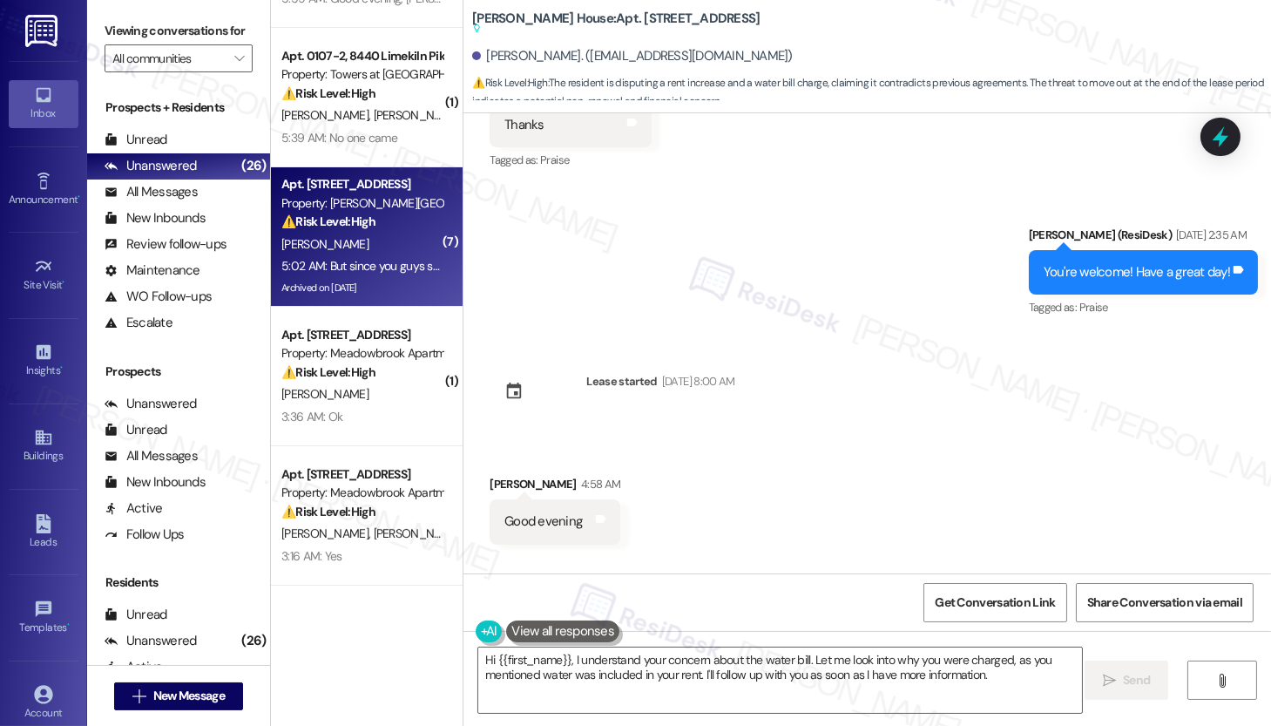
scroll to position [31284, 0]
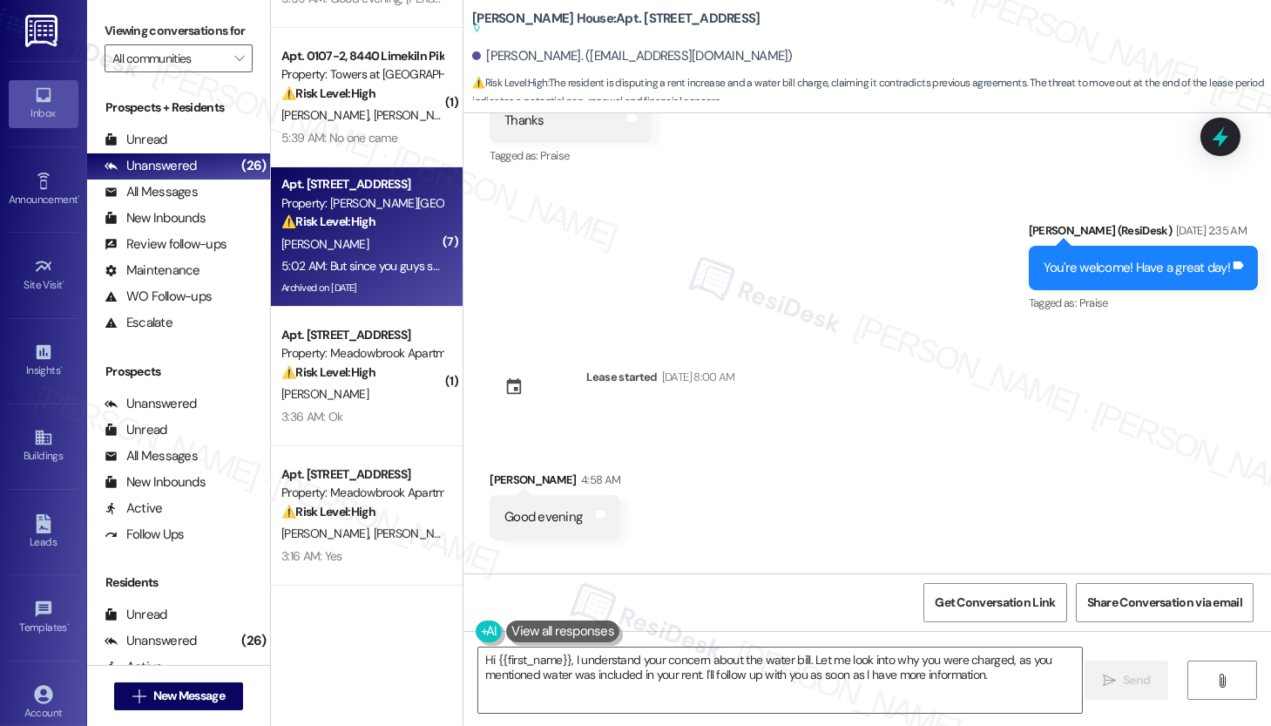
drag, startPoint x: 579, startPoint y: 521, endPoint x: 816, endPoint y: 525, distance: 237.0
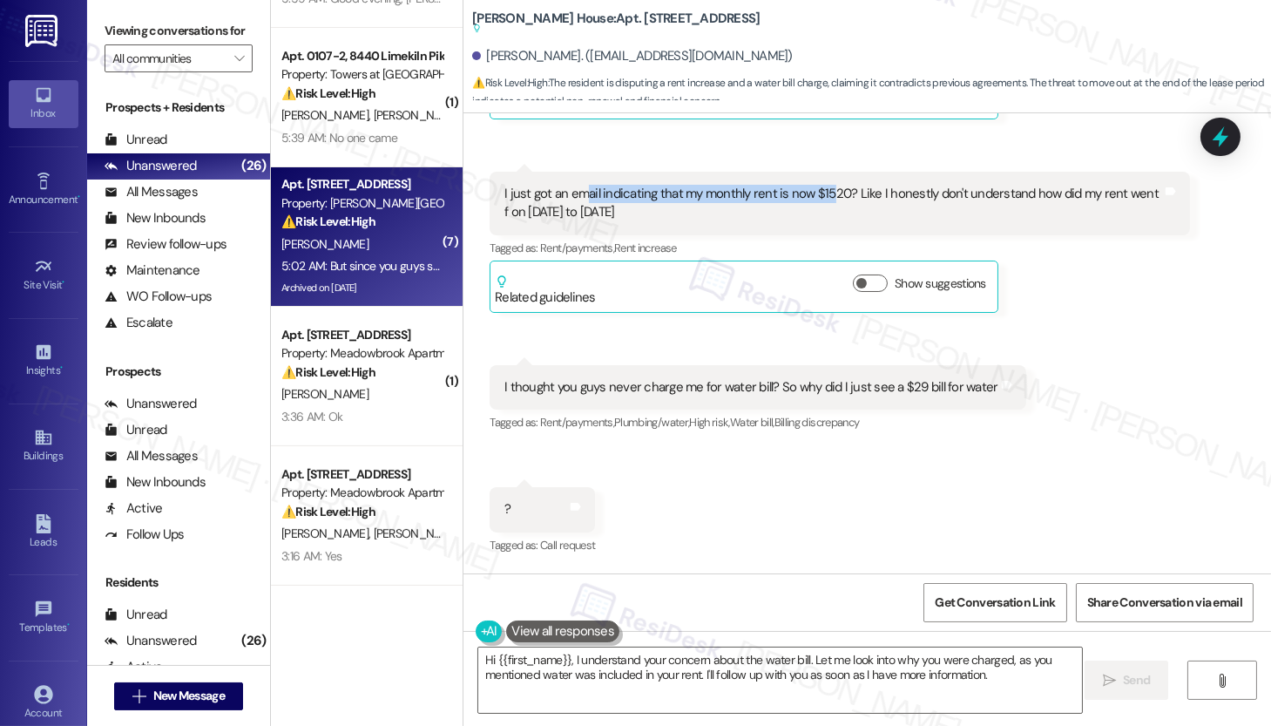
scroll to position [31901, 0]
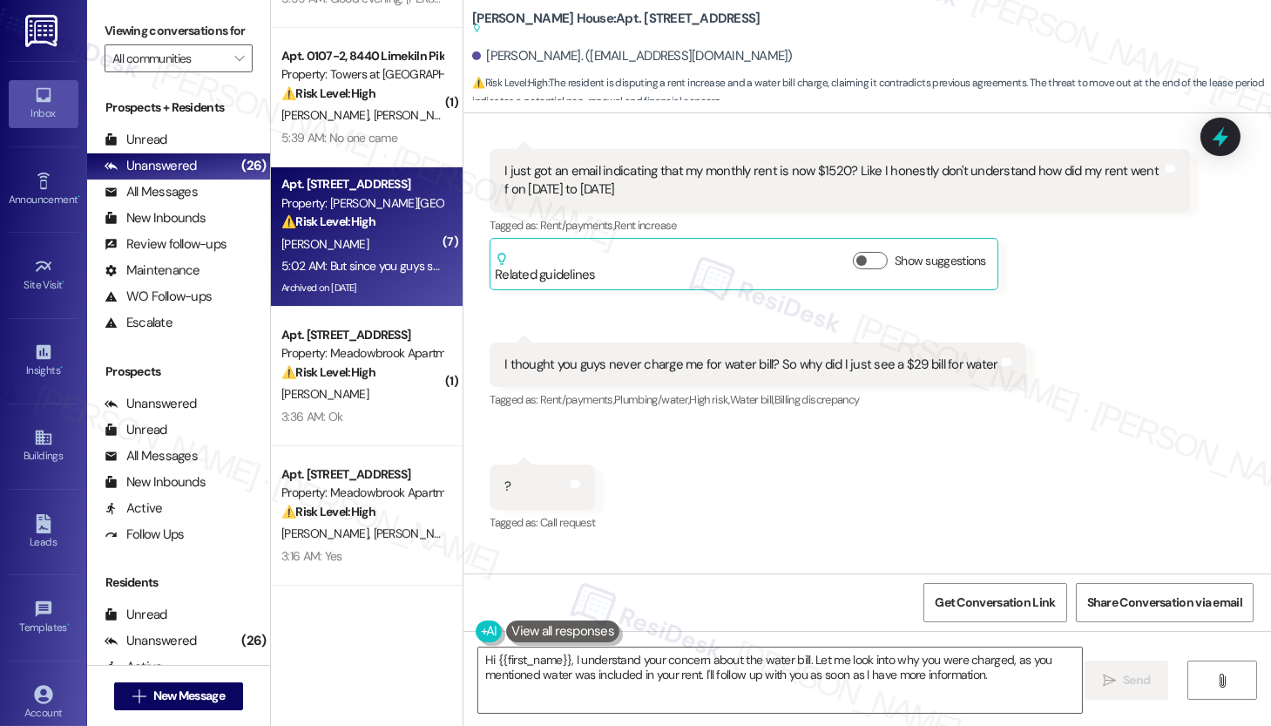
drag, startPoint x: 530, startPoint y: 511, endPoint x: 726, endPoint y: 498, distance: 196.4
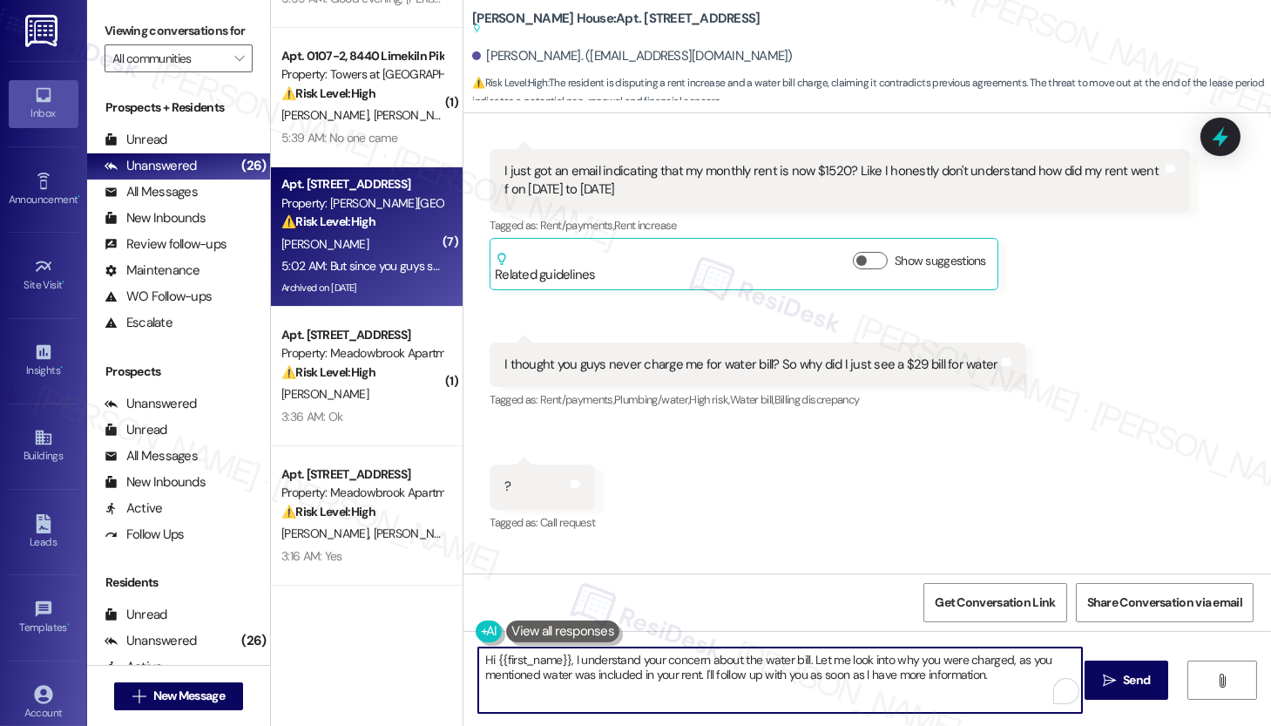
click at [575, 682] on textarea "Hi {{first_name}}, I understand your concern about the water bill. Let me look …" at bounding box center [780, 679] width 604 height 65
drag, startPoint x: 801, startPoint y: 656, endPoint x: 899, endPoint y: 657, distance: 98.5
click at [899, 657] on textarea "Hi {{first_name}}, I understand your concern about the water bill. Let me look …" at bounding box center [780, 679] width 604 height 65
drag, startPoint x: 884, startPoint y: 660, endPoint x: 924, endPoint y: 677, distance: 43.4
click at [924, 677] on textarea "Hi {{first_name}}, I understand your concern about the water bill. Let me look …" at bounding box center [780, 679] width 604 height 65
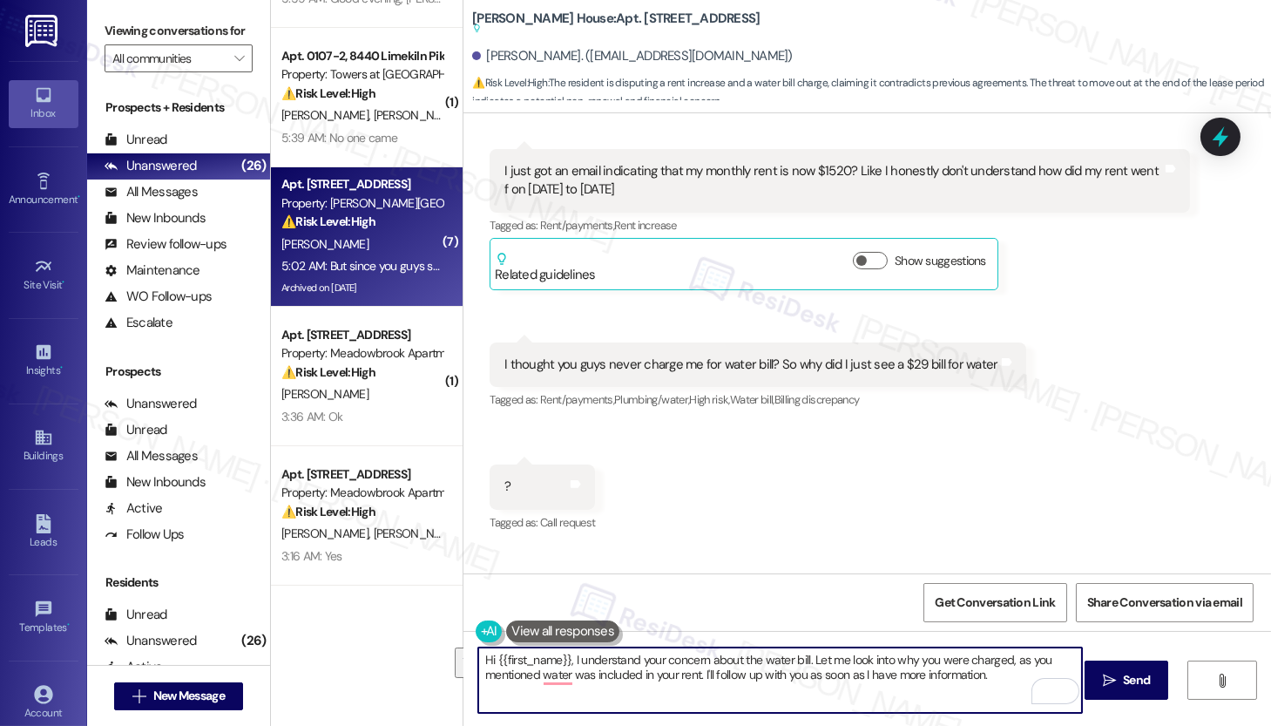
click at [850, 685] on textarea "Hi {{first_name}}, I understand your concern about the water bill. Let me look …" at bounding box center [780, 679] width 604 height 65
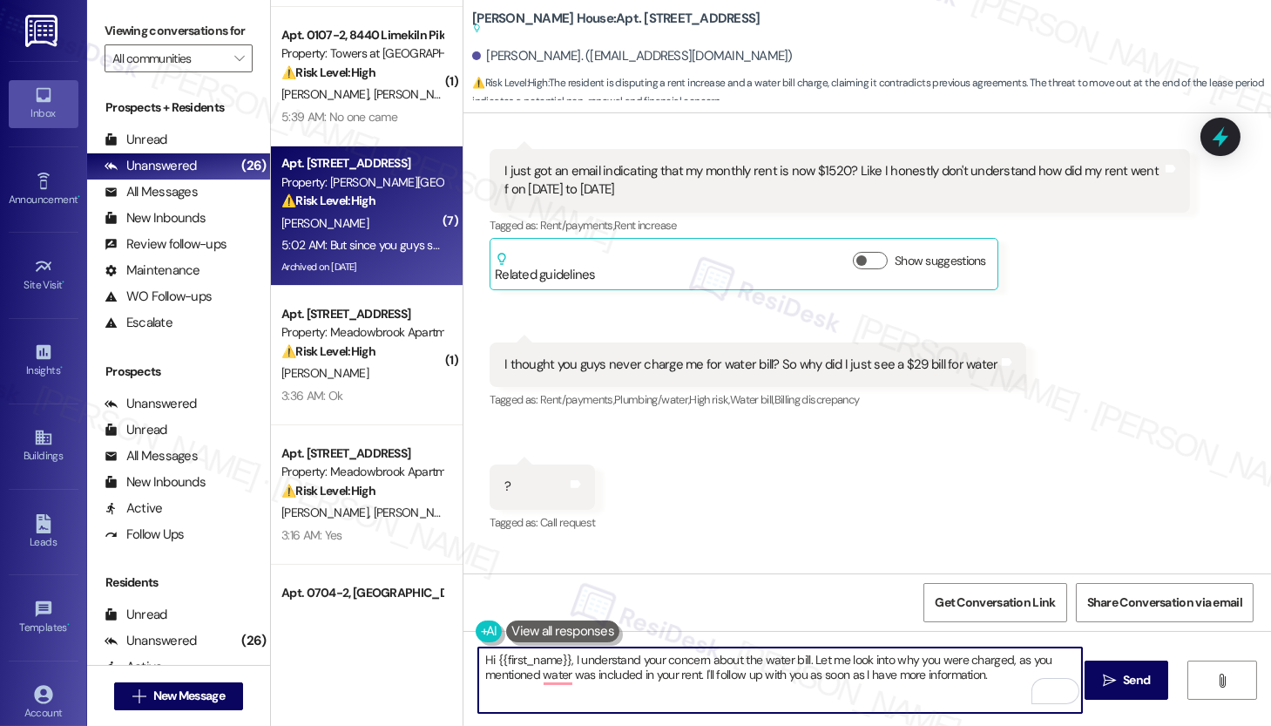
scroll to position [525, 0]
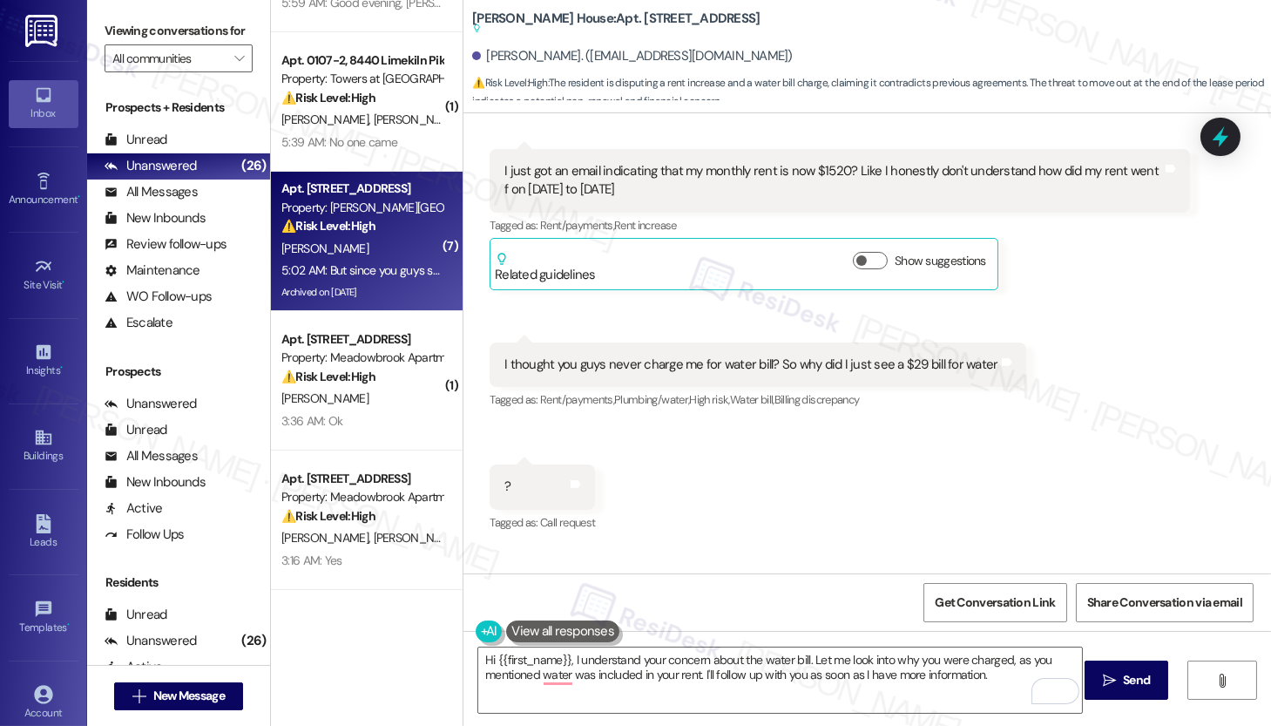
drag, startPoint x: 517, startPoint y: 512, endPoint x: 851, endPoint y: 522, distance: 334.7
click at [628, 681] on textarea "Hi {{first_name}}, I understand your concern about the water bill. Let me look …" at bounding box center [780, 679] width 604 height 65
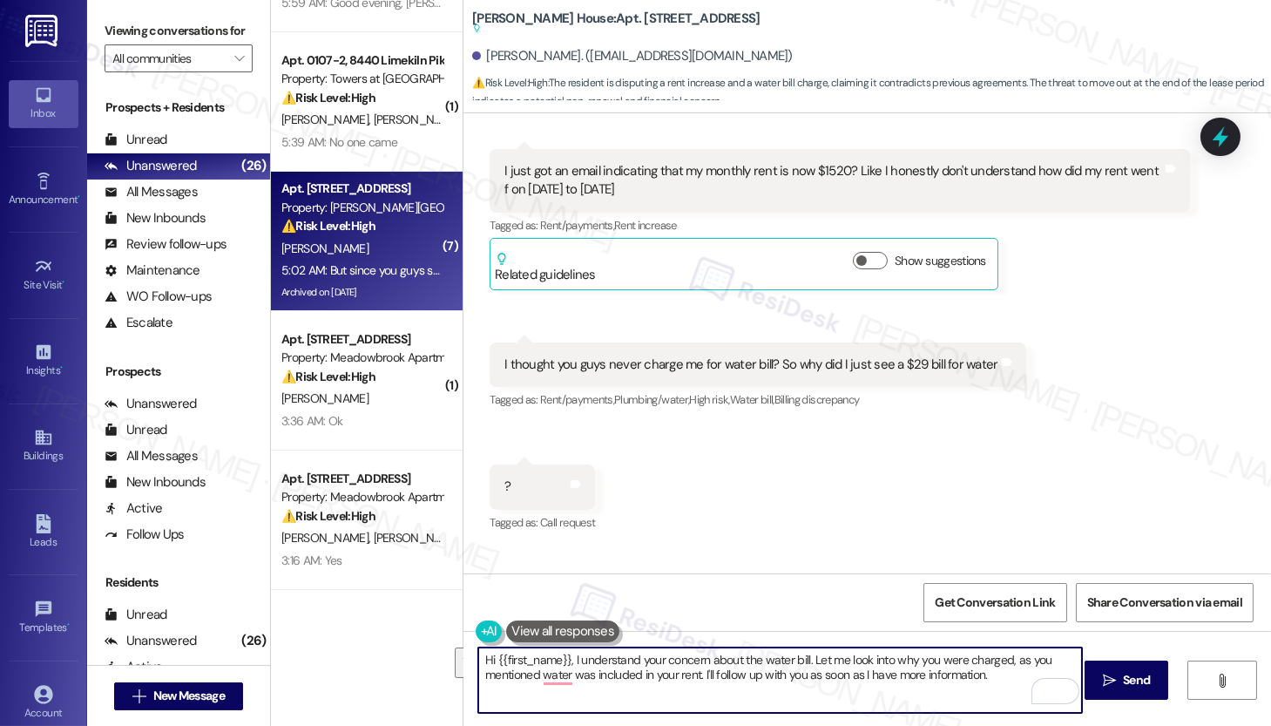
drag, startPoint x: 974, startPoint y: 680, endPoint x: 470, endPoint y: 654, distance: 505.1
click at [478, 654] on textarea "Hi {{first_name}}, I understand your concern about the water bill. Let me look …" at bounding box center [780, 679] width 604 height 65
click at [498, 62] on div "[PERSON_NAME]. ([EMAIL_ADDRESS][DOMAIN_NAME])" at bounding box center [632, 56] width 321 height 18
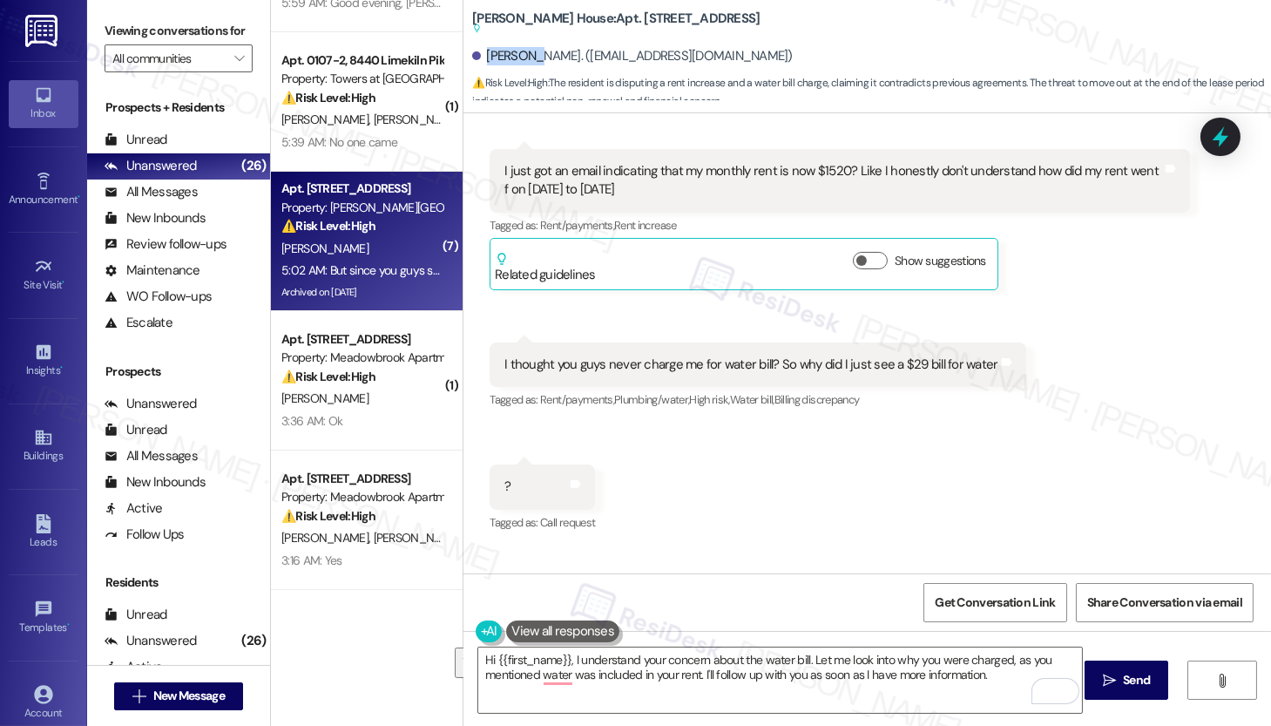
click at [498, 62] on div "[PERSON_NAME]. ([EMAIL_ADDRESS][DOMAIN_NAME])" at bounding box center [632, 56] width 321 height 18
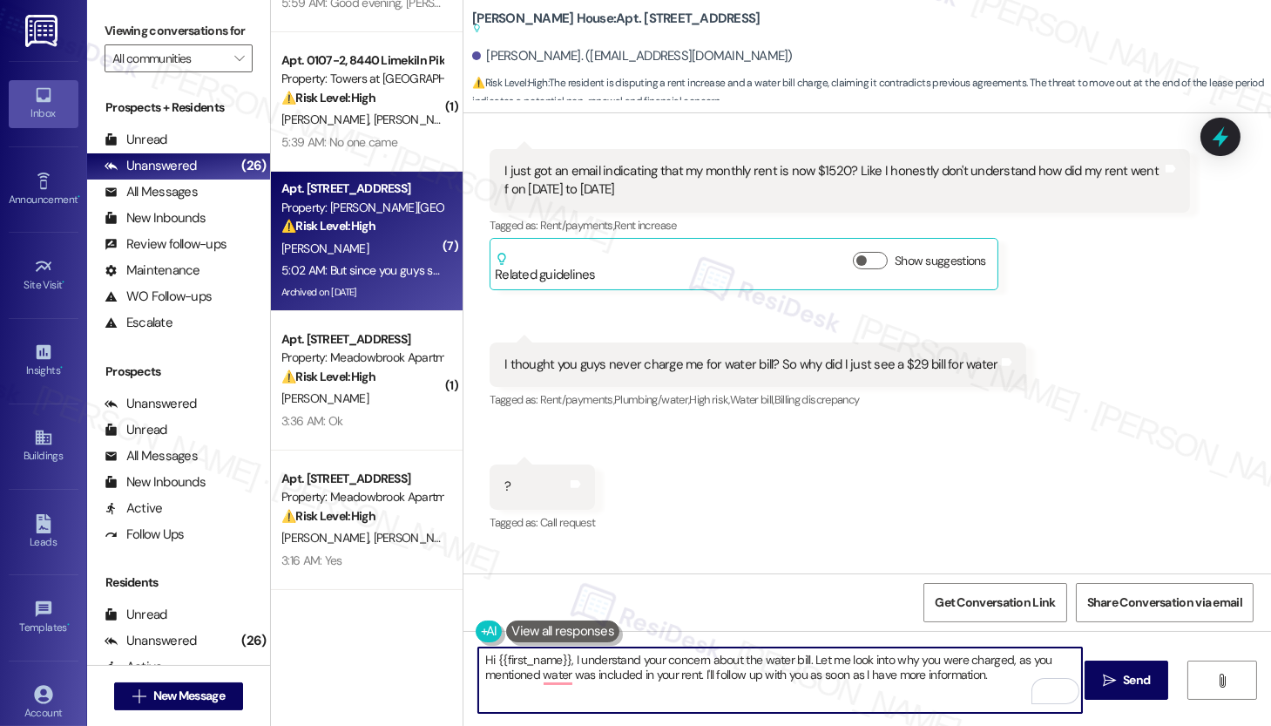
click at [620, 687] on textarea "Hi {{first_name}}, I understand your concern about the water bill. Let me look …" at bounding box center [780, 679] width 604 height 65
click at [621, 686] on textarea "Hi {{first_name}}, I understand your concern about the water bill. Let me look …" at bounding box center [780, 679] width 604 height 65
click at [616, 659] on textarea "Hi {{first_name}}, I understand your concern about the water bill. Let me look …" at bounding box center [780, 679] width 604 height 65
click at [616, 660] on textarea "Hi {{first_name}}, I understand your concern about the water bill. Let me look …" at bounding box center [780, 679] width 604 height 65
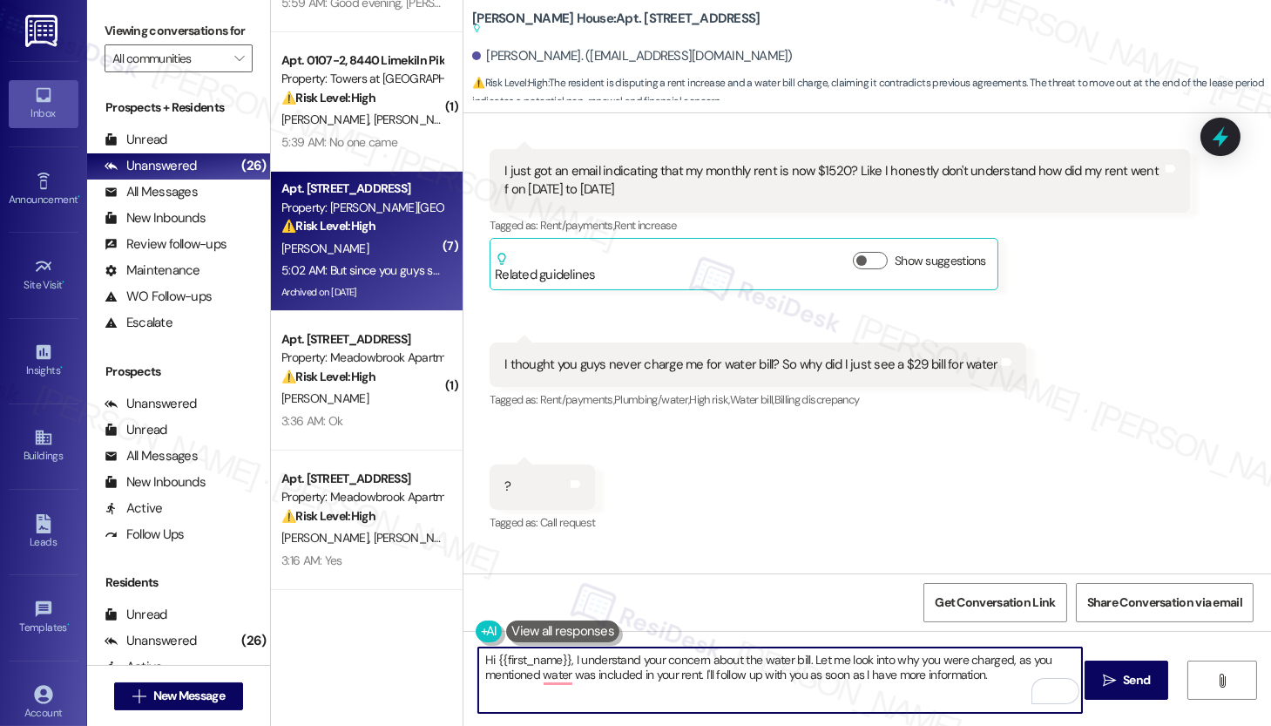
click at [616, 660] on textarea "Hi {{first_name}}, I understand your concern about the water bill. Let me look …" at bounding box center [780, 679] width 604 height 65
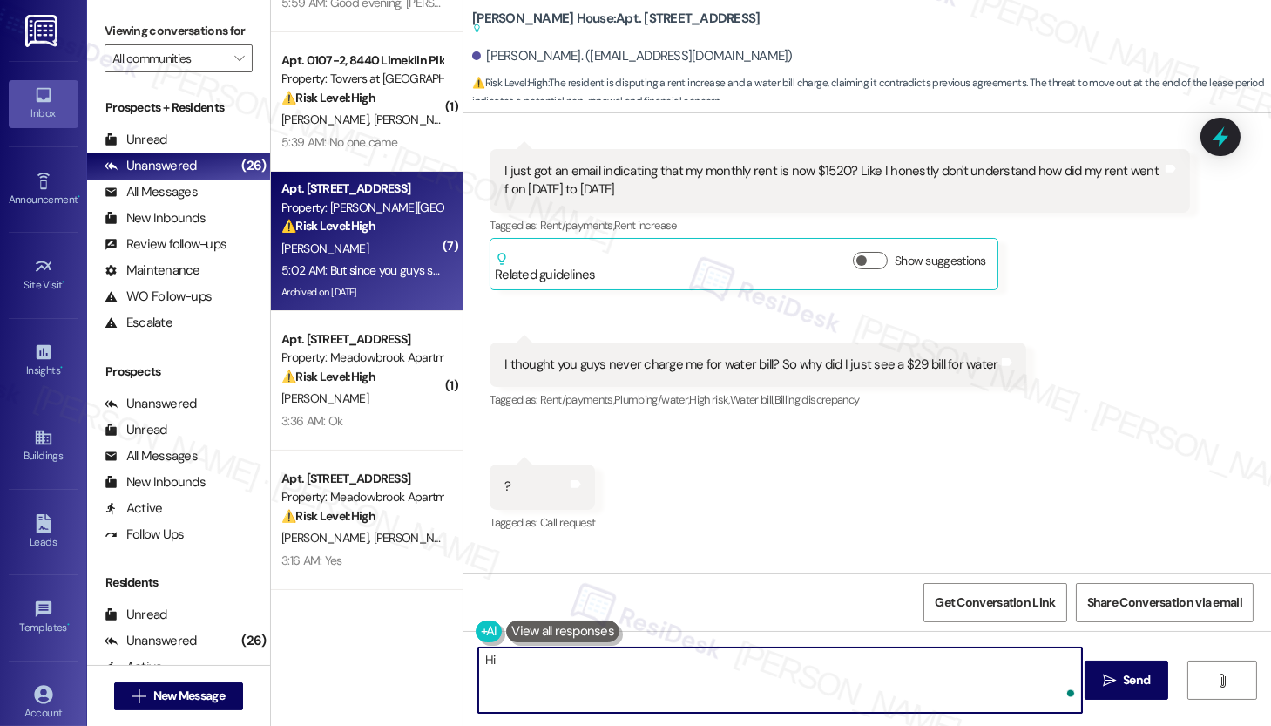
paste textarea "[PERSON_NAME]"
click at [850, 672] on label "Show suggestions" at bounding box center [853, 681] width 91 height 18
click at [801, 672] on button "Show suggestions" at bounding box center [783, 680] width 35 height 17
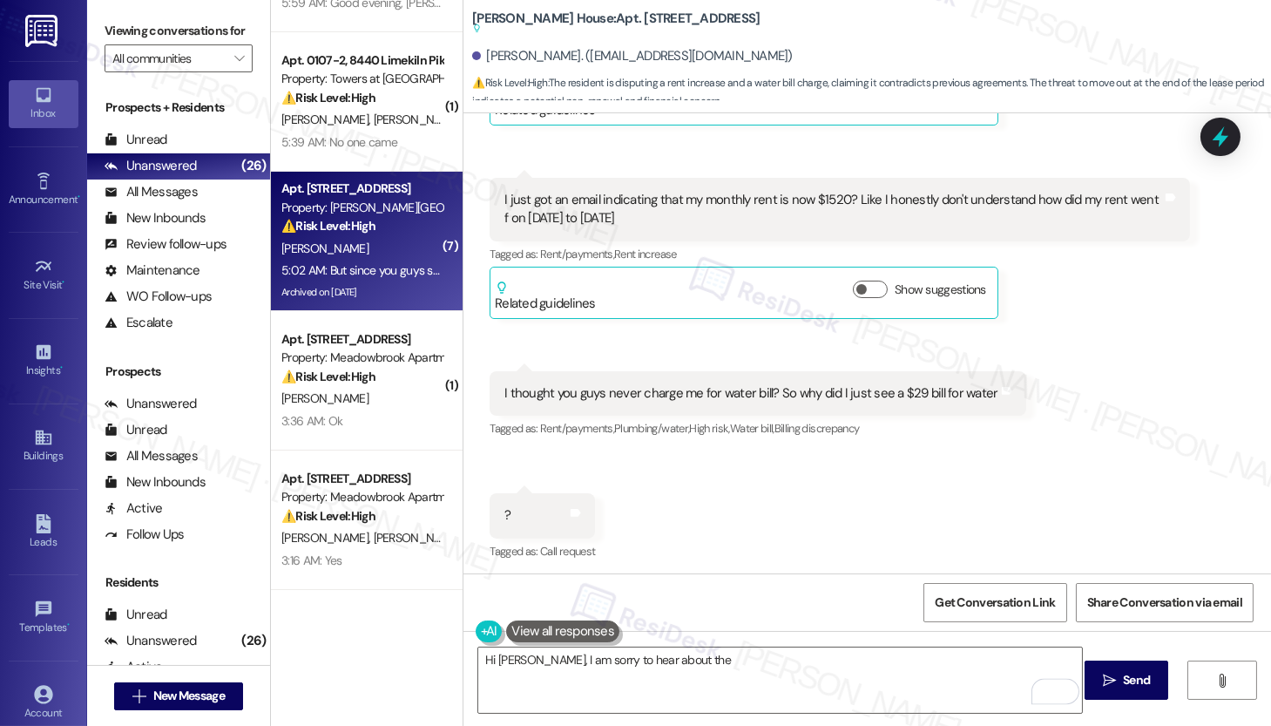
scroll to position [31874, 0]
click at [857, 699] on button "Hide Suggestions" at bounding box center [874, 707] width 35 height 17
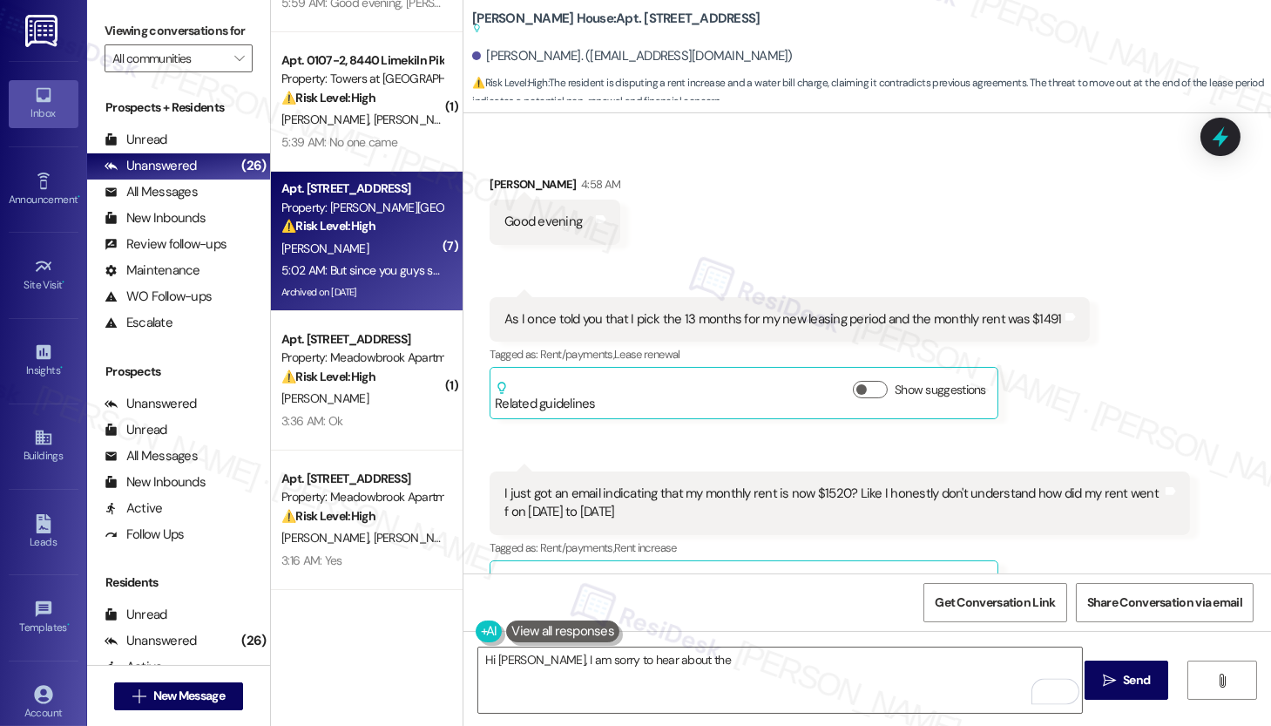
scroll to position [31339, 0]
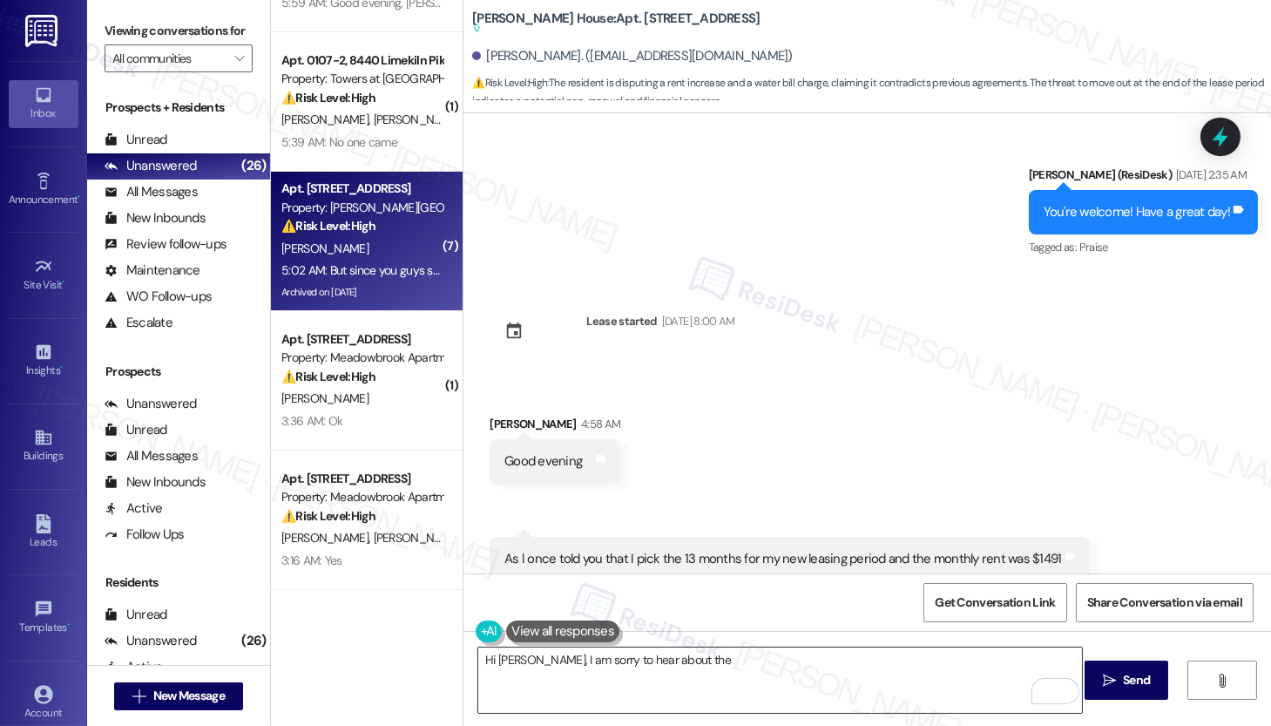
click at [761, 666] on textarea "Hi [PERSON_NAME], I am sorry to hear about the" at bounding box center [780, 679] width 604 height 65
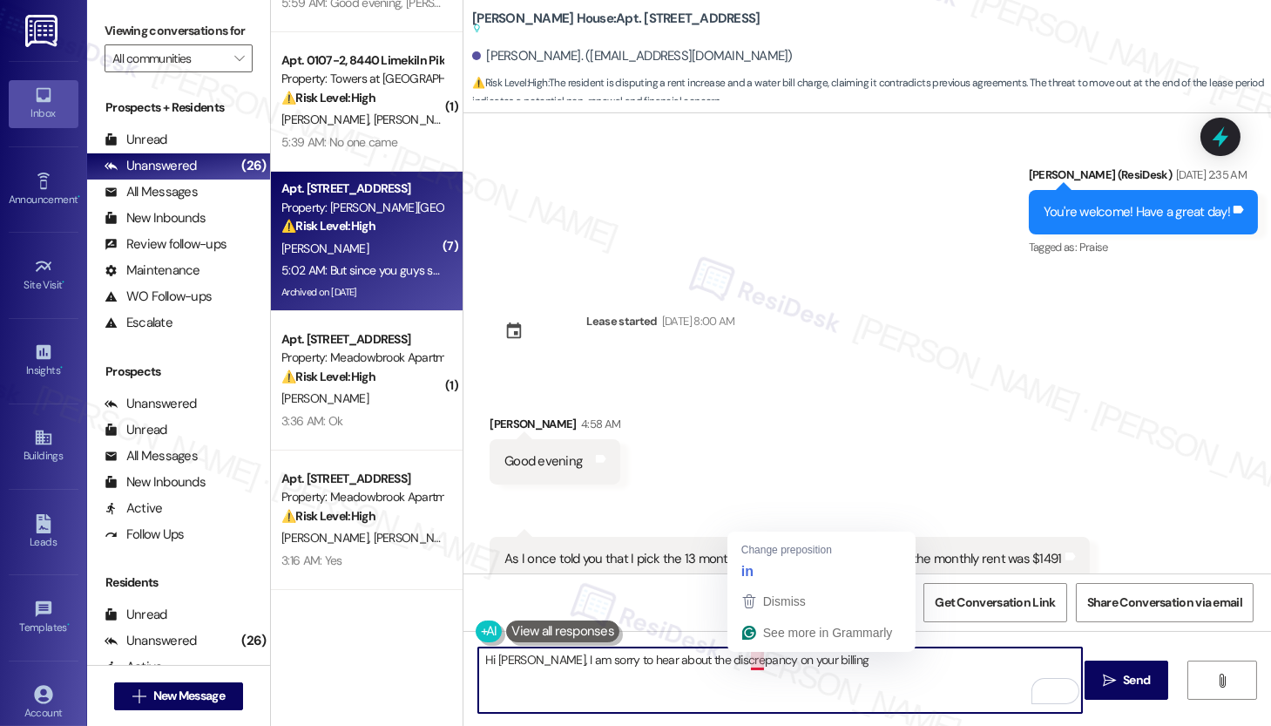
click at [743, 660] on textarea "Hi [PERSON_NAME], I am sorry to hear about the discrepancy on your billing" at bounding box center [780, 679] width 604 height 65
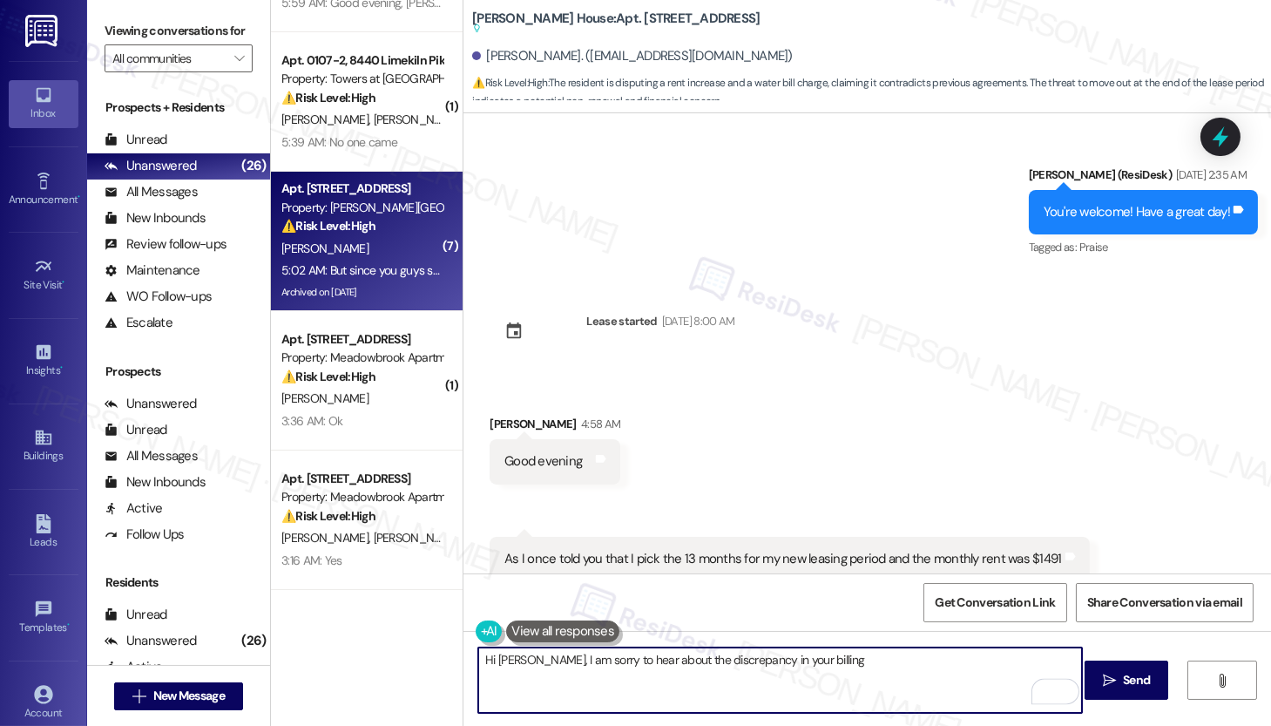
click at [831, 663] on textarea "Hi [PERSON_NAME], I am sorry to hear about the discrepancy in your billing" at bounding box center [780, 679] width 604 height 65
click at [992, 661] on textarea "Hi [PERSON_NAME], I am sorry to hear about the discrepancy in your billing. Let…" at bounding box center [780, 679] width 604 height 65
type textarea "Hi [PERSON_NAME], I am sorry to hear about the discrepancy in your billing. Let…"
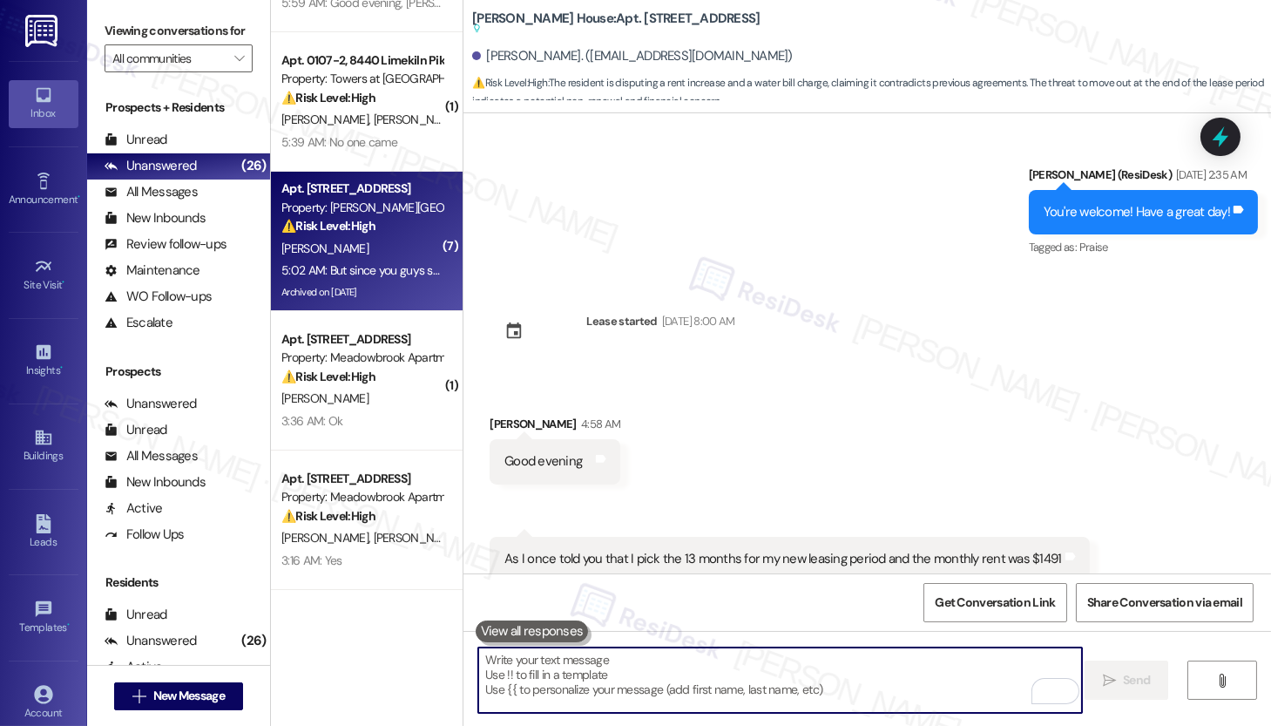
paste textarea "Hi [PERSON_NAME], I’m sorry to hear about the discrepancy in your billing. I’ll…"
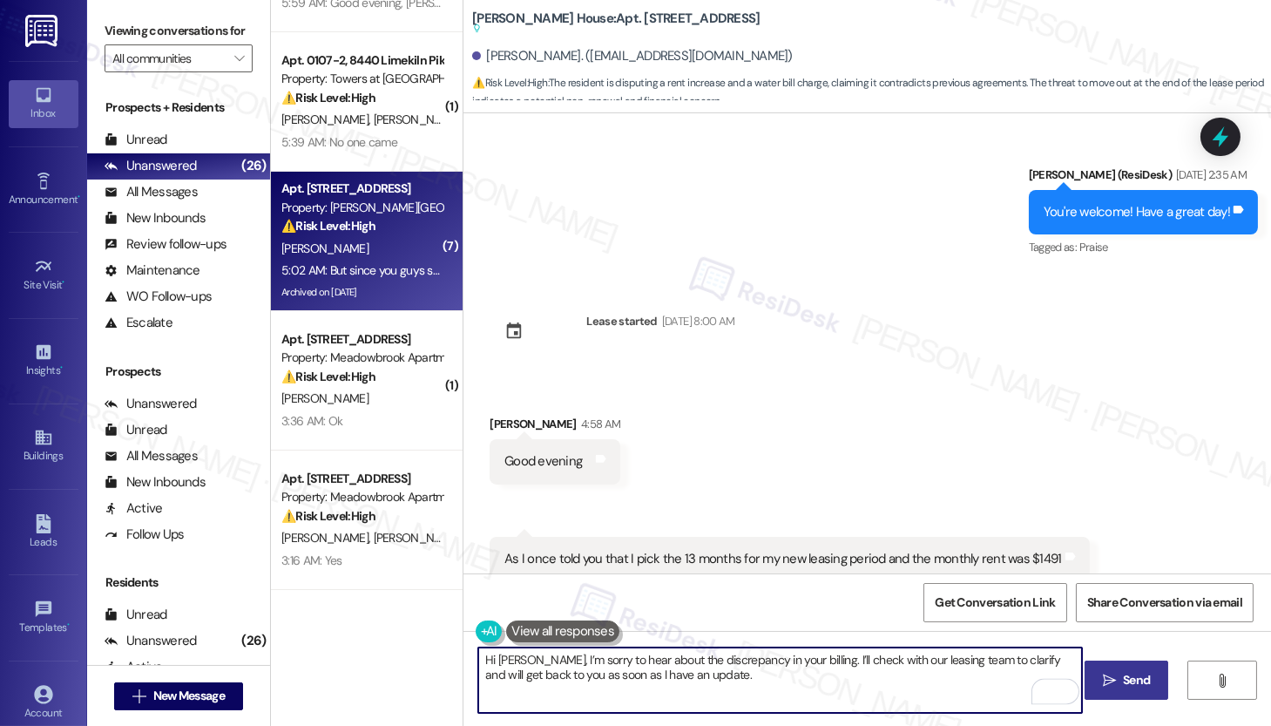
type textarea "Hi [PERSON_NAME], I’m sorry to hear about the discrepancy in your billing. I’ll…"
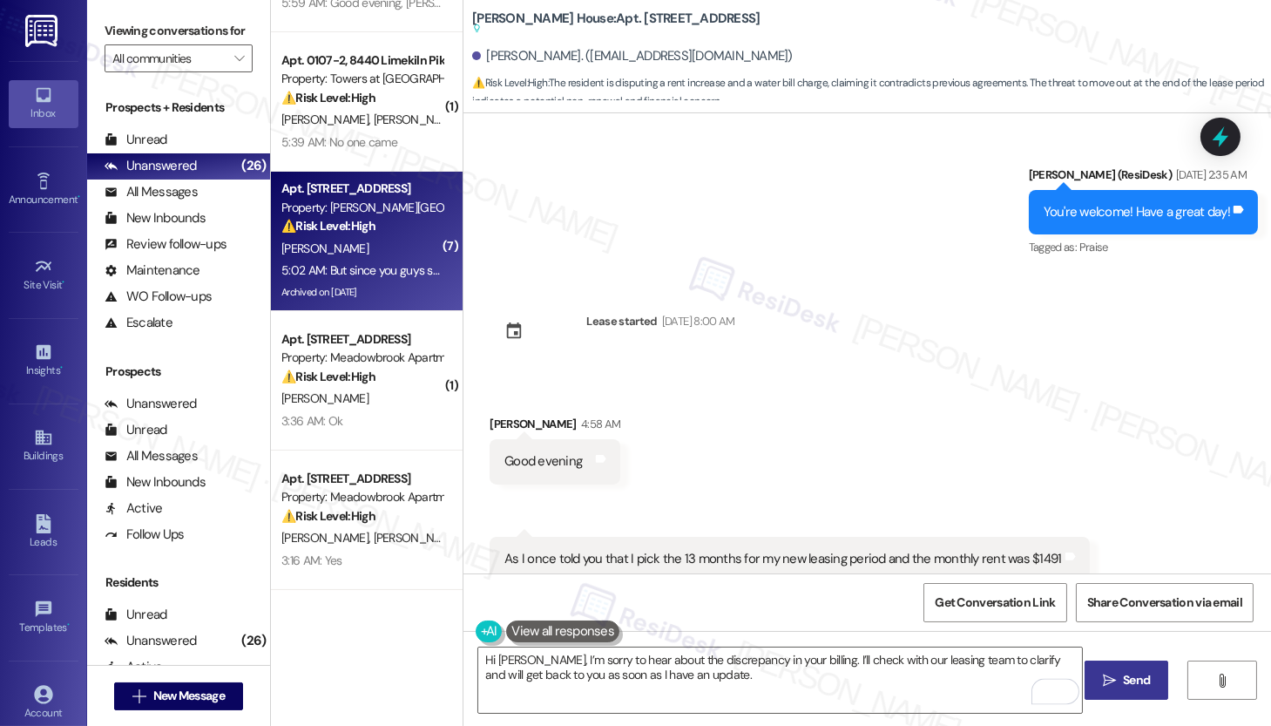
click at [1107, 689] on button " Send" at bounding box center [1127, 679] width 85 height 39
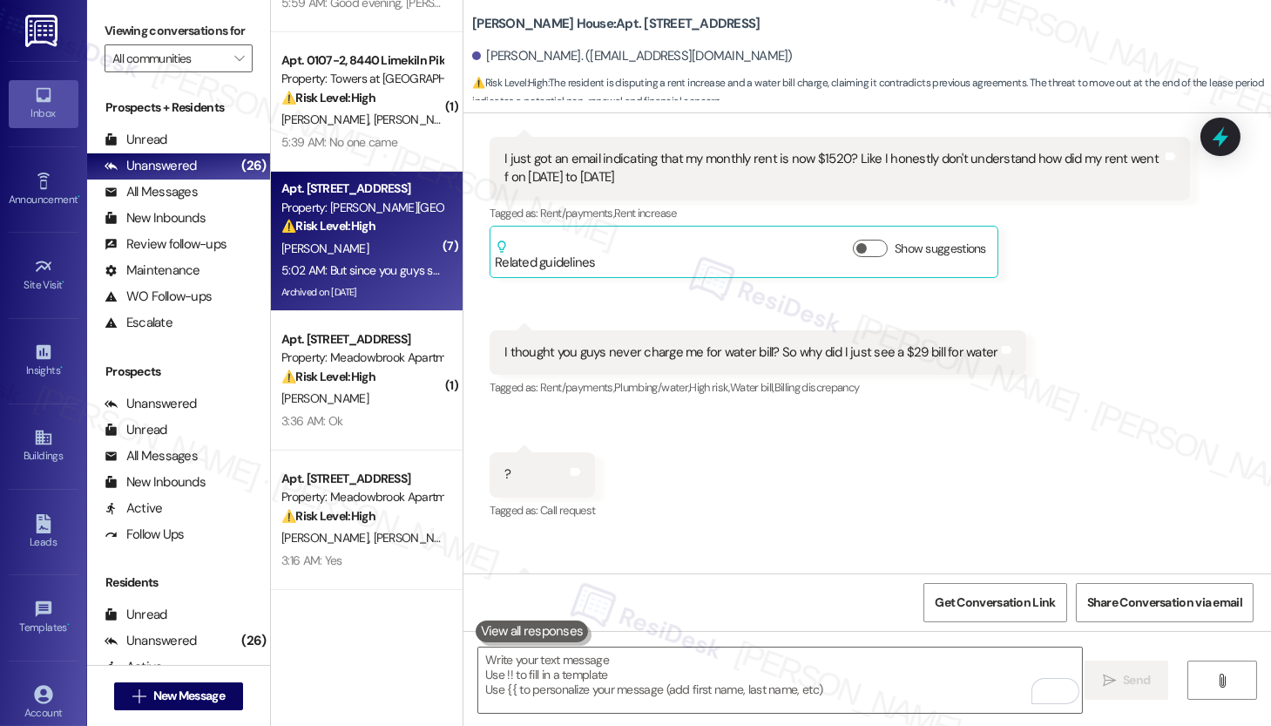
scroll to position [31989, 0]
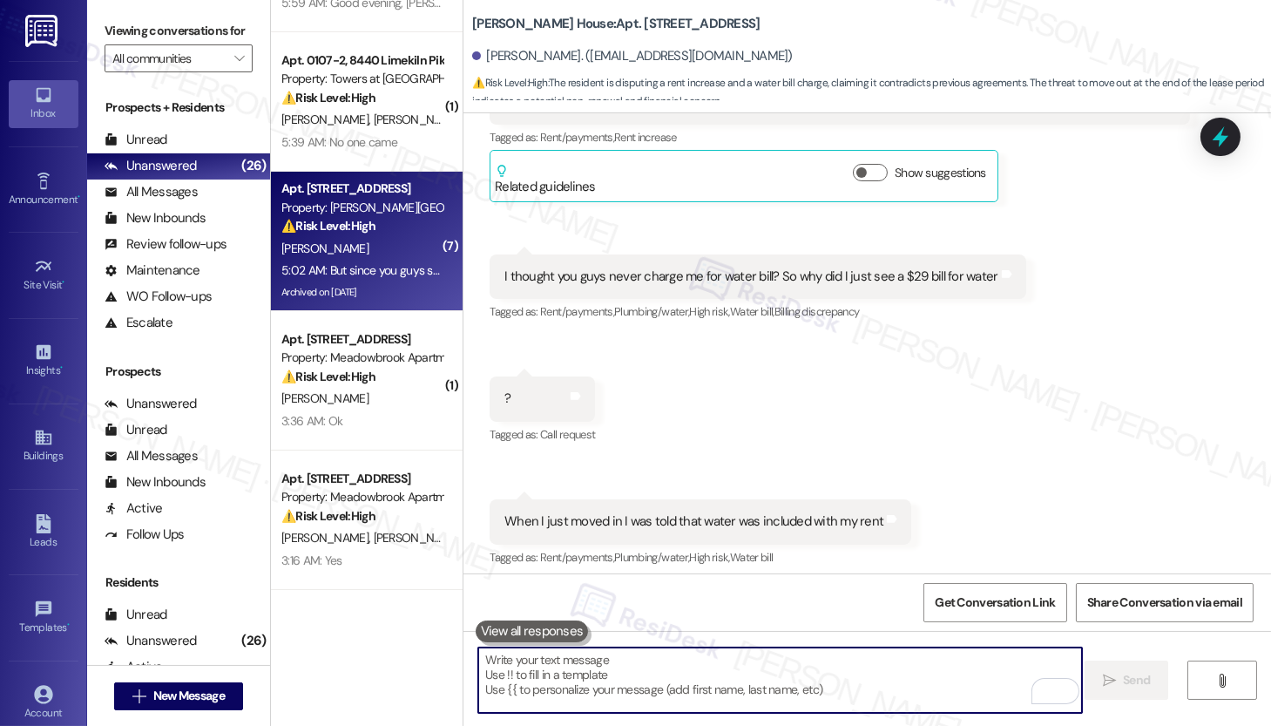
click at [694, 685] on textarea "To enrich screen reader interactions, please activate Accessibility in Grammarl…" at bounding box center [780, 679] width 604 height 65
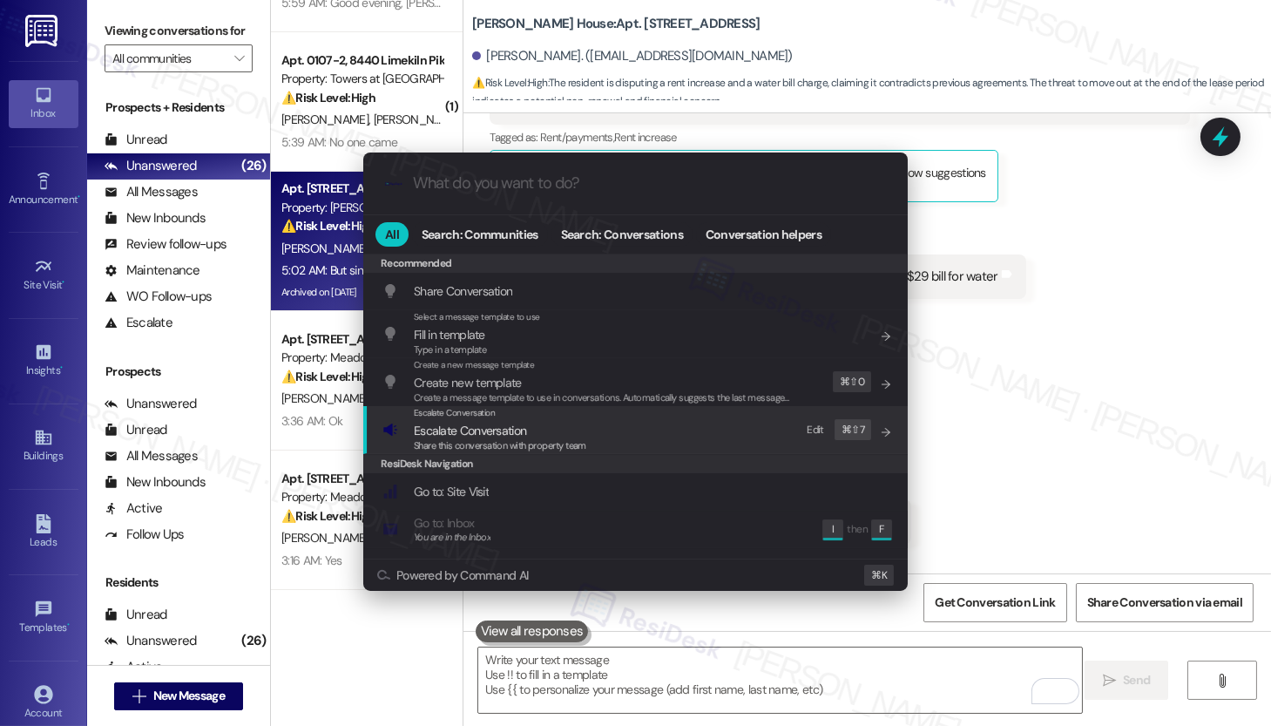
click at [585, 417] on div "Escalate Conversation" at bounding box center [500, 413] width 173 height 14
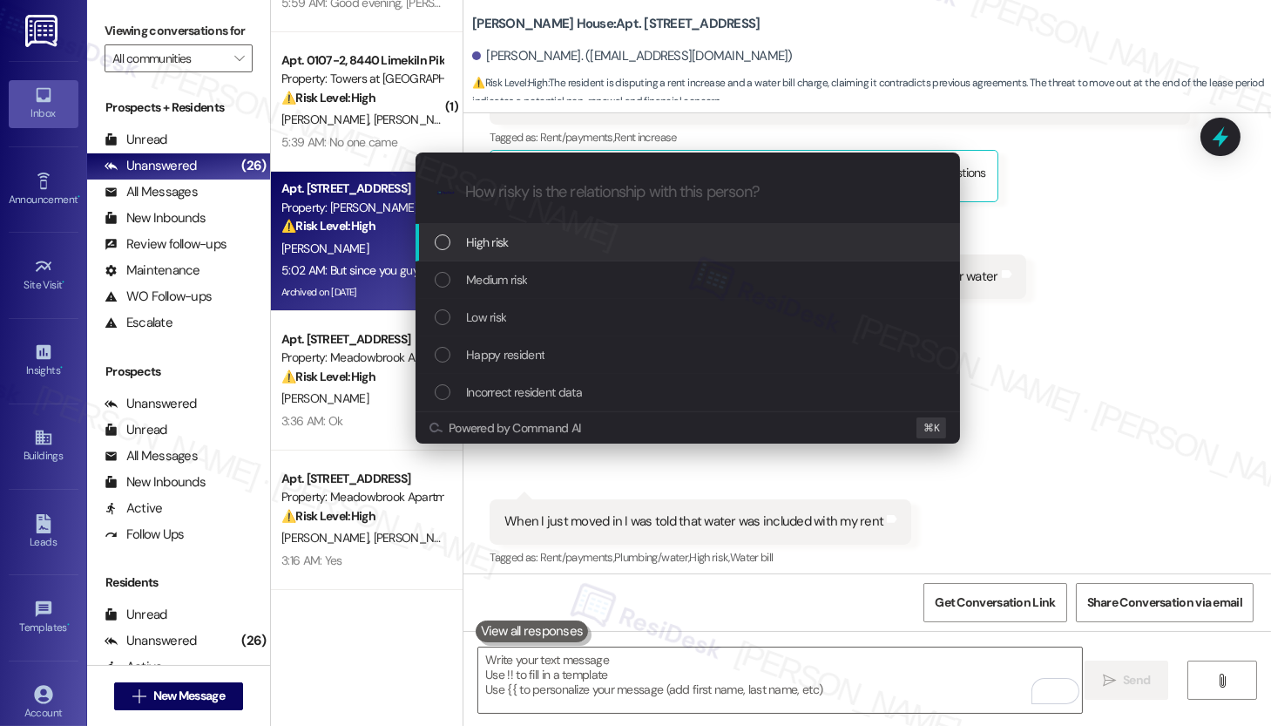
click at [600, 248] on div "High risk" at bounding box center [690, 242] width 510 height 19
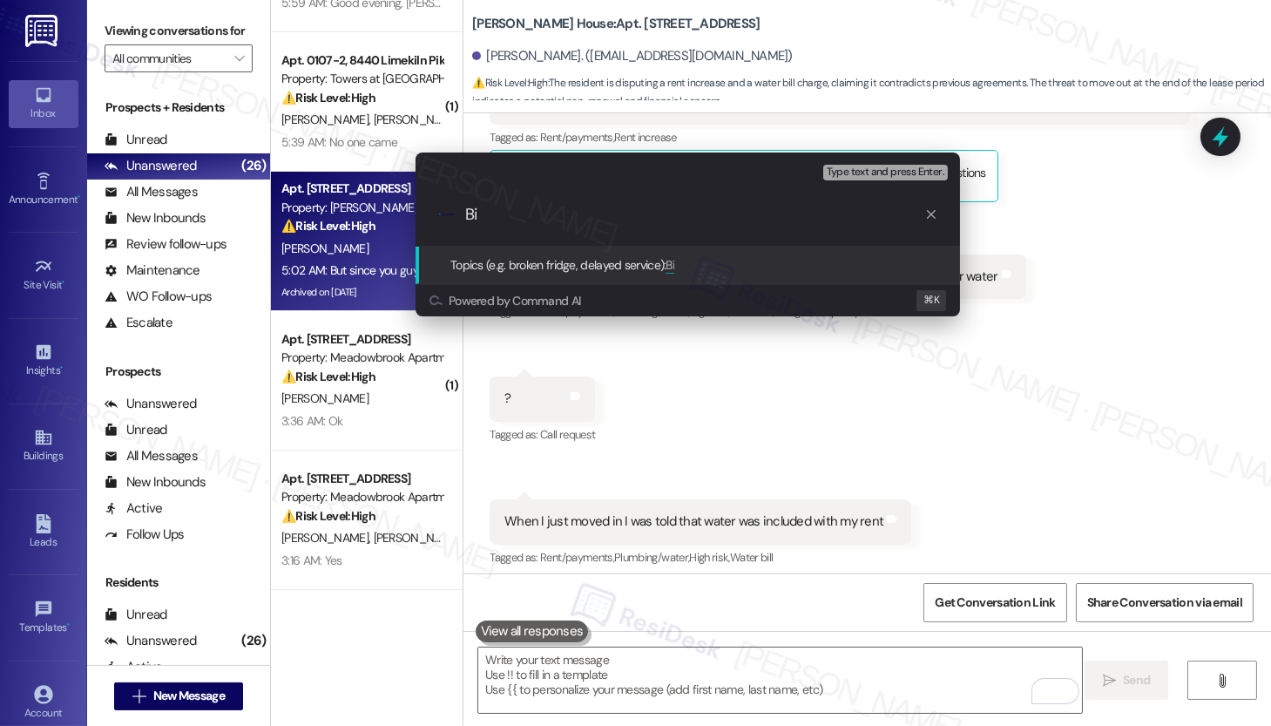
type input "B"
type input "Monthly Bill Dispute"
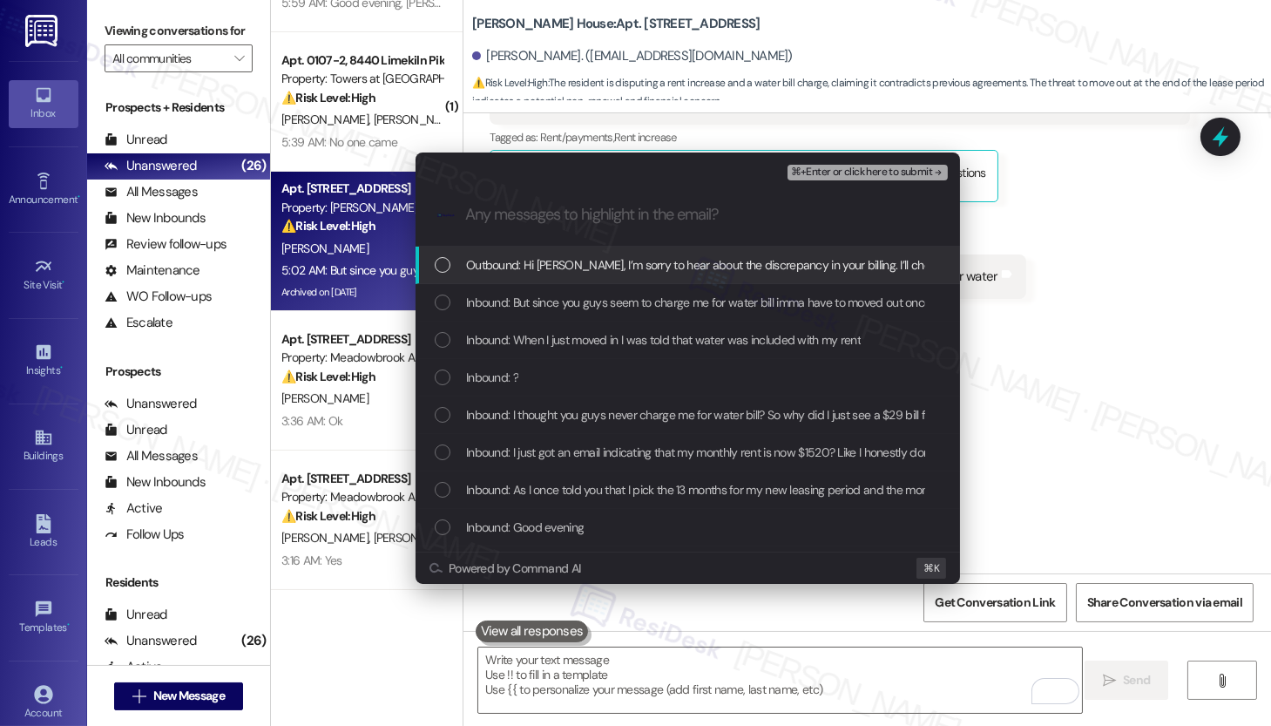
click at [654, 255] on span "Outbound: Hi [PERSON_NAME], I’m sorry to hear about the discrepancy in your bil…" at bounding box center [917, 264] width 903 height 19
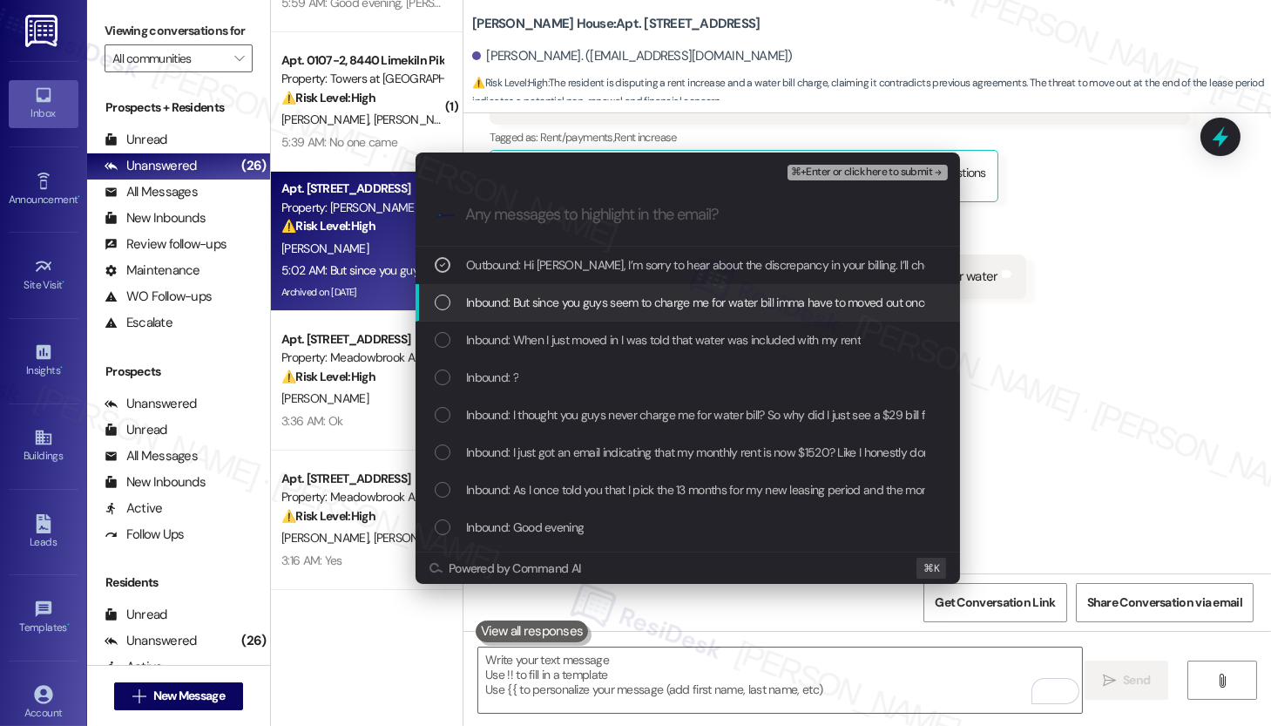
click at [642, 300] on span "Inbound: But since you guys seem to charge me for water bill imma have to moved…" at bounding box center [740, 302] width 549 height 19
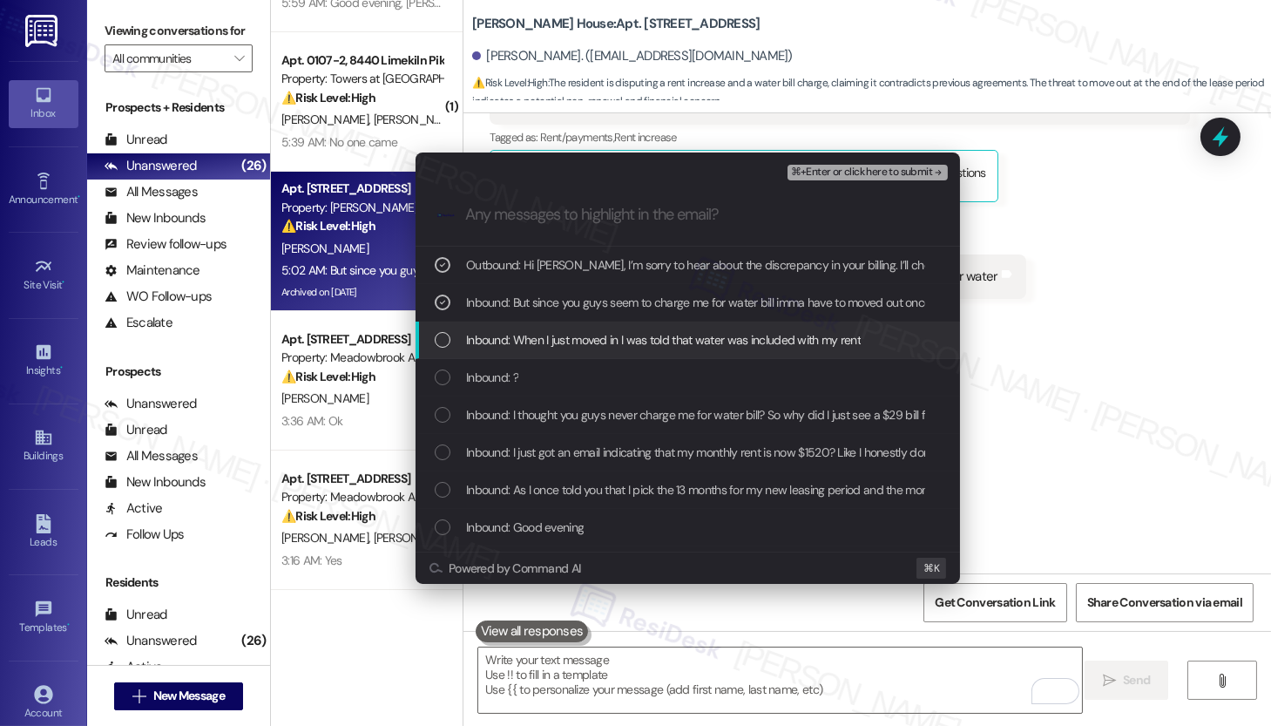
click at [700, 345] on span "Inbound: When I just moved in I was told that water was included with my rent" at bounding box center [663, 339] width 395 height 19
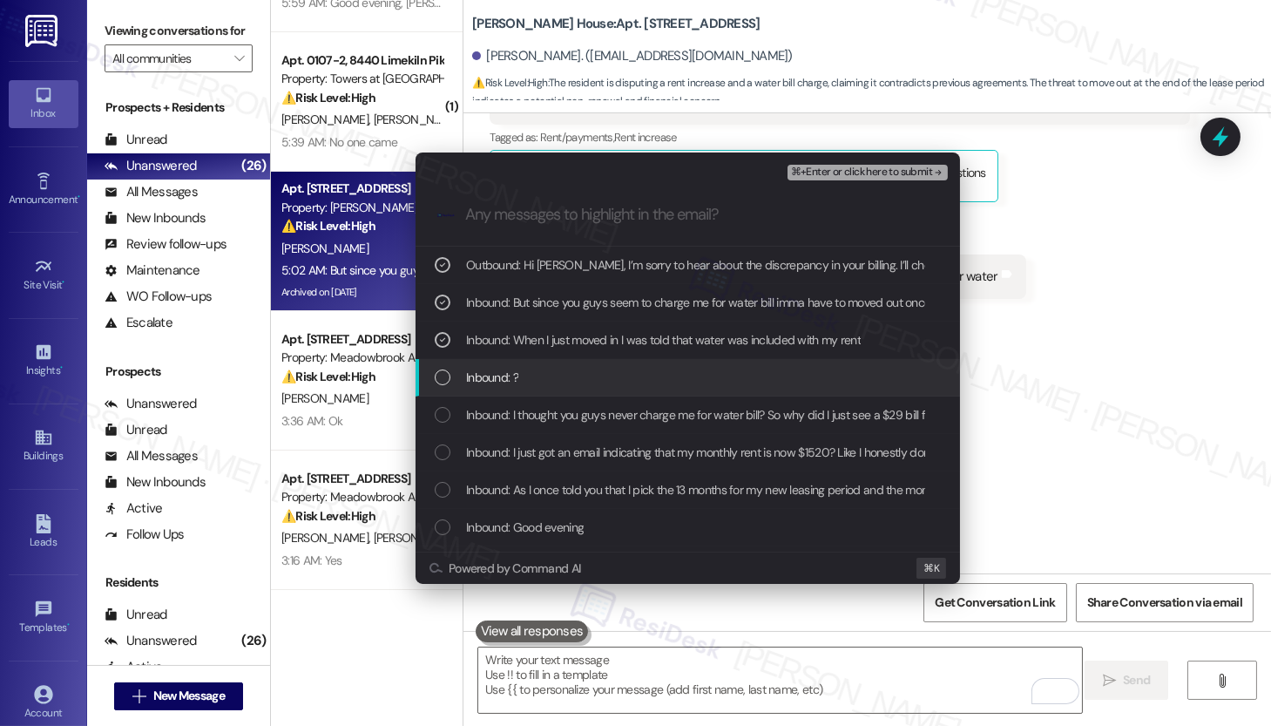
click at [679, 375] on div "Inbound: ?" at bounding box center [690, 377] width 510 height 19
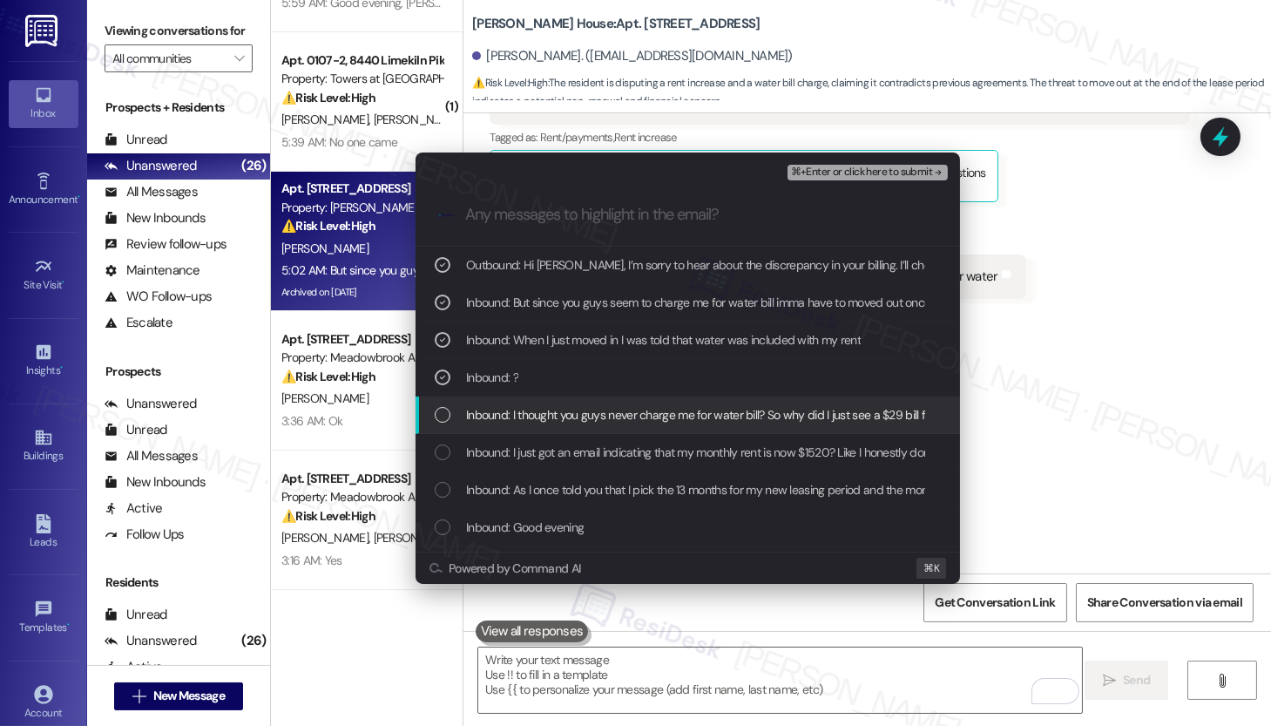
drag, startPoint x: 699, startPoint y: 419, endPoint x: 694, endPoint y: 429, distance: 10.9
click at [699, 419] on span "Inbound: I thought you guys never charge me for water bill? So why did I just s…" at bounding box center [717, 414] width 502 height 19
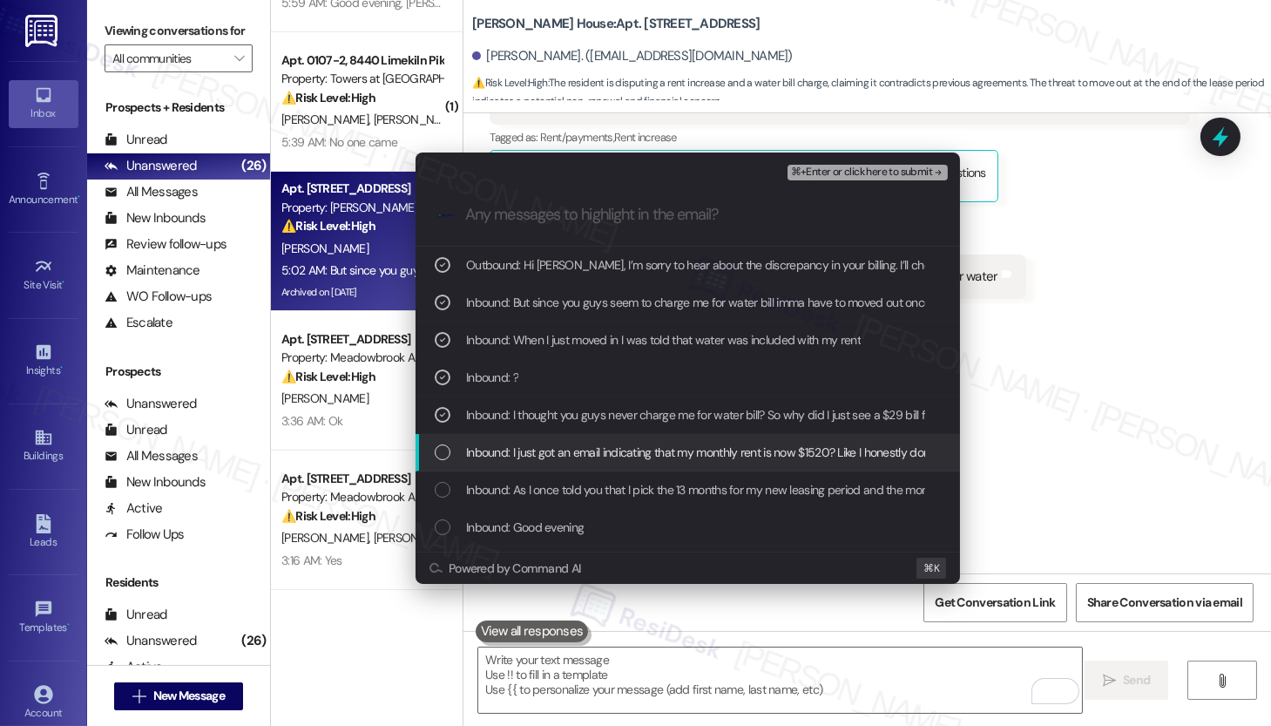
click at [679, 458] on span "Inbound: I just got an email indicating that my monthly rent is now $1520? Like…" at bounding box center [840, 452] width 749 height 19
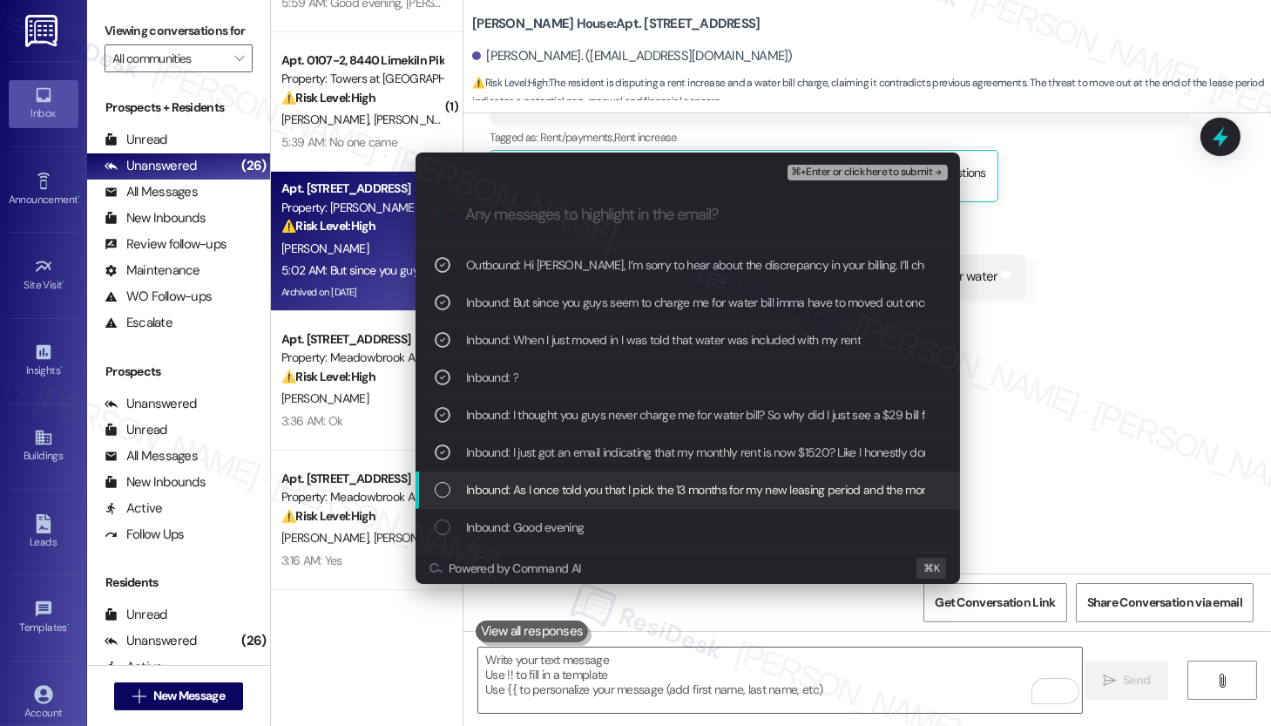
click at [667, 490] on span "Inbound: As I once told you that I pick the 13 months for my new leasing period…" at bounding box center [744, 489] width 557 height 19
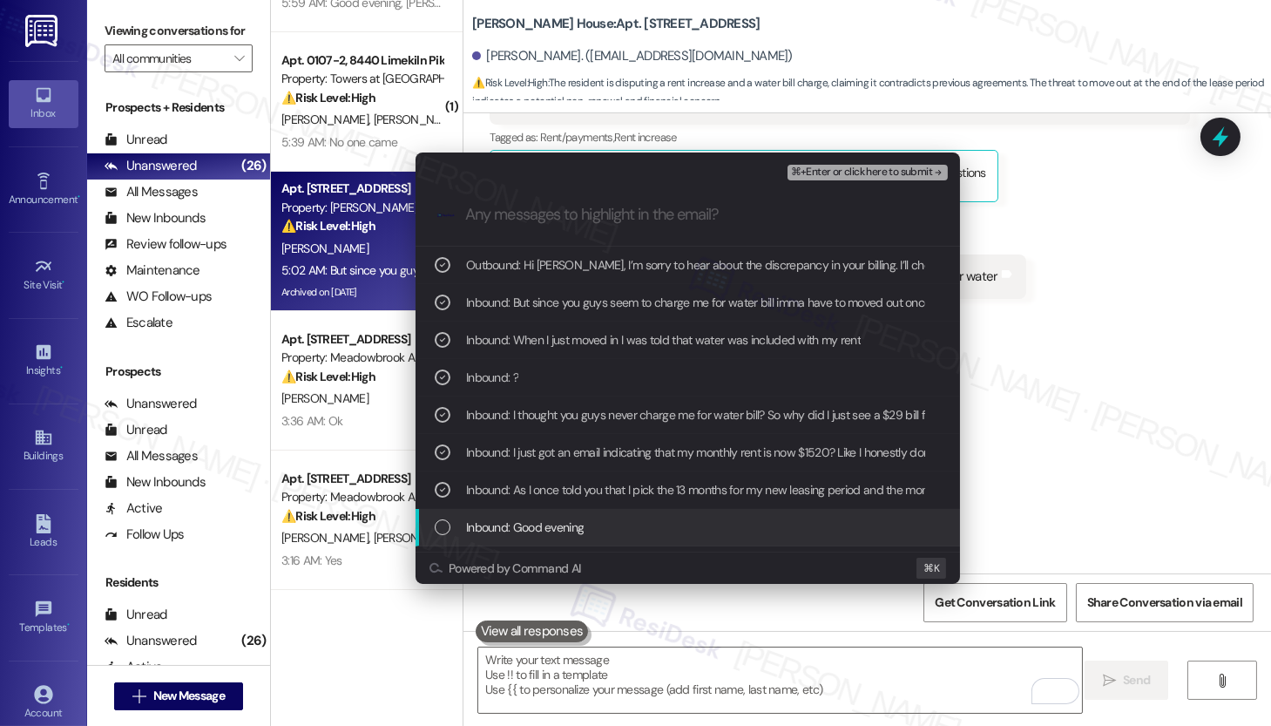
click at [647, 516] on div "Inbound: Good evening" at bounding box center [688, 527] width 545 height 37
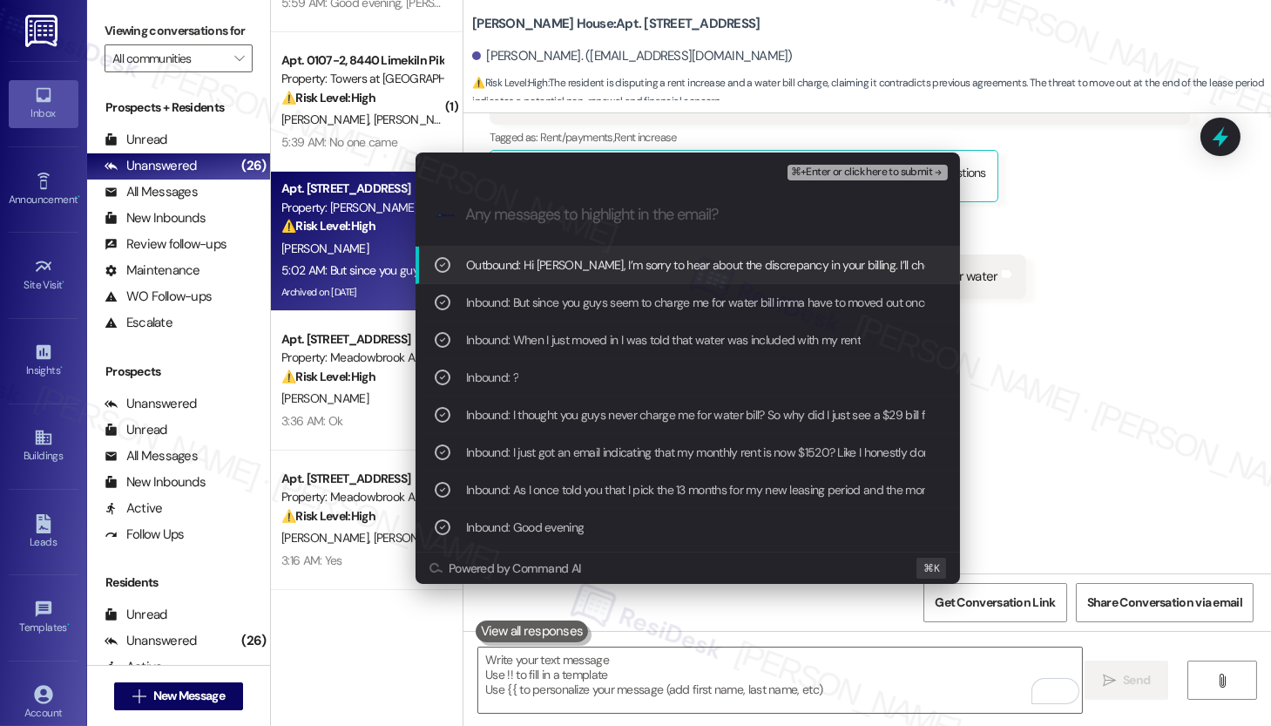
click at [816, 178] on span "⌘+Enter or click here to submit" at bounding box center [861, 172] width 141 height 12
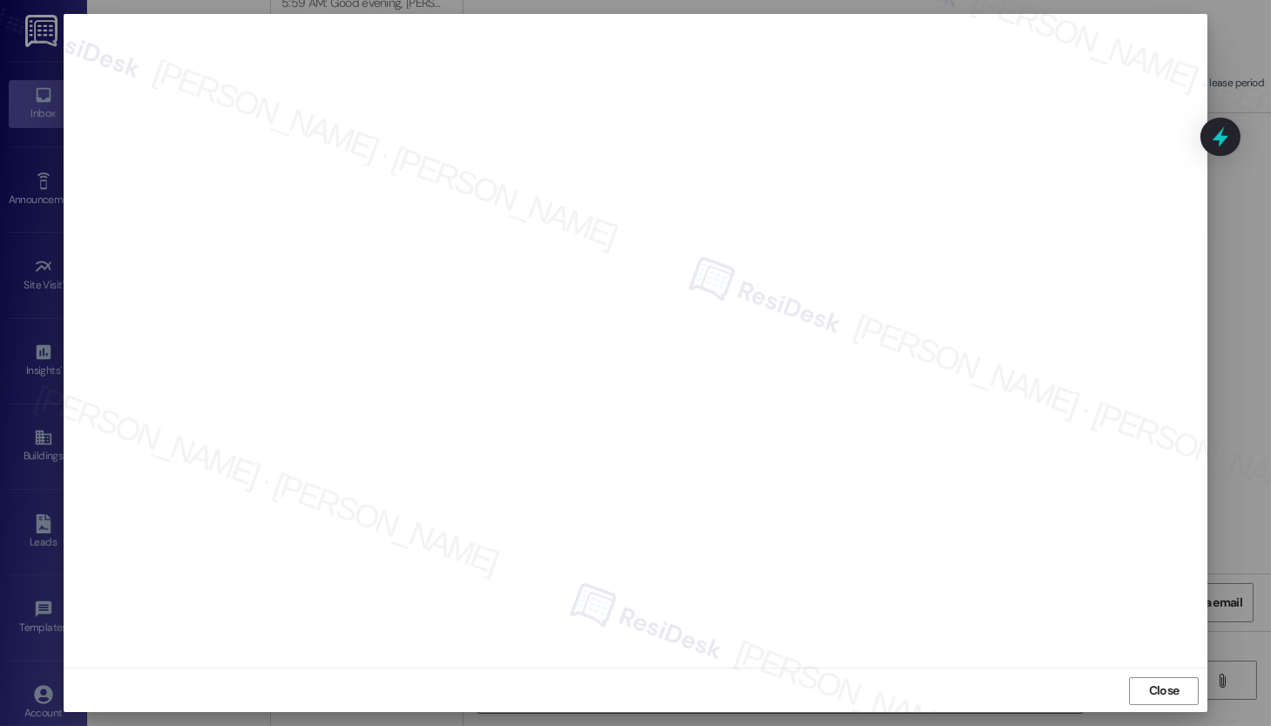
click at [1146, 683] on span "Close" at bounding box center [1164, 690] width 37 height 18
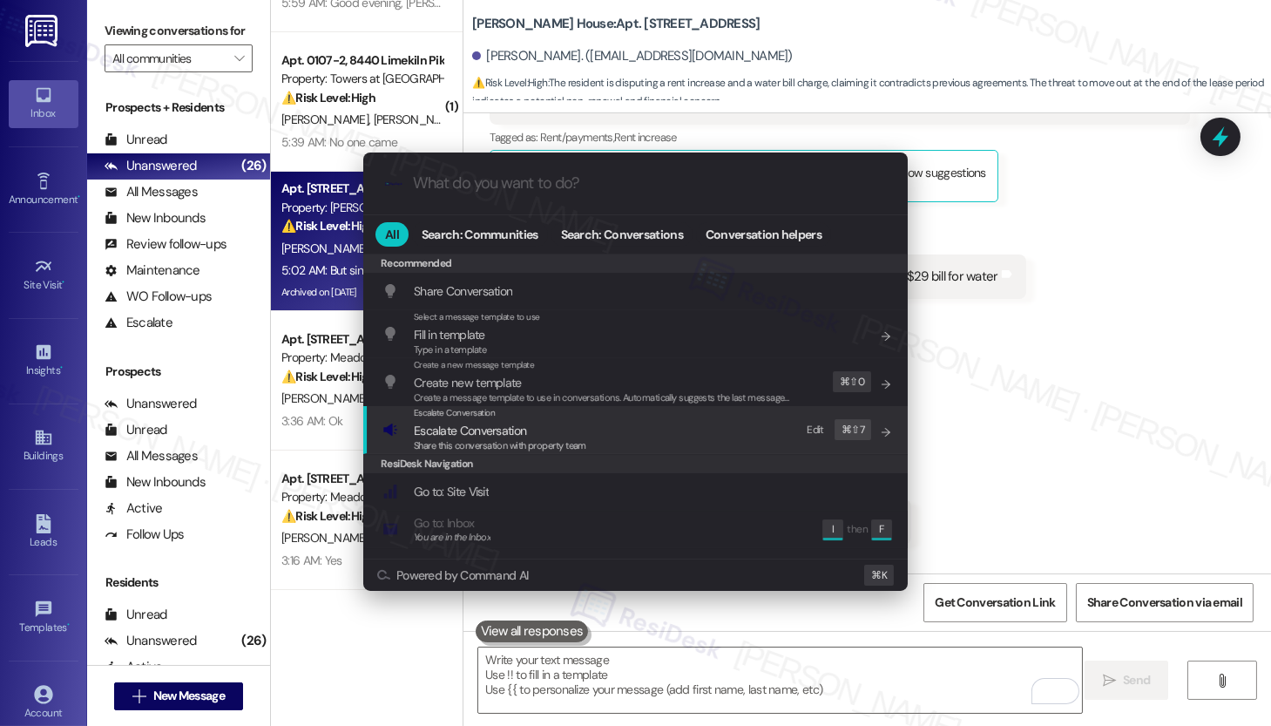
click at [528, 439] on span "Share this conversation with property team" at bounding box center [500, 445] width 173 height 12
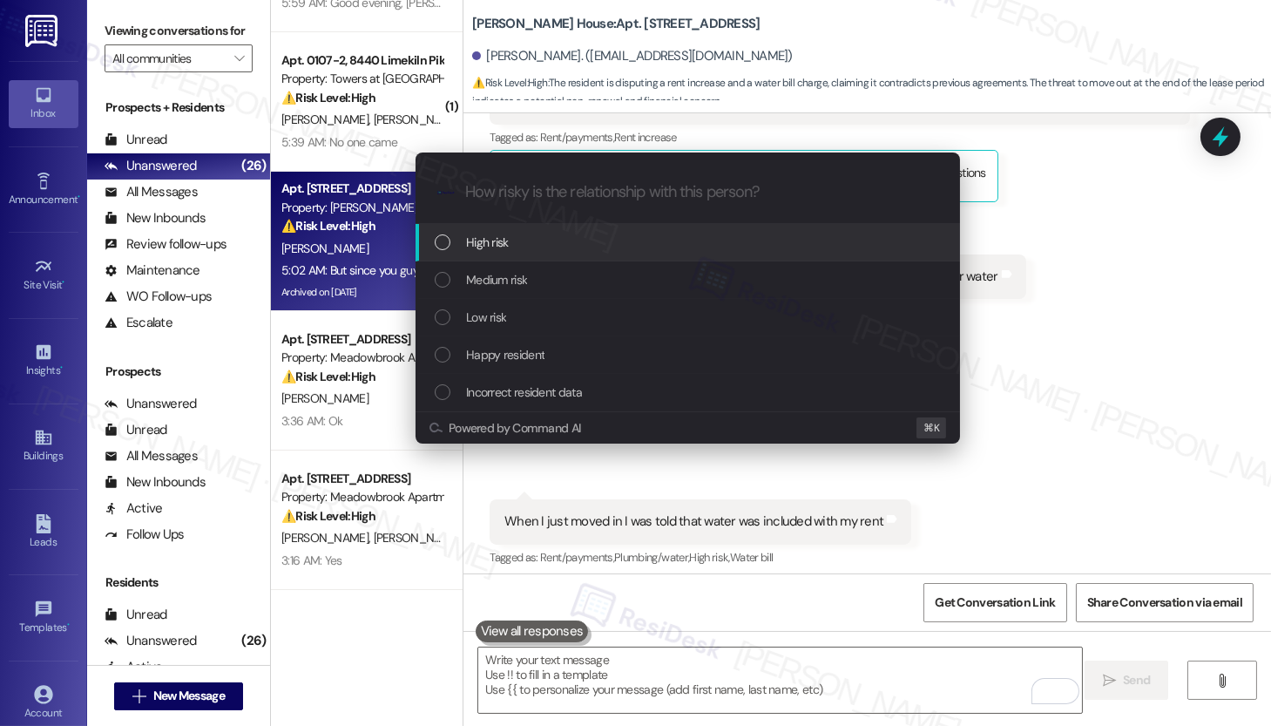
click at [525, 245] on div "High risk" at bounding box center [690, 242] width 510 height 19
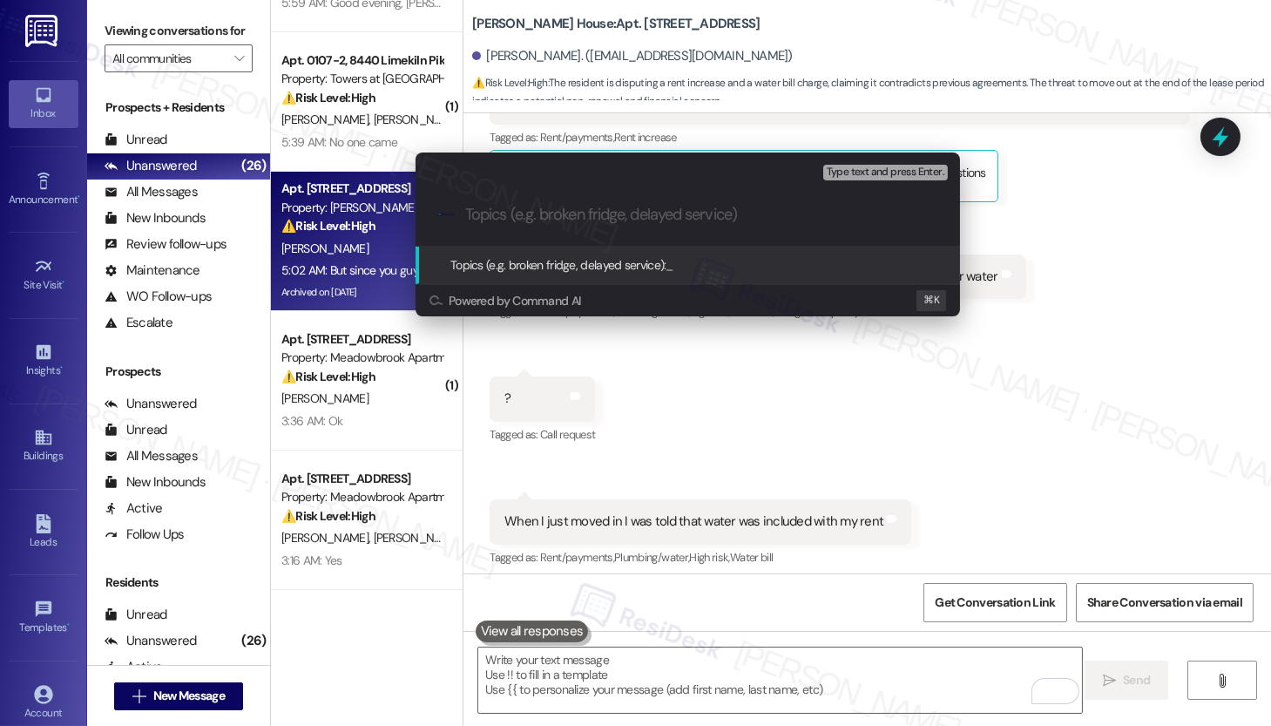
paste input "Monthly Bill Dispute"
type input "Monthly Bill Dispute"
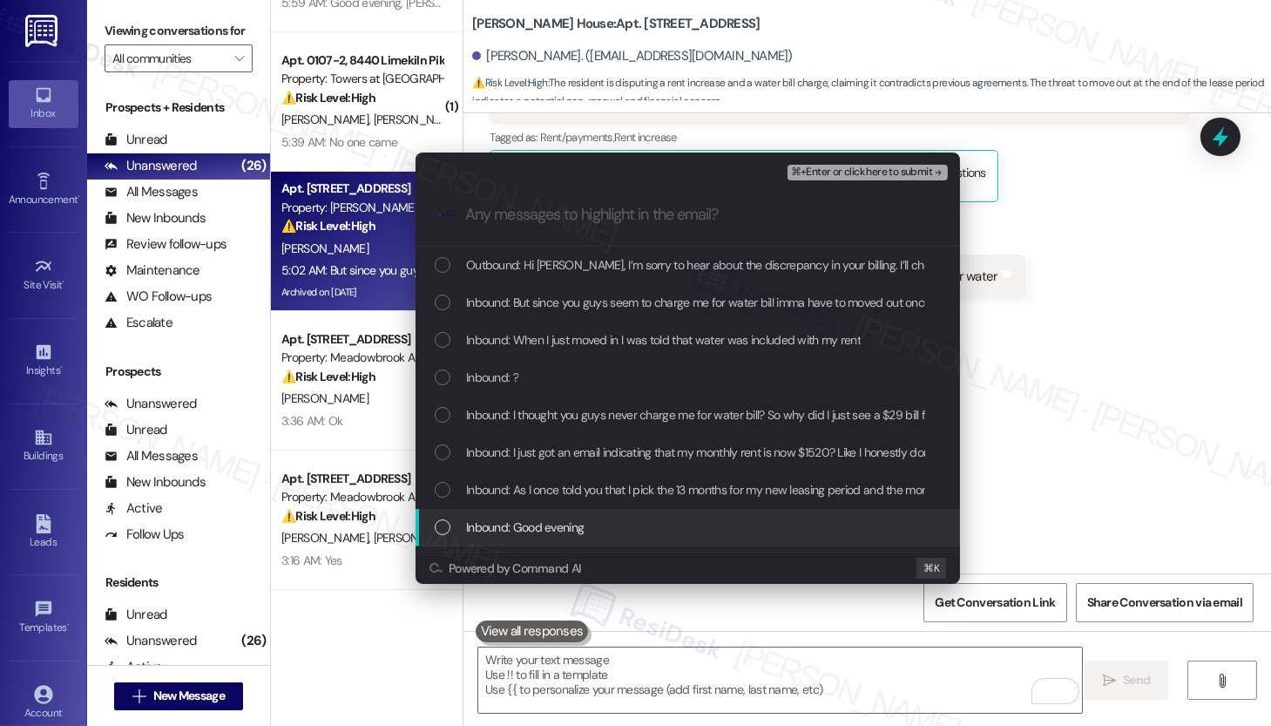
click at [543, 528] on span "Inbound: Good evening" at bounding box center [525, 527] width 118 height 19
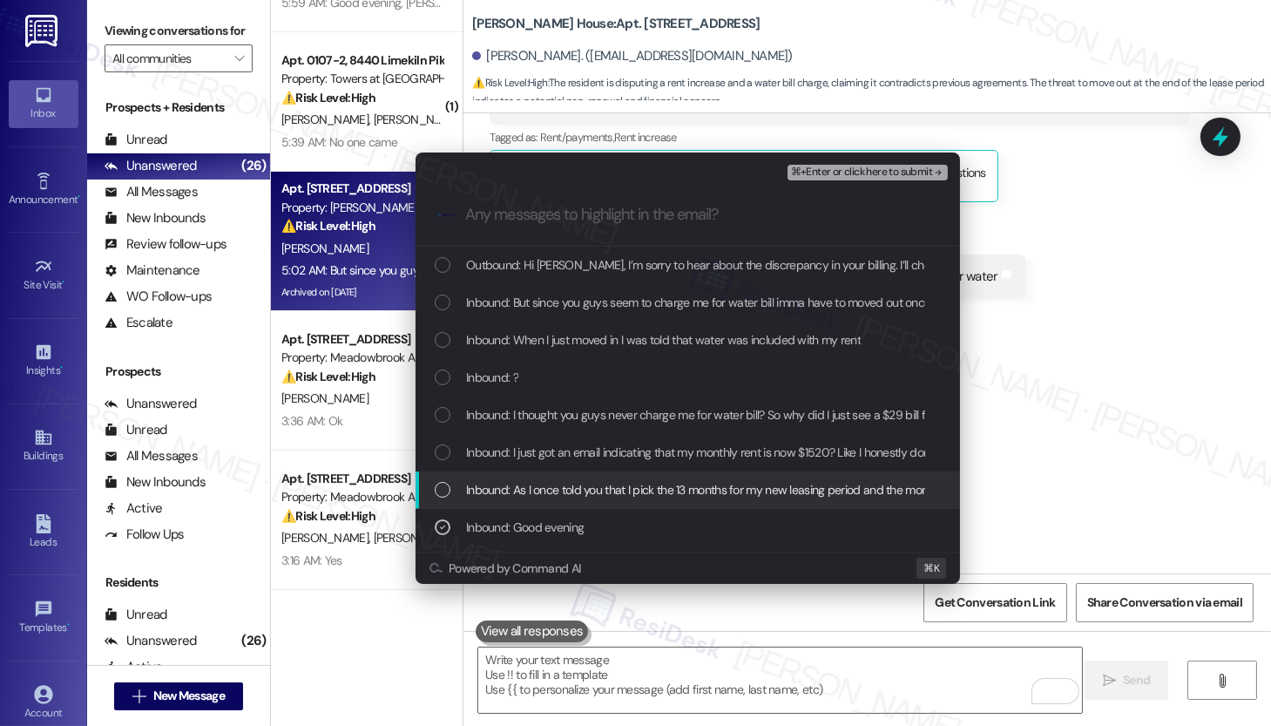
drag, startPoint x: 545, startPoint y: 490, endPoint x: 541, endPoint y: 475, distance: 15.2
click at [545, 490] on span "Inbound: As I once told you that I pick the 13 months for my new leasing period…" at bounding box center [744, 489] width 557 height 19
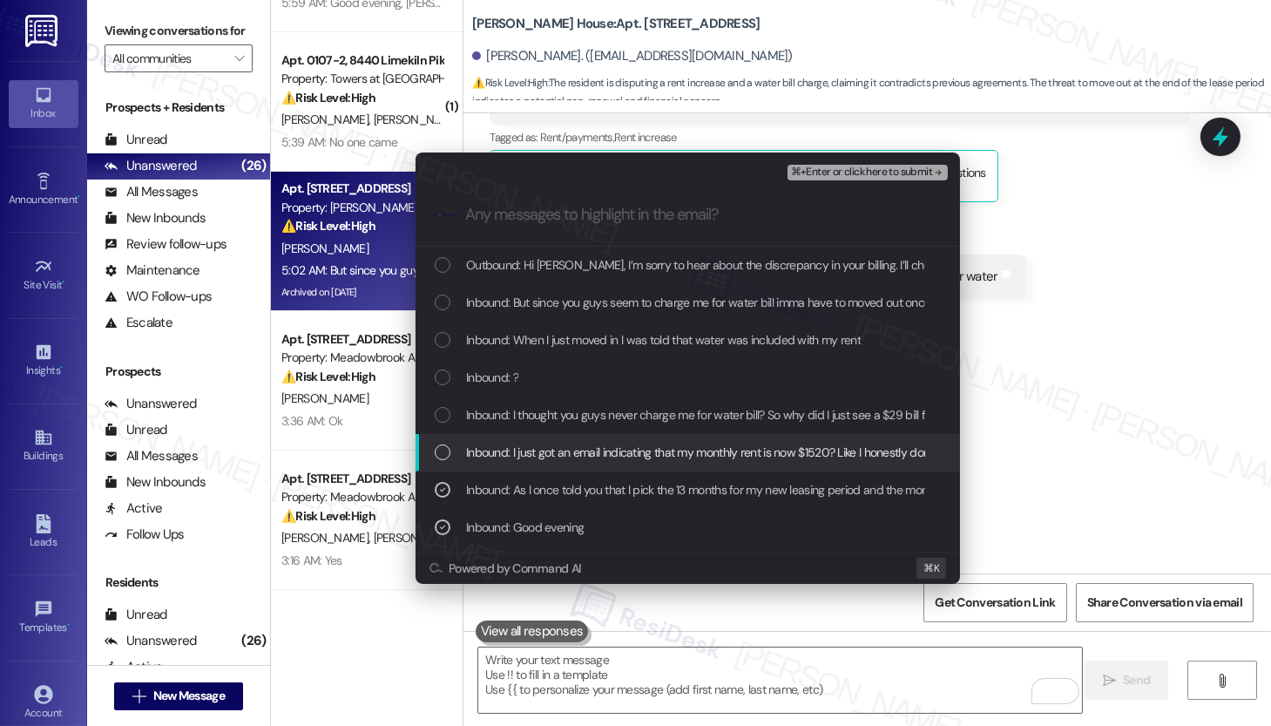
drag, startPoint x: 529, startPoint y: 454, endPoint x: 523, endPoint y: 442, distance: 13.6
click at [529, 454] on span "Inbound: I just got an email indicating that my monthly rent is now $1520? Like…" at bounding box center [840, 452] width 749 height 19
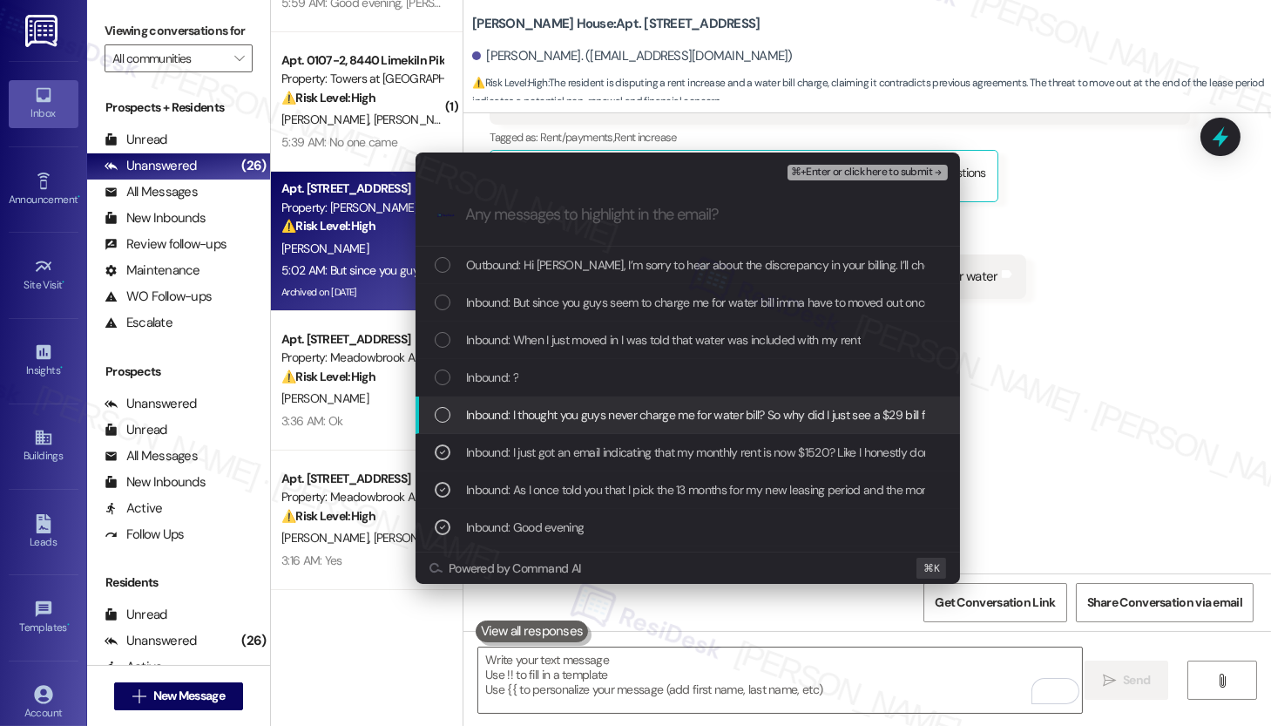
click at [519, 426] on div "Inbound: I thought you guys never charge me for water bill? So why did I just s…" at bounding box center [688, 414] width 545 height 37
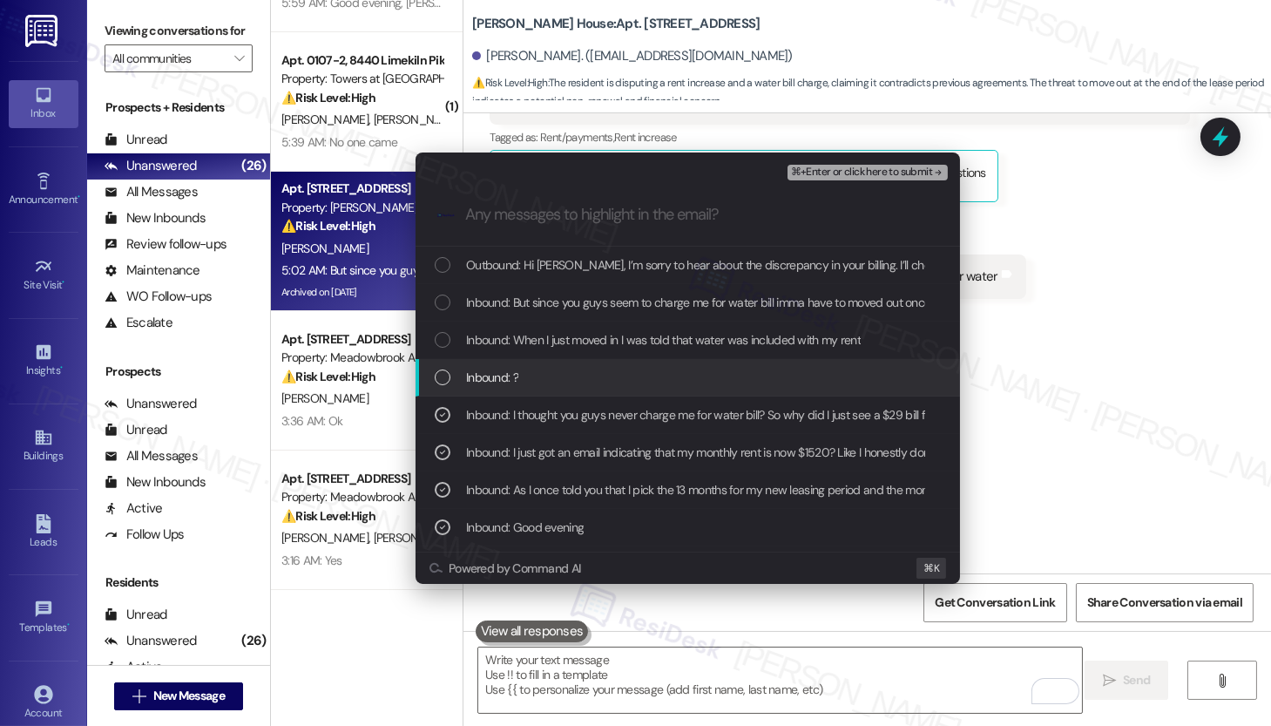
drag, startPoint x: 484, startPoint y: 376, endPoint x: 485, endPoint y: 347, distance: 28.8
click at [484, 376] on span "Inbound: ?" at bounding box center [492, 377] width 52 height 19
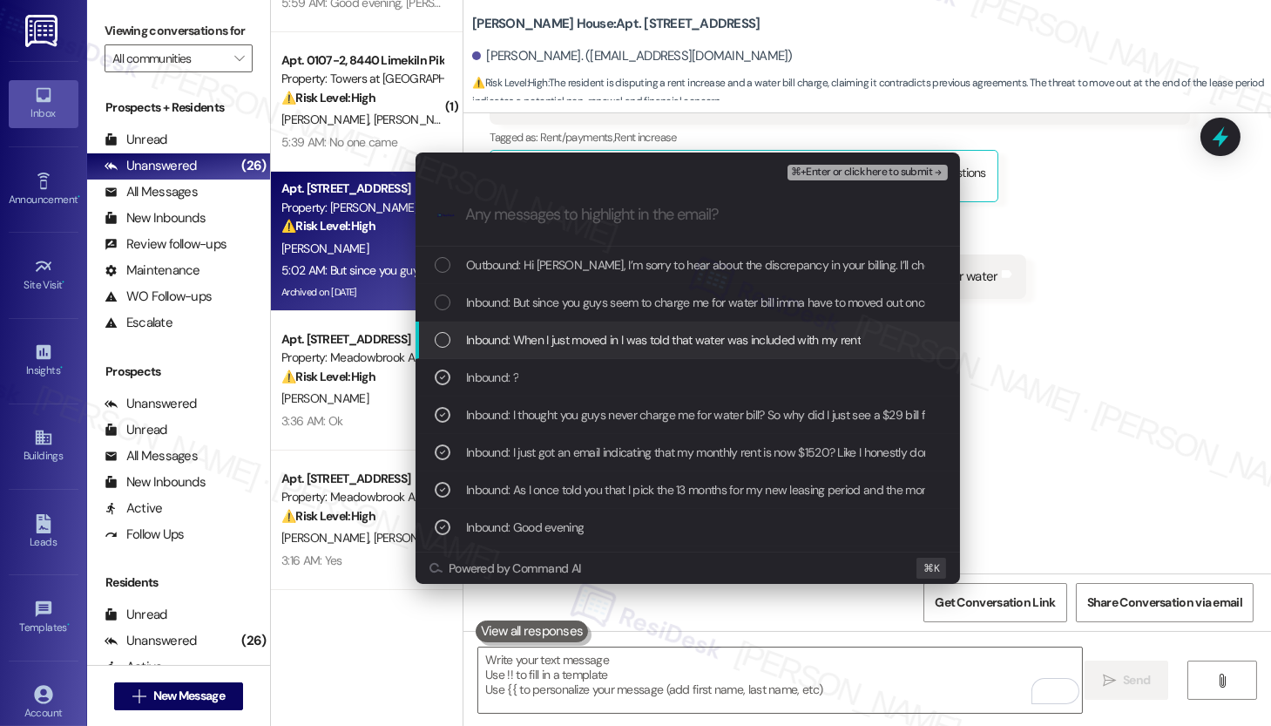
click at [487, 344] on span "Inbound: When I just moved in I was told that water was included with my rent" at bounding box center [663, 339] width 395 height 19
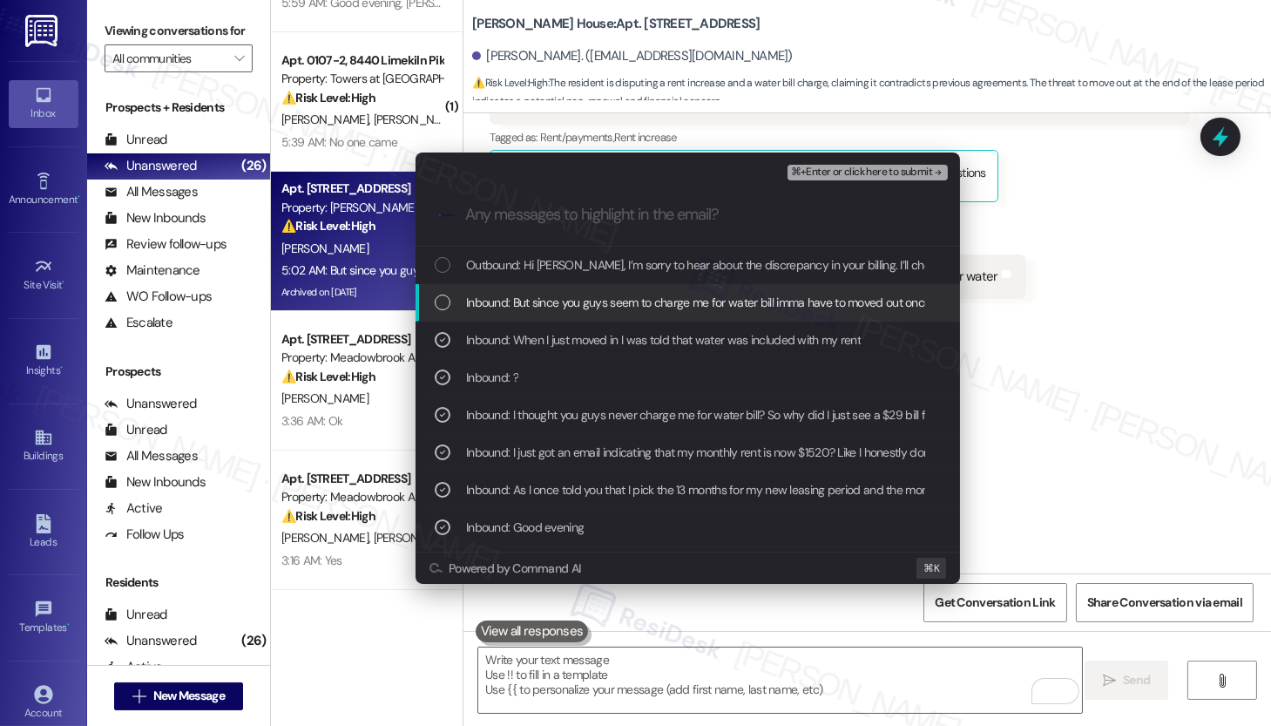
click at [490, 305] on span "Inbound: But since you guys seem to charge me for water bill imma have to moved…" at bounding box center [740, 302] width 549 height 19
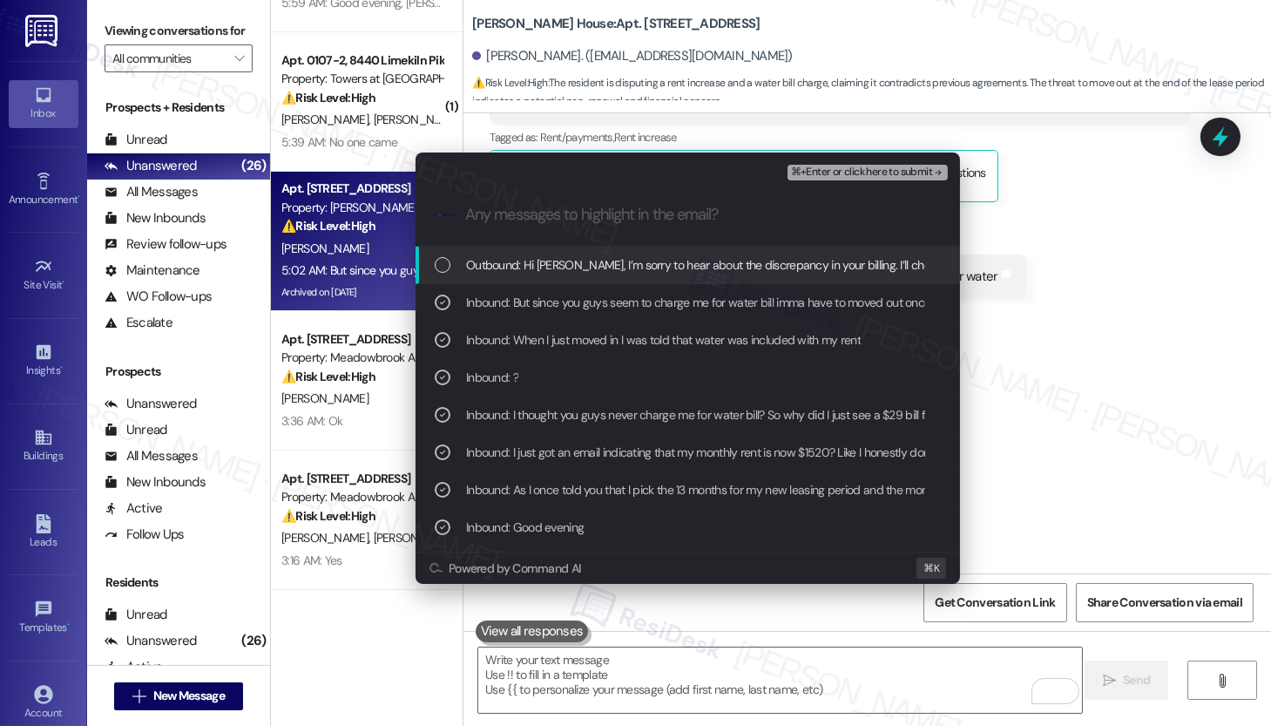
click at [477, 248] on div "Outbound: Hi [PERSON_NAME], I’m sorry to hear about the discrepancy in your bil…" at bounding box center [688, 265] width 545 height 37
click at [810, 171] on span "⌘+Enter or click here to submit" at bounding box center [861, 172] width 141 height 12
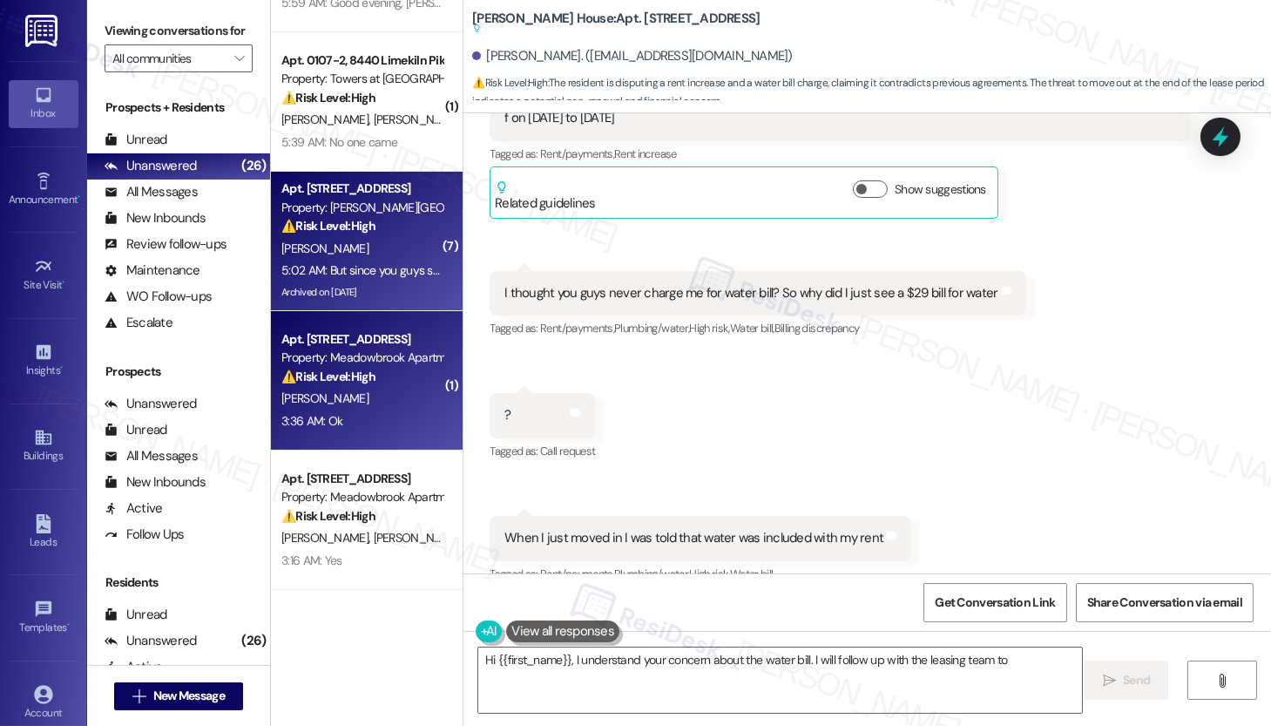
scroll to position [31965, 0]
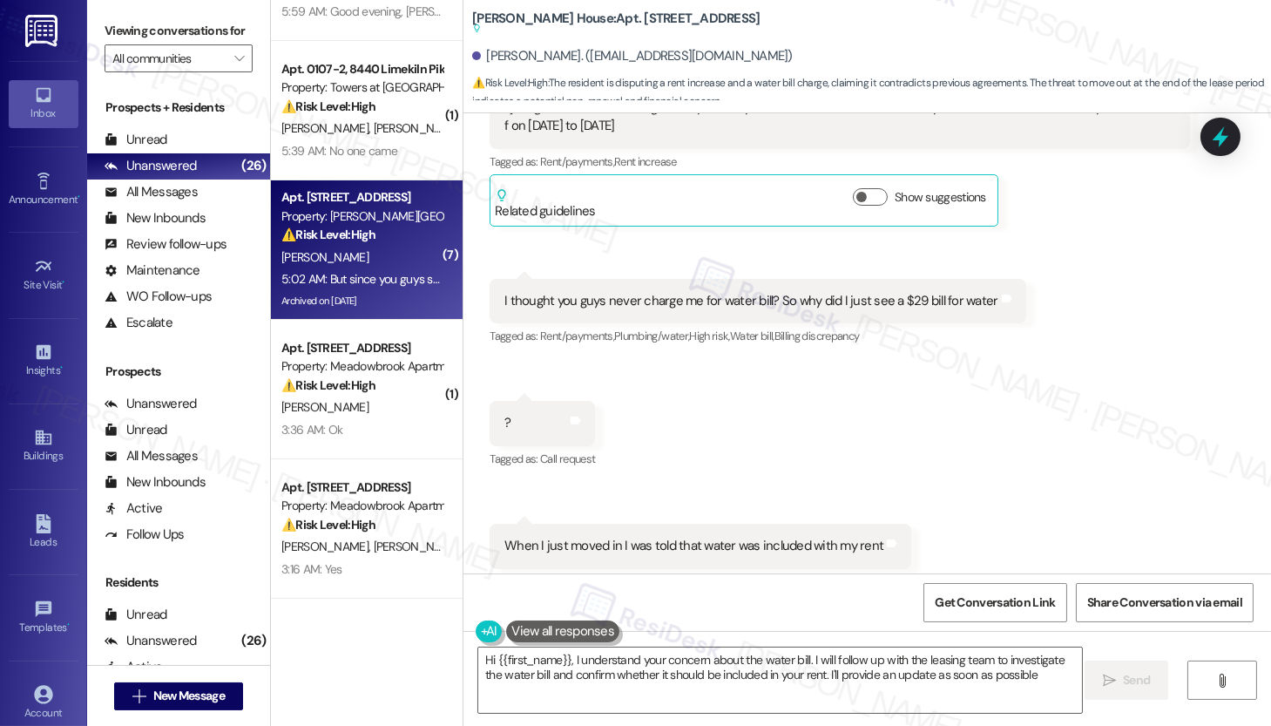
type textarea "Hi {{first_name}}, I understand your concern about the water bill. I will follo…"
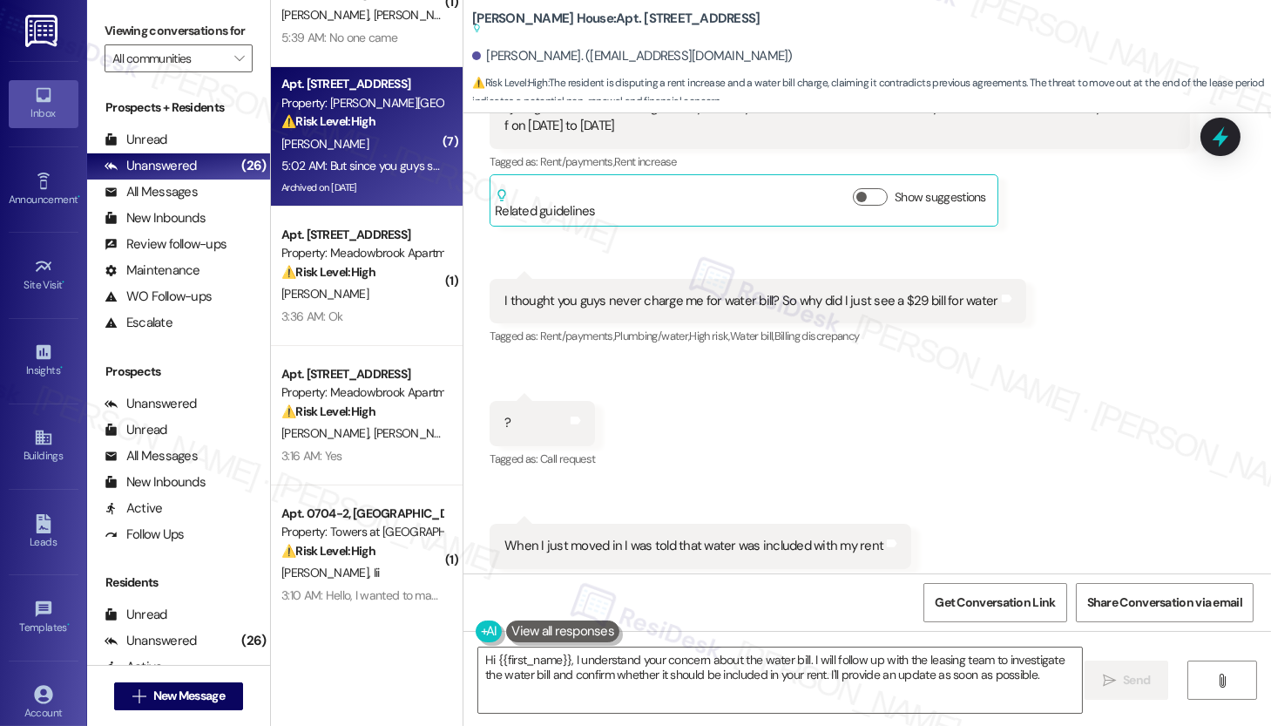
scroll to position [632, 0]
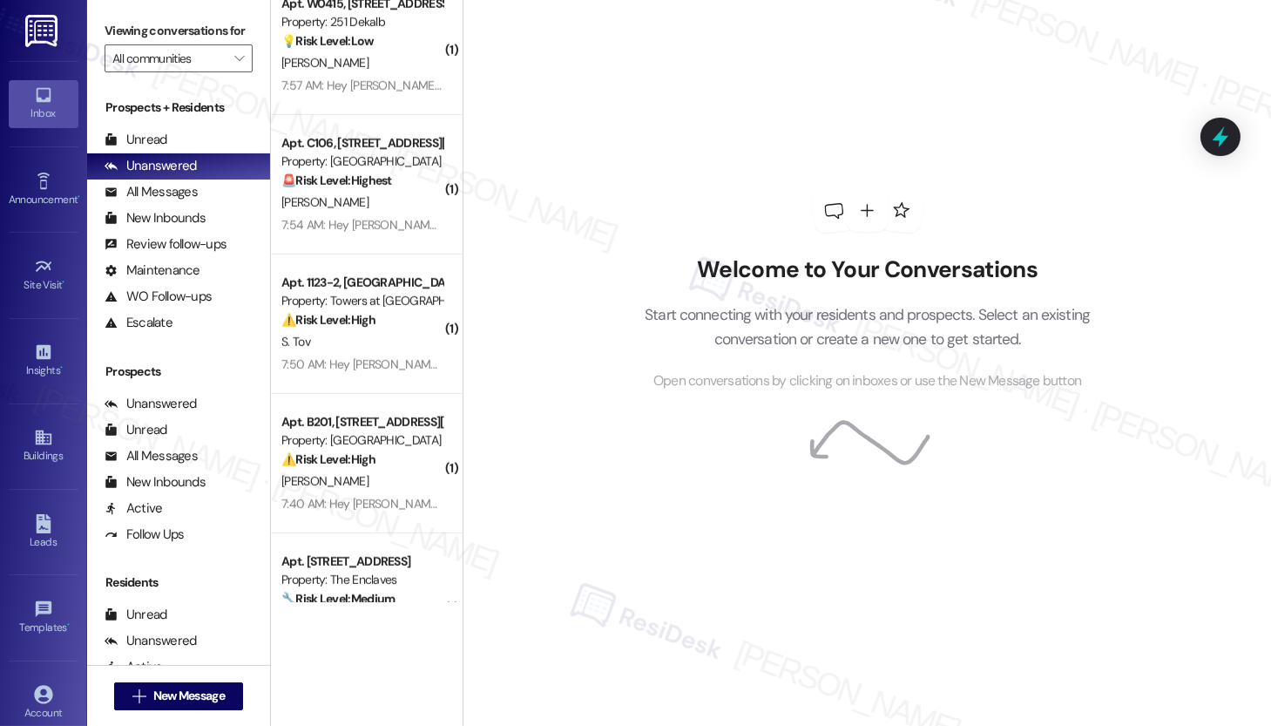
scroll to position [2393, 0]
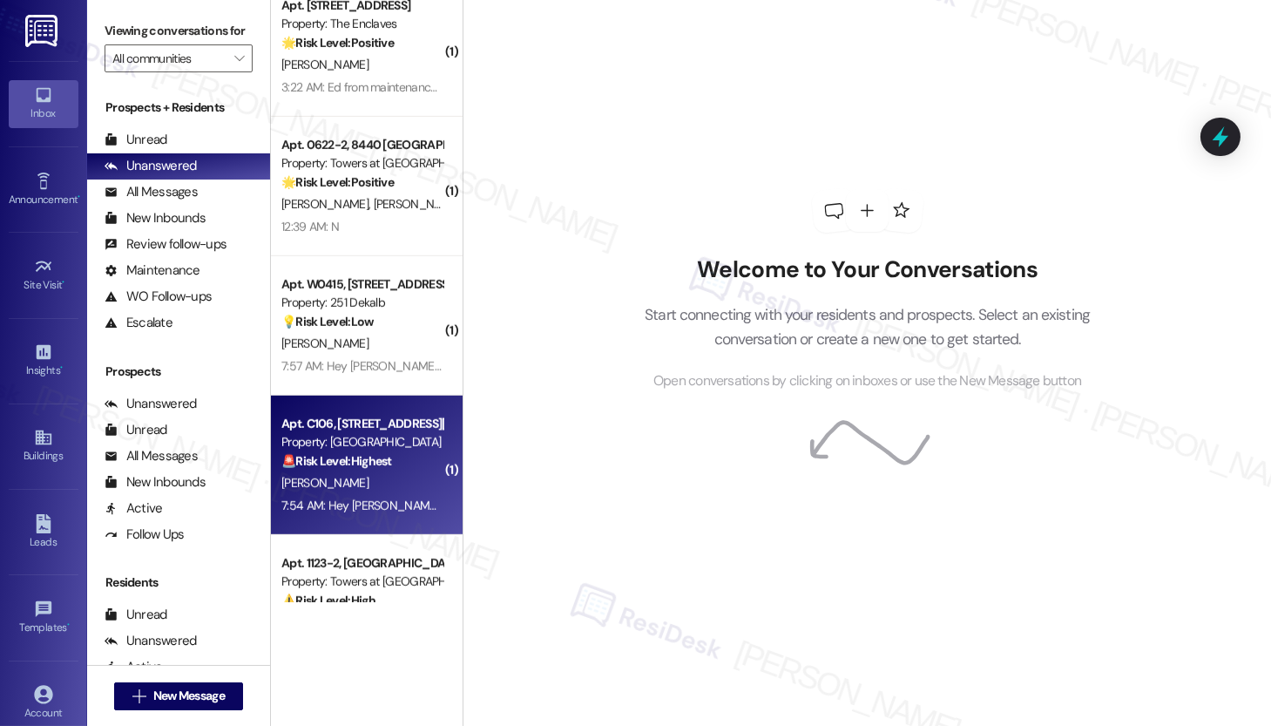
click at [374, 453] on strong "🚨 Risk Level: Highest" at bounding box center [336, 461] width 111 height 16
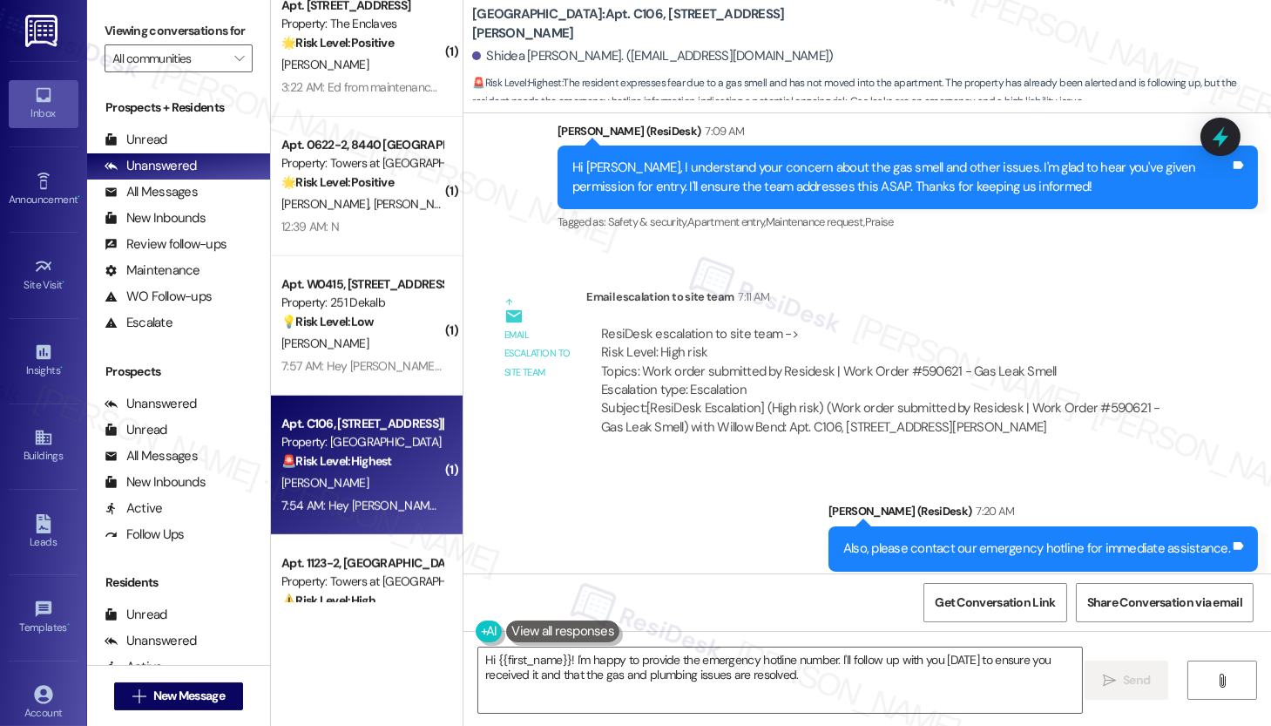
scroll to position [2942, 0]
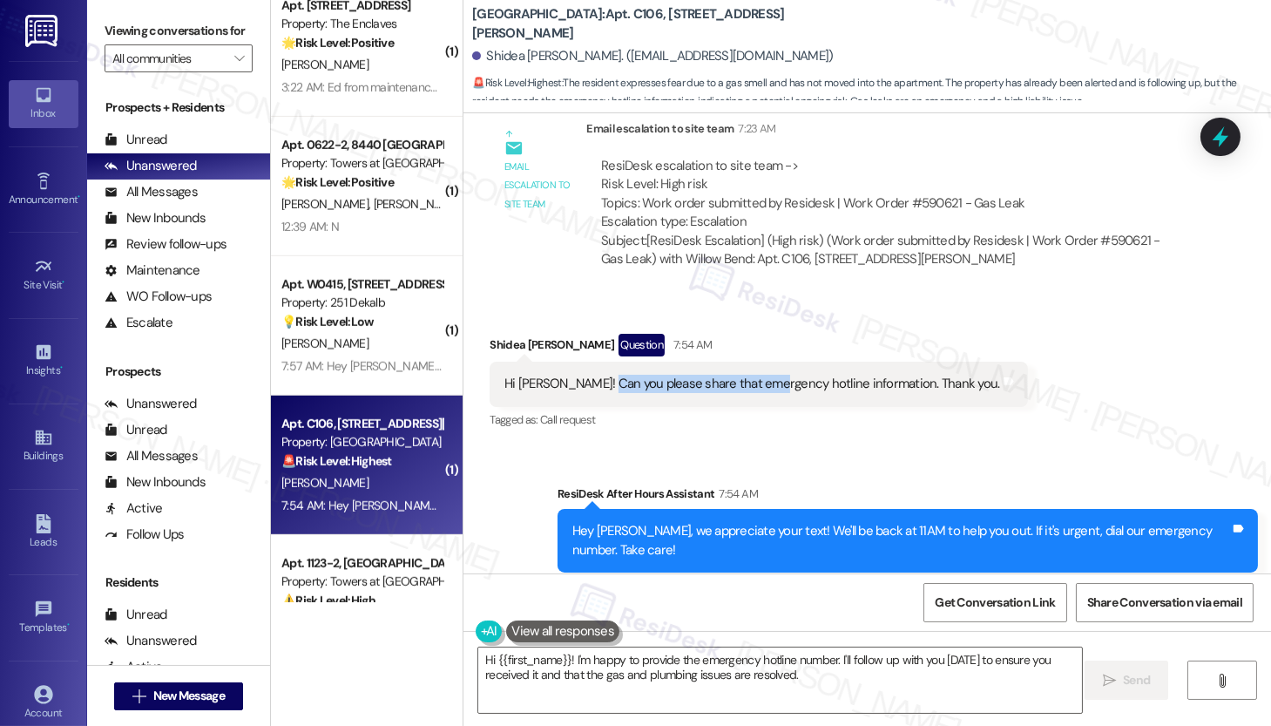
drag, startPoint x: 592, startPoint y: 344, endPoint x: 758, endPoint y: 346, distance: 166.4
click at [758, 375] on div "Hi [PERSON_NAME]! Can you please share that emergency hotline information. Than…" at bounding box center [752, 384] width 495 height 18
drag, startPoint x: 466, startPoint y: 23, endPoint x: 532, endPoint y: 24, distance: 65.4
click at [532, 24] on b "Willow Bend: Apt. C106, [STREET_ADDRESS][PERSON_NAME]" at bounding box center [646, 23] width 349 height 37
copy b "Willow Bend"
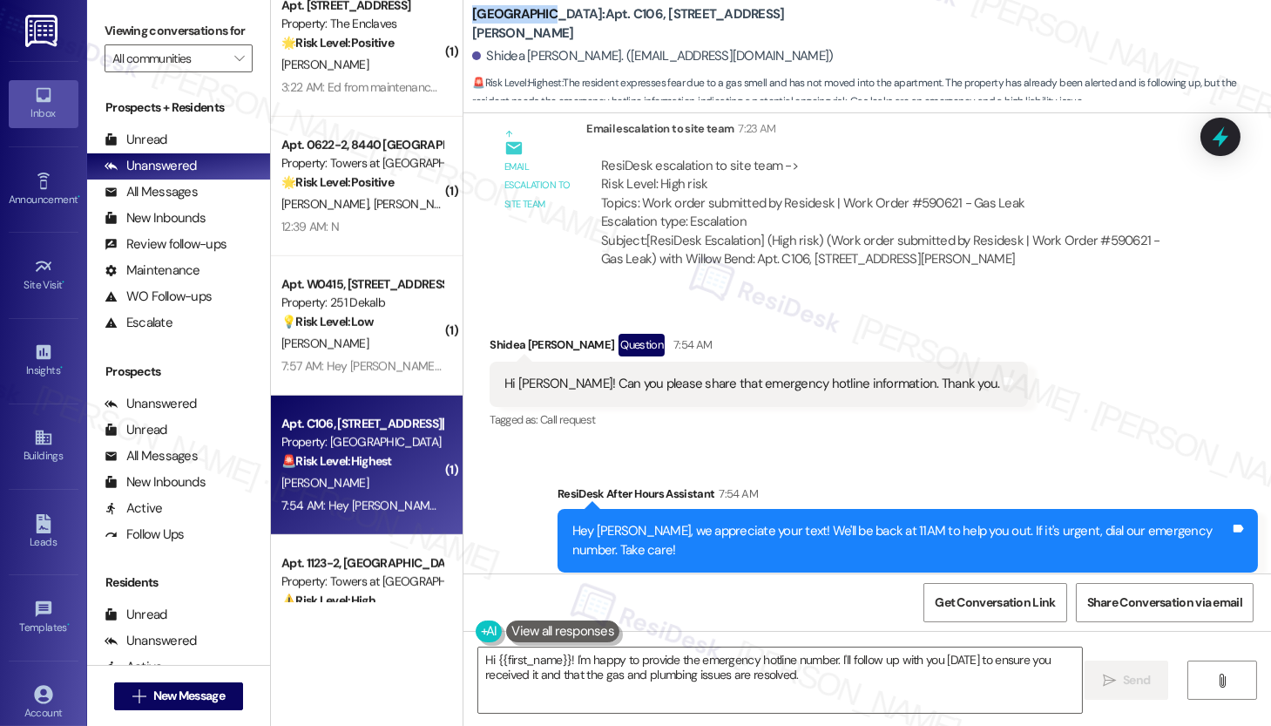
copy b "Willow Bend"
click at [567, 676] on textarea "Hi {{first_name}}! I'm happy to provide the emergency hotline number. I'll foll…" at bounding box center [780, 679] width 604 height 65
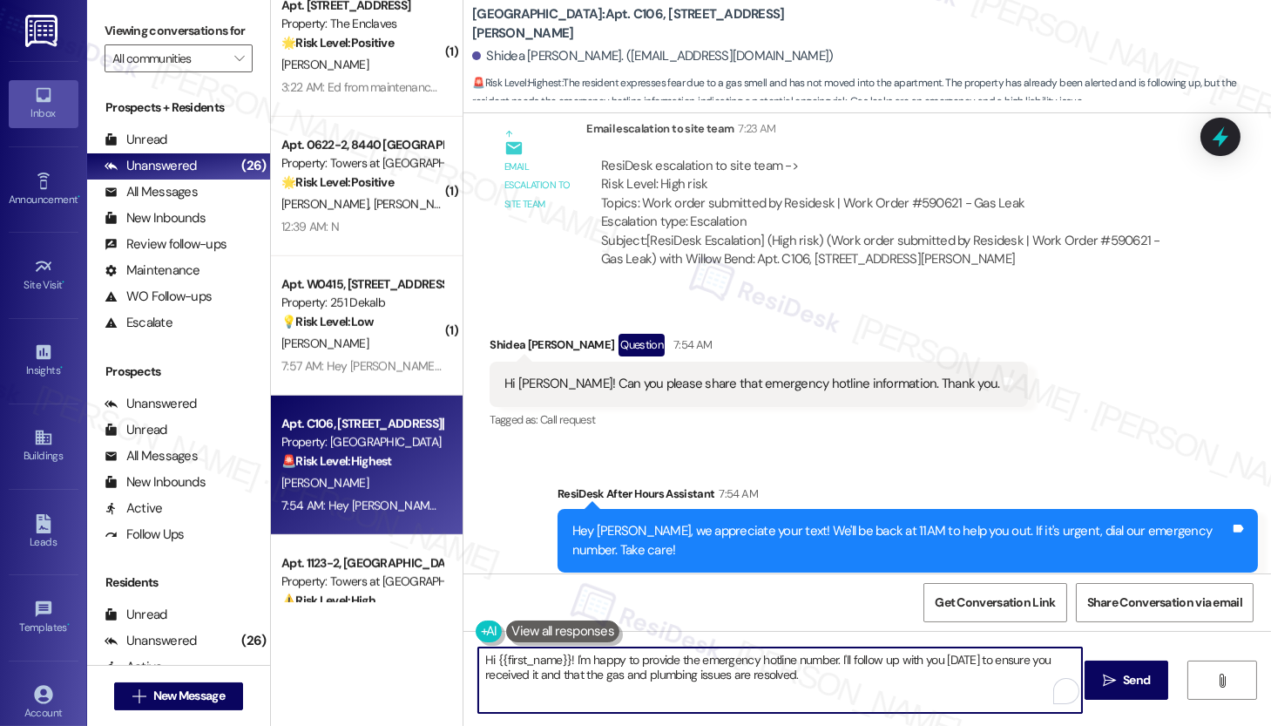
click at [566, 675] on textarea "Hi {{first_name}}! I'm happy to provide the emergency hotline number. I'll foll…" at bounding box center [780, 679] width 604 height 65
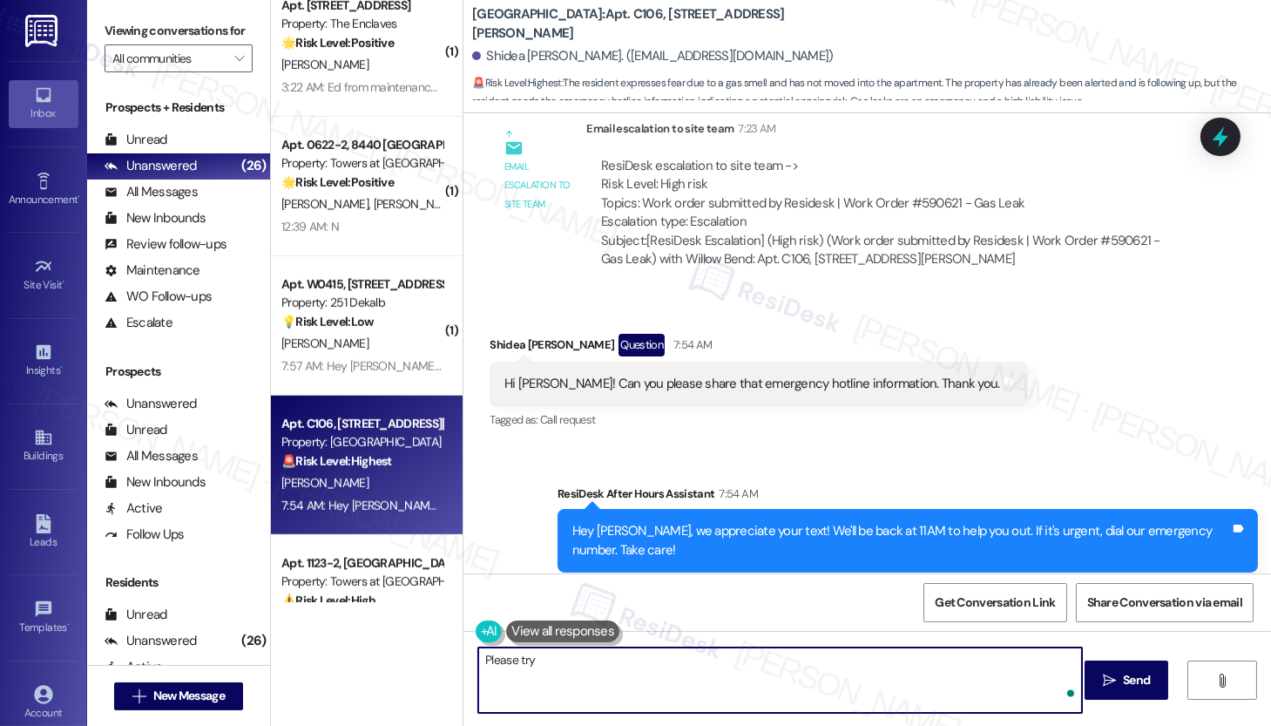
paste textarea "215-242-4235"
type textarea "Please try 215-242-4235"
click at [1127, 684] on span "Send" at bounding box center [1136, 680] width 27 height 18
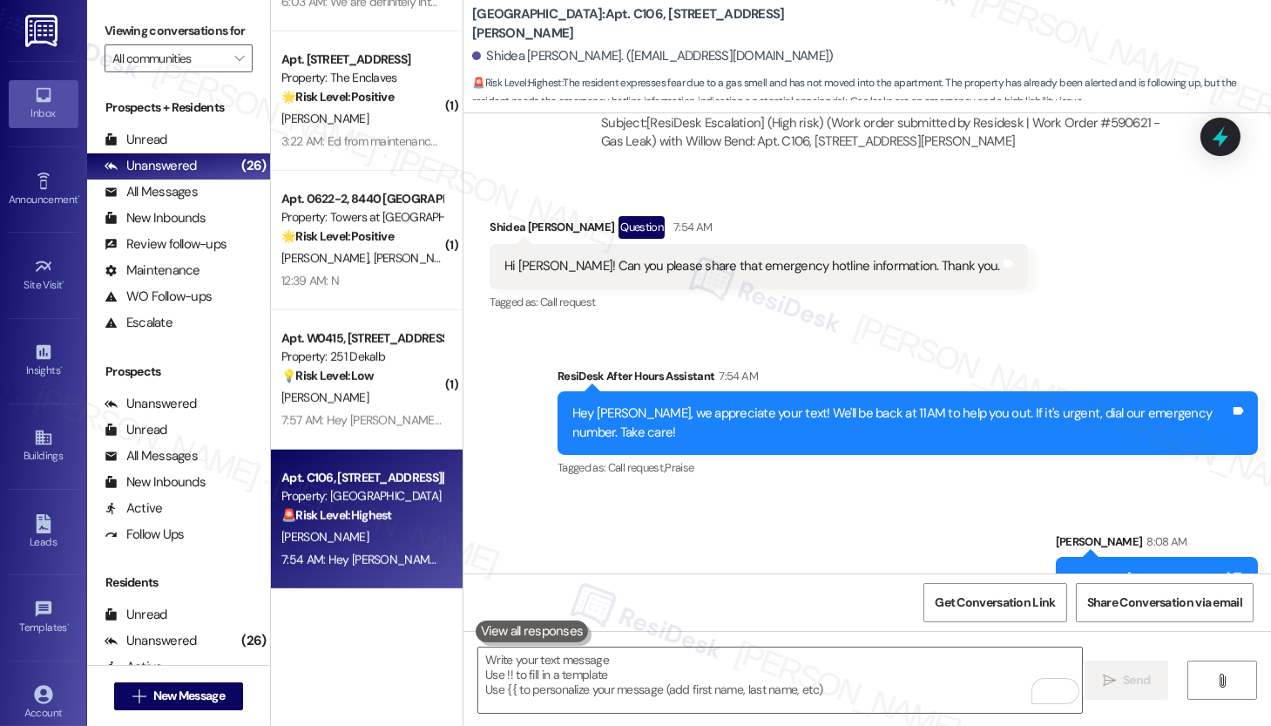
scroll to position [2327, 0]
